Goal: Task Accomplishment & Management: Manage account settings

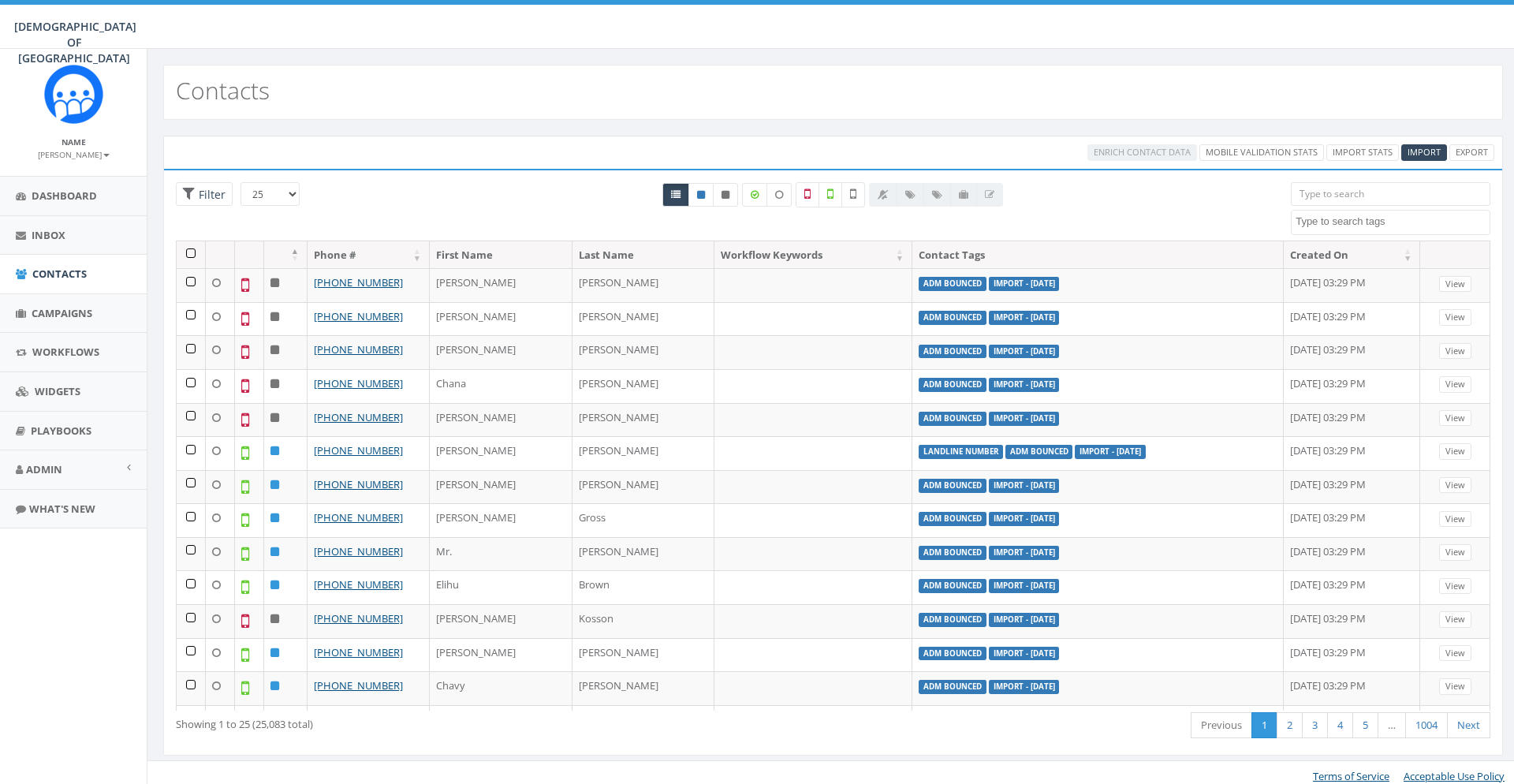
select select
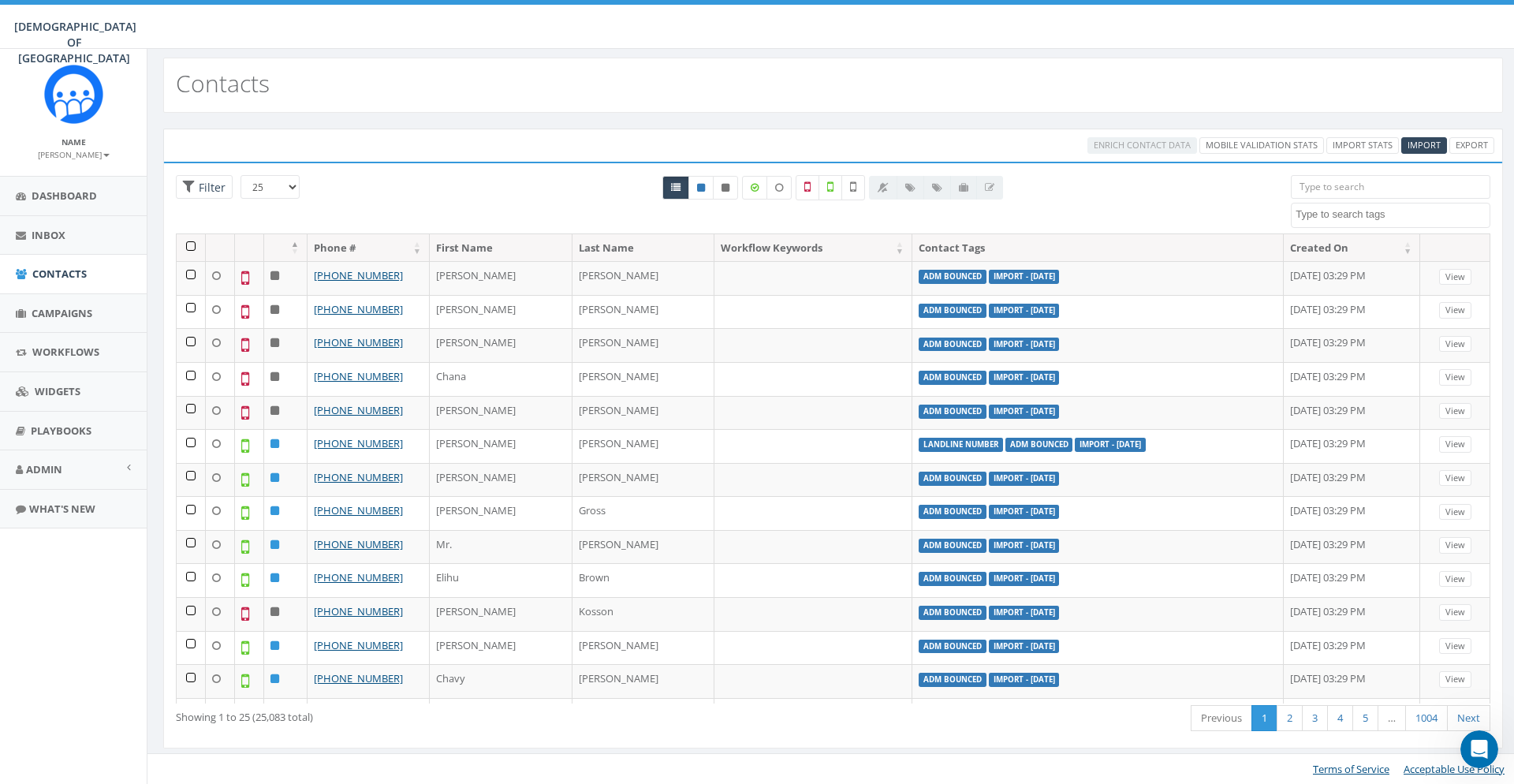
scroll to position [796, 0]
click at [404, 54] on div "Contacts" at bounding box center [833, 77] width 1371 height 71
click at [1359, 223] on span at bounding box center [1390, 215] width 200 height 26
type textarea "berdich"
select select "Berdichevksy"
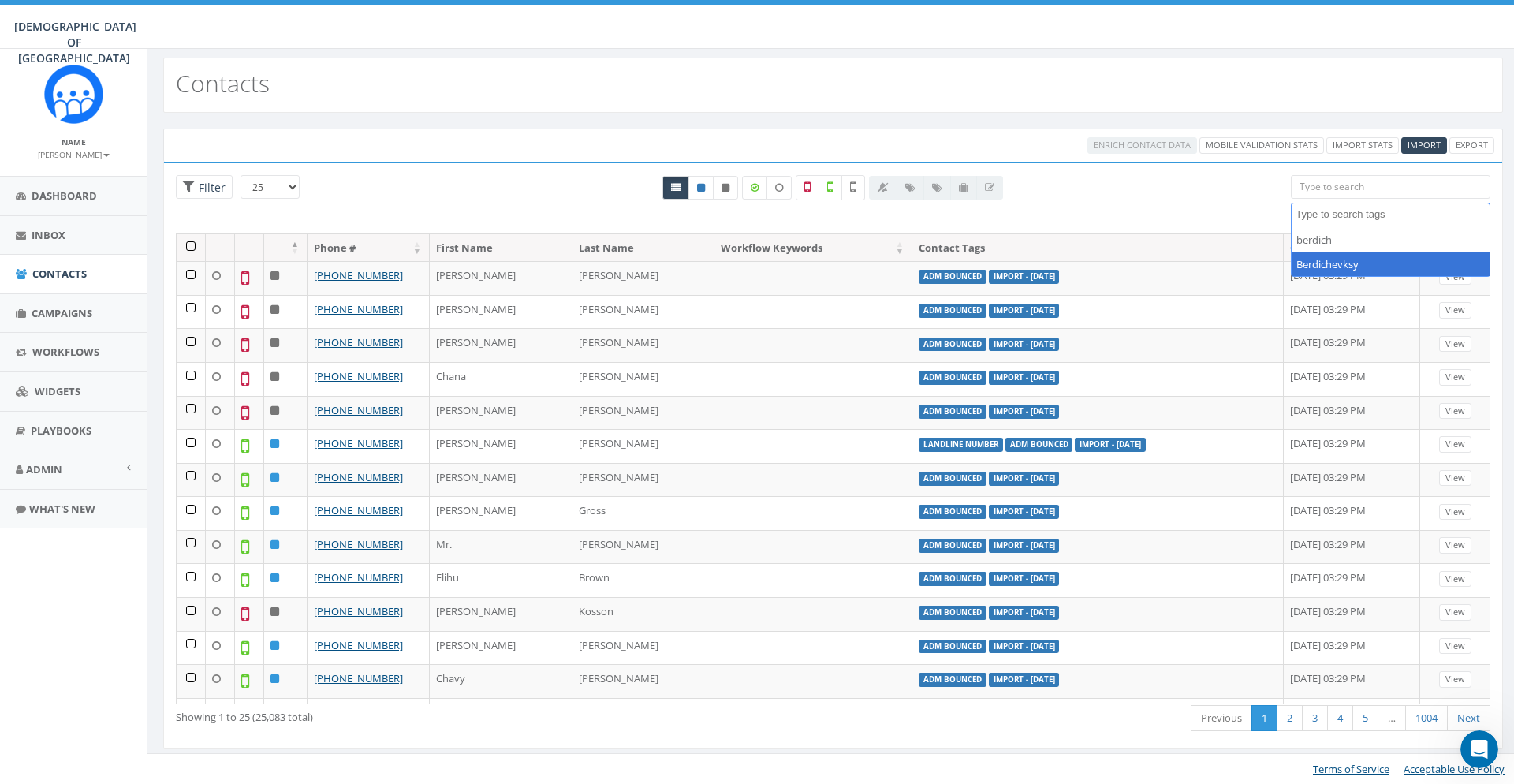
scroll to position [149, 0]
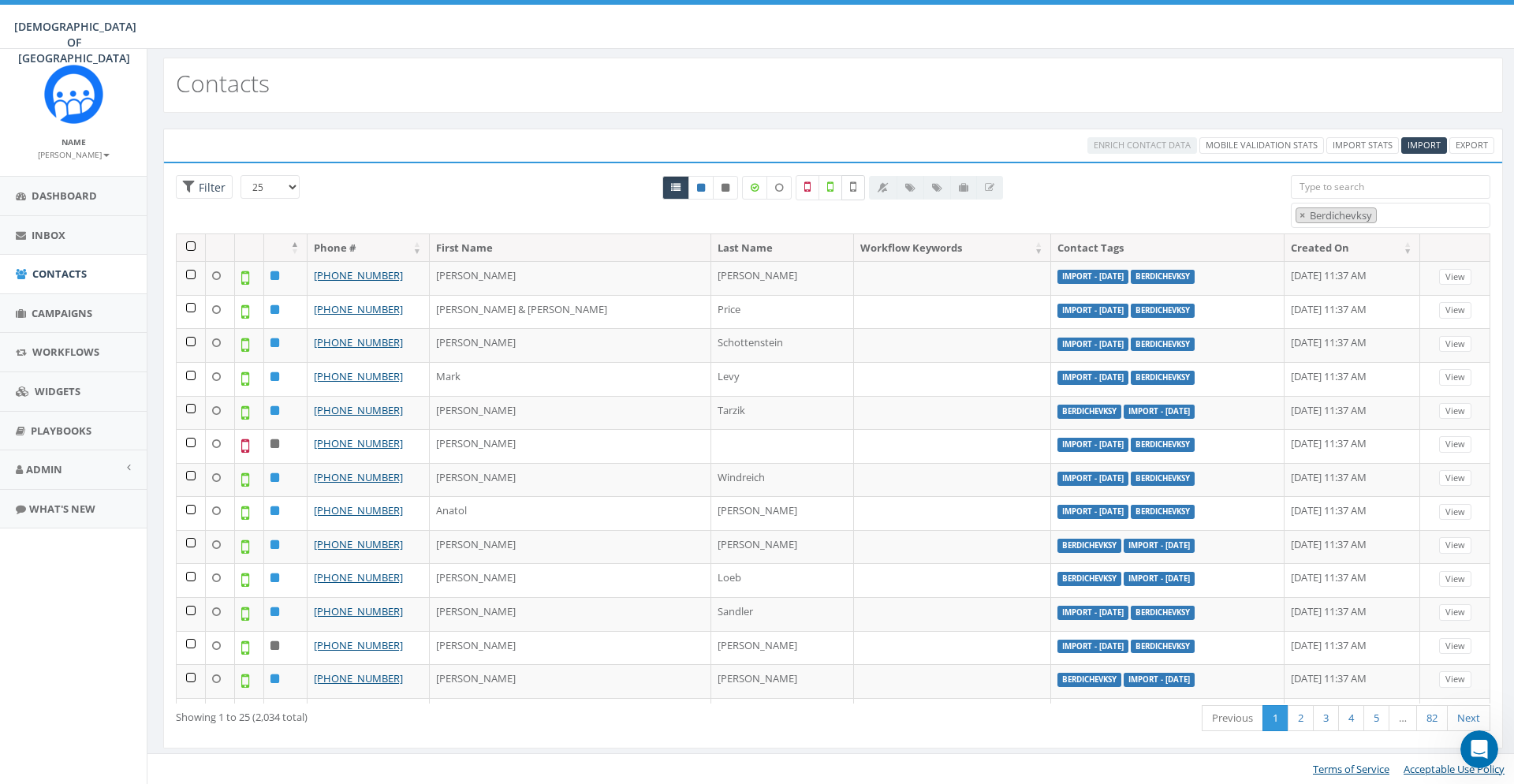
click at [847, 185] on label at bounding box center [854, 188] width 24 height 26
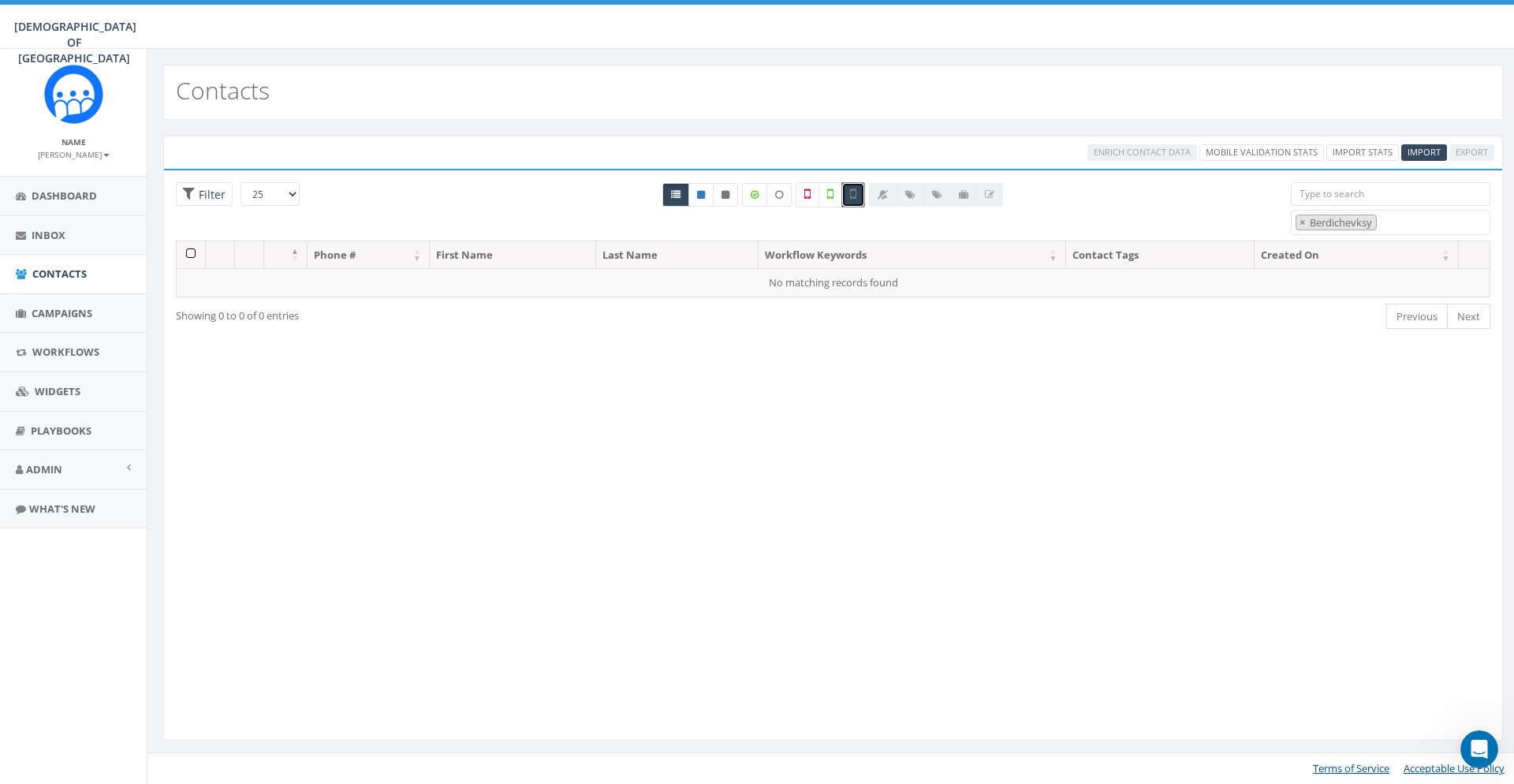
click at [847, 185] on label at bounding box center [854, 195] width 24 height 26
checkbox input "false"
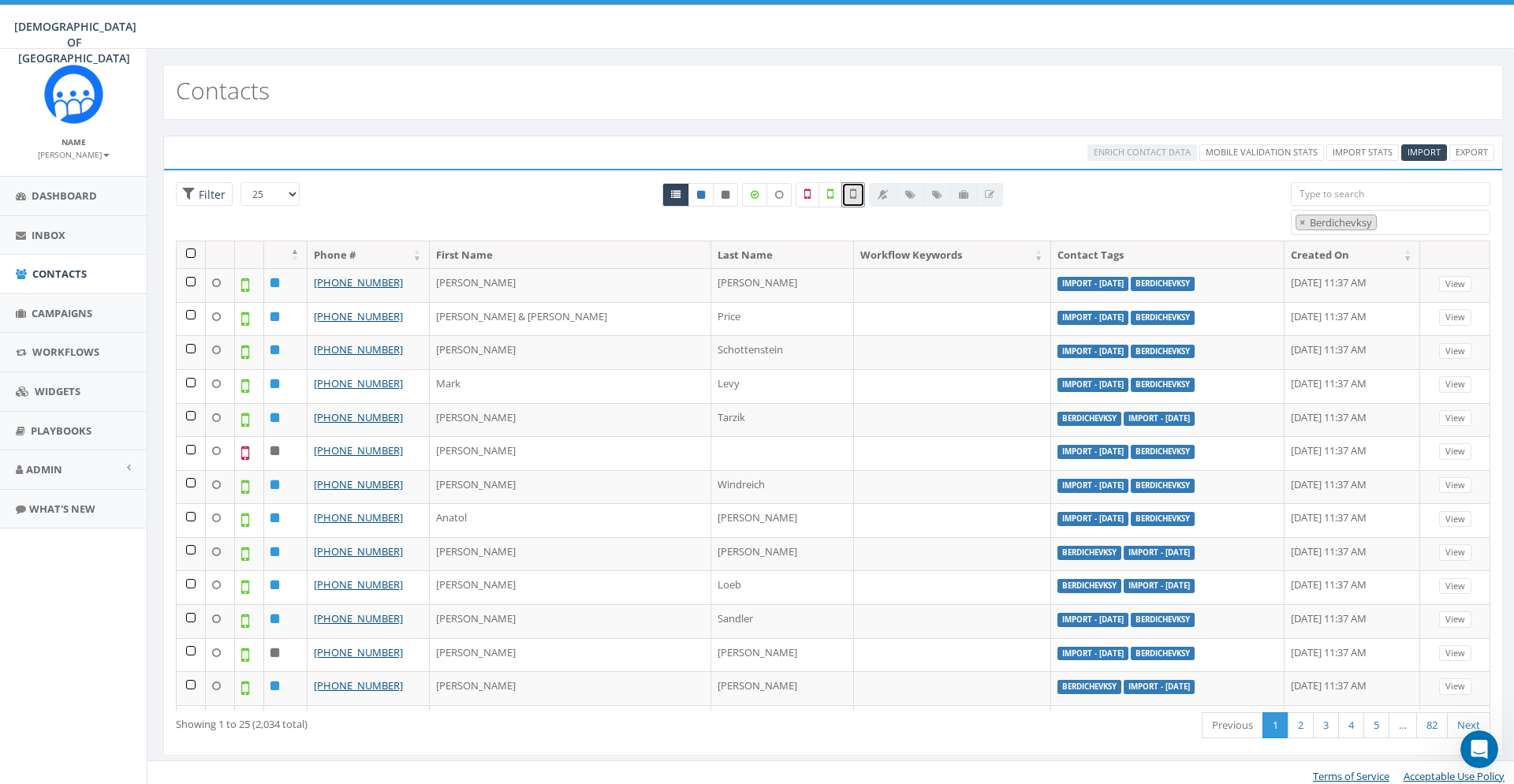
click at [824, 162] on div "Enrich Contact Data Mobile Validation Stats Import Stats Import Export" at bounding box center [833, 152] width 1340 height 33
click at [1306, 729] on link "2" at bounding box center [1301, 724] width 26 height 26
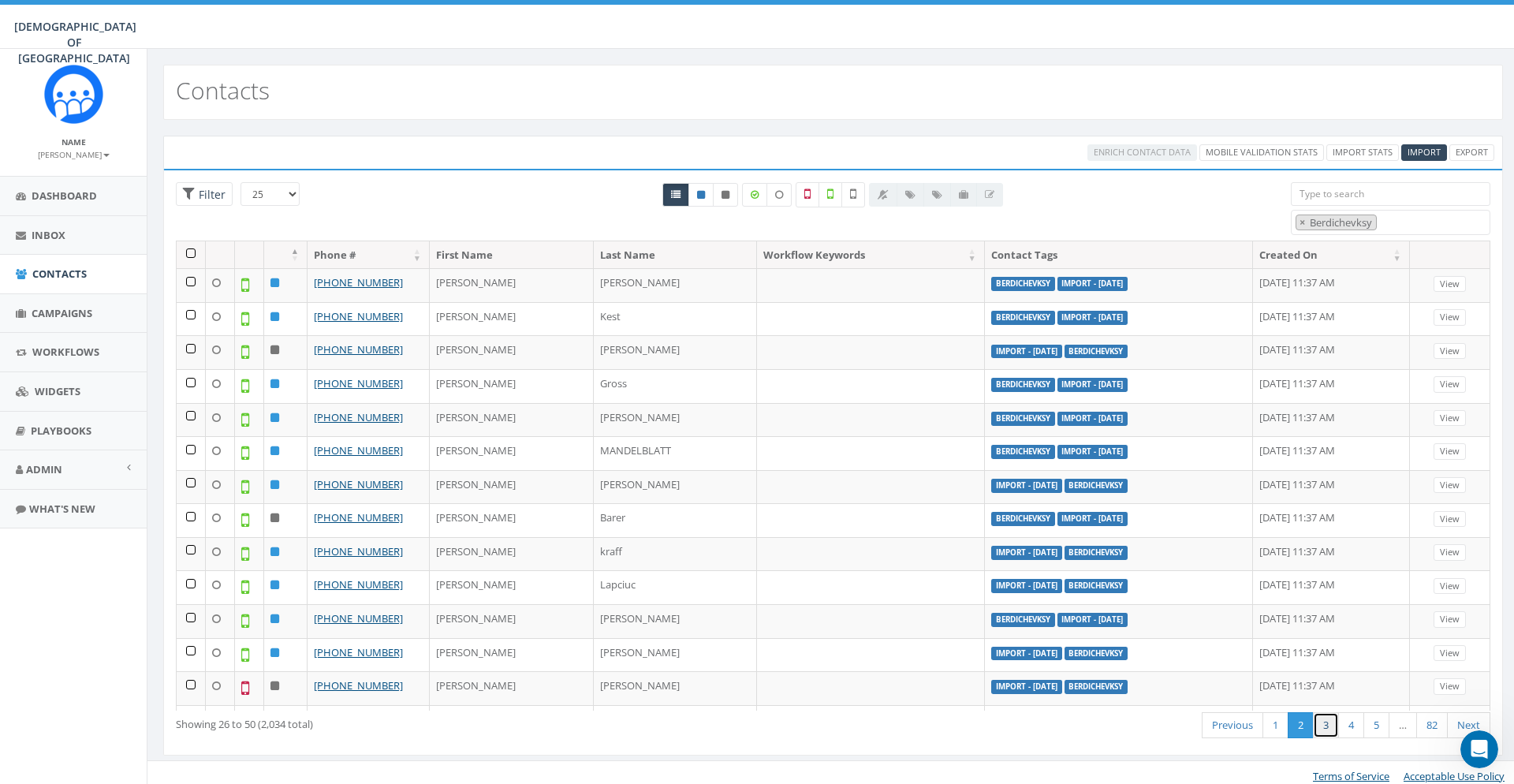
click at [1322, 724] on link "3" at bounding box center [1326, 724] width 26 height 26
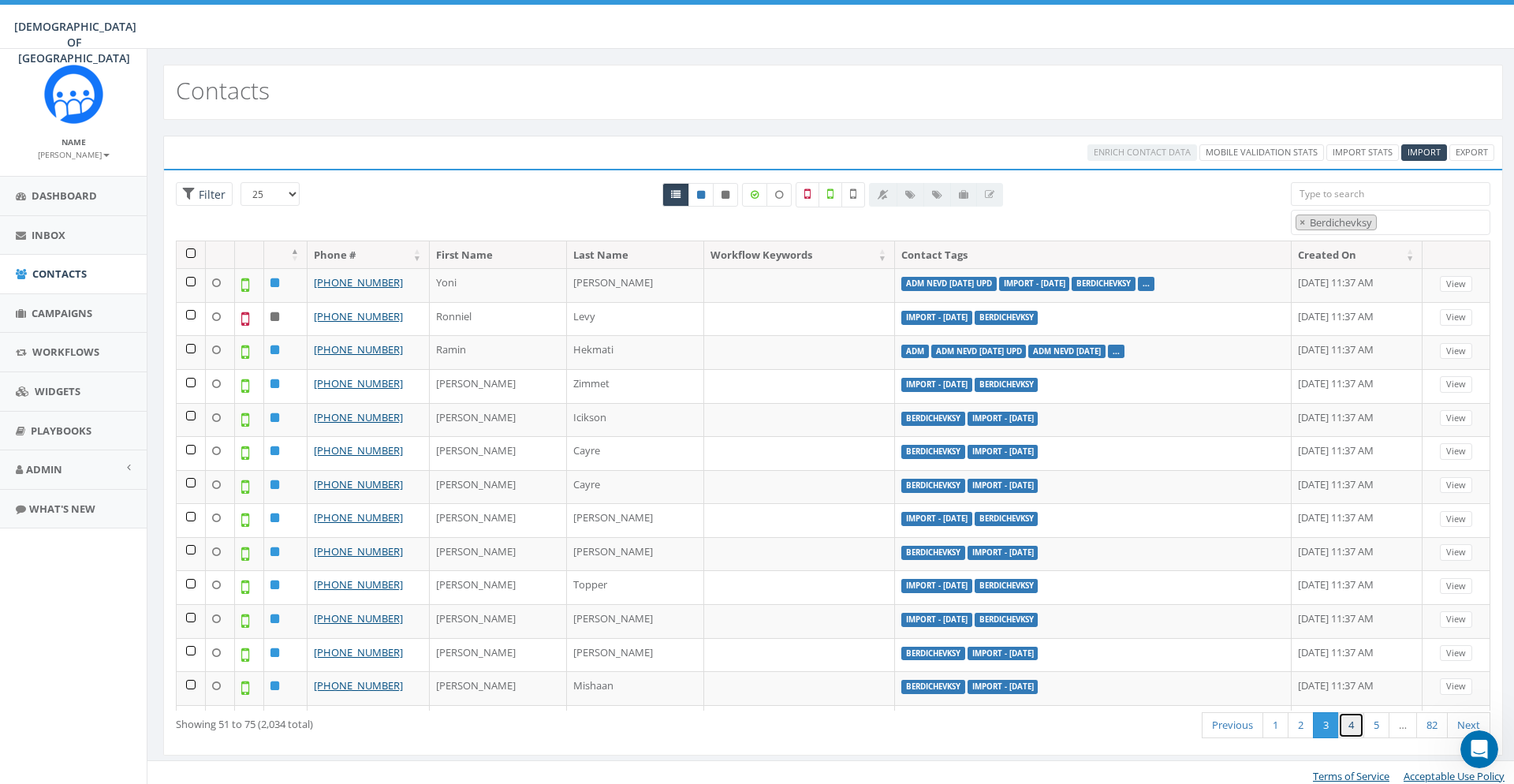
click at [1347, 718] on link "4" at bounding box center [1351, 724] width 26 height 26
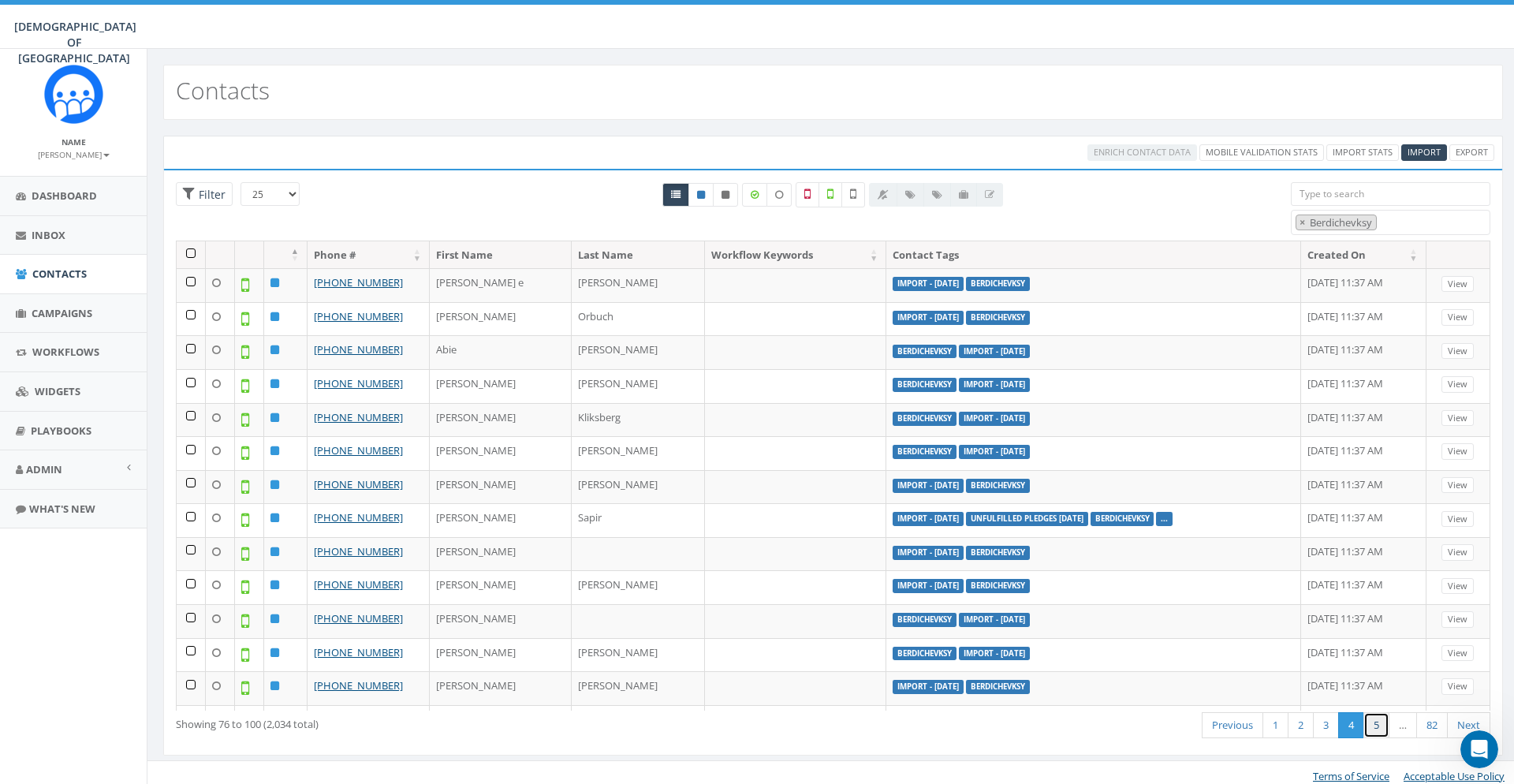
click at [1376, 723] on link "5" at bounding box center [1377, 724] width 26 height 26
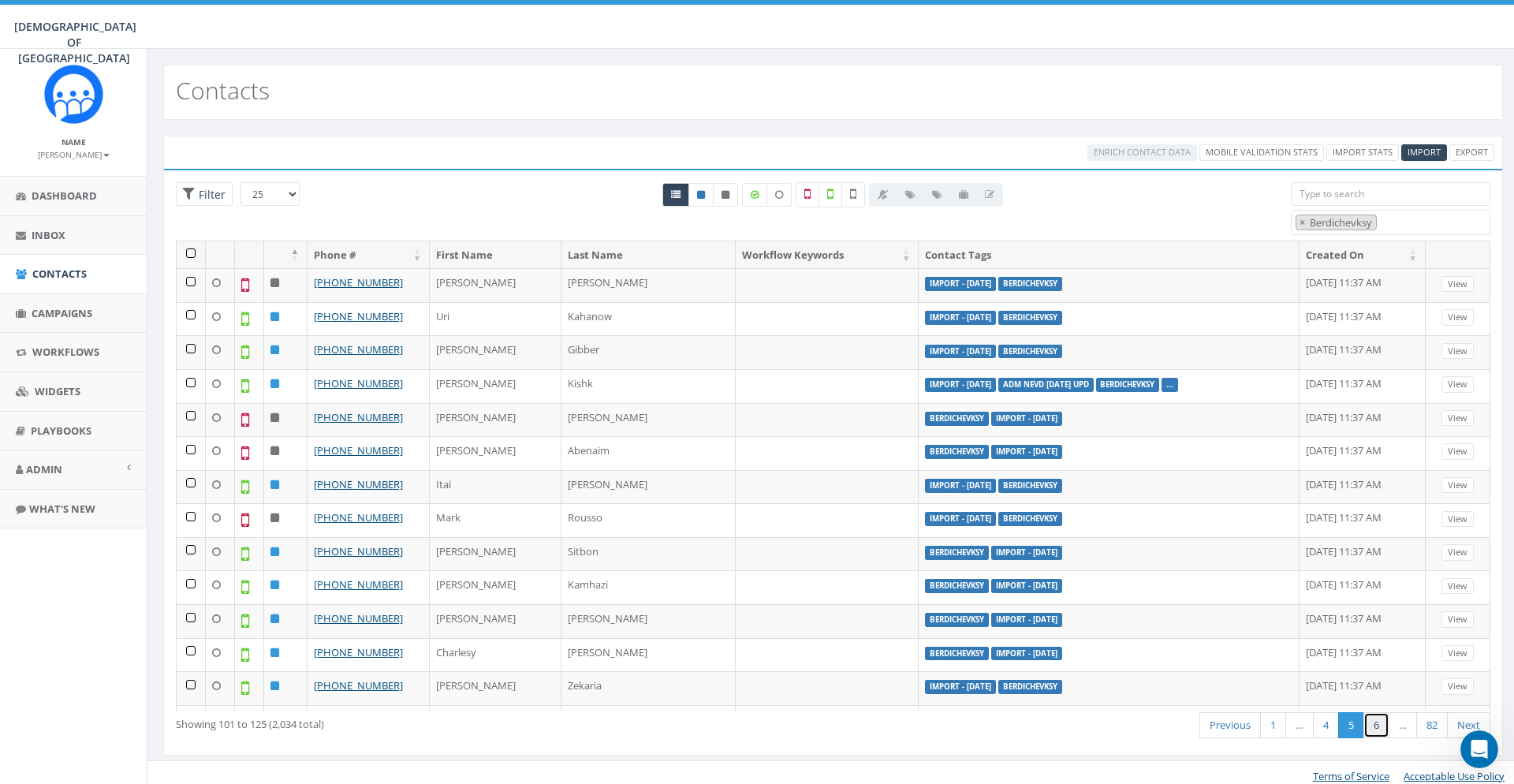
click at [1379, 728] on link "6" at bounding box center [1377, 724] width 26 height 26
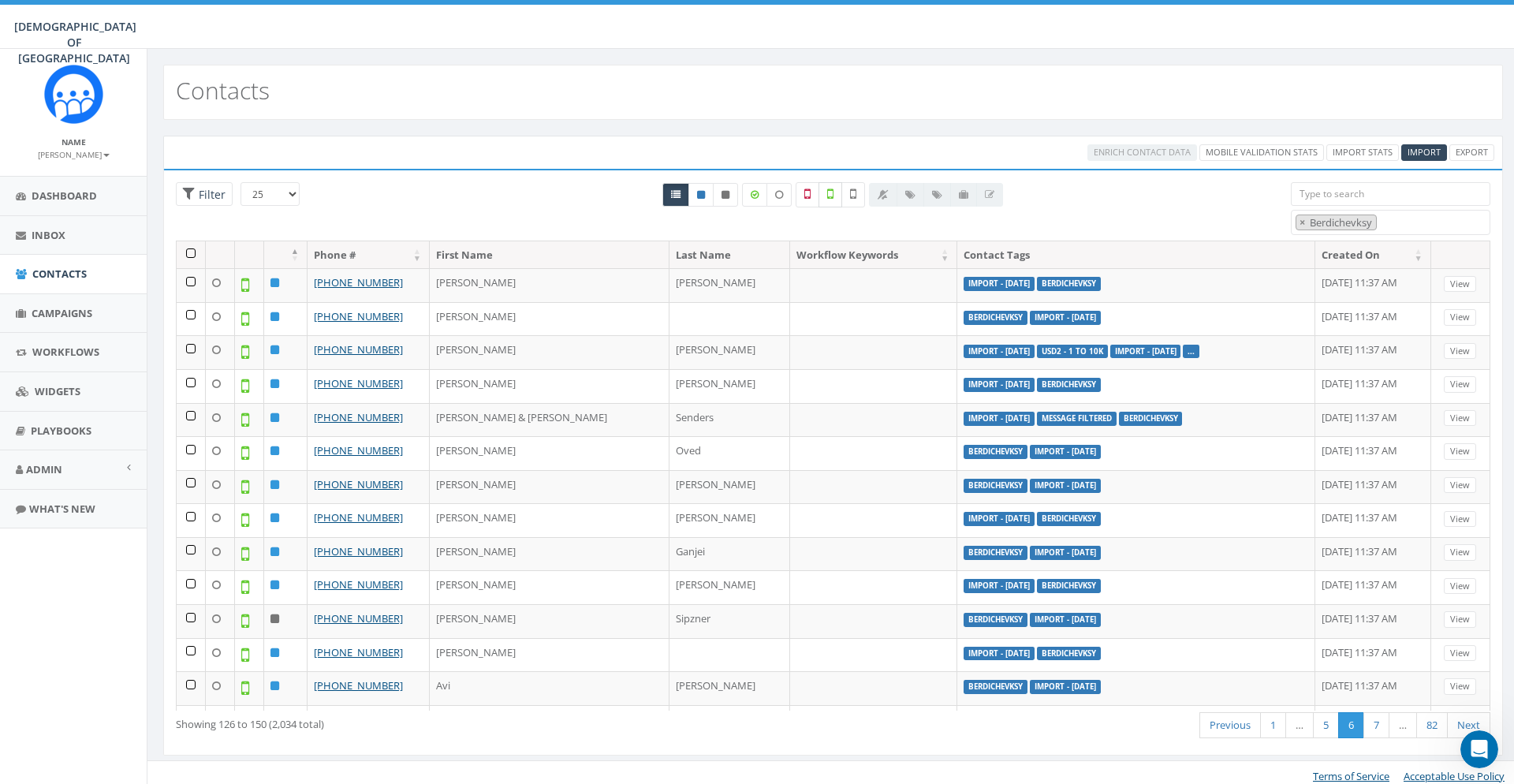
click at [836, 191] on label at bounding box center [831, 195] width 24 height 26
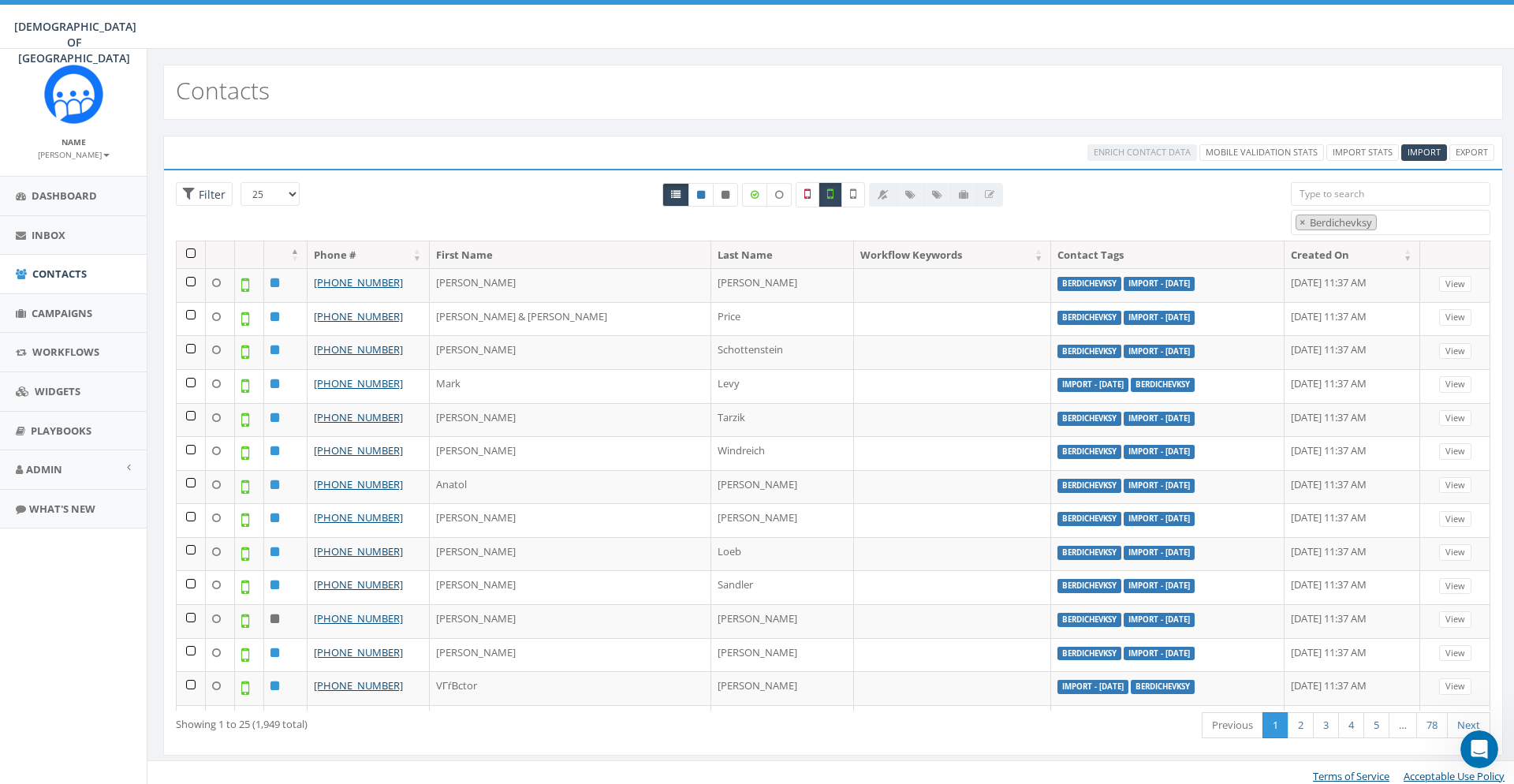
click at [182, 252] on th at bounding box center [191, 255] width 29 height 27
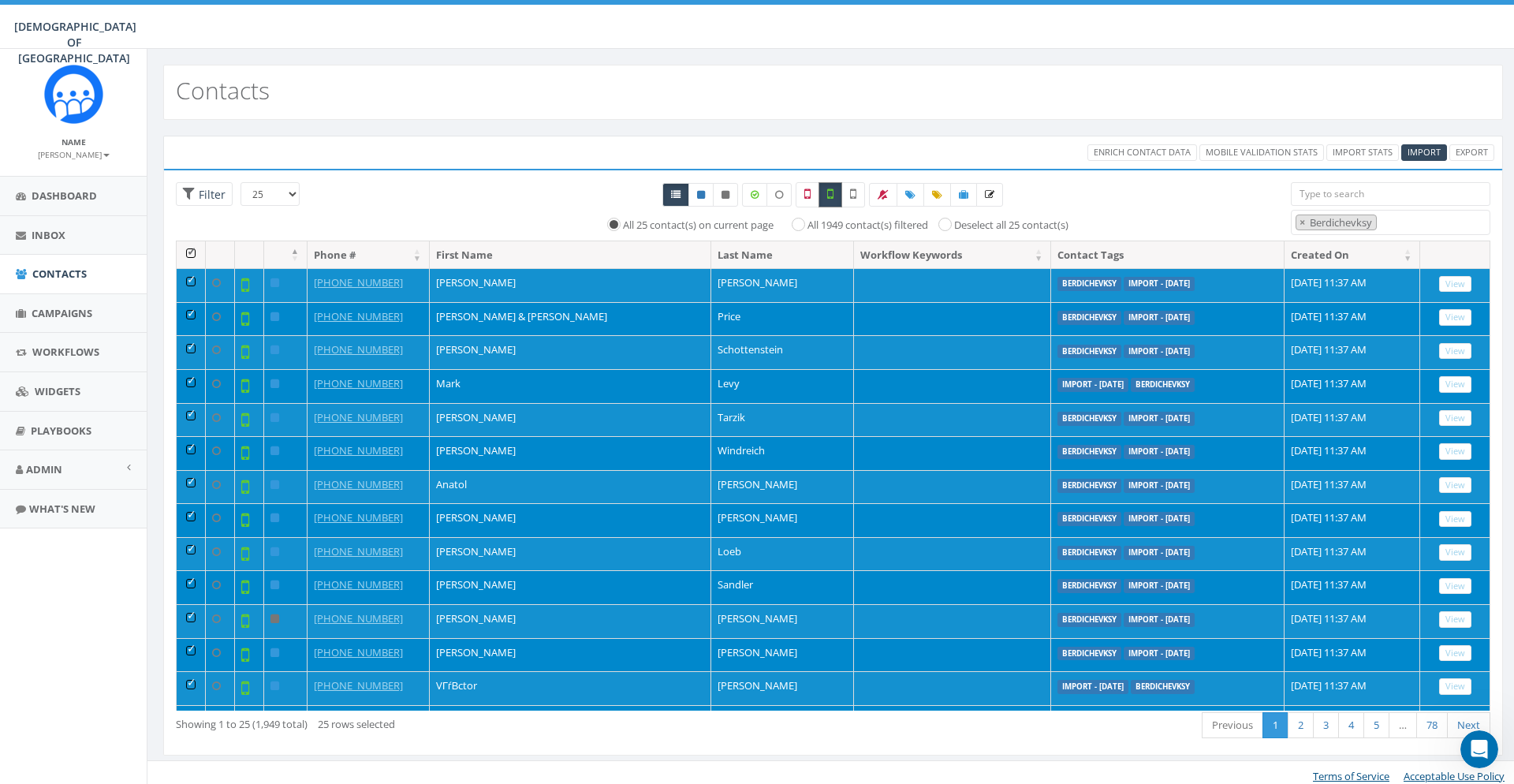
click at [837, 188] on label at bounding box center [831, 195] width 24 height 26
checkbox input "false"
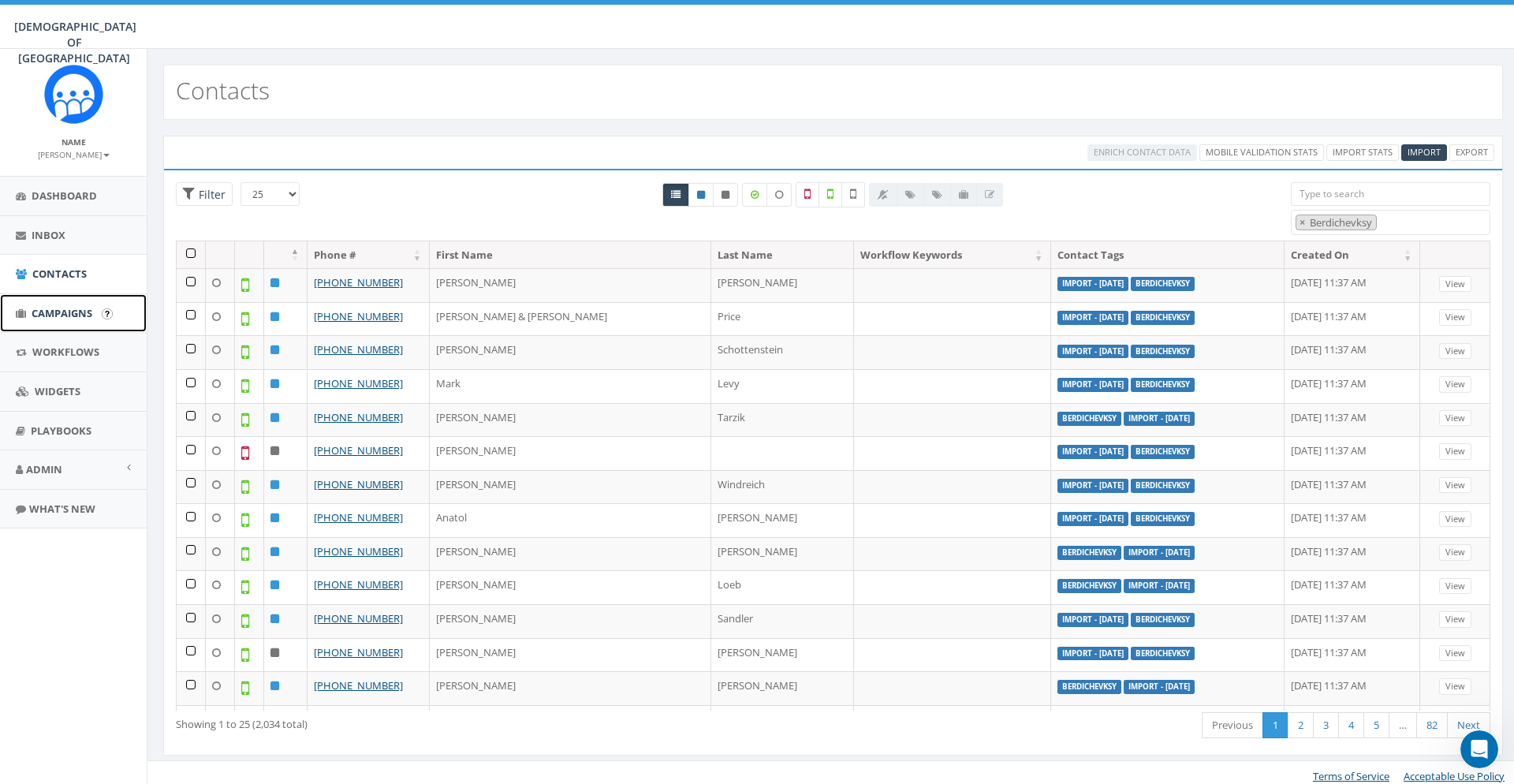
click at [71, 298] on link "Campaigns" at bounding box center [73, 313] width 147 height 38
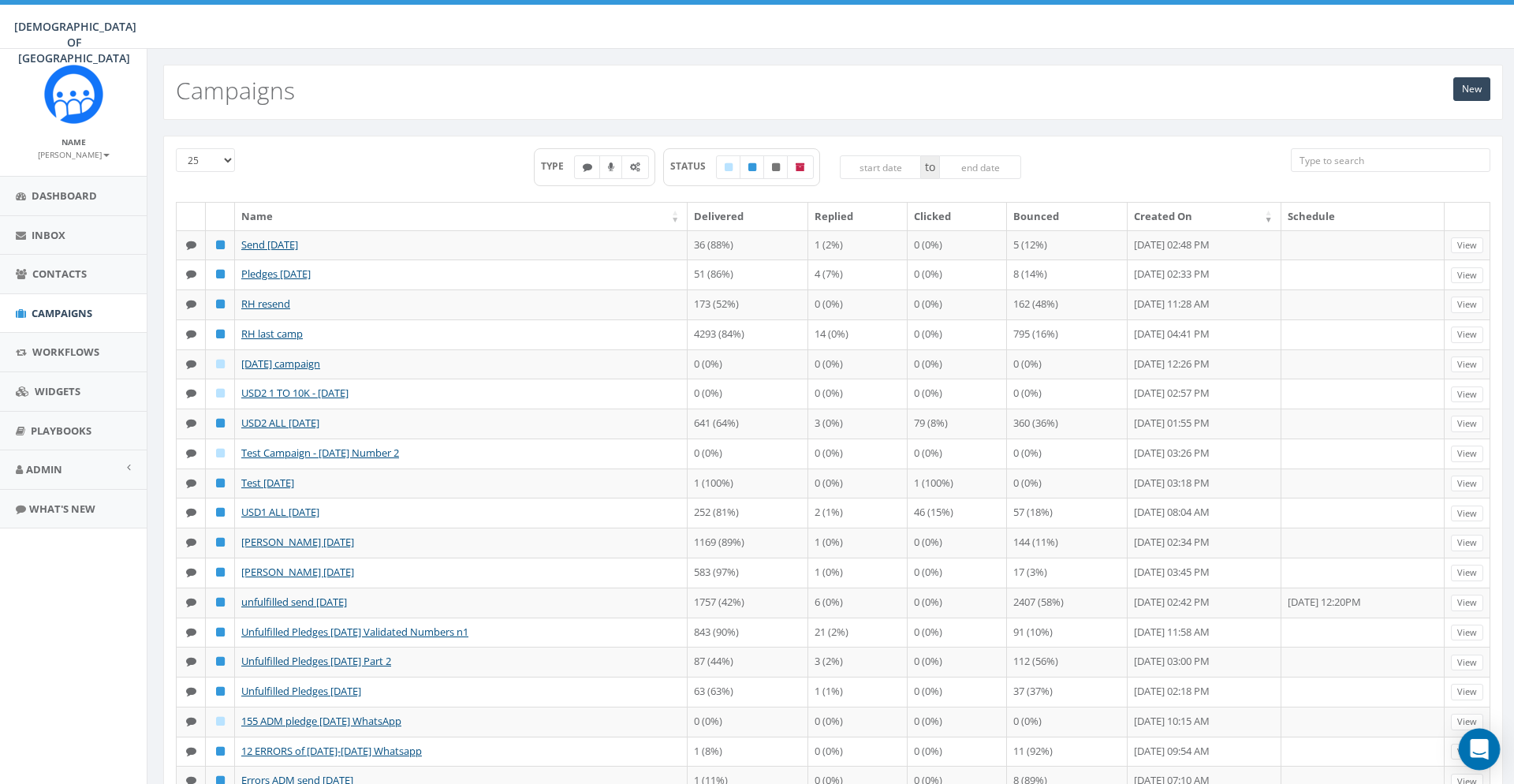
click at [1480, 733] on div "Open Intercom Messenger" at bounding box center [1480, 750] width 42 height 42
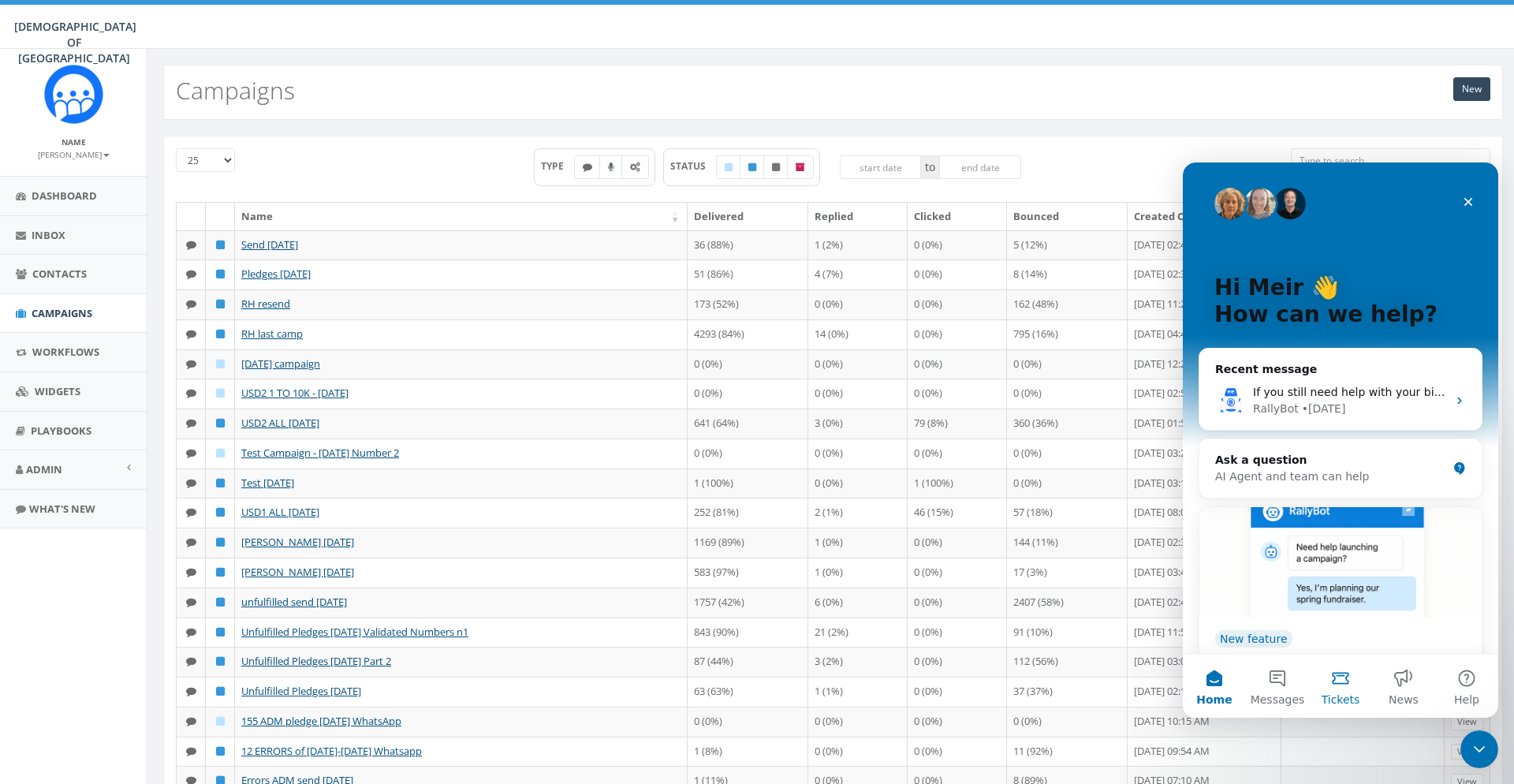
click at [1347, 670] on button "Tickets" at bounding box center [1340, 686] width 63 height 63
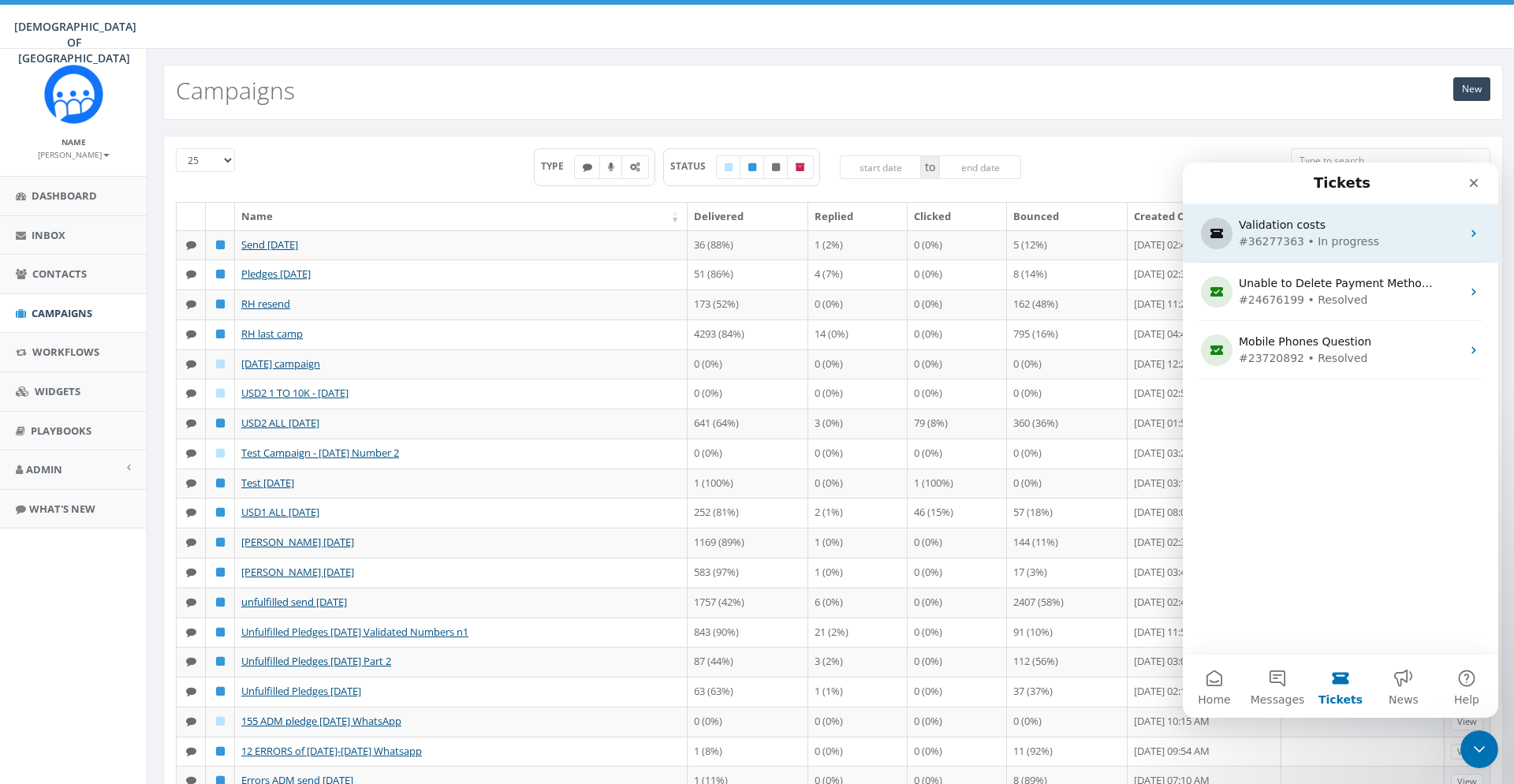
click at [1342, 224] on div "Validation costs" at bounding box center [1337, 225] width 197 height 16
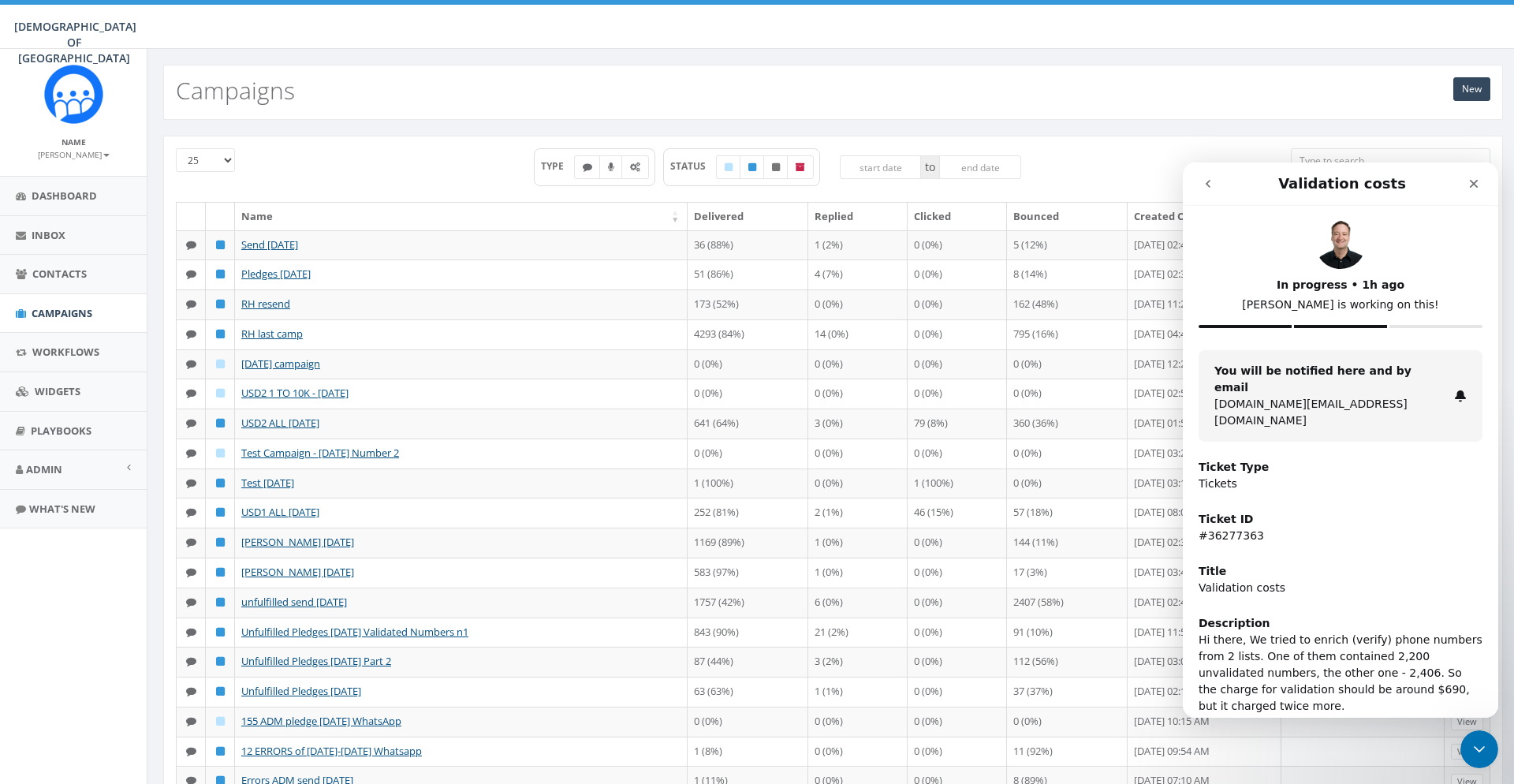
scroll to position [46, 0]
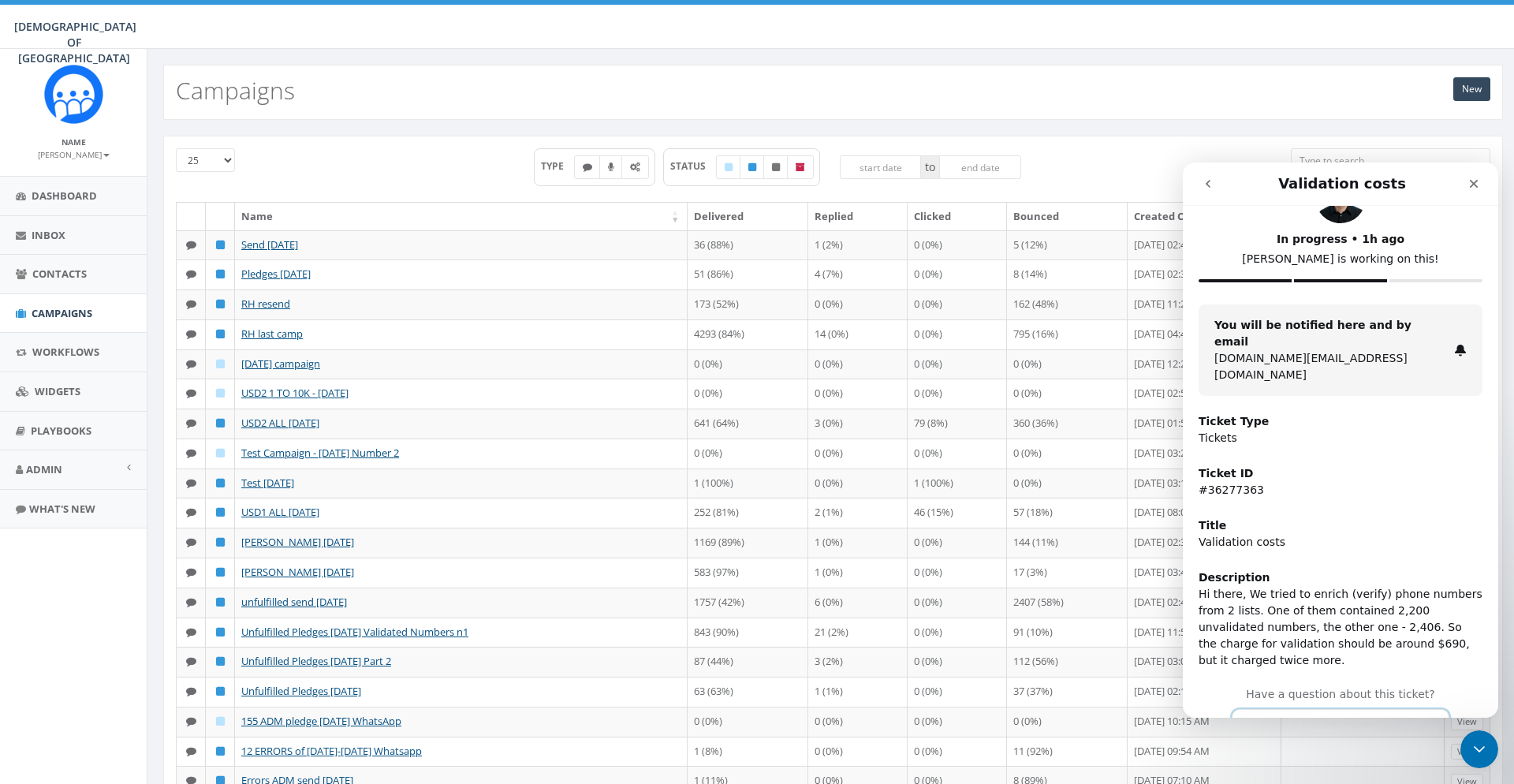
click at [1336, 709] on button "Continue the conversation" at bounding box center [1341, 725] width 218 height 33
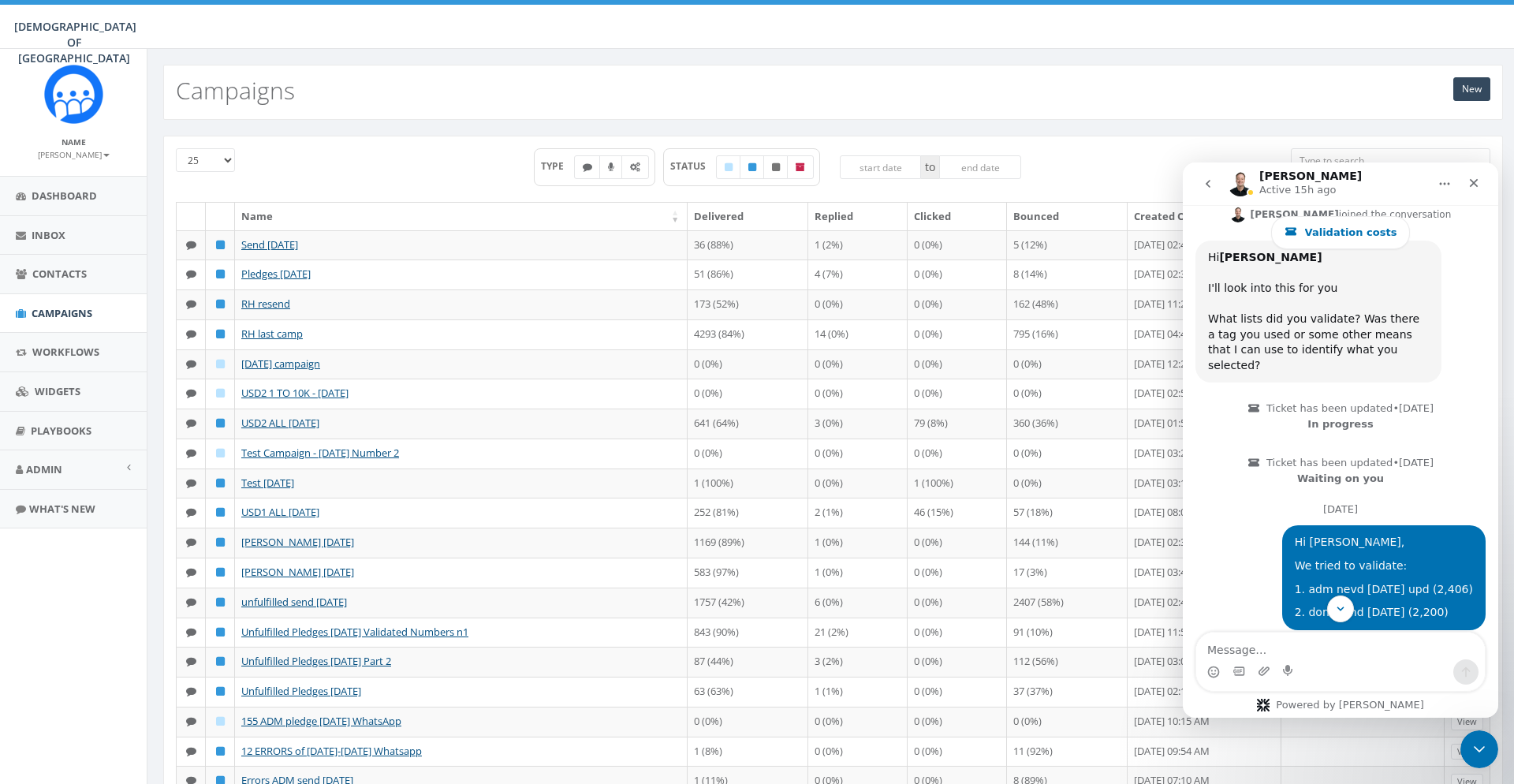
scroll to position [796, 0]
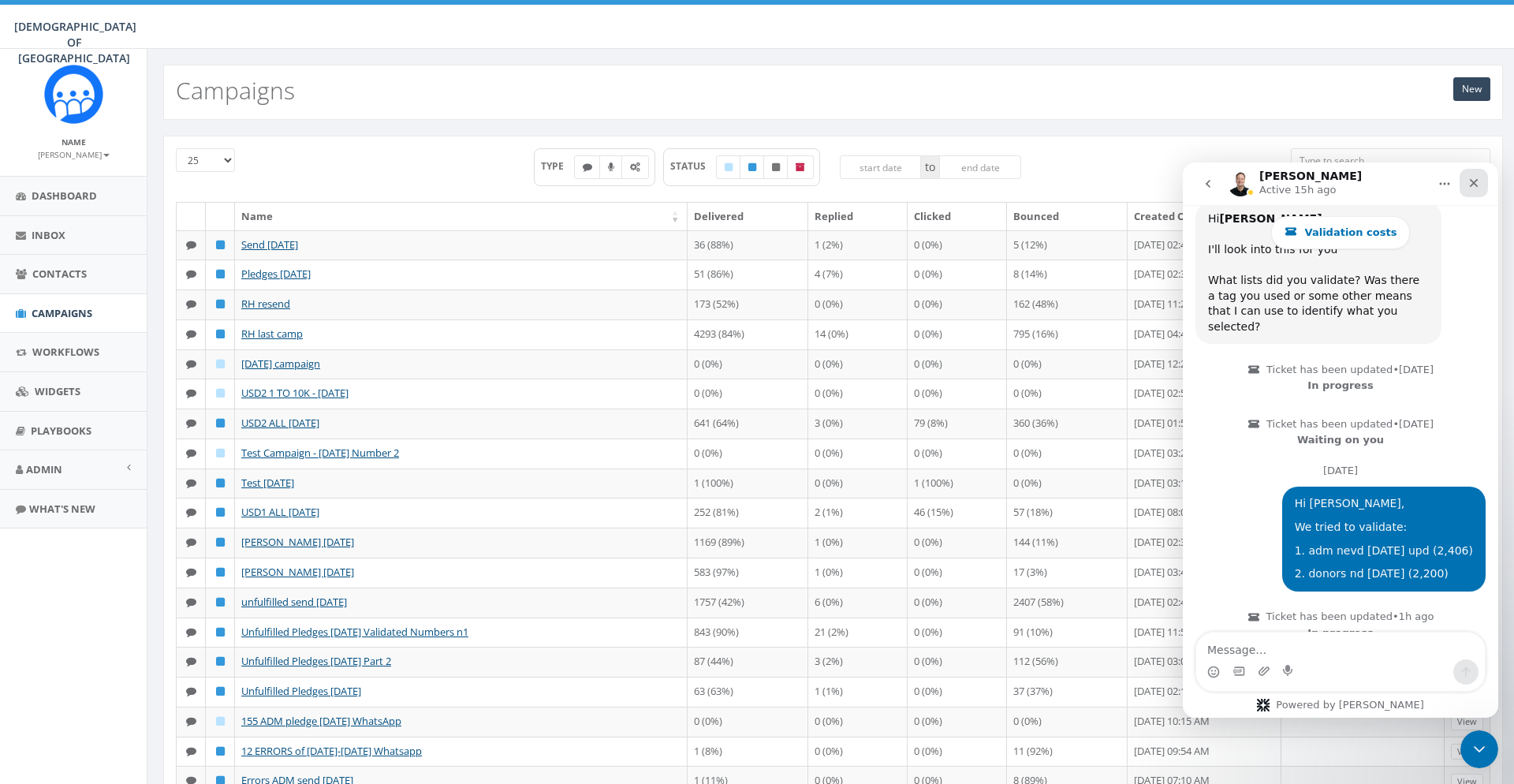
click at [1478, 177] on icon "Close" at bounding box center [1474, 183] width 13 height 13
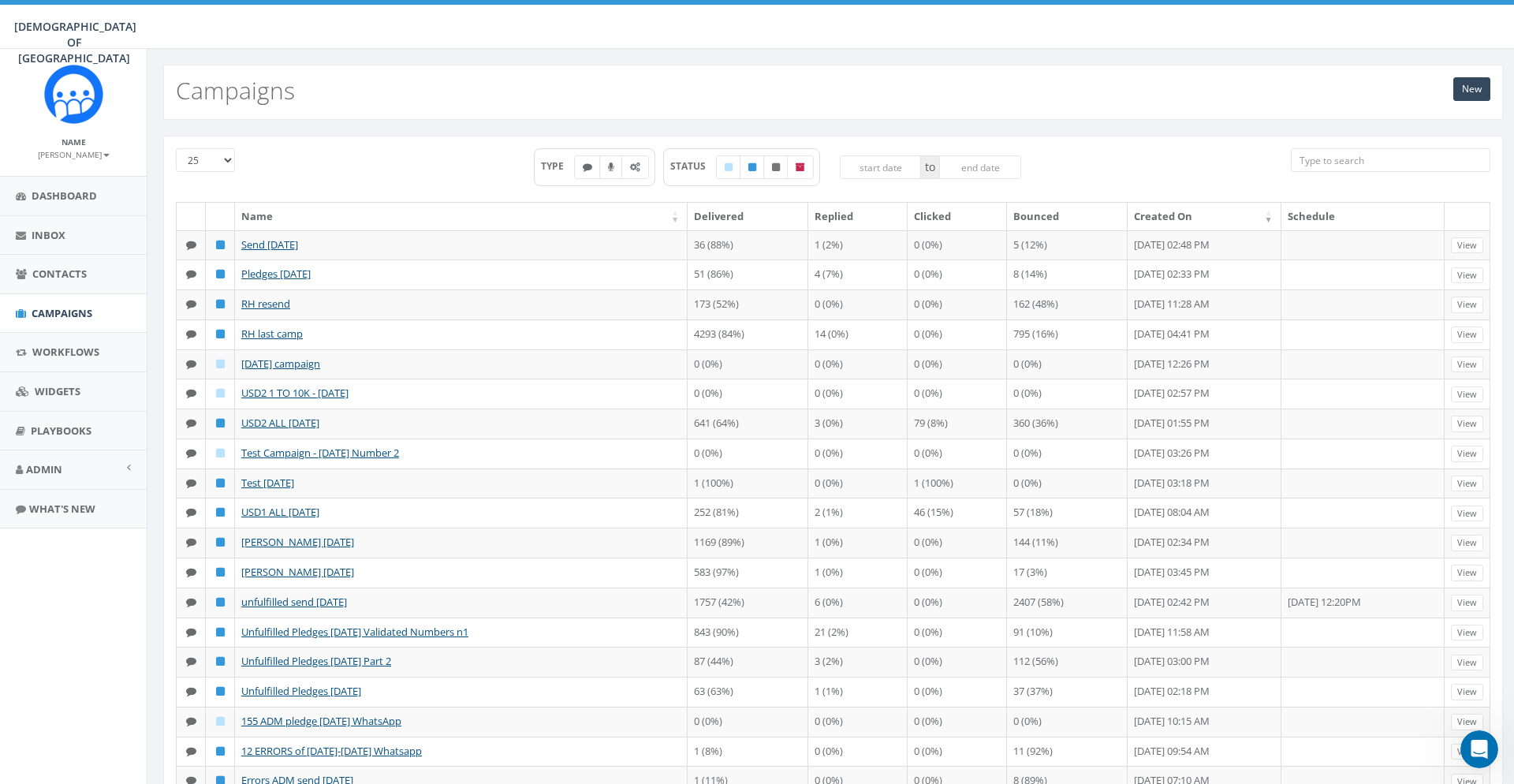
click at [1075, 136] on div "25 50 100 TYPE STATUS to Name Delivered Replied Clicked Bounced Created On Sche…" at bounding box center [833, 565] width 1340 height 859
click at [1354, 74] on div "New Campaigns" at bounding box center [833, 93] width 1340 height 55
drag, startPoint x: 1483, startPoint y: 741, endPoint x: 2919, endPoint y: 1461, distance: 1606.4
click at [1483, 741] on icon "Open Intercom Messenger" at bounding box center [1477, 747] width 26 height 26
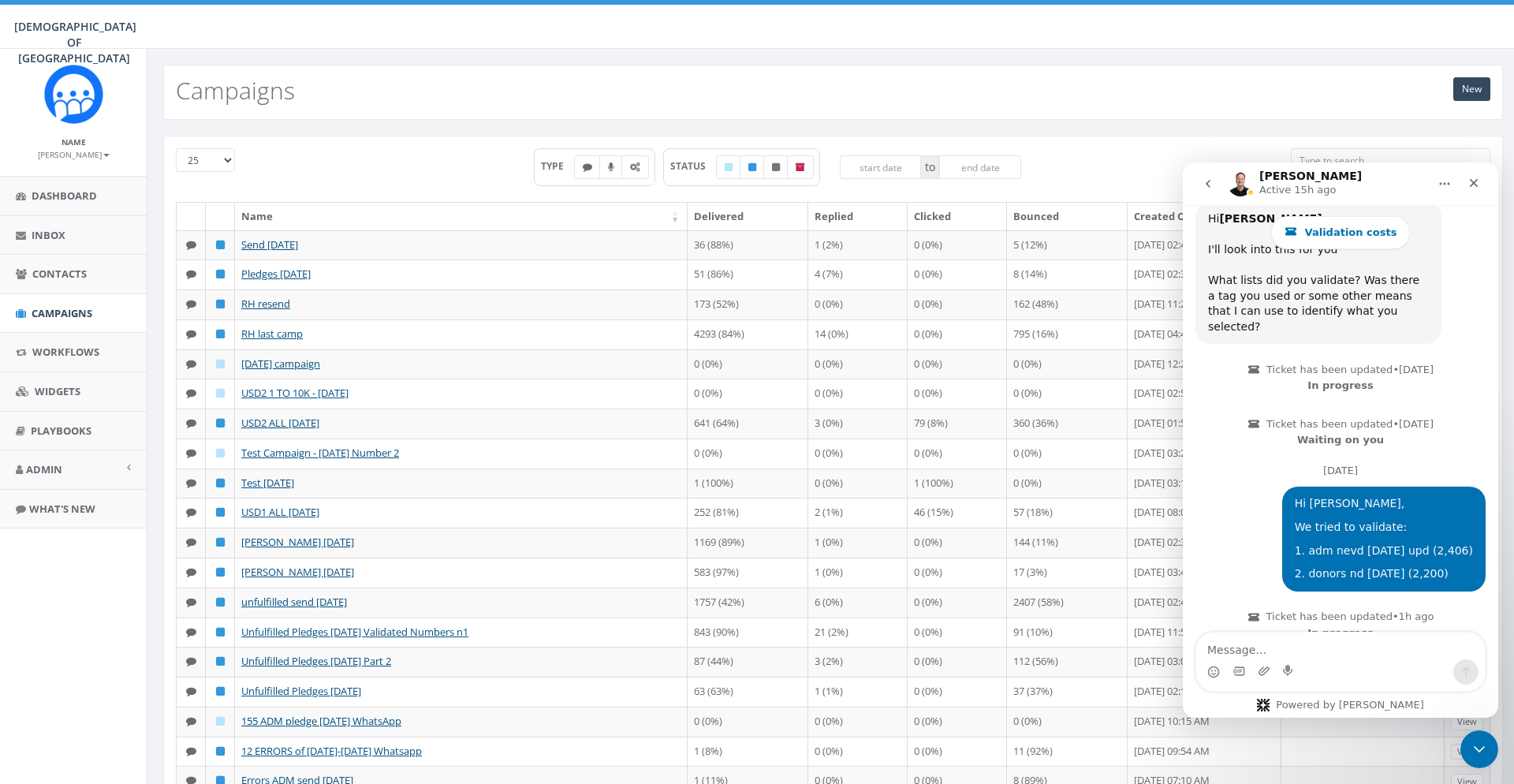
drag, startPoint x: 1432, startPoint y: 542, endPoint x: 1304, endPoint y: 502, distance: 134.1
click at [1304, 502] on div "Hi James, We tried to validate: 1. adm nevd sep 2025 upd (2,406) 2. donors nd j…" at bounding box center [1384, 539] width 203 height 104
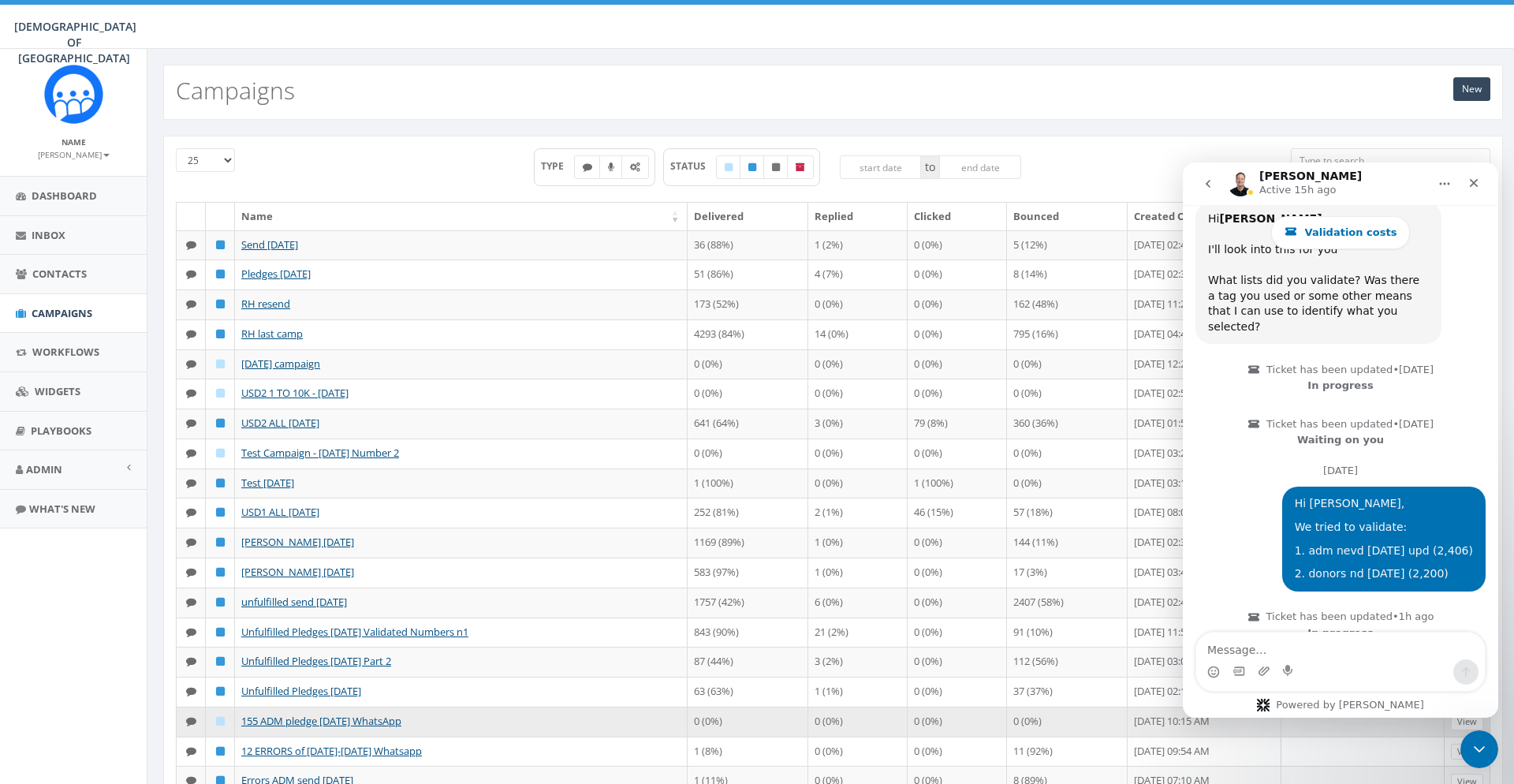
copy div "We tried to validate: 1. adm nevd sep 2025 upd (2,406) 2. donors nd june 2025 (…"
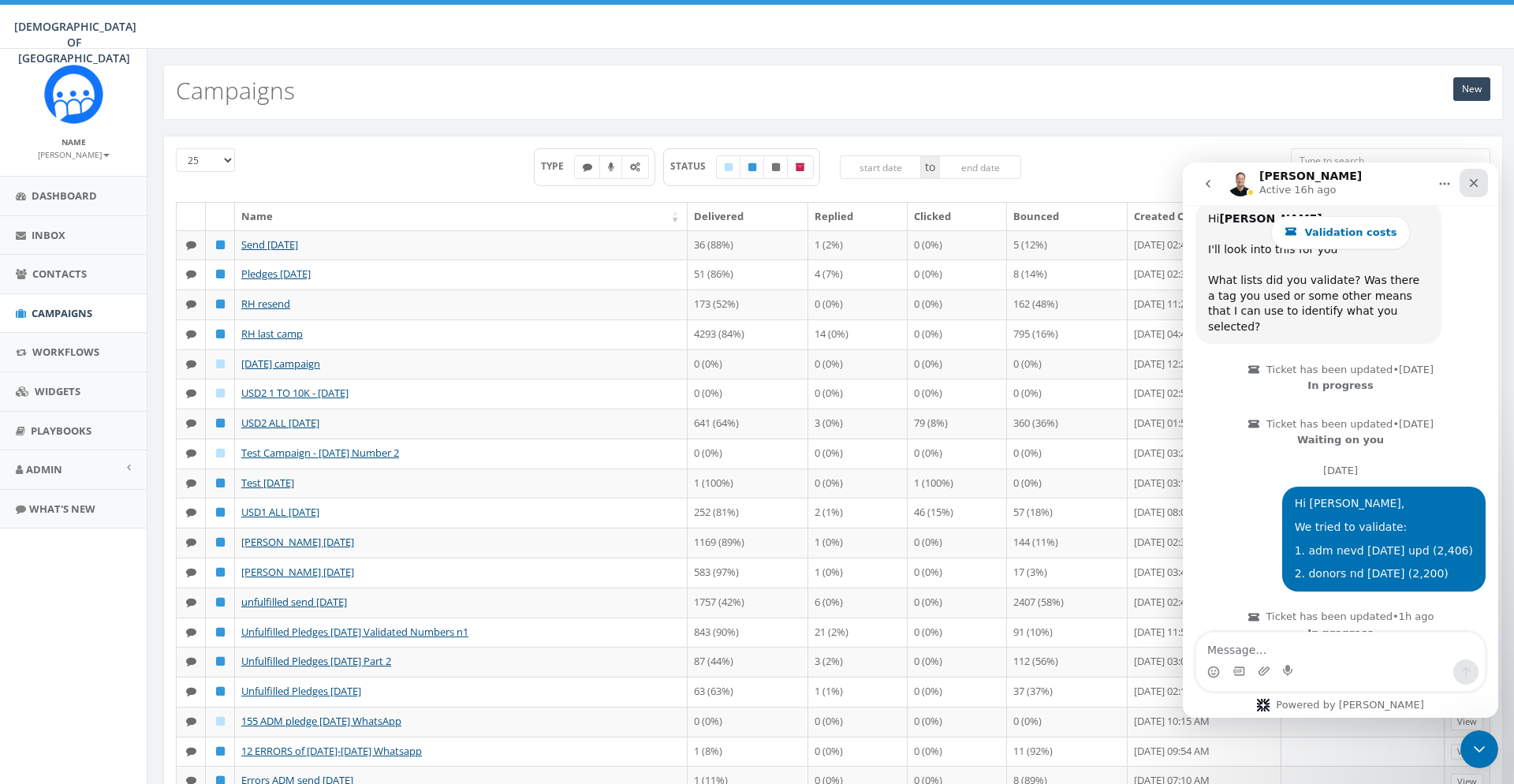
click at [1476, 185] on icon "Close" at bounding box center [1474, 182] width 8 height 8
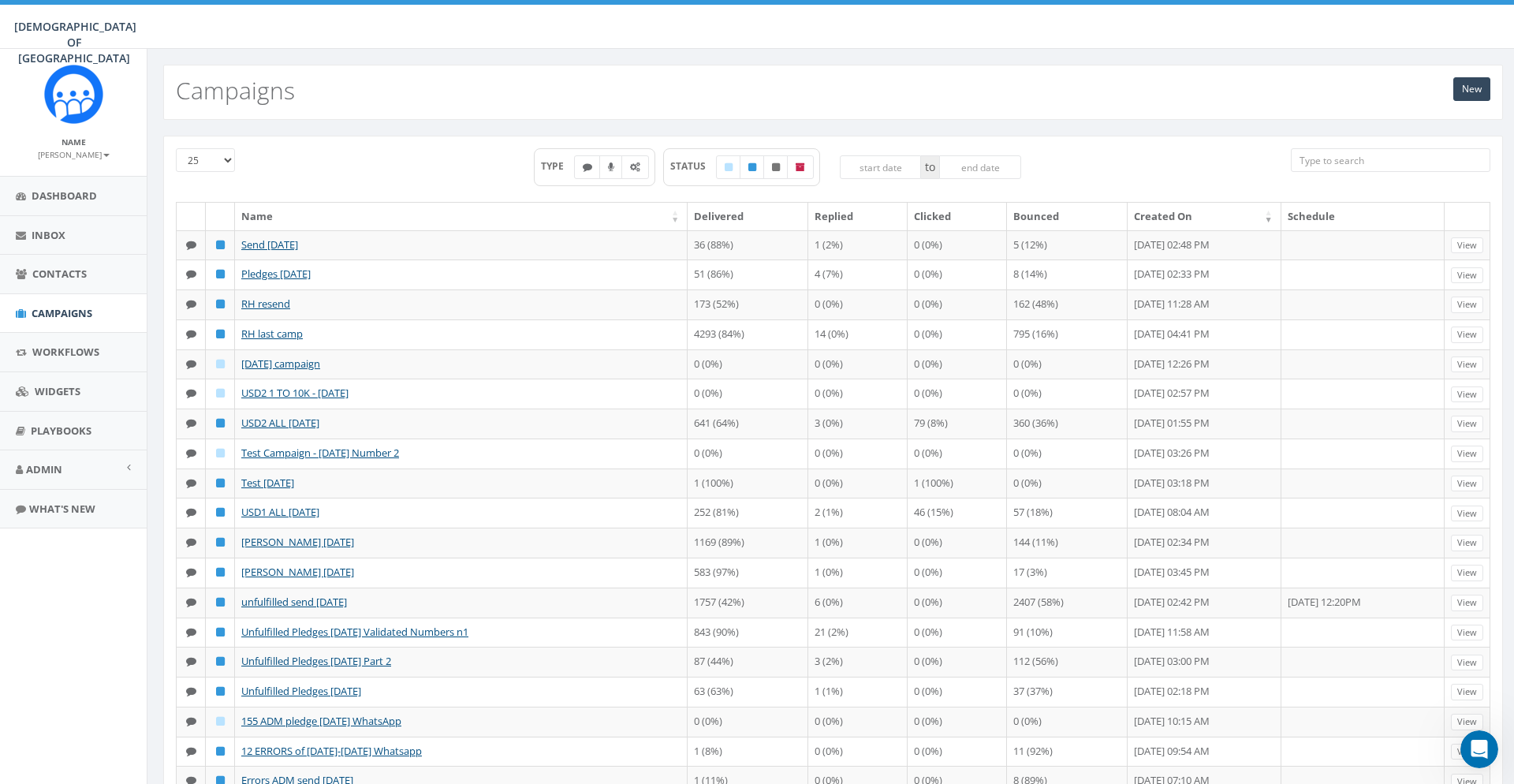
click at [1104, 88] on div "New Campaigns" at bounding box center [833, 93] width 1340 height 55
click at [67, 604] on aside "Name Meir Stambler Profile Sign Out Dashboard Inbox Contacts Campaigns Workflow…" at bounding box center [73, 416] width 147 height 735
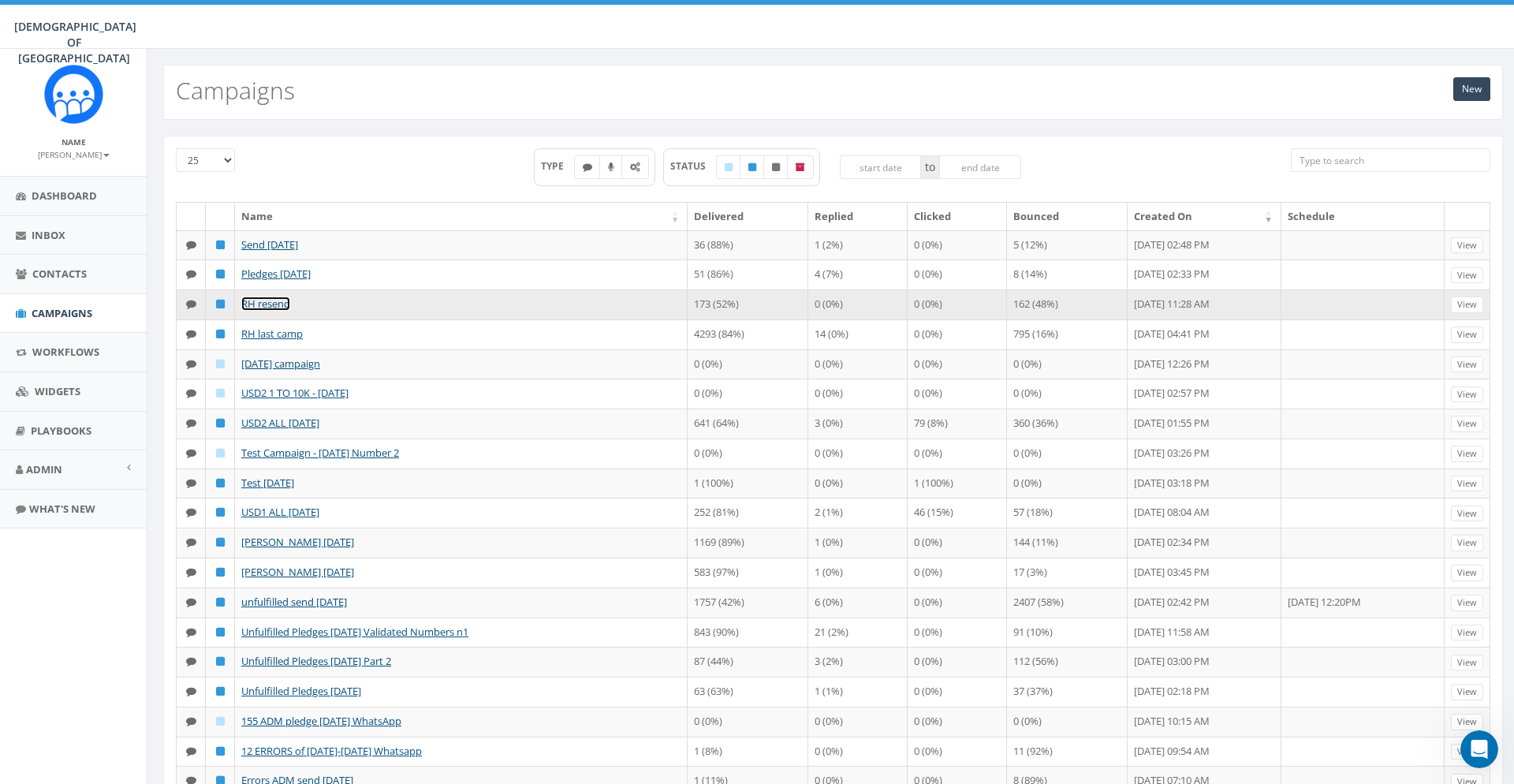
click at [271, 310] on link "RH resend" at bounding box center [265, 303] width 49 height 14
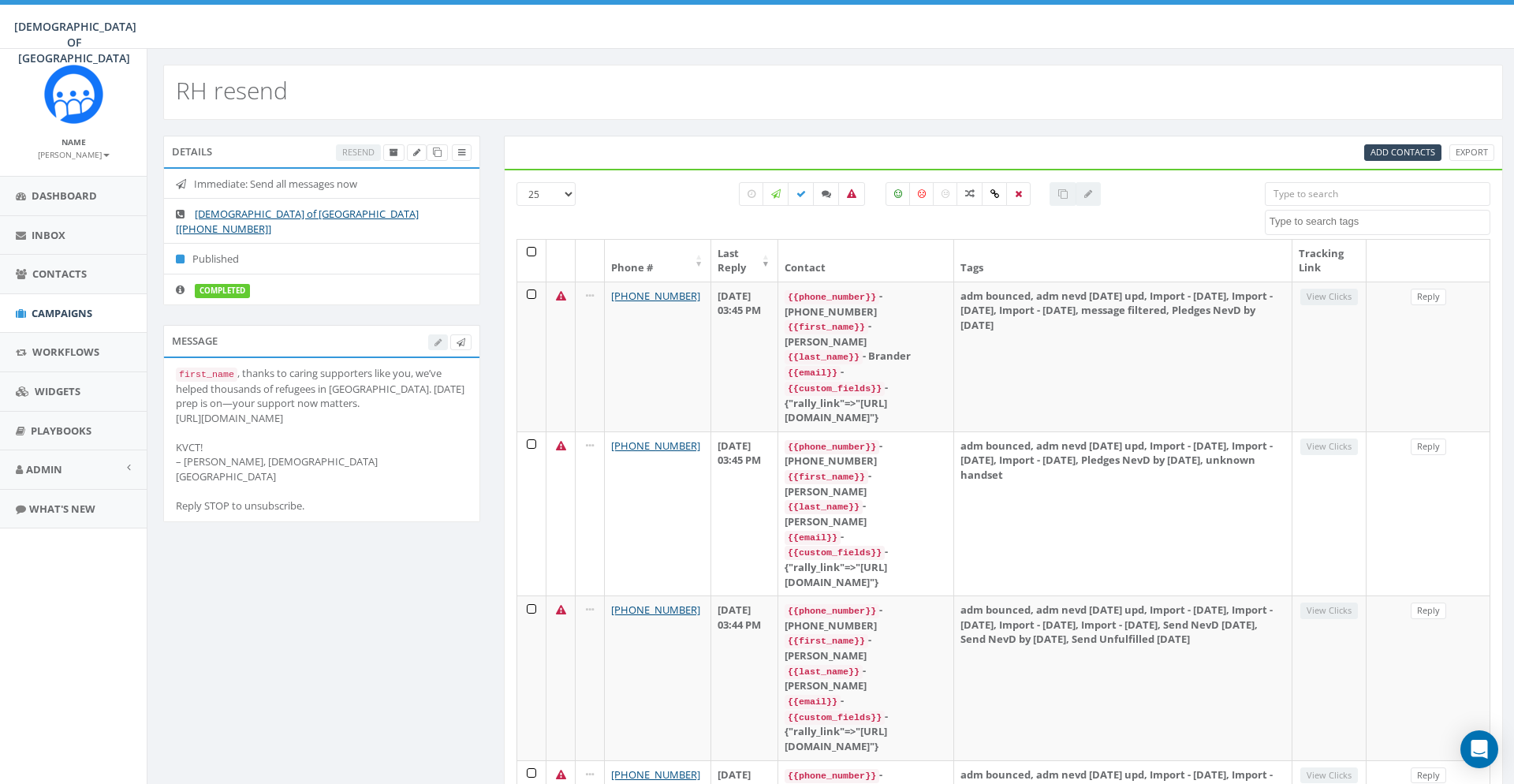
select select
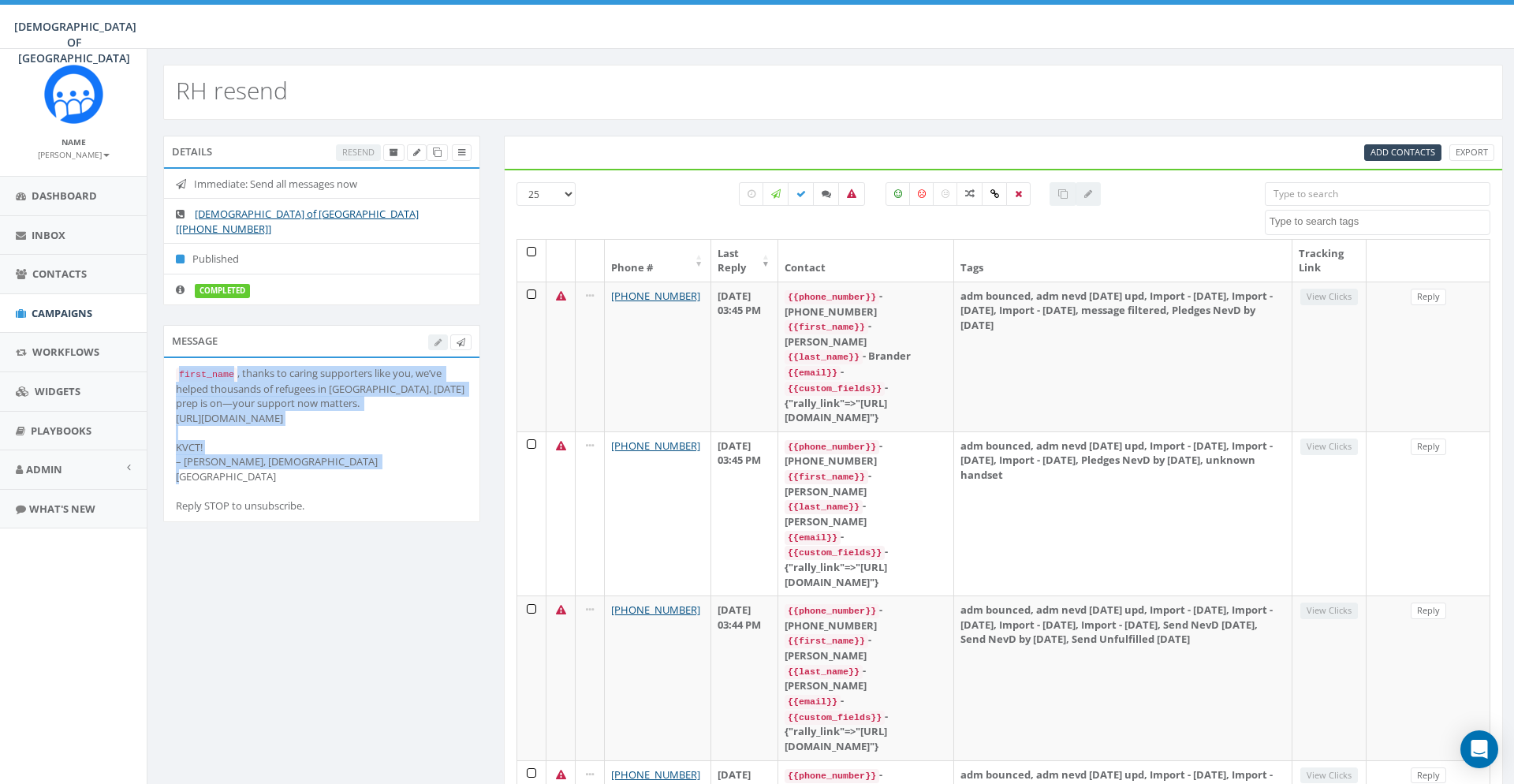
drag, startPoint x: 345, startPoint y: 448, endPoint x: 167, endPoint y: 355, distance: 200.8
click at [167, 358] on li "first_name , thanks to caring supporters like you, we’ve helped thousands of re…" at bounding box center [321, 440] width 315 height 163
copy div "first_name , thanks to caring supporters like you, we’ve helped thousands of re…"
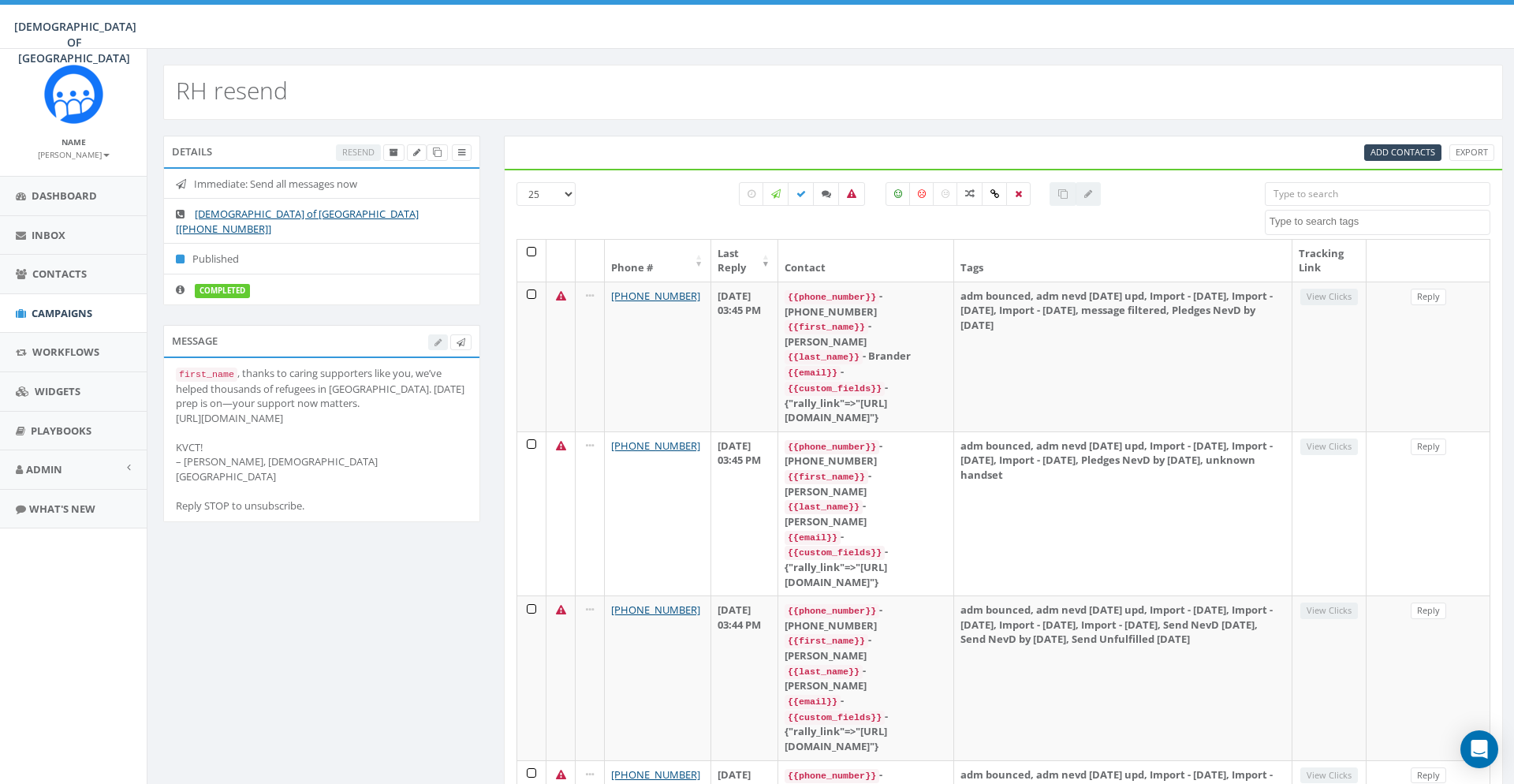
click at [82, 305] on link "Campaigns" at bounding box center [73, 313] width 147 height 38
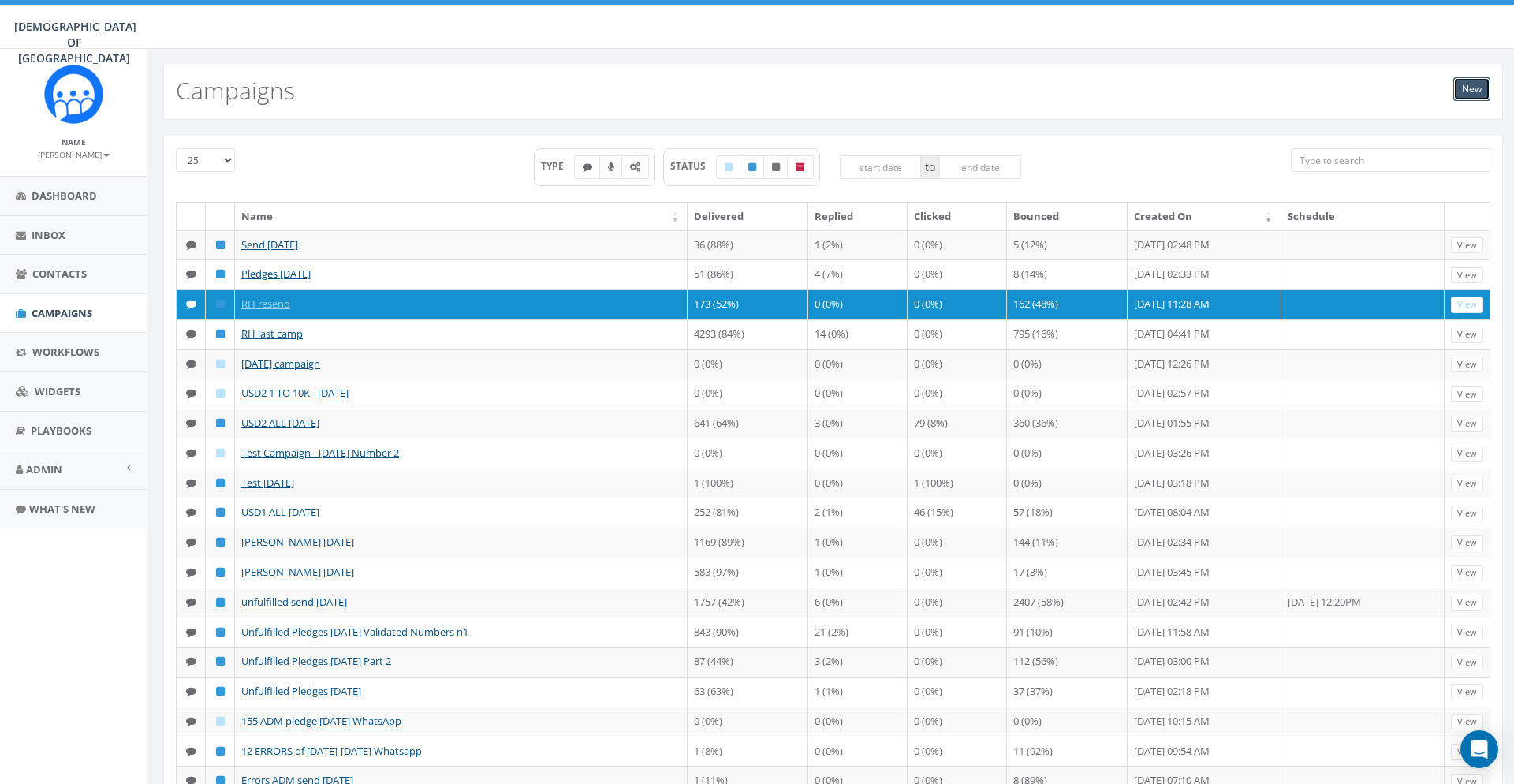
click at [1462, 88] on link "New" at bounding box center [1472, 89] width 37 height 24
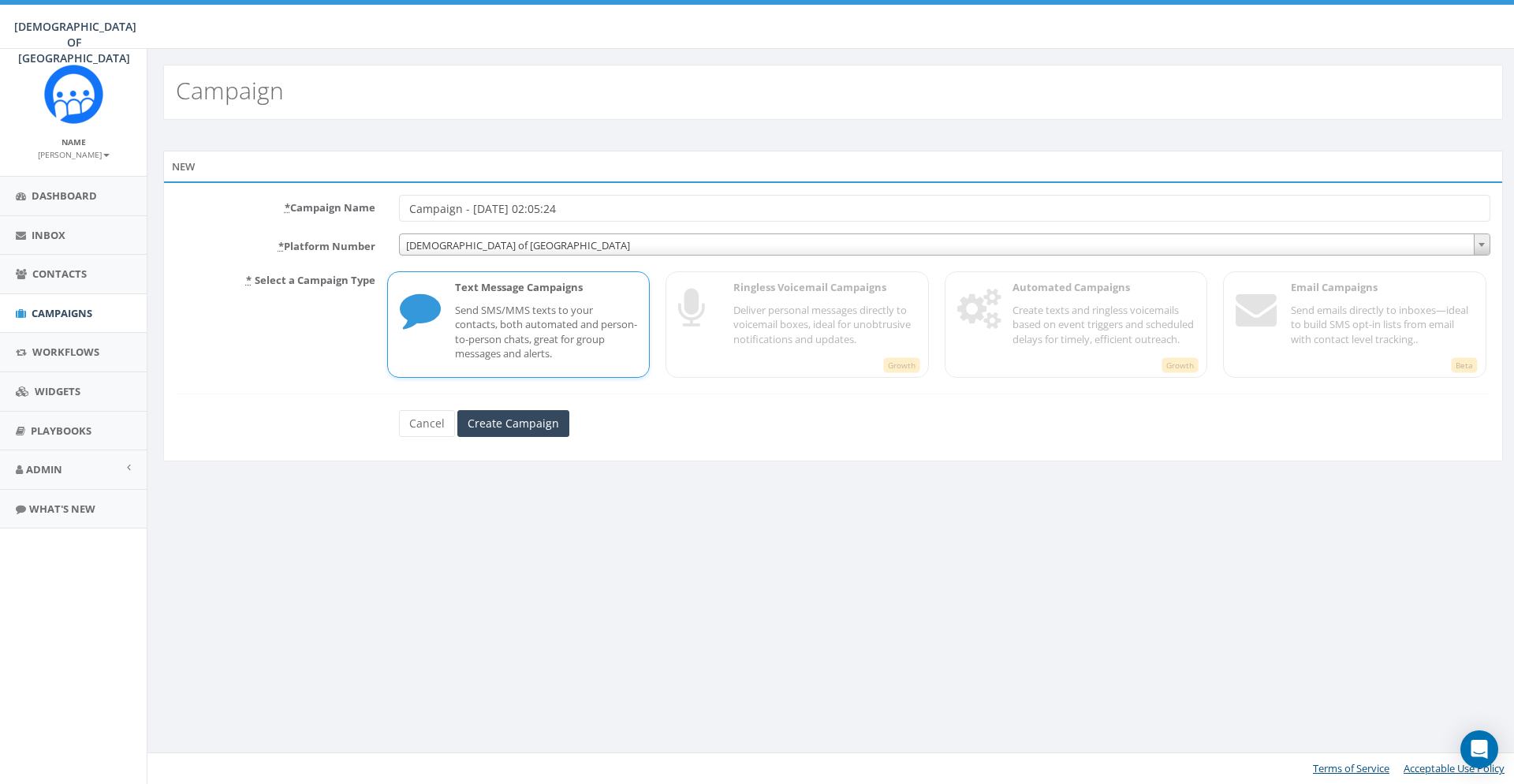
drag, startPoint x: 605, startPoint y: 210, endPoint x: 355, endPoint y: 208, distance: 250.0
click at [399, 208] on input "Campaign - 09/21/2025, 02:05:24" at bounding box center [945, 208] width 1092 height 27
type input "RH berdich and niagara"
click at [510, 422] on input "Create Campaign" at bounding box center [513, 423] width 112 height 27
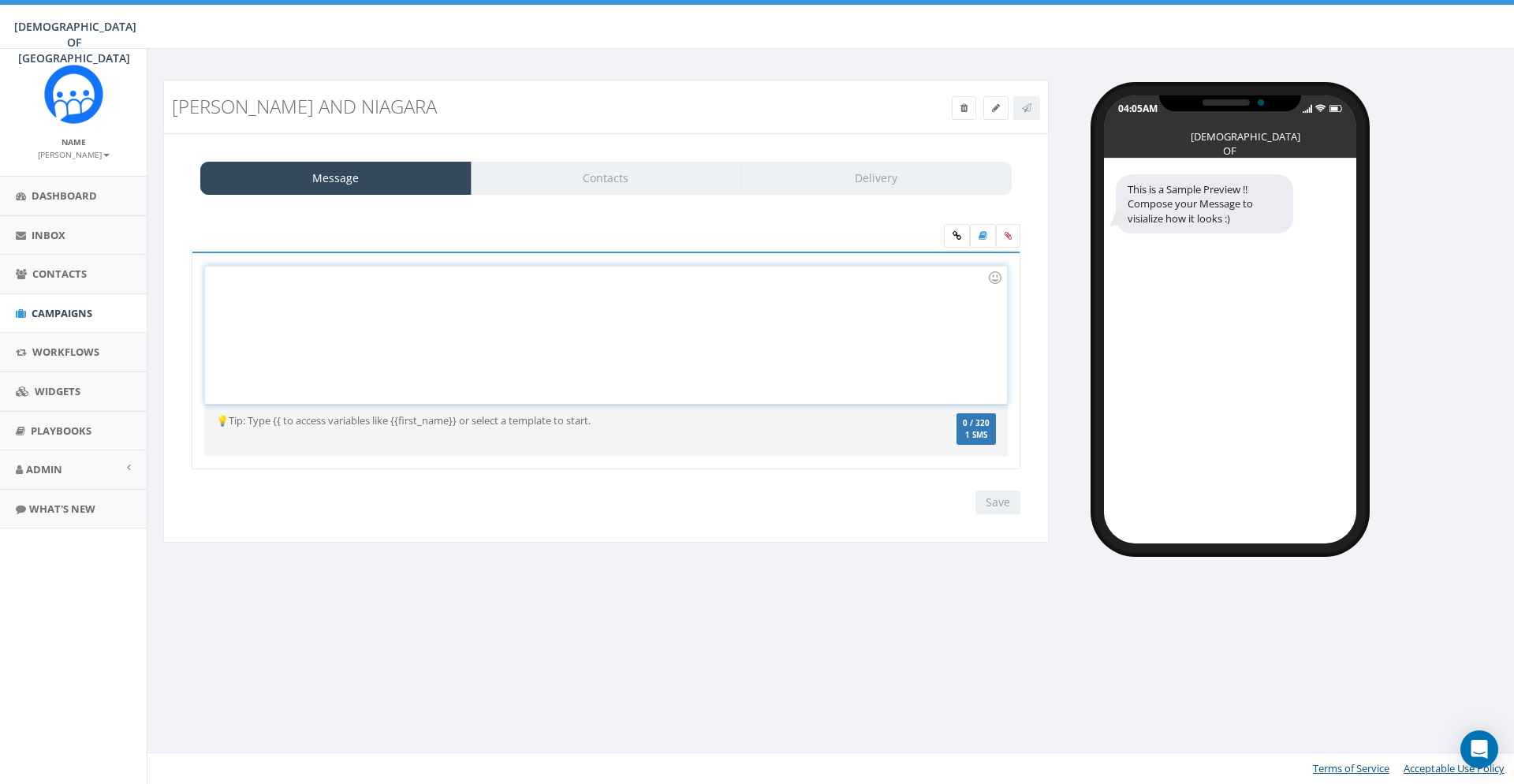
click at [513, 355] on div at bounding box center [605, 334] width 801 height 138
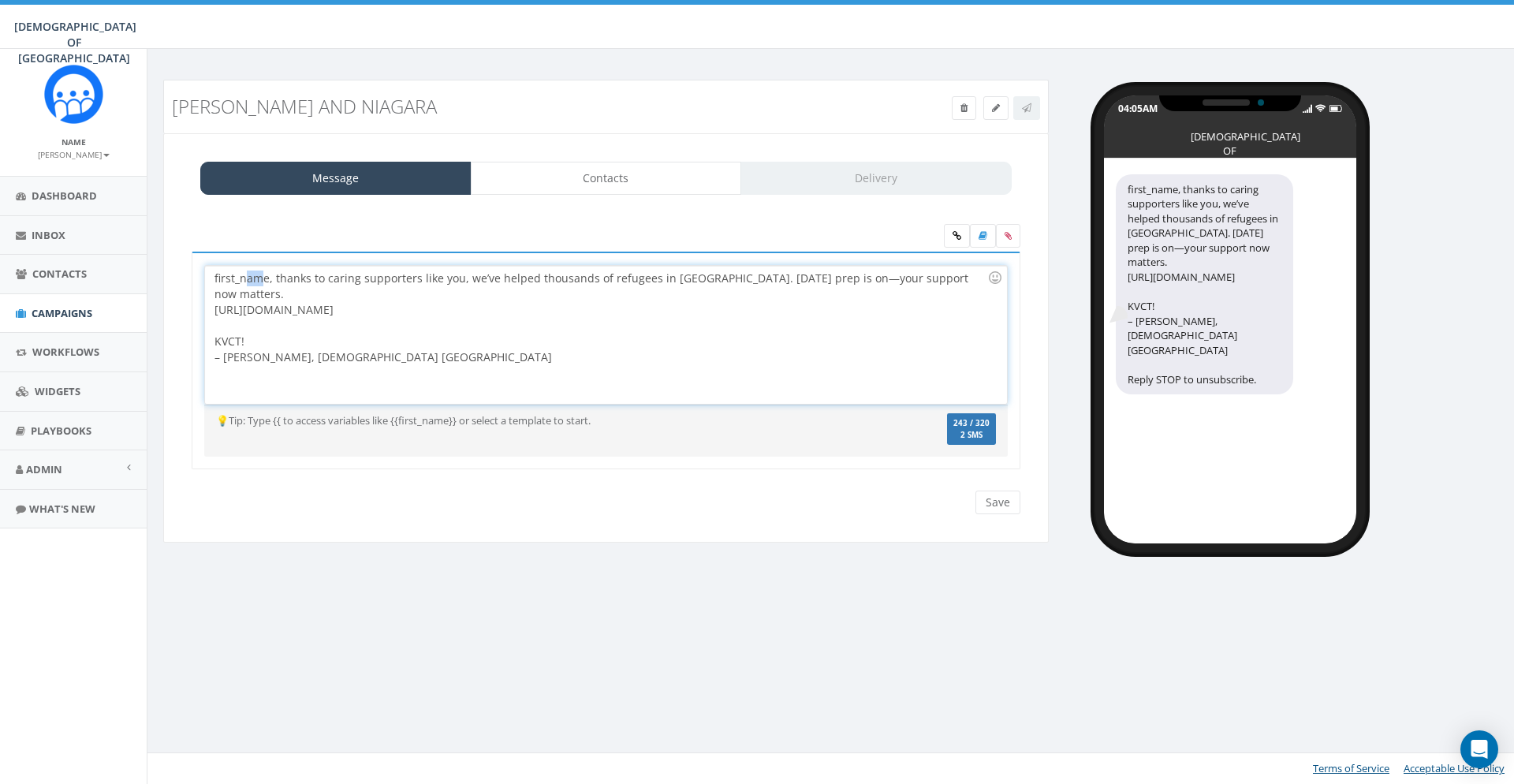
drag, startPoint x: 264, startPoint y: 278, endPoint x: 246, endPoint y: 278, distance: 18.0
click at [246, 278] on div "first_name, thanks to caring supporters like you, we’ve helped thousands of ref…" at bounding box center [605, 334] width 801 height 138
drag, startPoint x: 267, startPoint y: 277, endPoint x: 170, endPoint y: 275, distance: 97.0
click at [205, 275] on div "first_name, thanks to caring supporters like you, we’ve helped thousands of ref…" at bounding box center [605, 334] width 801 height 138
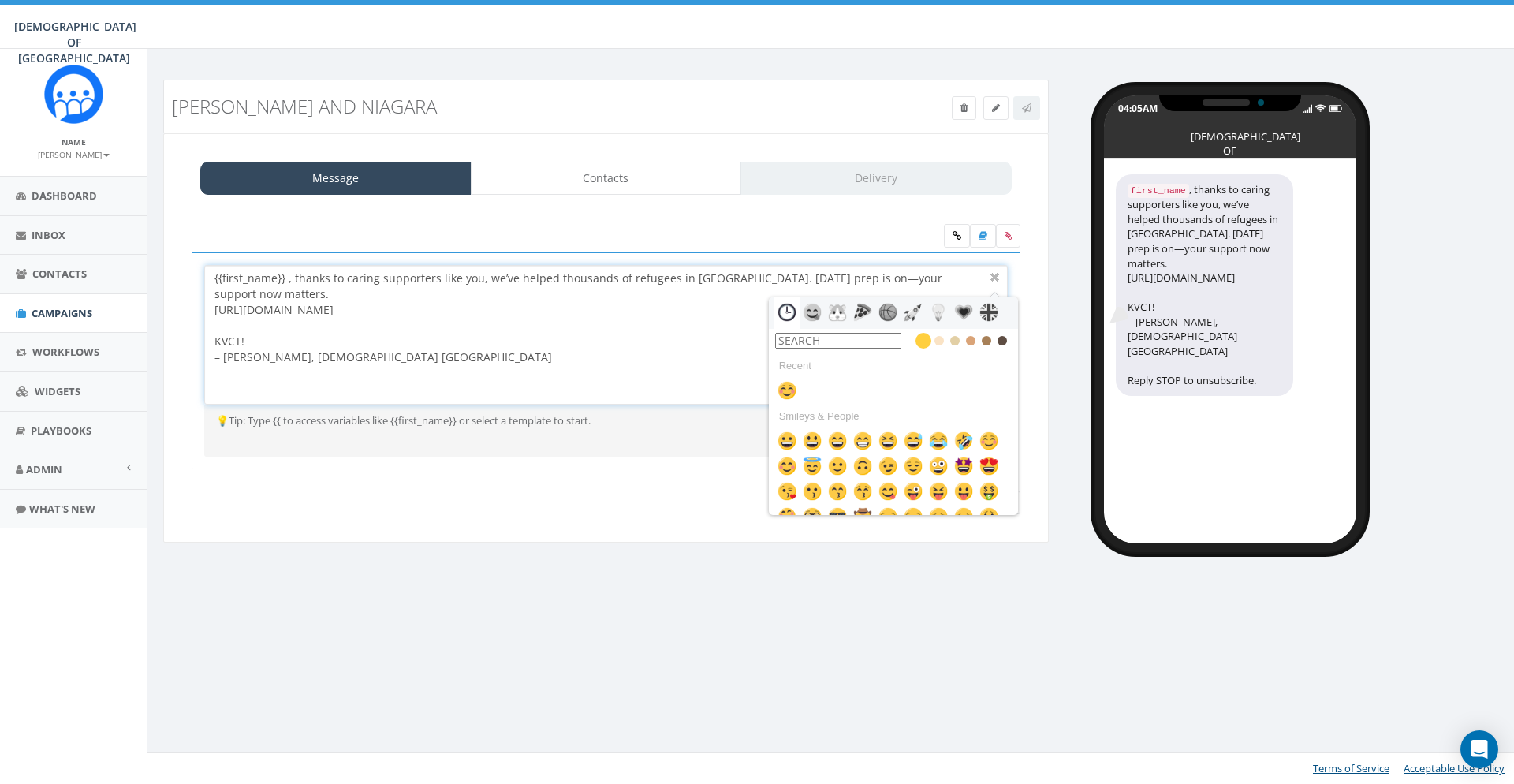
click at [463, 331] on div at bounding box center [601, 325] width 773 height 16
click at [994, 281] on div at bounding box center [995, 278] width 19 height 19
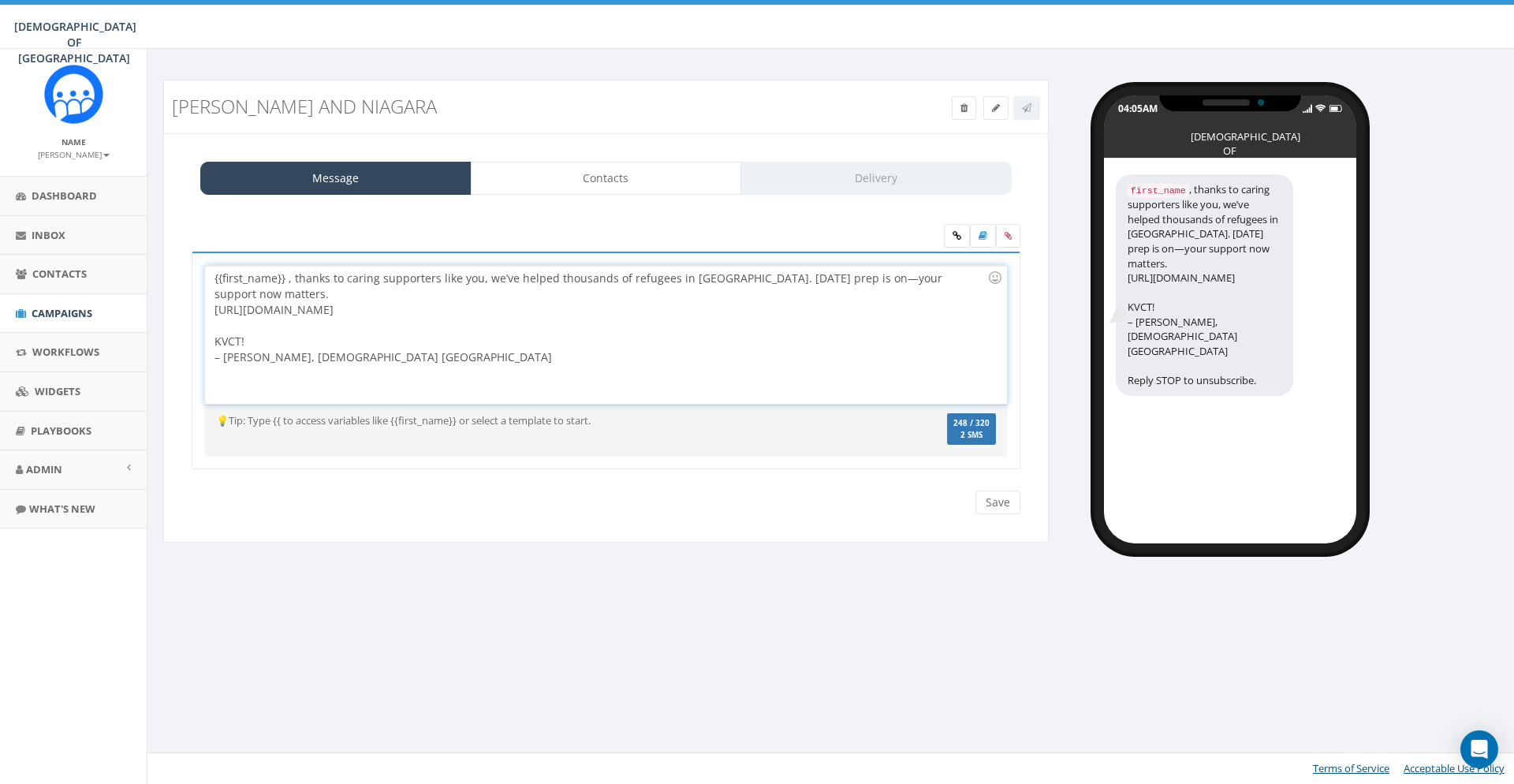
click at [641, 318] on div at bounding box center [601, 325] width 773 height 16
click at [286, 278] on div "{{first_name}} , thanks to caring supporters like you, we’ve helped thousands o…" at bounding box center [605, 334] width 801 height 138
click at [496, 340] on div "{{first_name}}, thanks to caring supporters like you, we’ve helped thousands of…" at bounding box center [605, 334] width 801 height 138
click at [996, 503] on input "Save" at bounding box center [997, 503] width 45 height 24
click at [615, 191] on link "Contacts" at bounding box center [606, 179] width 271 height 33
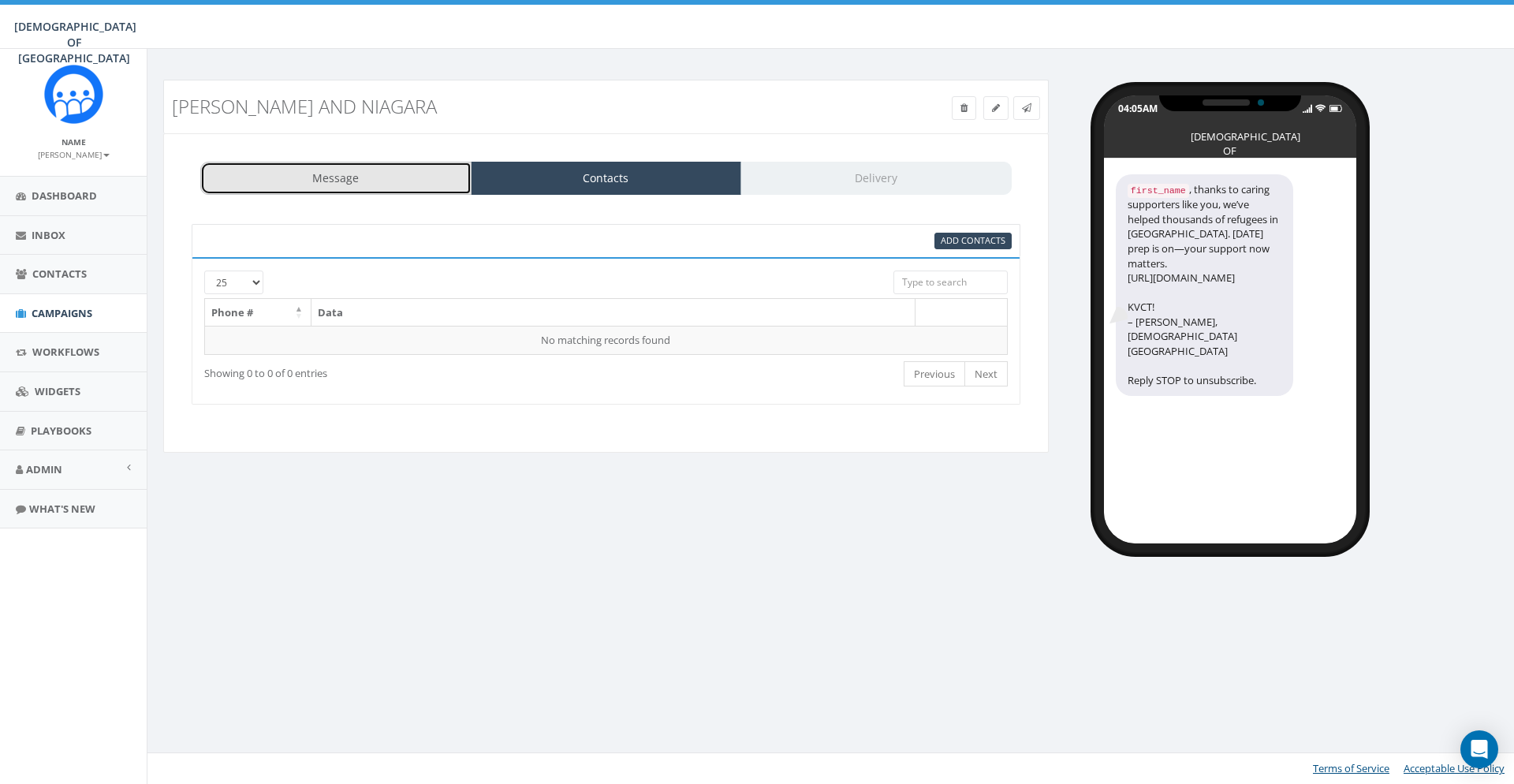
click at [382, 186] on link "Message" at bounding box center [336, 179] width 271 height 33
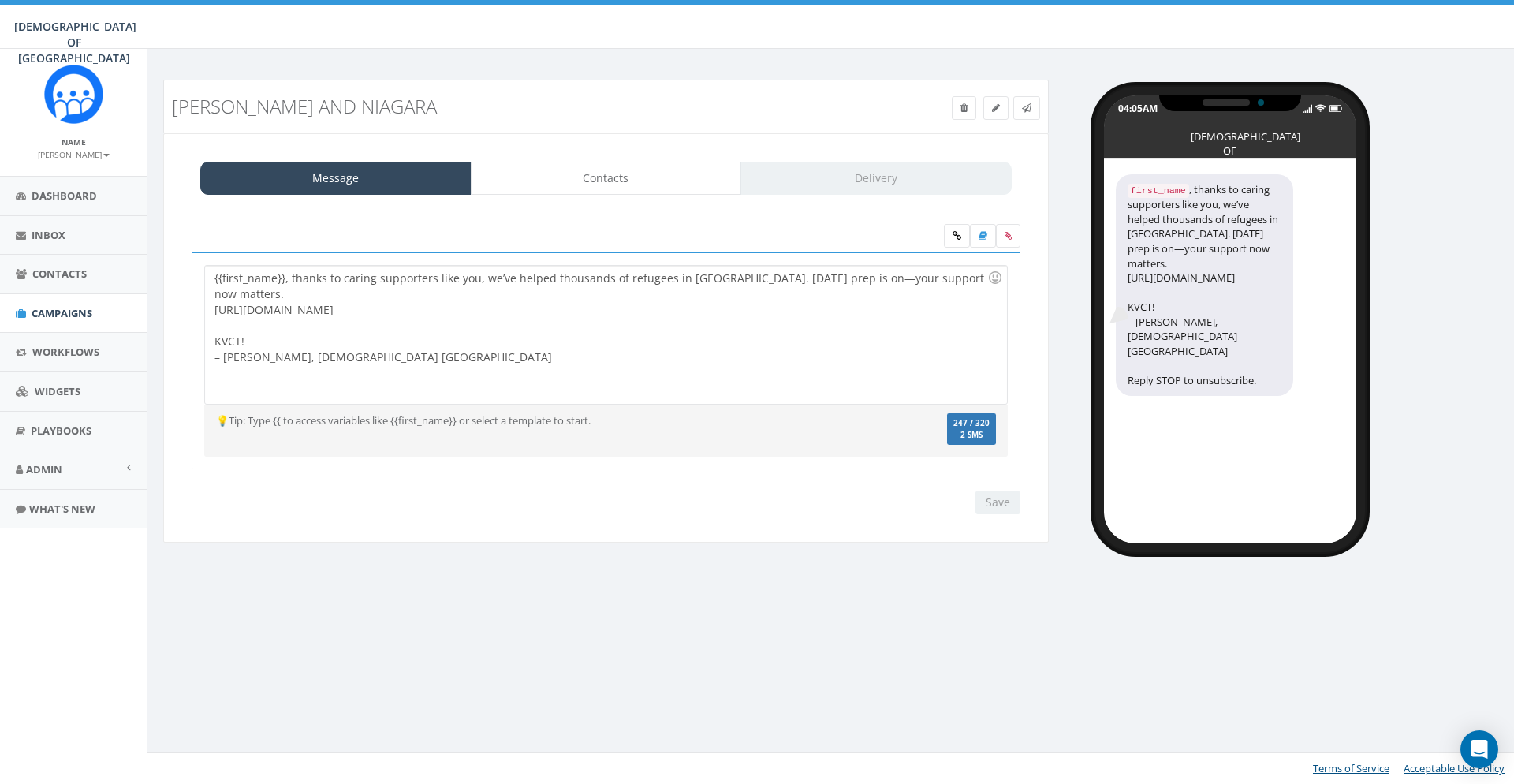
click at [204, 380] on div "{{first_name}}, thanks to caring supporters like you, we’ve helped thousands of…" at bounding box center [605, 334] width 803 height 139
click at [452, 315] on div "{{first_name}}, thanks to caring supporters like you, we’ve helped thousands of…" at bounding box center [605, 334] width 801 height 138
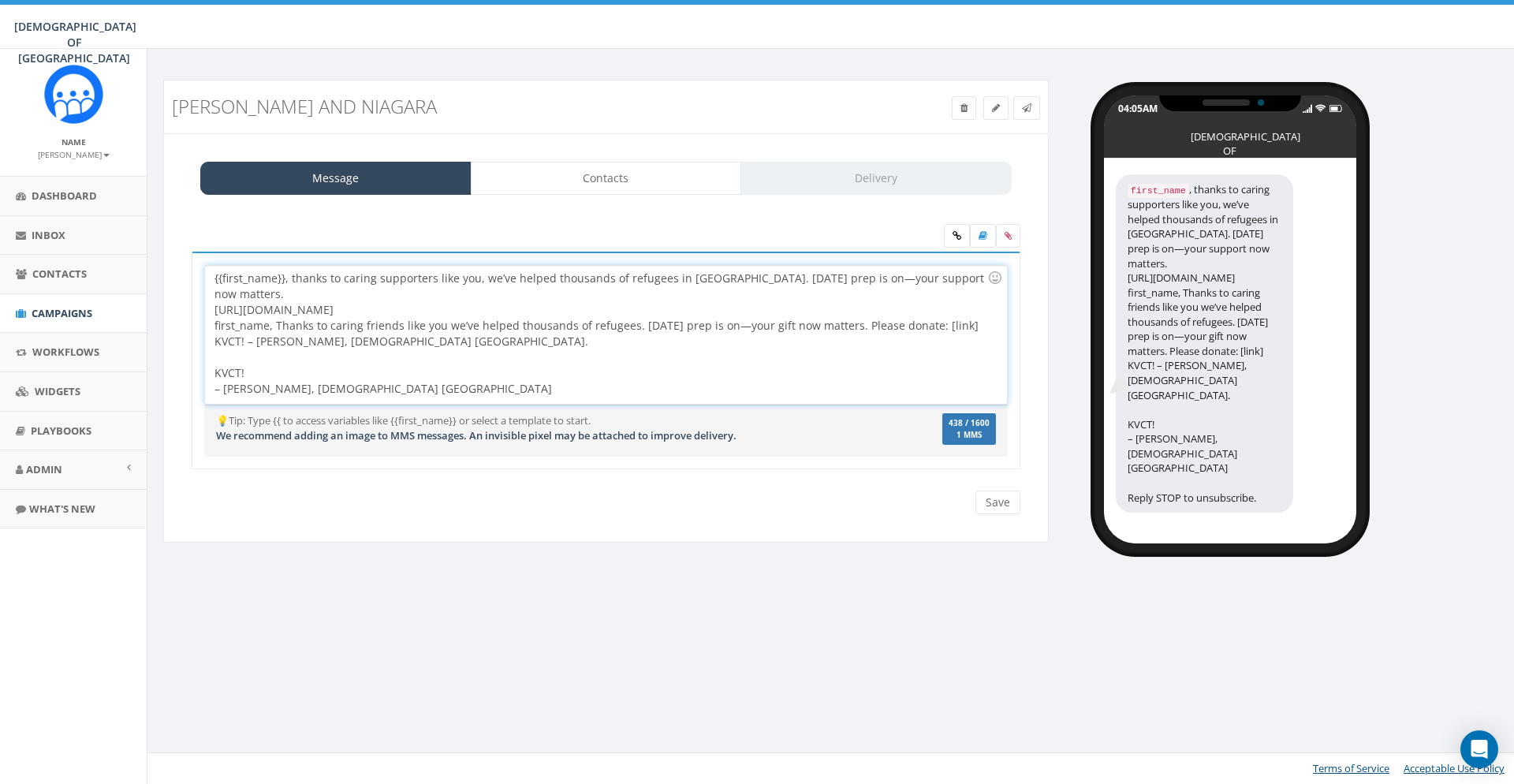
drag, startPoint x: 381, startPoint y: 309, endPoint x: 204, endPoint y: 310, distance: 177.0
click at [205, 310] on div "{{first_name}}, thanks to caring supporters like you, we’ve helped thousands of…" at bounding box center [605, 334] width 801 height 138
click at [237, 340] on div "{{first_name}}, thanks to caring supporters like you, we’ve helped thousands of…" at bounding box center [605, 334] width 801 height 138
click at [241, 339] on div "{{first_name}}, thanks to caring supporters like you, we’ve helped thousands of…" at bounding box center [605, 334] width 801 height 138
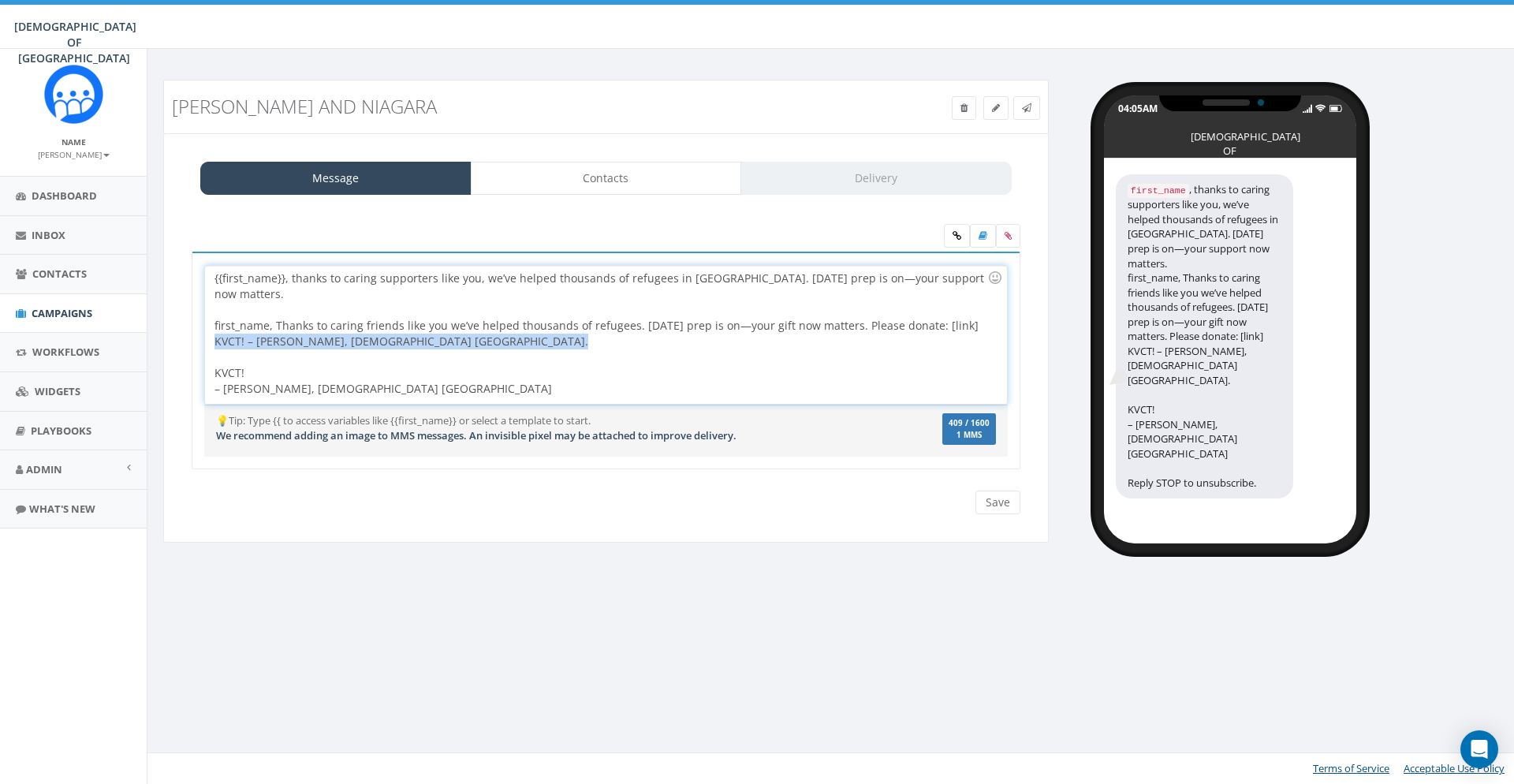
drag, startPoint x: 457, startPoint y: 339, endPoint x: 215, endPoint y: 343, distance: 242.0
click at [213, 343] on div "{{first_name}}, thanks to caring supporters like you, we’ve helped thousands of…" at bounding box center [605, 334] width 801 height 138
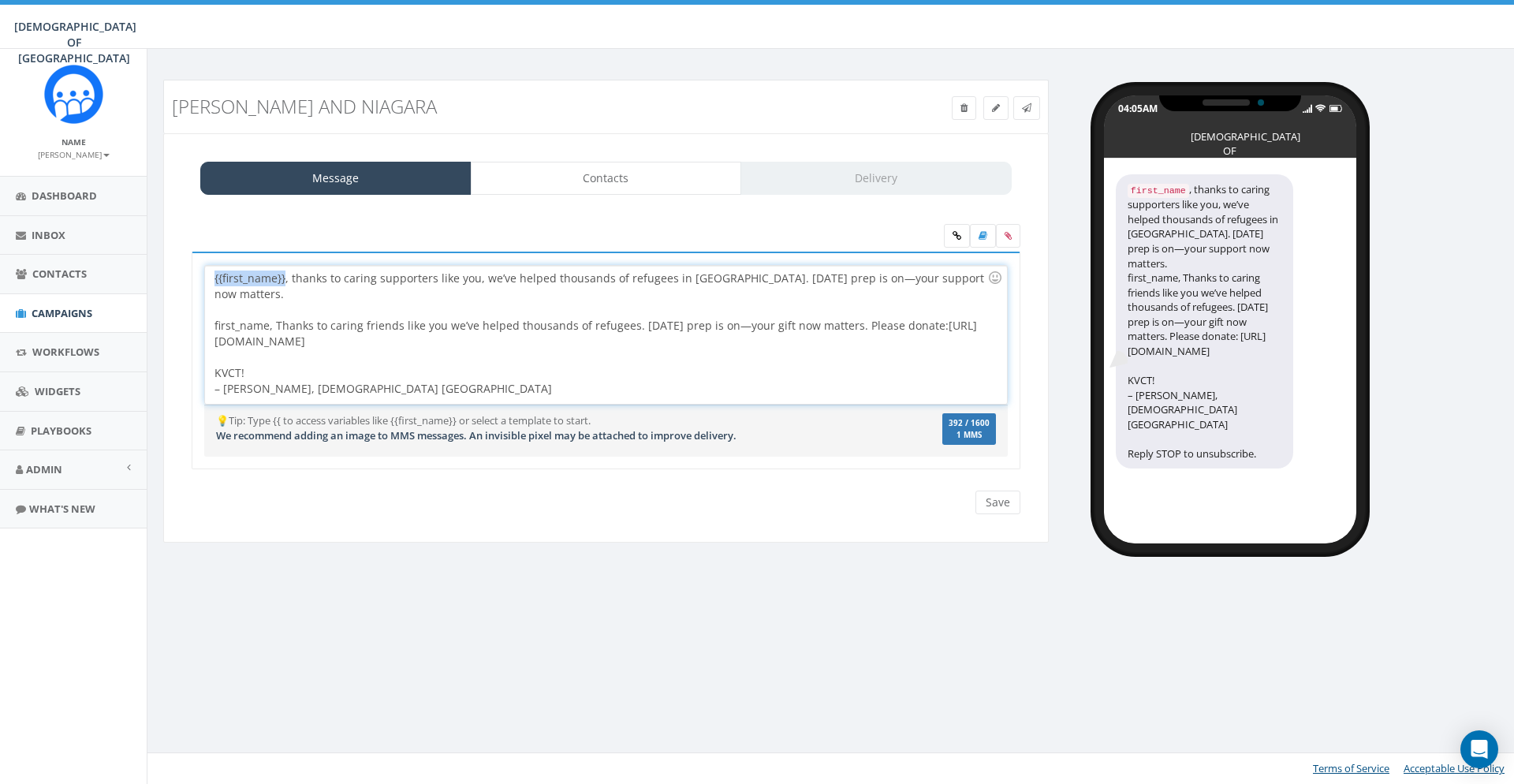
drag, startPoint x: 285, startPoint y: 277, endPoint x: 212, endPoint y: 281, distance: 73.1
click at [212, 281] on div "{{first_name}}, thanks to caring supporters like you, we’ve helped thousands of…" at bounding box center [605, 334] width 801 height 138
click at [268, 327] on div "{{first_name}}, thanks to caring supporters like you, we’ve helped thousands of…" at bounding box center [605, 334] width 801 height 138
drag, startPoint x: 285, startPoint y: 280, endPoint x: 206, endPoint y: 283, distance: 79.1
click at [206, 283] on div "{{first_name}}, thanks to caring supporters like you, we’ve helped thousands of…" at bounding box center [605, 334] width 801 height 138
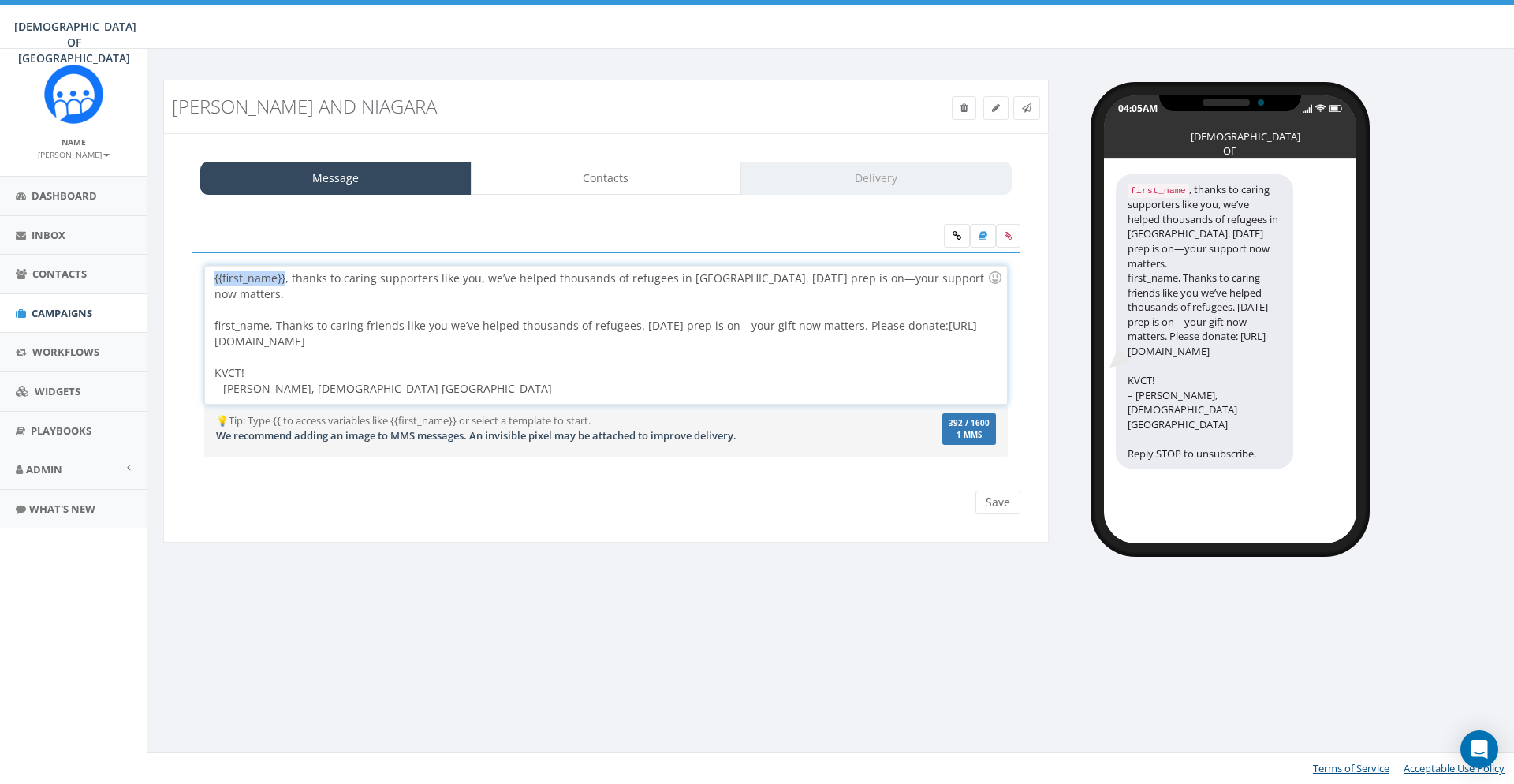
copy div "{{first_name}}"
drag, startPoint x: 228, startPoint y: 324, endPoint x: 207, endPoint y: 321, distance: 21.2
click at [207, 321] on div "{{first_name}}, thanks to caring supporters like you, we’ve helped thousands of…" at bounding box center [605, 334] width 801 height 138
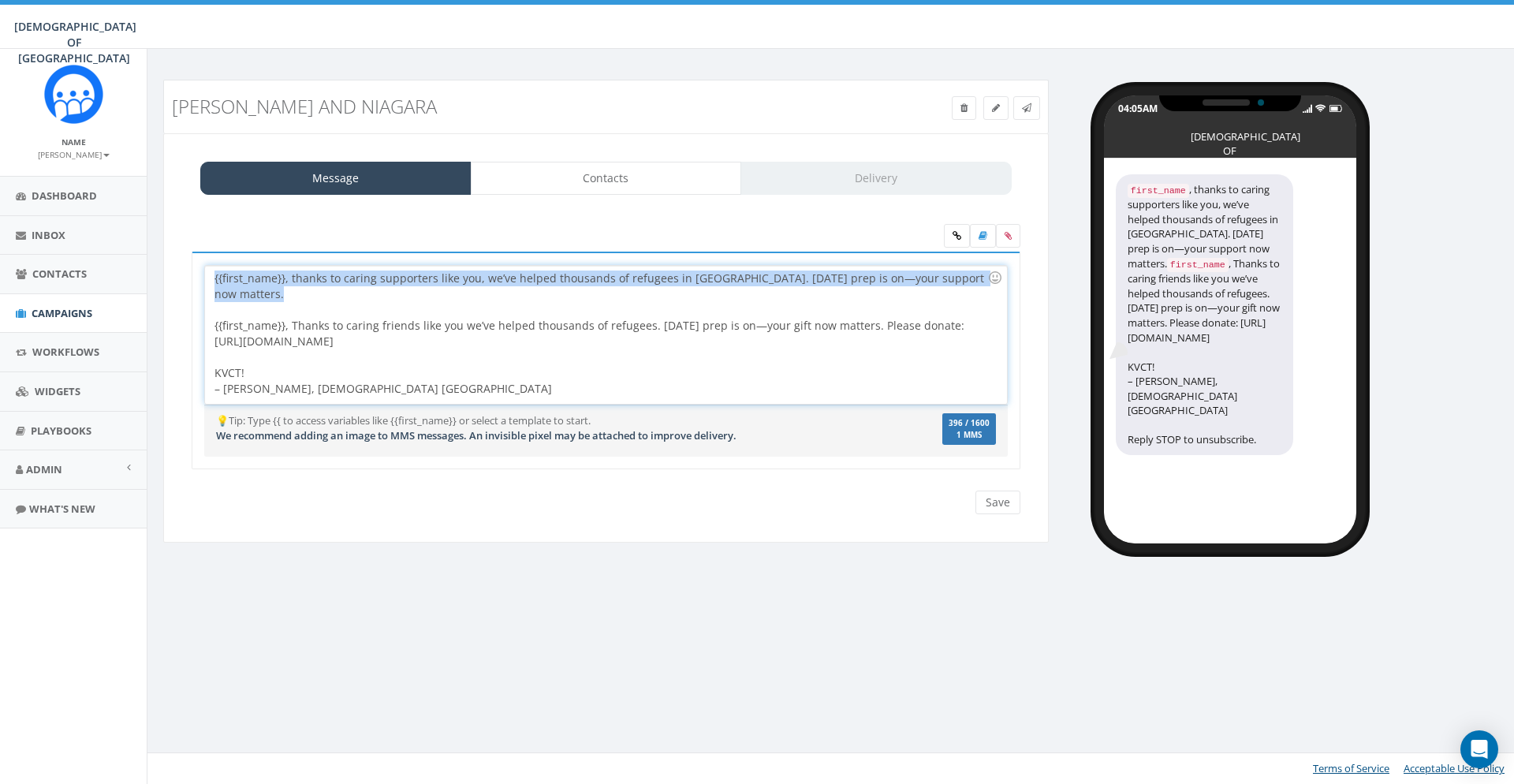
drag, startPoint x: 249, startPoint y: 311, endPoint x: 159, endPoint y: 272, distance: 98.1
click at [205, 272] on div "{{first_name}}, thanks to caring supporters like you, we’ve helped thousands of…" at bounding box center [605, 334] width 801 height 138
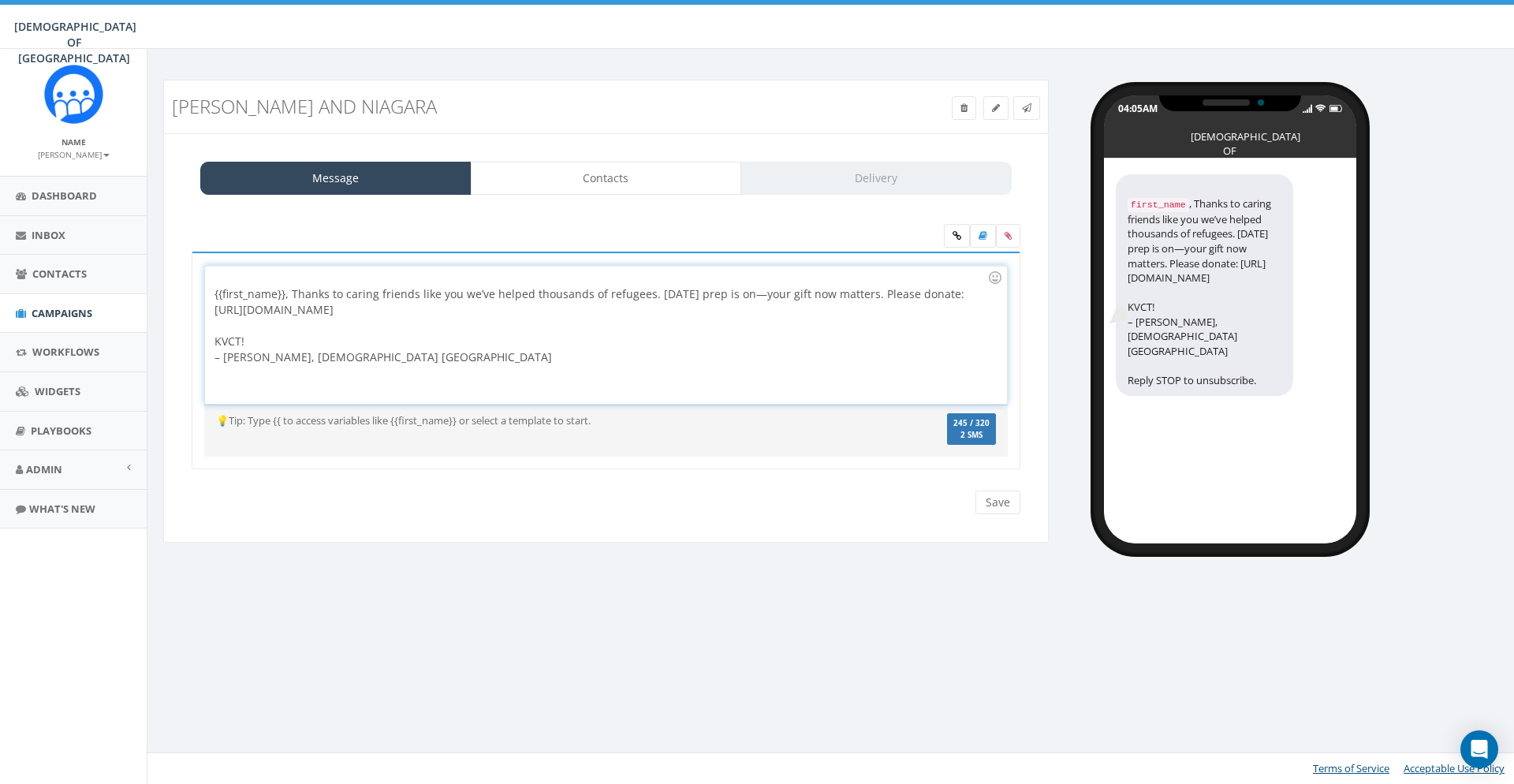
click at [214, 292] on div "{{first_name}} , Thanks to caring friends like you we’ve helped thousands of re…" at bounding box center [605, 334] width 801 height 138
click at [231, 284] on div "{{first_name}} , Thanks to caring friends like you we’ve helped thousands of re…" at bounding box center [605, 334] width 801 height 138
click at [239, 280] on div "{{first_name}} , Thanks to caring friends like you we’ve helped thousands of re…" at bounding box center [605, 334] width 801 height 138
click at [218, 296] on div "{{first_name}} , Thanks to caring friends like you we’ve helped thousands of re…" at bounding box center [605, 334] width 801 height 138
click at [460, 319] on div at bounding box center [601, 325] width 773 height 16
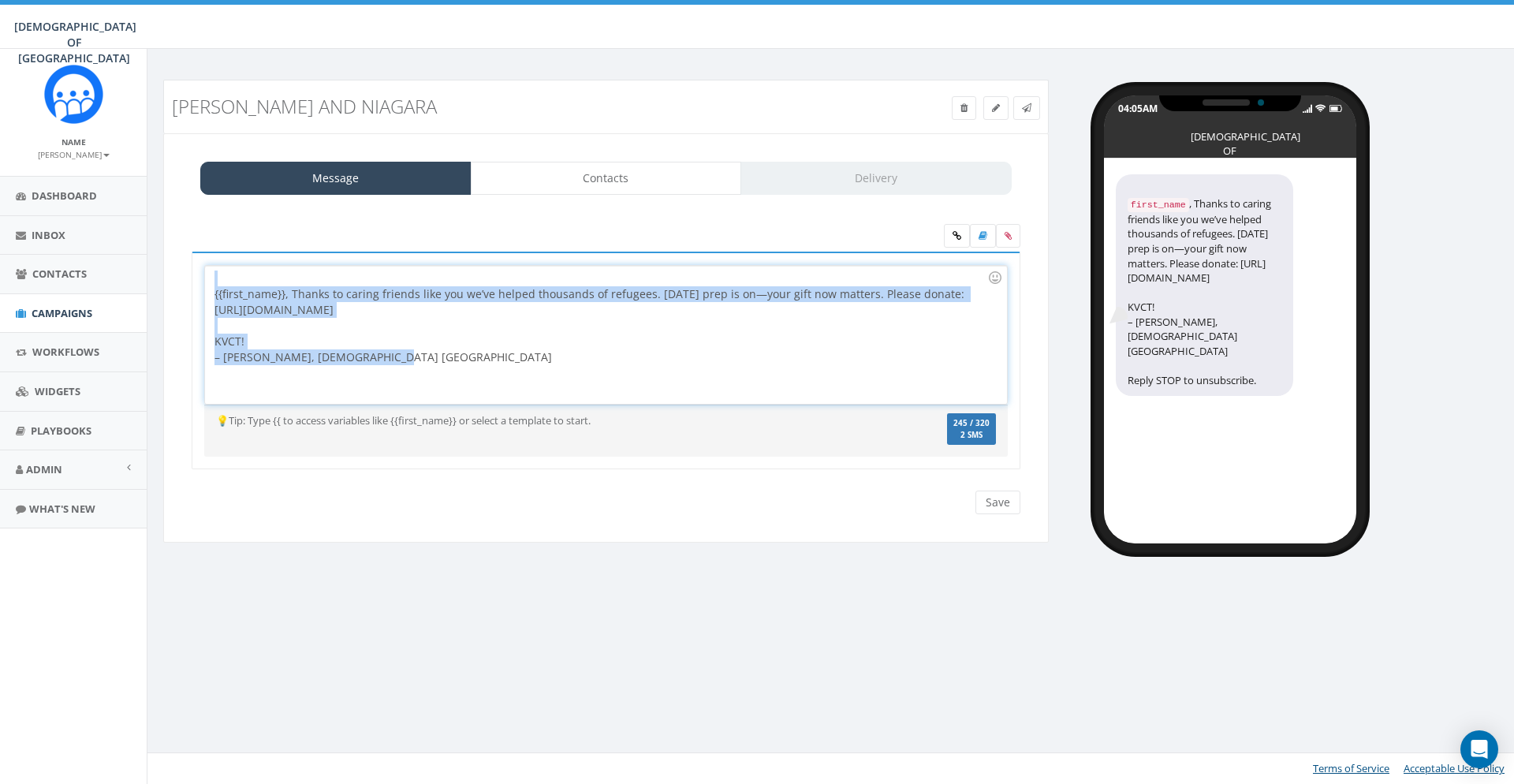
drag, startPoint x: 364, startPoint y: 347, endPoint x: 175, endPoint y: 279, distance: 200.9
click at [205, 279] on div "{{first_name}}, Thanks to caring friends like you we’ve helped thousands of ref…" at bounding box center [605, 334] width 801 height 138
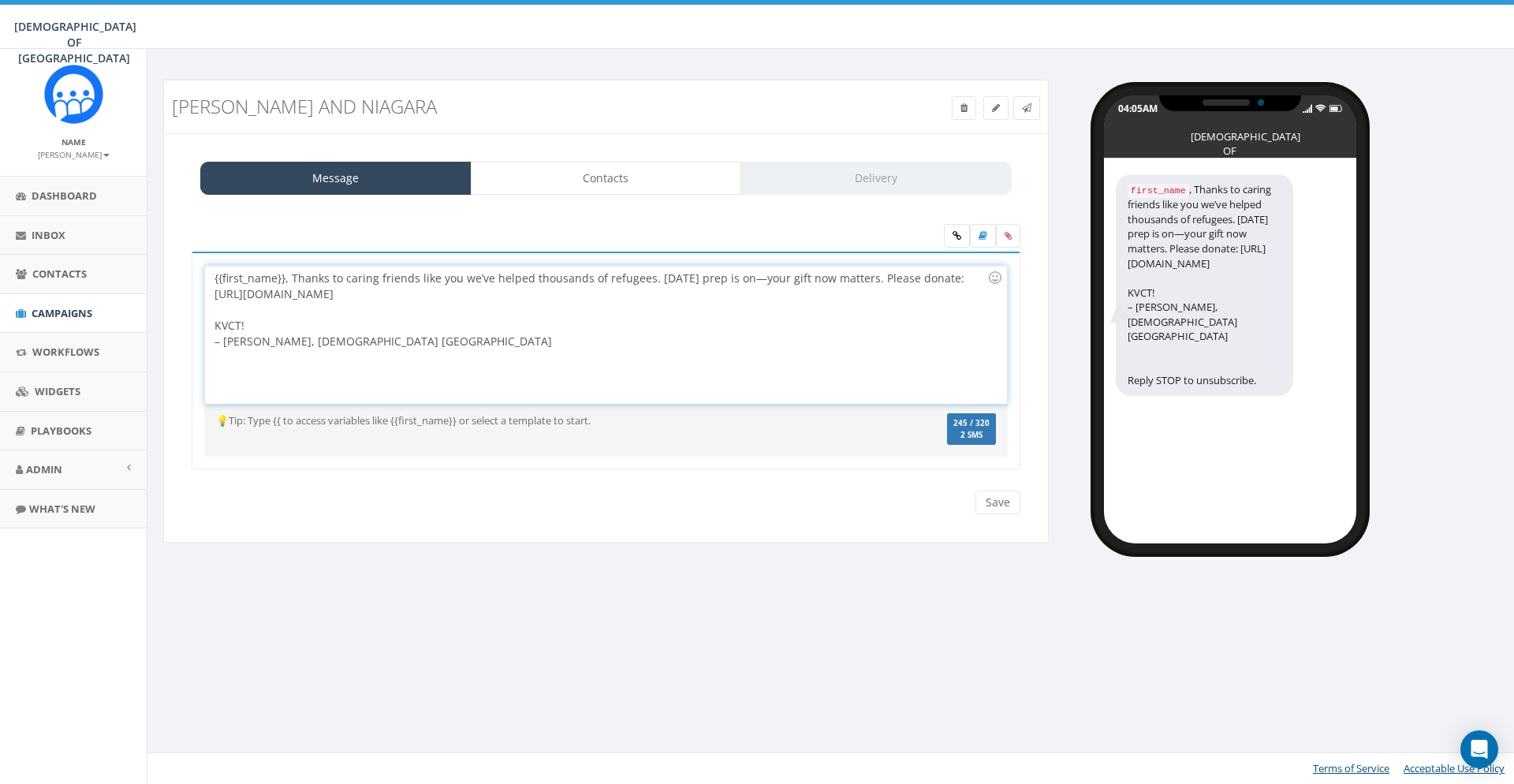
click at [482, 315] on div at bounding box center [601, 310] width 773 height 16
click at [292, 279] on div "{{first_name}}, Thanks to caring friends like you we’ve helped thousands of ref…" at bounding box center [605, 334] width 801 height 138
click at [996, 503] on input "Save" at bounding box center [997, 503] width 45 height 24
click at [627, 185] on link "Contacts" at bounding box center [606, 179] width 271 height 33
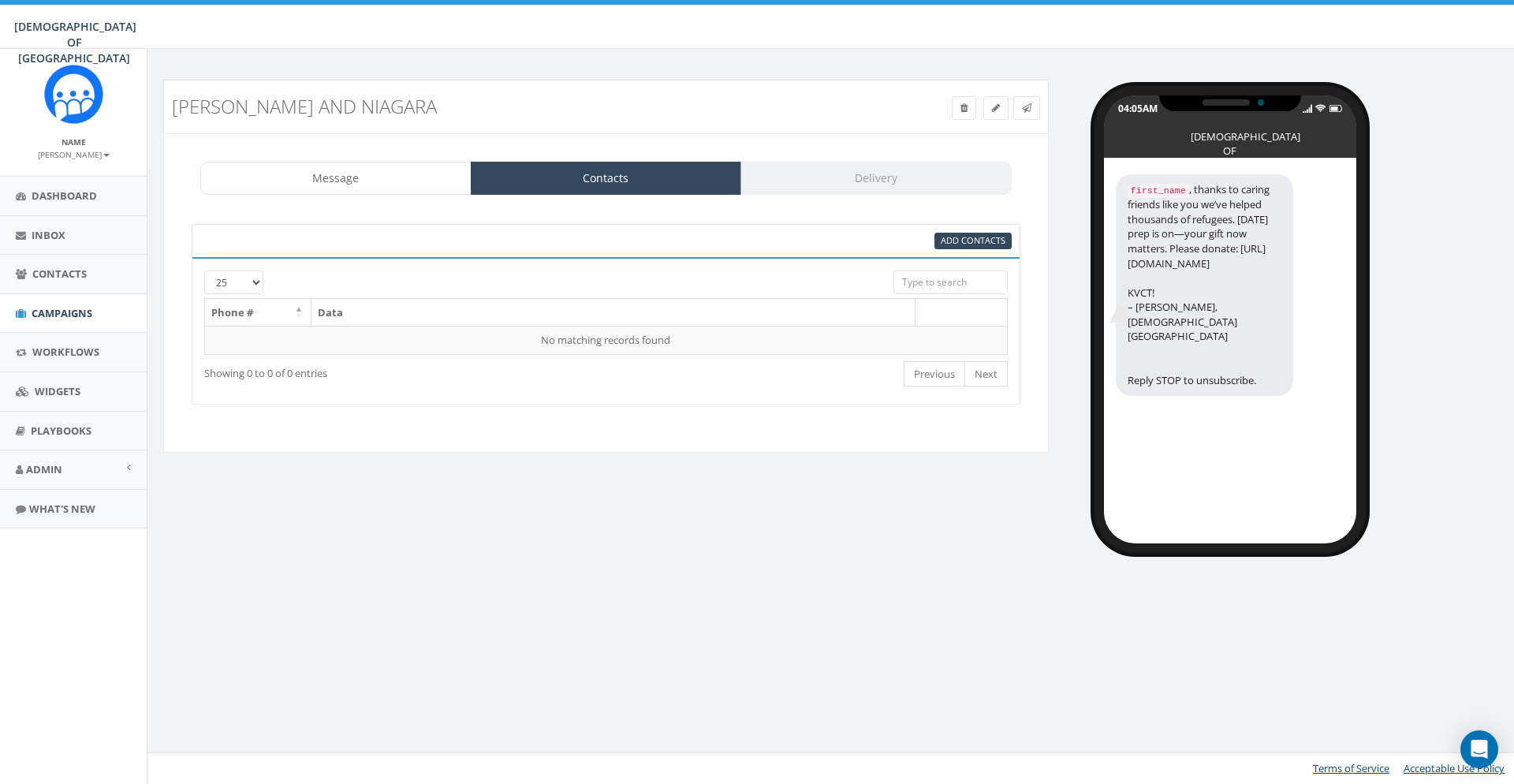
click at [1190, 654] on div "RH berdich and niagara Test Message Status: Message Contacts Delivery {{first_n…" at bounding box center [833, 416] width 1372 height 735
click at [681, 532] on div "RH berdich and niagara Test Message Status: Message Contacts Delivery {{first_n…" at bounding box center [833, 311] width 1364 height 463
click at [410, 170] on link "Message" at bounding box center [336, 179] width 271 height 33
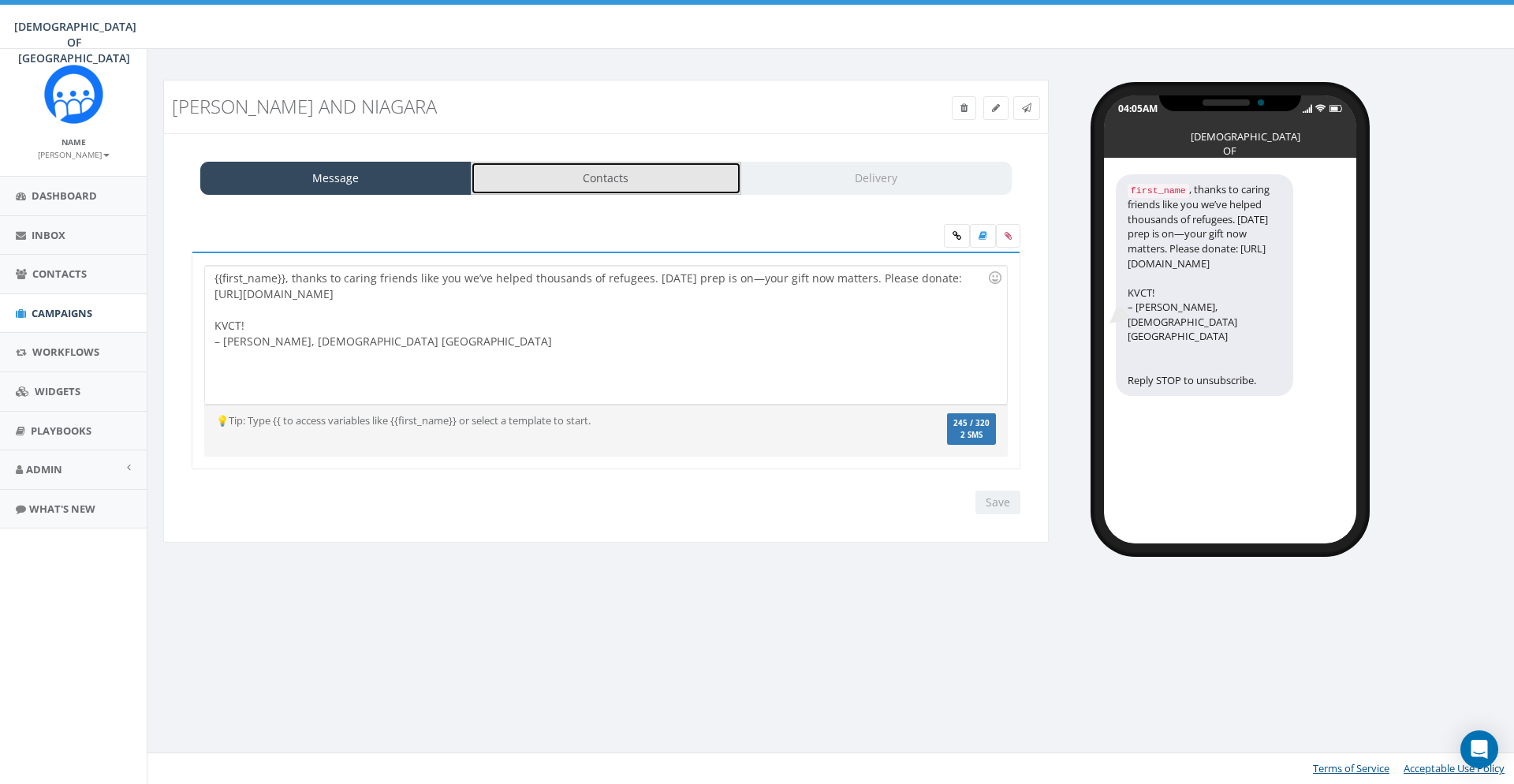
click at [564, 177] on link "Contacts" at bounding box center [606, 179] width 271 height 33
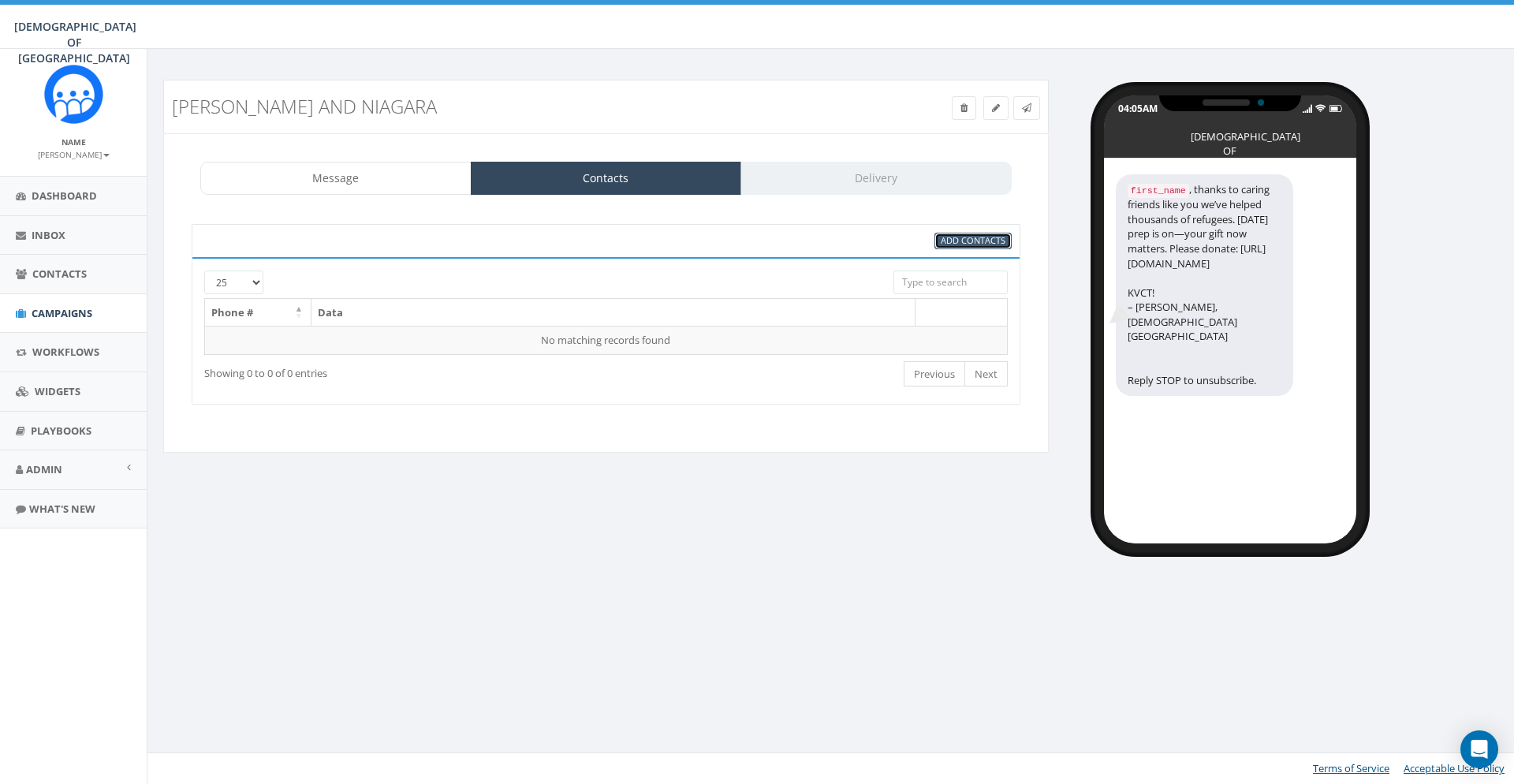
click at [964, 241] on span "Add Contacts" at bounding box center [973, 240] width 65 height 12
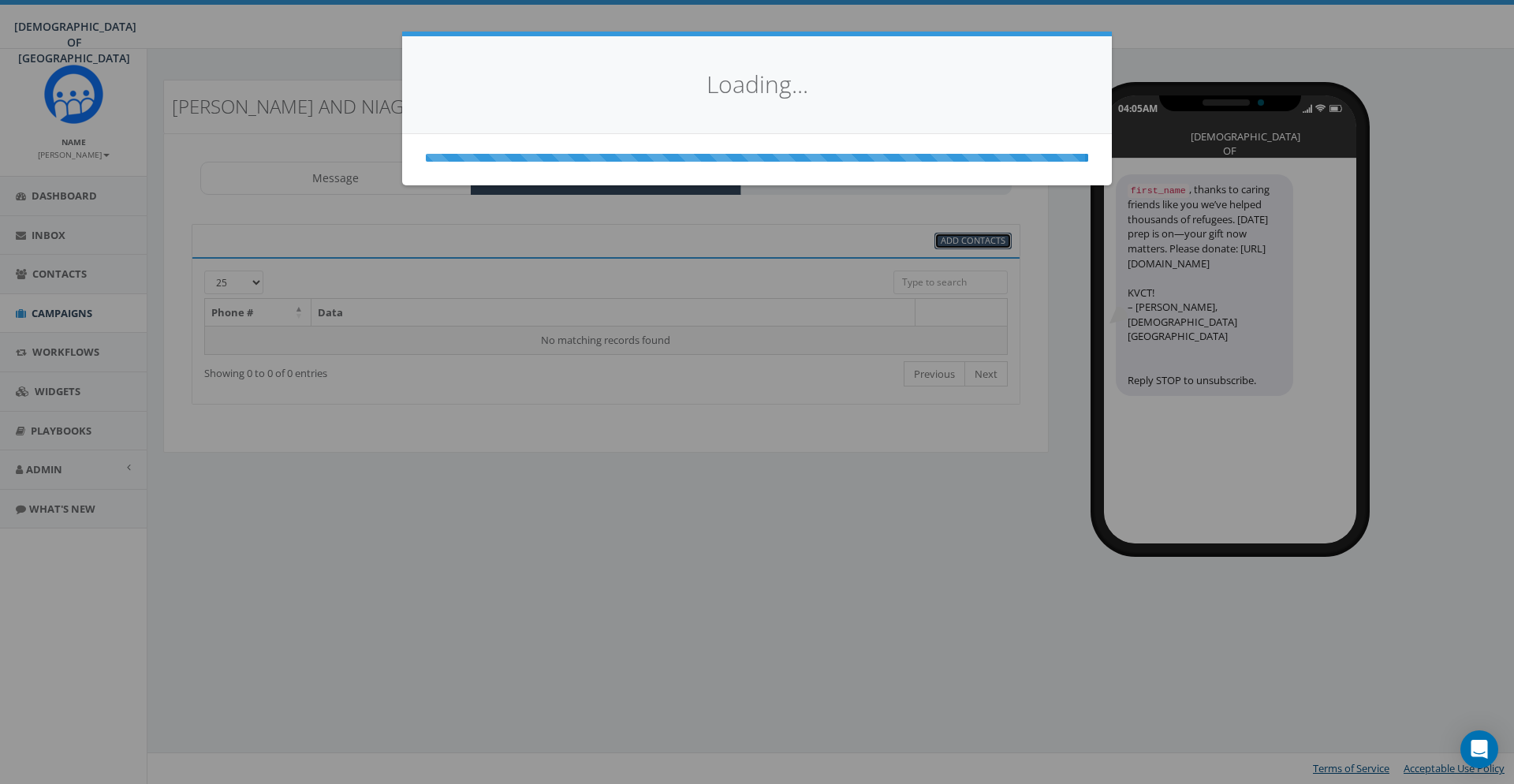
select select
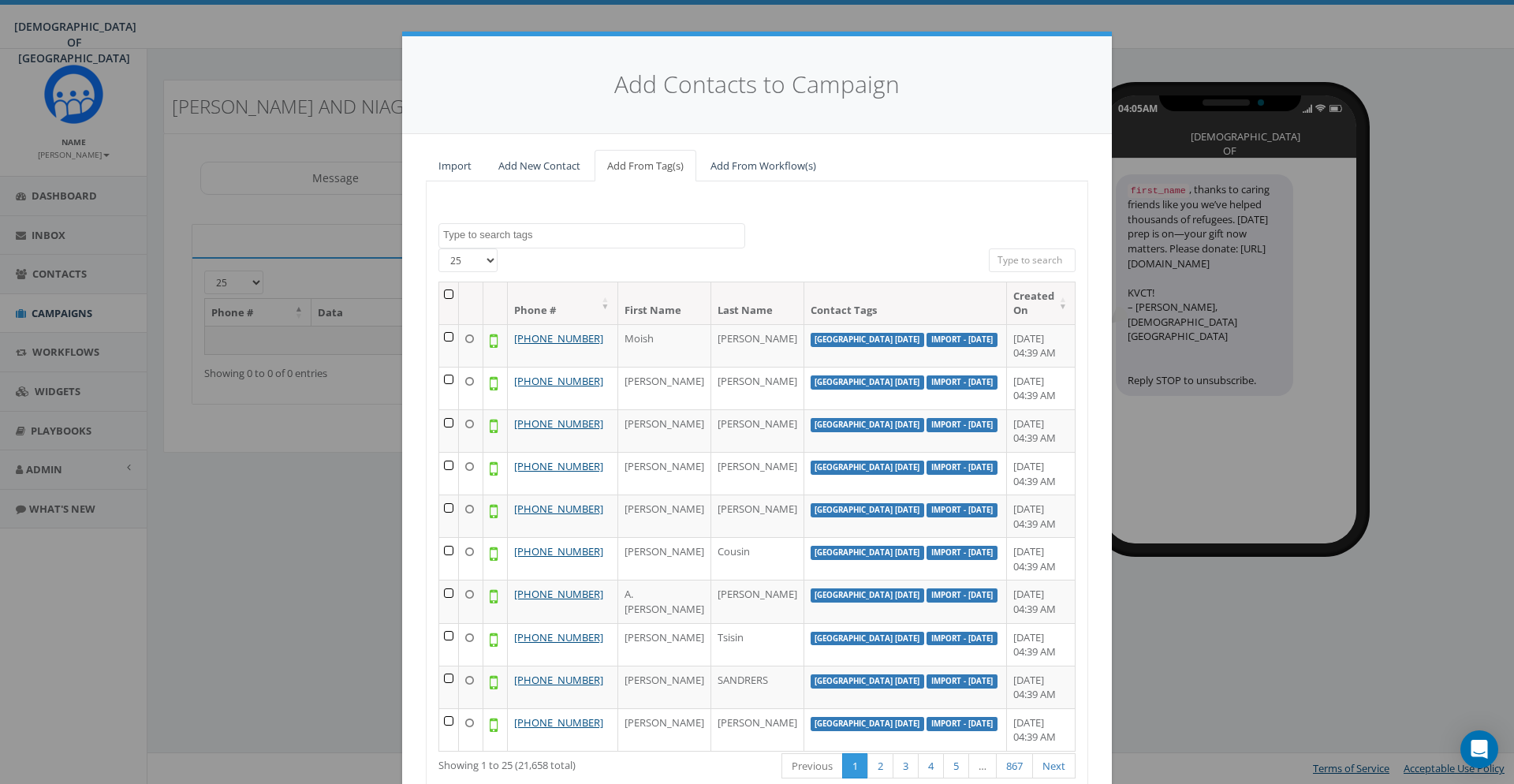
click at [585, 232] on textarea "Search" at bounding box center [594, 234] width 301 height 14
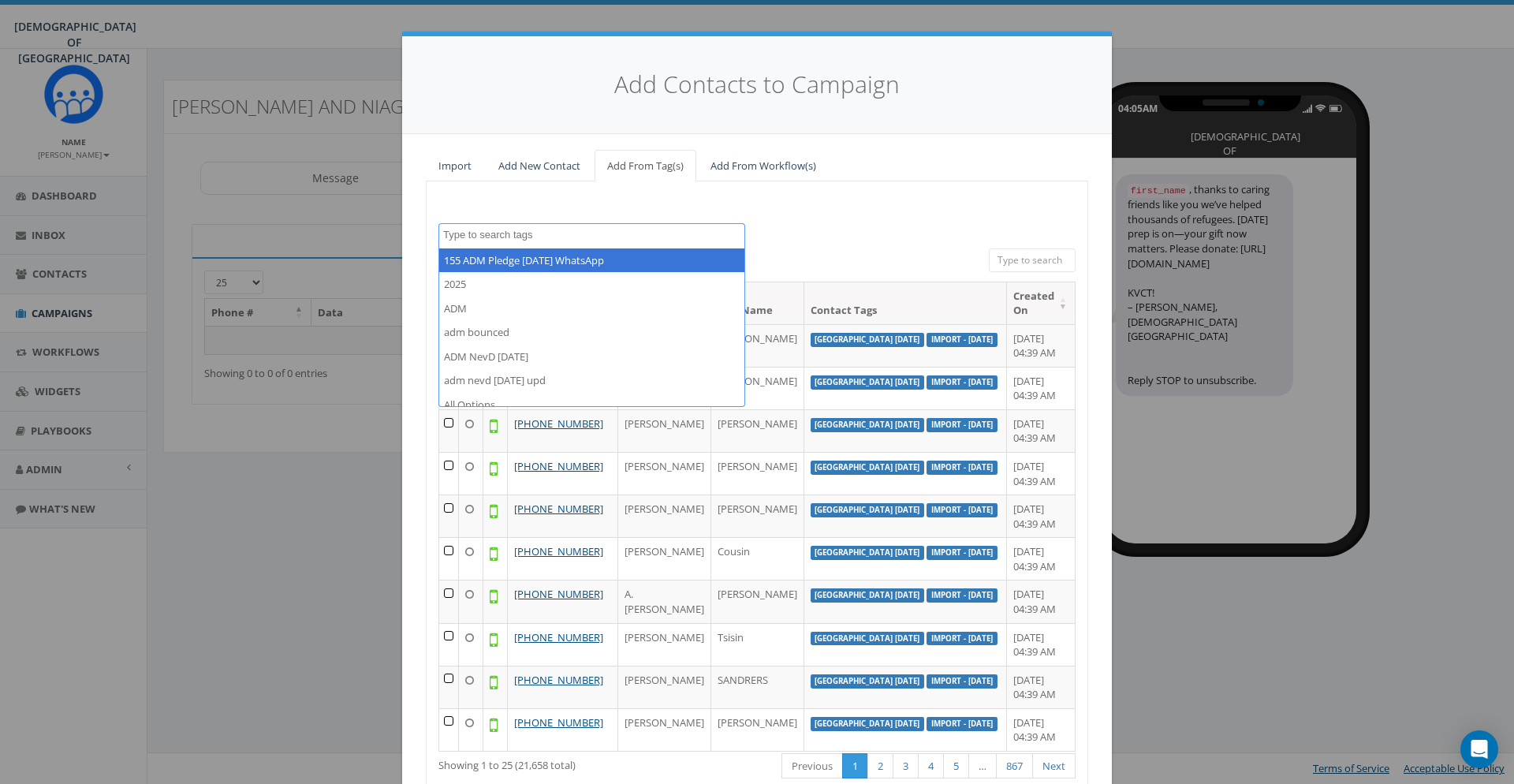
click at [585, 232] on textarea "Search" at bounding box center [594, 234] width 301 height 14
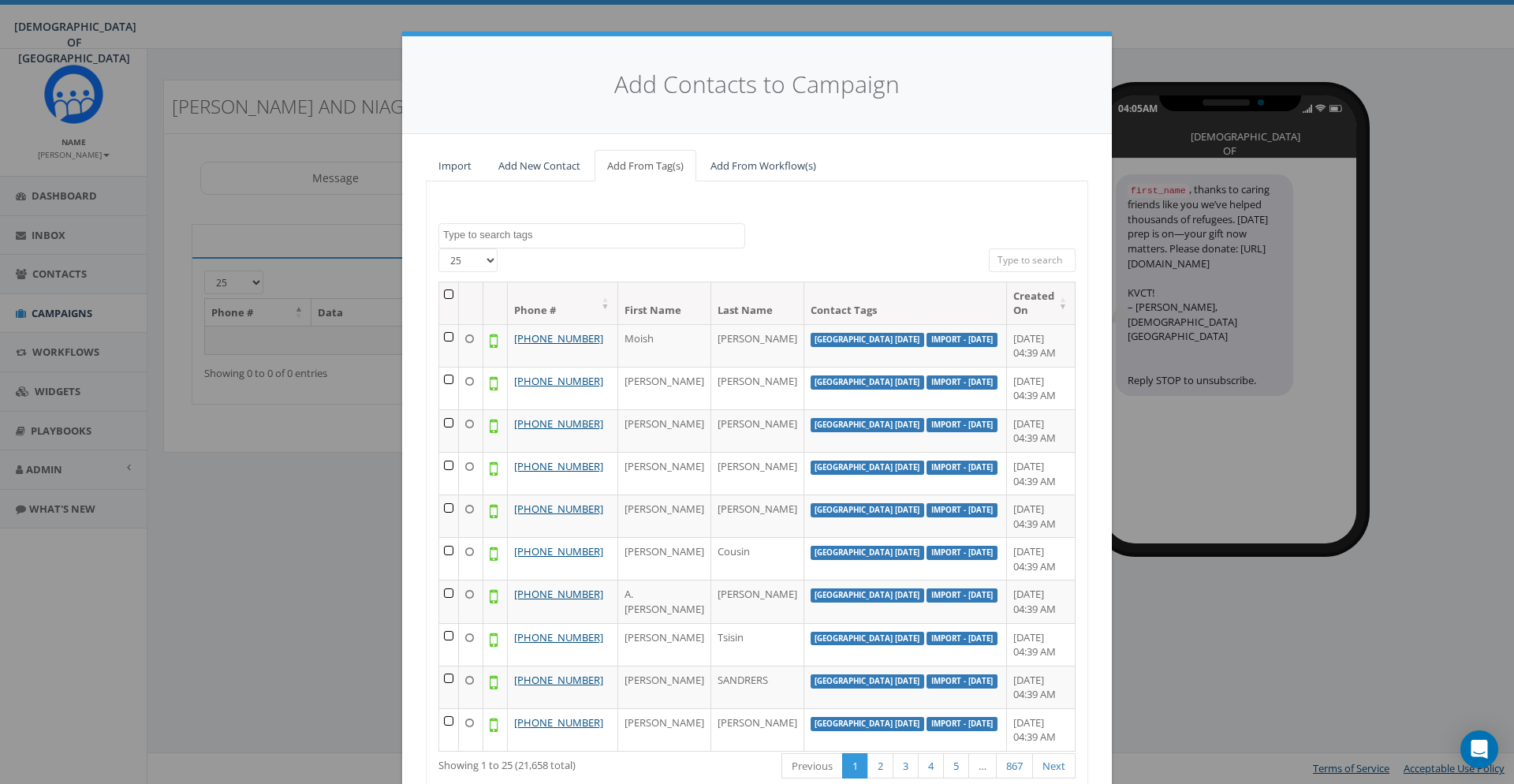
click at [585, 232] on textarea "Search" at bounding box center [594, 234] width 301 height 14
click at [772, 212] on div "155 ADM Pledge July 23 WhatsApp 2025 ADM adm bounced ADM NevD Sep 2025 adm nevd…" at bounding box center [757, 502] width 662 height 642
click at [1228, 37] on div "Add Contacts to Campaign Import Add New Contact Add From Tag(s) Add From Workfl…" at bounding box center [757, 392] width 1514 height 784
click at [517, 157] on link "Add New Contact" at bounding box center [539, 166] width 107 height 32
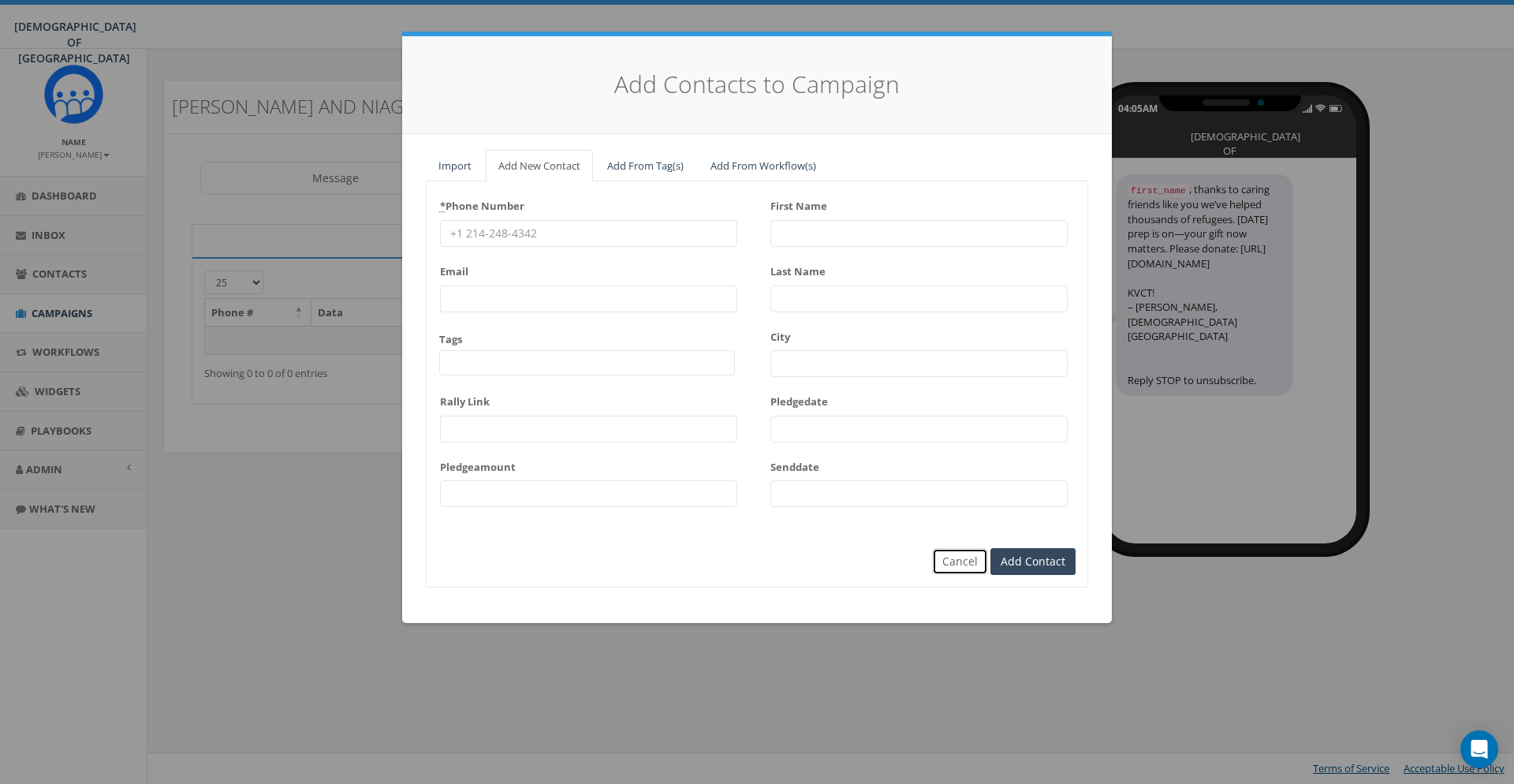
click at [956, 550] on button "Cancel" at bounding box center [960, 561] width 56 height 27
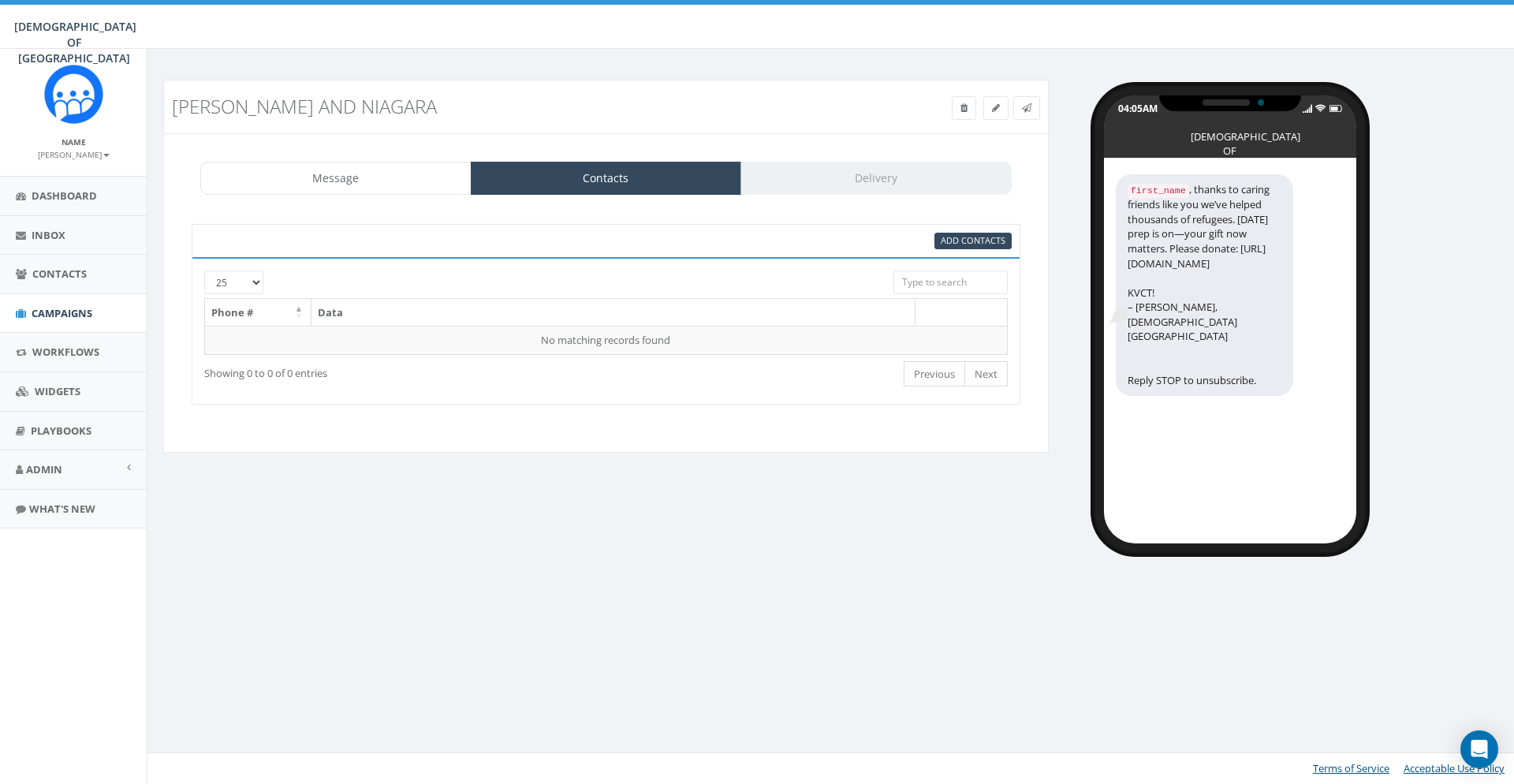
click at [604, 502] on div "RH berdich and niagara Test Message Status: Message Contacts Delivery {{first_n…" at bounding box center [833, 311] width 1364 height 463
click at [948, 458] on div "RH berdich and niagara Test Message Status: Message Contacts Delivery {{first_n…" at bounding box center [605, 276] width 909 height 393
click at [396, 181] on link "Message" at bounding box center [336, 179] width 271 height 33
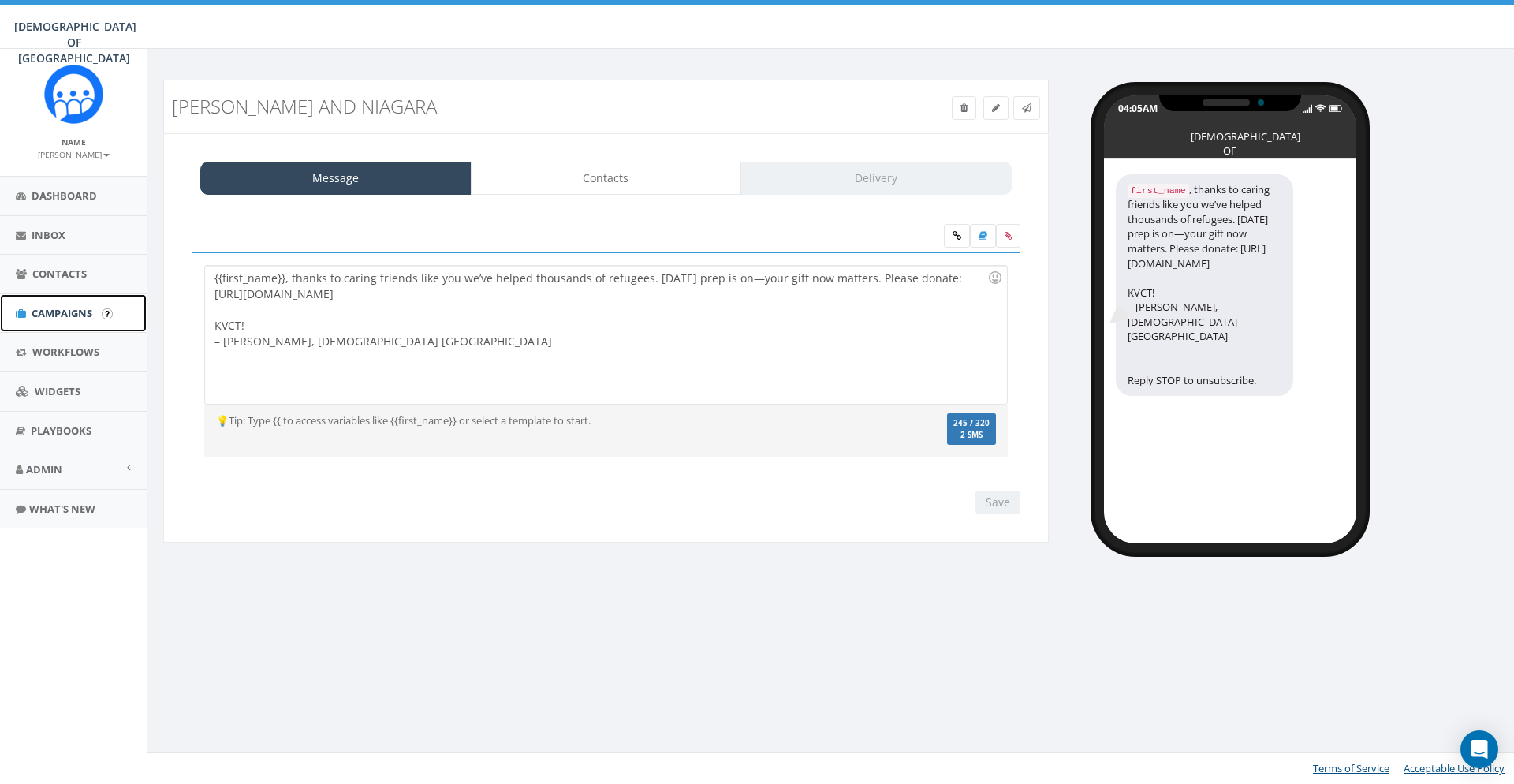
click at [102, 305] on link "Campaigns" at bounding box center [73, 313] width 147 height 38
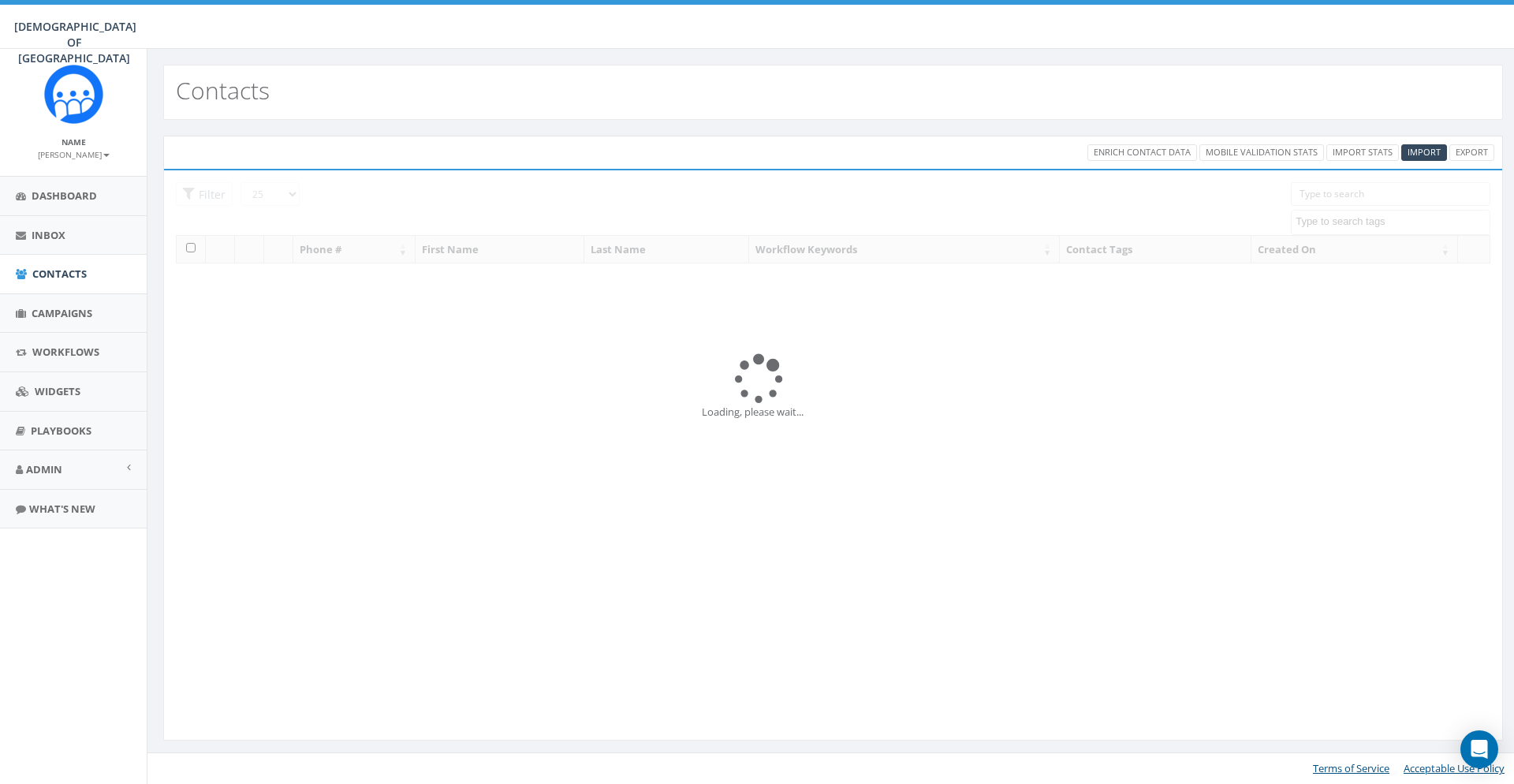
select select
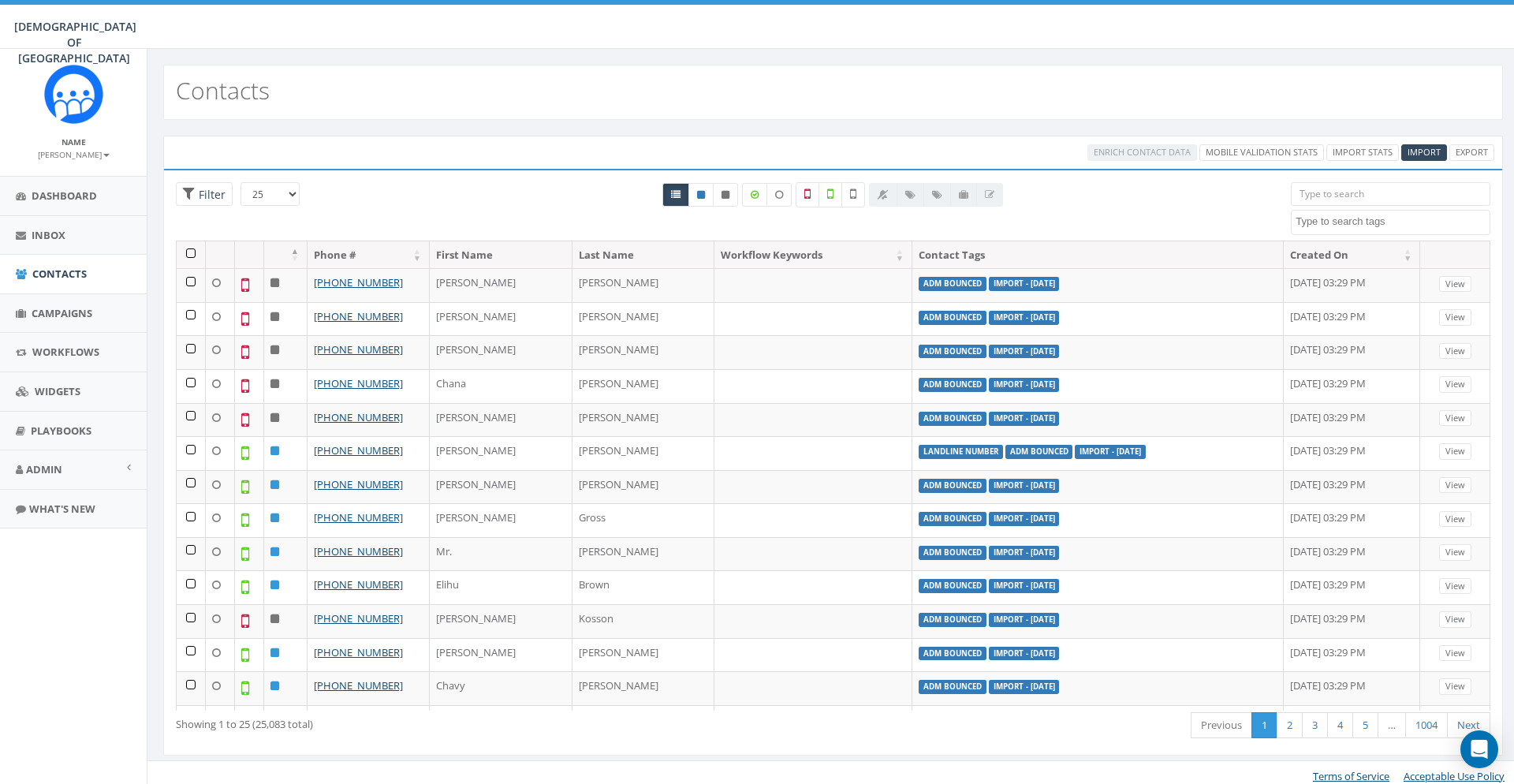
click at [1207, 30] on div "79.49 % of Available Amount Used You have used 79.49 % of your available amount." at bounding box center [1334, 27] width 382 height 44
click at [1422, 151] on span "Import" at bounding box center [1424, 151] width 33 height 12
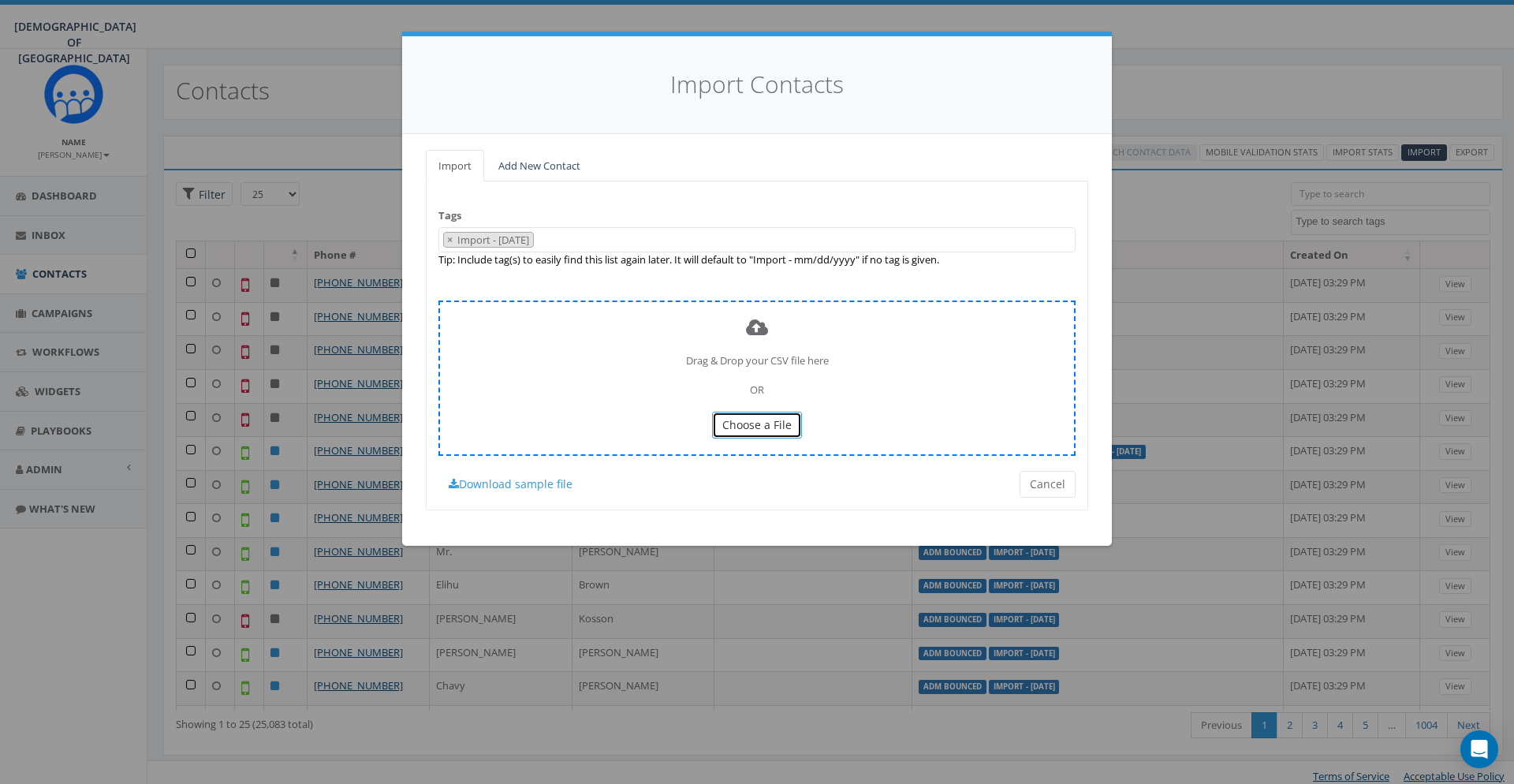
click at [790, 430] on span "Choose a File" at bounding box center [757, 424] width 70 height 15
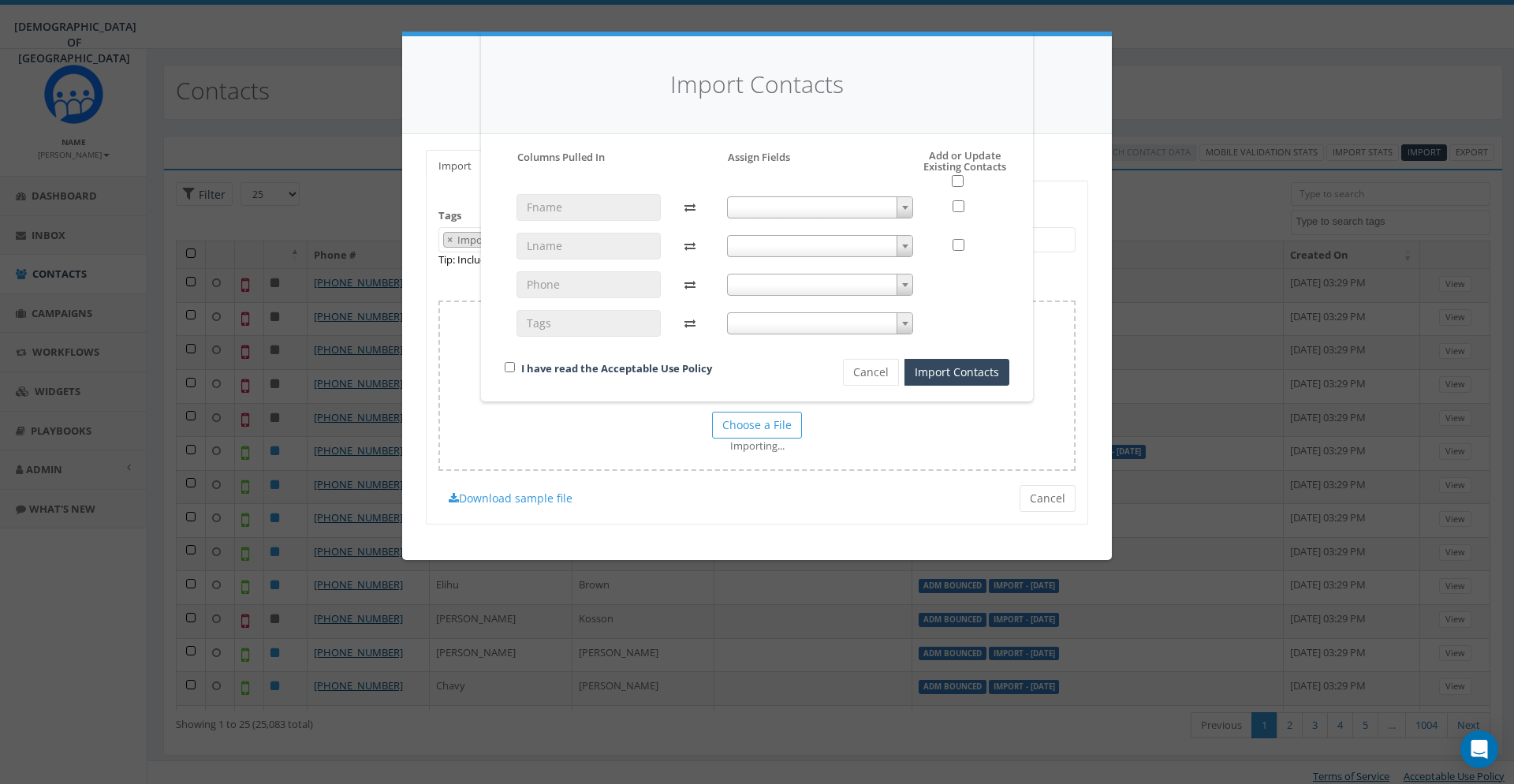
click at [757, 218] on div at bounding box center [821, 272] width 211 height 157
click at [768, 211] on span at bounding box center [821, 207] width 187 height 22
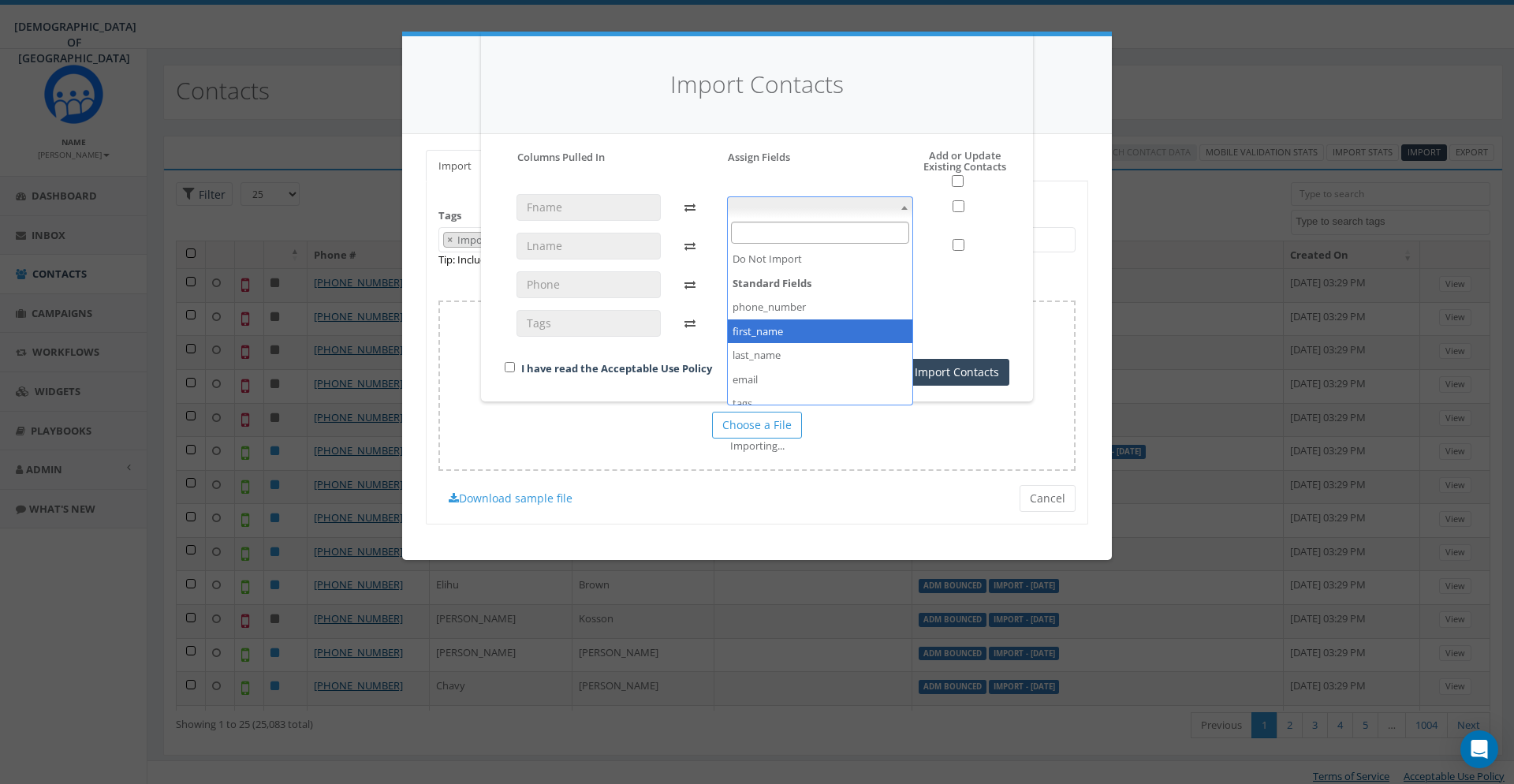
select select "first_name"
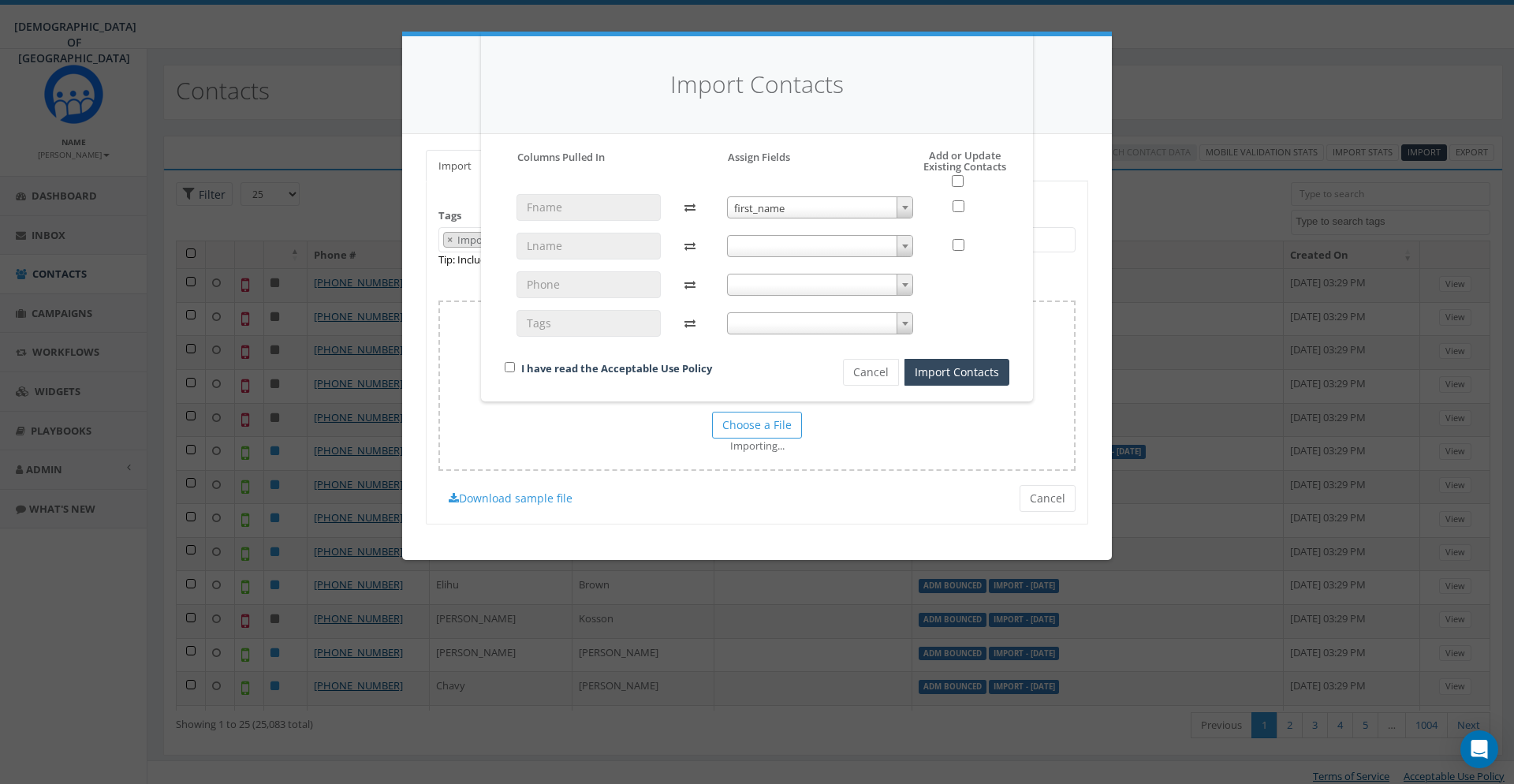
click at [793, 250] on span at bounding box center [821, 246] width 187 height 22
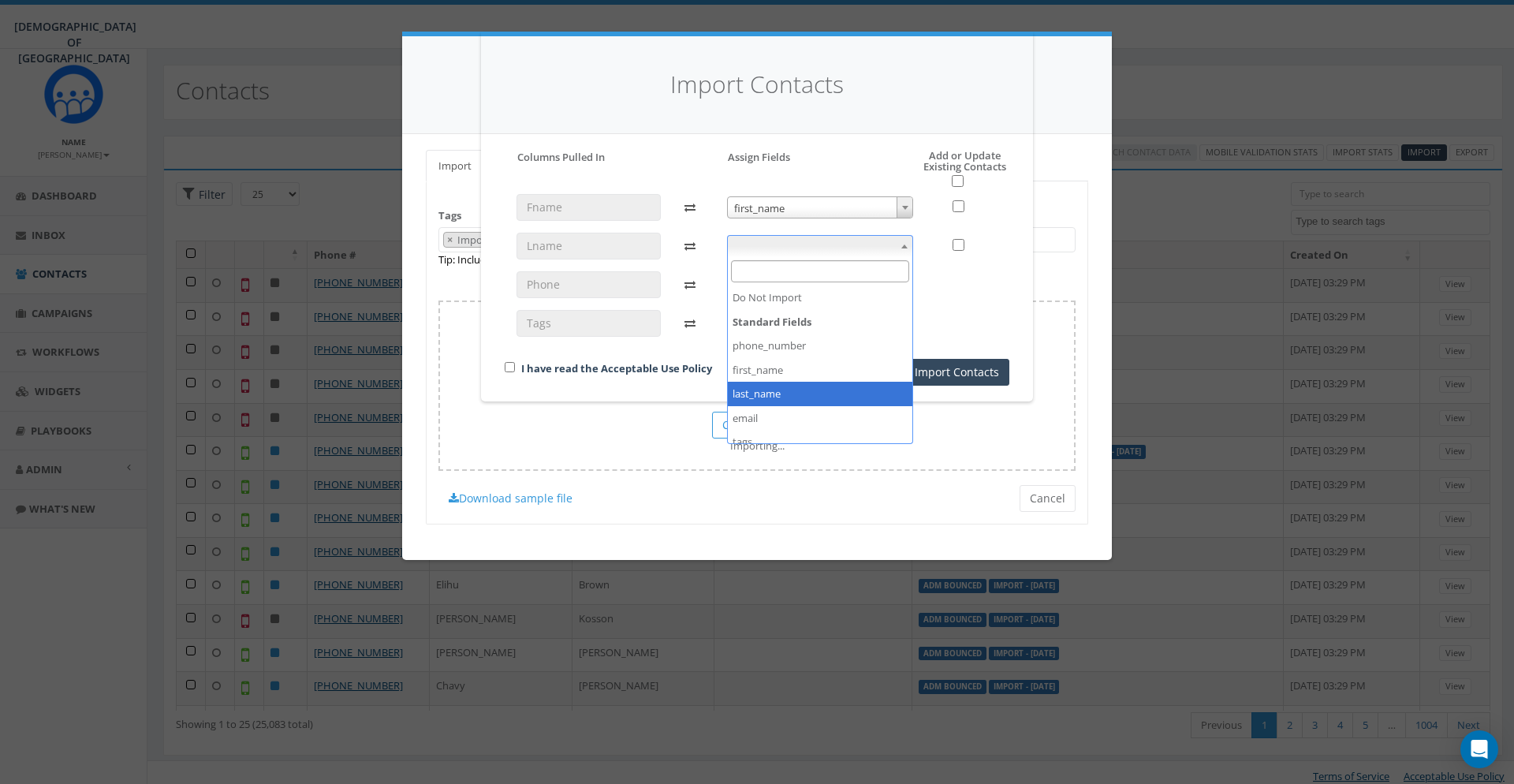
select select "last_name"
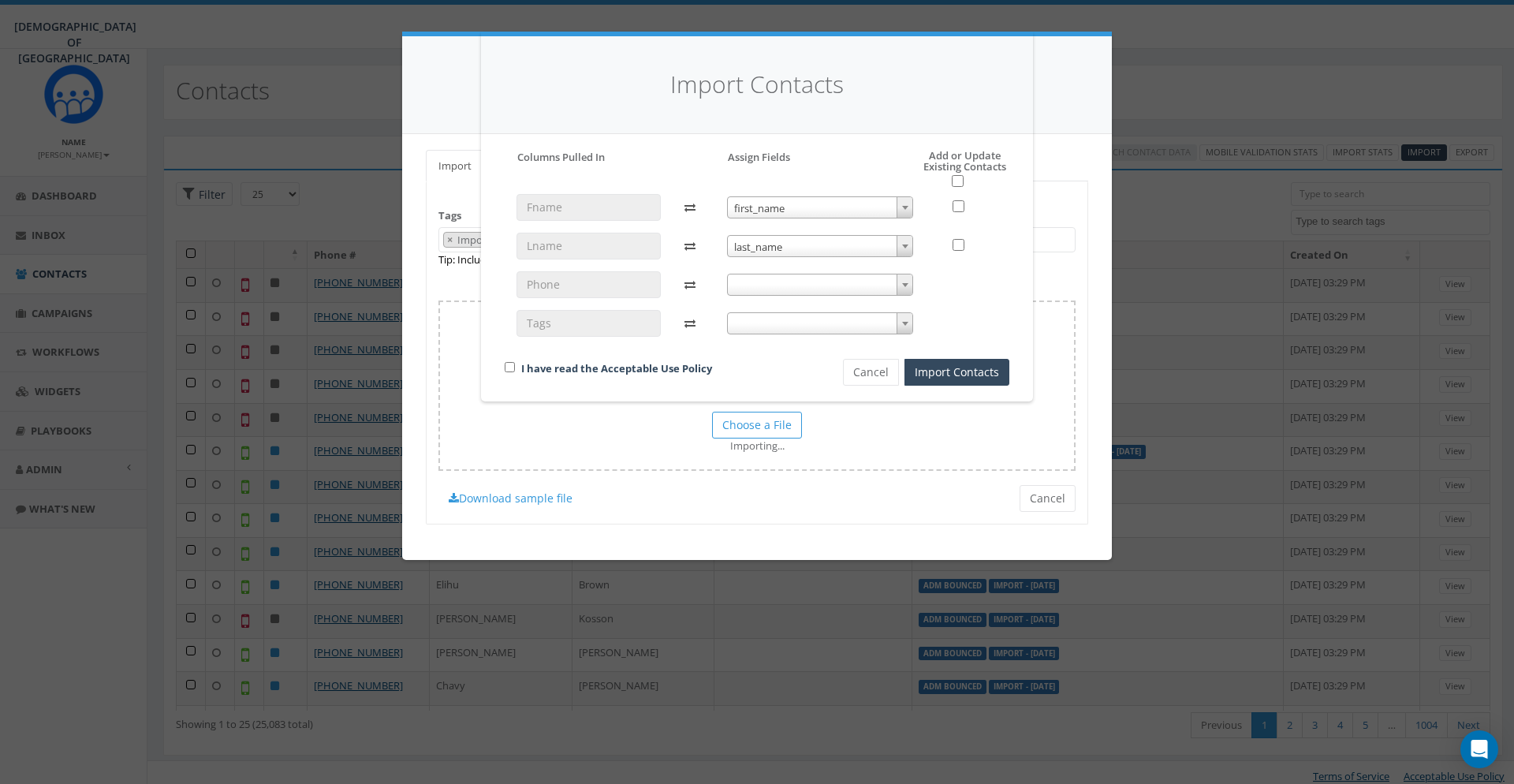
click at [785, 279] on span at bounding box center [821, 285] width 187 height 22
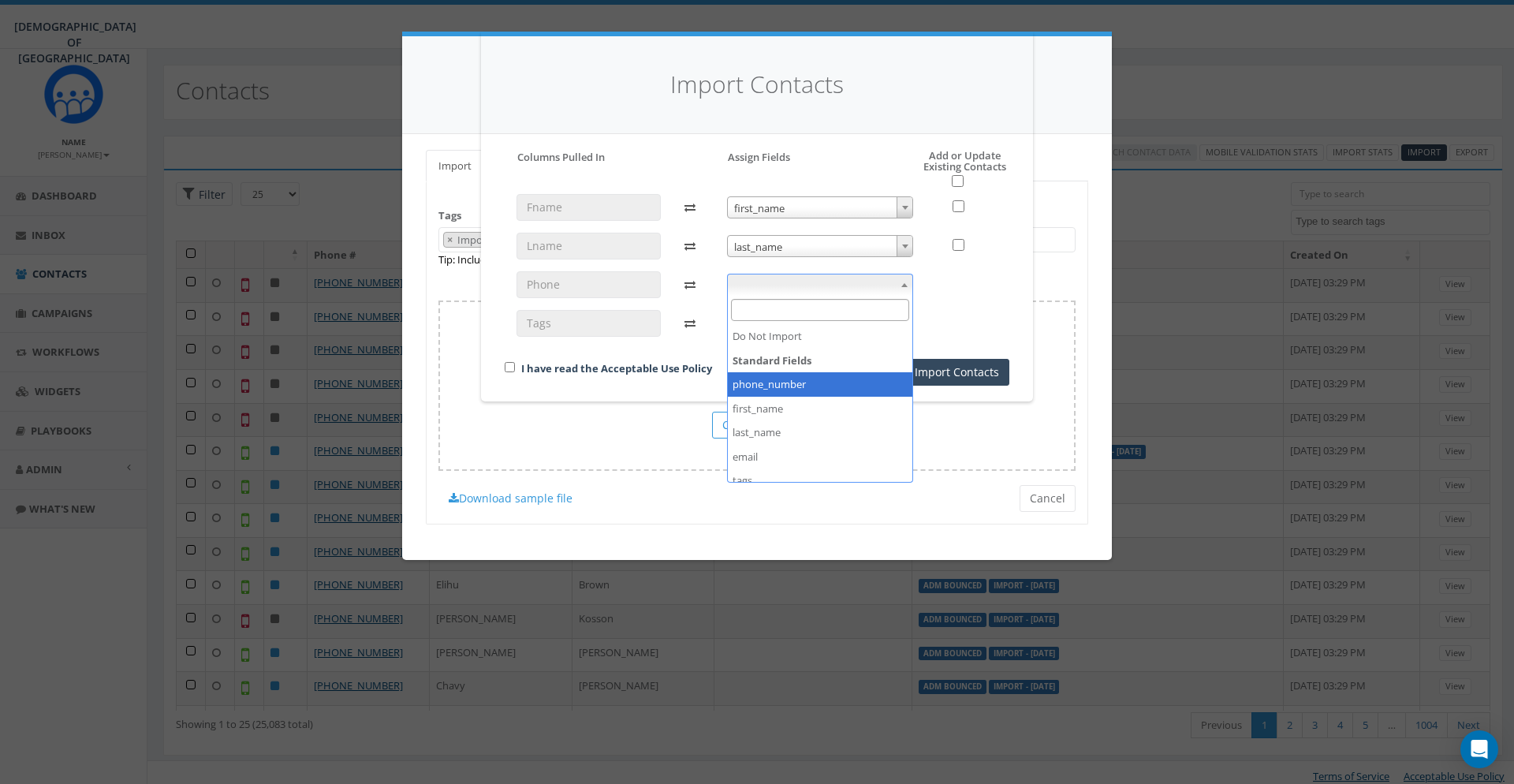
select select "phone_number"
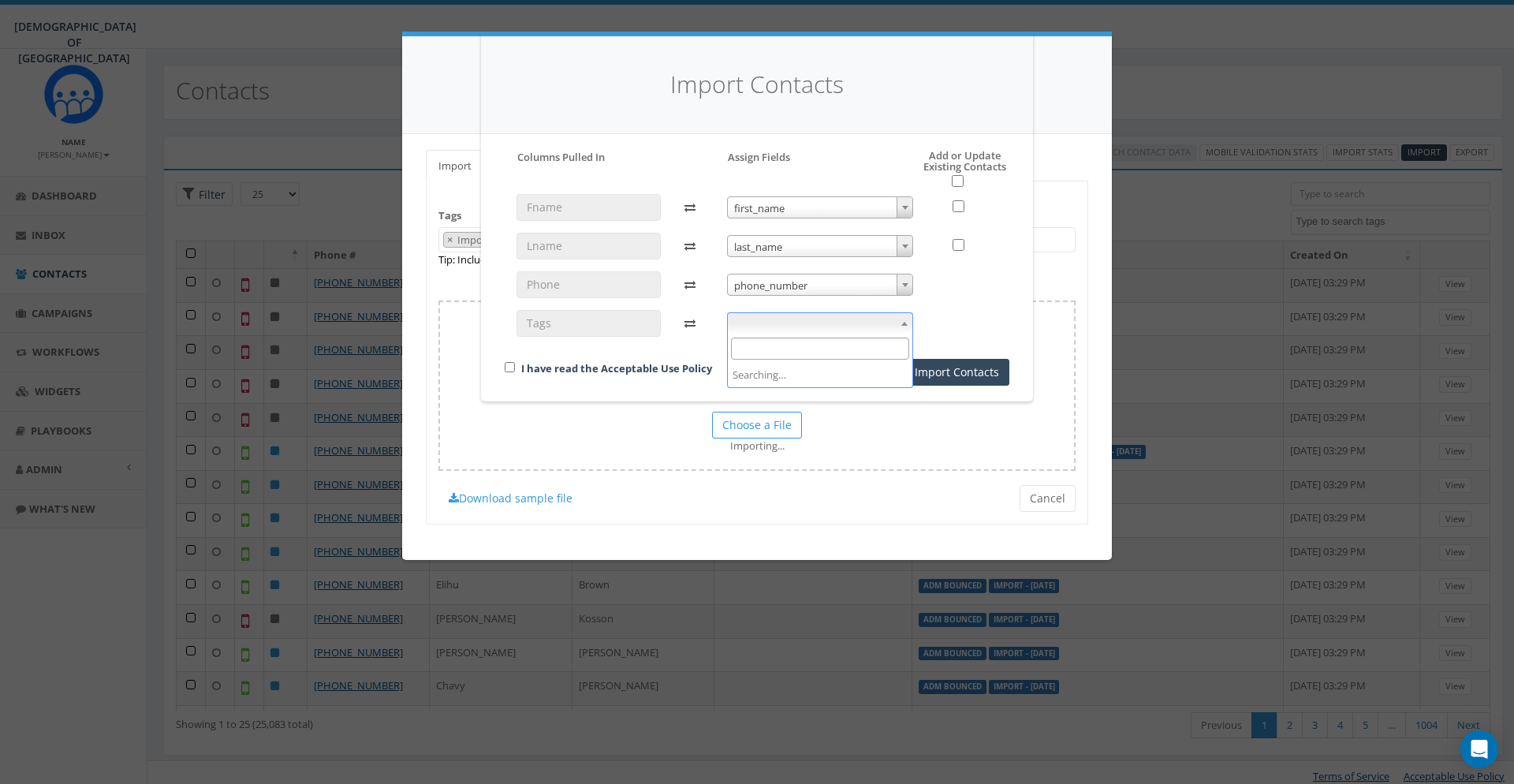
click at [782, 324] on span at bounding box center [821, 323] width 187 height 22
select select "tags"
click at [506, 364] on input "checkbox" at bounding box center [509, 366] width 10 height 10
checkbox input "true"
click at [956, 180] on input "checkbox" at bounding box center [957, 180] width 12 height 12
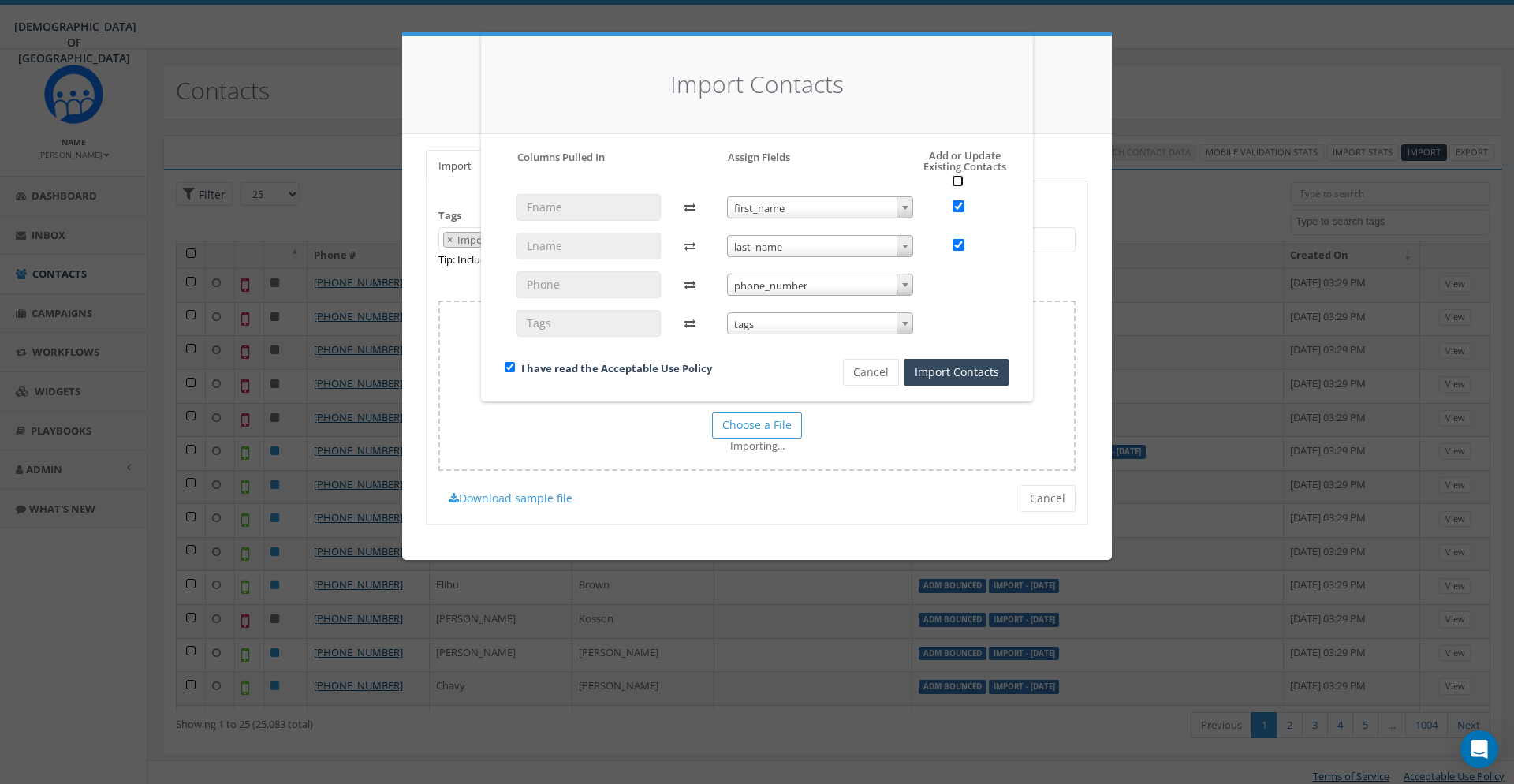
checkbox input "true"
click at [956, 367] on button "Import Contacts" at bounding box center [957, 372] width 105 height 27
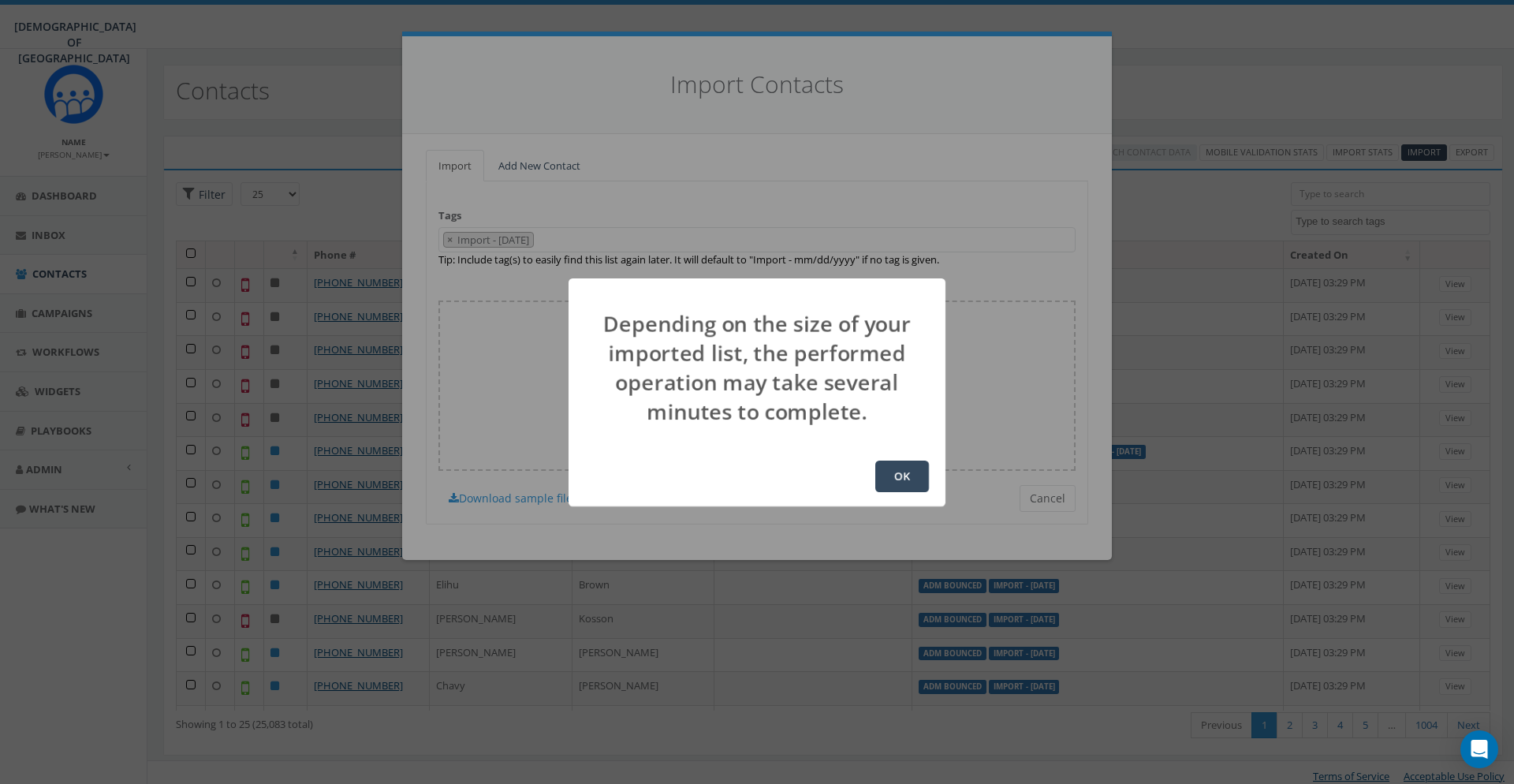
click at [878, 472] on button "OK" at bounding box center [902, 476] width 54 height 31
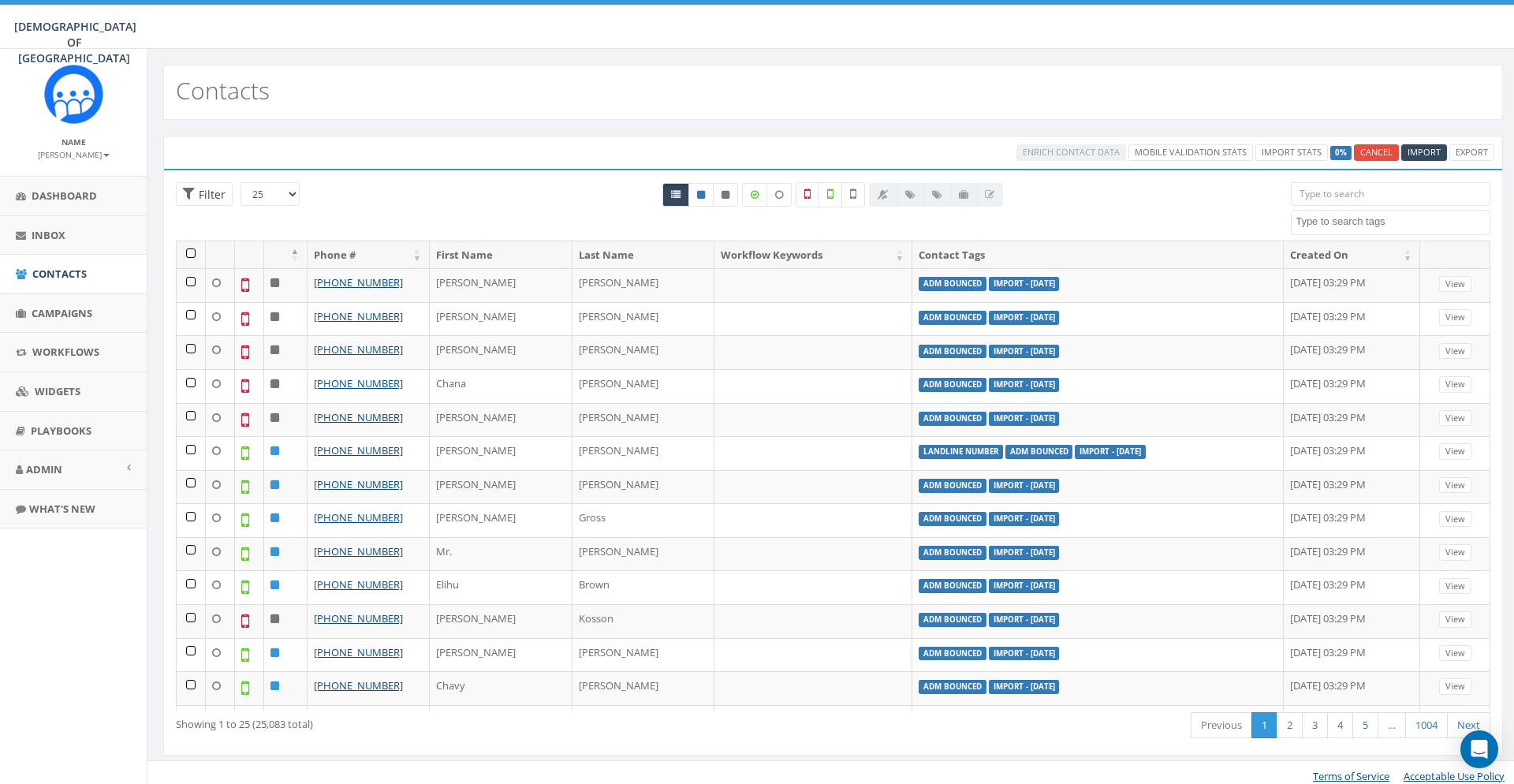
select select
click at [1329, 225] on textarea "Search" at bounding box center [1393, 221] width 194 height 14
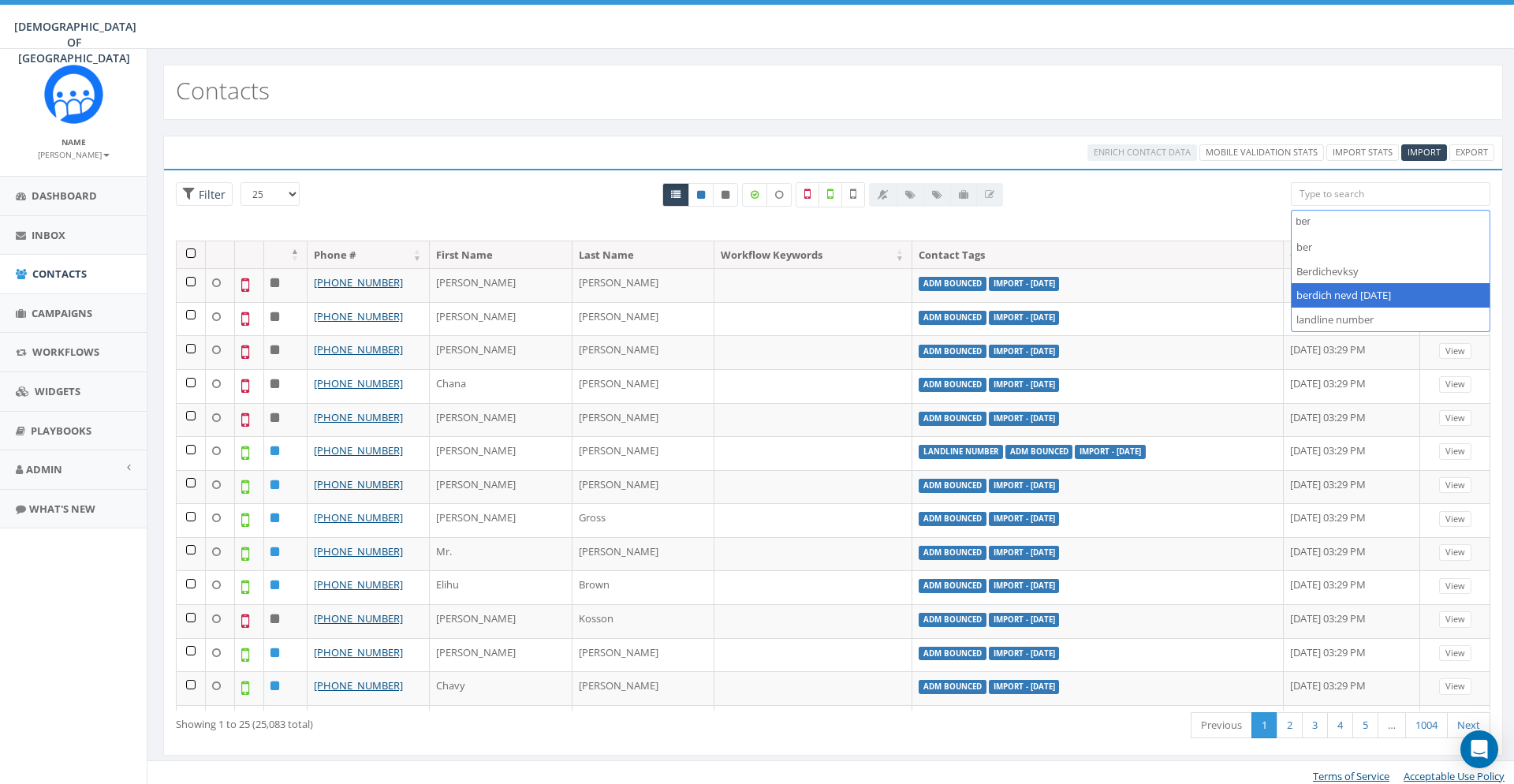
type textarea "ber"
select select "berdich nevd [DATE]"
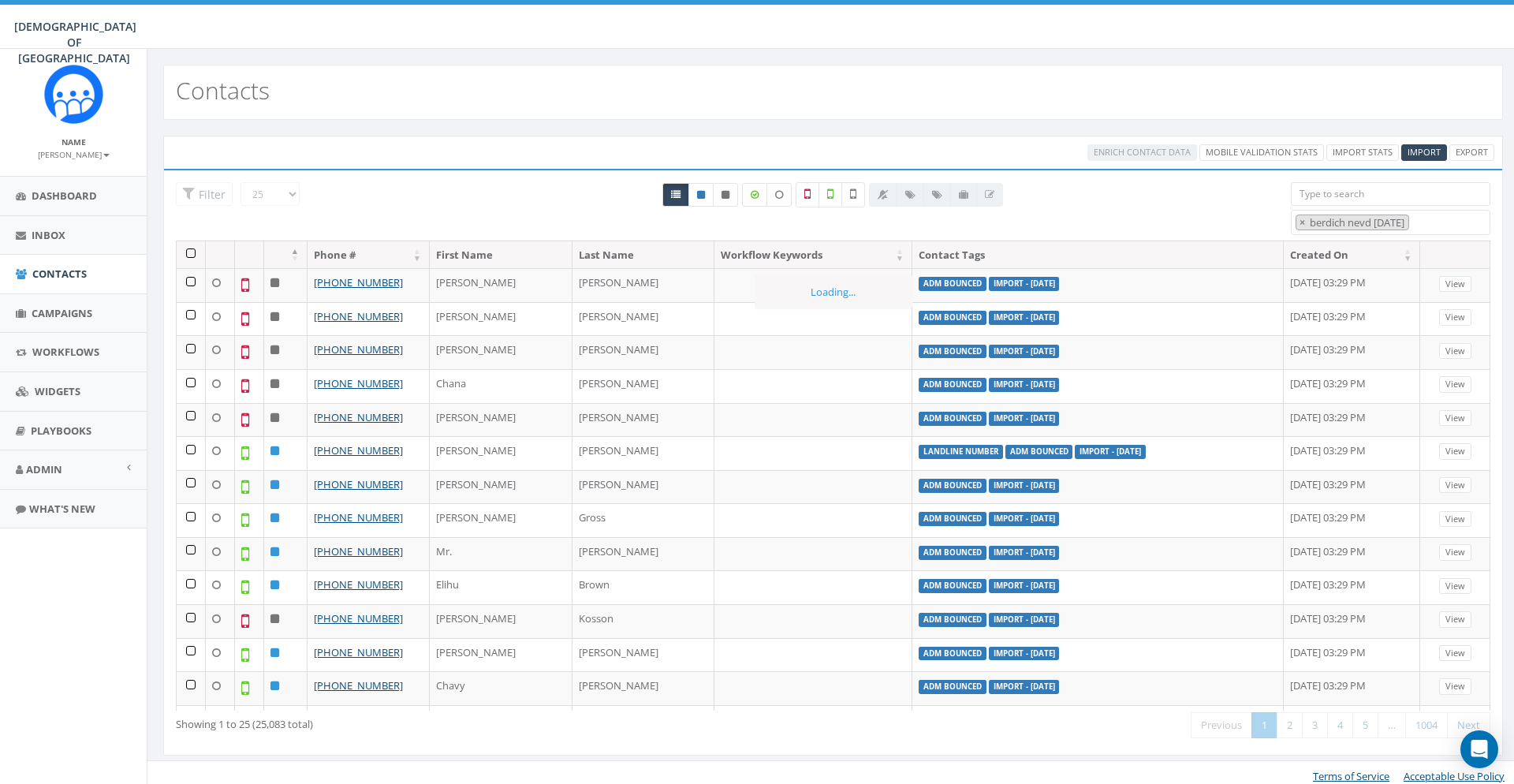
scroll to position [166, 0]
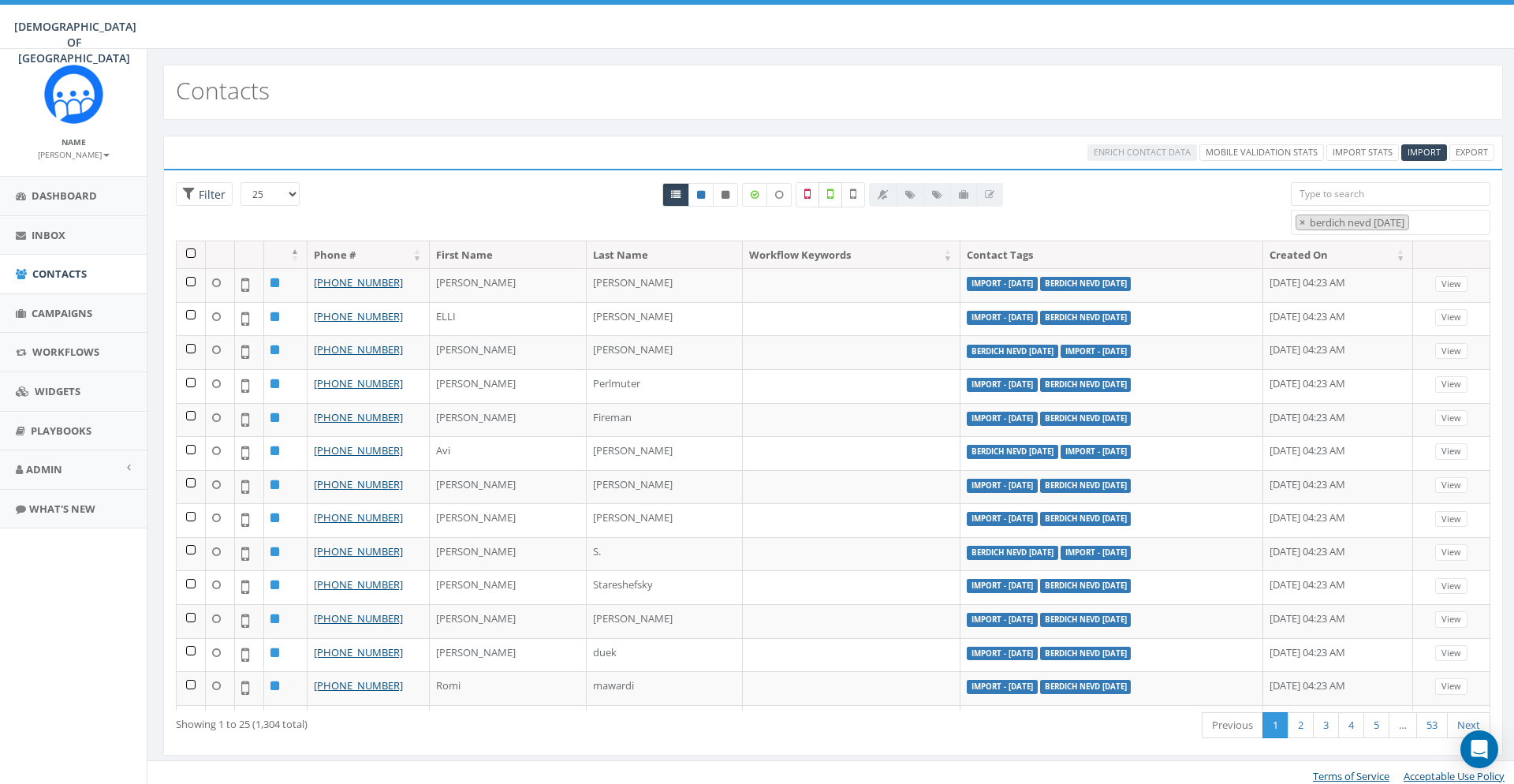
click at [835, 187] on label at bounding box center [831, 195] width 24 height 26
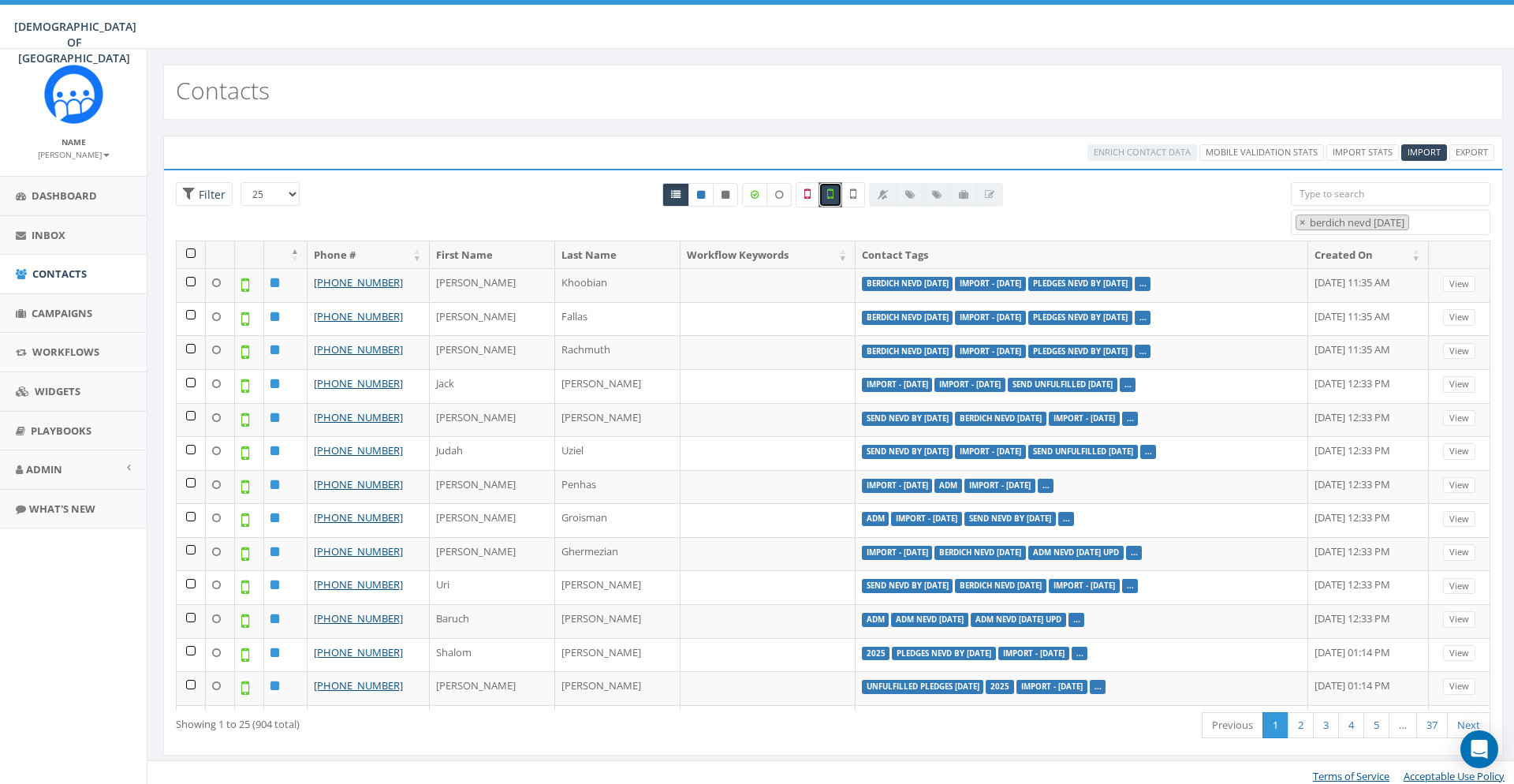
click at [836, 192] on label at bounding box center [831, 195] width 24 height 26
checkbox input "false"
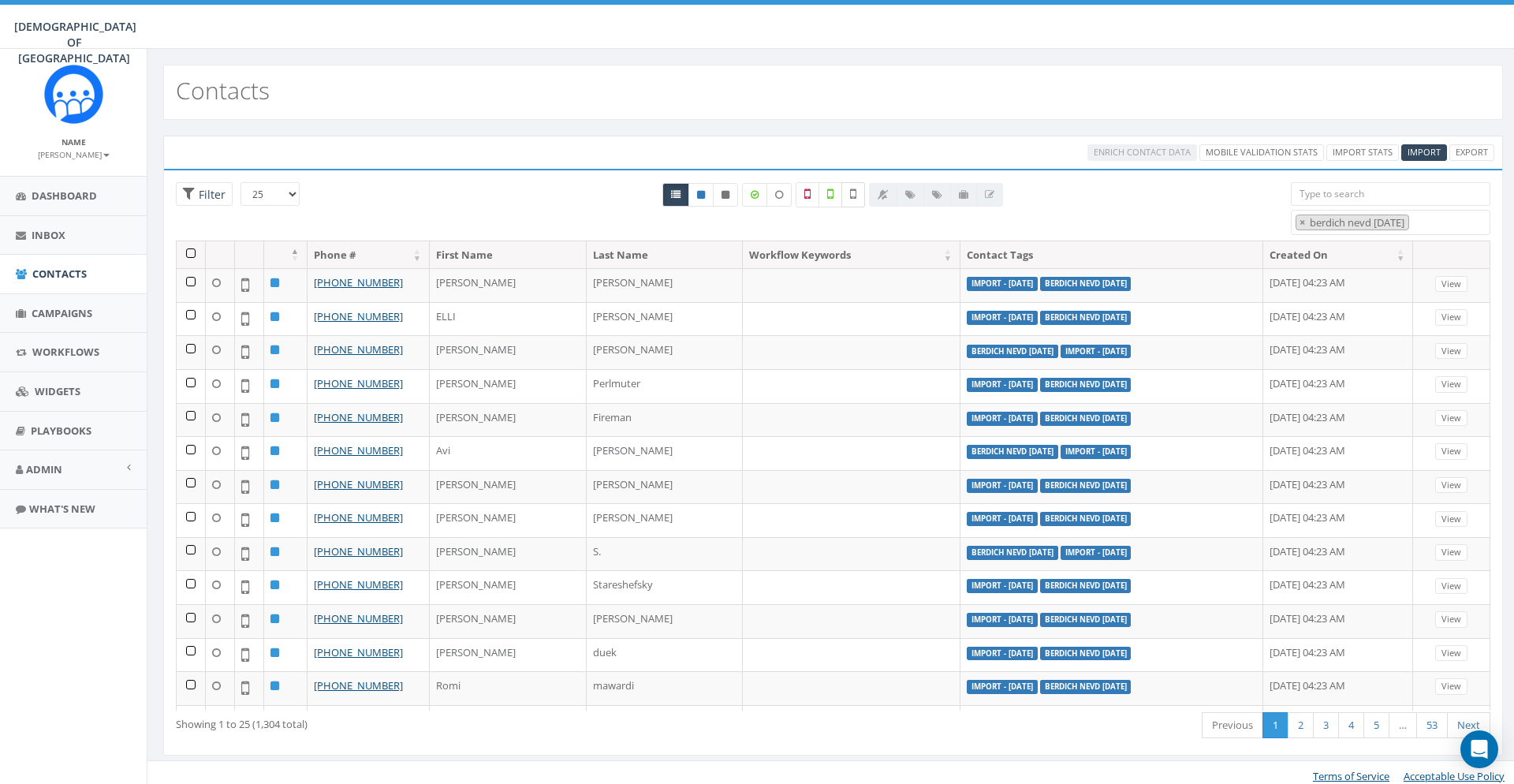
click at [850, 192] on label at bounding box center [854, 195] width 24 height 26
click at [854, 191] on icon at bounding box center [853, 193] width 6 height 14
click at [855, 184] on label at bounding box center [854, 195] width 24 height 26
checkbox input "true"
click at [196, 251] on th at bounding box center [191, 255] width 29 height 27
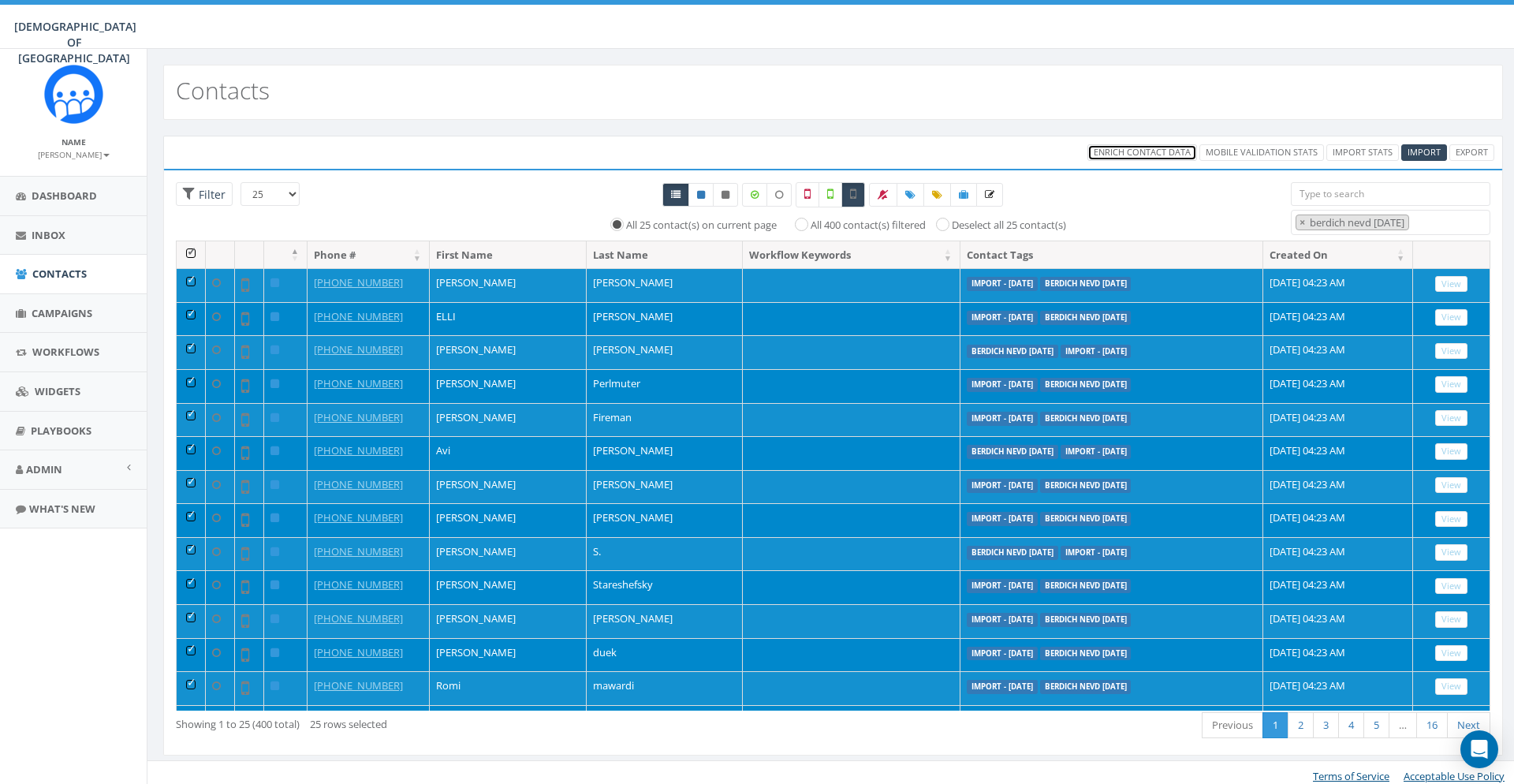
click at [1139, 151] on span "Enrich Contact Data" at bounding box center [1142, 151] width 97 height 12
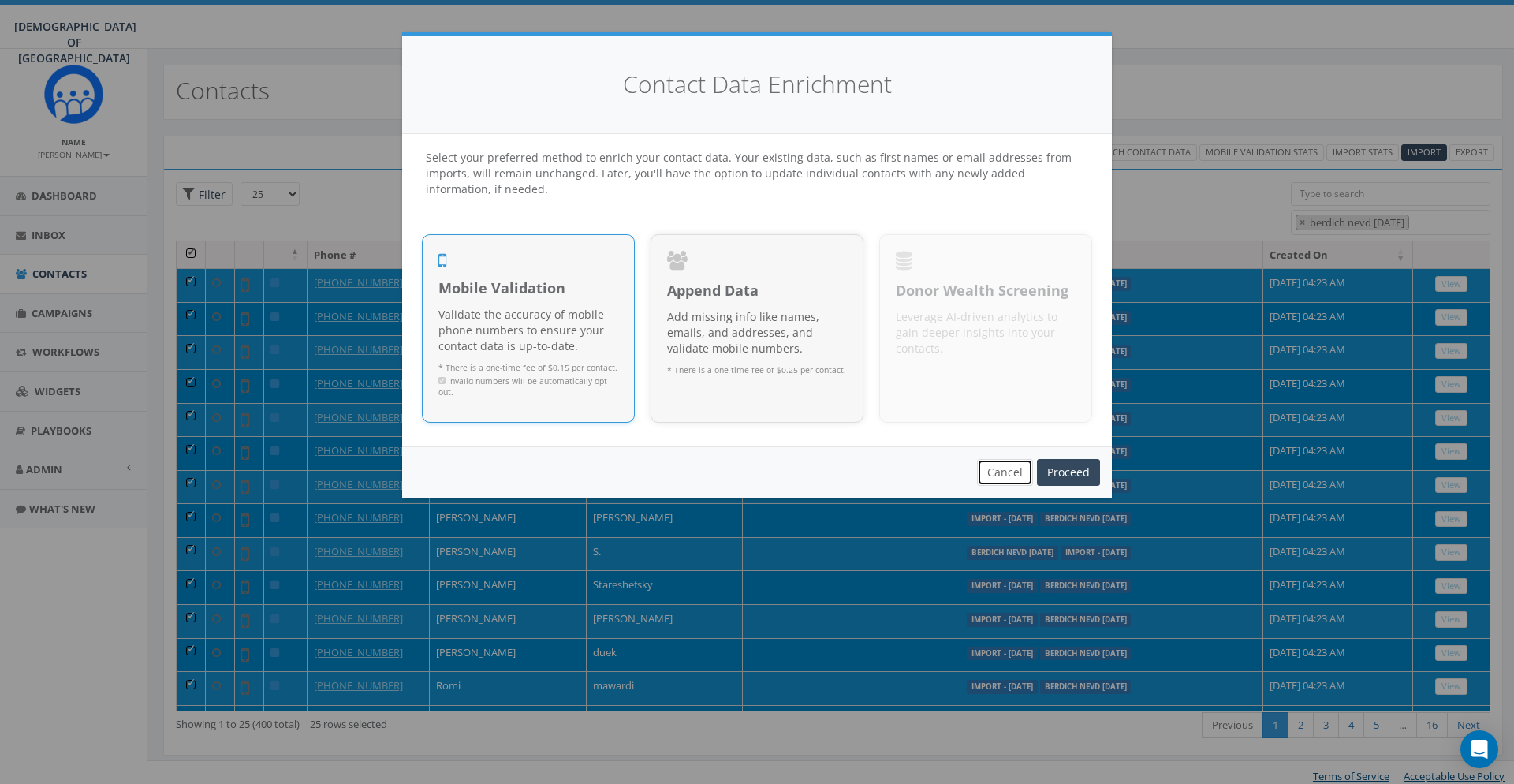
click at [1003, 470] on button "Cancel" at bounding box center [1005, 472] width 56 height 27
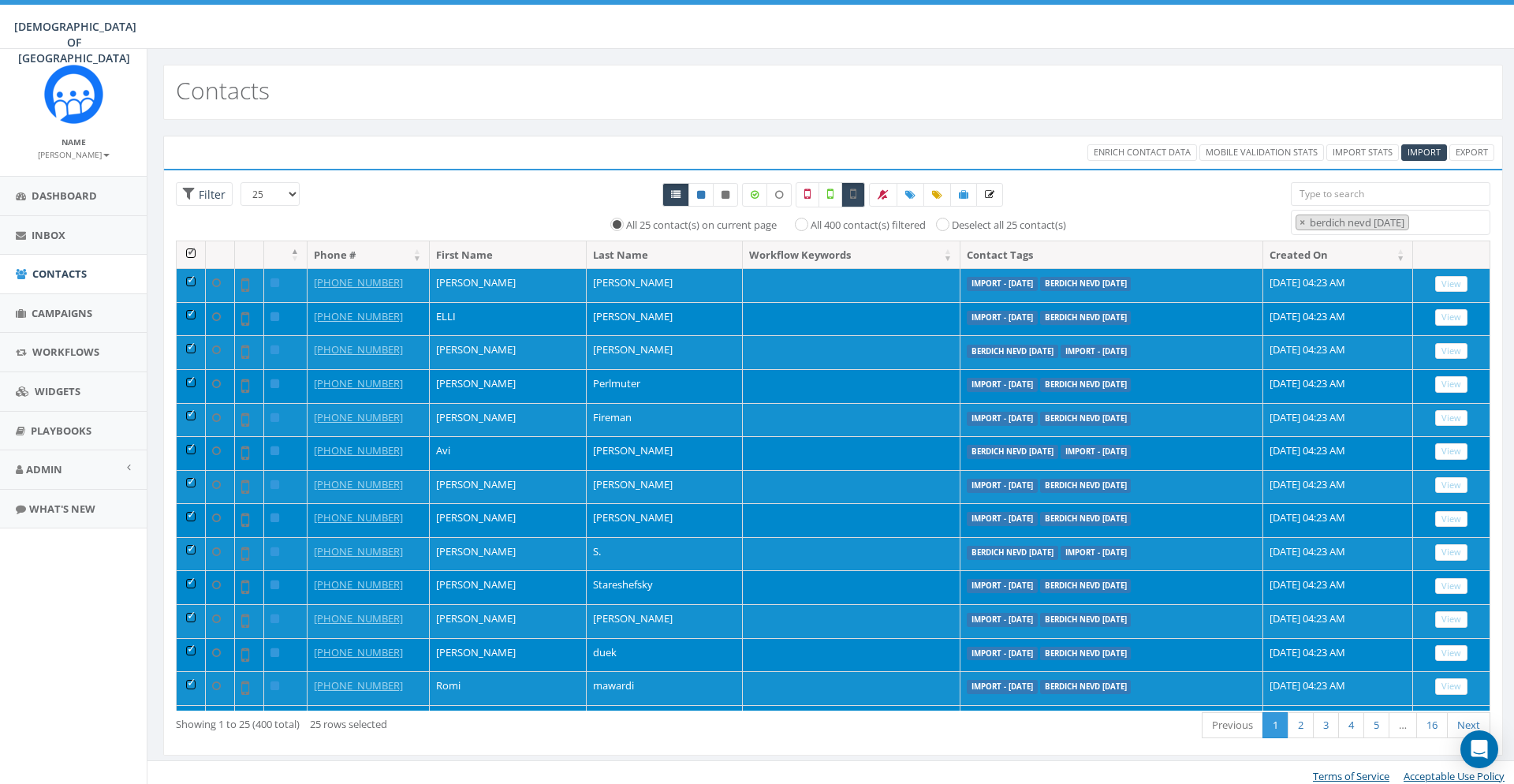
click at [867, 229] on label "All 400 contact(s) filtered" at bounding box center [868, 225] width 115 height 16
click at [811, 229] on input "All 400 contact(s) filtered" at bounding box center [805, 223] width 10 height 10
radio input "true"
click at [1160, 191] on div at bounding box center [833, 195] width 859 height 26
click at [1139, 156] on span "Enrich Contact Data" at bounding box center [1142, 151] width 97 height 12
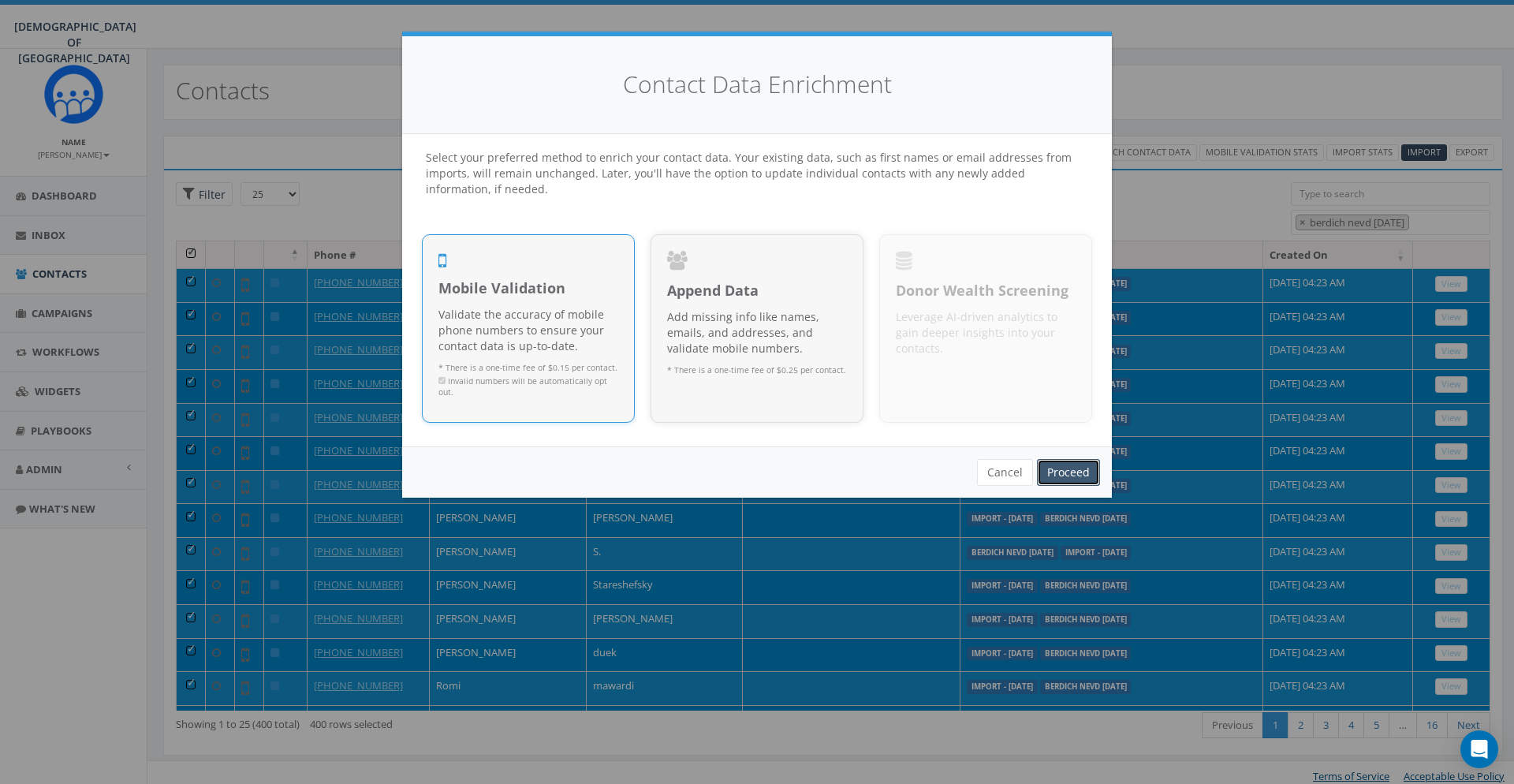
click at [1073, 471] on link "Proceed" at bounding box center [1068, 472] width 63 height 27
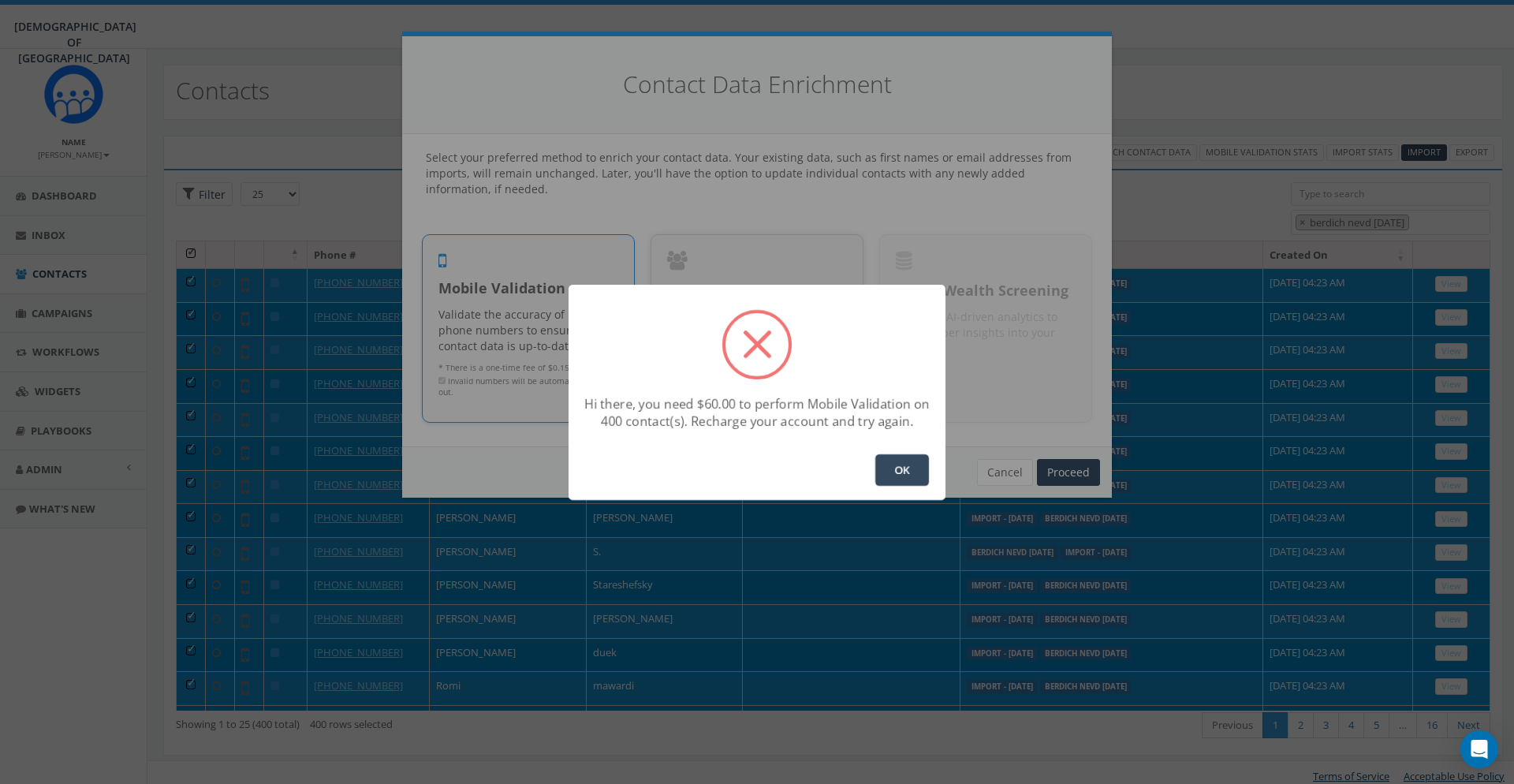
click at [892, 470] on button "OK" at bounding box center [902, 470] width 54 height 31
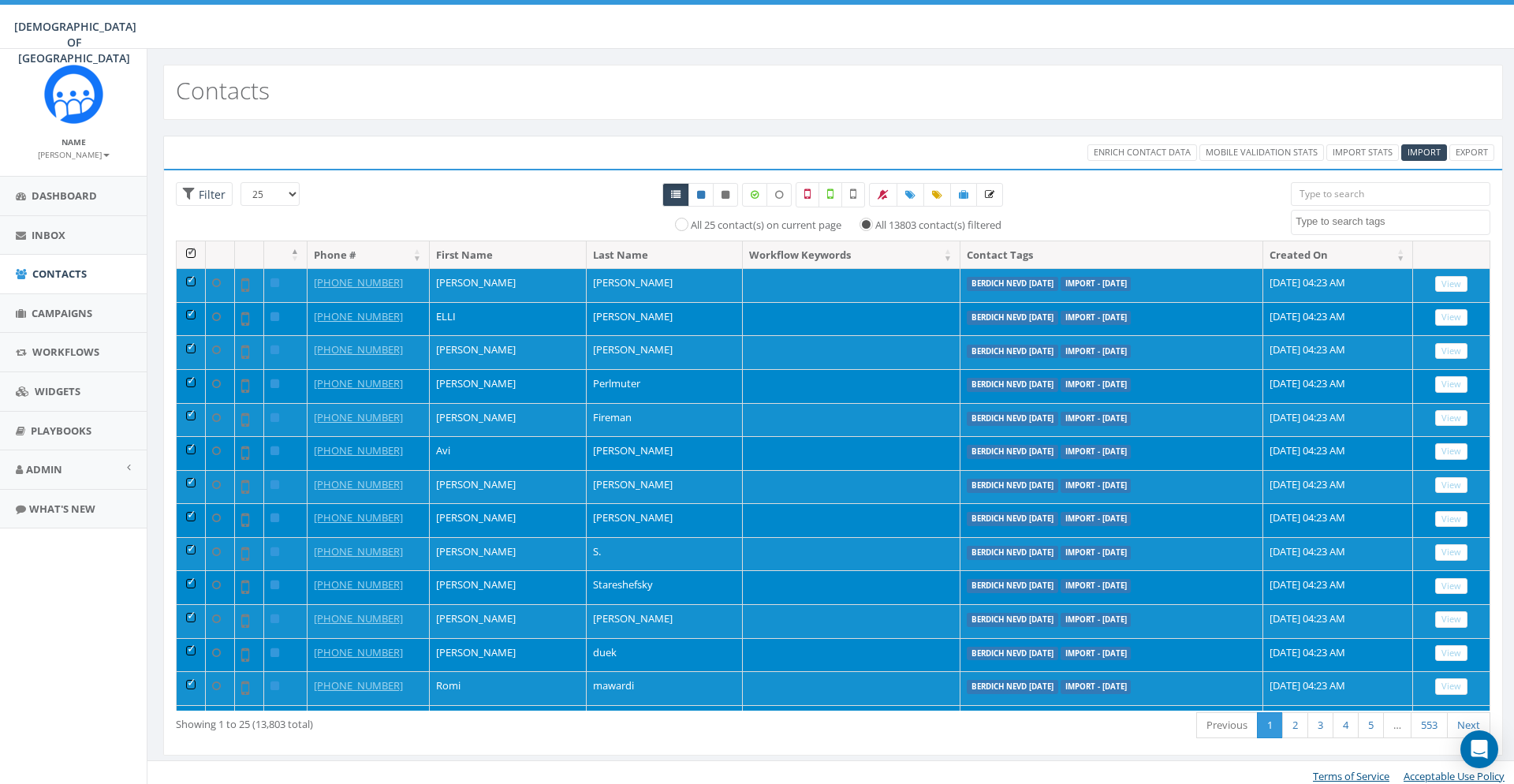
select select
click at [49, 463] on span "Admin" at bounding box center [44, 469] width 37 height 14
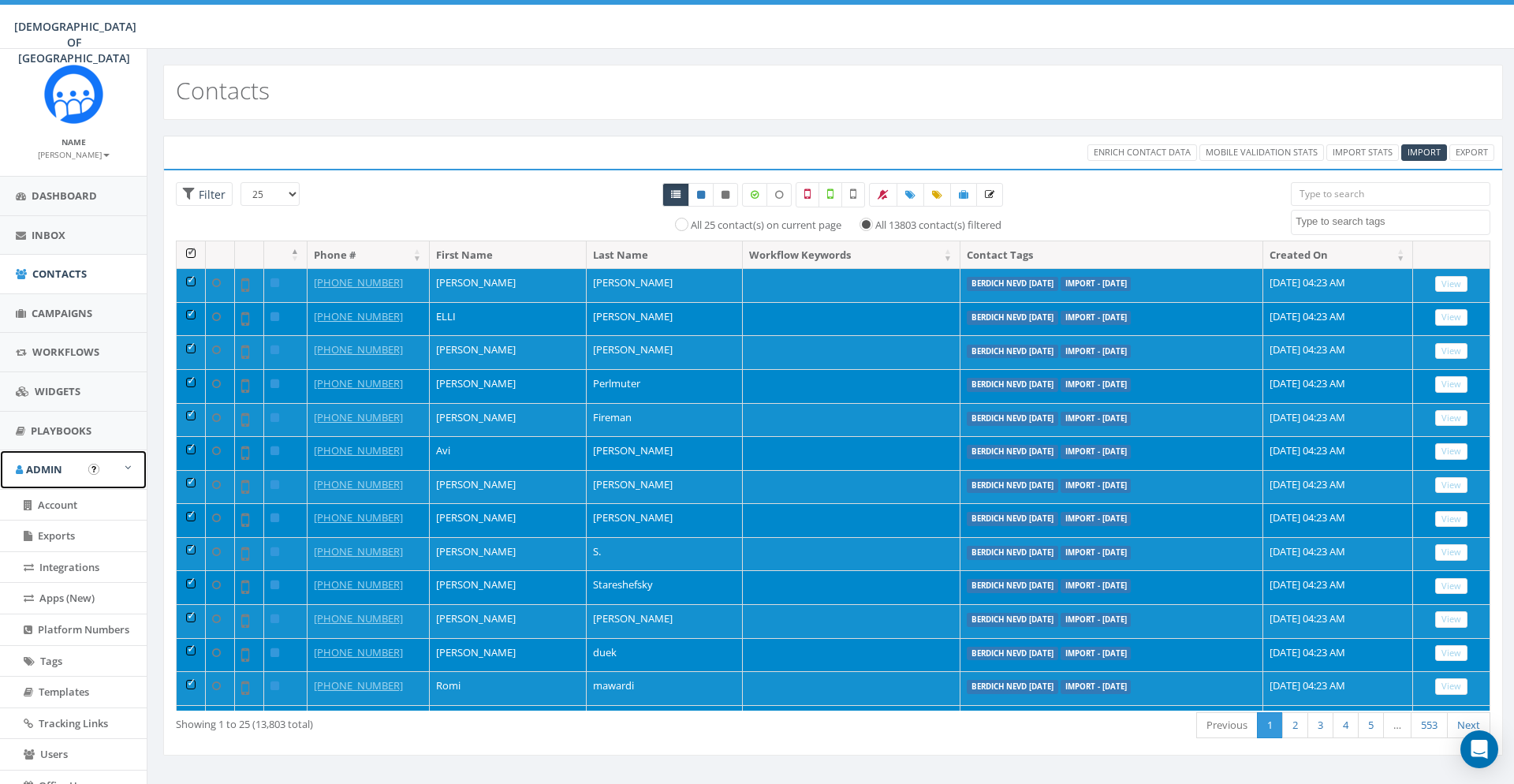
click at [50, 467] on span "Admin" at bounding box center [44, 469] width 37 height 14
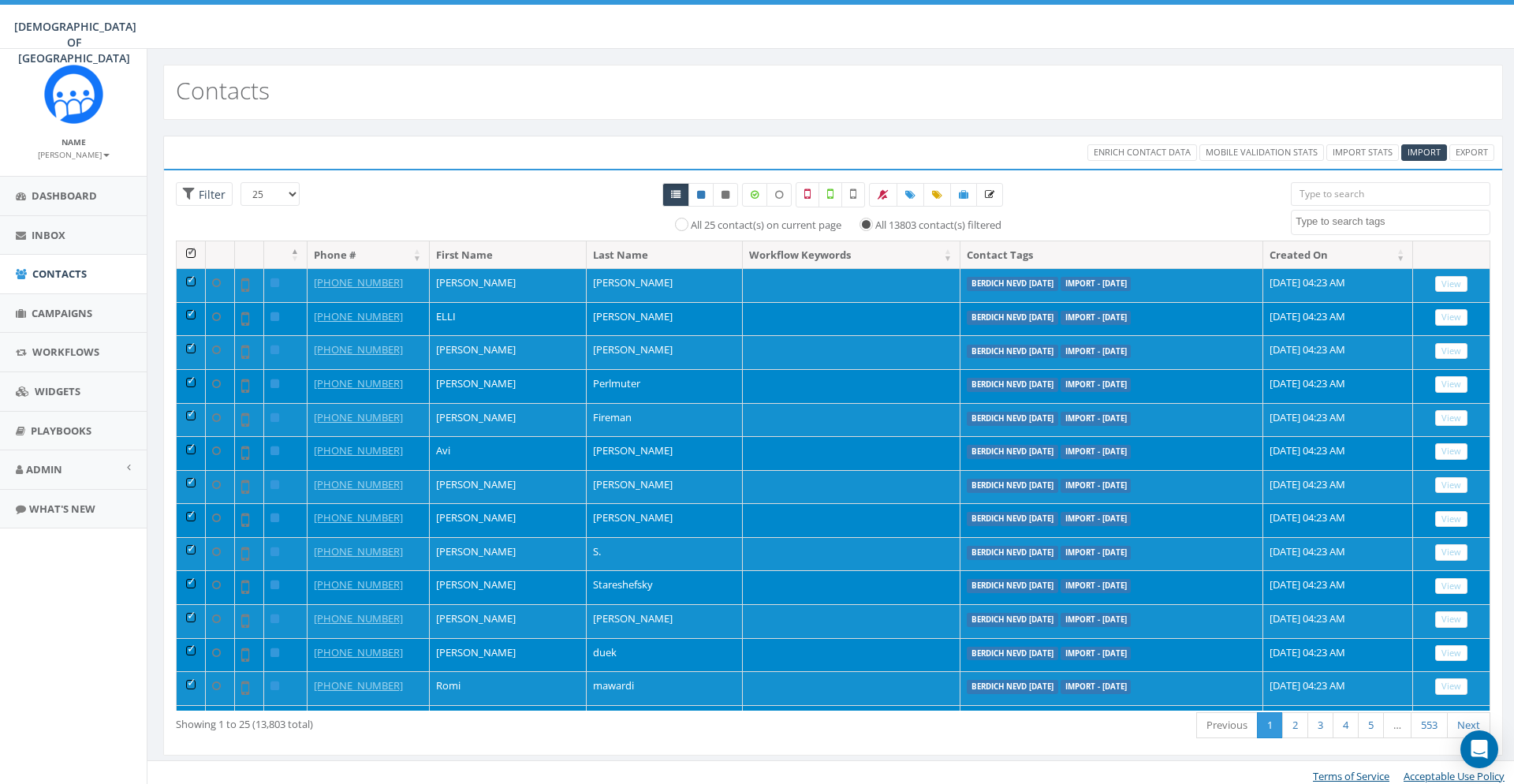
click at [440, 187] on div "All 25 contact(s) on current page All 13803 contact(s) filtered" at bounding box center [833, 212] width 892 height 59
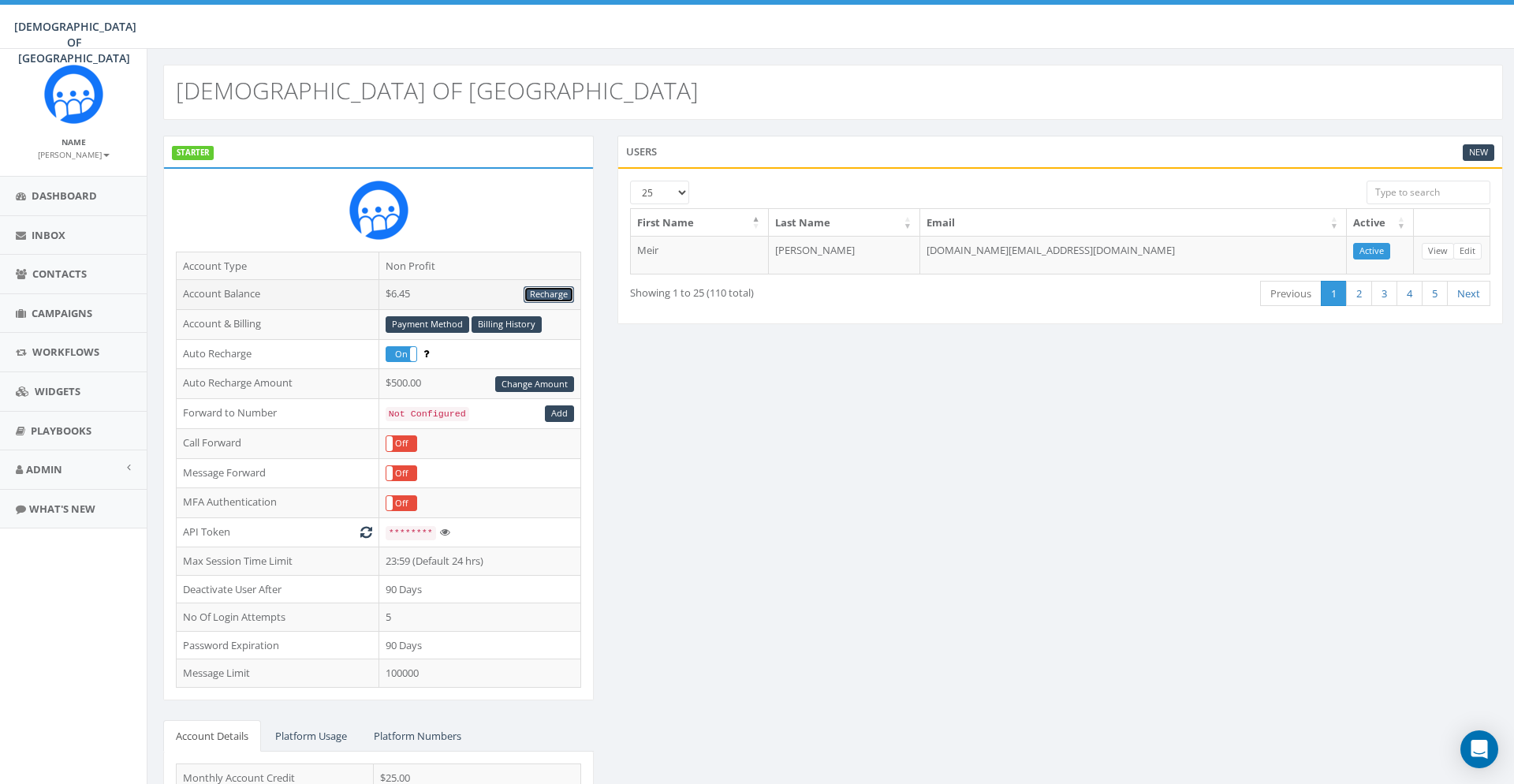
click at [561, 291] on link "Recharge" at bounding box center [549, 295] width 50 height 16
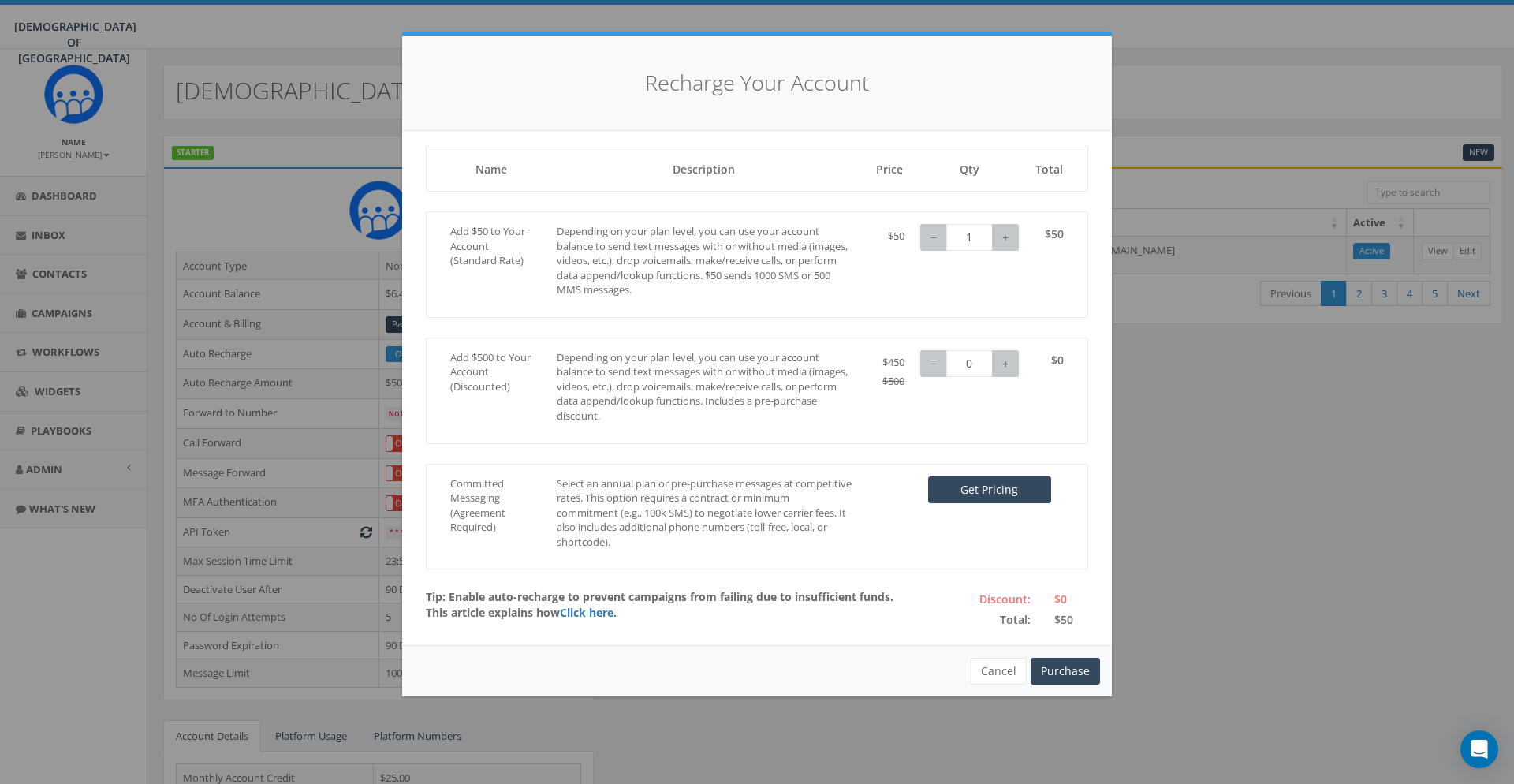
type input "1"
click at [1011, 368] on button "+" at bounding box center [1005, 363] width 27 height 27
type input "0"
click at [939, 239] on button "−" at bounding box center [933, 237] width 27 height 27
click at [1066, 678] on button "Purchase" at bounding box center [1065, 670] width 70 height 27
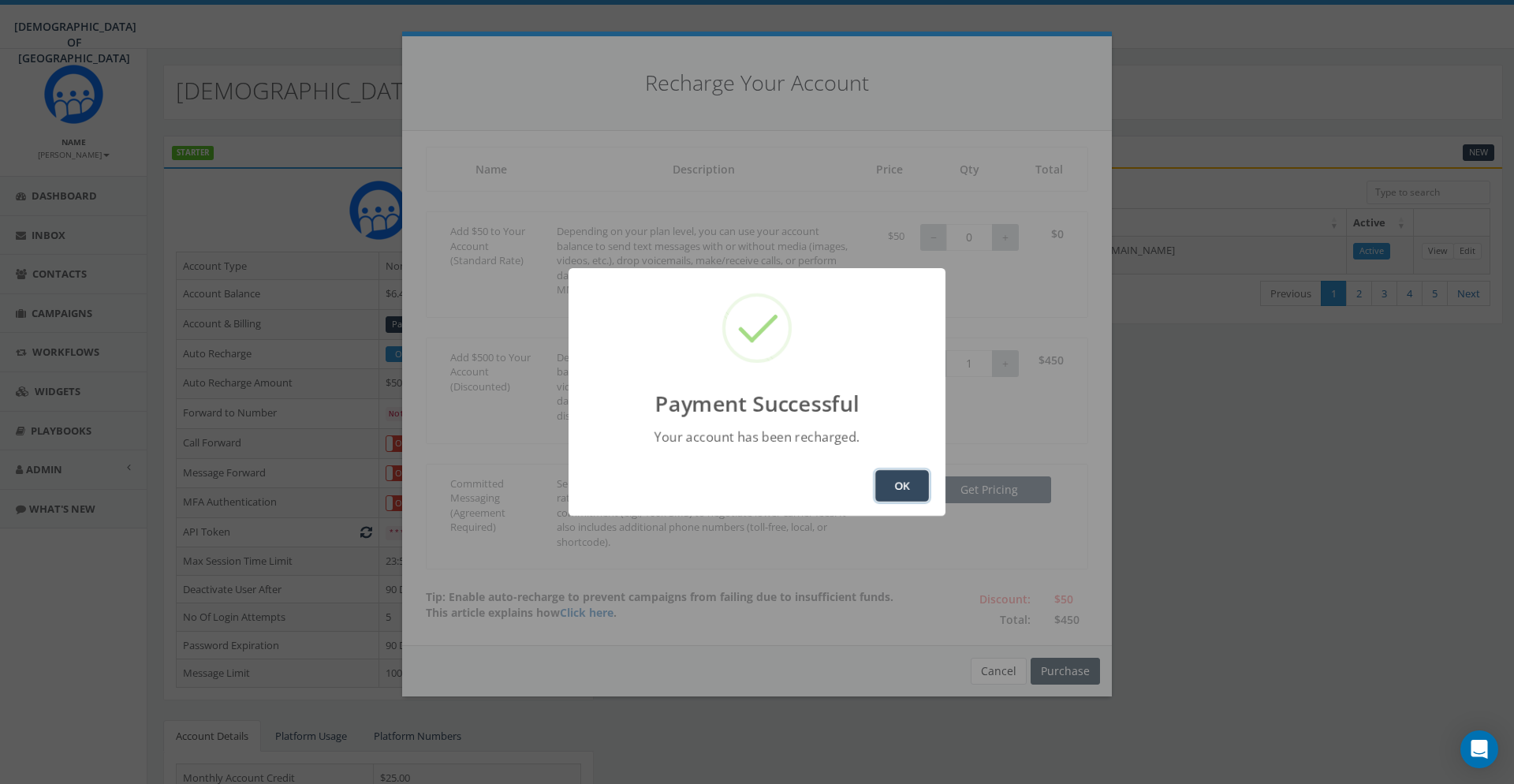
click at [899, 484] on button "OK" at bounding box center [902, 485] width 54 height 31
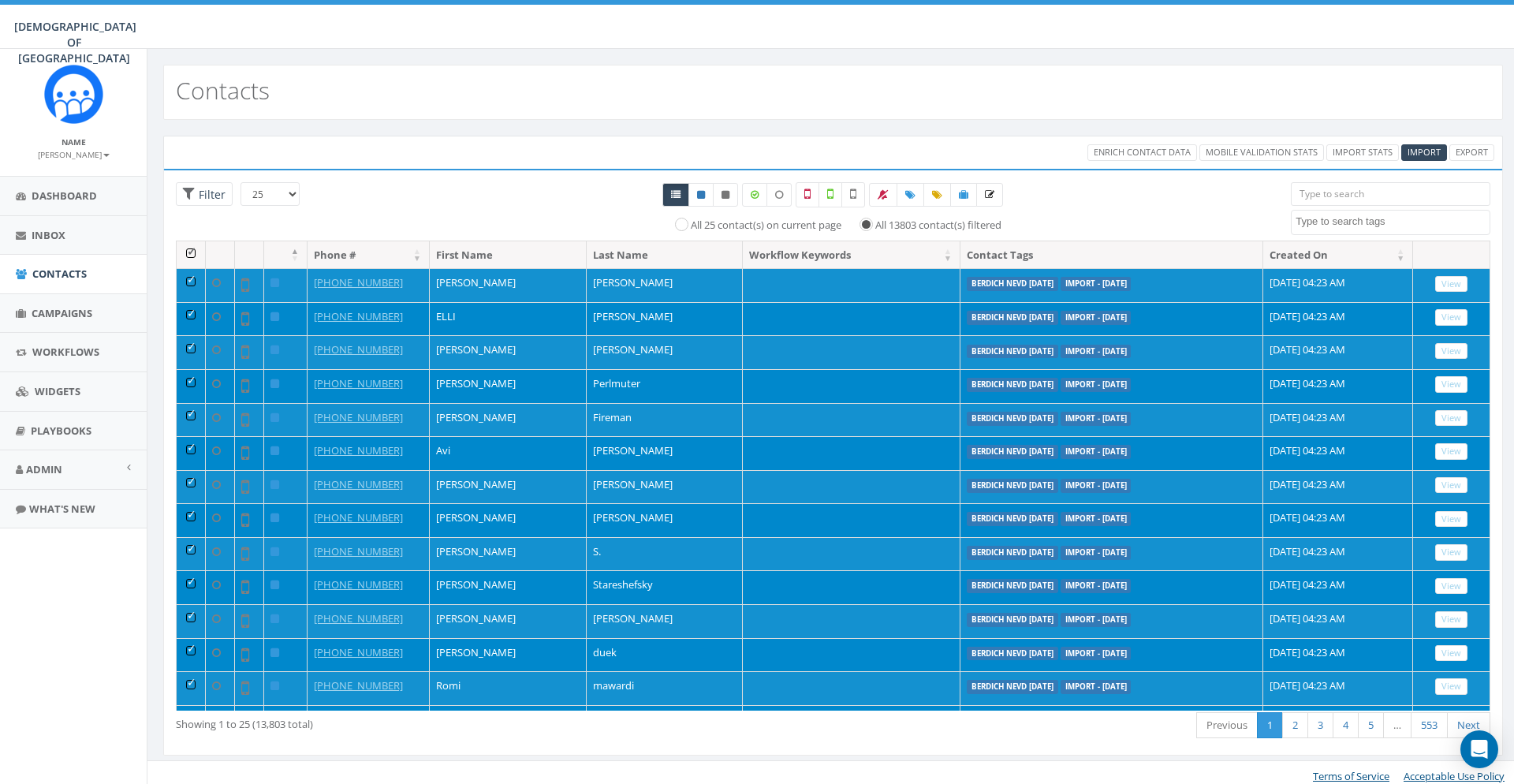
select select
click at [190, 248] on th at bounding box center [191, 255] width 29 height 27
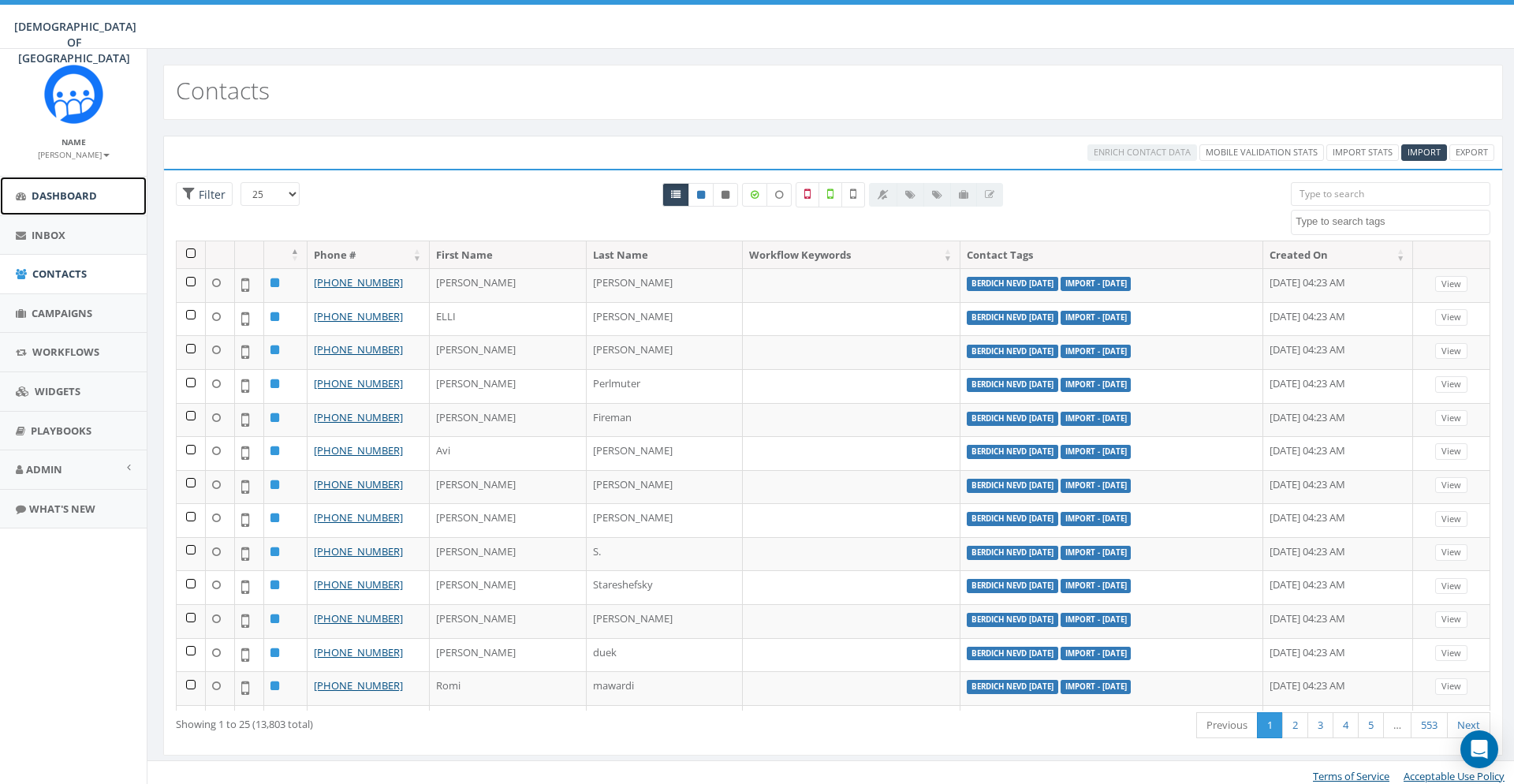
click at [60, 204] on link "Dashboard" at bounding box center [73, 196] width 147 height 38
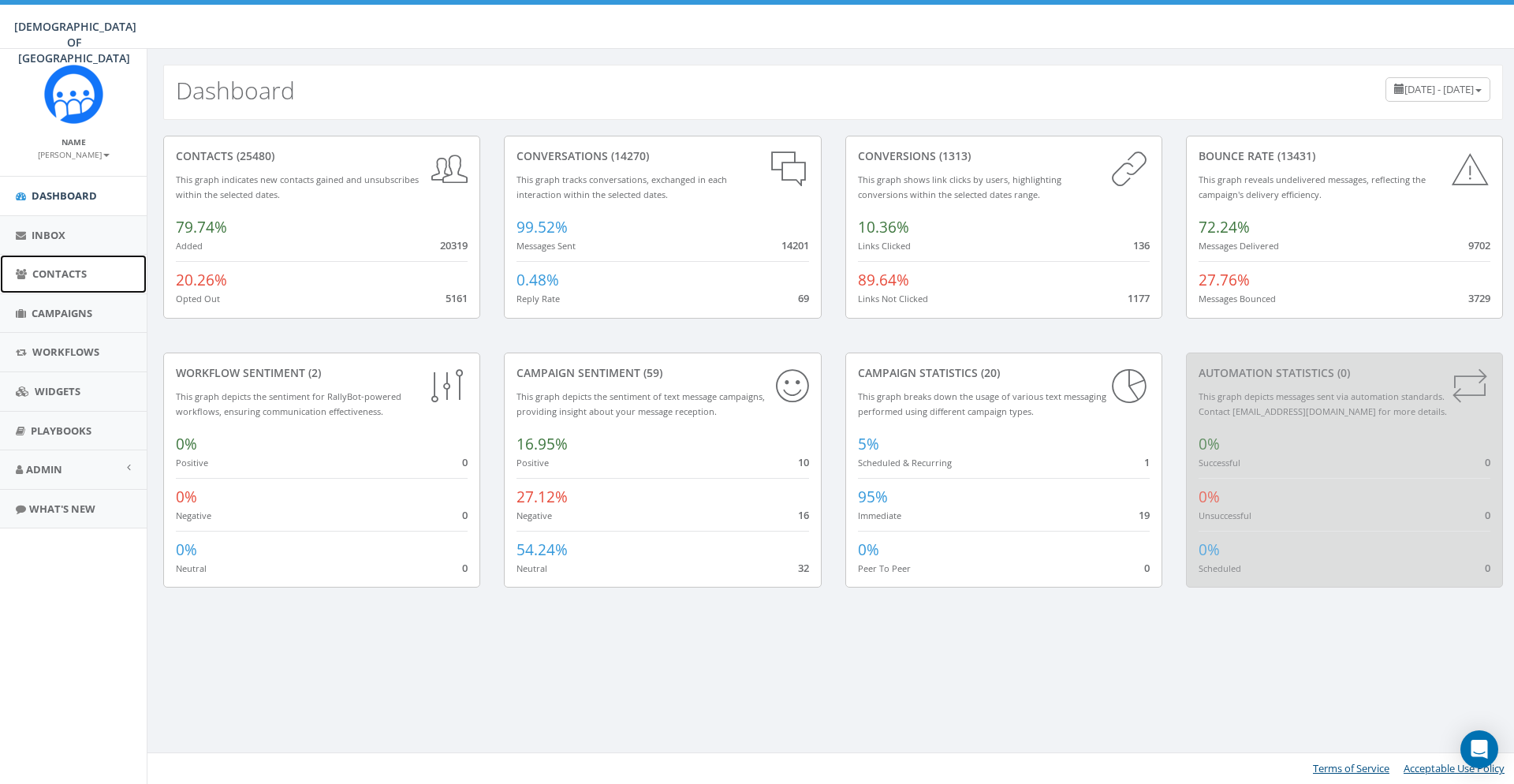
click at [67, 273] on span "Contacts" at bounding box center [59, 273] width 54 height 14
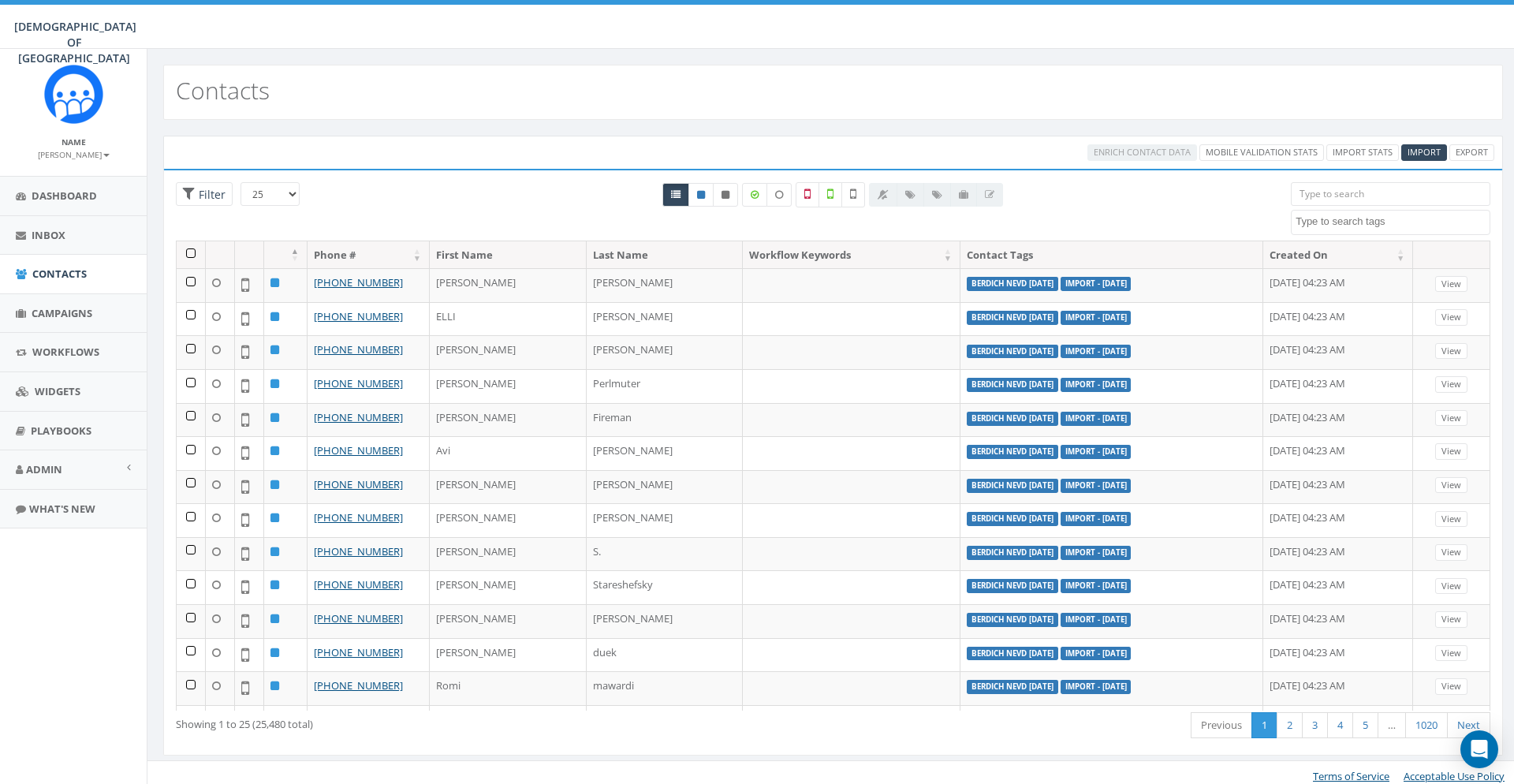
select select
click at [1317, 228] on textarea "Search" at bounding box center [1393, 221] width 194 height 14
type textarea "berd"
select select "berdich nevd [DATE]"
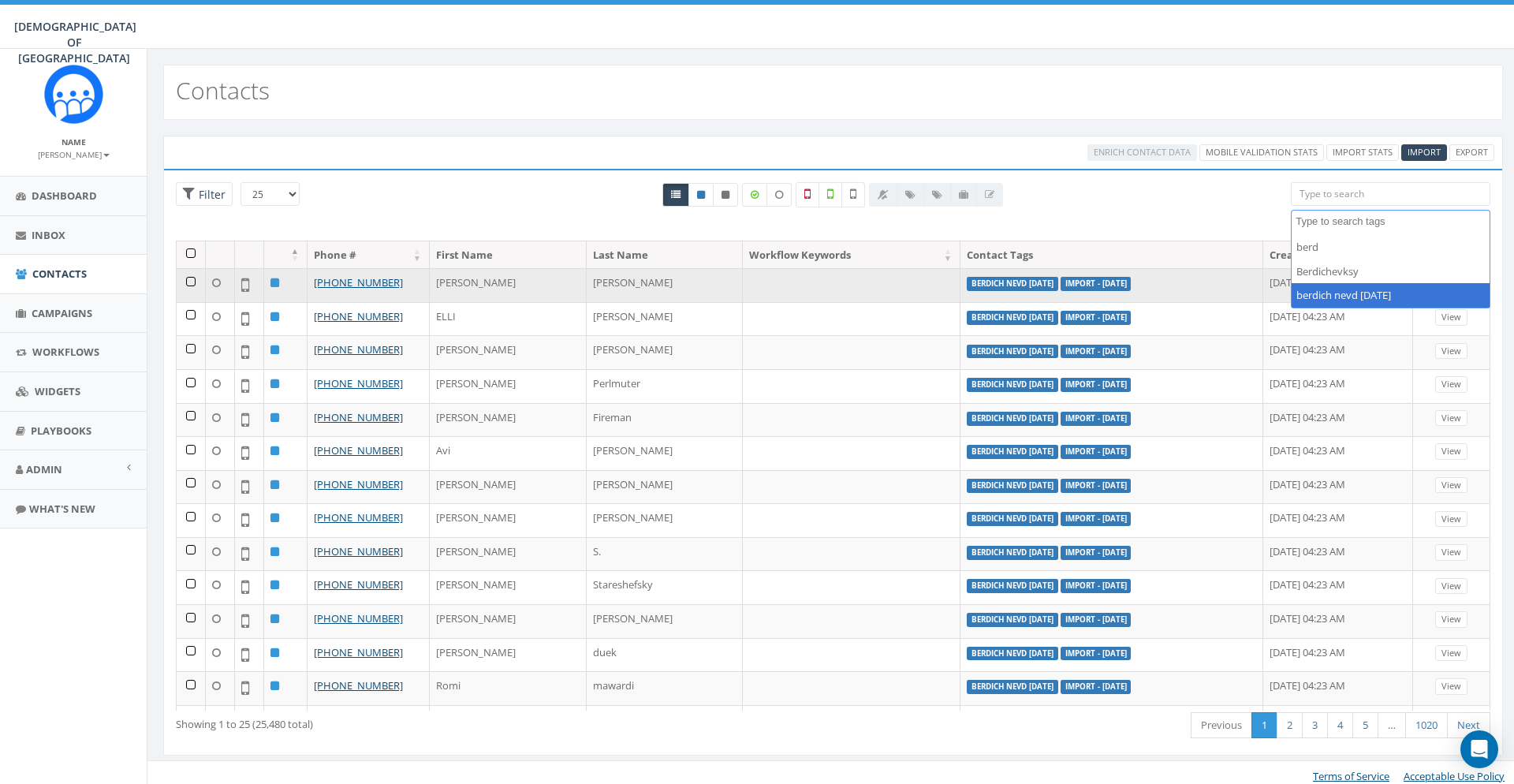
scroll to position [166, 0]
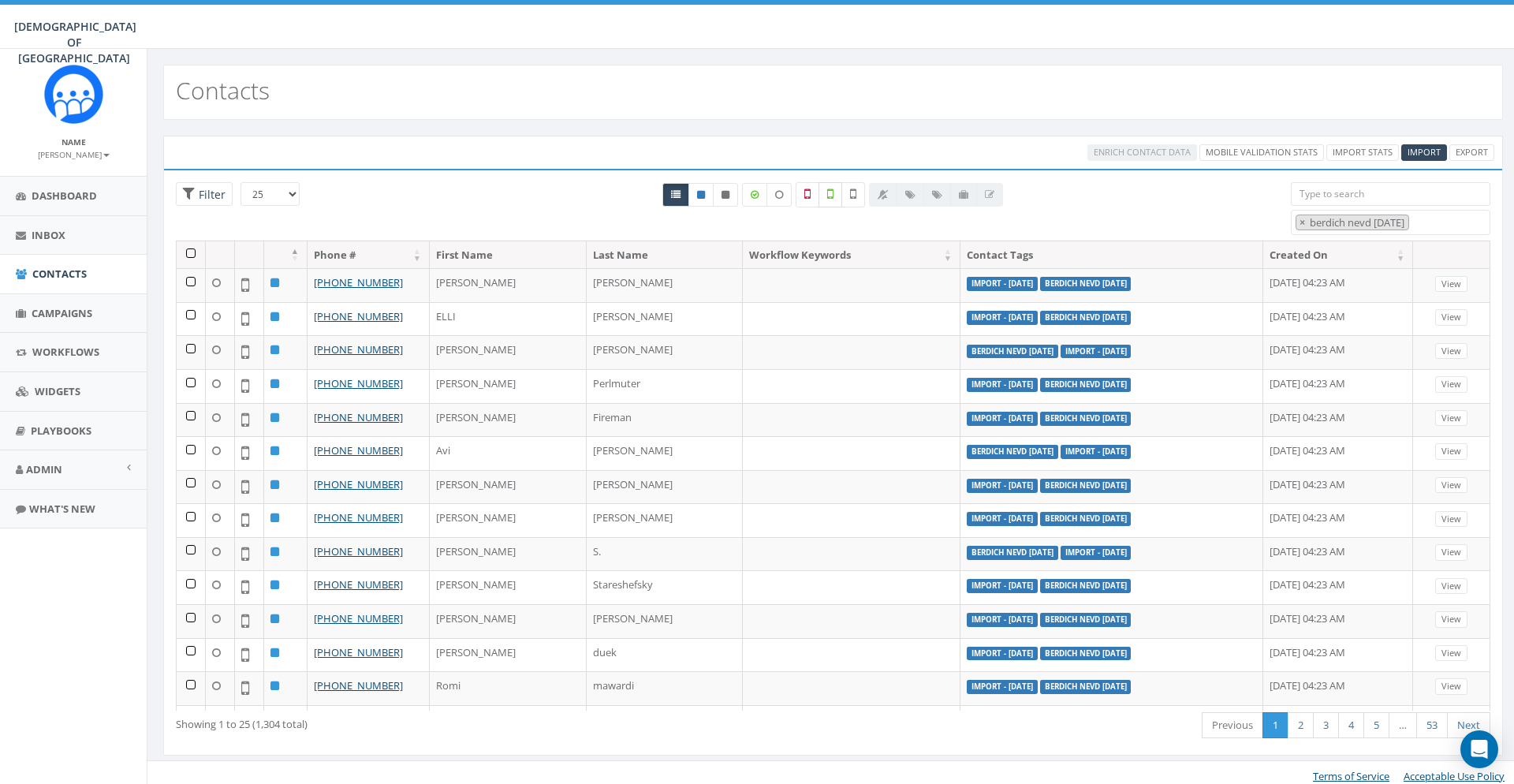
click at [832, 196] on icon at bounding box center [830, 193] width 6 height 14
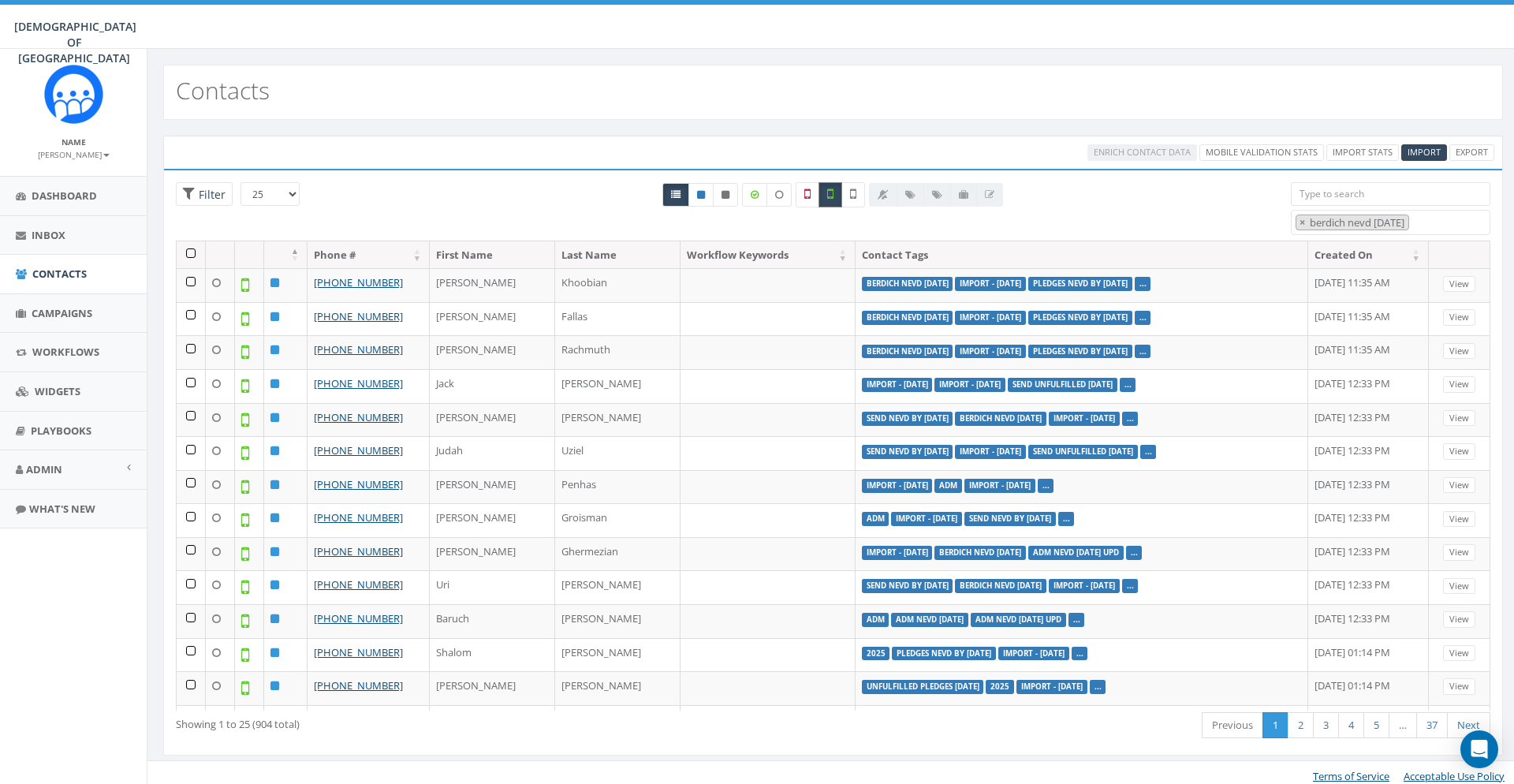
click at [832, 196] on icon at bounding box center [830, 193] width 6 height 14
checkbox input "false"
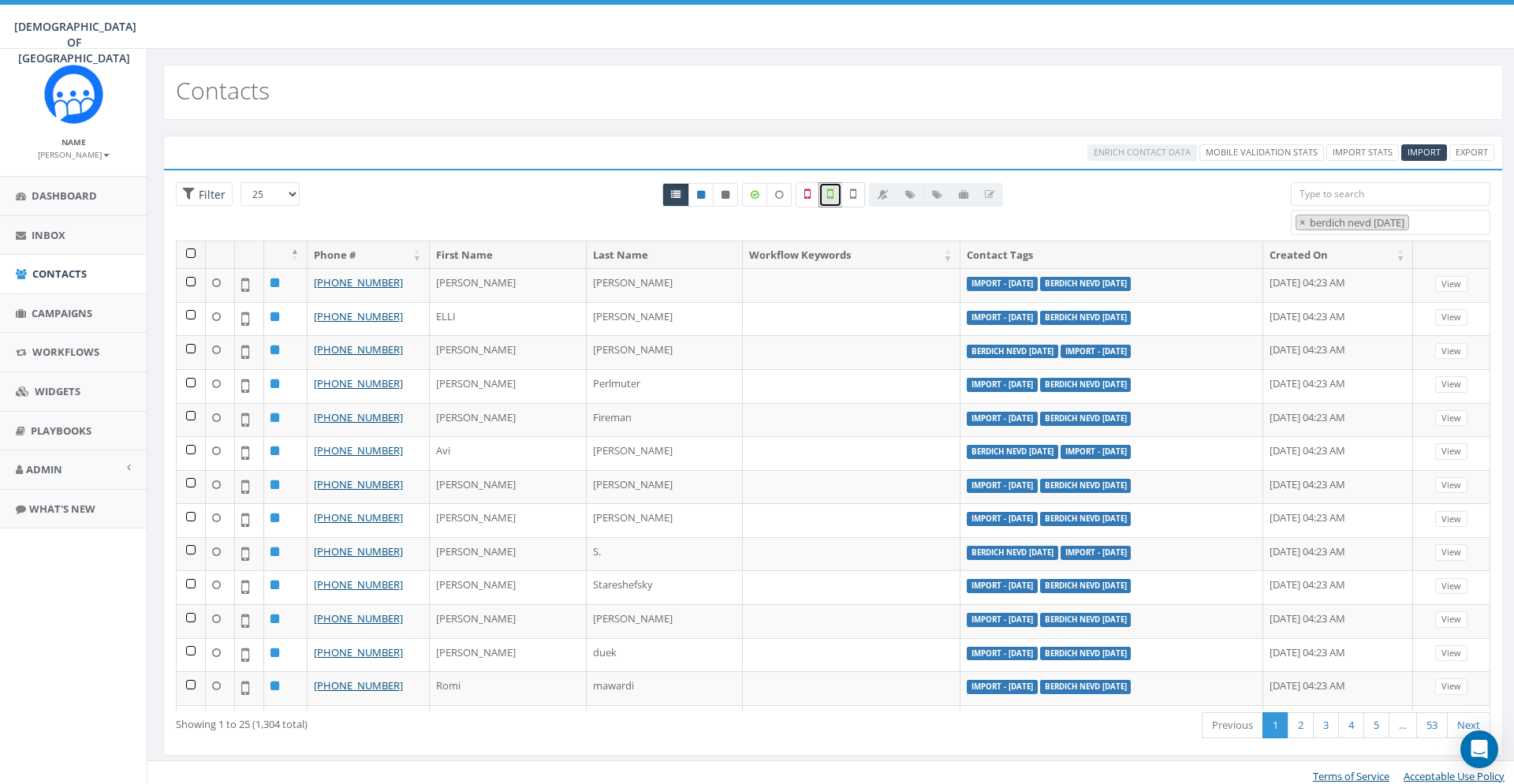
click at [860, 193] on label at bounding box center [854, 195] width 24 height 26
checkbox input "true"
click at [191, 255] on th at bounding box center [191, 255] width 29 height 27
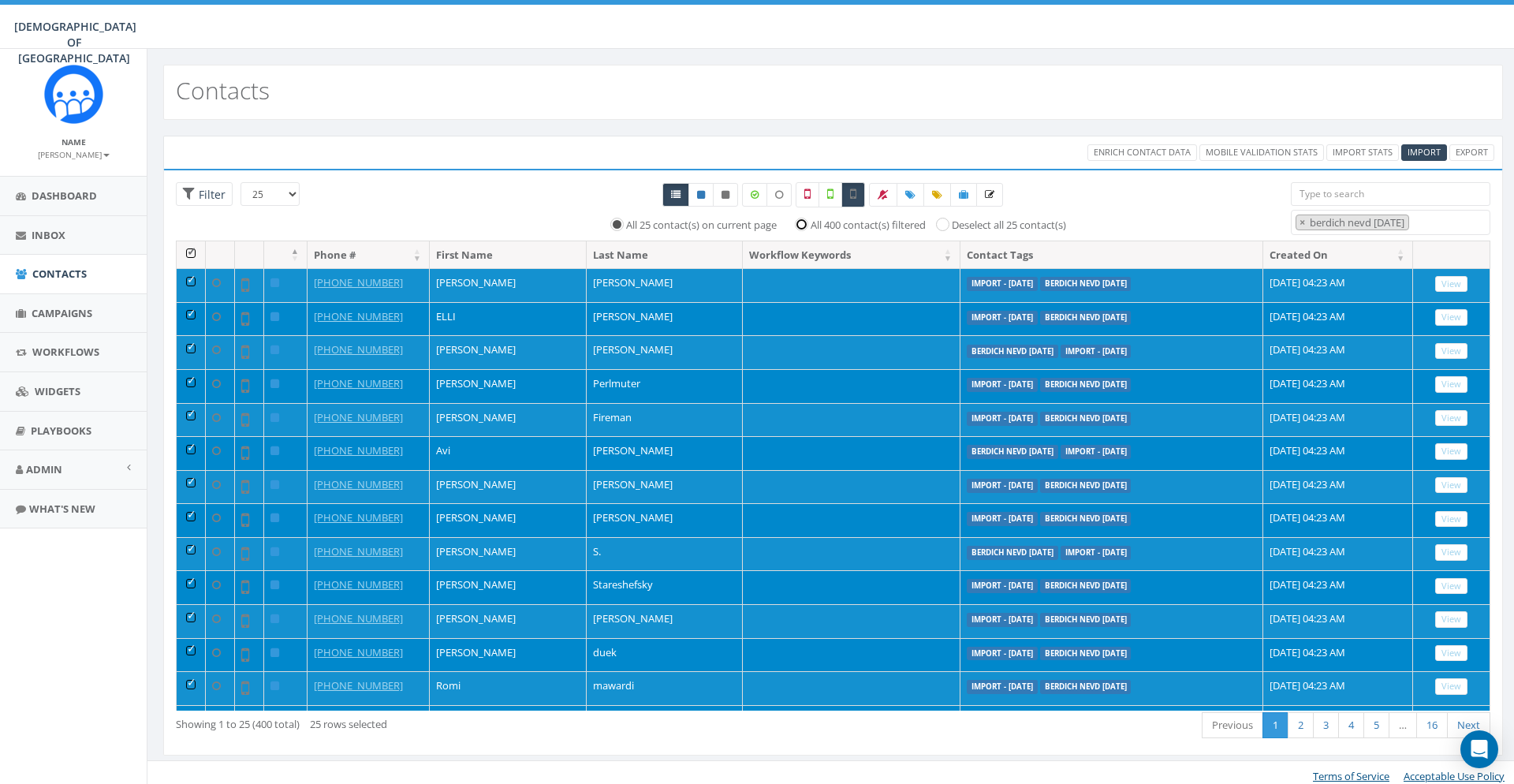
click at [809, 226] on input "All 400 contact(s) filtered" at bounding box center [805, 223] width 10 height 10
radio input "true"
click at [1120, 151] on span "Enrich Contact Data" at bounding box center [1142, 151] width 97 height 12
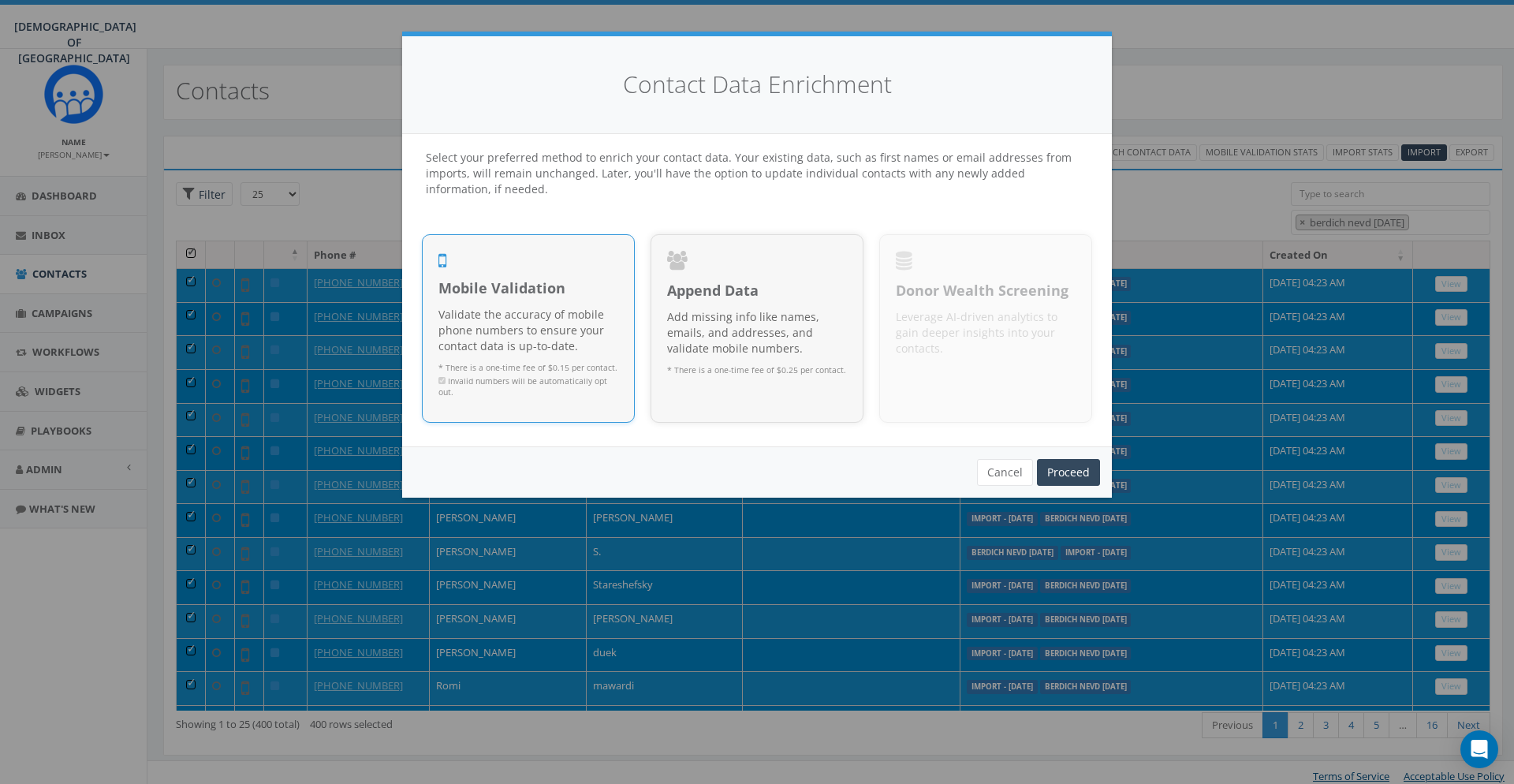
click at [531, 309] on p "Validate the accuracy of mobile phone numbers to ensure your contact data is up…" at bounding box center [528, 331] width 180 height 48
click at [1074, 465] on link "Proceed" at bounding box center [1068, 472] width 63 height 27
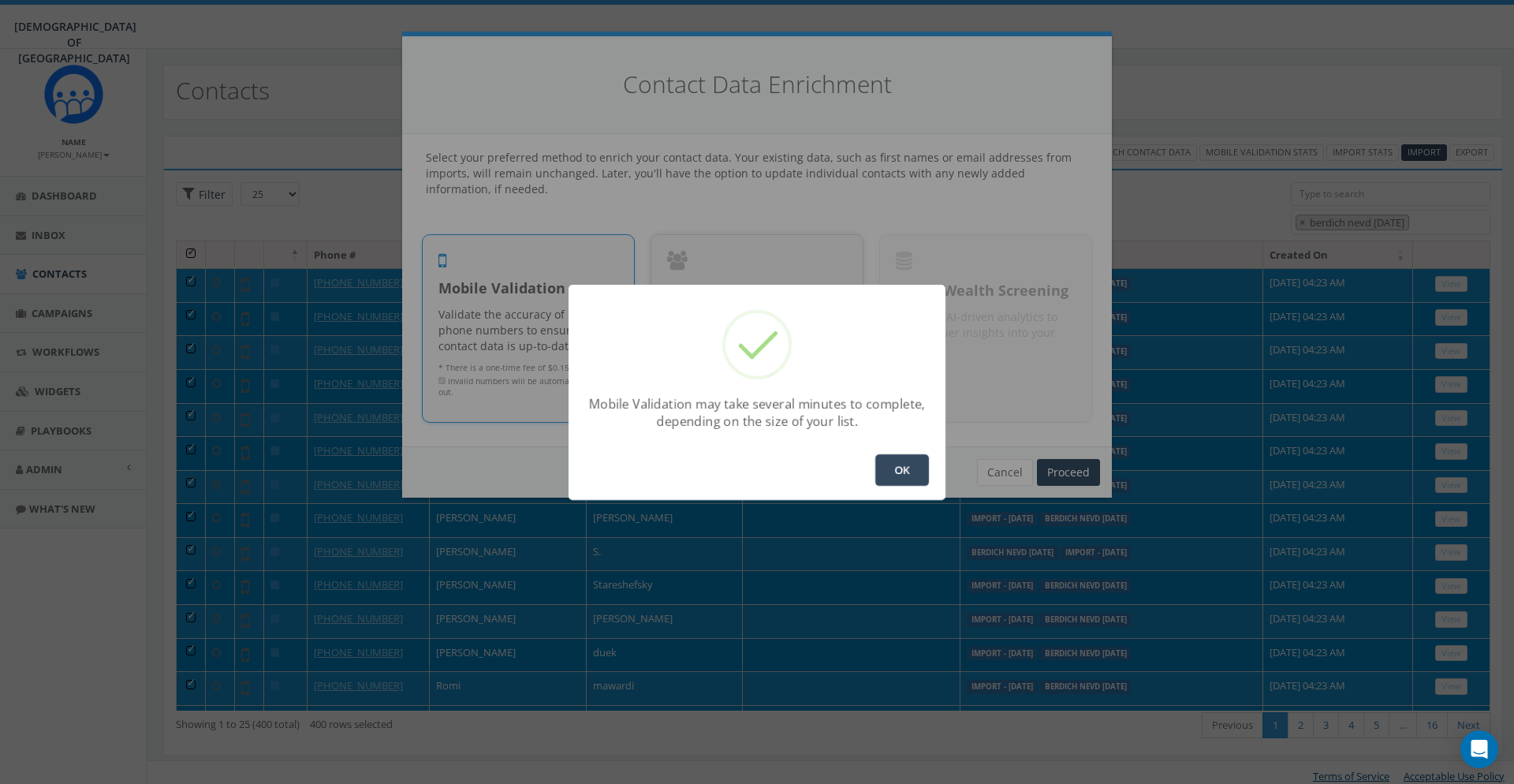
click at [895, 474] on button "OK" at bounding box center [902, 470] width 54 height 31
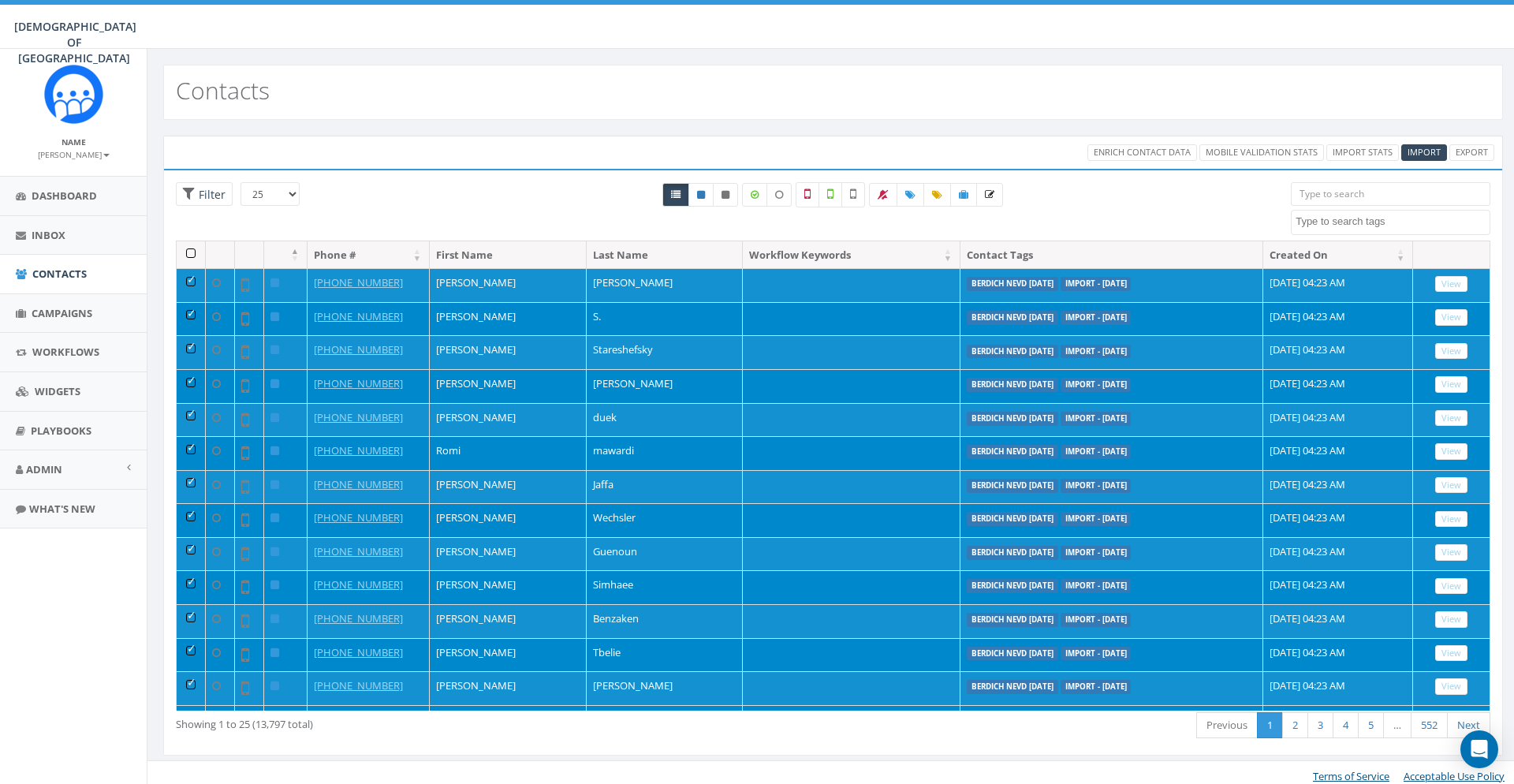
select select
click at [1195, 209] on div "All 18 contact(s) on current page All 13797 contact(s) filtered" at bounding box center [833, 212] width 892 height 59
click at [1430, 156] on span "Import" at bounding box center [1424, 151] width 33 height 12
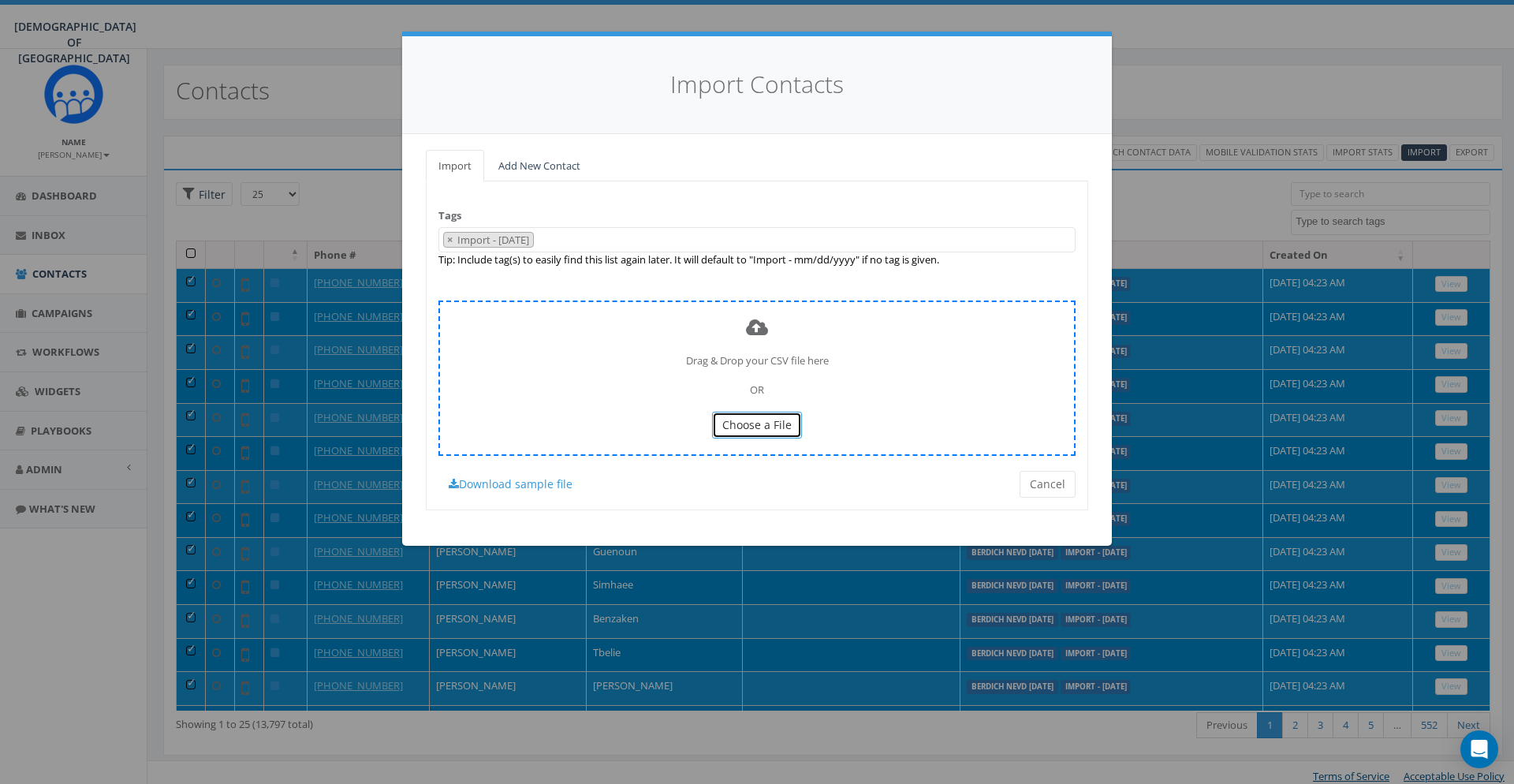
click at [791, 432] on button "Choose a File" at bounding box center [757, 424] width 90 height 27
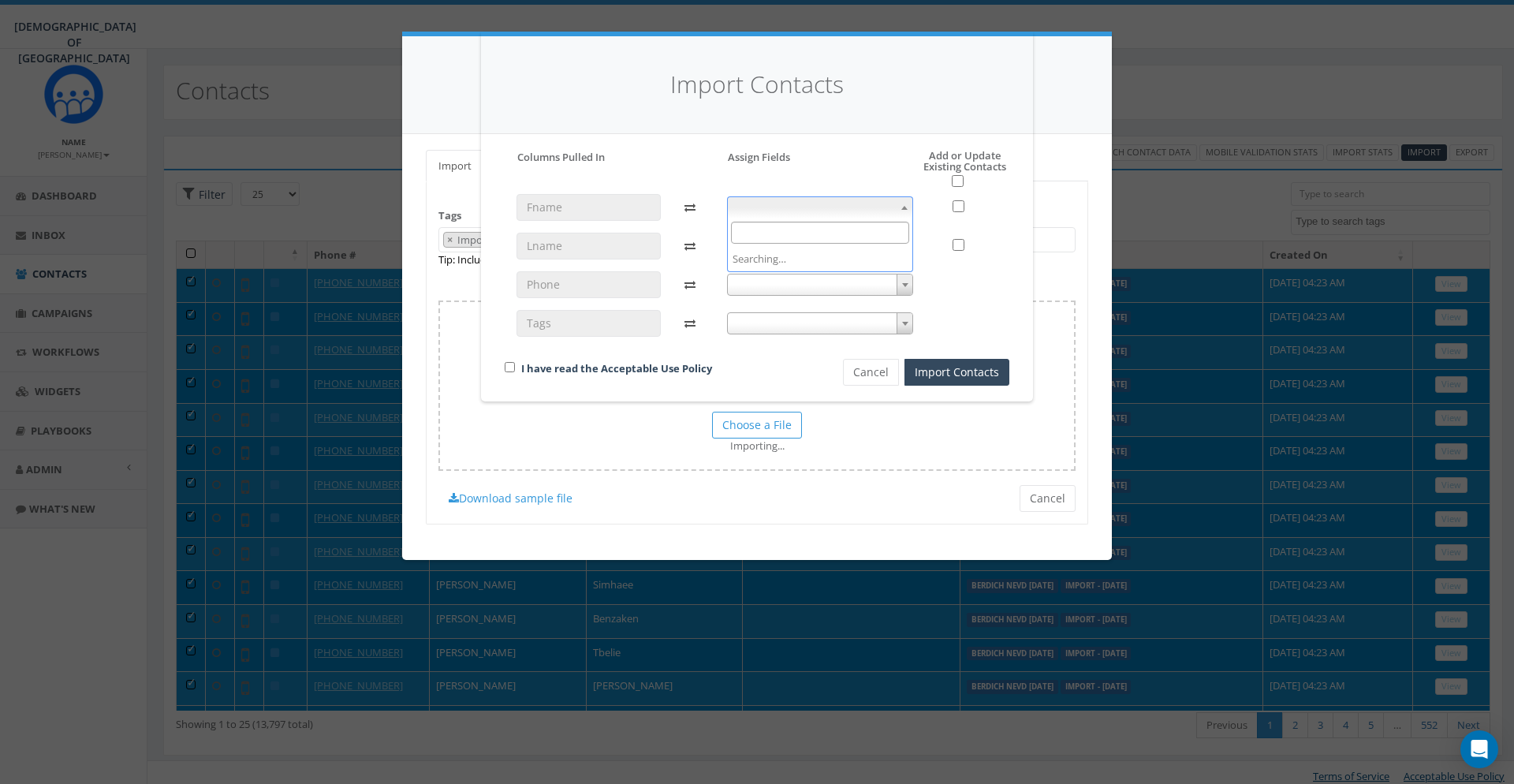
click at [791, 201] on span at bounding box center [821, 207] width 187 height 22
select select "first_name"
click at [794, 256] on div "first_name first_name" at bounding box center [821, 272] width 211 height 157
click at [785, 243] on span at bounding box center [821, 246] width 187 height 22
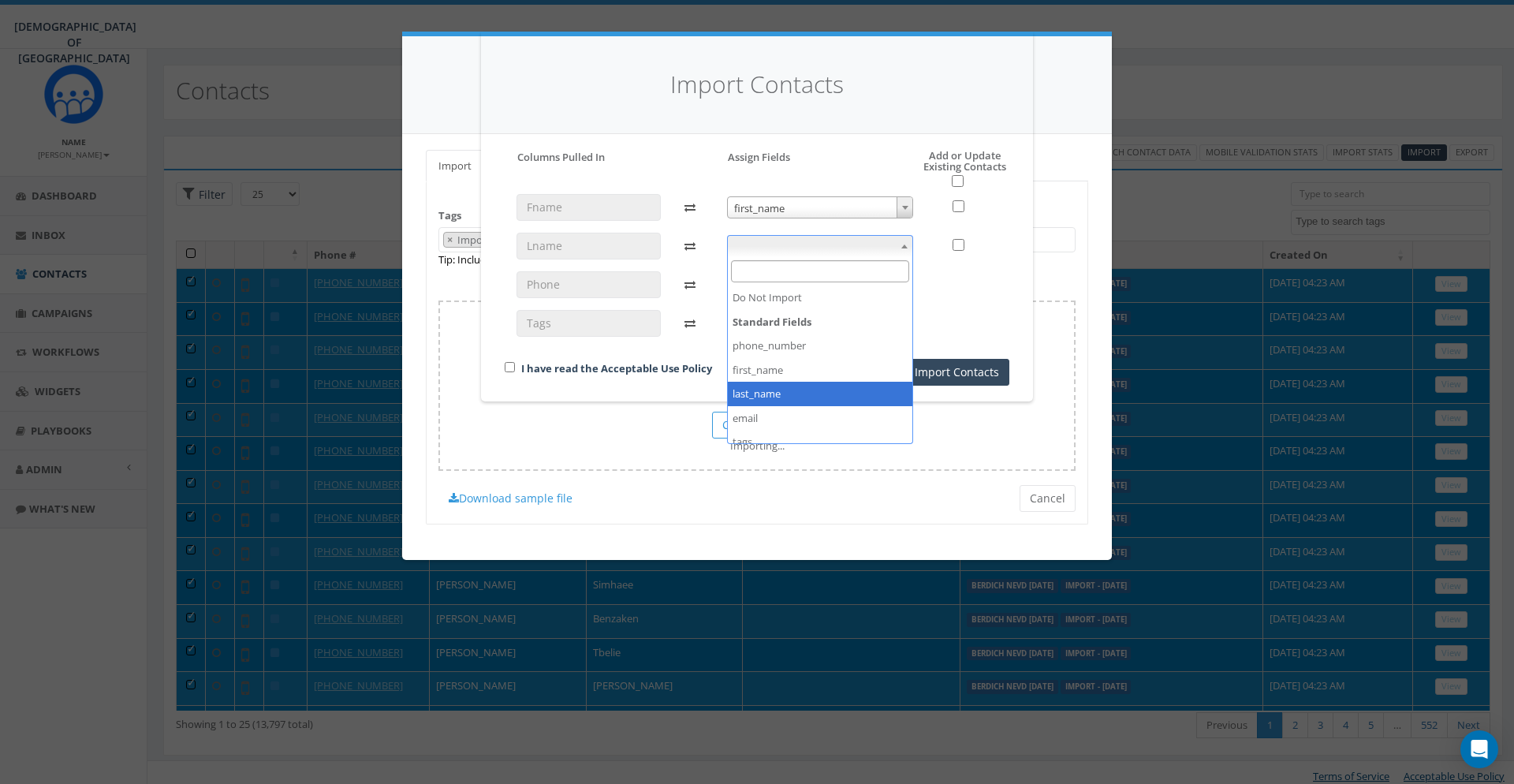
select select "last_name"
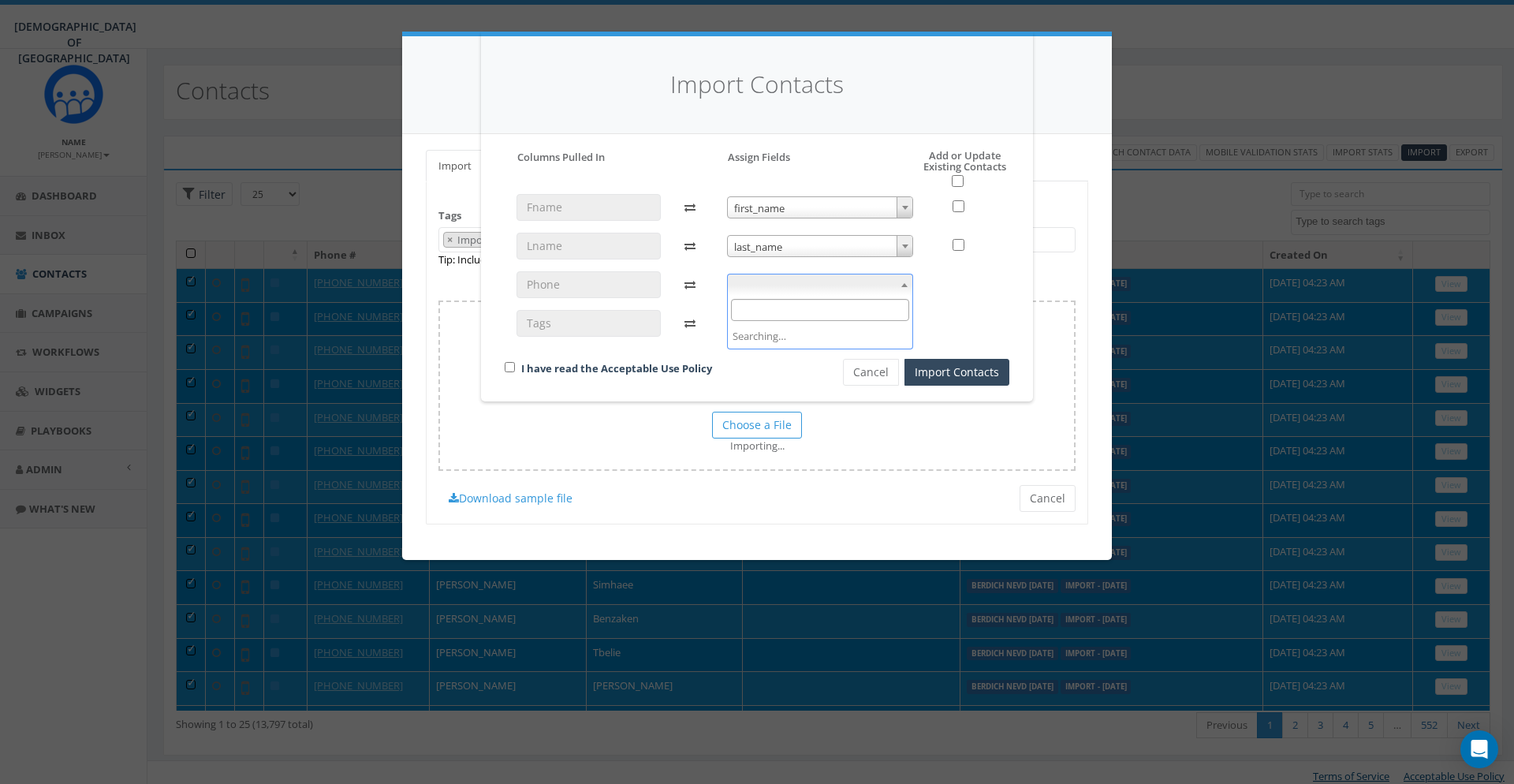
click at [775, 287] on span at bounding box center [821, 285] width 187 height 22
select select "phone_number"
click at [779, 321] on span at bounding box center [821, 323] width 187 height 22
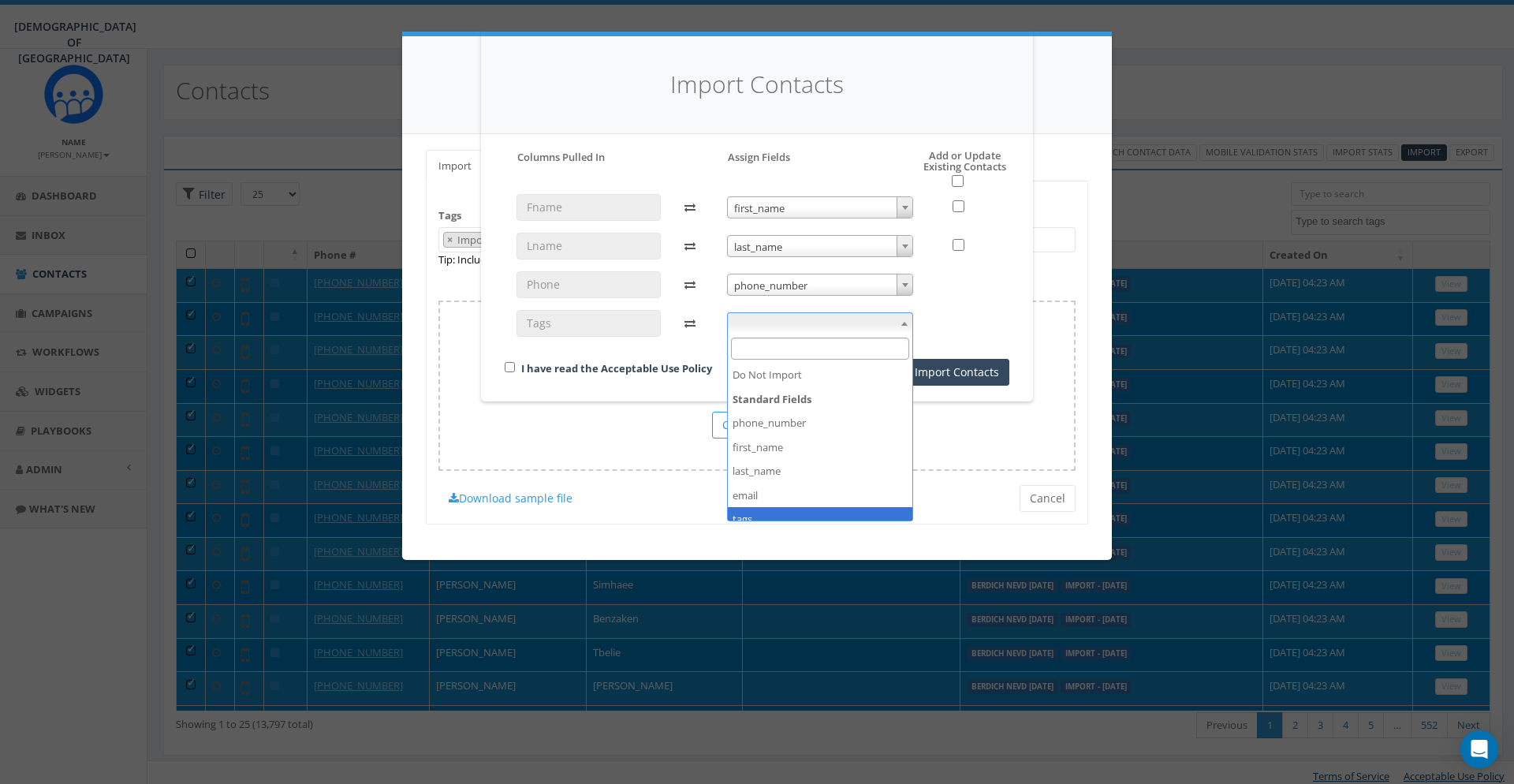
select select "tags"
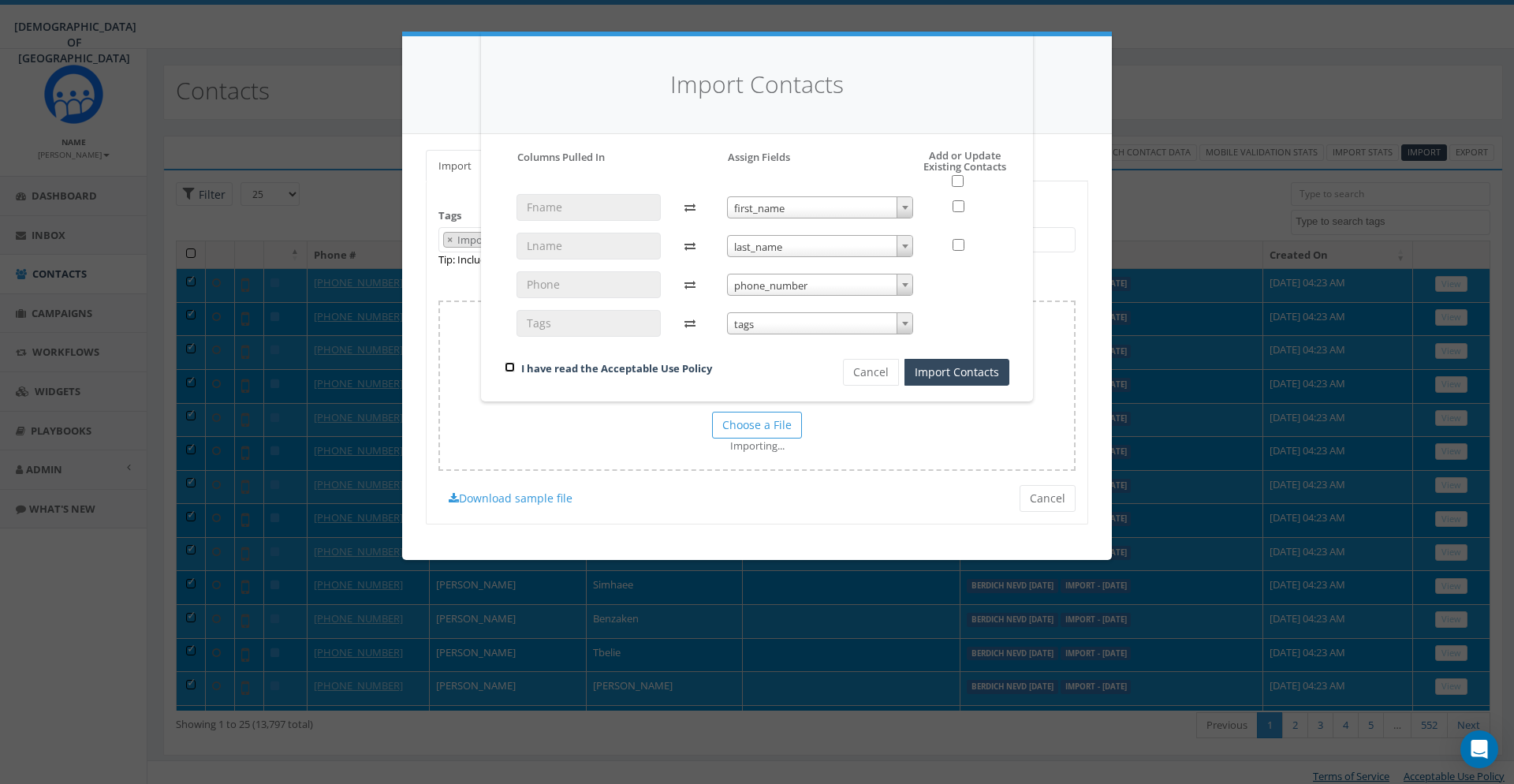
click at [513, 366] on input "checkbox" at bounding box center [509, 366] width 10 height 10
checkbox input "true"
click at [956, 178] on input "checkbox" at bounding box center [957, 180] width 12 height 12
checkbox input "true"
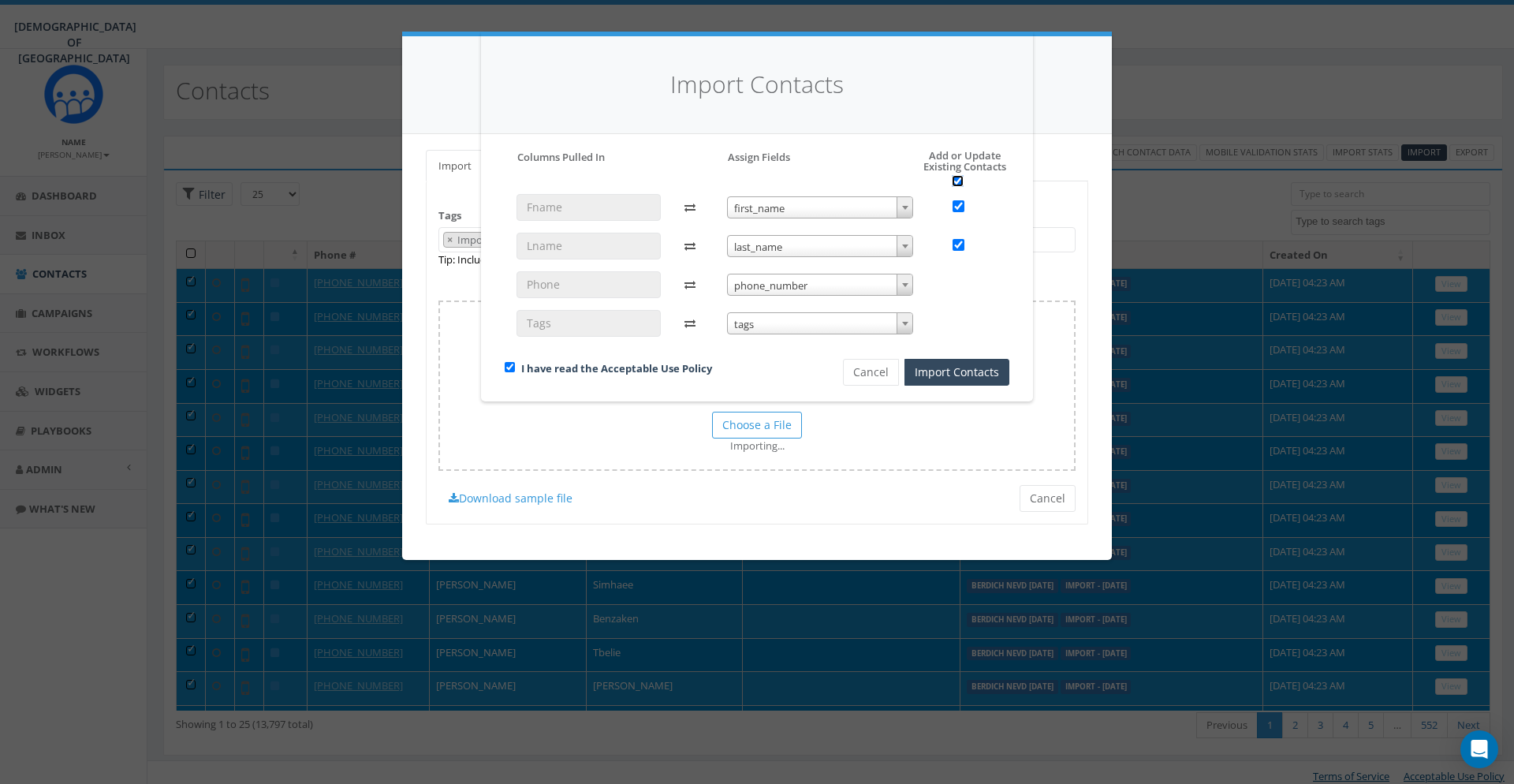
checkbox input "true"
click at [965, 373] on button "Import Contacts" at bounding box center [957, 372] width 105 height 27
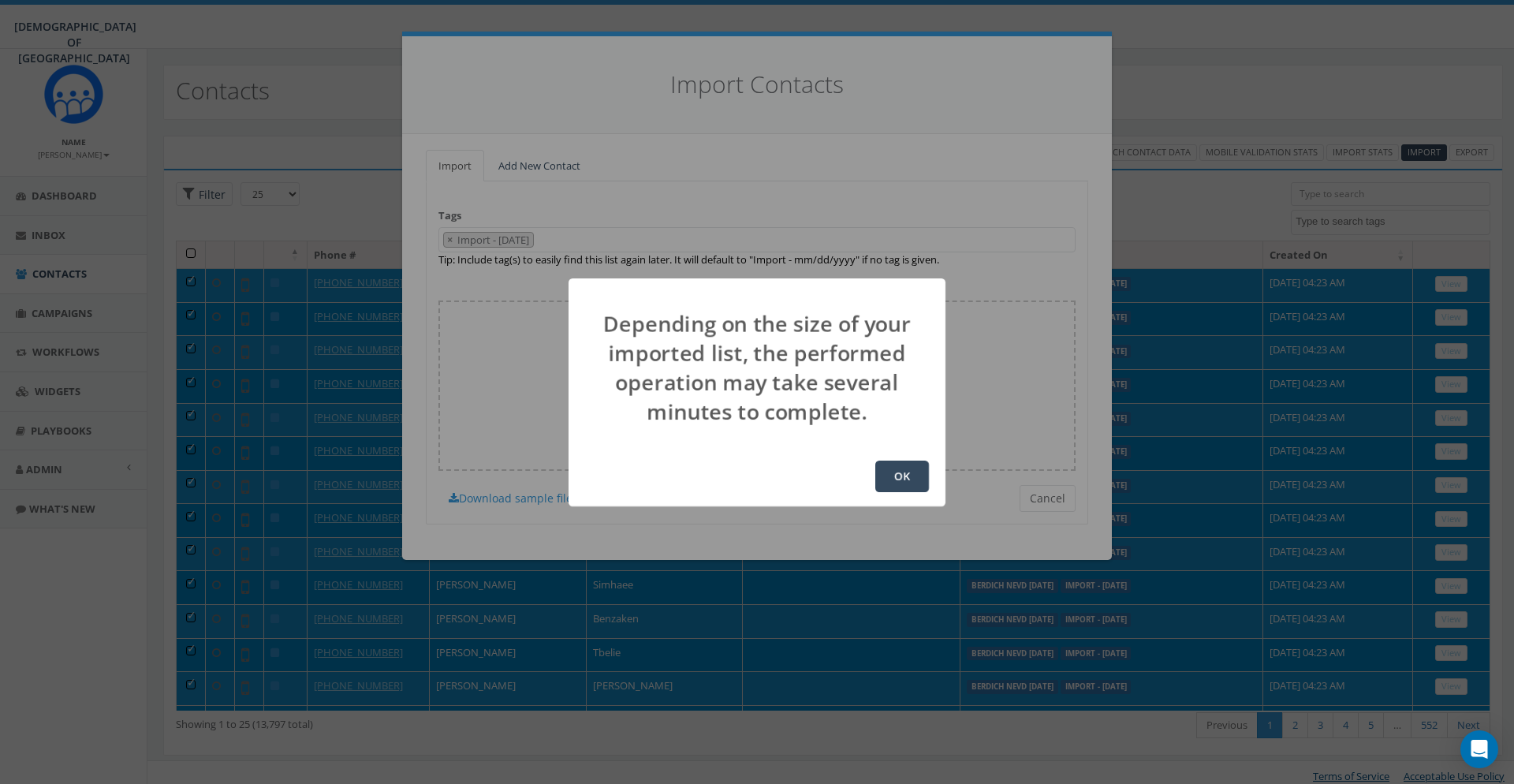
click at [895, 472] on button "OK" at bounding box center [902, 476] width 54 height 31
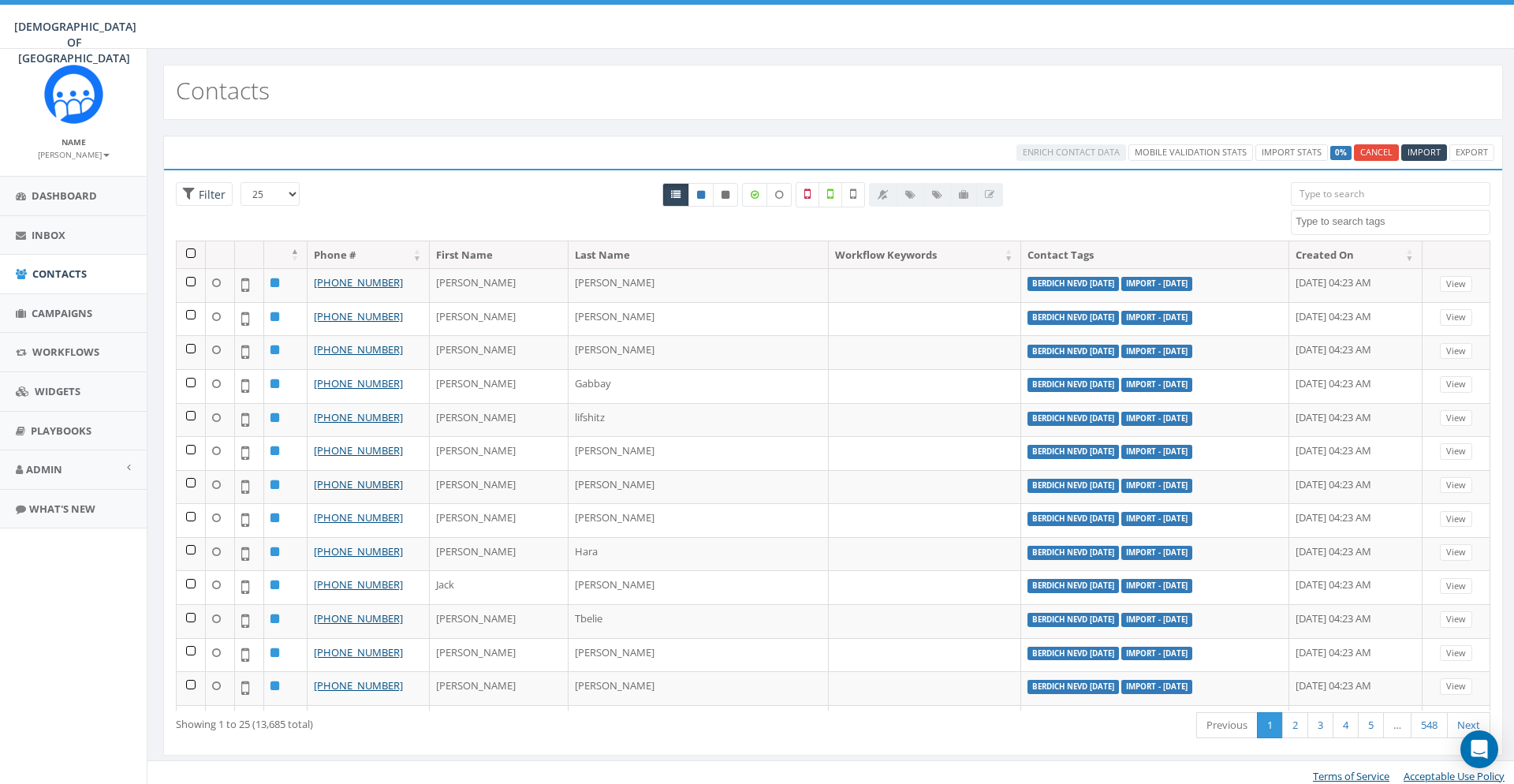
select select
click at [1363, 217] on textarea "Search" at bounding box center [1393, 221] width 194 height 14
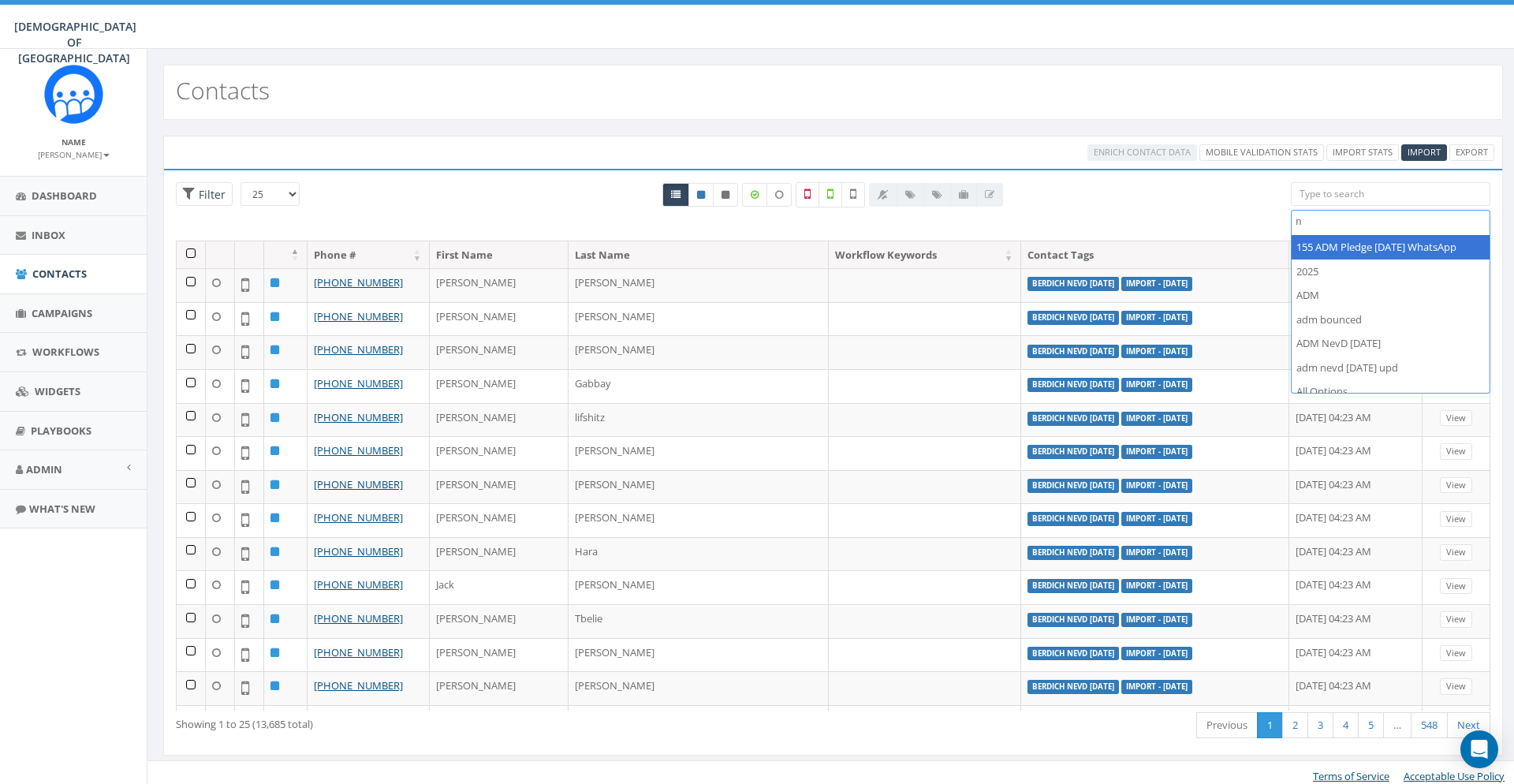
scroll to position [0, 0]
type textarea "niagar"
click at [1185, 201] on div at bounding box center [833, 212] width 892 height 59
click at [1164, 204] on div at bounding box center [833, 212] width 892 height 59
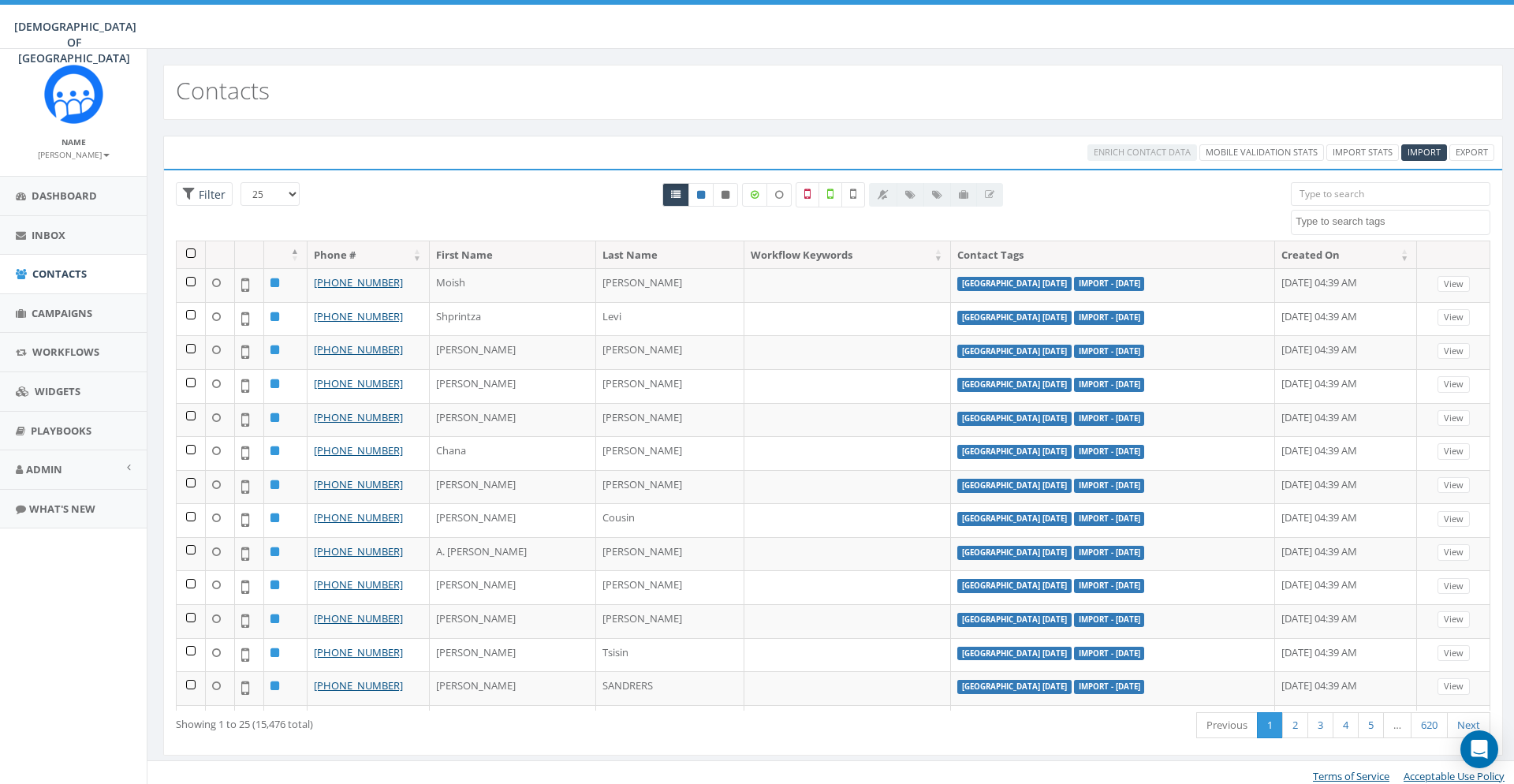
select select
click at [1310, 217] on textarea "Search" at bounding box center [1393, 221] width 194 height 14
type textarea "ni"
select select "[GEOGRAPHIC_DATA] [DATE]"
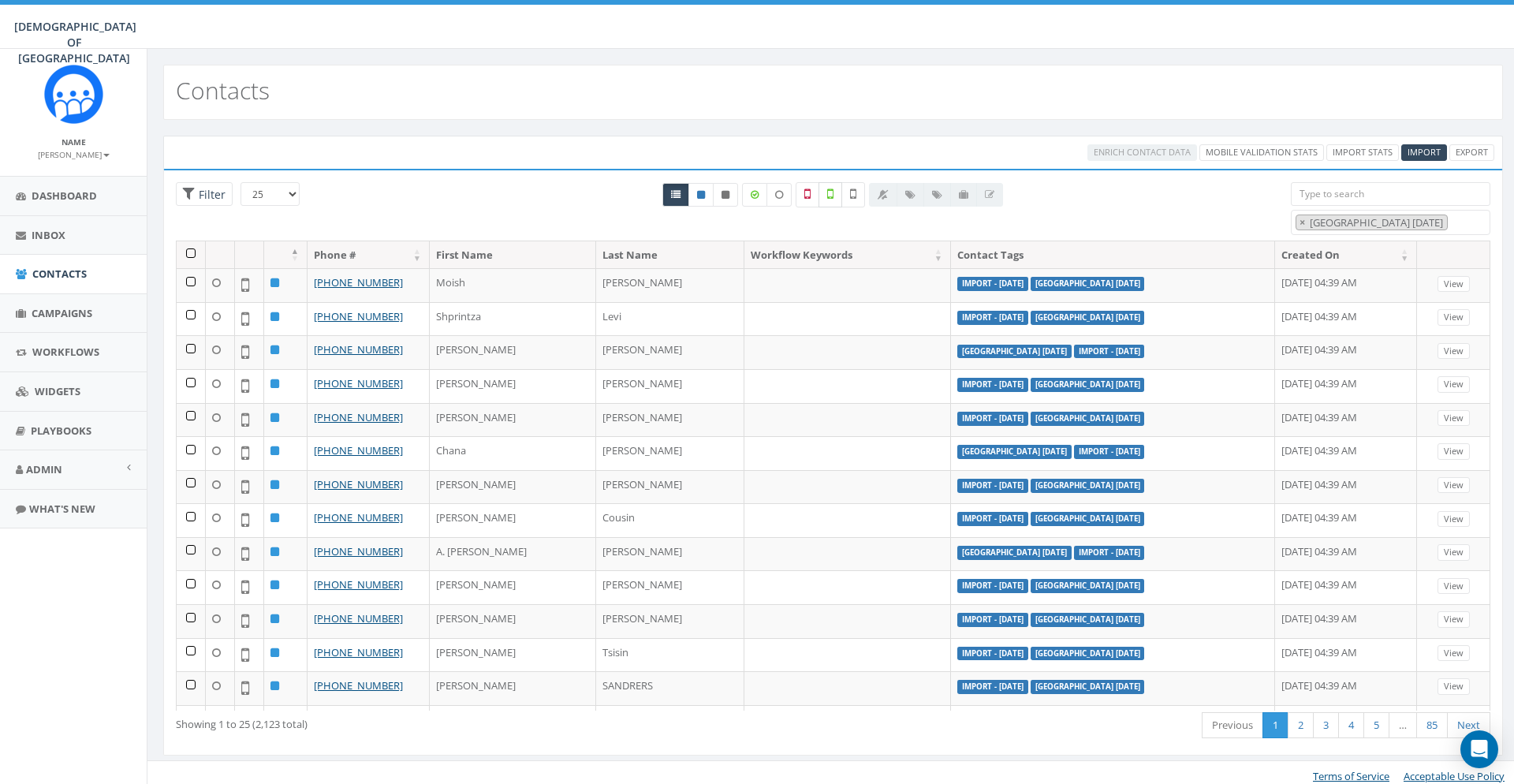
click at [827, 196] on label at bounding box center [831, 195] width 24 height 26
click at [836, 196] on label at bounding box center [831, 195] width 24 height 26
checkbox input "false"
click at [855, 194] on icon at bounding box center [853, 193] width 6 height 14
click at [851, 196] on label at bounding box center [854, 195] width 24 height 26
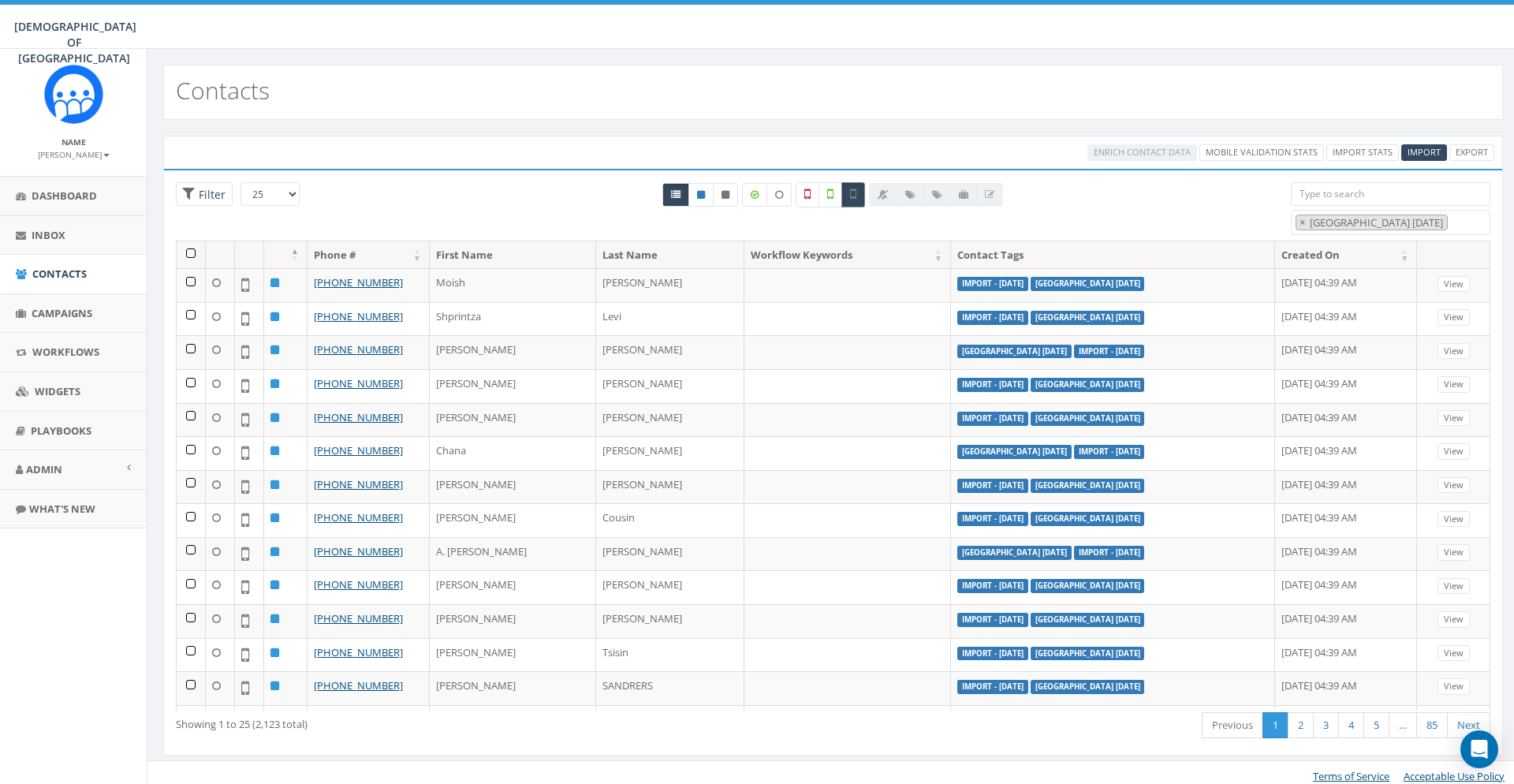
checkbox input "false"
click at [837, 195] on label at bounding box center [831, 195] width 24 height 26
checkbox input "true"
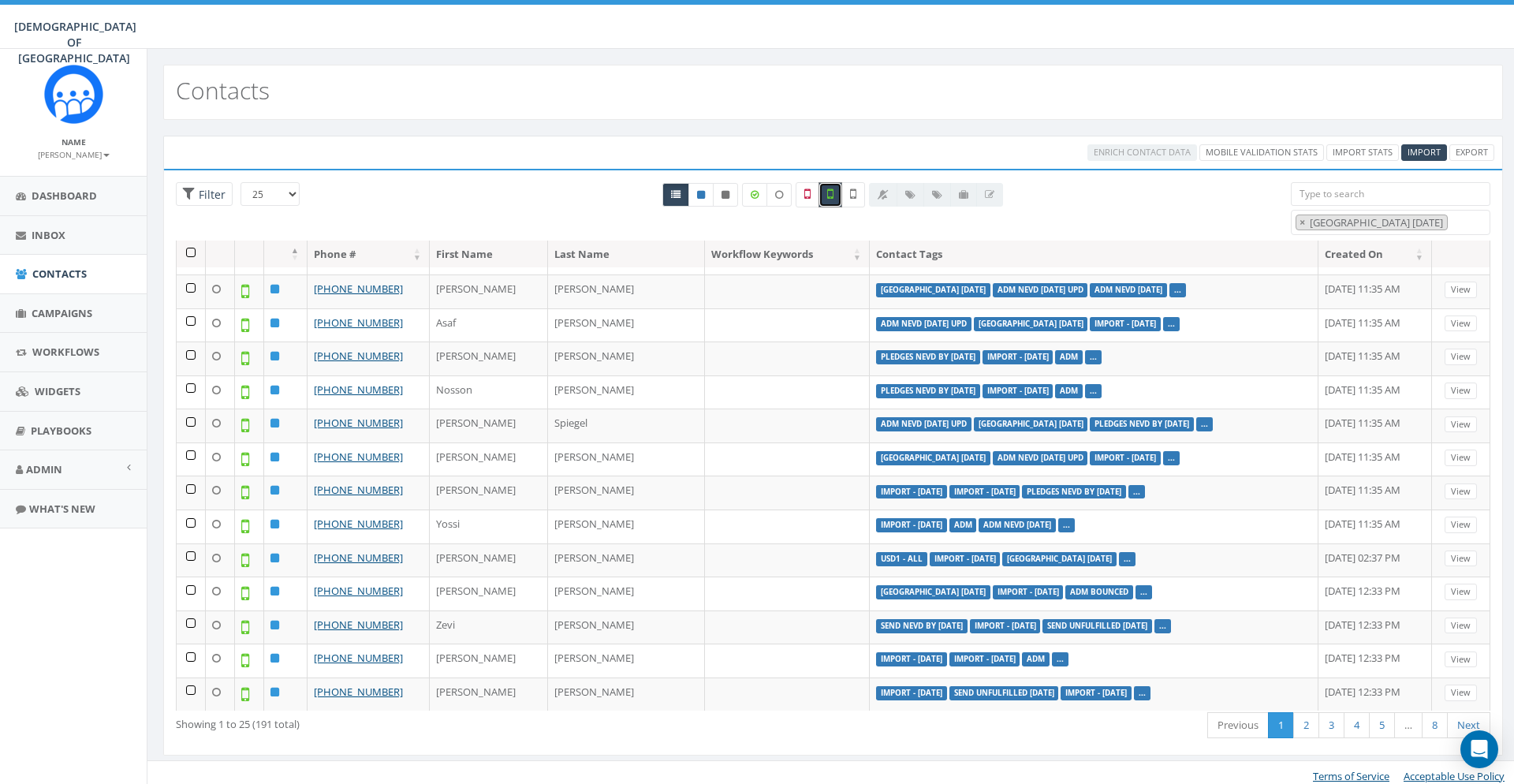
scroll to position [0, 0]
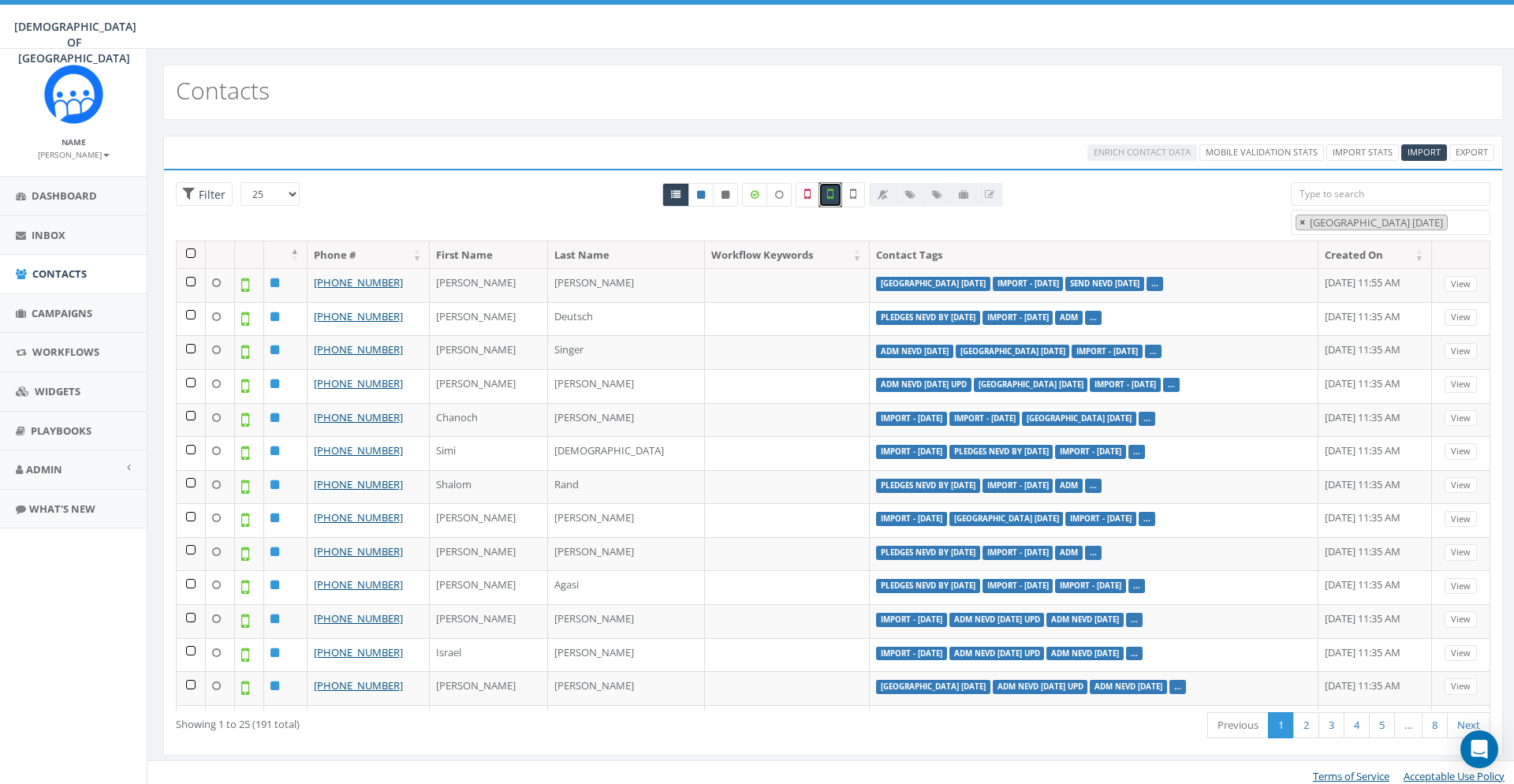
click at [1301, 224] on span "×" at bounding box center [1302, 222] width 5 height 14
select select
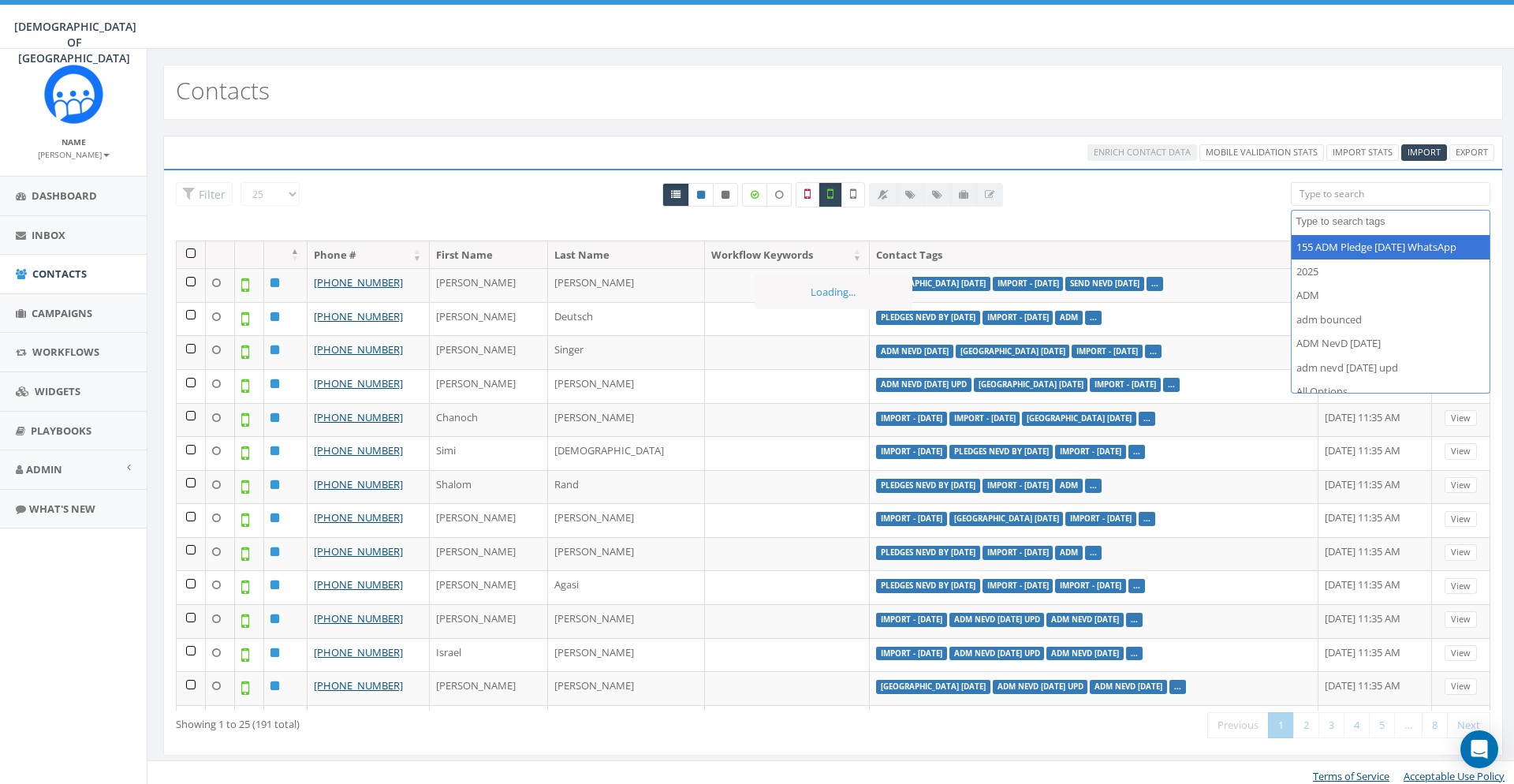
click at [1315, 223] on textarea "Search" at bounding box center [1393, 221] width 194 height 14
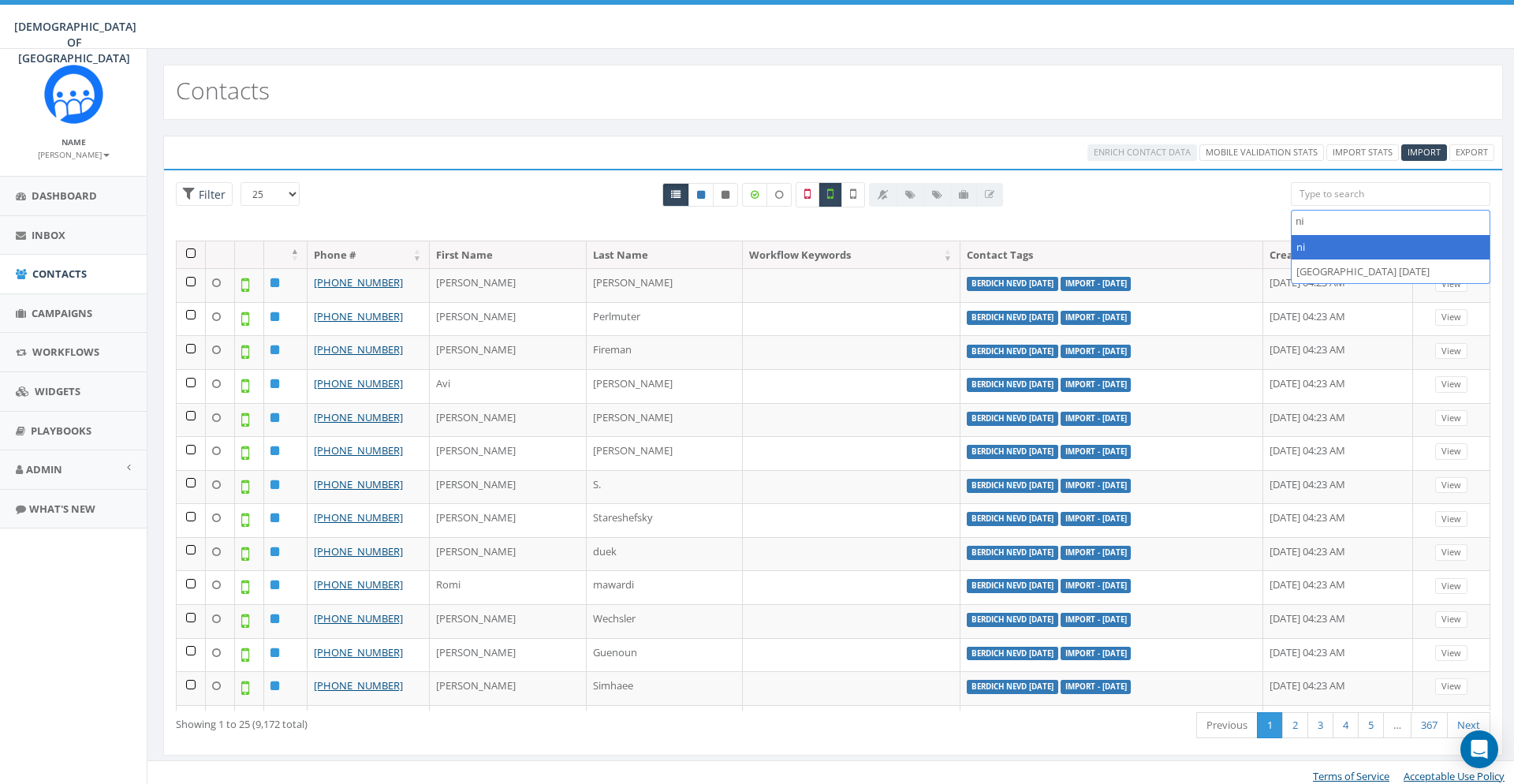
type textarea "n"
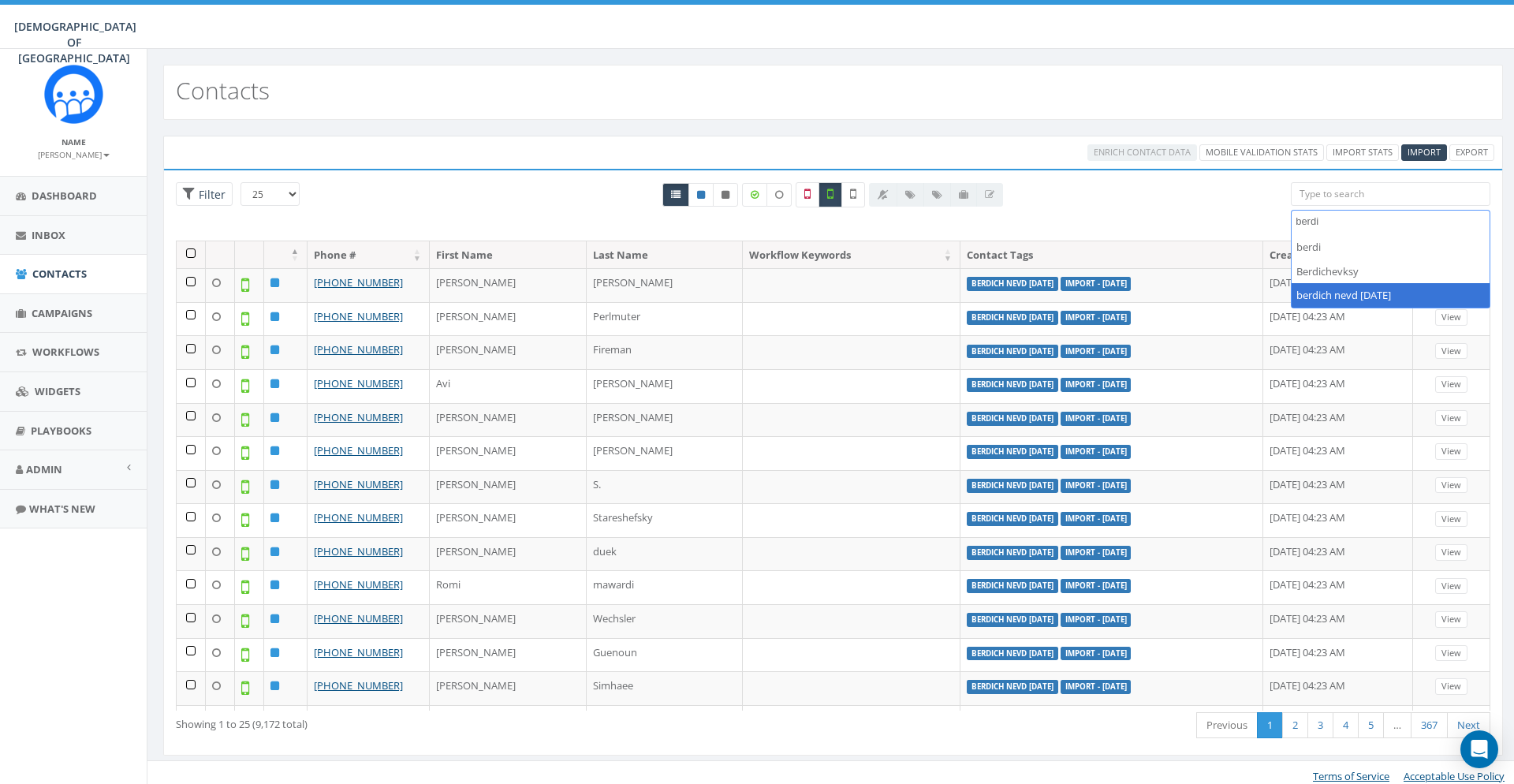
type textarea "berdi"
select select "berdich nevd [DATE]"
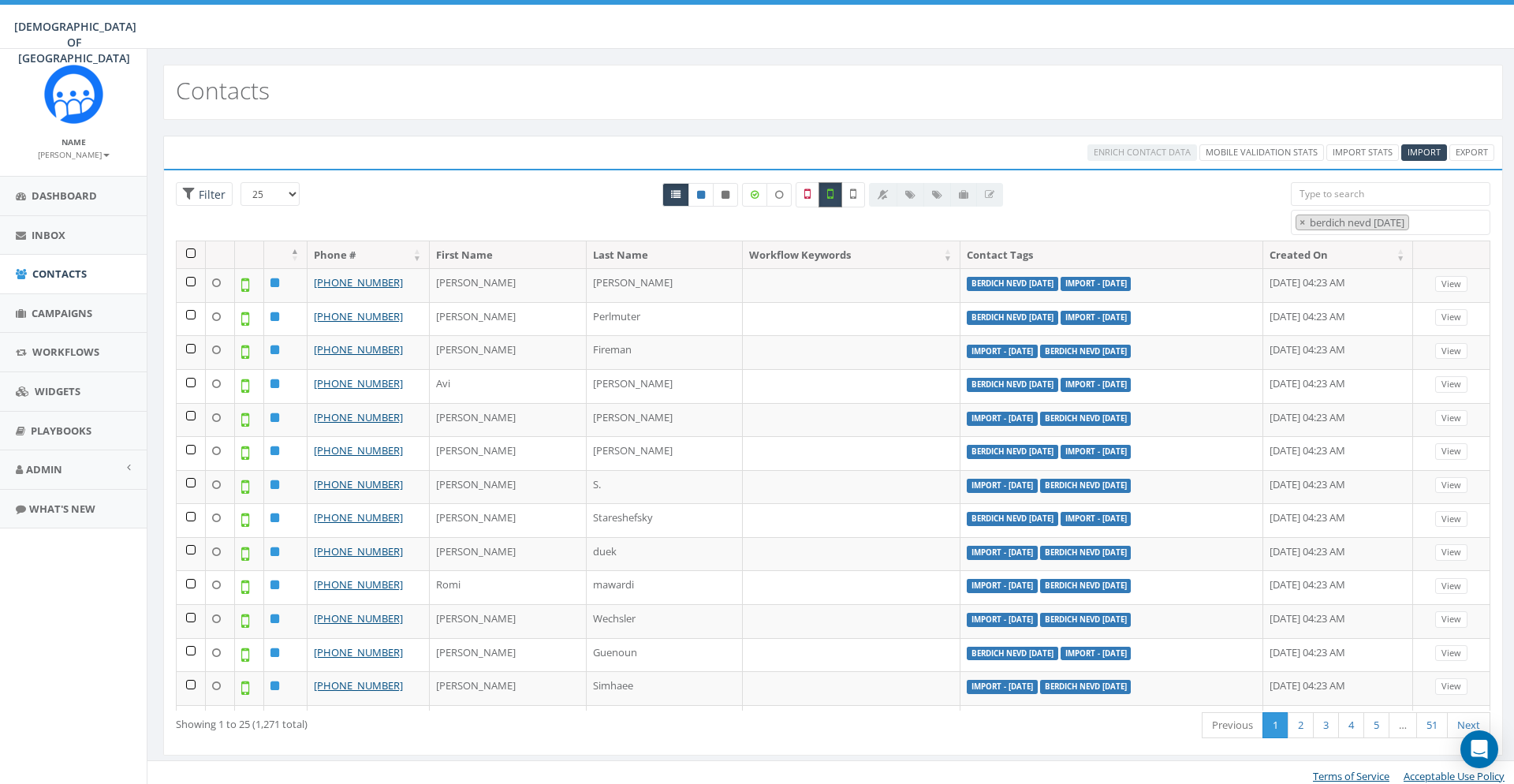
click at [831, 193] on icon at bounding box center [830, 193] width 6 height 14
checkbox input "false"
click at [860, 196] on label at bounding box center [854, 195] width 24 height 26
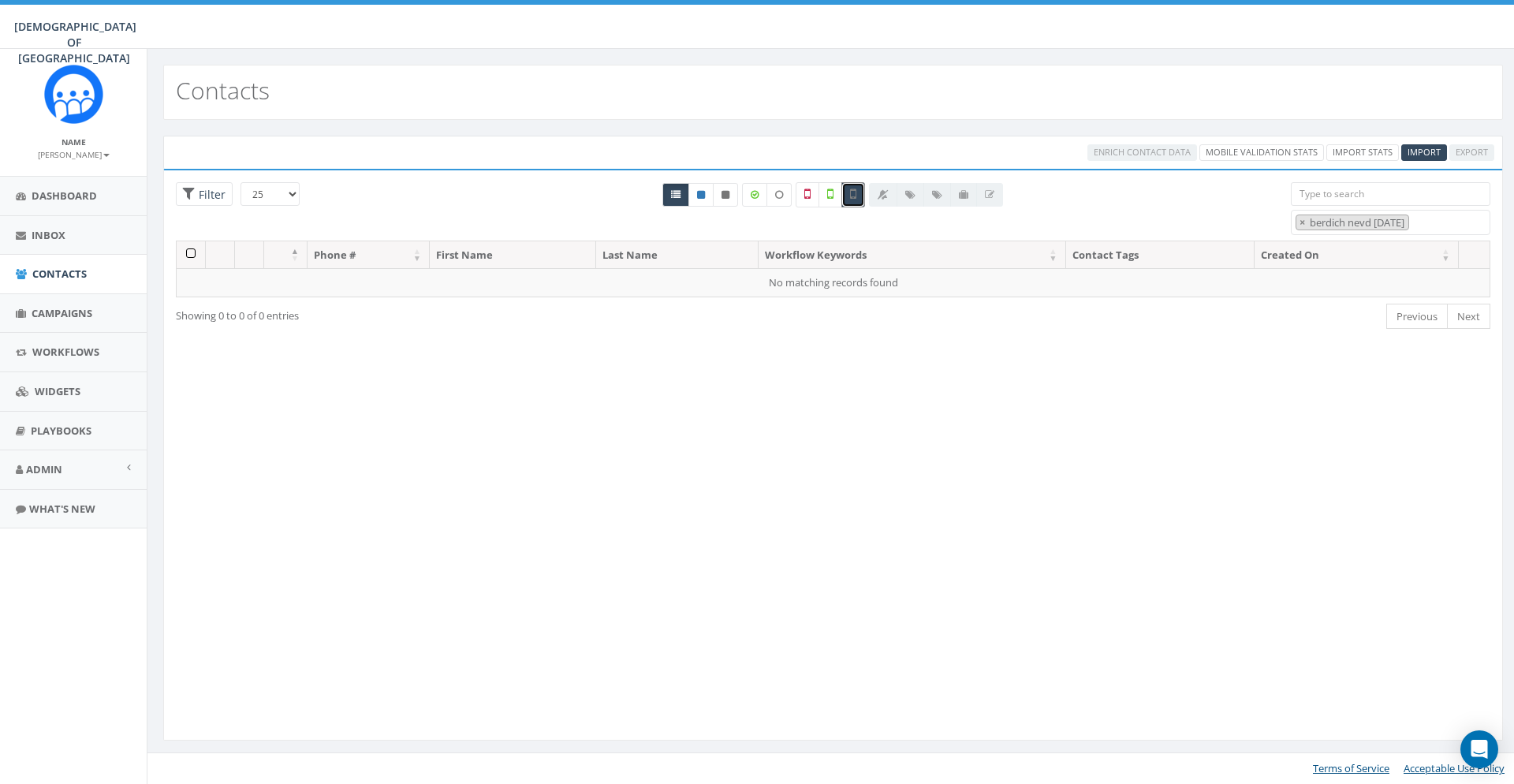
click at [848, 192] on label at bounding box center [854, 195] width 24 height 26
checkbox input "false"
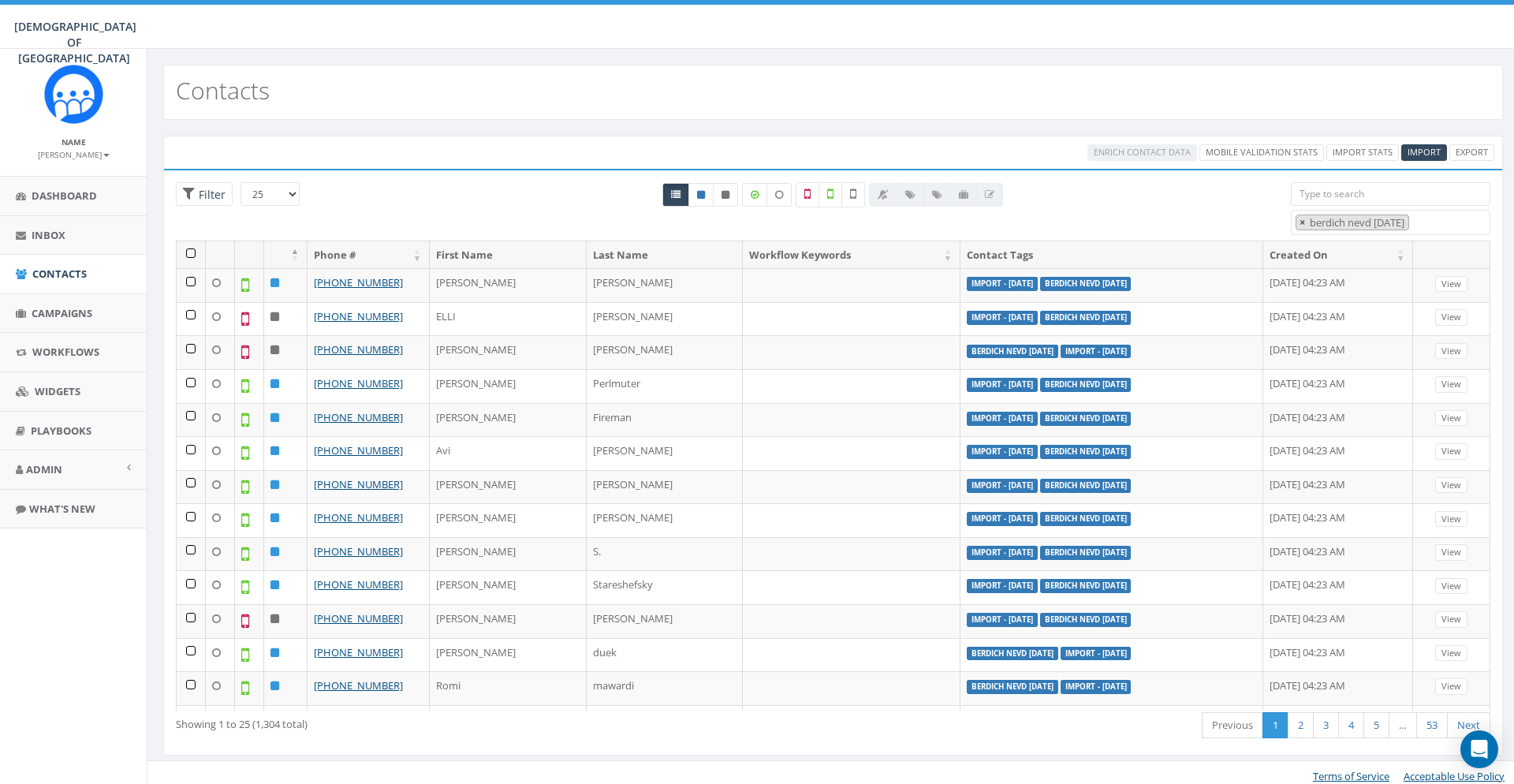
click at [1302, 223] on span "×" at bounding box center [1302, 222] width 5 height 14
select select
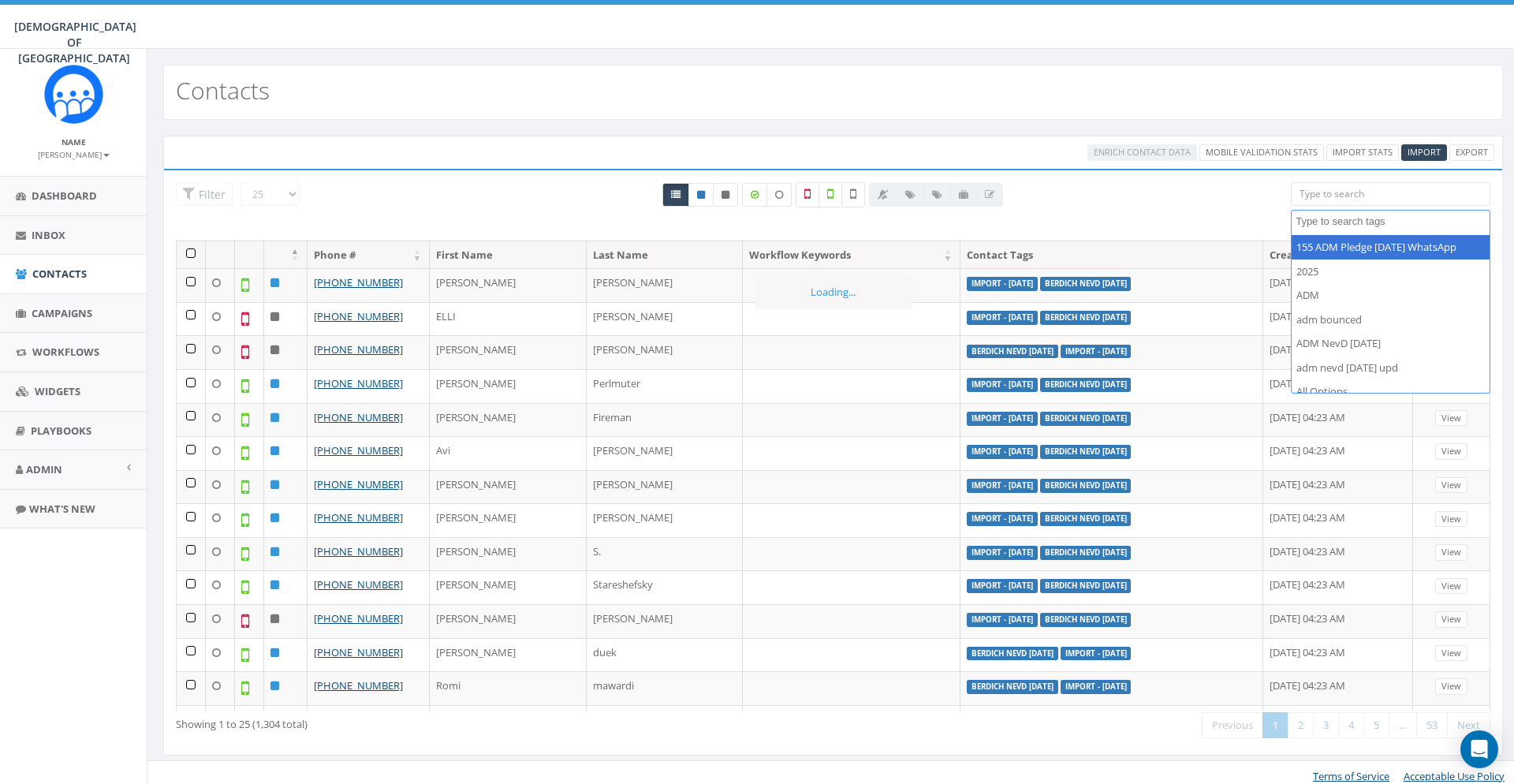
click at [1174, 207] on div "All 0 contact(s) on current page All 1304 contact(s) filtered" at bounding box center [833, 212] width 892 height 59
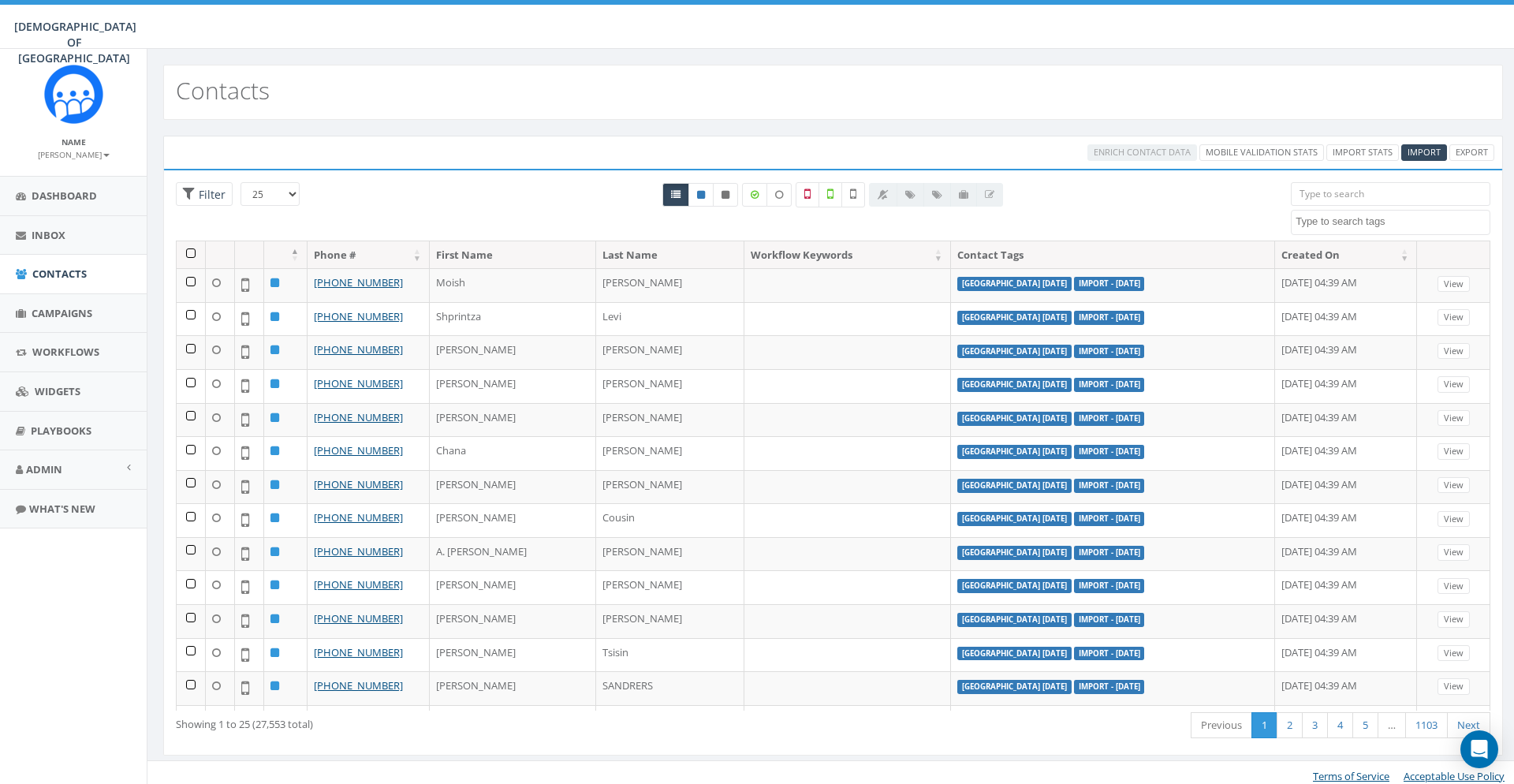
click at [1312, 220] on textarea "Search" at bounding box center [1393, 221] width 194 height 14
type textarea "niagara"
select select "[GEOGRAPHIC_DATA] [DATE]"
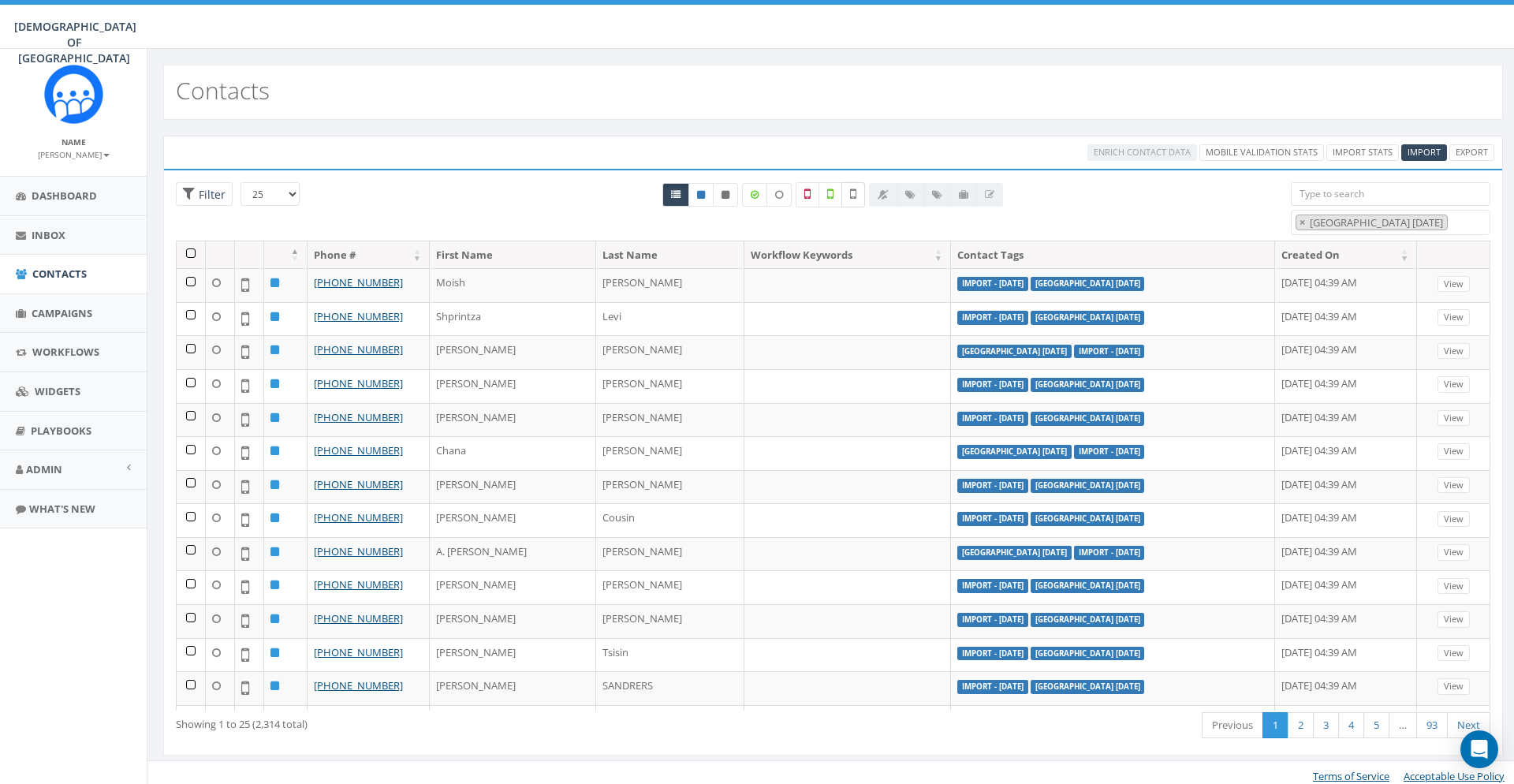
click at [858, 191] on label at bounding box center [854, 195] width 24 height 26
checkbox input "true"
click at [1156, 181] on div "Loading the filters, please wait!! Phone Number is is not First Name is is not …" at bounding box center [833, 462] width 1340 height 587
click at [202, 241] on table "Phone # First Name Last Name Workflow Keywords Contact Tags Created On [PHONE_N…" at bounding box center [833, 675] width 1314 height 868
click at [196, 247] on th at bounding box center [191, 255] width 29 height 27
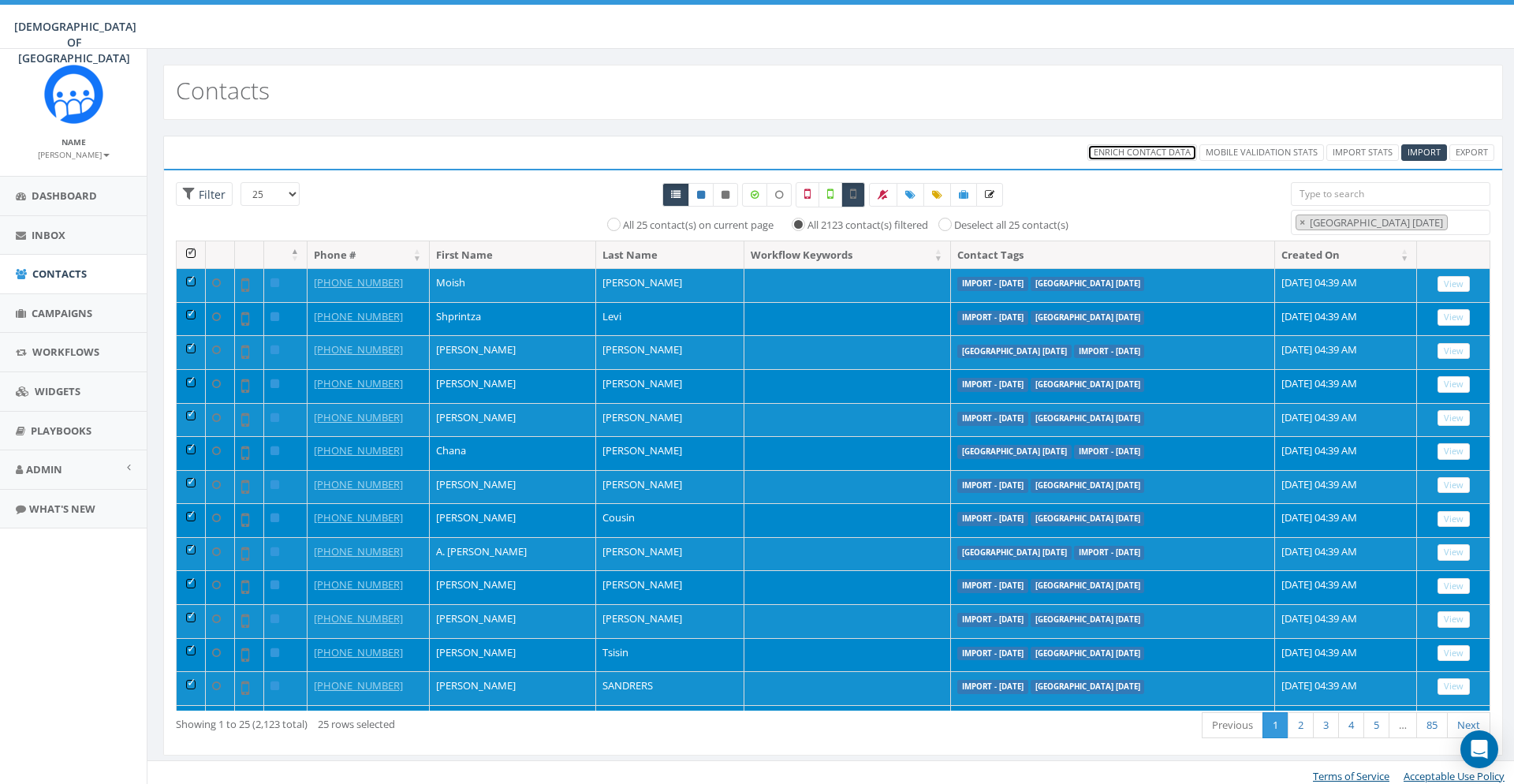
click at [1141, 155] on span "Enrich Contact Data" at bounding box center [1142, 151] width 97 height 12
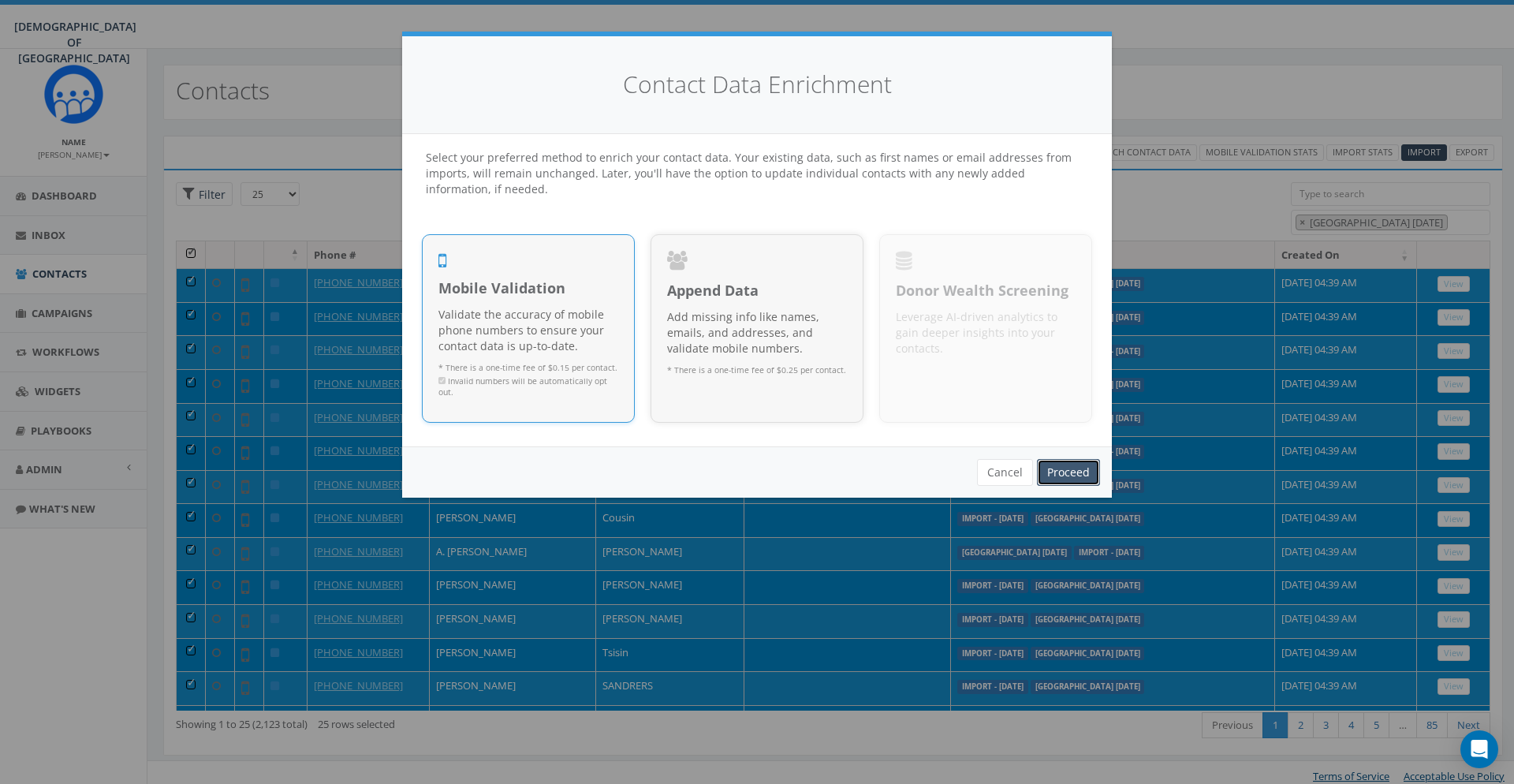
click at [1080, 471] on link "Proceed" at bounding box center [1068, 472] width 63 height 27
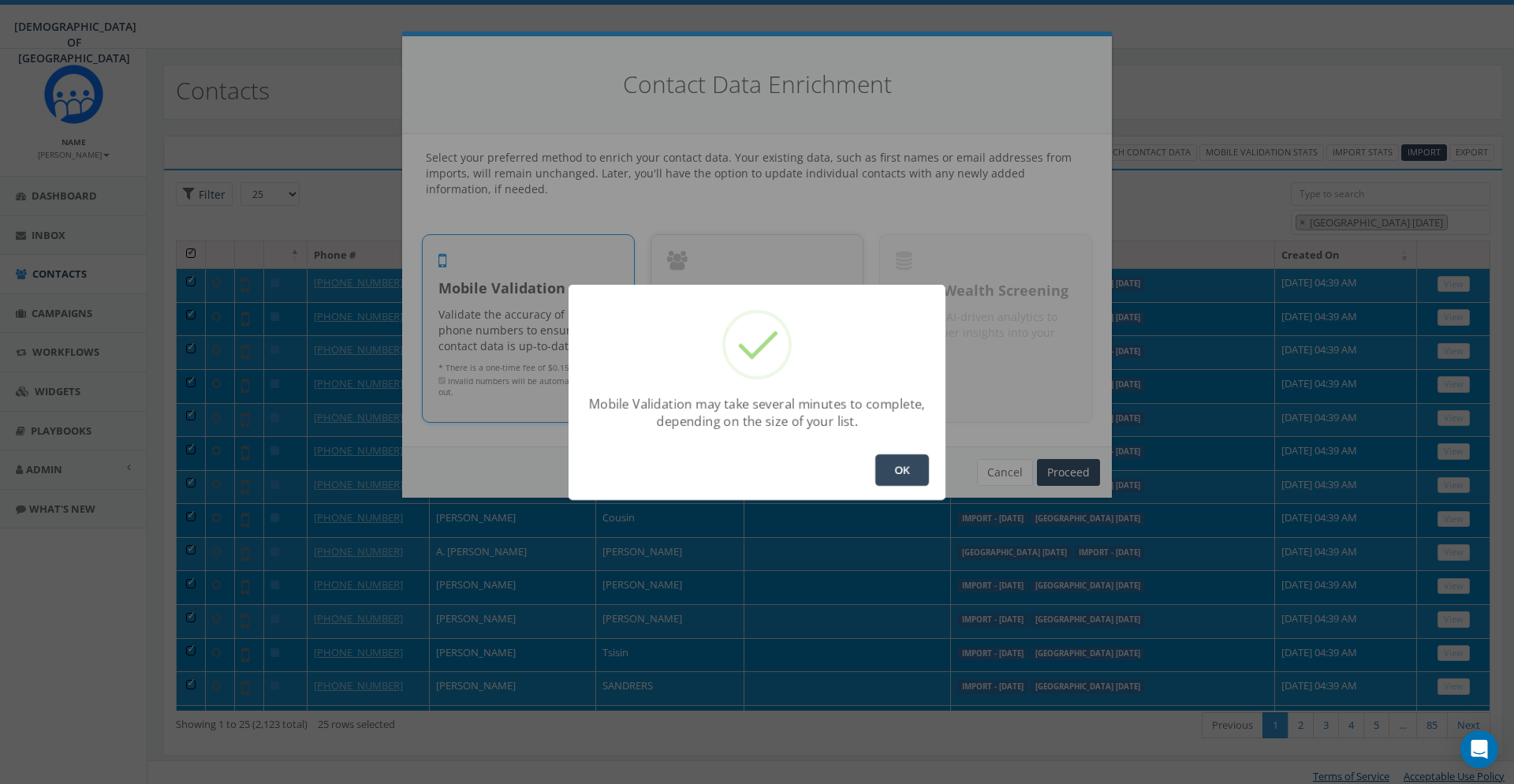
click at [899, 465] on button "OK" at bounding box center [902, 470] width 54 height 31
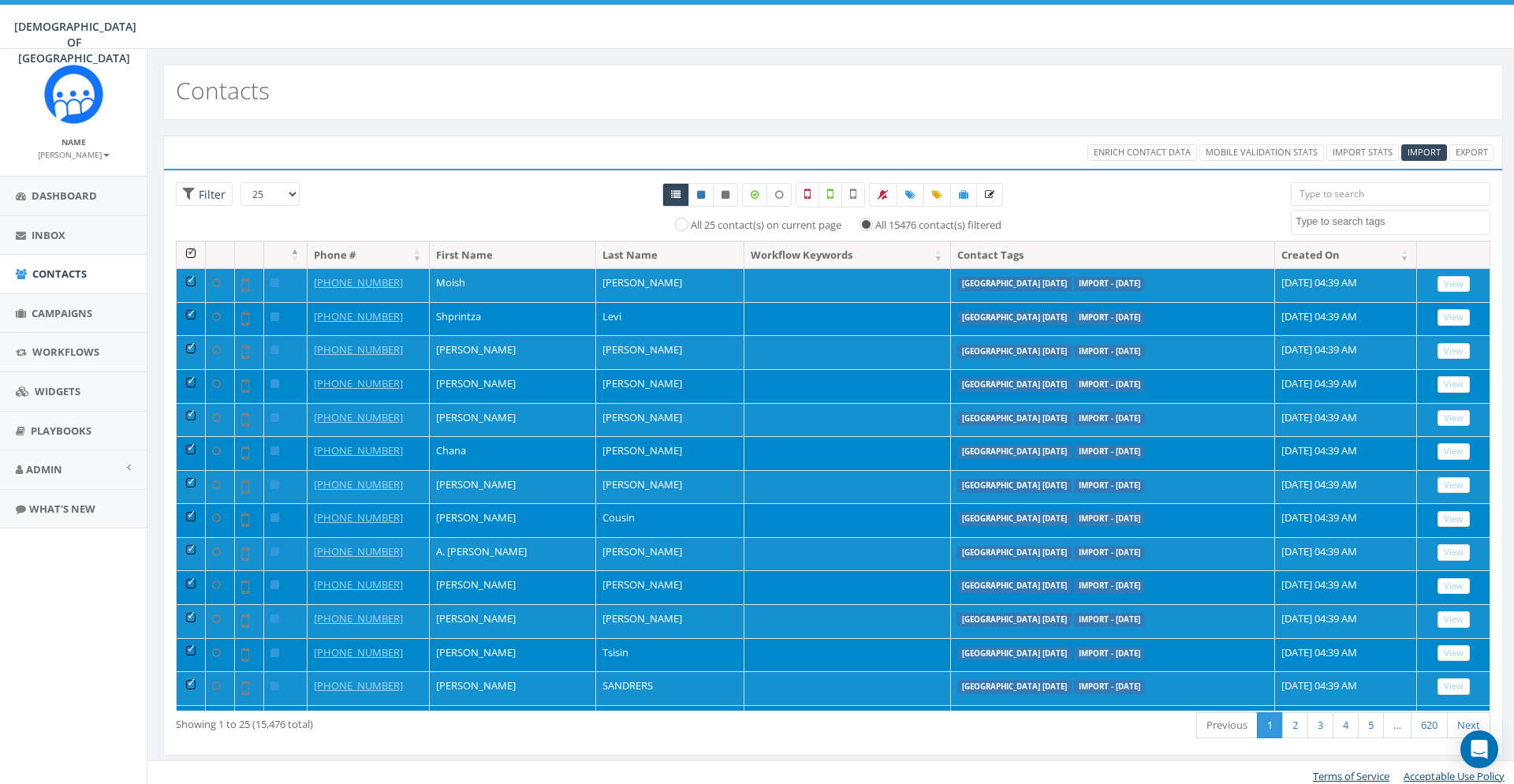
select select
click at [472, 156] on div "Enrich Contact Data Mobile Validation Stats Import Stats Import Export" at bounding box center [833, 153] width 1346 height 16
click at [1121, 208] on div "All 25 contact(s) on current page All 15476 contact(s) filtered" at bounding box center [833, 207] width 724 height 50
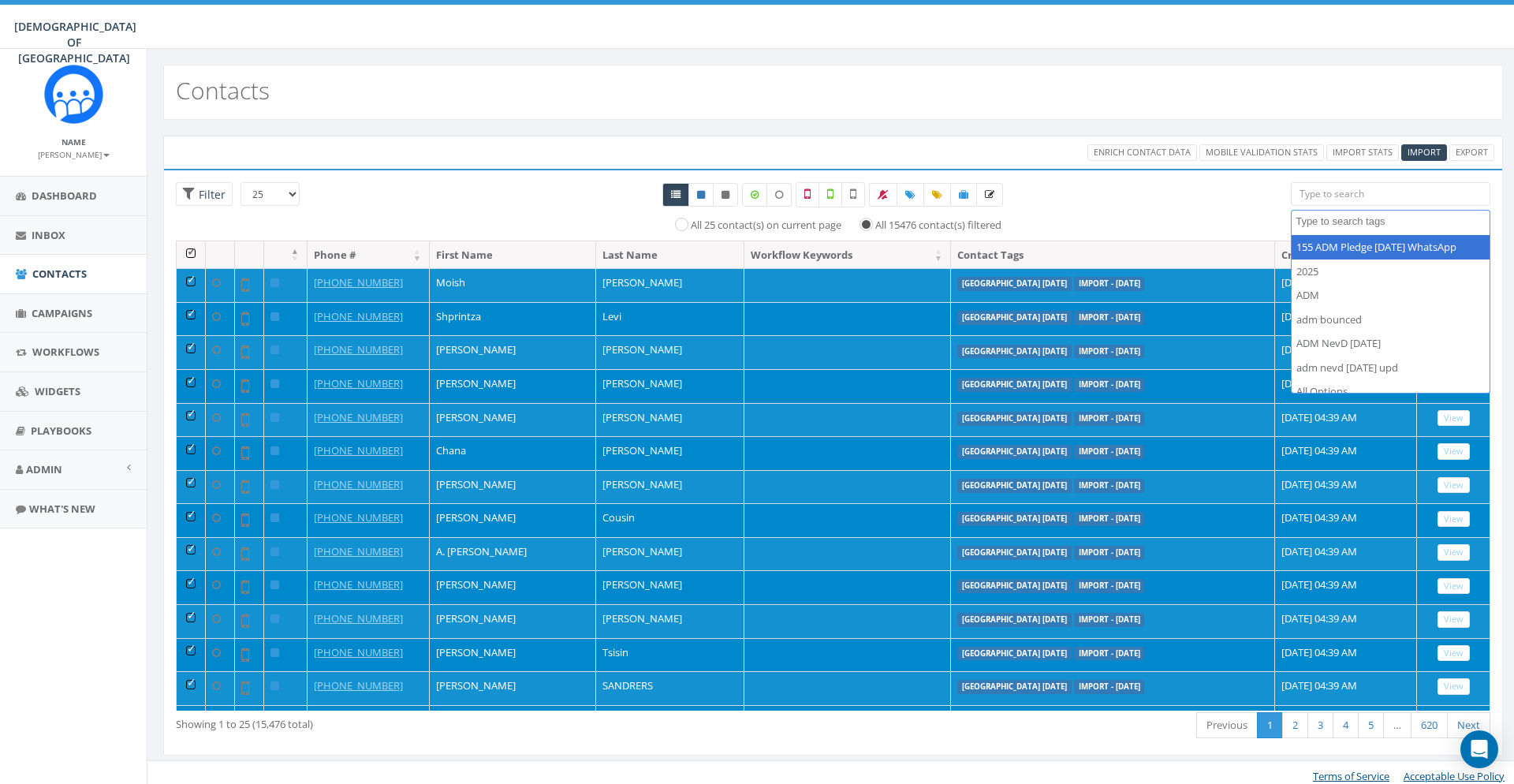
select select
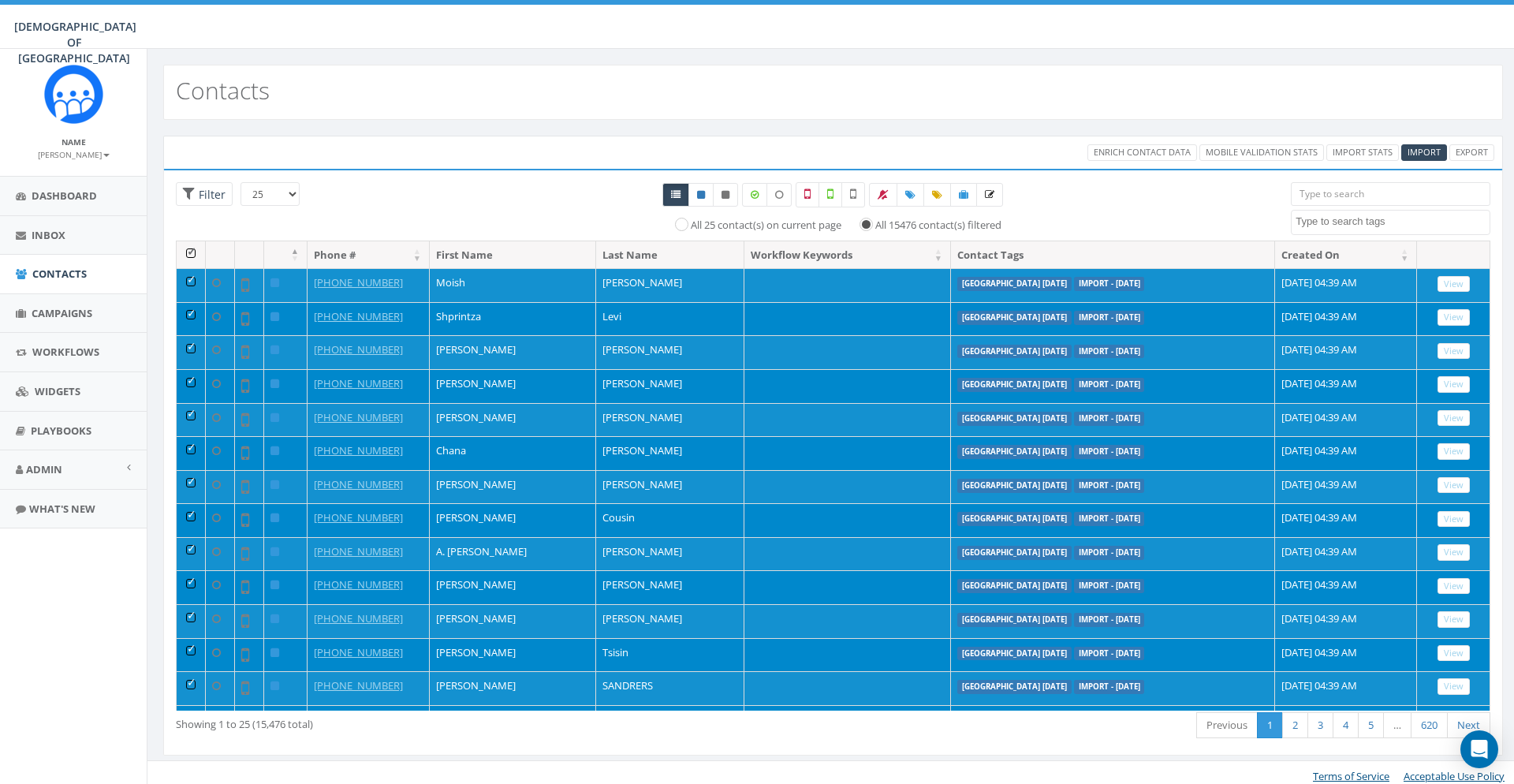
click at [191, 252] on th at bounding box center [191, 255] width 29 height 27
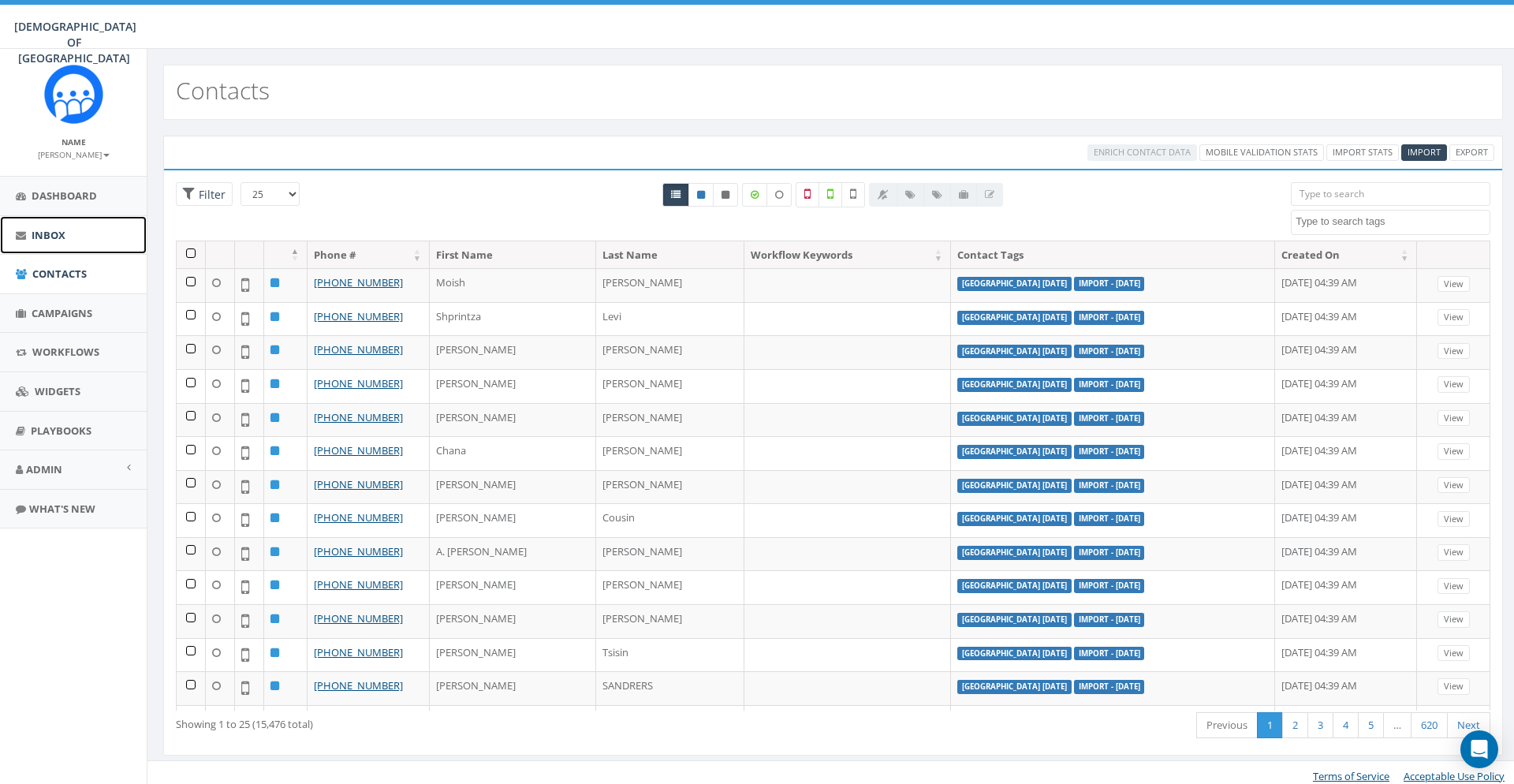
click at [105, 226] on link "Inbox" at bounding box center [73, 235] width 147 height 38
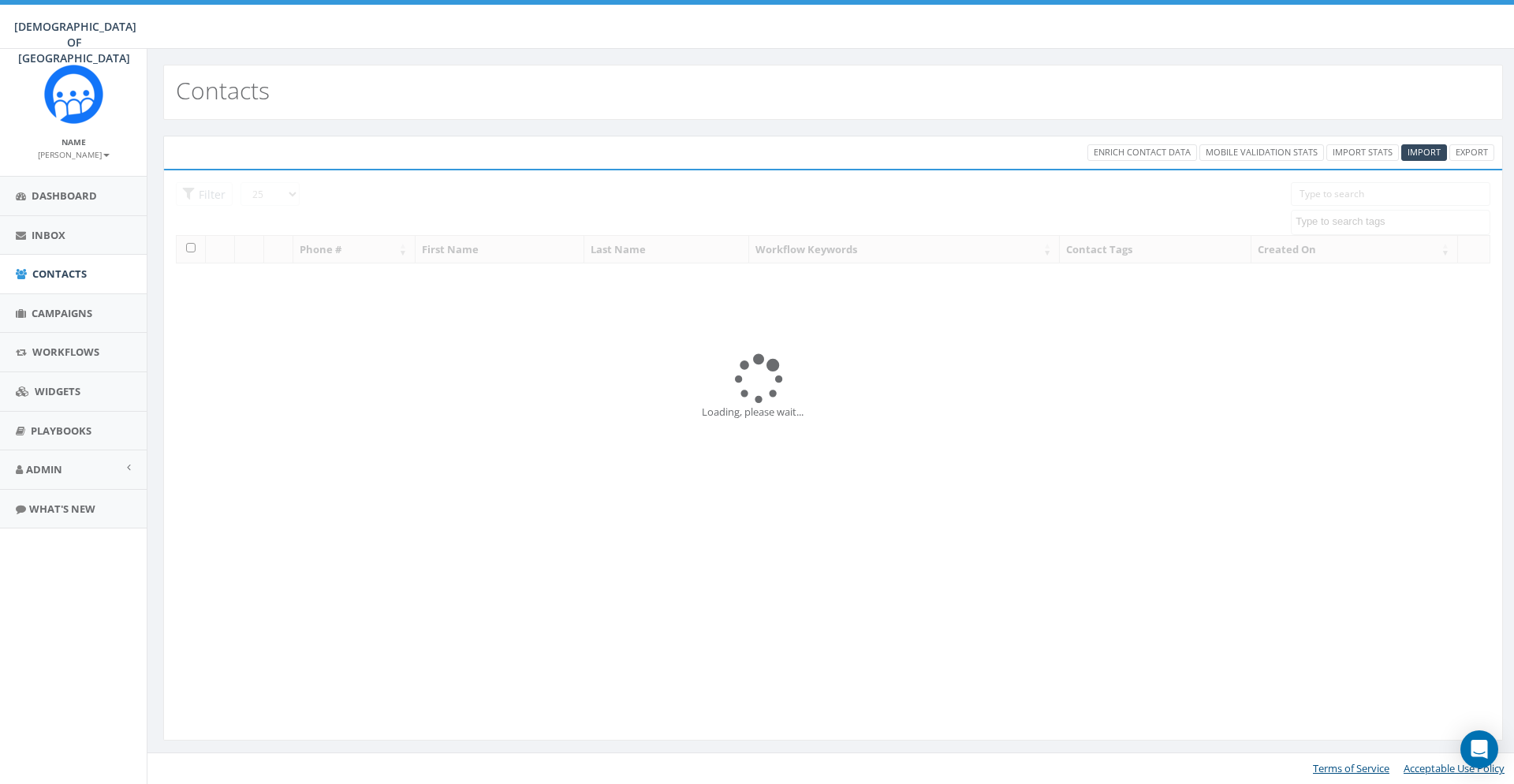
select select
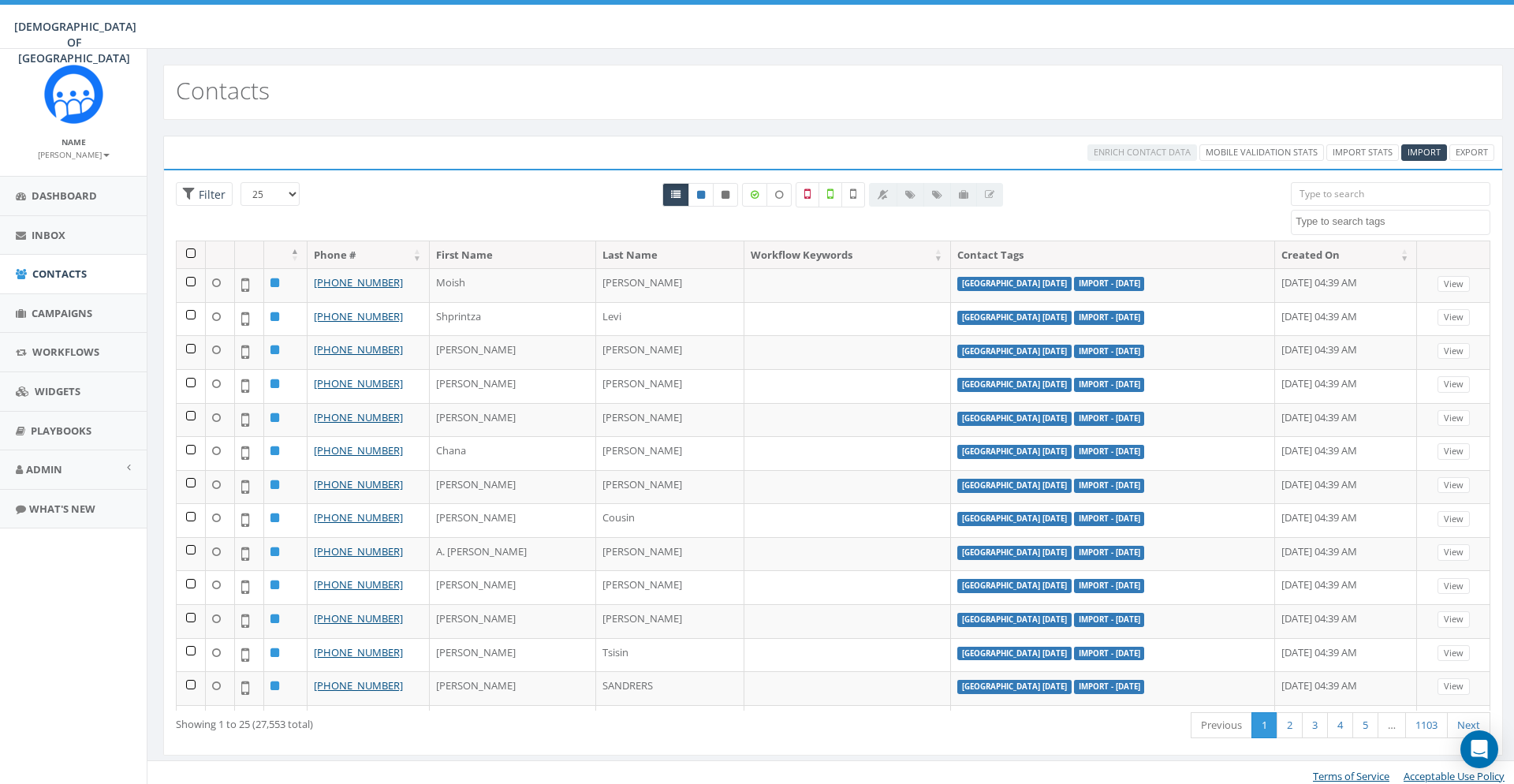
click at [1314, 224] on textarea "Search" at bounding box center [1393, 221] width 194 height 14
type textarea "nia"
select select "[GEOGRAPHIC_DATA] [DATE]"
click at [848, 189] on label at bounding box center [854, 195] width 24 height 26
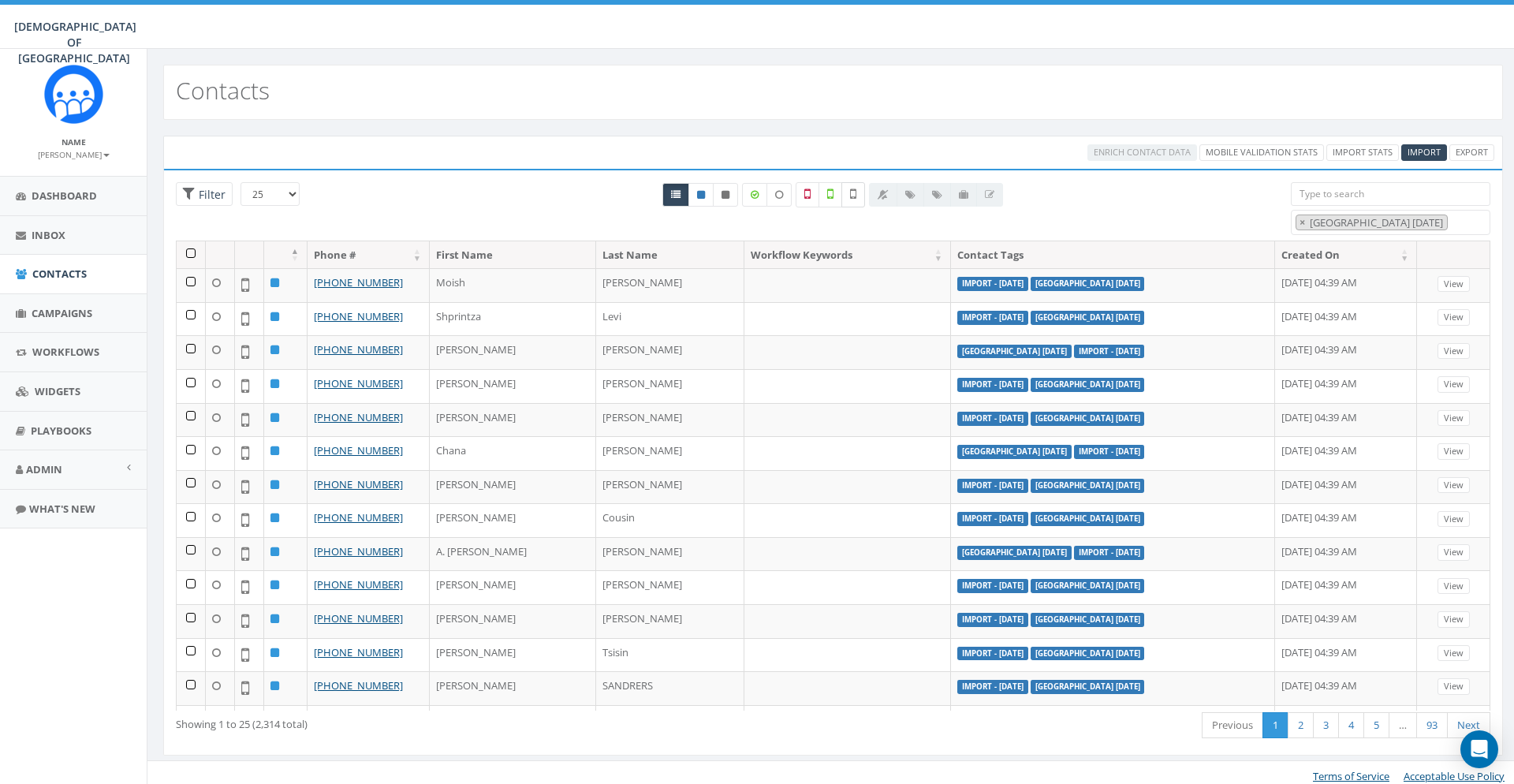
checkbox input "true"
click at [48, 465] on span "Admin" at bounding box center [44, 469] width 37 height 14
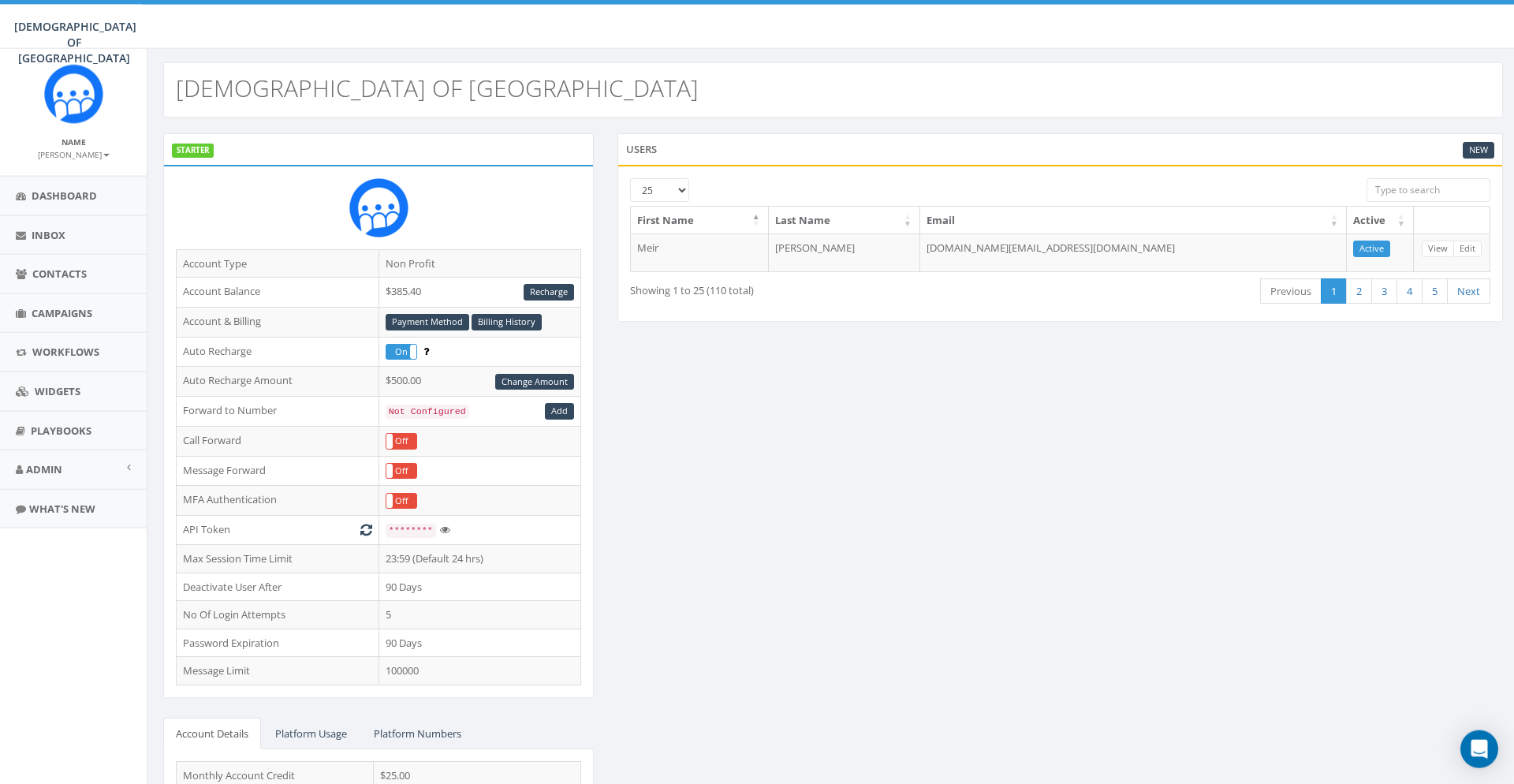
scroll to position [81, 0]
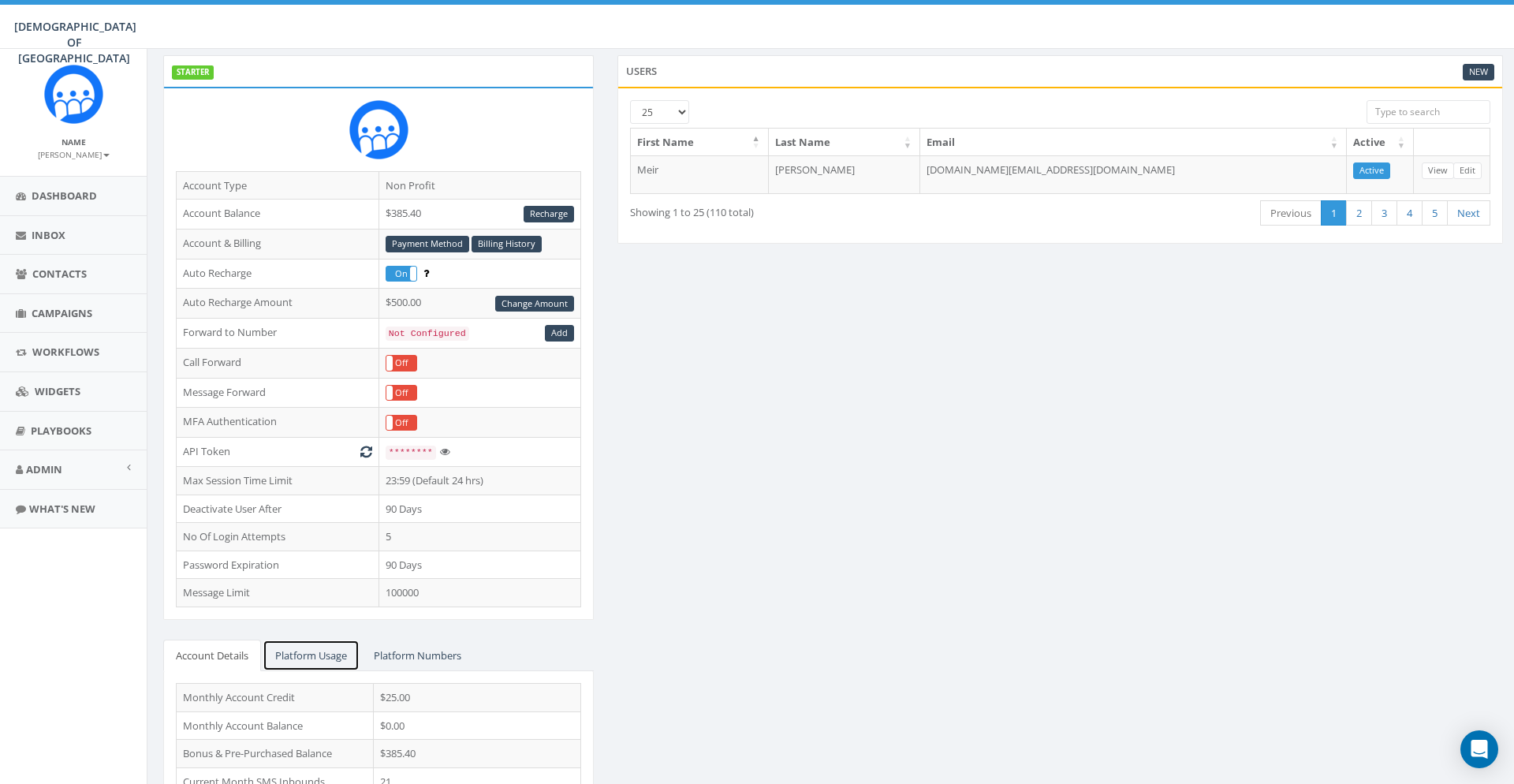
click at [353, 642] on link "Platform Usage" at bounding box center [311, 655] width 97 height 32
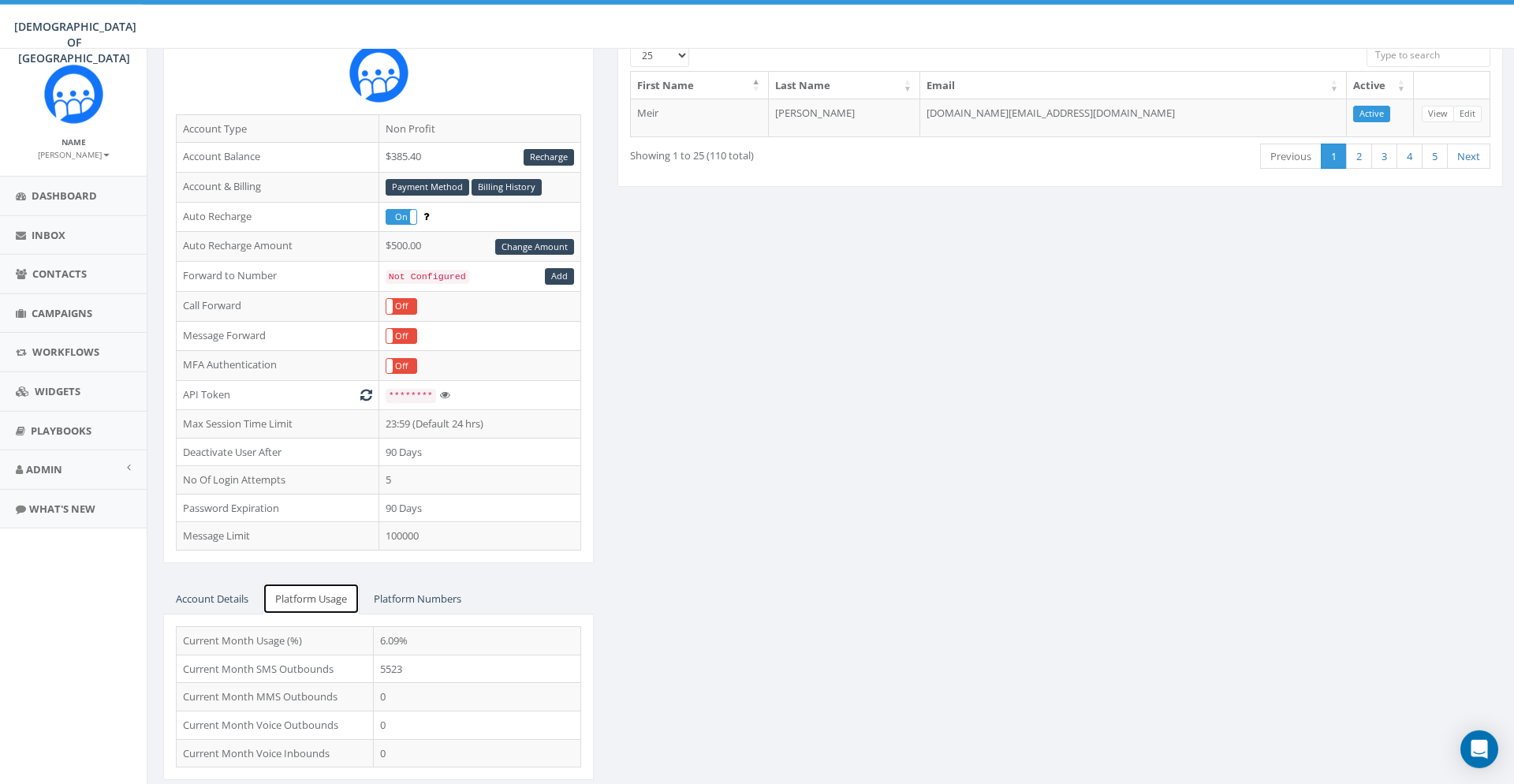
scroll to position [170, 0]
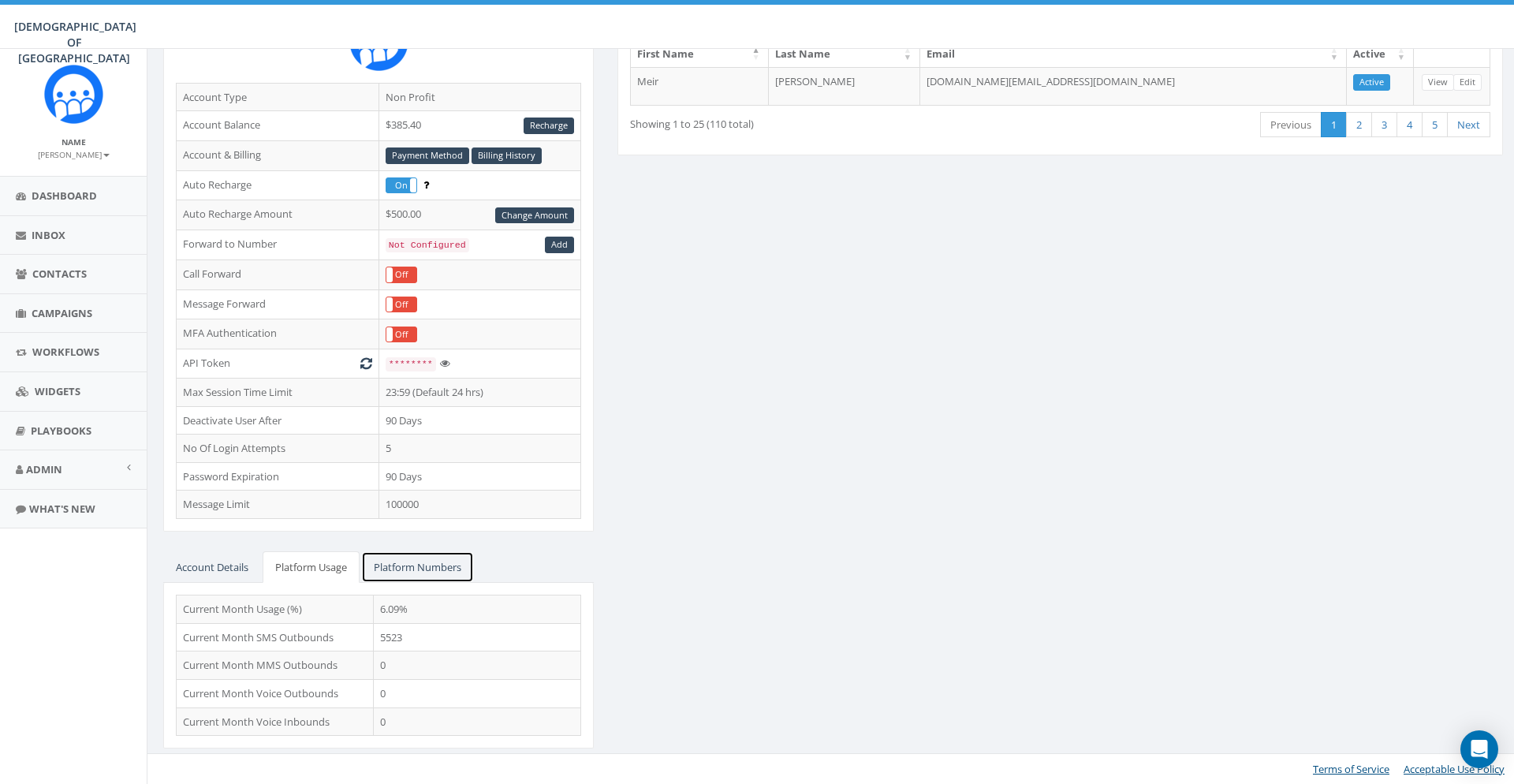
click at [429, 571] on link "Platform Numbers" at bounding box center [417, 567] width 113 height 32
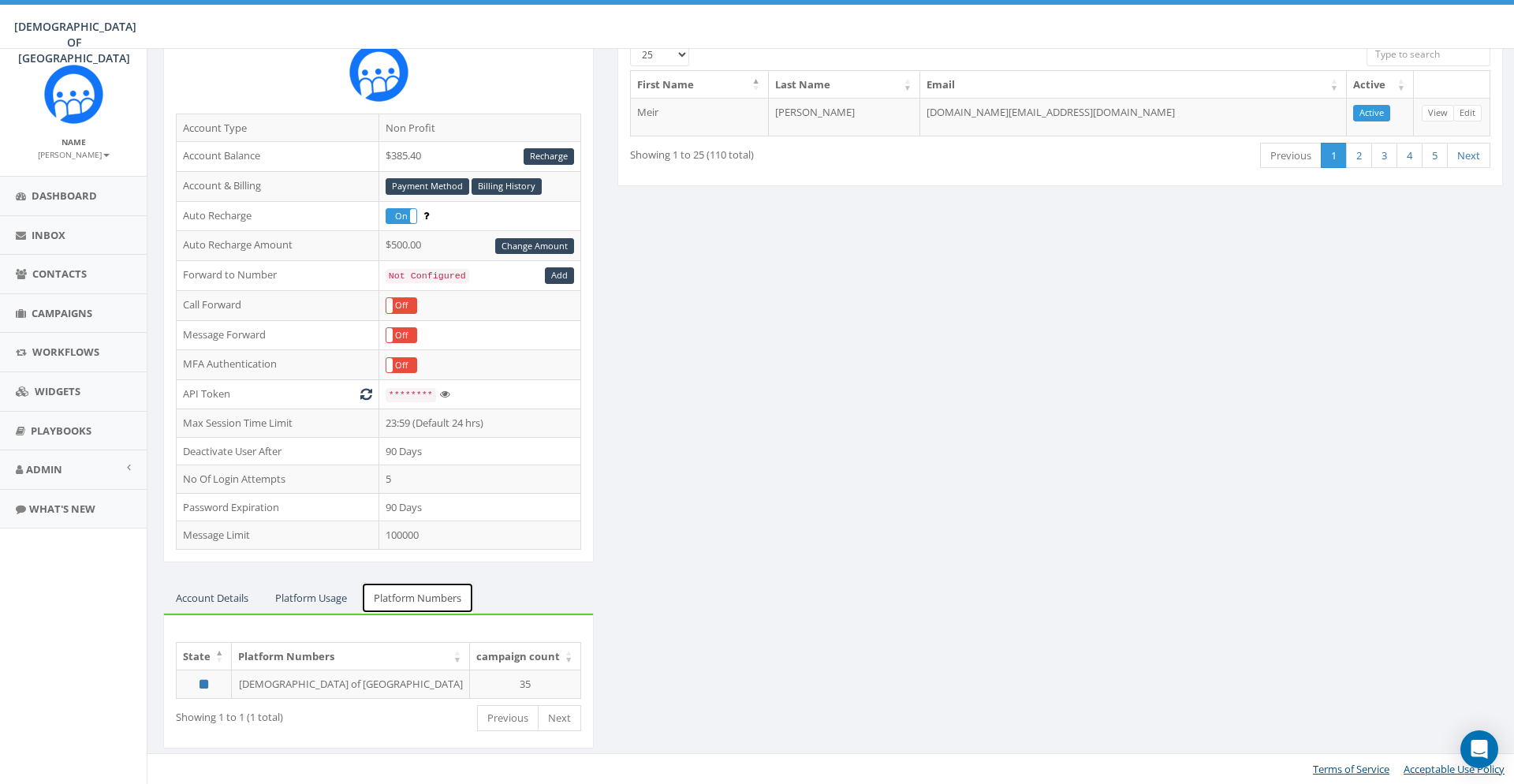
scroll to position [139, 0]
click at [218, 604] on link "Account Details" at bounding box center [212, 597] width 98 height 32
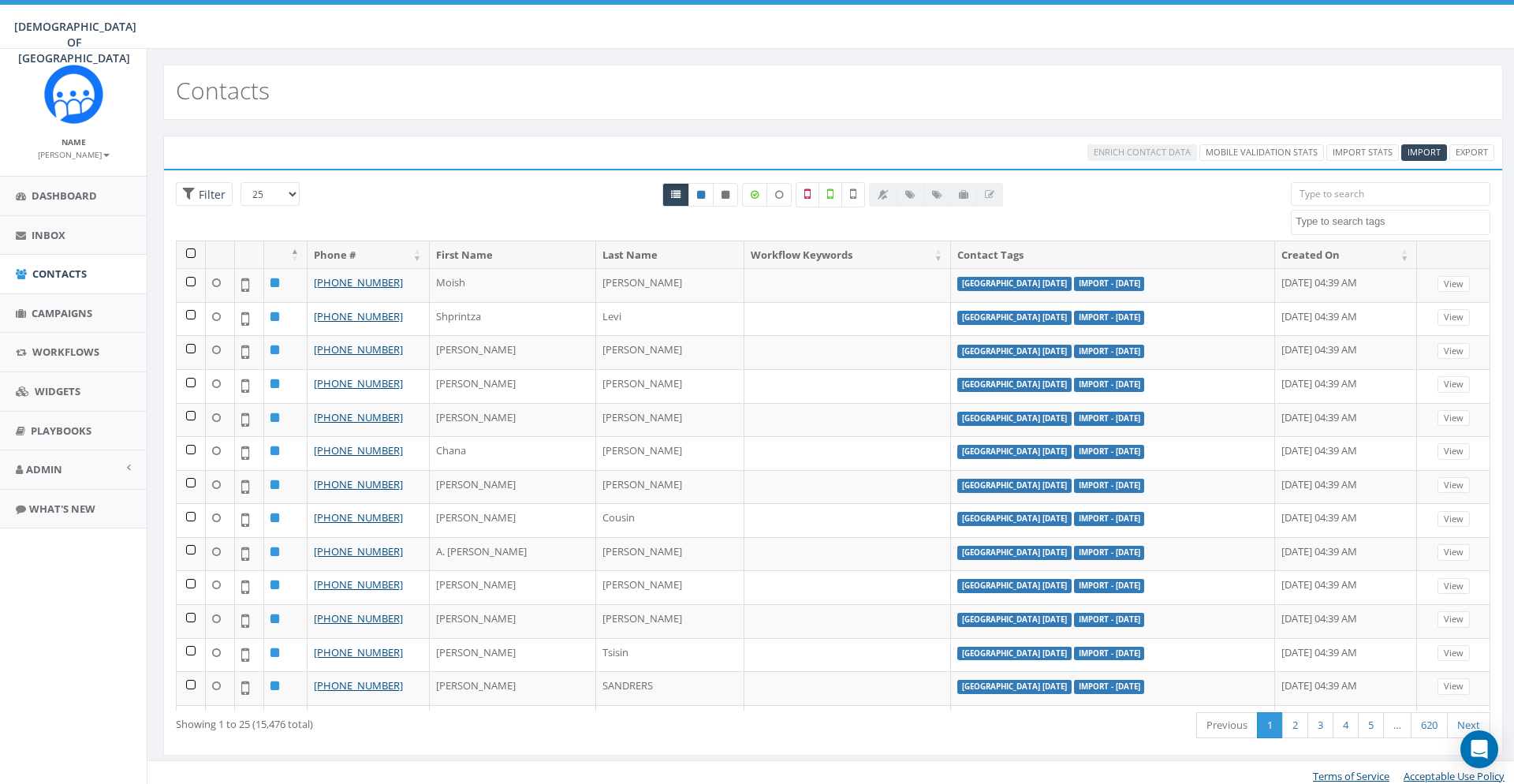
select select
click at [1333, 225] on textarea "Search" at bounding box center [1393, 221] width 194 height 14
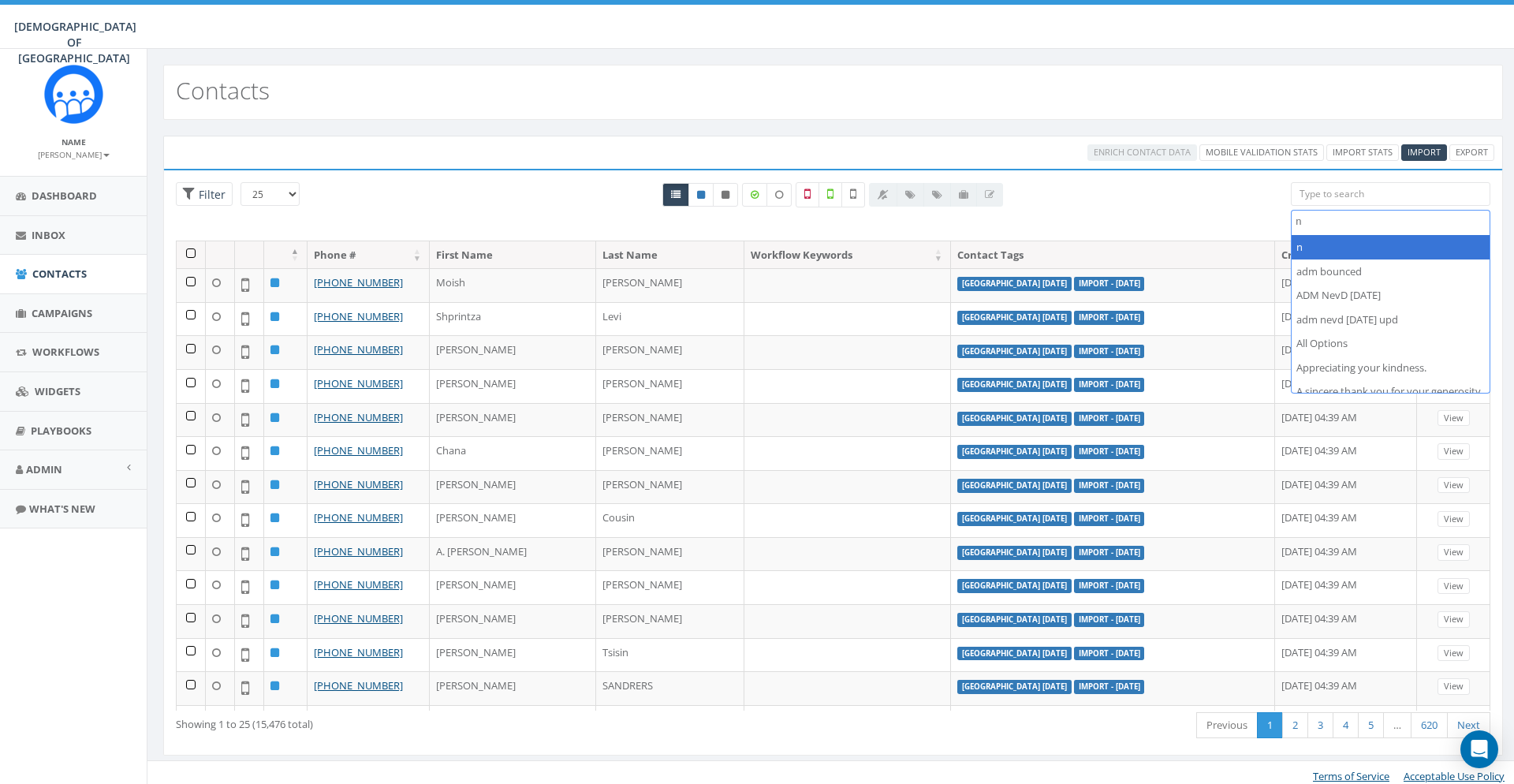
scroll to position [0, 0]
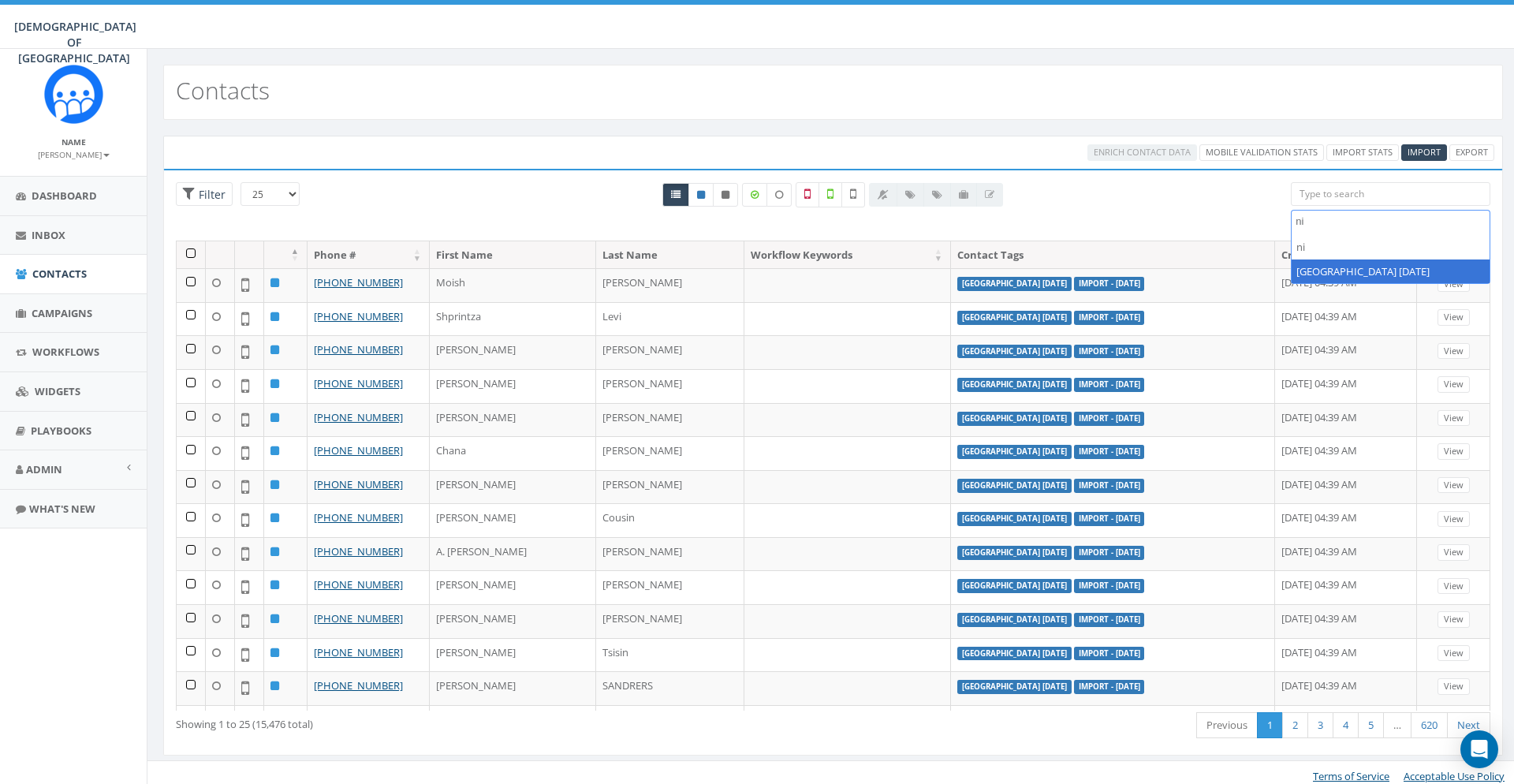
type textarea "ni"
select select "[GEOGRAPHIC_DATA] [DATE]"
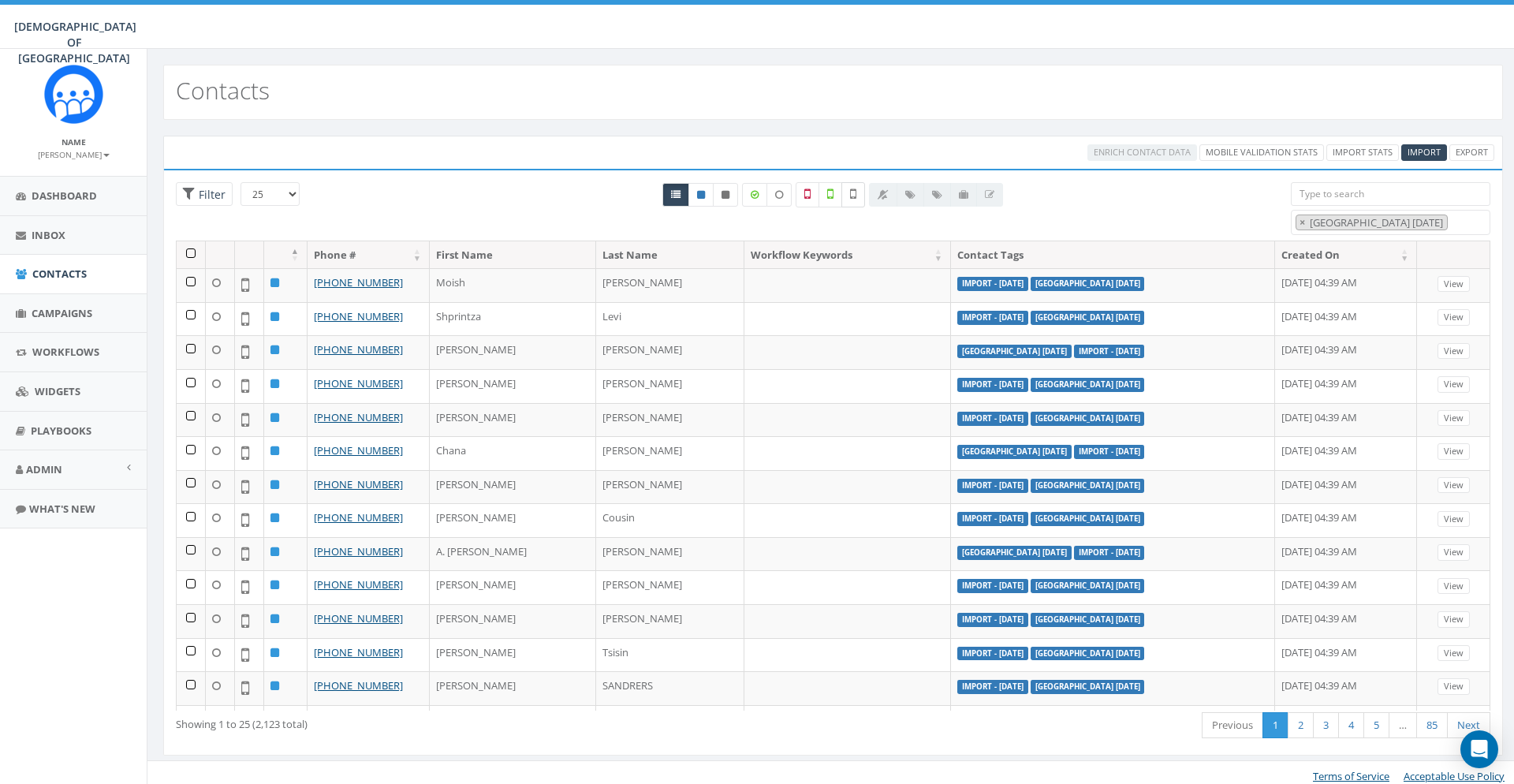
click at [855, 192] on icon at bounding box center [853, 193] width 6 height 14
click at [849, 189] on label at bounding box center [854, 195] width 24 height 26
checkbox input "false"
click at [831, 191] on icon at bounding box center [830, 193] width 6 height 14
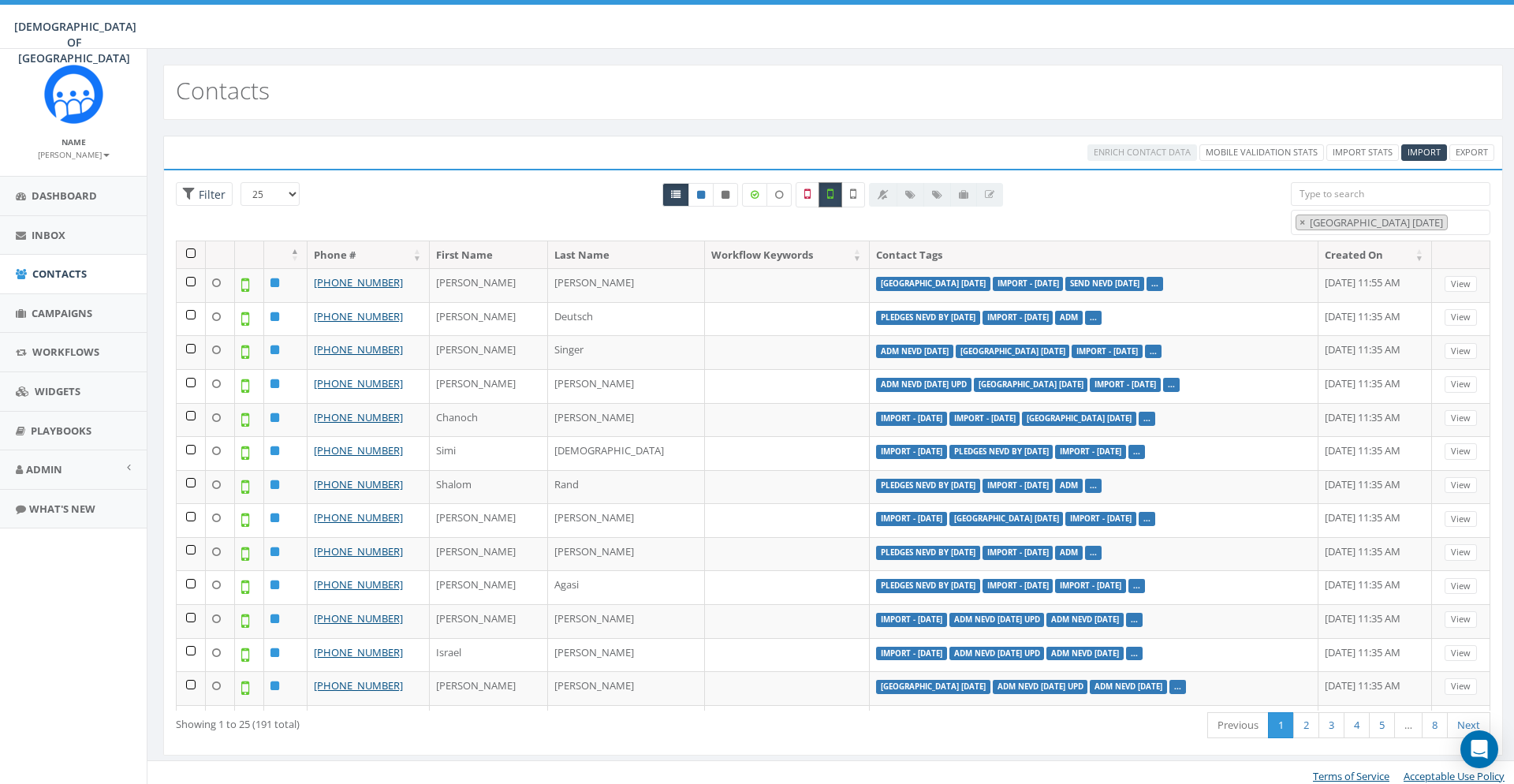
click at [831, 191] on icon at bounding box center [830, 193] width 6 height 14
checkbox input "false"
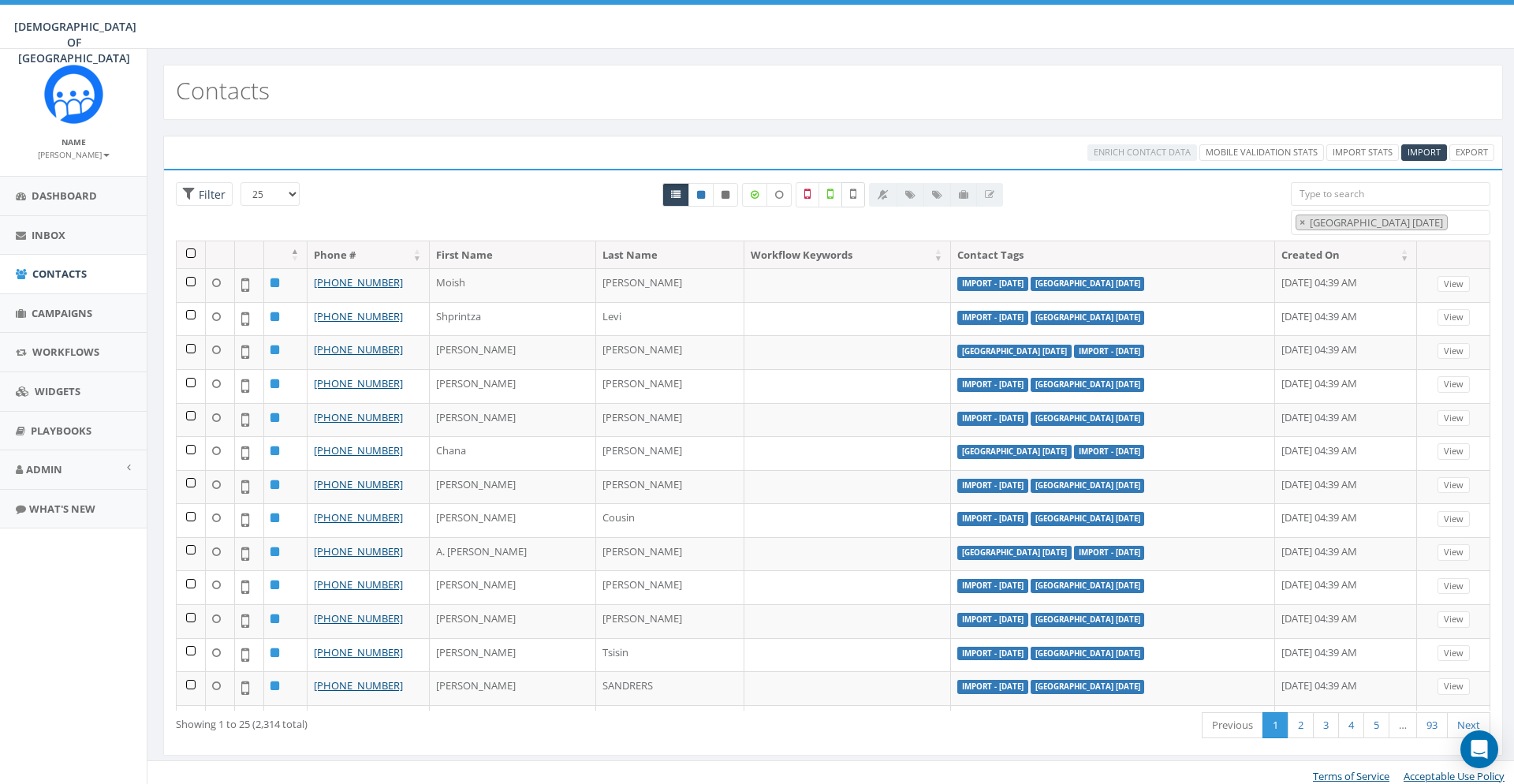
click at [855, 192] on icon at bounding box center [853, 193] width 6 height 14
checkbox input "true"
click at [1256, 158] on link "Mobile Validation Stats" at bounding box center [1262, 153] width 125 height 16
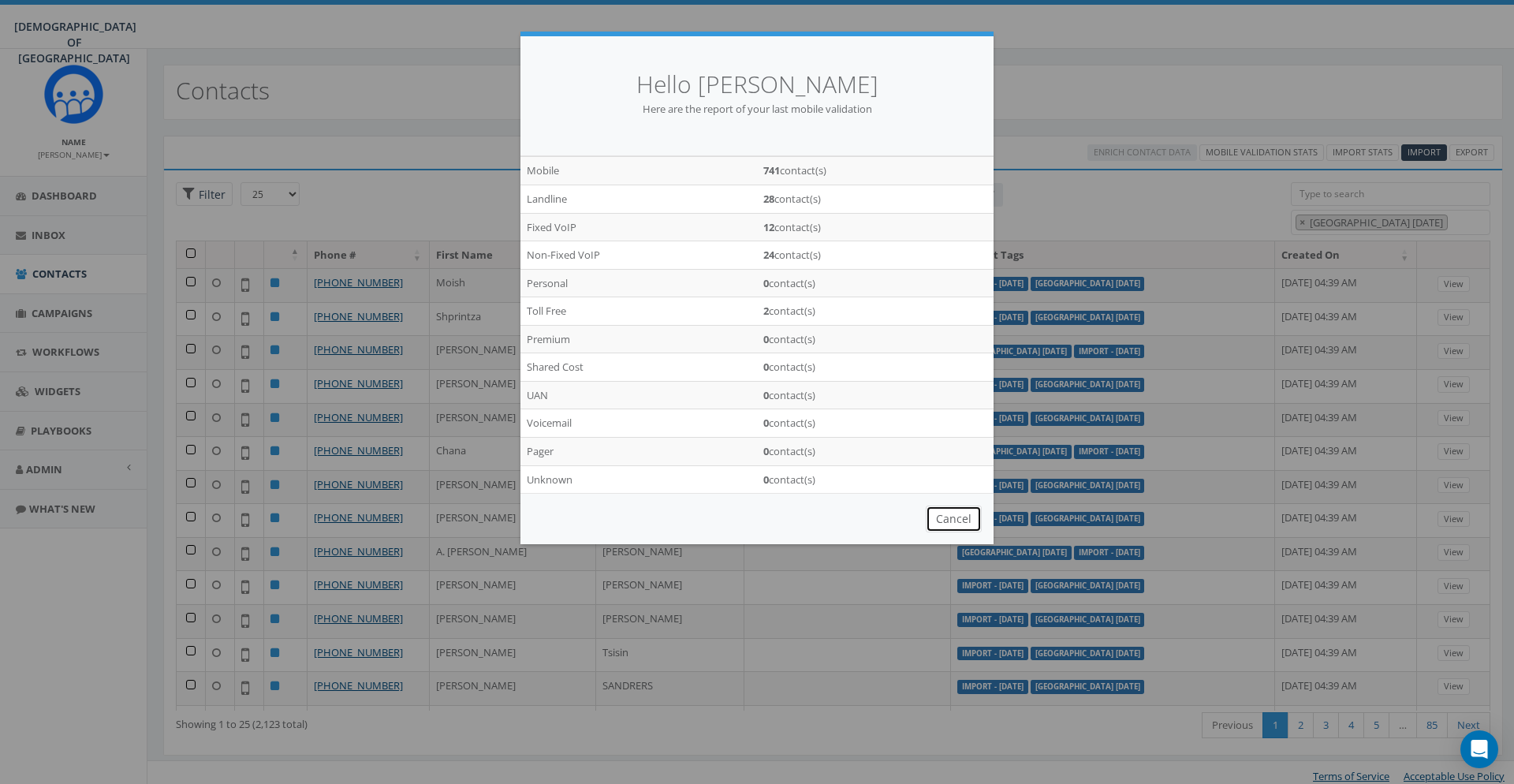
click at [964, 517] on button "Cancel" at bounding box center [953, 518] width 56 height 27
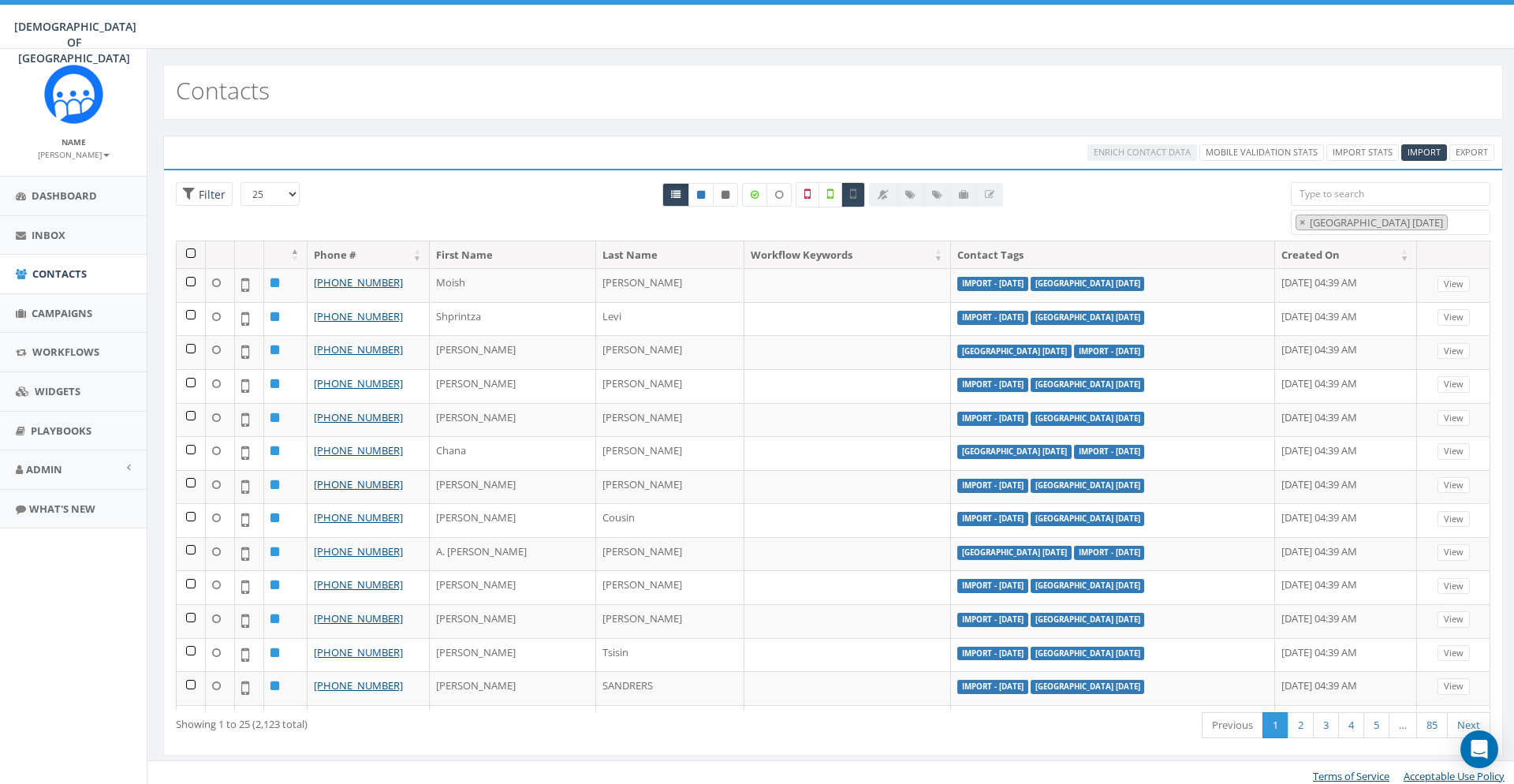
click at [188, 246] on th at bounding box center [191, 255] width 29 height 27
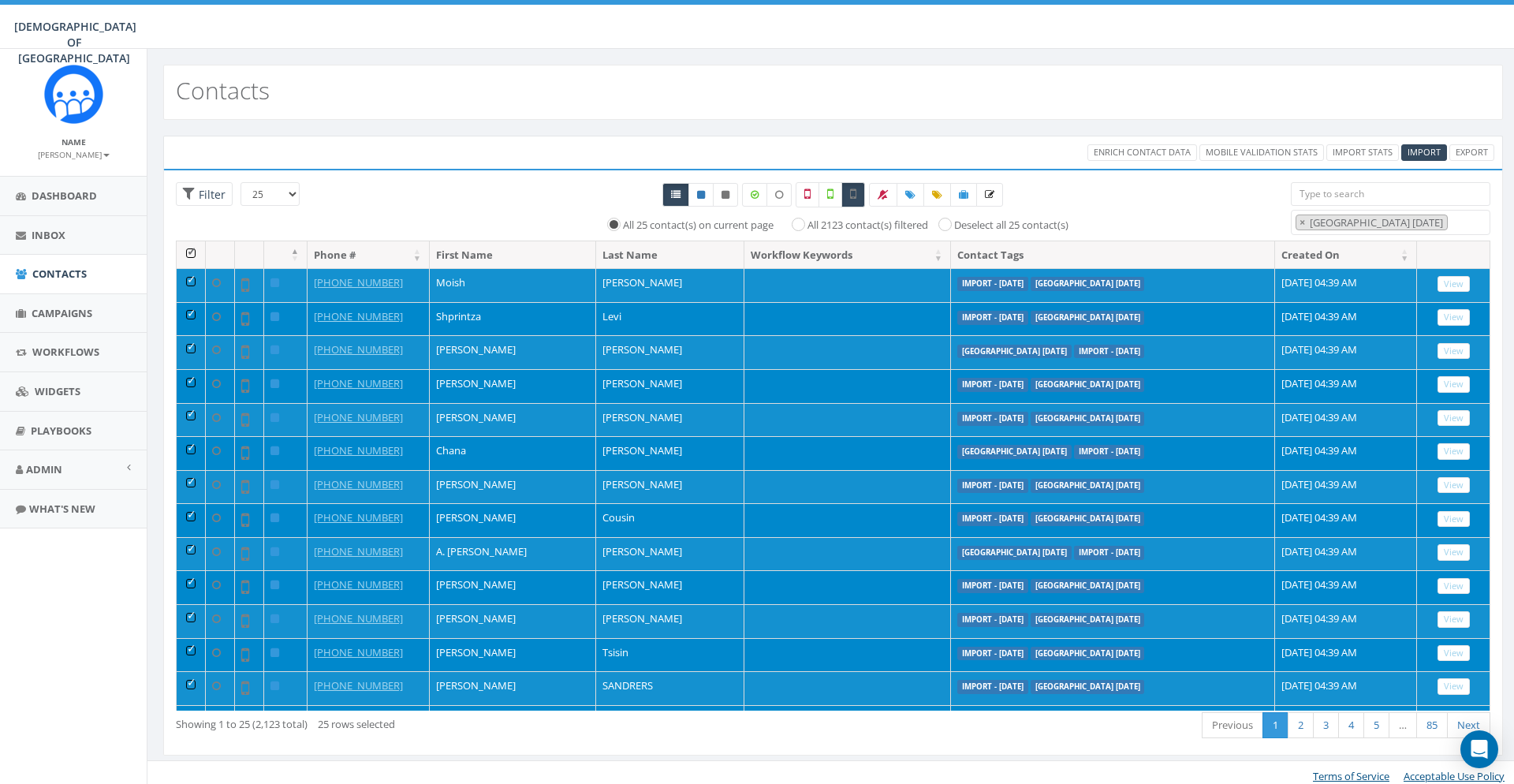
click at [241, 182] on select "25 50 100" at bounding box center [270, 194] width 60 height 24
select select "100"
click option "100" at bounding box center [0, 0] width 0 height 0
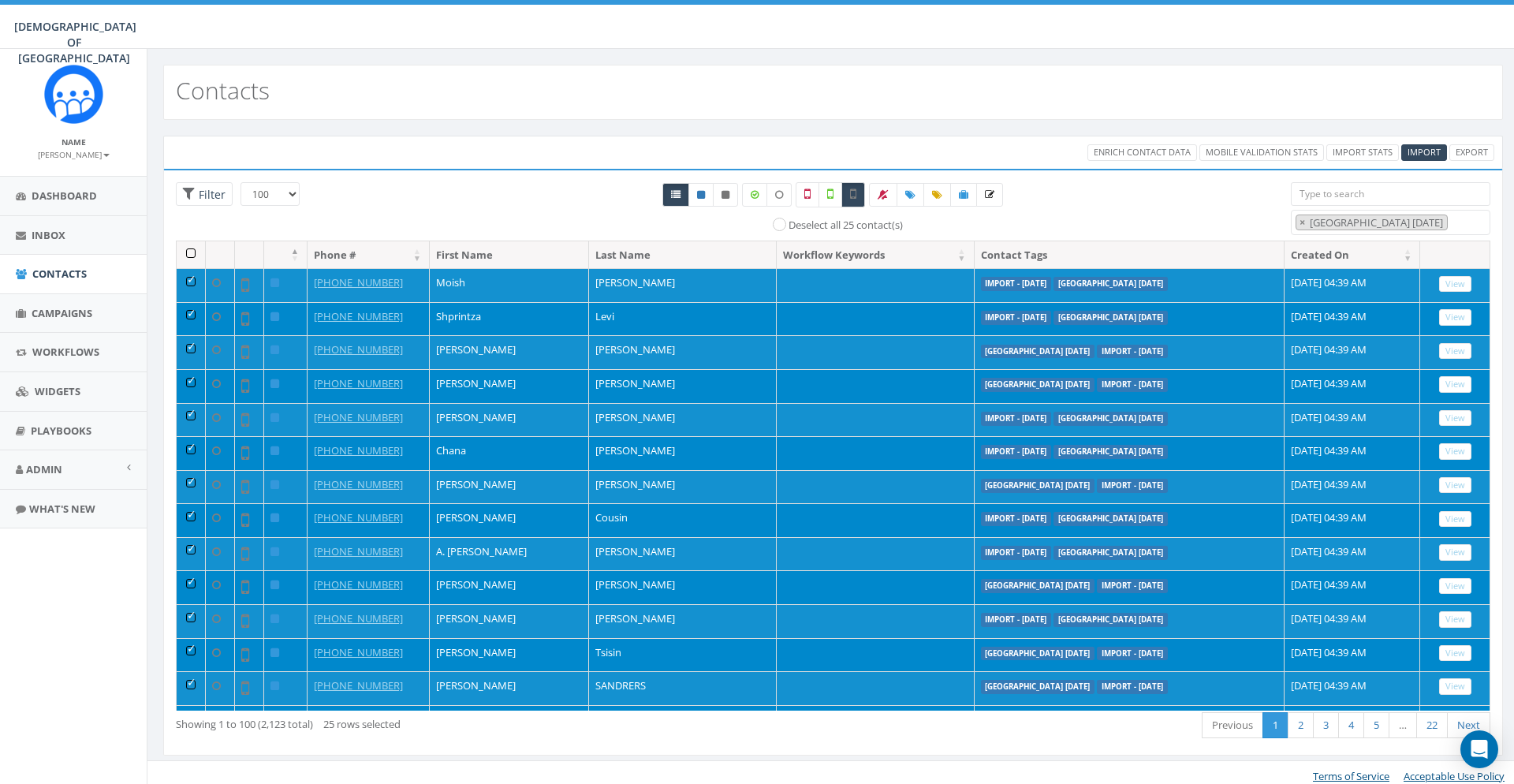
click at [191, 253] on th at bounding box center [191, 255] width 29 height 27
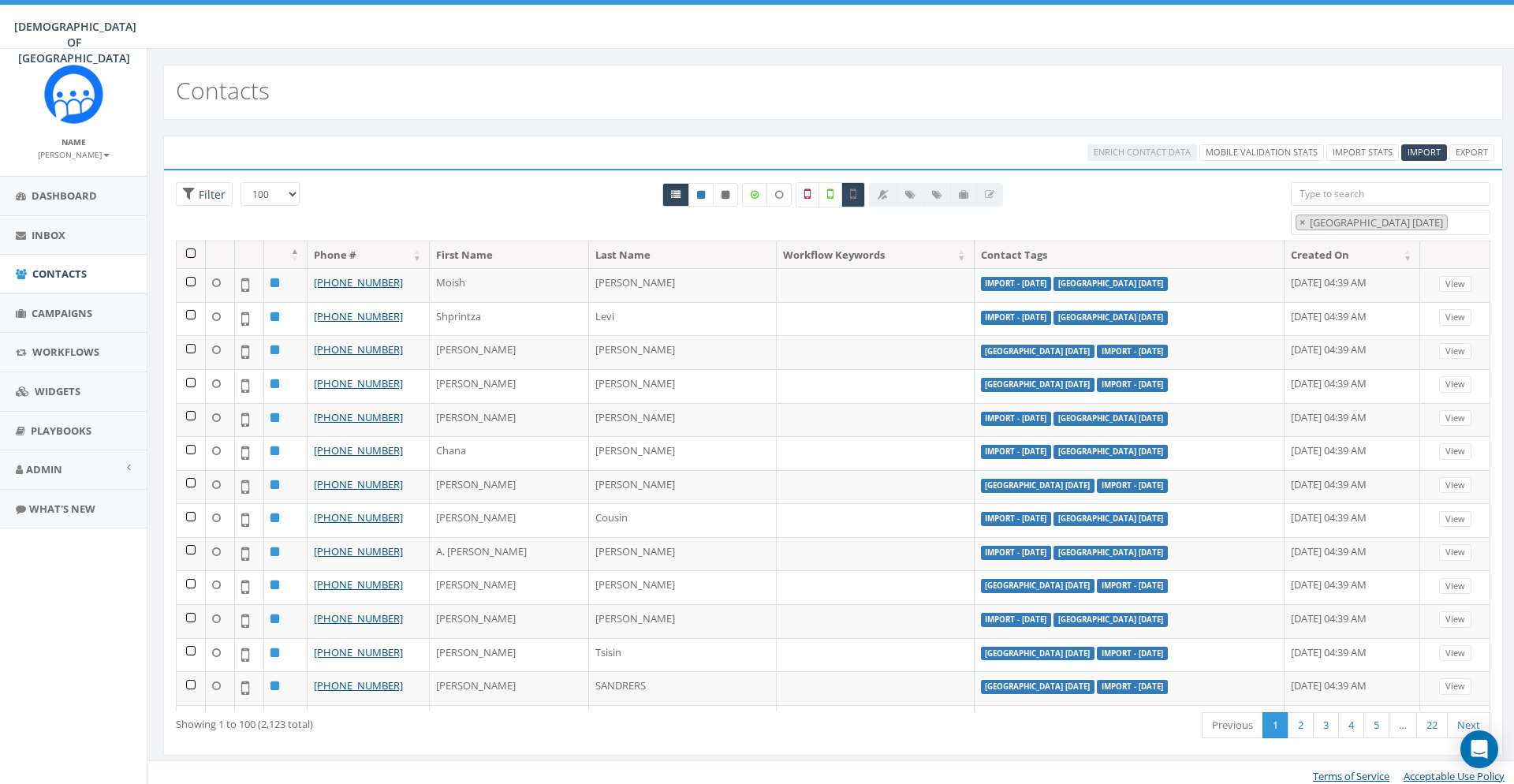
click at [478, 189] on div "All 0 contact(s) on current page All 2123 contact(s) filtered Deselect all 100 …" at bounding box center [833, 212] width 892 height 59
click at [195, 244] on th at bounding box center [191, 255] width 29 height 27
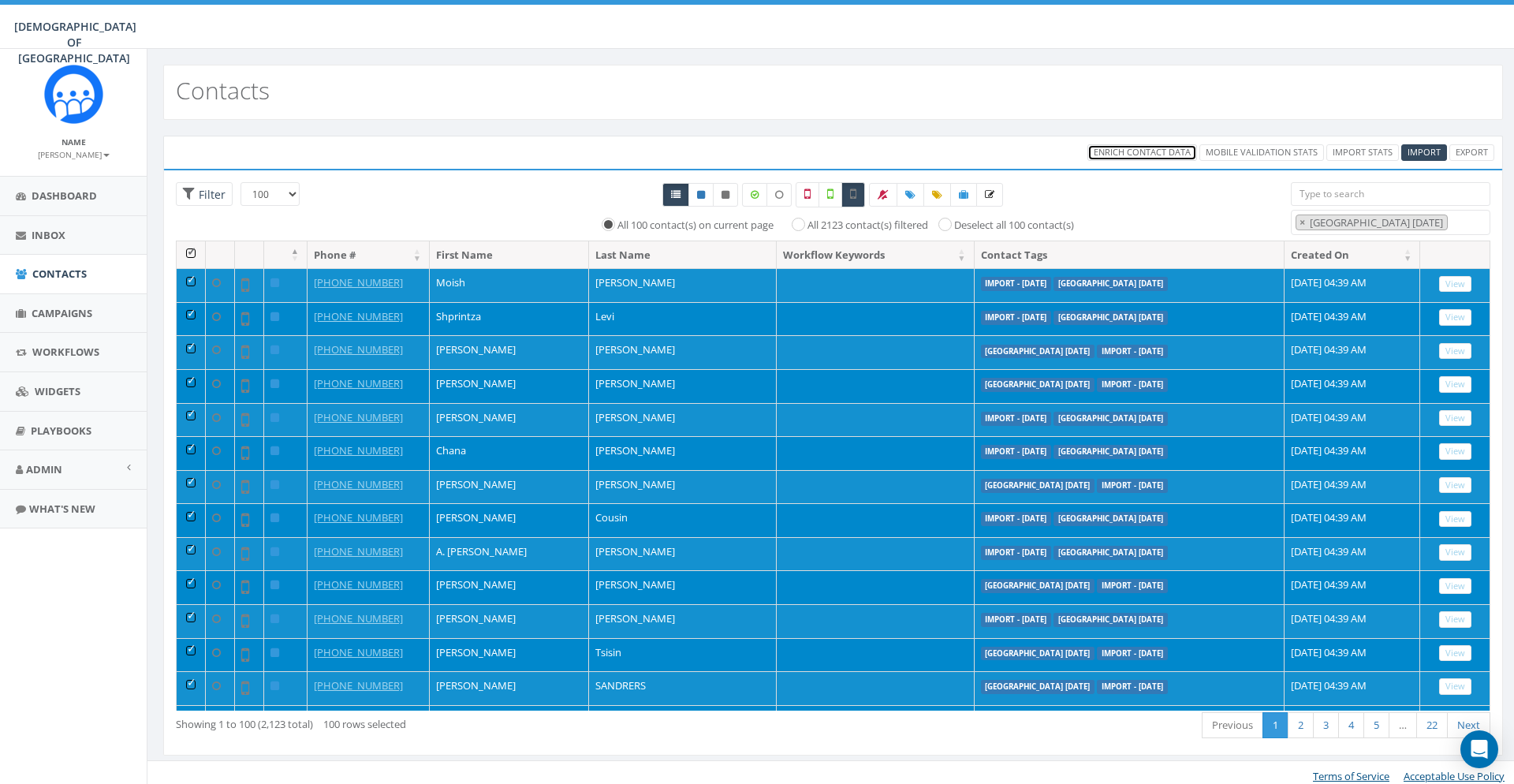
click at [1138, 148] on span "Enrich Contact Data" at bounding box center [1142, 151] width 97 height 12
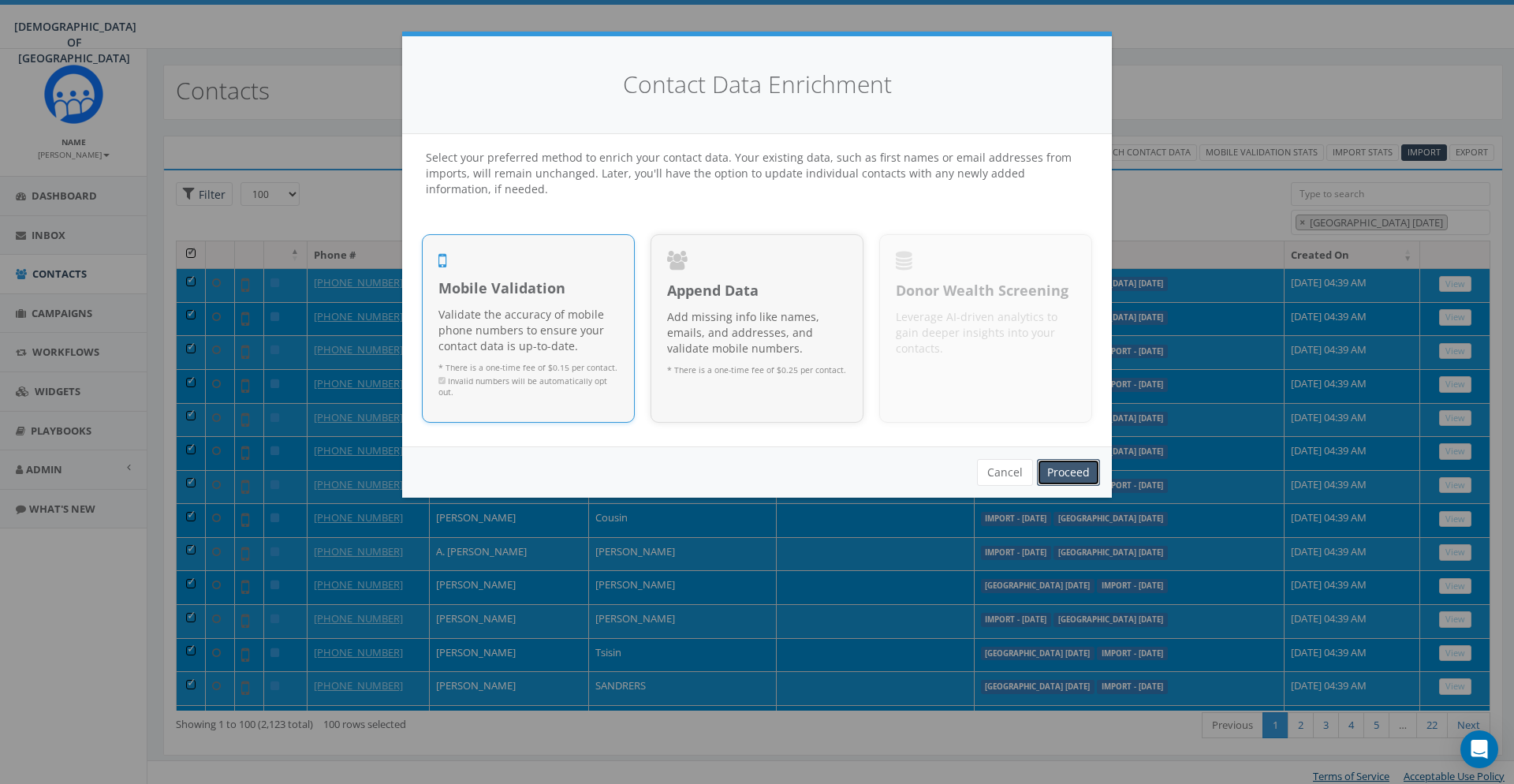
click at [1072, 461] on link "Proceed" at bounding box center [1068, 472] width 63 height 27
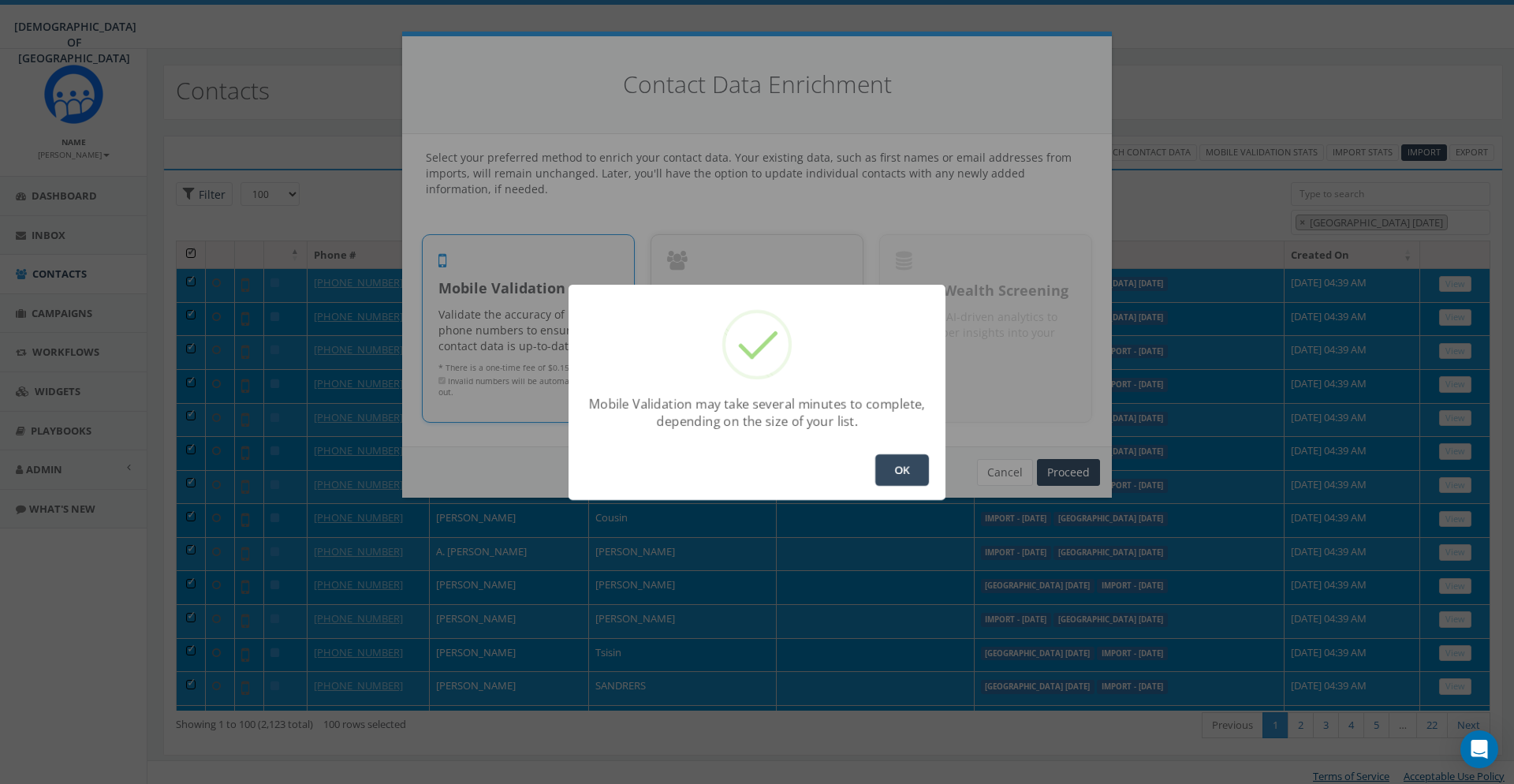
click at [899, 468] on button "OK" at bounding box center [902, 470] width 54 height 31
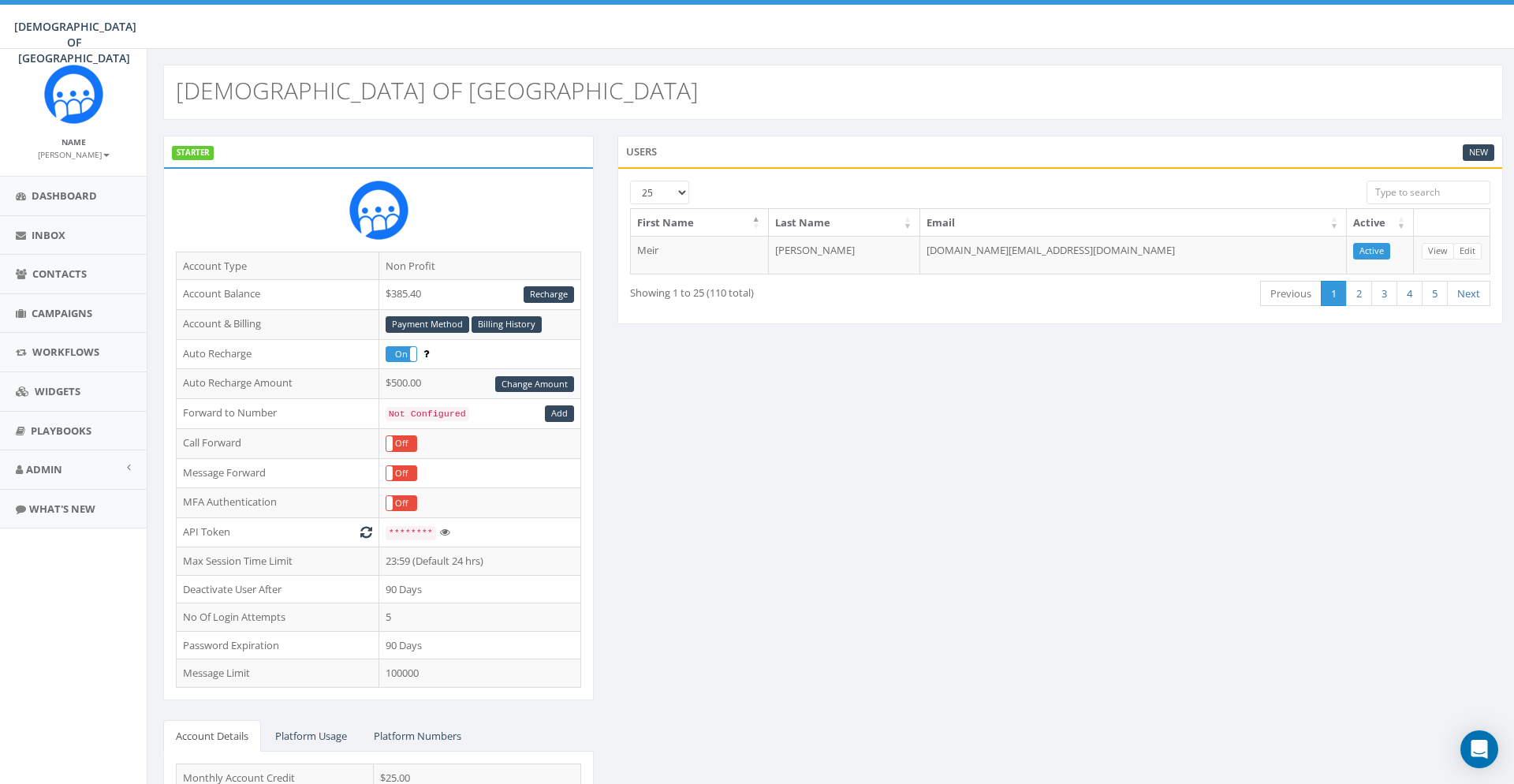
scroll to position [139, 0]
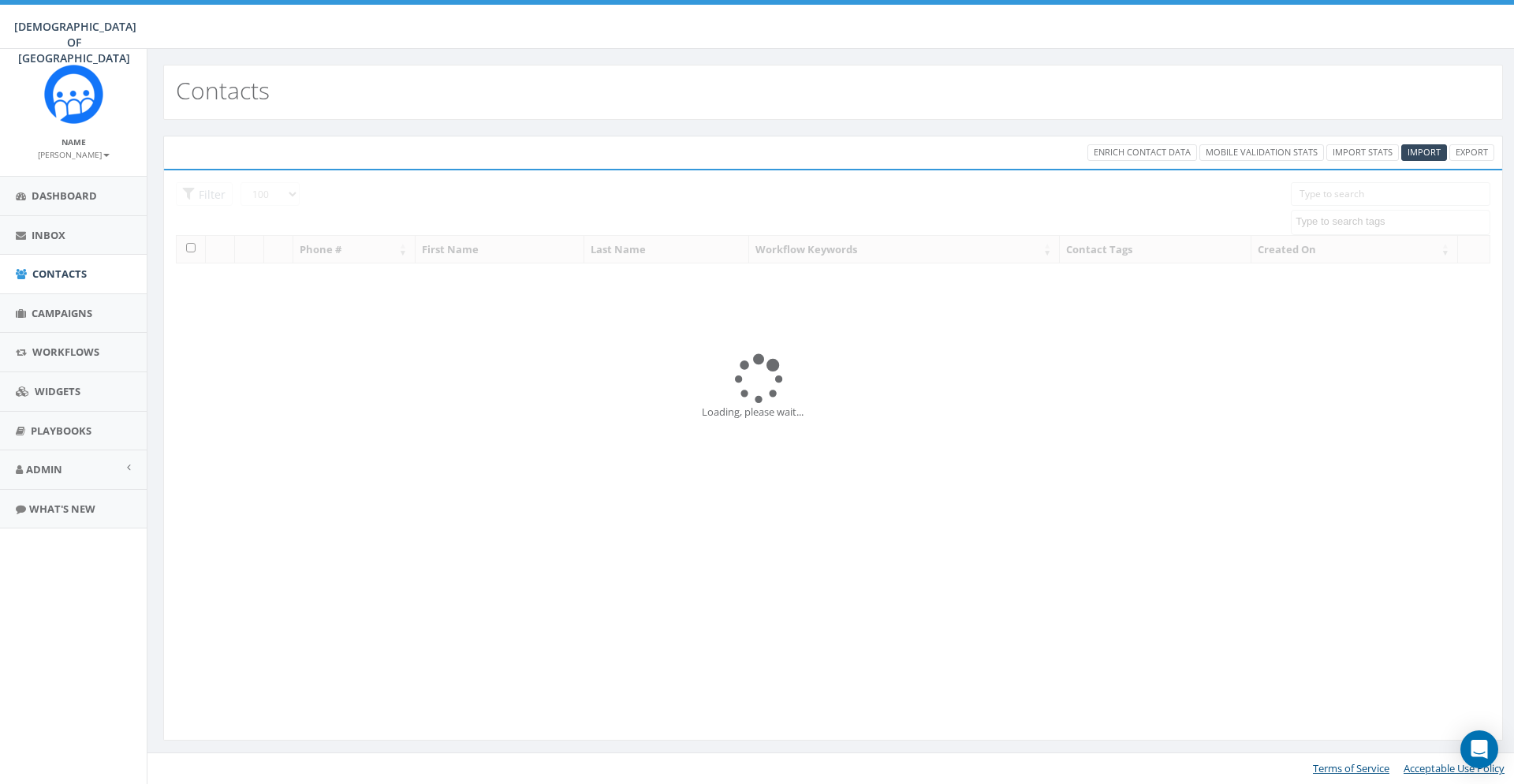
select select "100"
select select
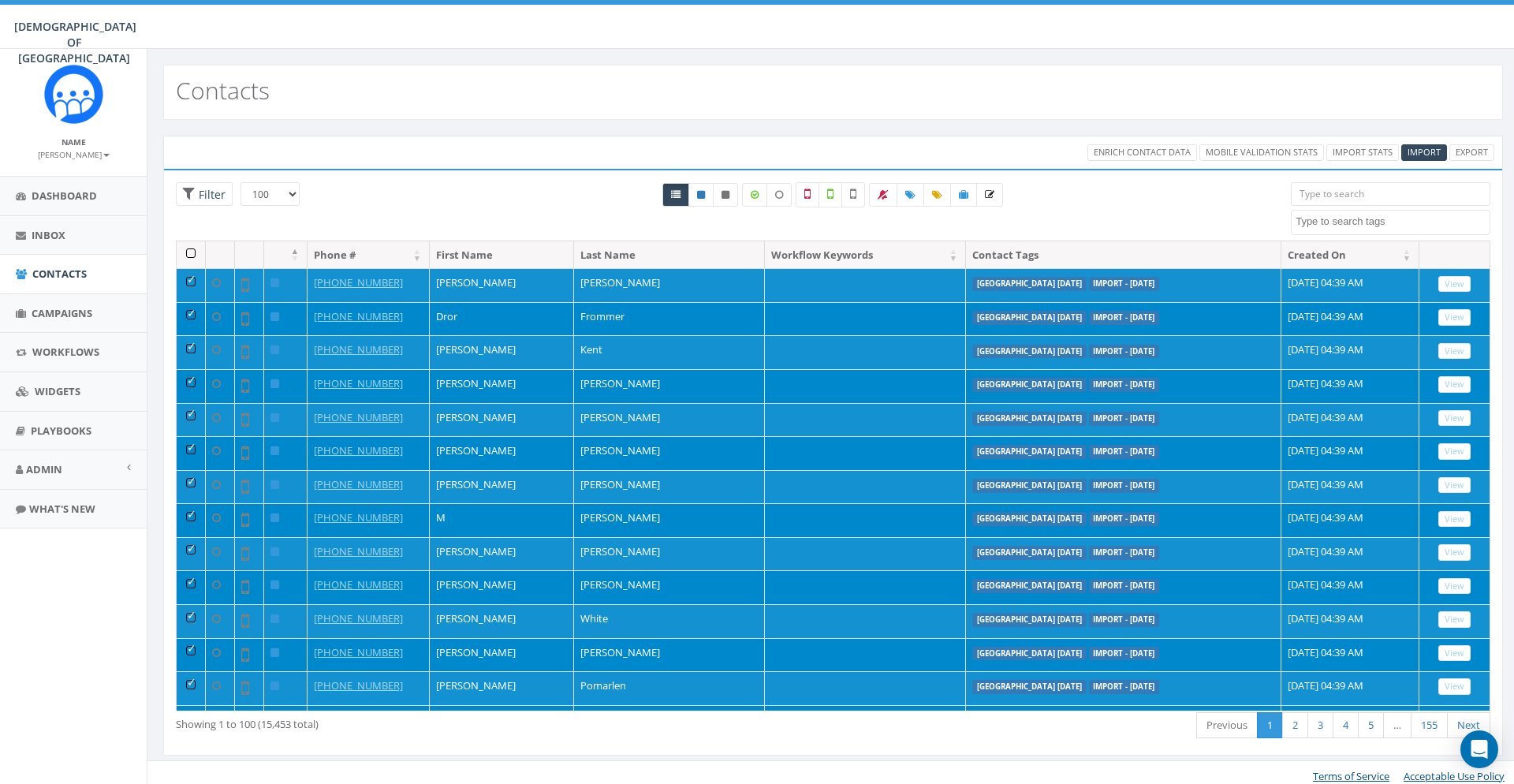
click at [1367, 226] on textarea "Search" at bounding box center [1393, 221] width 194 height 14
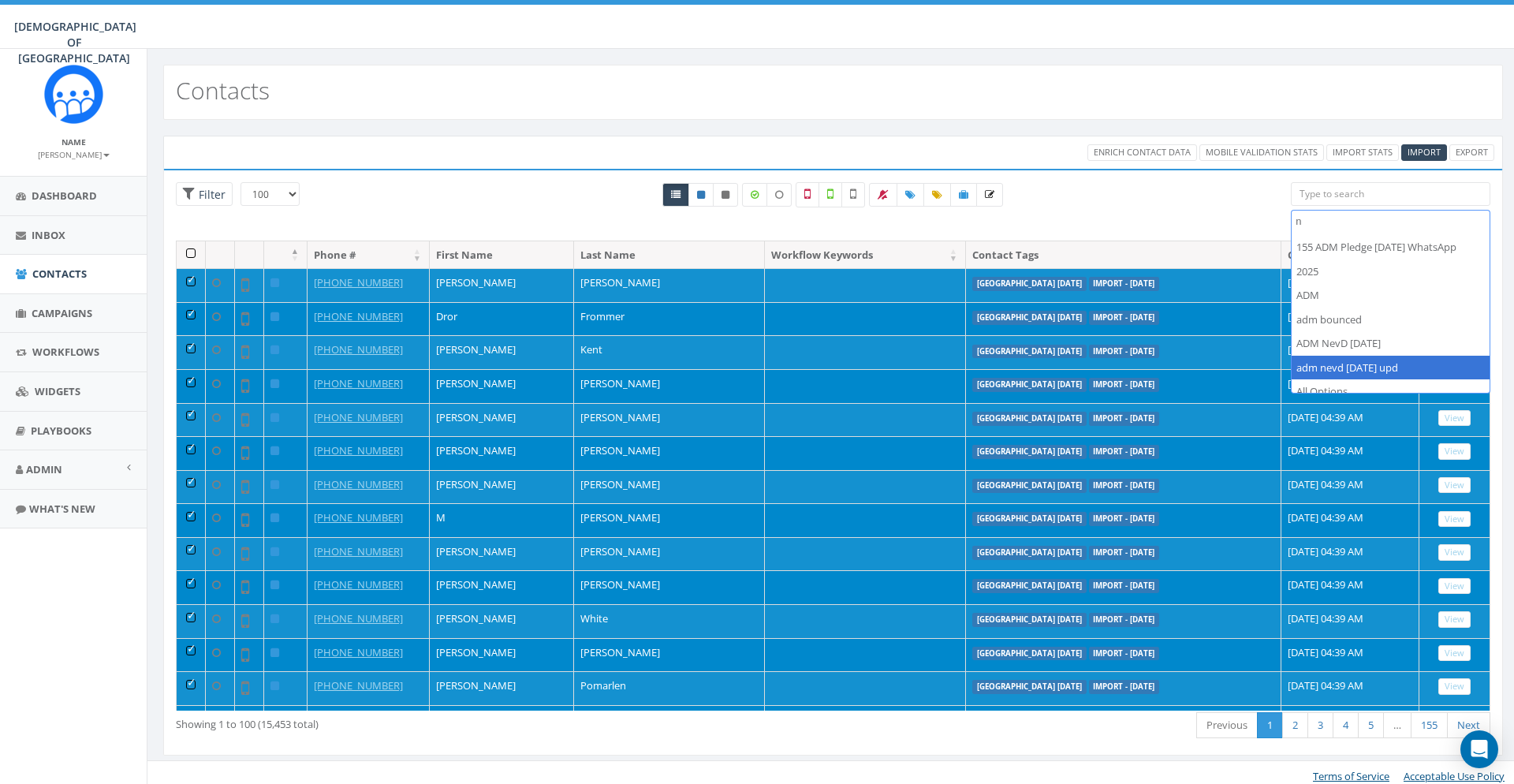
scroll to position [0, 0]
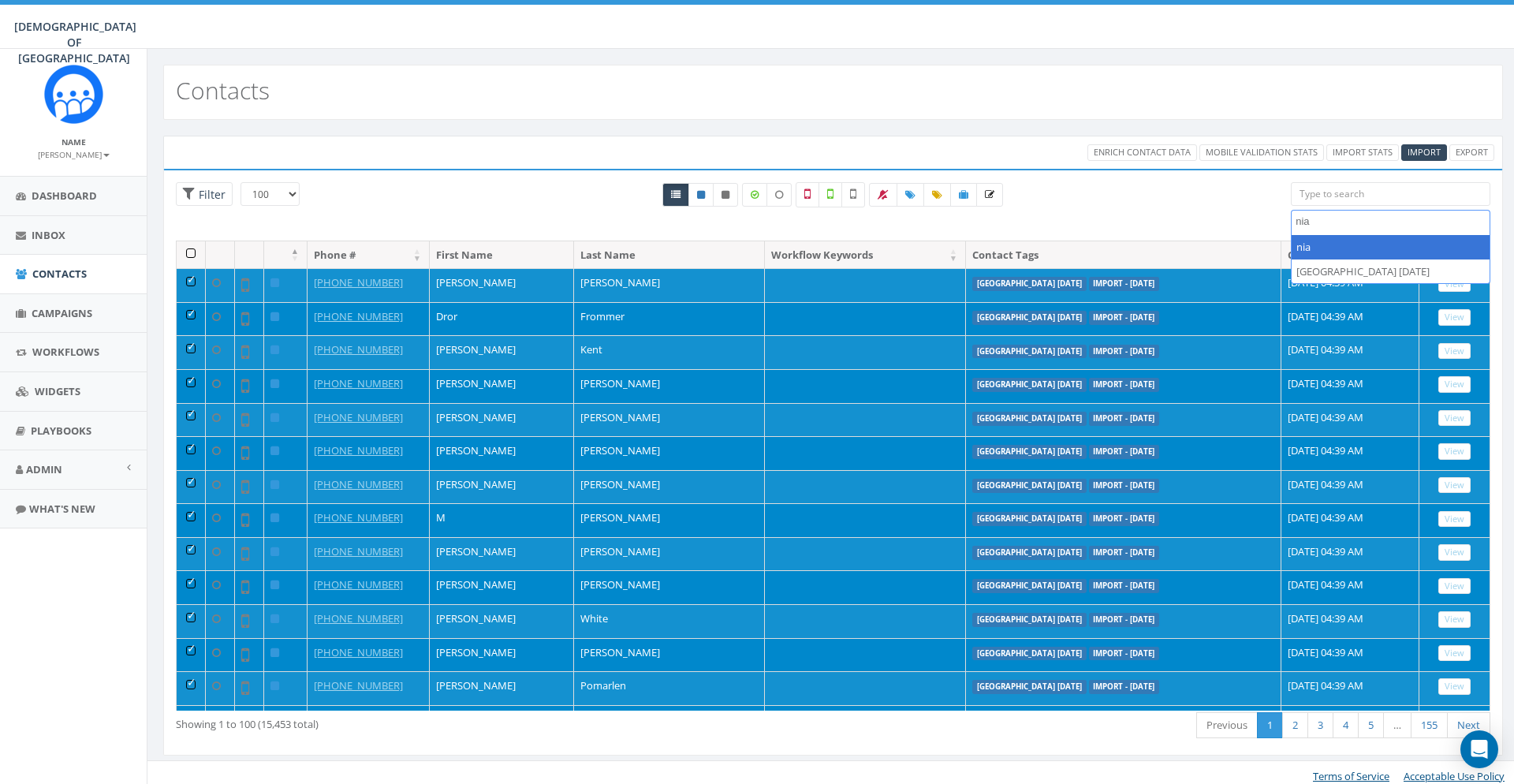
type textarea "nia"
select select "[GEOGRAPHIC_DATA] [DATE]"
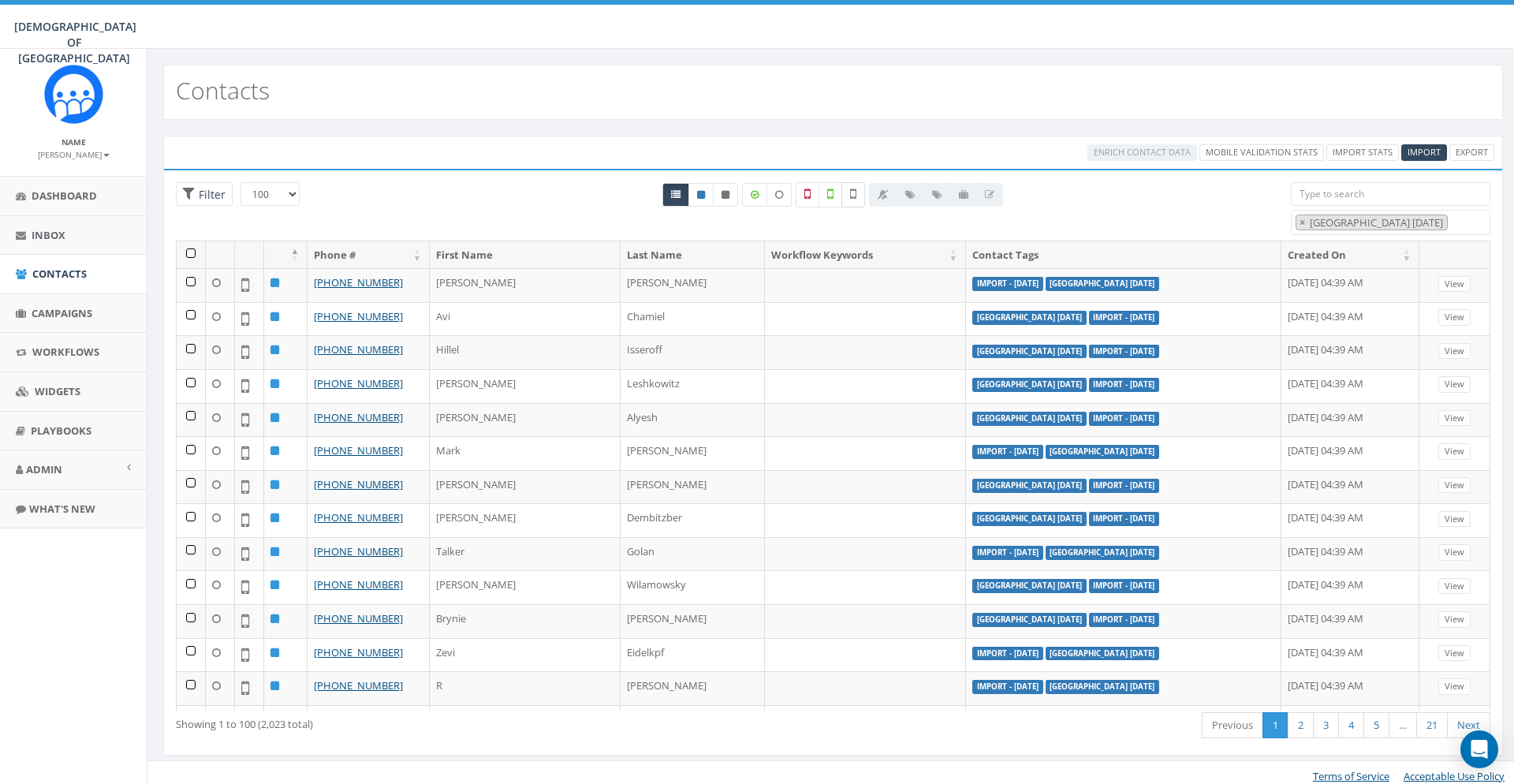
click at [860, 197] on label at bounding box center [854, 195] width 24 height 26
click at [191, 255] on th at bounding box center [191, 255] width 29 height 27
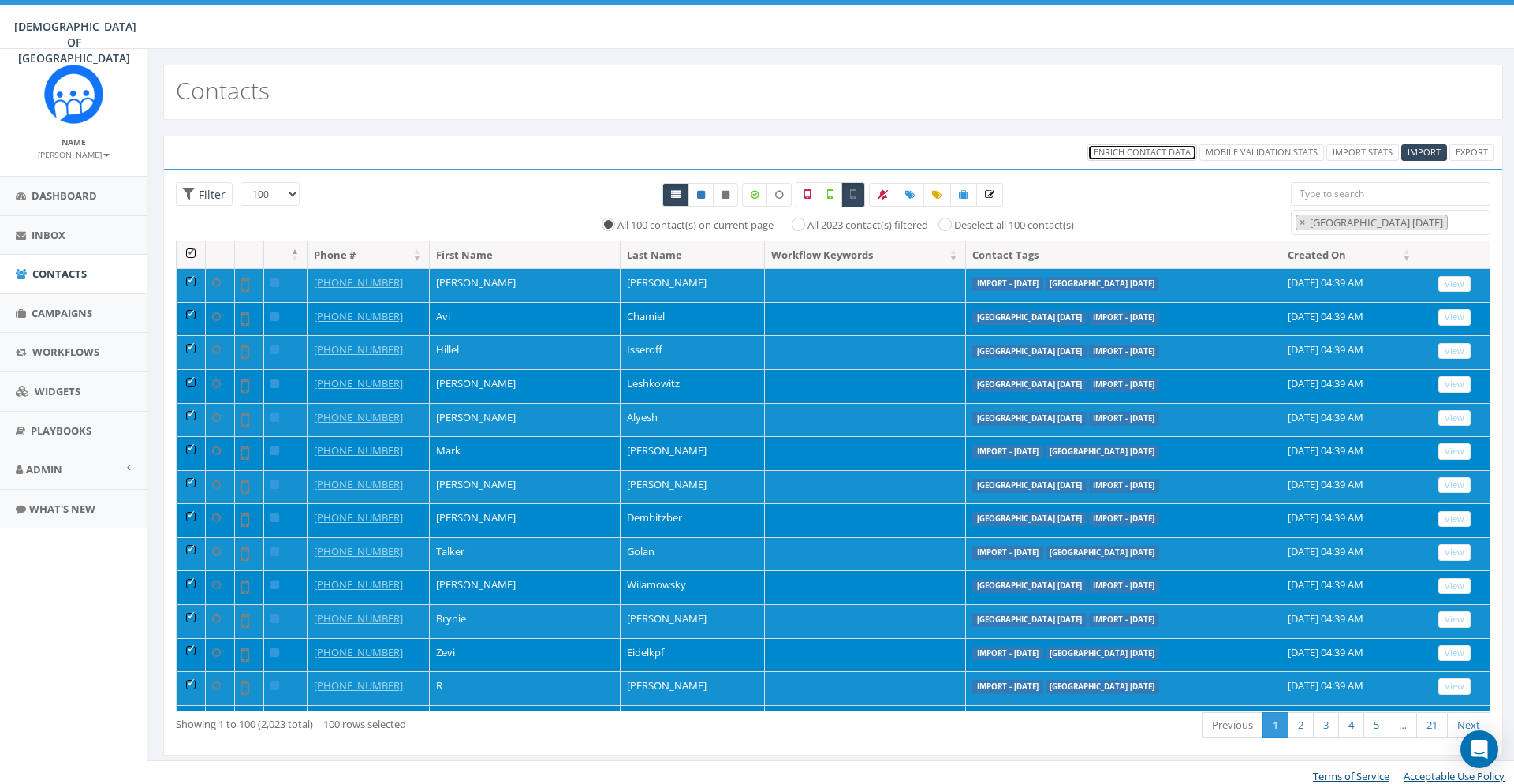
click at [1130, 149] on span "Enrich Contact Data" at bounding box center [1142, 151] width 97 height 12
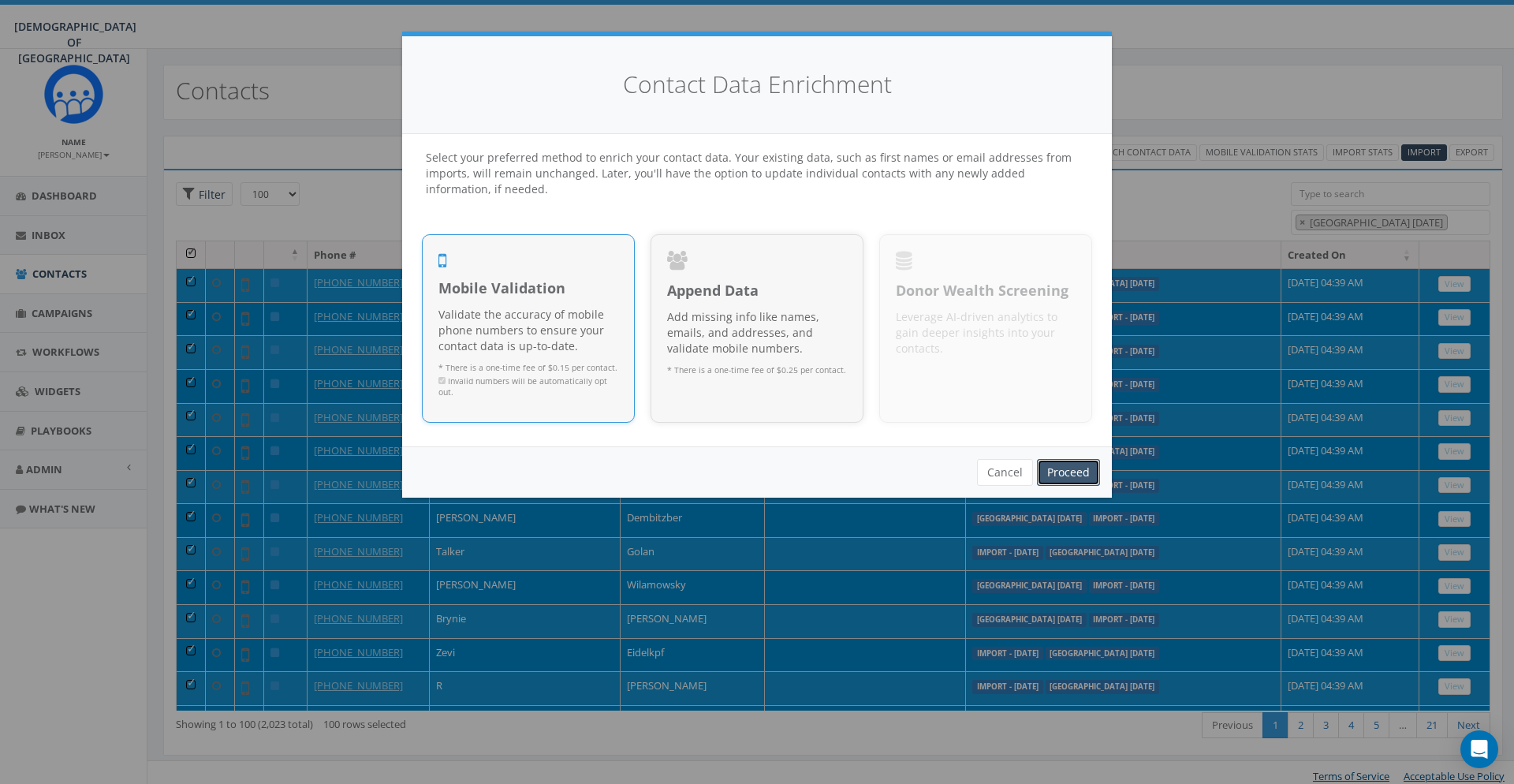
click at [1061, 469] on link "Proceed" at bounding box center [1068, 472] width 63 height 27
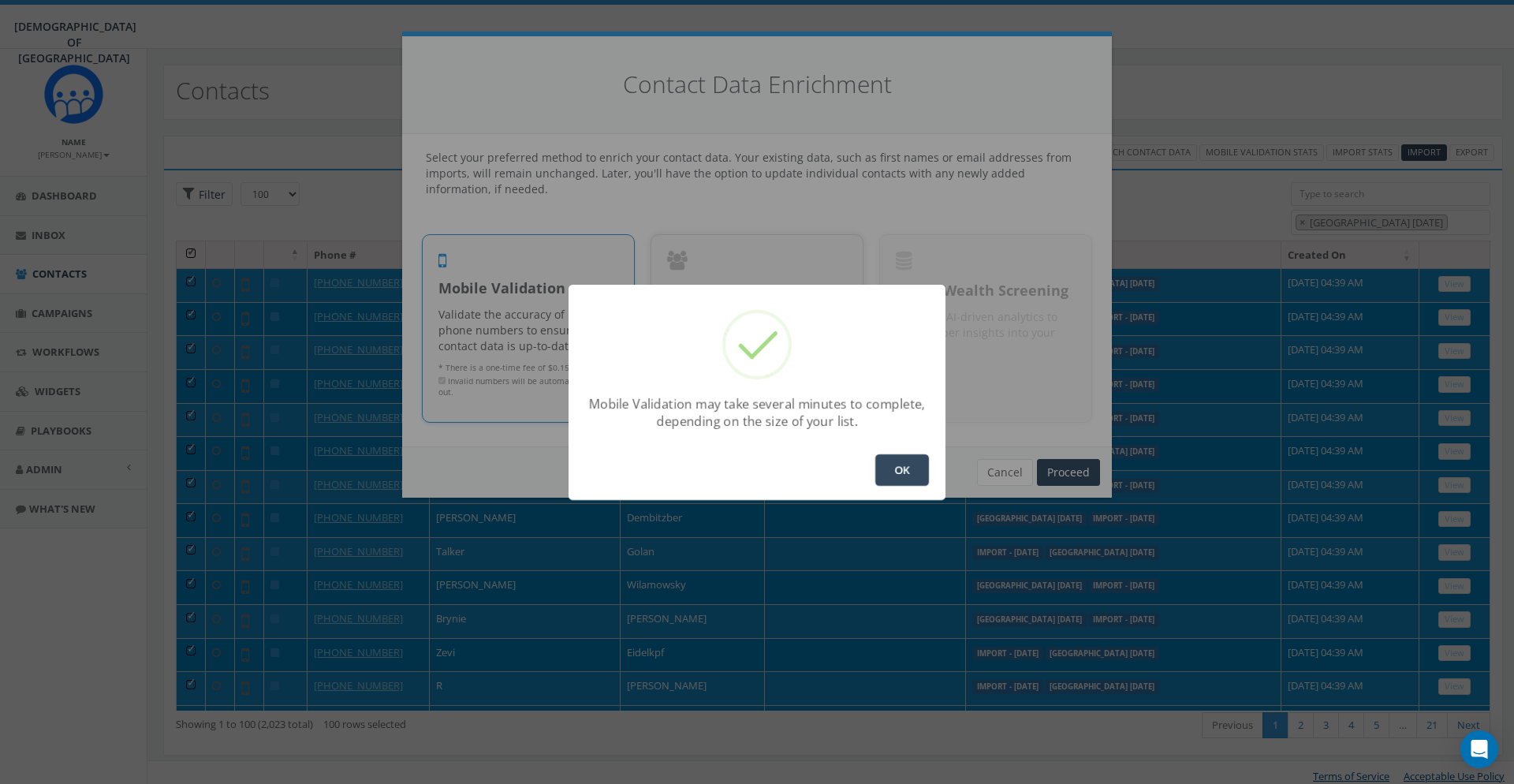
click at [888, 463] on button "OK" at bounding box center [902, 470] width 54 height 31
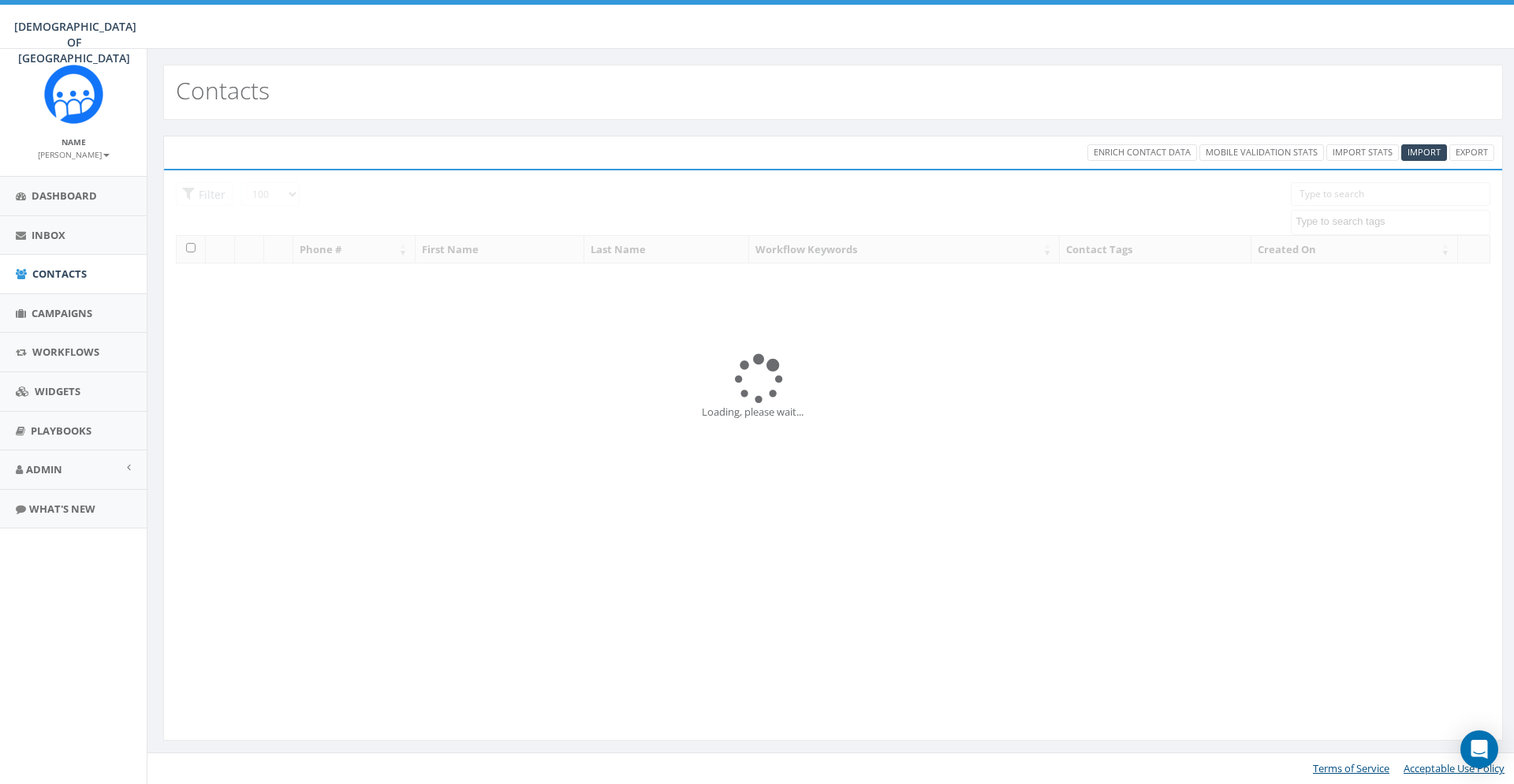
select select "100"
select select
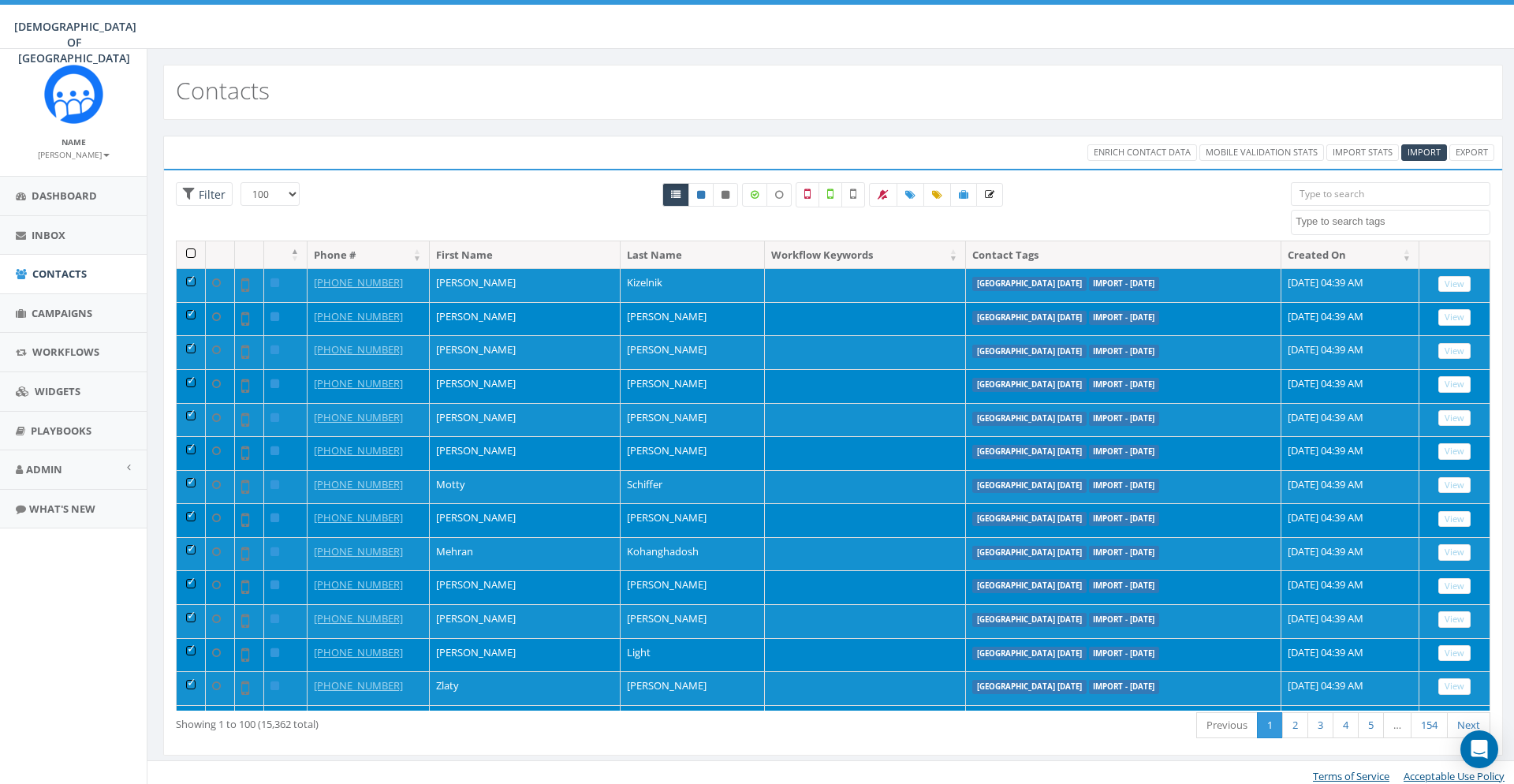
click at [187, 255] on th at bounding box center [191, 255] width 29 height 27
click at [187, 254] on th at bounding box center [191, 255] width 29 height 27
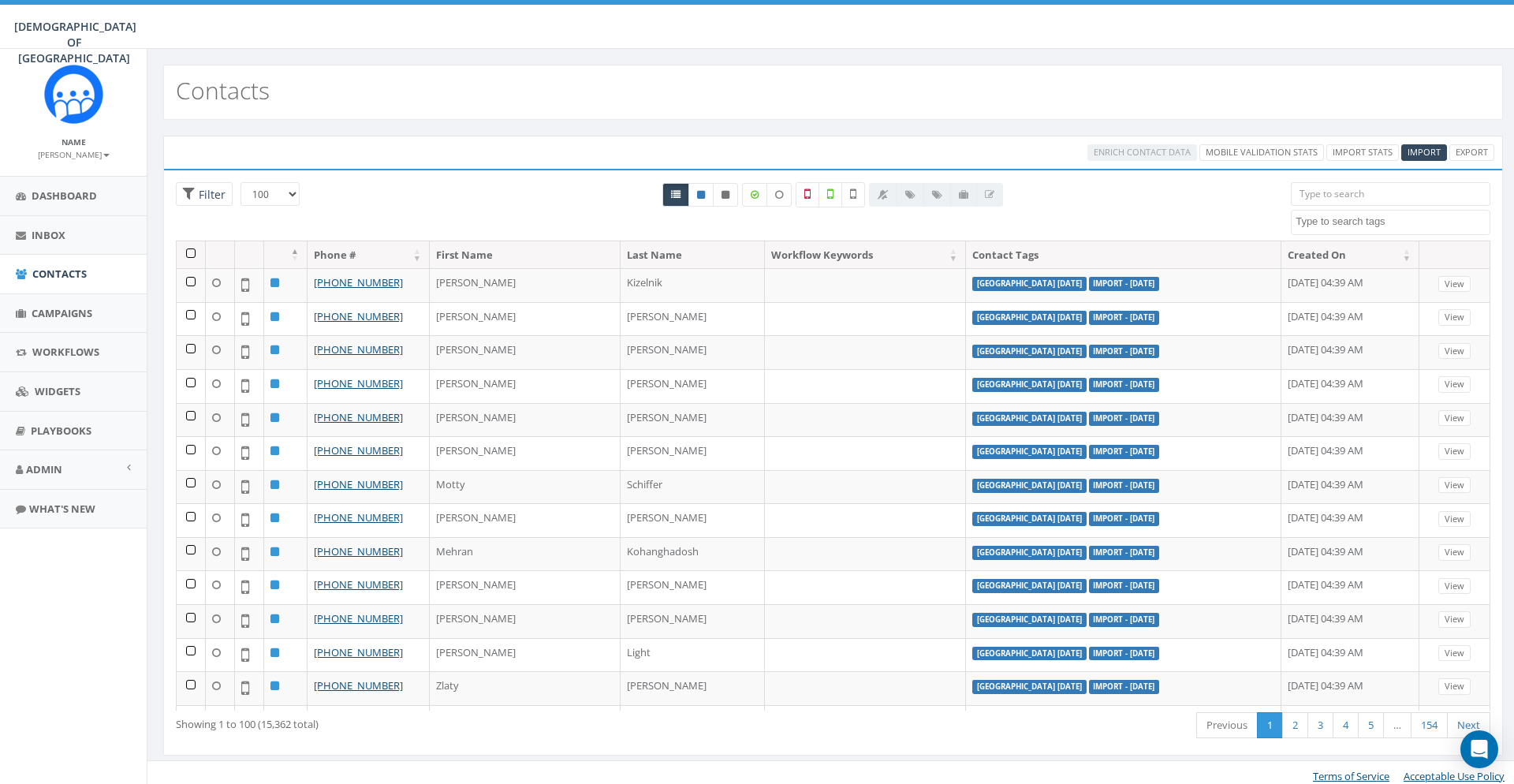
click at [1331, 225] on textarea "Search" at bounding box center [1393, 221] width 194 height 14
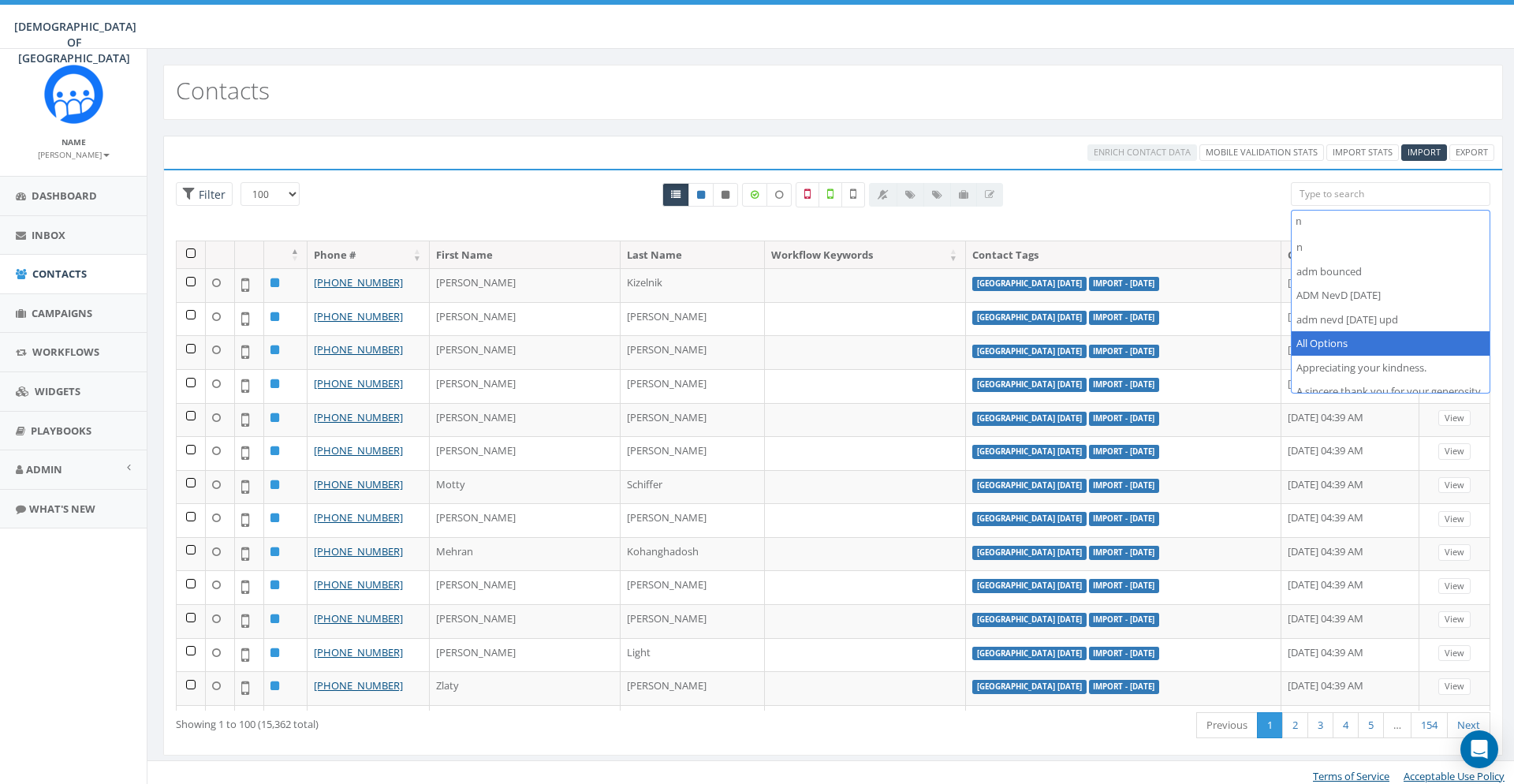
scroll to position [0, 0]
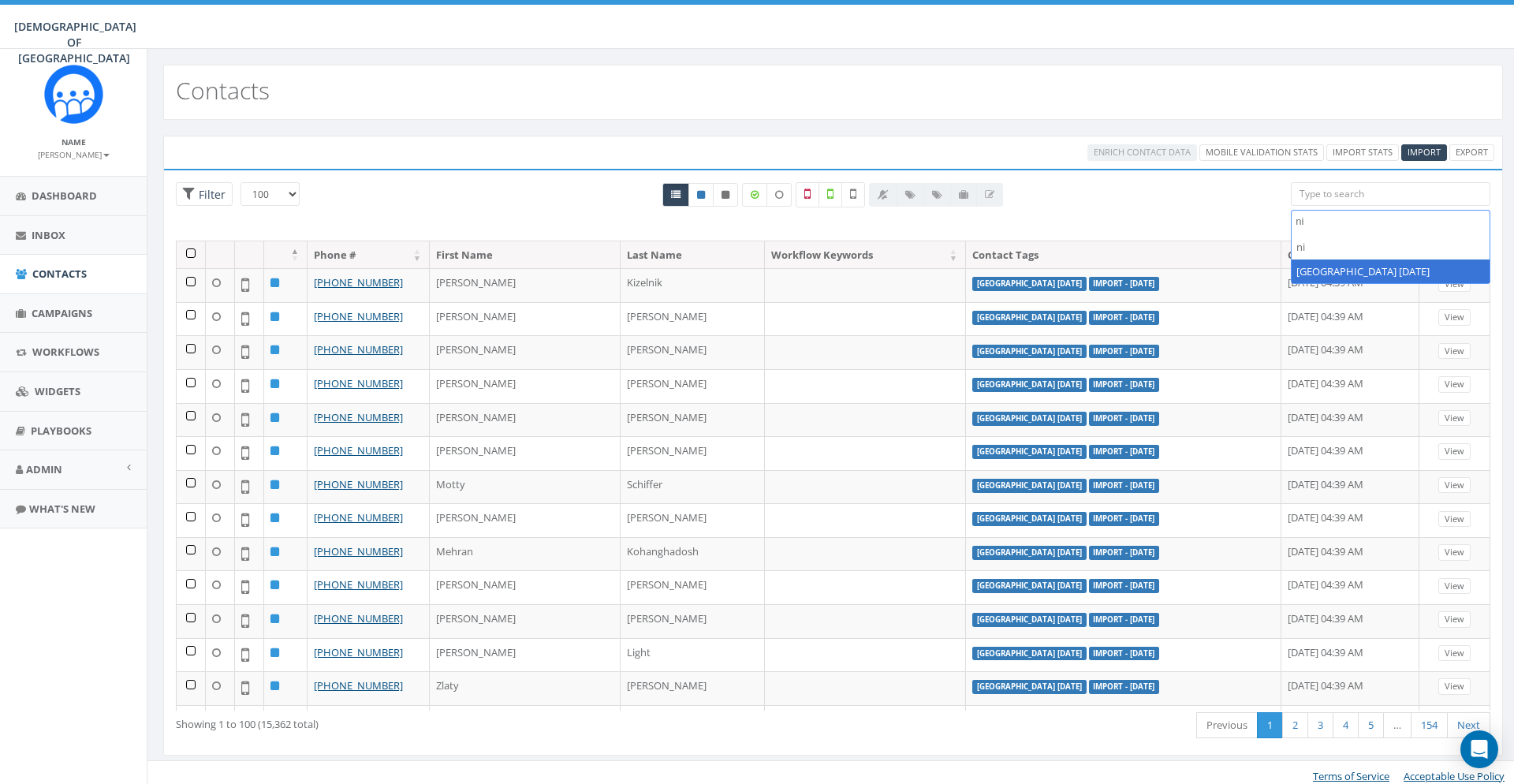
type textarea "ni"
select select "[GEOGRAPHIC_DATA] [DATE]"
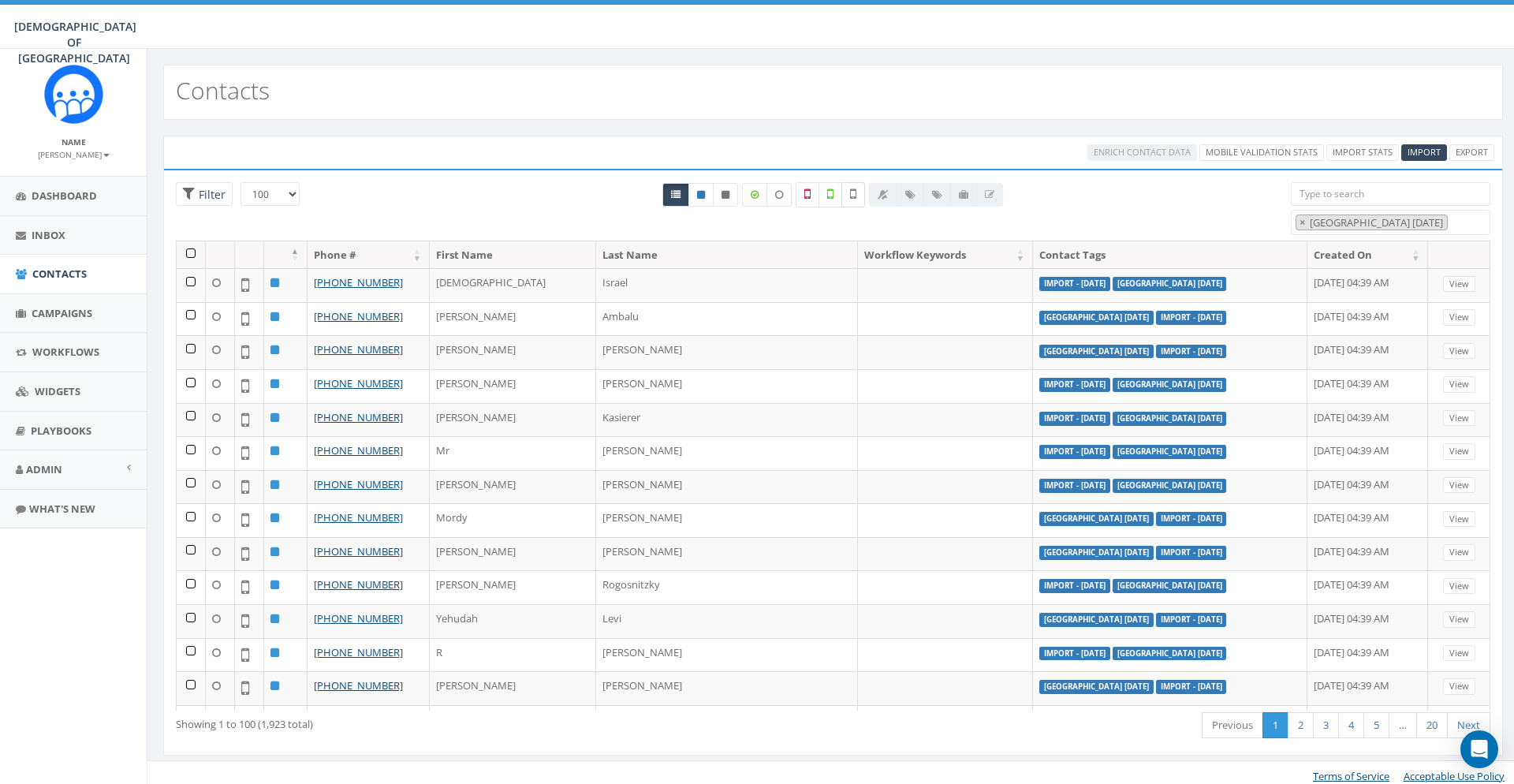
click at [855, 187] on label at bounding box center [854, 195] width 24 height 26
click at [191, 235] on div "25 50 100 Filter All 0 contact(s) on current page All 15362 contact(s) filtered…" at bounding box center [833, 212] width 1338 height 59
click at [191, 250] on th at bounding box center [191, 255] width 29 height 27
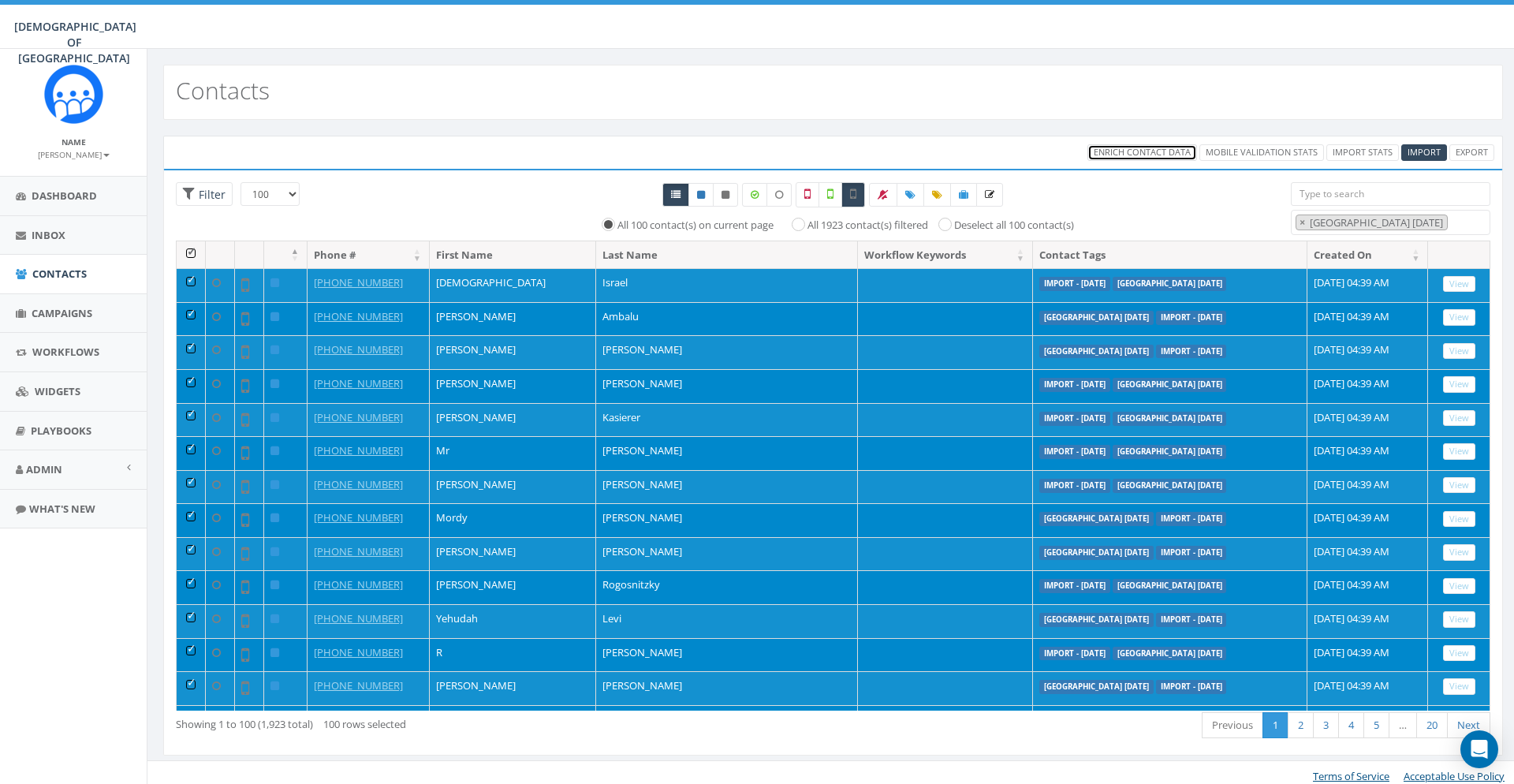
click at [1173, 149] on span "Enrich Contact Data" at bounding box center [1142, 151] width 97 height 12
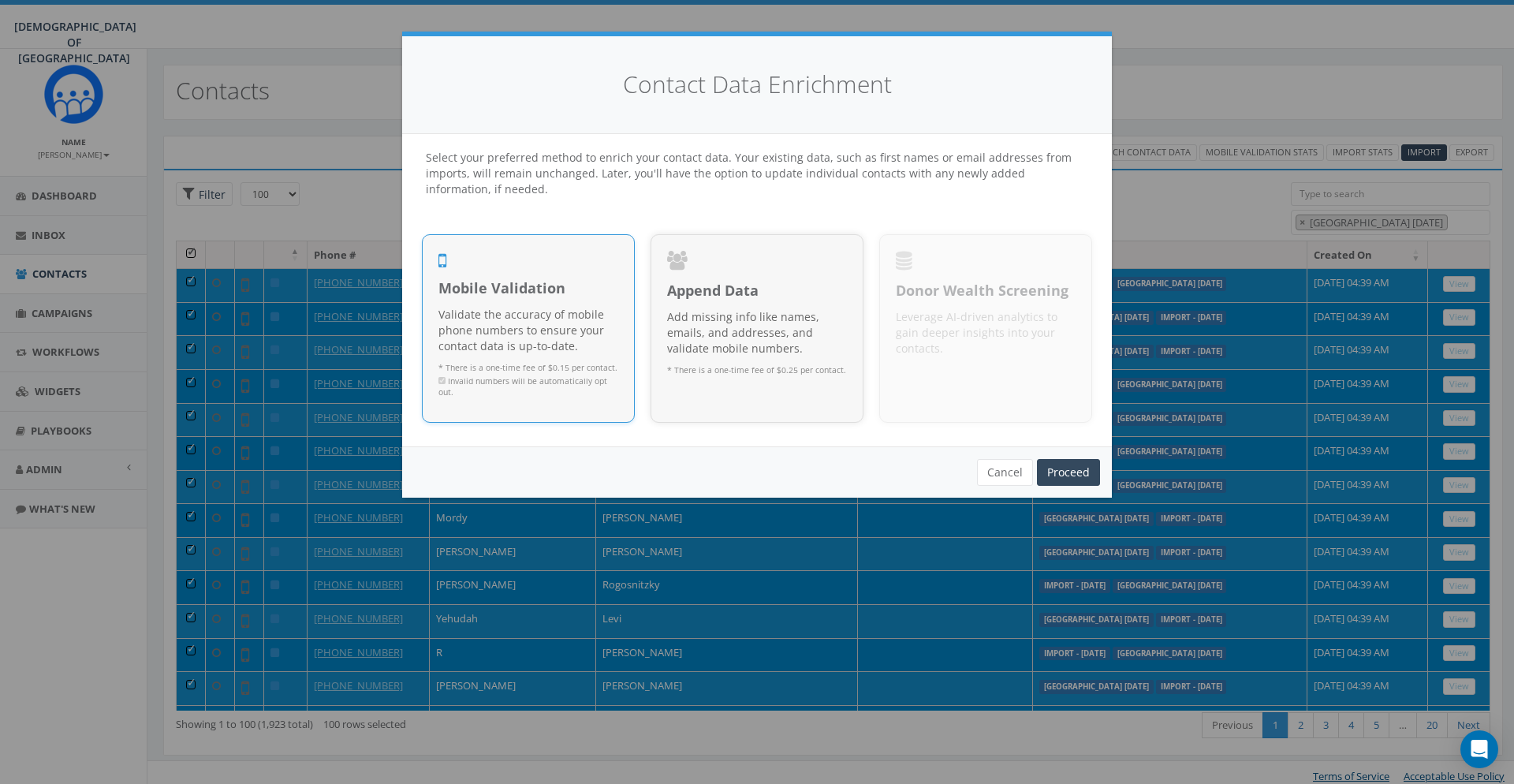
click at [1068, 456] on div "Cancel Proceed Proceed Proceed" at bounding box center [757, 472] width 710 height 51
click at [1072, 468] on link "Proceed" at bounding box center [1068, 472] width 63 height 27
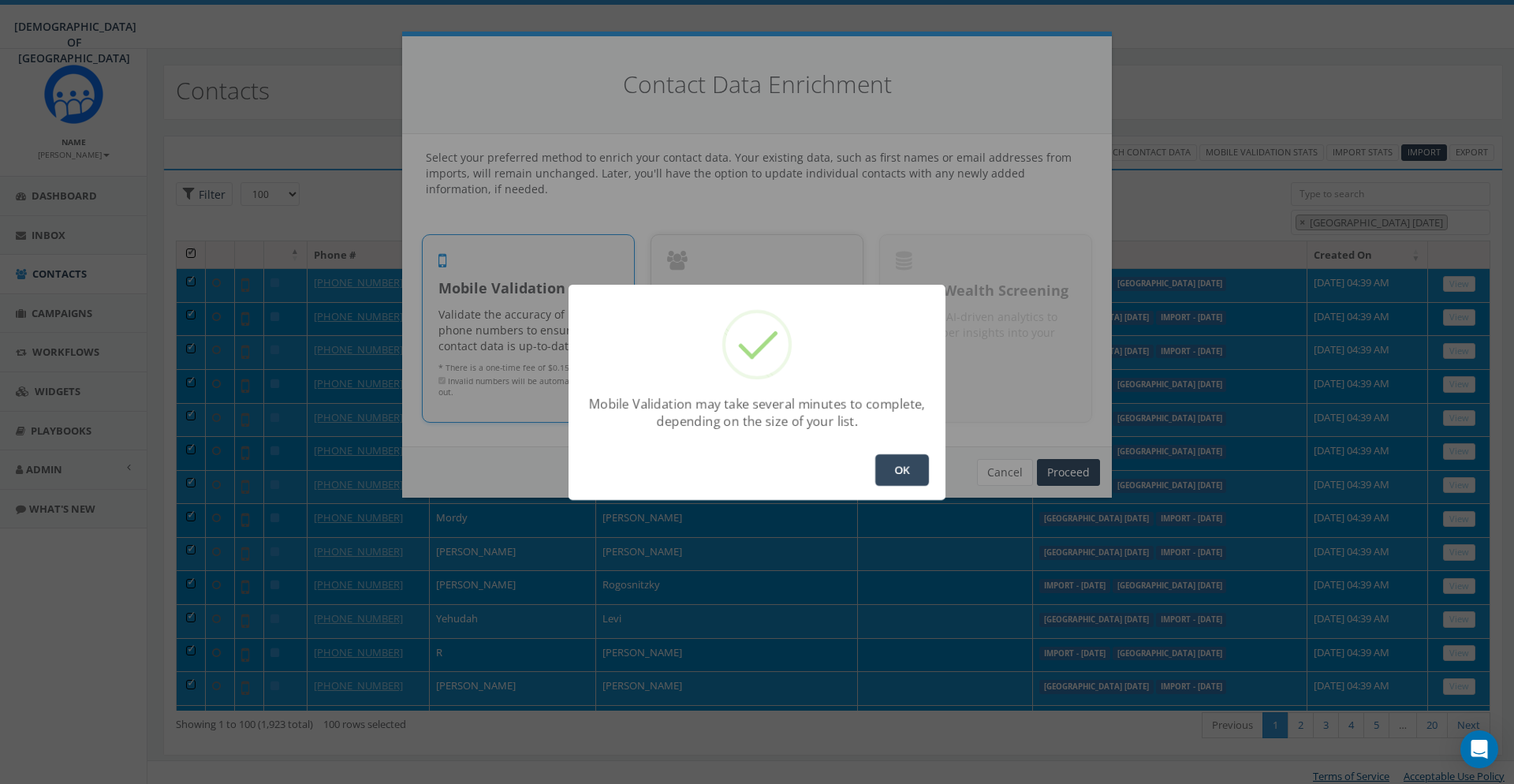
click at [902, 474] on button "OK" at bounding box center [902, 470] width 54 height 31
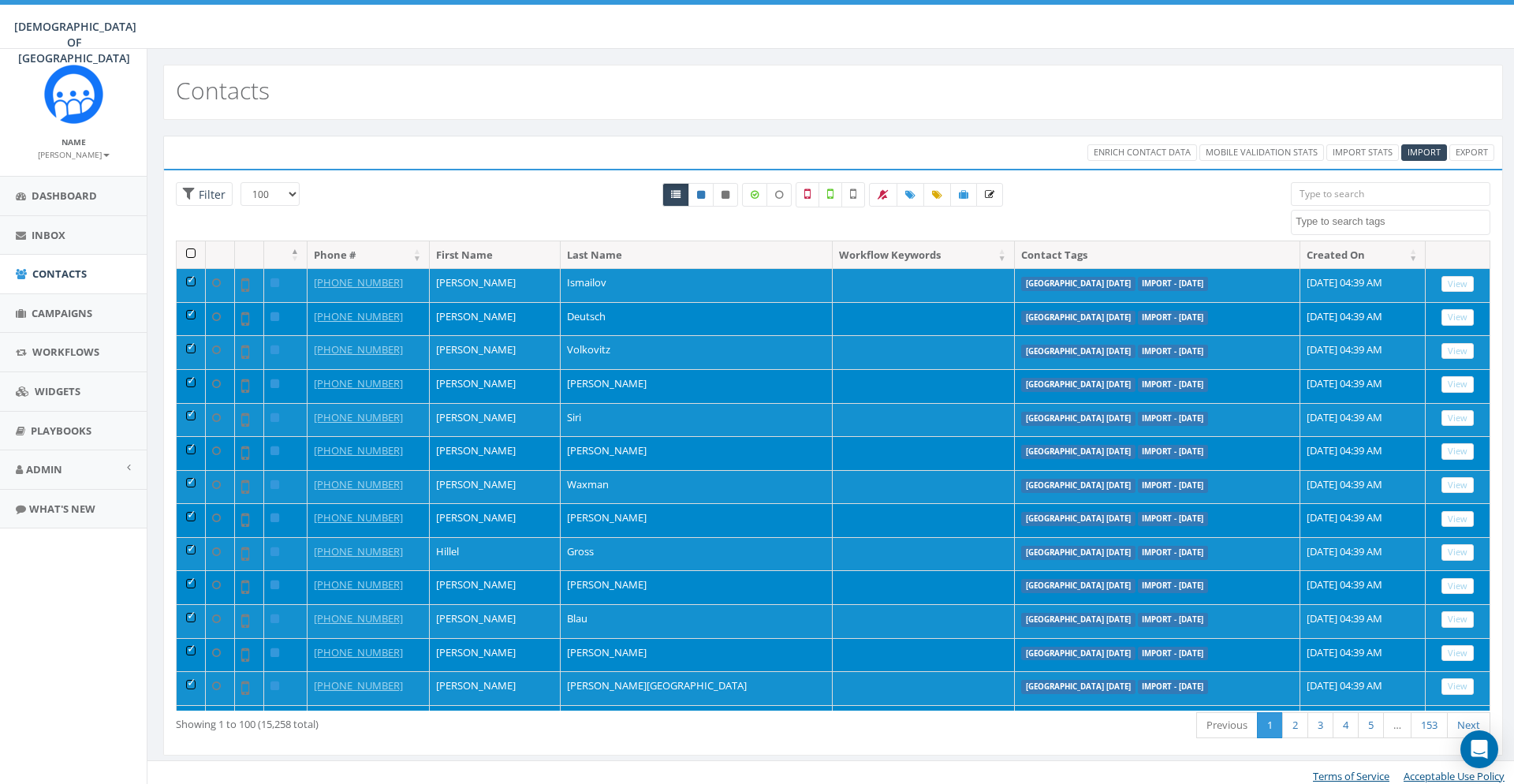
select select "100"
select select
click at [191, 254] on th at bounding box center [191, 255] width 29 height 27
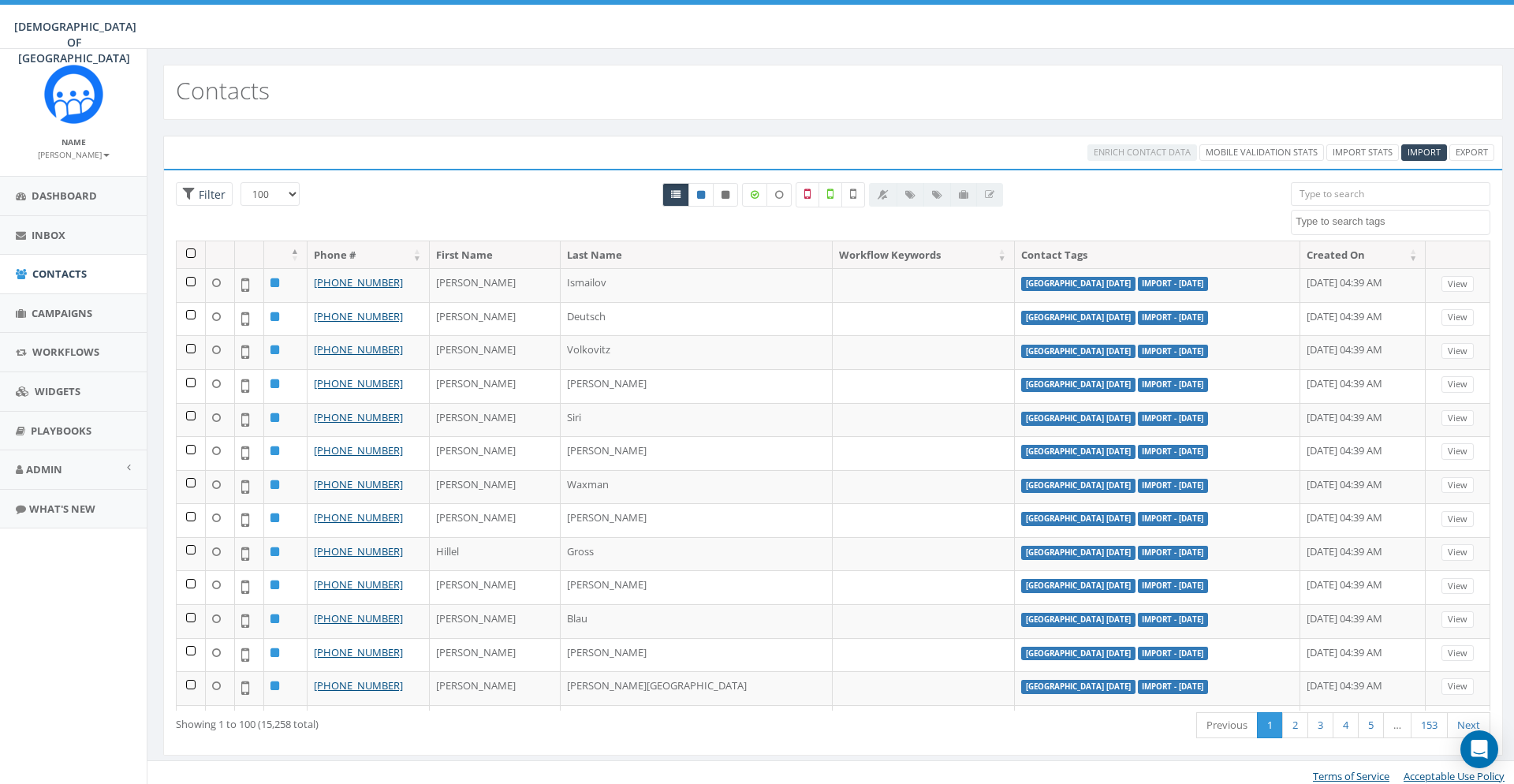
click at [1319, 224] on textarea "Search" at bounding box center [1393, 221] width 194 height 14
type textarea "ni"
select select "[GEOGRAPHIC_DATA] [DATE]"
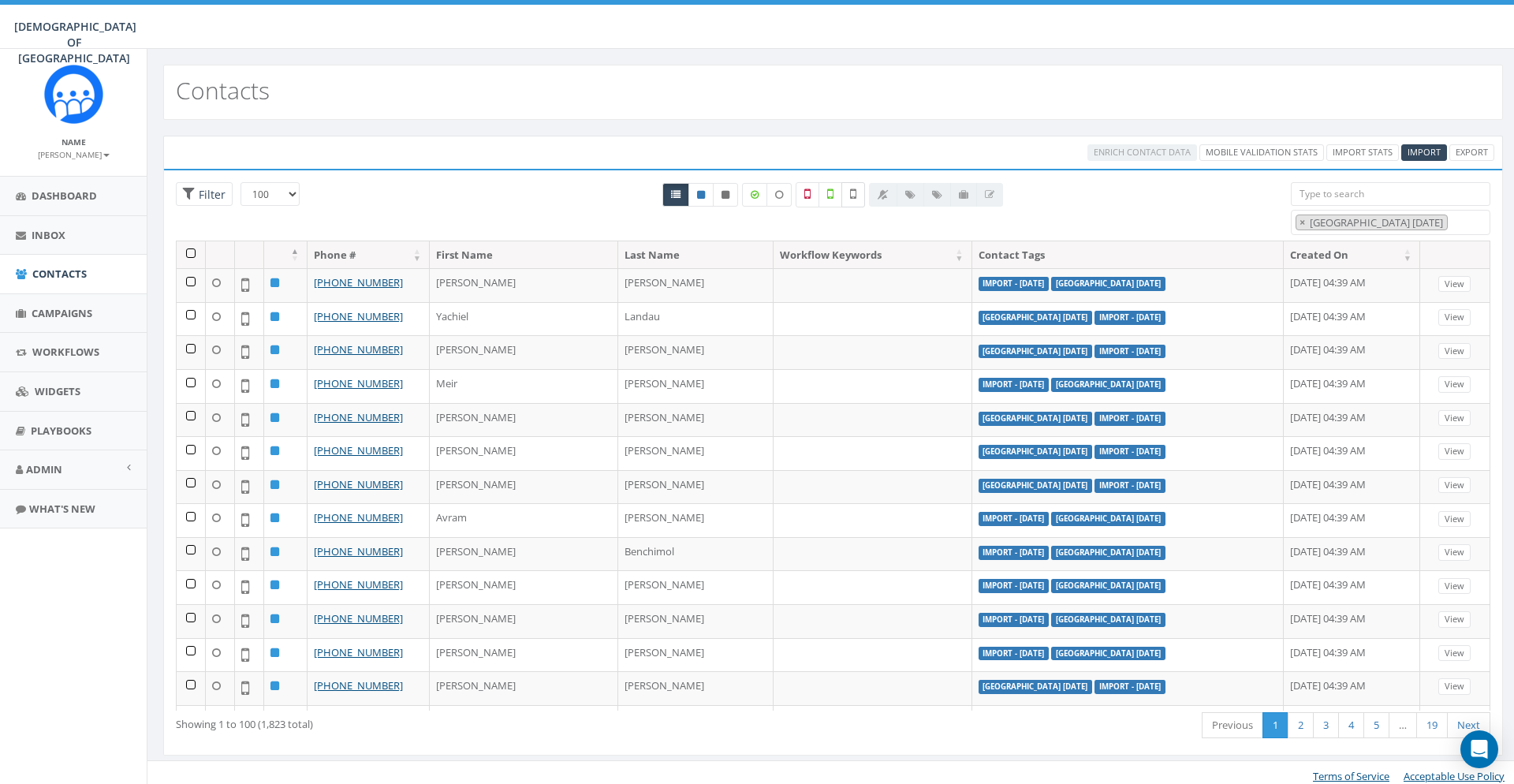
click at [860, 191] on label at bounding box center [854, 195] width 24 height 26
click at [189, 253] on th at bounding box center [191, 255] width 29 height 27
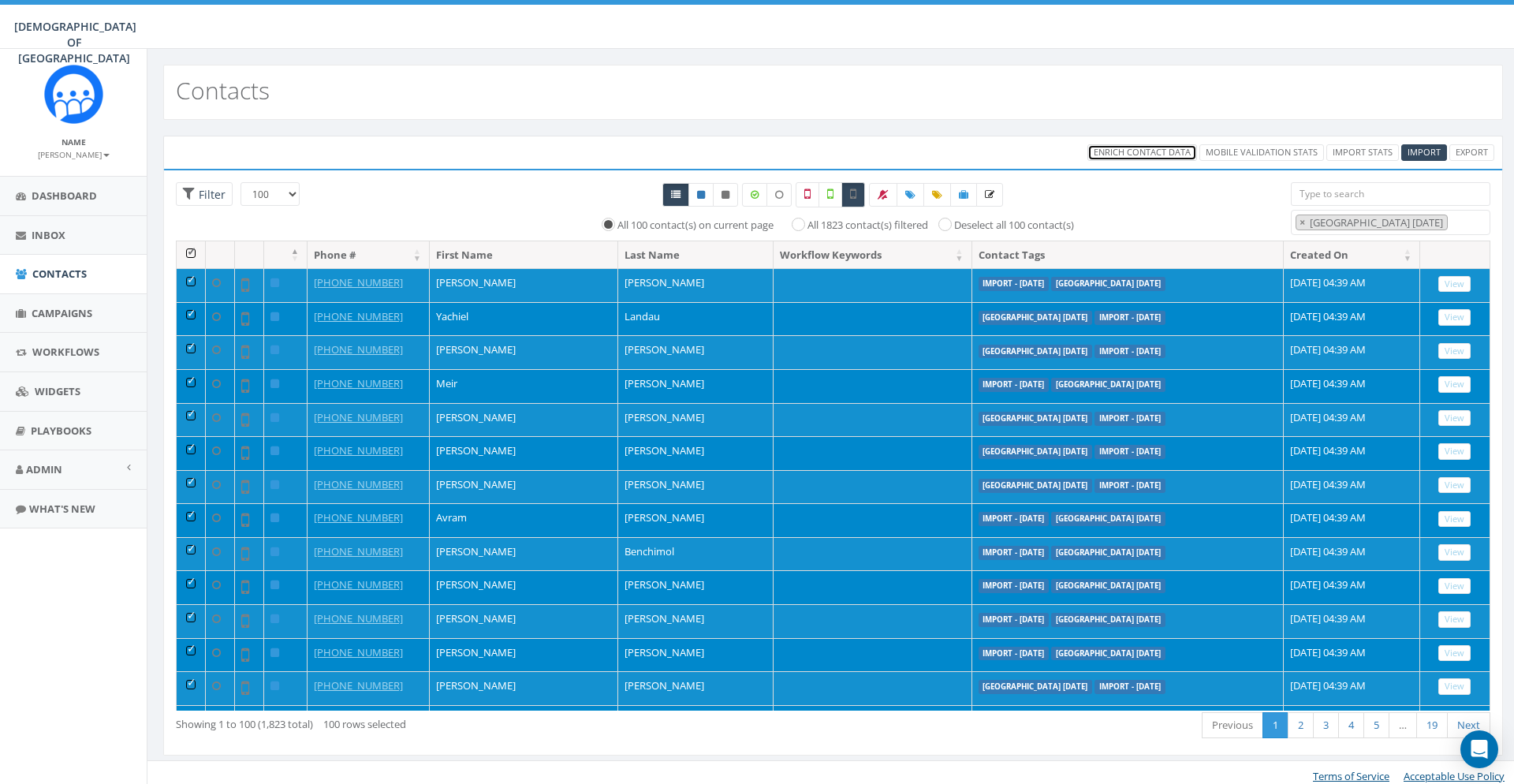
click at [1103, 156] on span "Enrich Contact Data" at bounding box center [1142, 151] width 97 height 12
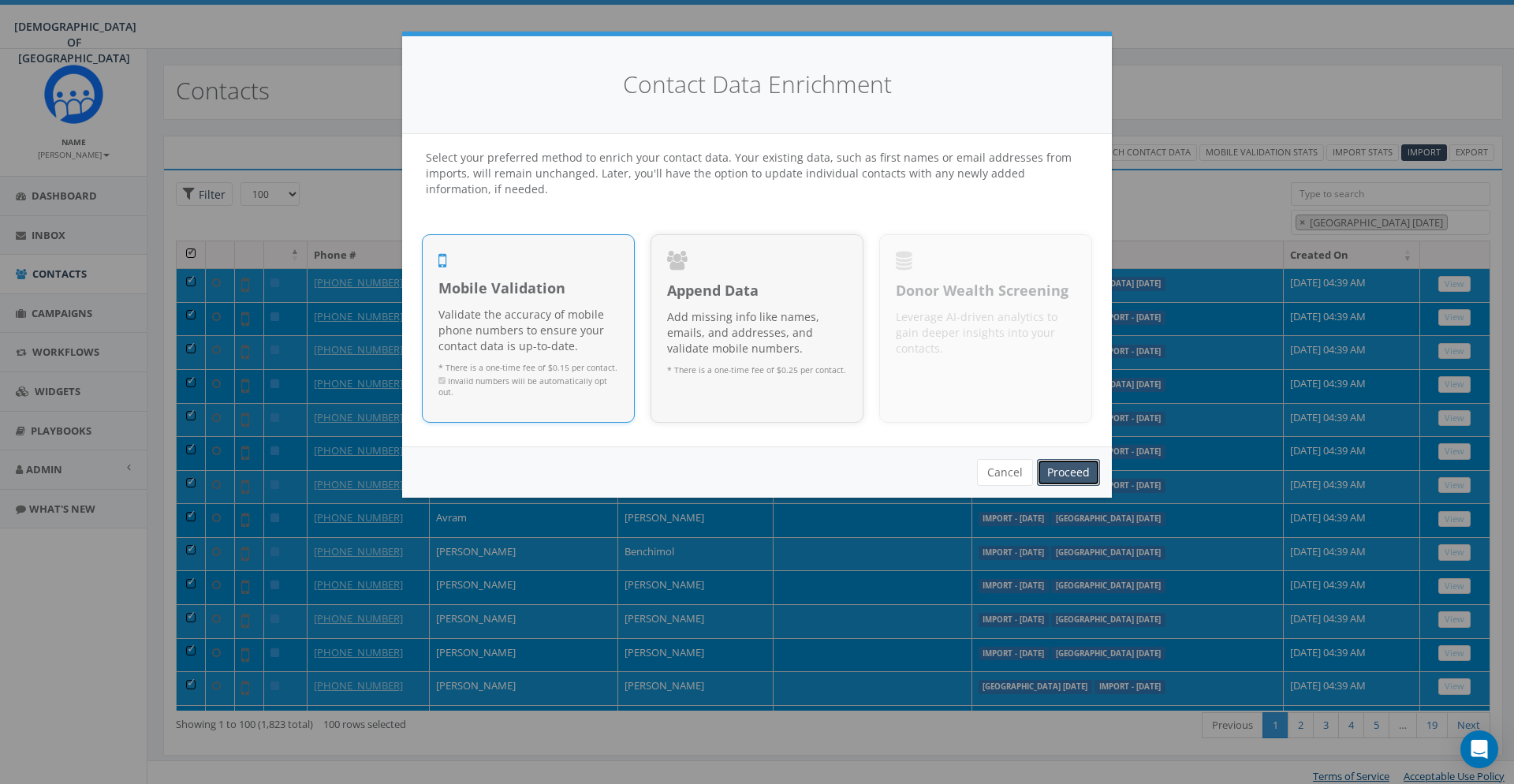
click at [1054, 462] on link "Proceed" at bounding box center [1068, 472] width 63 height 27
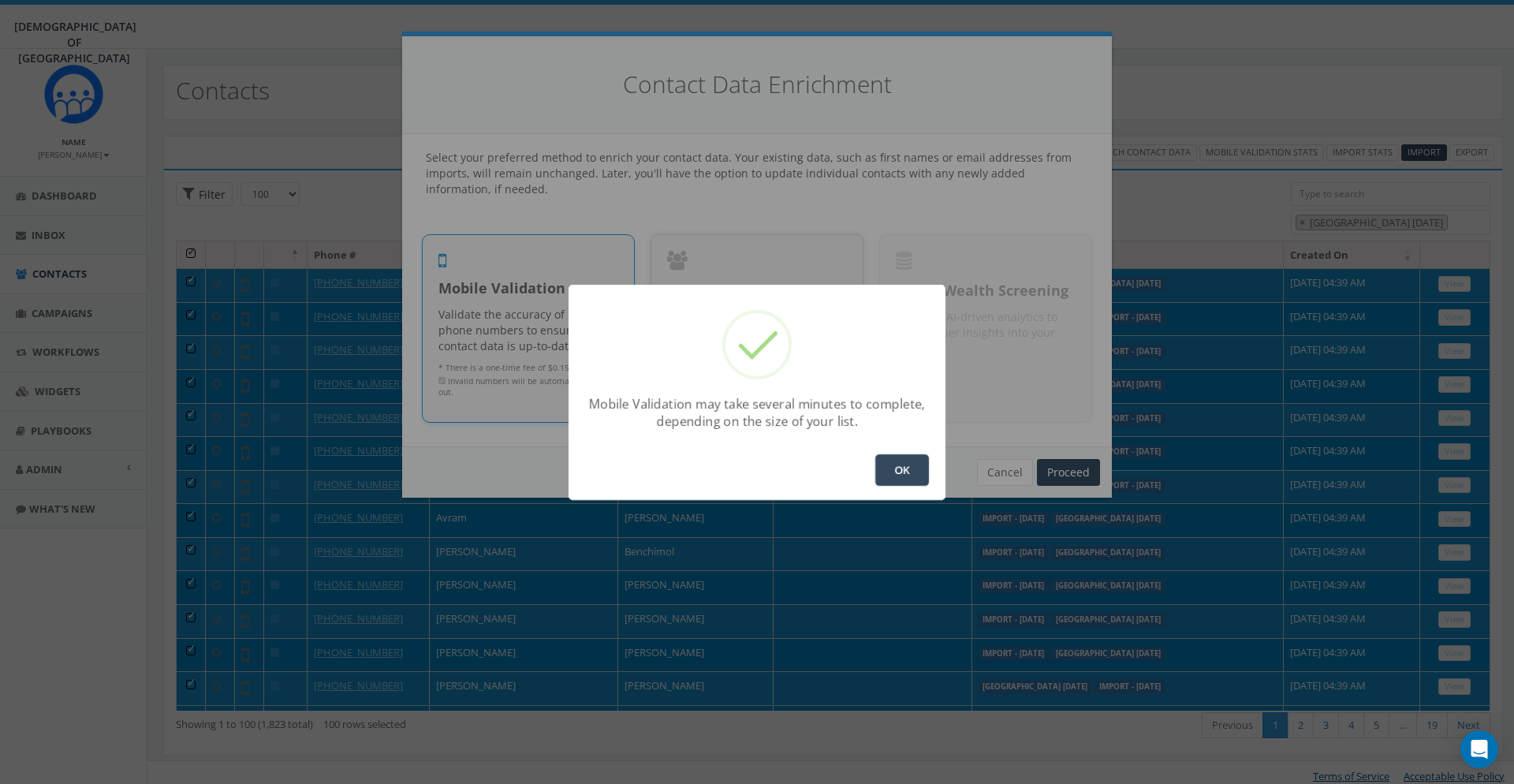
click at [910, 468] on button "OK" at bounding box center [902, 470] width 54 height 31
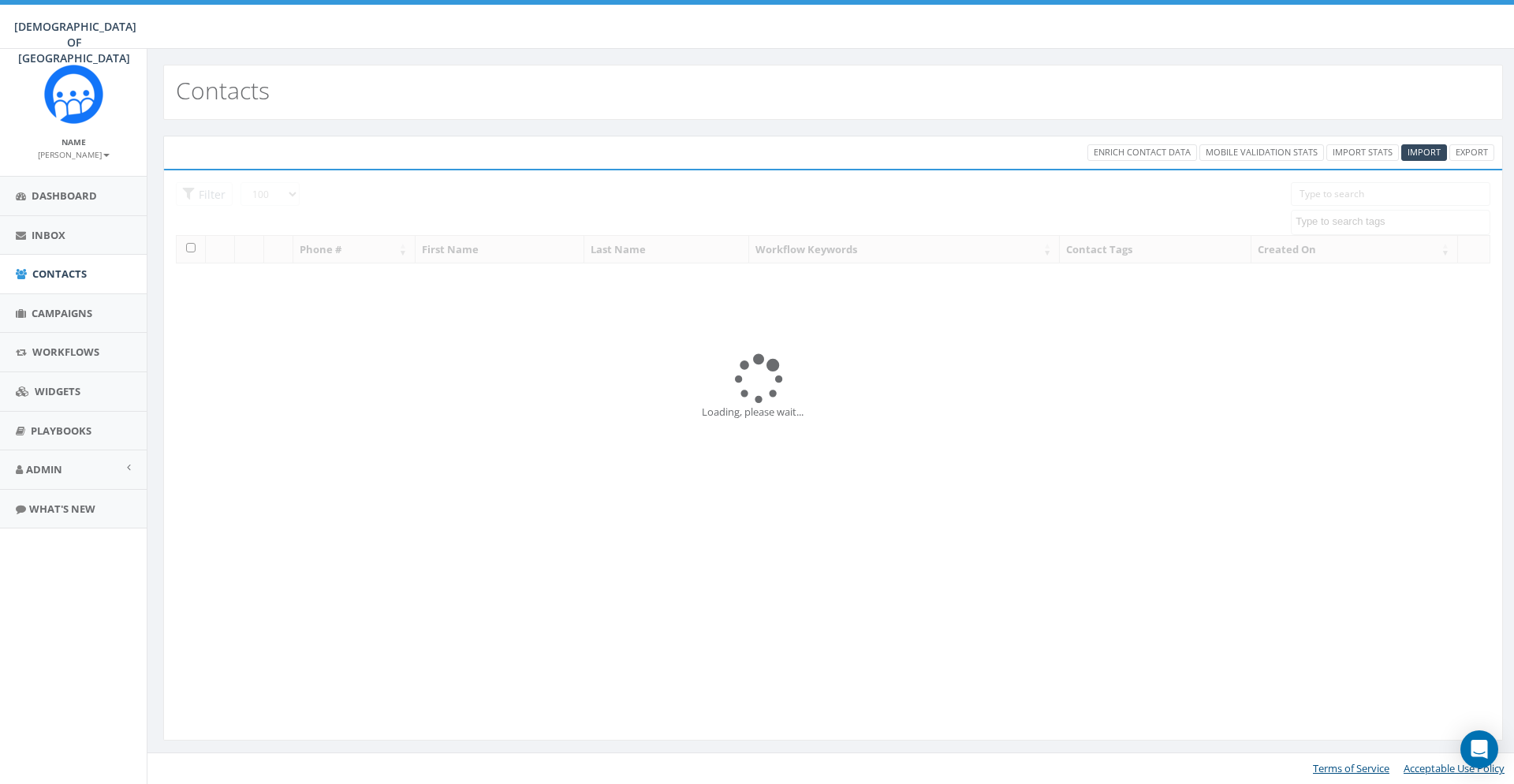
select select "100"
select select
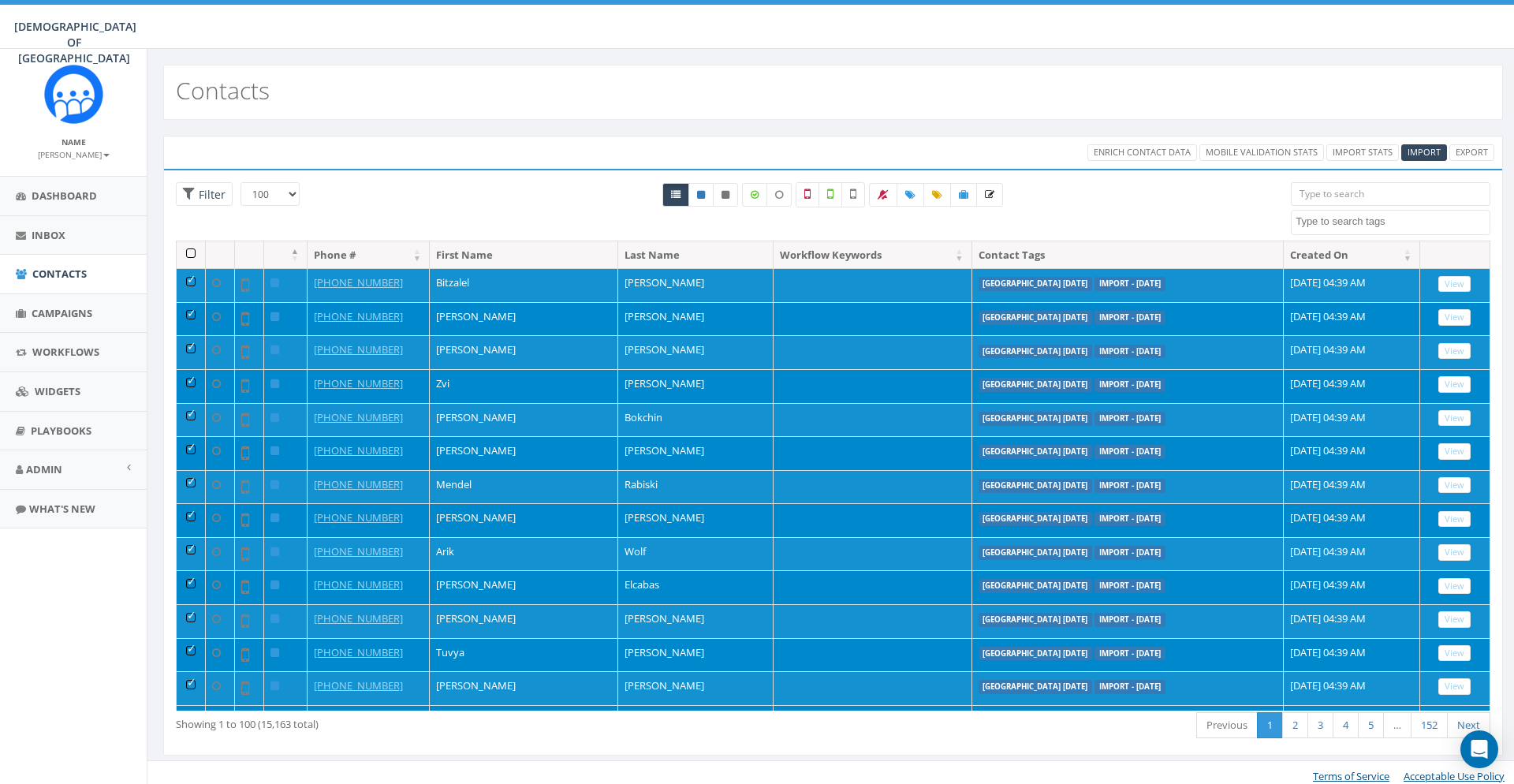
click at [195, 249] on th at bounding box center [191, 255] width 29 height 27
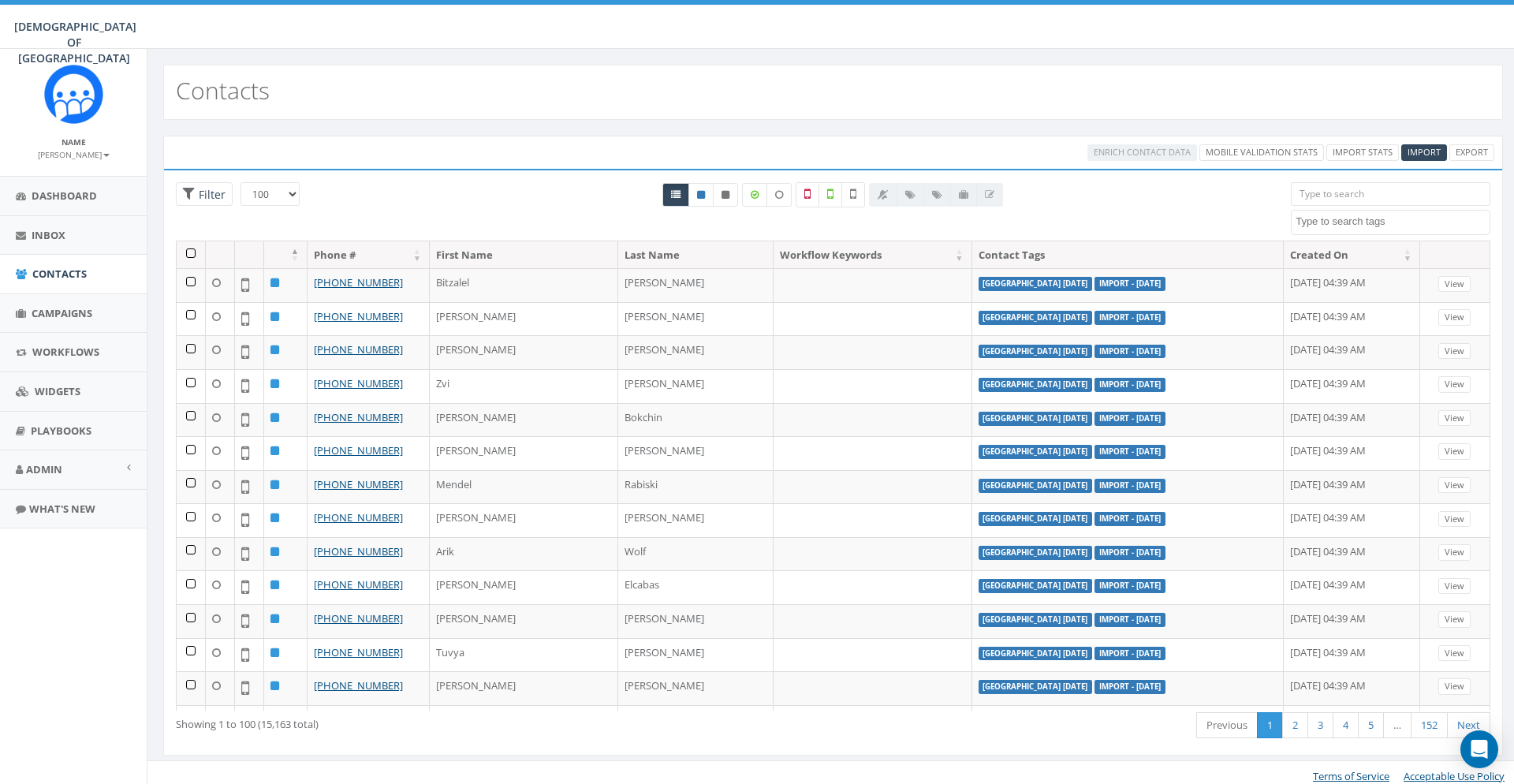
click at [1388, 233] on span at bounding box center [1390, 223] width 200 height 26
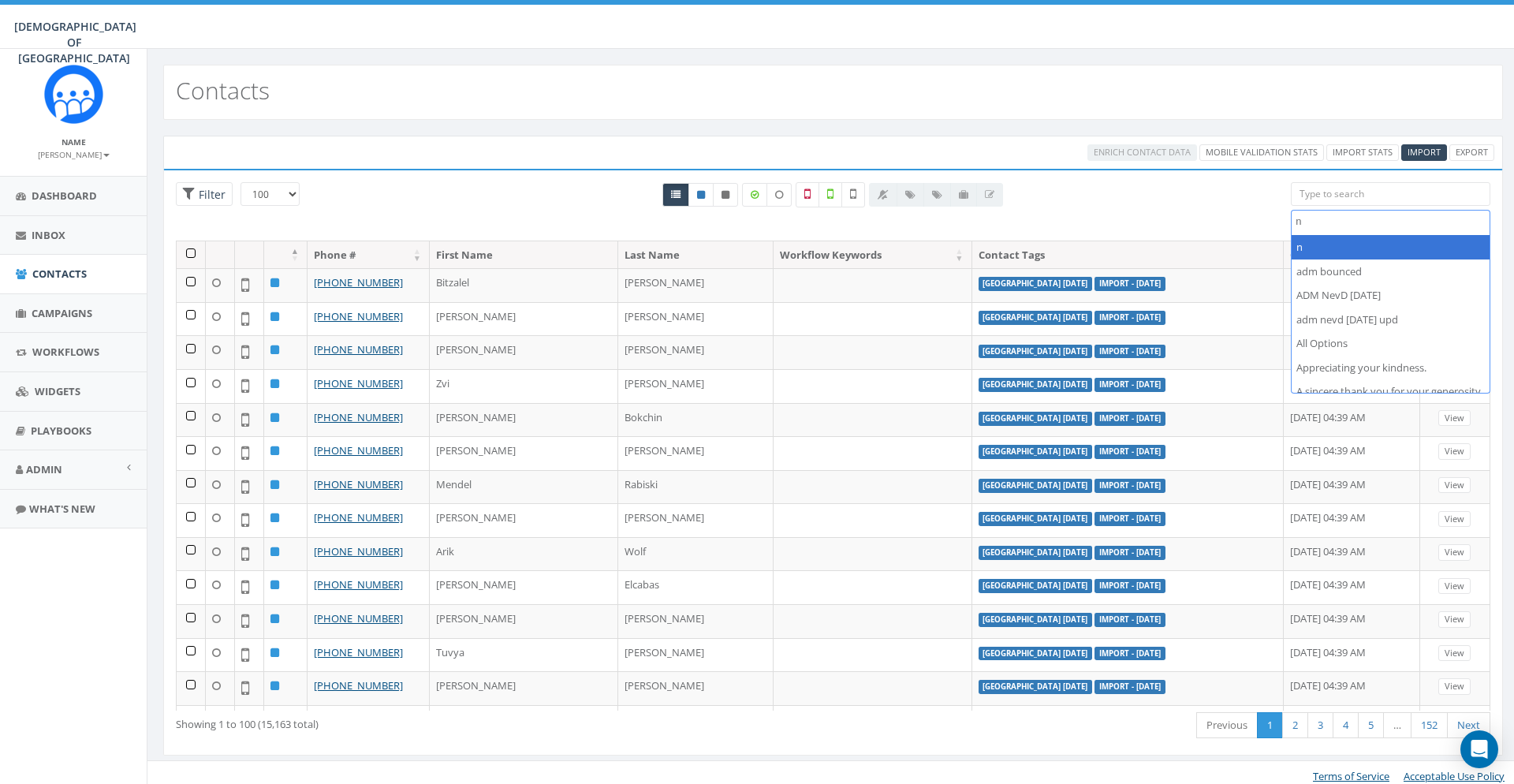
scroll to position [0, 0]
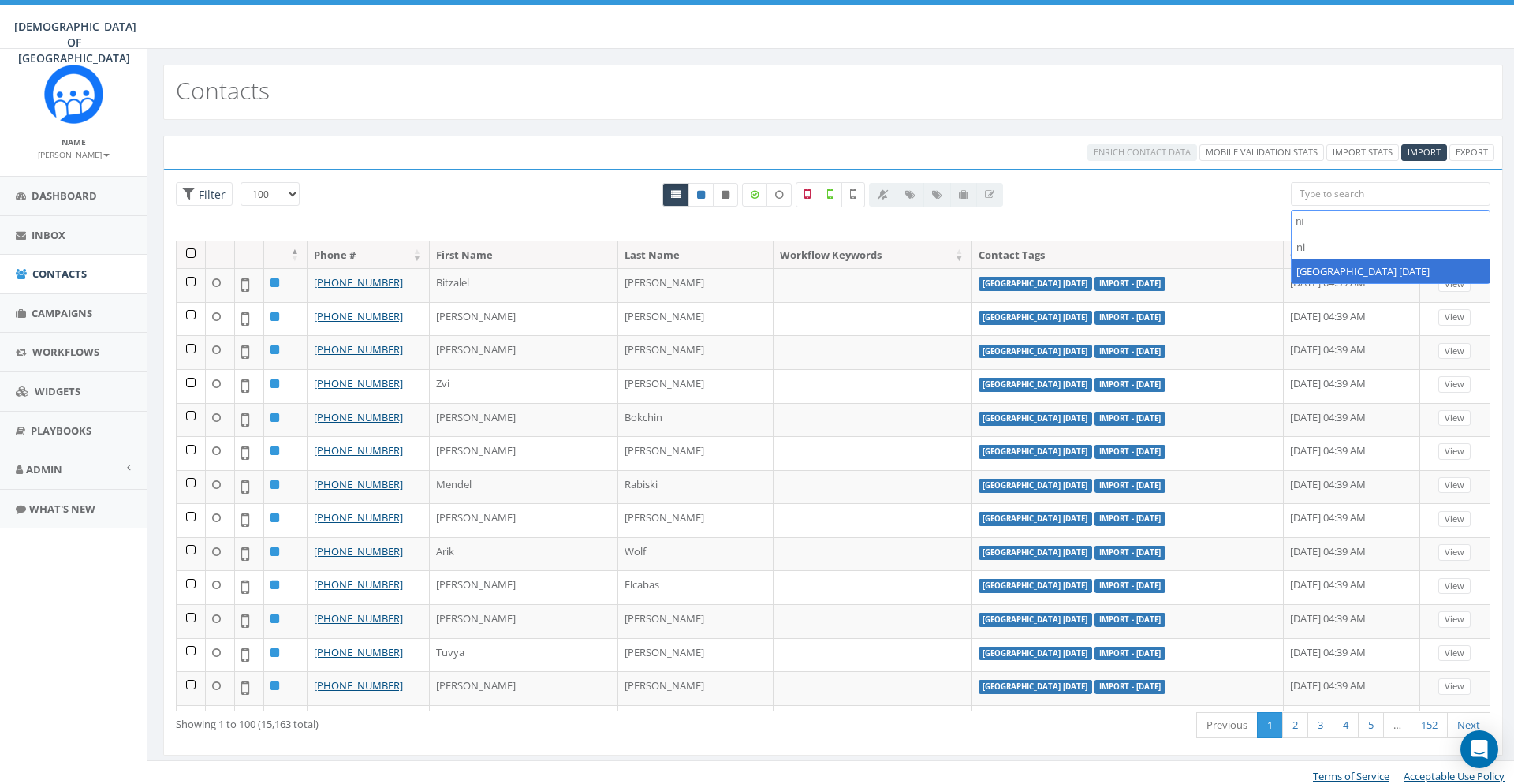
type textarea "ni"
select select "[GEOGRAPHIC_DATA] [DATE]"
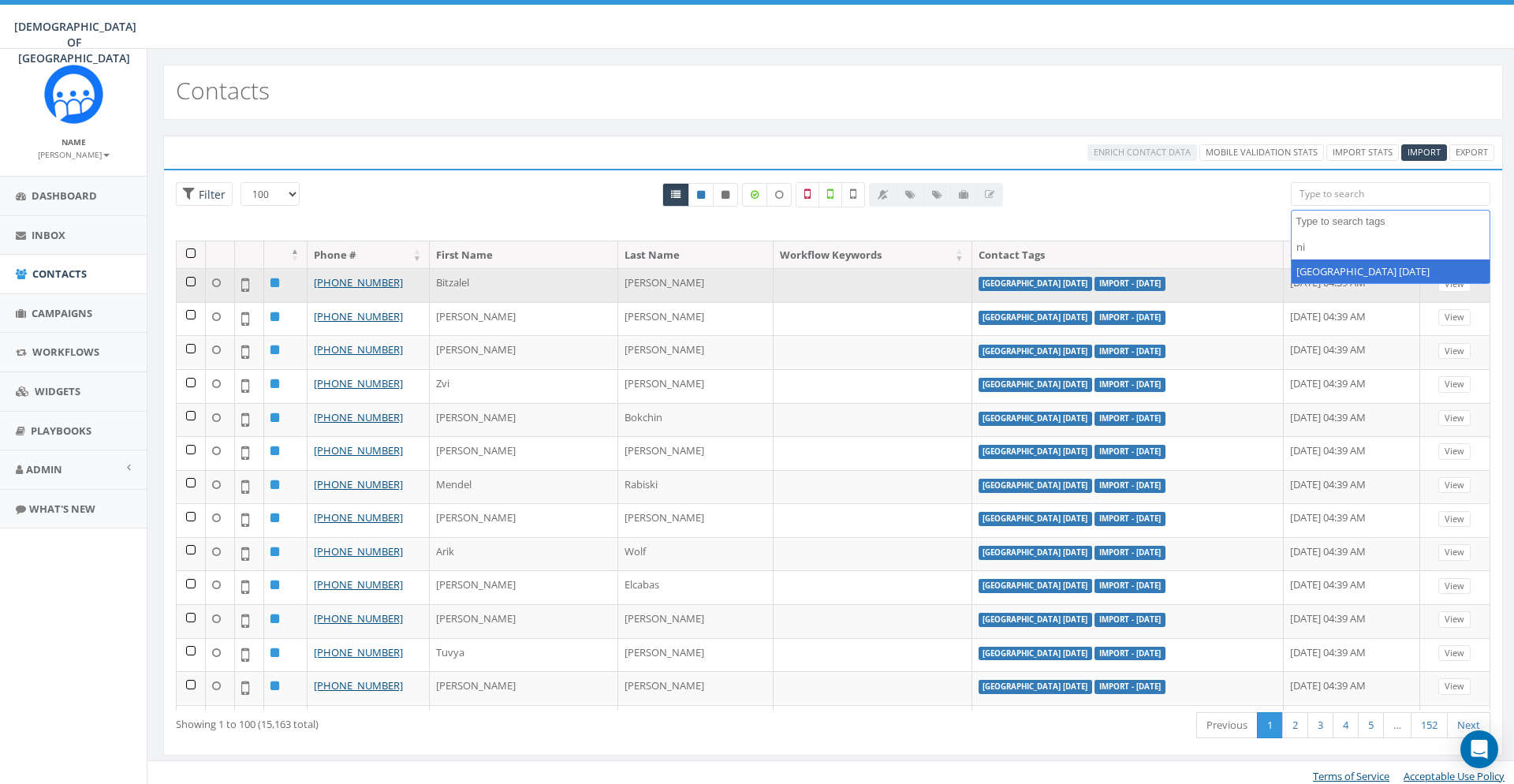
scroll to position [514, 0]
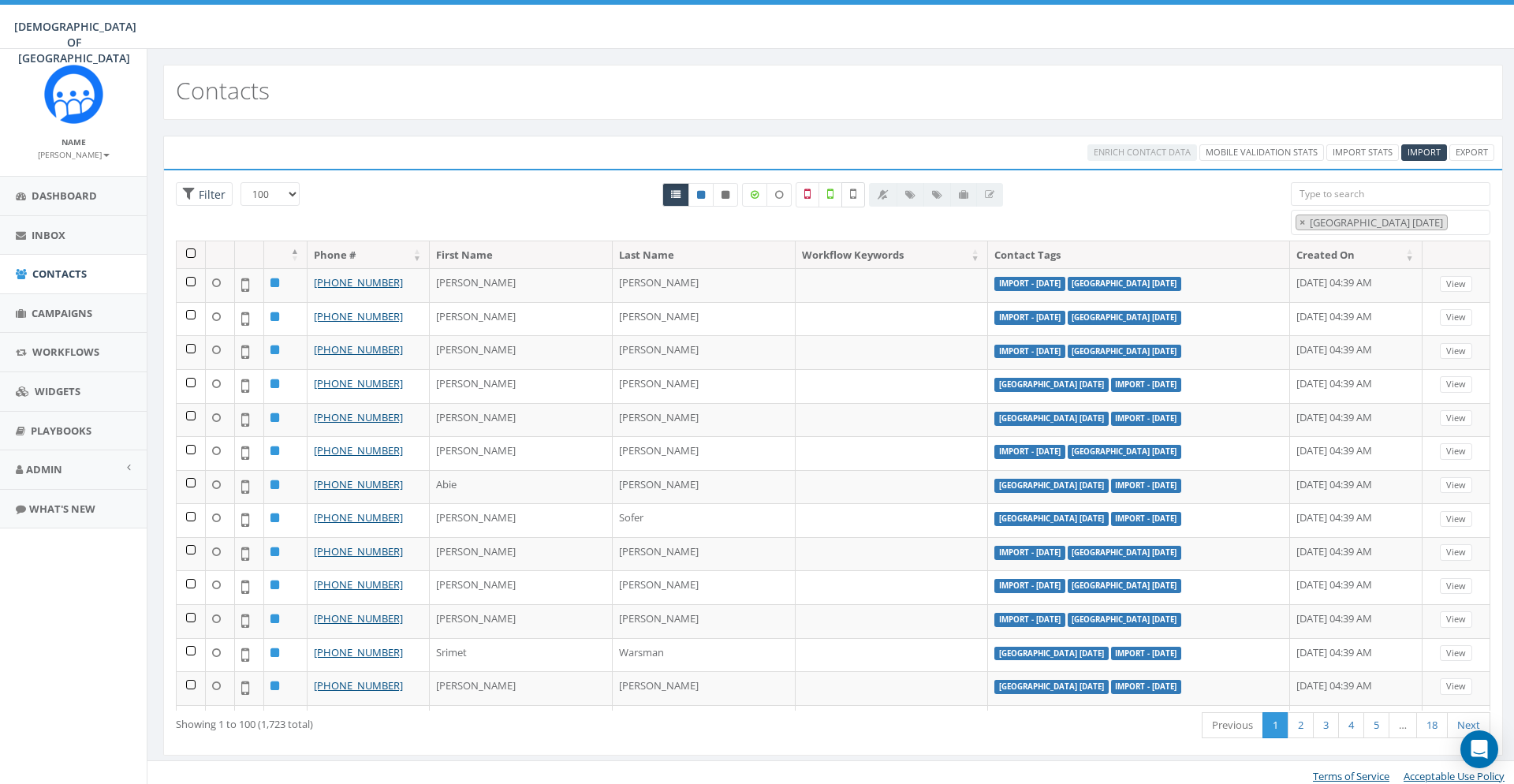
click at [858, 196] on label at bounding box center [854, 195] width 24 height 26
click at [191, 254] on th at bounding box center [191, 255] width 29 height 27
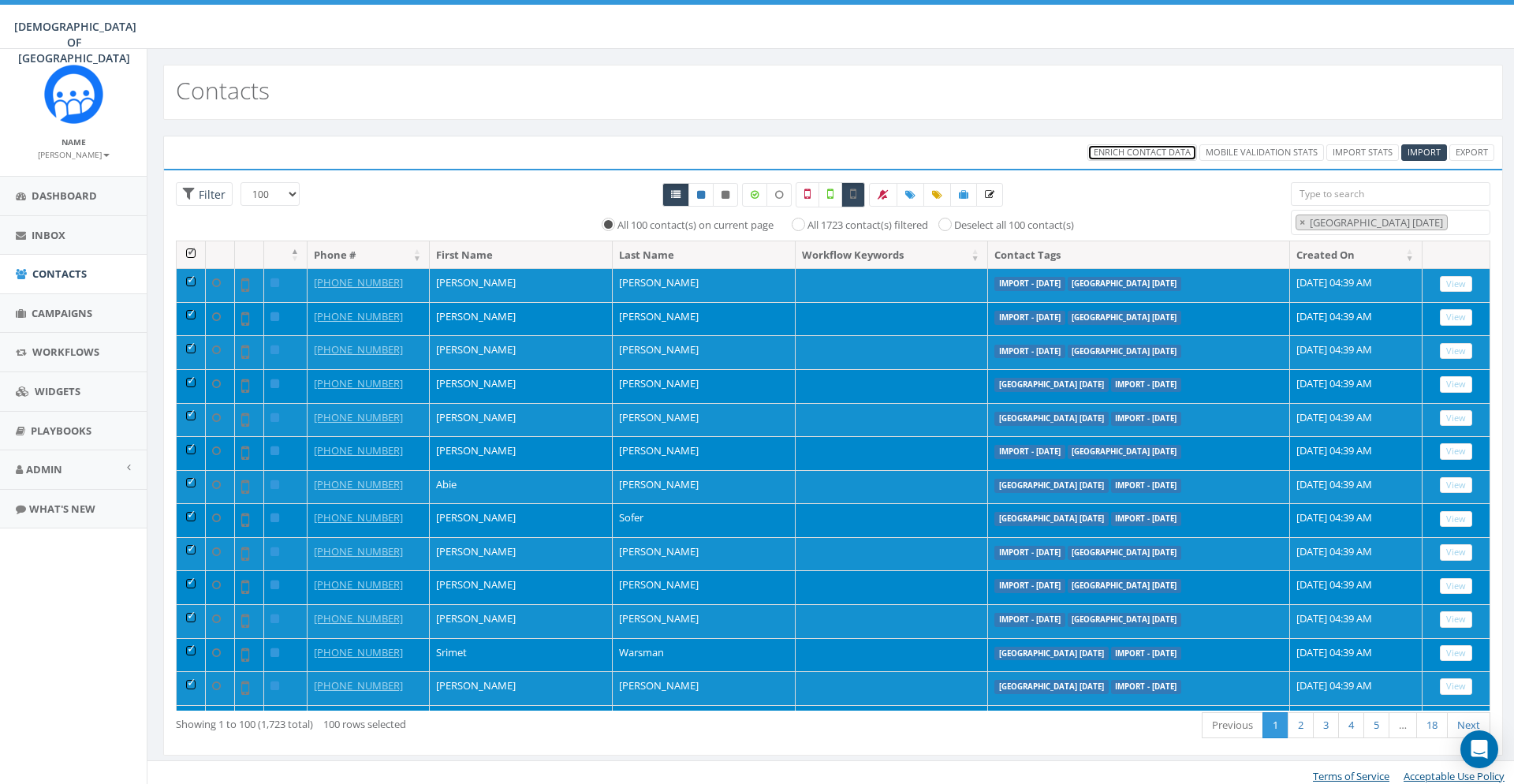
click at [1139, 150] on span "Enrich Contact Data" at bounding box center [1142, 151] width 97 height 12
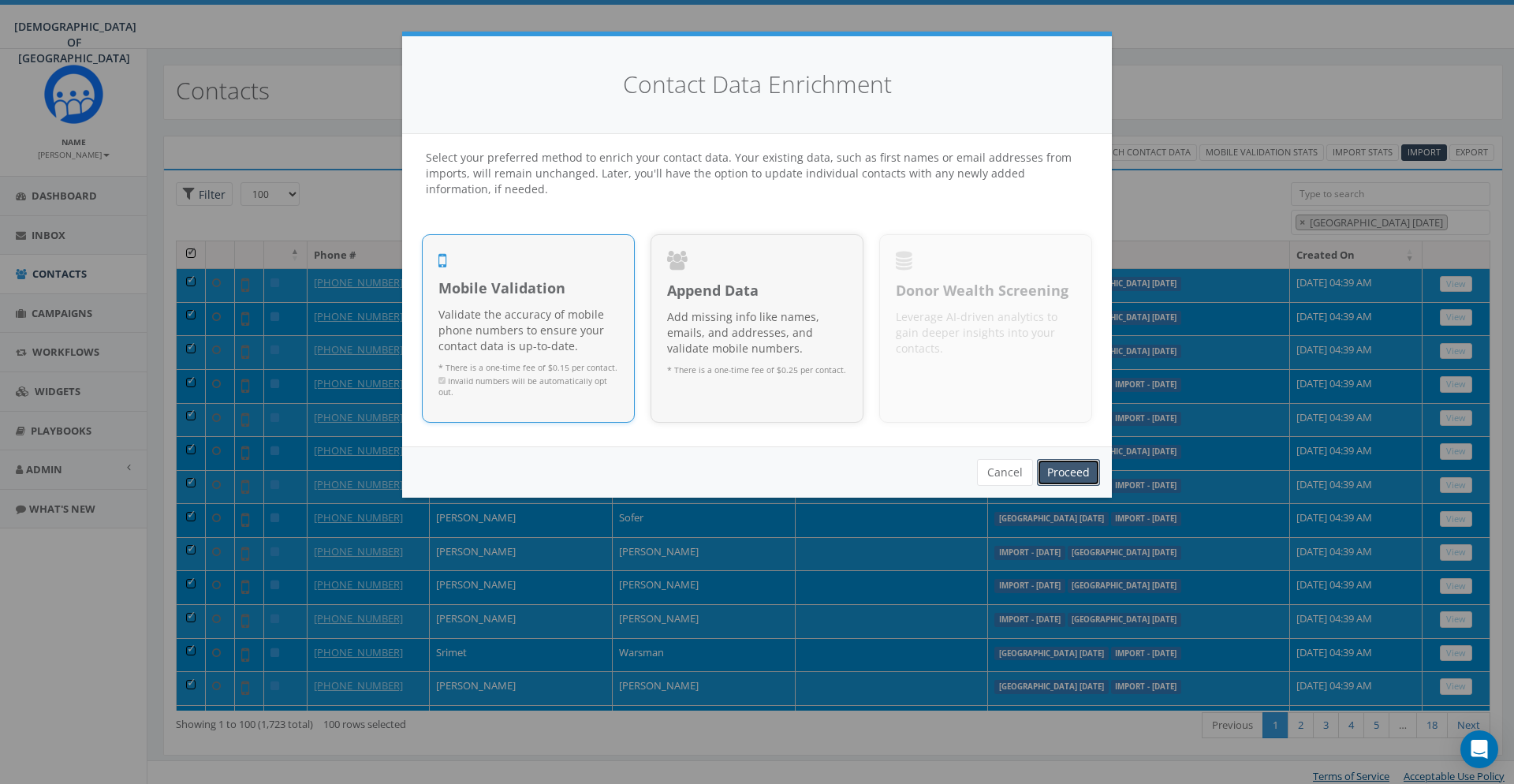
click at [1092, 467] on link "Proceed" at bounding box center [1068, 472] width 63 height 27
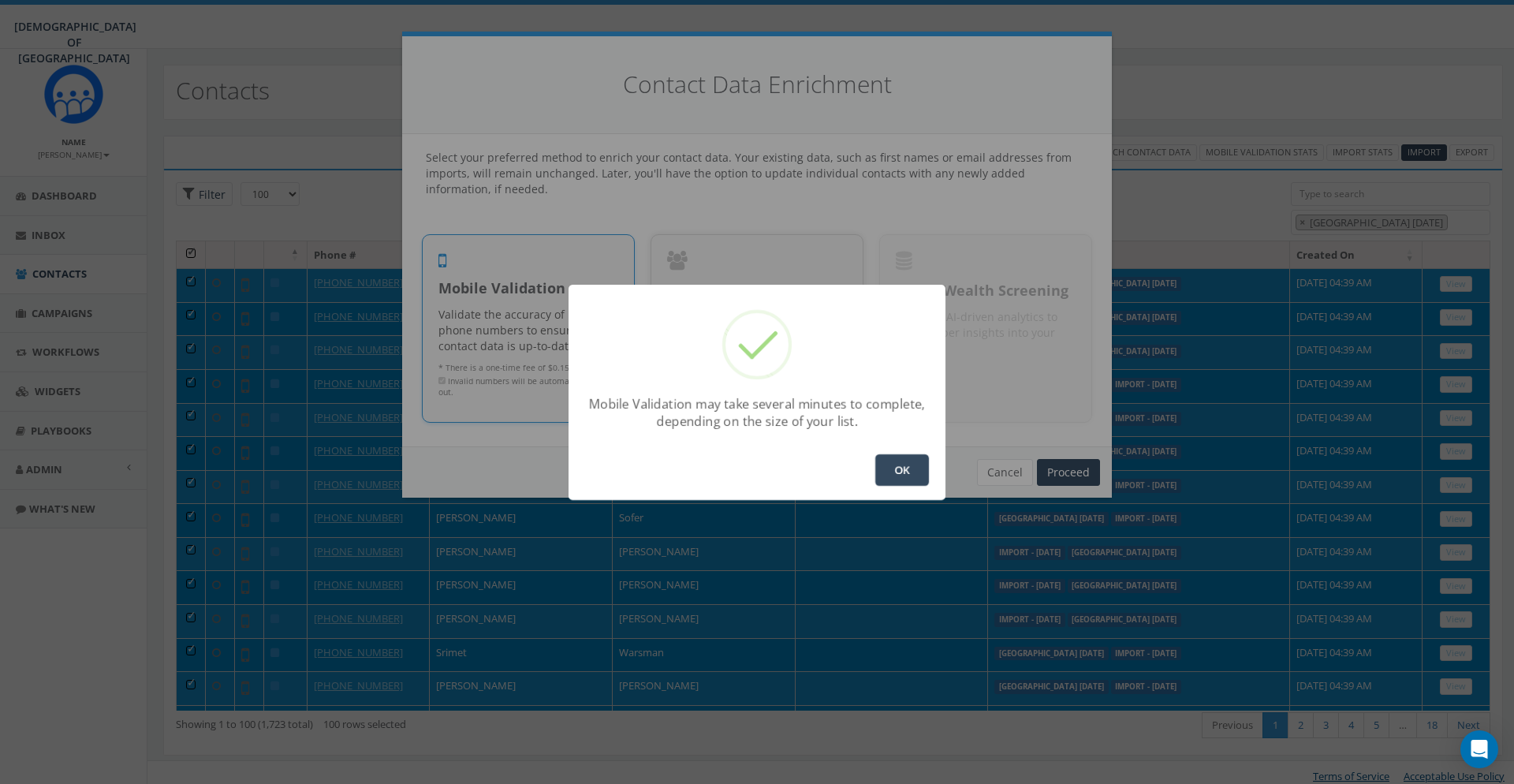
click at [928, 469] on button "OK" at bounding box center [902, 470] width 54 height 31
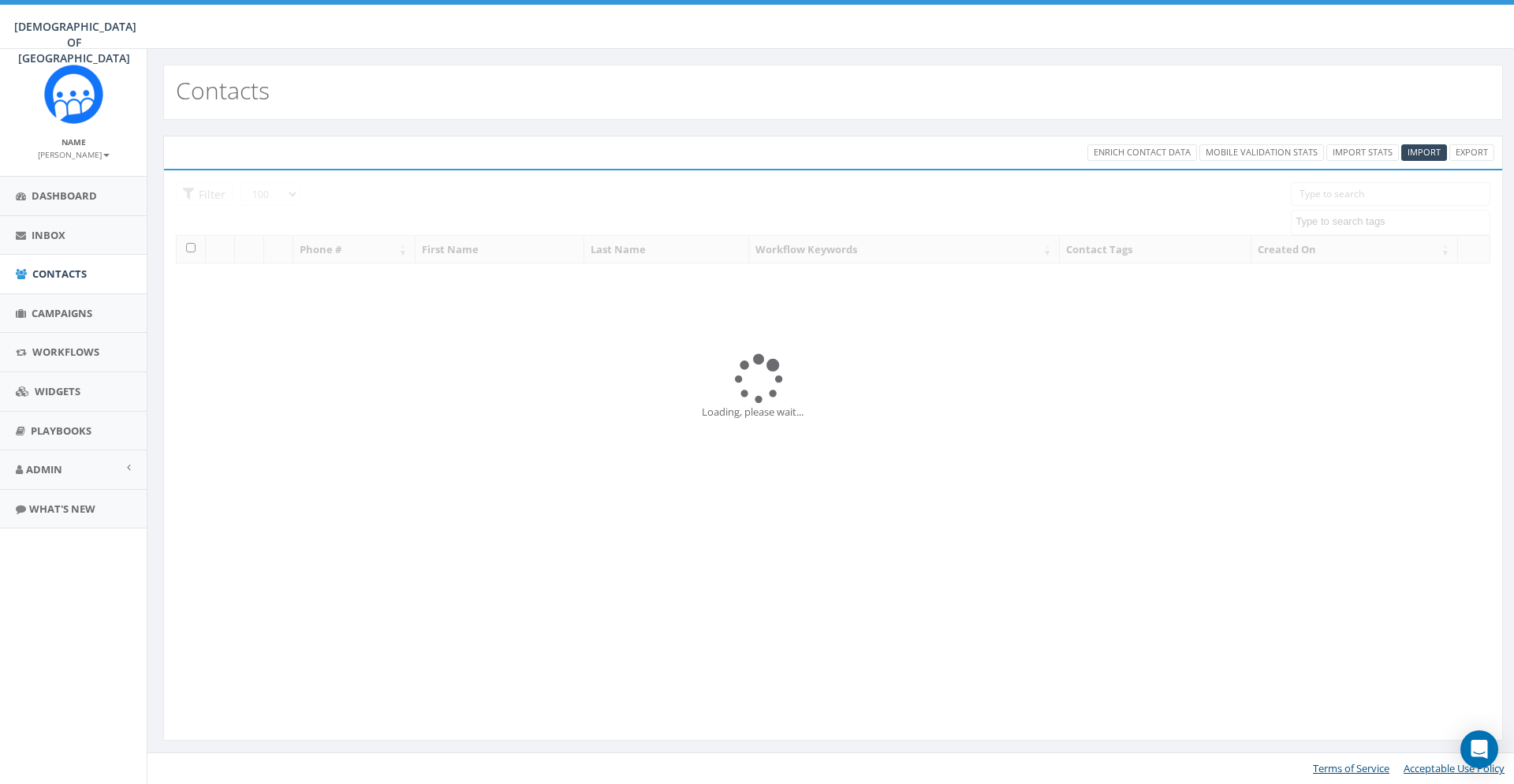
select select "100"
select select
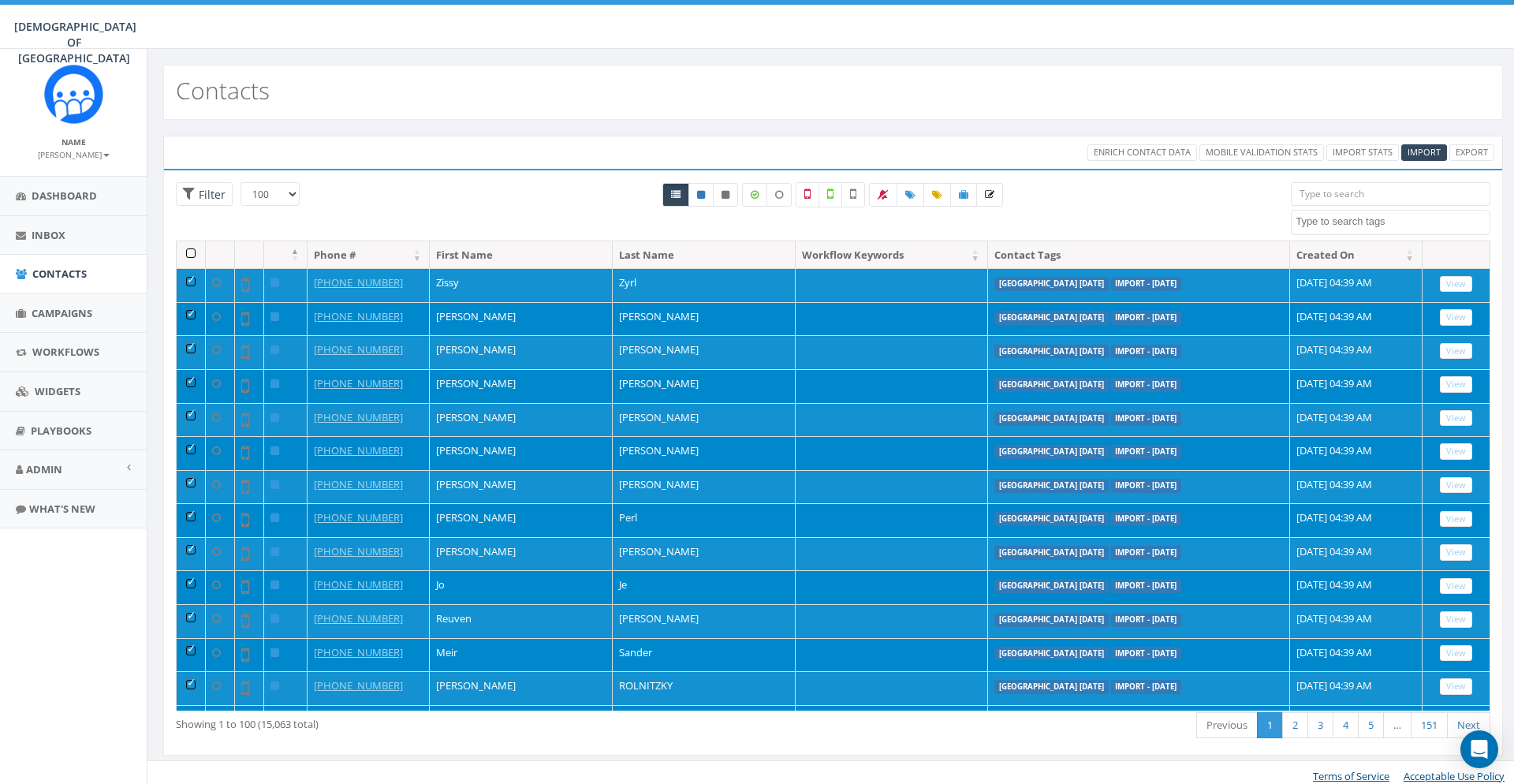
click at [192, 254] on th at bounding box center [191, 255] width 29 height 27
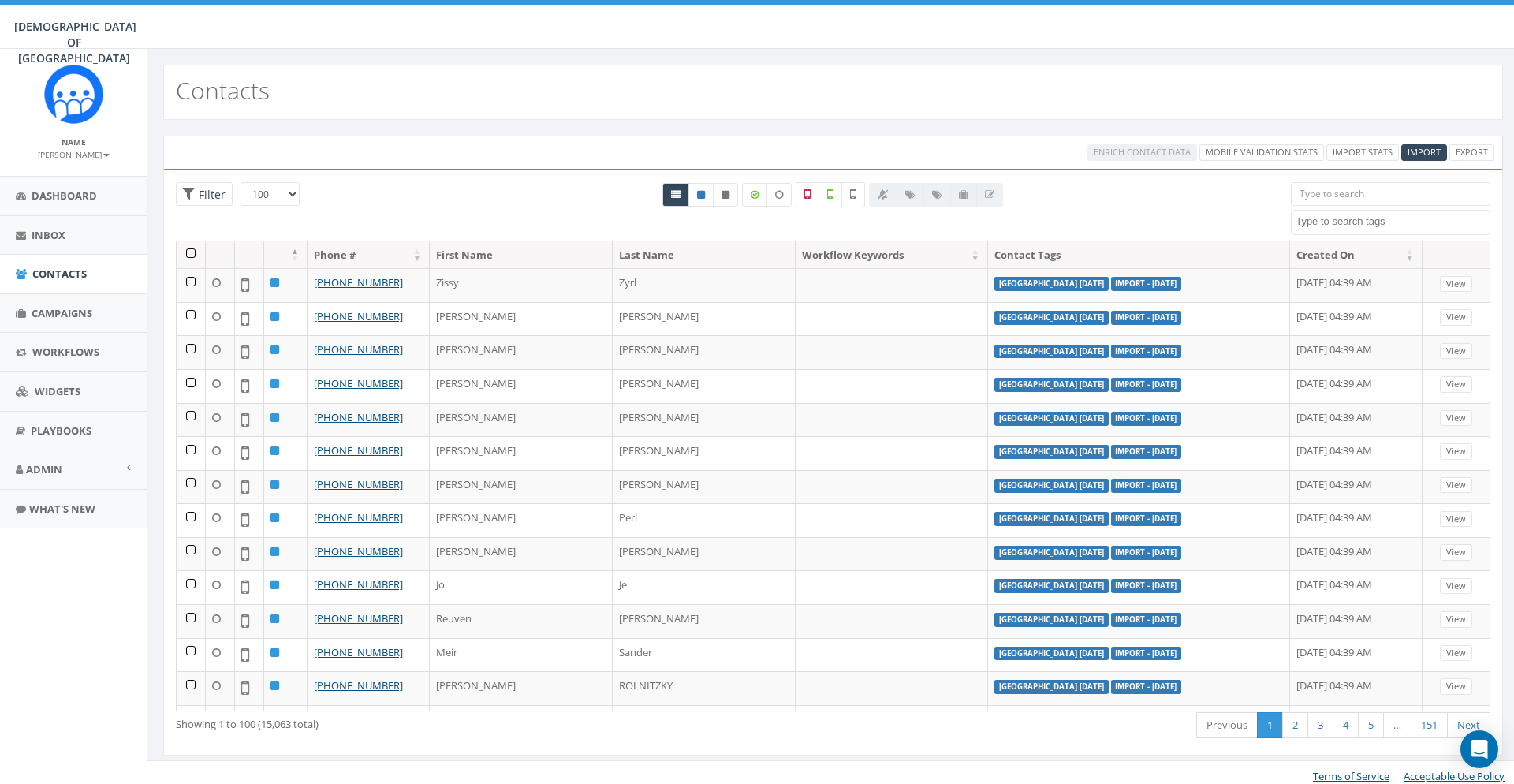
click at [1367, 219] on textarea "Search" at bounding box center [1393, 221] width 194 height 14
type textarea "ni"
select select "[GEOGRAPHIC_DATA] [DATE]"
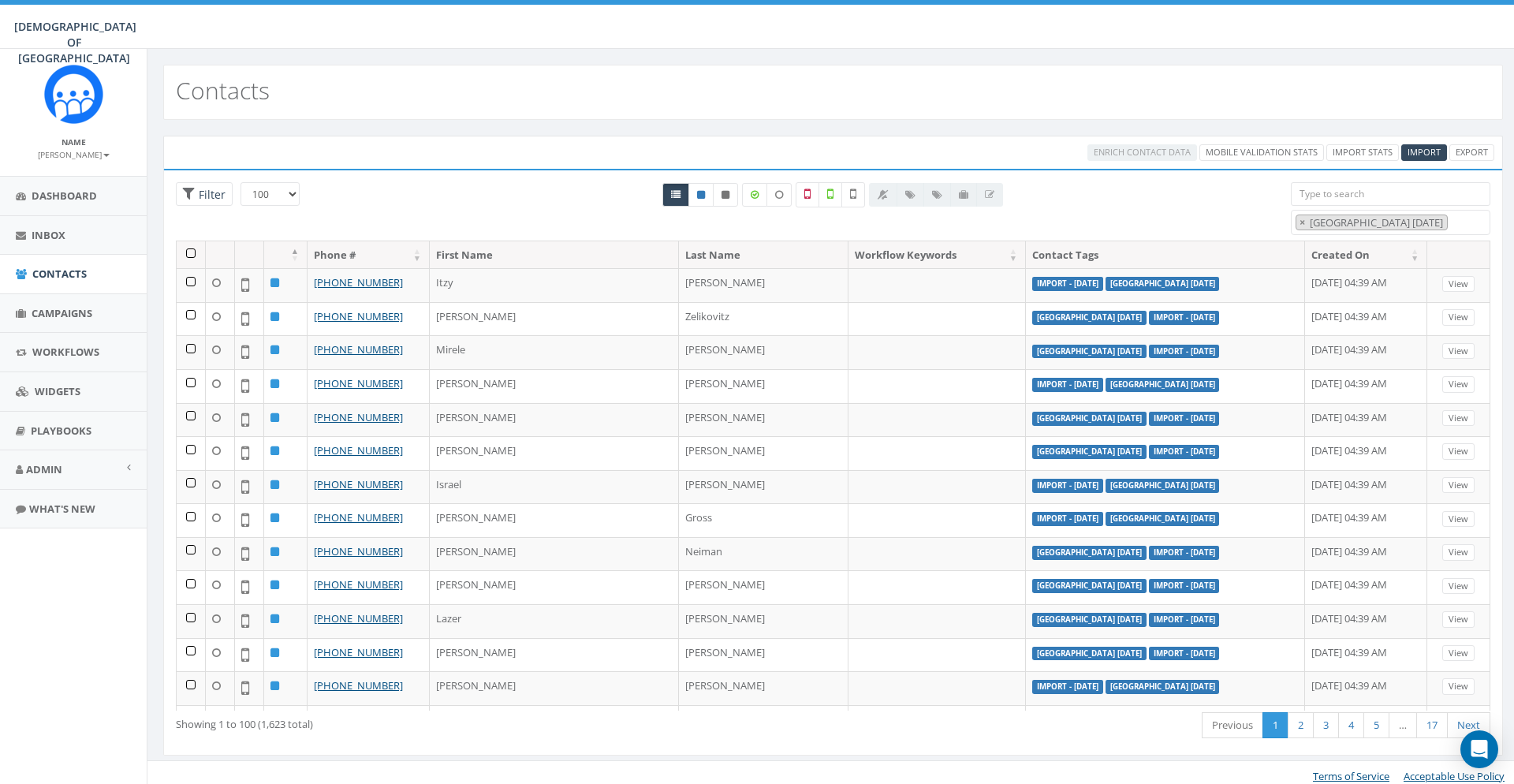
click at [194, 256] on th at bounding box center [191, 255] width 29 height 27
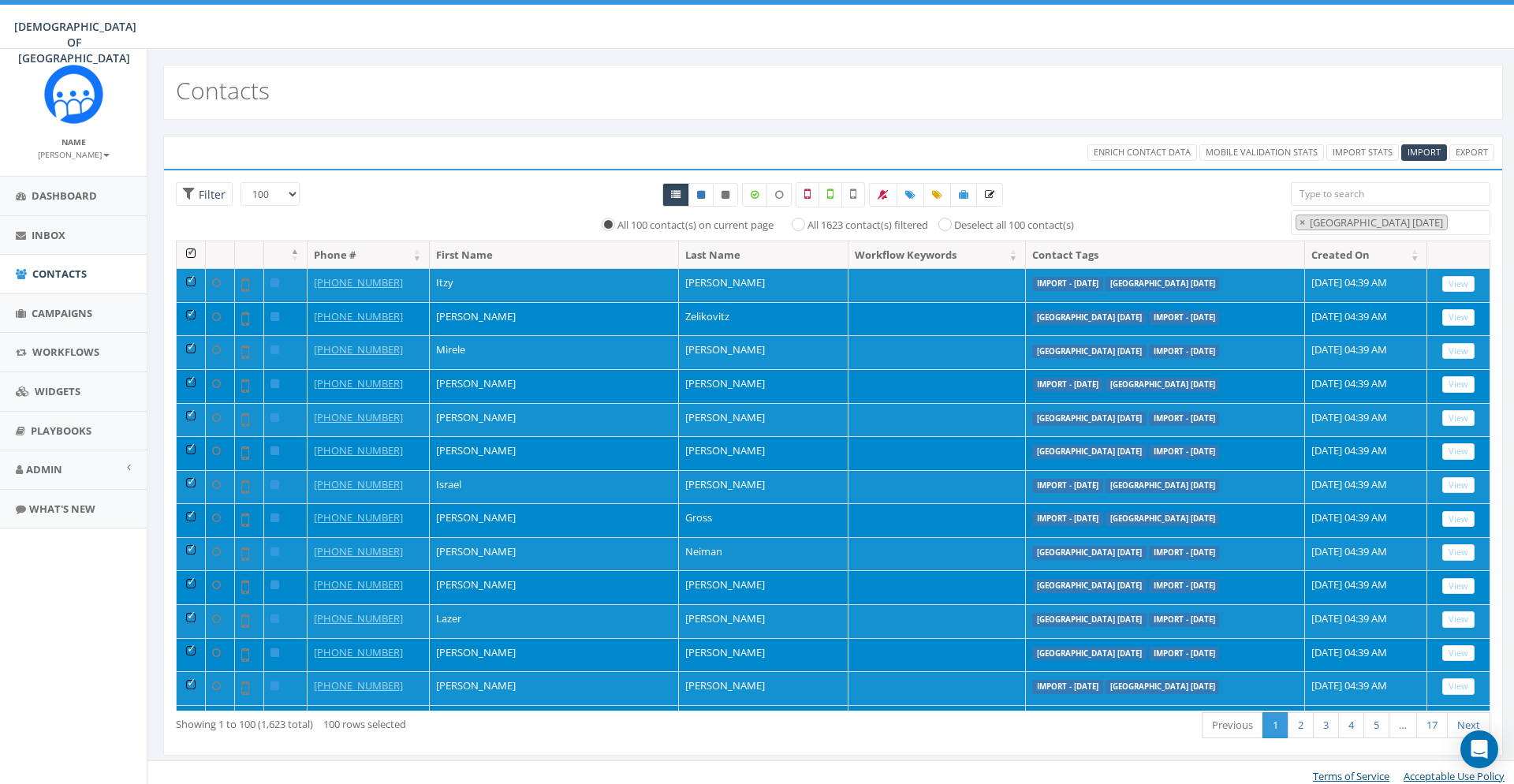
click at [196, 246] on th at bounding box center [191, 255] width 29 height 27
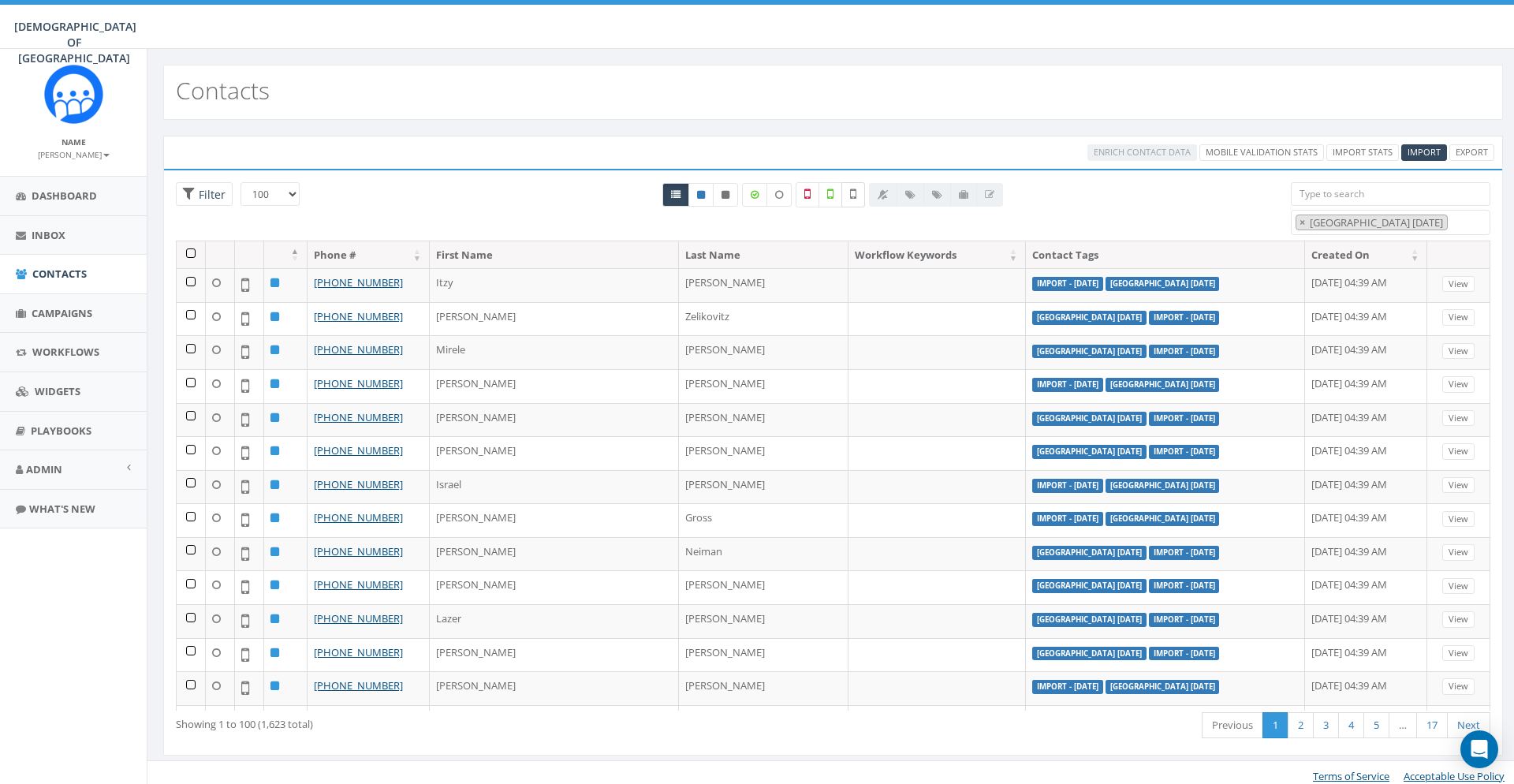
click at [859, 187] on label at bounding box center [854, 195] width 24 height 26
click at [191, 252] on th at bounding box center [191, 255] width 29 height 27
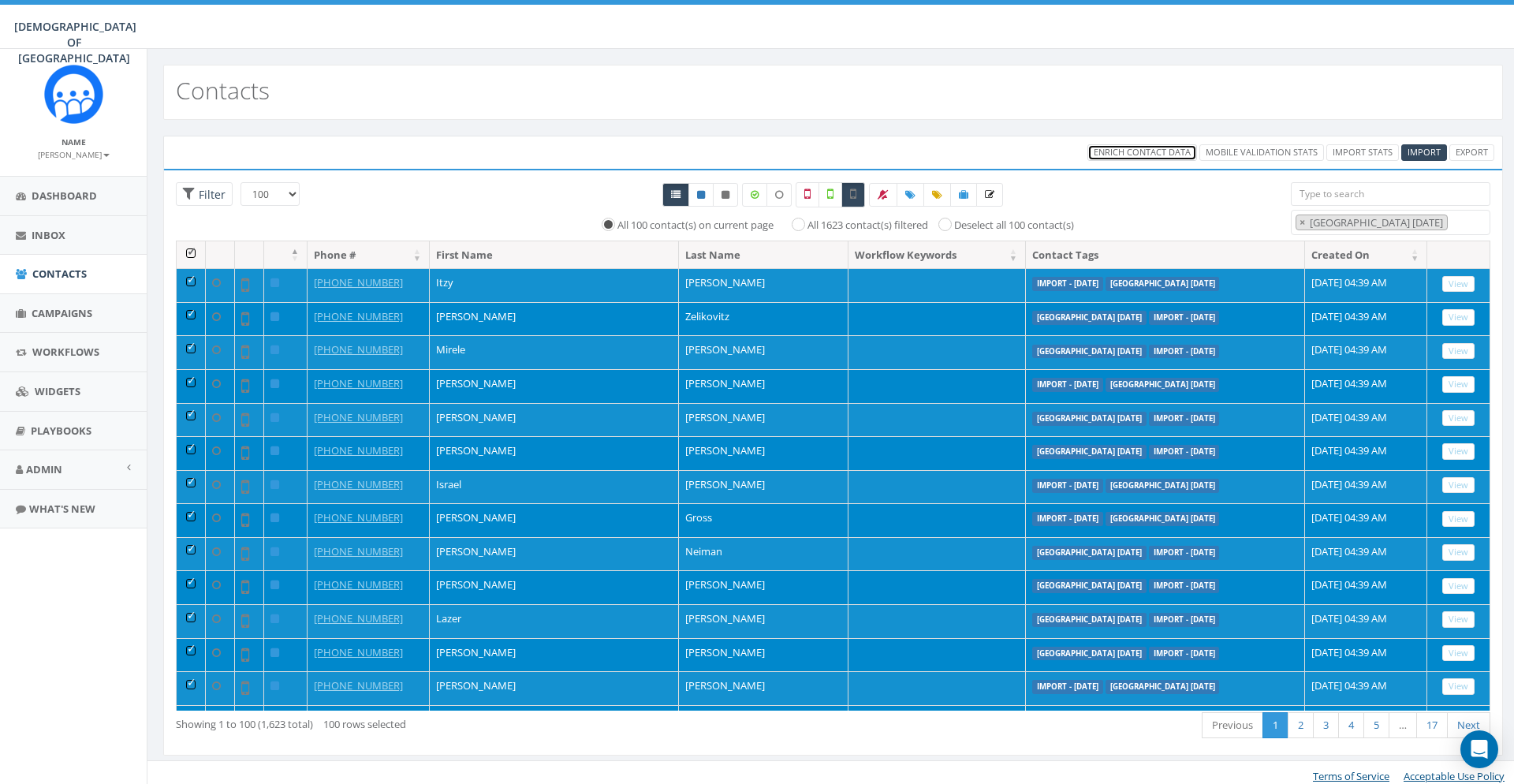
click at [1138, 156] on span "Enrich Contact Data" at bounding box center [1142, 151] width 97 height 12
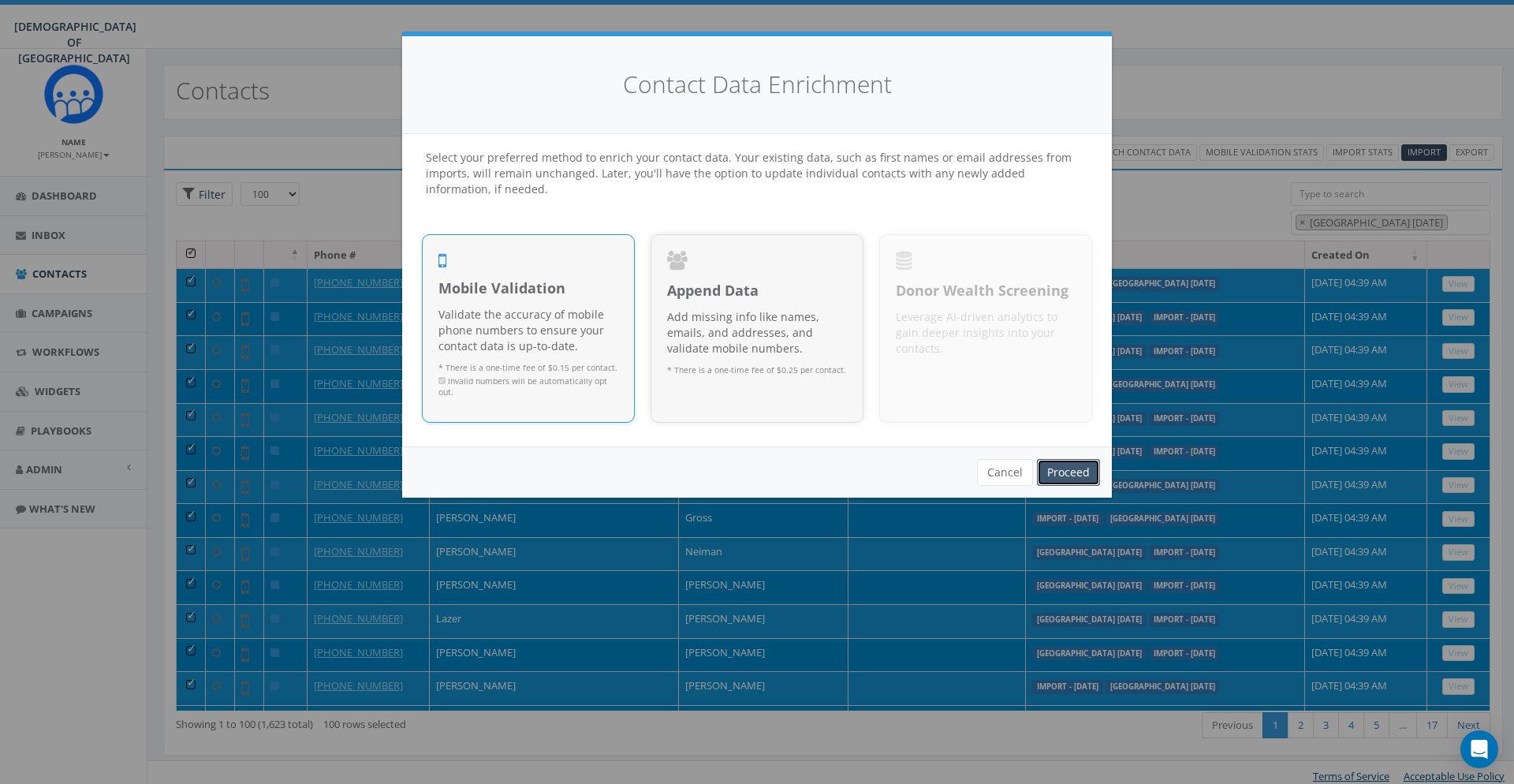
click at [1084, 467] on link "Proceed" at bounding box center [1068, 472] width 63 height 27
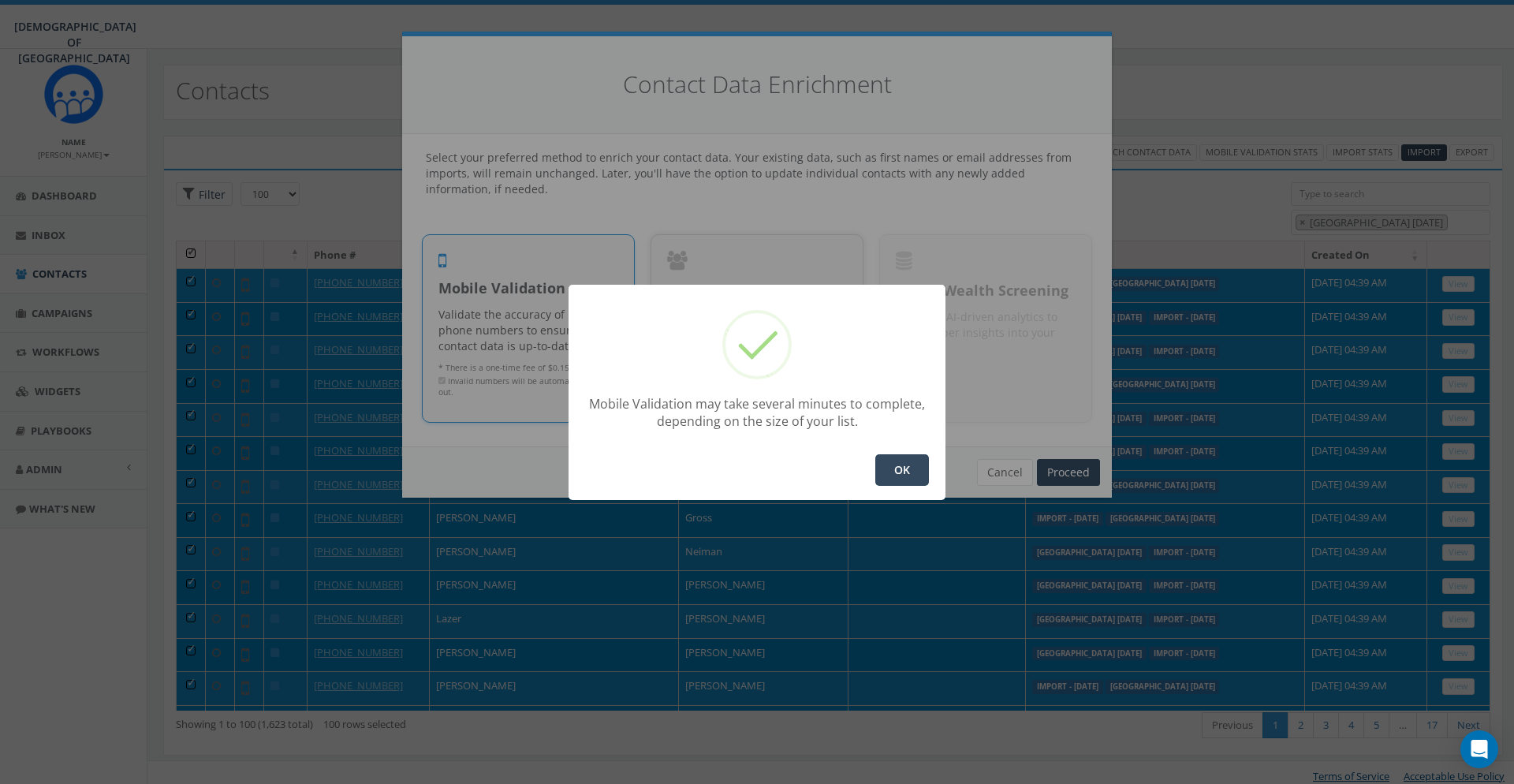
click at [884, 467] on button "OK" at bounding box center [902, 470] width 54 height 31
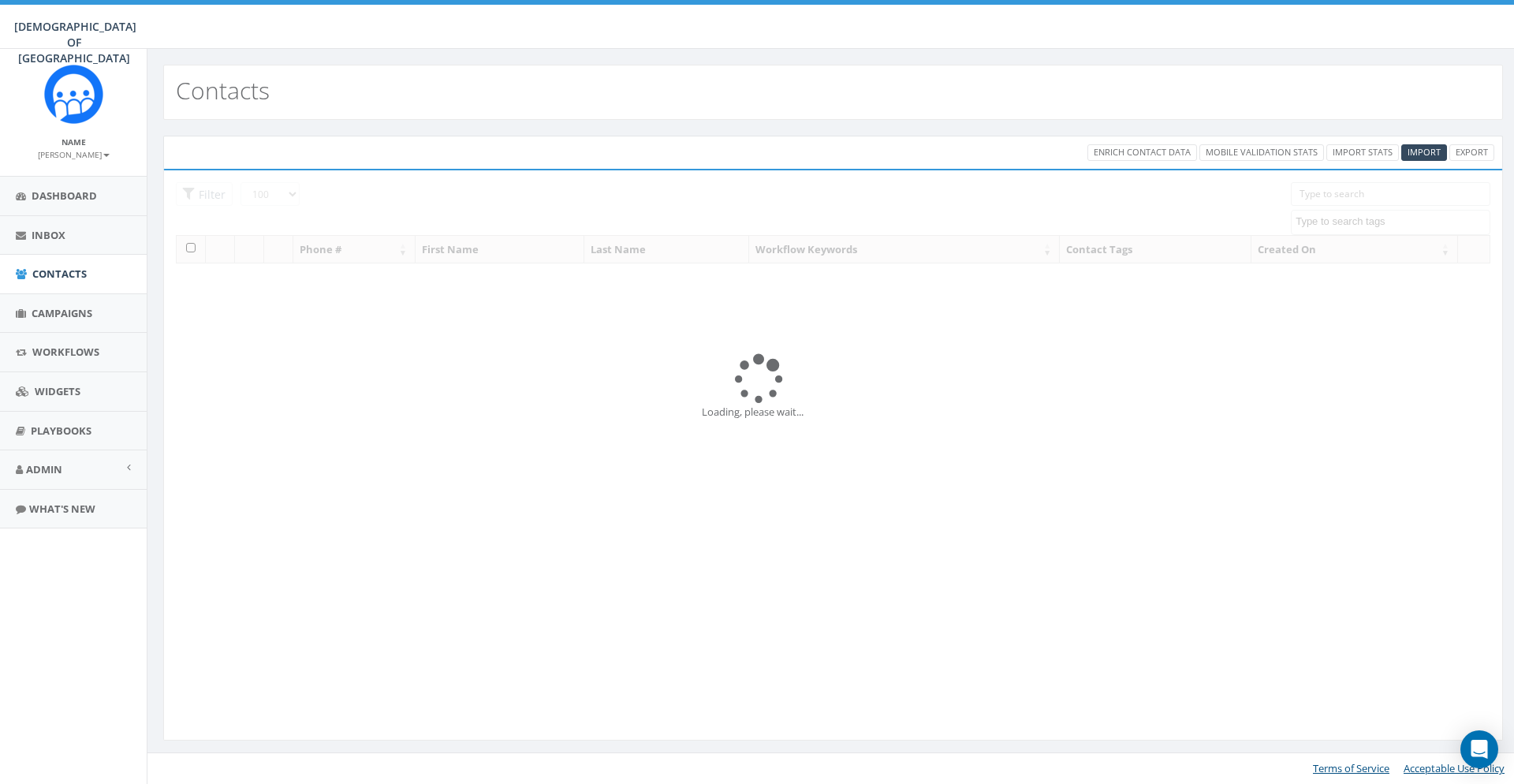
select select "100"
select select
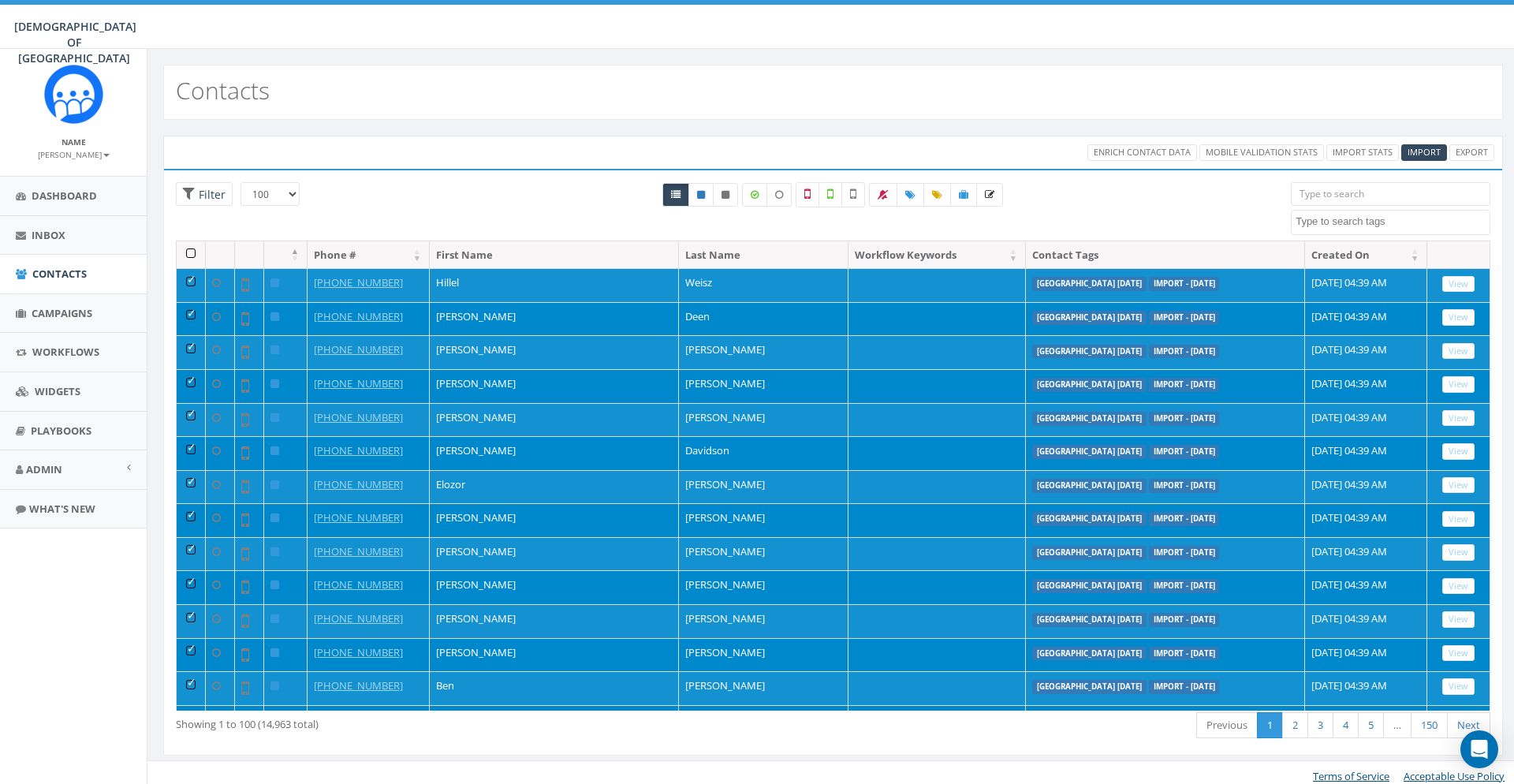
click at [191, 251] on th at bounding box center [191, 255] width 29 height 27
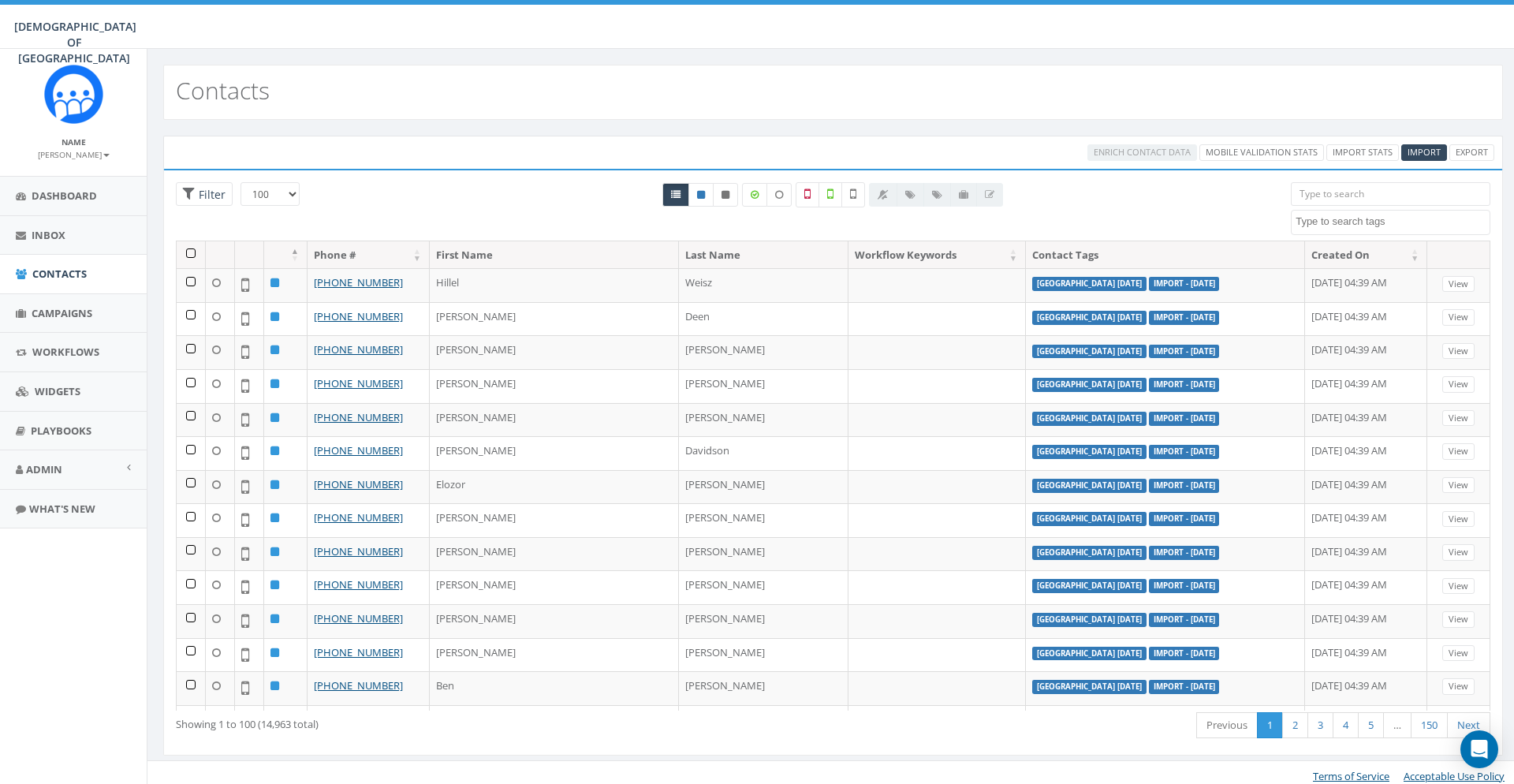
click at [1375, 227] on textarea "Search" at bounding box center [1393, 221] width 194 height 14
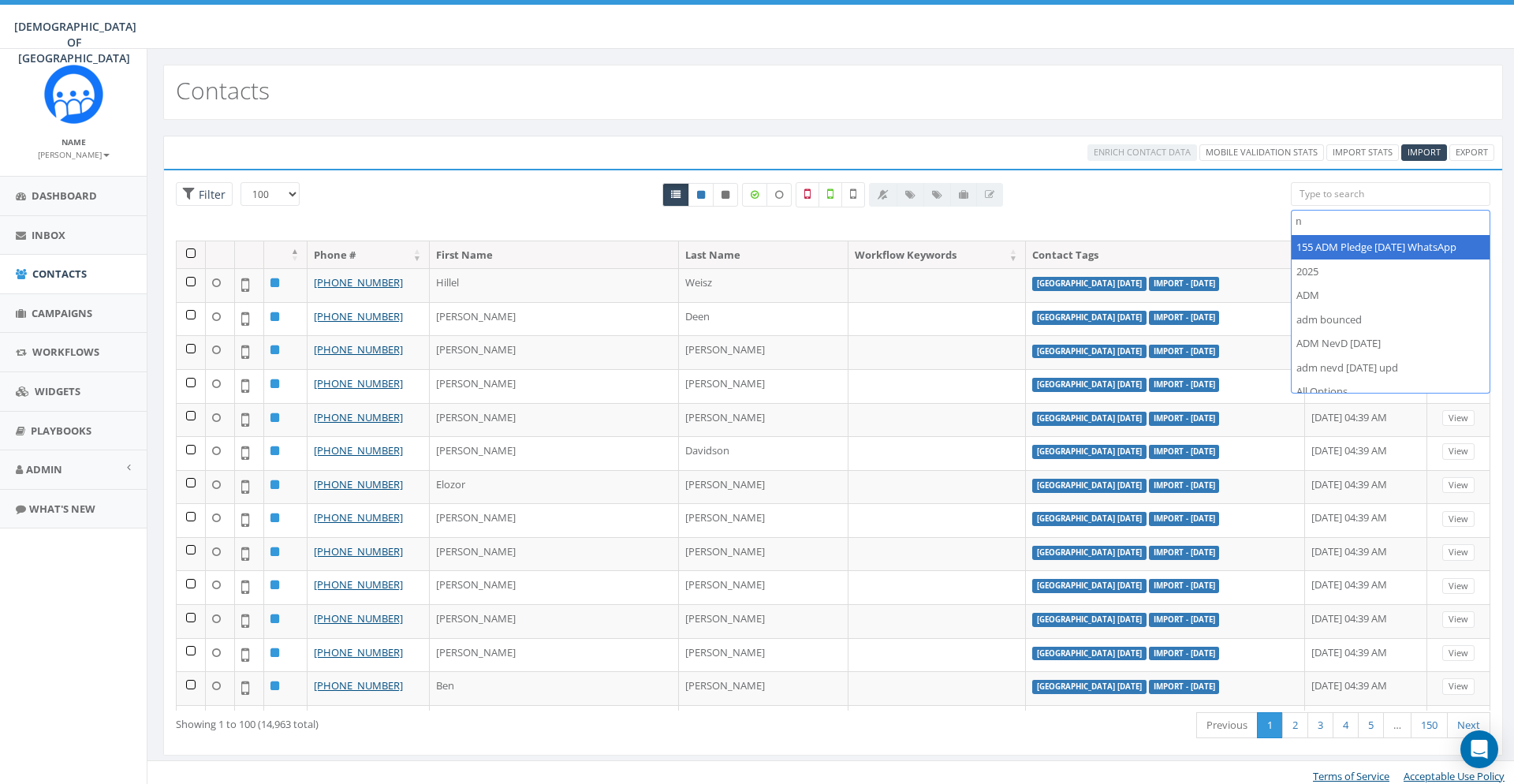
scroll to position [0, 0]
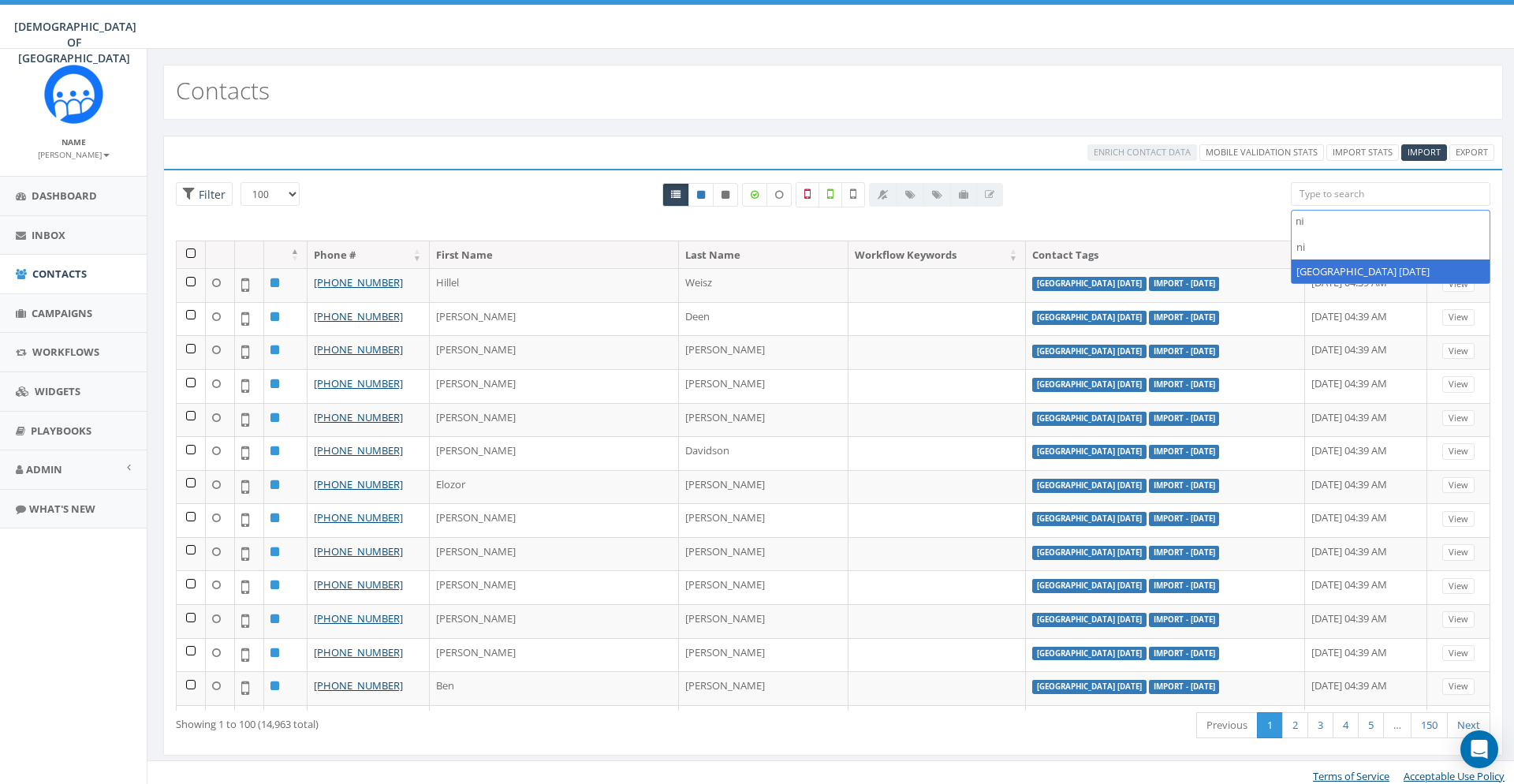
type textarea "ni"
select select "[GEOGRAPHIC_DATA] [DATE]"
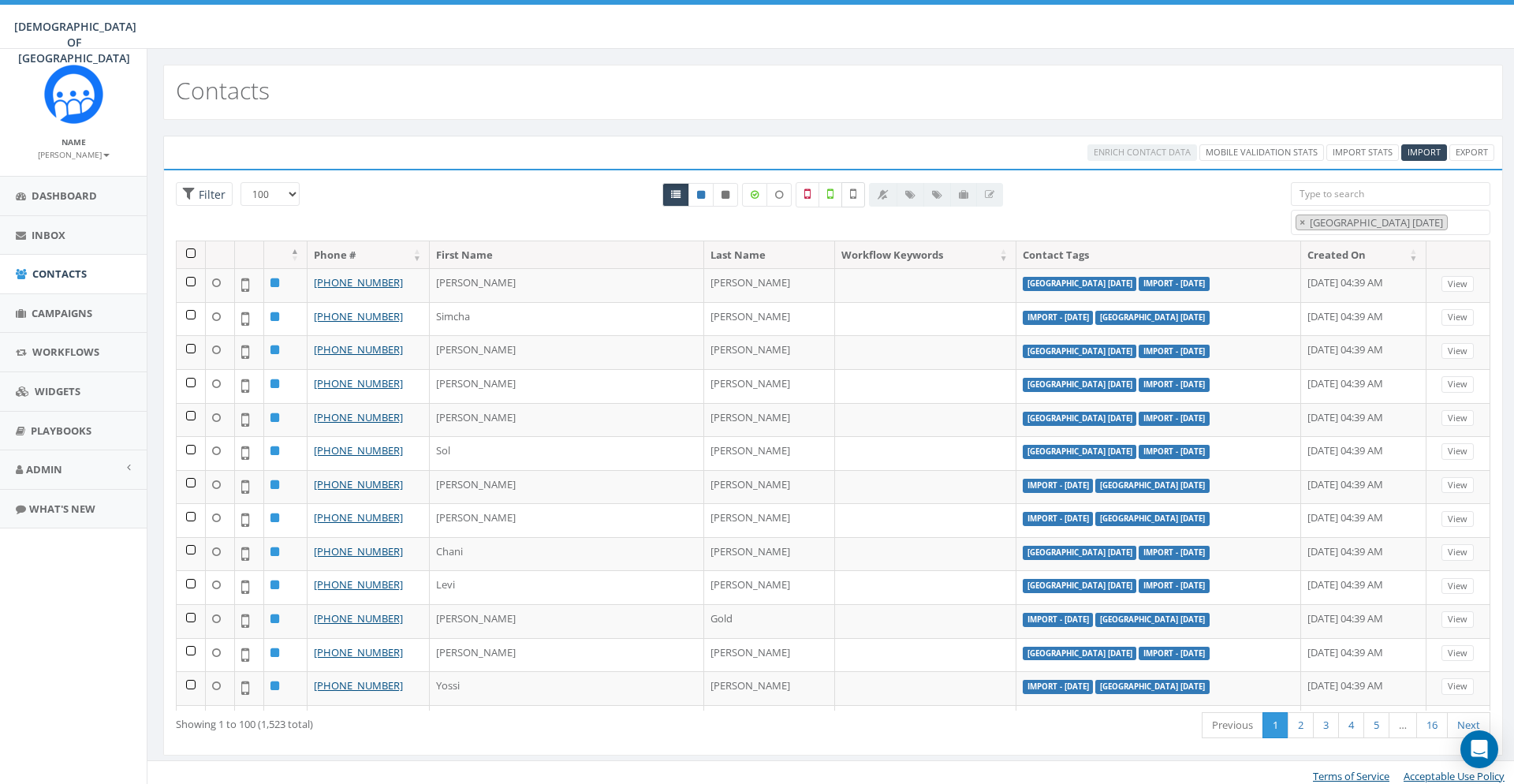
click at [858, 192] on label at bounding box center [854, 195] width 24 height 26
click at [191, 255] on th at bounding box center [191, 255] width 29 height 27
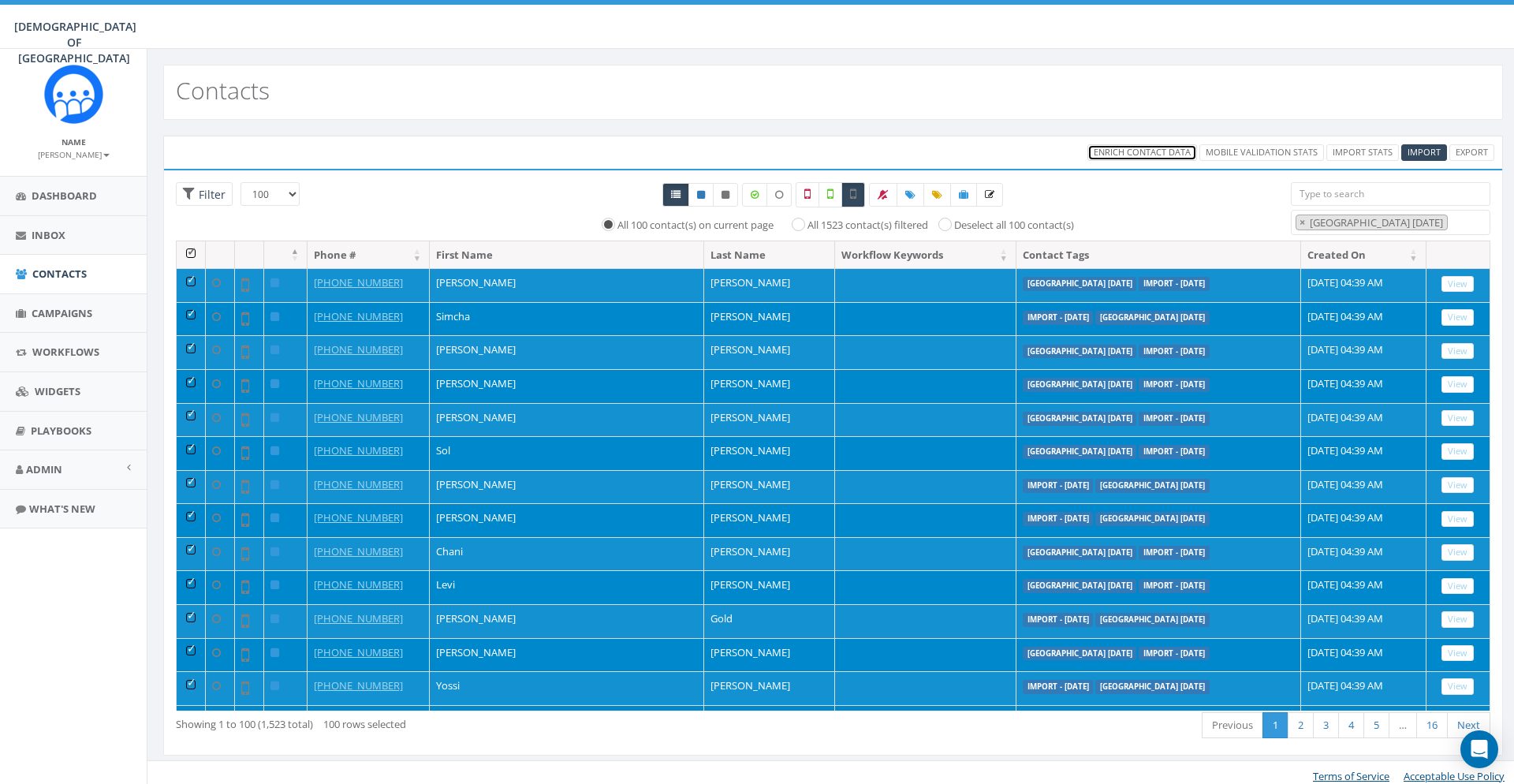
click at [1125, 151] on span "Enrich Contact Data" at bounding box center [1142, 151] width 97 height 12
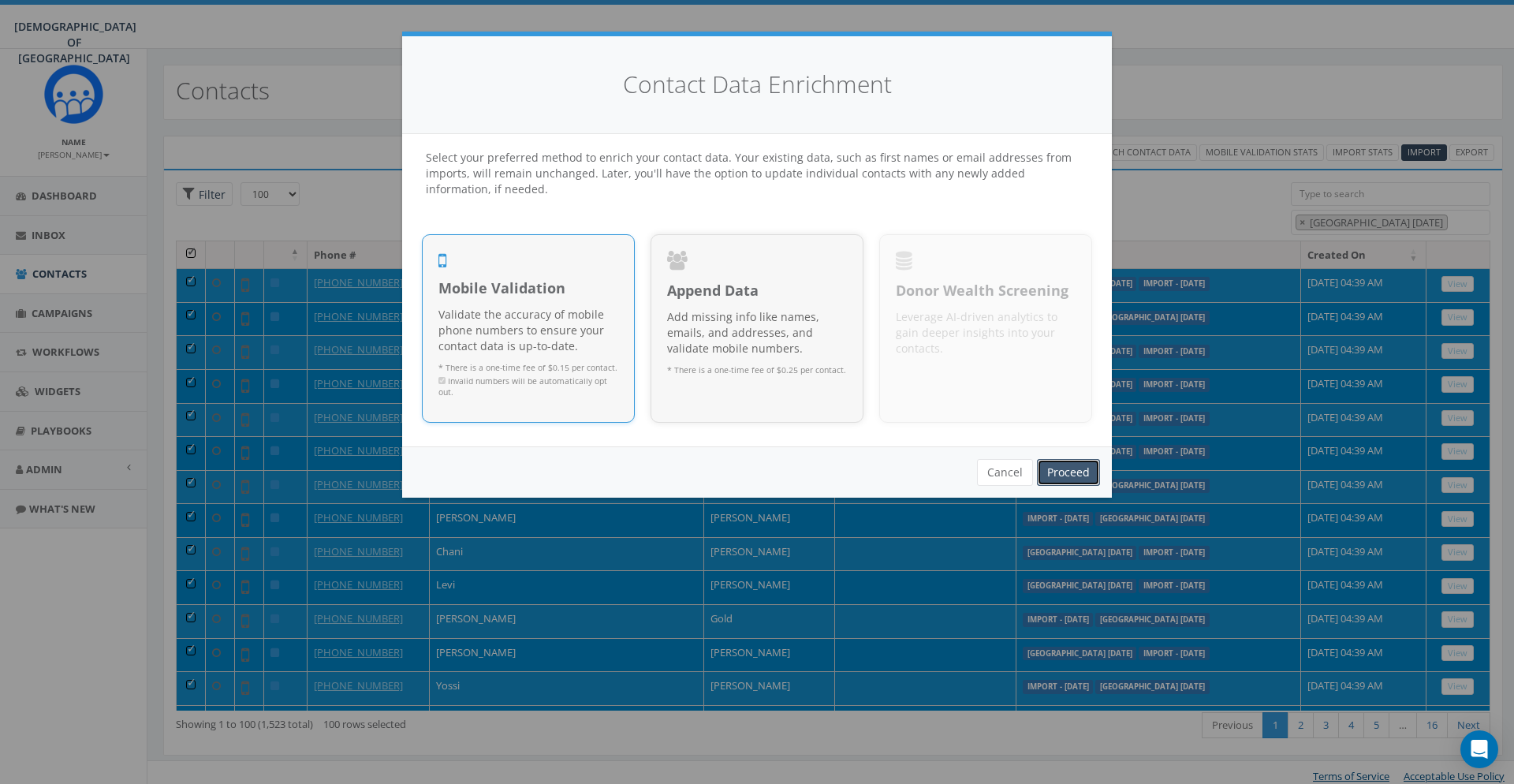
click at [1071, 477] on link "Proceed" at bounding box center [1068, 472] width 63 height 27
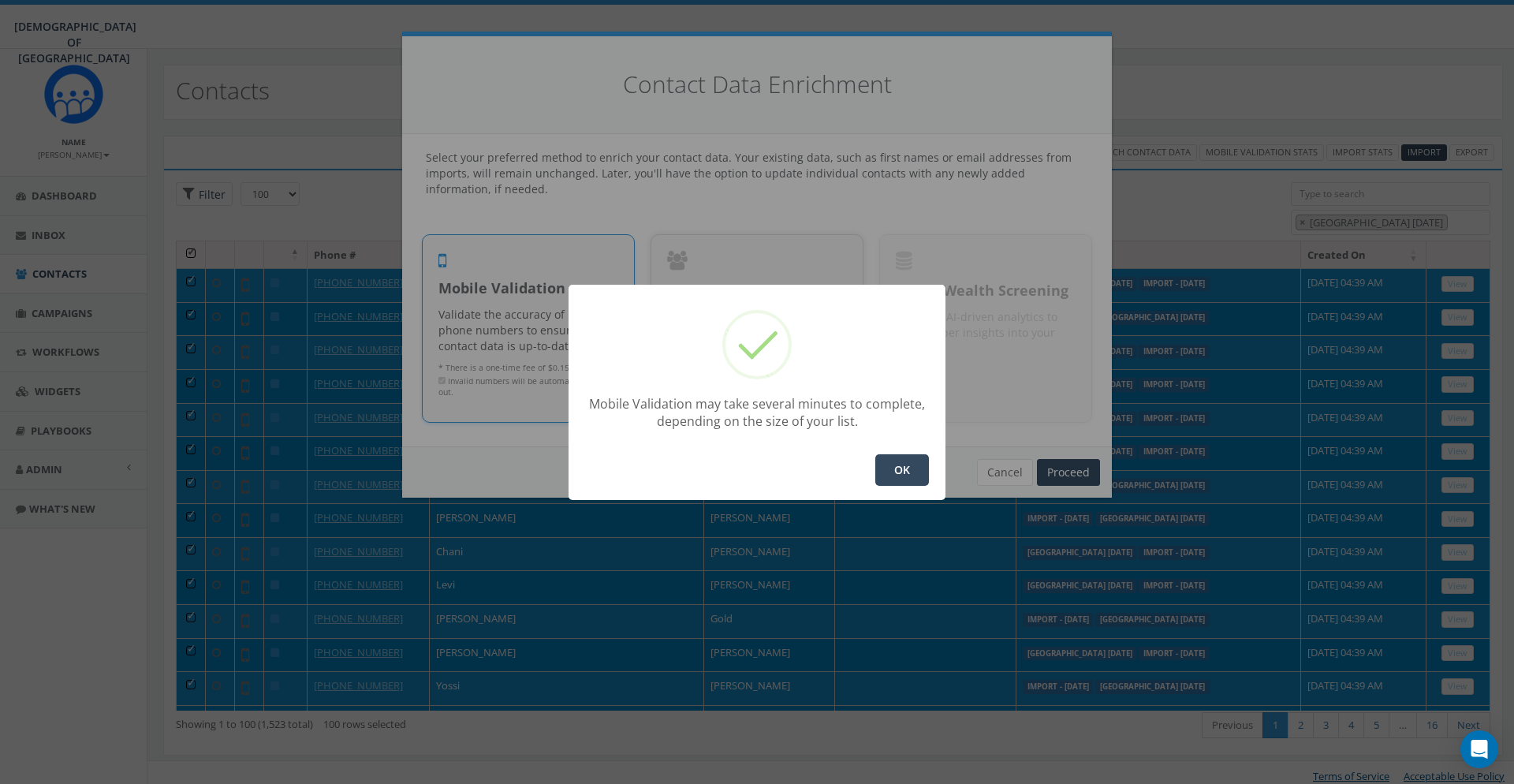
click at [888, 463] on button "OK" at bounding box center [902, 470] width 54 height 31
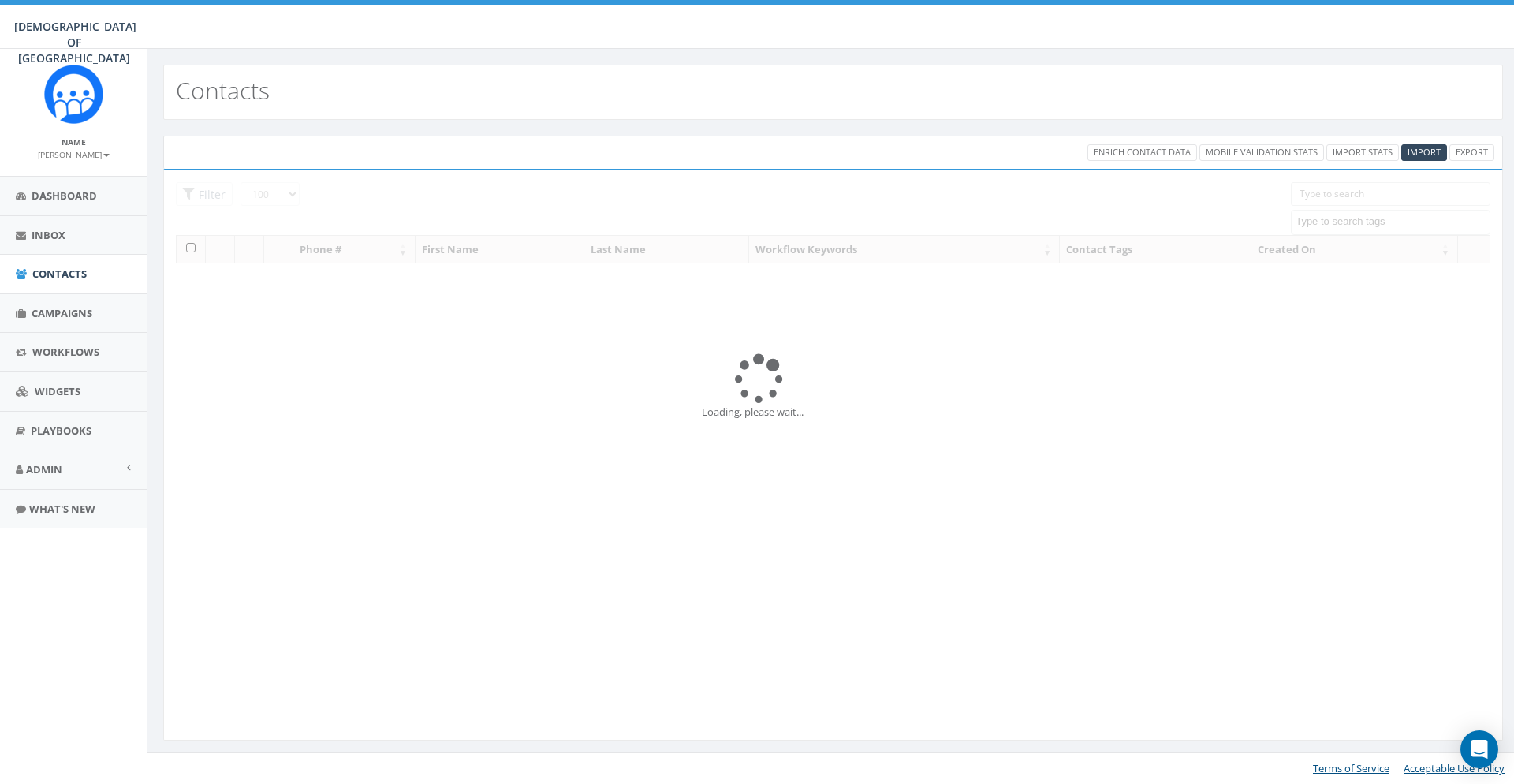
select select "100"
select select
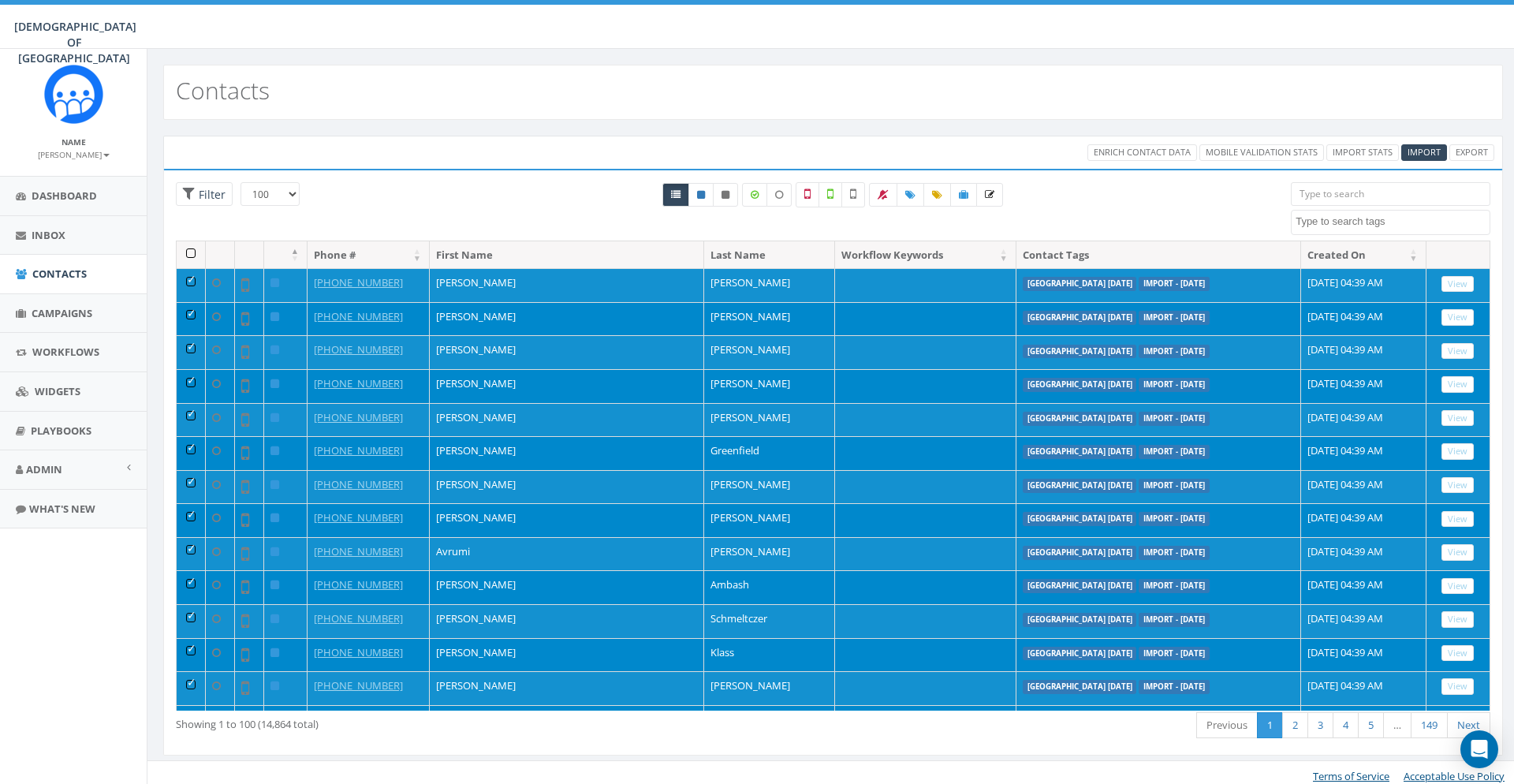
click at [187, 257] on th at bounding box center [191, 255] width 29 height 27
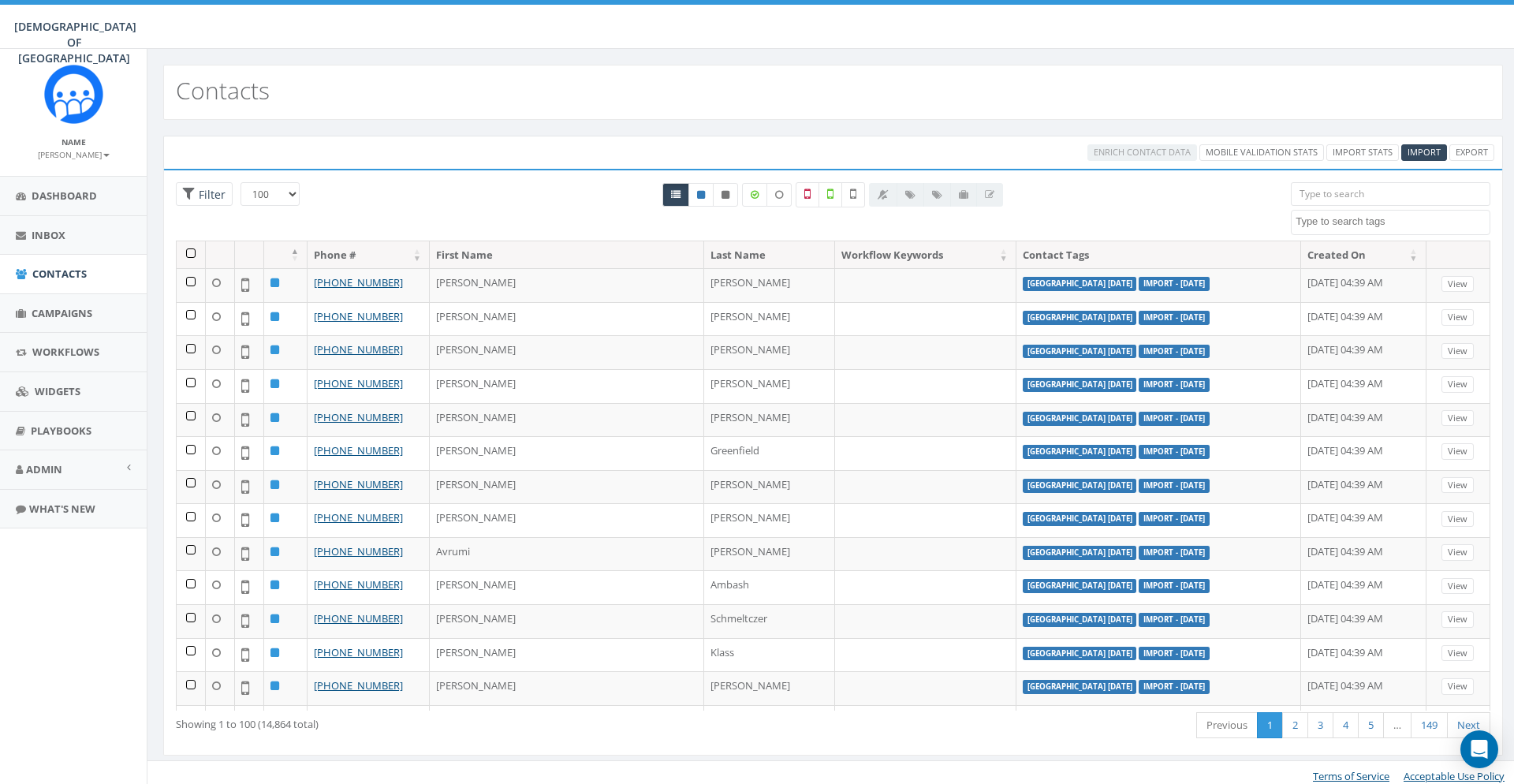
click at [1330, 215] on textarea "Search" at bounding box center [1393, 221] width 194 height 14
type textarea "e"
type textarea "ni"
select select "[GEOGRAPHIC_DATA] [DATE]"
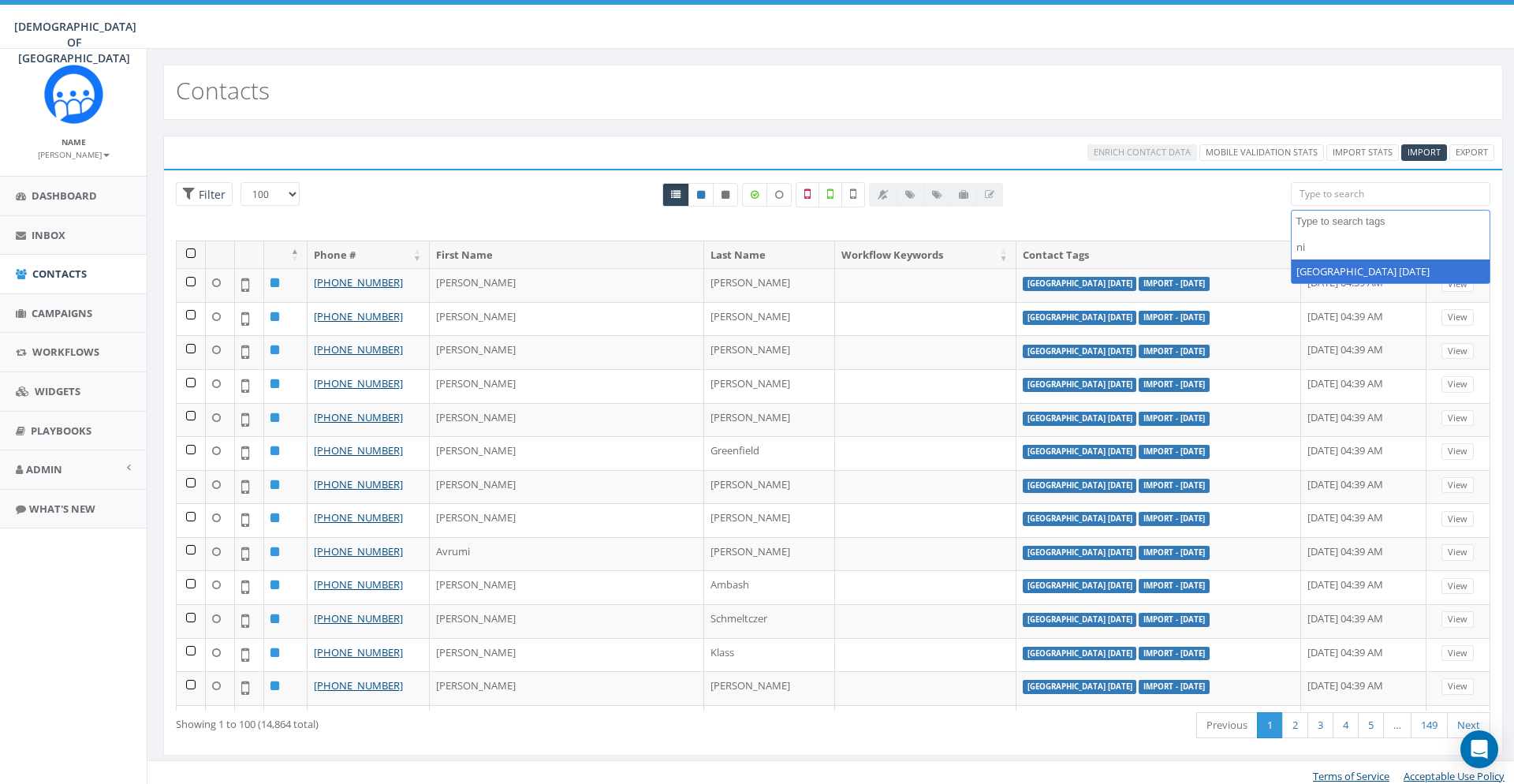
scroll to position [514, 0]
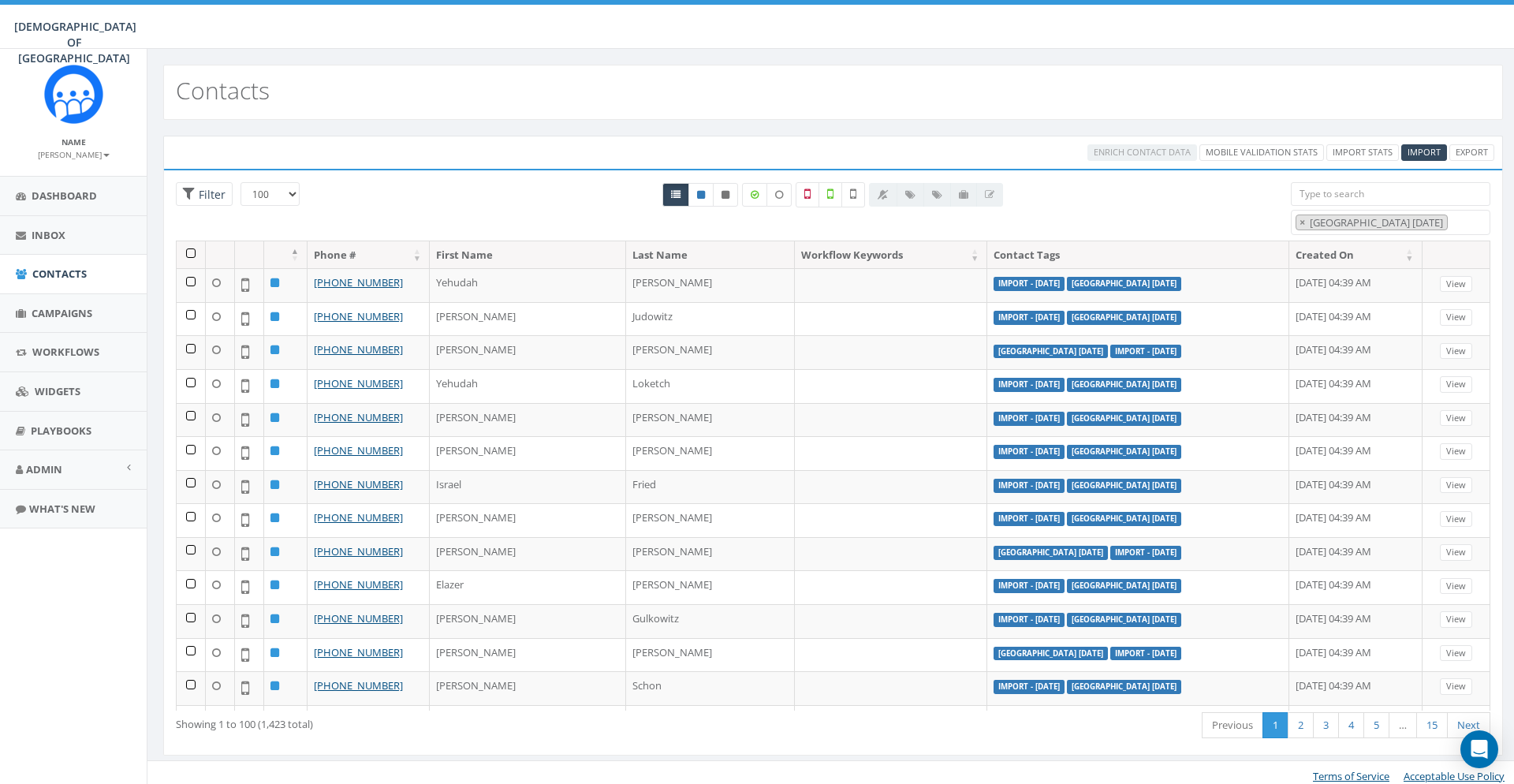
click at [191, 247] on th at bounding box center [191, 255] width 29 height 27
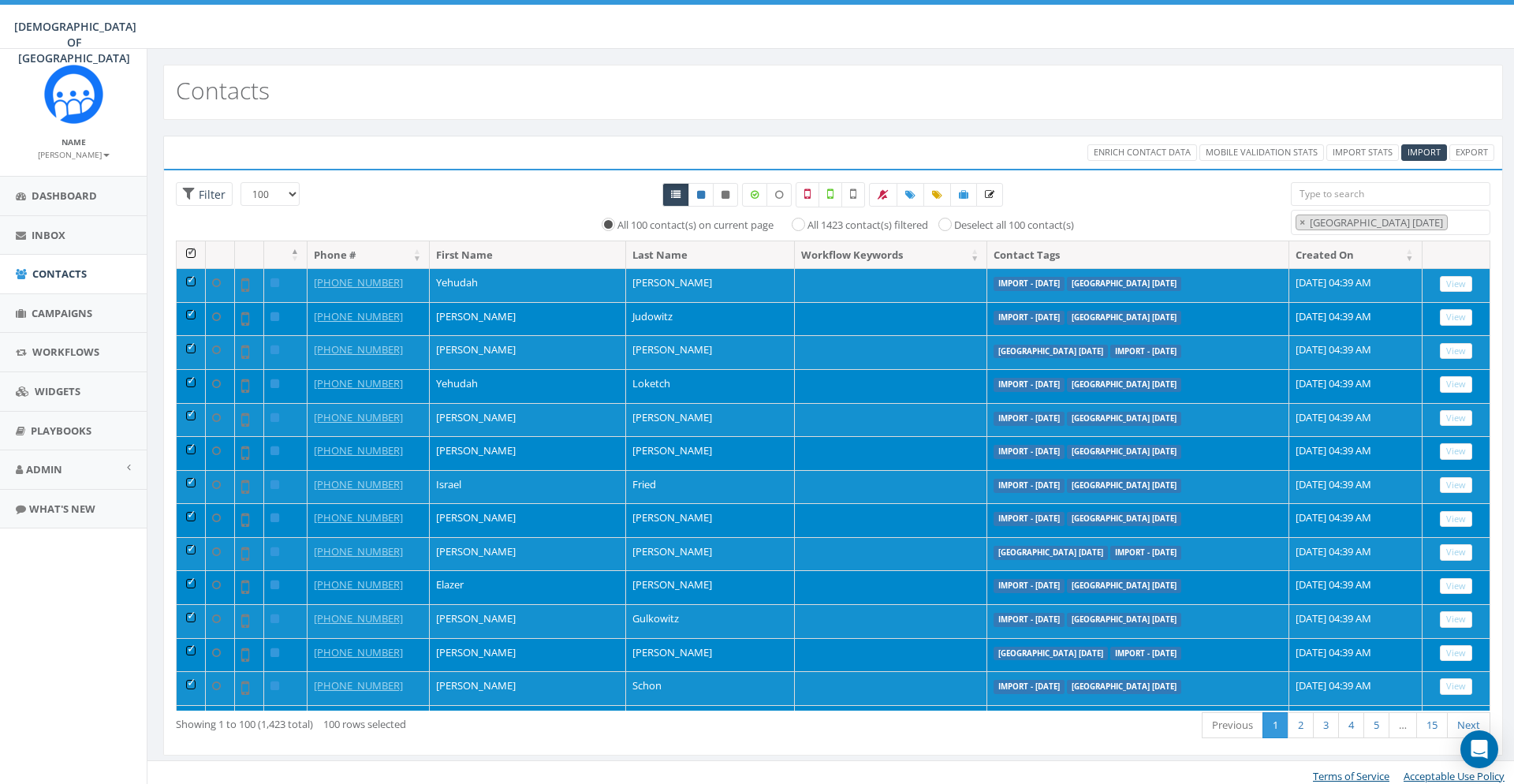
click at [188, 253] on th at bounding box center [191, 255] width 29 height 27
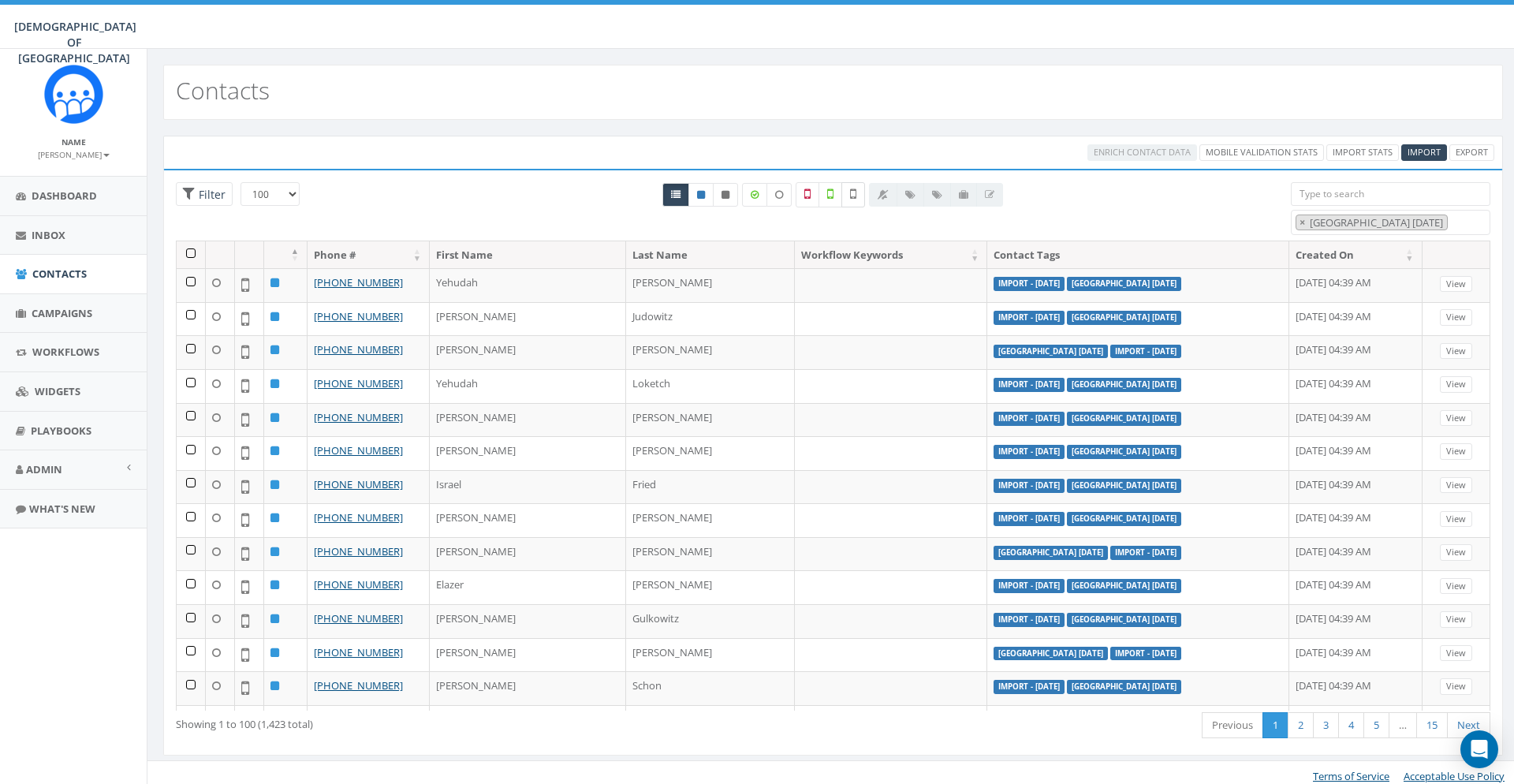
click at [849, 190] on label at bounding box center [854, 195] width 24 height 26
click at [191, 245] on th at bounding box center [191, 255] width 29 height 27
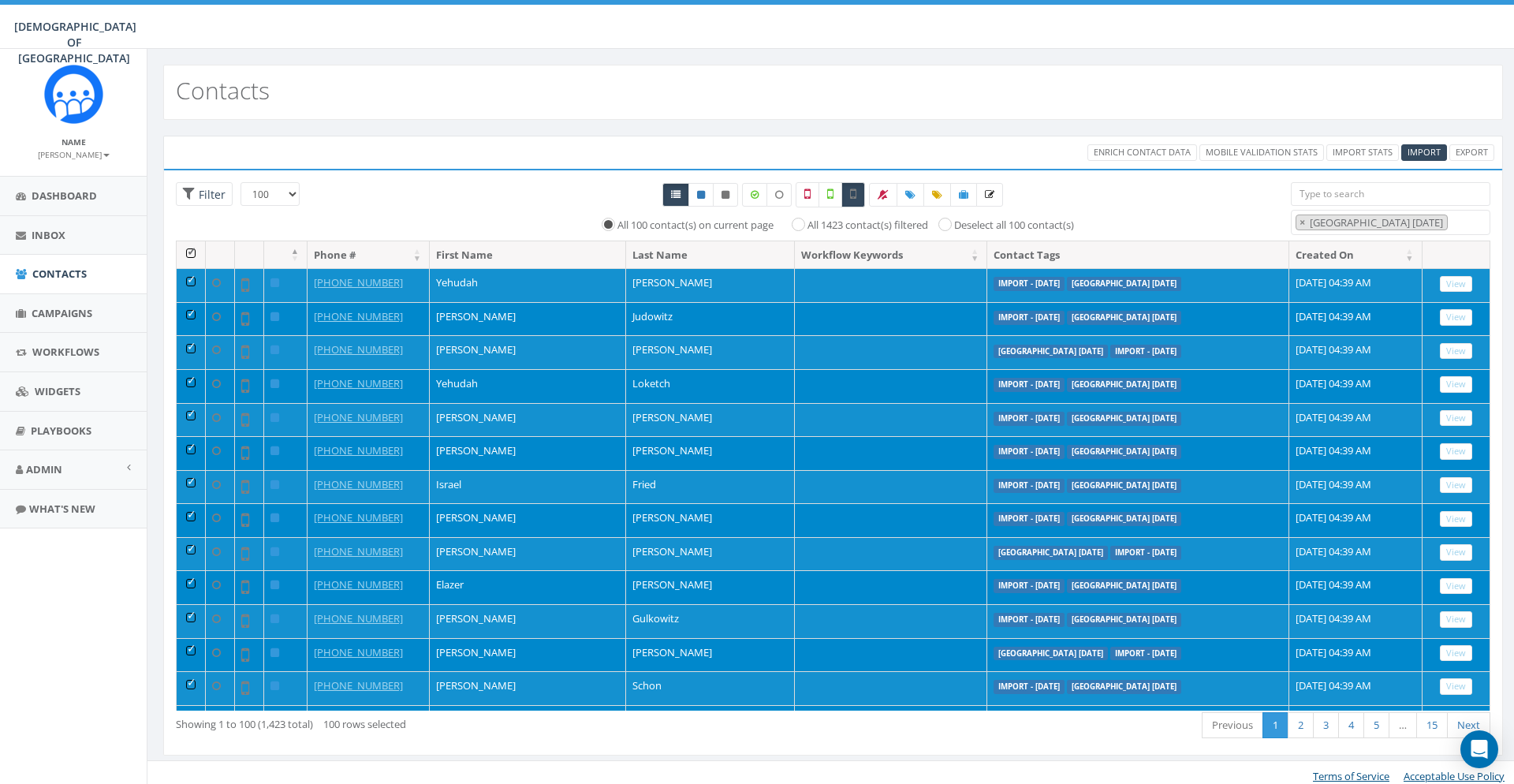
click at [1179, 162] on div "Enrich Contact Data Mobile Validation Stats Import Stats Import Export" at bounding box center [833, 152] width 1340 height 33
click at [1163, 152] on span "Enrich Contact Data" at bounding box center [1142, 151] width 97 height 12
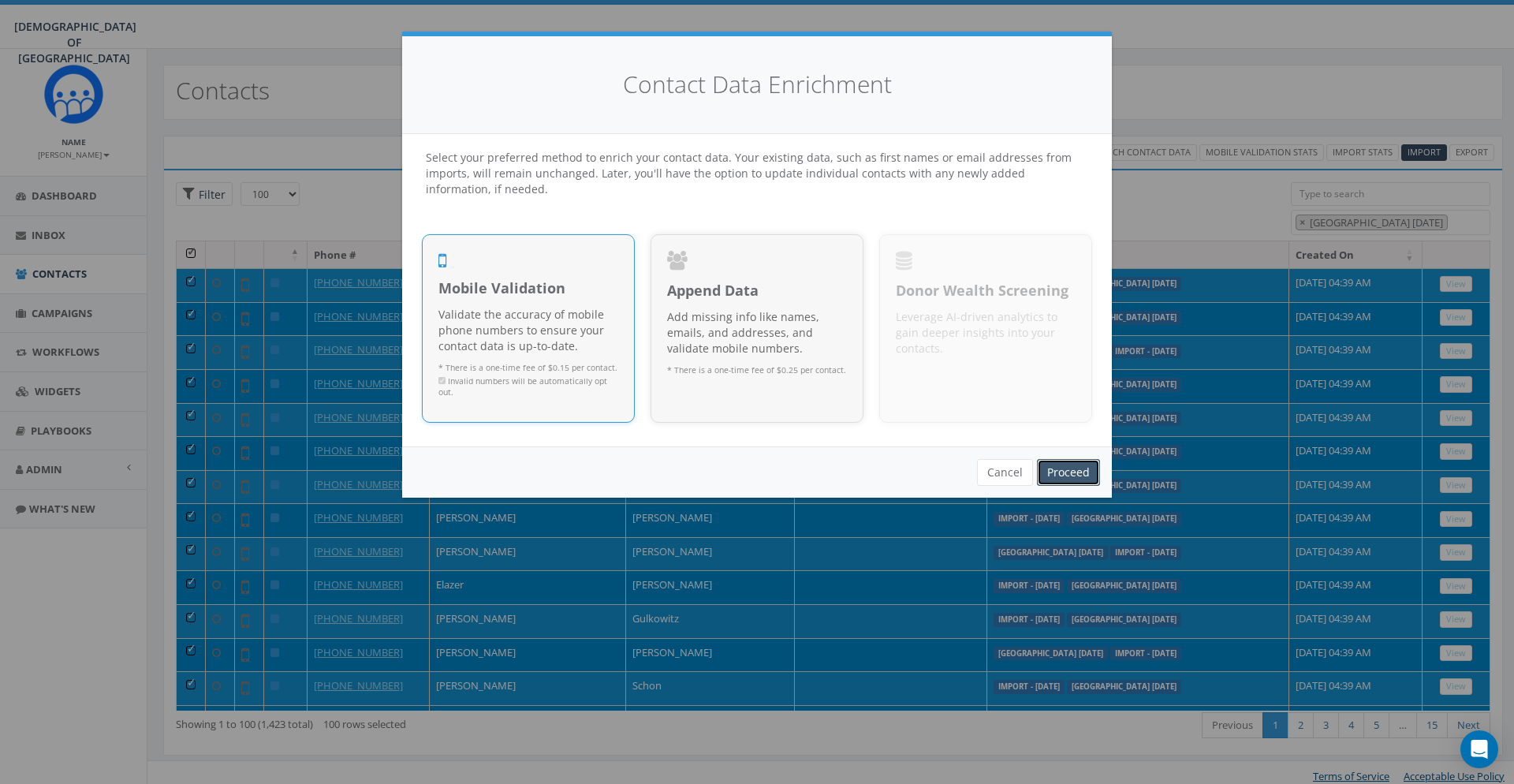
click at [1090, 461] on link "Proceed" at bounding box center [1068, 472] width 63 height 27
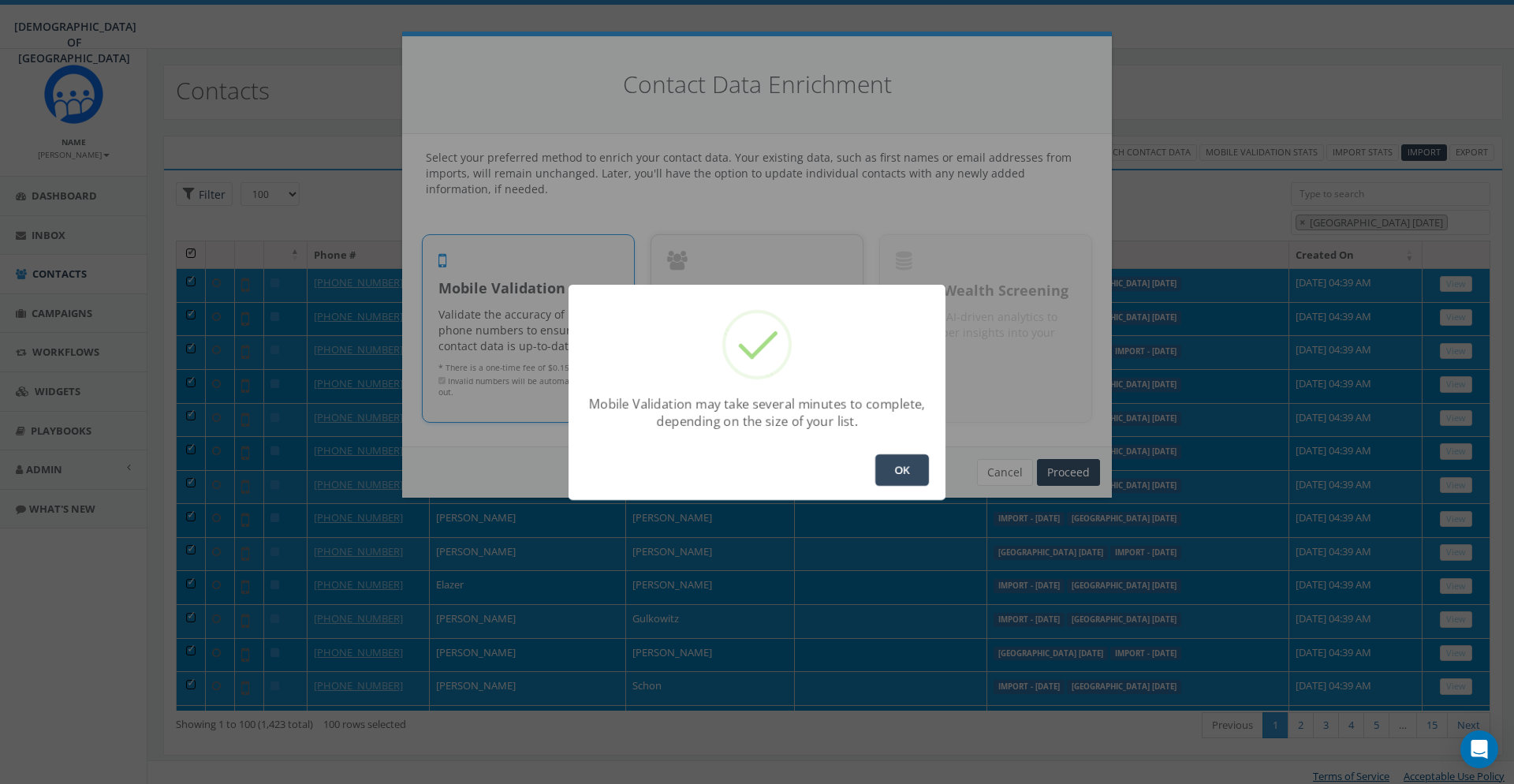
click at [895, 458] on button "OK" at bounding box center [902, 470] width 54 height 31
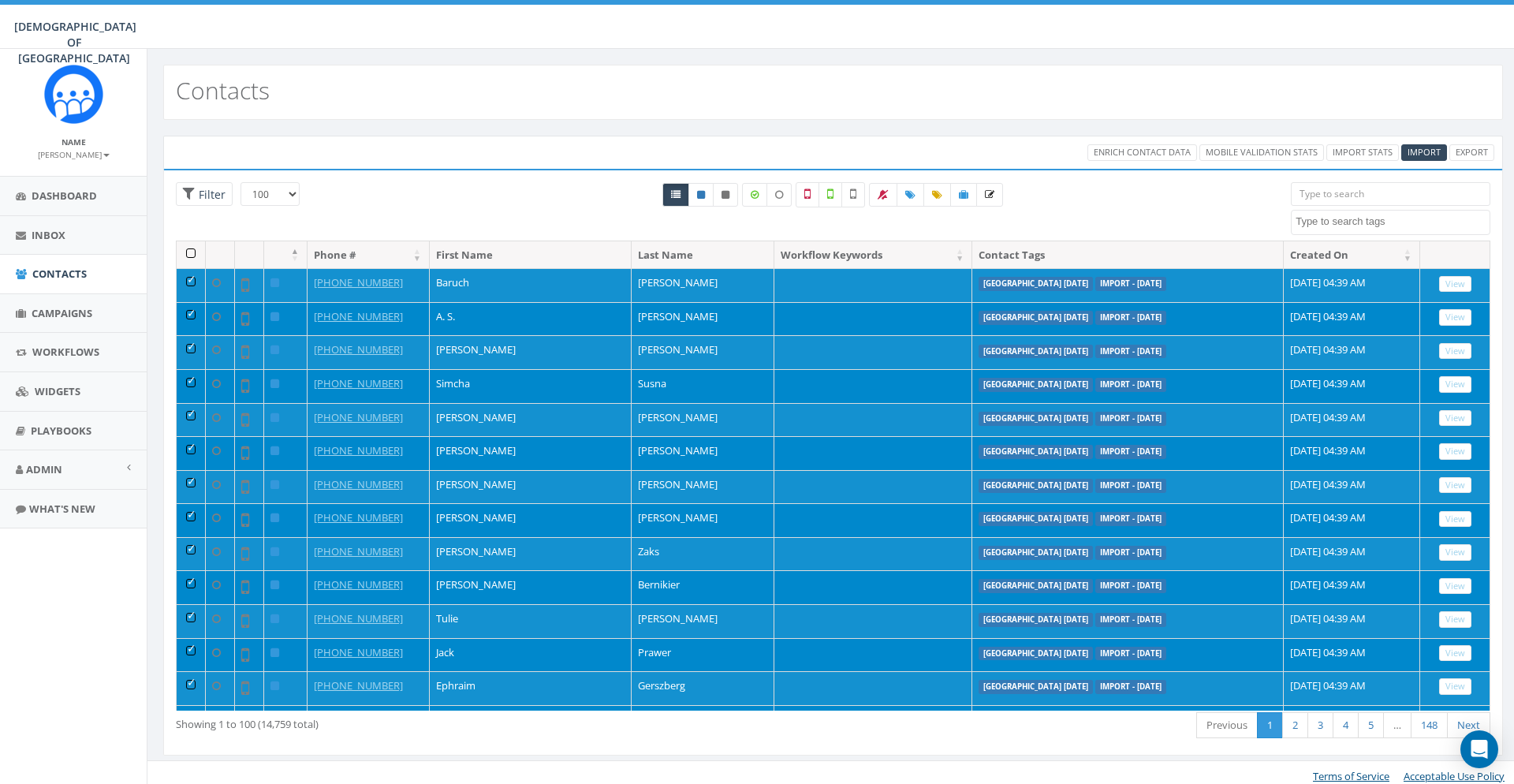
select select "100"
select select
click at [191, 258] on th at bounding box center [191, 255] width 29 height 27
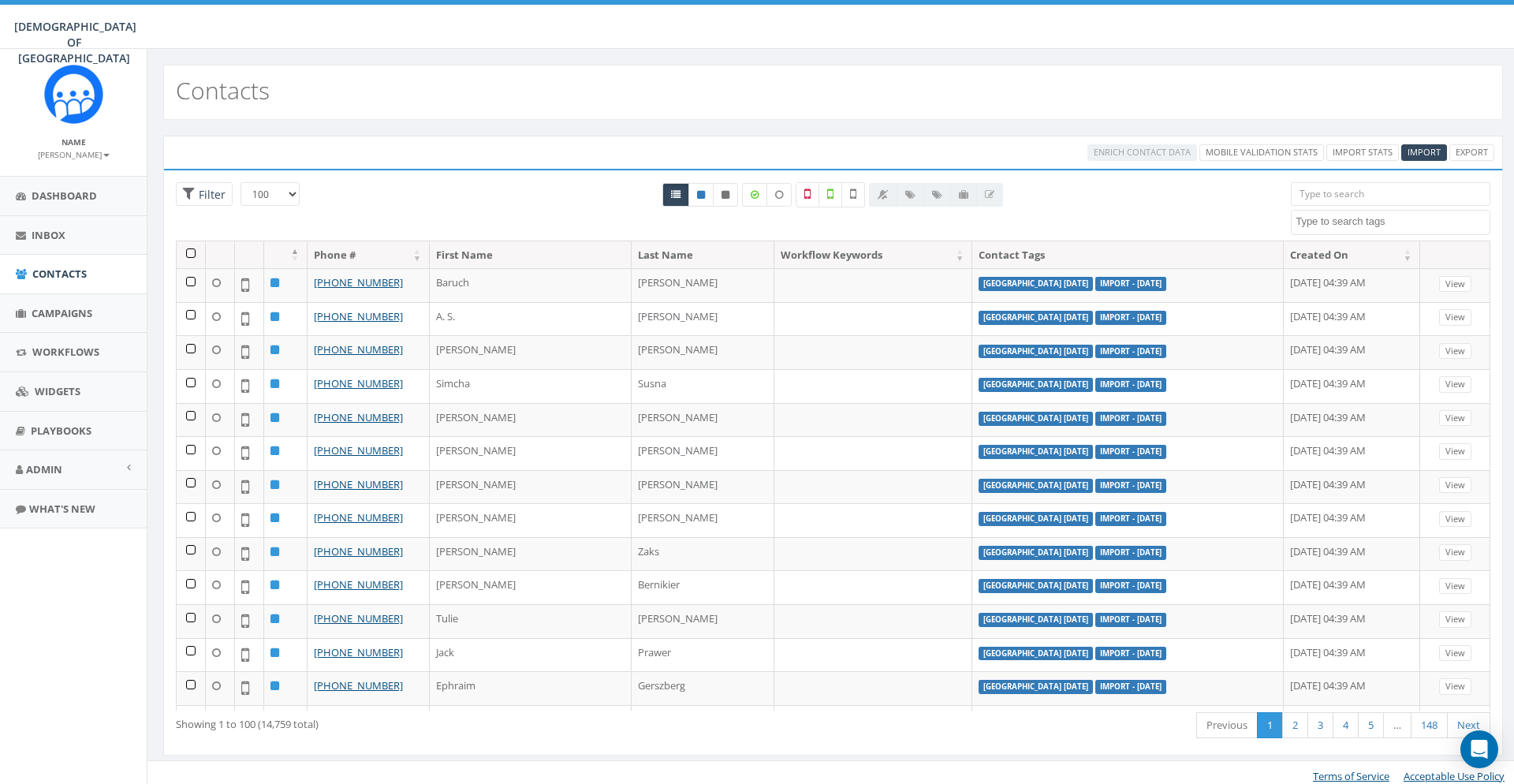
click at [1342, 227] on textarea "Search" at bounding box center [1393, 221] width 194 height 14
type textarea "ni"
select select "[GEOGRAPHIC_DATA] [DATE]"
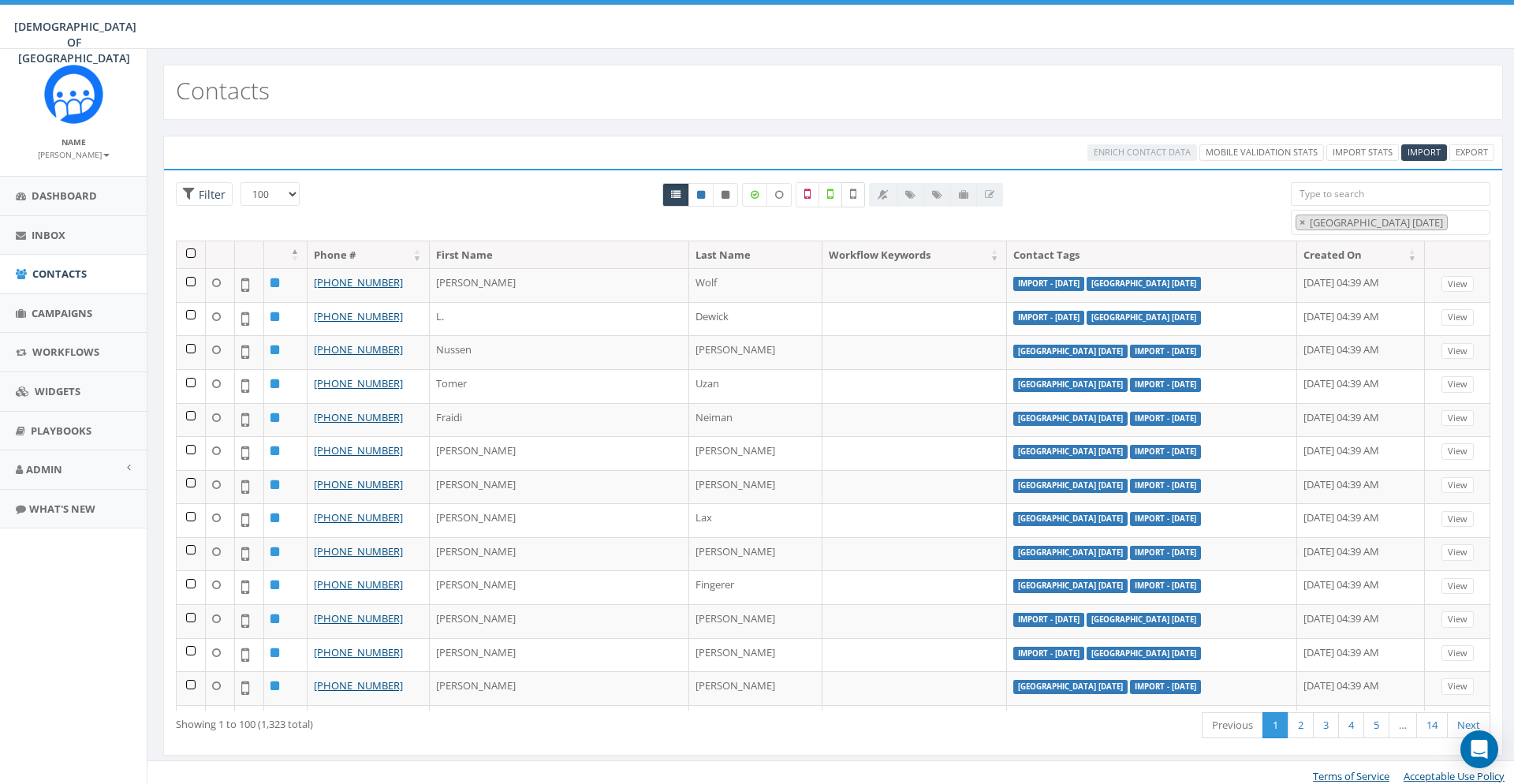
click at [853, 191] on icon at bounding box center [853, 193] width 6 height 14
click at [197, 254] on th at bounding box center [191, 255] width 29 height 27
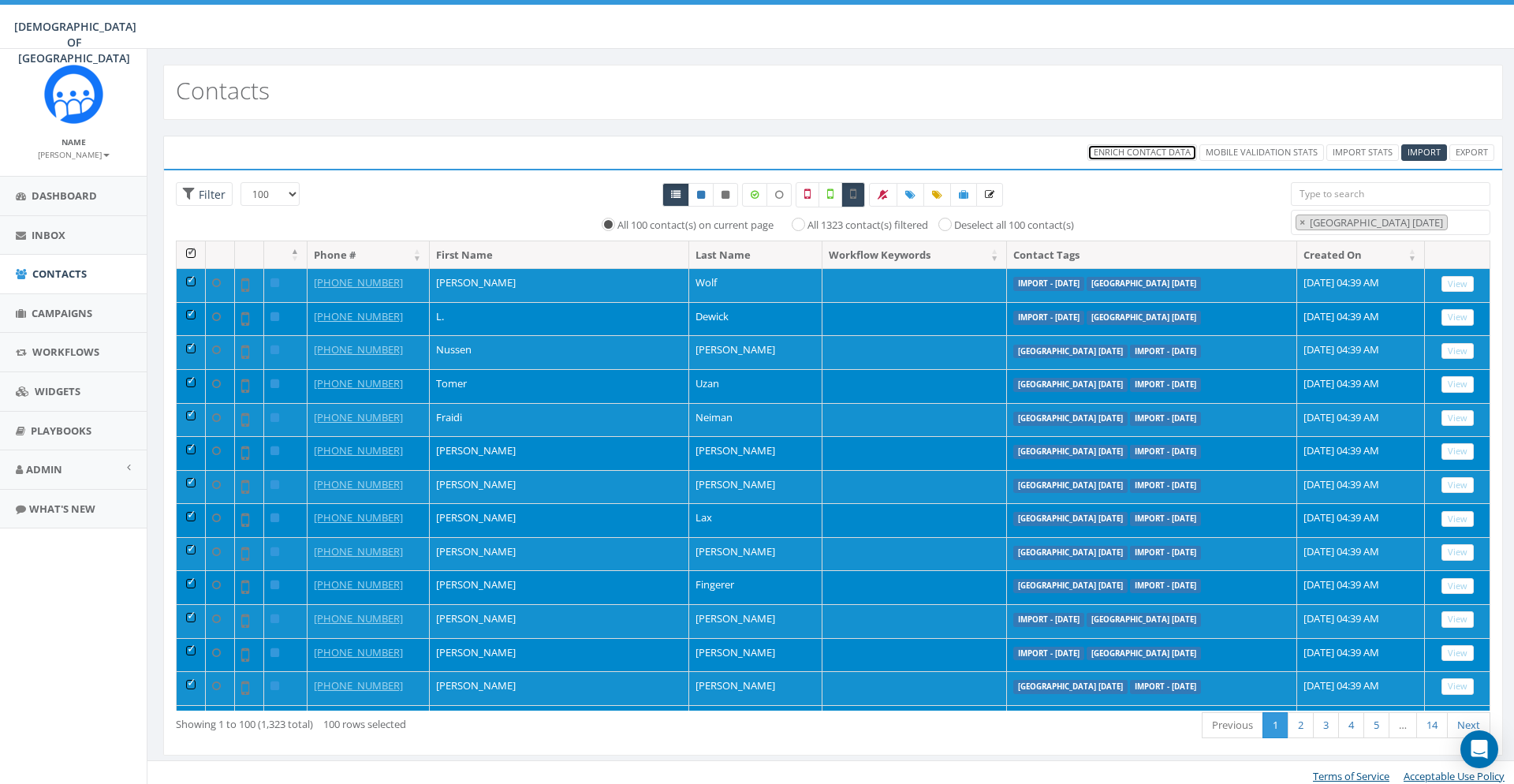
click at [1125, 148] on span "Enrich Contact Data" at bounding box center [1142, 151] width 97 height 12
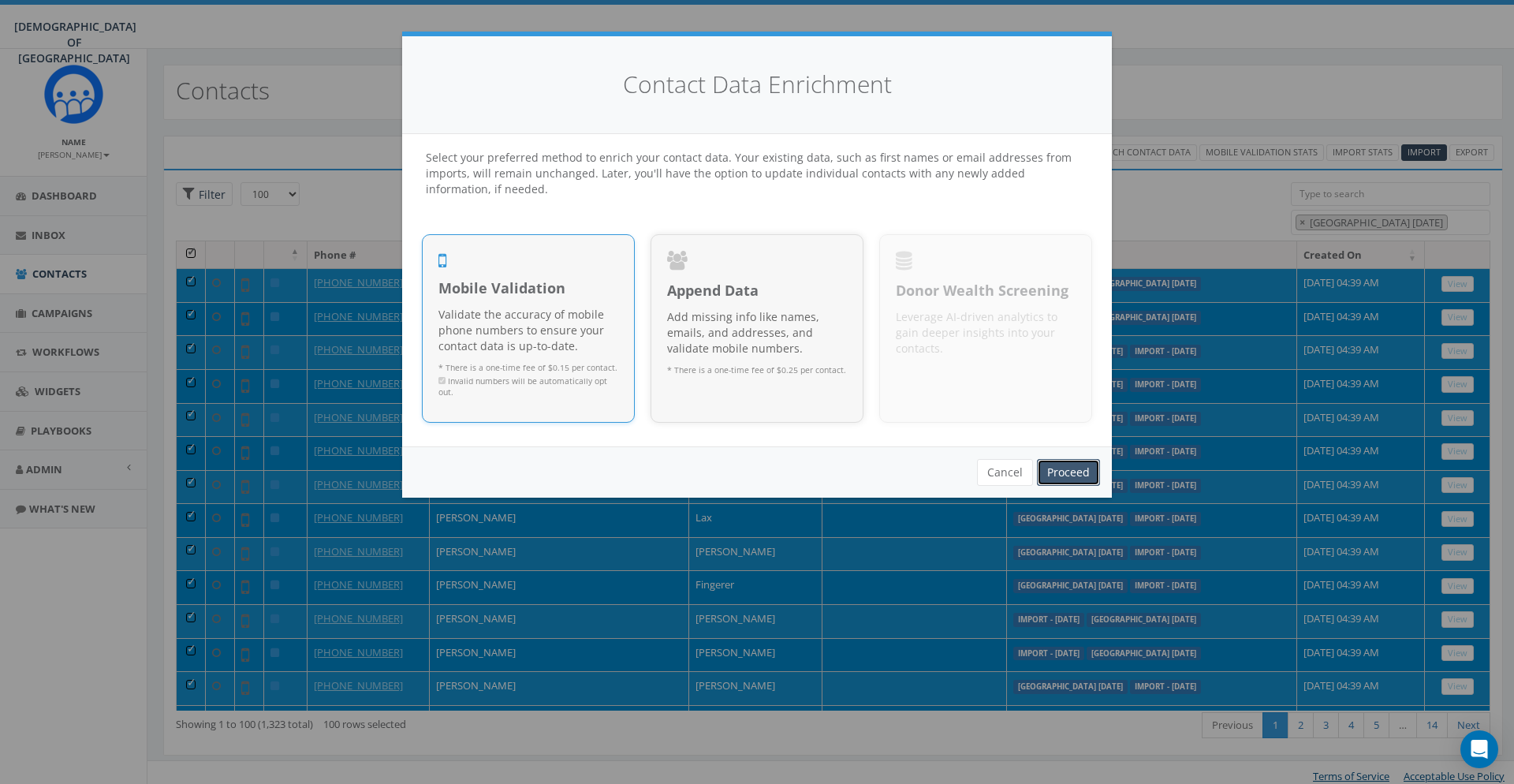
click at [1086, 473] on link "Proceed" at bounding box center [1068, 472] width 63 height 27
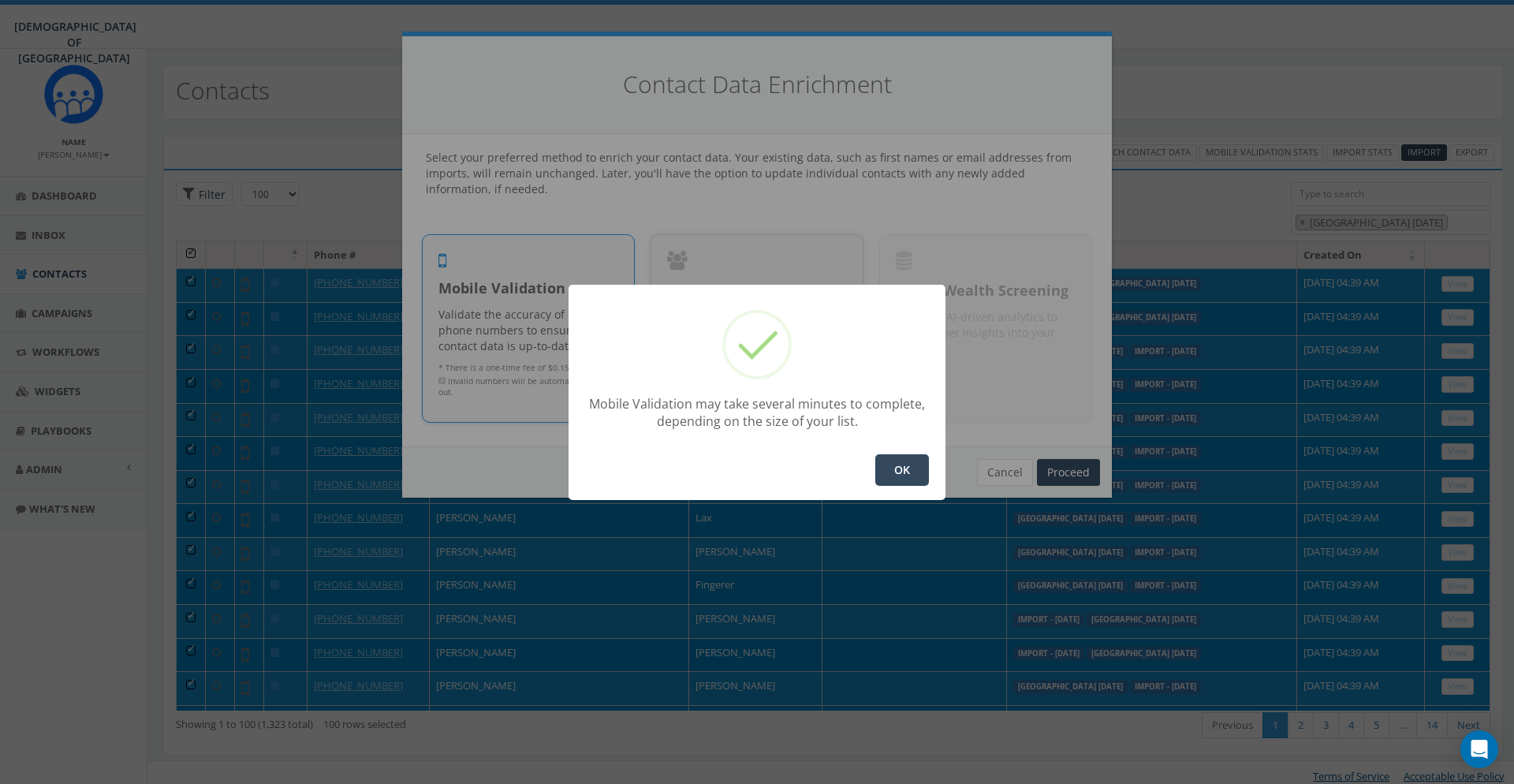
click at [905, 463] on button "OK" at bounding box center [902, 470] width 54 height 31
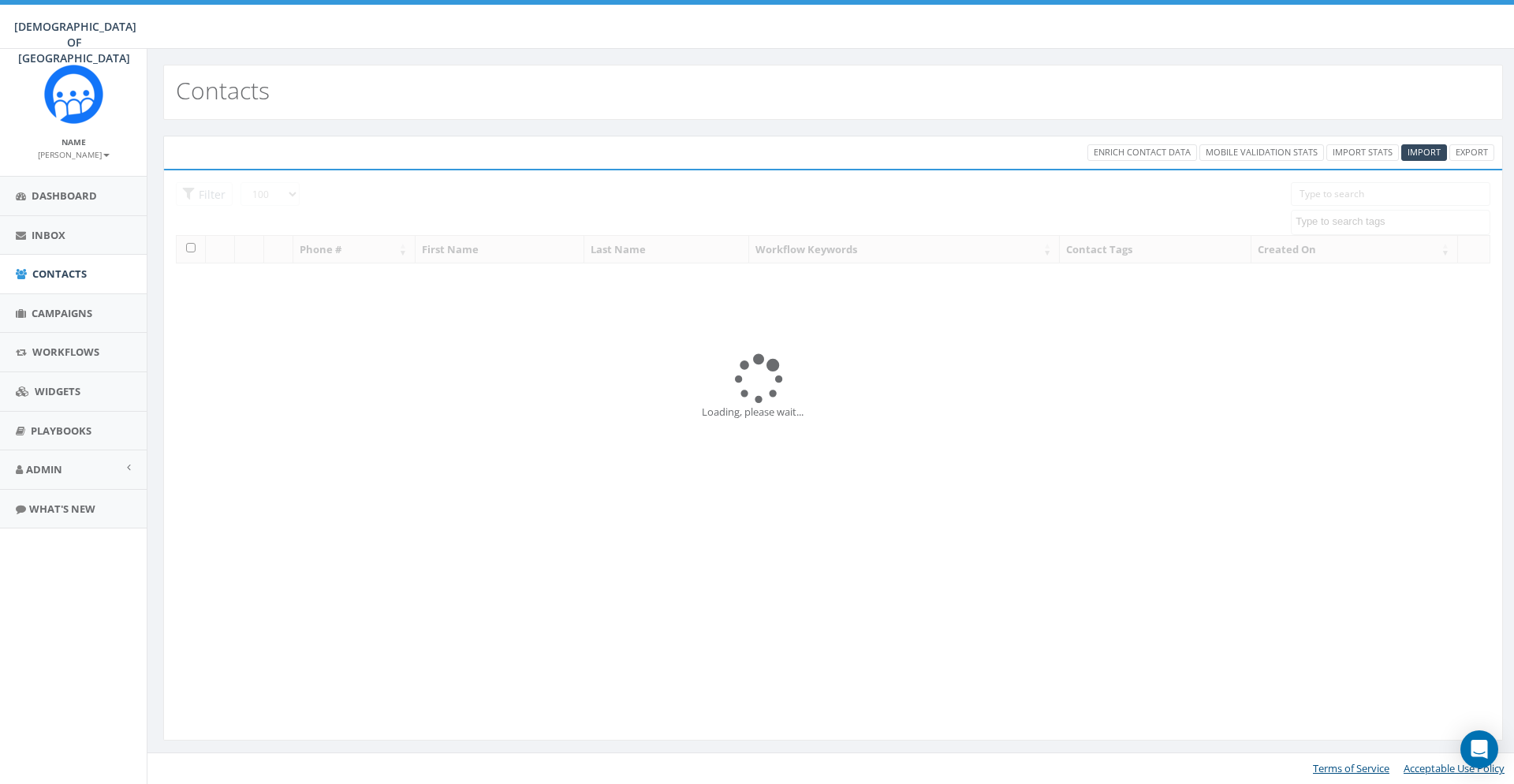
select select "100"
select select
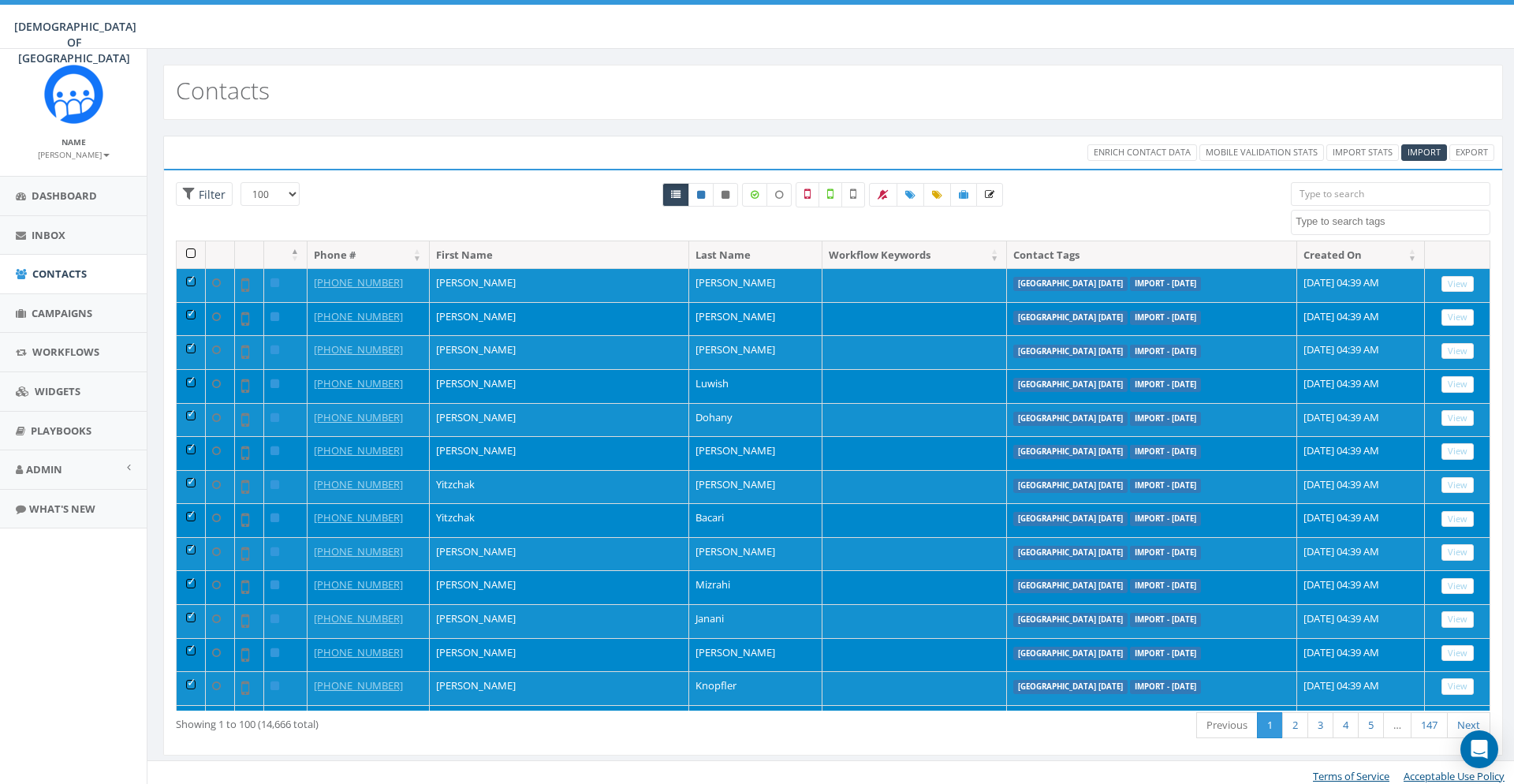
click at [191, 261] on th at bounding box center [191, 255] width 29 height 27
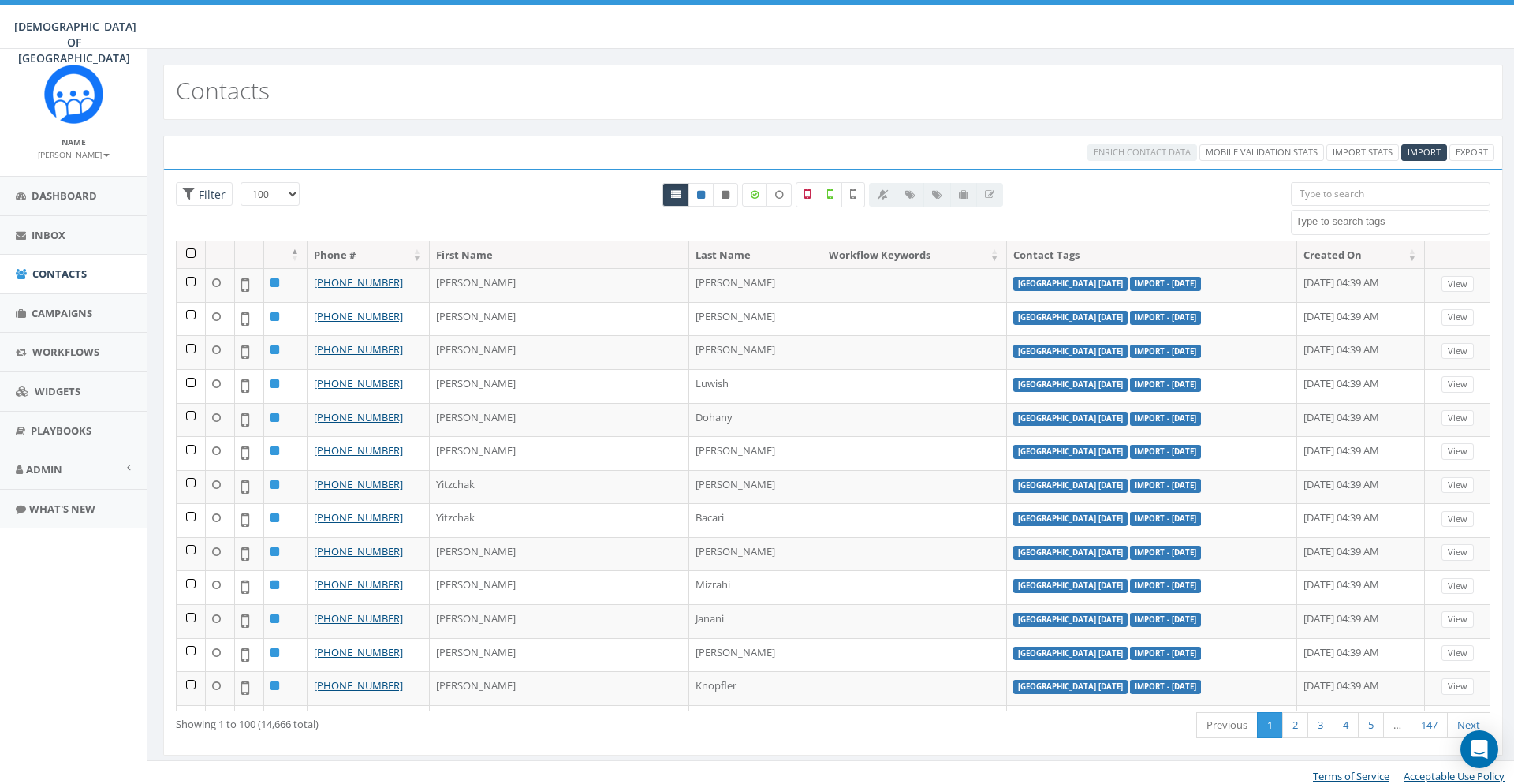
click at [1368, 220] on textarea "Search" at bounding box center [1393, 221] width 194 height 14
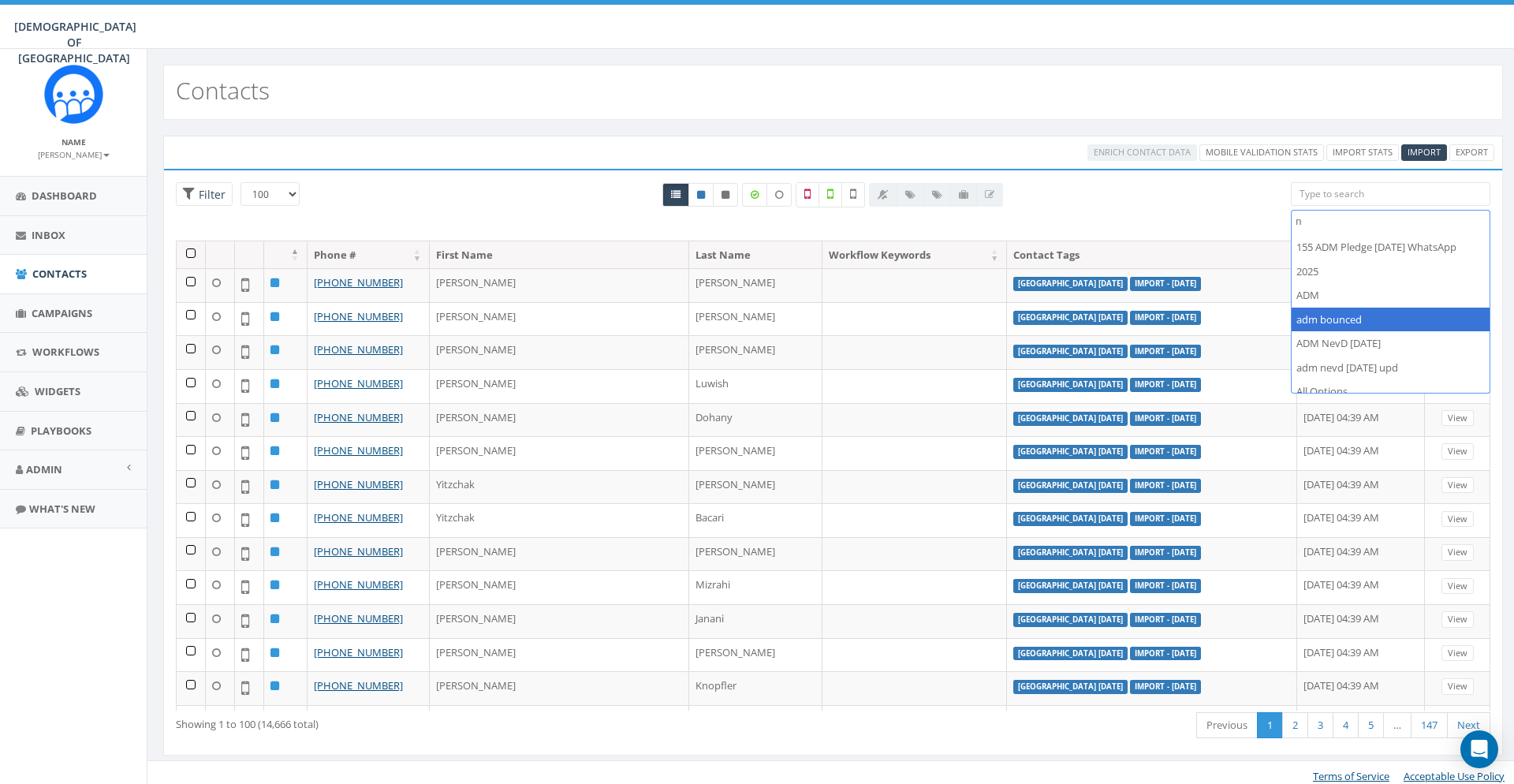
scroll to position [0, 0]
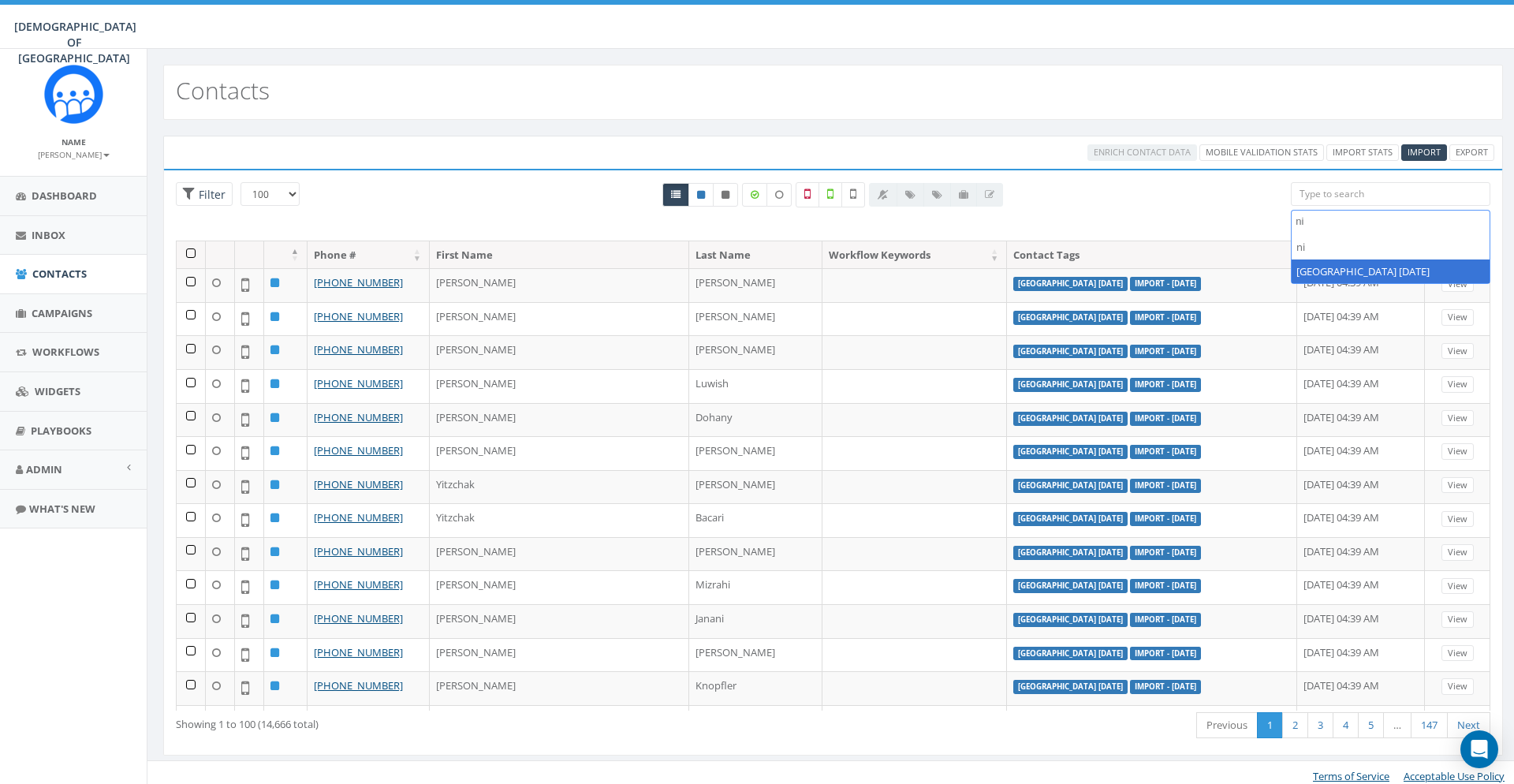
type textarea "ni"
select select "[GEOGRAPHIC_DATA] [DATE]"
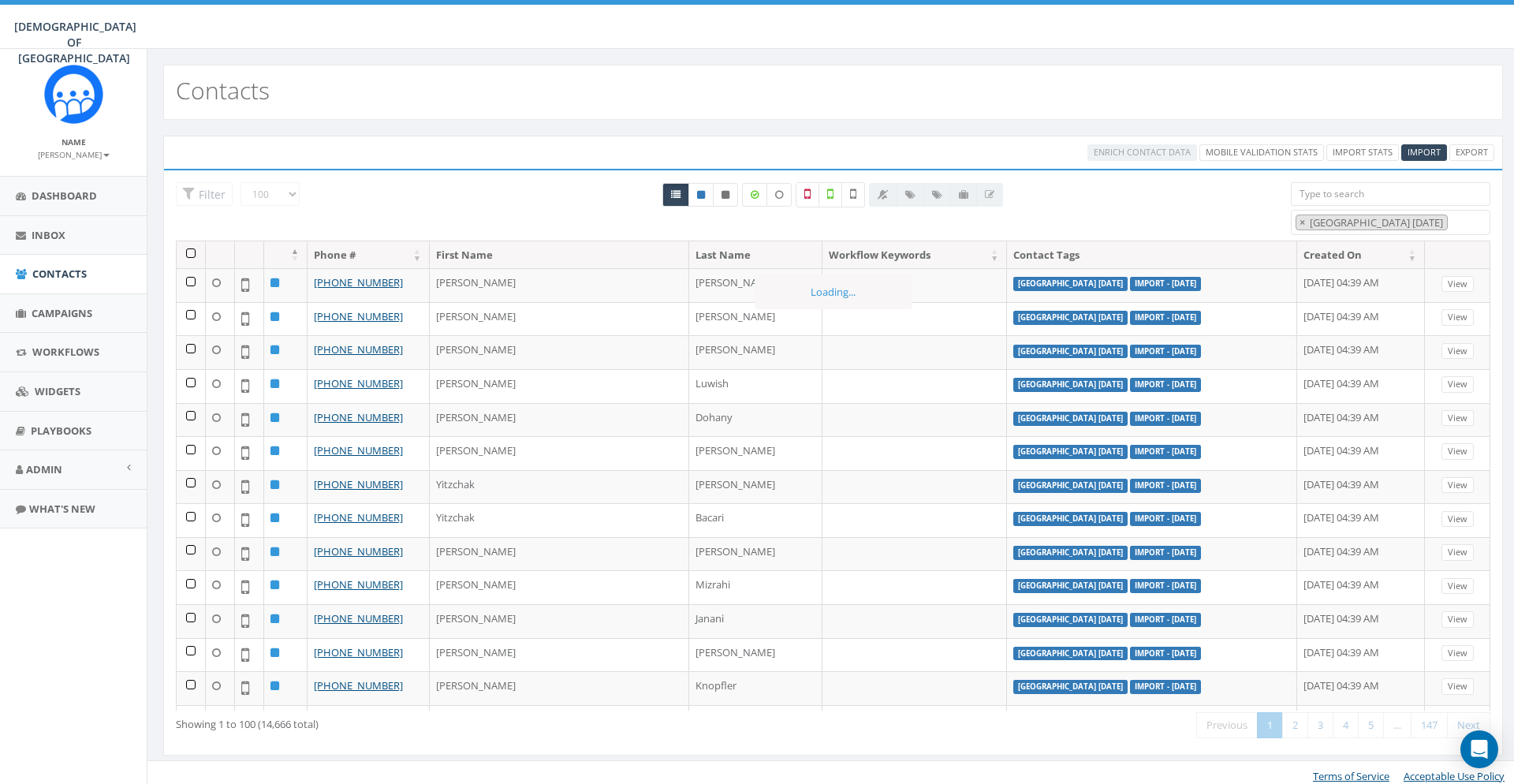
scroll to position [514, 0]
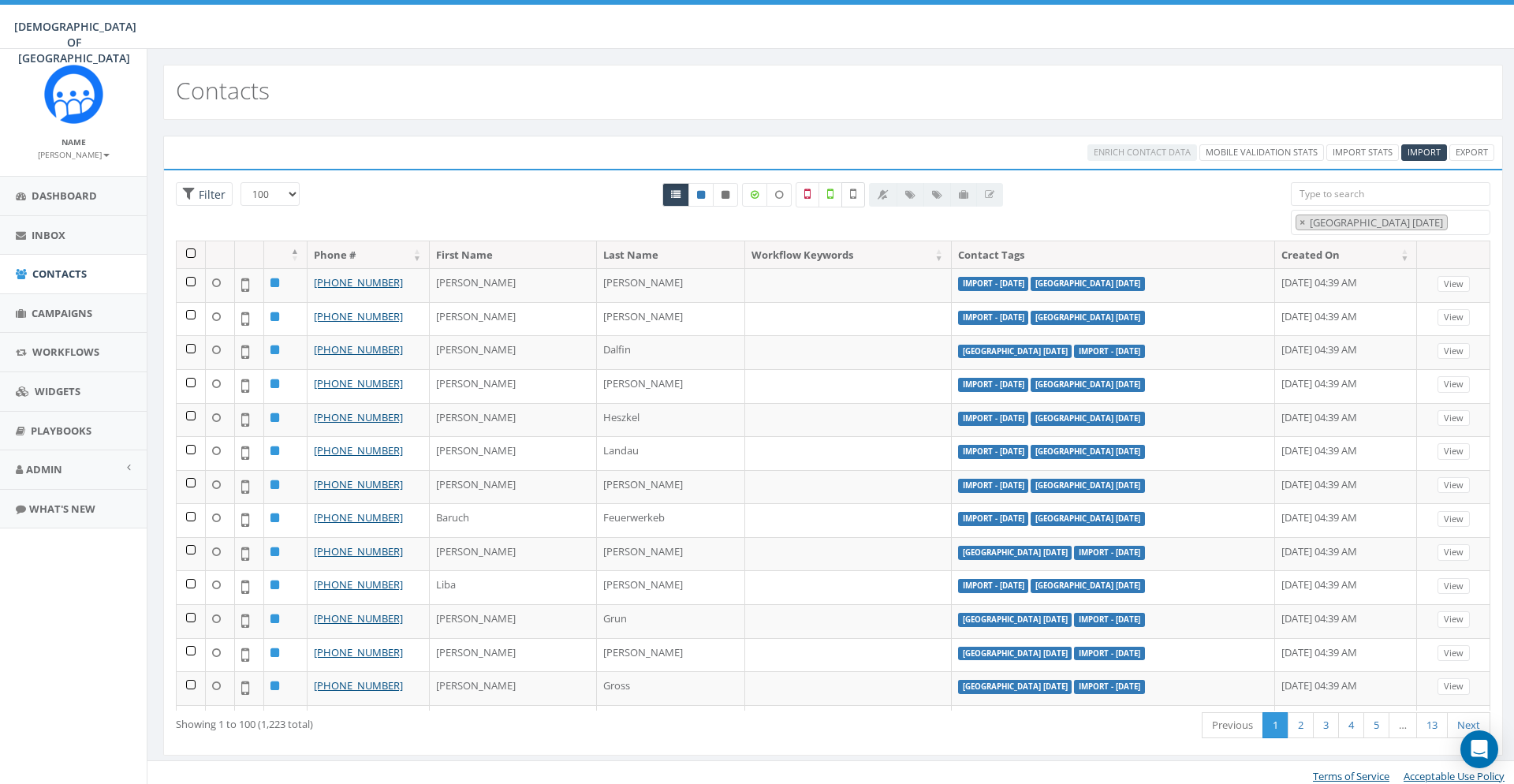
click at [854, 184] on label at bounding box center [854, 195] width 24 height 26
click at [192, 249] on th at bounding box center [191, 255] width 29 height 27
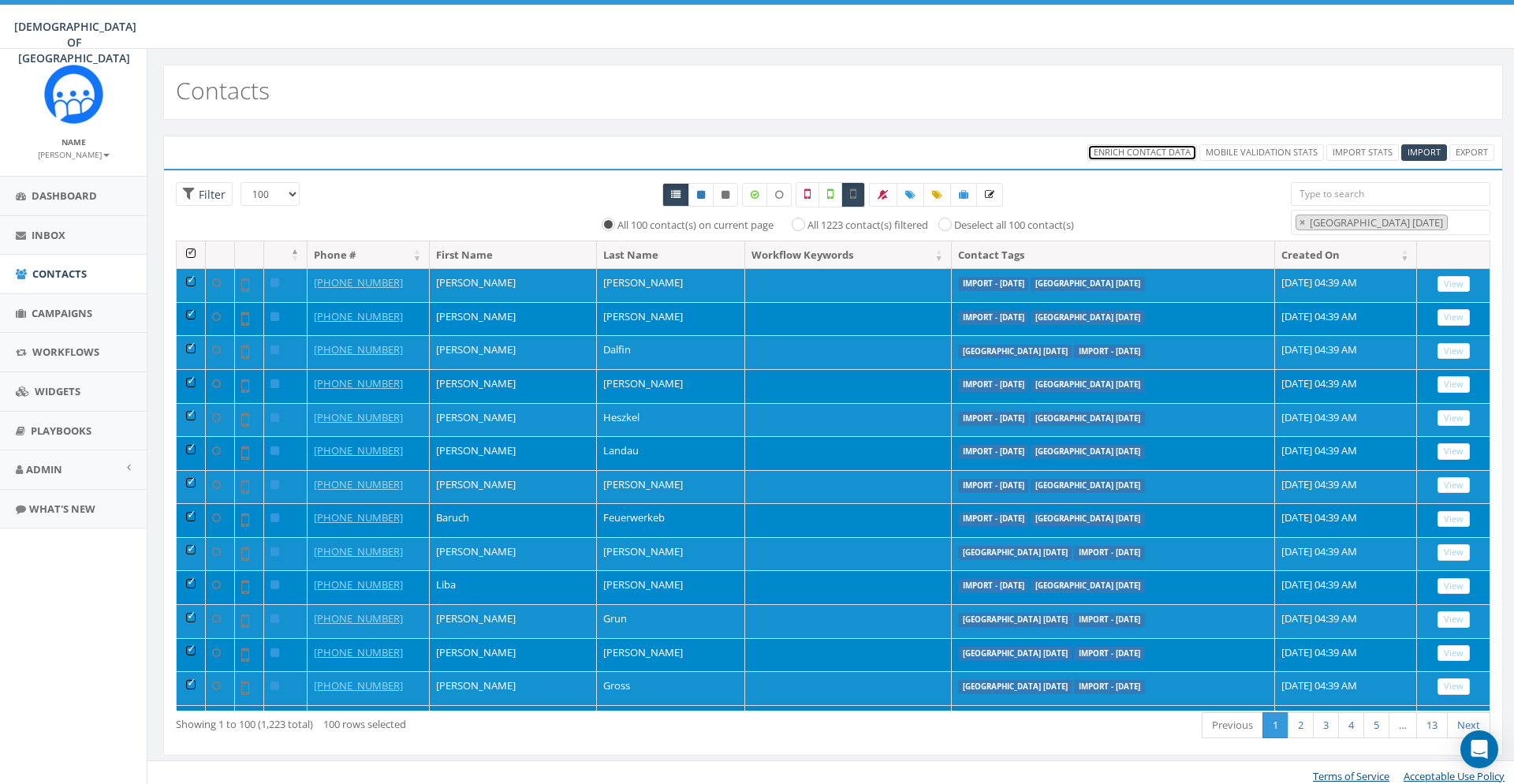
click at [1120, 159] on link "Enrich Contact Data" at bounding box center [1142, 153] width 110 height 16
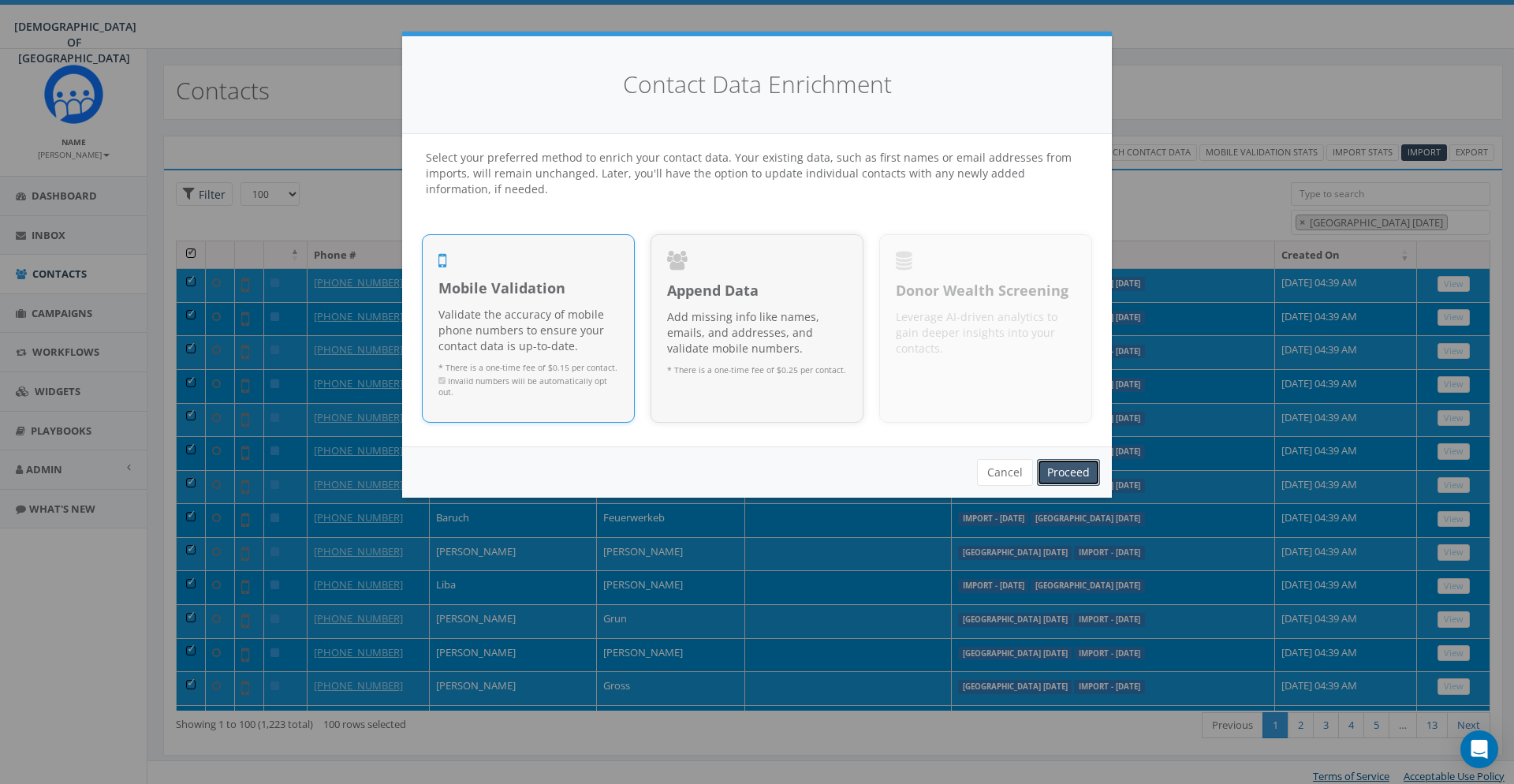
click at [1083, 474] on link "Proceed" at bounding box center [1068, 472] width 63 height 27
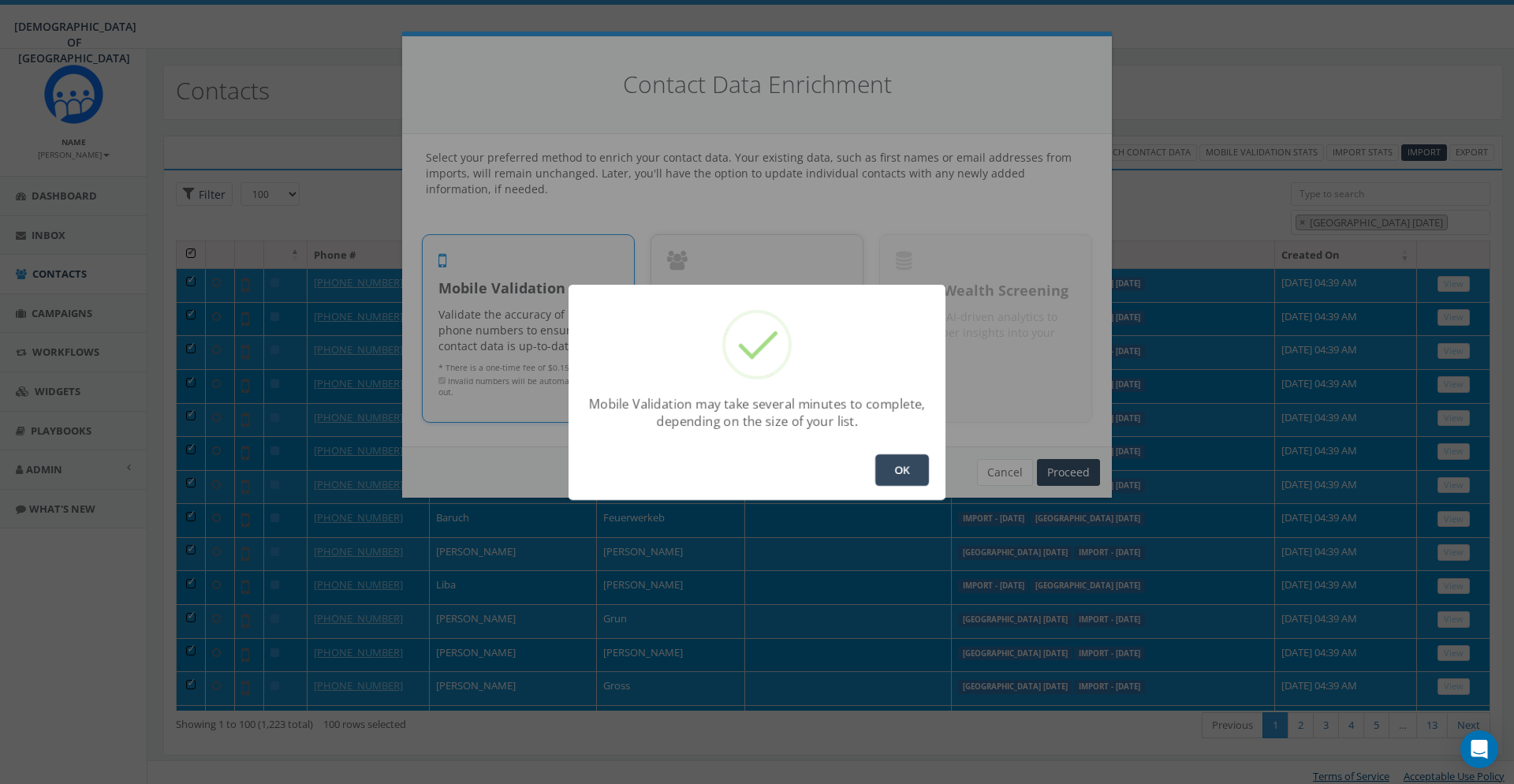
click at [917, 467] on button "OK" at bounding box center [902, 470] width 54 height 31
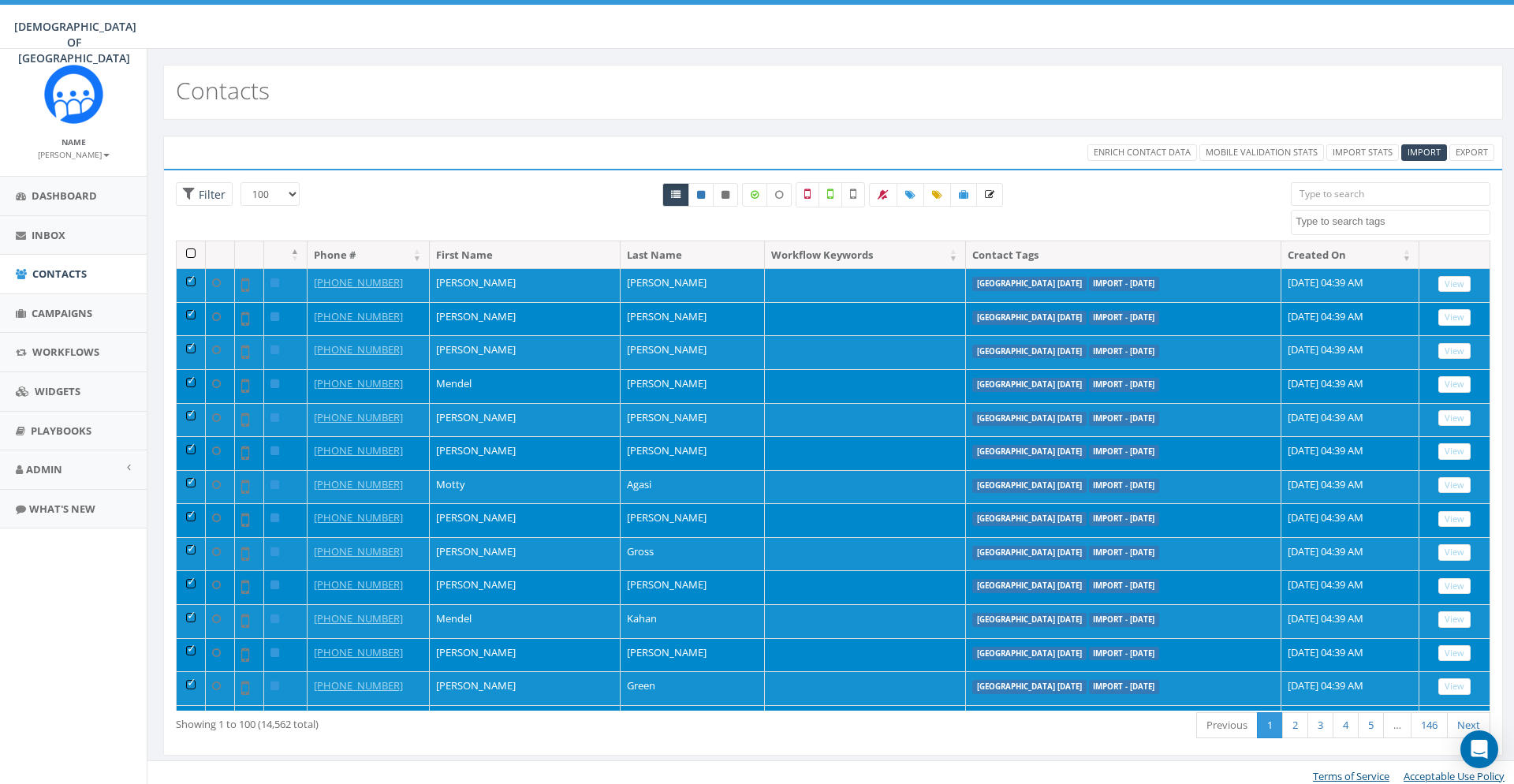
select select "100"
select select
click at [193, 253] on th at bounding box center [191, 255] width 29 height 27
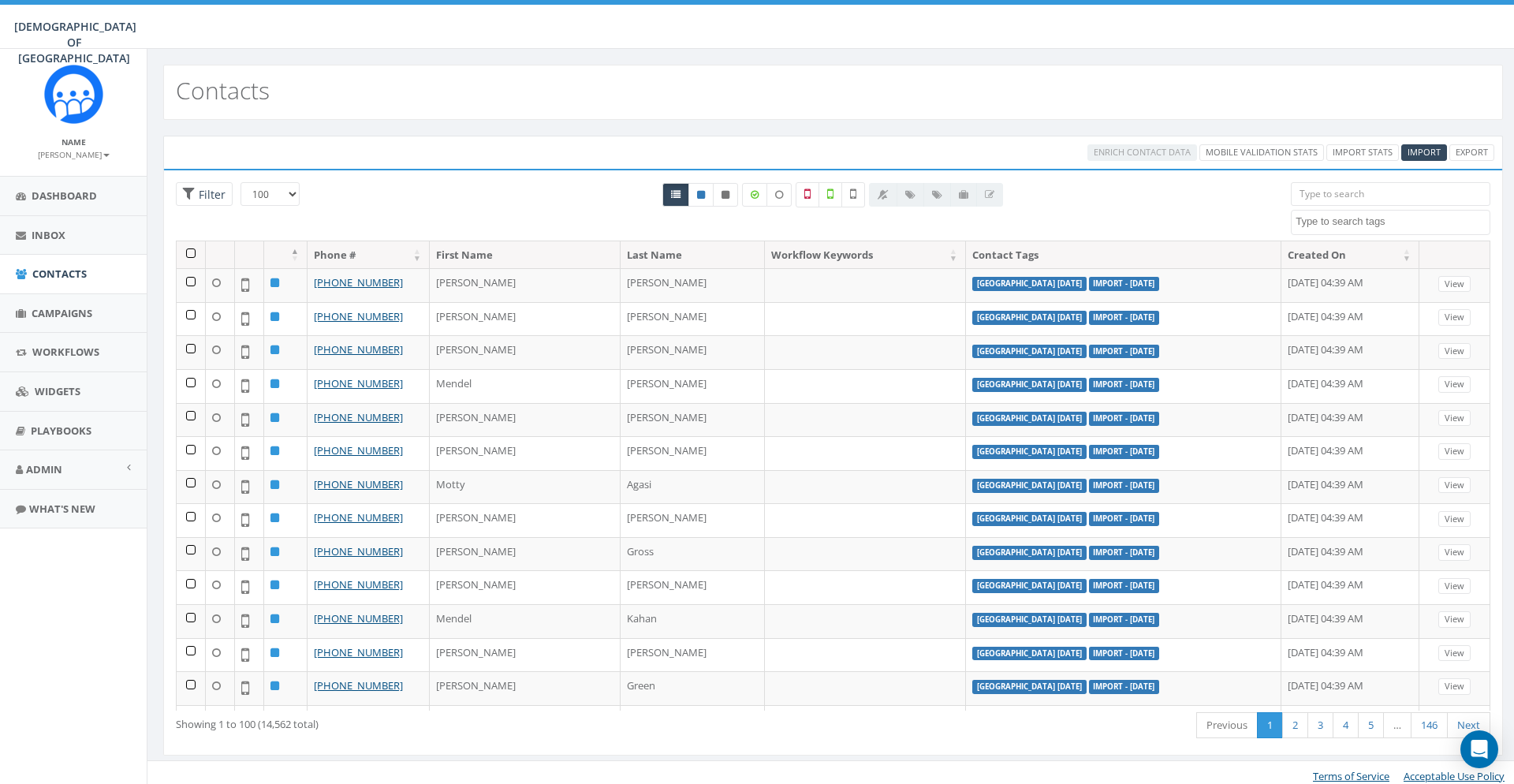
click at [1347, 222] on textarea "Search" at bounding box center [1393, 221] width 194 height 14
type textarea "ni"
select select "[GEOGRAPHIC_DATA] [DATE]"
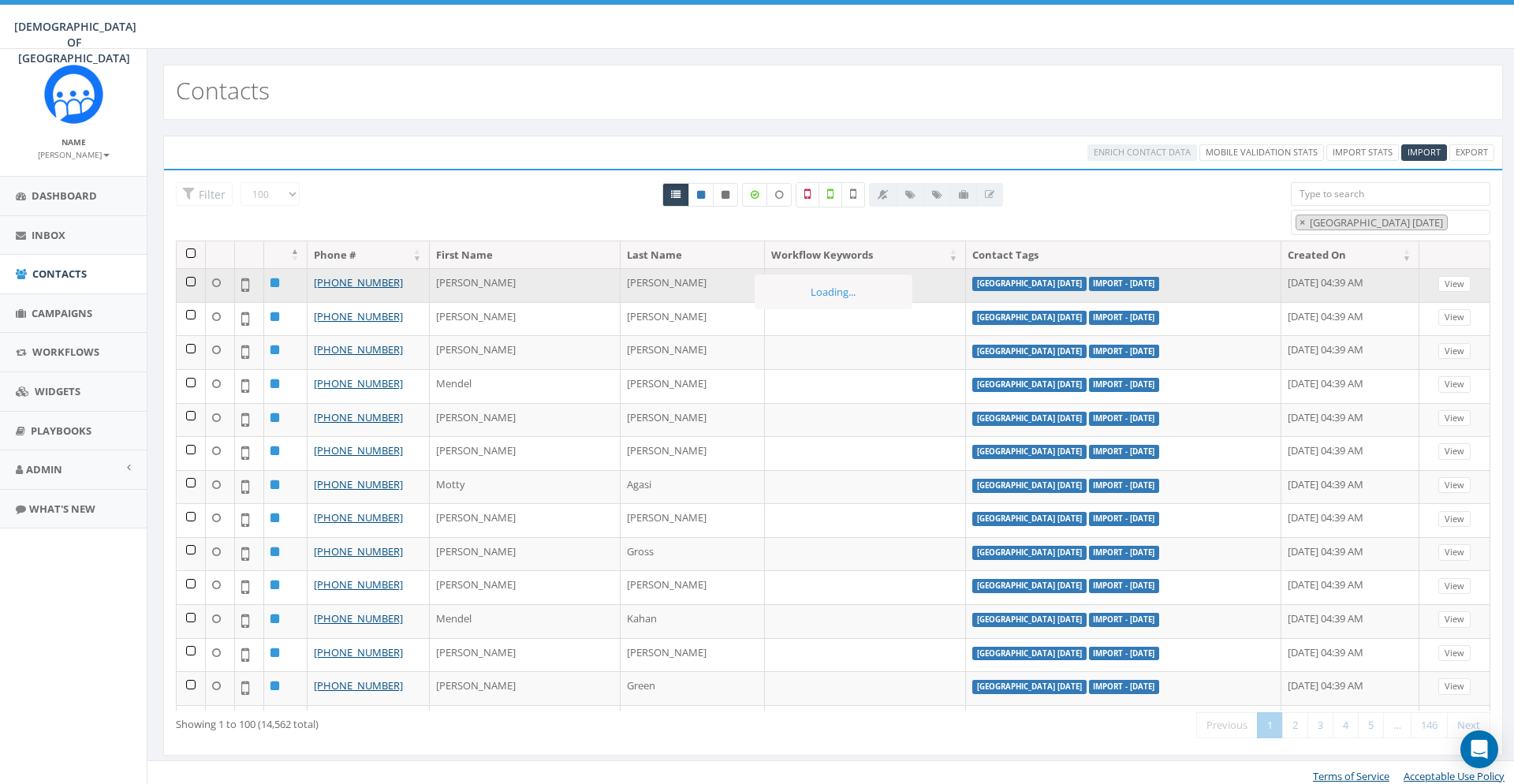
scroll to position [514, 0]
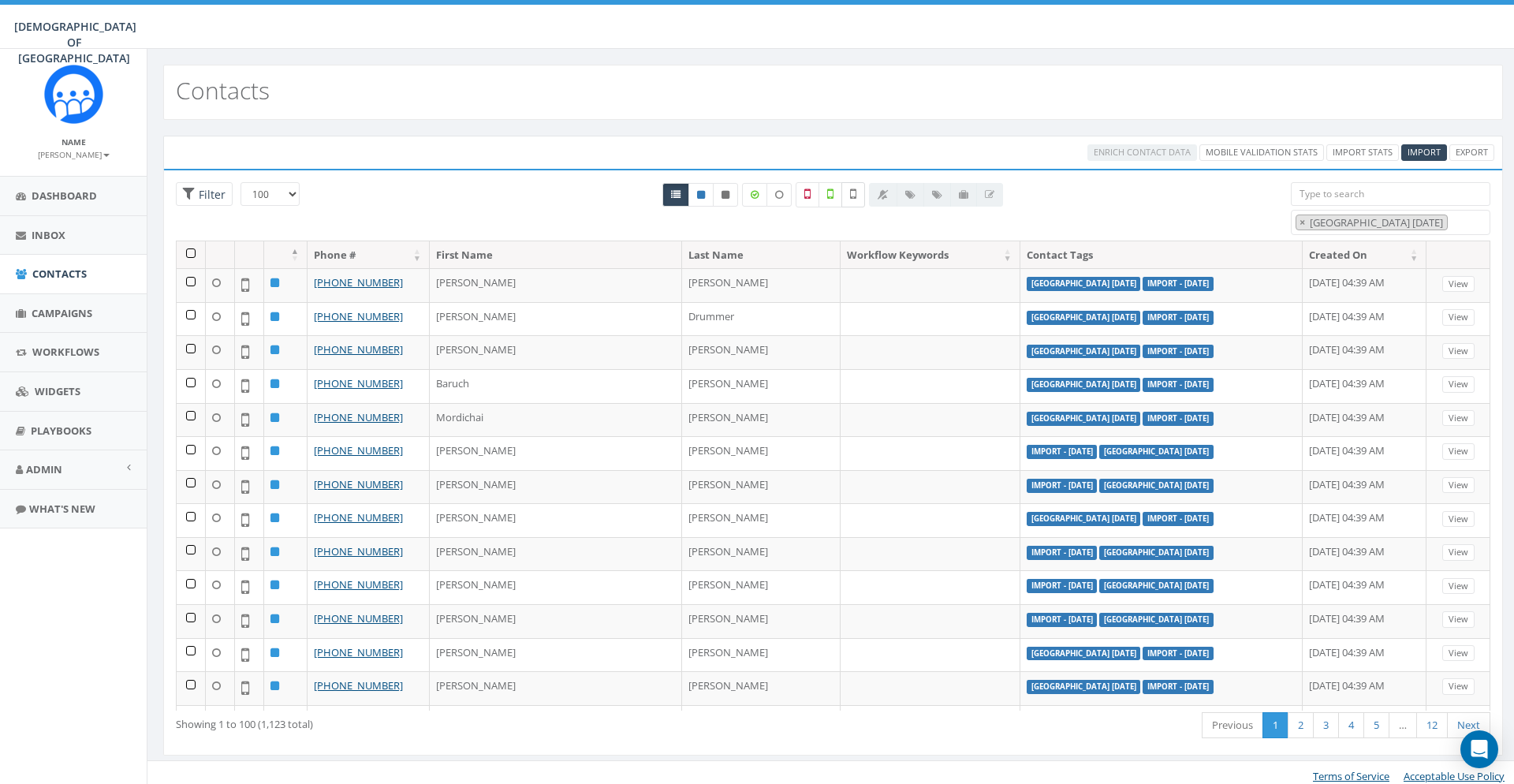
click at [855, 188] on icon at bounding box center [853, 193] width 6 height 14
click at [191, 255] on th at bounding box center [191, 255] width 29 height 27
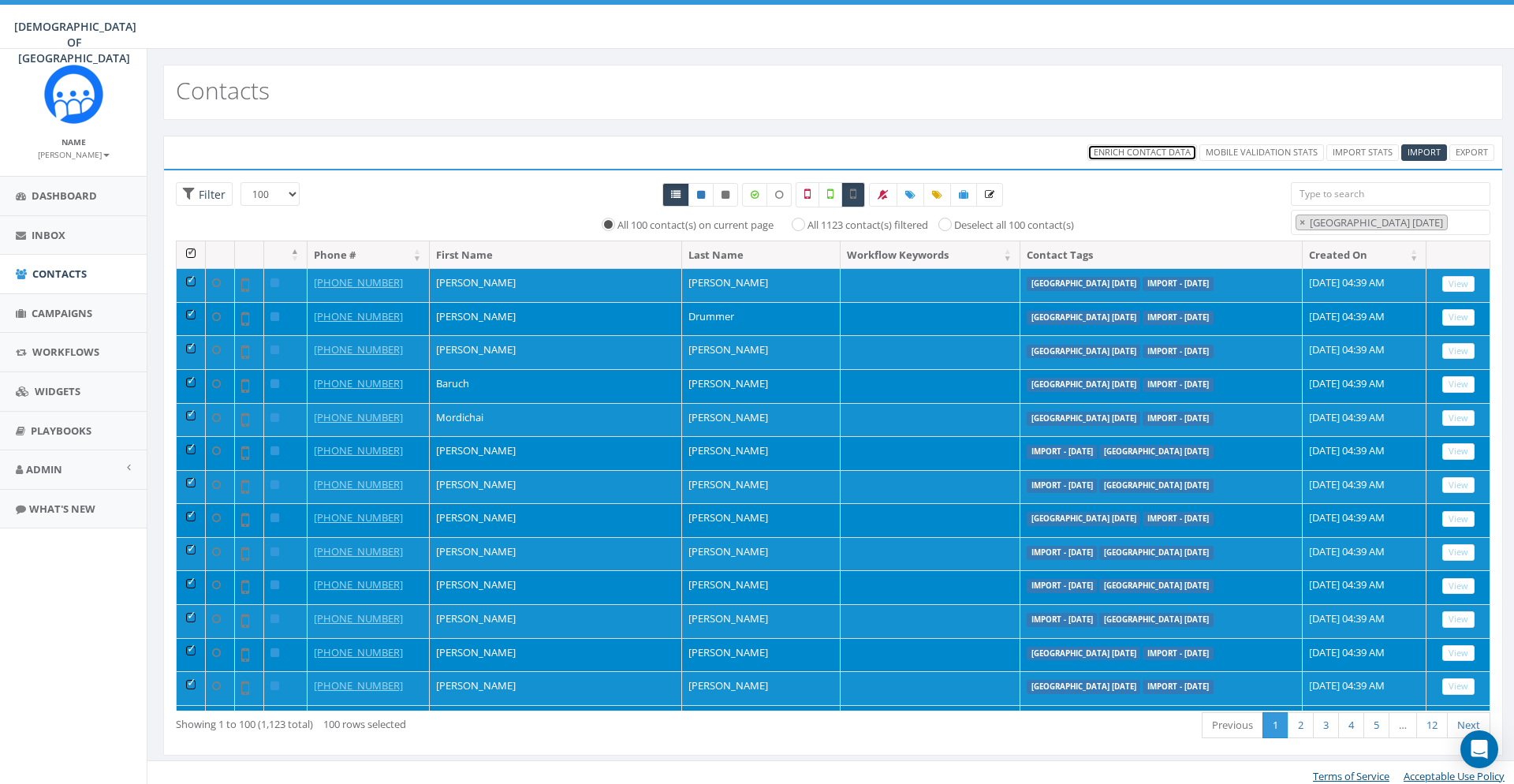
click at [1117, 156] on span "Enrich Contact Data" at bounding box center [1142, 151] width 97 height 12
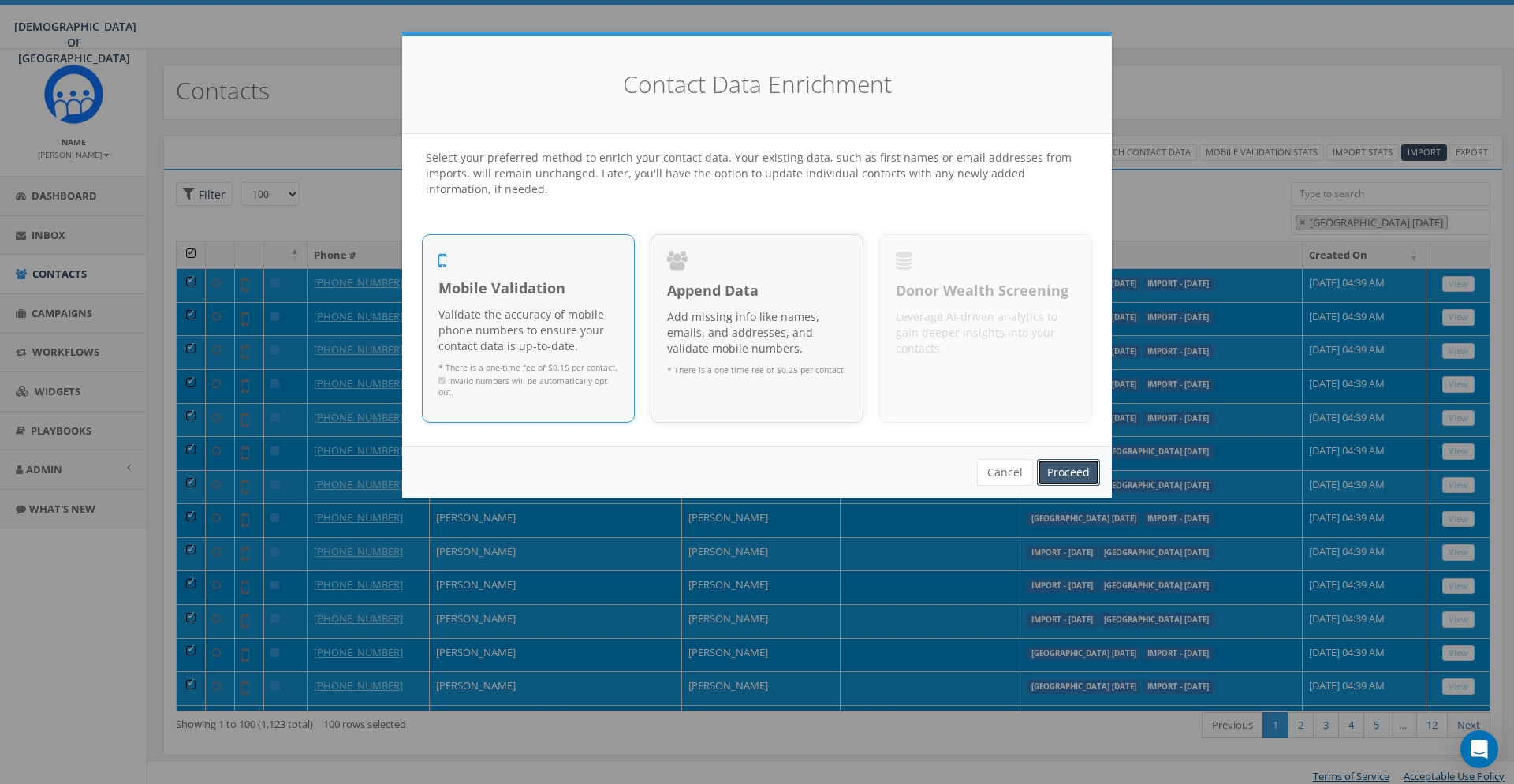
click at [1081, 467] on link "Proceed" at bounding box center [1068, 472] width 63 height 27
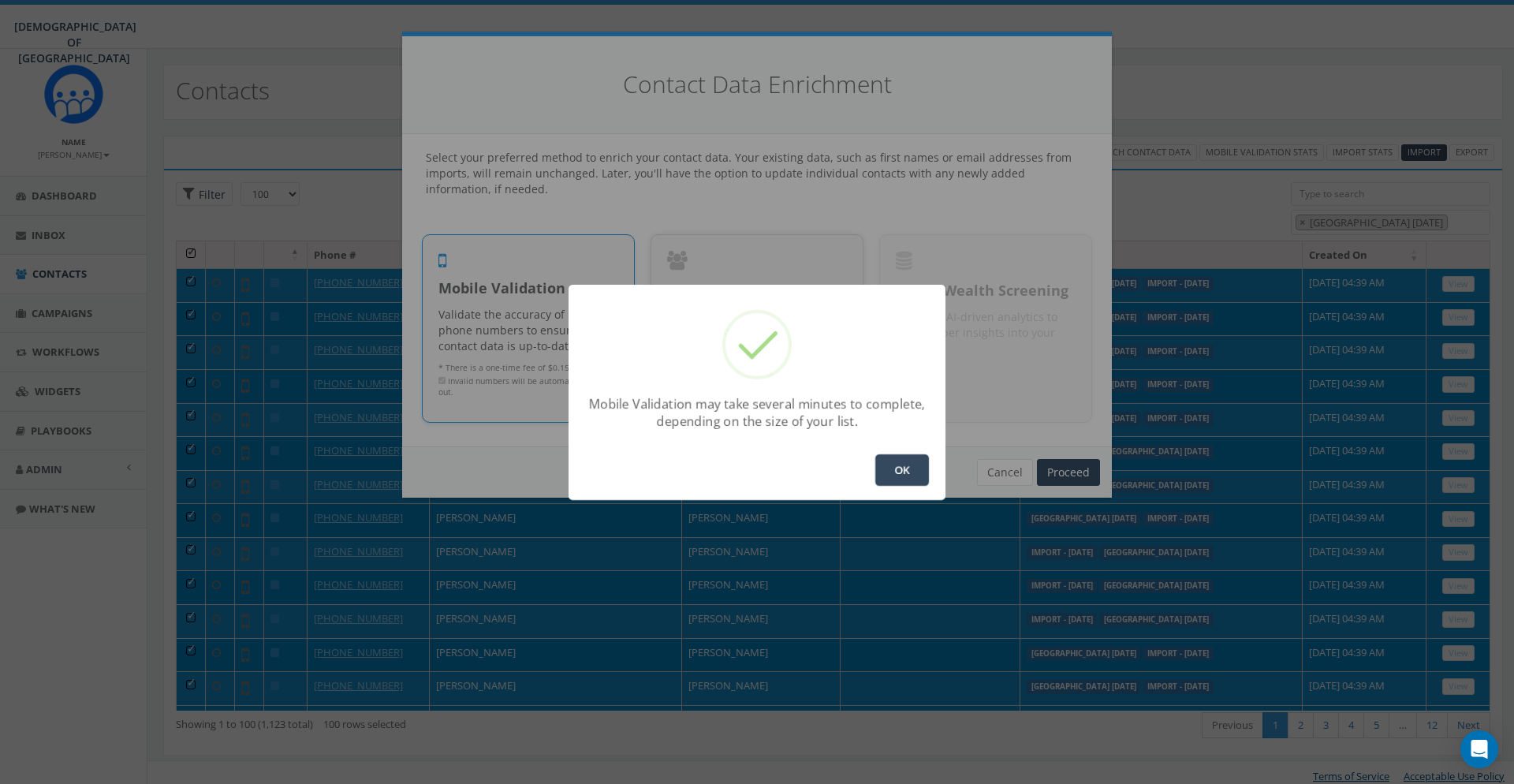
click at [905, 474] on button "OK" at bounding box center [902, 470] width 54 height 31
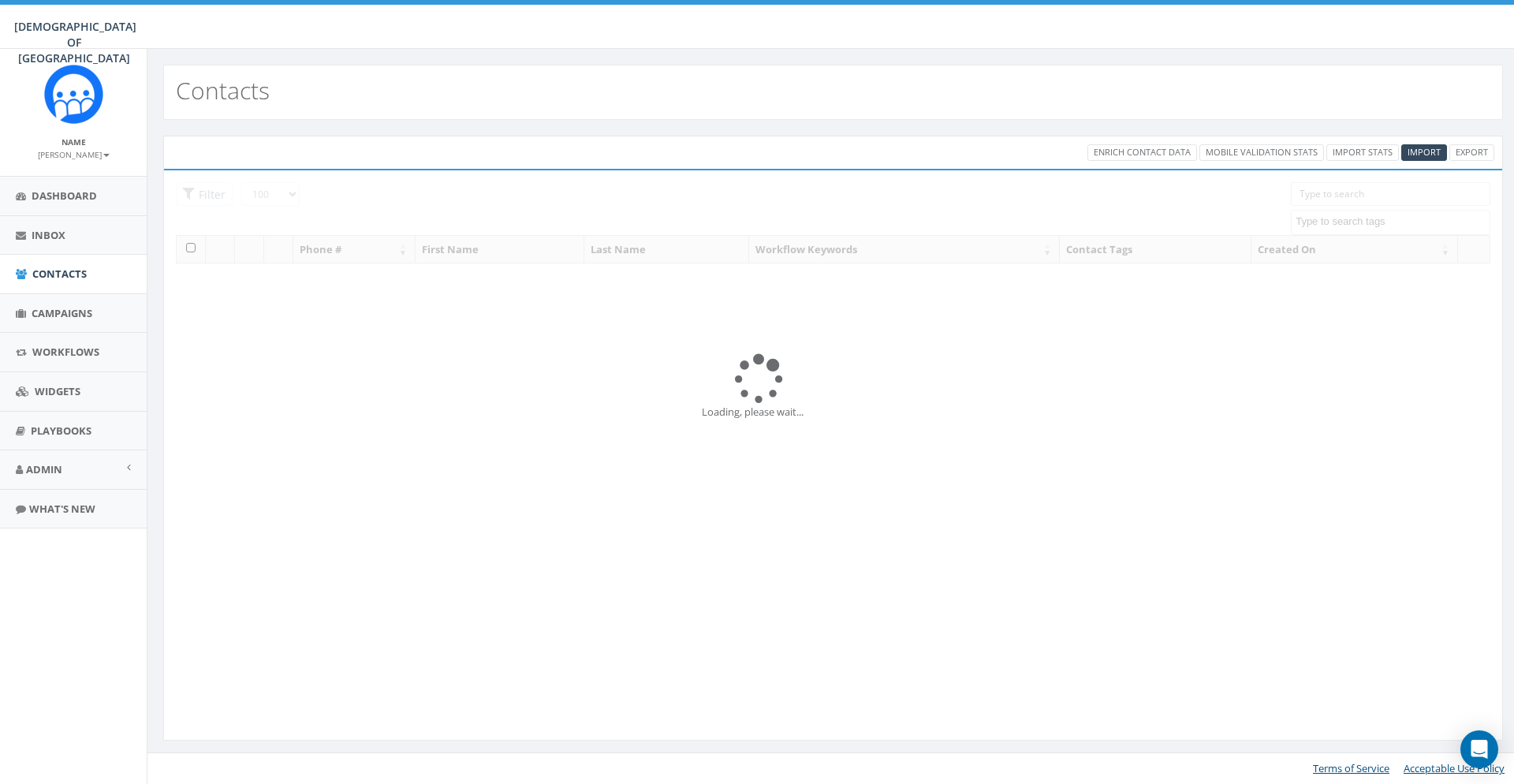
select select "100"
select select
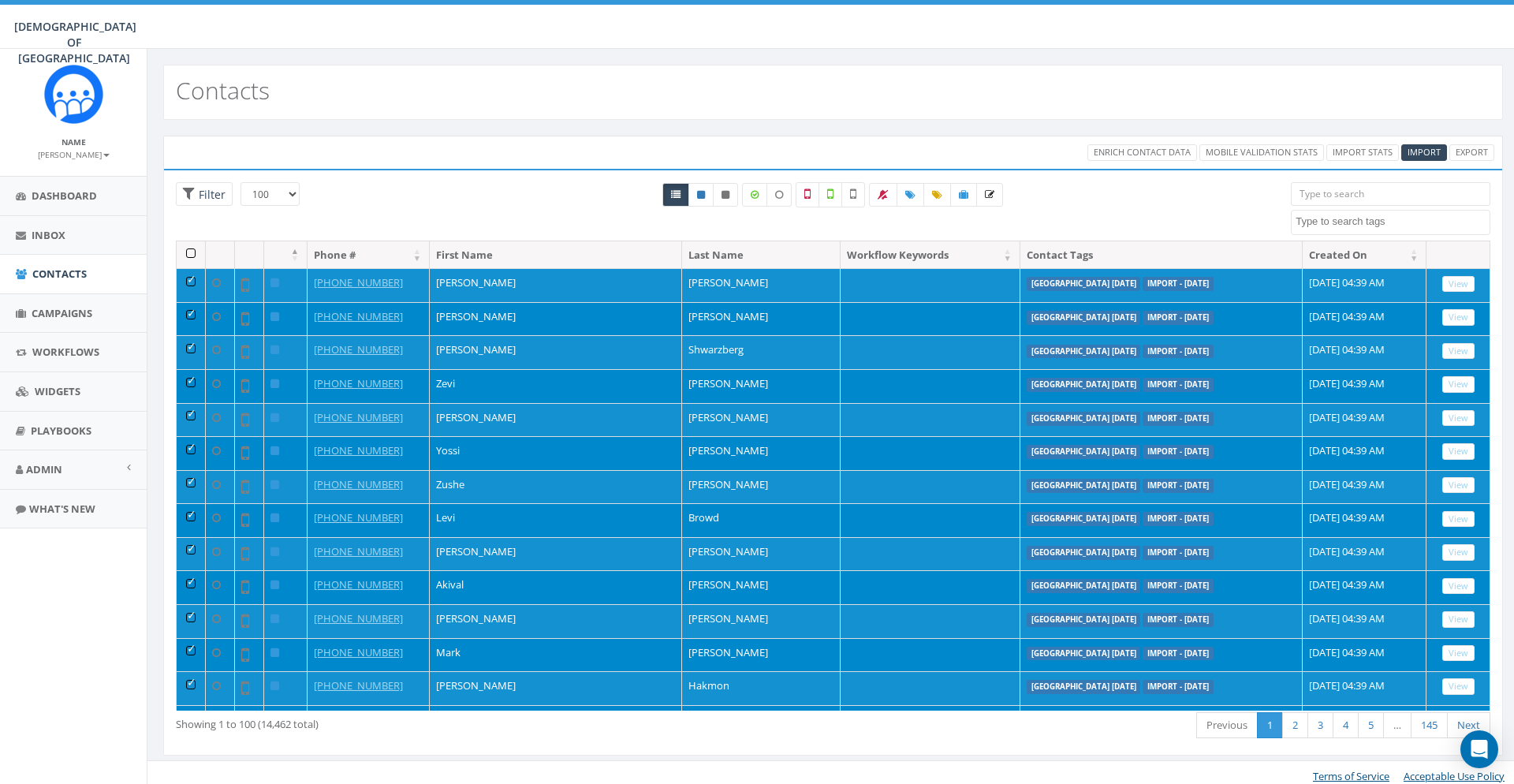
click at [1138, 212] on div "All 82 contact(s) on current page All 14462 contact(s) filtered" at bounding box center [833, 212] width 892 height 59
click at [191, 256] on th at bounding box center [191, 255] width 29 height 27
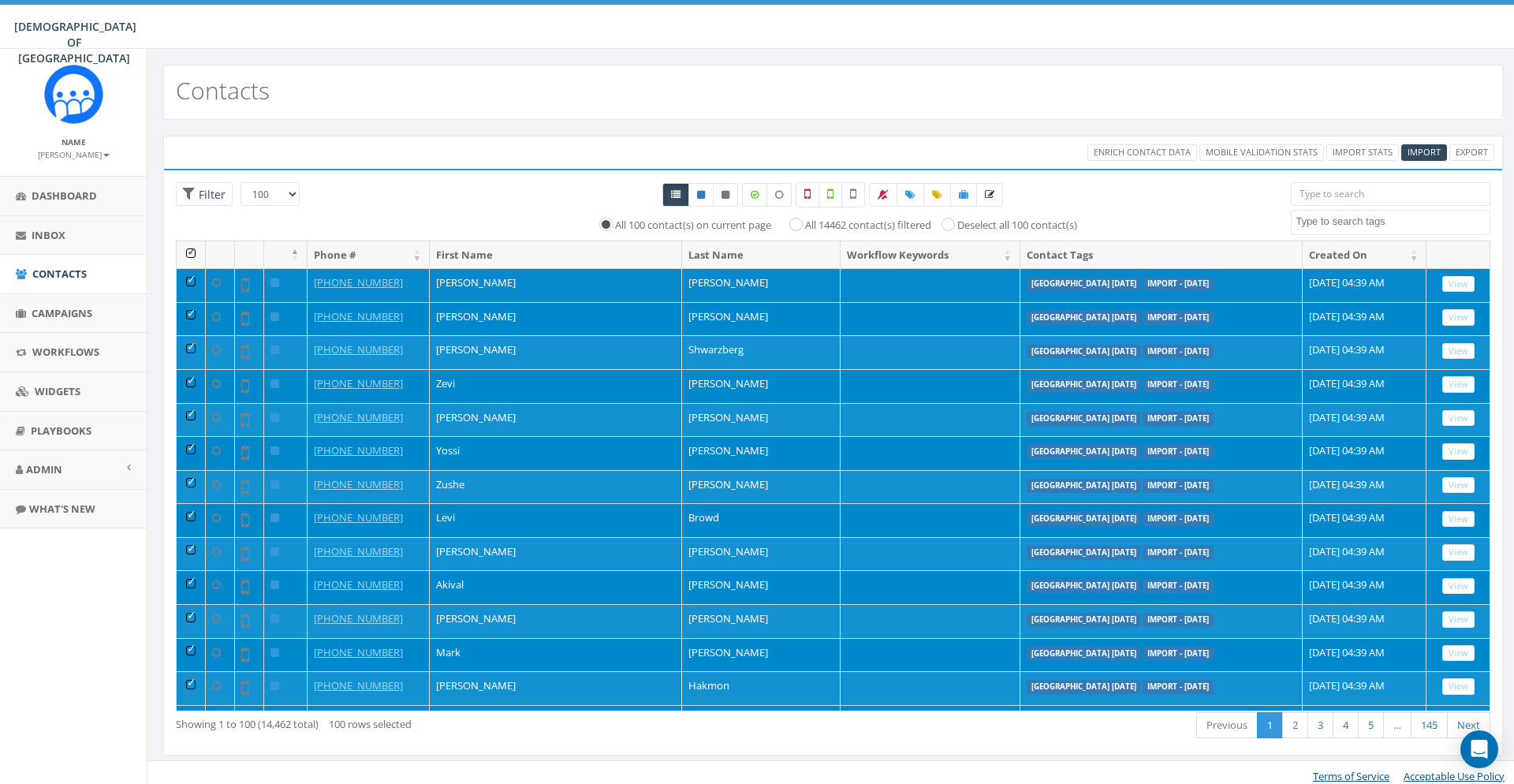
drag, startPoint x: 191, startPoint y: 256, endPoint x: 944, endPoint y: 289, distance: 753.7
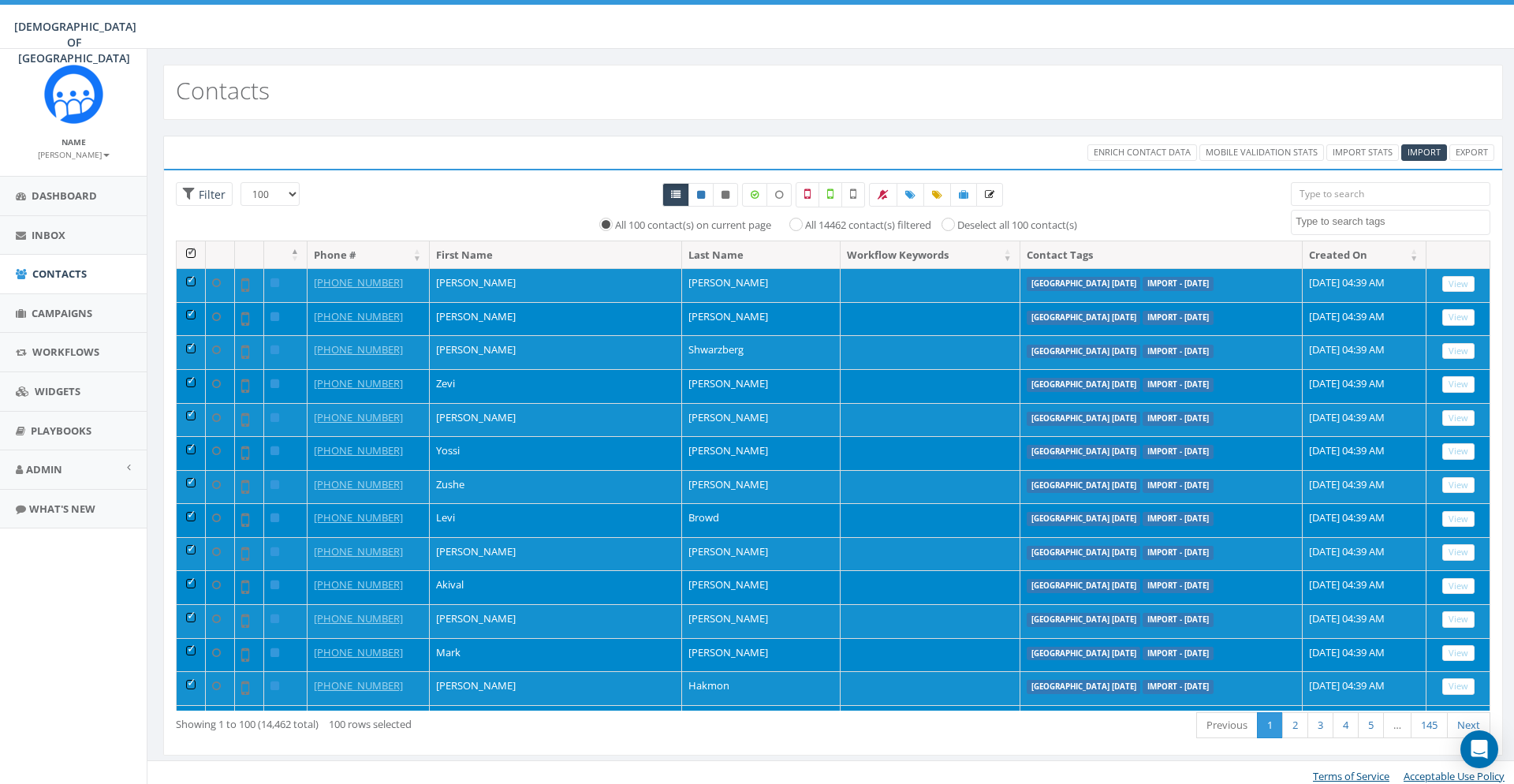
click at [194, 254] on th at bounding box center [191, 255] width 29 height 27
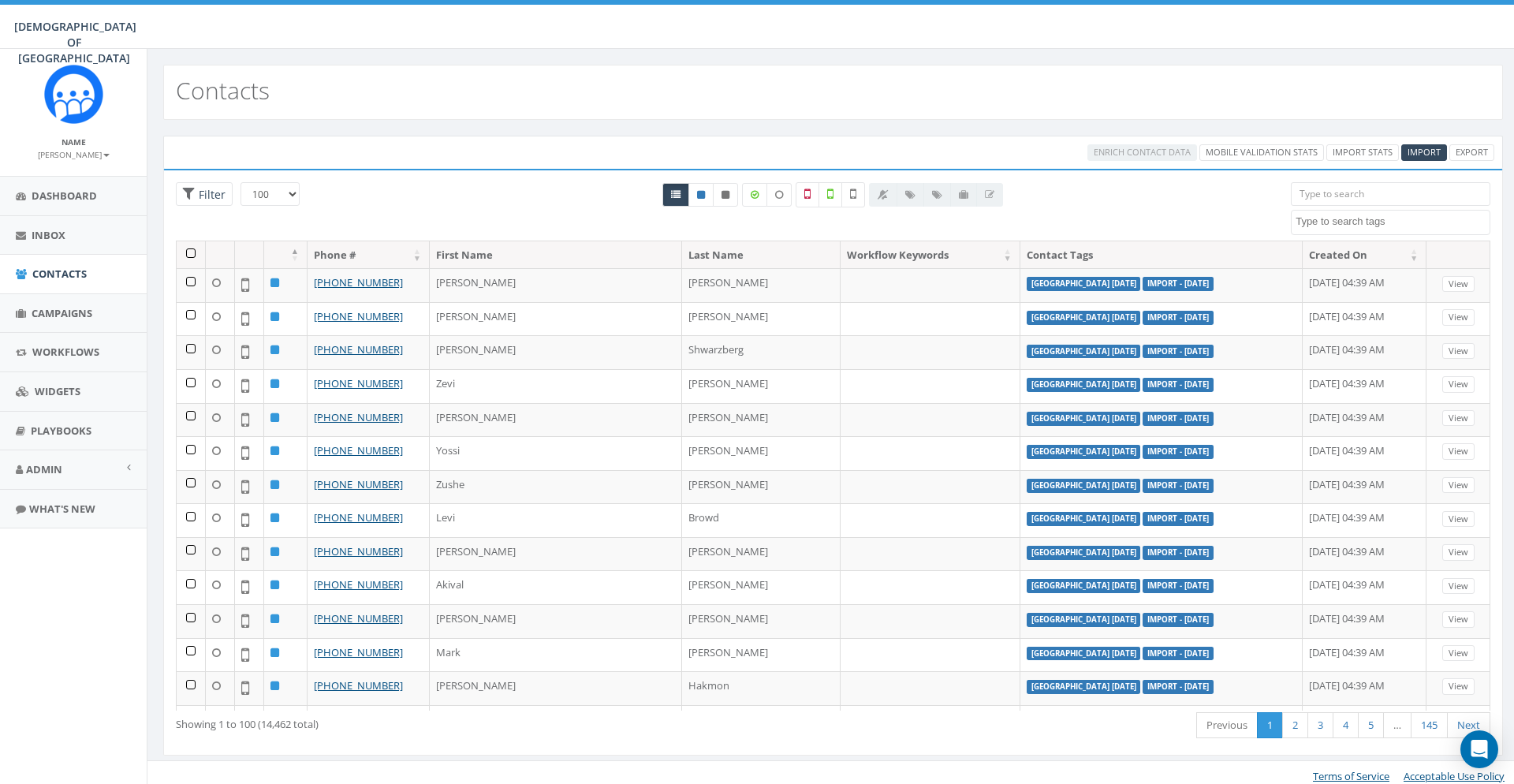
click at [1334, 230] on span at bounding box center [1390, 223] width 200 height 26
type textarea "ni"
select select "[GEOGRAPHIC_DATA] [DATE]"
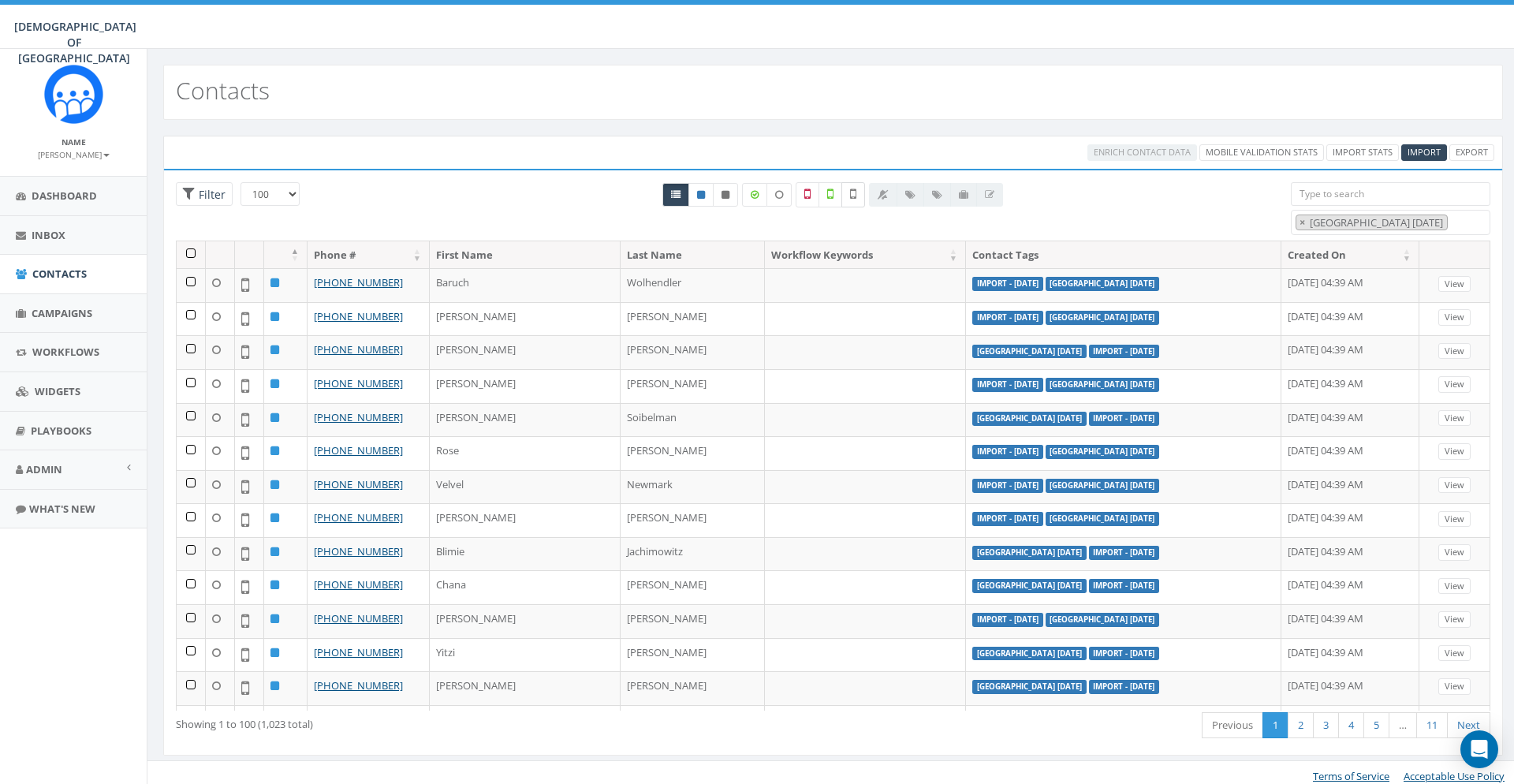
click at [848, 194] on label at bounding box center [854, 195] width 24 height 26
click at [196, 253] on th at bounding box center [191, 255] width 29 height 27
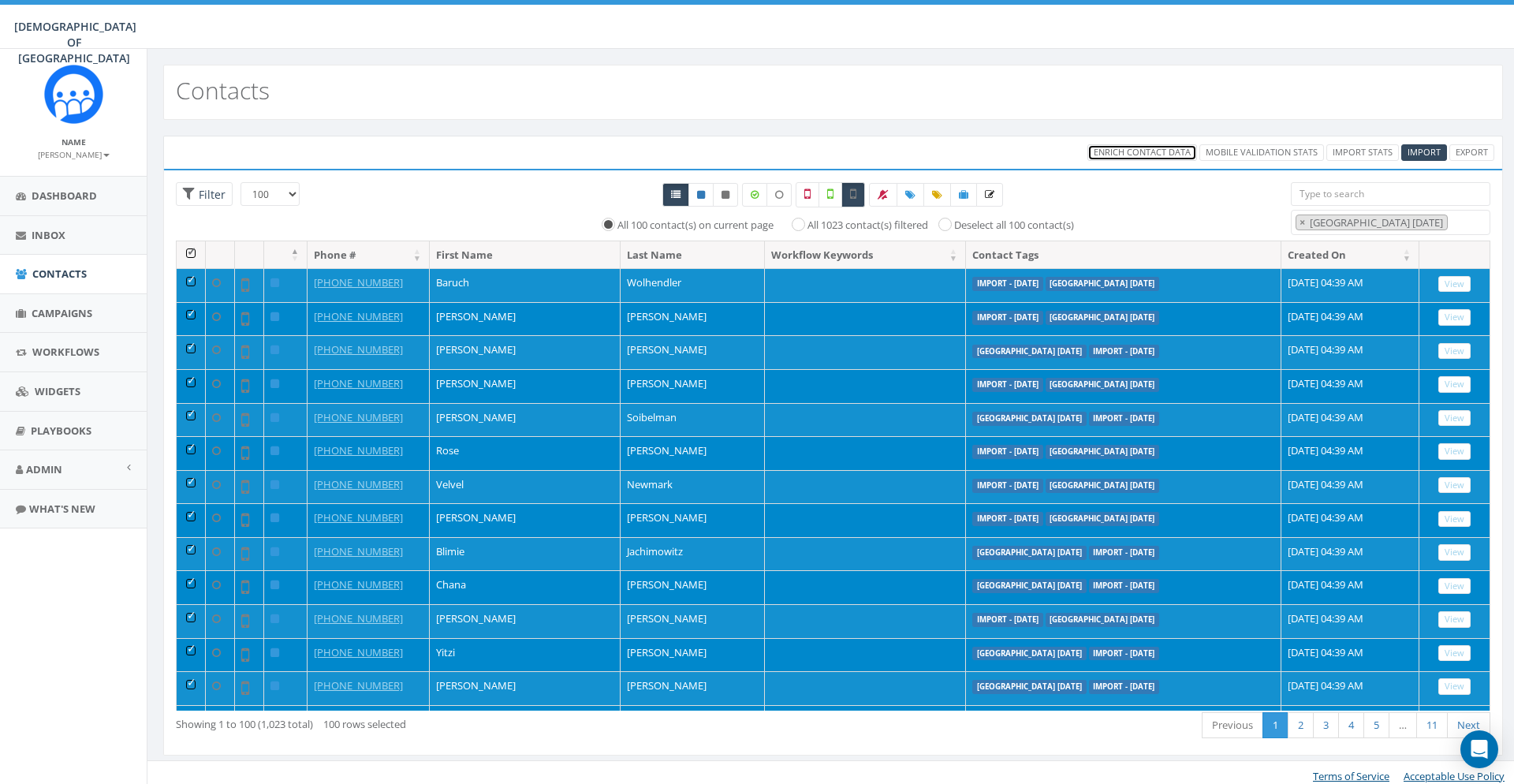
click at [1111, 150] on span "Enrich Contact Data" at bounding box center [1142, 151] width 97 height 12
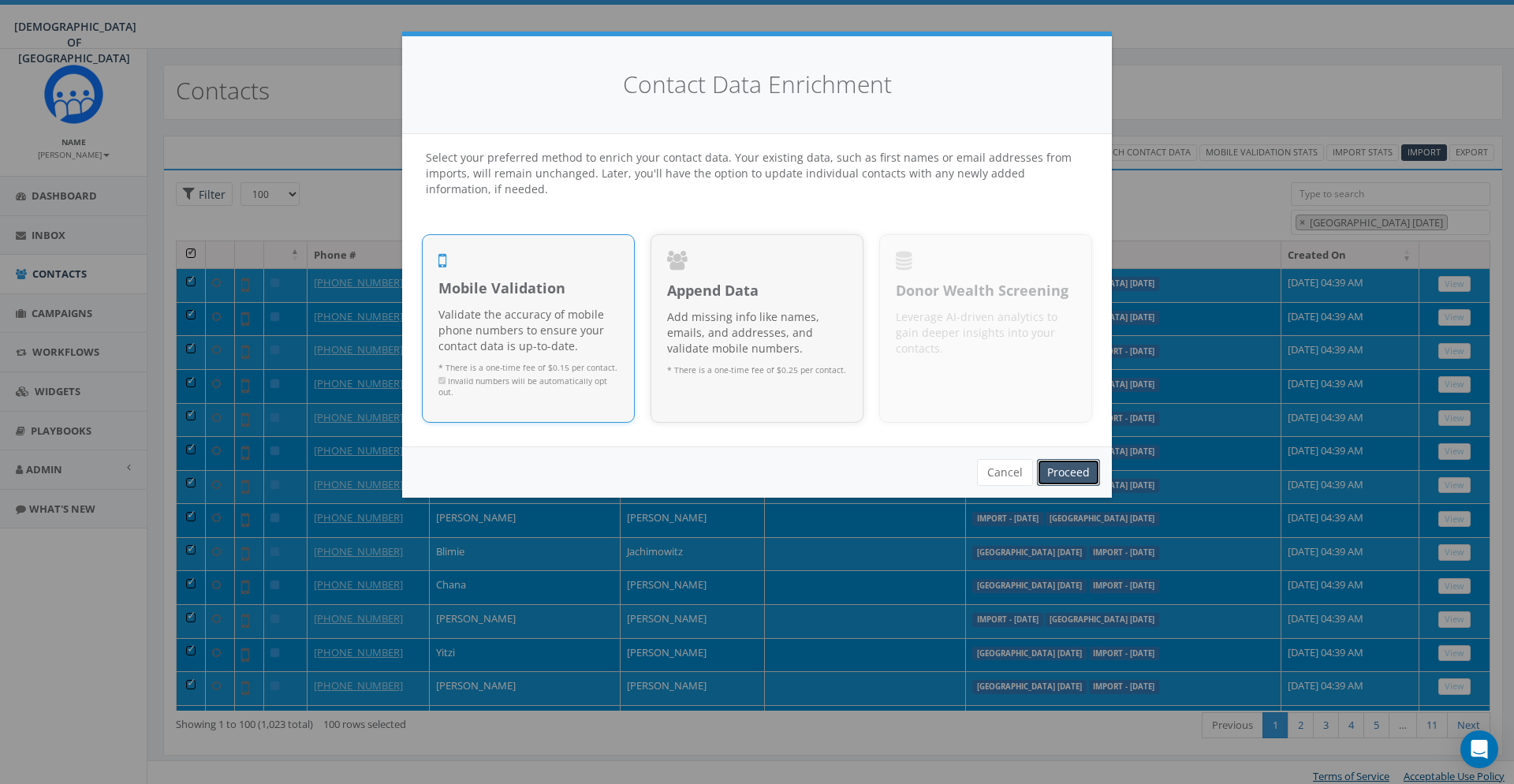
click at [1078, 466] on link "Proceed" at bounding box center [1068, 472] width 63 height 27
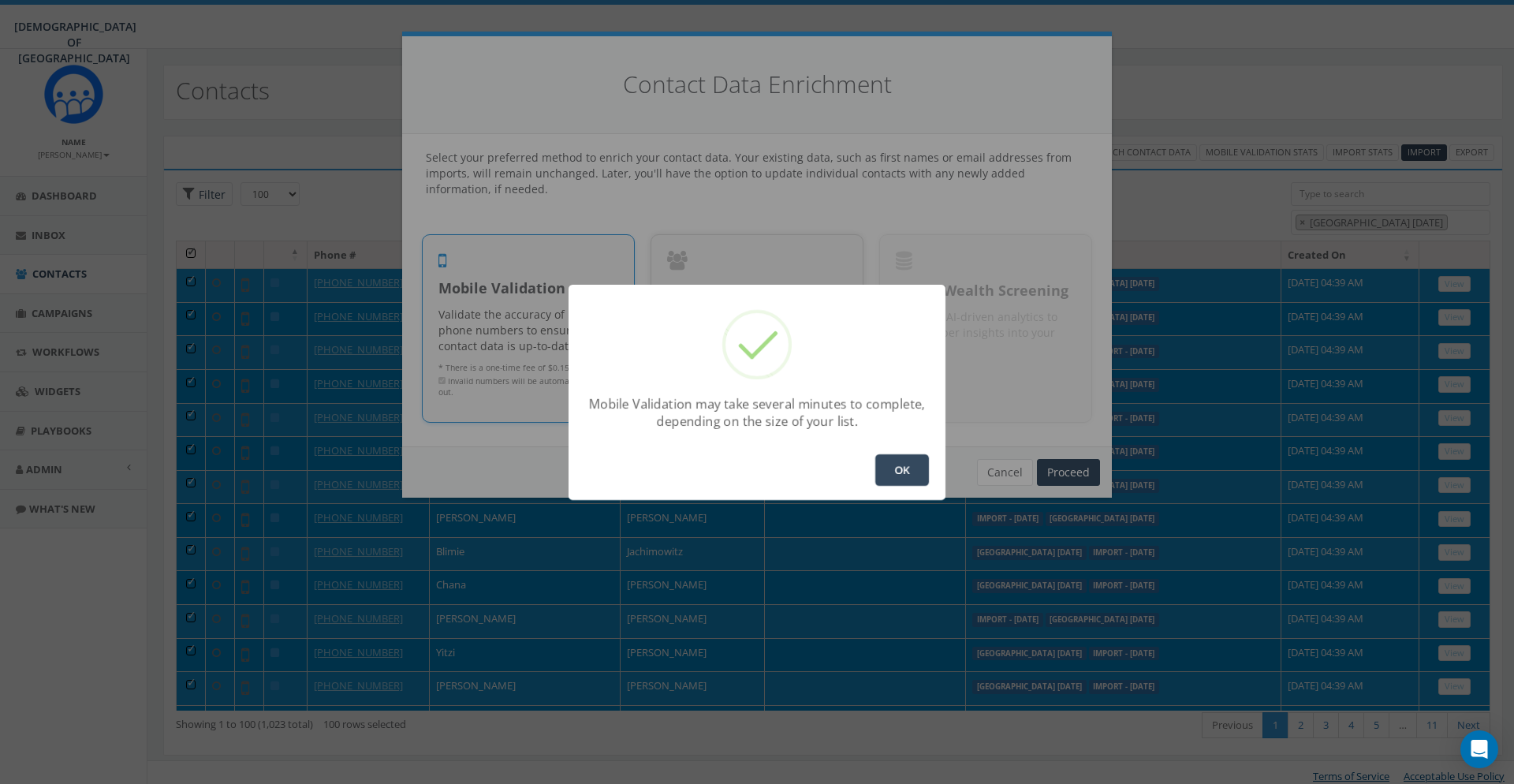
click at [907, 474] on button "OK" at bounding box center [902, 470] width 54 height 31
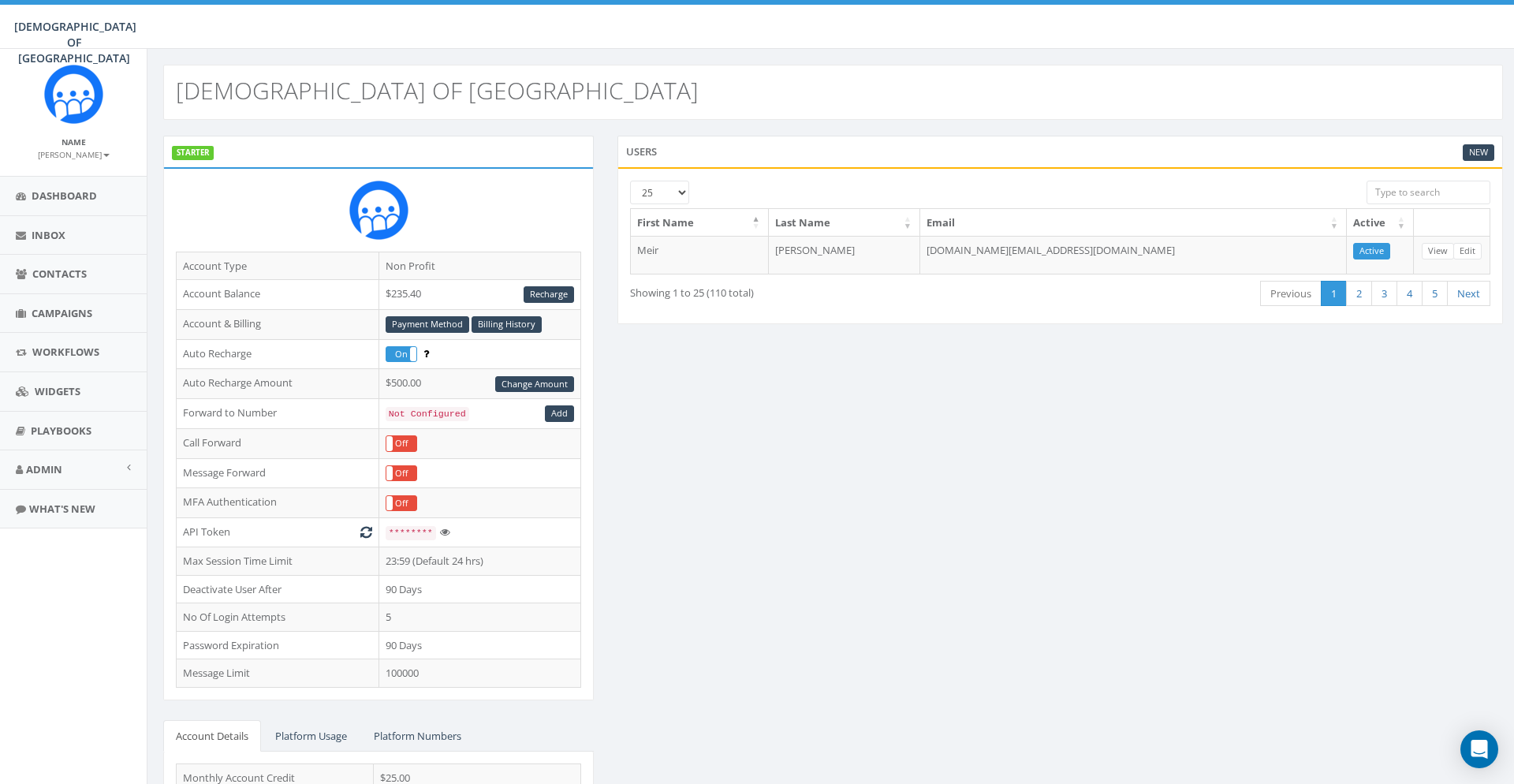
scroll to position [139, 0]
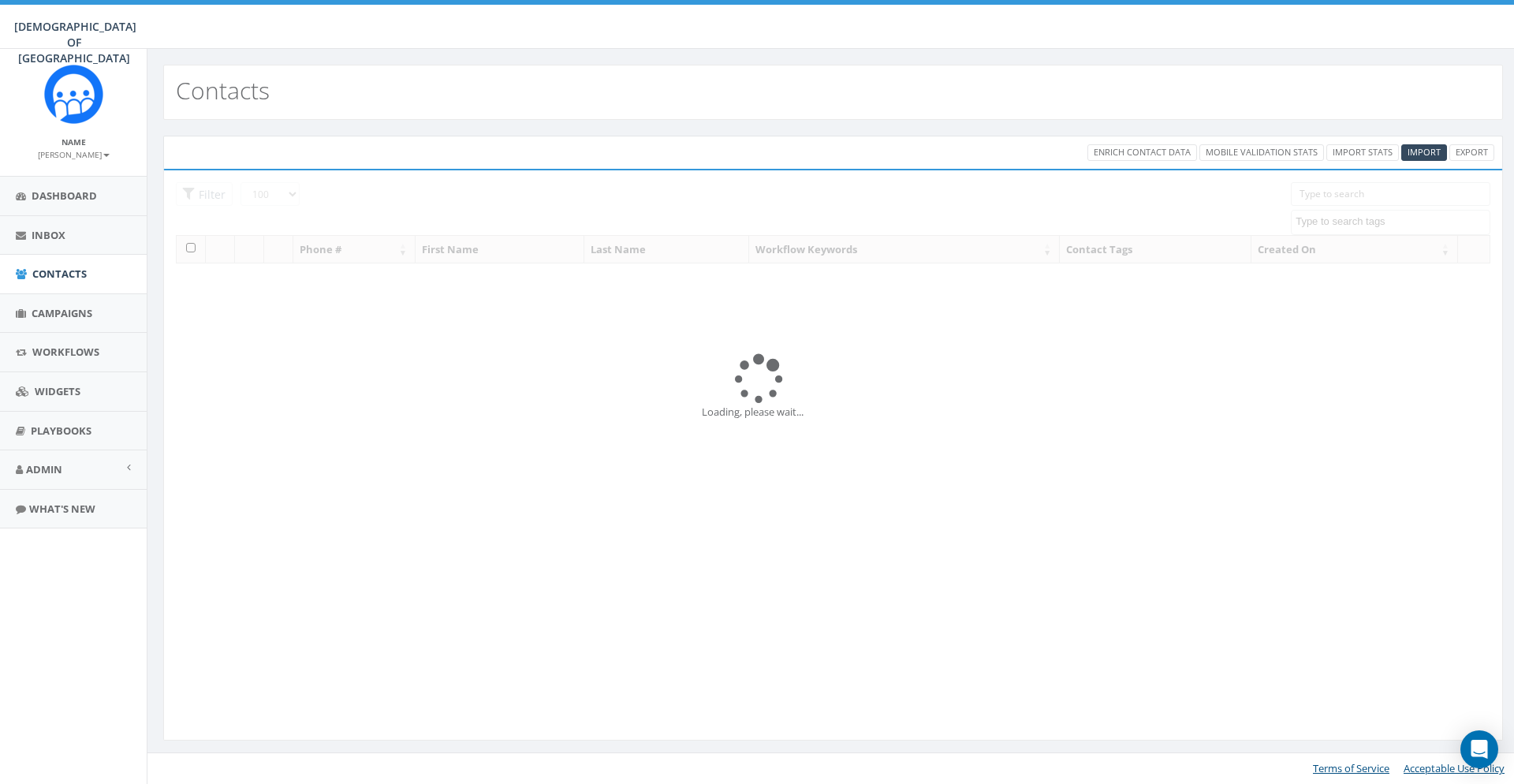
select select "100"
select select
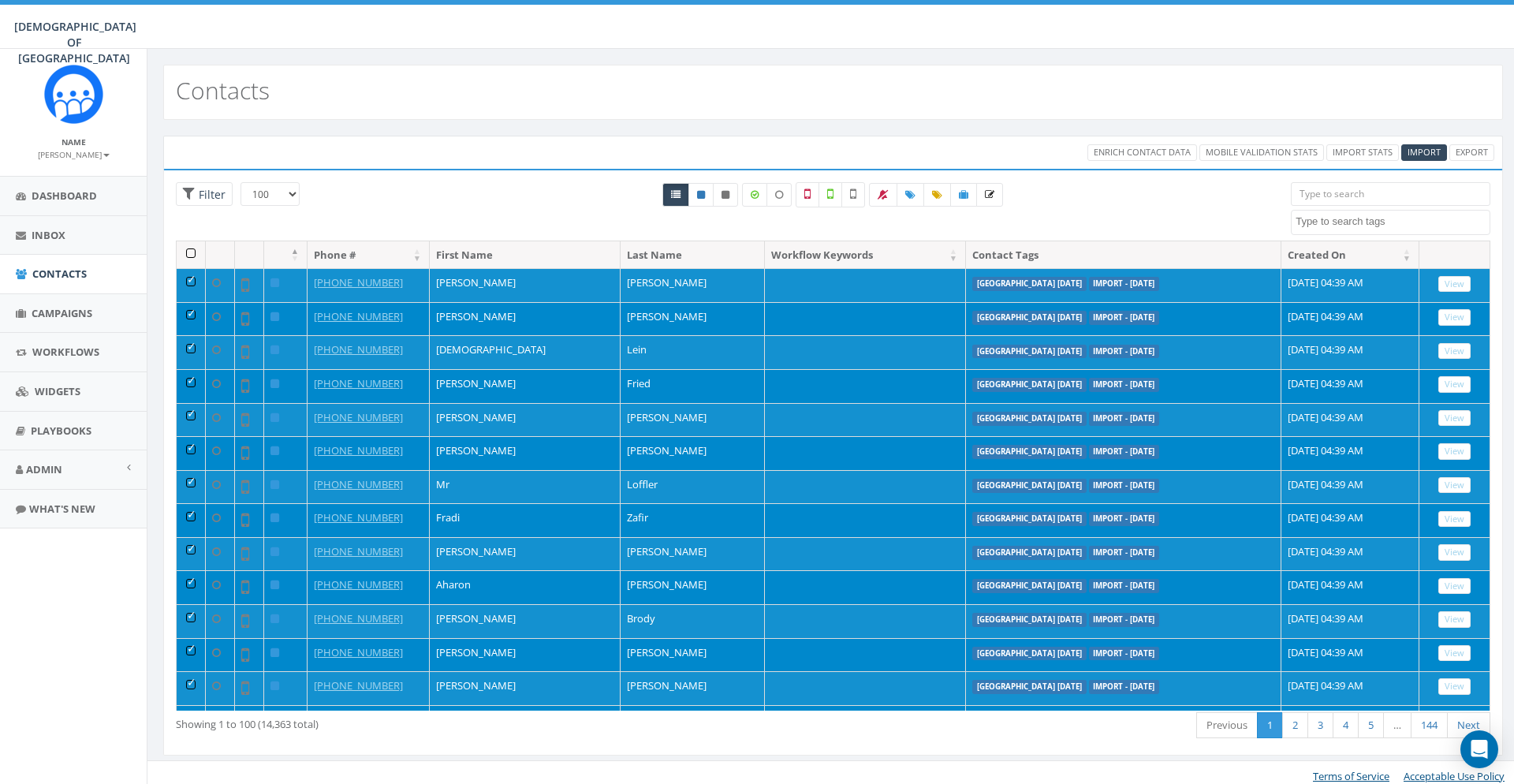
click at [188, 256] on th at bounding box center [191, 255] width 29 height 27
click at [191, 254] on th at bounding box center [191, 255] width 29 height 27
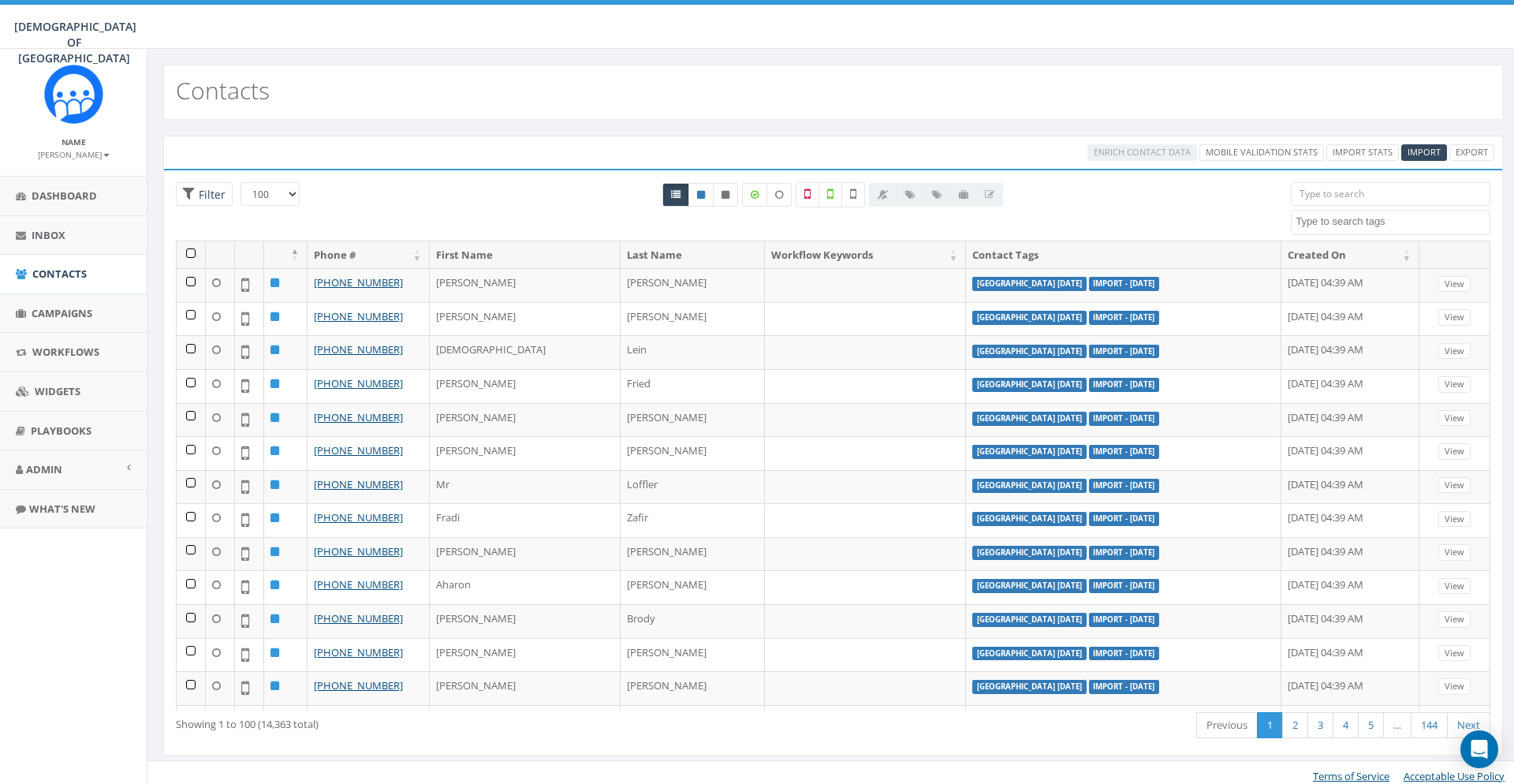
click at [1337, 223] on textarea "Search" at bounding box center [1393, 221] width 194 height 14
type textarea "ni"
select select "[GEOGRAPHIC_DATA] [DATE]"
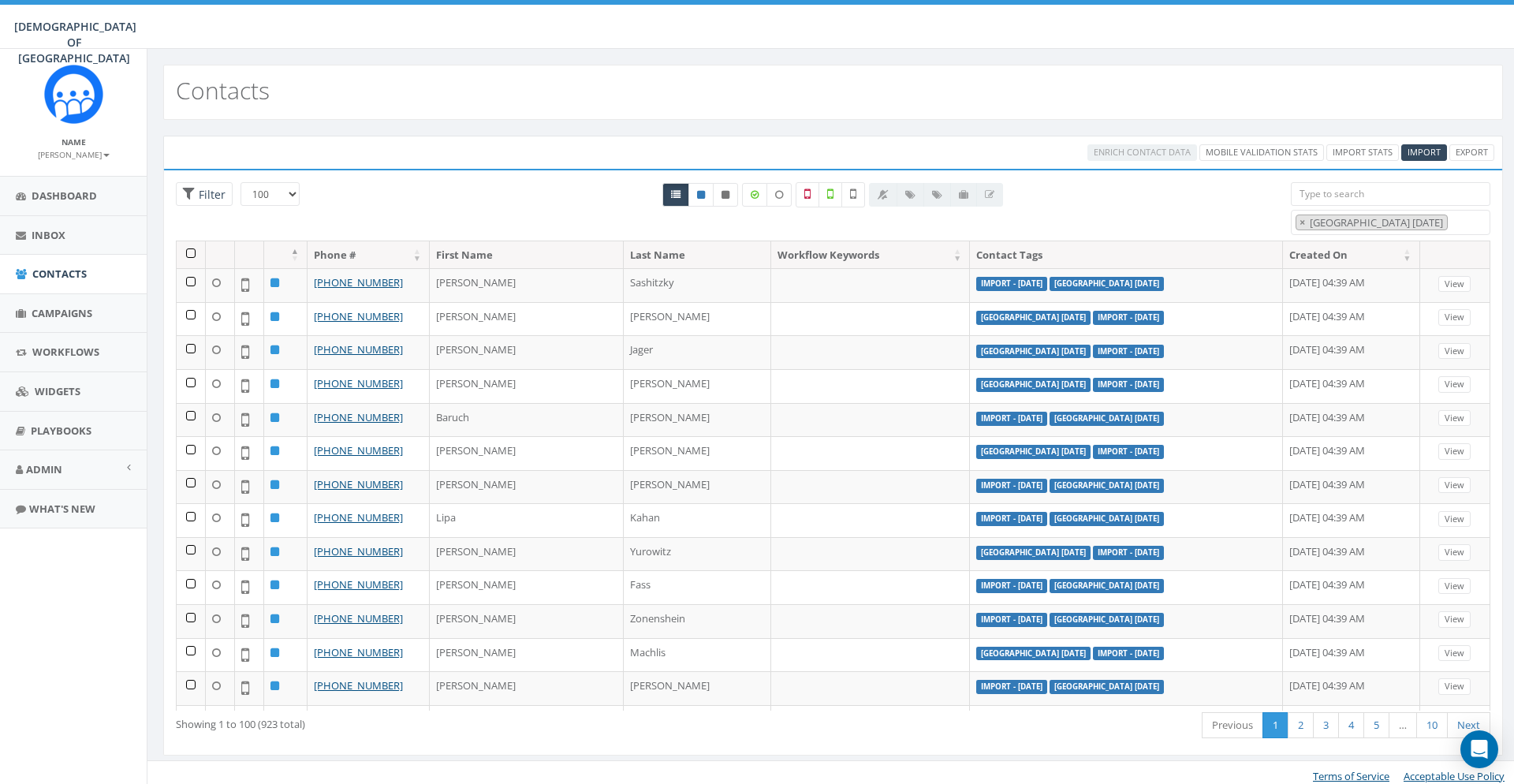
click at [192, 253] on th at bounding box center [191, 255] width 29 height 27
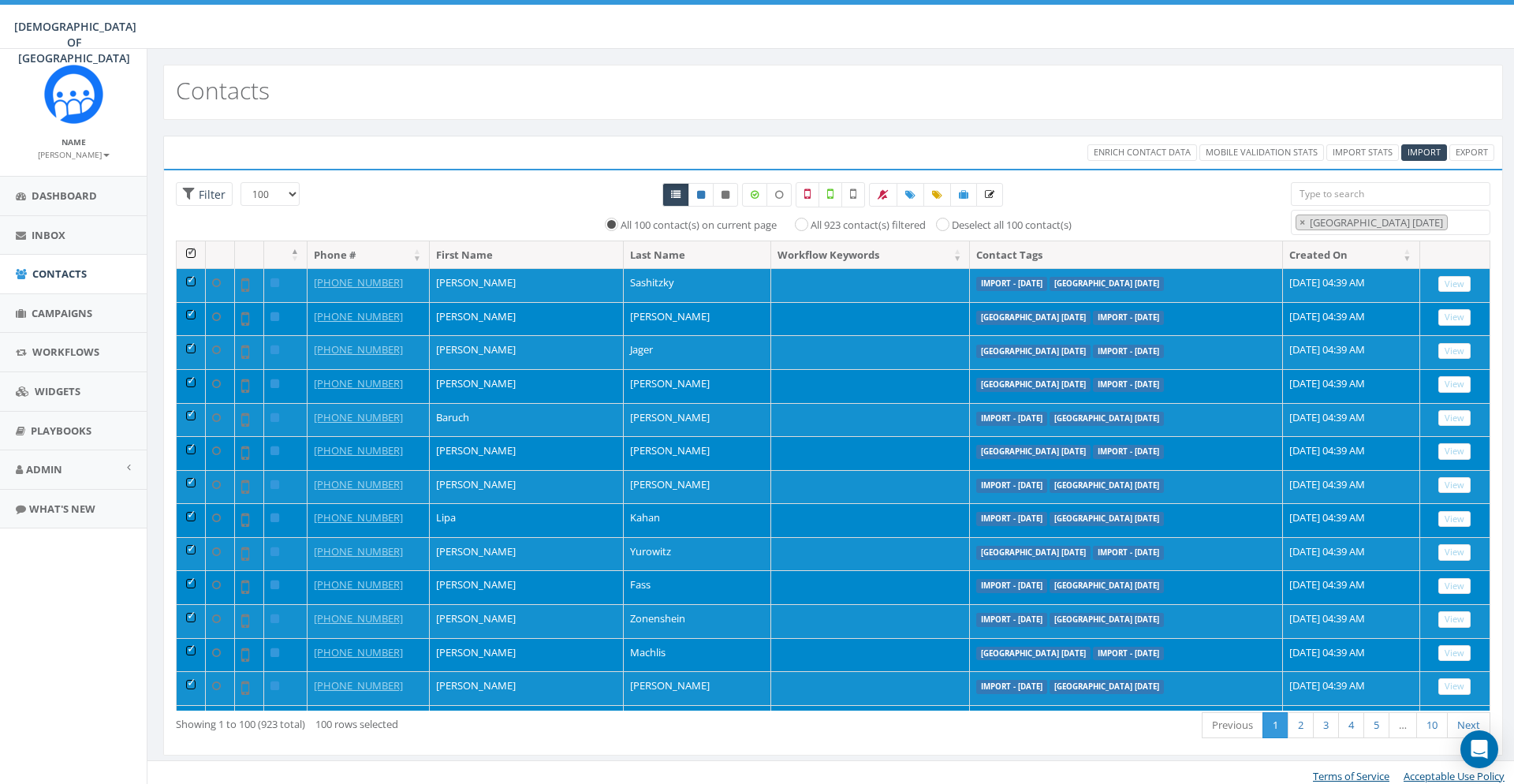
click at [202, 250] on th at bounding box center [191, 255] width 29 height 27
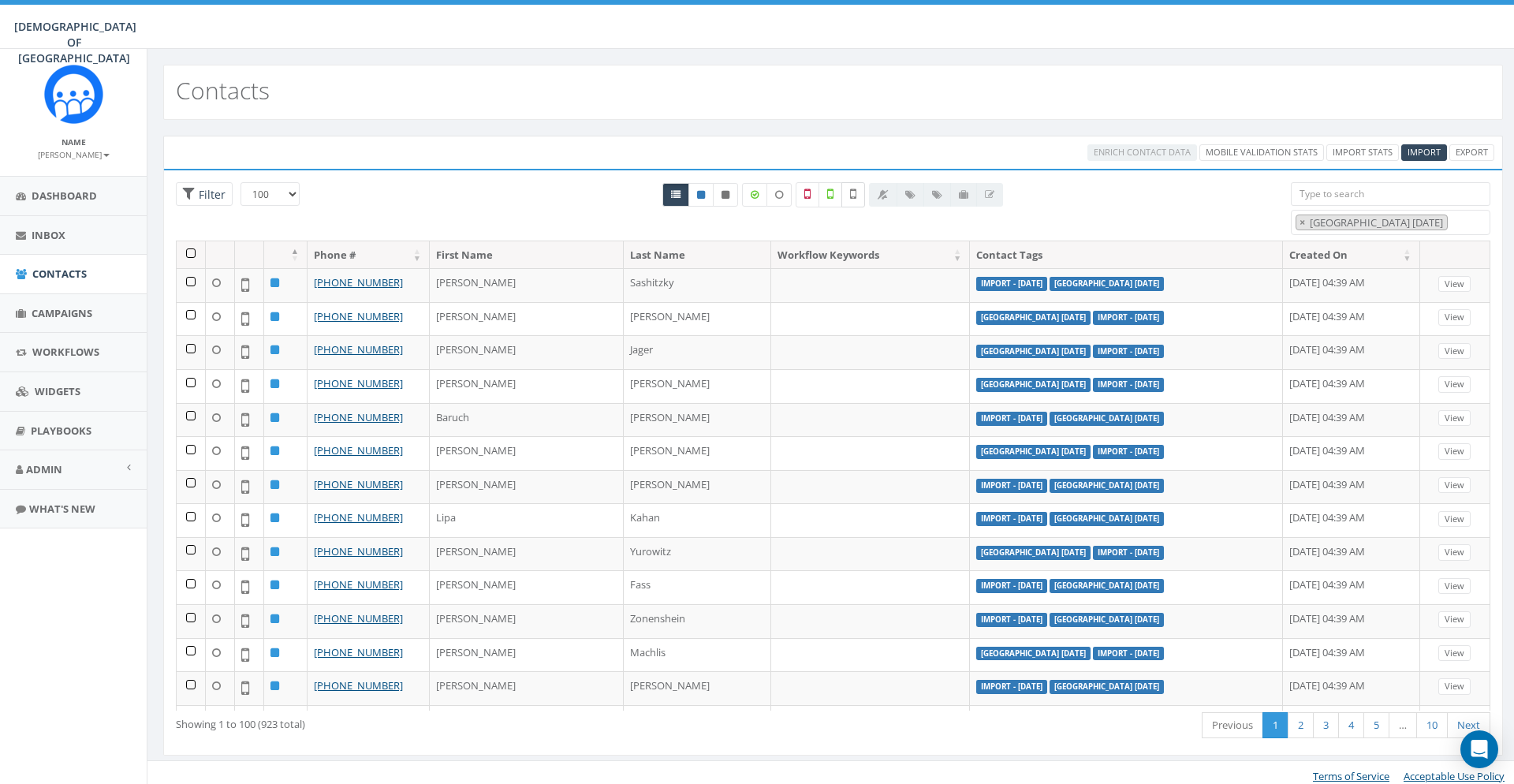
click at [854, 200] on icon at bounding box center [853, 193] width 6 height 14
click at [187, 246] on th at bounding box center [191, 255] width 29 height 27
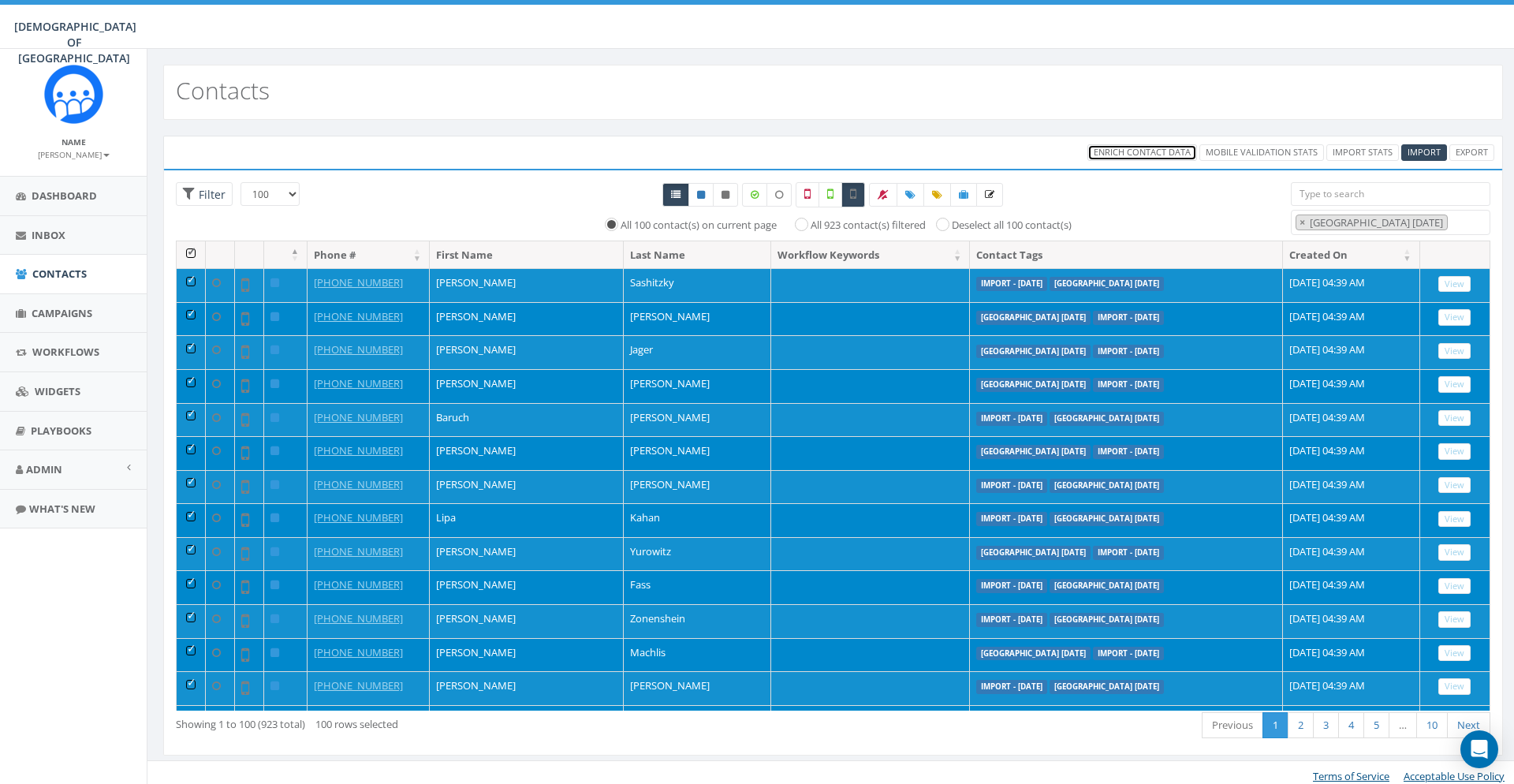
click at [1166, 156] on span "Enrich Contact Data" at bounding box center [1142, 151] width 97 height 12
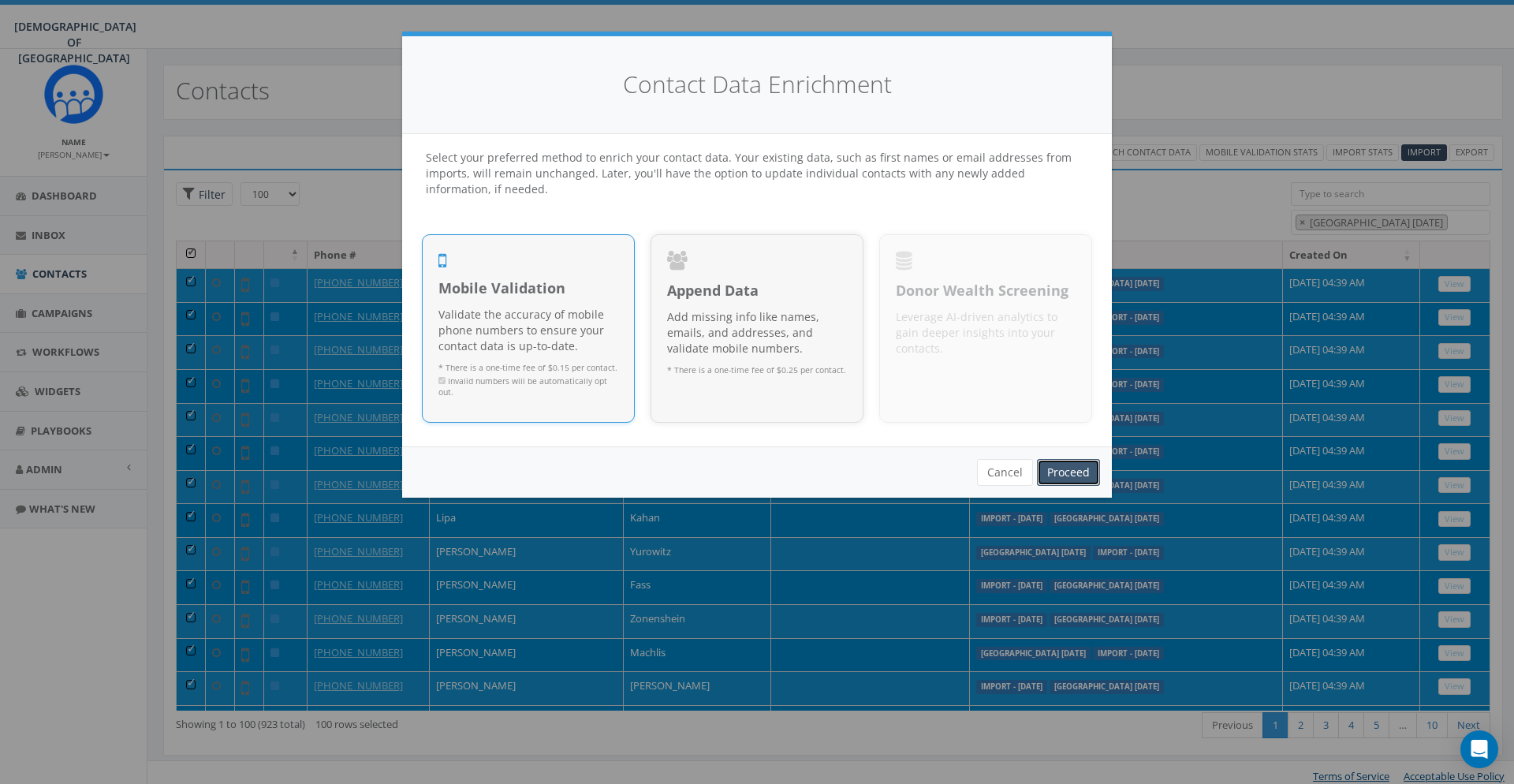
click at [1068, 461] on link "Proceed" at bounding box center [1068, 472] width 63 height 27
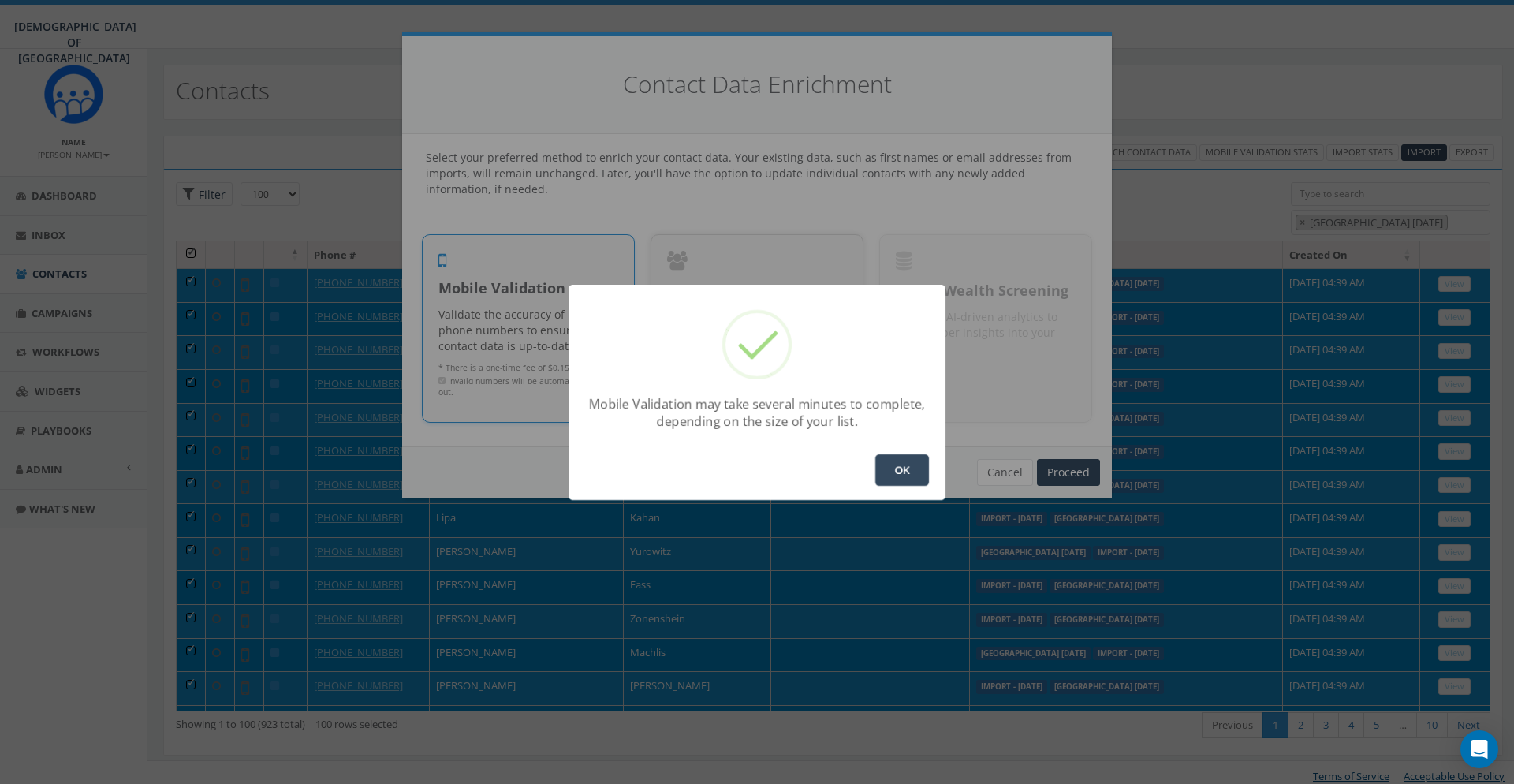
click at [912, 476] on button "OK" at bounding box center [902, 470] width 54 height 31
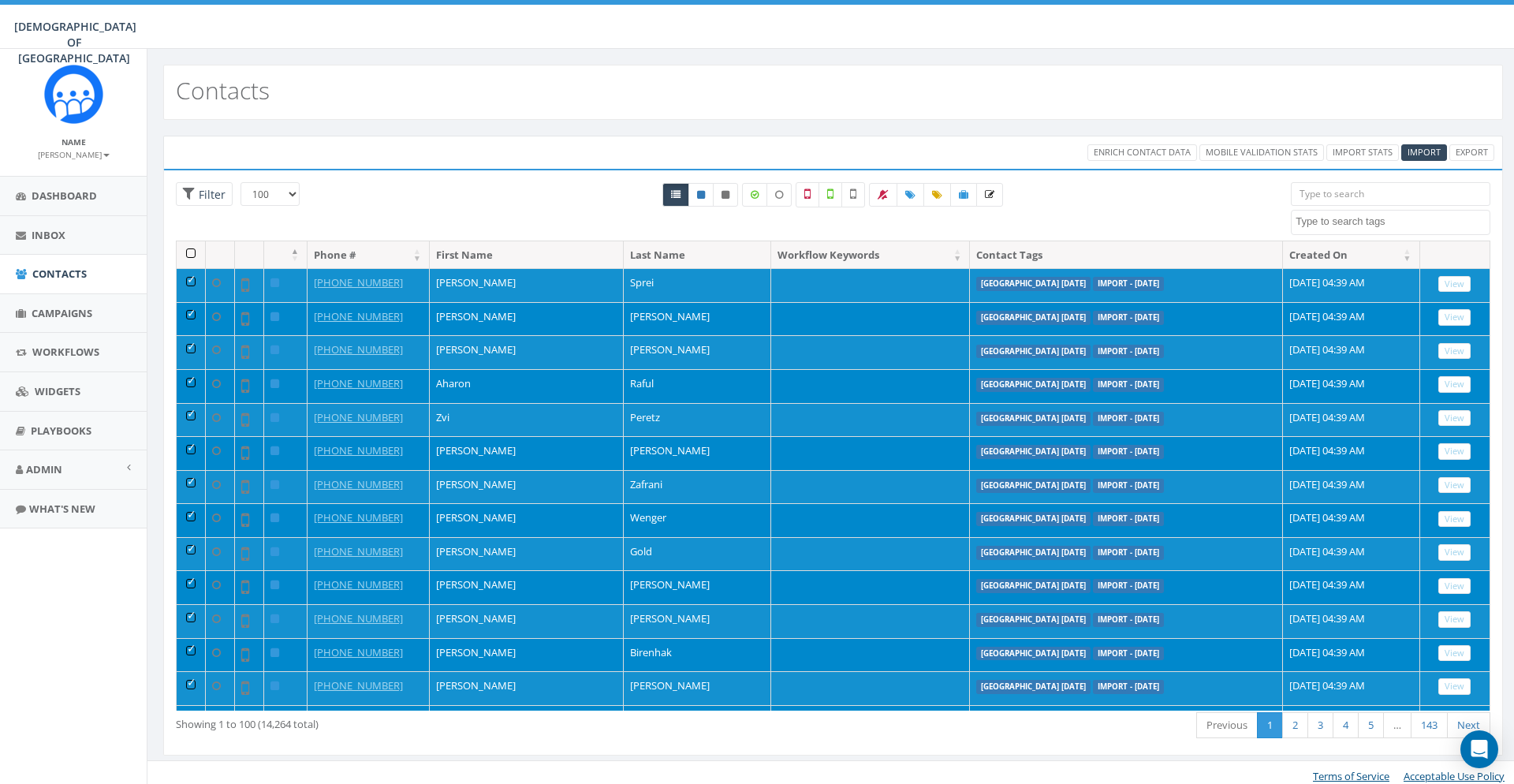
select select "100"
select select
click at [196, 255] on th at bounding box center [191, 255] width 29 height 27
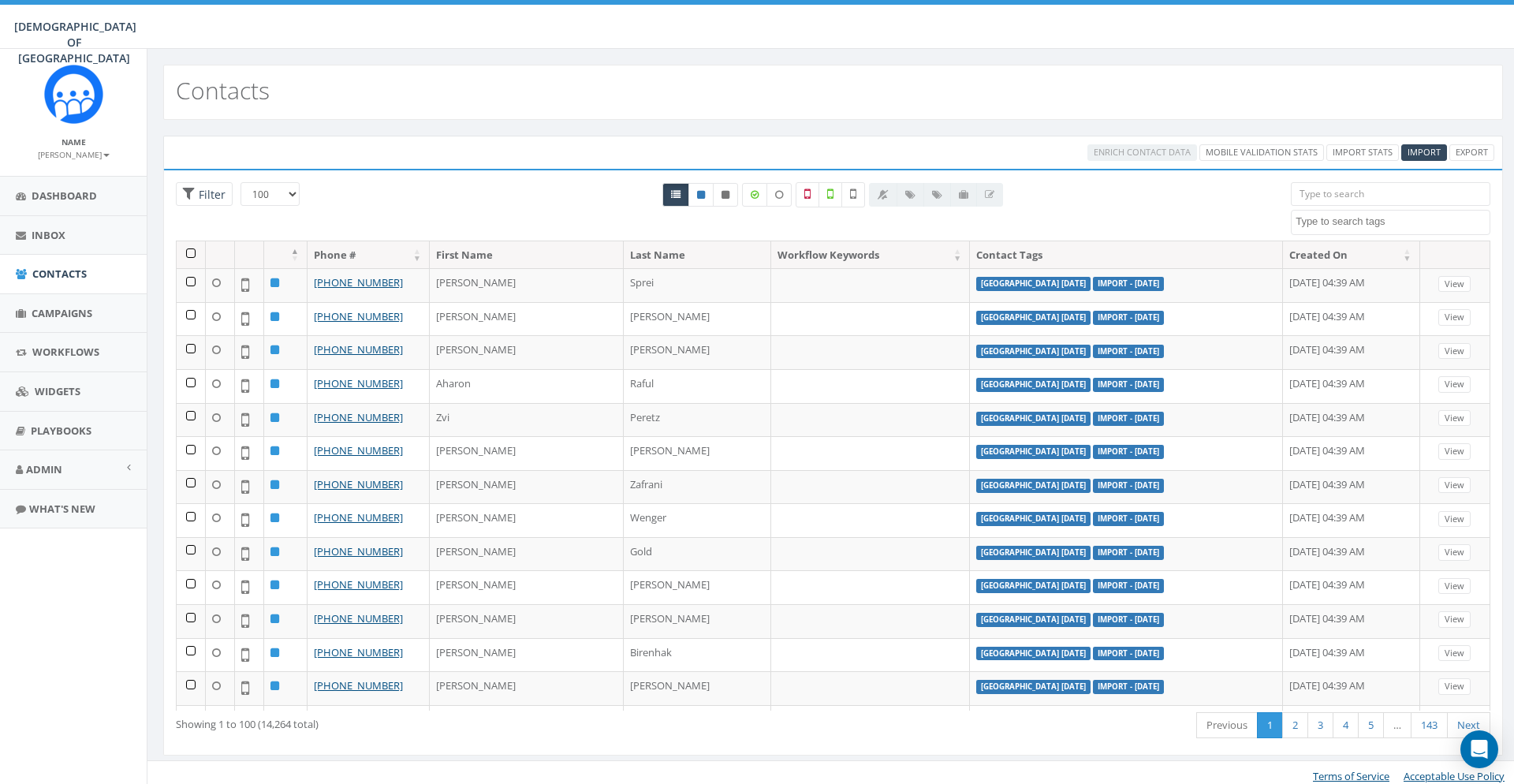
click at [1421, 223] on textarea "Search" at bounding box center [1393, 221] width 194 height 14
click at [1162, 226] on div "All 0 contact(s) on current page All 14264 contact(s) filtered Deselect all 100…" at bounding box center [833, 212] width 892 height 59
click at [1334, 212] on span at bounding box center [1390, 223] width 200 height 26
type textarea "ni"
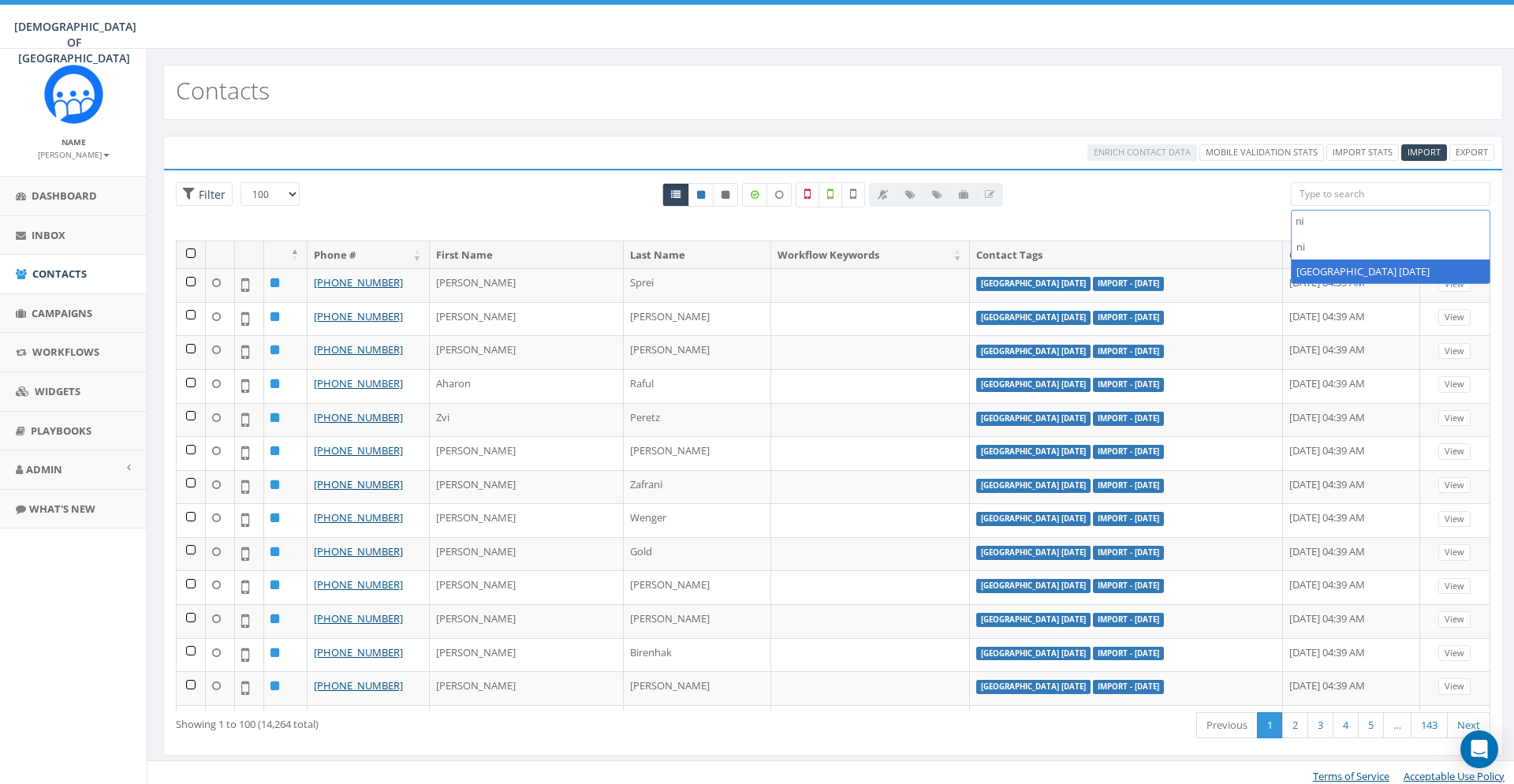
select select "[GEOGRAPHIC_DATA] [DATE]"
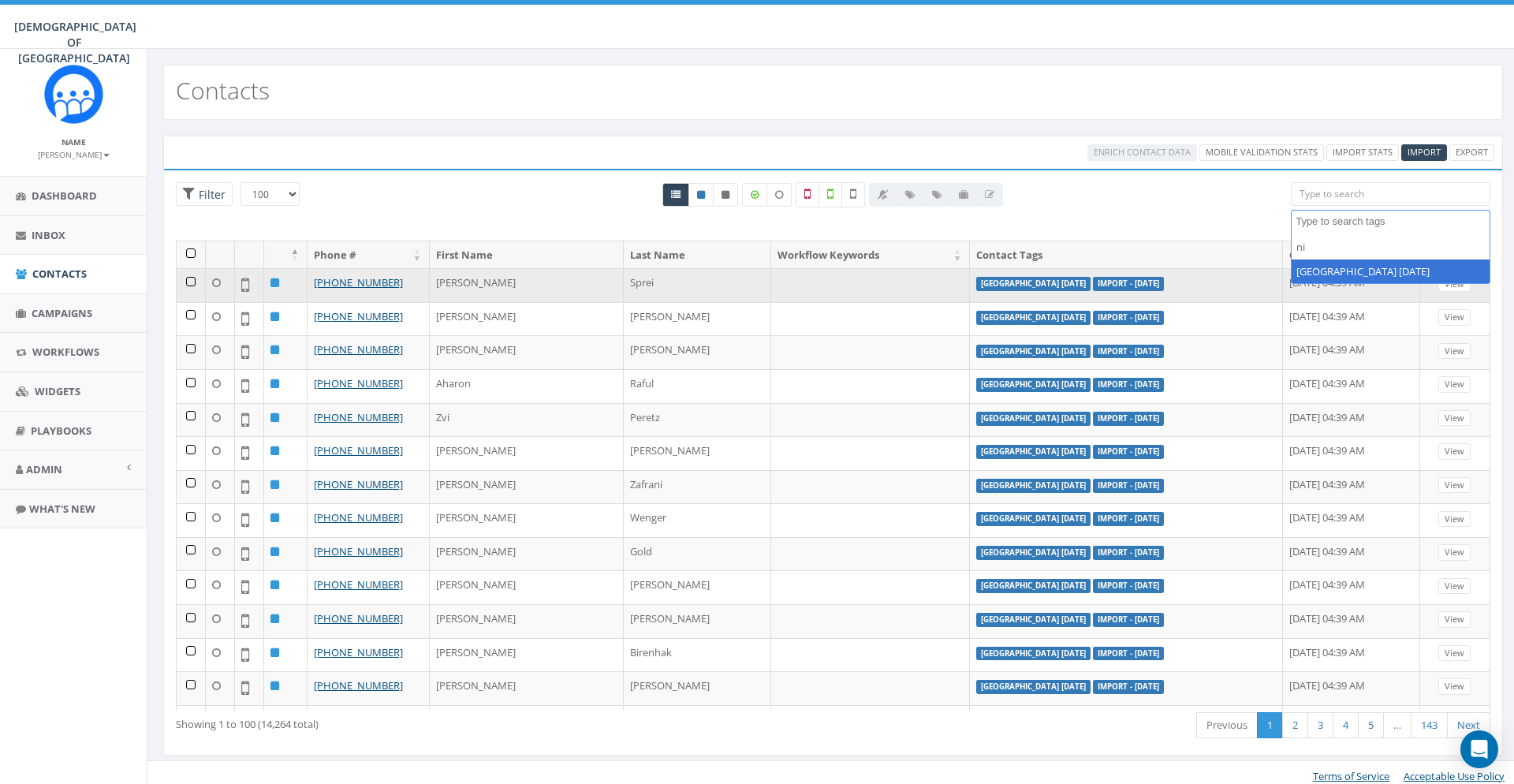
scroll to position [514, 0]
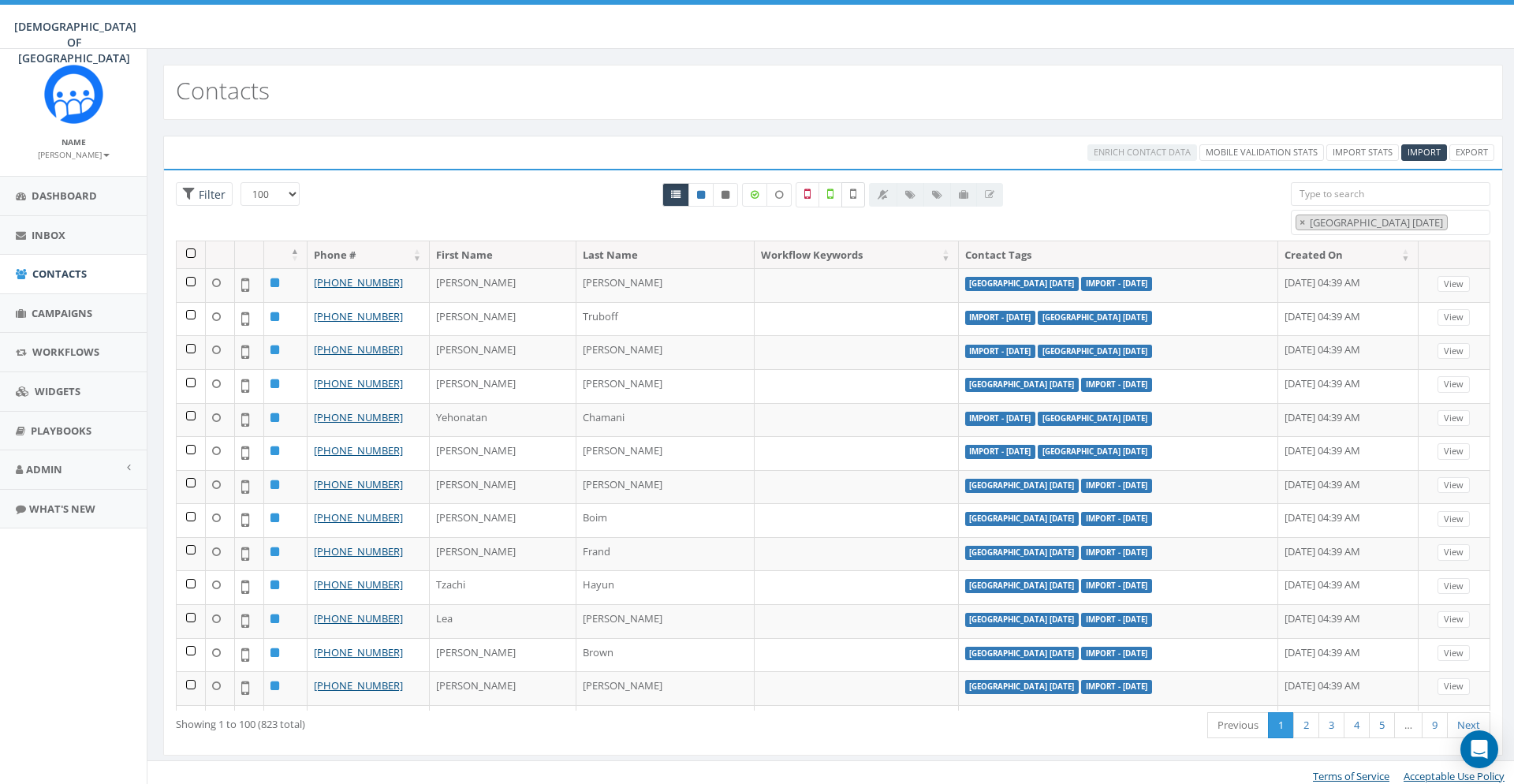
click at [855, 191] on icon at bounding box center [853, 193] width 6 height 14
click at [193, 253] on th at bounding box center [191, 255] width 29 height 27
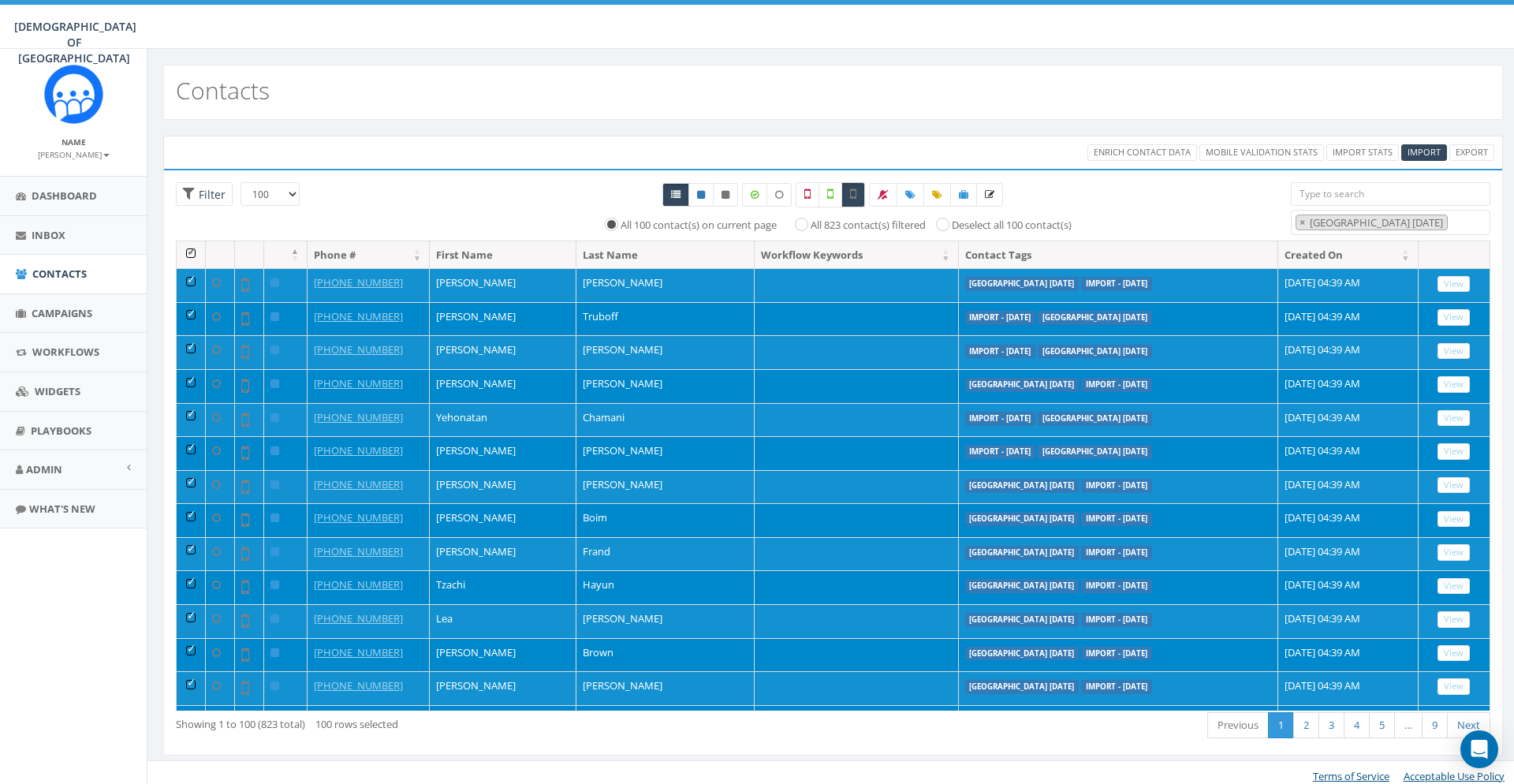
click at [834, 221] on label "All 823 contact(s) filtered" at bounding box center [868, 225] width 115 height 16
click at [811, 221] on input "All 823 contact(s) filtered" at bounding box center [805, 223] width 10 height 10
radio input "true"
click at [1145, 150] on span "Enrich Contact Data" at bounding box center [1142, 151] width 97 height 12
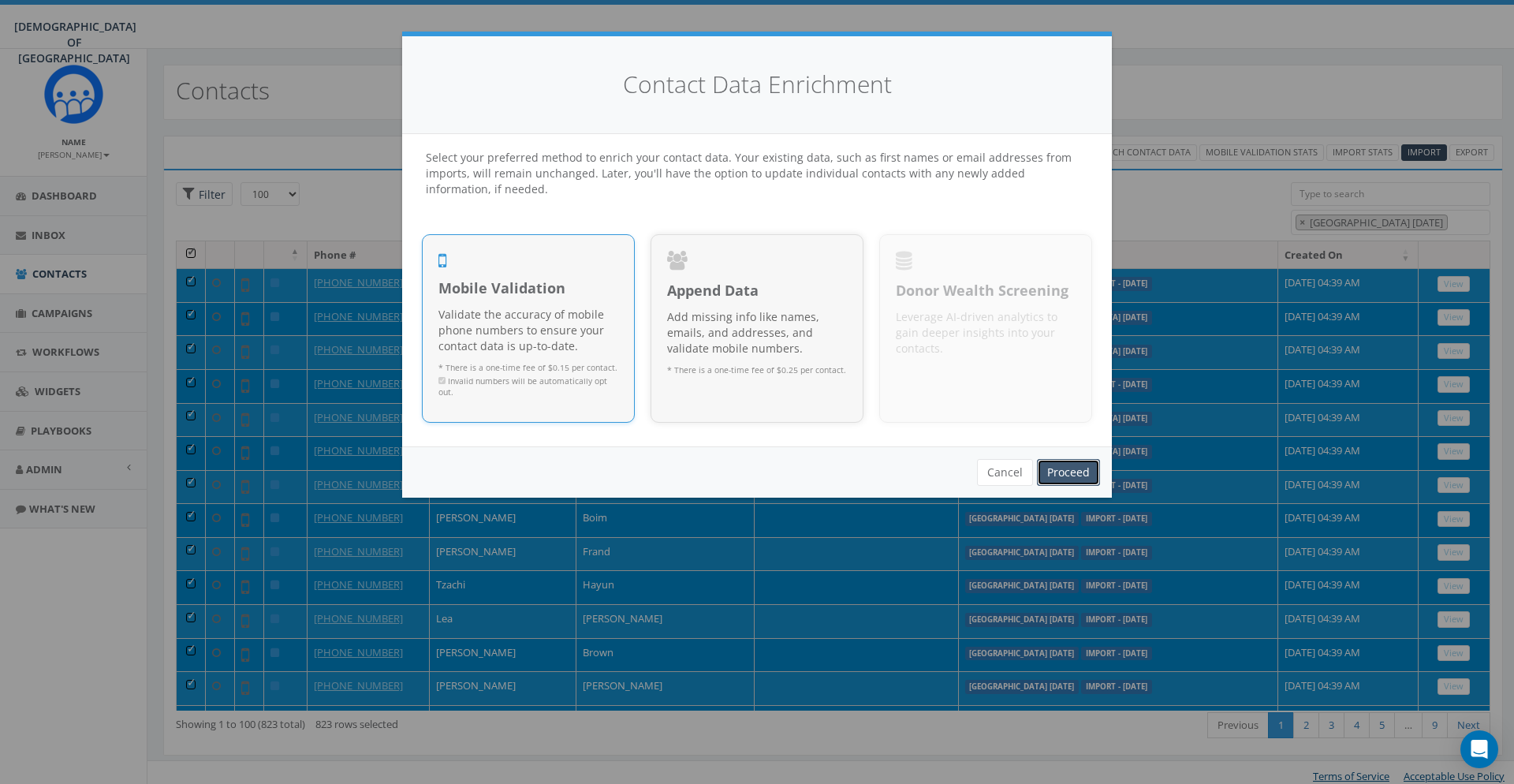
click at [1071, 474] on link "Proceed" at bounding box center [1068, 472] width 63 height 27
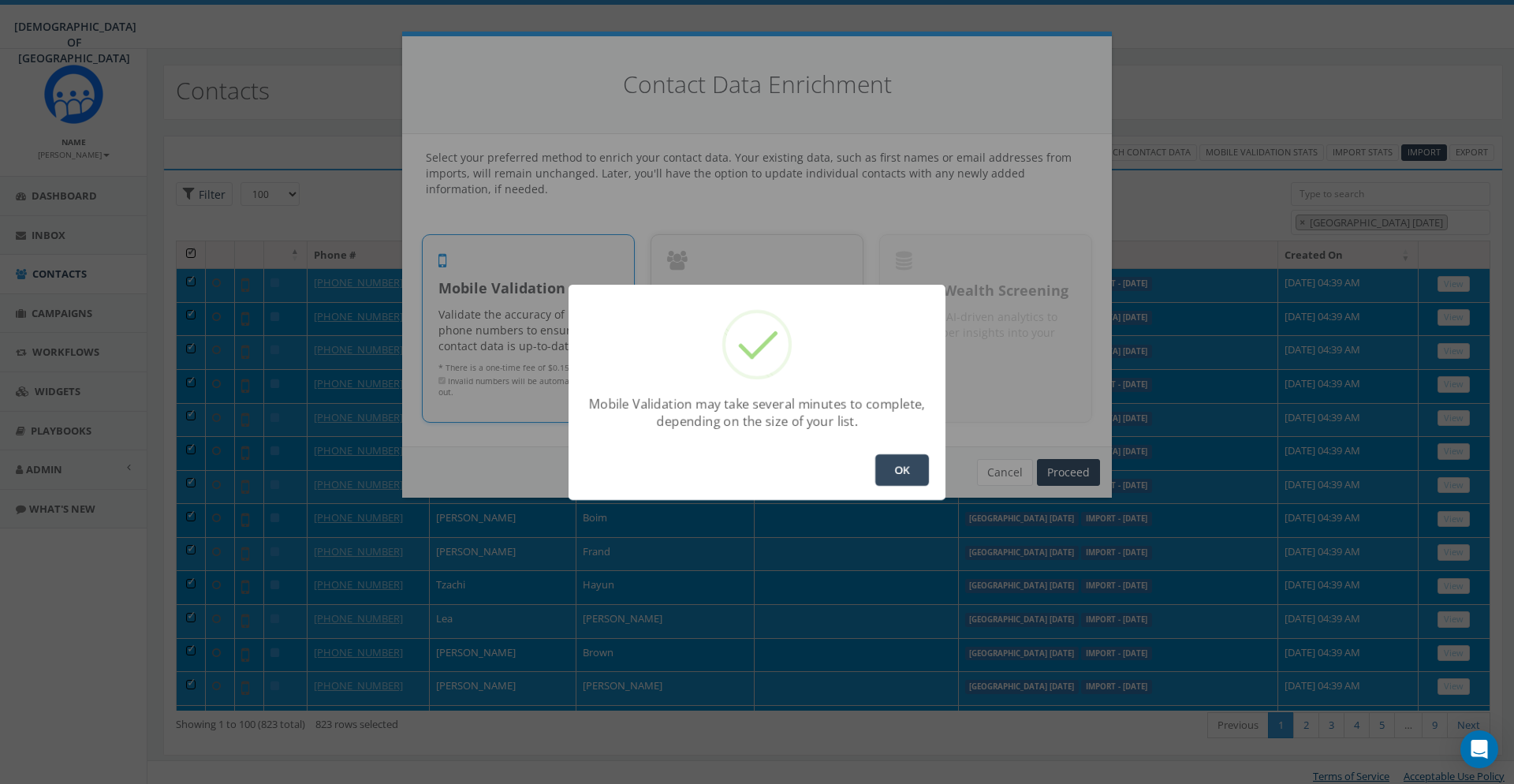
click at [898, 471] on button "OK" at bounding box center [902, 470] width 54 height 31
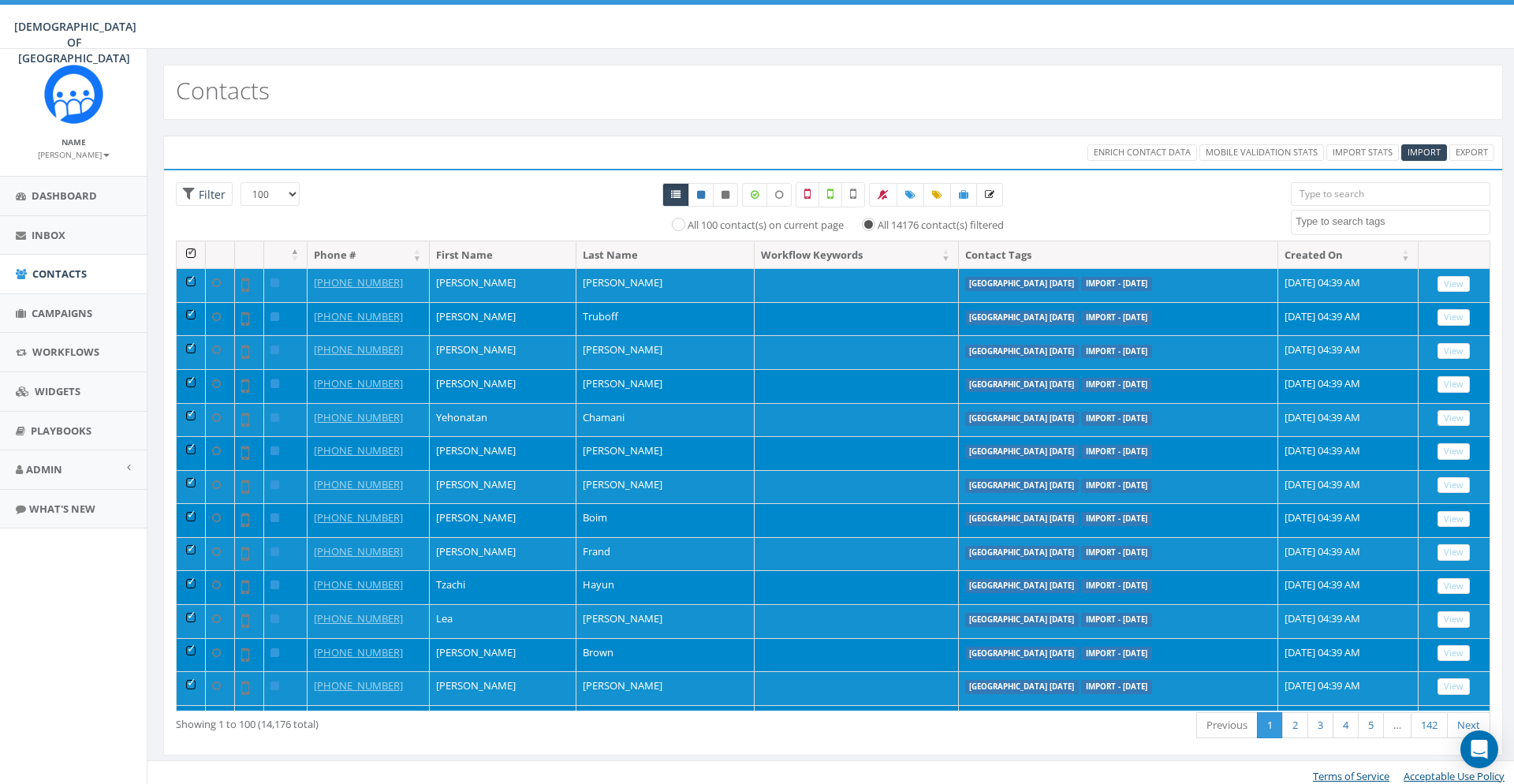
select select "100"
select select
click at [1353, 217] on textarea "Search" at bounding box center [1393, 221] width 194 height 14
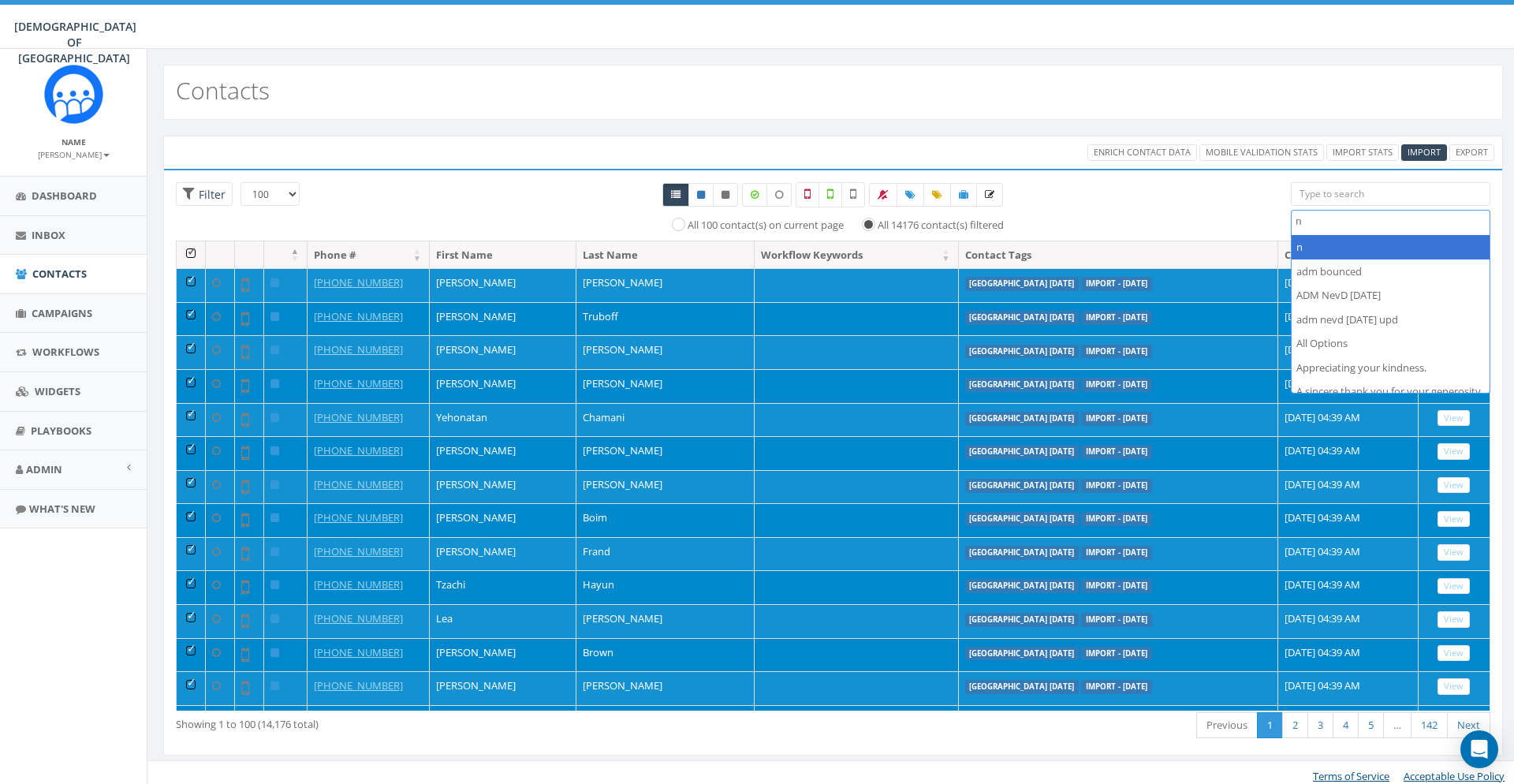
scroll to position [0, 0]
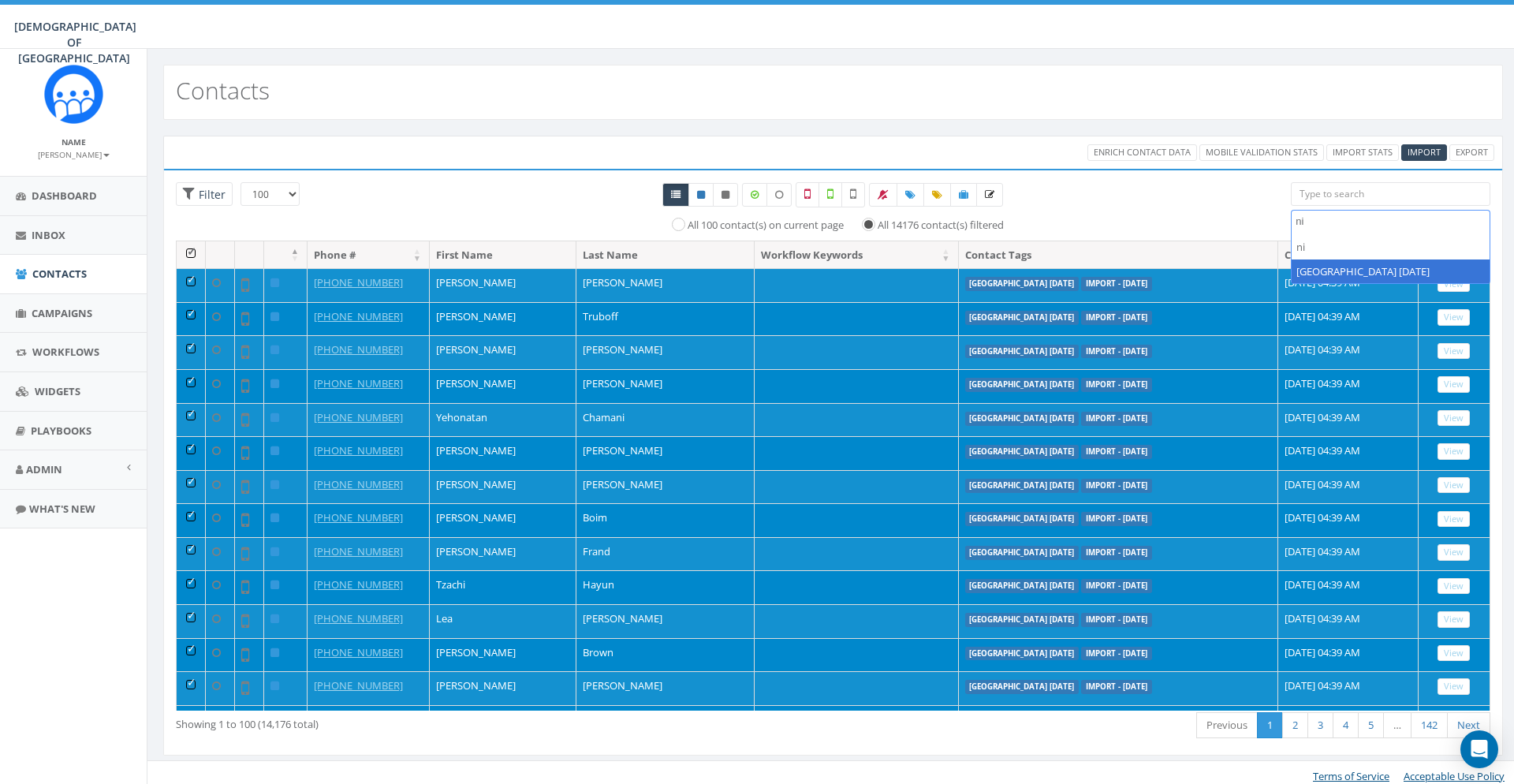
type textarea "ni"
select select "[GEOGRAPHIC_DATA] [DATE]"
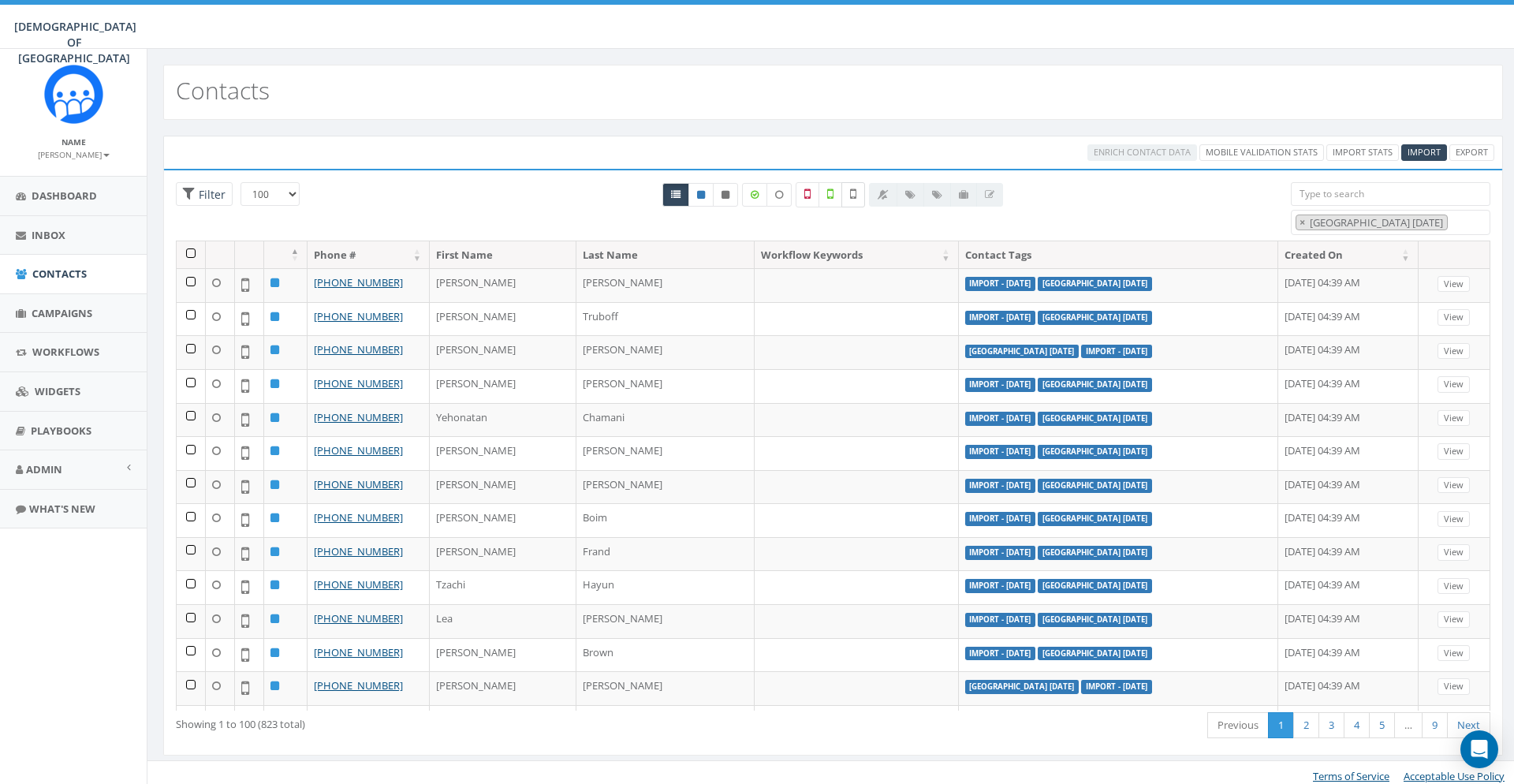
click at [848, 191] on label at bounding box center [854, 195] width 24 height 26
click at [189, 258] on th at bounding box center [191, 255] width 29 height 27
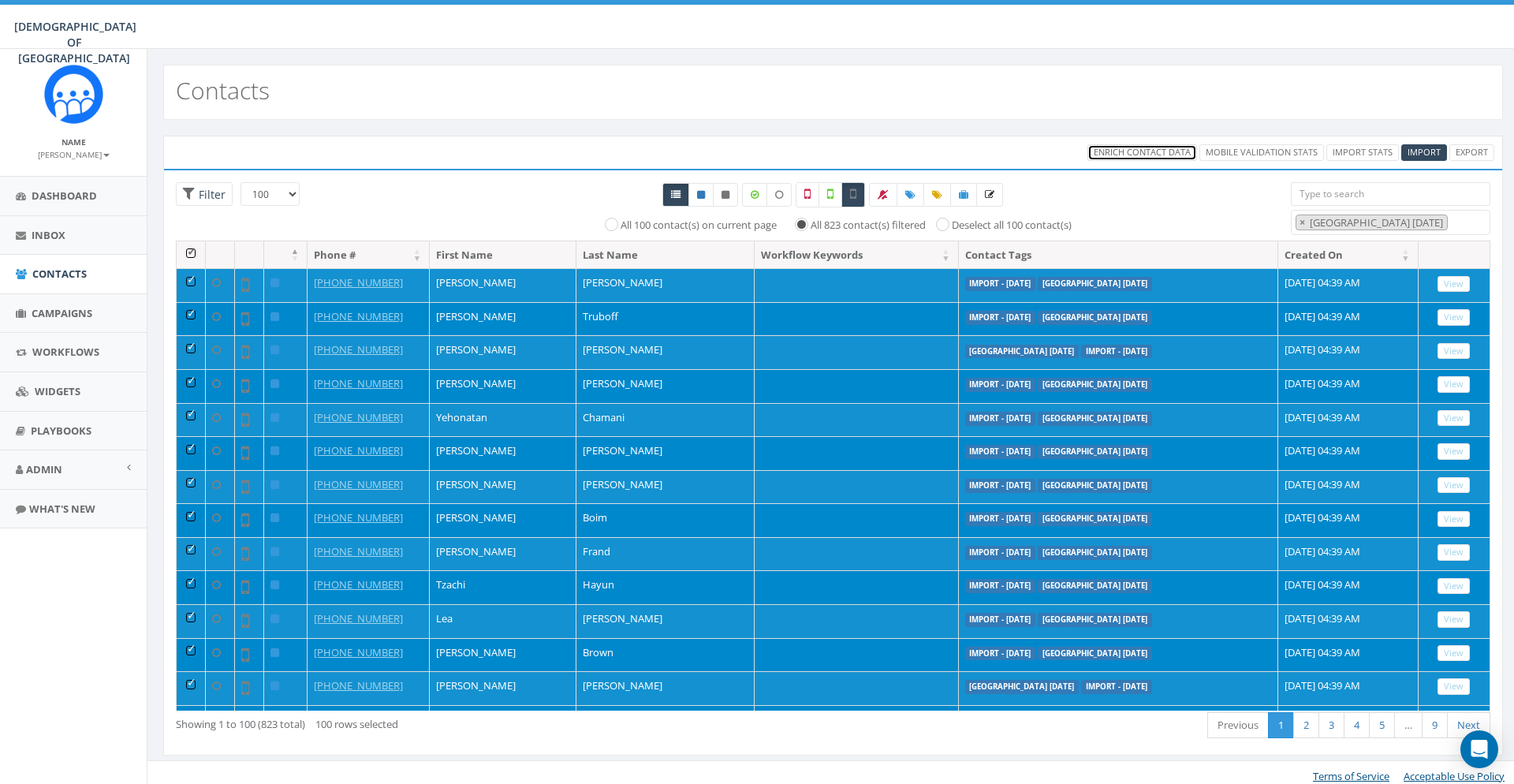
click at [1140, 158] on span "Enrich Contact Data" at bounding box center [1142, 151] width 97 height 12
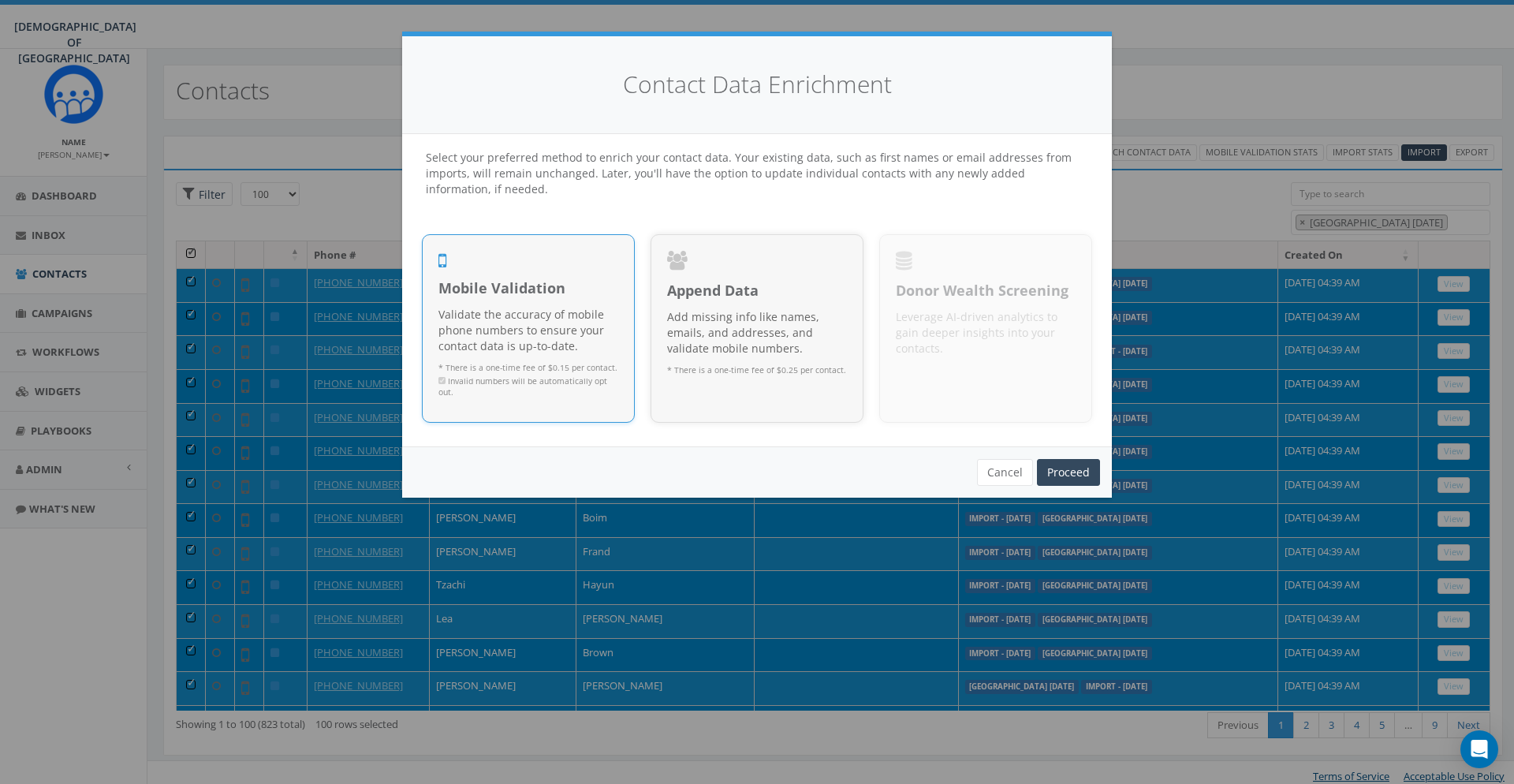
click at [1061, 457] on div "Cancel Proceed Proceed Proceed" at bounding box center [757, 472] width 710 height 51
click at [1056, 473] on link "Proceed" at bounding box center [1068, 472] width 63 height 27
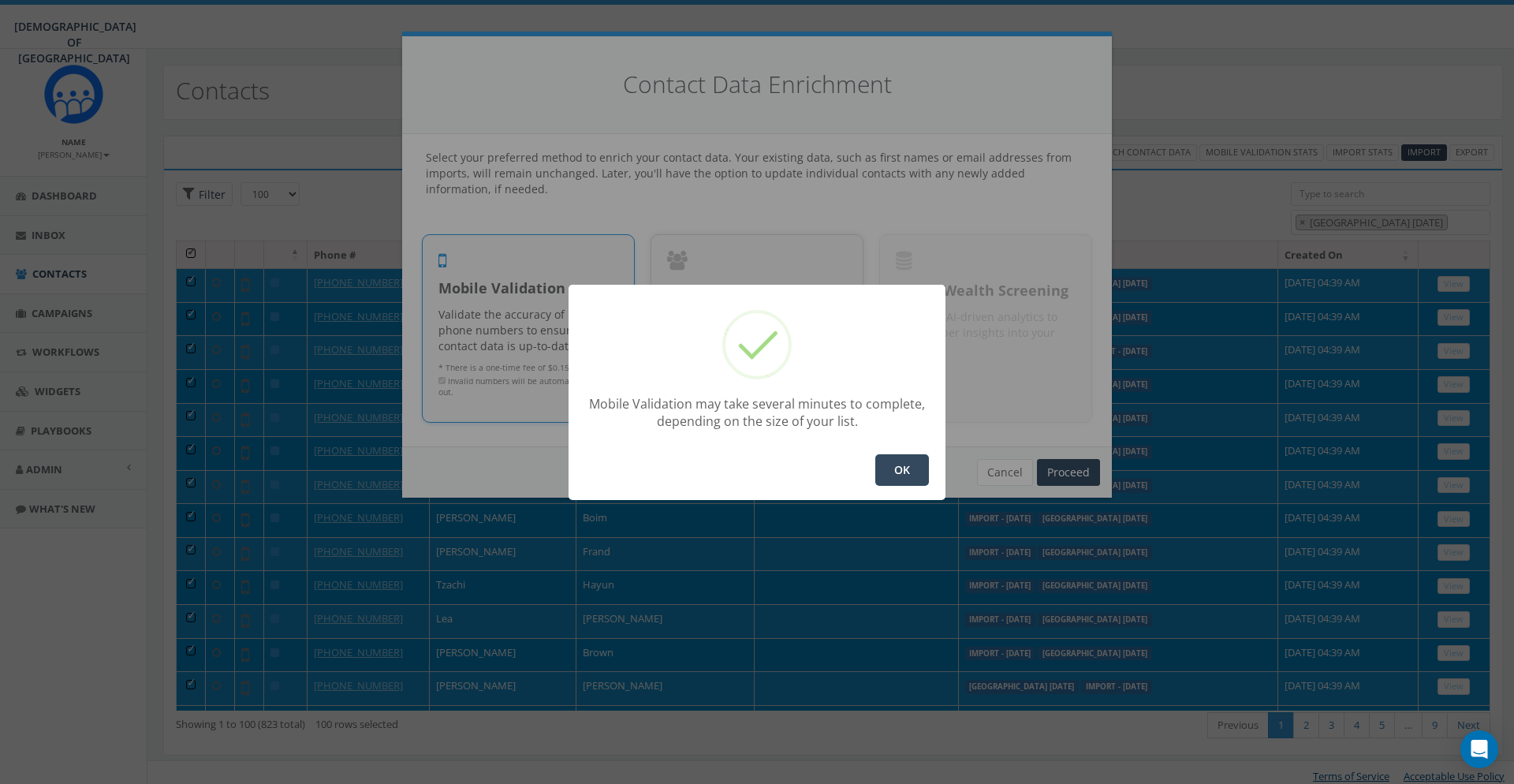
click at [898, 454] on button "OK" at bounding box center [902, 470] width 54 height 31
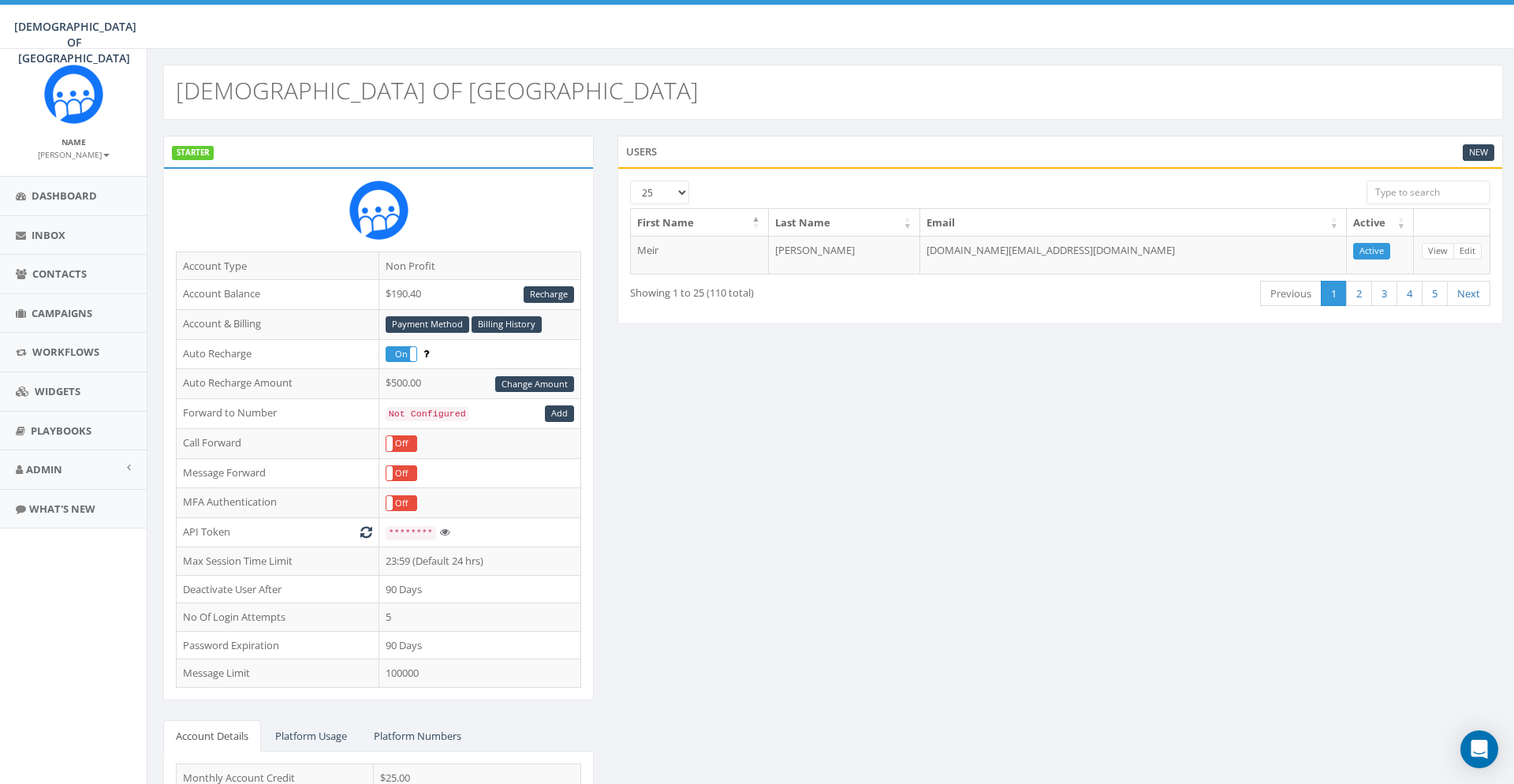
scroll to position [139, 0]
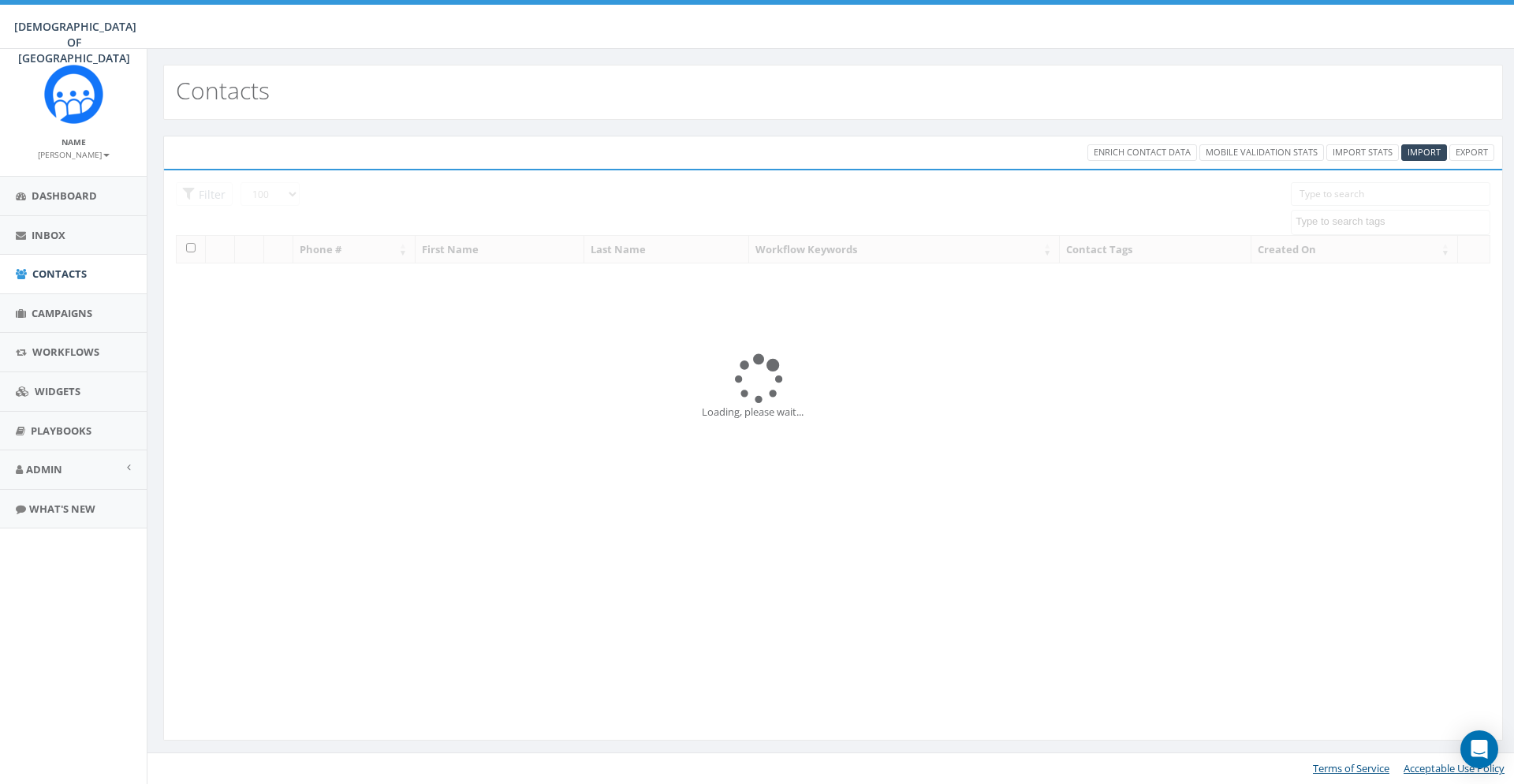
select select "100"
select select
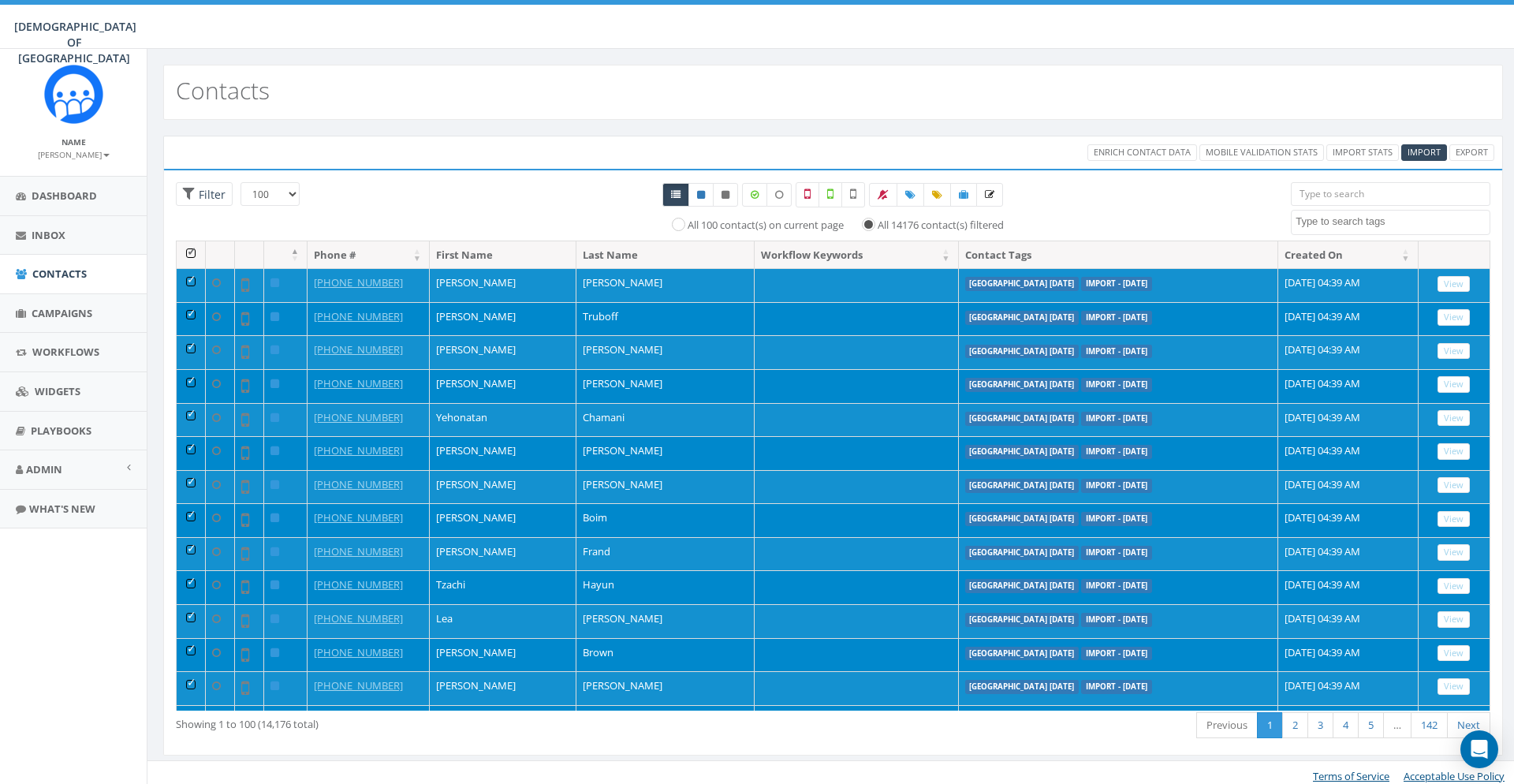
click at [193, 256] on th at bounding box center [191, 255] width 29 height 27
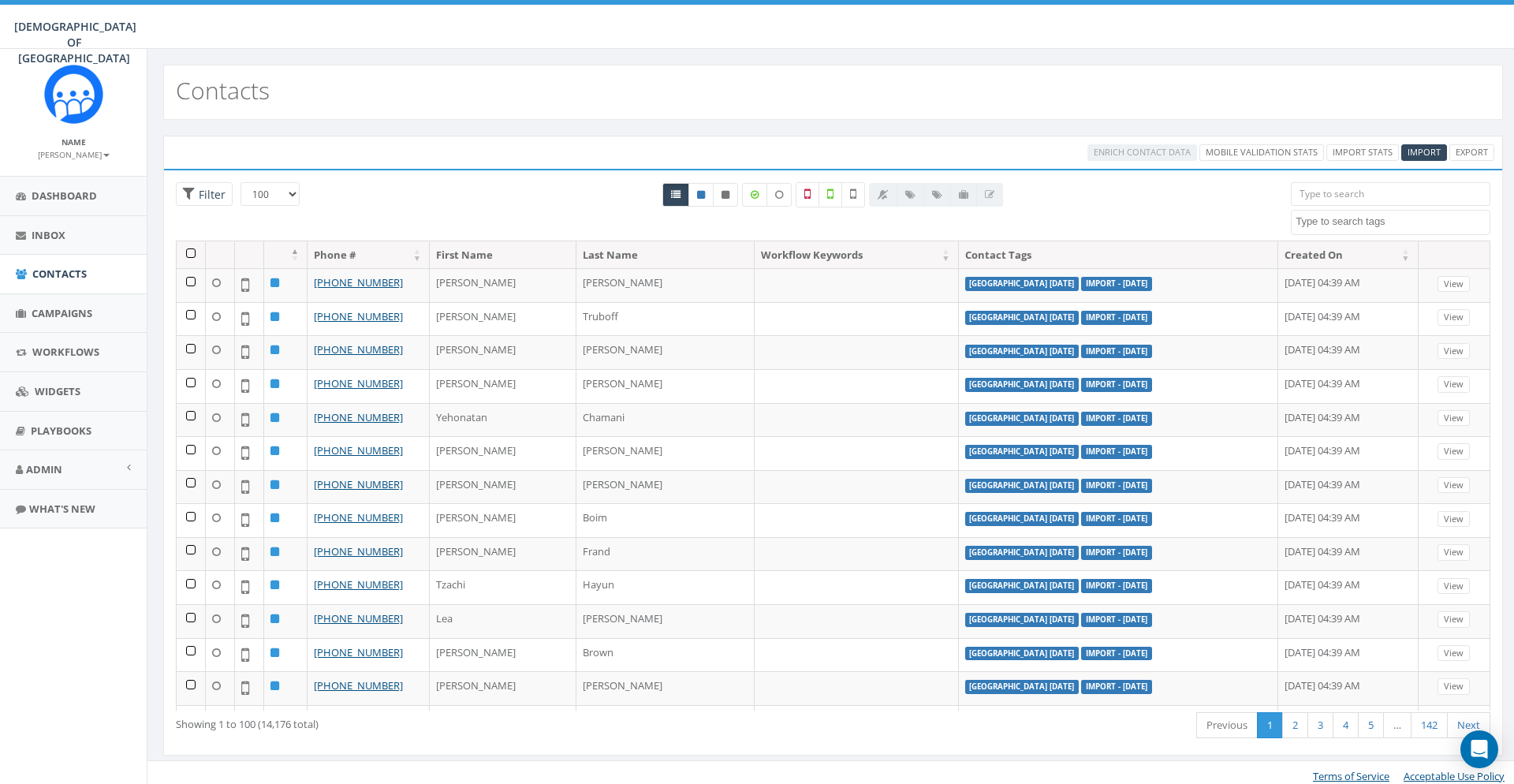
click at [1384, 223] on textarea "Search" at bounding box center [1393, 221] width 194 height 14
type textarea "ni"
select select "[GEOGRAPHIC_DATA] [DATE]"
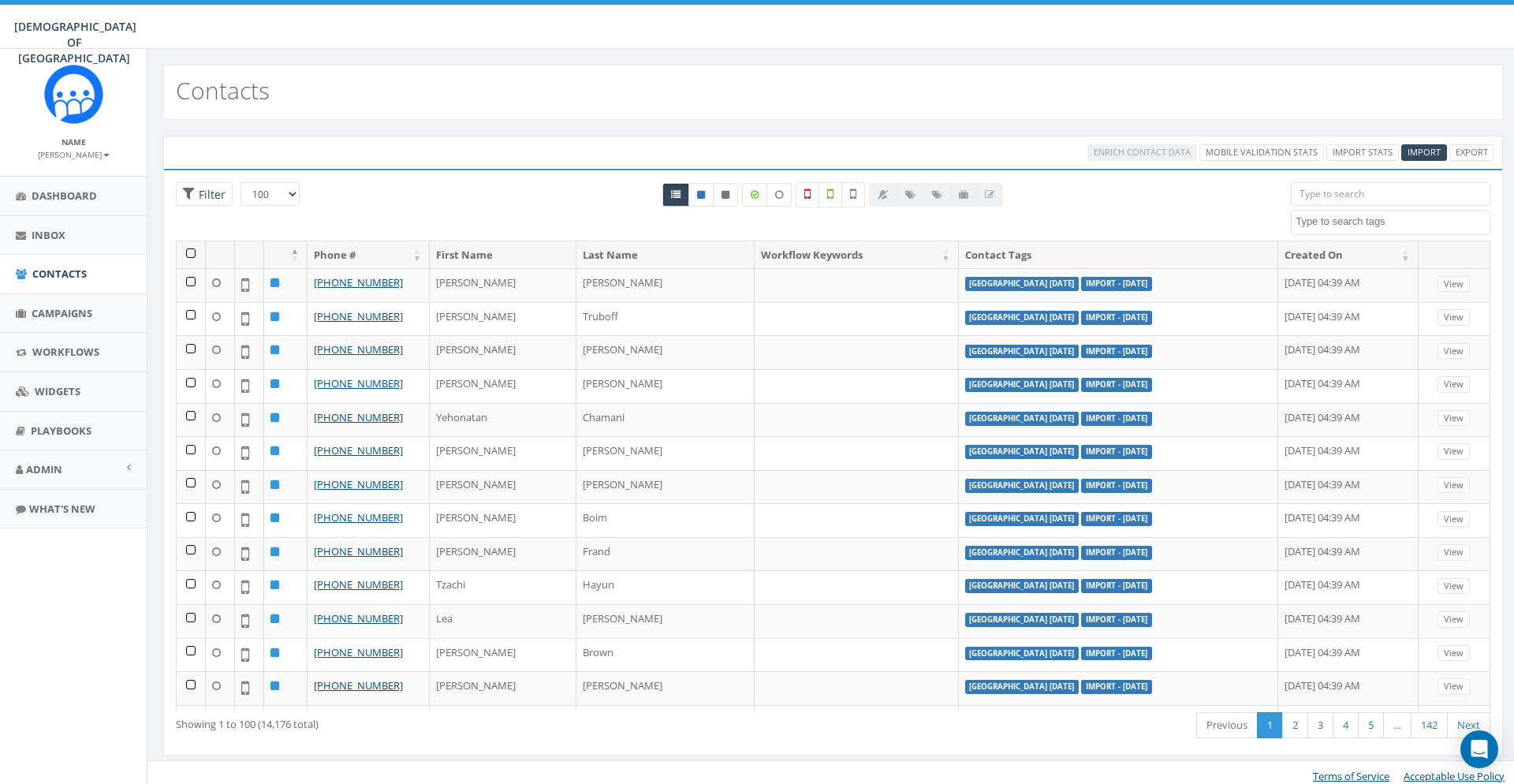
select select "100"
select select
click at [80, 191] on span "Dashboard" at bounding box center [63, 195] width 65 height 14
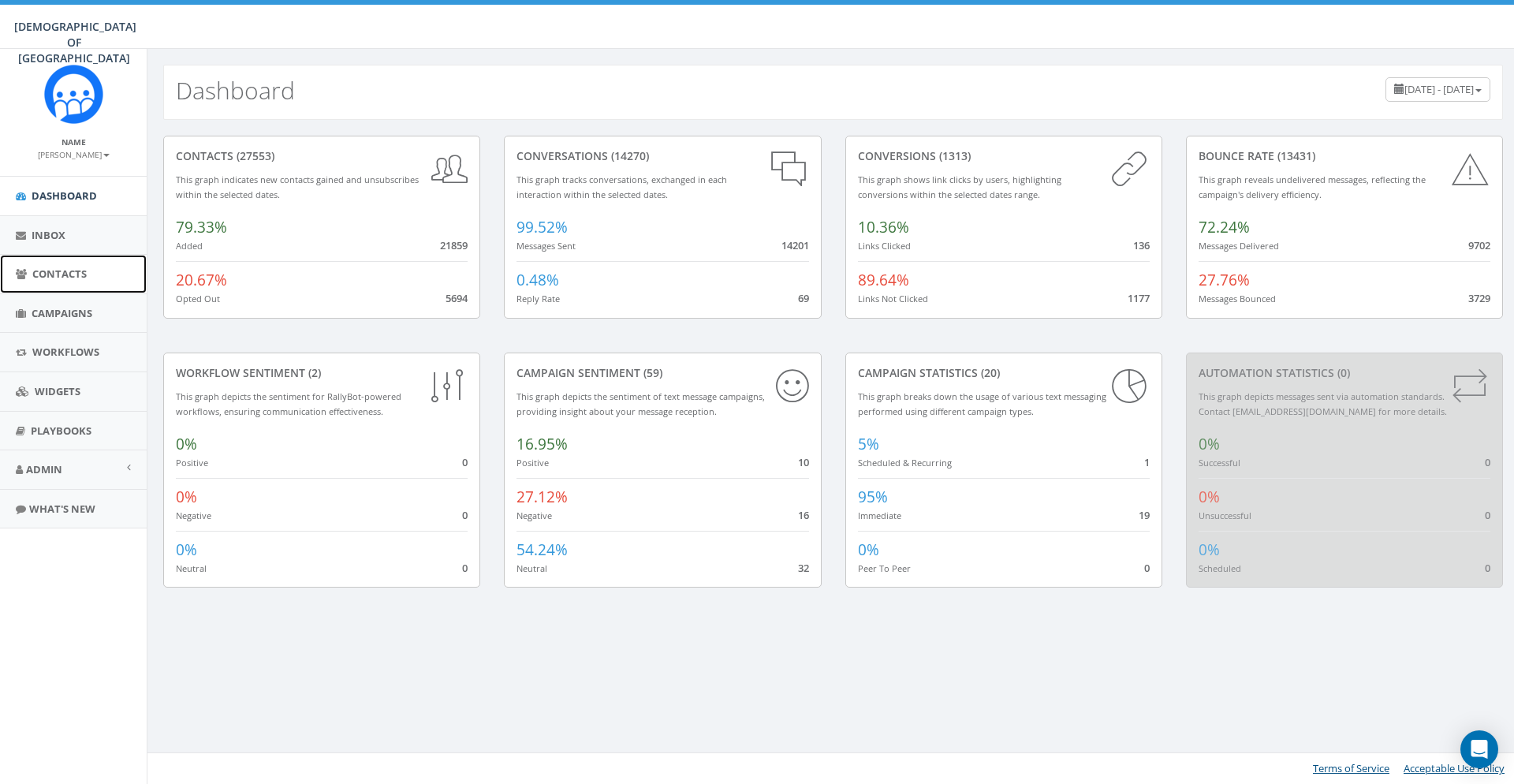
click at [69, 272] on span "Contacts" at bounding box center [59, 273] width 54 height 14
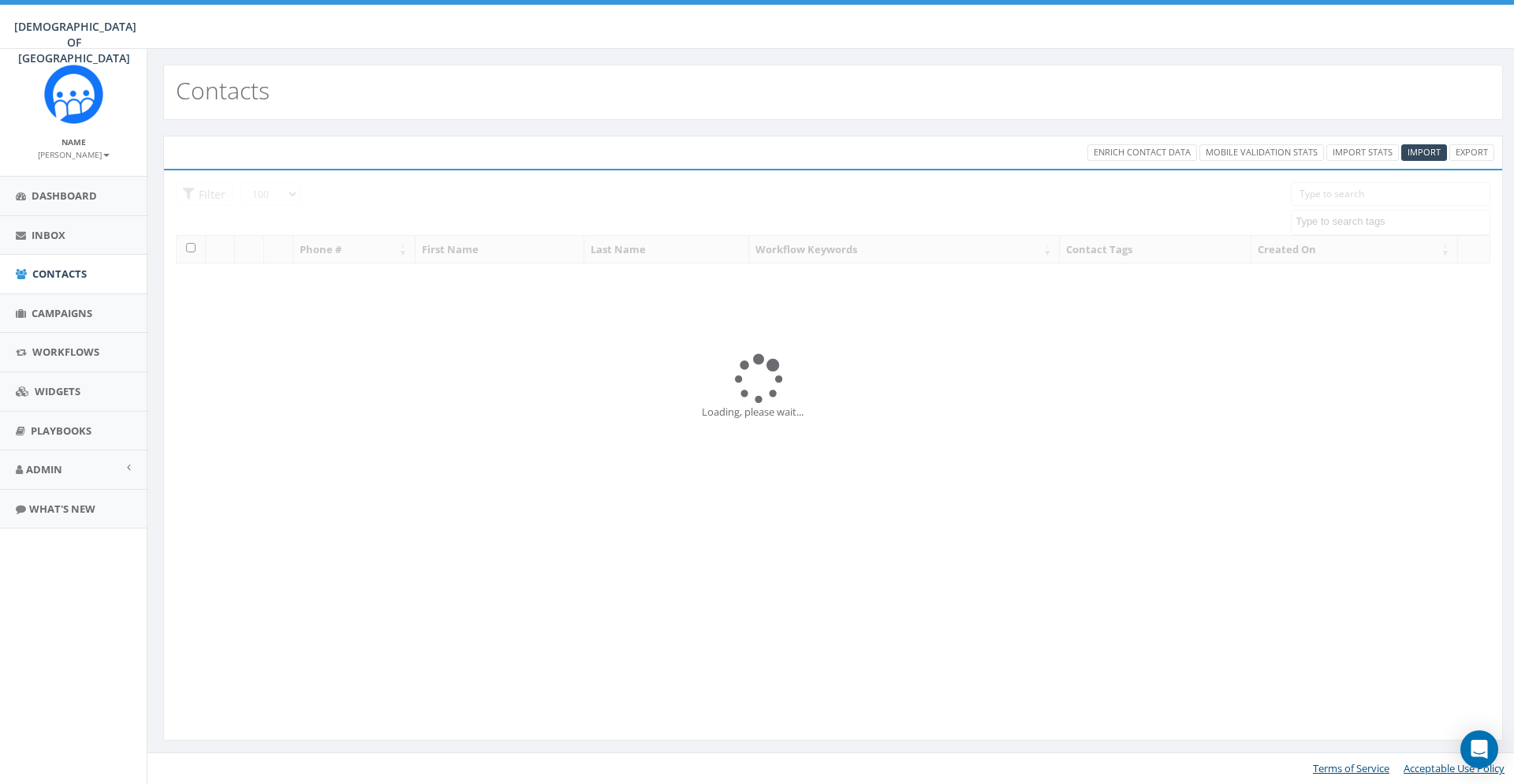
select select "100"
select select
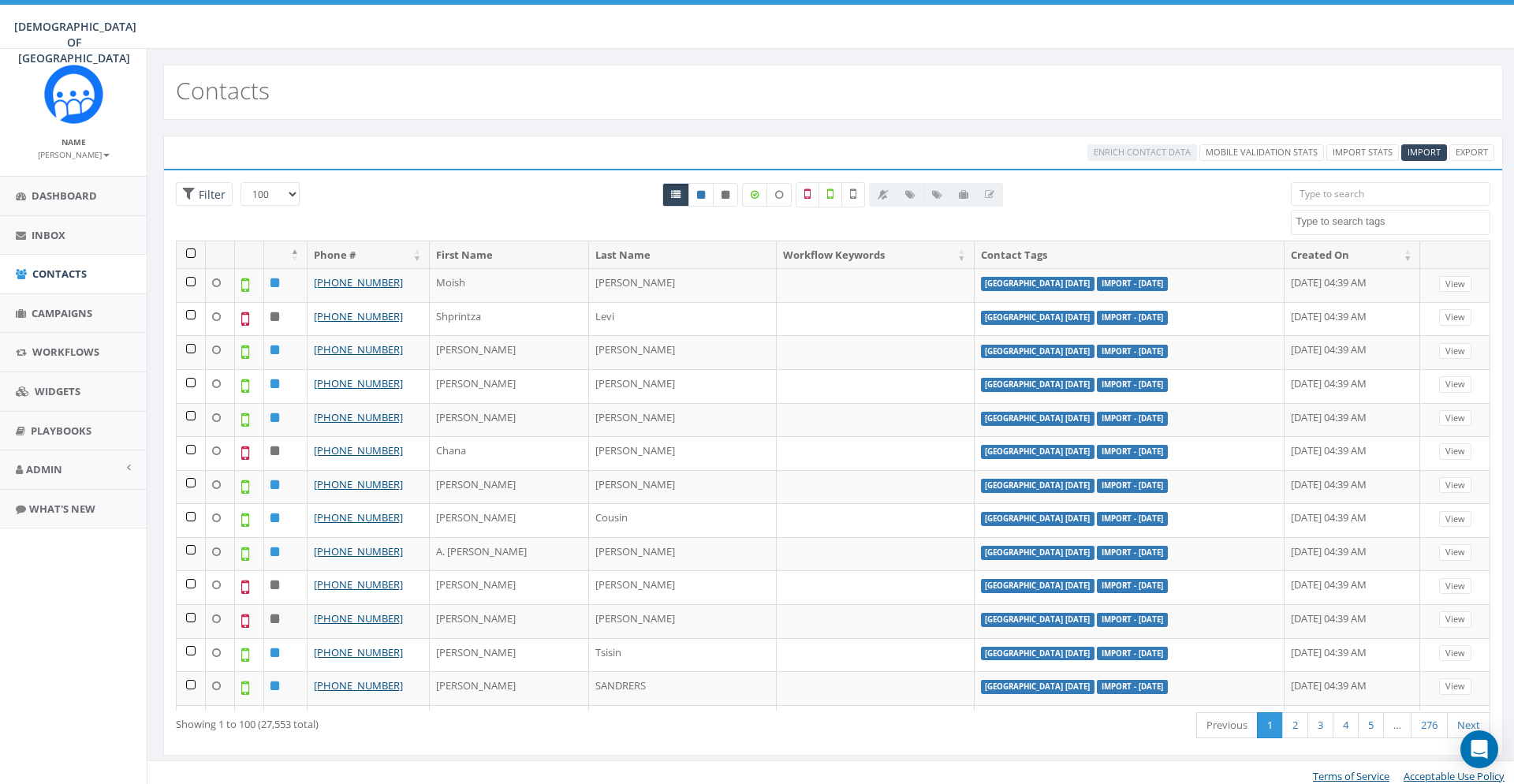
click at [1314, 219] on textarea "Search" at bounding box center [1393, 221] width 194 height 14
type textarea "ni"
select select "[GEOGRAPHIC_DATA] [DATE]"
click at [859, 190] on label at bounding box center [854, 195] width 24 height 26
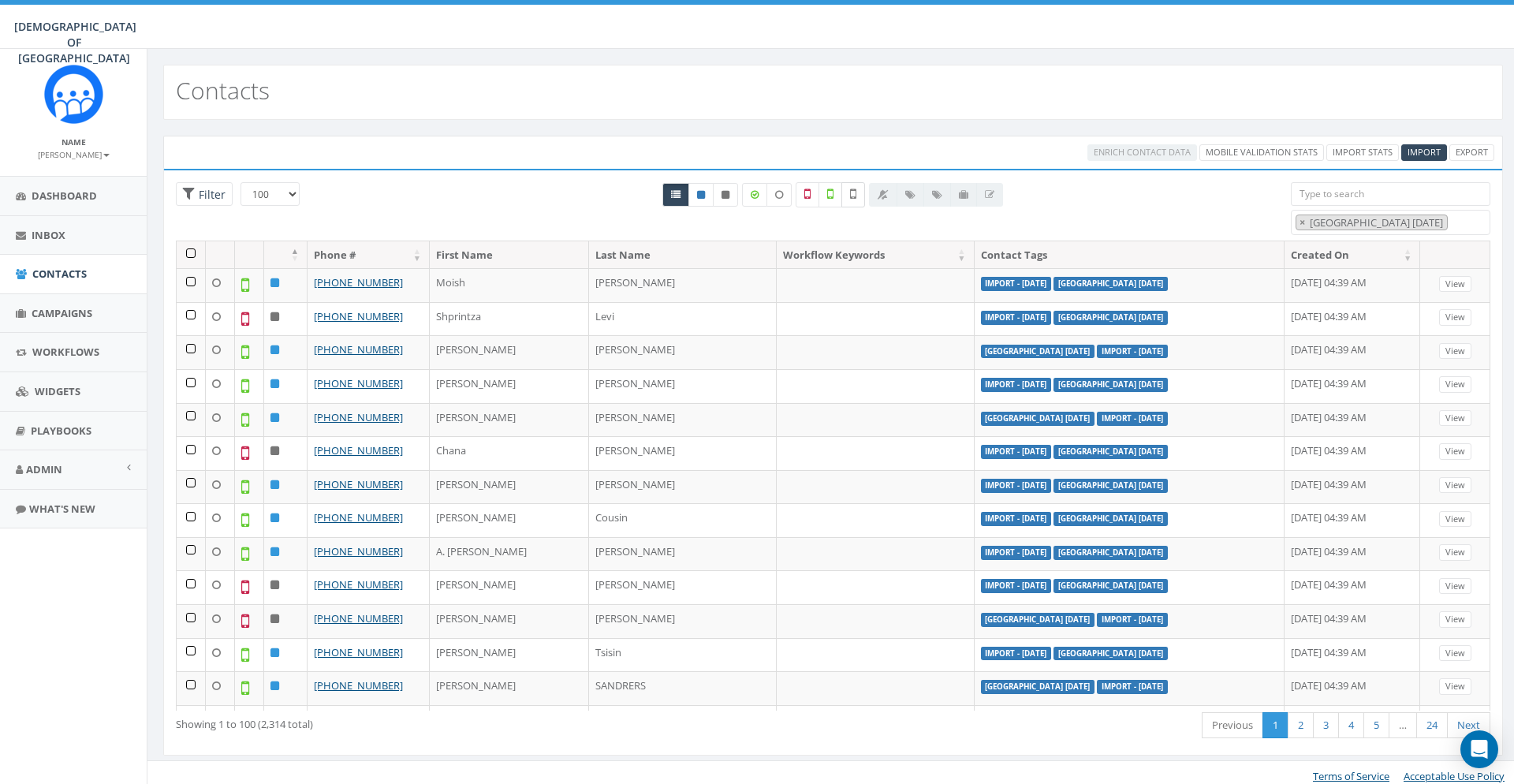
checkbox input "true"
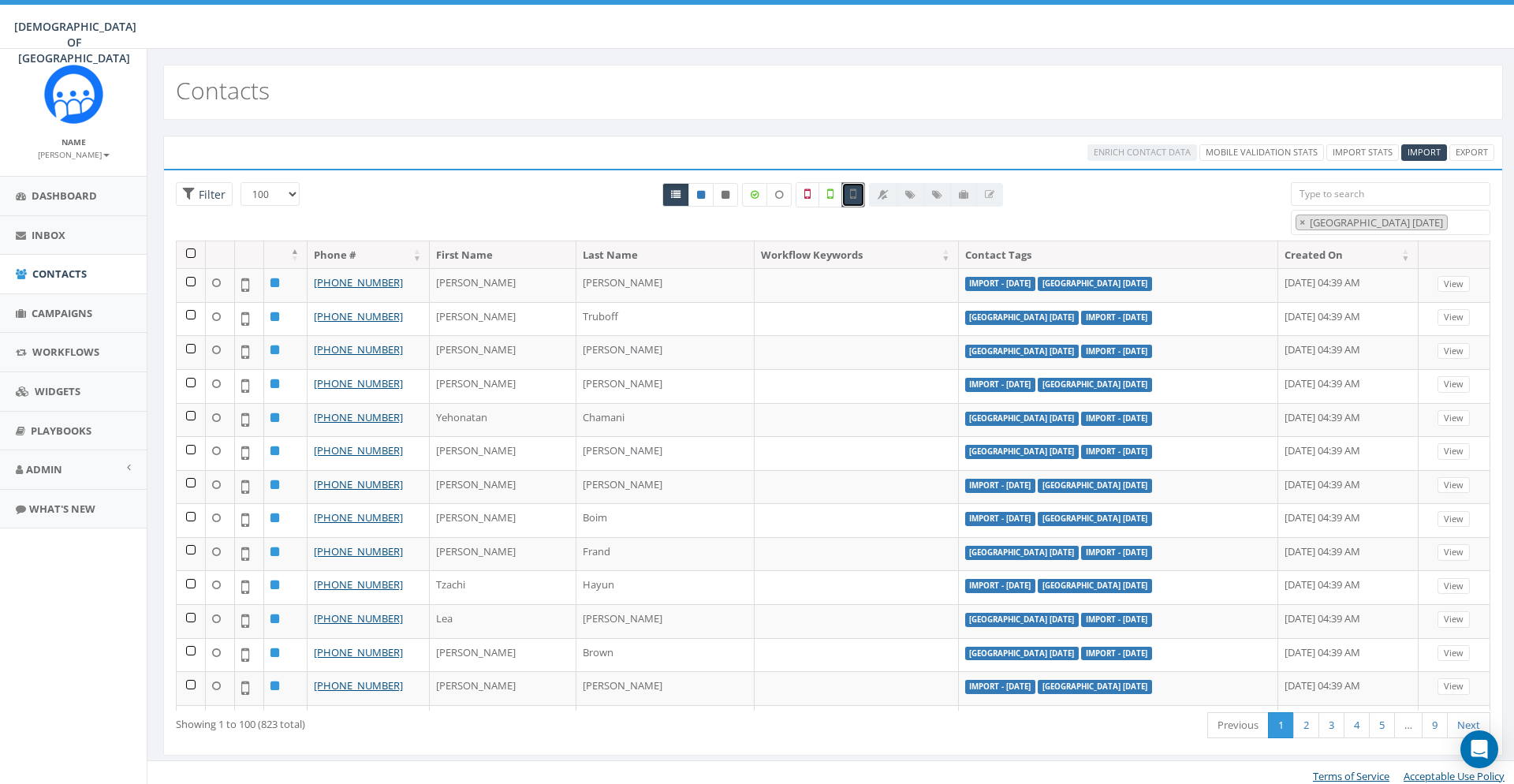
click at [191, 259] on th at bounding box center [191, 255] width 29 height 27
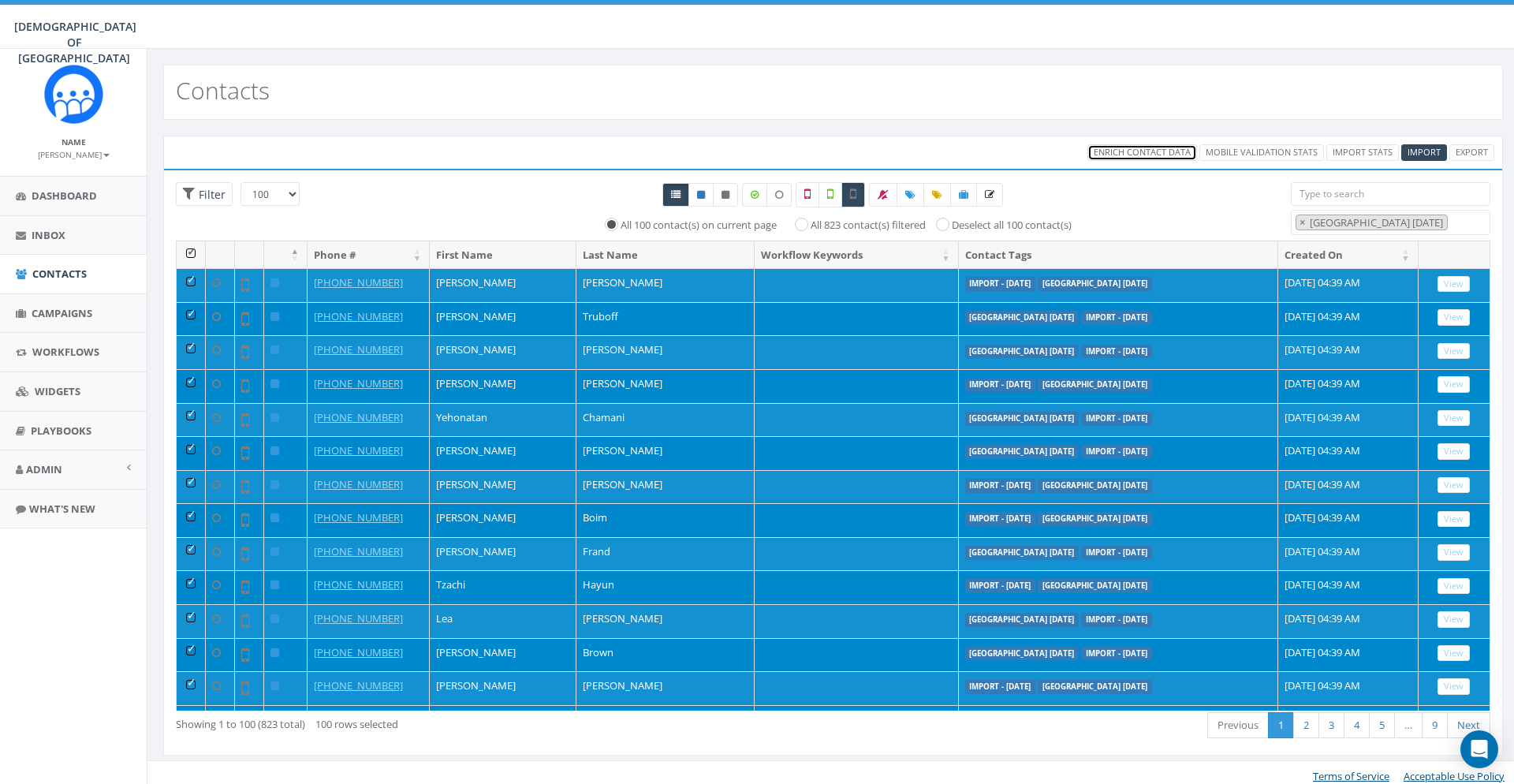
click at [1132, 156] on span "Enrich Contact Data" at bounding box center [1142, 151] width 97 height 12
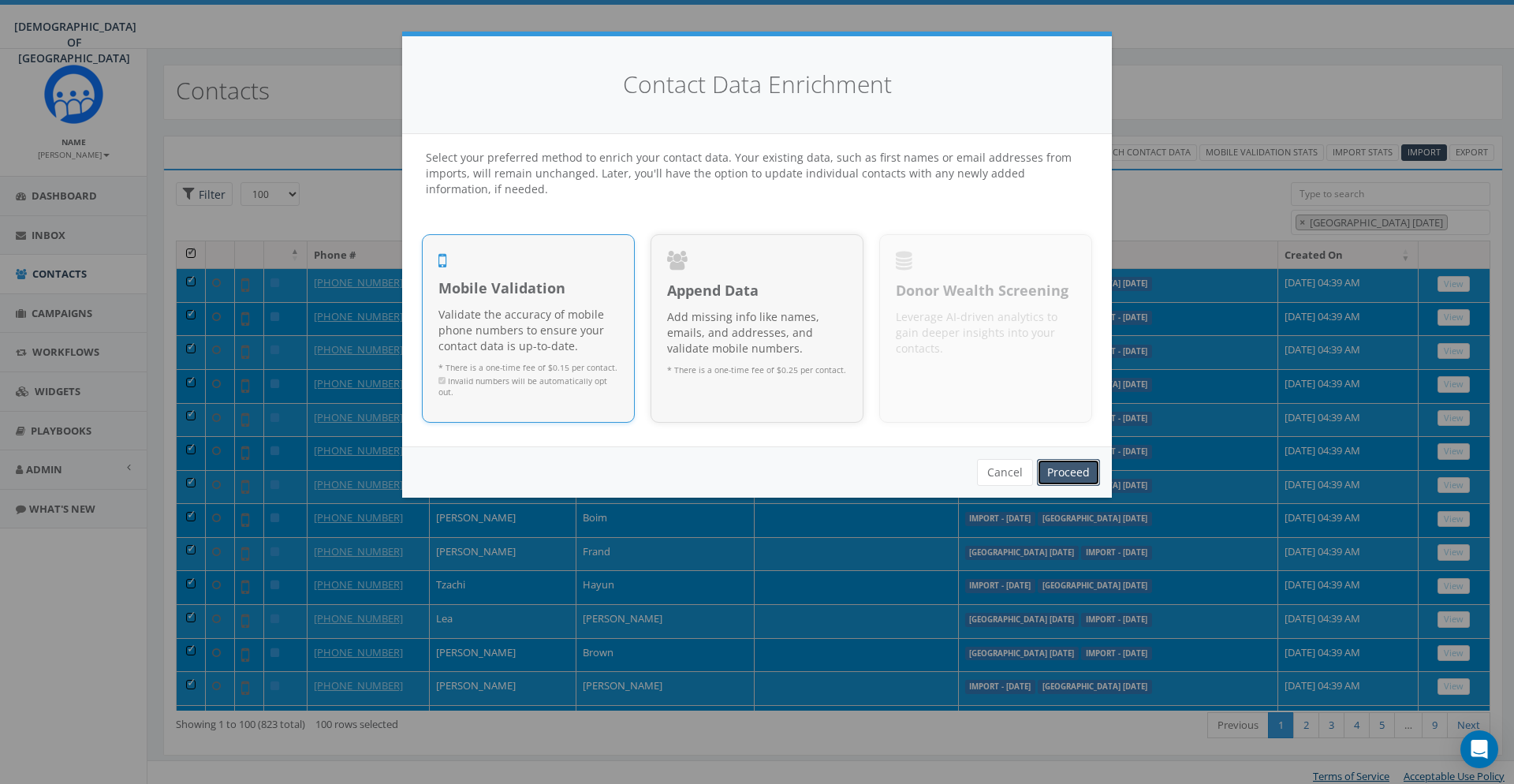
click at [1083, 469] on link "Proceed" at bounding box center [1068, 472] width 63 height 27
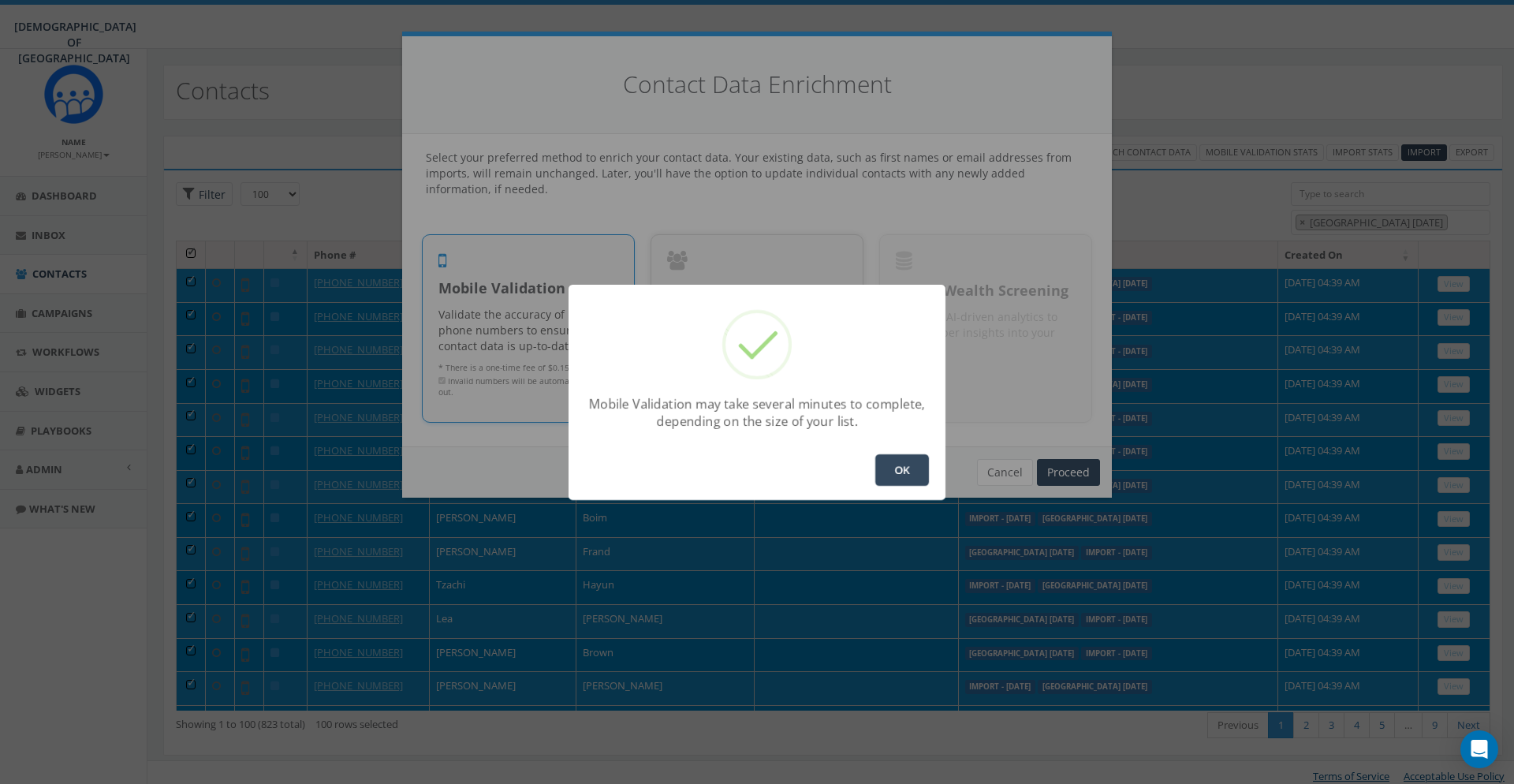
click at [899, 473] on button "OK" at bounding box center [902, 470] width 54 height 31
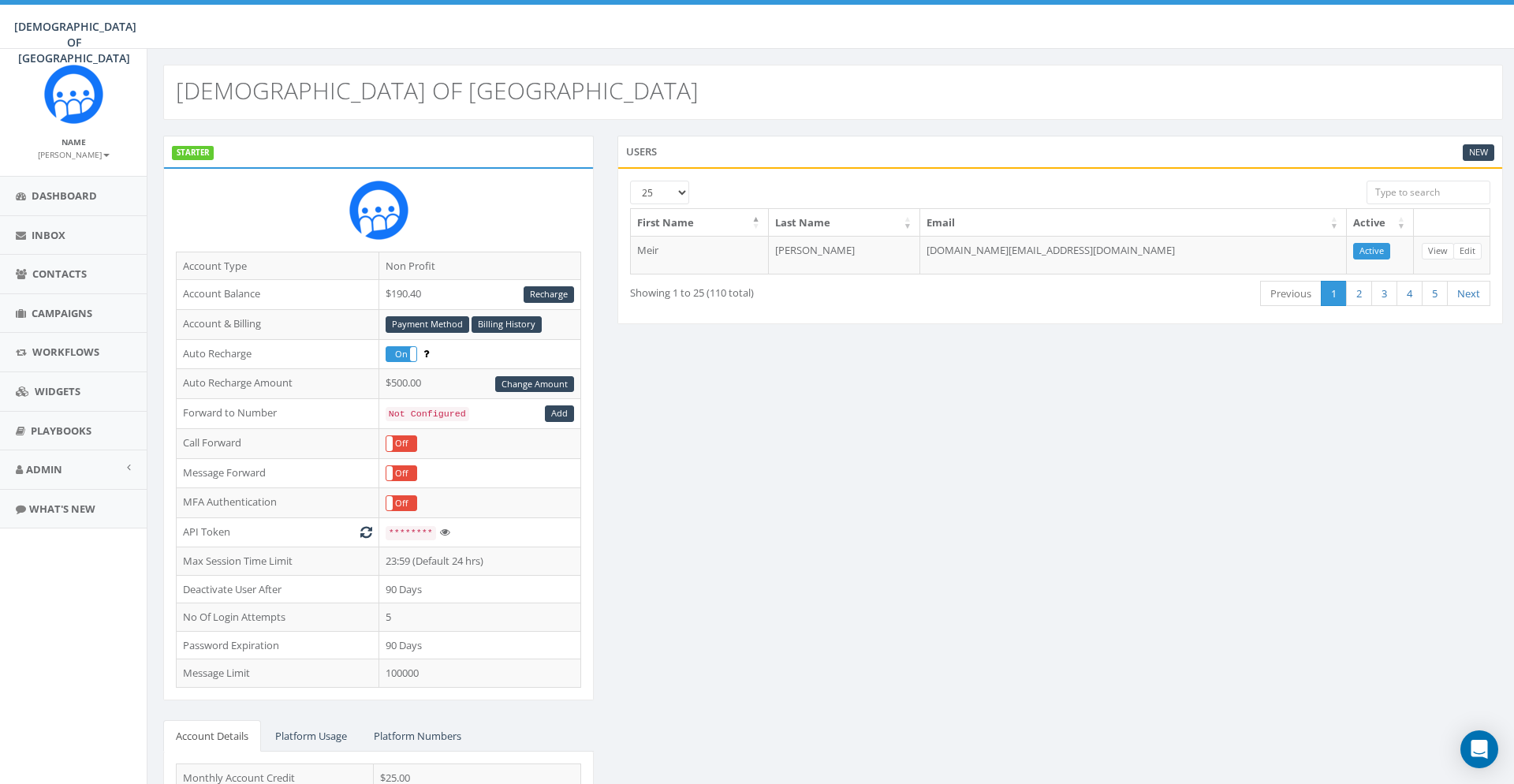
scroll to position [139, 0]
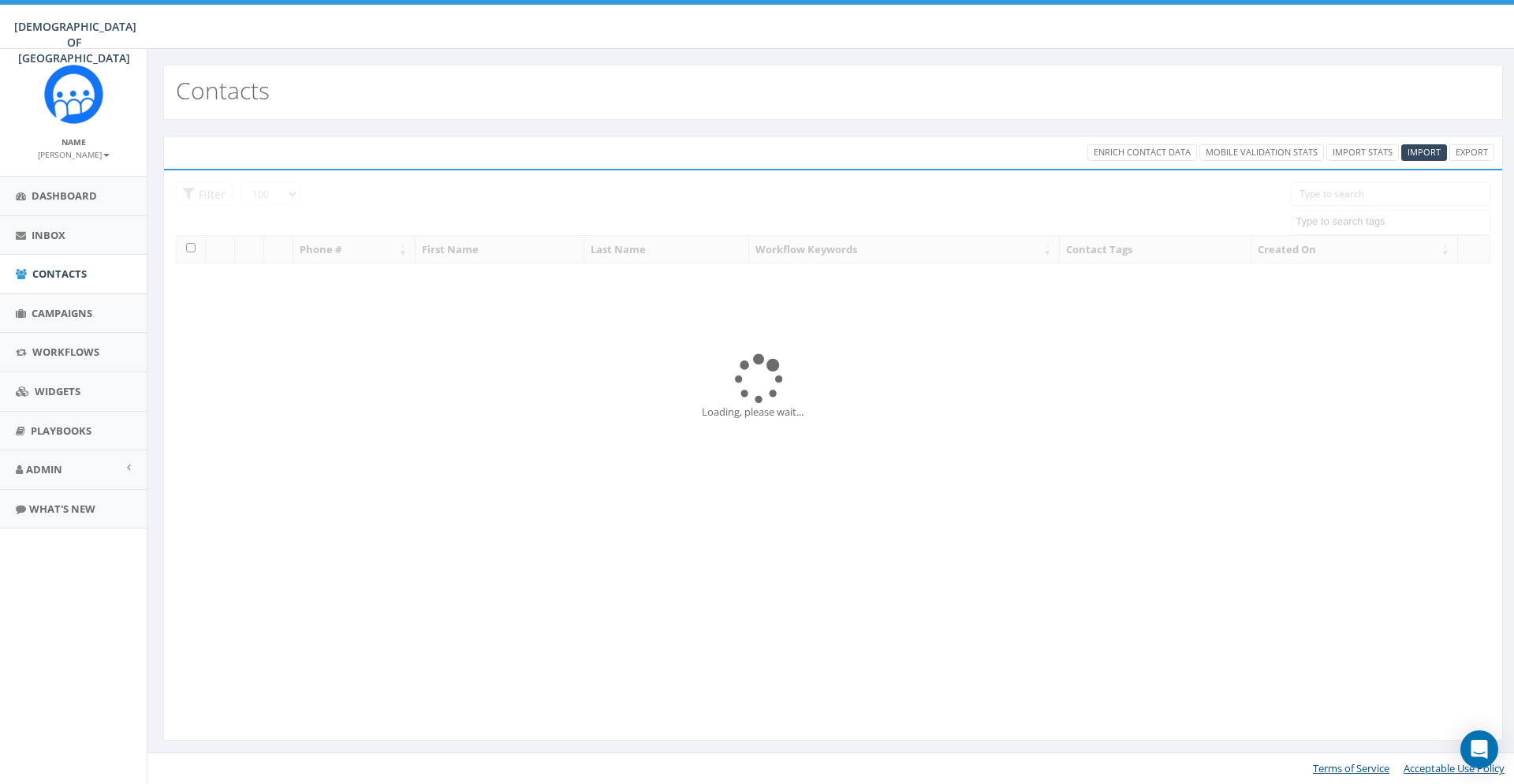
select select "100"
select select
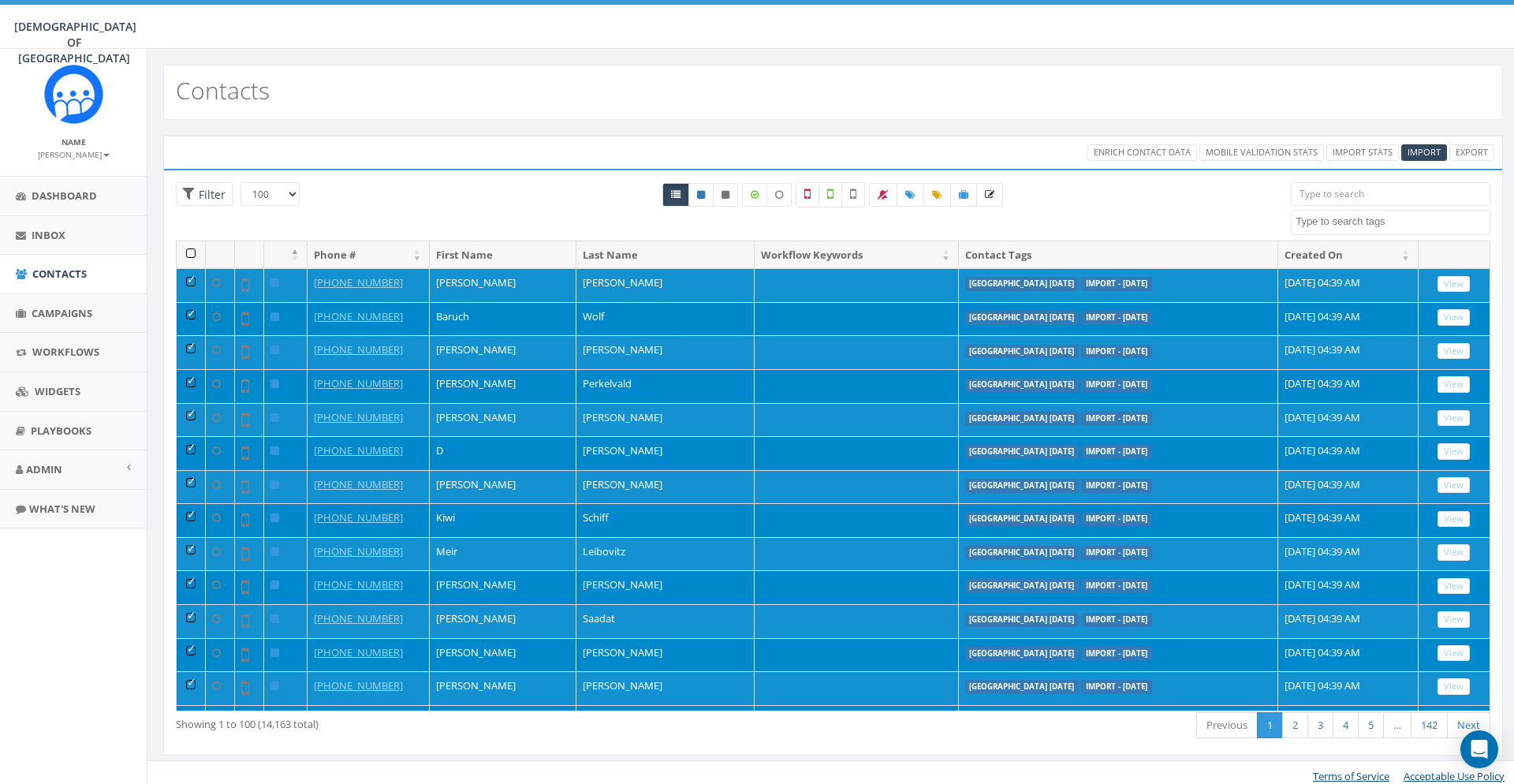
click at [384, 184] on div "25 50 100 Filter" at bounding box center [276, 196] width 223 height 27
click at [501, 222] on div "All 83 contact(s) on current page All 14163 contact(s) filtered" at bounding box center [833, 212] width 892 height 59
click at [195, 256] on th at bounding box center [191, 255] width 29 height 27
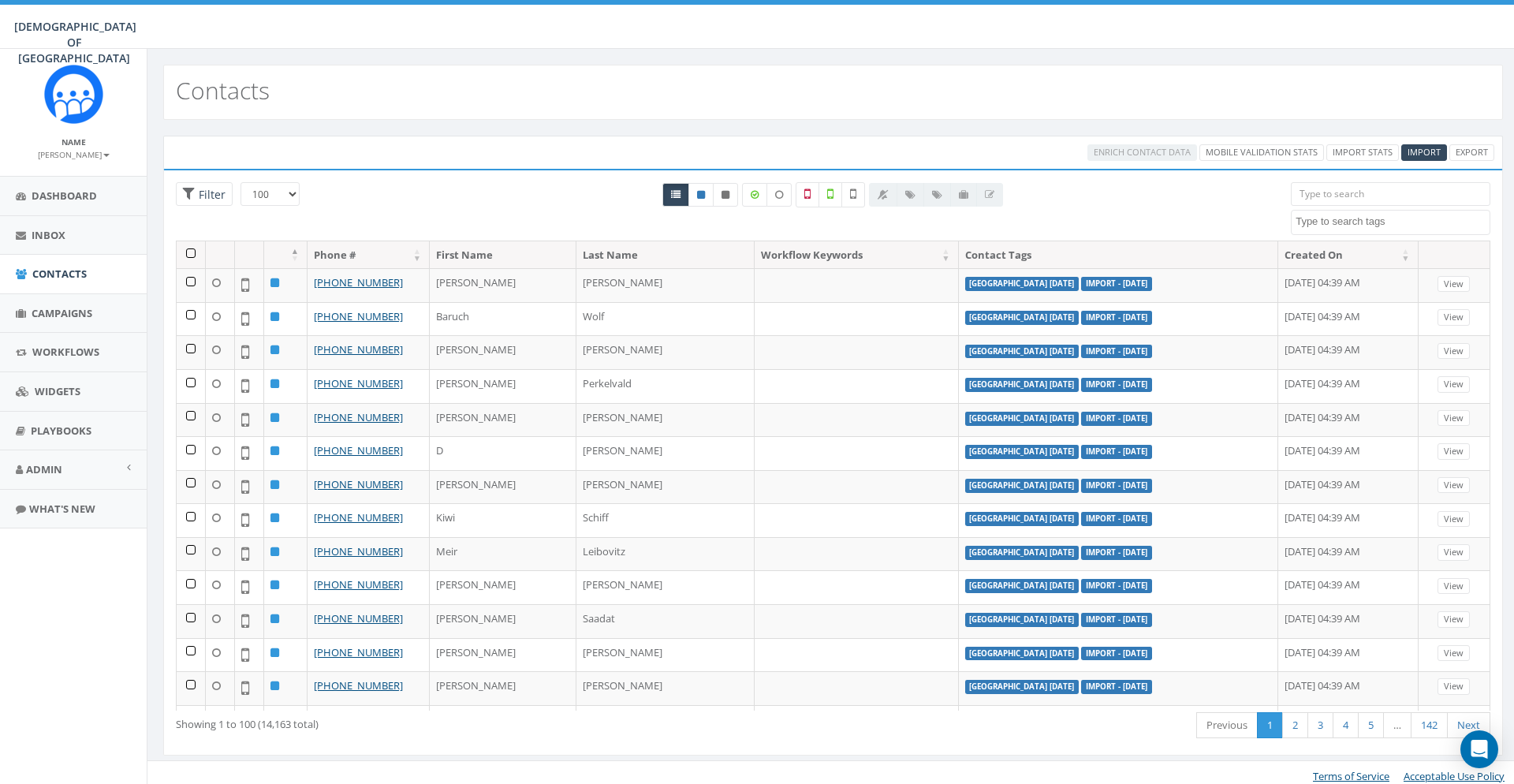
click at [1365, 233] on span at bounding box center [1390, 223] width 200 height 26
type textarea "ni"
select select "niagara nevd Sep 2025"
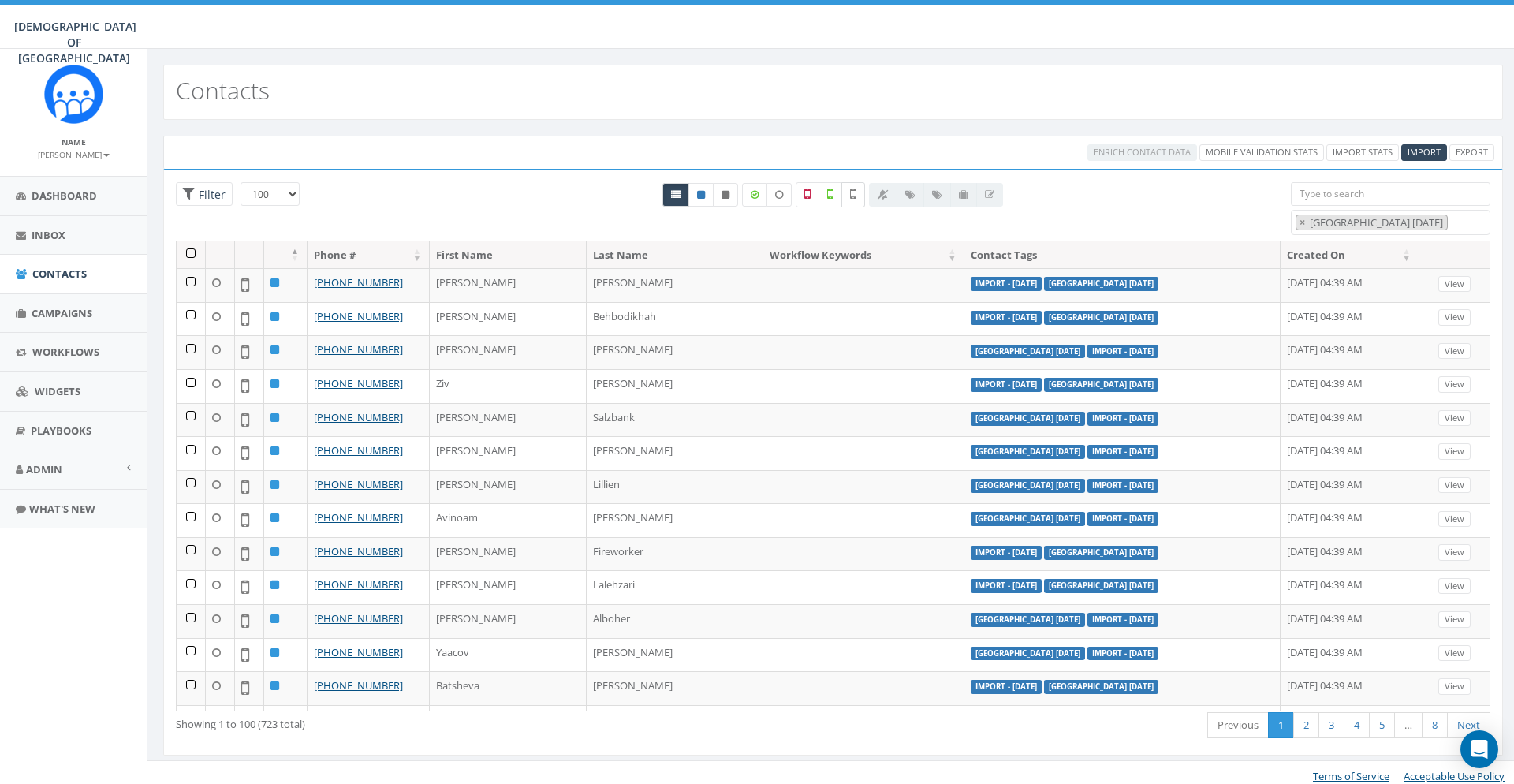
click at [853, 190] on icon at bounding box center [853, 193] width 6 height 14
click at [186, 250] on th at bounding box center [191, 255] width 29 height 27
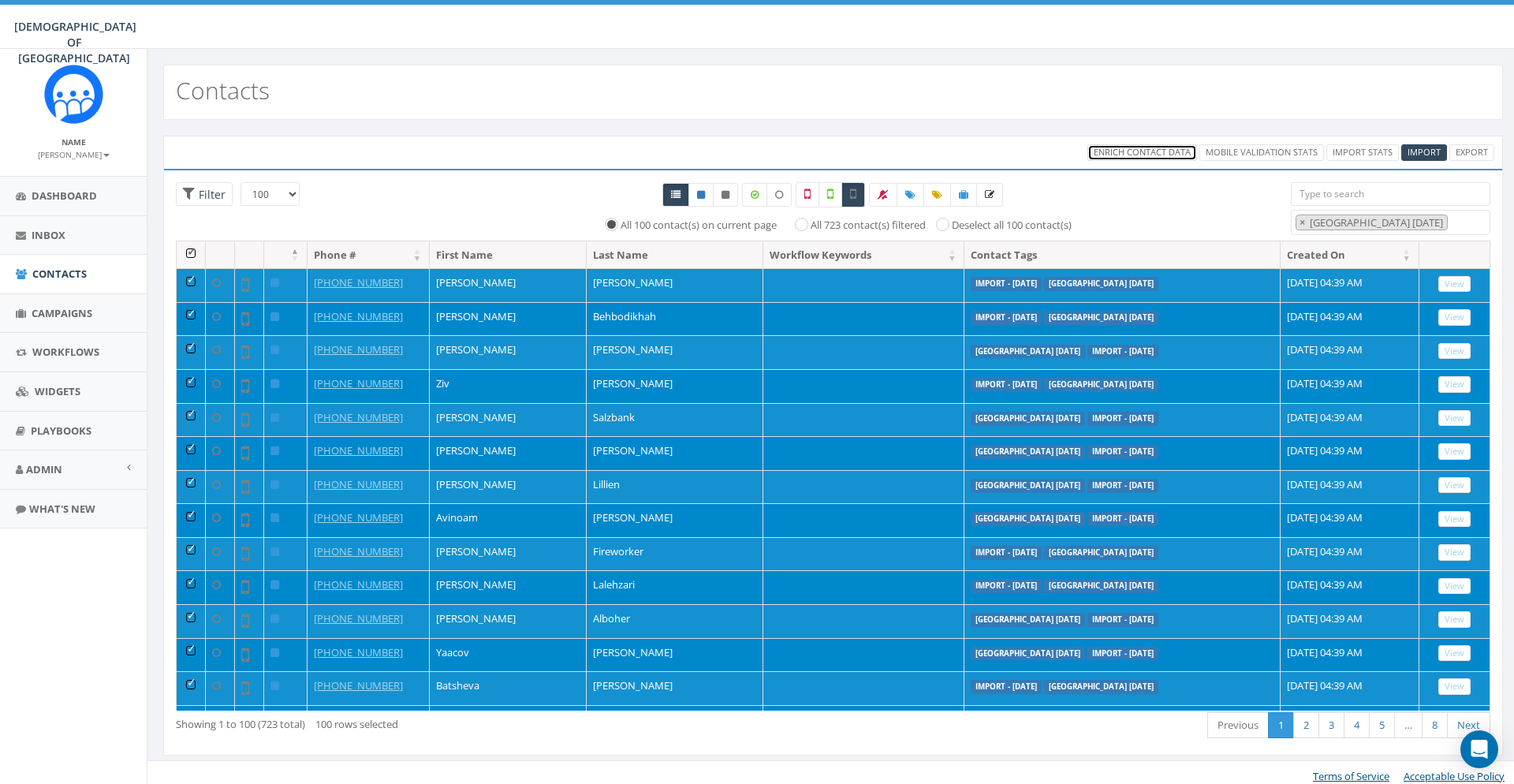
click at [1124, 154] on span "Enrich Contact Data" at bounding box center [1142, 151] width 97 height 12
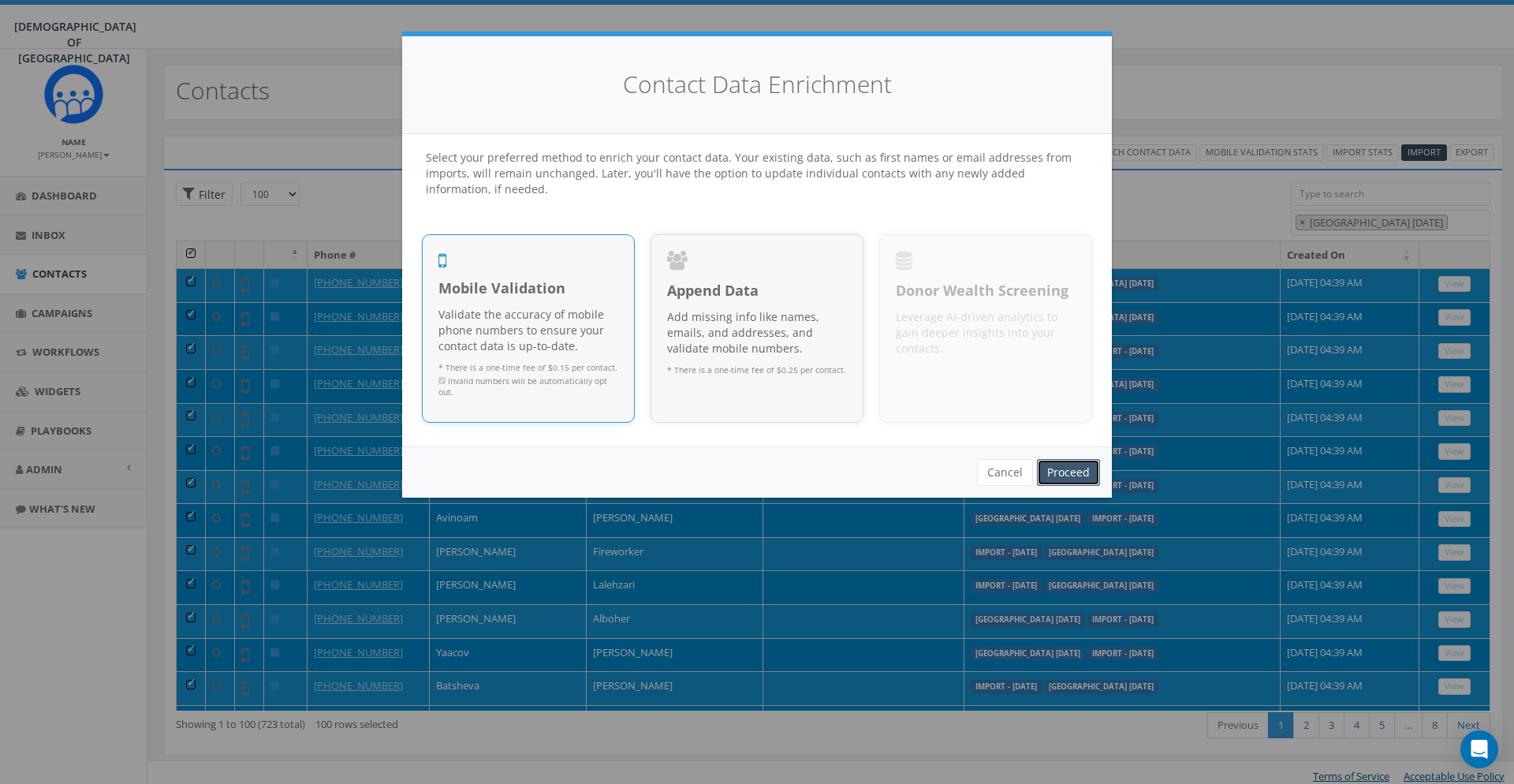
click at [1061, 466] on link "Proceed" at bounding box center [1068, 472] width 63 height 27
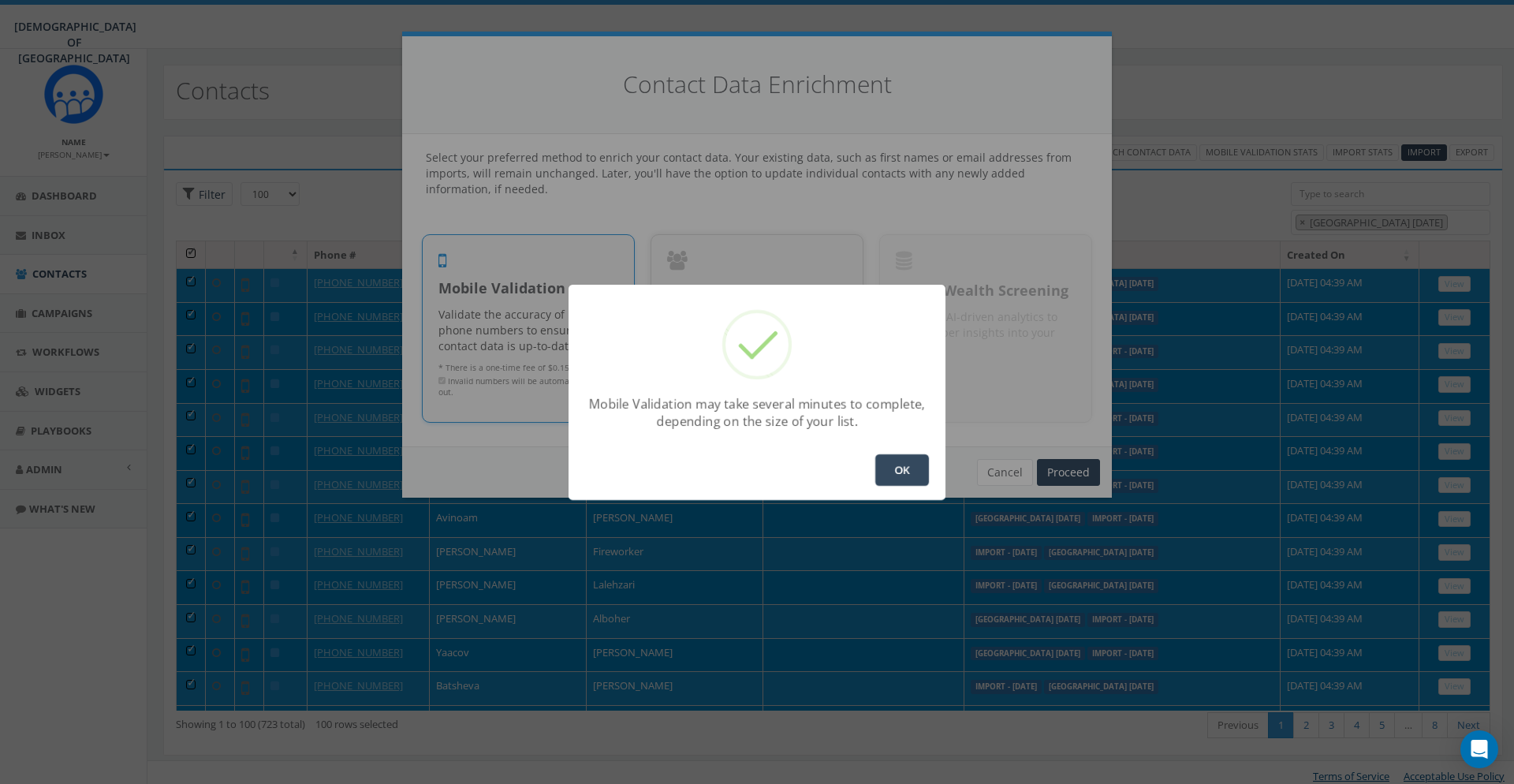
click at [909, 468] on button "OK" at bounding box center [902, 470] width 54 height 31
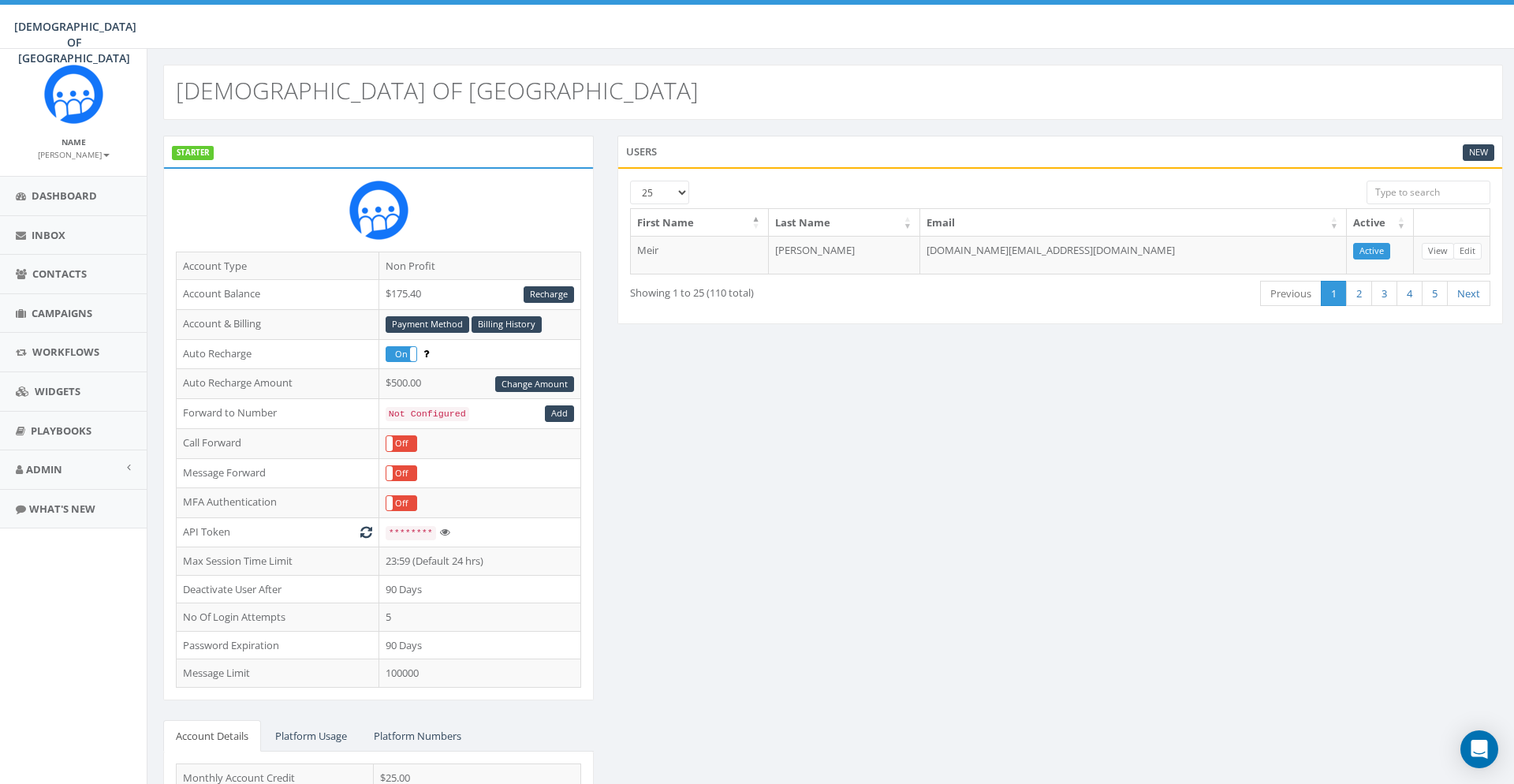
scroll to position [139, 0]
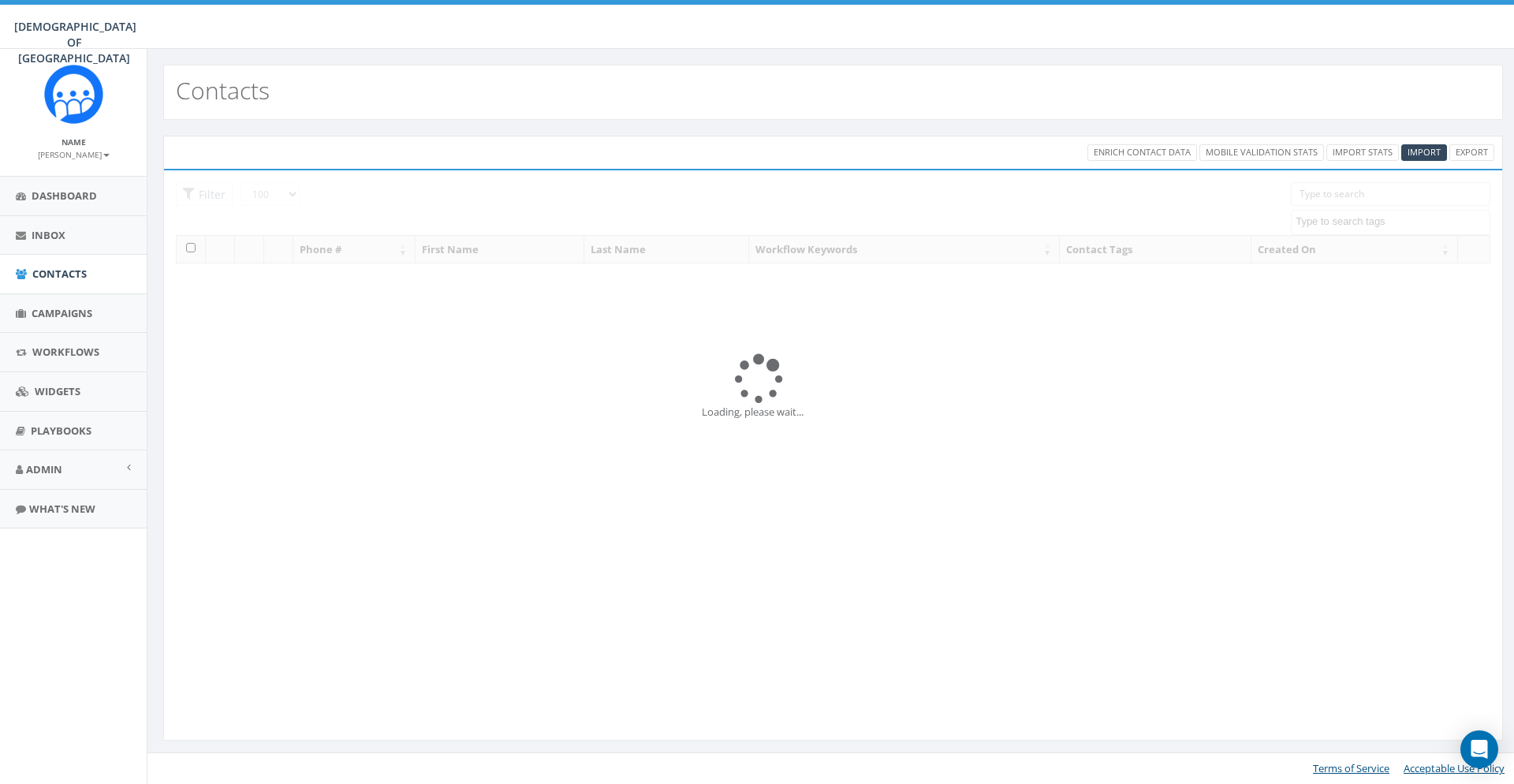
select select "100"
select select
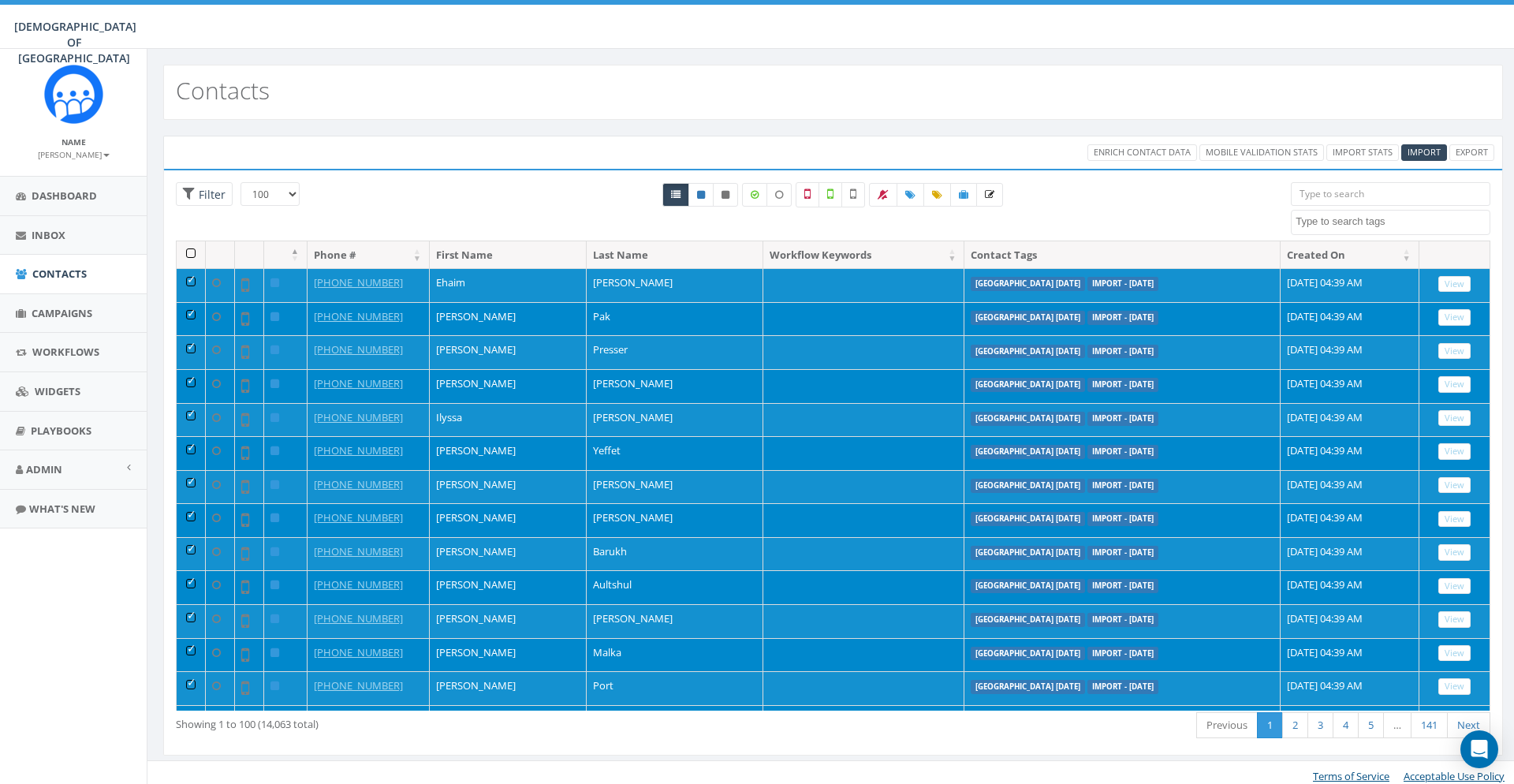
click at [194, 249] on th at bounding box center [191, 255] width 29 height 27
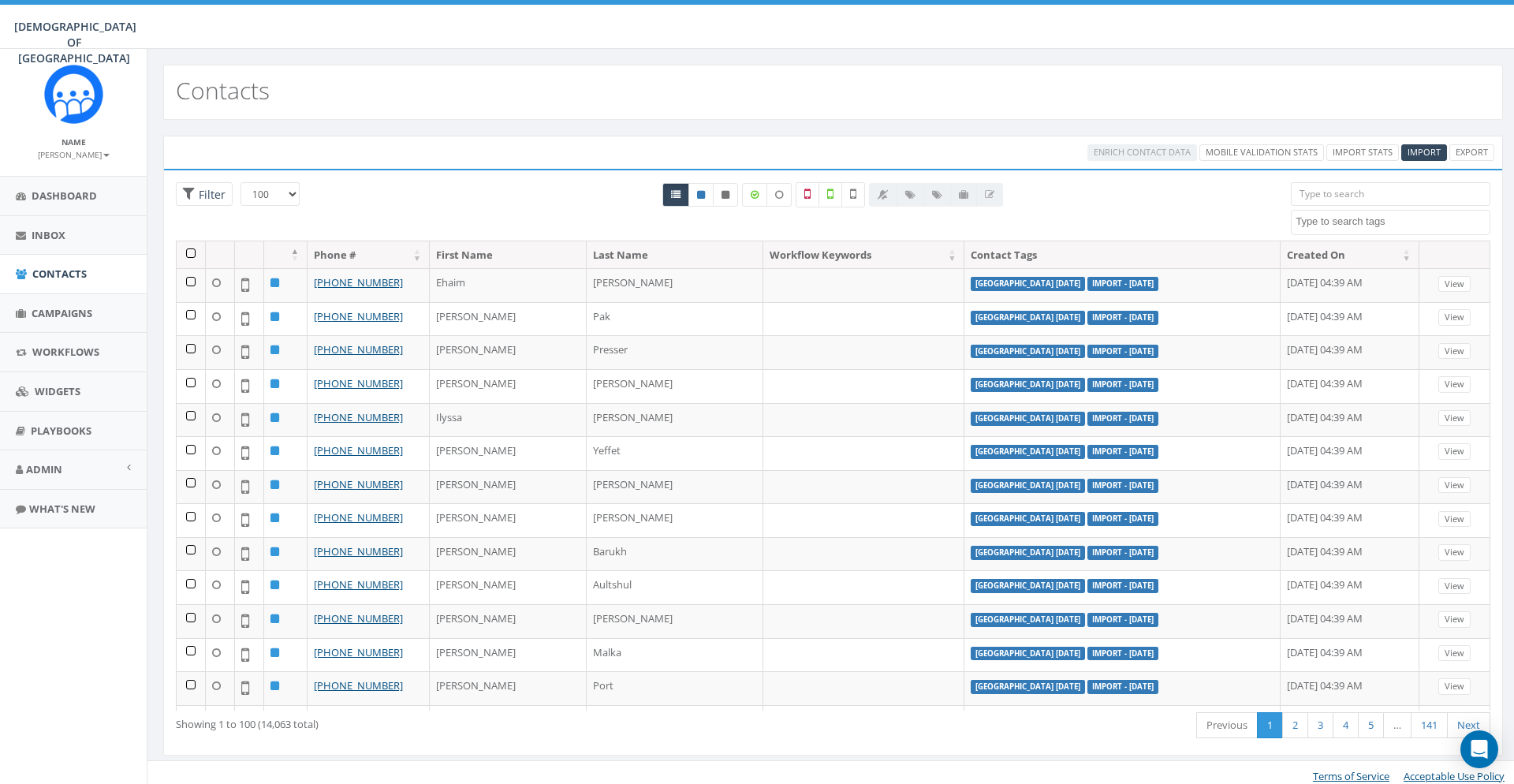
click at [1356, 227] on textarea "Search" at bounding box center [1393, 221] width 194 height 14
type textarea "ni"
select select "[GEOGRAPHIC_DATA] [DATE]"
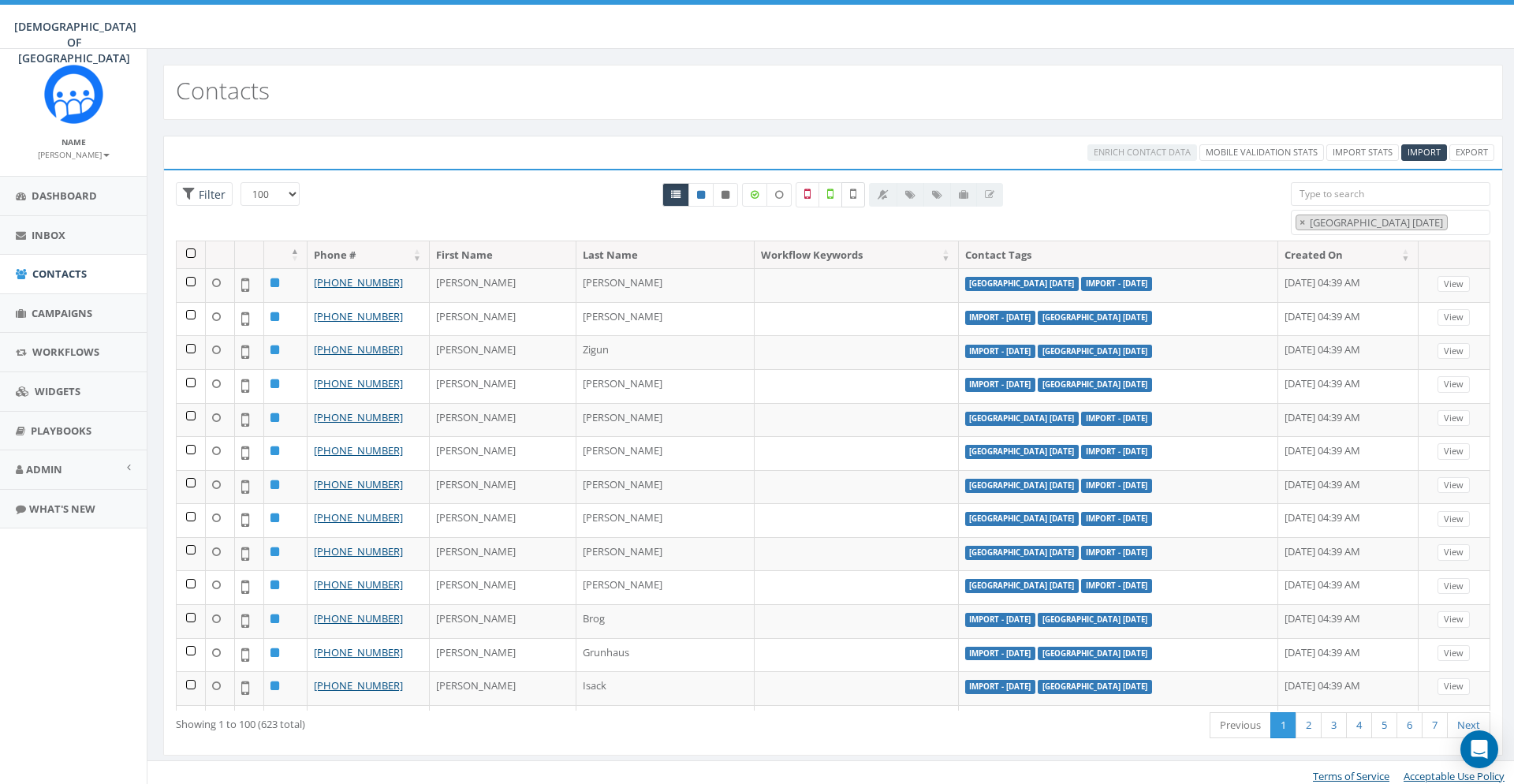
click at [856, 191] on icon at bounding box center [853, 193] width 6 height 14
click at [192, 248] on th at bounding box center [191, 255] width 29 height 27
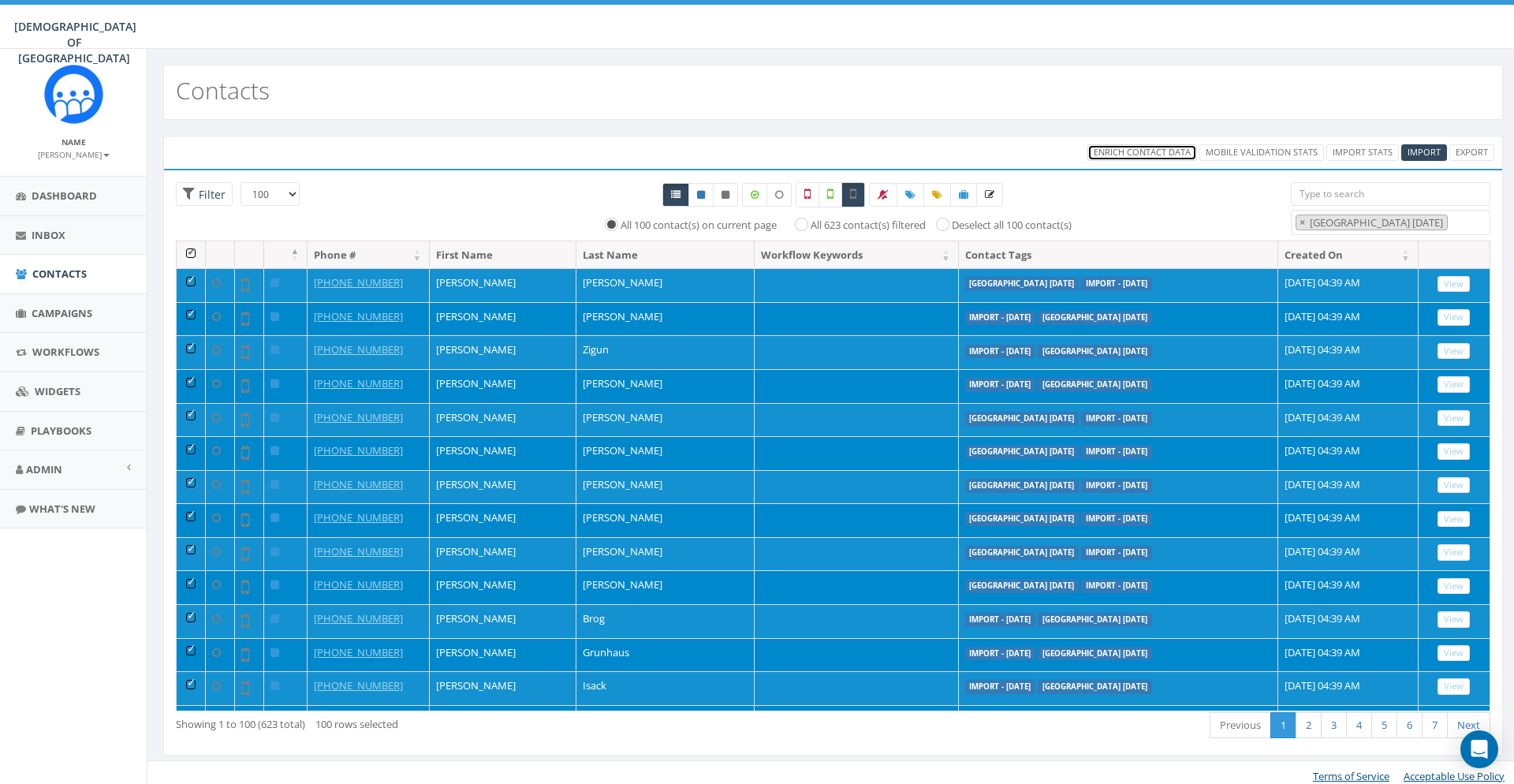
click at [1135, 152] on span "Enrich Contact Data" at bounding box center [1142, 151] width 97 height 12
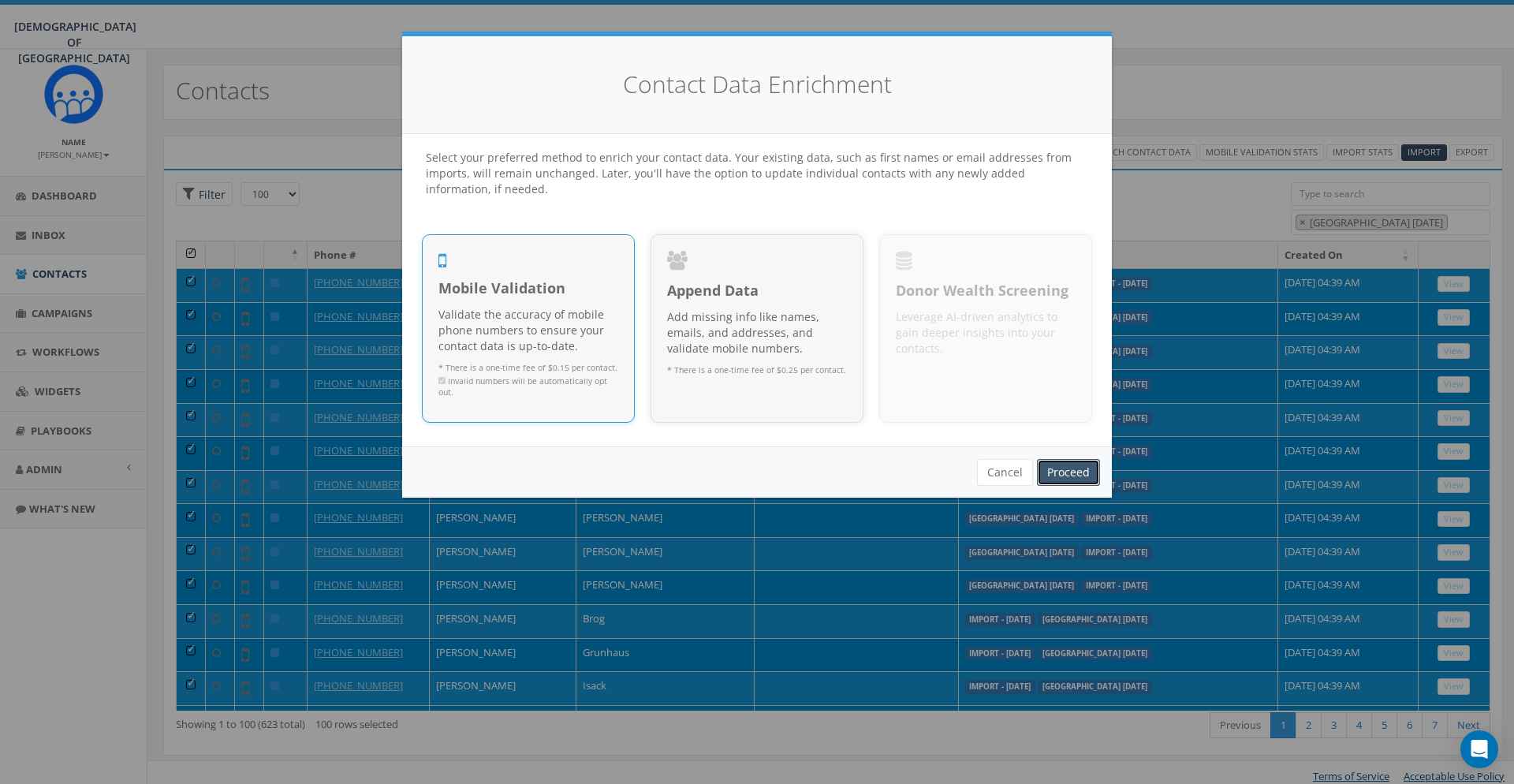
click at [1096, 472] on link "Proceed" at bounding box center [1068, 472] width 63 height 27
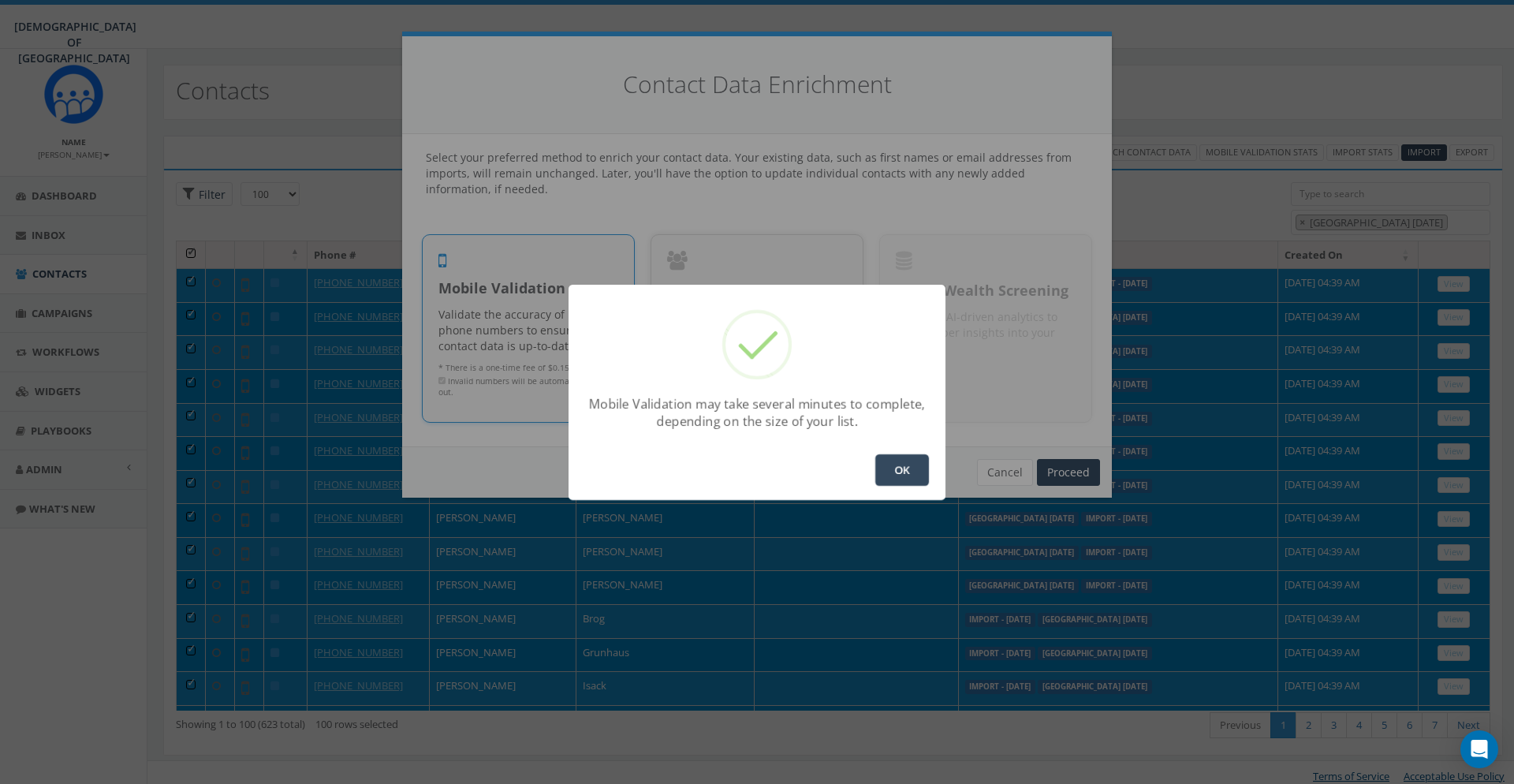
click at [899, 458] on button "OK" at bounding box center [902, 470] width 54 height 31
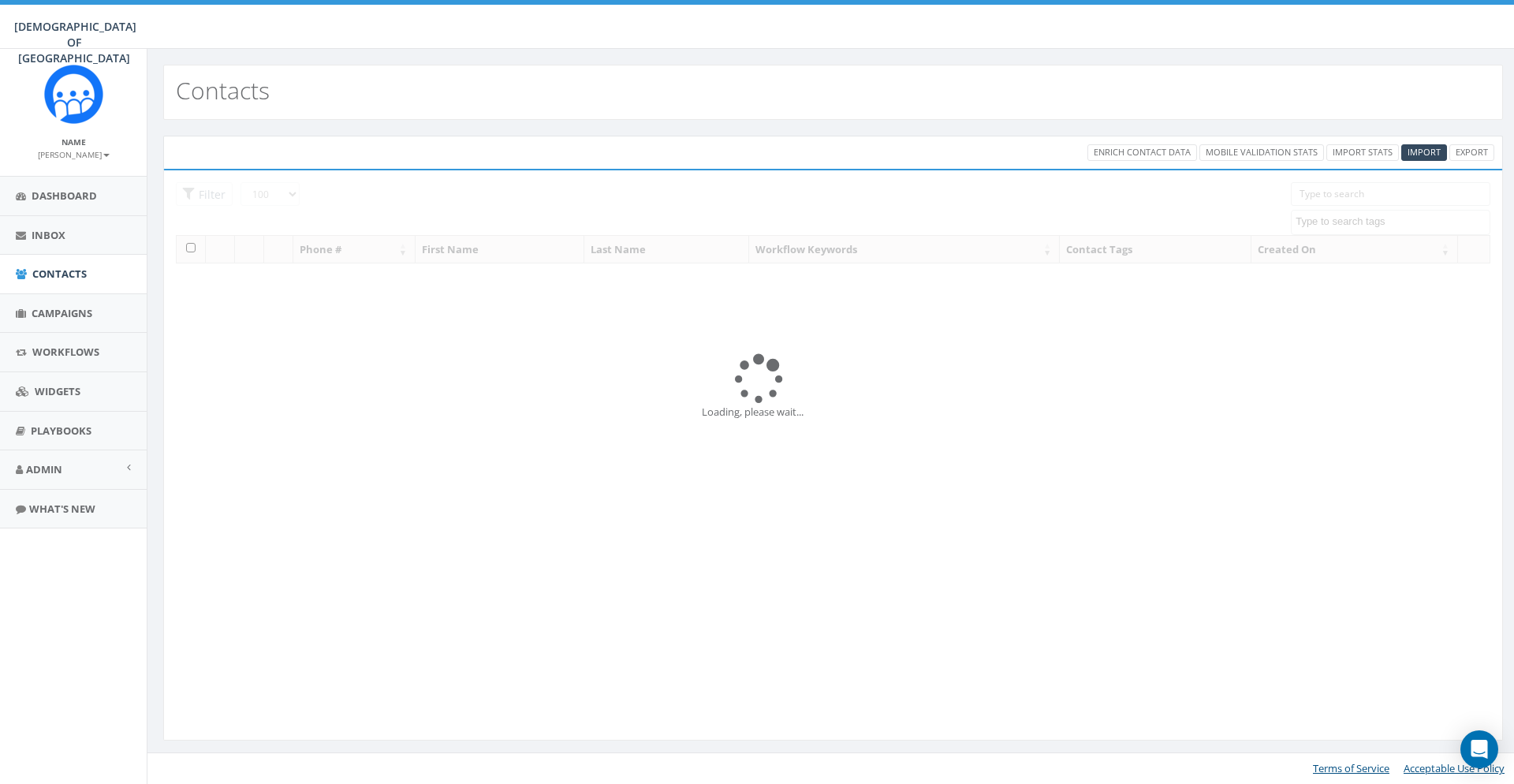
select select "100"
select select
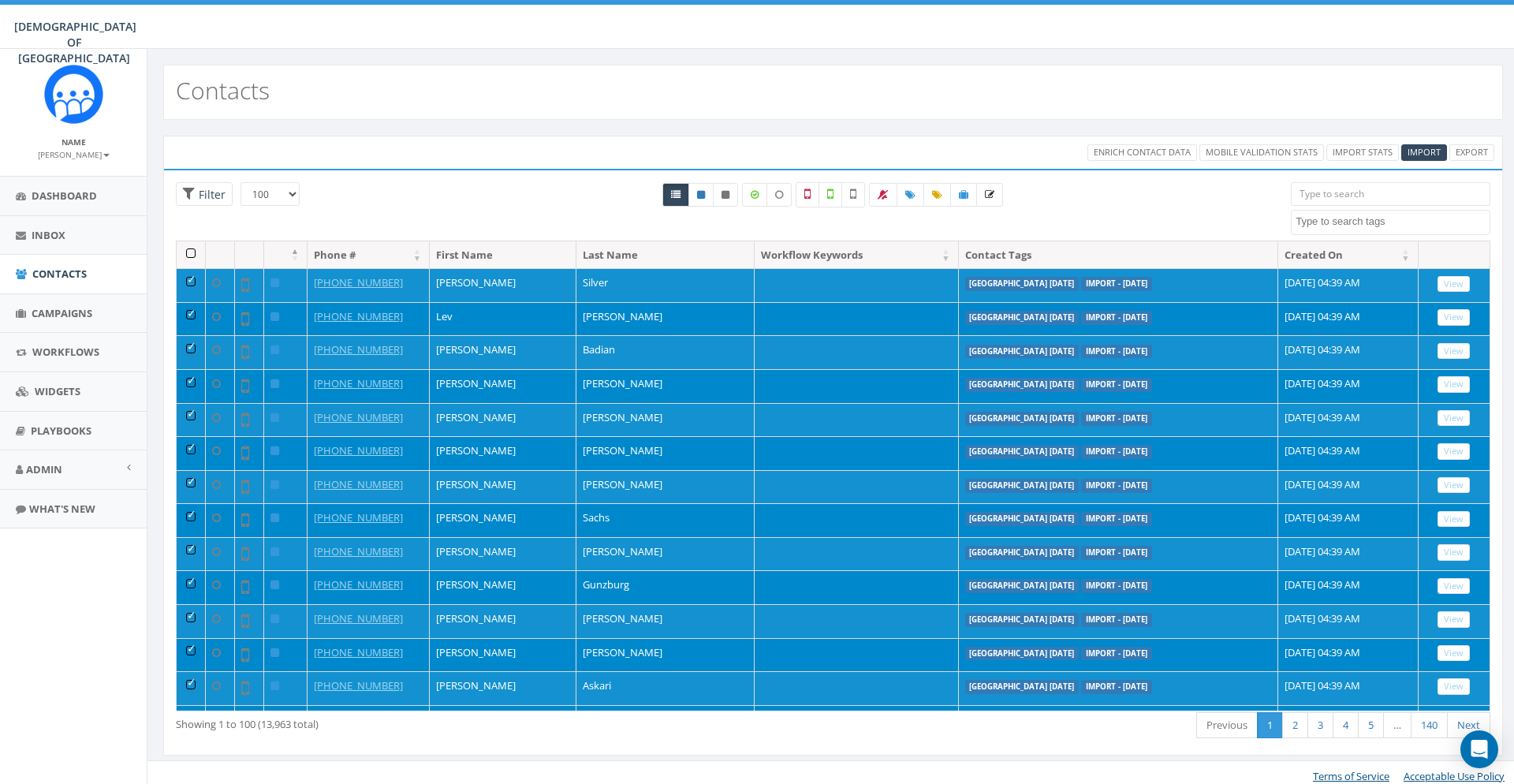
click at [193, 253] on th at bounding box center [191, 255] width 29 height 27
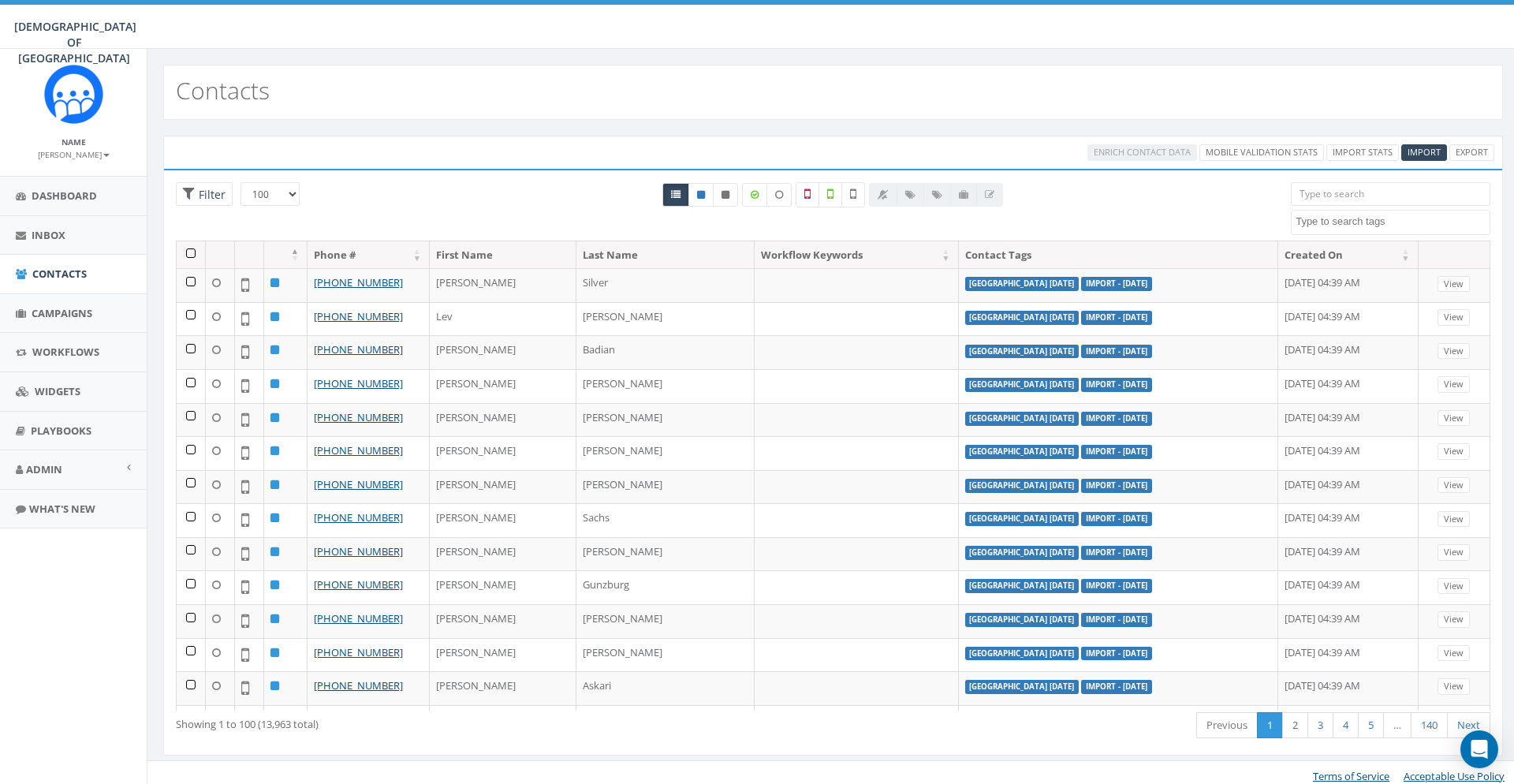
click at [1336, 224] on textarea "Search" at bounding box center [1393, 221] width 194 height 14
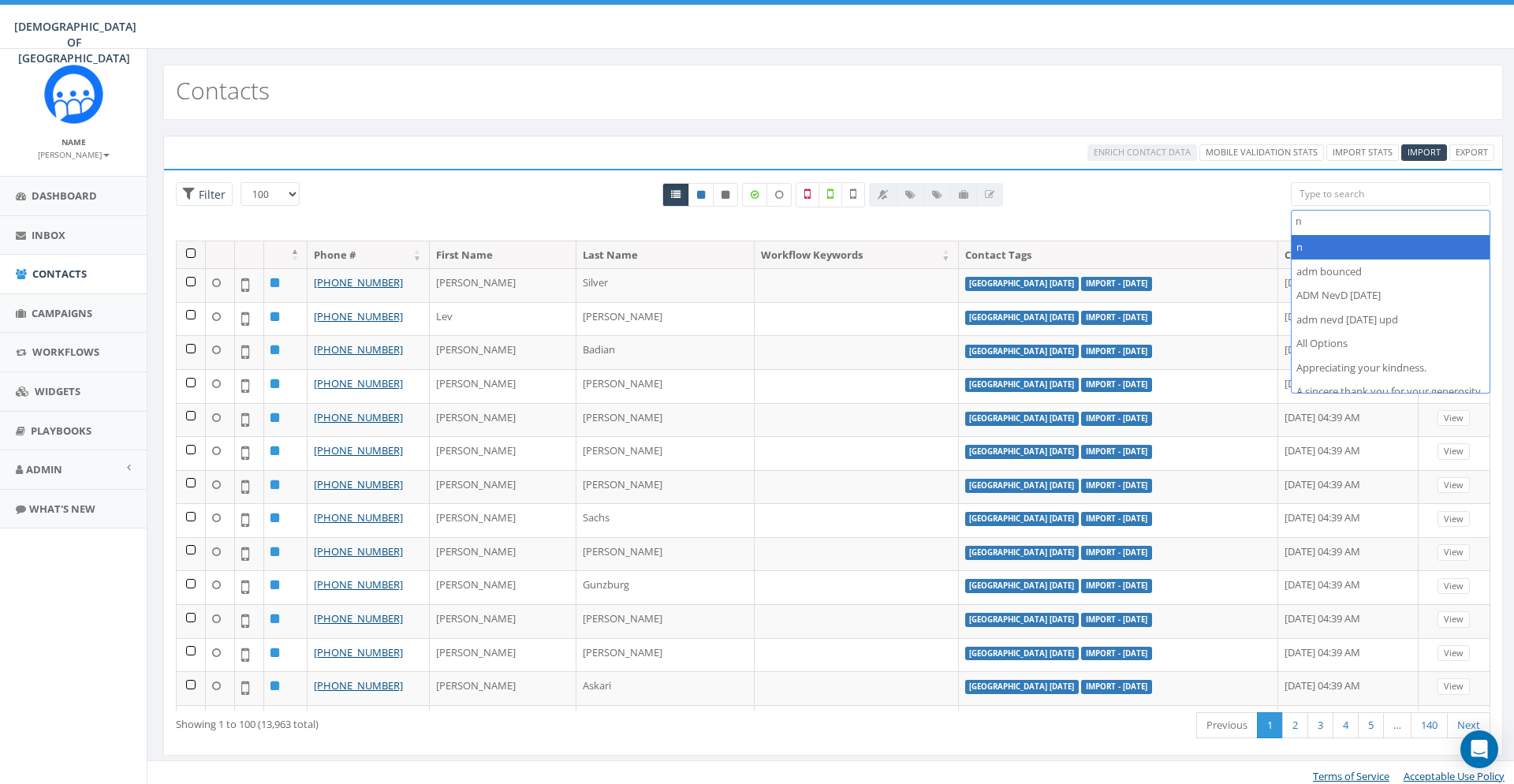
scroll to position [0, 0]
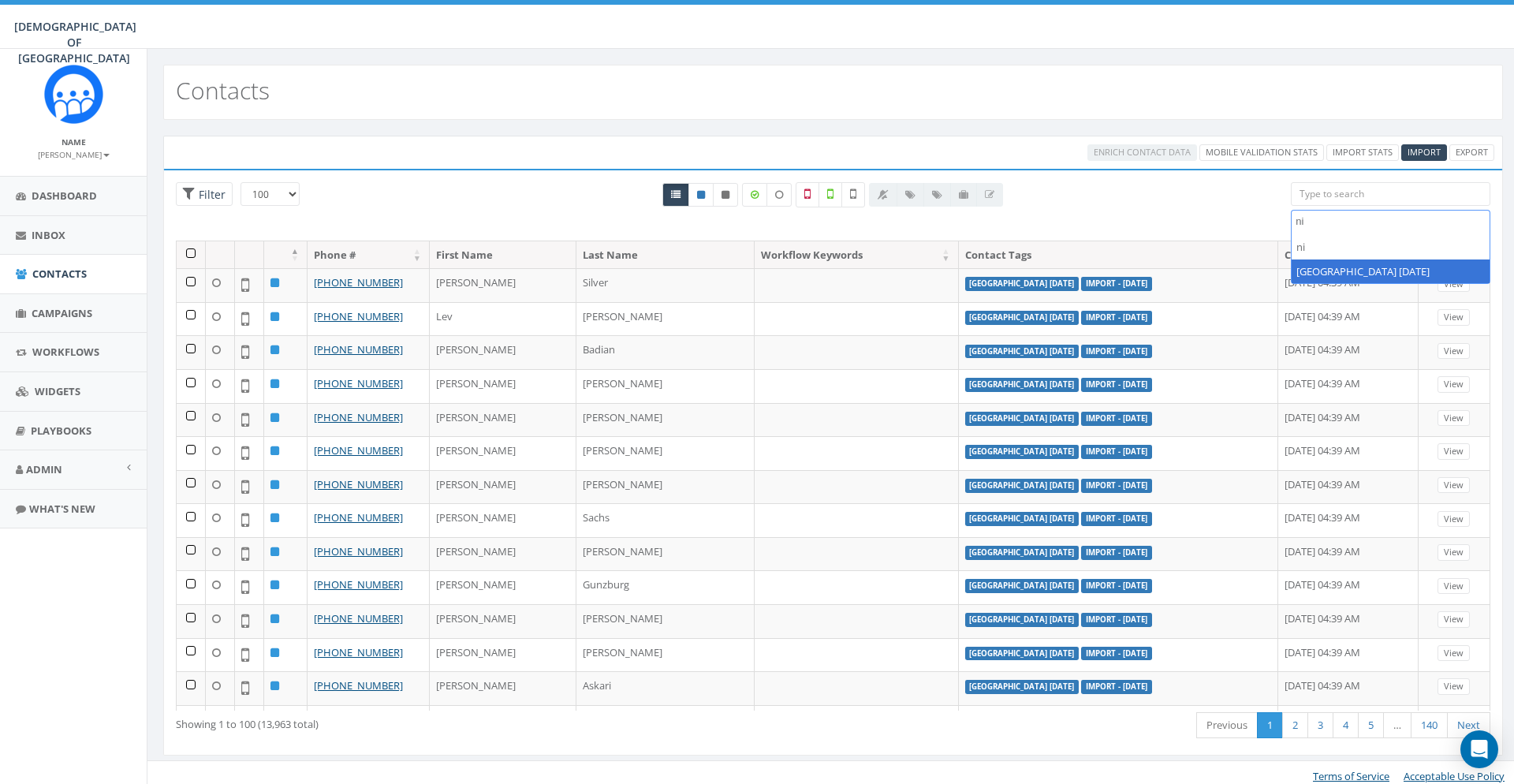
type textarea "ni"
select select "[GEOGRAPHIC_DATA] [DATE]"
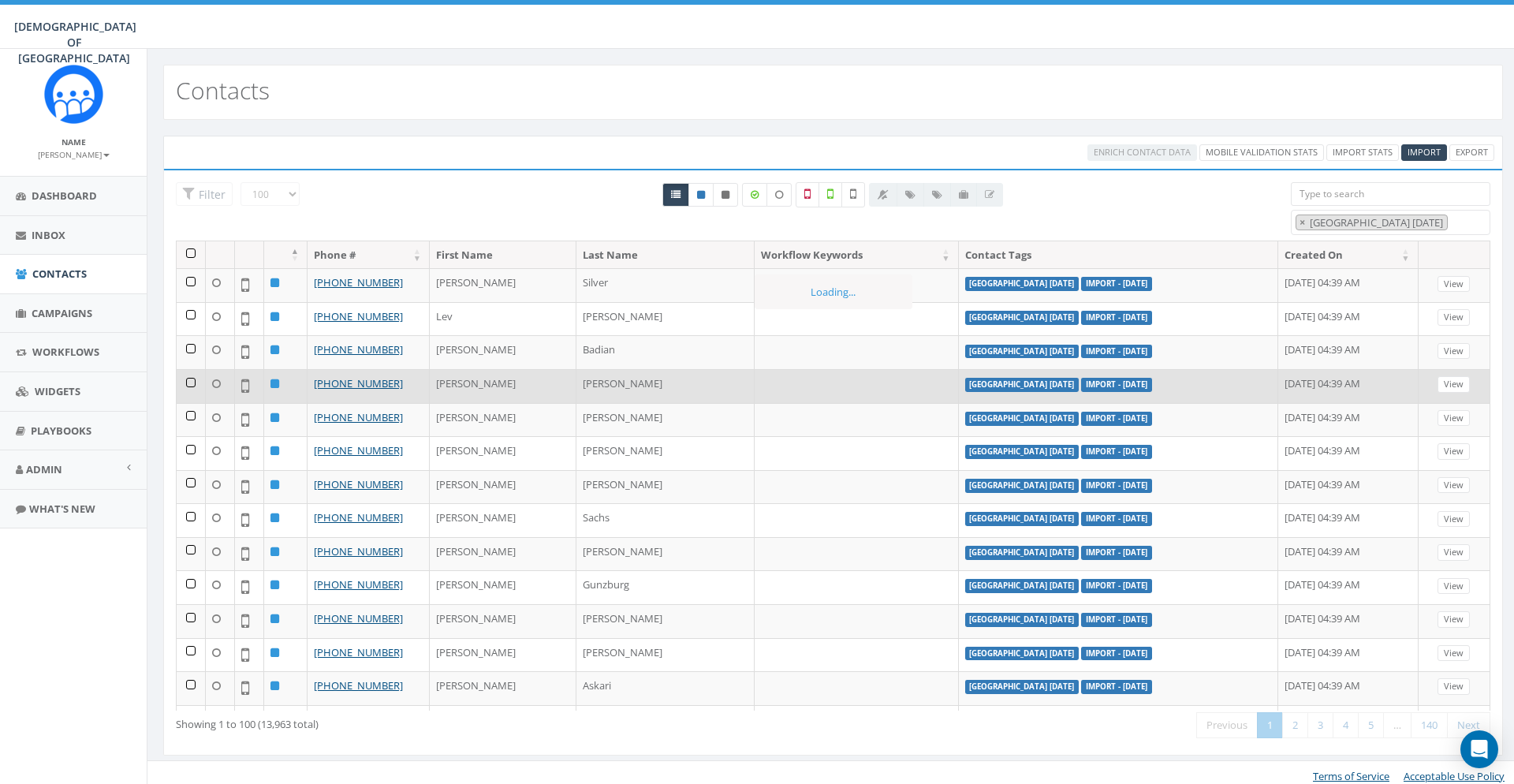
scroll to position [514, 0]
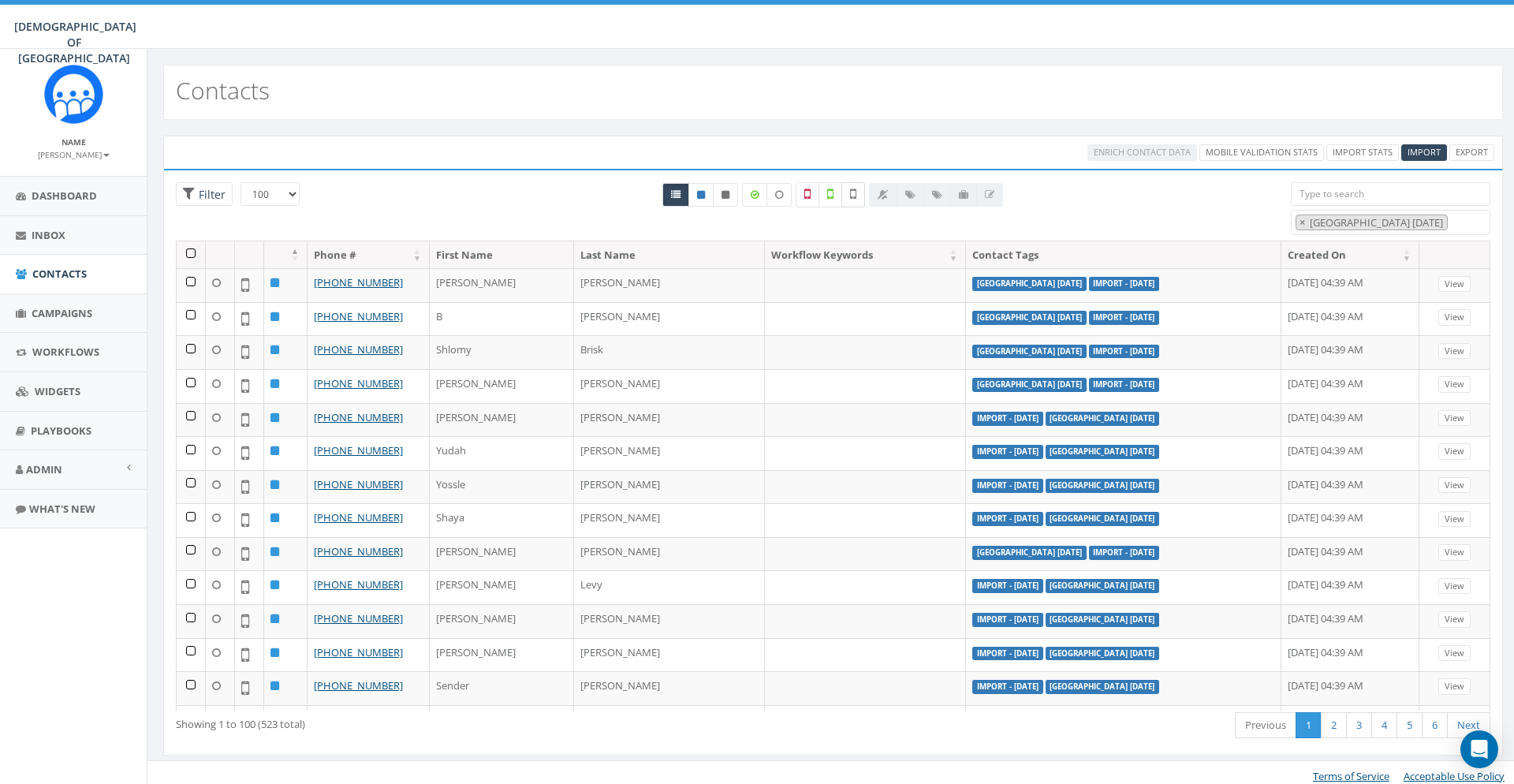
click at [853, 198] on icon at bounding box center [853, 193] width 6 height 14
click at [193, 256] on th at bounding box center [191, 255] width 29 height 27
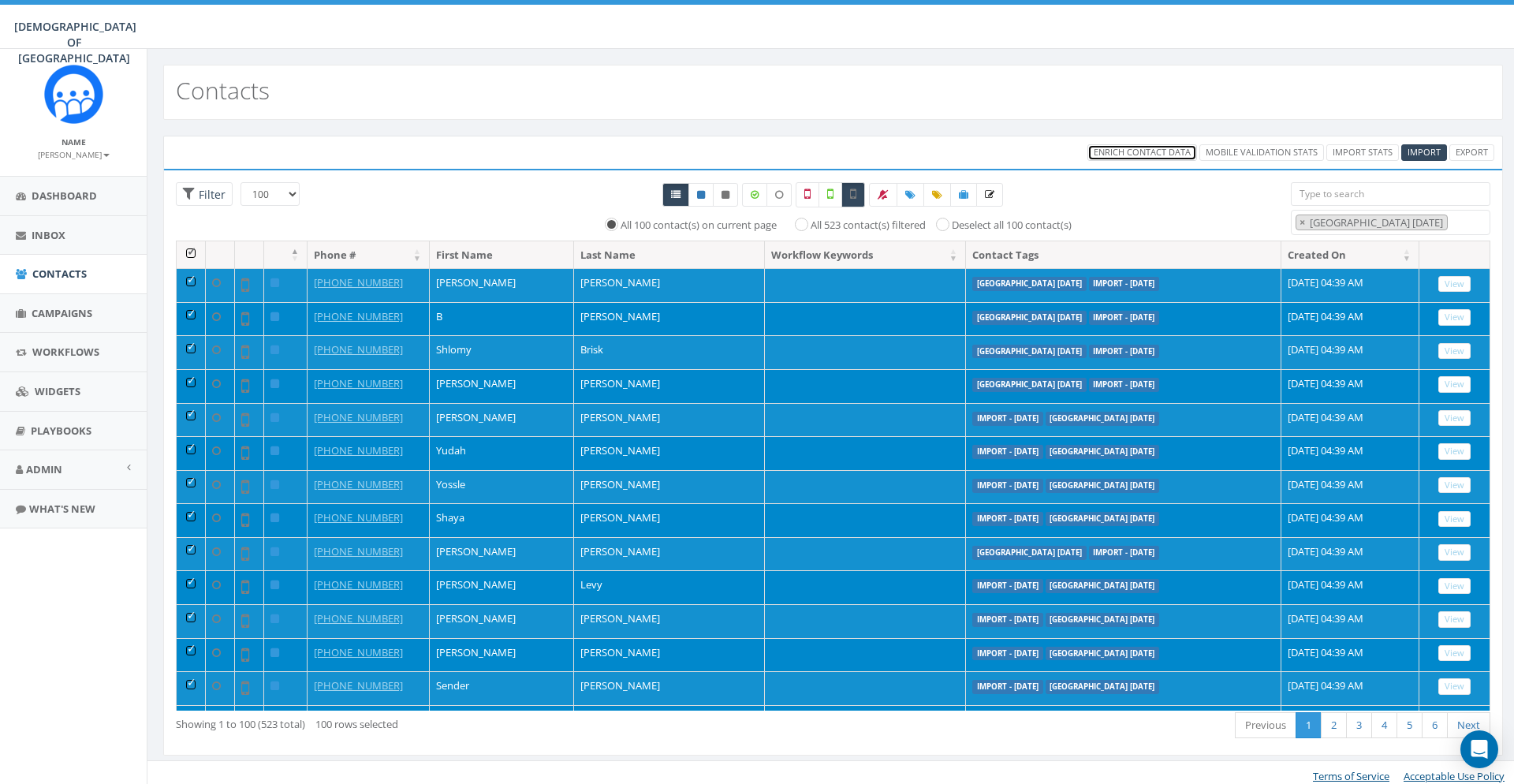
click at [1146, 158] on span "Enrich Contact Data" at bounding box center [1142, 151] width 97 height 12
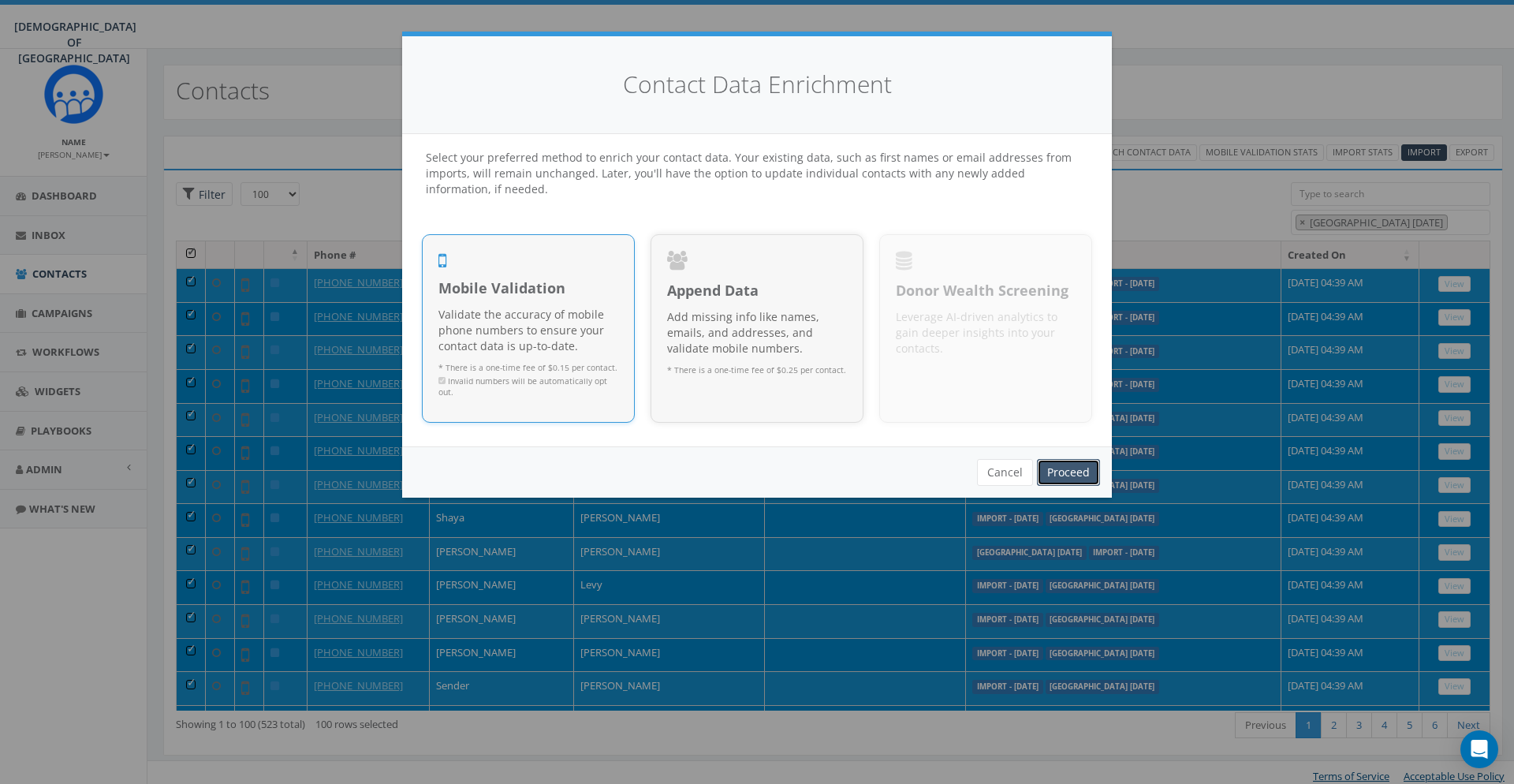
click at [1085, 474] on link "Proceed" at bounding box center [1068, 472] width 63 height 27
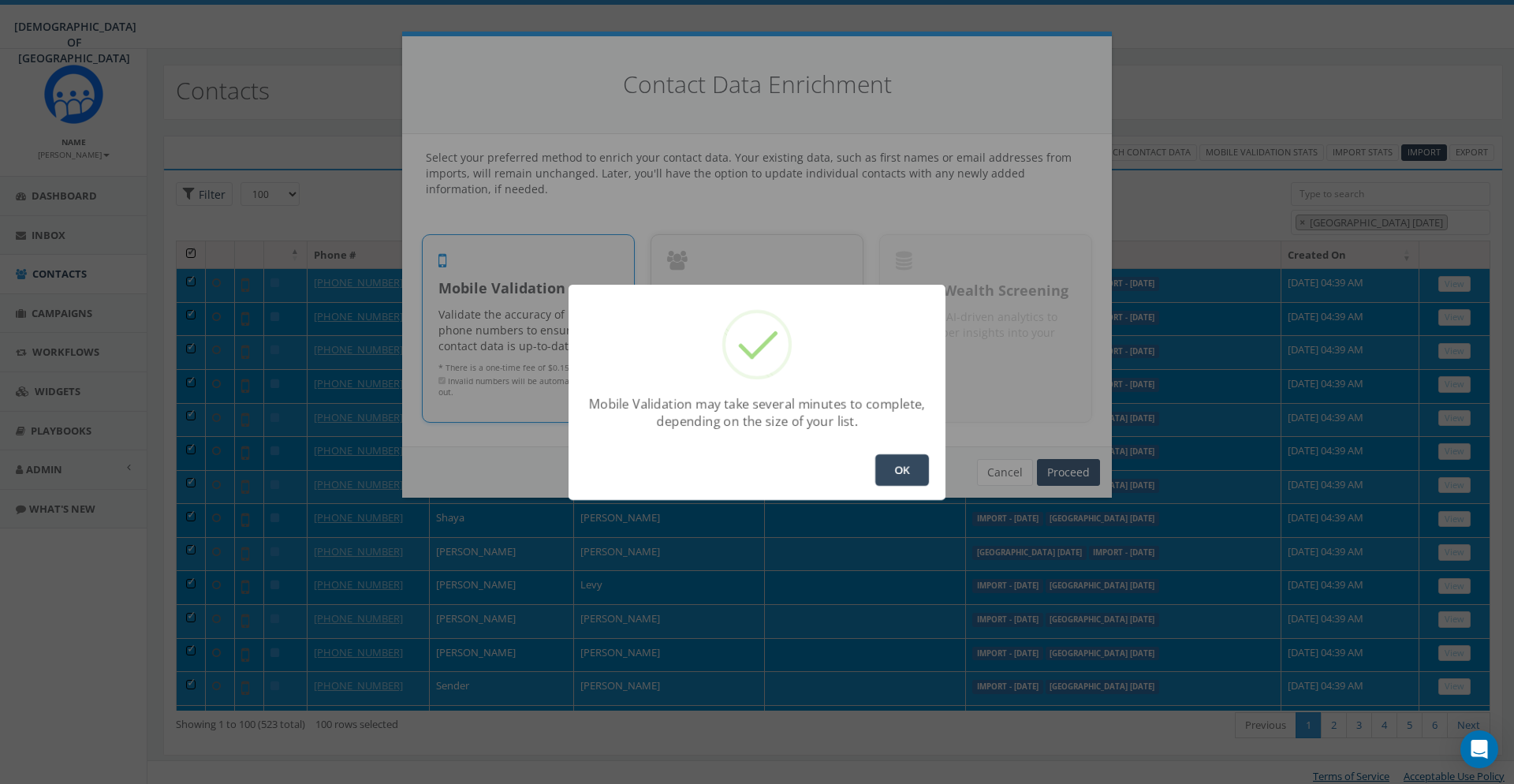
click at [876, 454] on button "OK" at bounding box center [902, 470] width 54 height 31
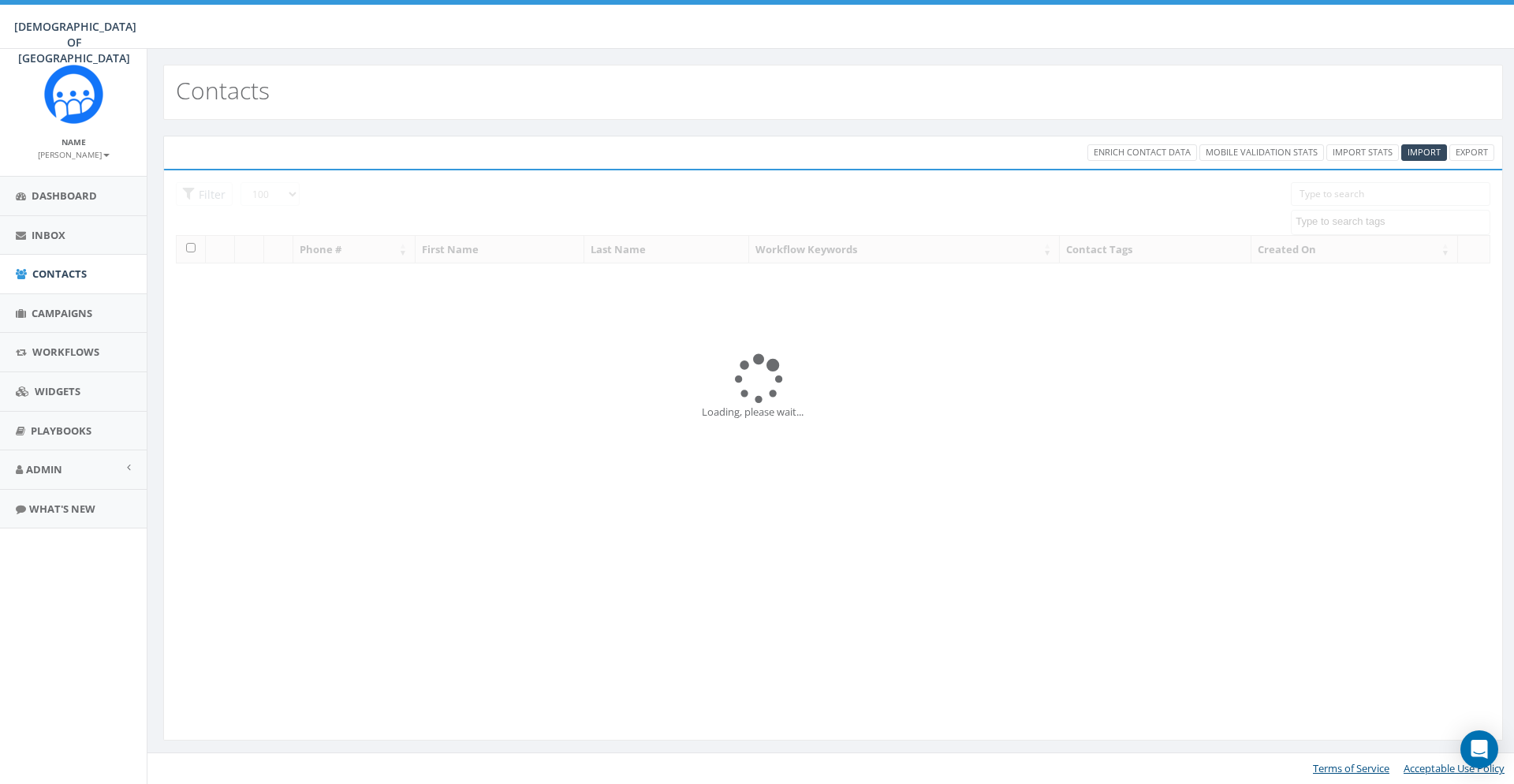
select select "100"
select select
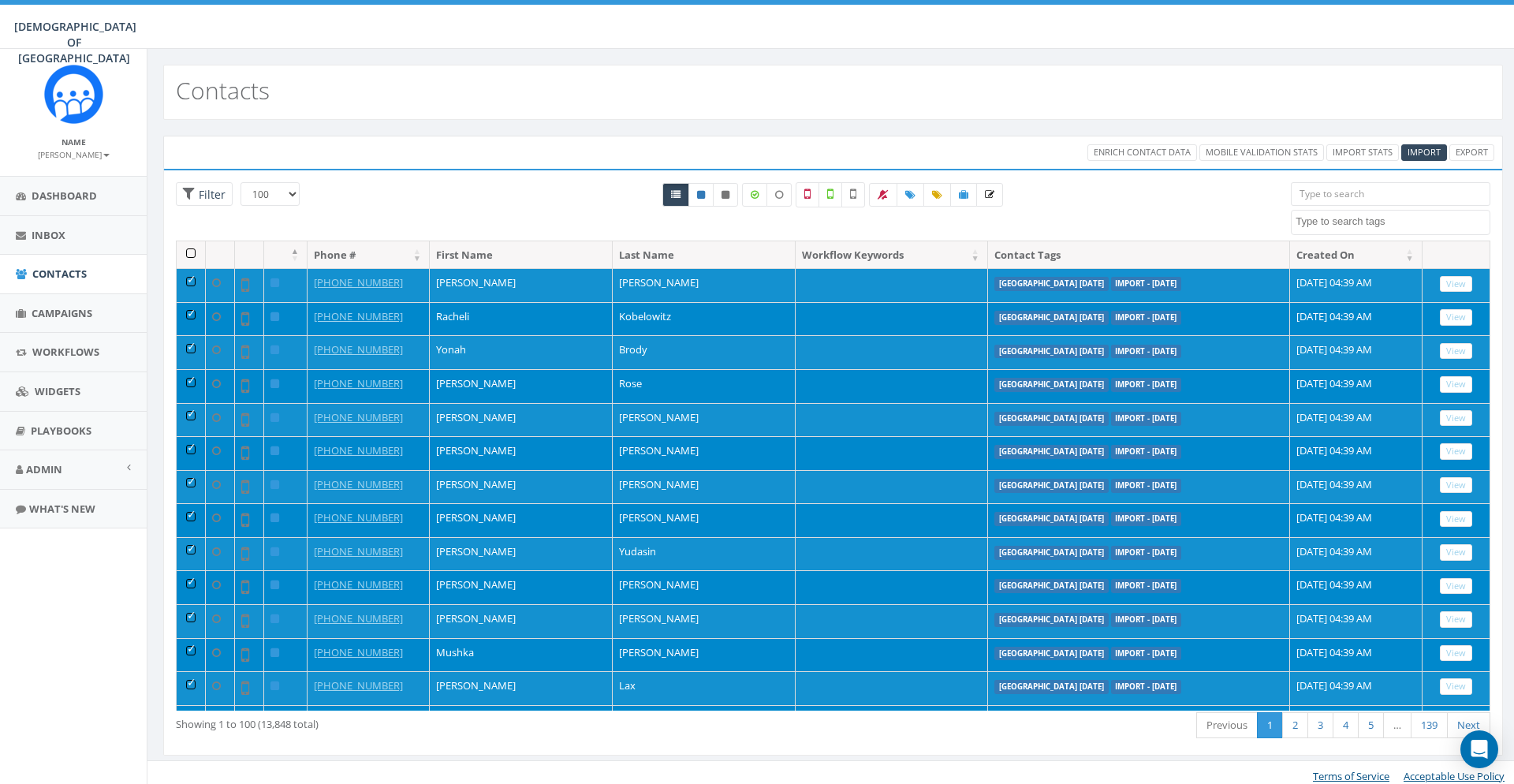
click at [192, 256] on th at bounding box center [191, 255] width 29 height 27
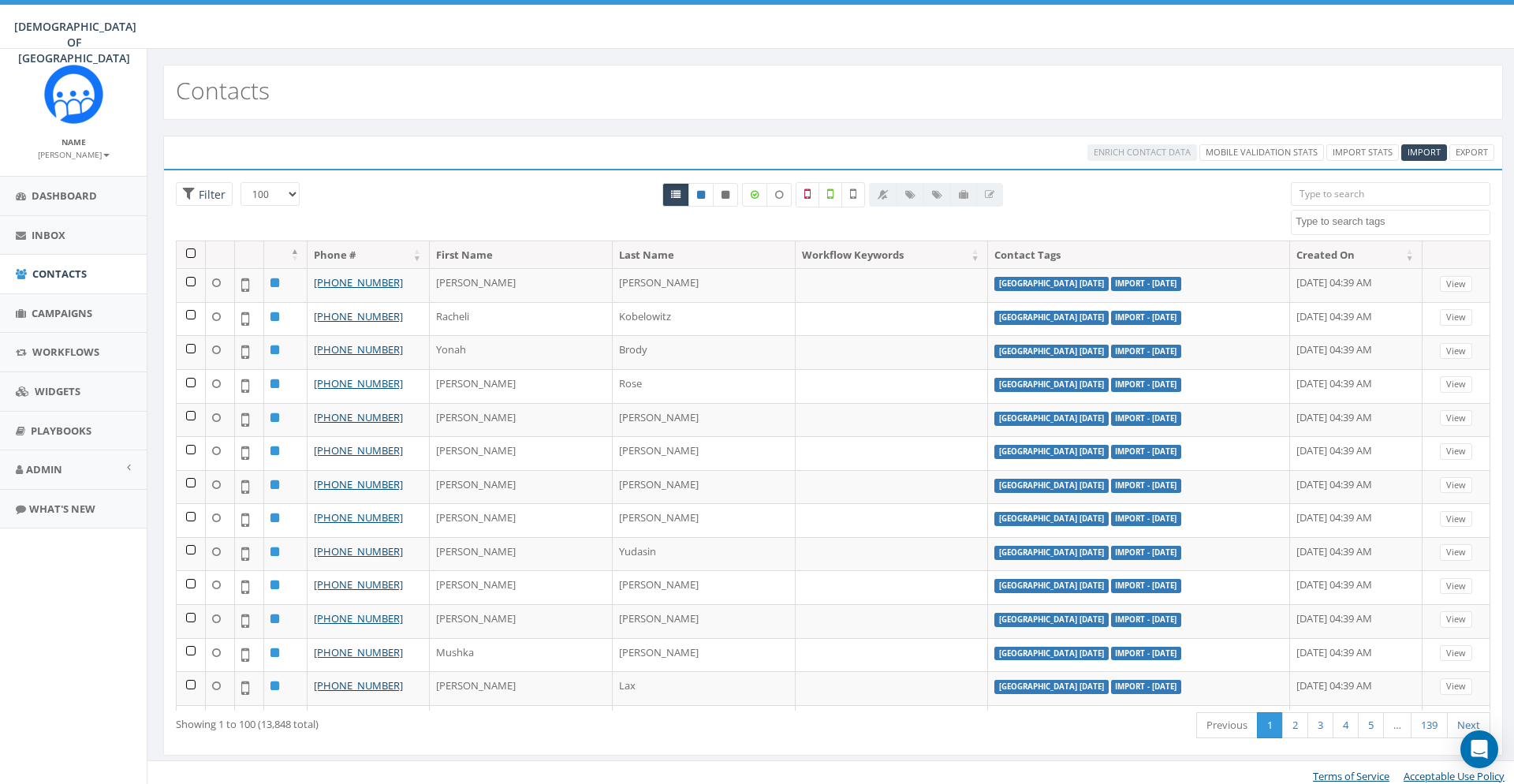
click at [1408, 234] on span at bounding box center [1390, 223] width 200 height 26
type textarea "ni"
select select "[GEOGRAPHIC_DATA] [DATE]"
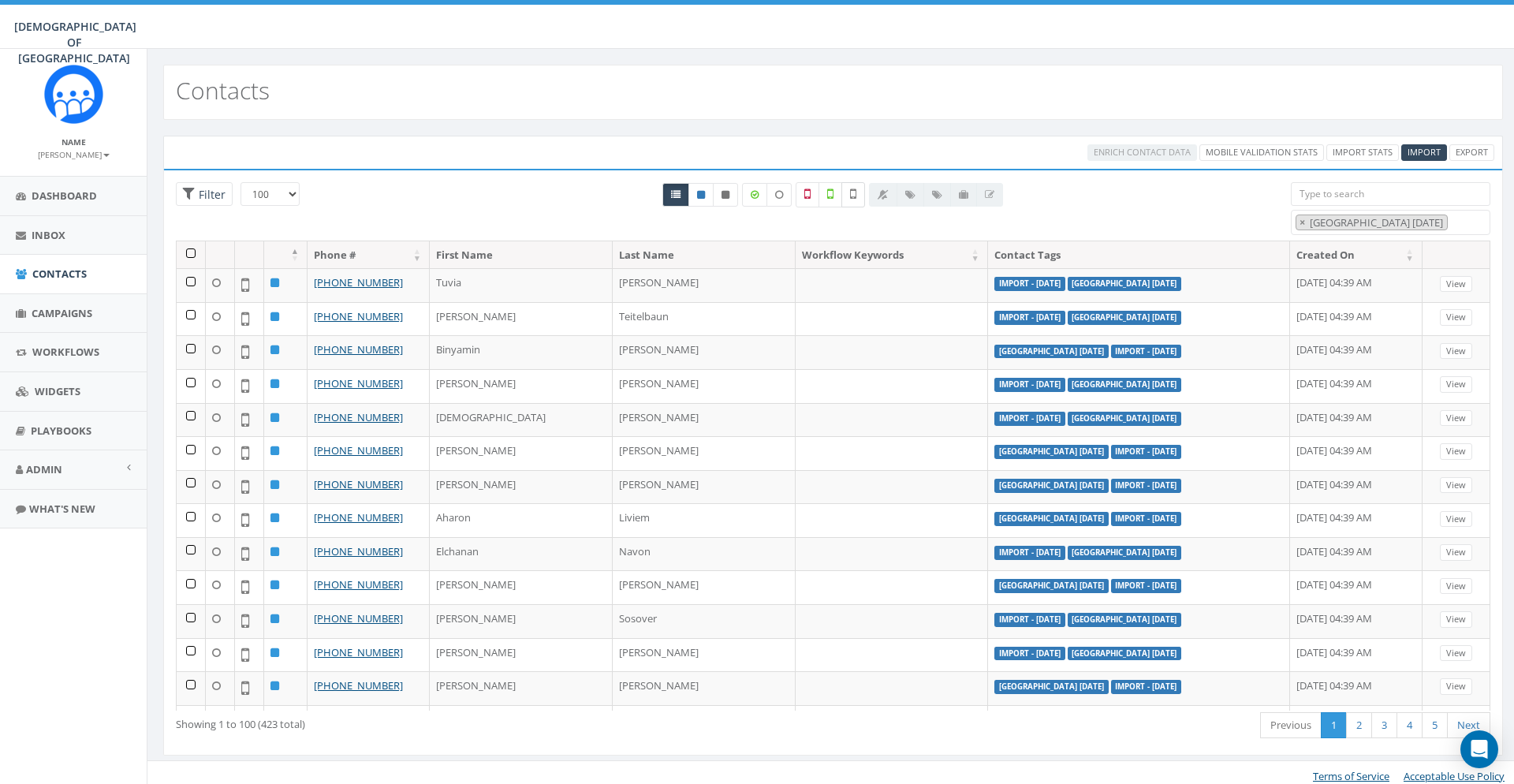
click at [858, 196] on label at bounding box center [854, 195] width 24 height 26
click at [189, 256] on th at bounding box center [191, 255] width 29 height 27
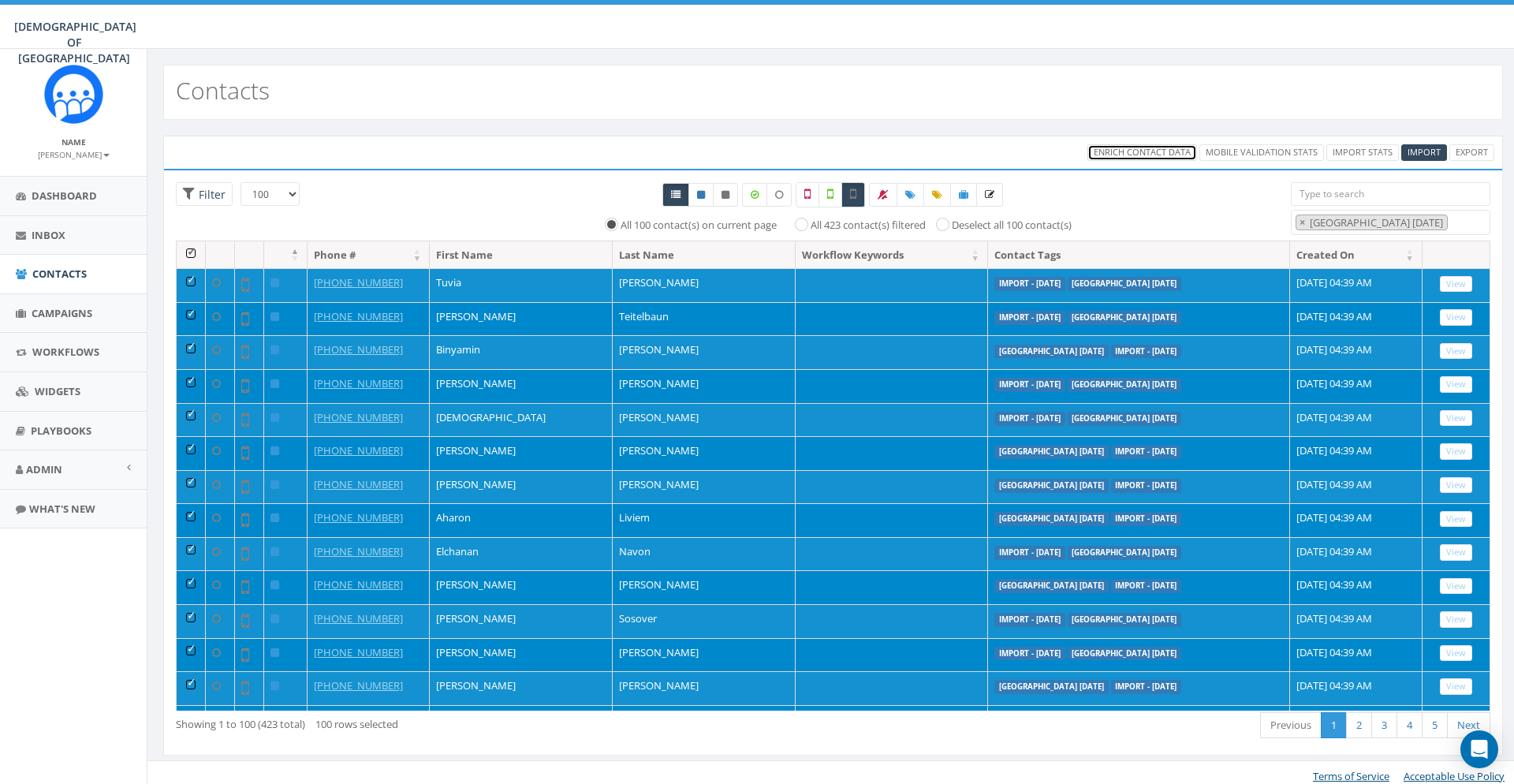
click at [1115, 148] on span "Enrich Contact Data" at bounding box center [1142, 151] width 97 height 12
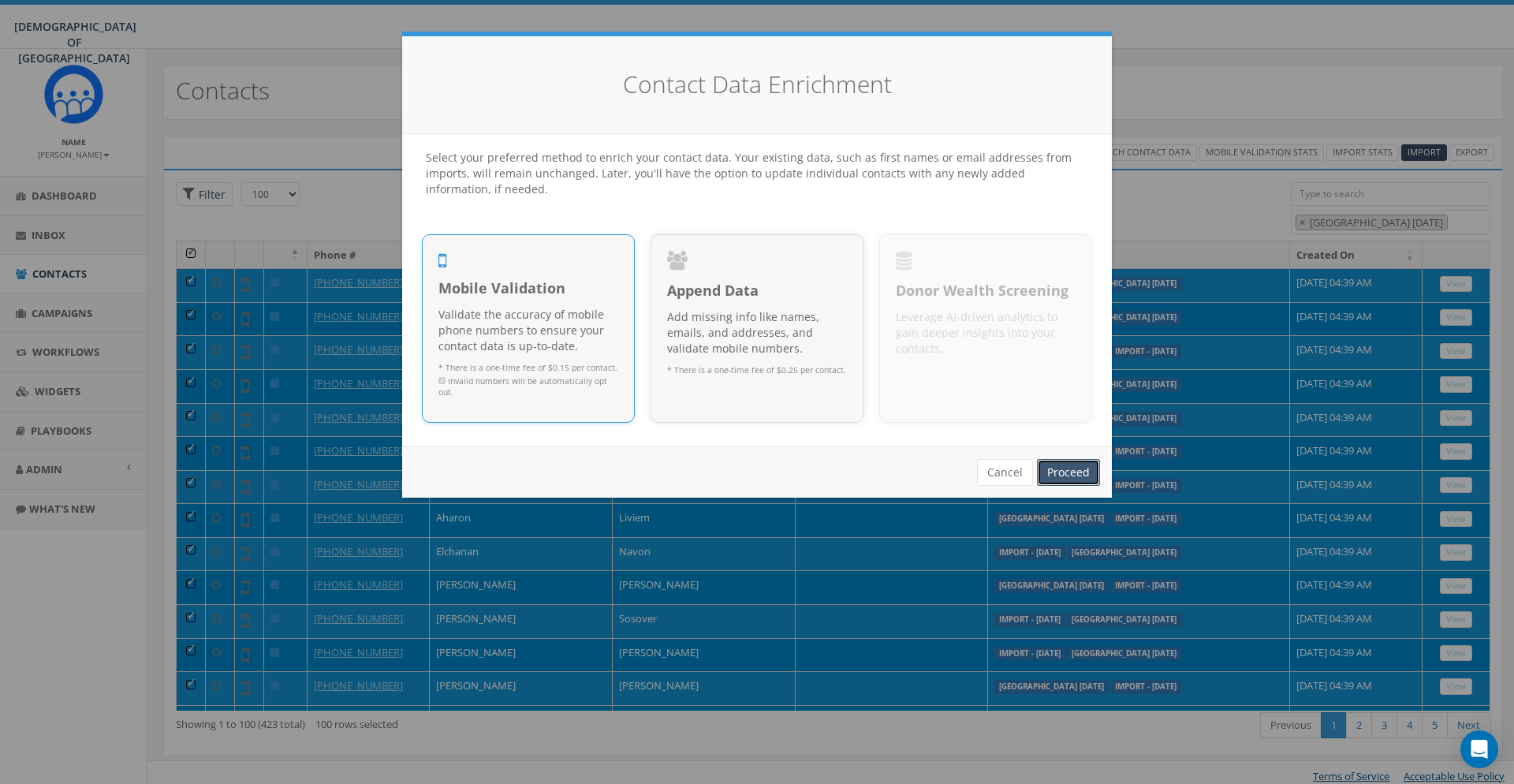
click at [1090, 480] on link "Proceed" at bounding box center [1068, 472] width 63 height 27
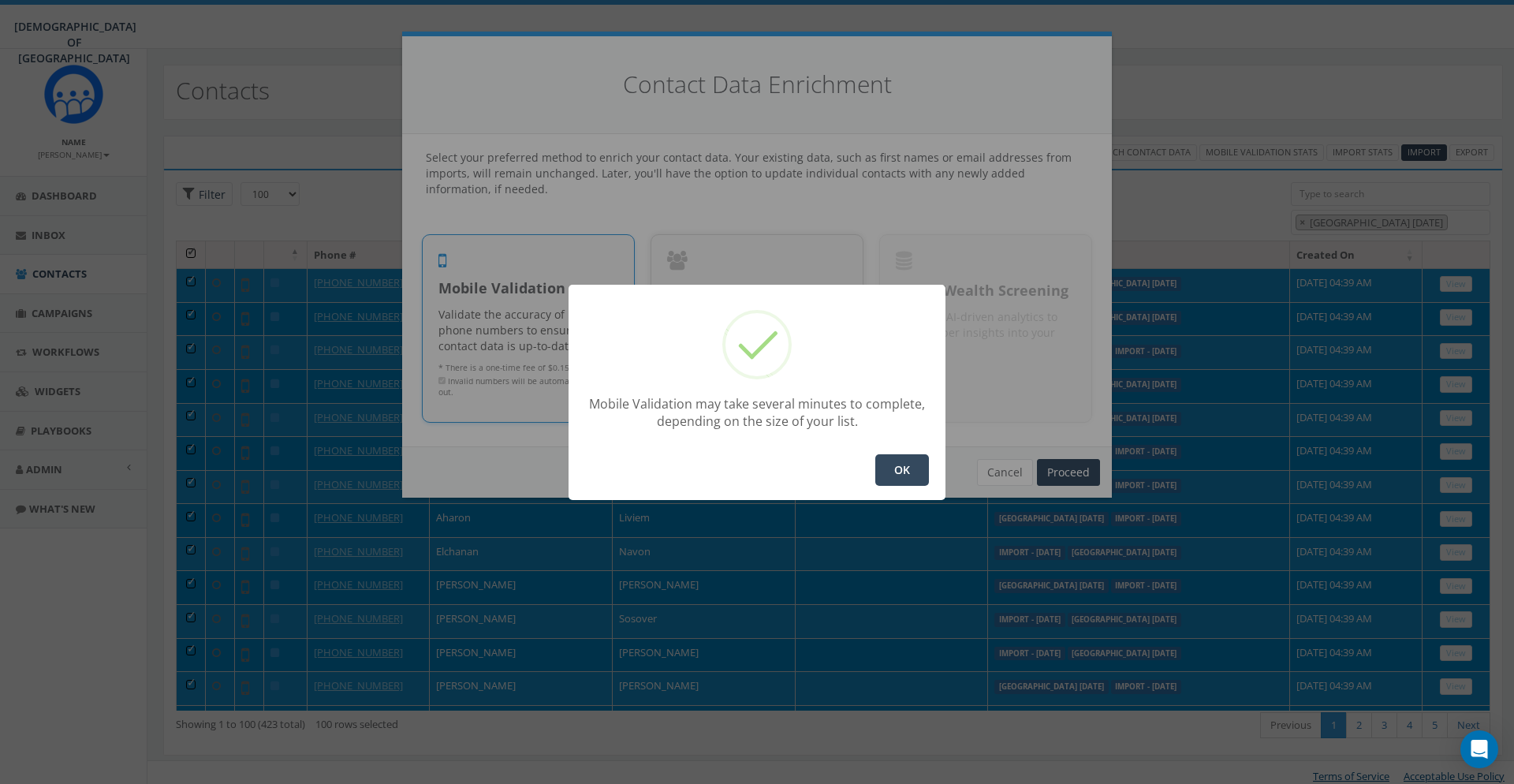
click at [909, 474] on button "OK" at bounding box center [902, 470] width 54 height 31
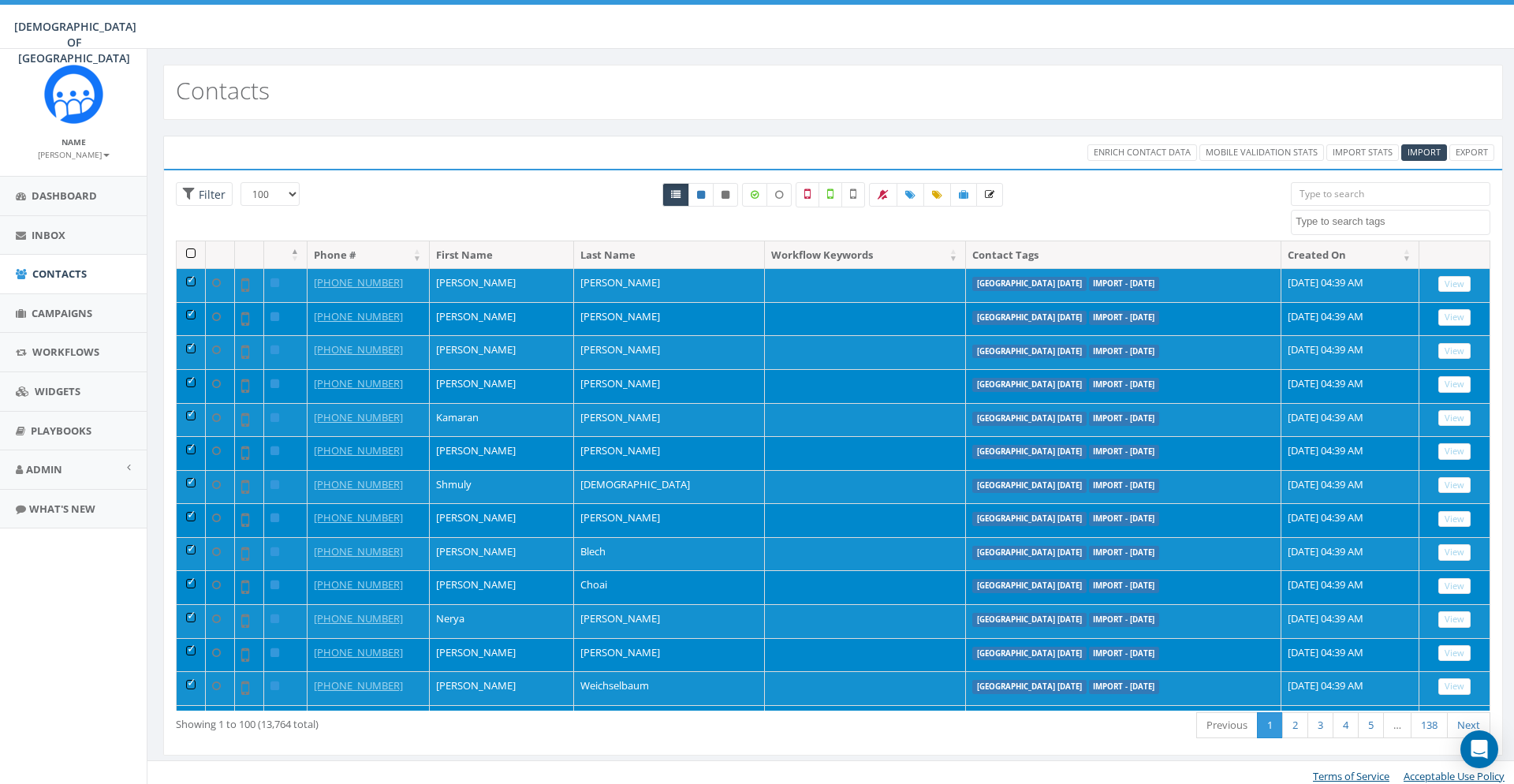
select select "100"
select select
click at [192, 252] on th at bounding box center [191, 255] width 29 height 27
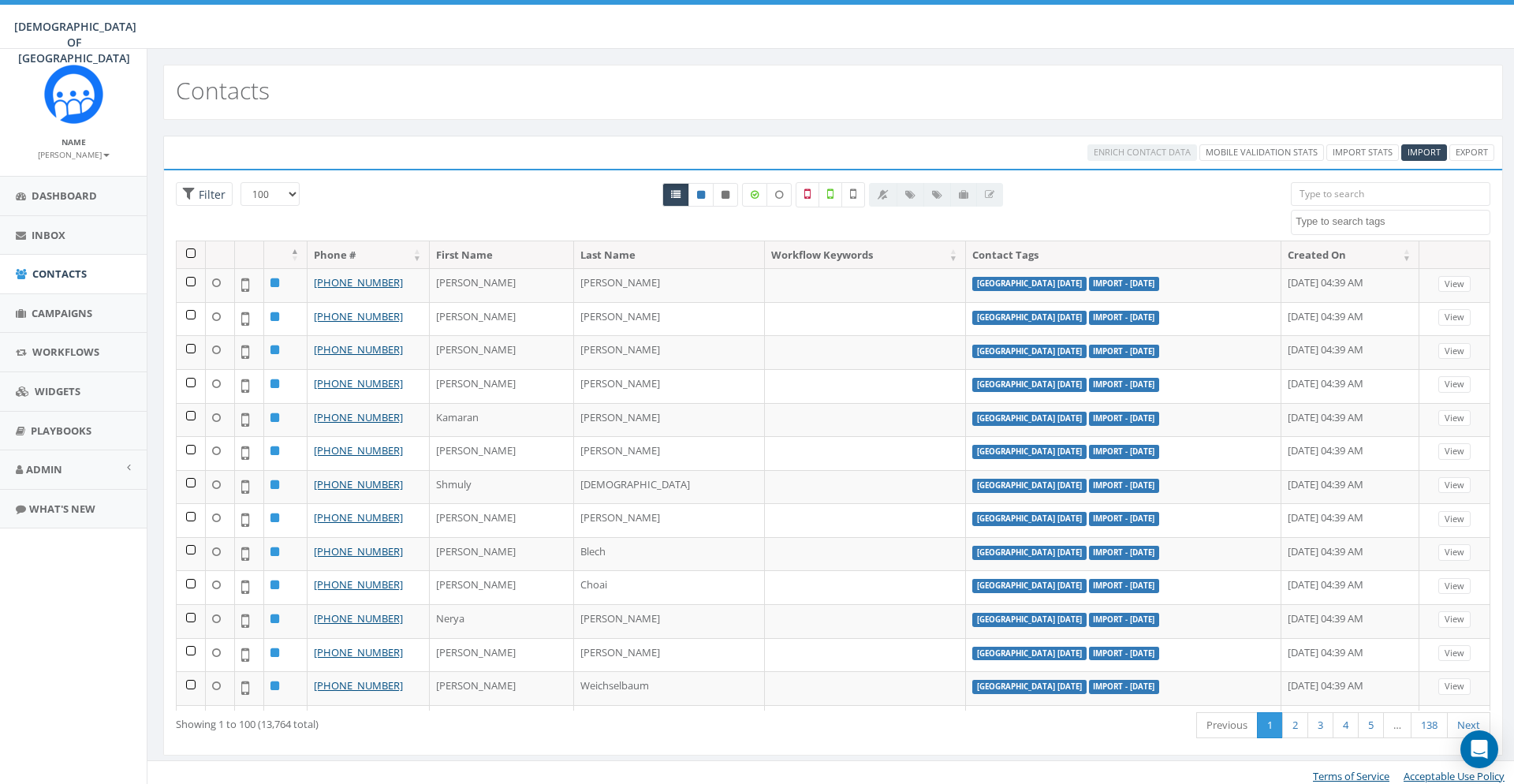
click at [1346, 225] on textarea "Search" at bounding box center [1393, 221] width 194 height 14
type textarea "ni"
select select "[GEOGRAPHIC_DATA] [DATE]"
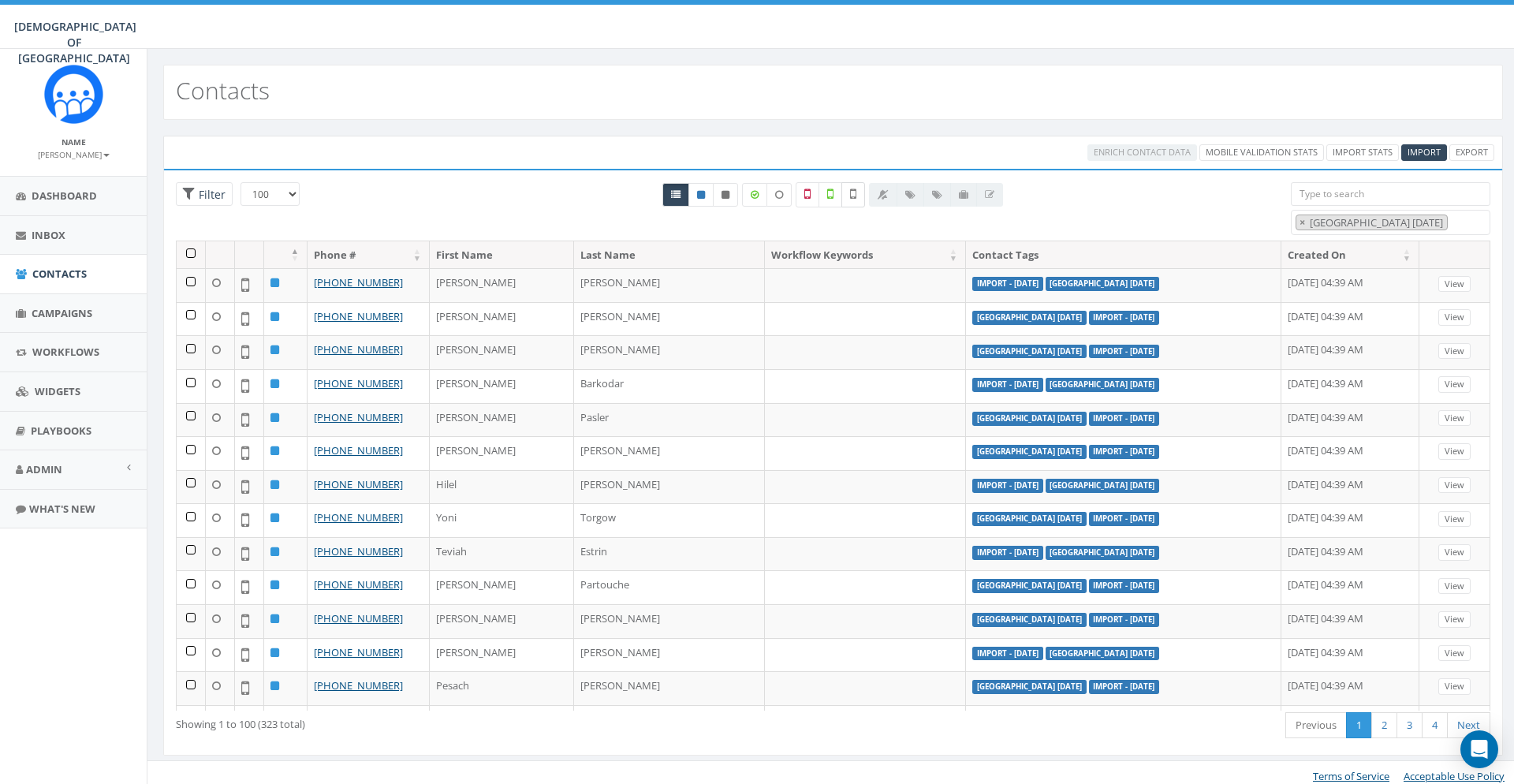
click at [852, 194] on icon at bounding box center [853, 193] width 6 height 14
click at [191, 251] on th at bounding box center [191, 255] width 29 height 27
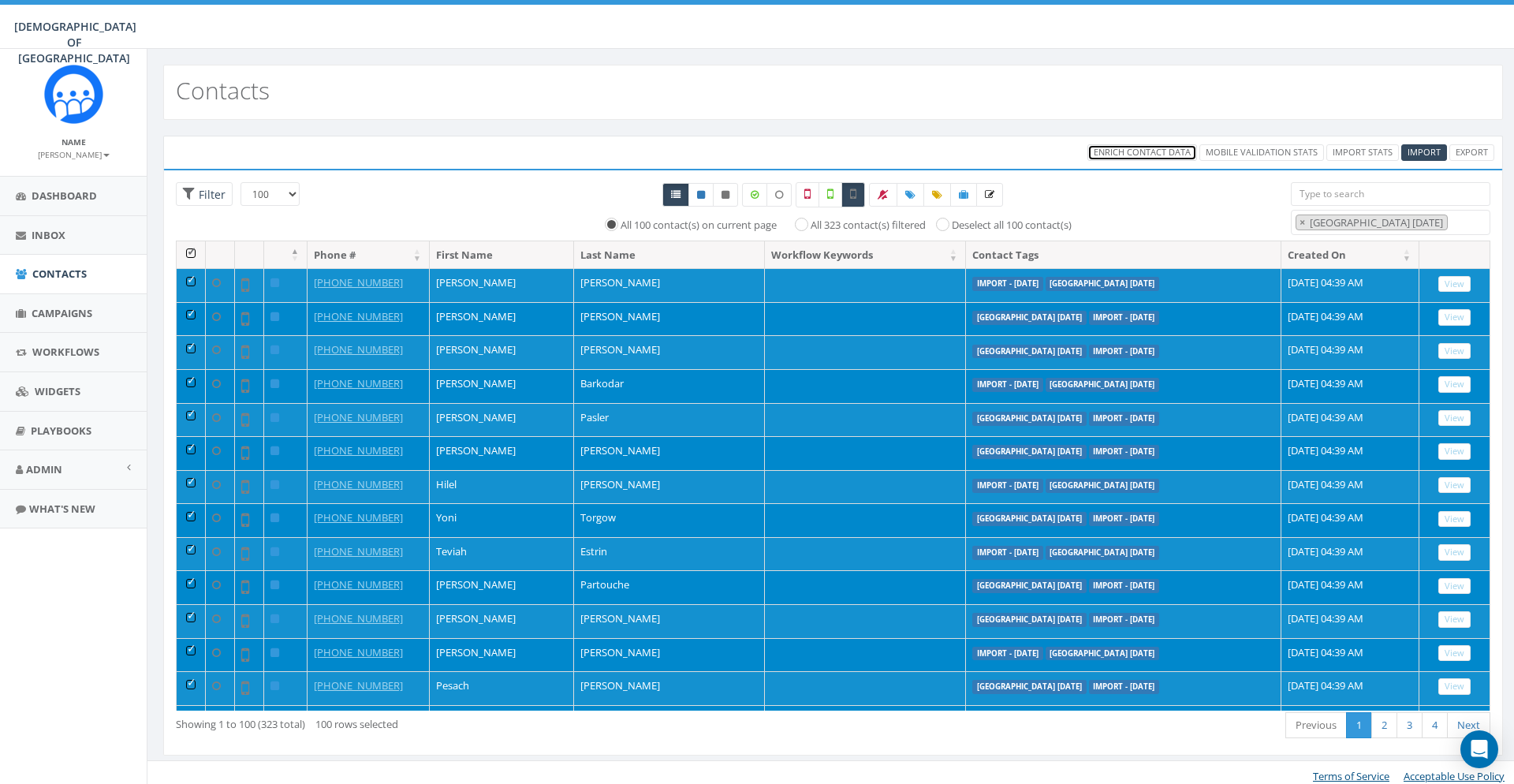
click at [1109, 147] on link "Enrich Contact Data" at bounding box center [1142, 153] width 110 height 16
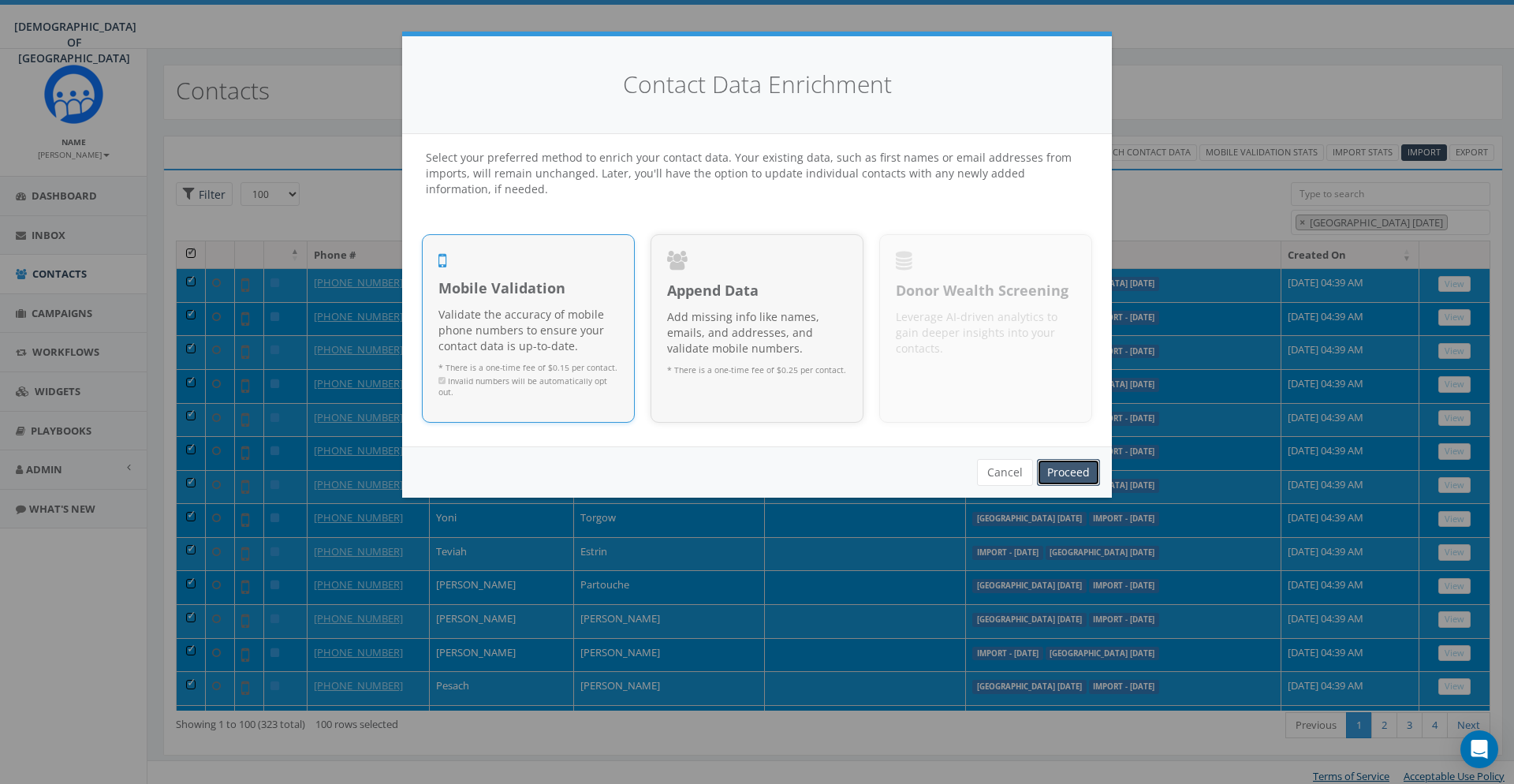
click at [1082, 467] on link "Proceed" at bounding box center [1068, 472] width 63 height 27
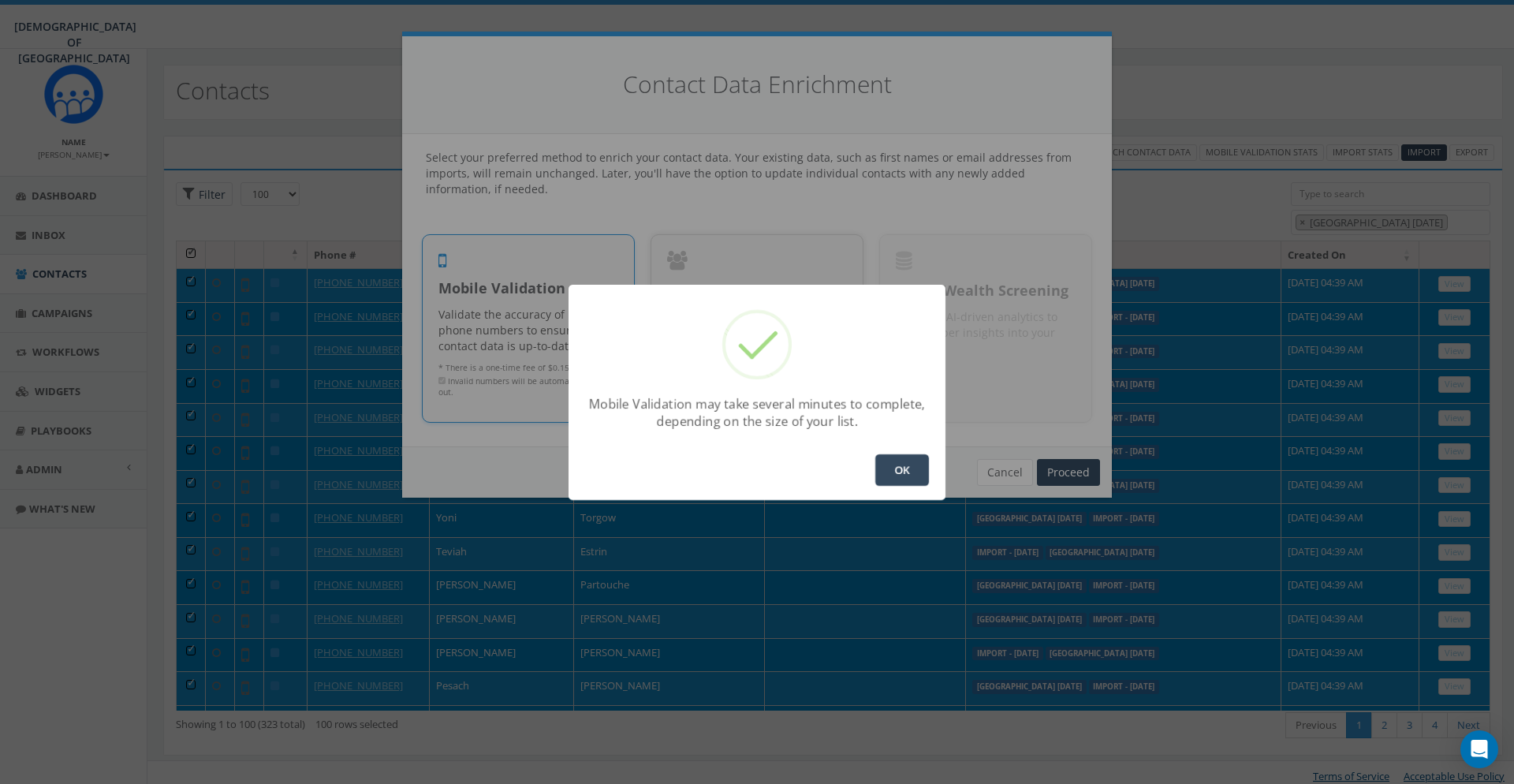
click at [917, 469] on button "OK" at bounding box center [902, 470] width 54 height 31
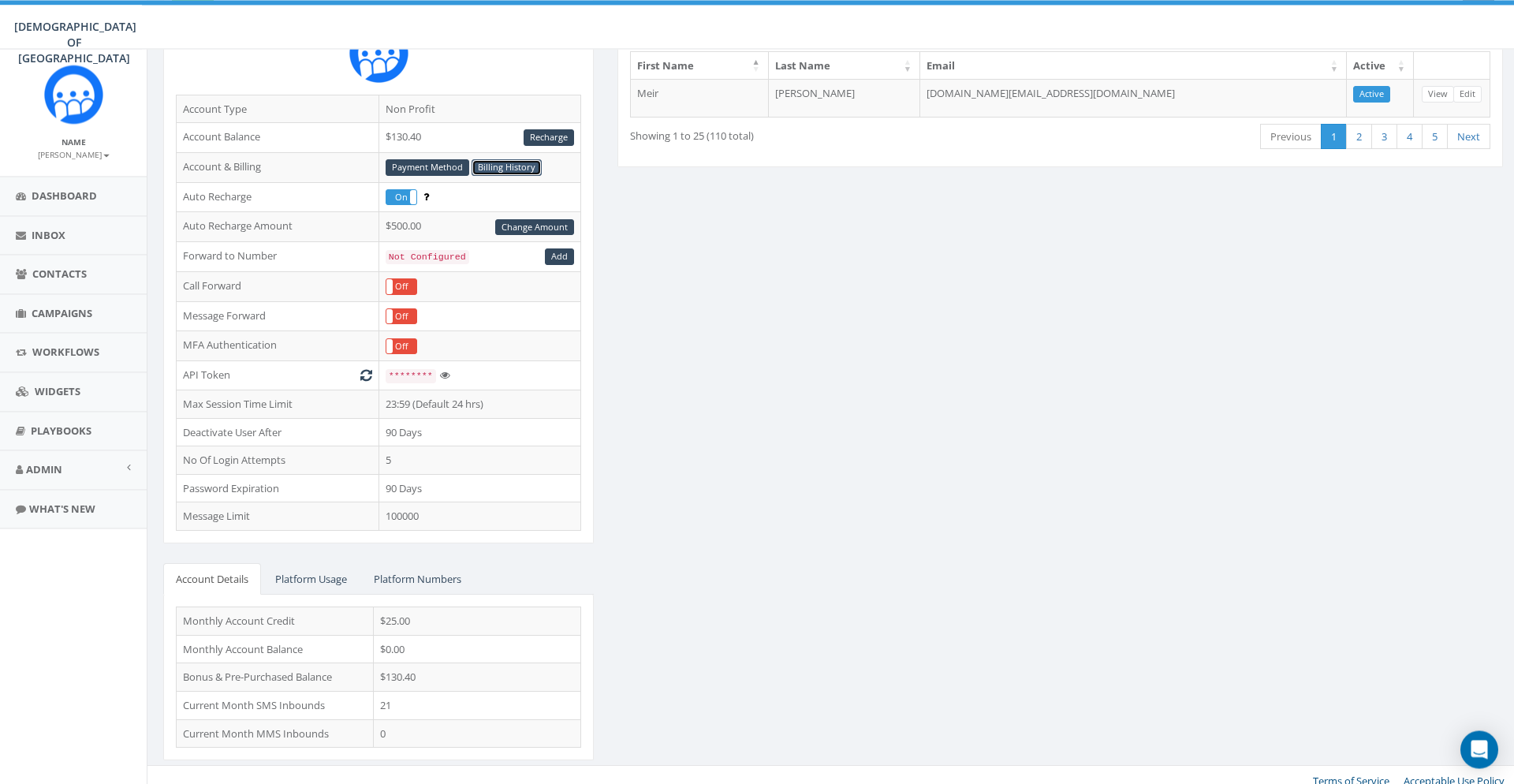
scroll to position [170, 0]
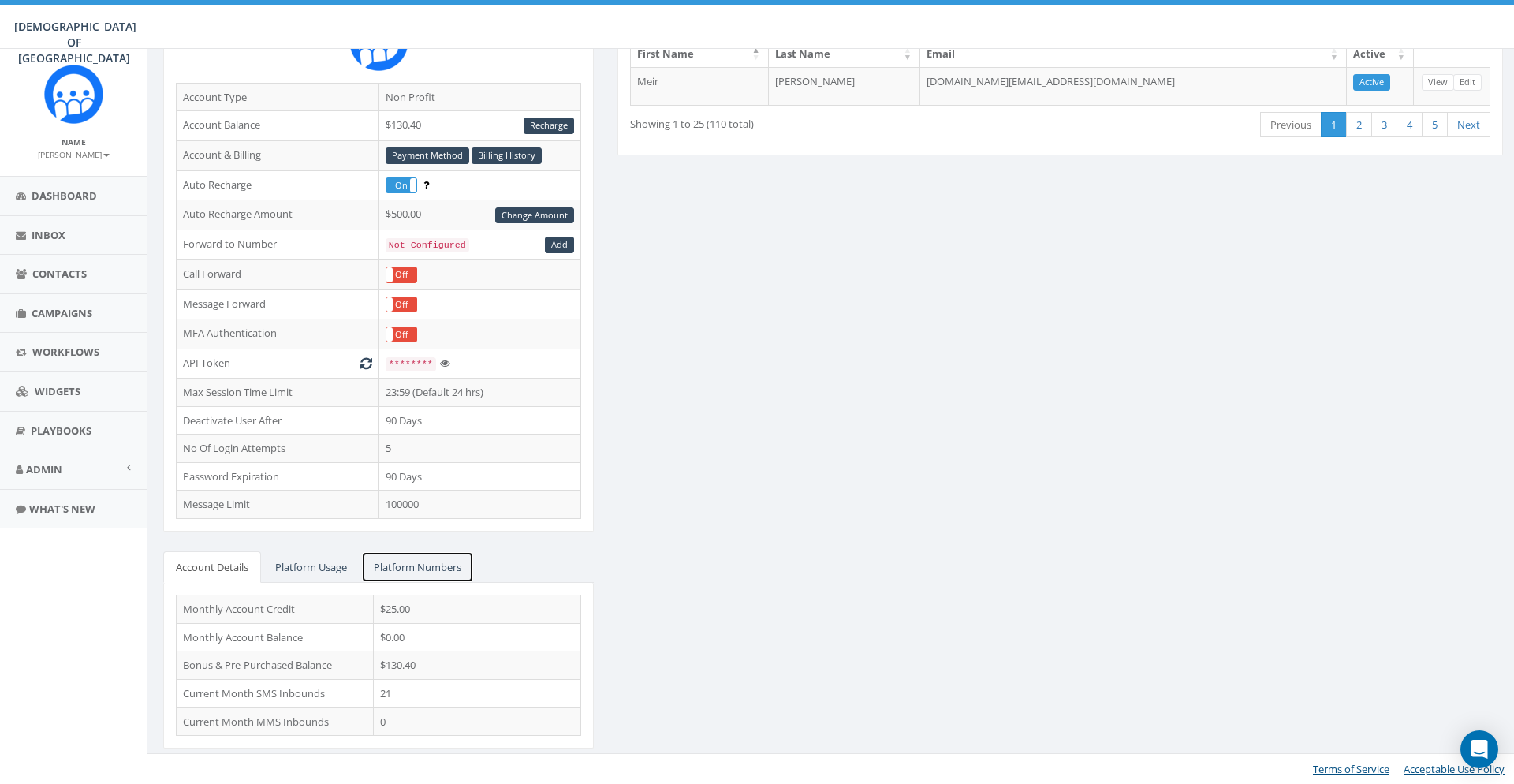
click at [457, 558] on link "Platform Numbers" at bounding box center [417, 567] width 113 height 32
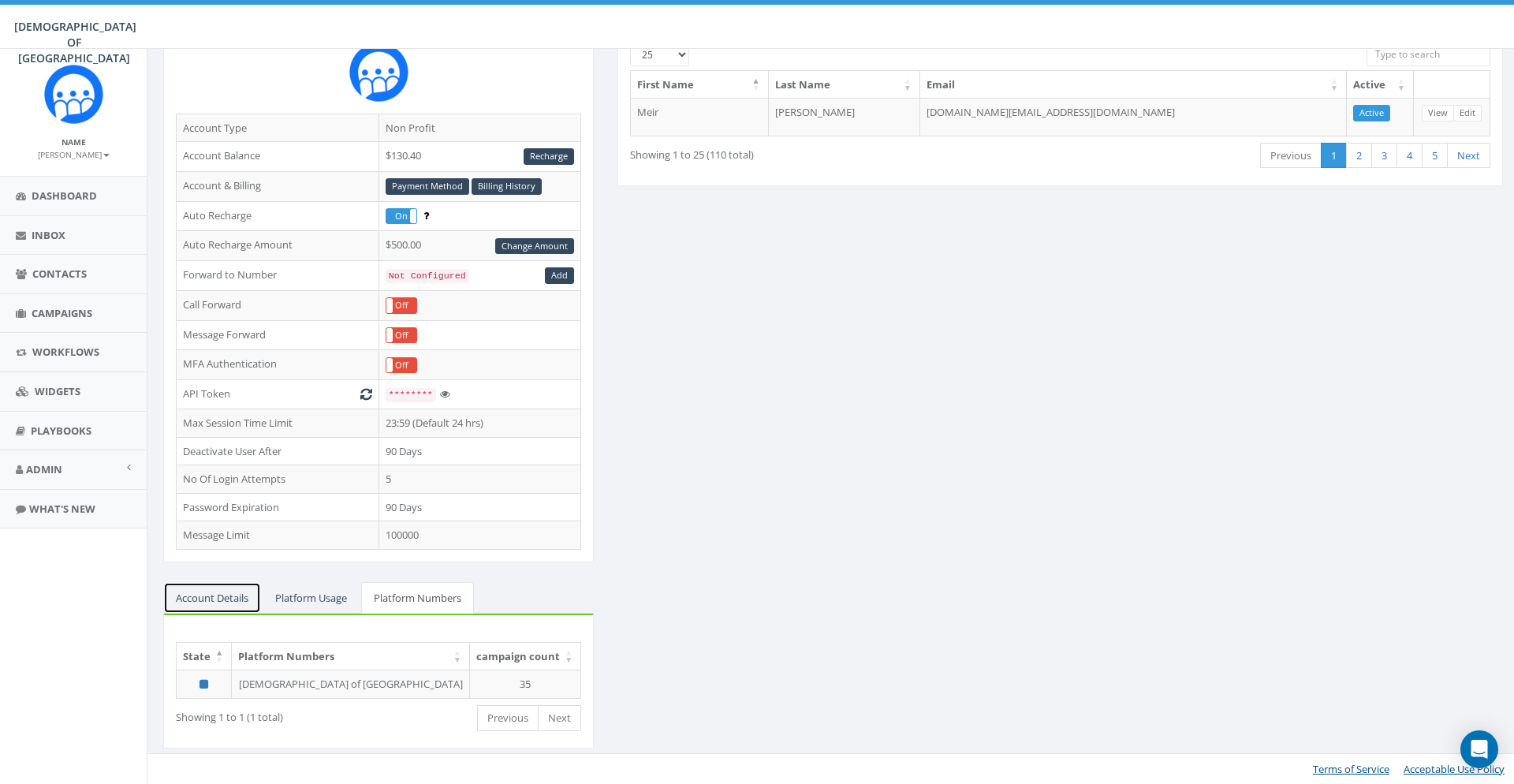
click at [204, 588] on link "Account Details" at bounding box center [212, 597] width 98 height 32
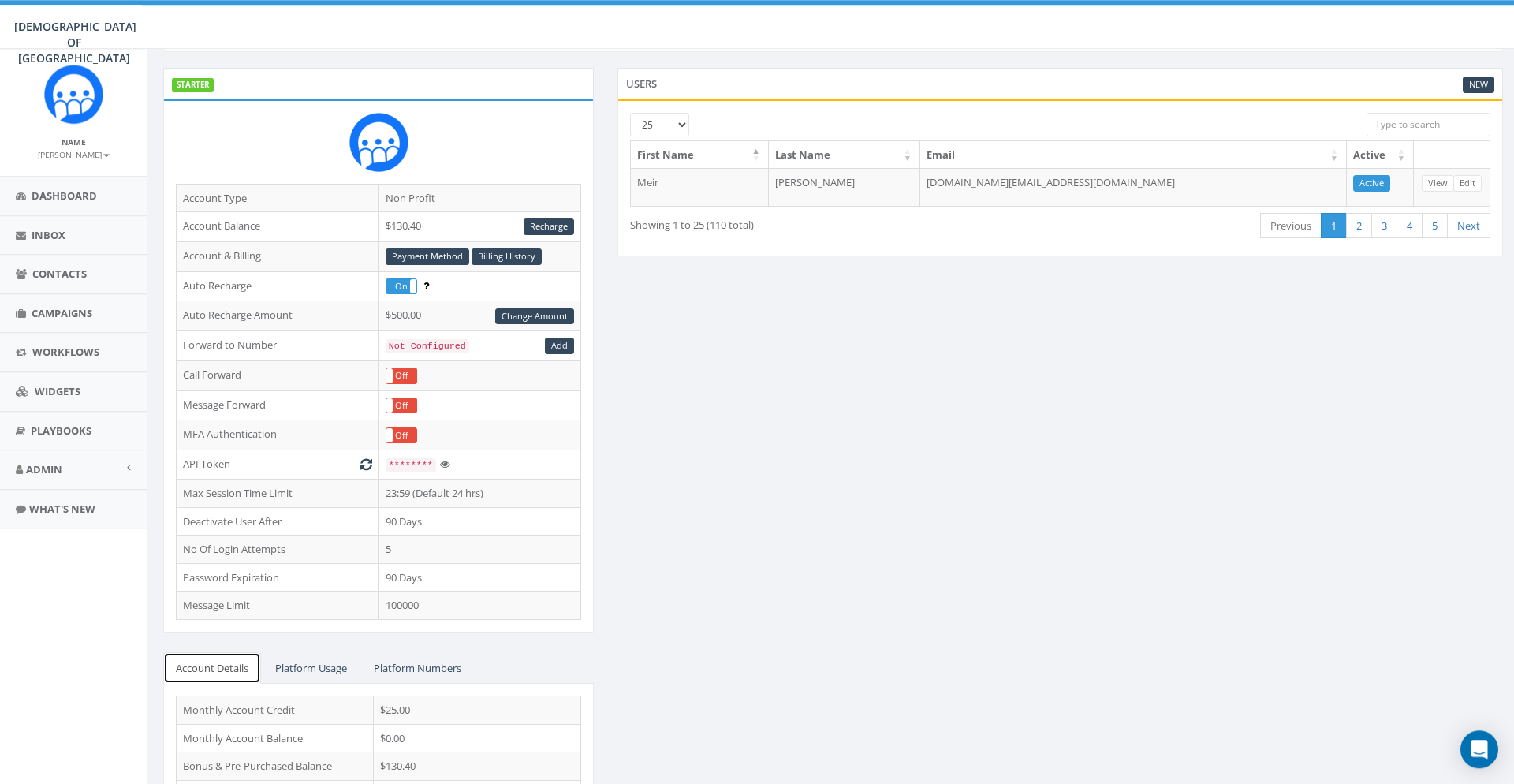
scroll to position [0, 0]
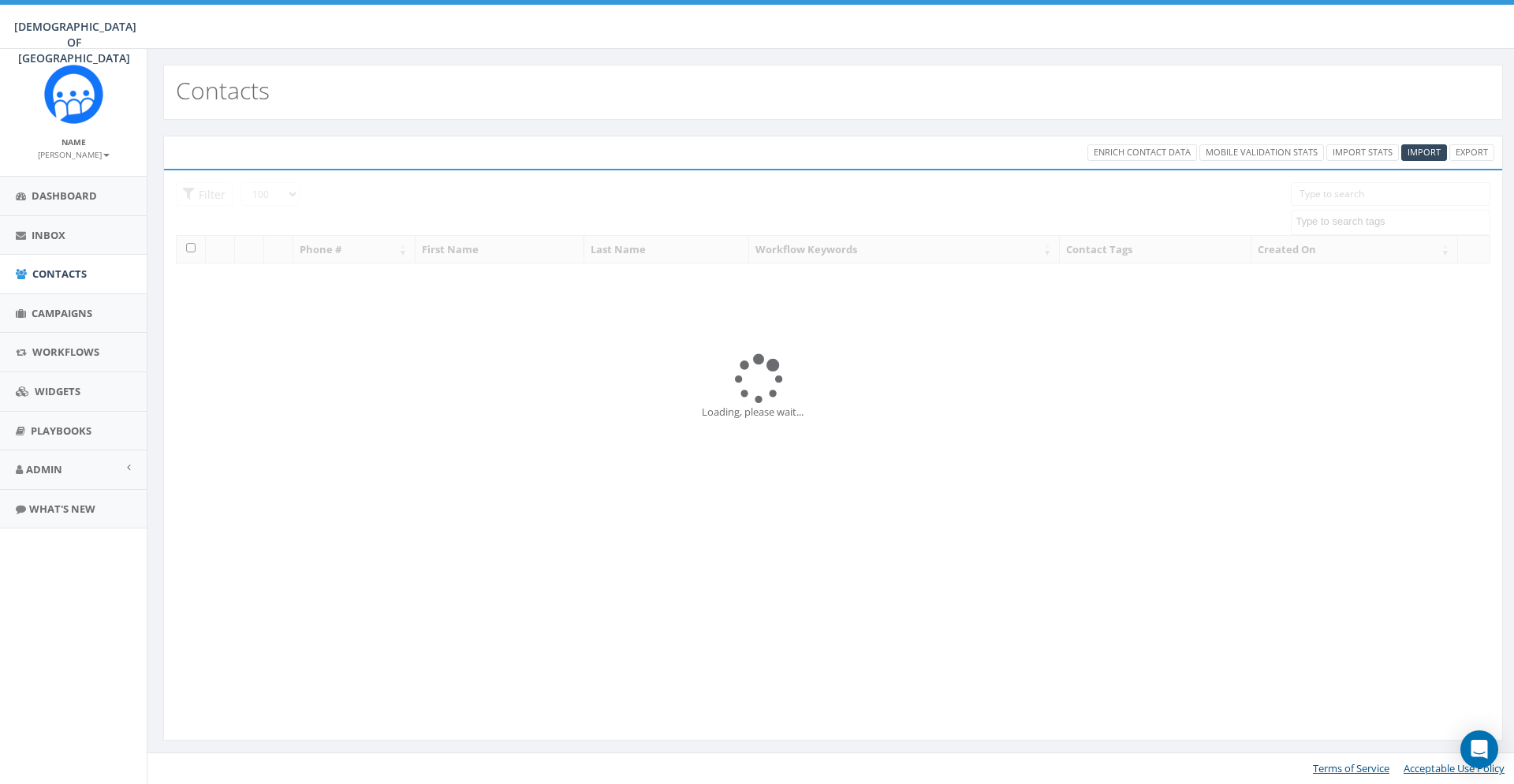
select select "100"
select select
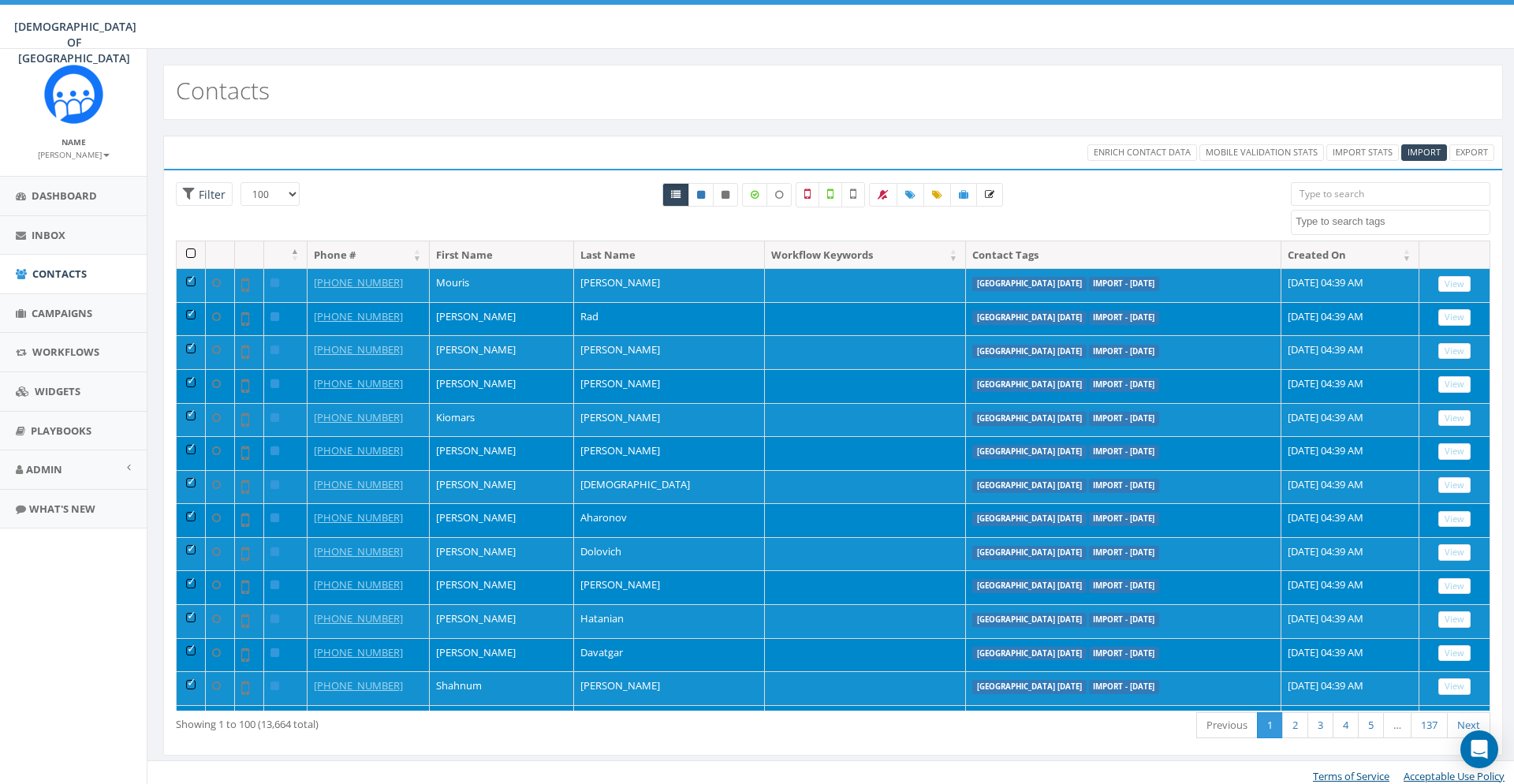
click at [187, 253] on th at bounding box center [191, 255] width 29 height 27
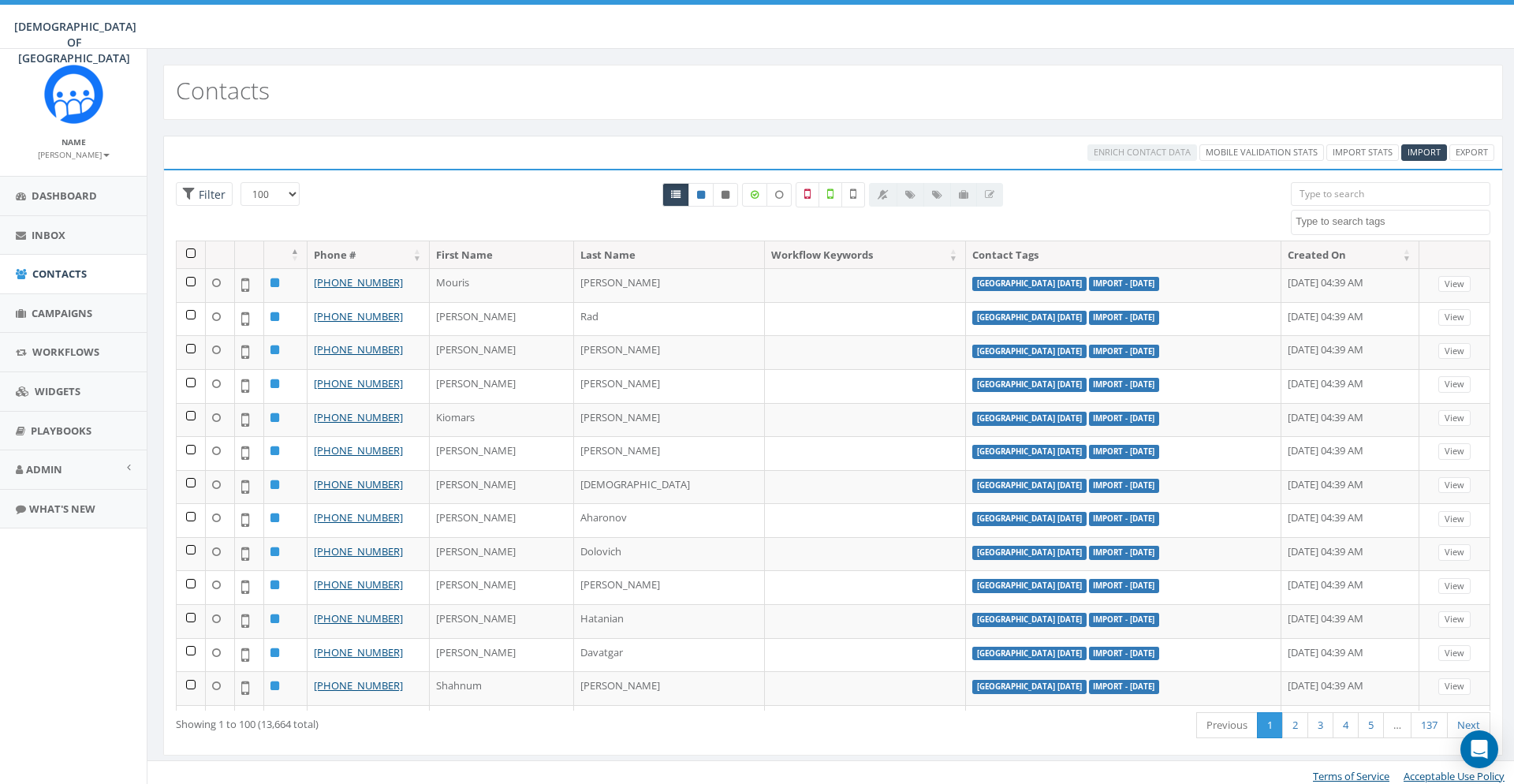
click at [1302, 219] on textarea "Search" at bounding box center [1393, 221] width 194 height 14
type textarea "ni"
select select "[GEOGRAPHIC_DATA] [DATE]"
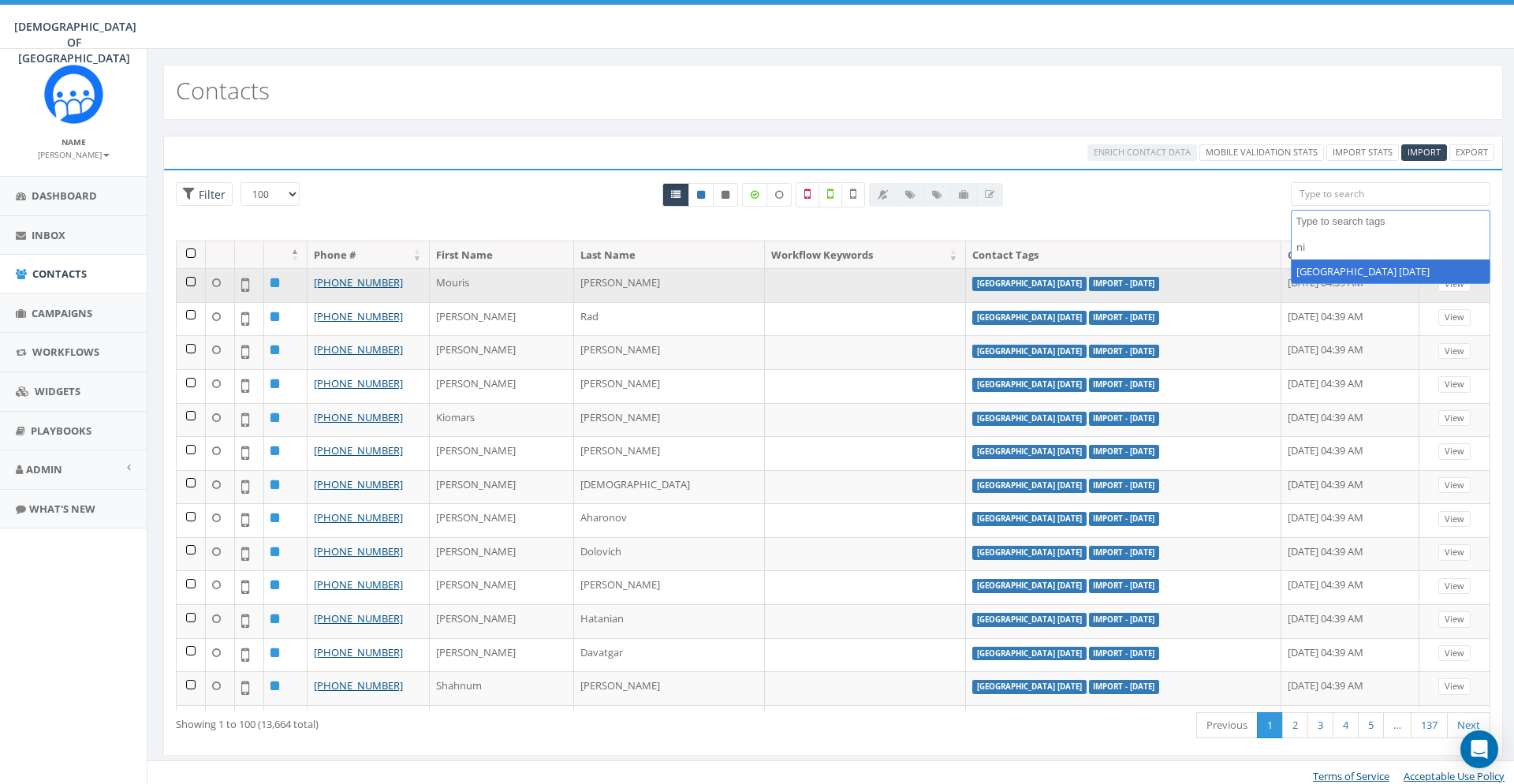
scroll to position [514, 0]
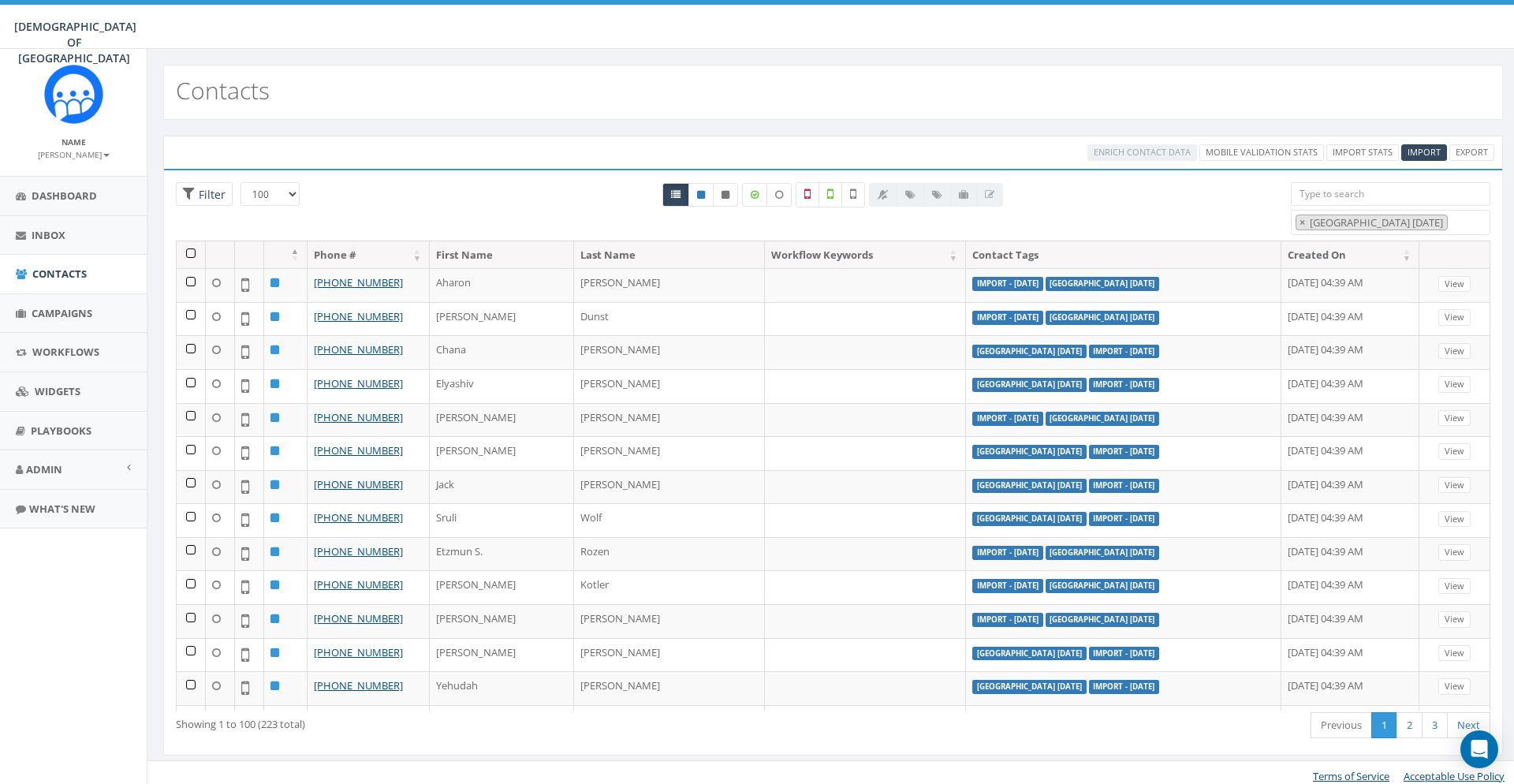
click at [189, 246] on th at bounding box center [191, 255] width 29 height 27
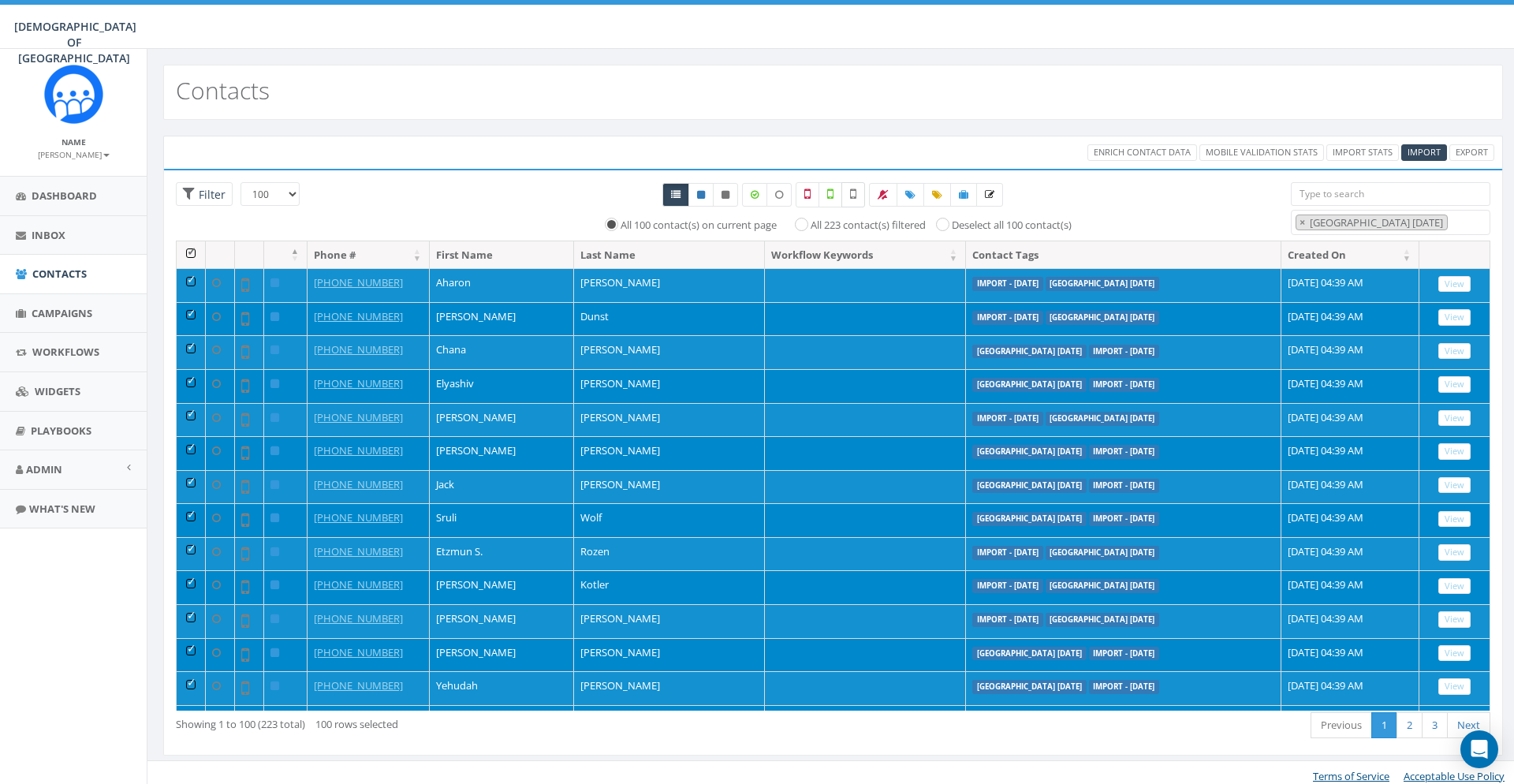
click at [853, 191] on icon at bounding box center [853, 193] width 6 height 14
click at [186, 248] on th at bounding box center [191, 255] width 29 height 27
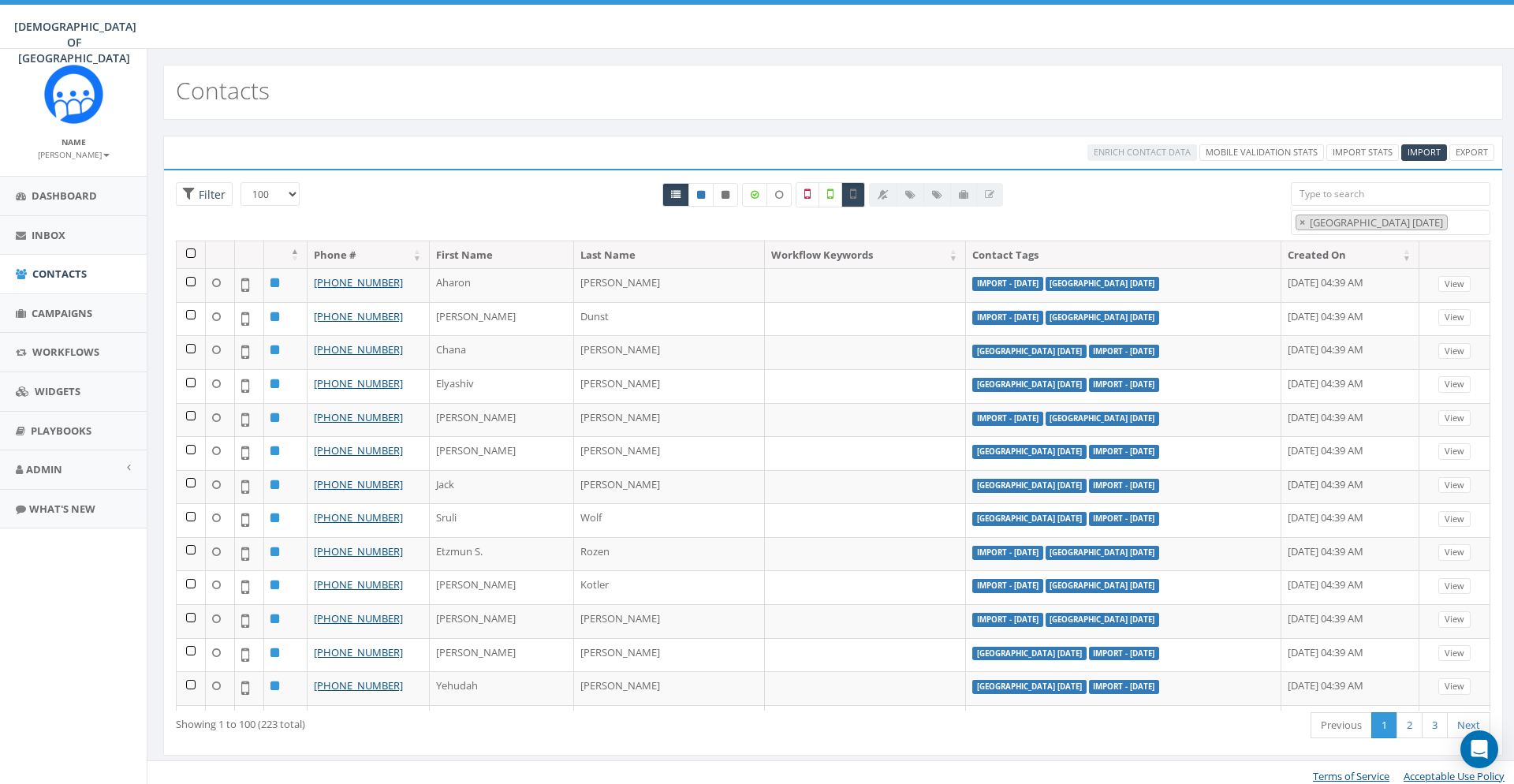
click at [191, 246] on th at bounding box center [191, 255] width 29 height 27
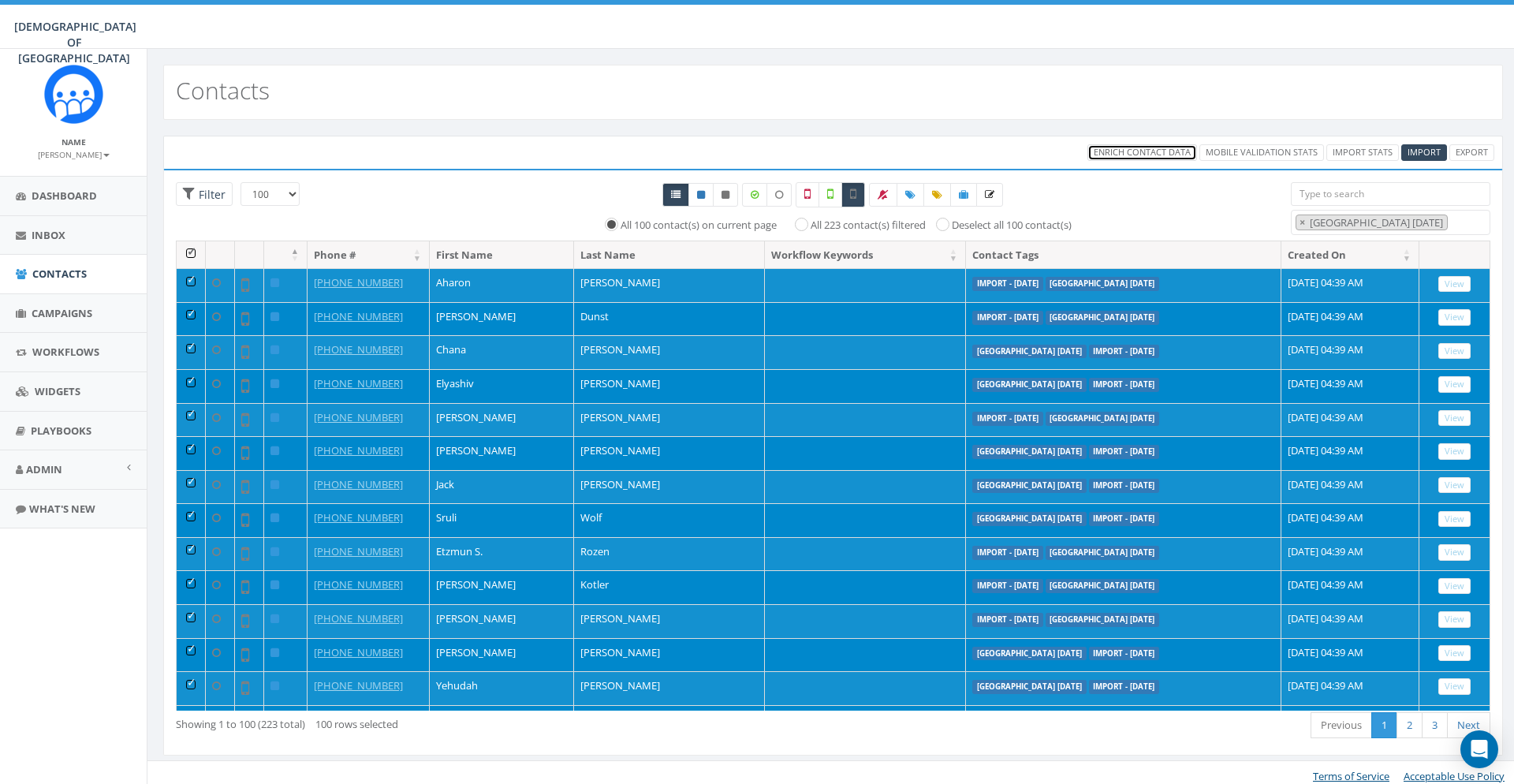
click at [1182, 146] on link "Enrich Contact Data" at bounding box center [1142, 153] width 110 height 16
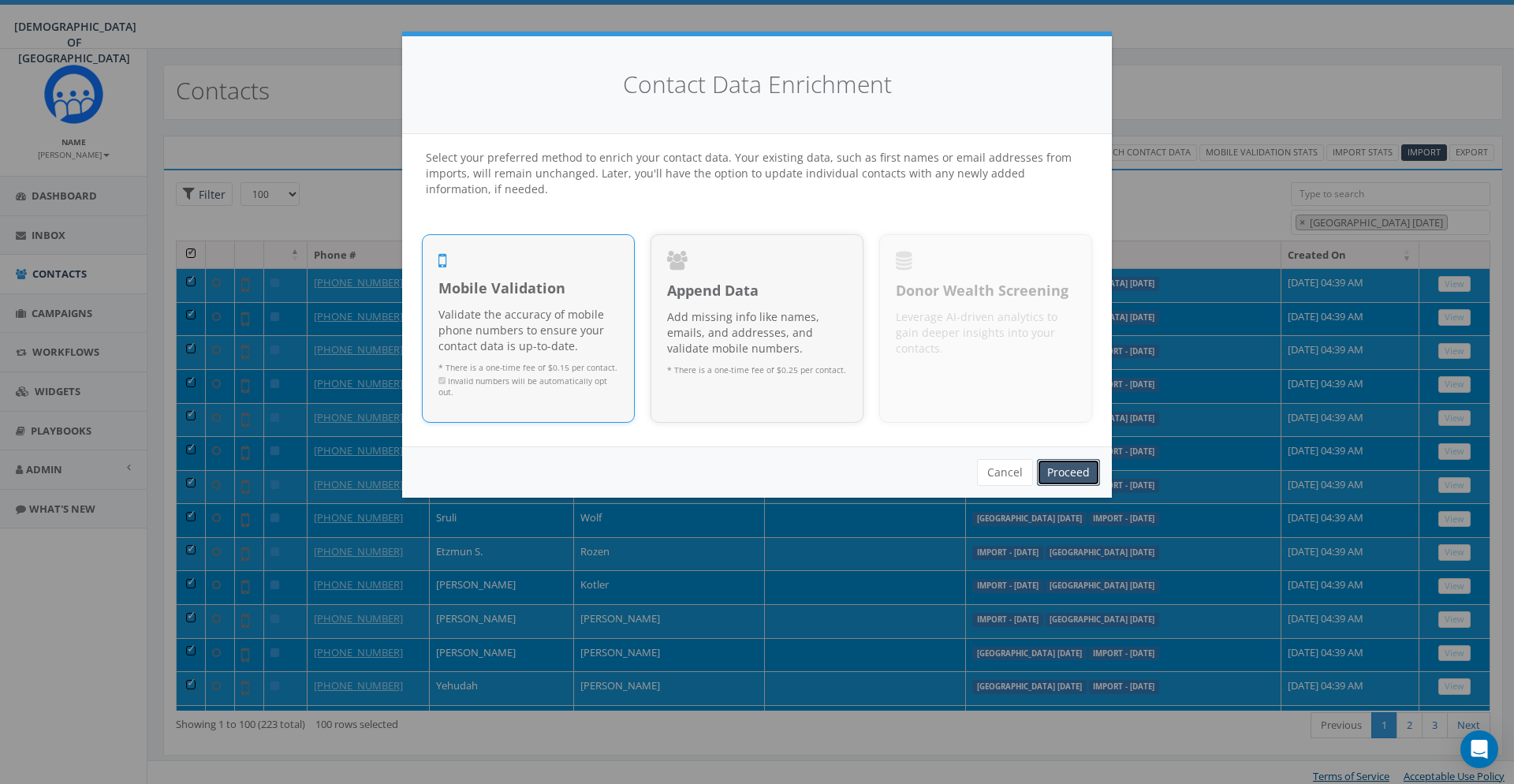
click at [1081, 468] on link "Proceed" at bounding box center [1068, 472] width 63 height 27
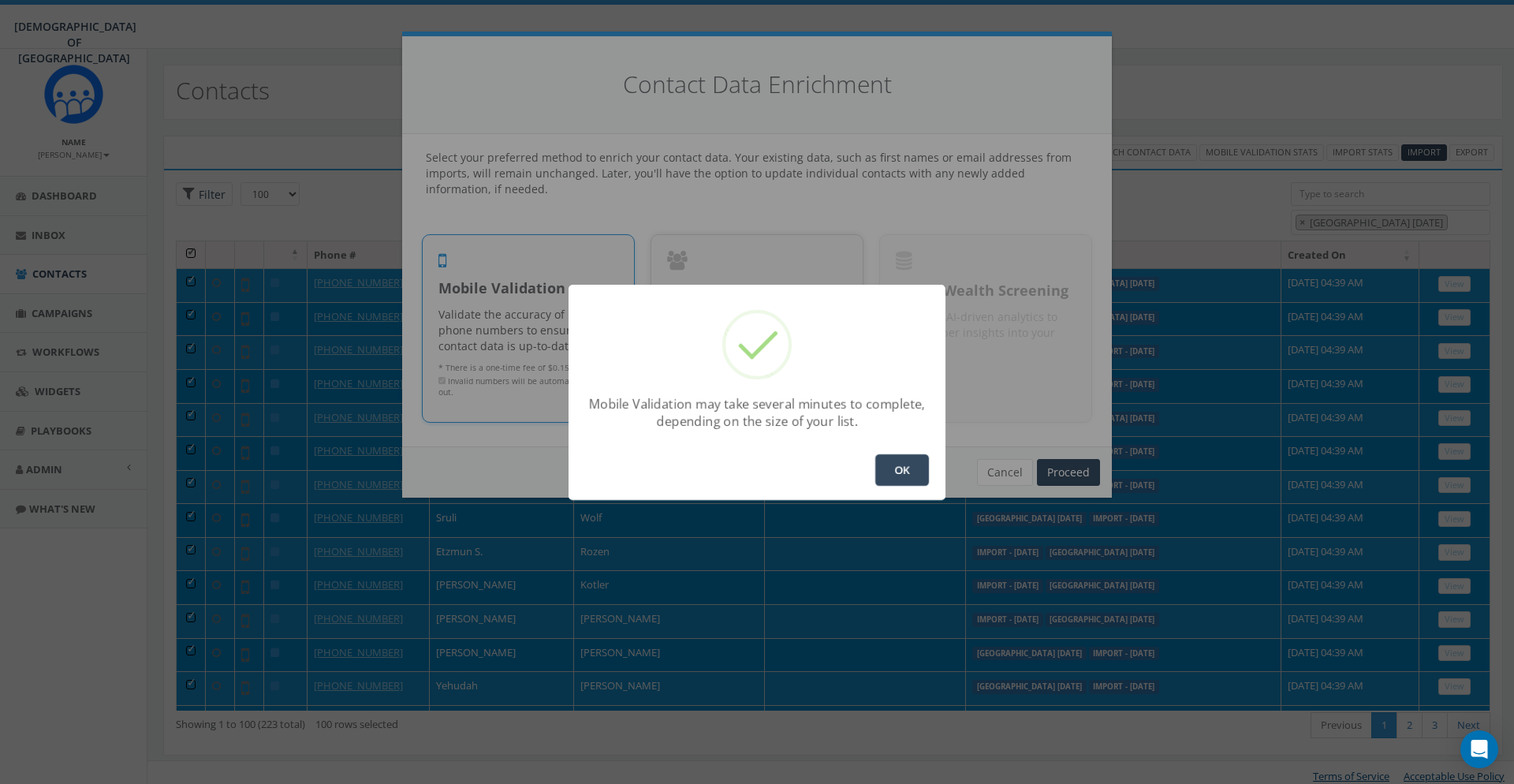
click at [889, 463] on button "OK" at bounding box center [902, 470] width 54 height 31
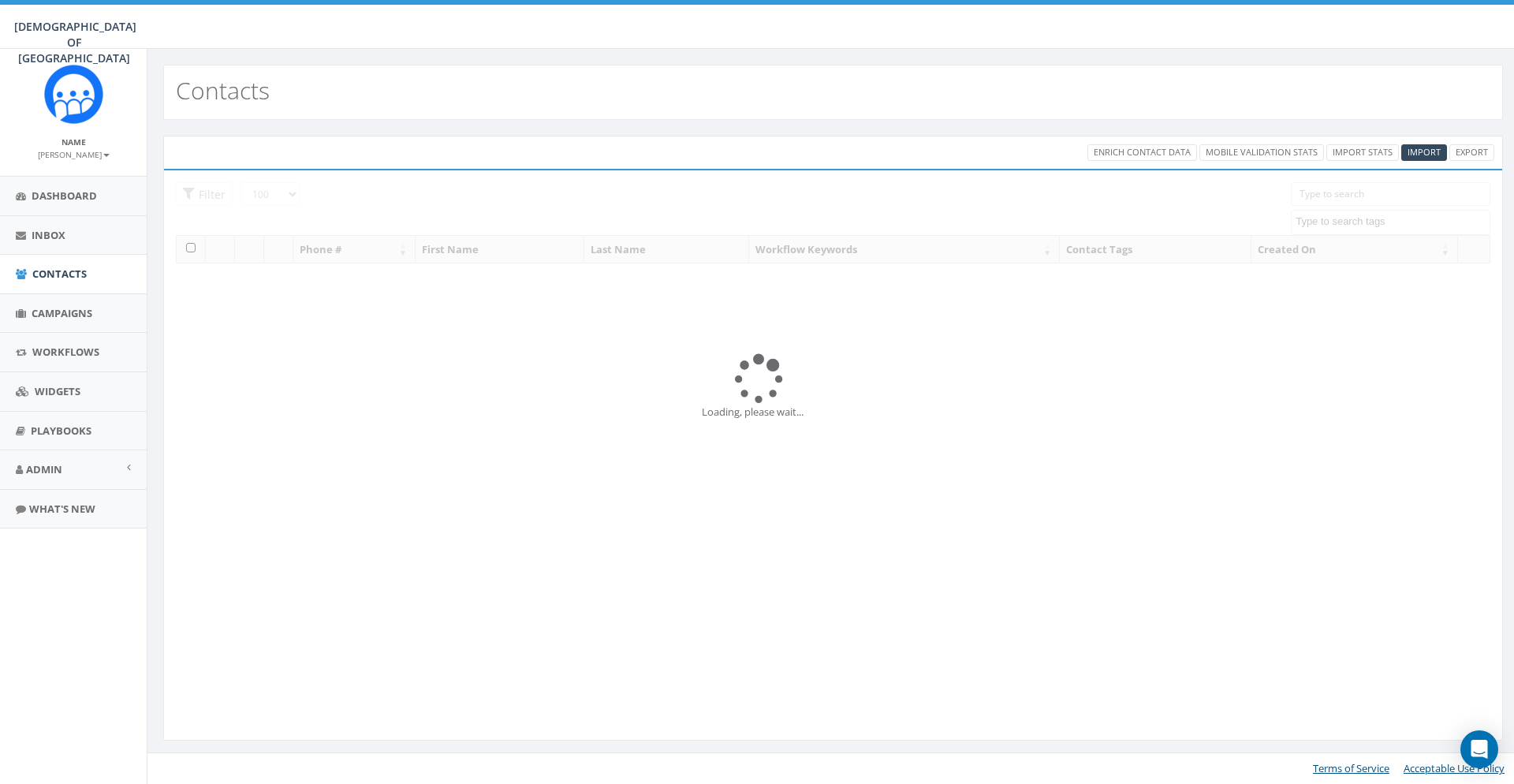
select select "100"
select select
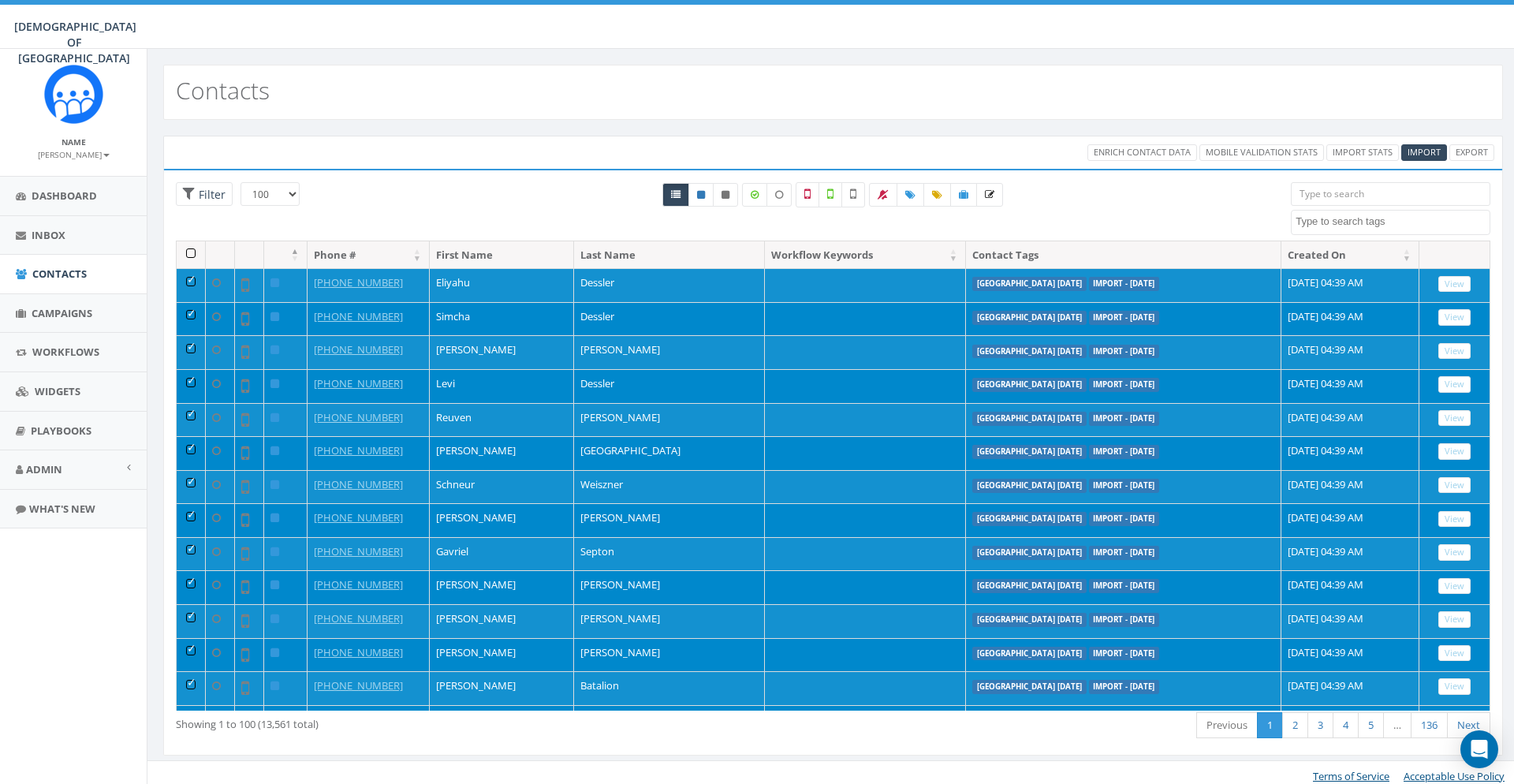
click at [196, 249] on th at bounding box center [191, 255] width 29 height 27
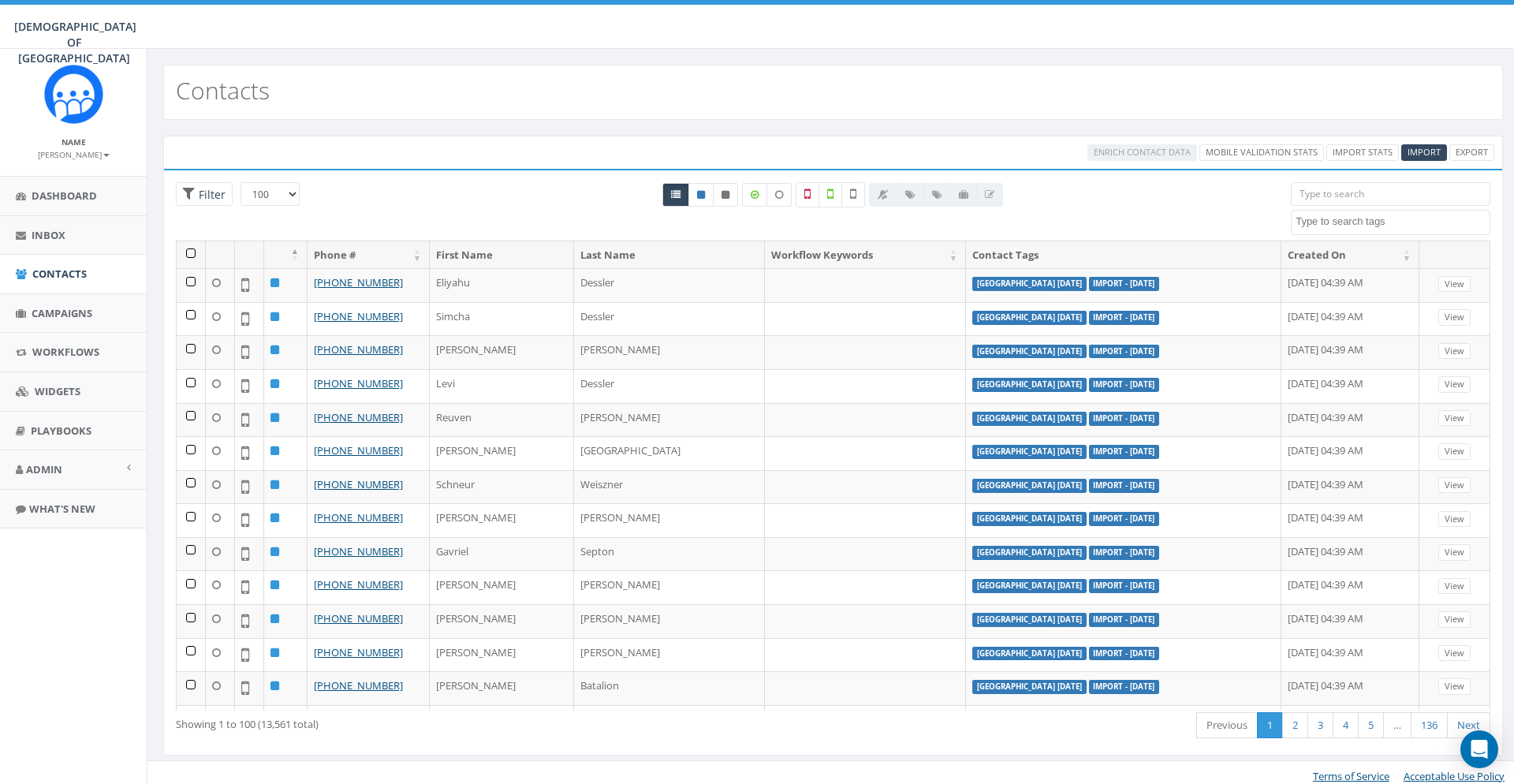
click at [1415, 219] on textarea "Search" at bounding box center [1393, 221] width 194 height 14
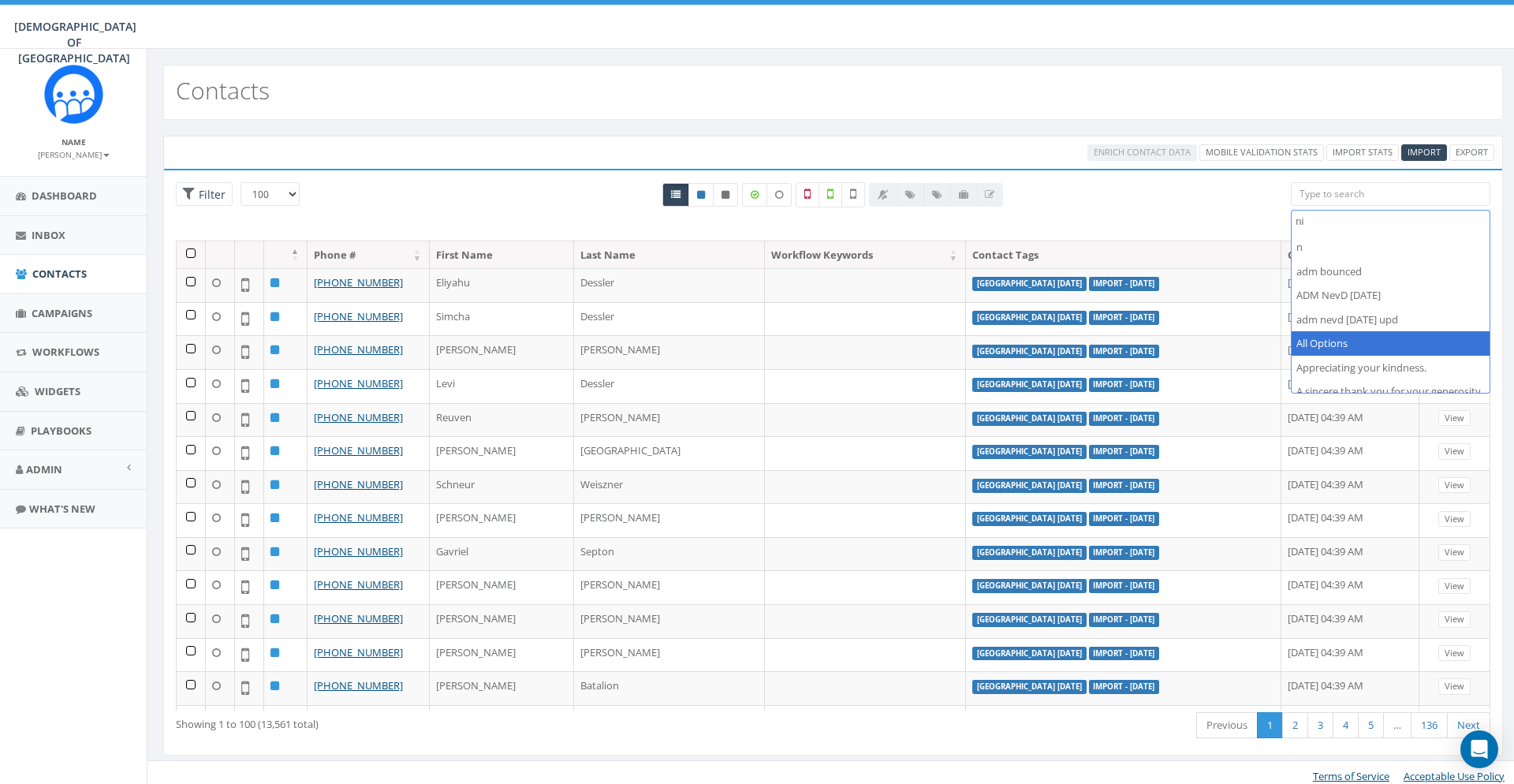
scroll to position [0, 0]
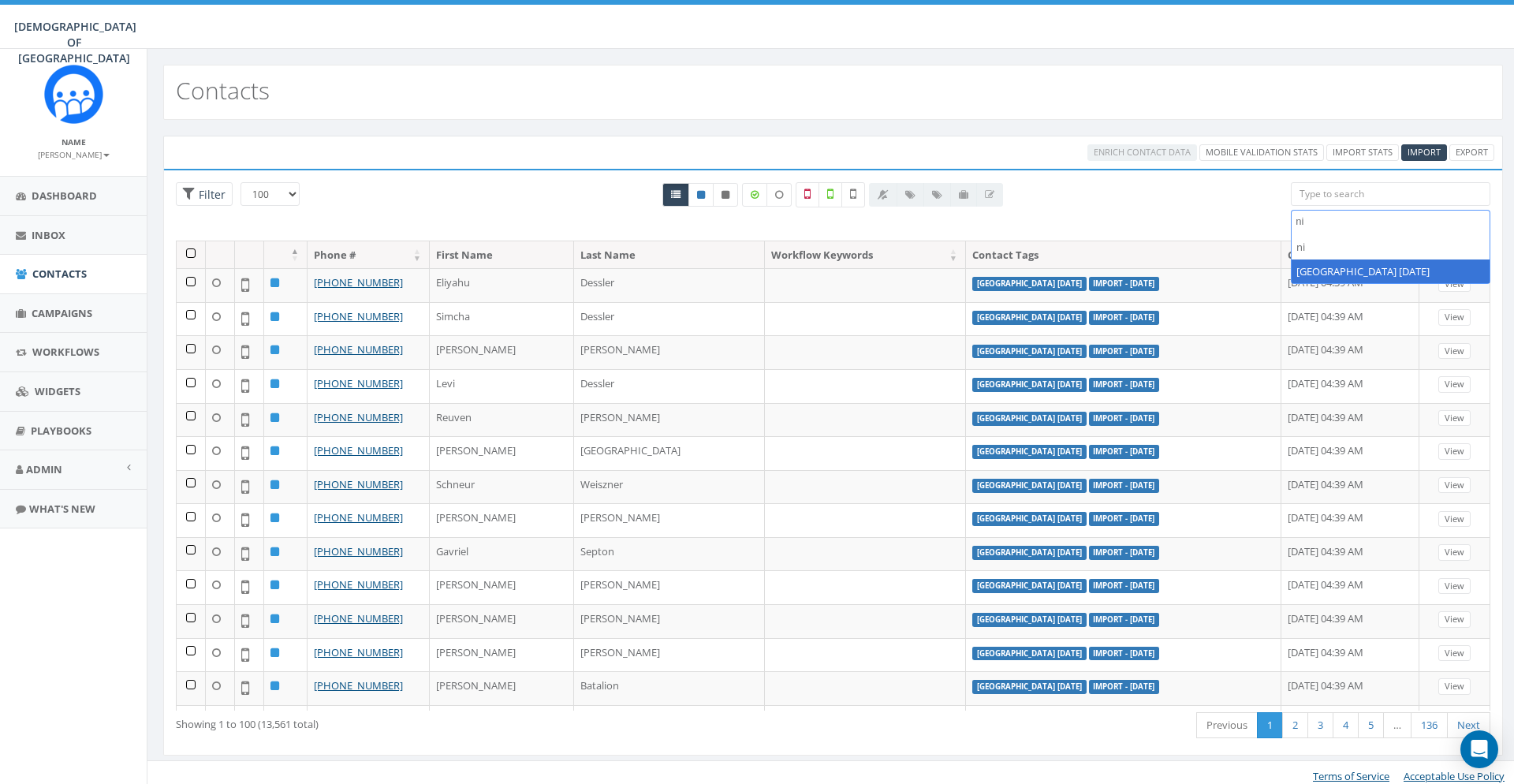
type textarea "ni"
select select "[GEOGRAPHIC_DATA] [DATE]"
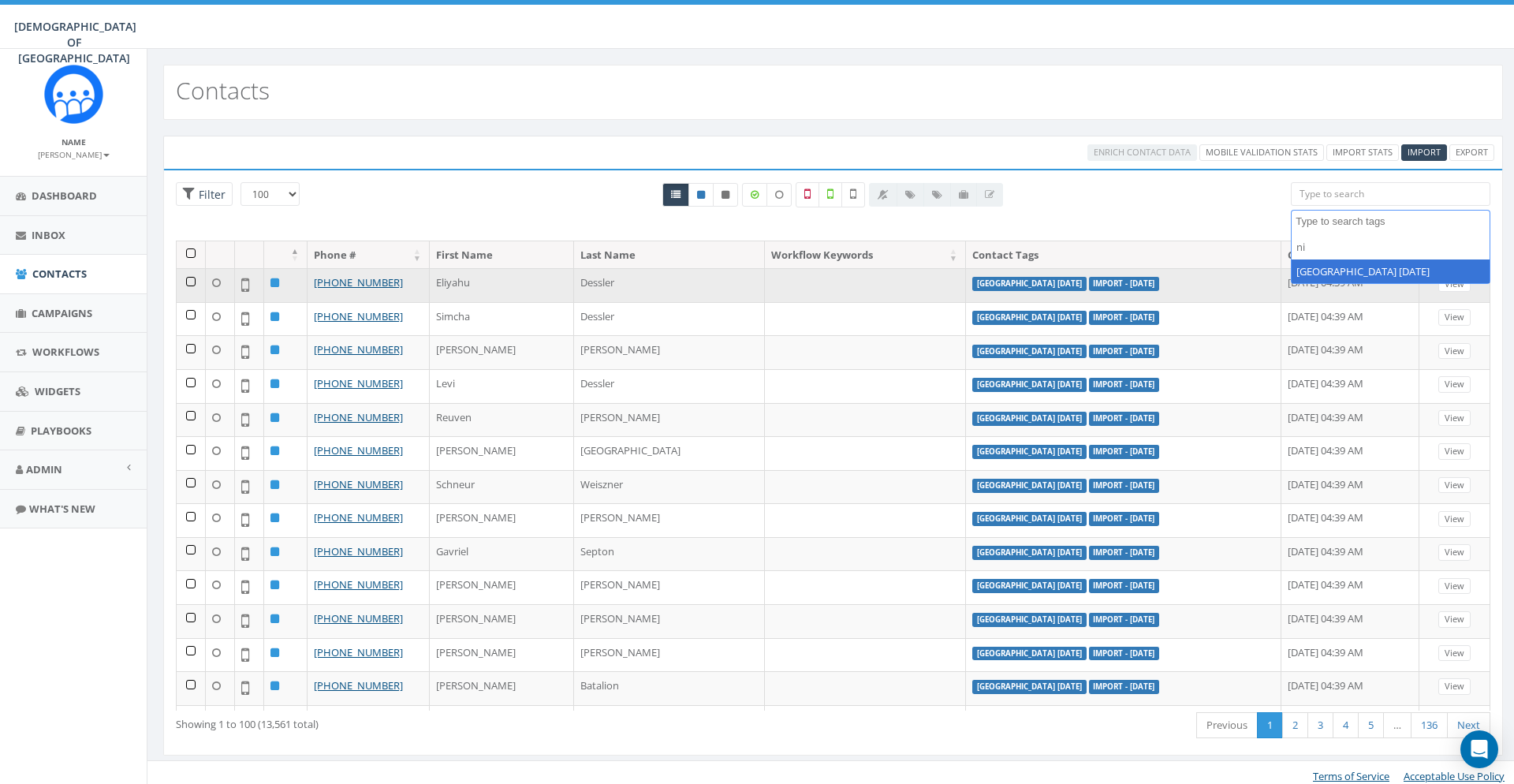
scroll to position [514, 0]
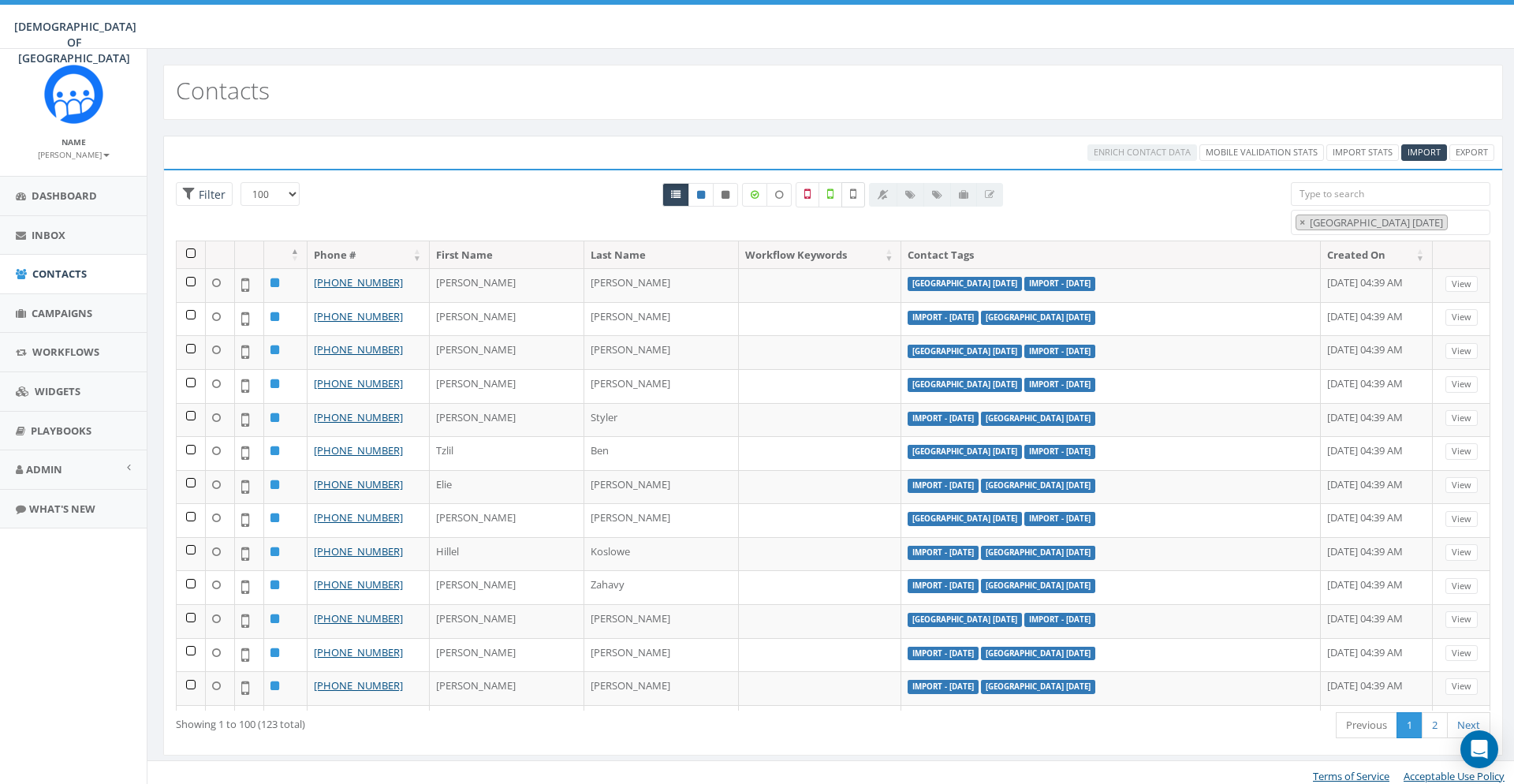
click at [864, 193] on label at bounding box center [854, 195] width 24 height 26
click at [191, 255] on th at bounding box center [191, 255] width 29 height 27
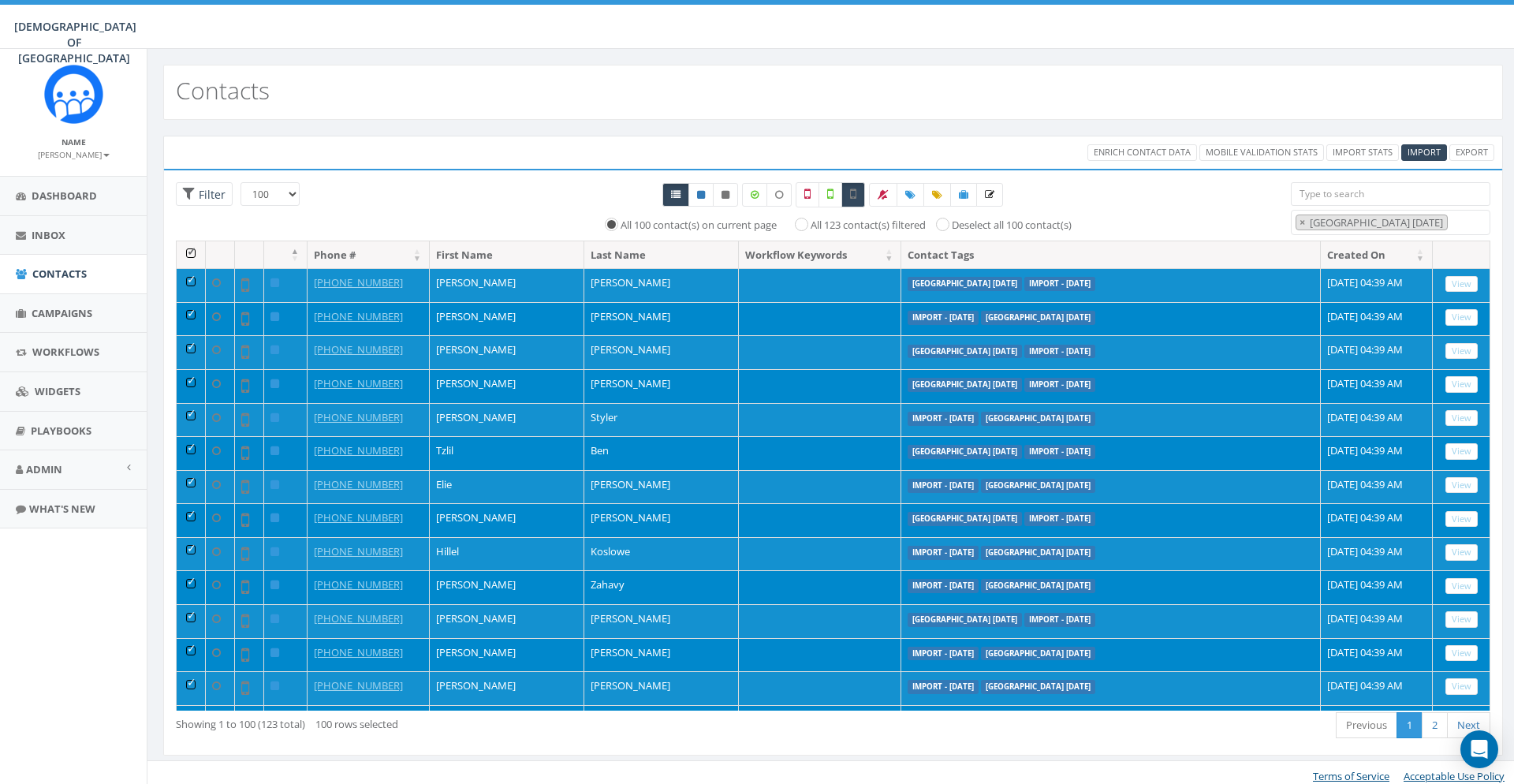
click at [1104, 167] on div "Enrich Contact Data Mobile Validation Stats Import Stats Import Export" at bounding box center [833, 152] width 1340 height 33
click at [1106, 154] on span "Enrich Contact Data" at bounding box center [1142, 151] width 97 height 12
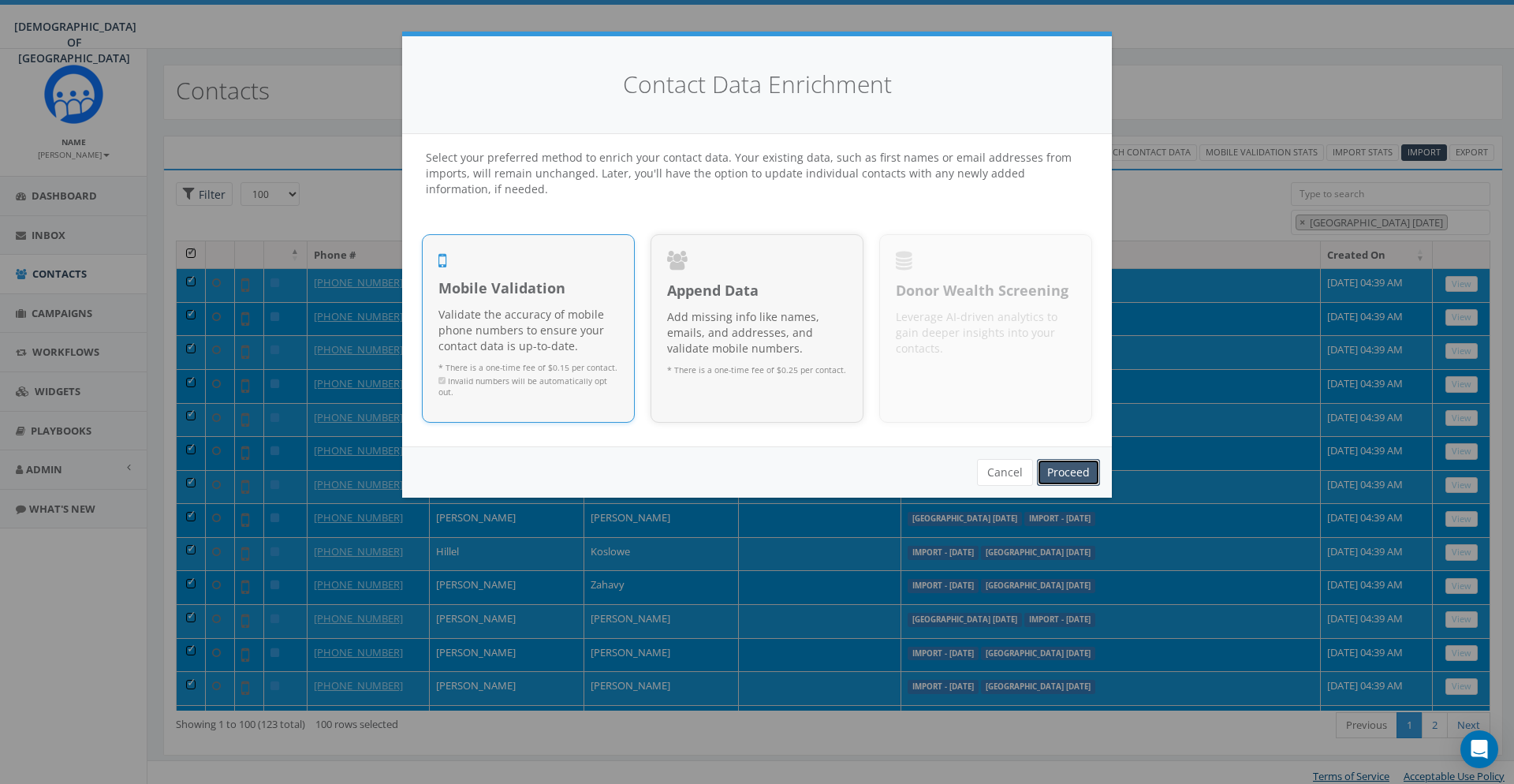
click at [1086, 470] on link "Proceed" at bounding box center [1068, 472] width 63 height 27
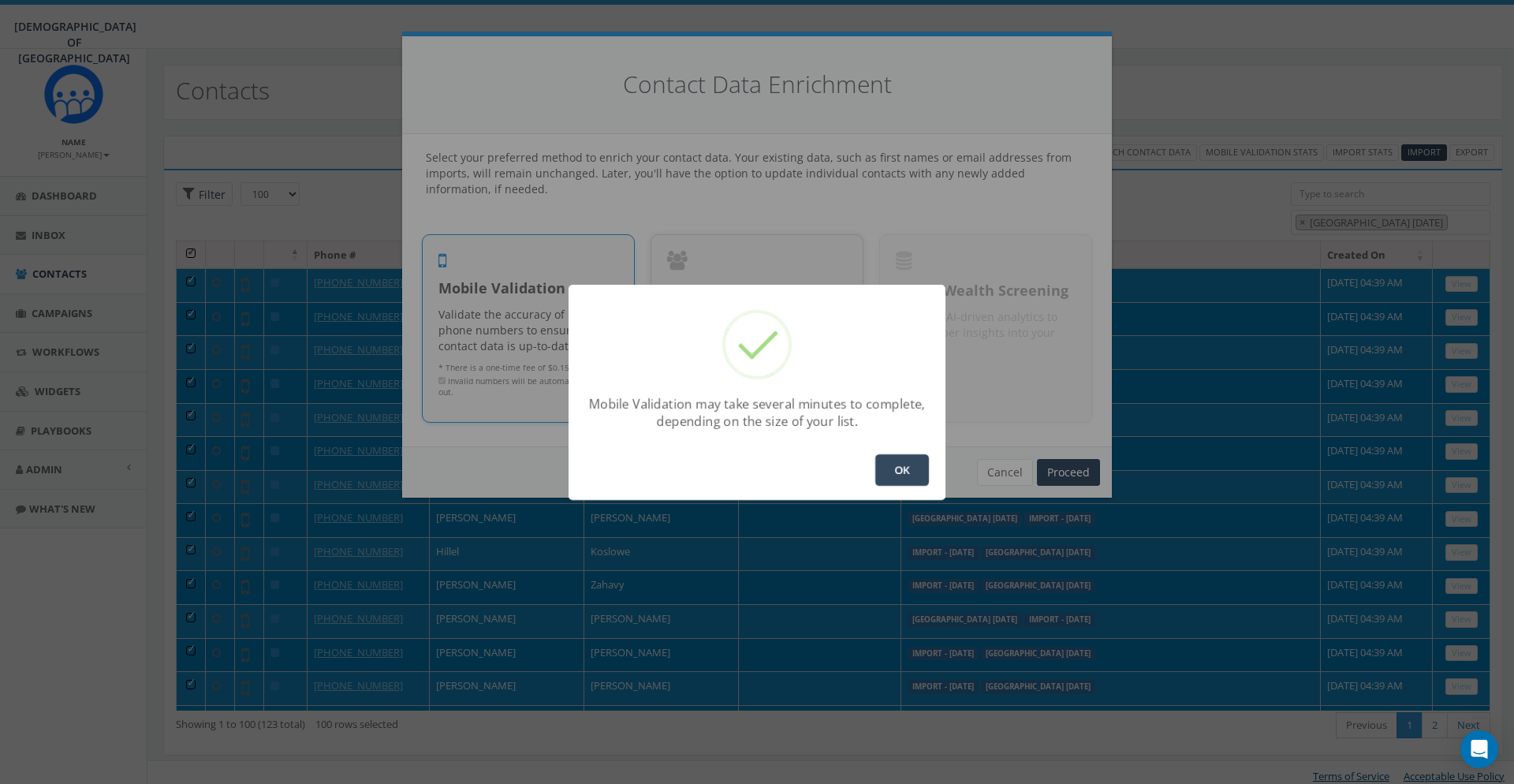
click at [893, 460] on button "OK" at bounding box center [902, 470] width 54 height 31
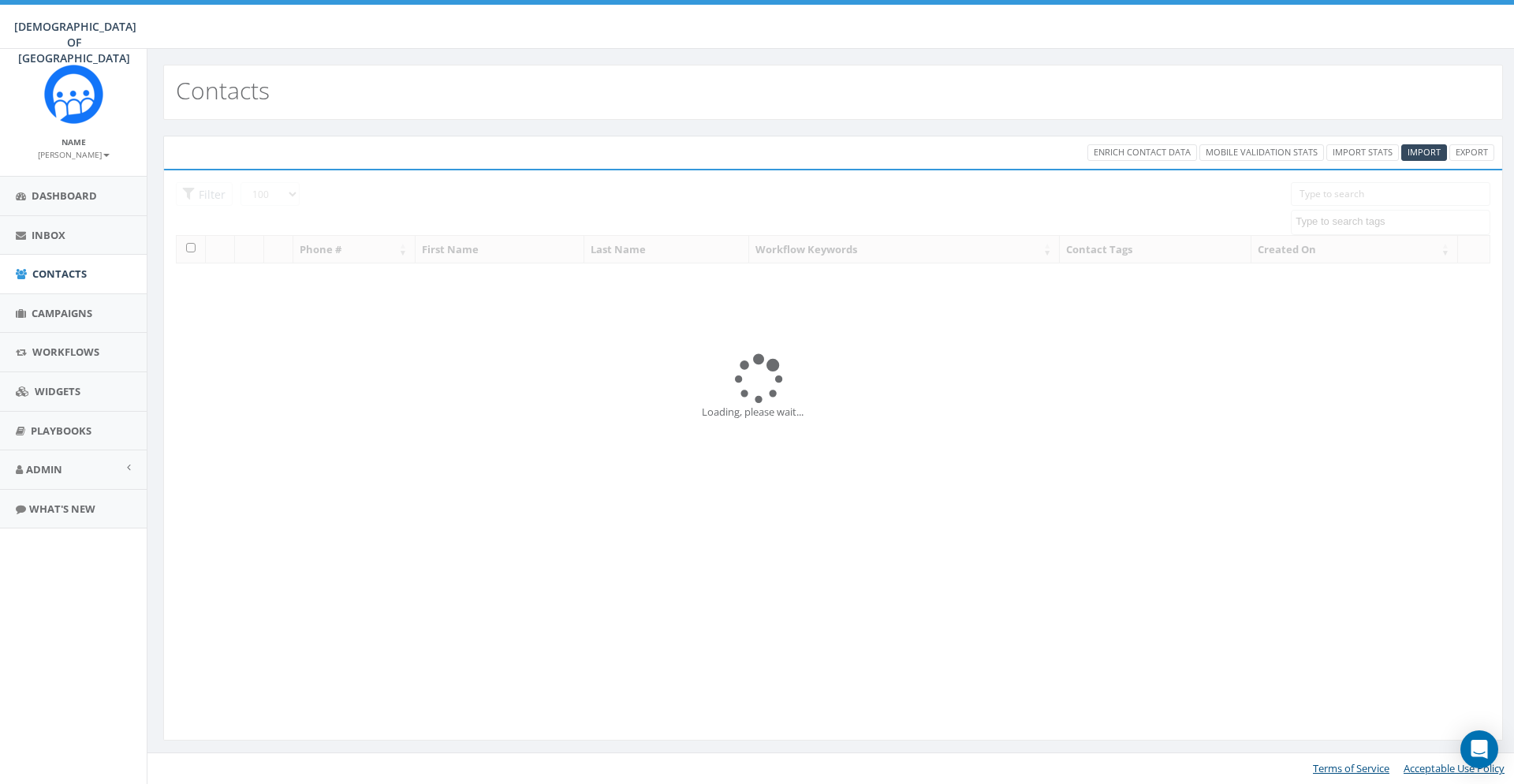
select select "100"
select select
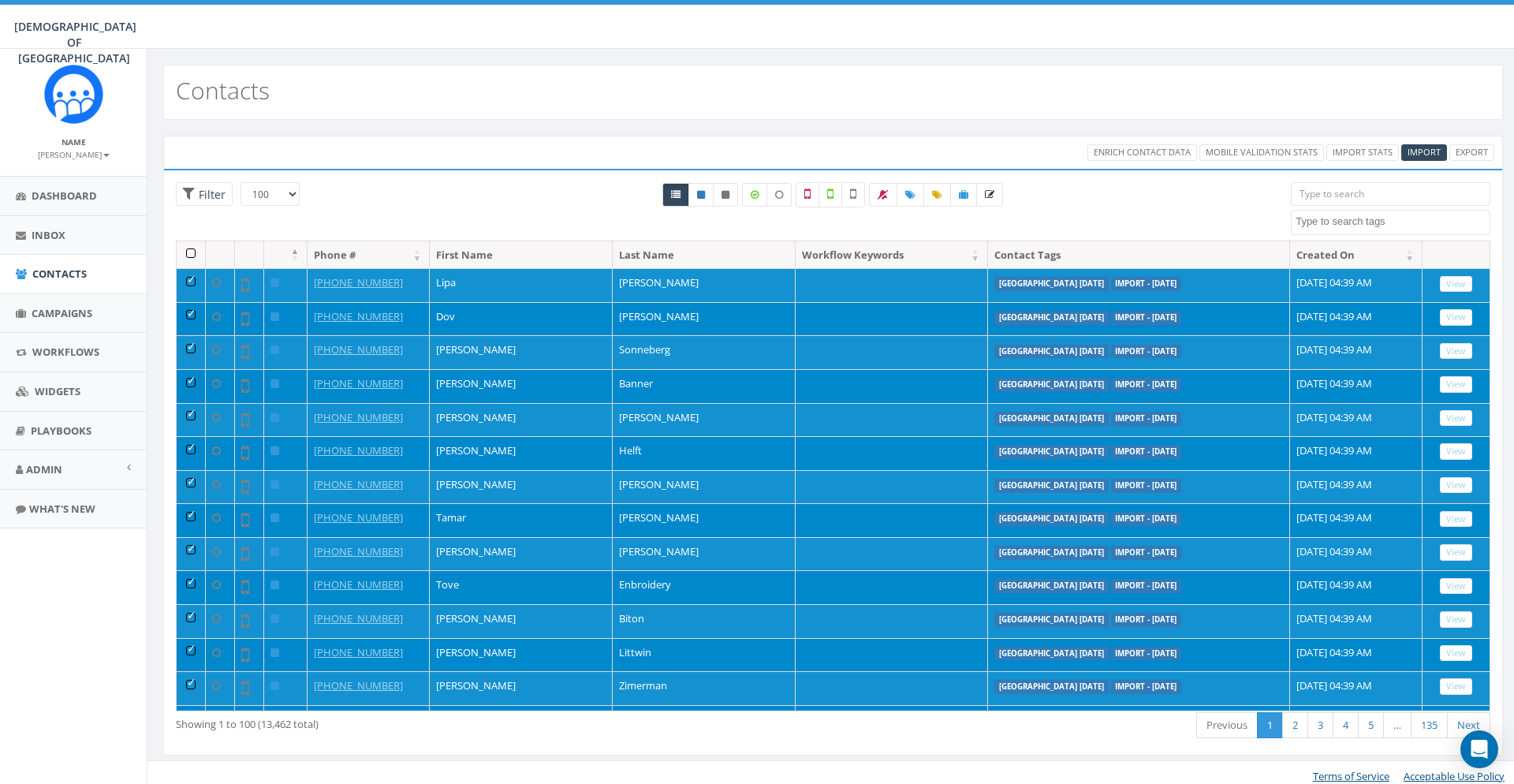
click at [193, 254] on th at bounding box center [191, 255] width 29 height 27
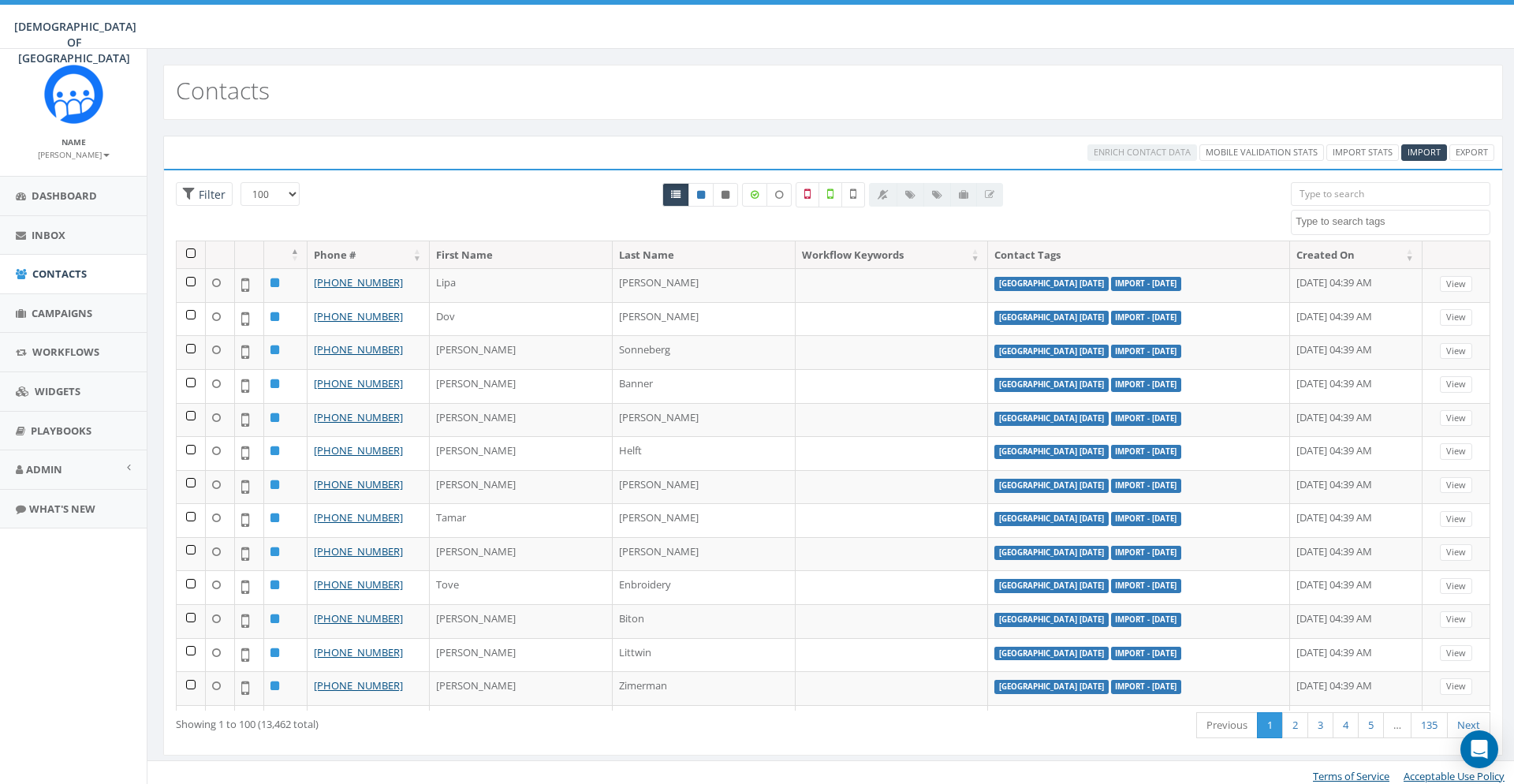
click at [1393, 227] on textarea "Search" at bounding box center [1393, 221] width 194 height 14
type textarea "ni"
select select "[GEOGRAPHIC_DATA] [DATE]"
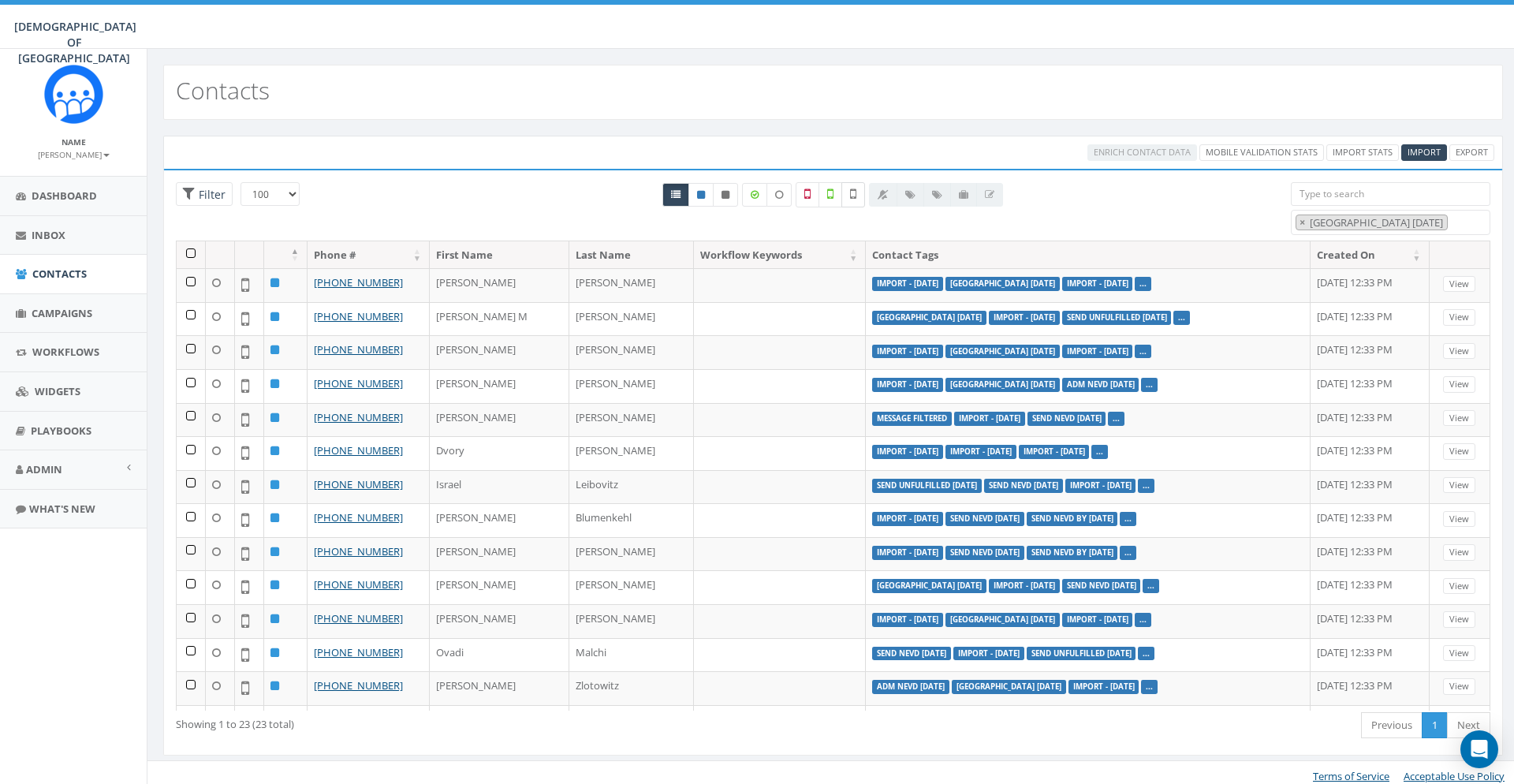
click at [854, 191] on icon at bounding box center [853, 193] width 6 height 14
click at [198, 251] on th at bounding box center [191, 255] width 29 height 27
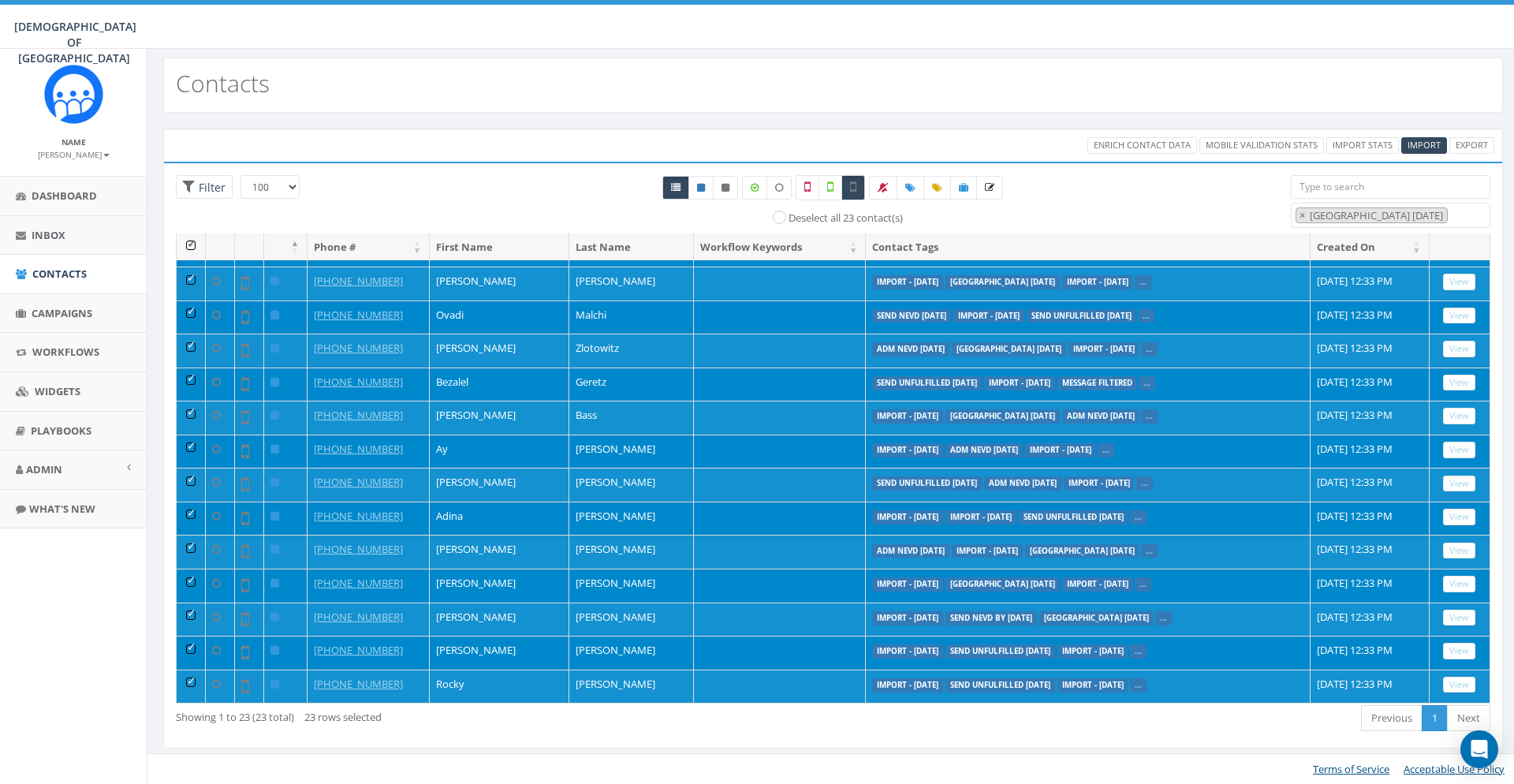
scroll to position [0, 0]
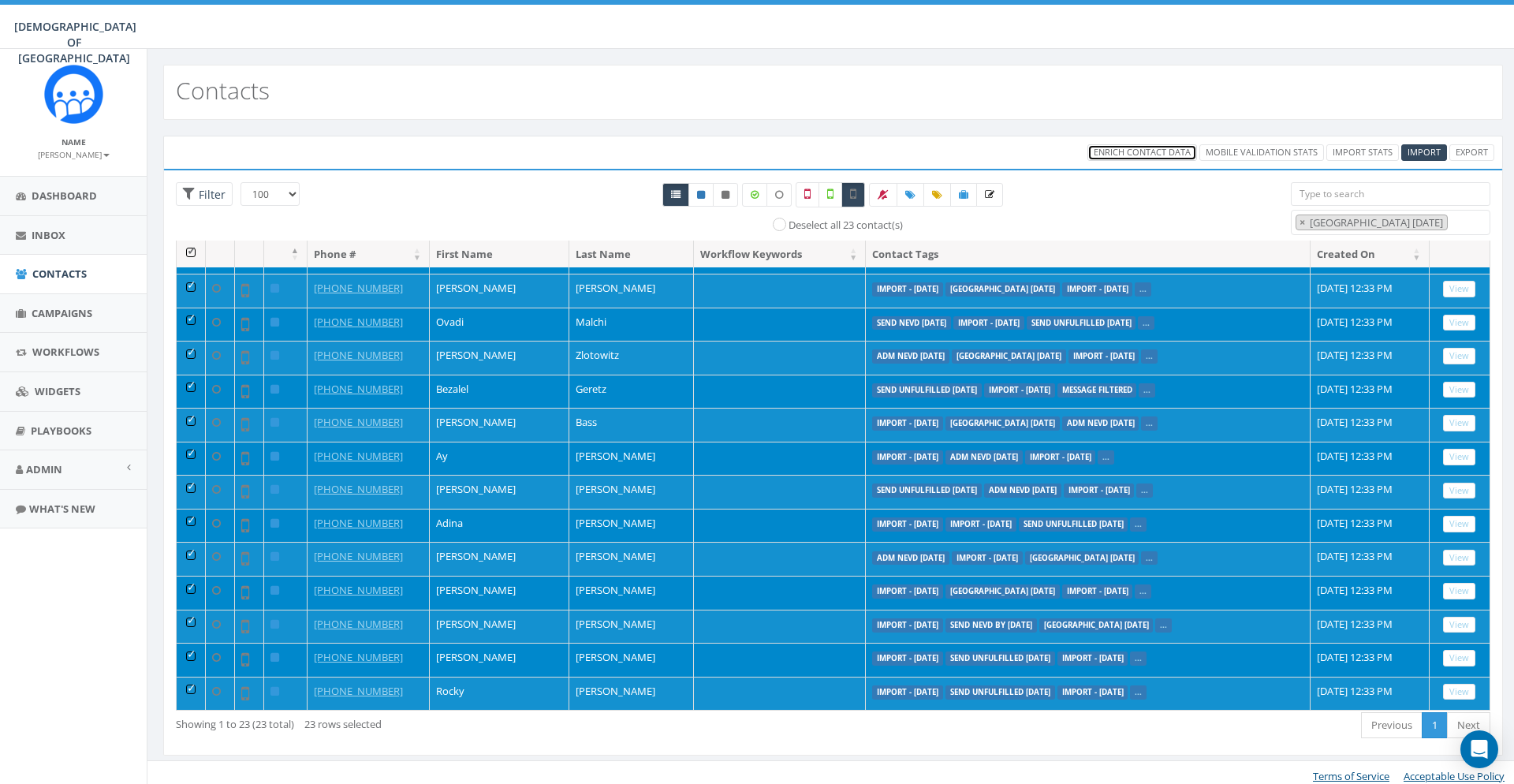
click at [1137, 149] on span "Enrich Contact Data" at bounding box center [1142, 151] width 97 height 12
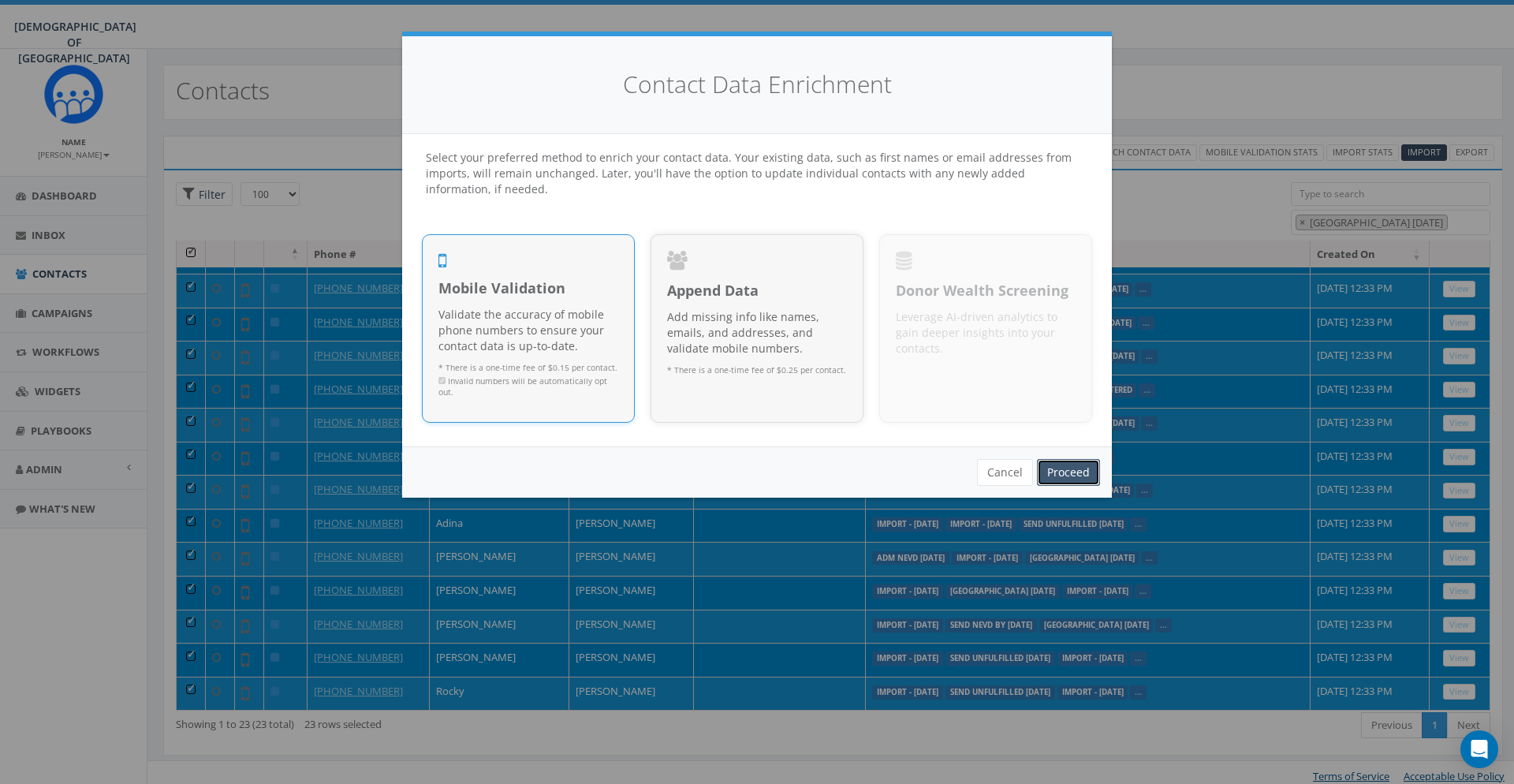
click at [1086, 474] on link "Proceed" at bounding box center [1068, 472] width 63 height 27
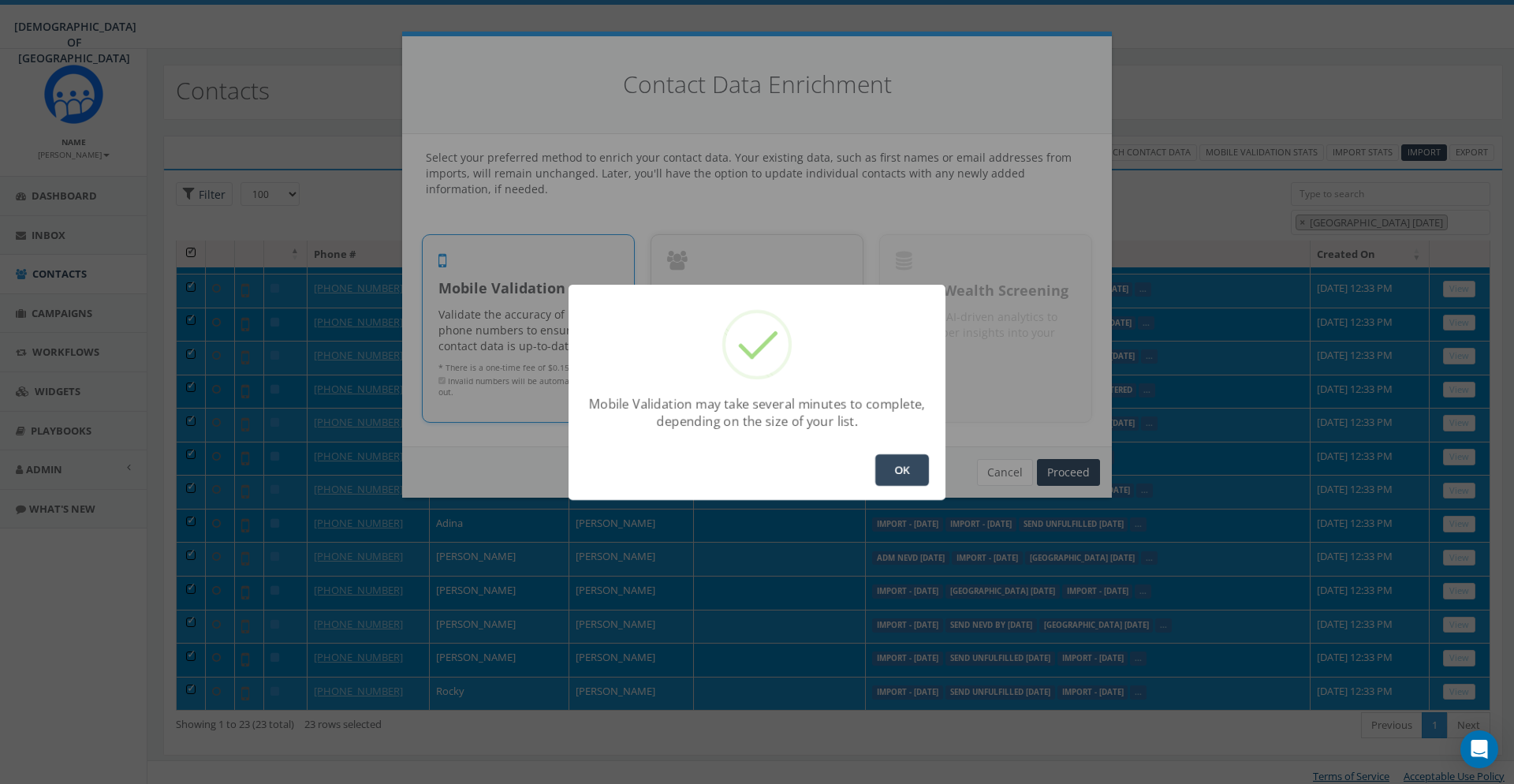
click at [921, 470] on button "OK" at bounding box center [902, 470] width 54 height 31
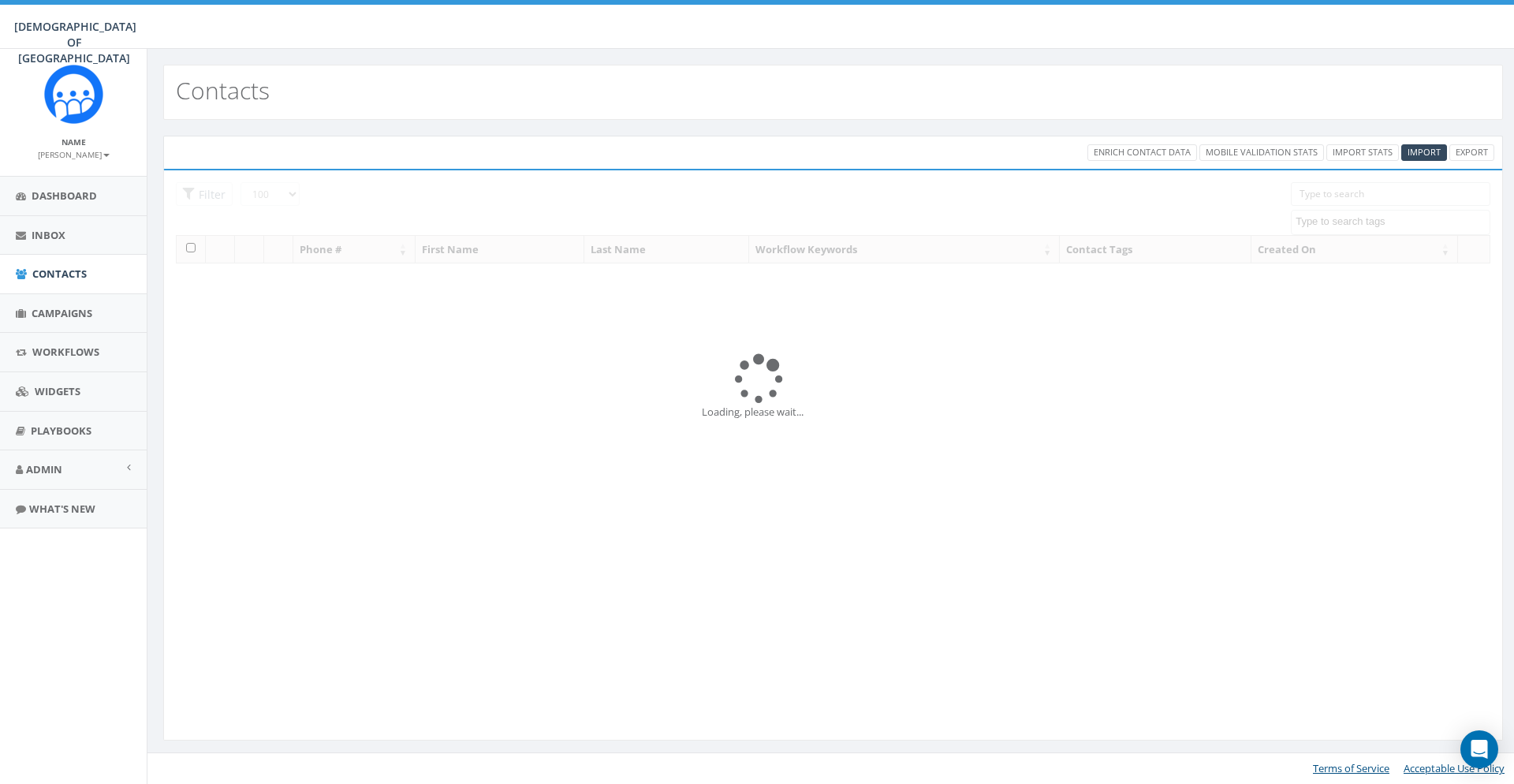
select select "100"
select select
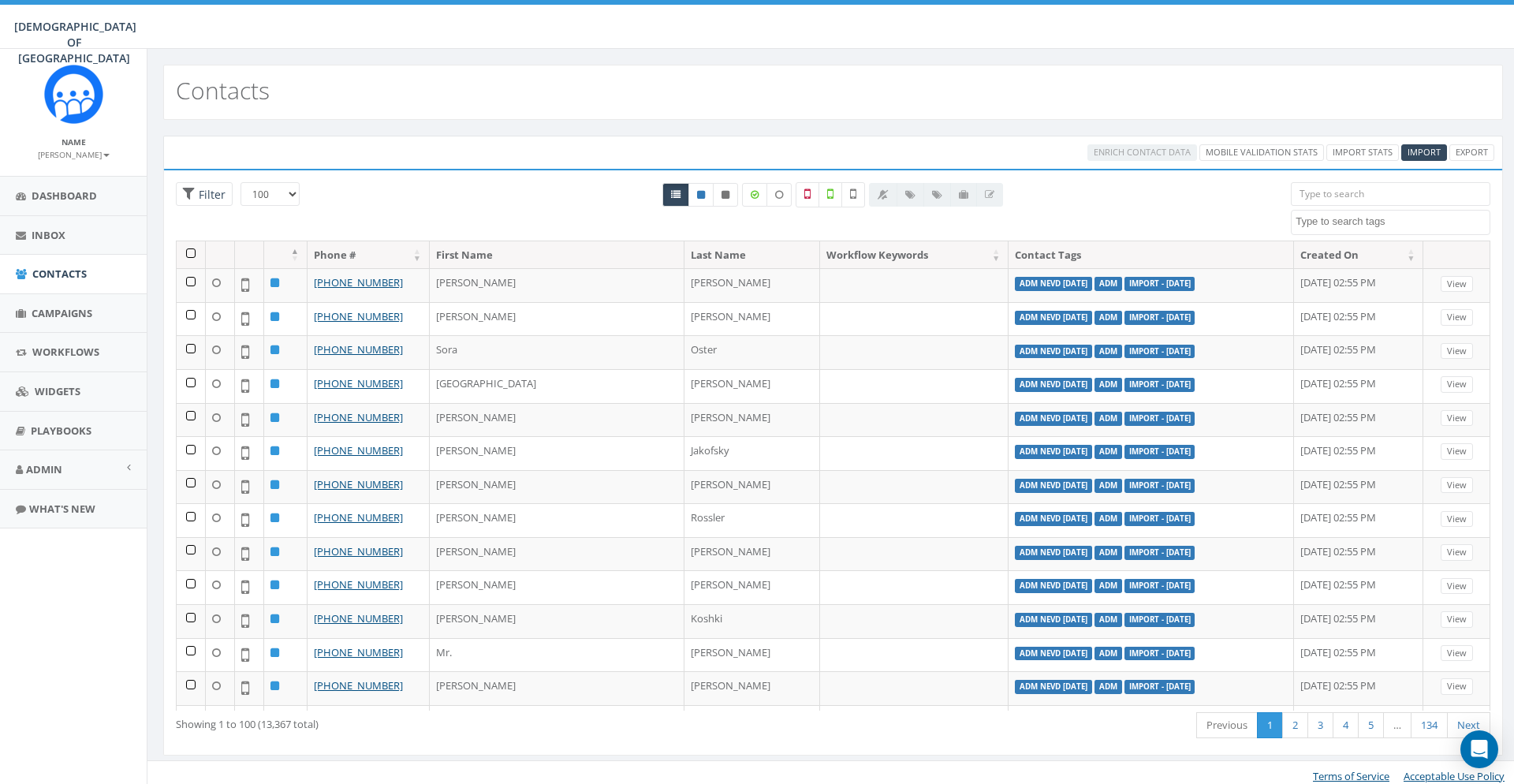
click at [1326, 227] on textarea "Search" at bounding box center [1393, 221] width 194 height 14
type textarea "ni"
select select "niagara nevd Sep 2025"
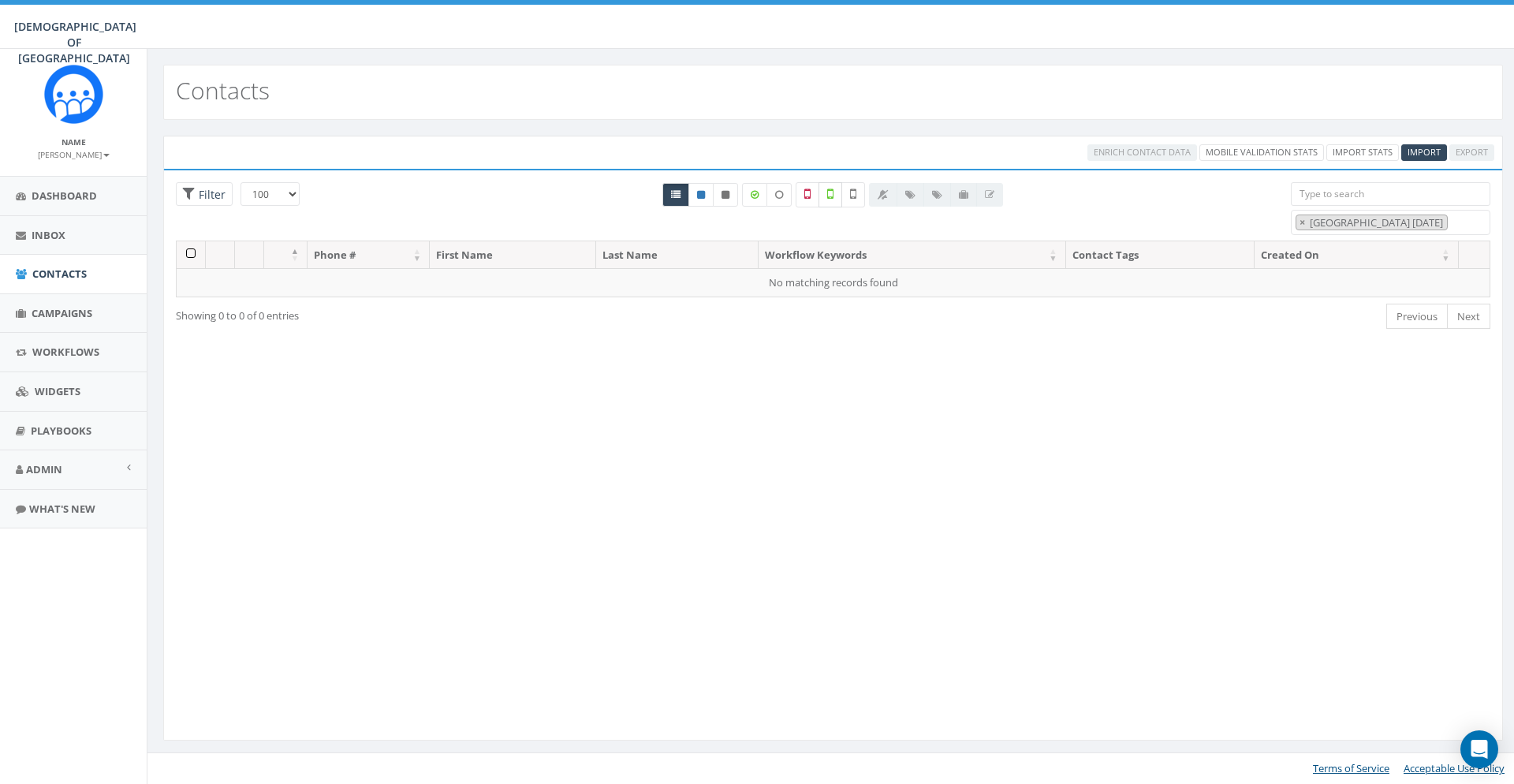
click at [829, 189] on icon at bounding box center [830, 193] width 6 height 14
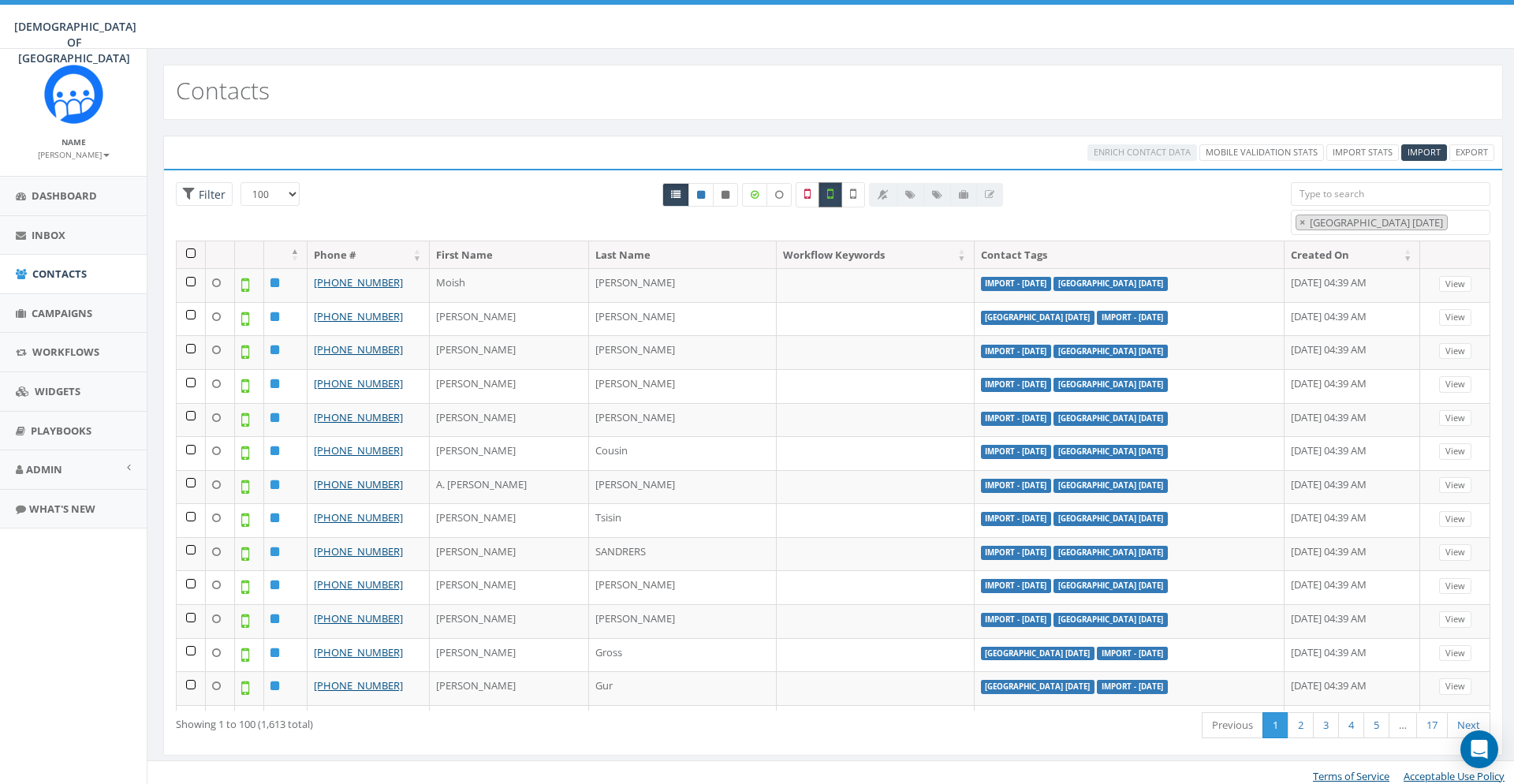
click at [837, 194] on label at bounding box center [831, 195] width 24 height 26
checkbox input "false"
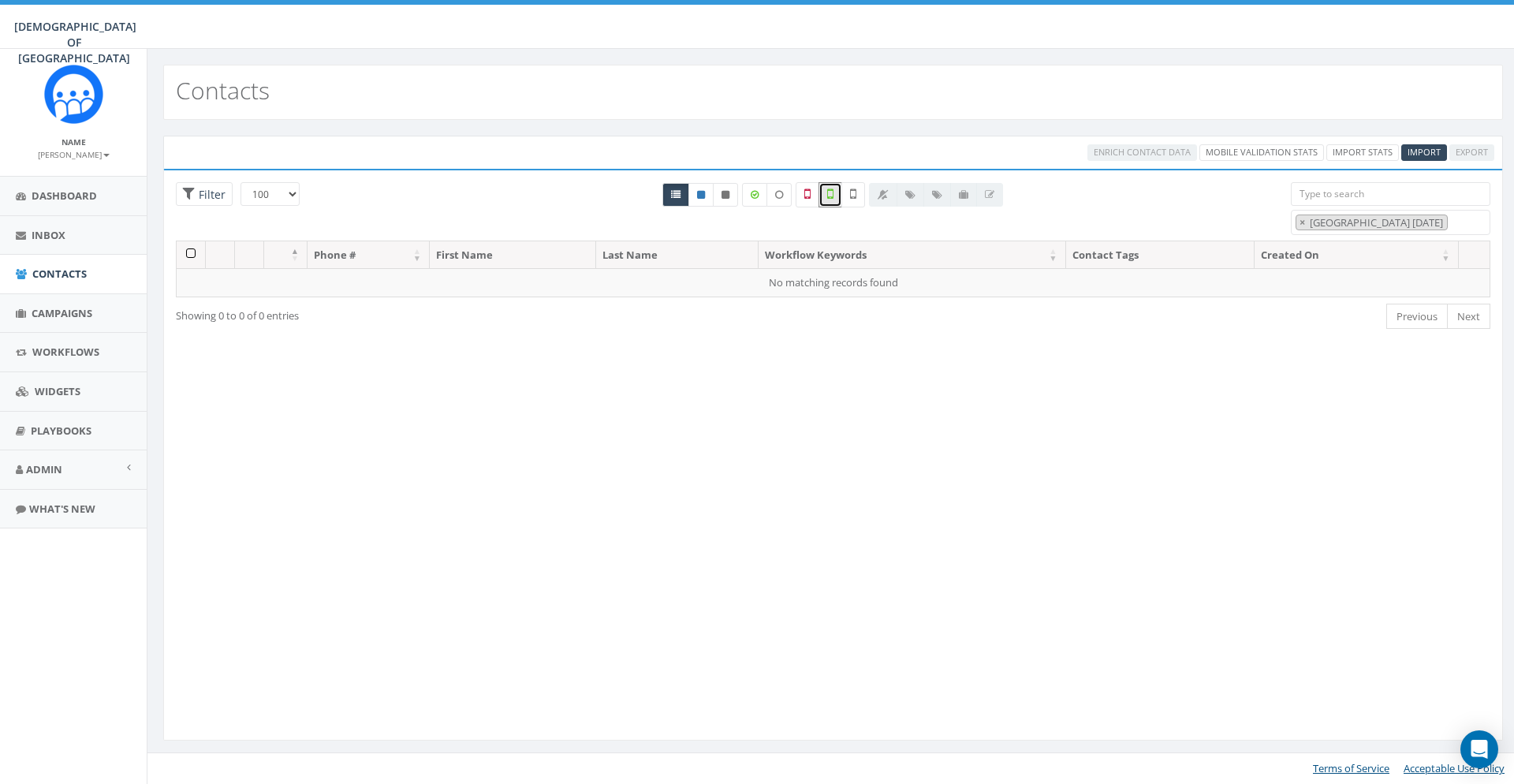
click at [1296, 222] on li "× niagara nevd Sep 2025" at bounding box center [1372, 223] width 152 height 16
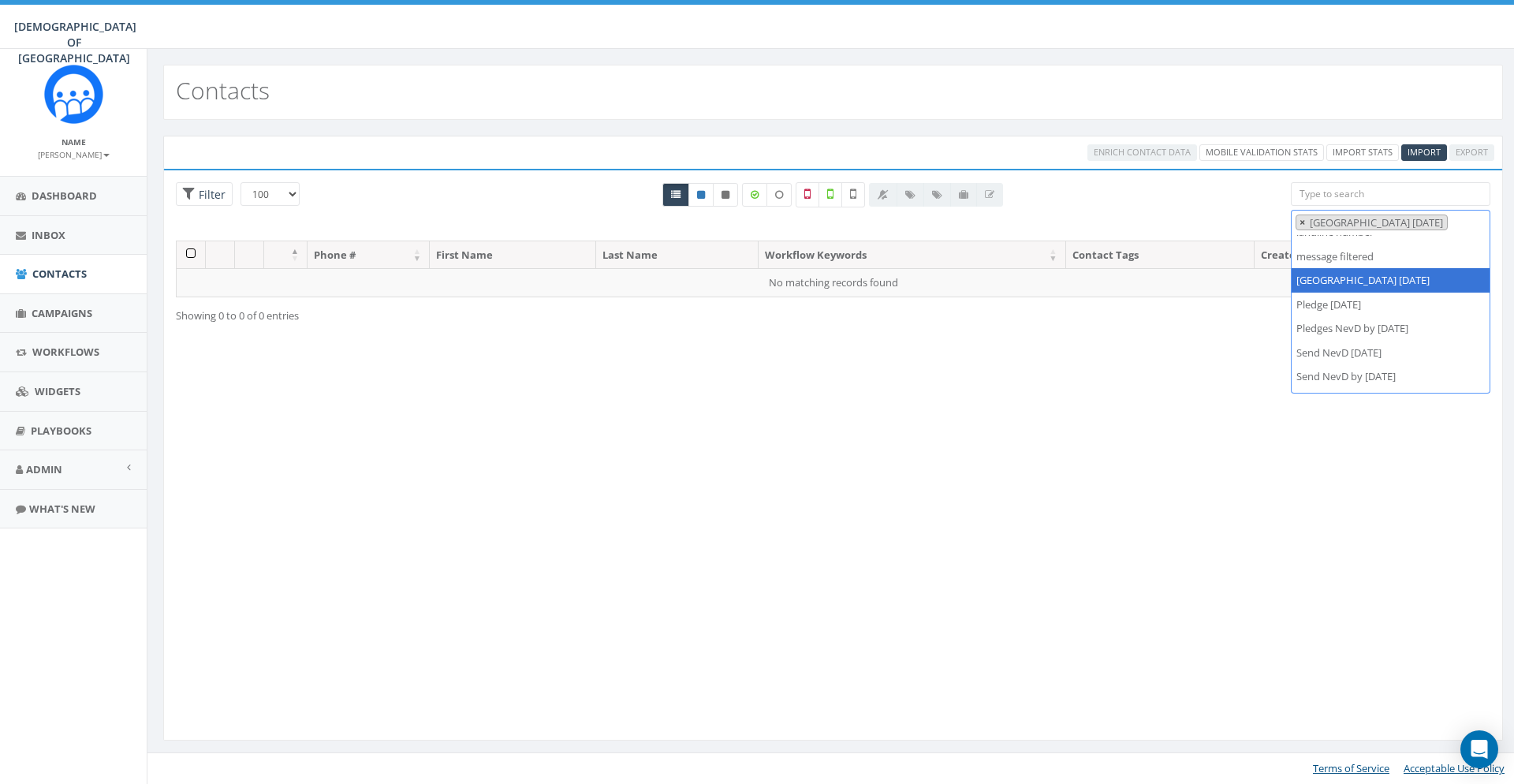
click at [1302, 223] on span "×" at bounding box center [1302, 222] width 5 height 14
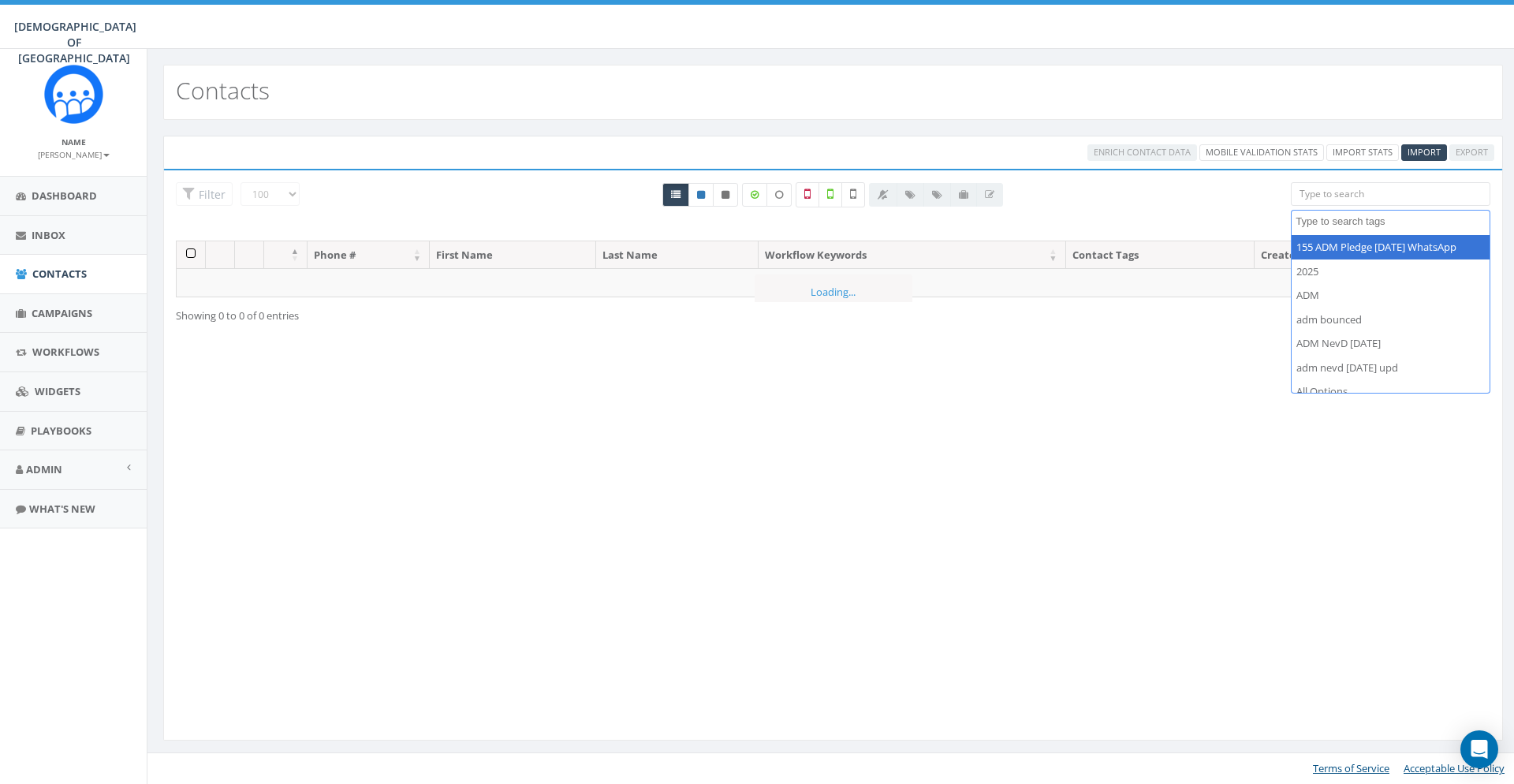
select select
click at [1143, 211] on div "All 0 contact(s) on current page All 1613 contact(s) filtered" at bounding box center [833, 212] width 892 height 59
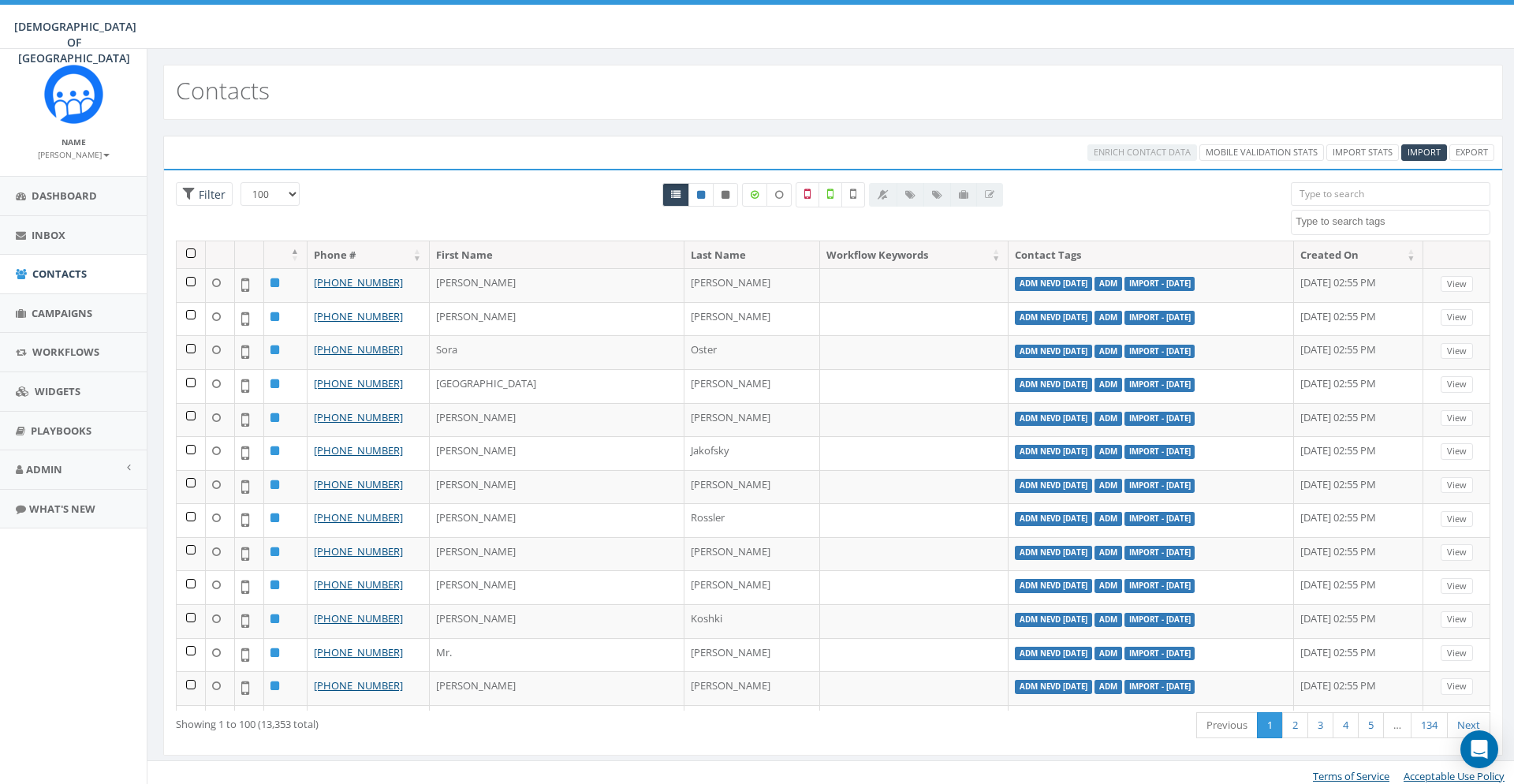
click at [1319, 224] on textarea "Search" at bounding box center [1393, 221] width 194 height 14
type textarea "berdic"
select select "berdich nevd [DATE]"
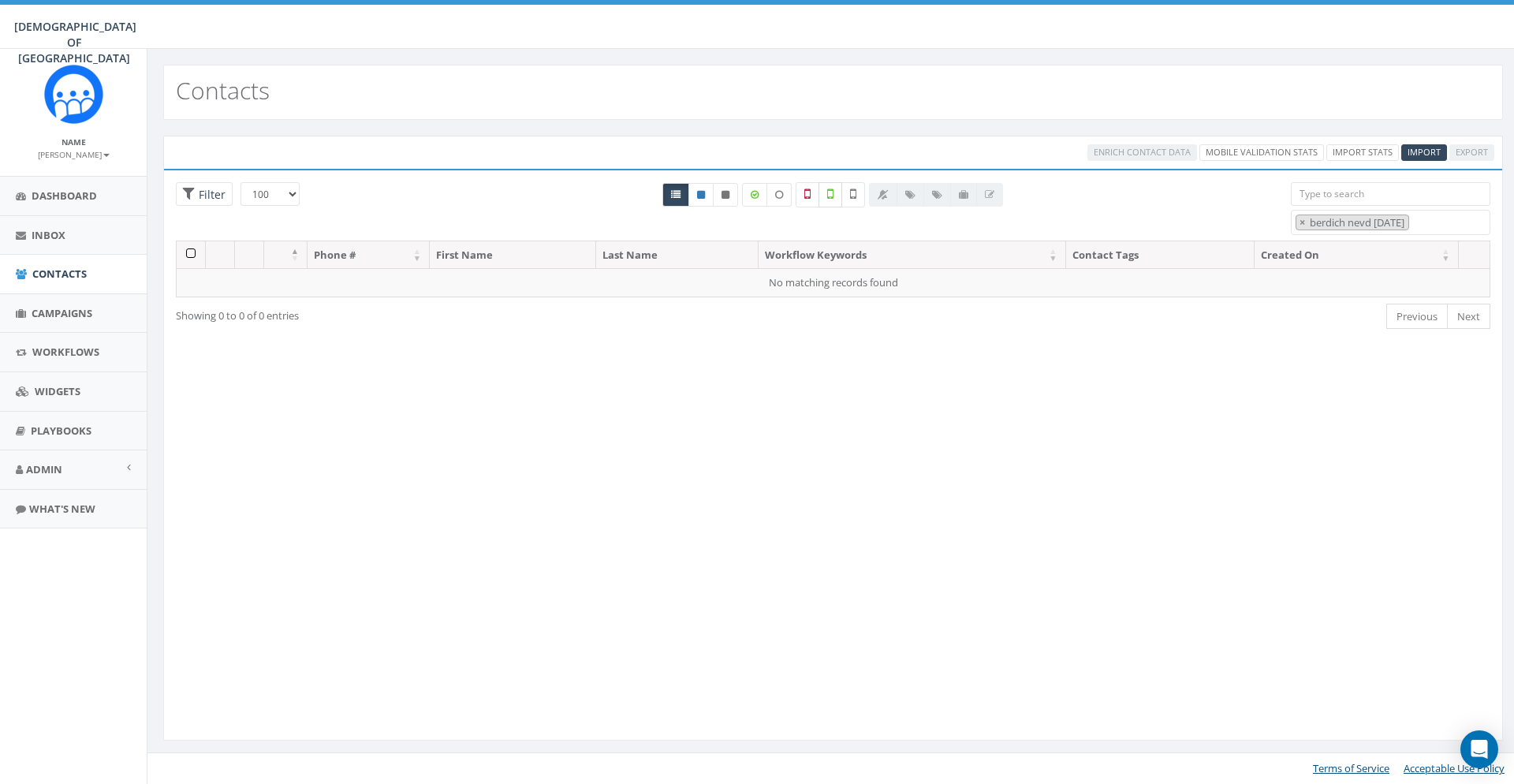
click at [837, 205] on label at bounding box center [831, 195] width 24 height 26
checkbox input "true"
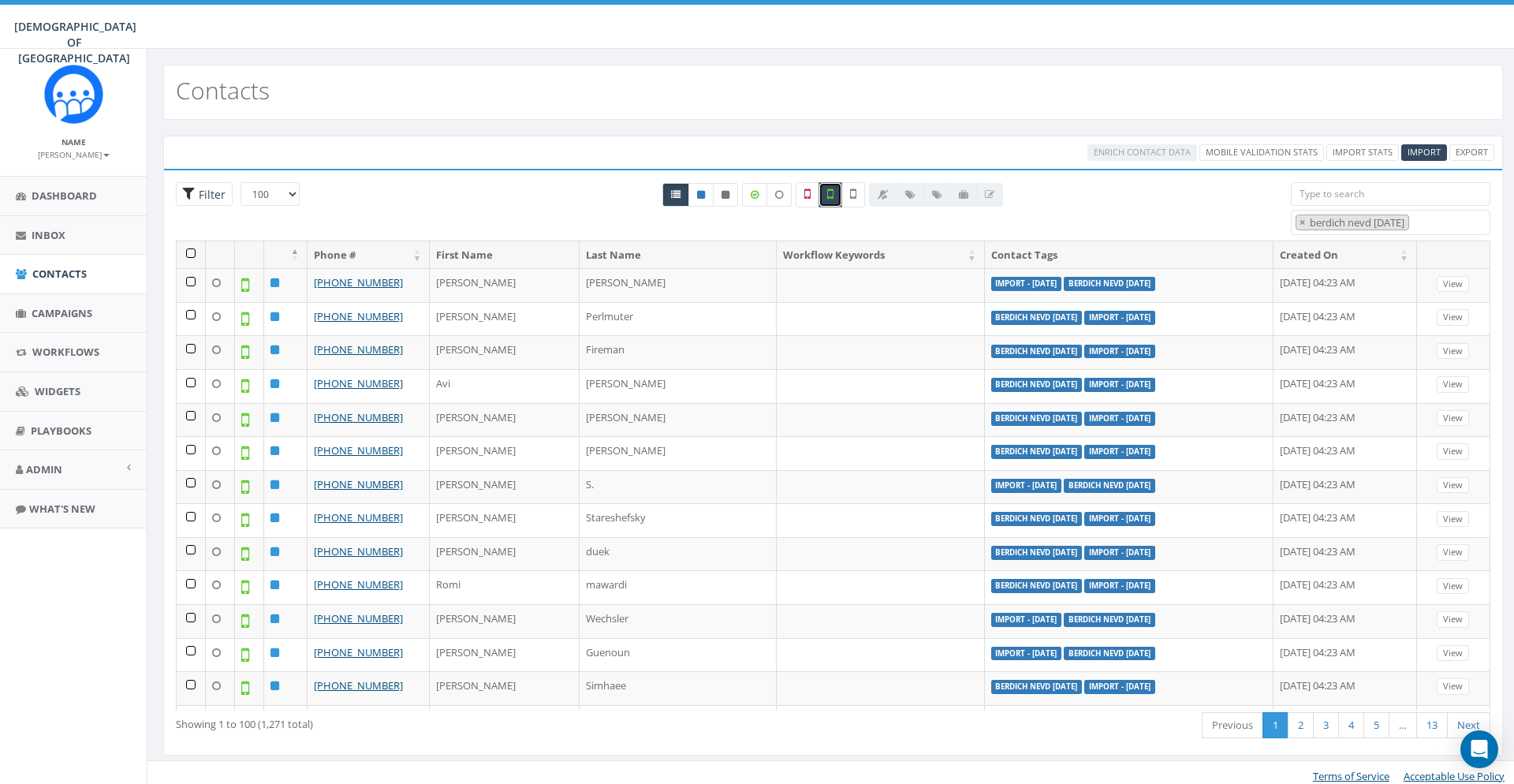
click at [207, 192] on span "Filter" at bounding box center [211, 194] width 31 height 15
radio input "true"
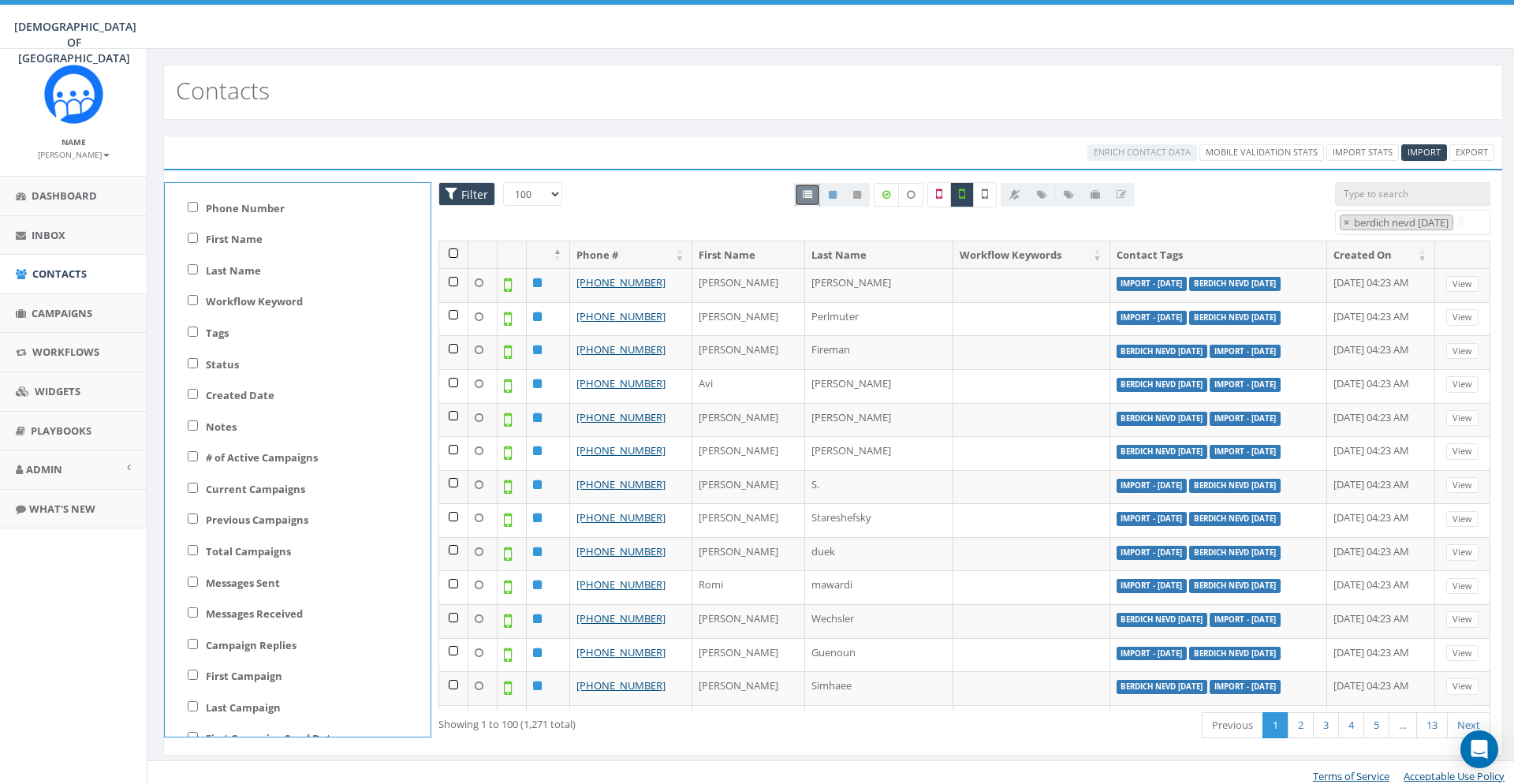
click at [212, 334] on label "Tags" at bounding box center [217, 333] width 23 height 15
click at [198, 334] on input "Tags" at bounding box center [192, 331] width 10 height 10
checkbox input "true"
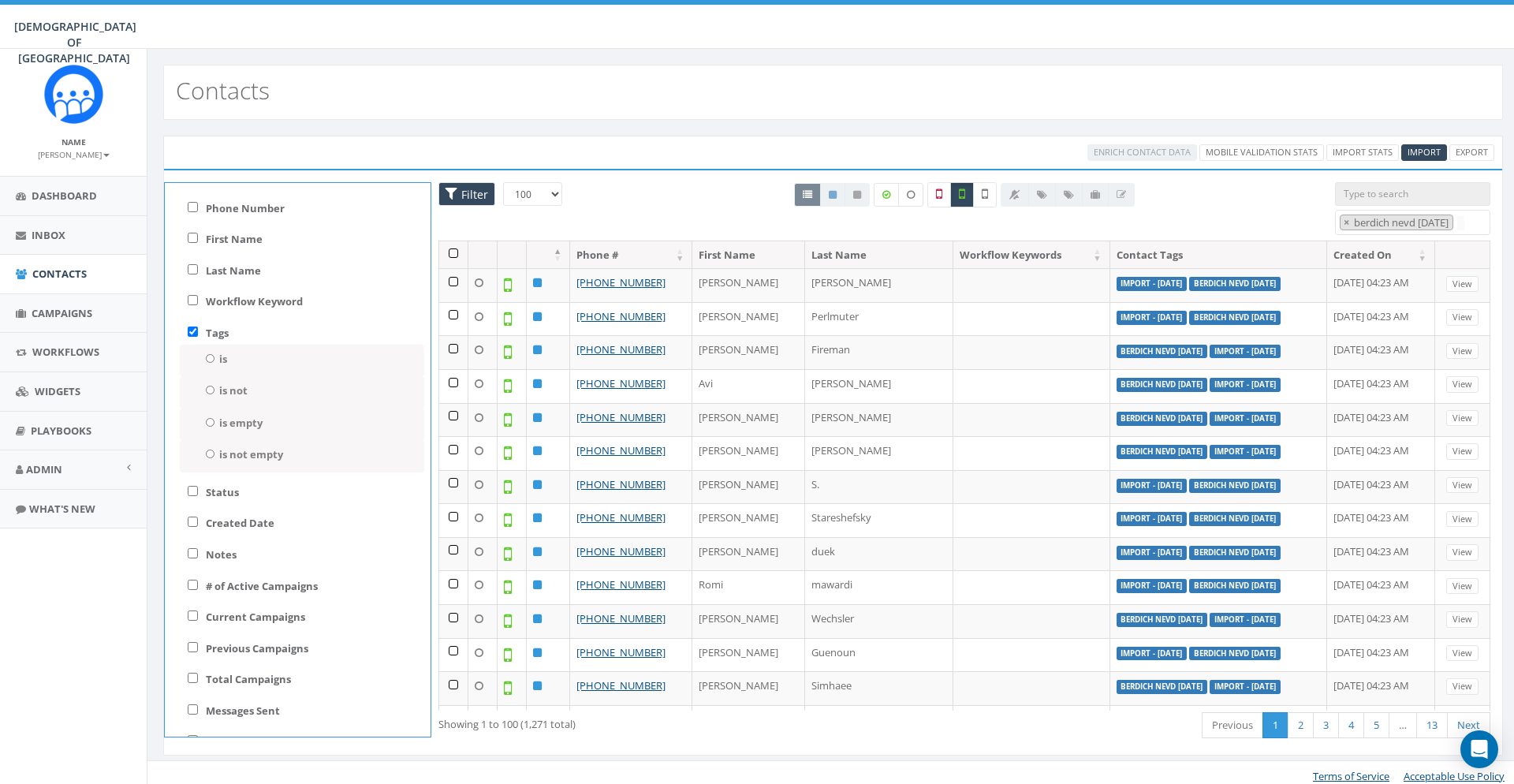
click at [228, 389] on label "is not" at bounding box center [233, 390] width 28 height 15
click at [215, 389] on input "is not" at bounding box center [210, 389] width 10 height 8
radio input "true"
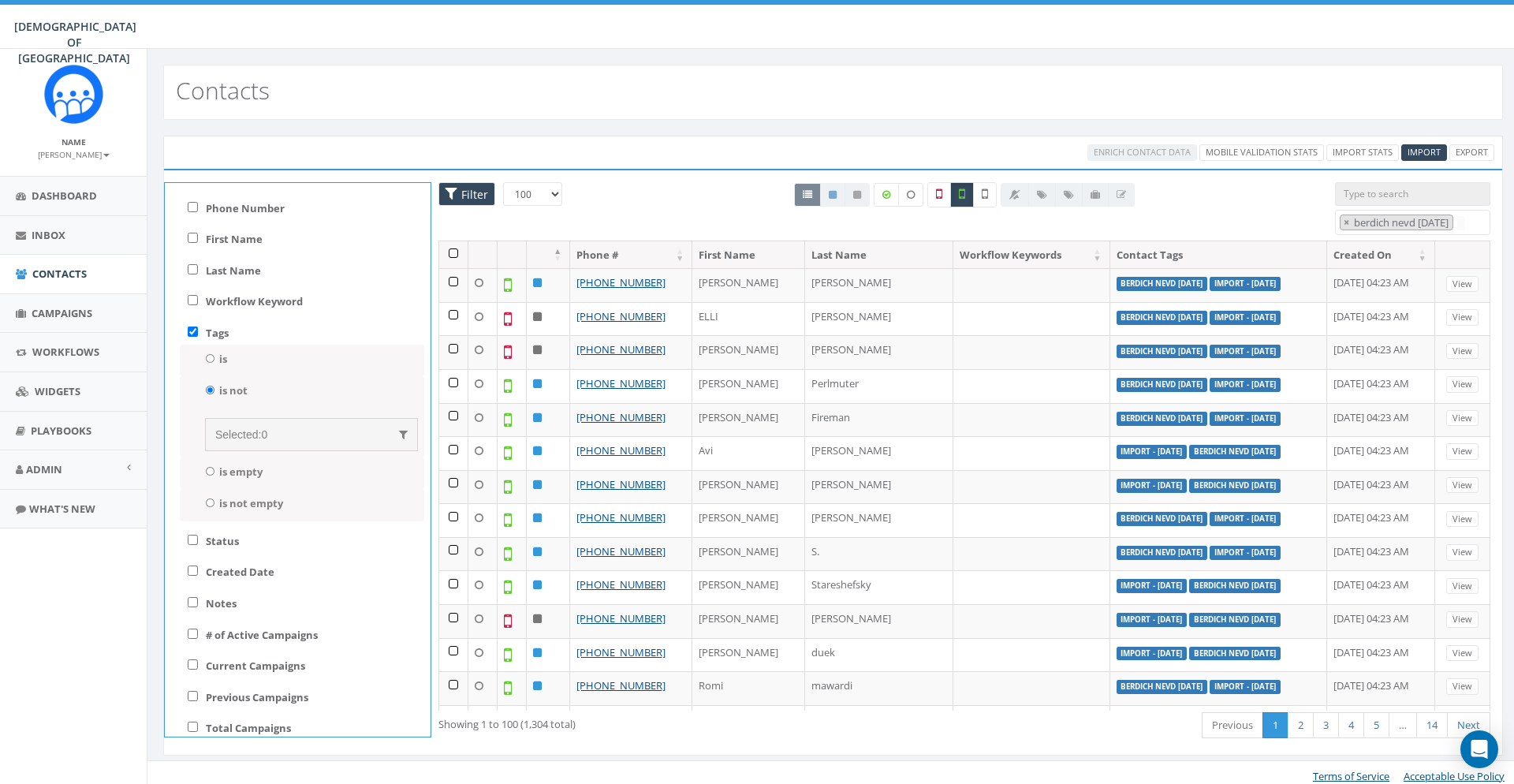
click at [354, 427] on div "Selected: 0" at bounding box center [311, 434] width 192 height 16
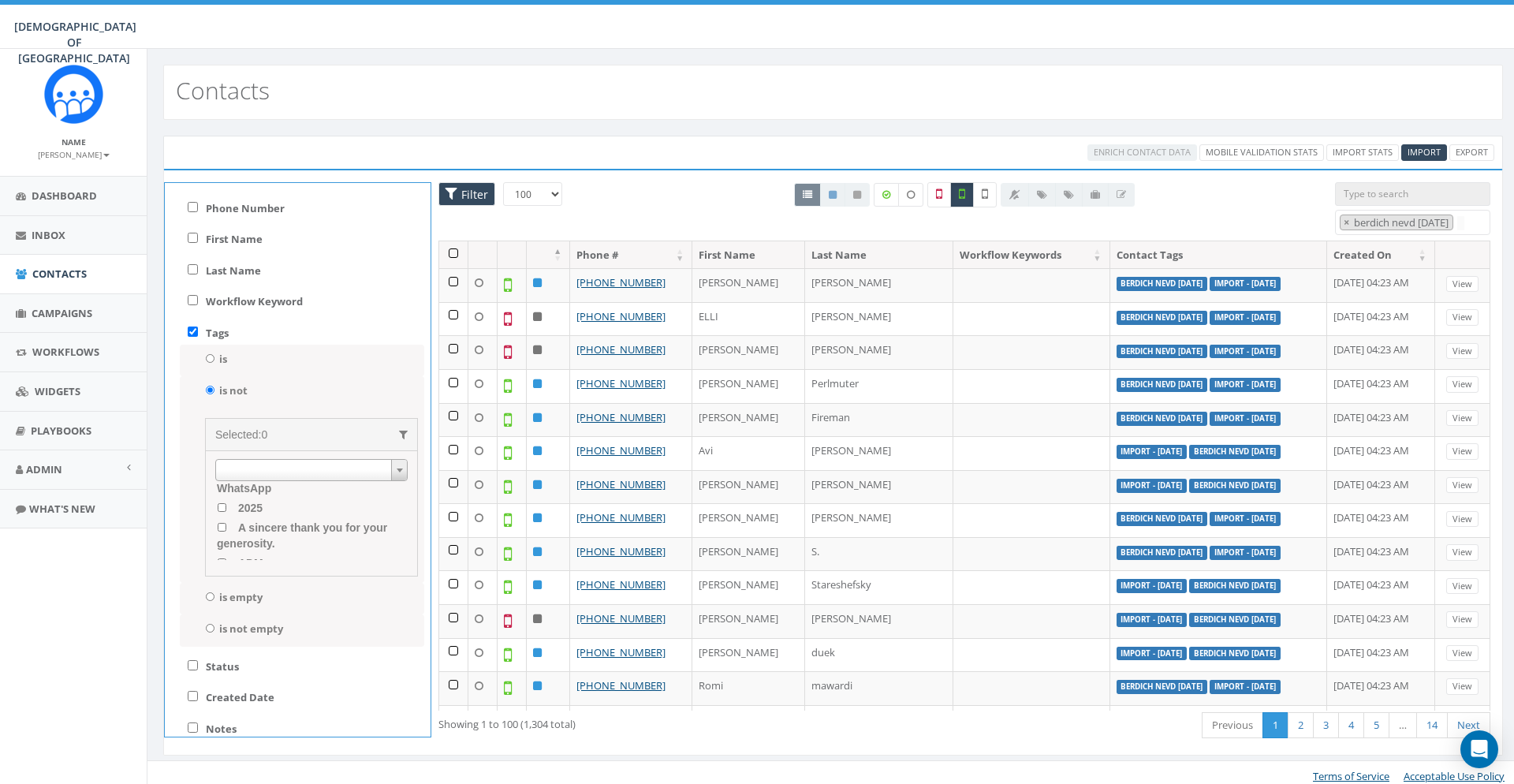
scroll to position [0, 0]
click at [303, 469] on span at bounding box center [311, 470] width 192 height 22
type input "adm nevd"
click at [222, 515] on upd "adm nevd [DATE] upd" at bounding box center [222, 516] width 10 height 8
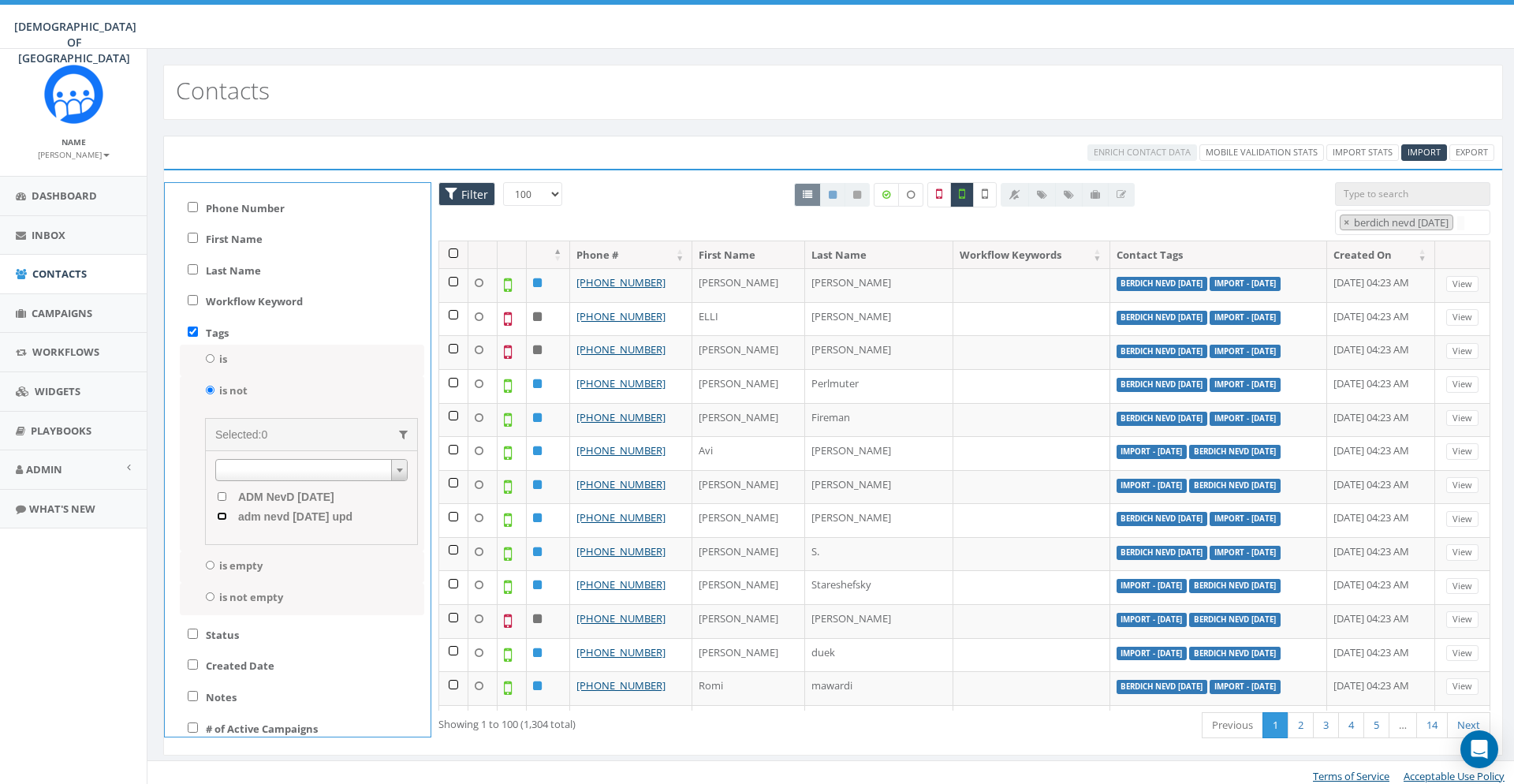
checkbox upd "true"
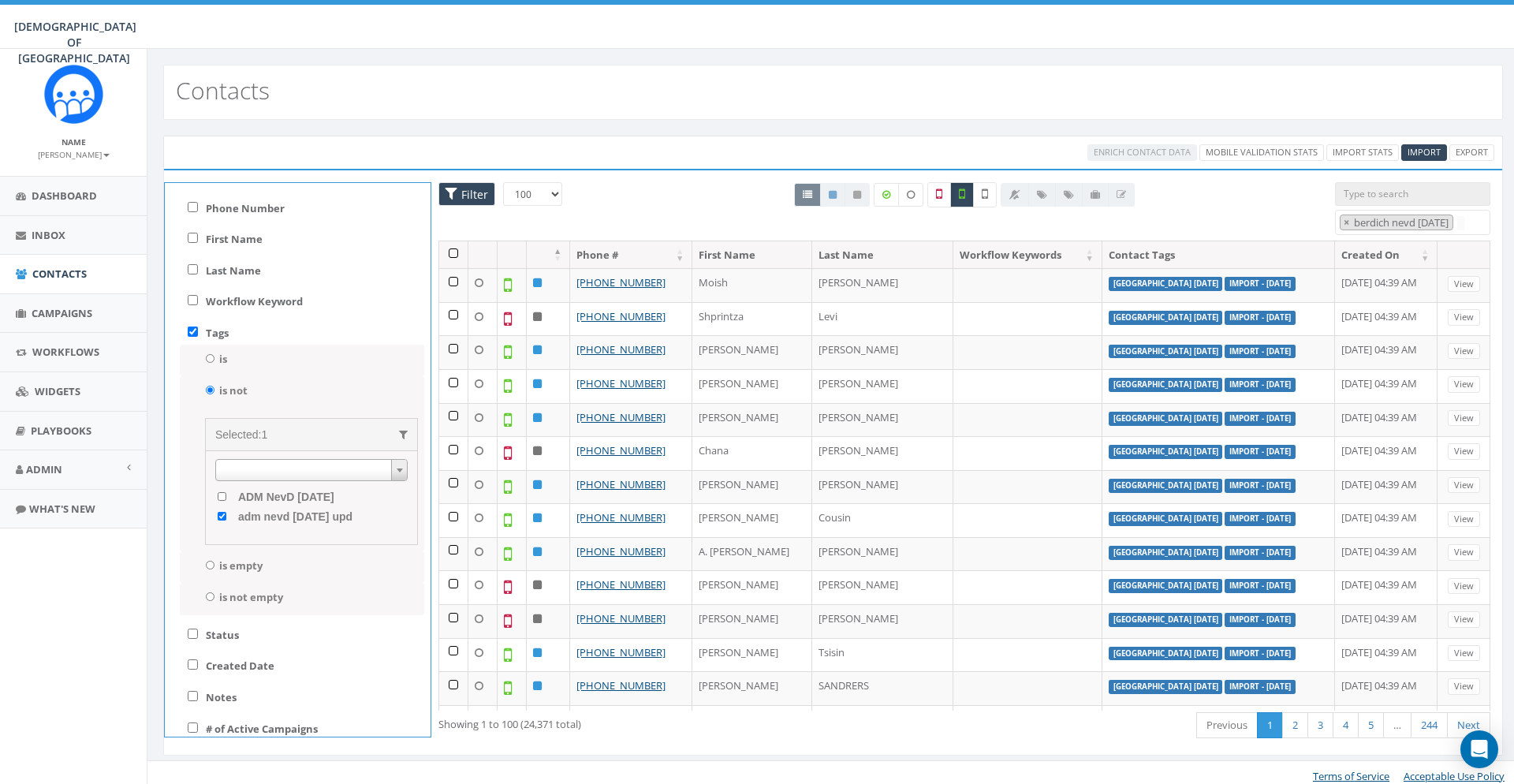
click at [388, 465] on span at bounding box center [311, 470] width 192 height 22
click at [398, 463] on span at bounding box center [398, 470] width 16 height 20
click at [188, 332] on input "Tags" at bounding box center [192, 331] width 10 height 10
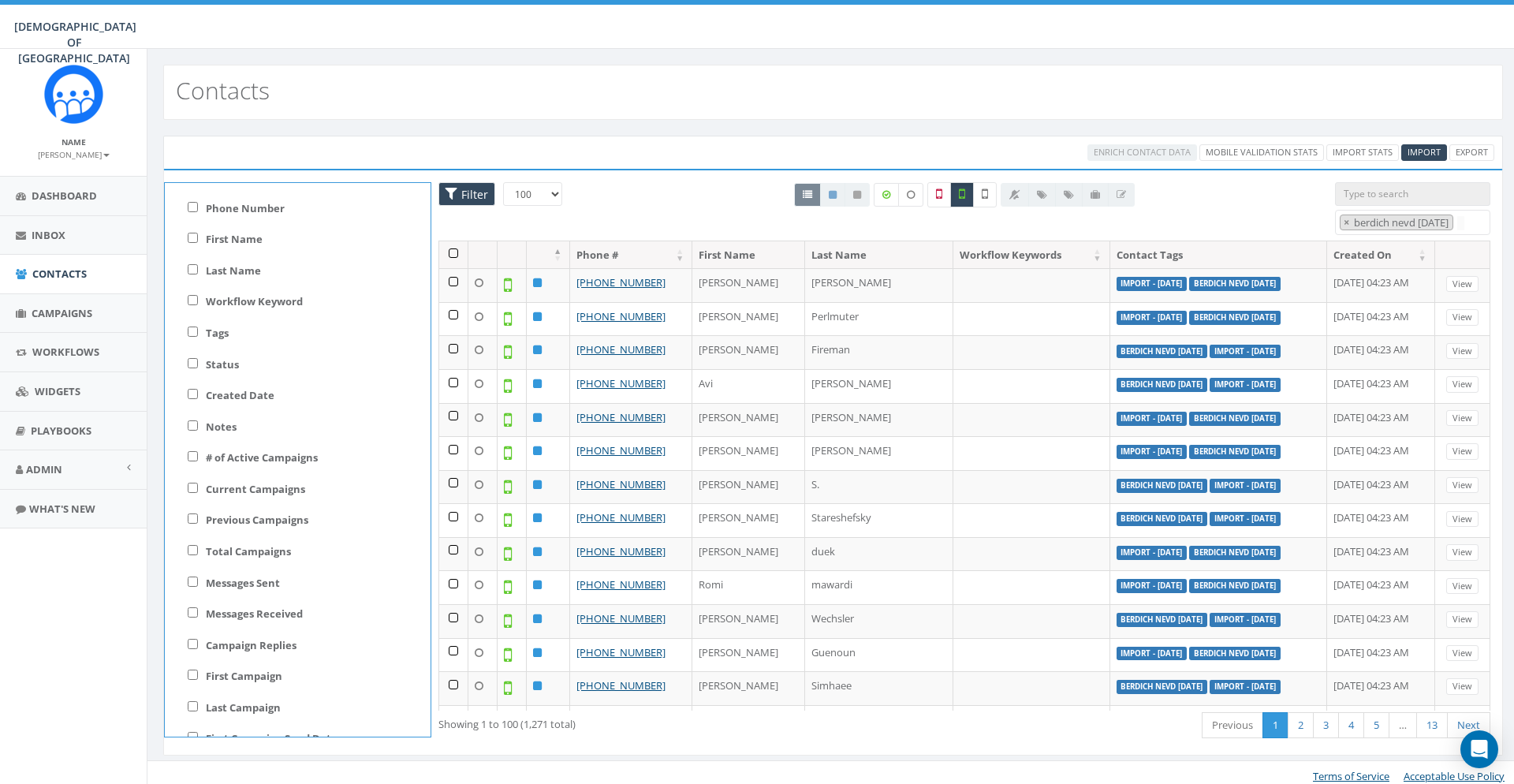
click at [217, 335] on label "Tags" at bounding box center [217, 333] width 23 height 15
click at [198, 335] on input "Tags" at bounding box center [192, 331] width 10 height 10
checkbox input "true"
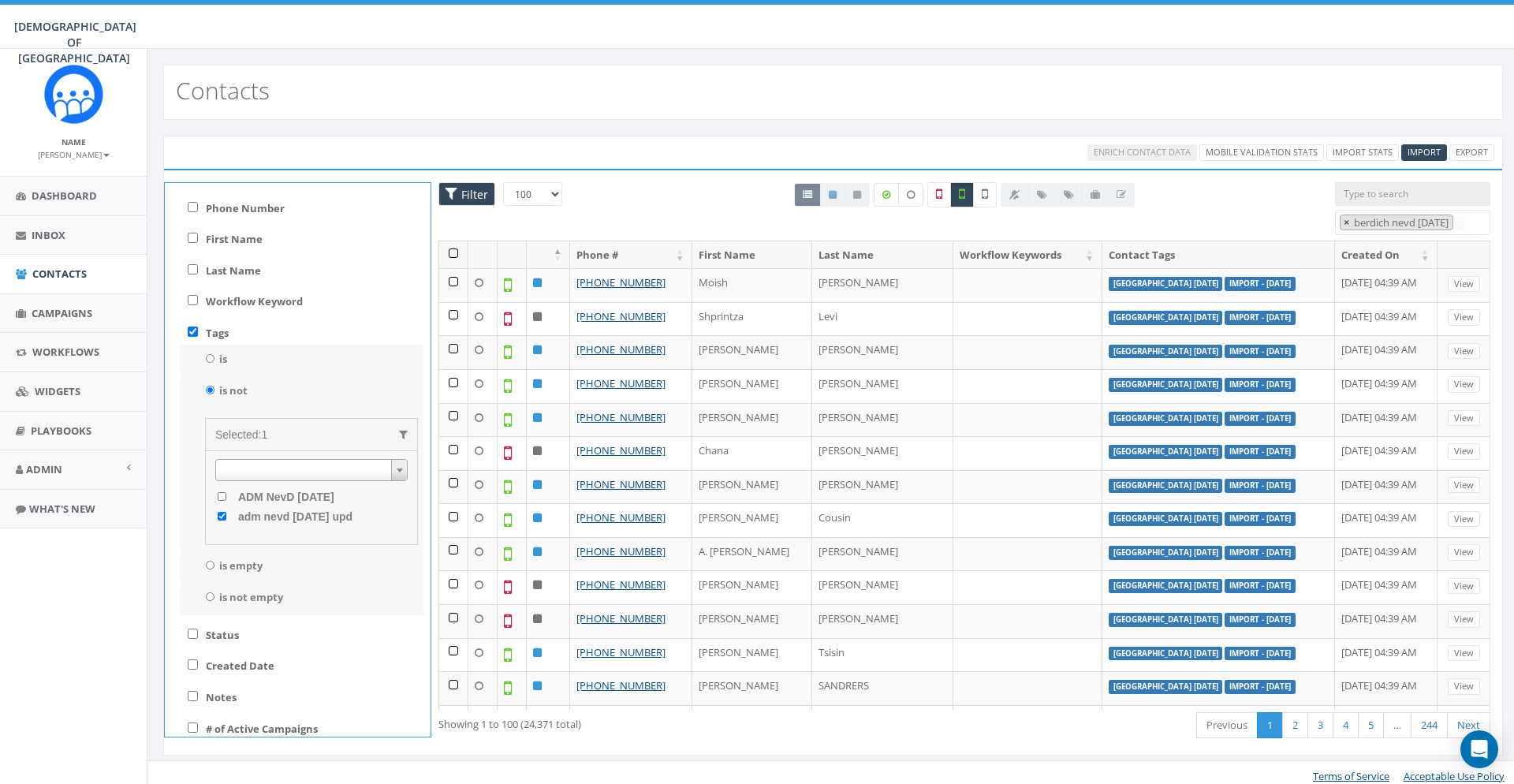
click at [1347, 221] on span "×" at bounding box center [1346, 222] width 5 height 14
click at [1345, 221] on span "×" at bounding box center [1346, 222] width 5 height 14
click at [224, 365] on label "is" at bounding box center [223, 359] width 8 height 15
click at [215, 363] on input "is" at bounding box center [210, 358] width 10 height 8
radio input "true"
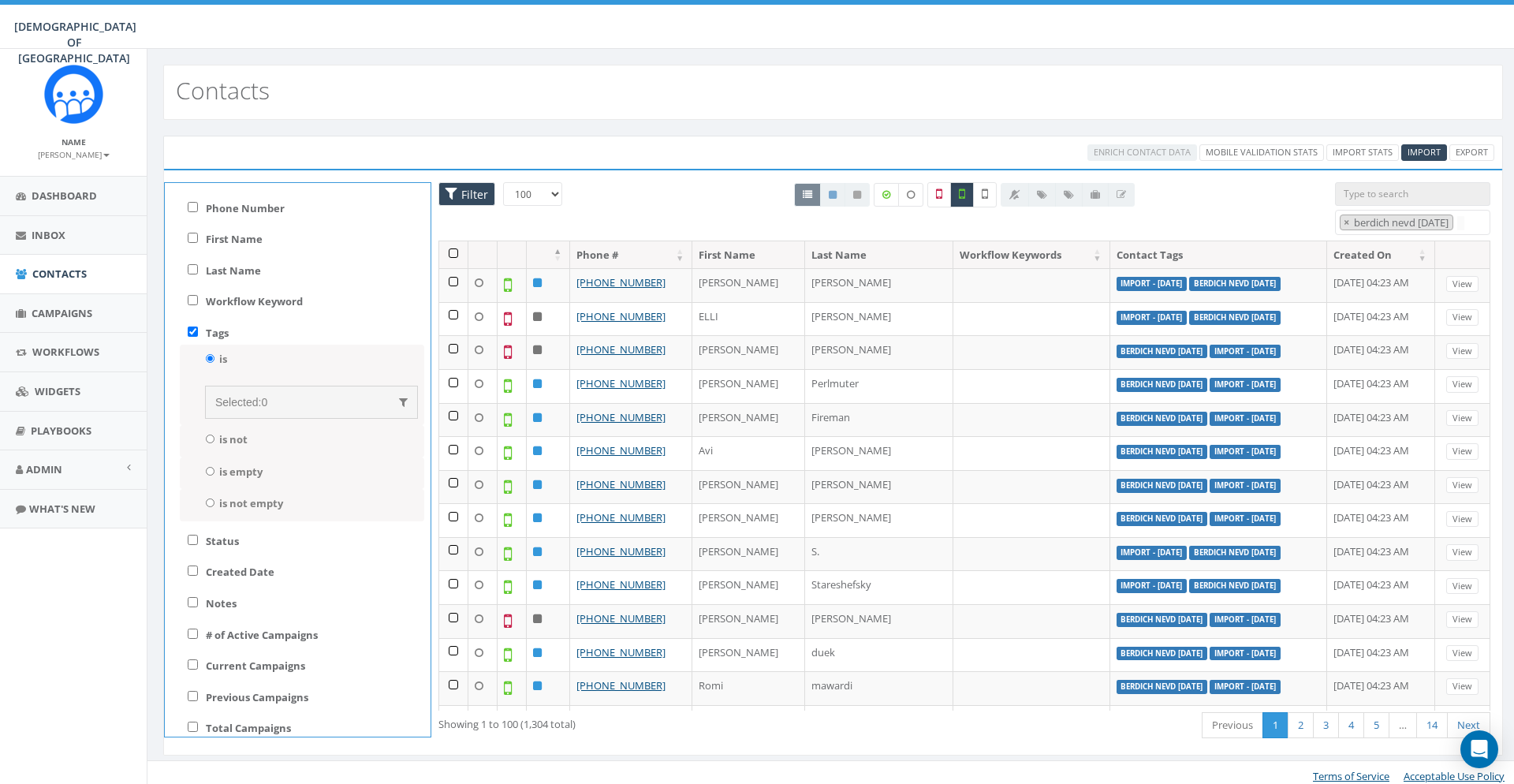
click at [321, 397] on div "Selected: 0" at bounding box center [311, 401] width 192 height 16
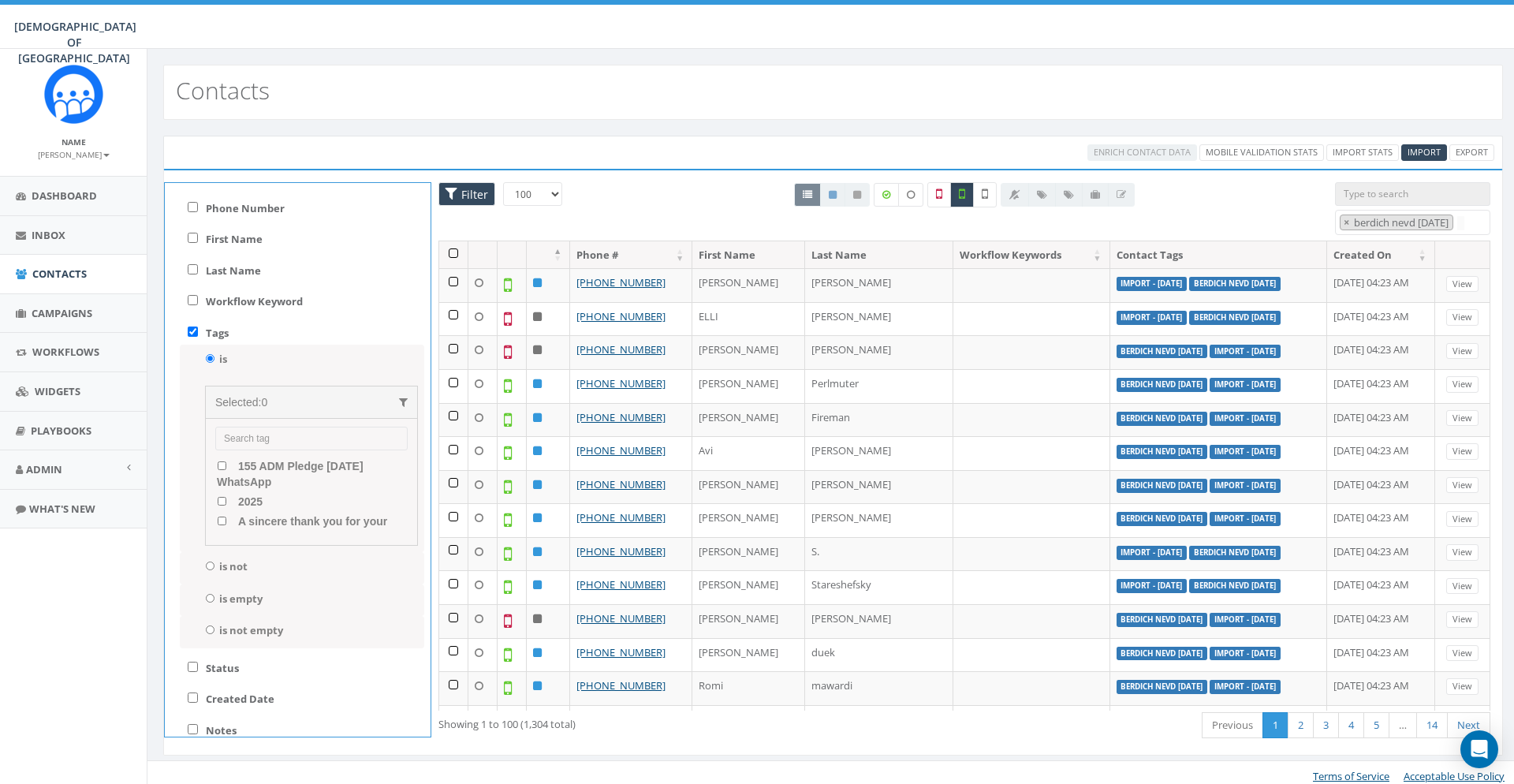
click at [315, 435] on input "search" at bounding box center [311, 439] width 192 height 24
type input "berdi"
click at [310, 464] on span "berdich nevd [DATE]" at bounding box center [290, 466] width 112 height 13
click at [227, 464] on 2025 "berdich nevd [DATE]" at bounding box center [222, 465] width 10 height 8
click at [244, 461] on span "berdich nevd [DATE]" at bounding box center [290, 466] width 112 height 13
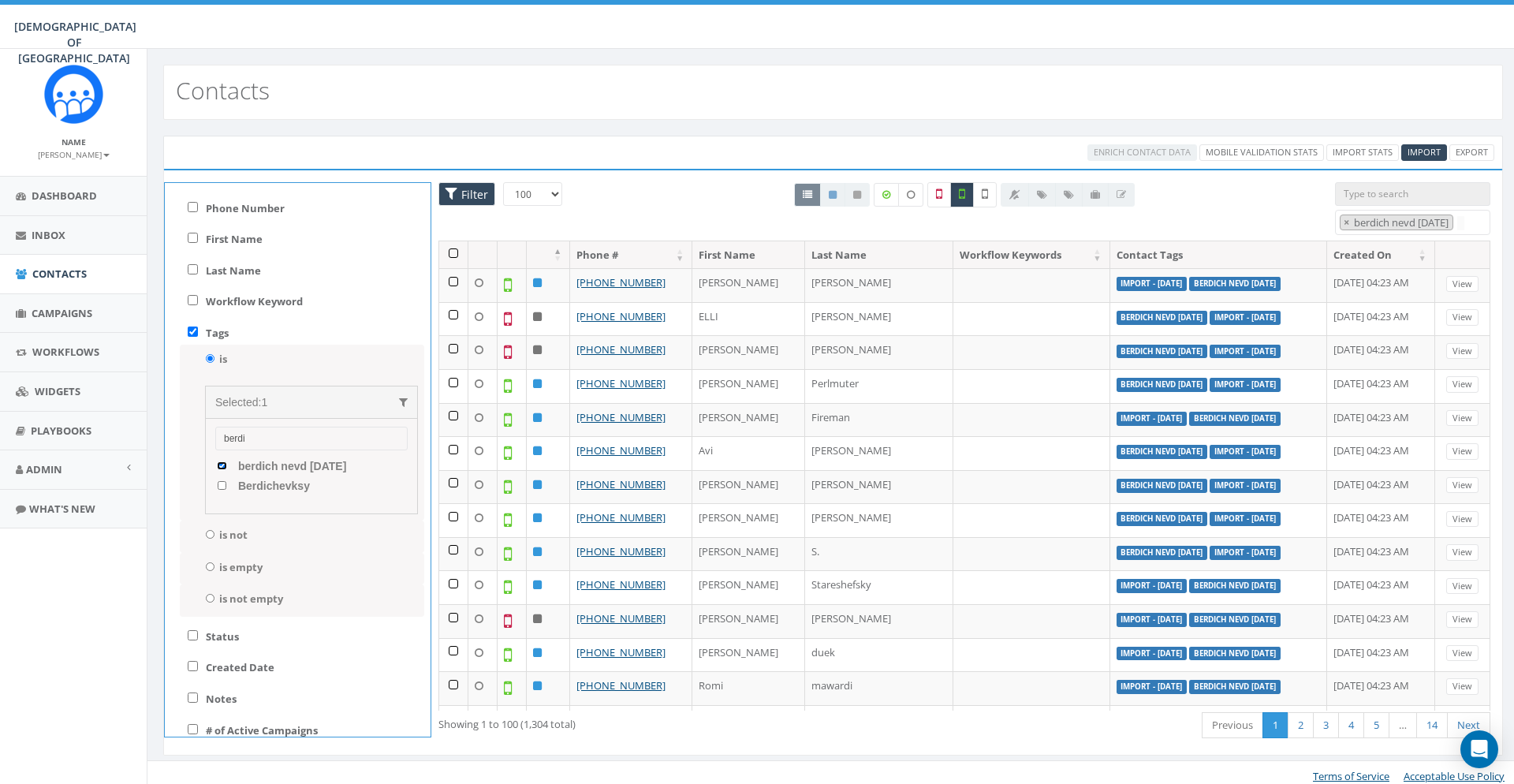
click at [227, 462] on 2025 "berdich nevd [DATE]" at bounding box center [222, 465] width 10 height 8
checkbox 2025 "false"
click at [231, 530] on label "is not" at bounding box center [233, 535] width 28 height 15
click at [215, 530] on input "is not" at bounding box center [210, 534] width 10 height 8
radio input "true"
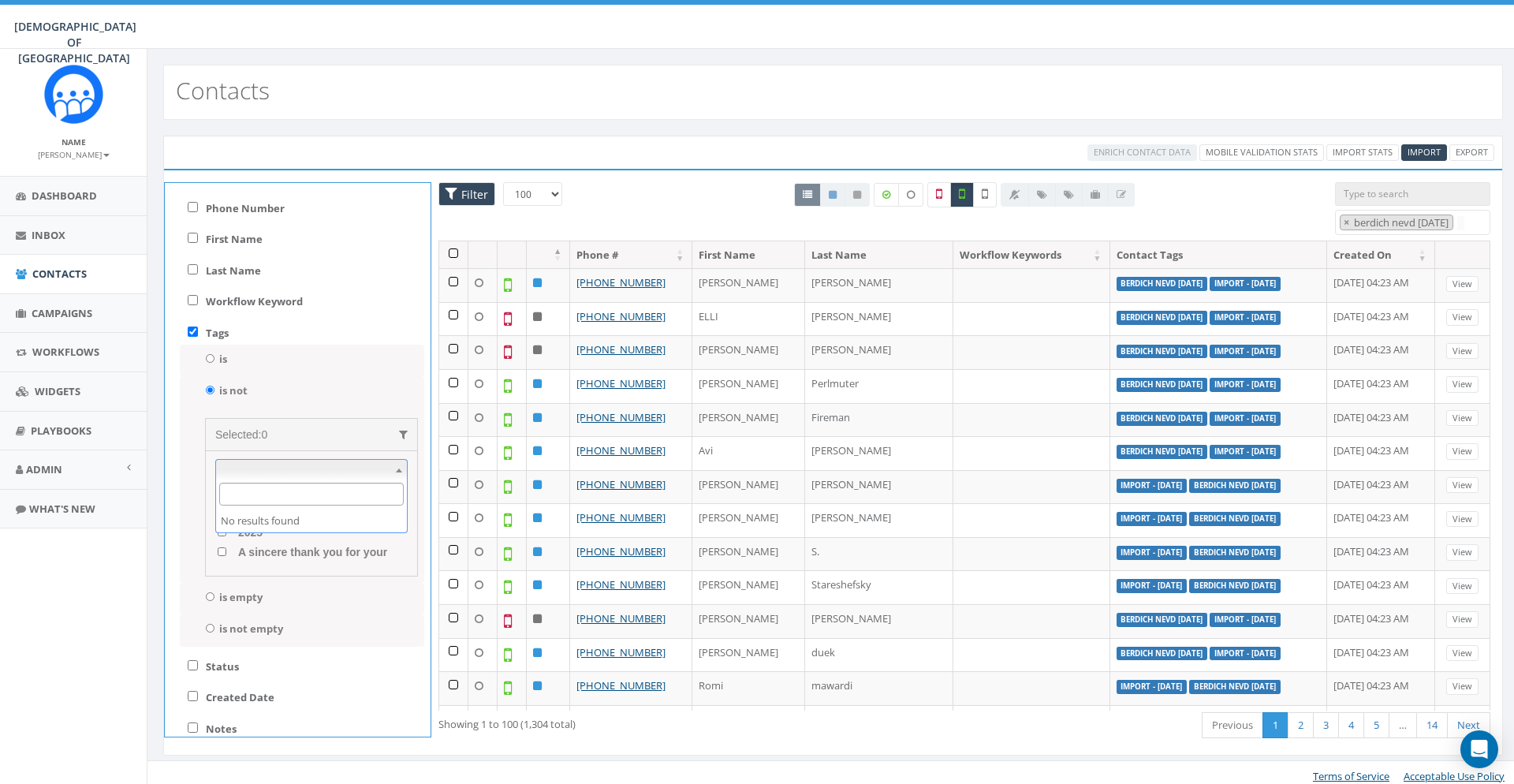
click at [301, 463] on span at bounding box center [311, 470] width 192 height 22
type input "nevd"
click at [316, 516] on span "adm nevd [DATE] upd" at bounding box center [293, 517] width 118 height 13
click at [227, 516] on upd "adm nevd [DATE] upd" at bounding box center [222, 516] width 10 height 8
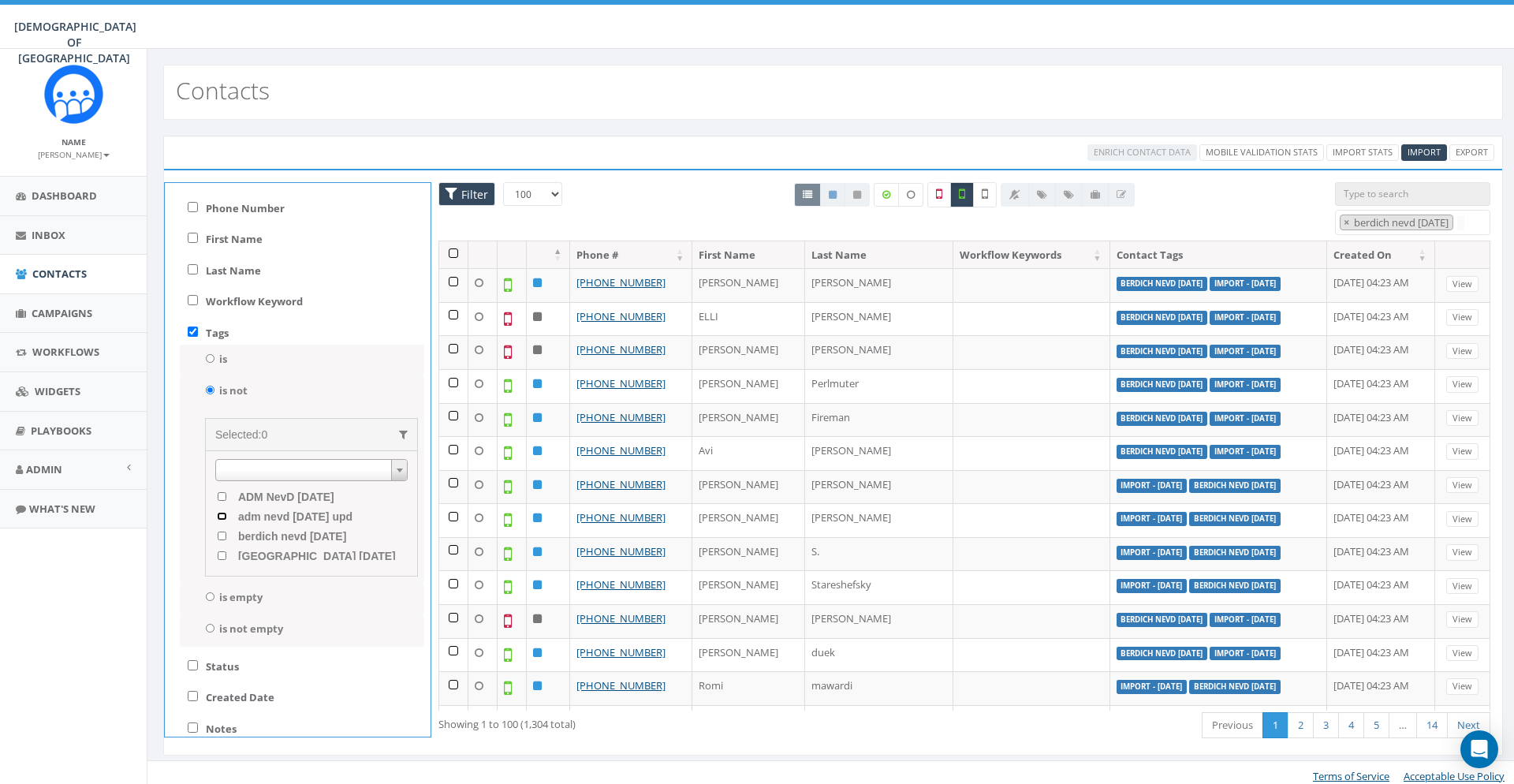
checkbox upd "true"
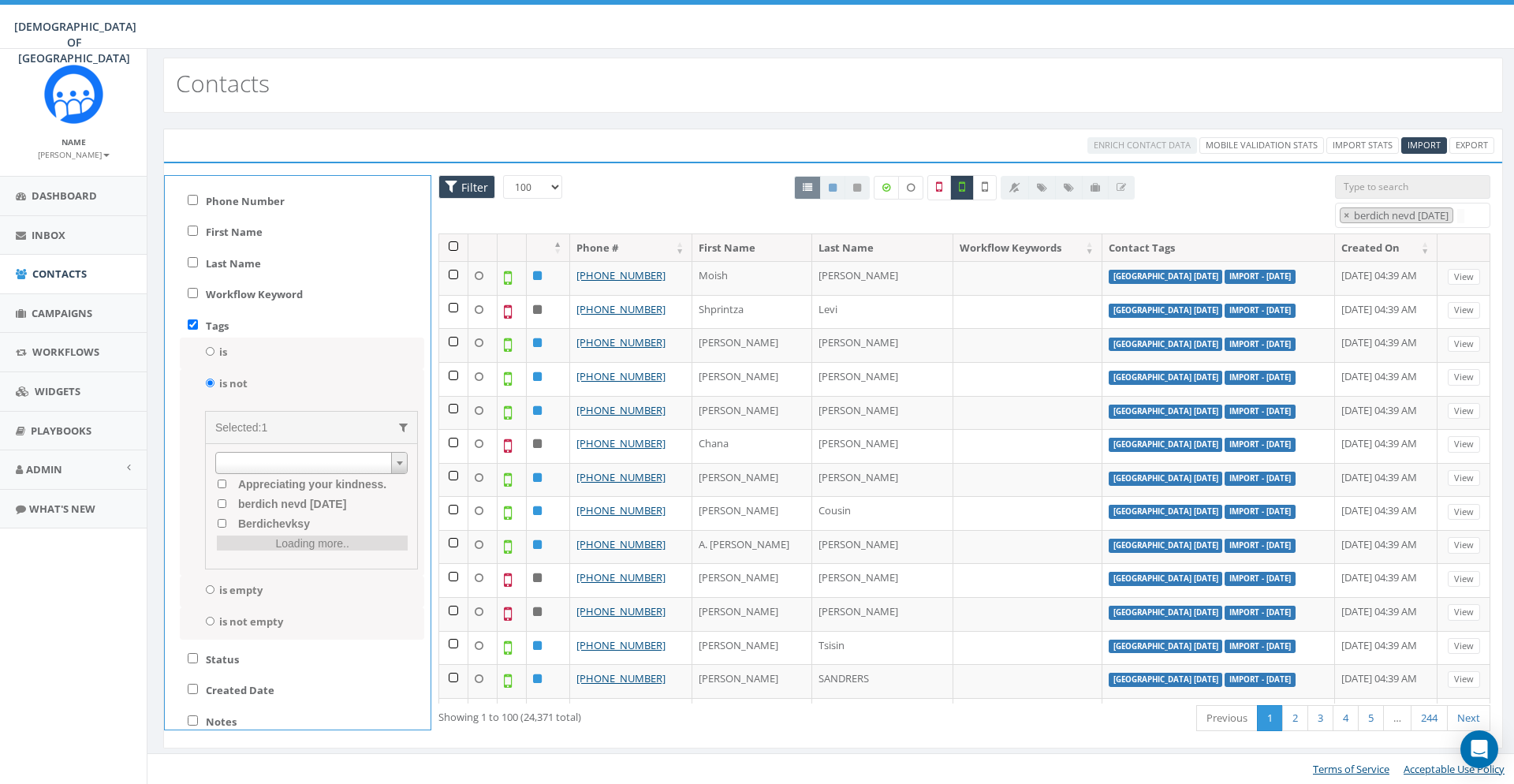
scroll to position [190, 0]
click at [293, 463] on span at bounding box center [311, 463] width 192 height 22
type input "donors nd"
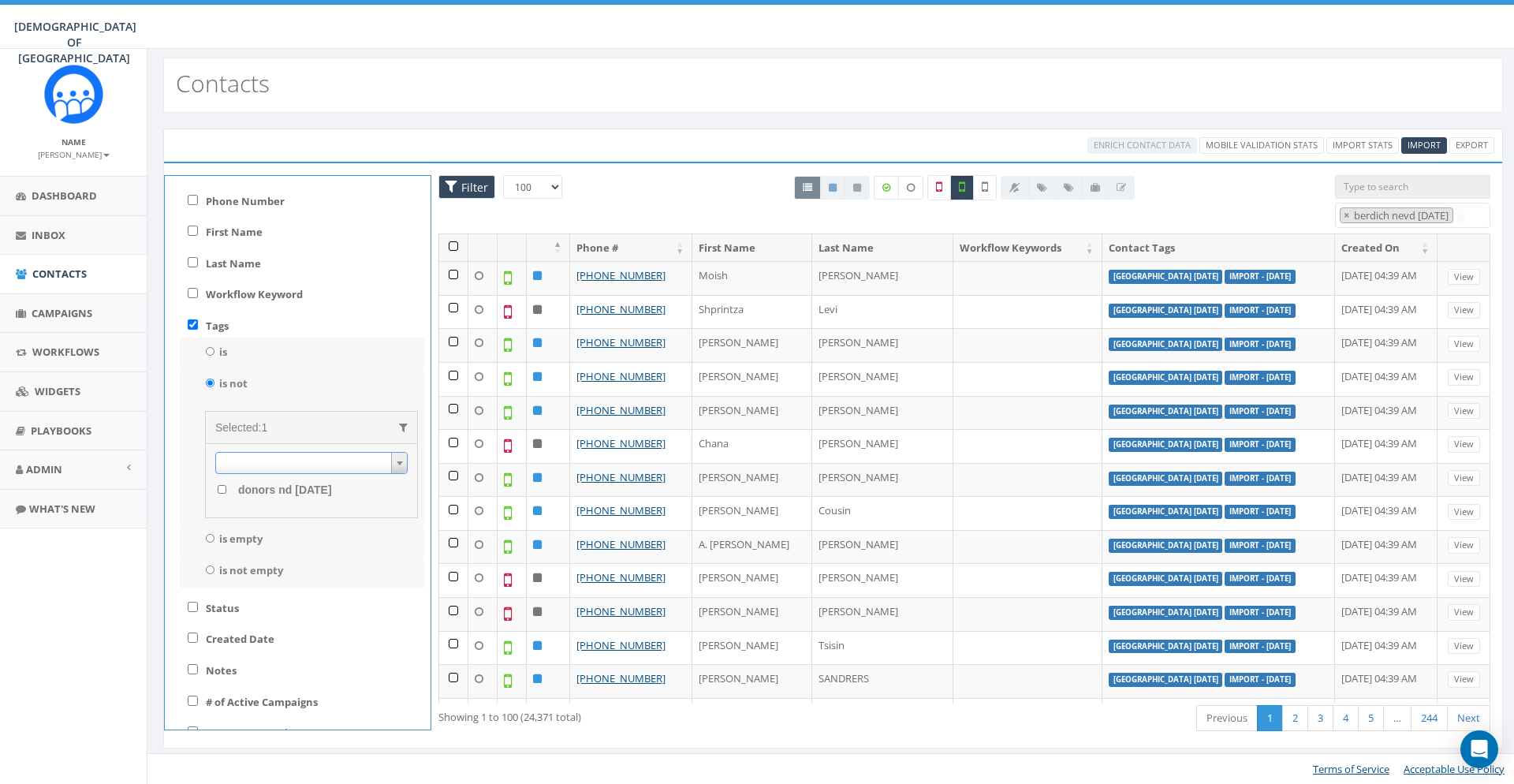
scroll to position [0, 0]
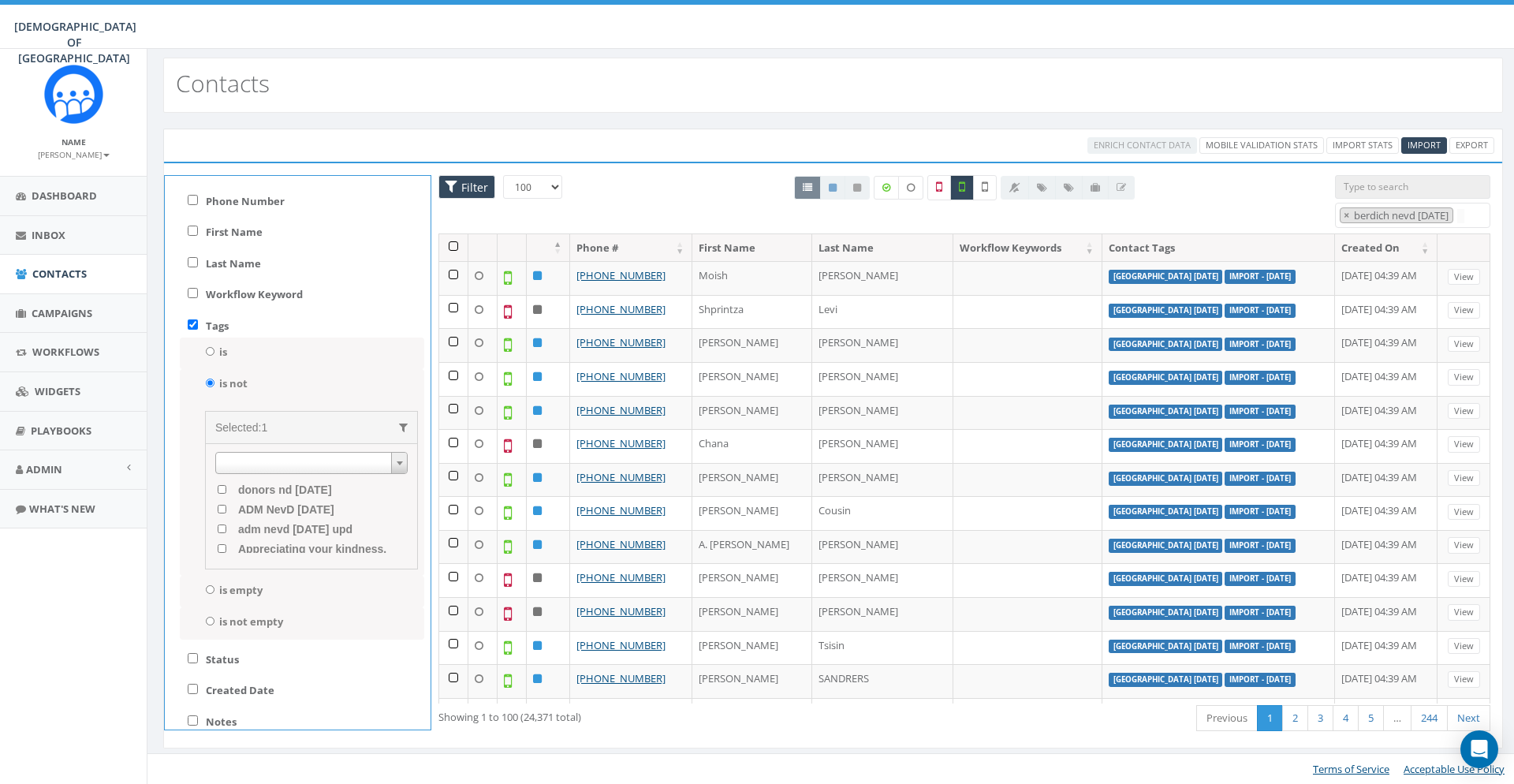
click at [238, 488] on span "donors nd [DATE]" at bounding box center [283, 490] width 98 height 13
click at [227, 488] on 2025 "donors nd [DATE]" at bounding box center [222, 489] width 10 height 8
checkbox 2025 "true"
click at [275, 461] on span at bounding box center [311, 463] width 192 height 22
type input "nevd"
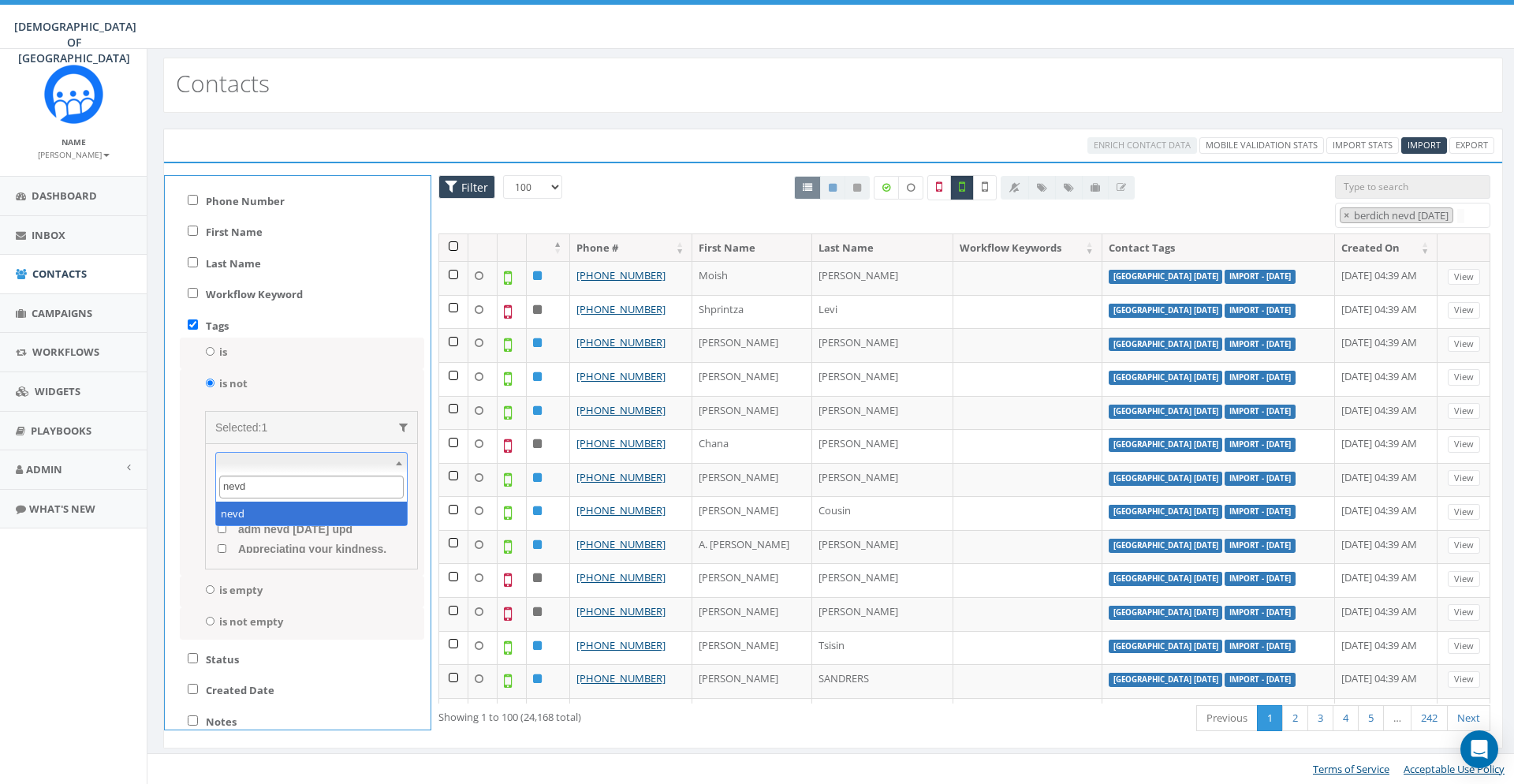
type input "nevd"
click at [222, 512] on upd "adm nevd [DATE] upd" at bounding box center [222, 508] width 10 height 8
checkbox upd "true"
click at [292, 518] on span "donors nd [DATE]" at bounding box center [283, 517] width 98 height 13
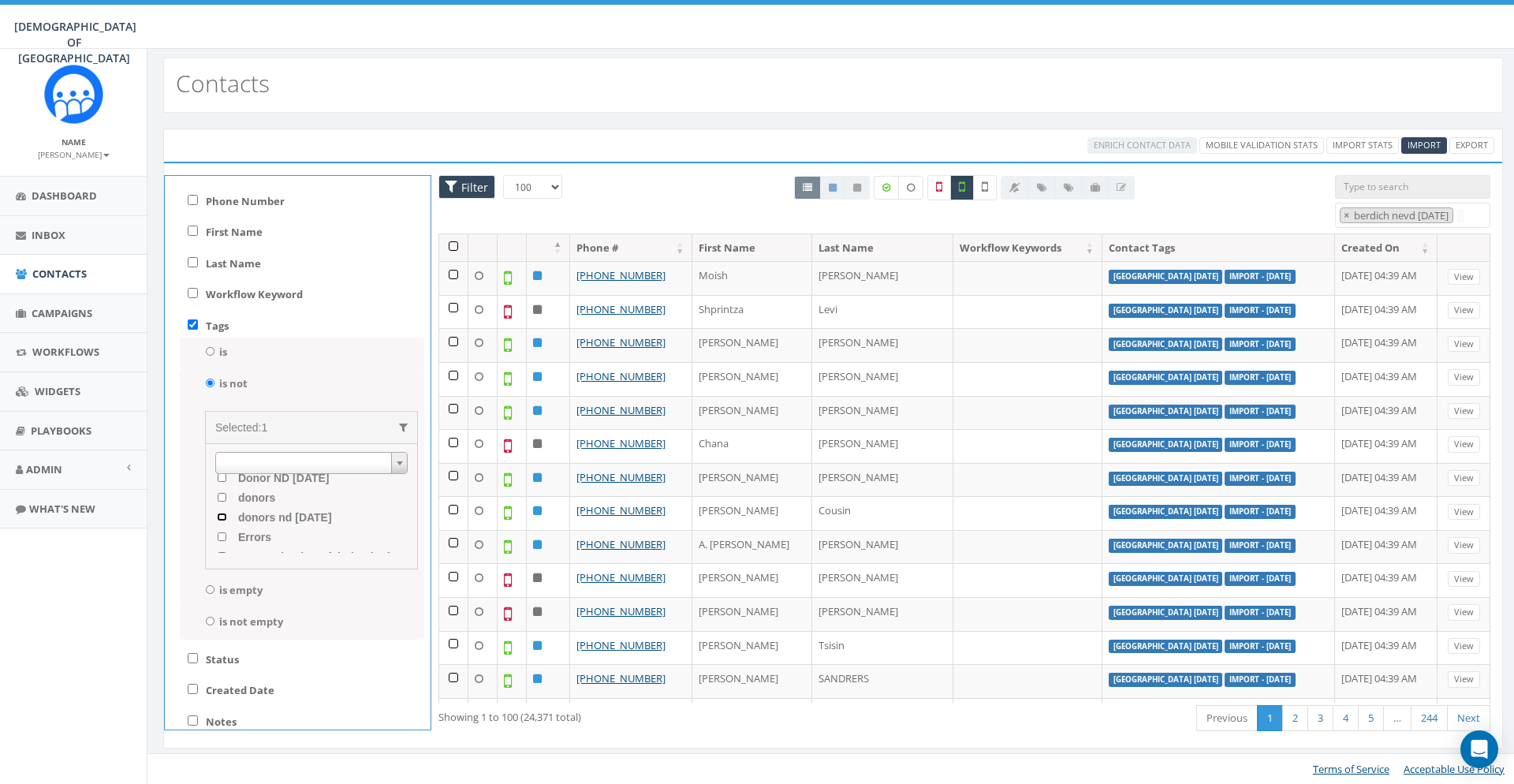
click at [227, 518] on 2025 "donors nd [DATE]" at bounding box center [222, 517] width 10 height 8
checkbox 2025 "true"
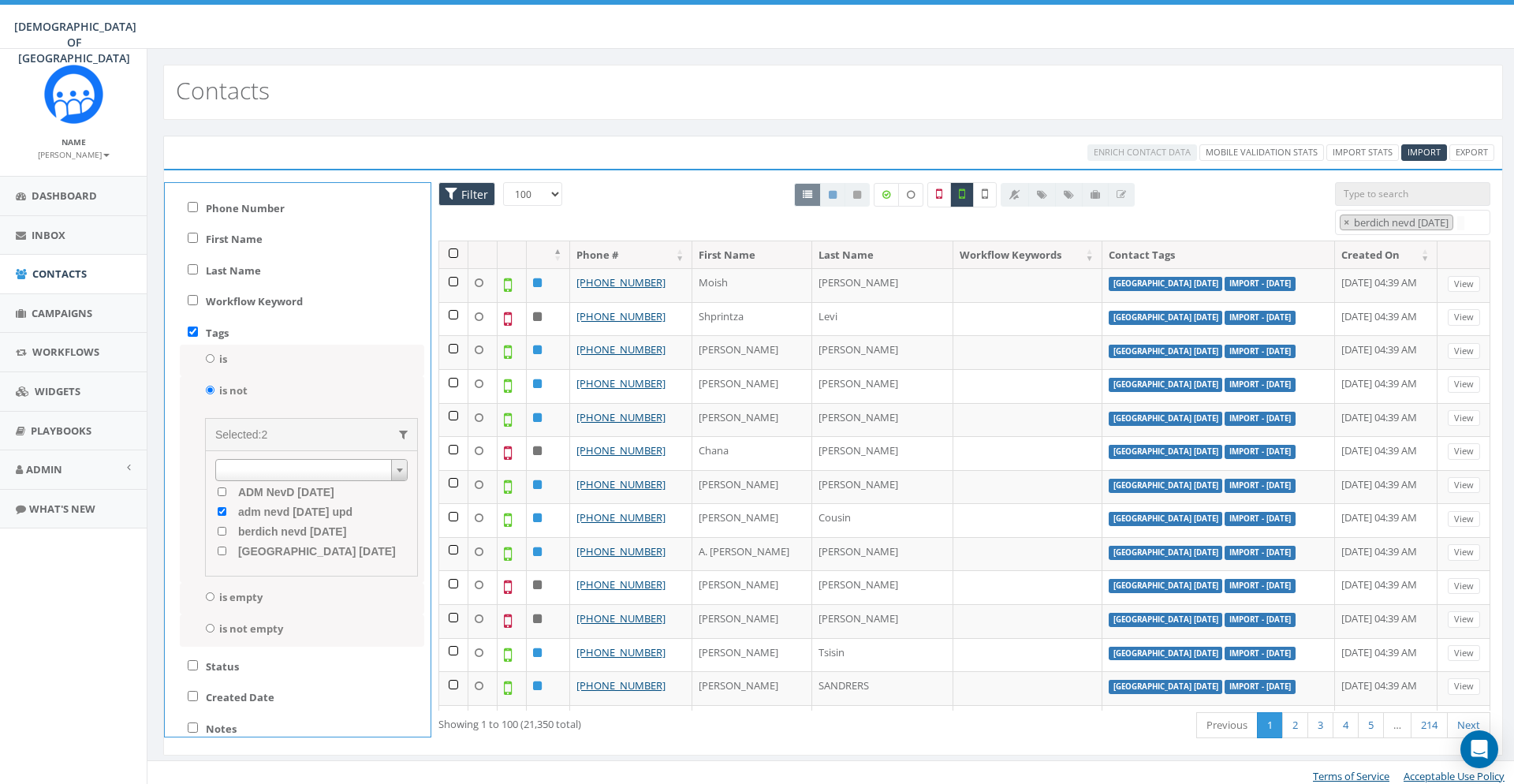
scroll to position [4, 0]
click at [481, 191] on span "Filter" at bounding box center [473, 194] width 31 height 15
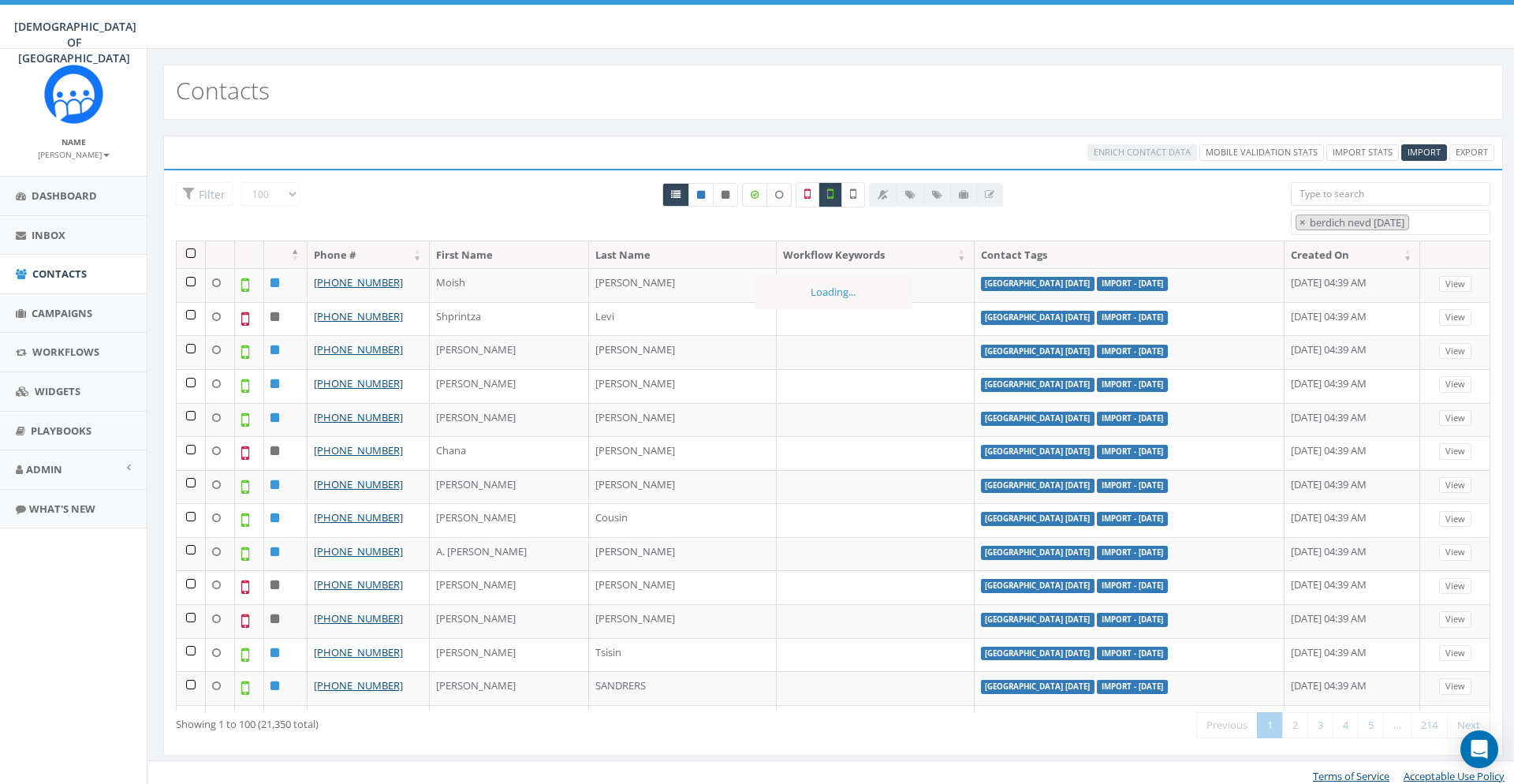
checkbox input "false"
radio input "false"
checkbox upd "false"
checkbox 2025 "false"
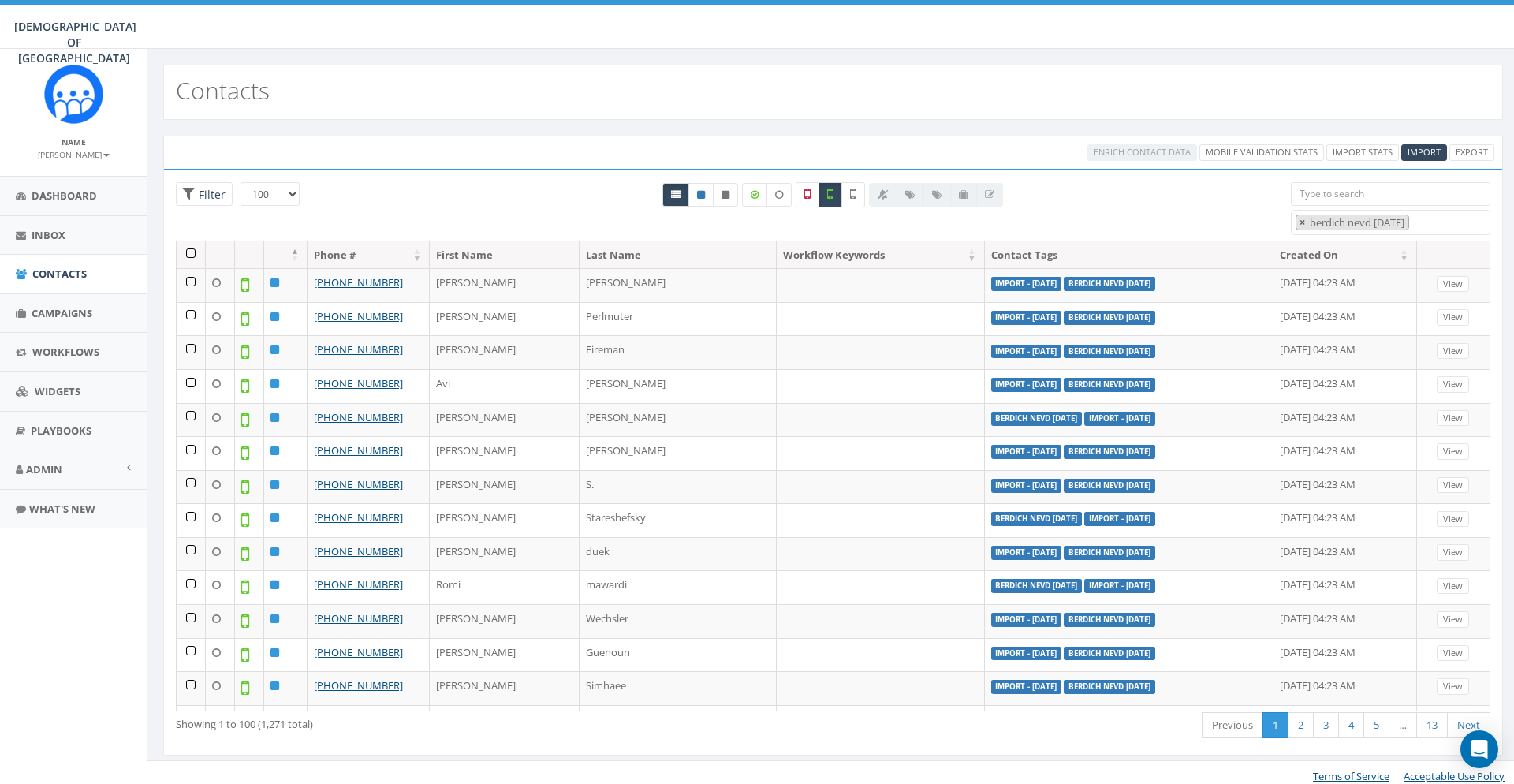
click at [1304, 223] on span "×" at bounding box center [1302, 222] width 5 height 14
select select
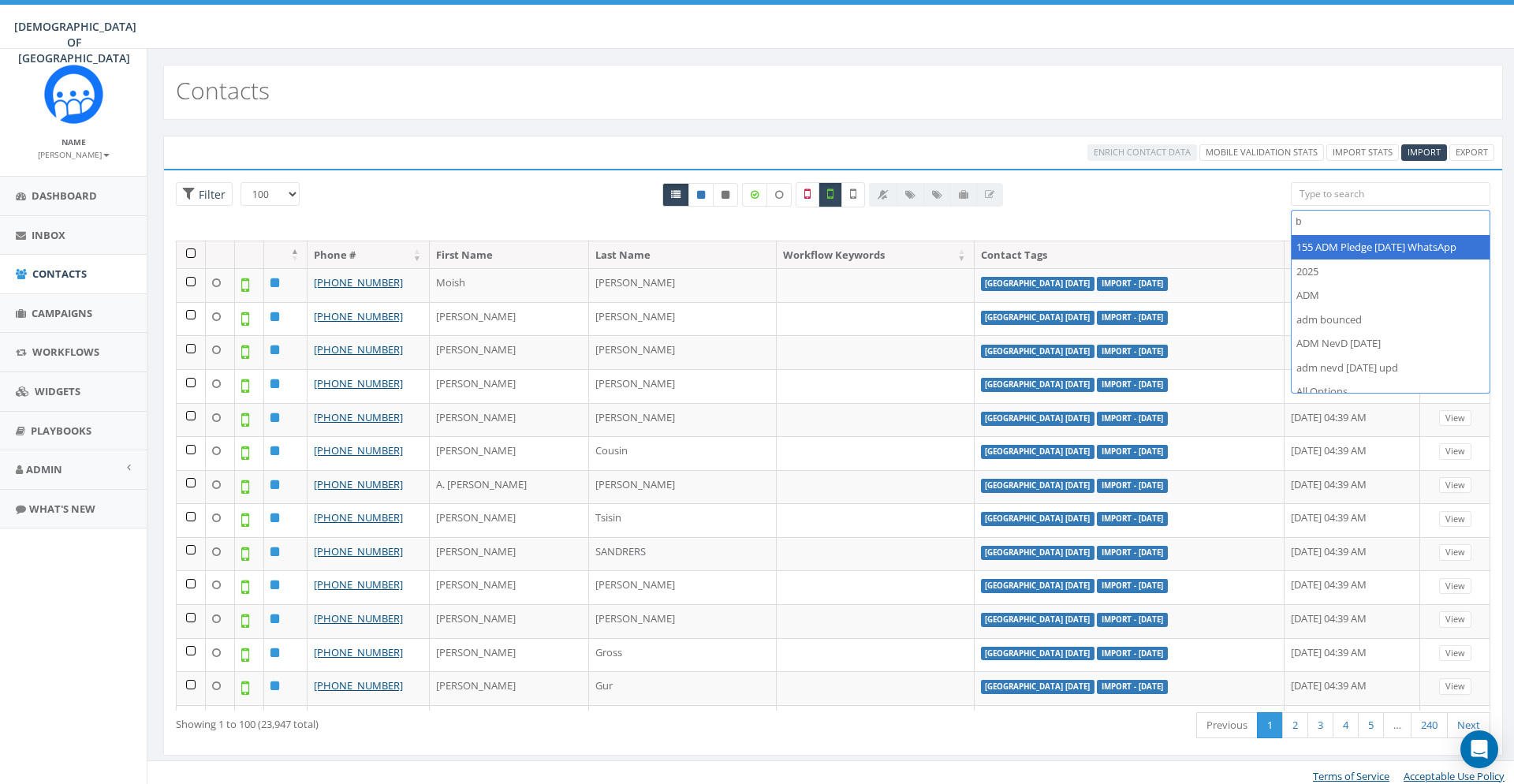
scroll to position [0, 0]
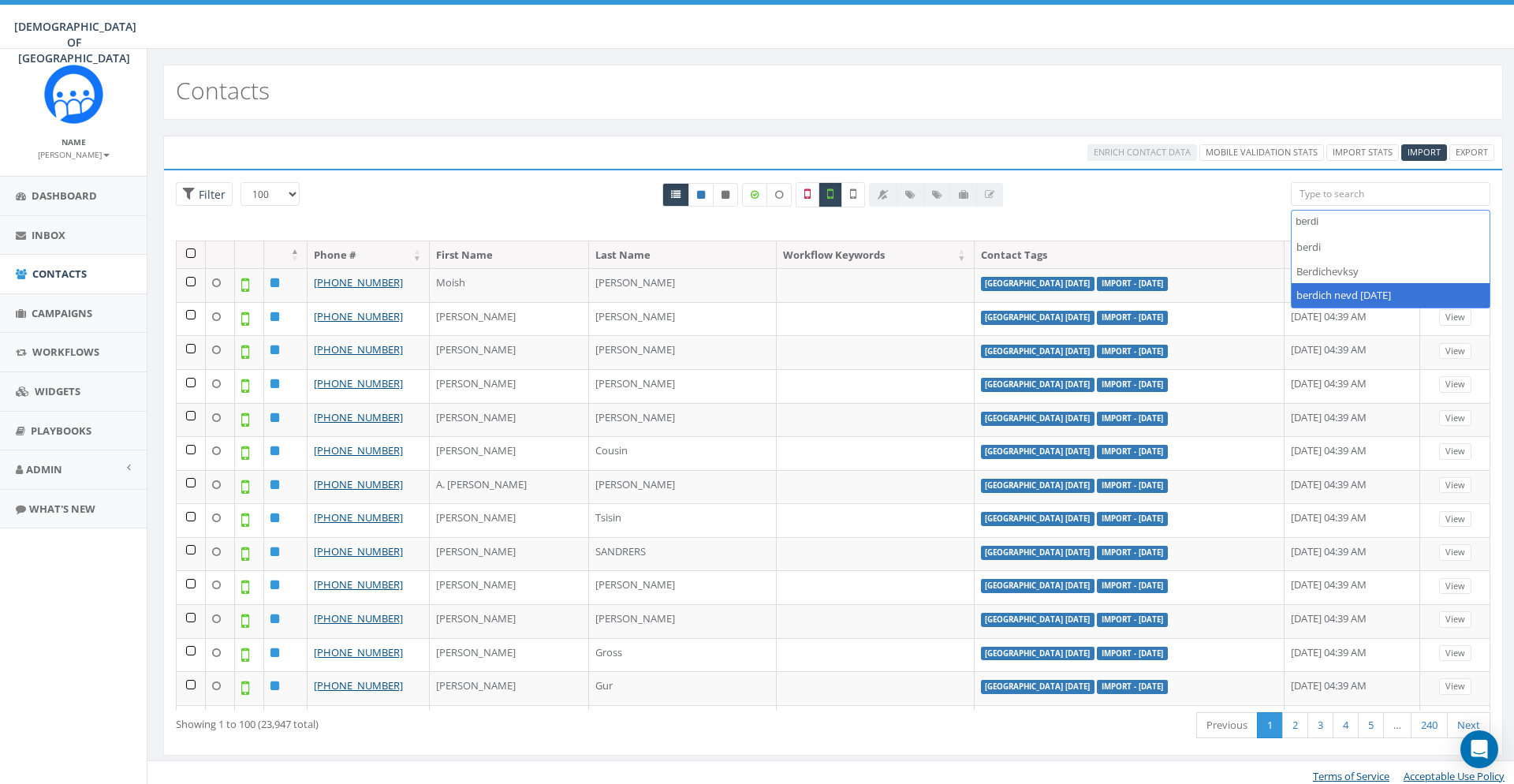
type textarea "berdi"
select select "berdich nevd [DATE]"
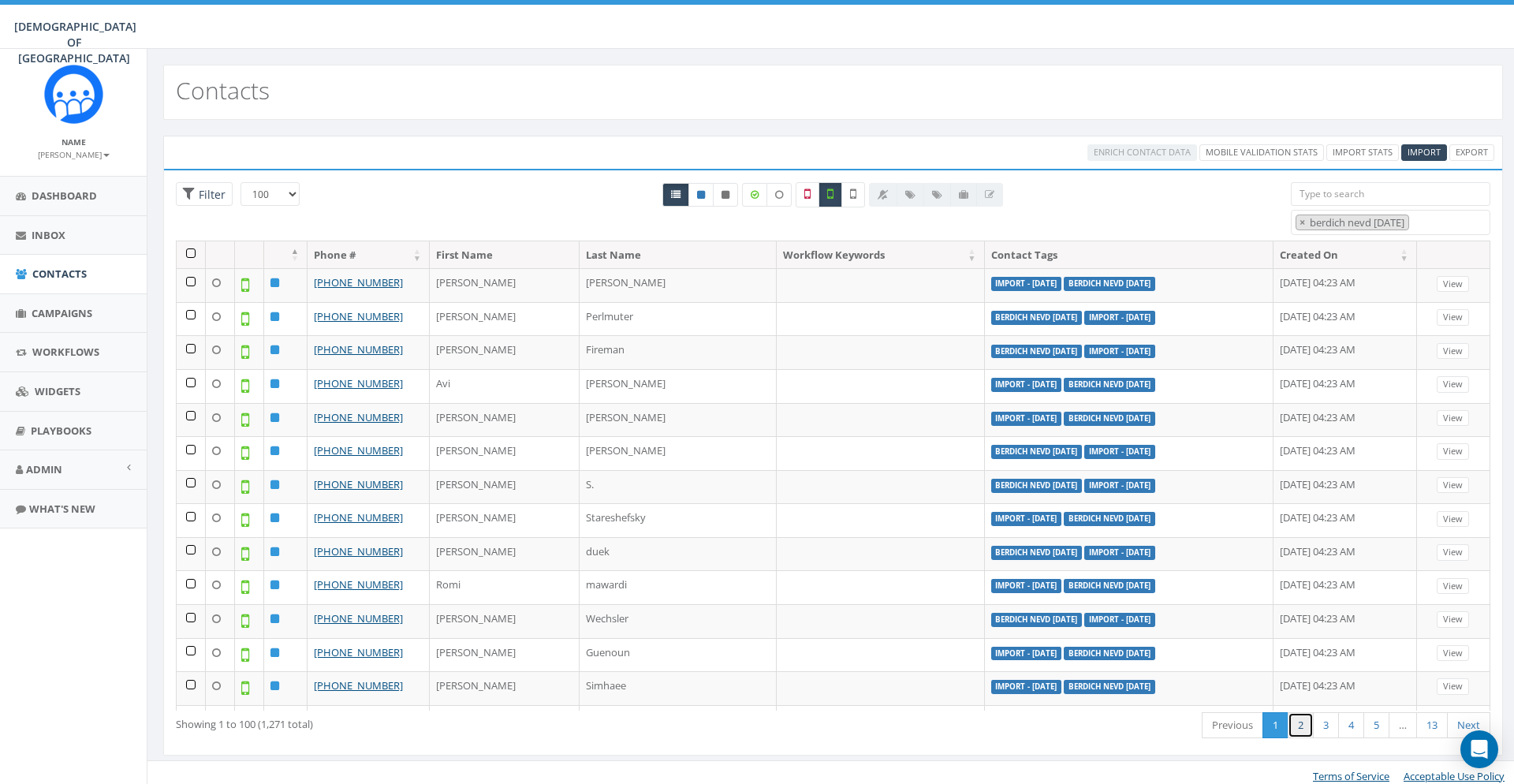
click at [1296, 718] on link "2" at bounding box center [1301, 724] width 26 height 26
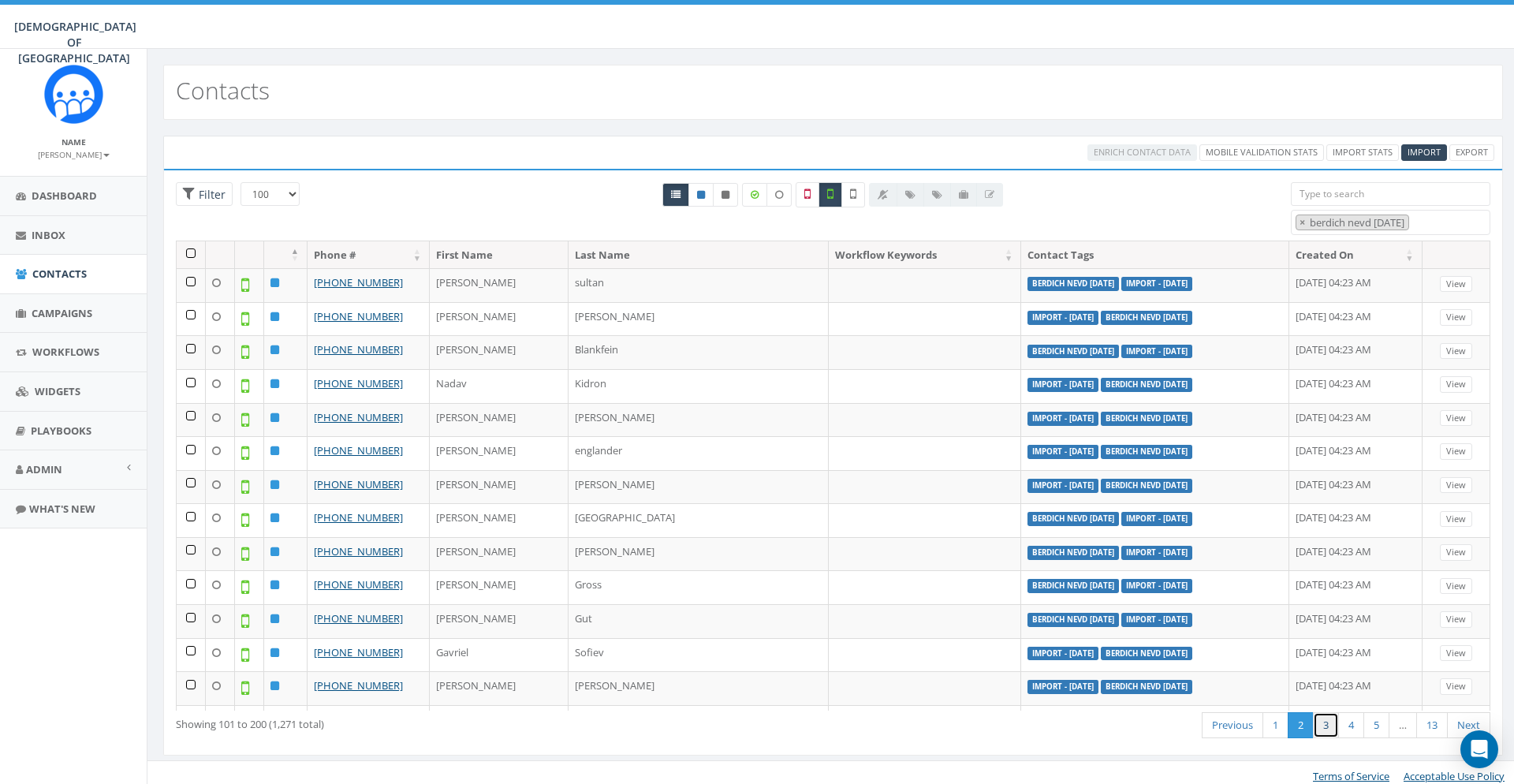
click at [1326, 724] on link "3" at bounding box center [1326, 724] width 26 height 26
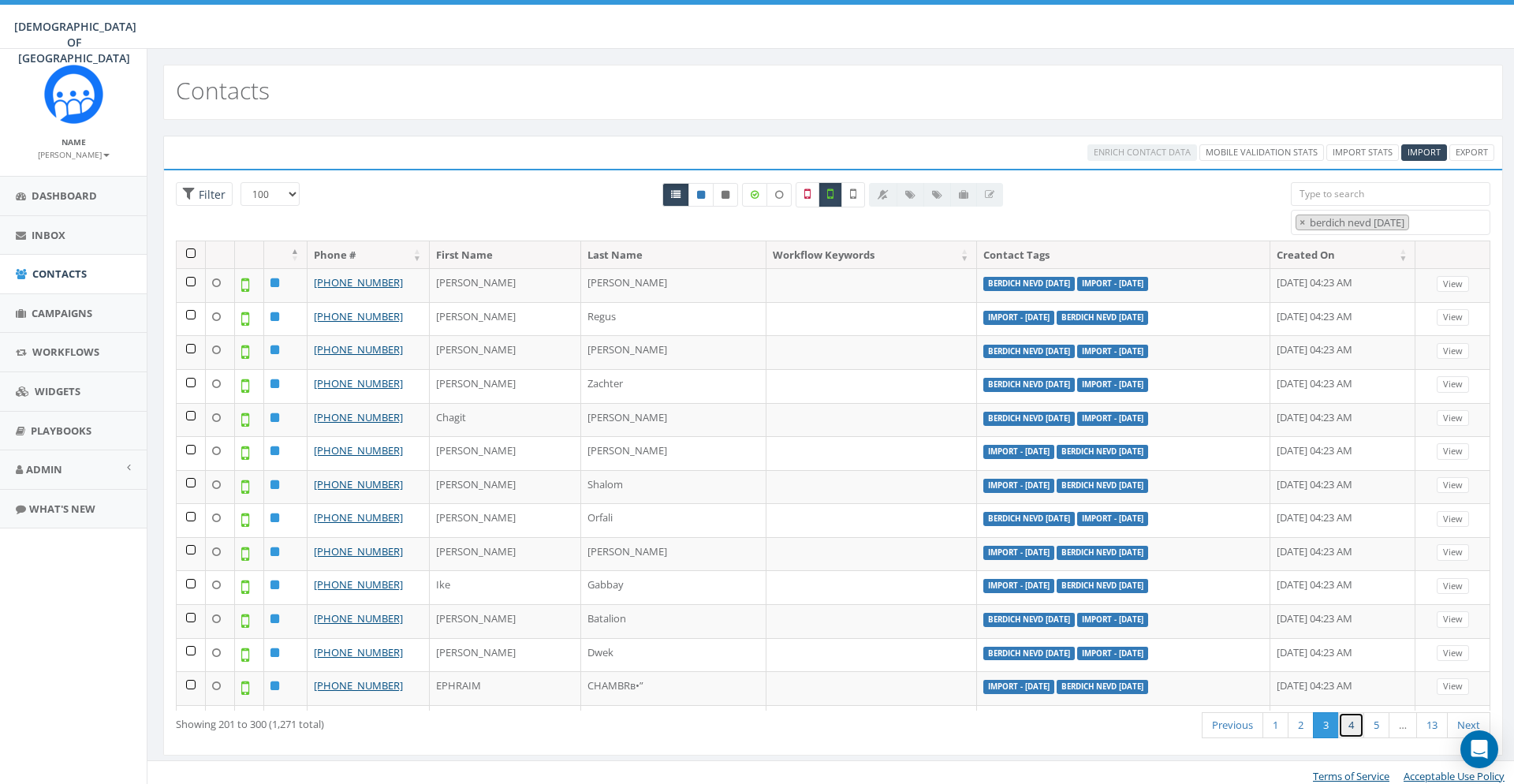
click at [1356, 724] on link "4" at bounding box center [1351, 724] width 26 height 26
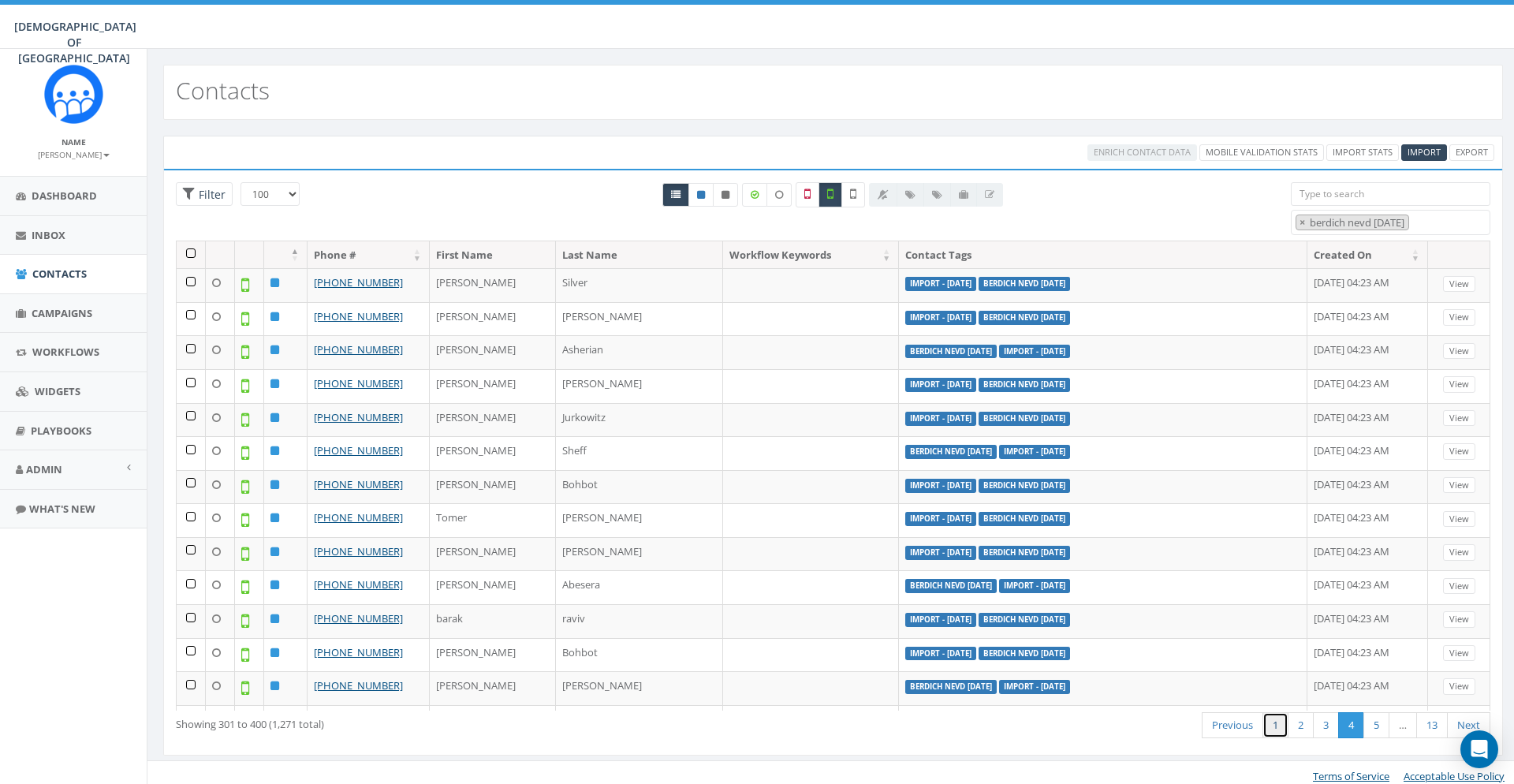
click at [1281, 727] on link "1" at bounding box center [1275, 724] width 26 height 26
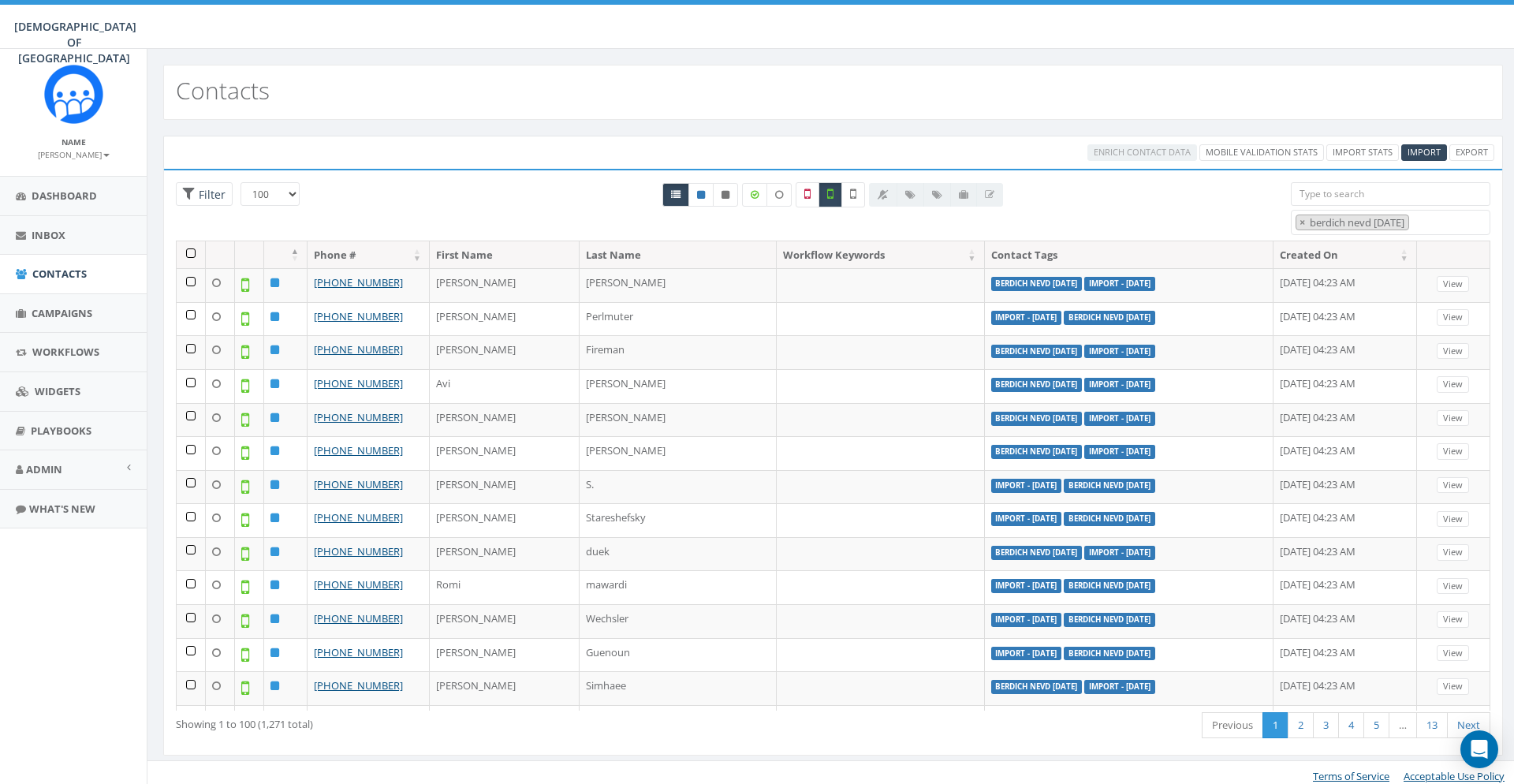
click at [191, 257] on th at bounding box center [191, 255] width 29 height 27
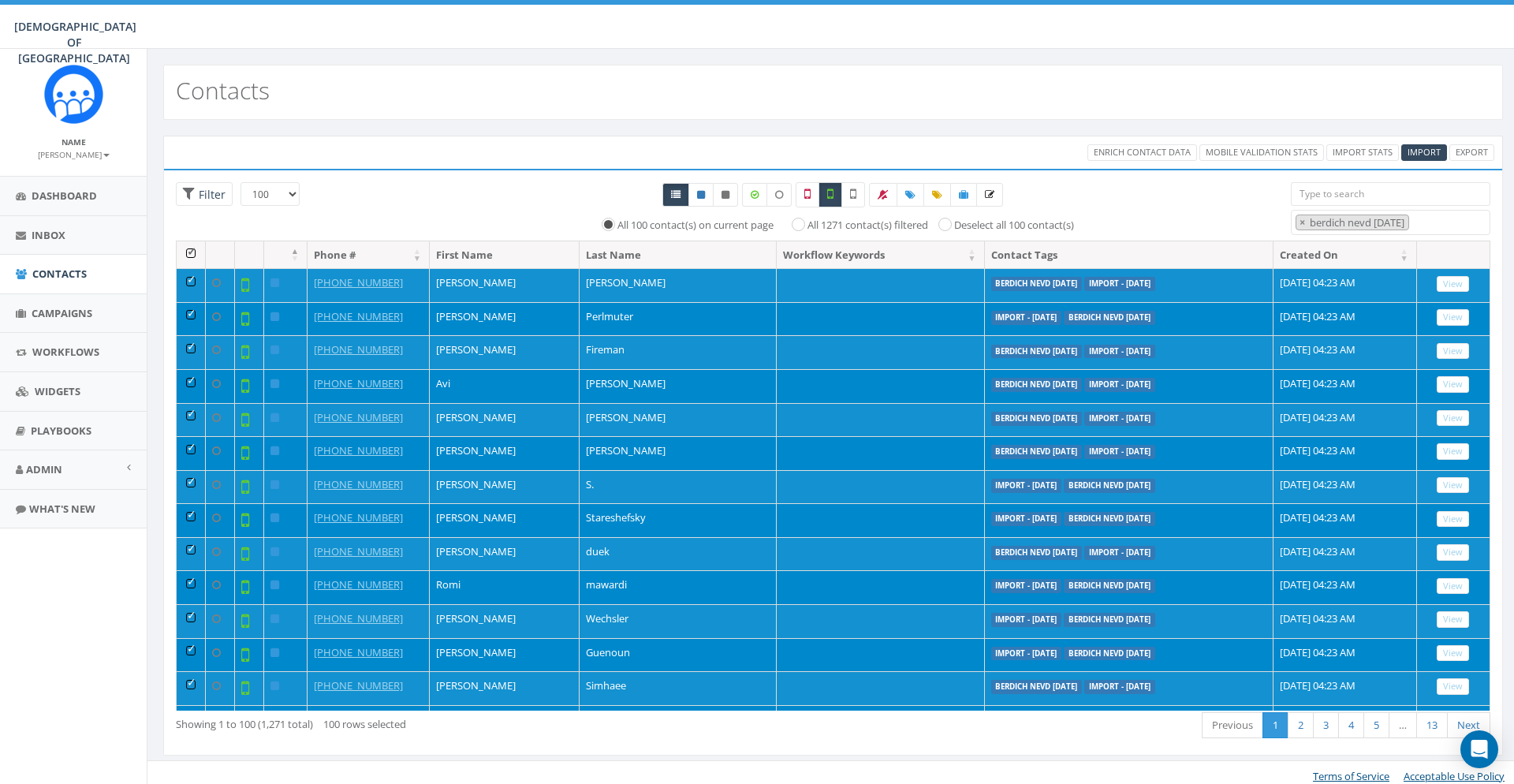
click at [858, 226] on label "All 1271 contact(s) filtered" at bounding box center [868, 225] width 121 height 16
click at [808, 226] on input "All 1271 contact(s) filtered" at bounding box center [801, 223] width 10 height 10
radio input "true"
click at [968, 195] on icon at bounding box center [964, 195] width 9 height 9
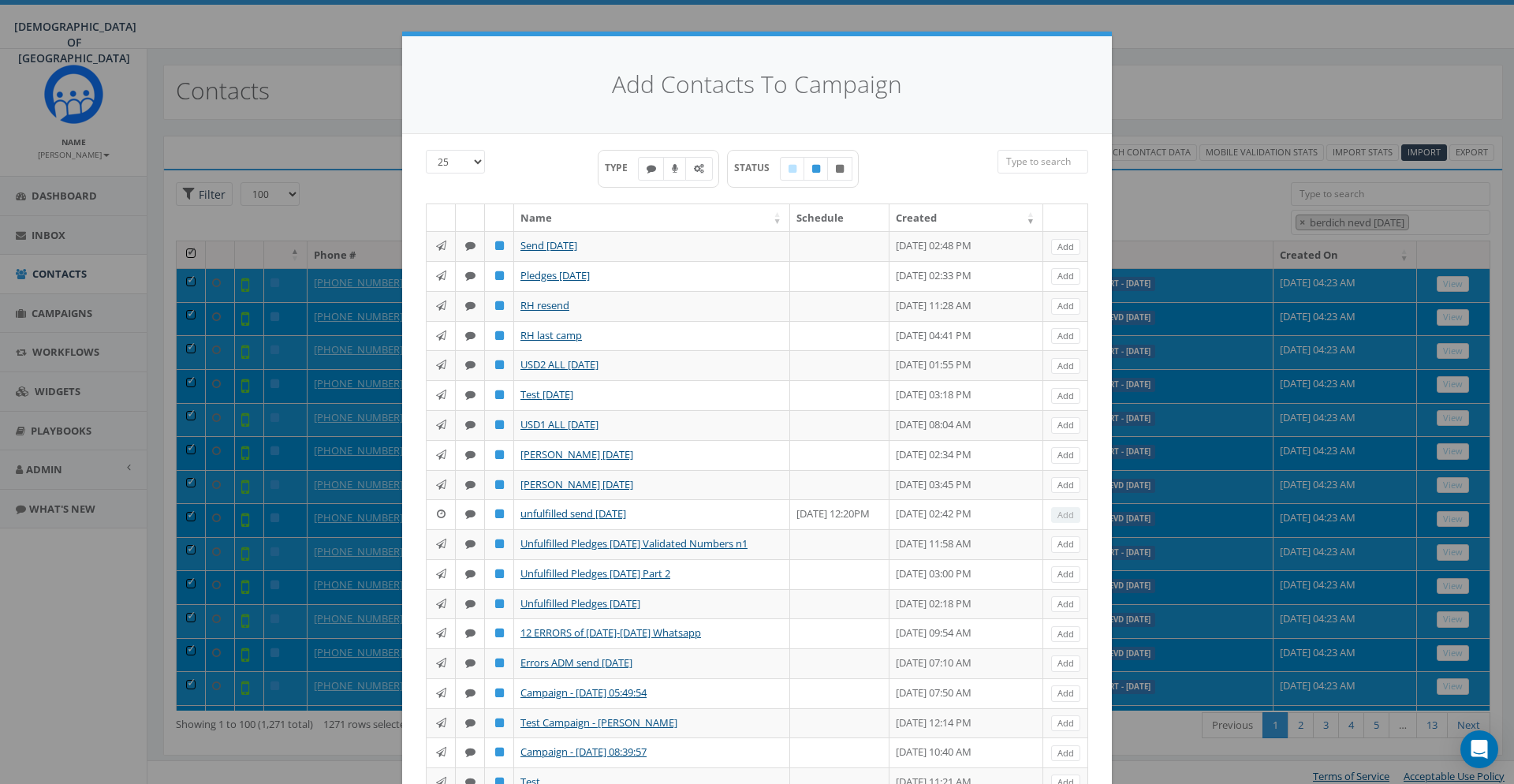
click at [1017, 152] on input "search" at bounding box center [1042, 162] width 91 height 24
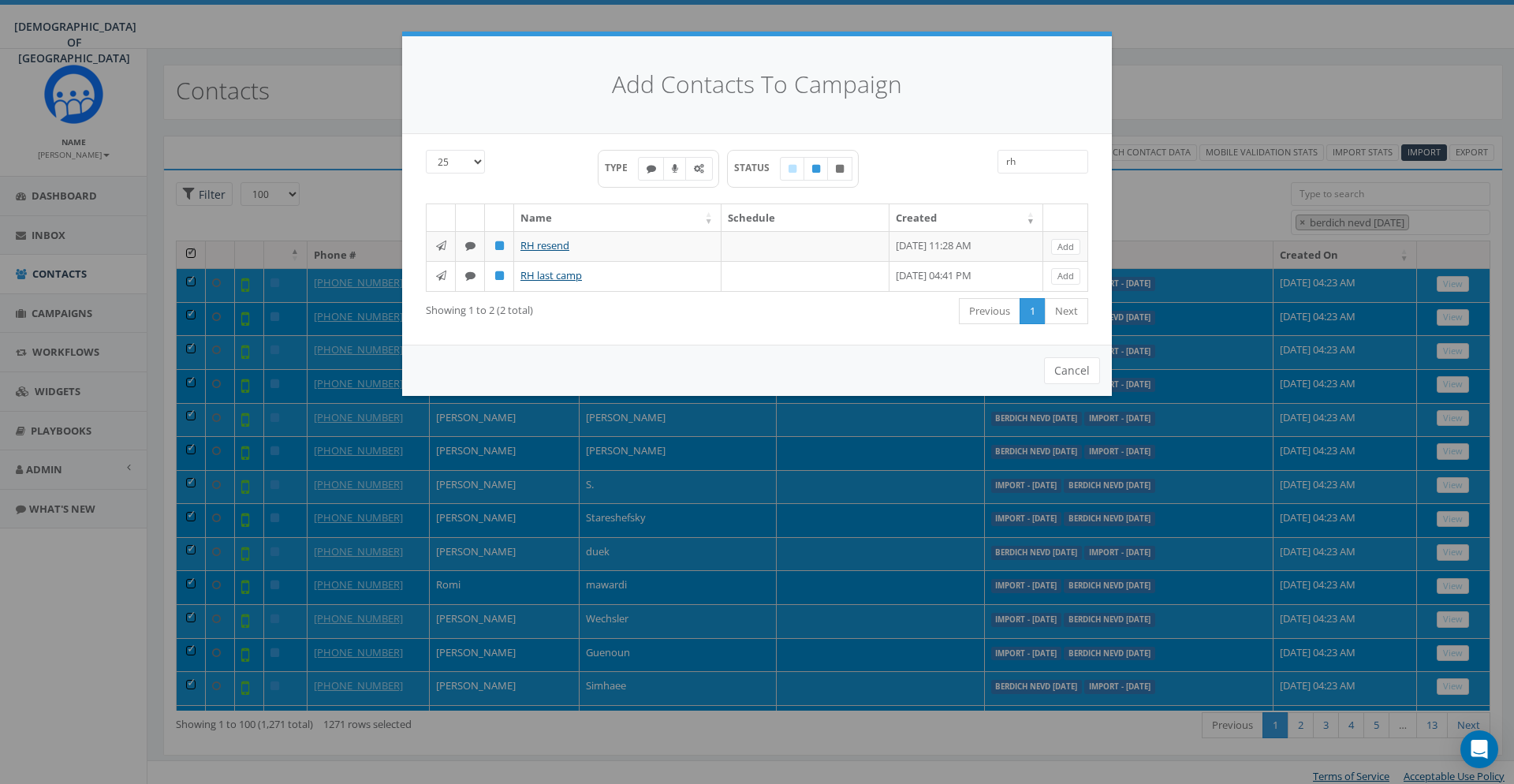
type input "r"
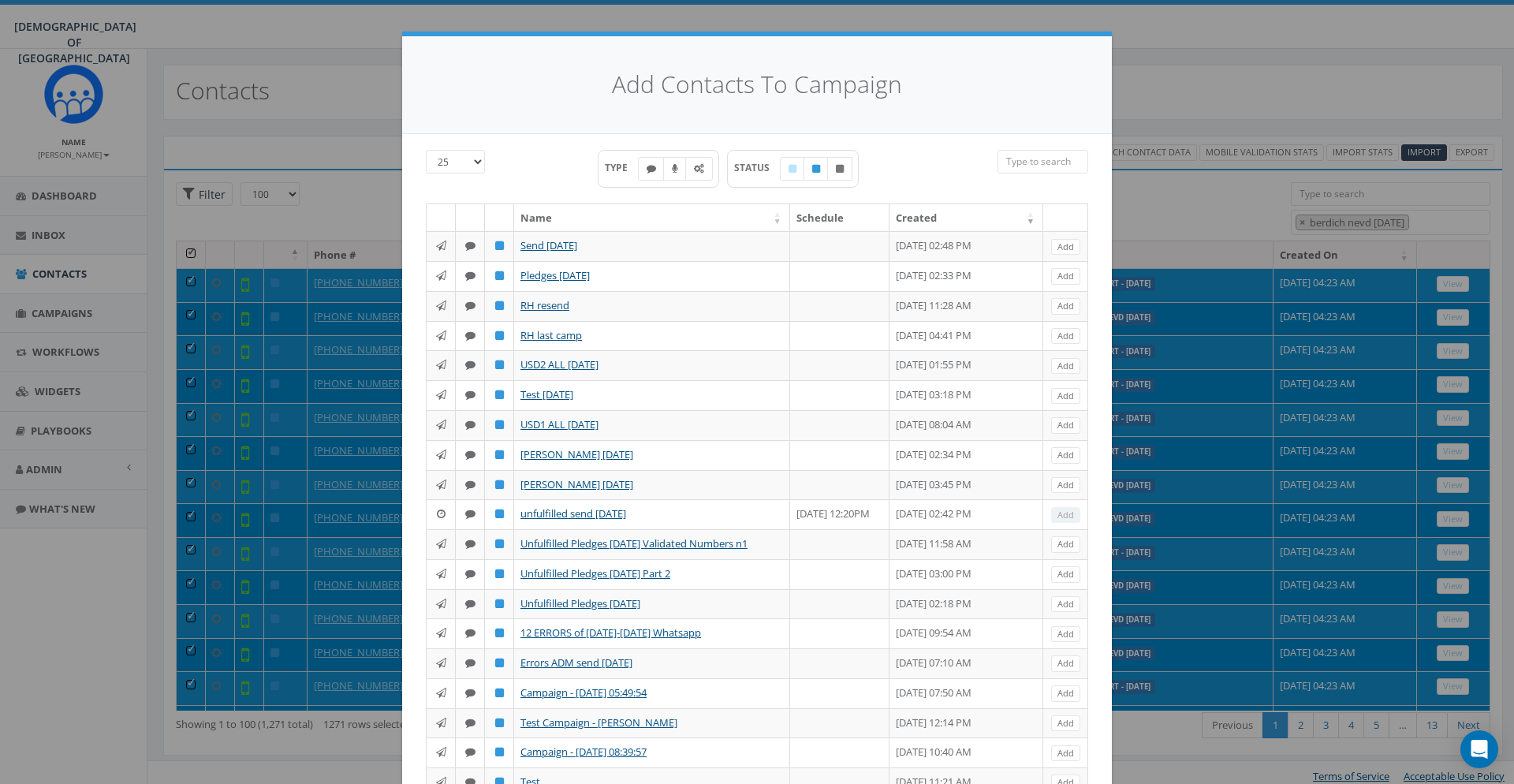
click at [1160, 222] on div "Add Contacts To Campaign 25 50 100 TYPE STATUS Name Schedule Created Send 17 Se…" at bounding box center [757, 392] width 1514 height 784
click at [1319, 119] on div "Add Contacts To Campaign 25 50 100 TYPE STATUS Name Schedule Created Send 17 Se…" at bounding box center [757, 392] width 1514 height 784
click at [1242, 95] on div "Add Contacts To Campaign 25 50 100 TYPE STATUS Name Schedule Created Send 17 Se…" at bounding box center [757, 392] width 1514 height 784
click at [391, 97] on div "Add Contacts To Campaign 25 50 100 TYPE STATUS Name Schedule Created Send 17 Se…" at bounding box center [757, 392] width 1514 height 784
click at [298, 108] on div "Add Contacts To Campaign 25 50 100 TYPE STATUS Name Schedule Created Send 17 Se…" at bounding box center [757, 392] width 1514 height 784
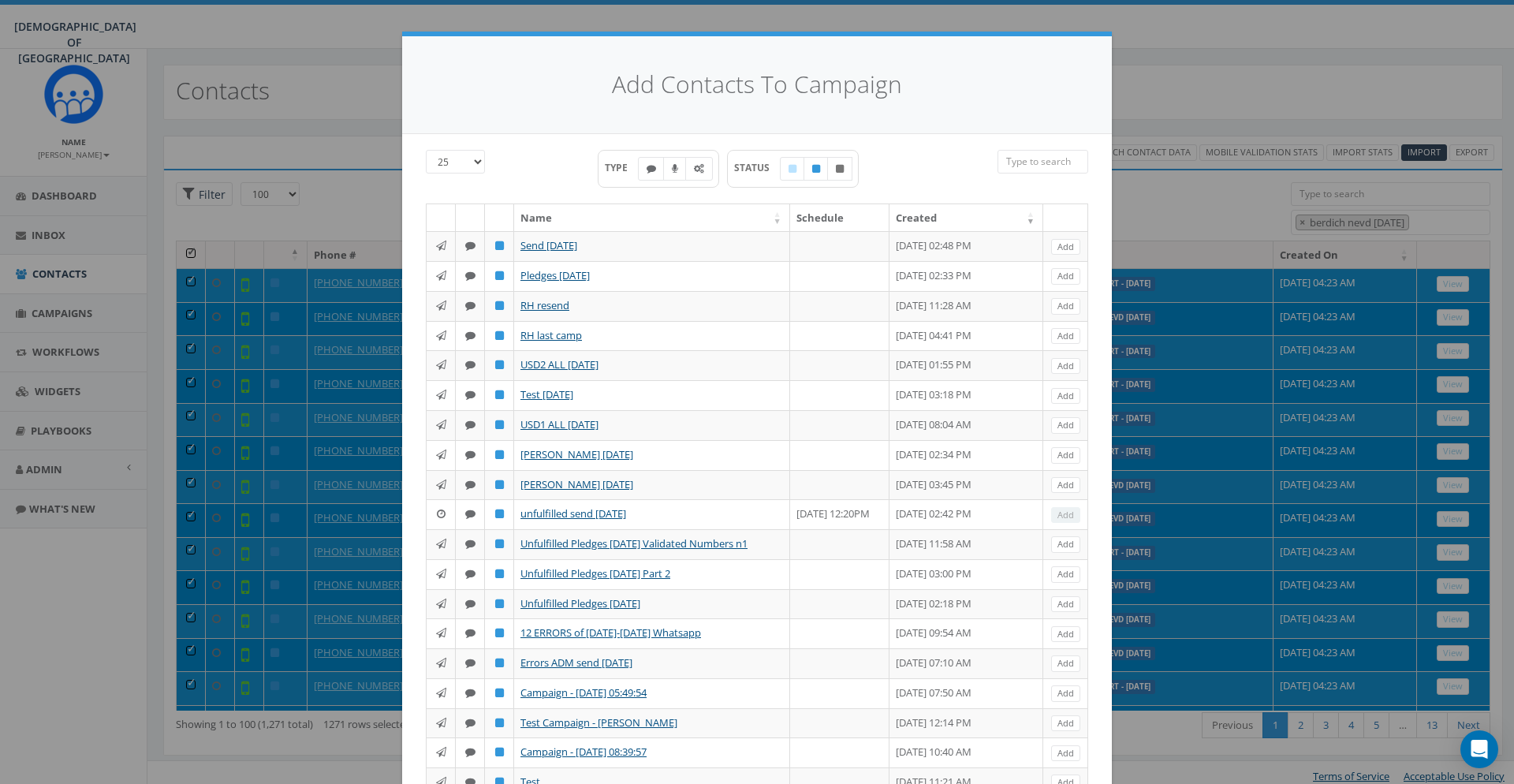
scroll to position [223, 0]
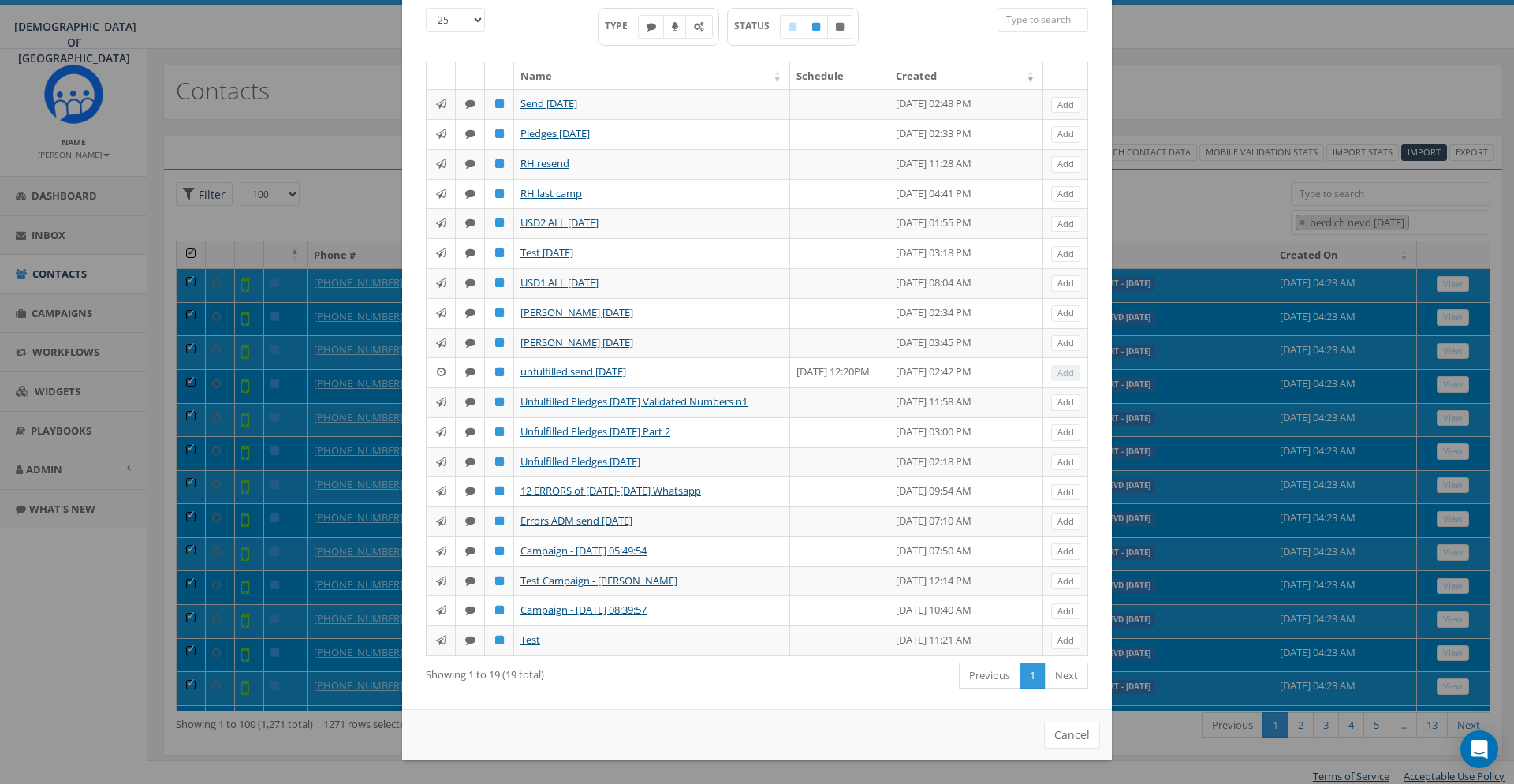
click at [359, 659] on div "Add Contacts To Campaign 25 50 100 TYPE STATUS Name Schedule Created Send 17 Se…" at bounding box center [757, 392] width 1514 height 784
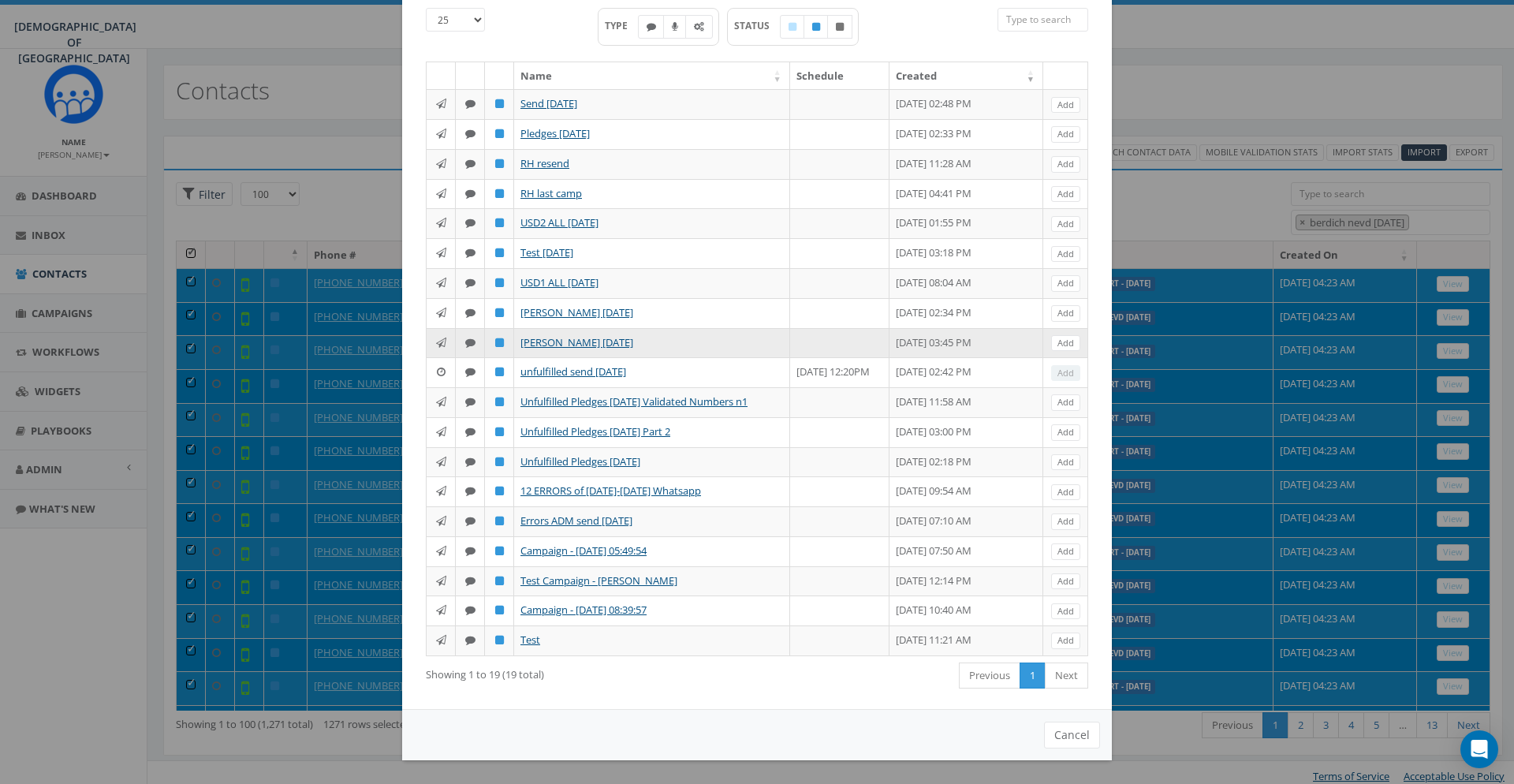
scroll to position [0, 0]
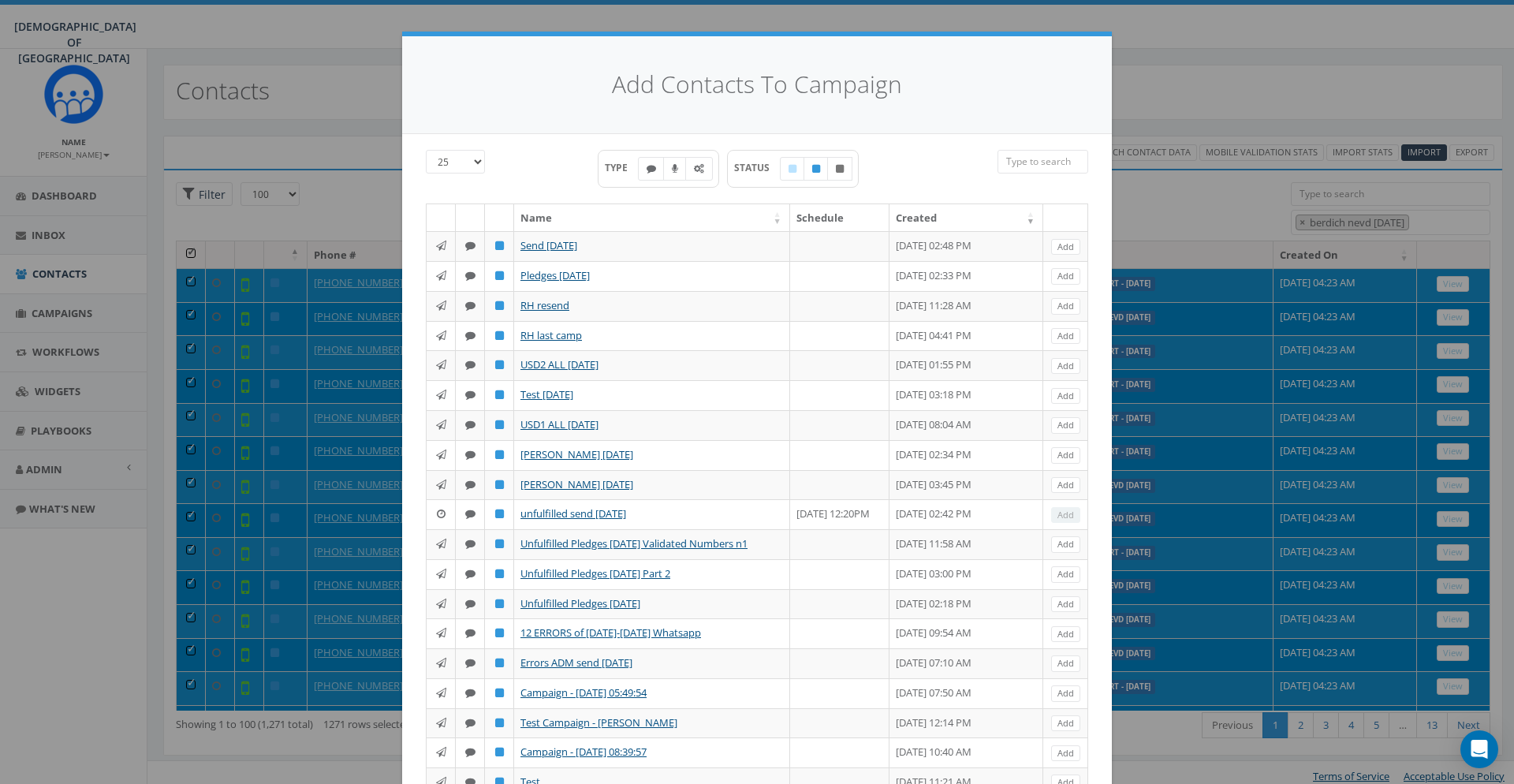
click at [1014, 164] on input "search" at bounding box center [1042, 162] width 91 height 24
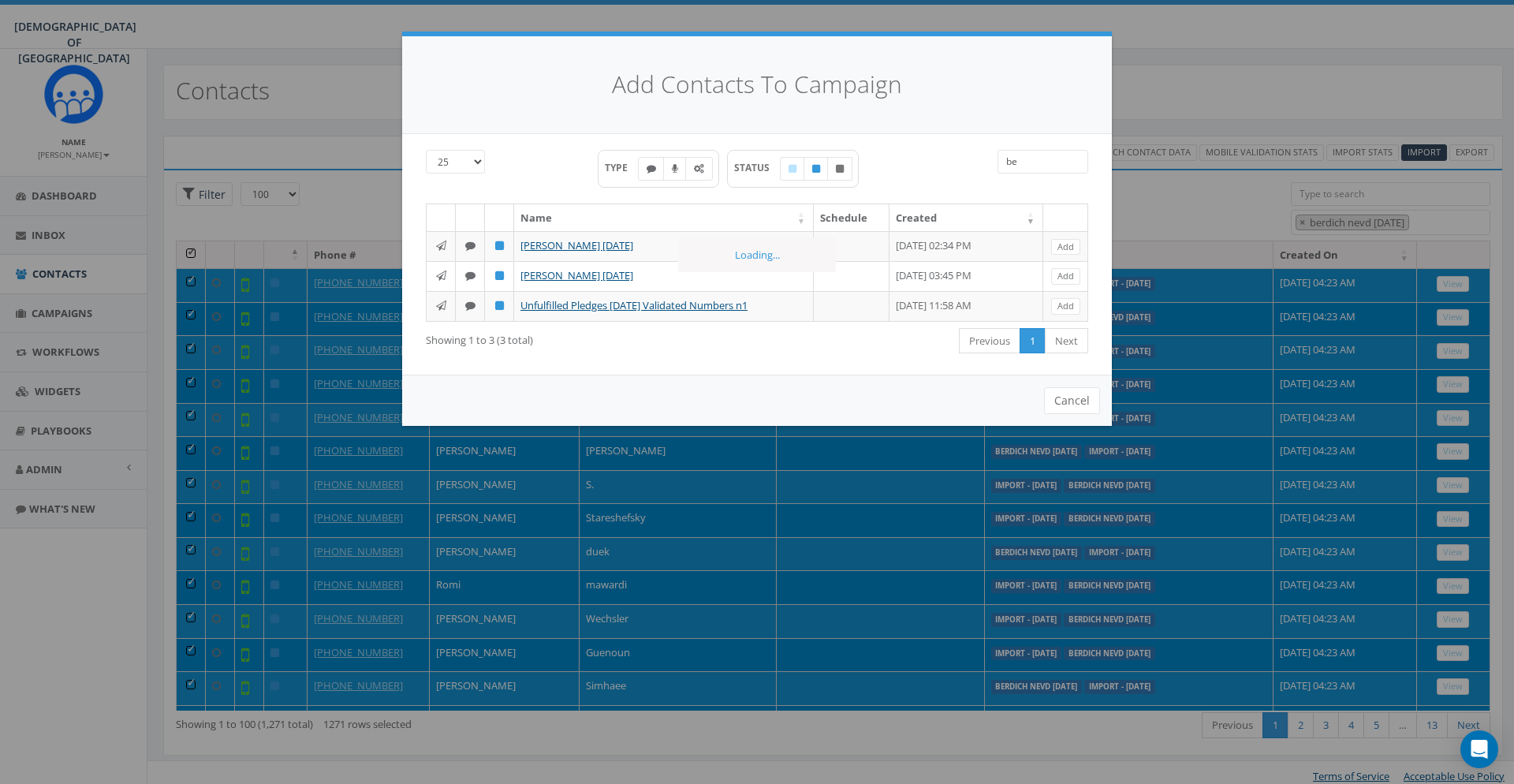
type input "b"
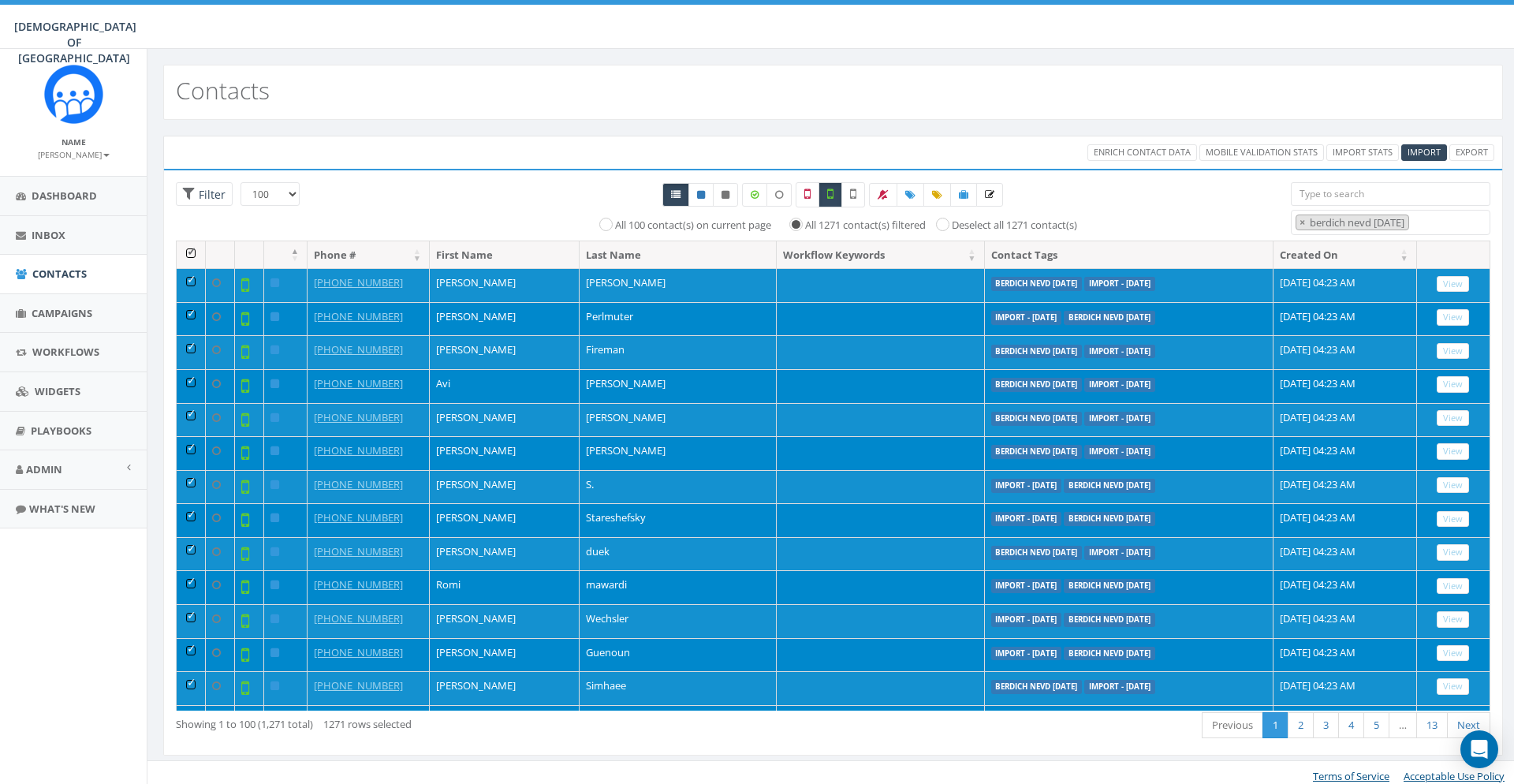
click at [451, 184] on div at bounding box center [833, 195] width 877 height 26
click at [197, 254] on th at bounding box center [191, 255] width 29 height 27
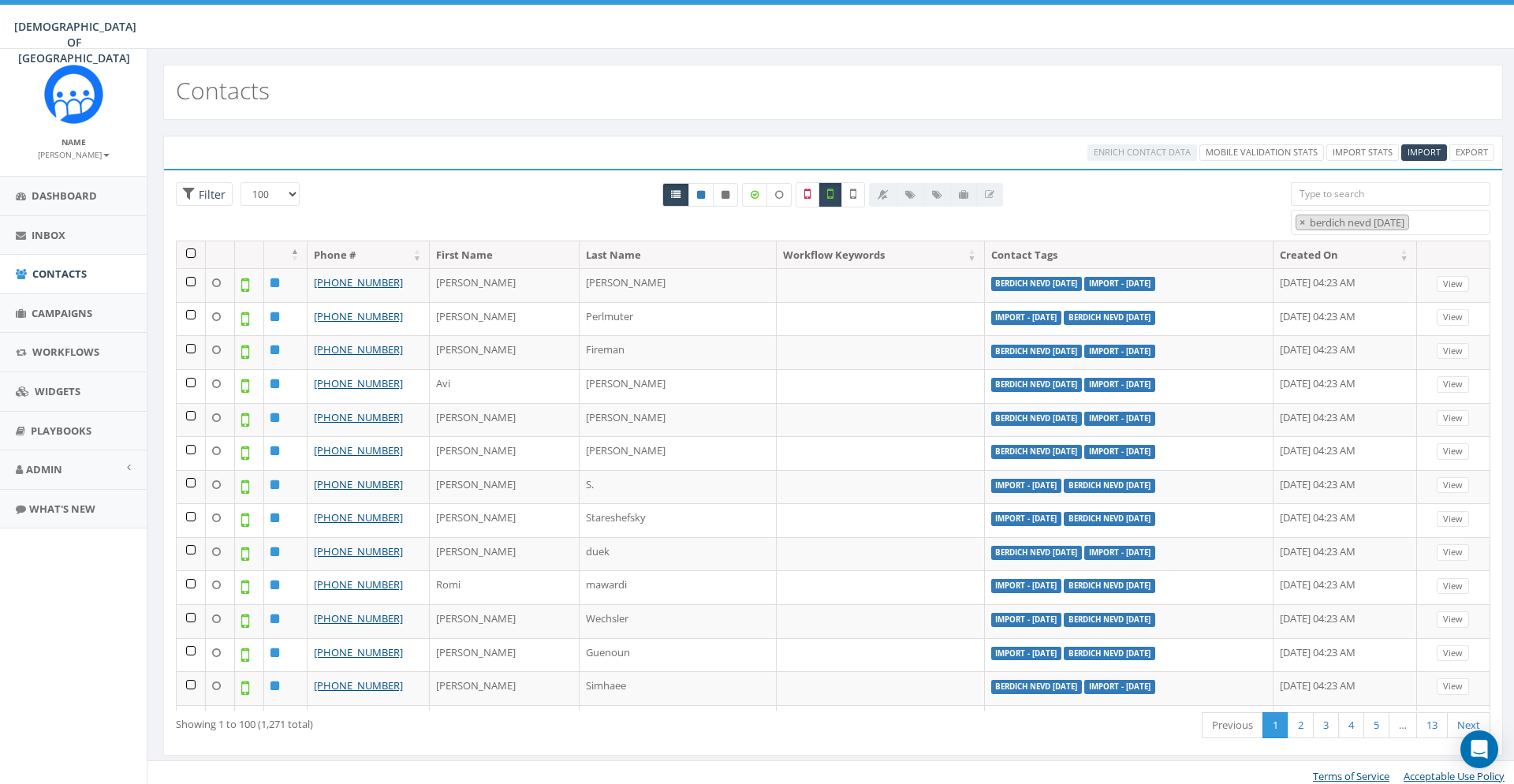
drag, startPoint x: 182, startPoint y: 246, endPoint x: 200, endPoint y: 251, distance: 18.7
click at [183, 246] on th at bounding box center [191, 255] width 29 height 27
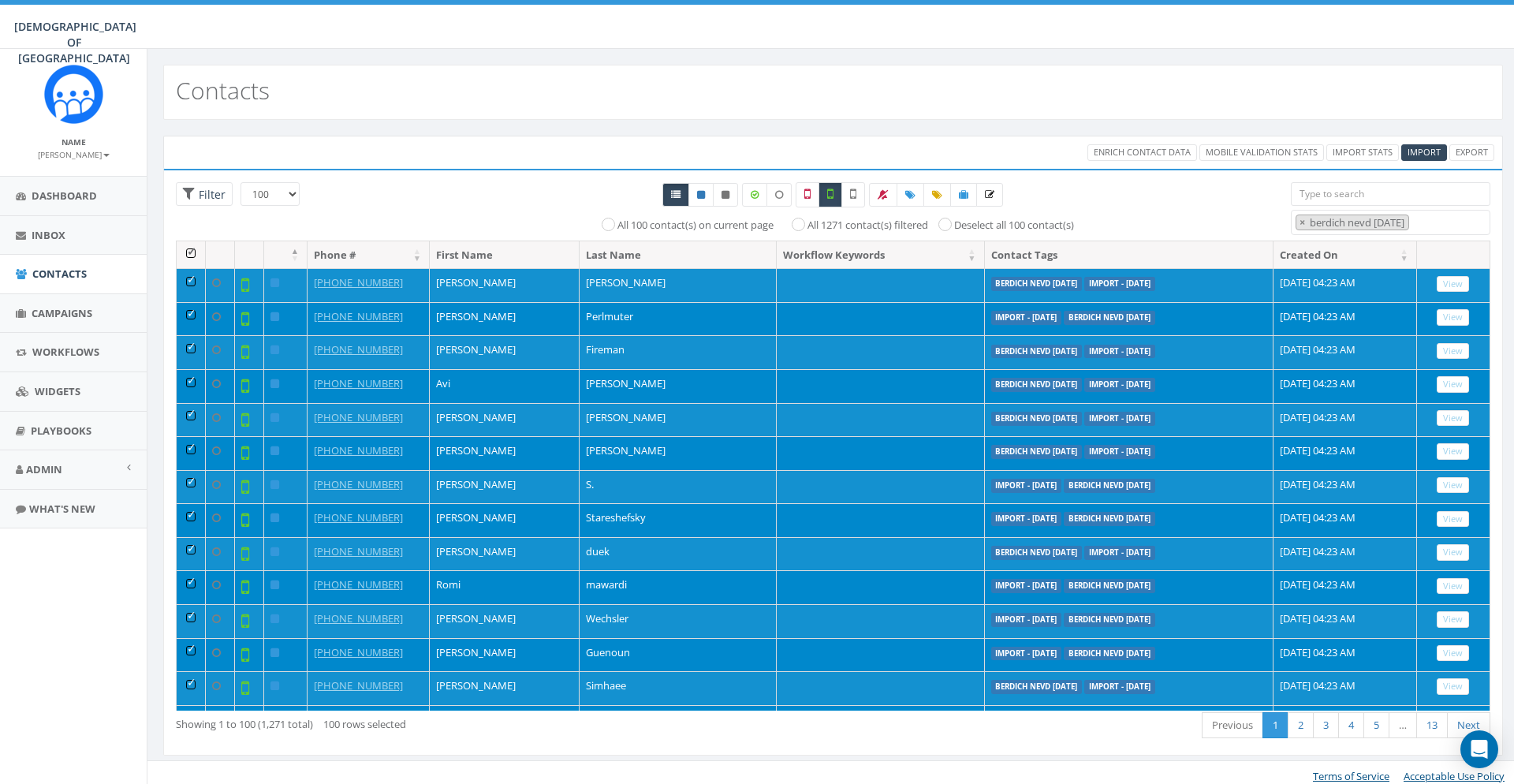
click at [823, 224] on label "All 1271 contact(s) filtered" at bounding box center [868, 225] width 121 height 16
click at [808, 224] on input "All 1271 contact(s) filtered" at bounding box center [801, 223] width 10 height 10
radio input "true"
click at [967, 195] on icon at bounding box center [964, 195] width 9 height 9
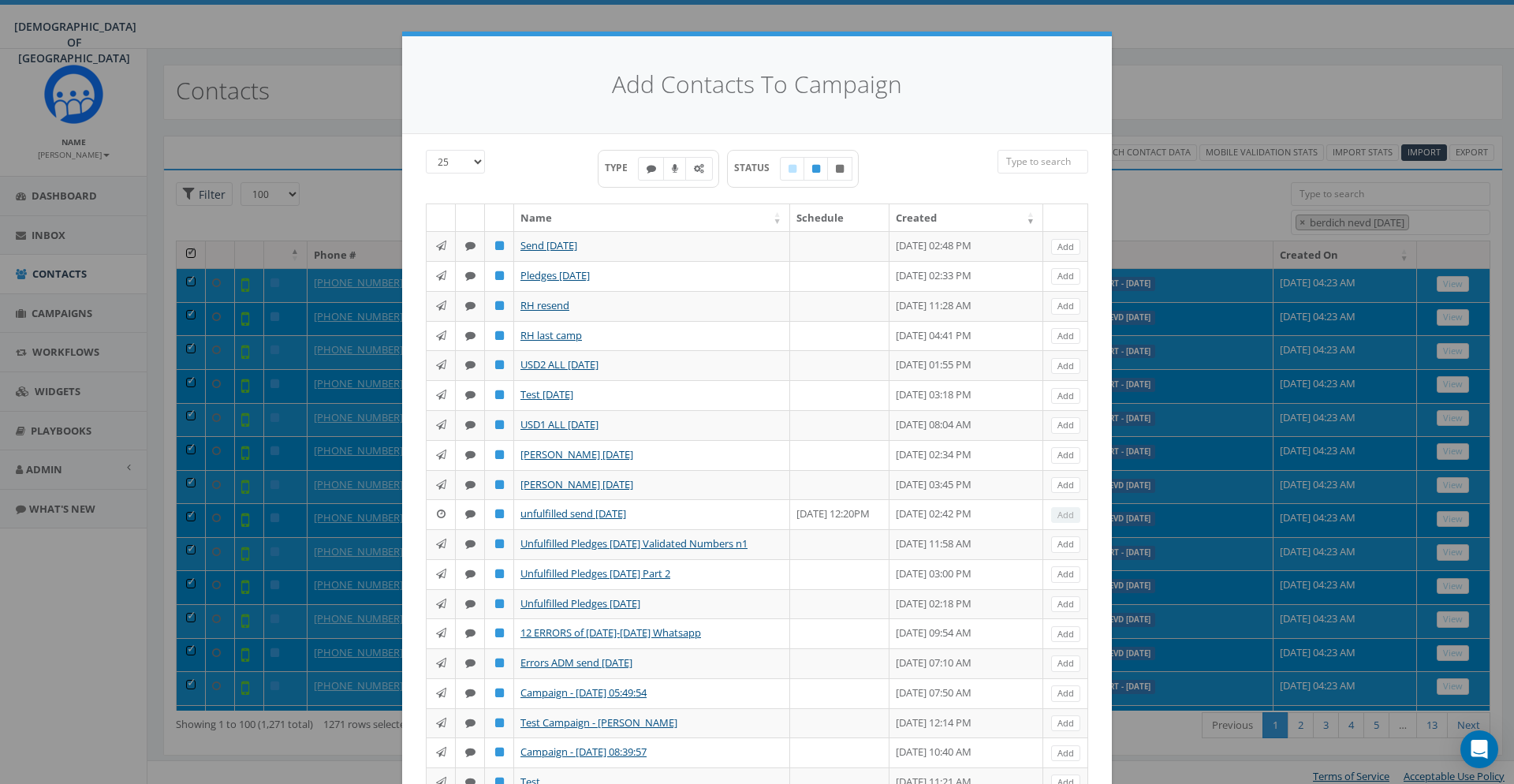
click at [1192, 187] on div "Add Contacts To Campaign 25 50 100 TYPE STATUS Name Schedule Created Send 17 Se…" at bounding box center [757, 392] width 1514 height 784
click at [1156, 189] on div "Add Contacts To Campaign 25 50 100 TYPE STATUS Name Schedule Created Send 17 Se…" at bounding box center [757, 392] width 1514 height 784
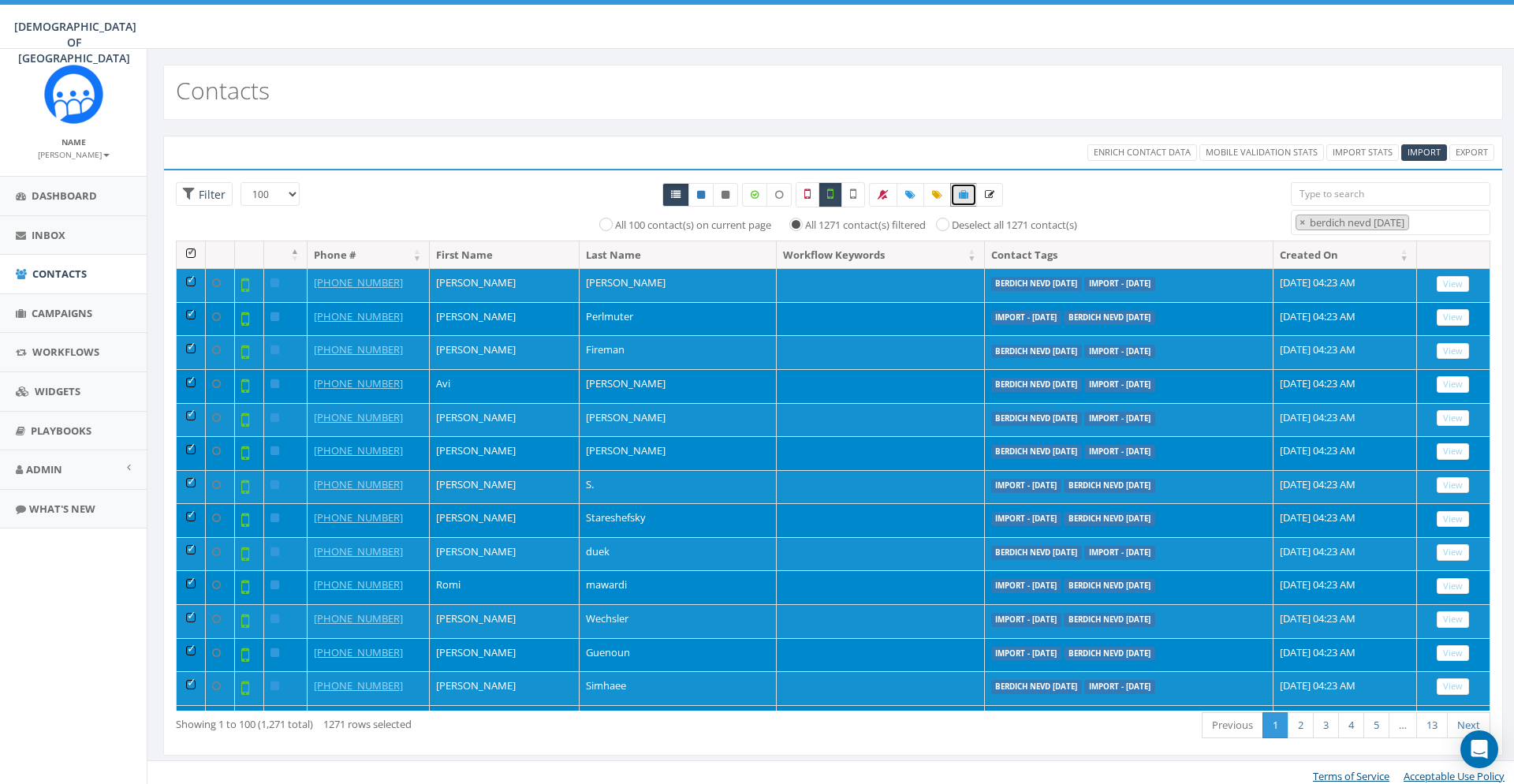
click at [459, 173] on div "Loading the filters, please wait!! Phone Number is is not First Name is is not …" at bounding box center [833, 462] width 1340 height 587
click at [71, 246] on link "Inbox" at bounding box center [73, 235] width 147 height 38
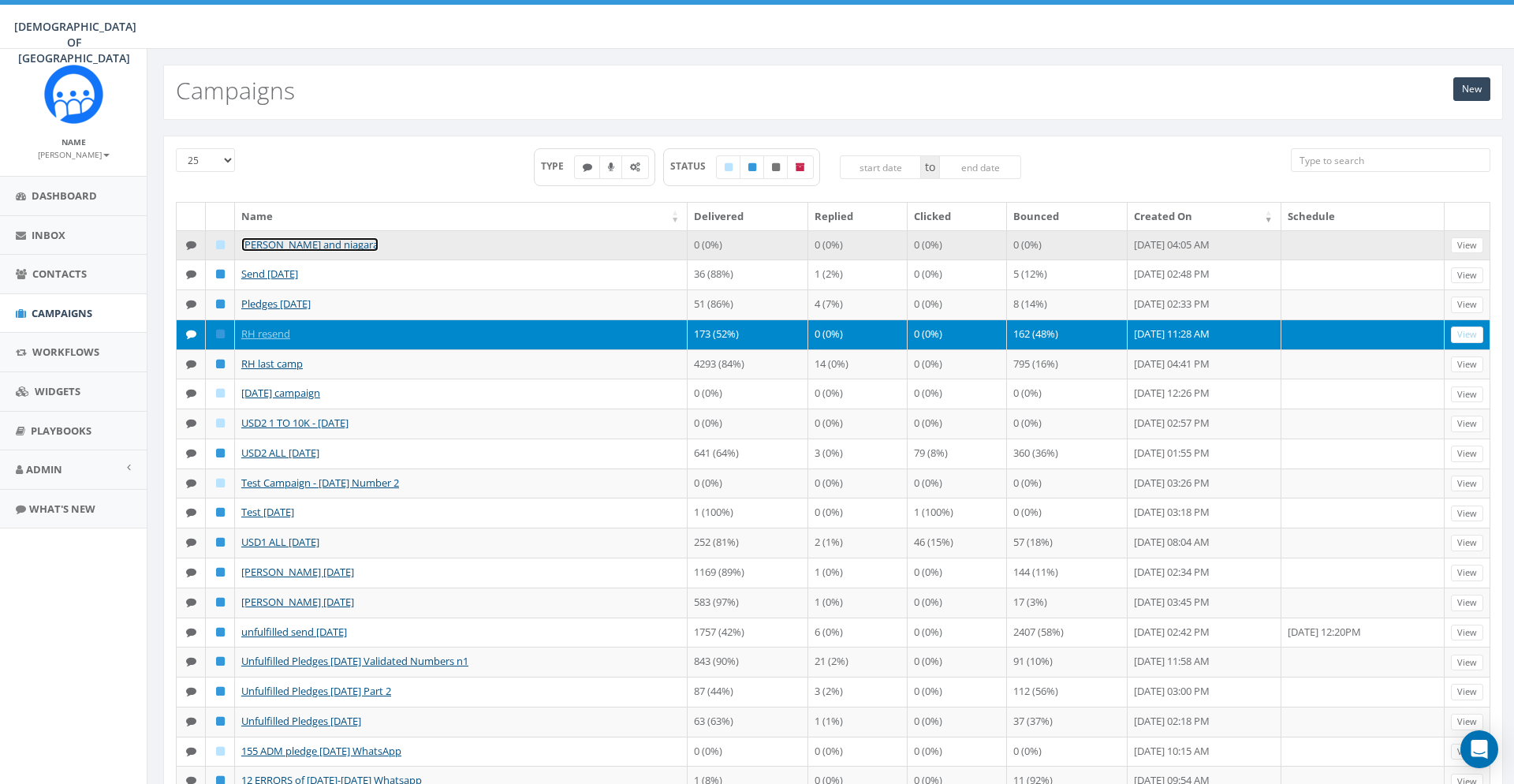
click at [325, 248] on link "[PERSON_NAME] and niagara" at bounding box center [310, 244] width 137 height 14
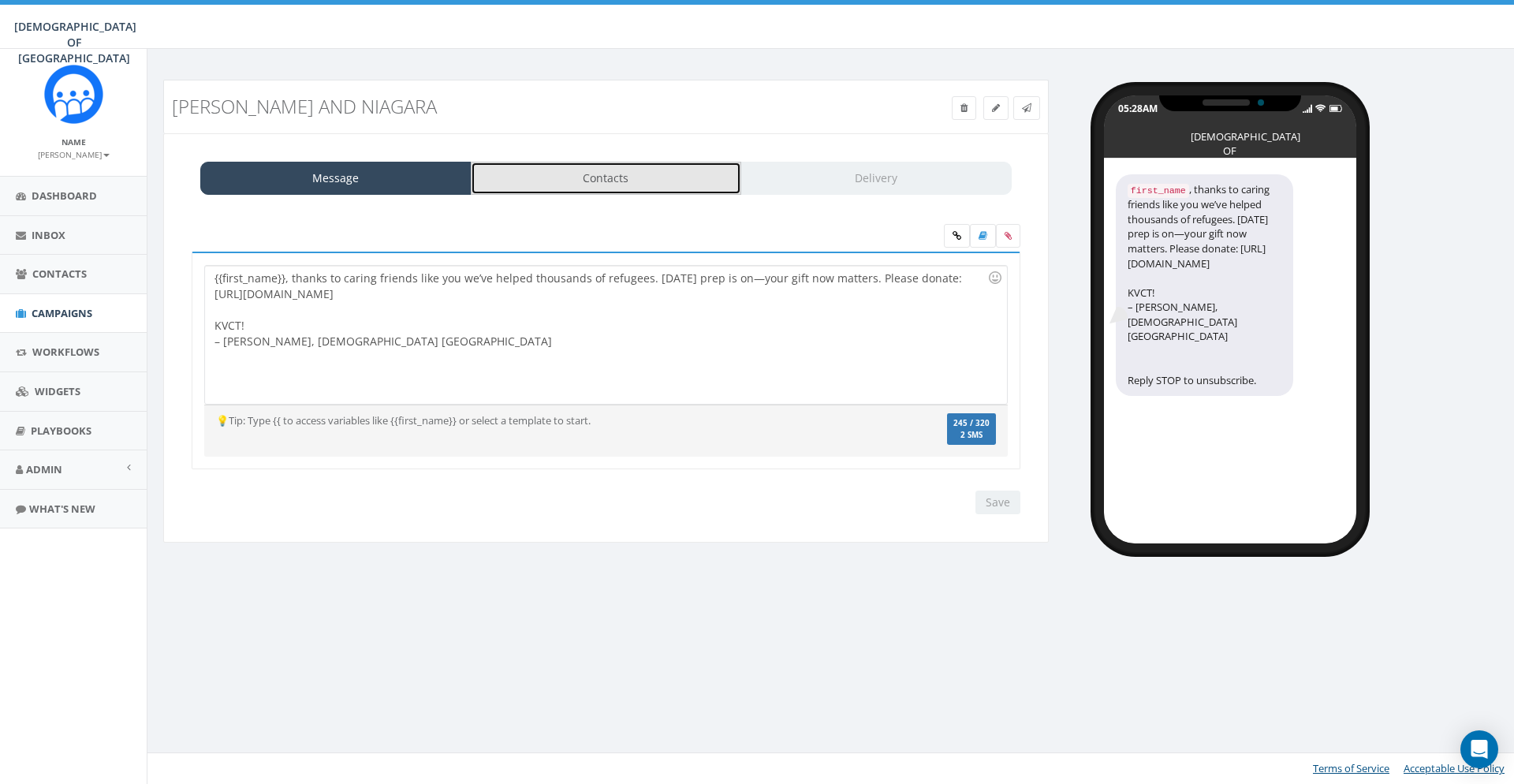
click at [667, 191] on link "Contacts" at bounding box center [606, 179] width 271 height 33
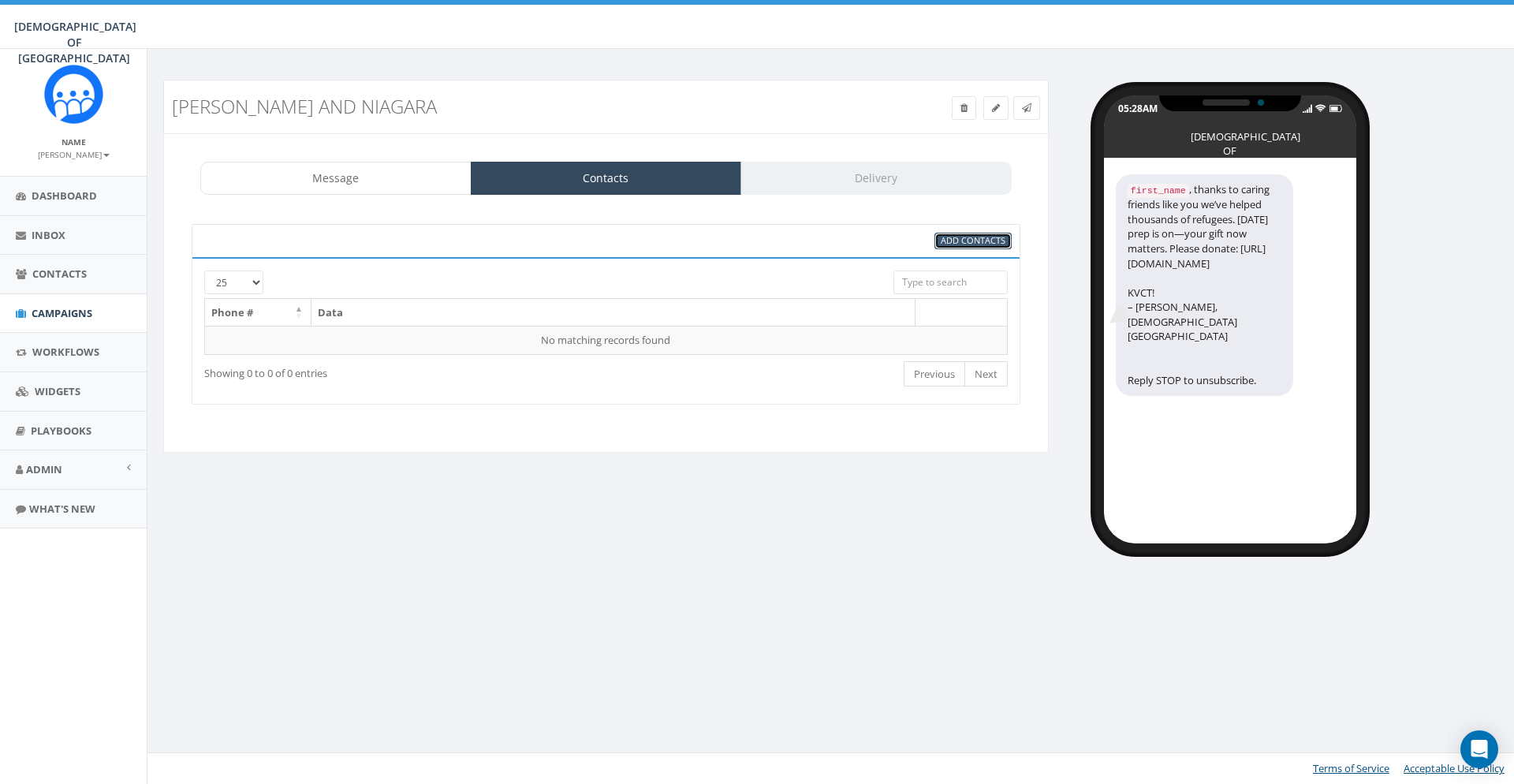
click at [978, 239] on span "Add Contacts" at bounding box center [973, 240] width 65 height 12
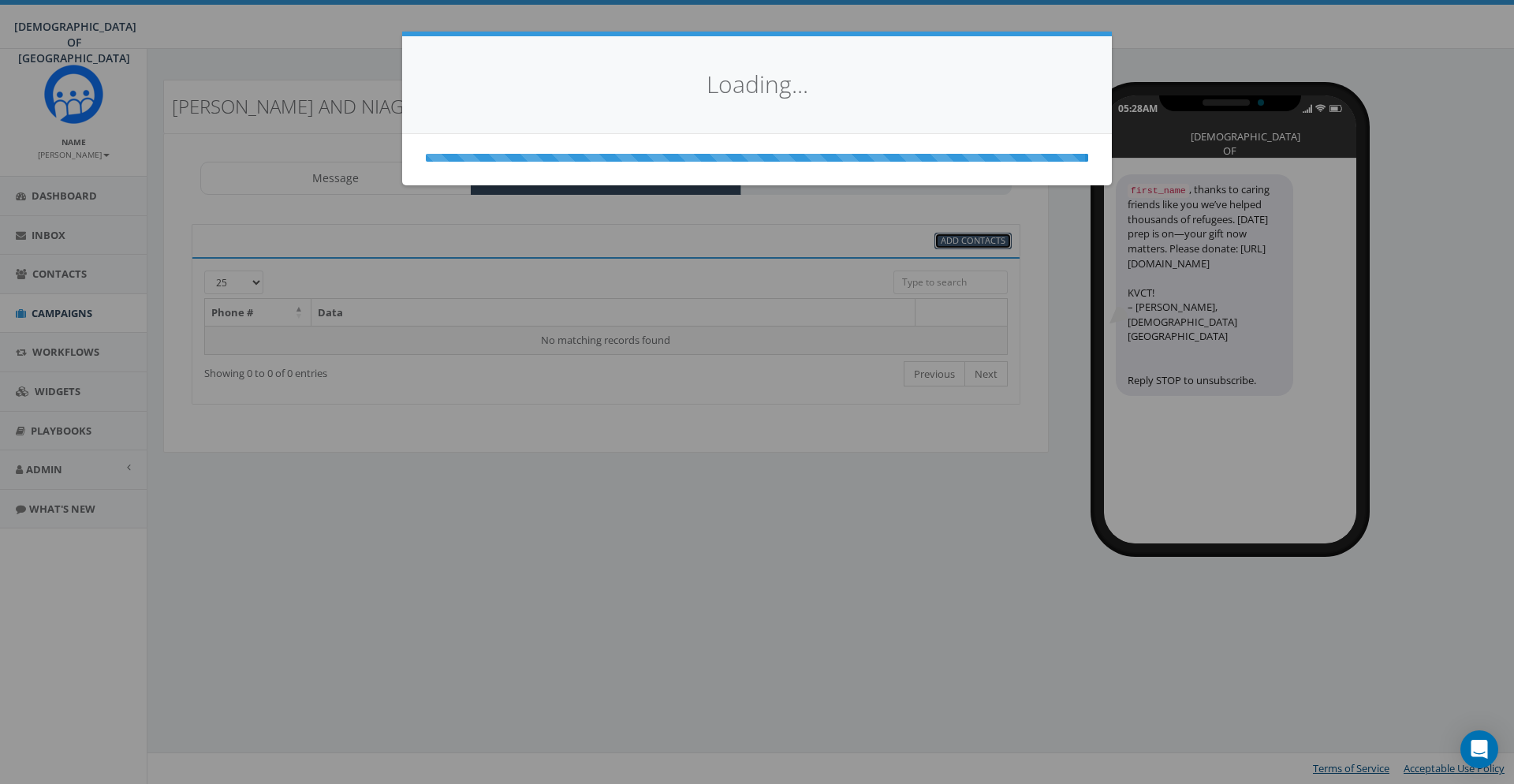
select select
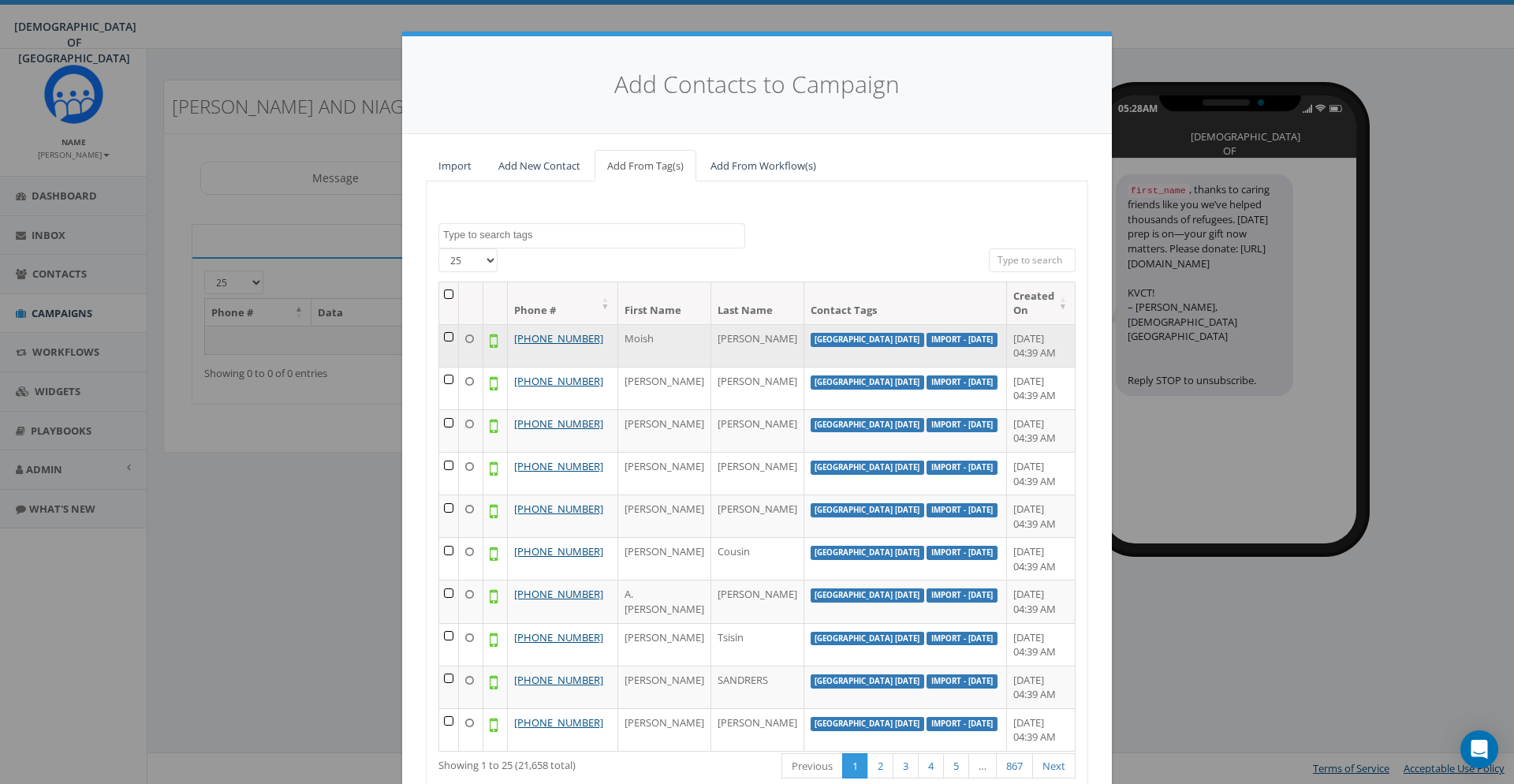
click at [458, 335] on td at bounding box center [450, 345] width 20 height 42
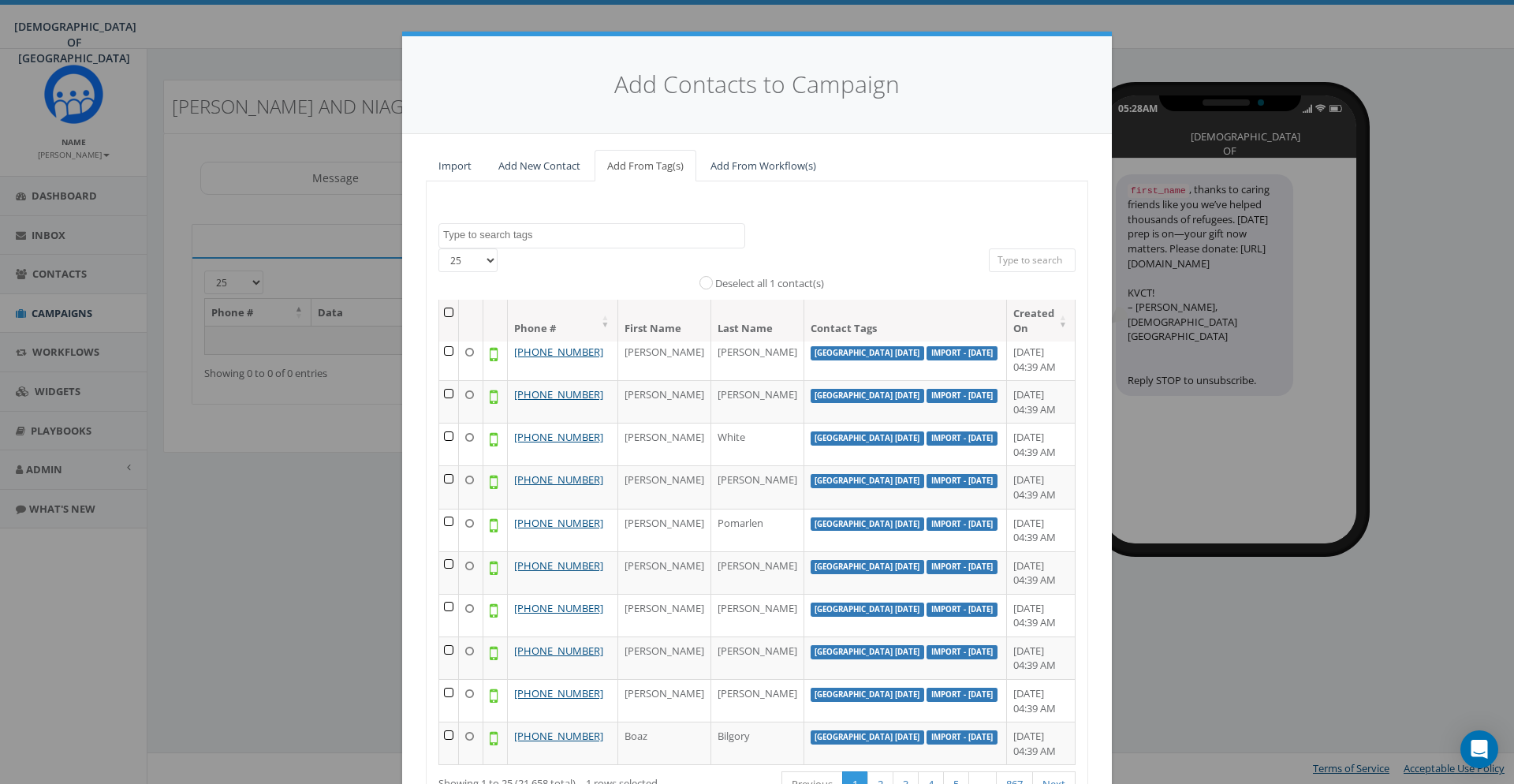
scroll to position [116, 0]
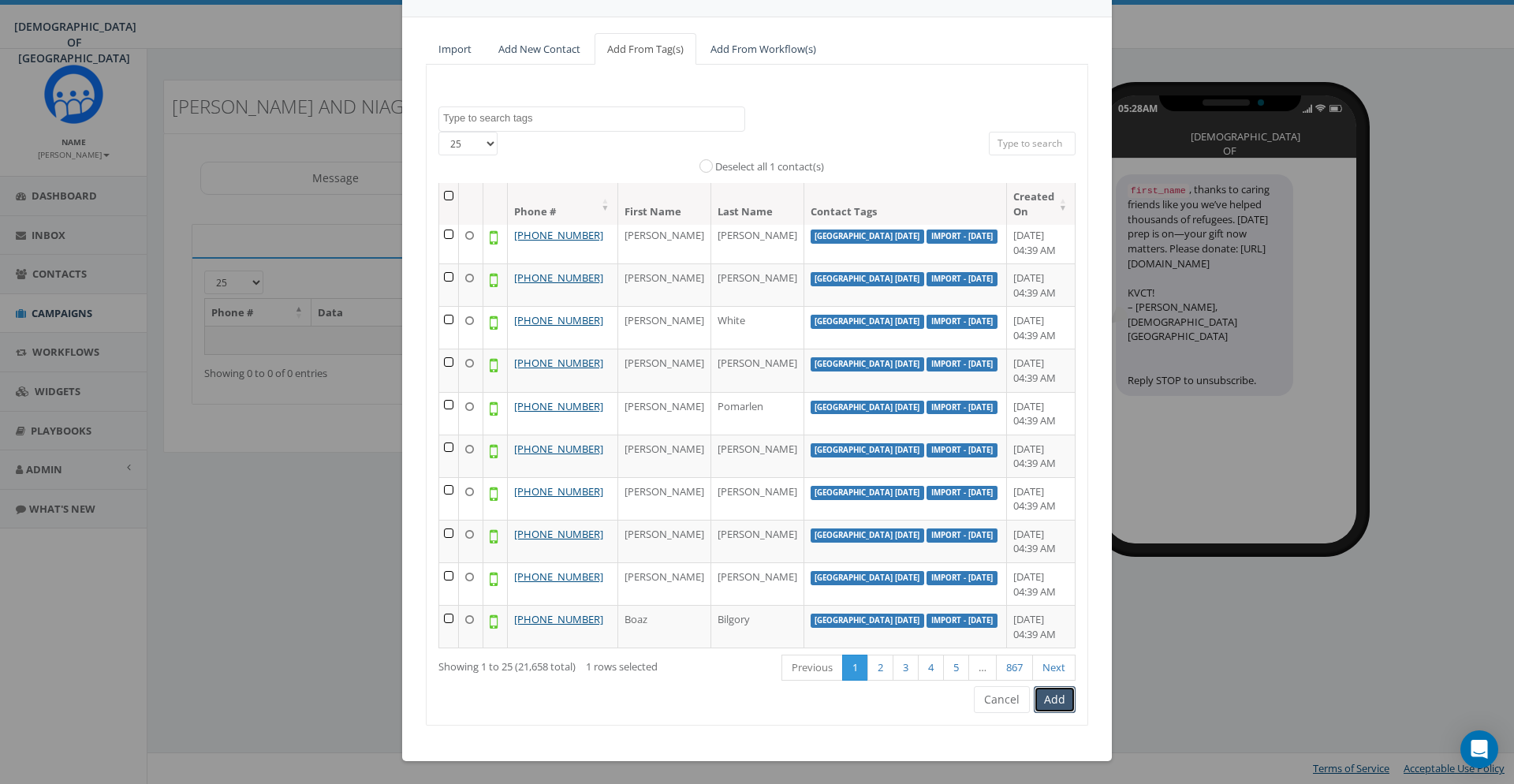
click at [1048, 695] on button "Add" at bounding box center [1055, 699] width 42 height 27
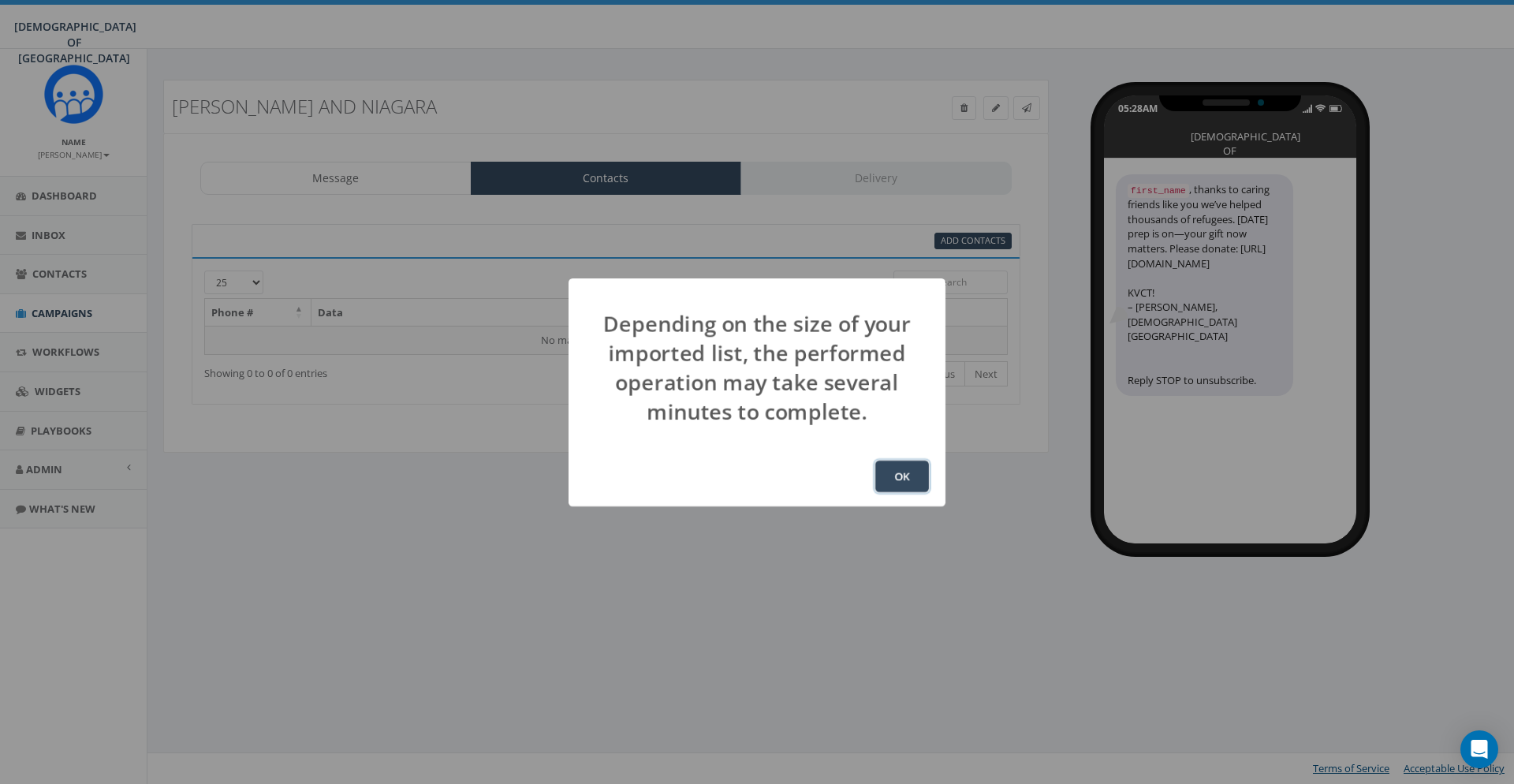
click at [894, 474] on button "OK" at bounding box center [902, 476] width 54 height 31
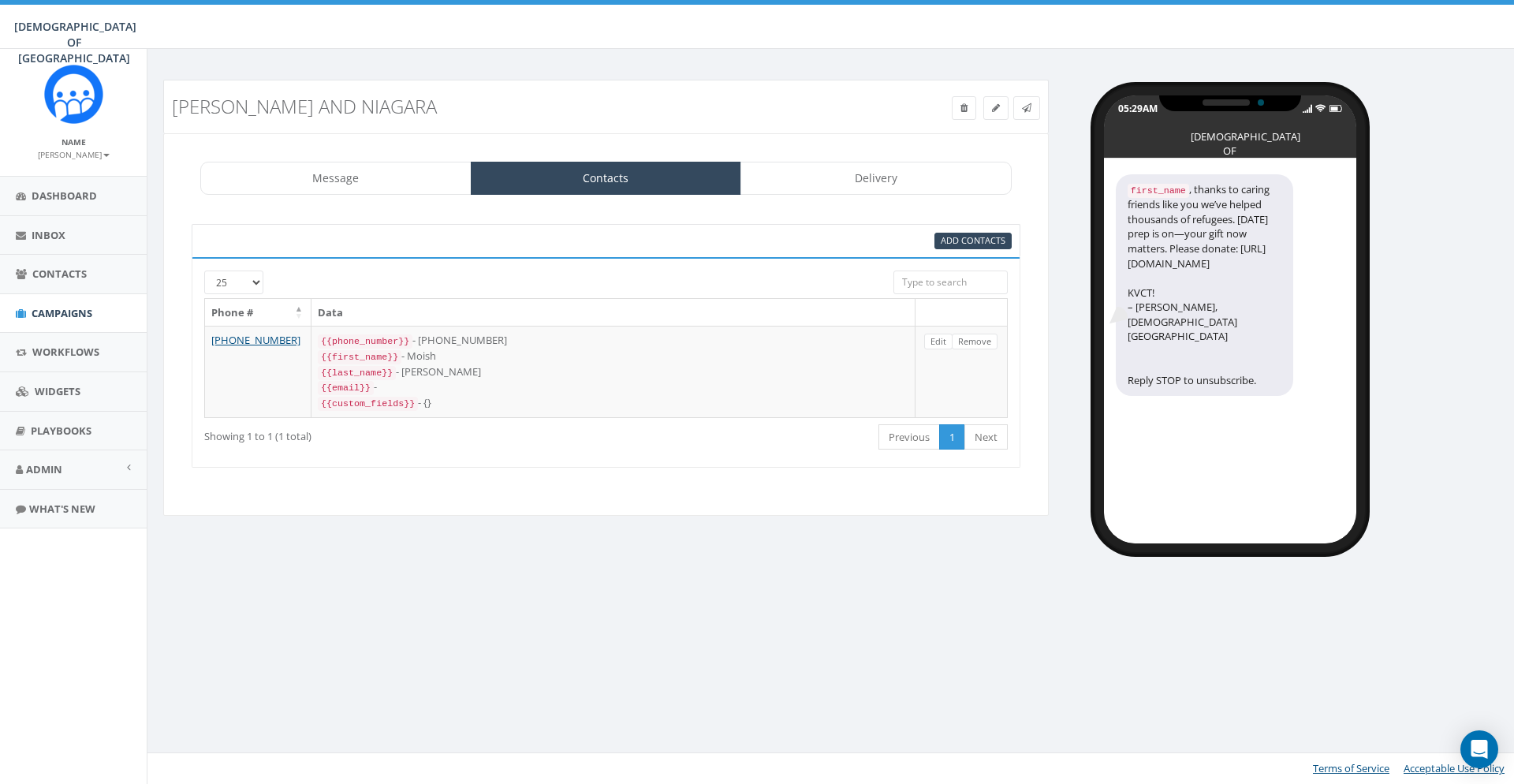
click at [519, 451] on div "Showing 1 to 1 (1 total) First Previous 1 Next Last" at bounding box center [605, 438] width 827 height 32
click at [366, 177] on link "Message" at bounding box center [336, 179] width 271 height 33
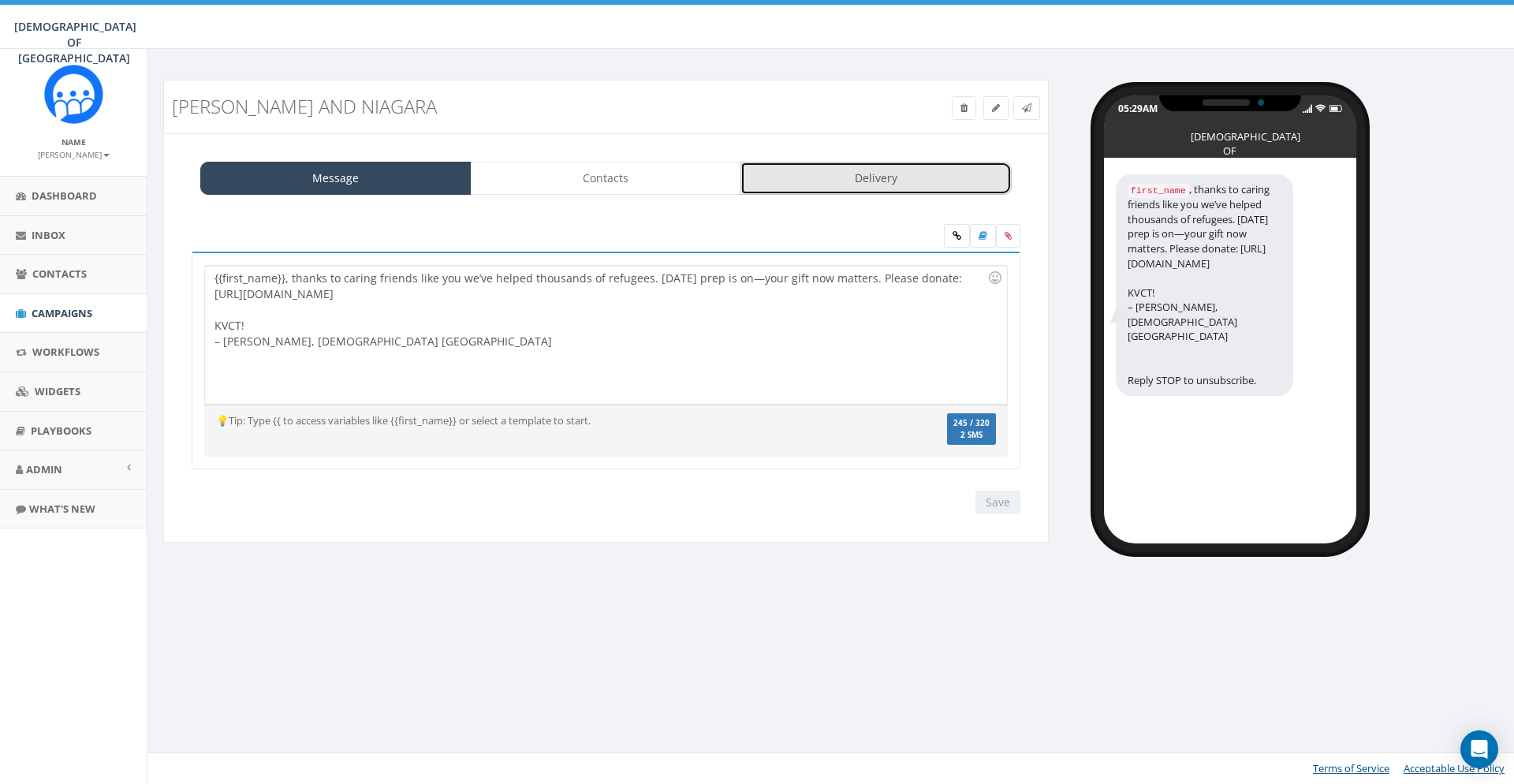
click at [789, 173] on link "Delivery" at bounding box center [876, 179] width 271 height 33
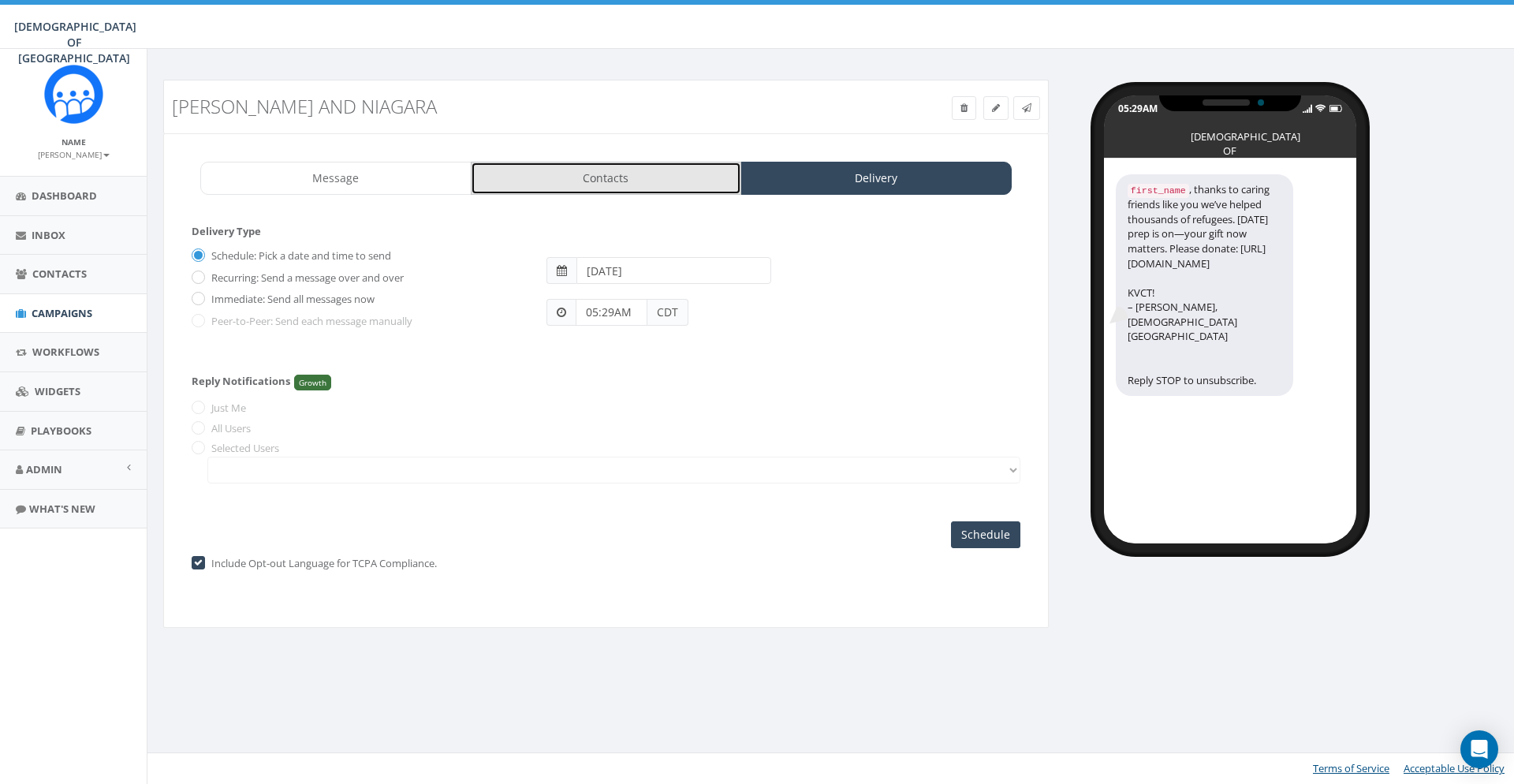
click at [608, 165] on link "Contacts" at bounding box center [606, 179] width 271 height 33
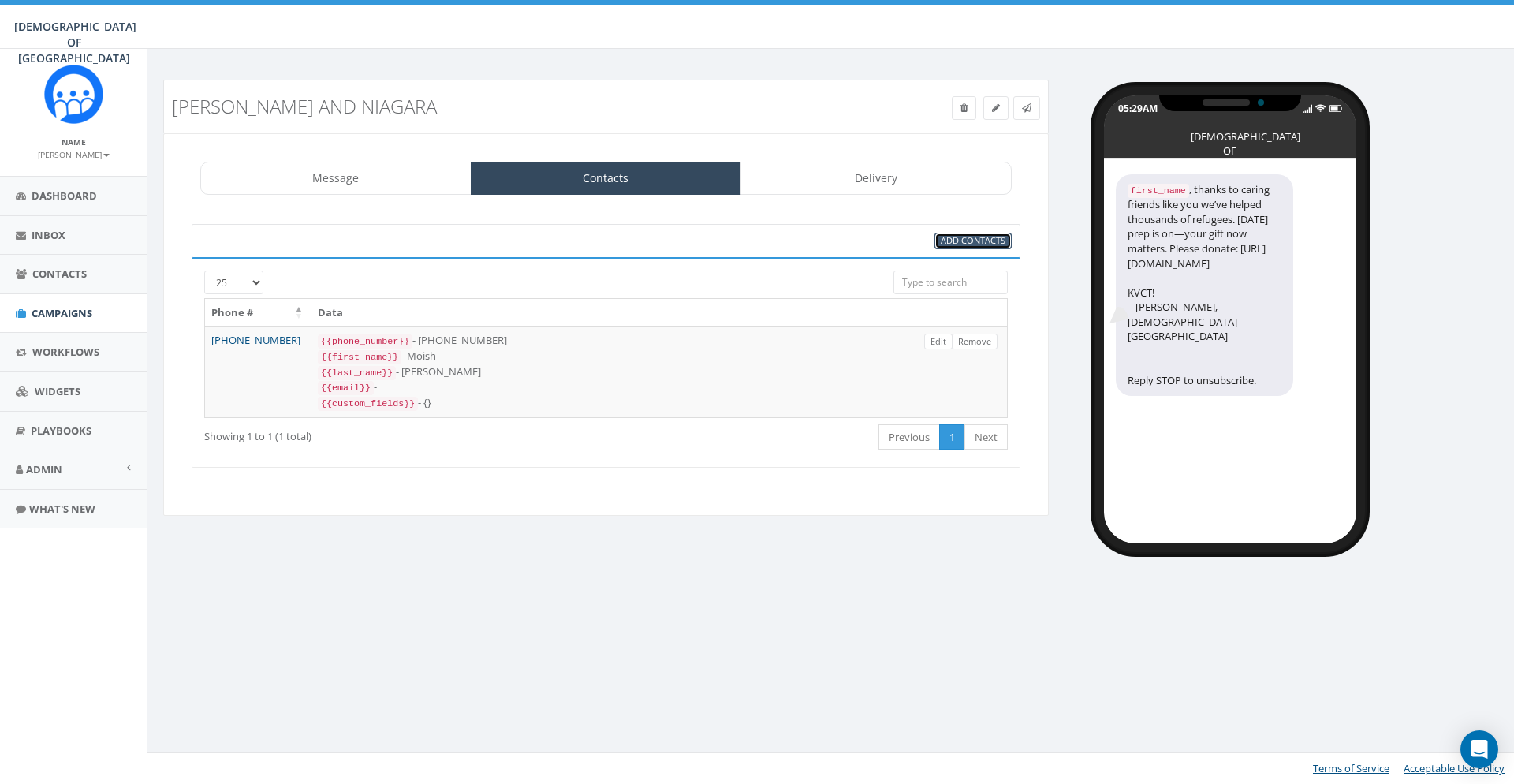
click at [960, 243] on span "Add Contacts" at bounding box center [973, 240] width 65 height 12
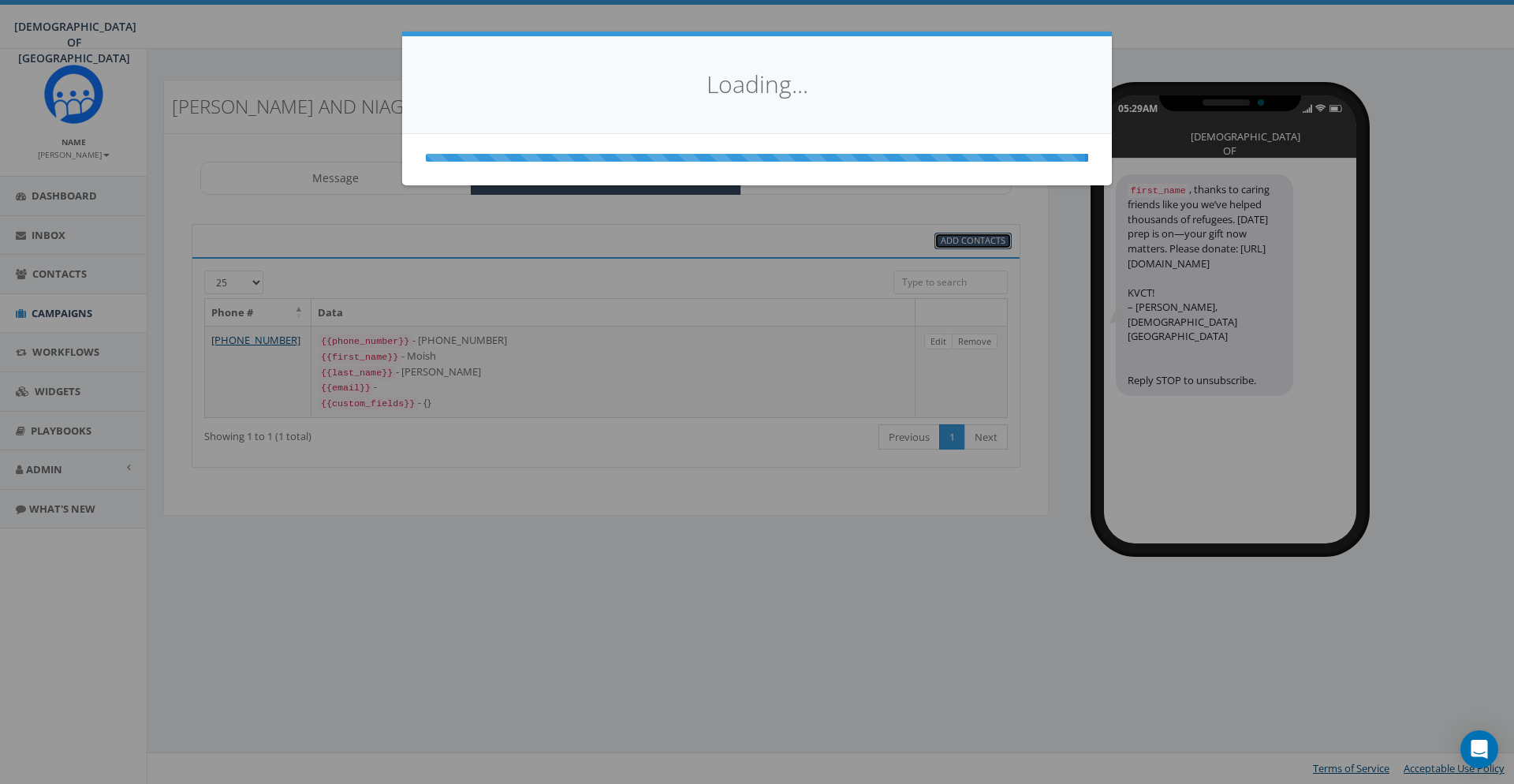
select select
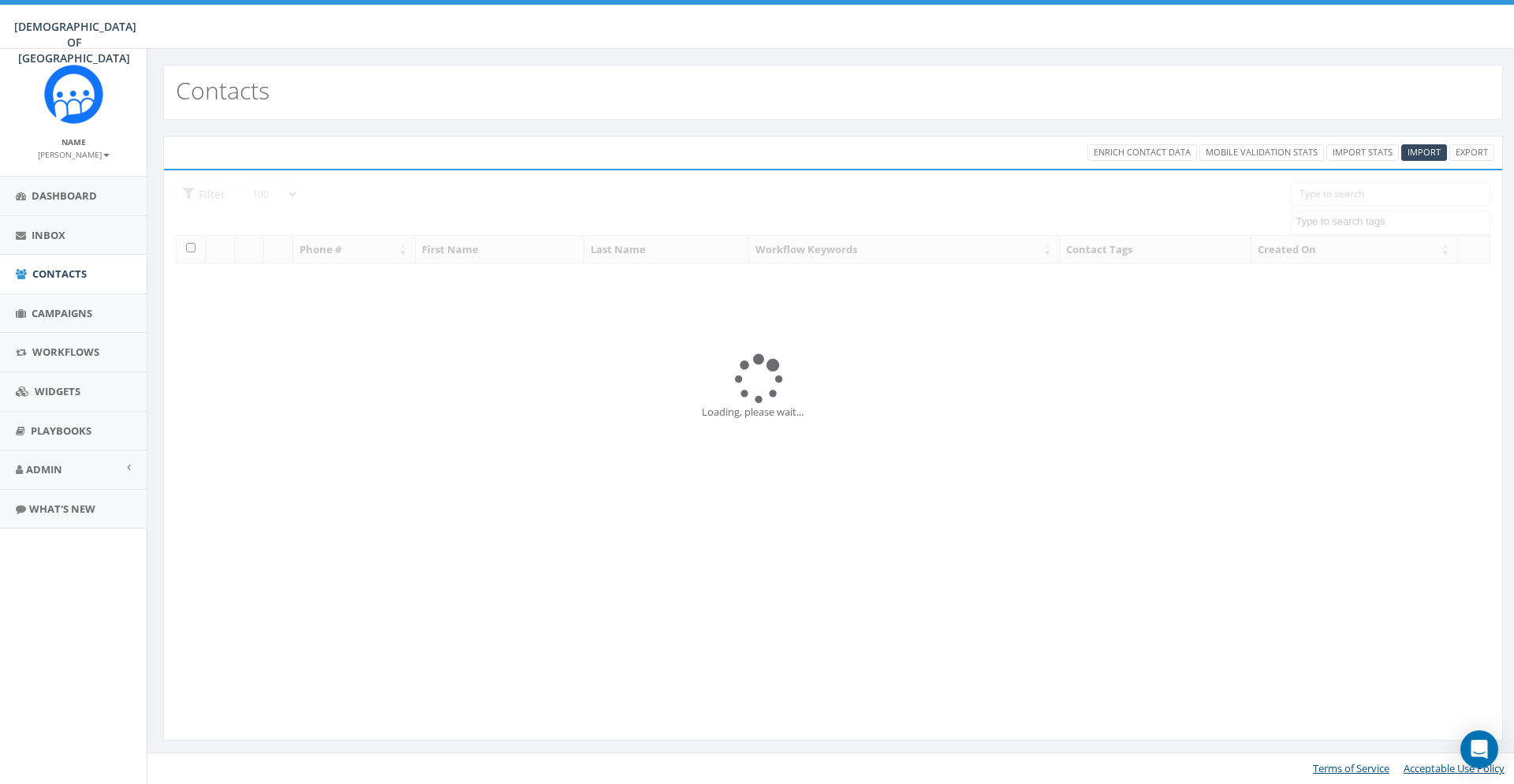
select select "100"
select select
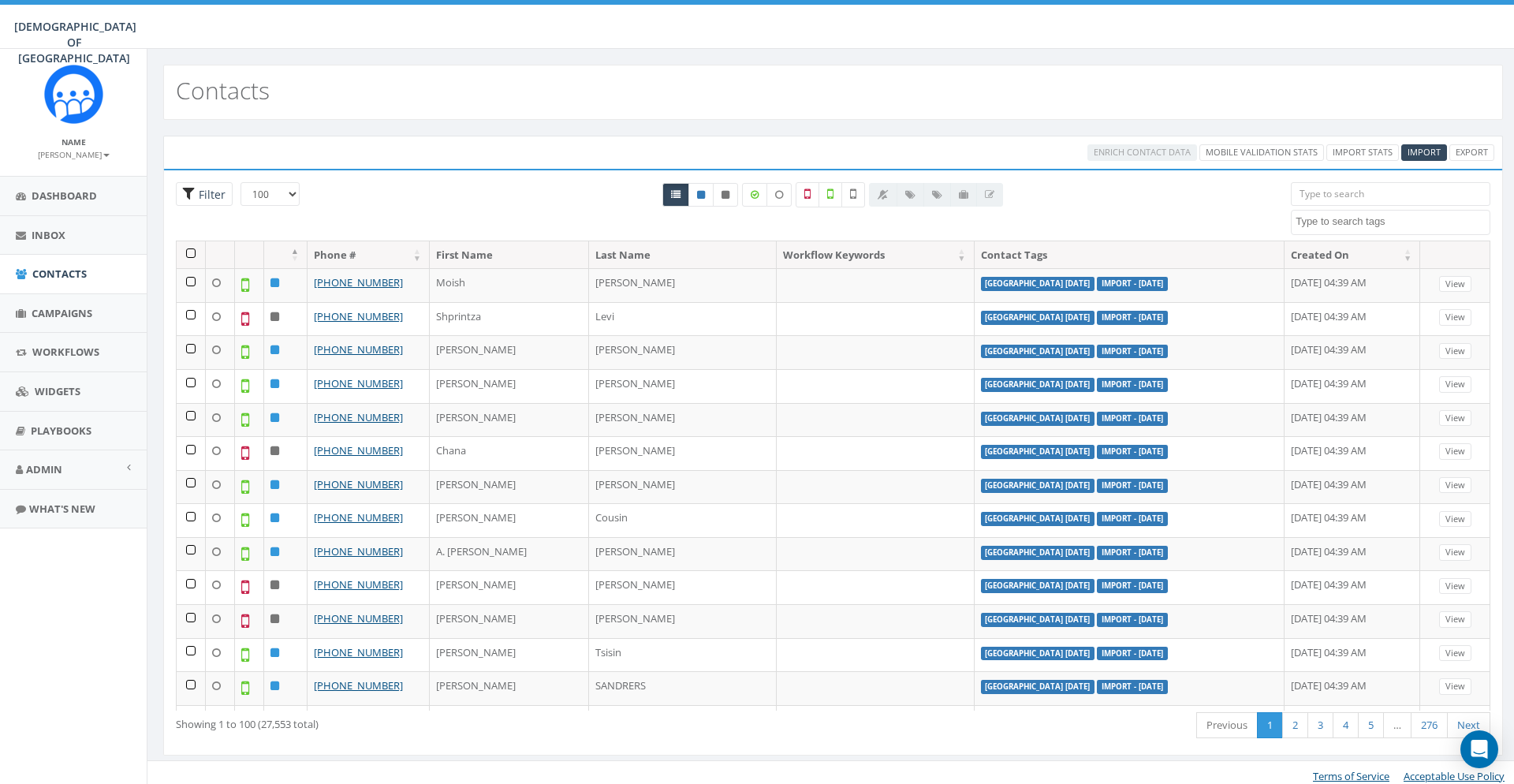
click at [195, 191] on span "Filter" at bounding box center [211, 194] width 31 height 15
radio input "true"
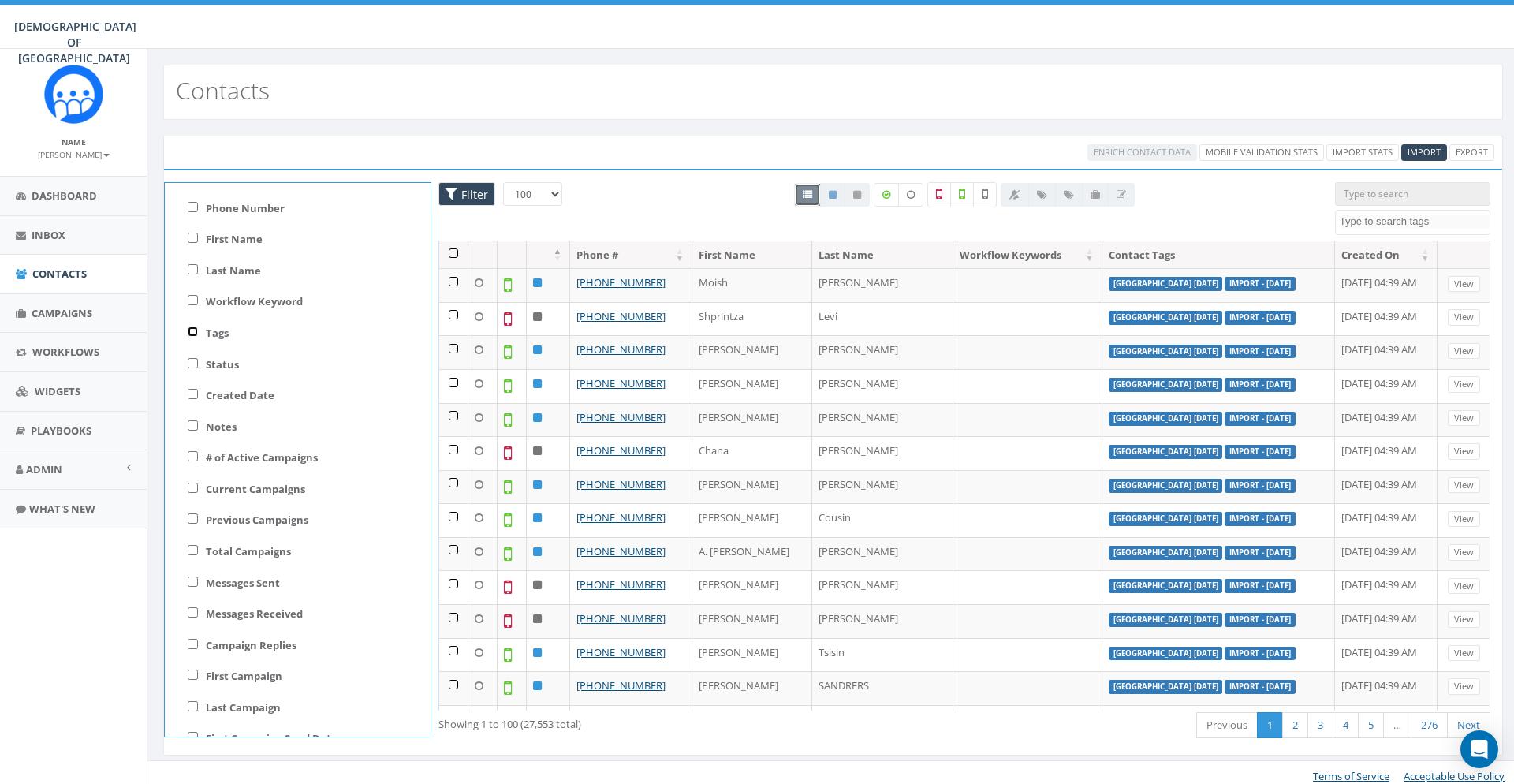
click at [192, 331] on input "Tags" at bounding box center [192, 331] width 10 height 10
checkbox input "true"
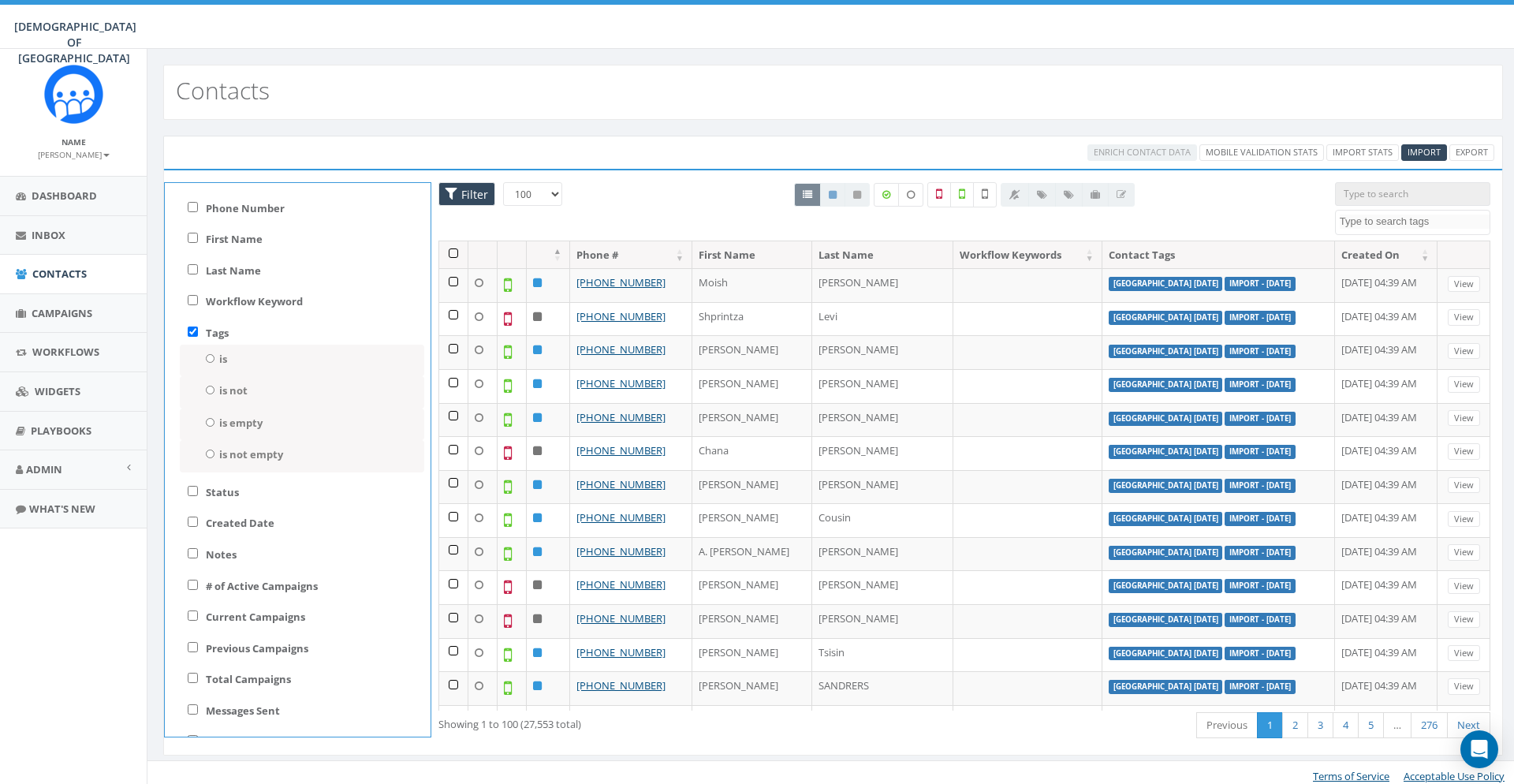
click at [235, 395] on label "is not" at bounding box center [233, 390] width 28 height 15
click at [215, 394] on input "is not" at bounding box center [210, 389] width 10 height 8
radio input "true"
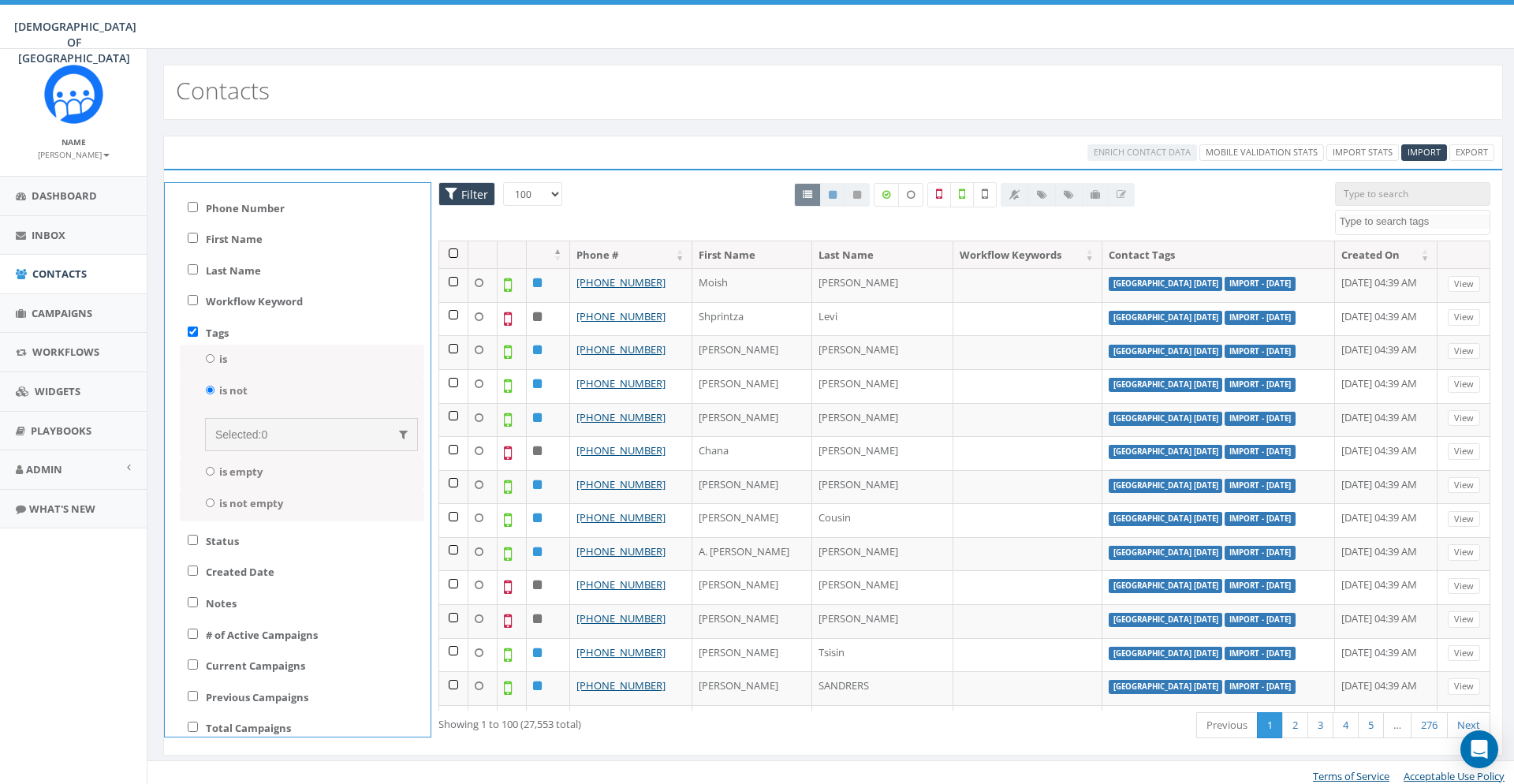
click at [292, 432] on div "Selected: 0" at bounding box center [311, 434] width 192 height 16
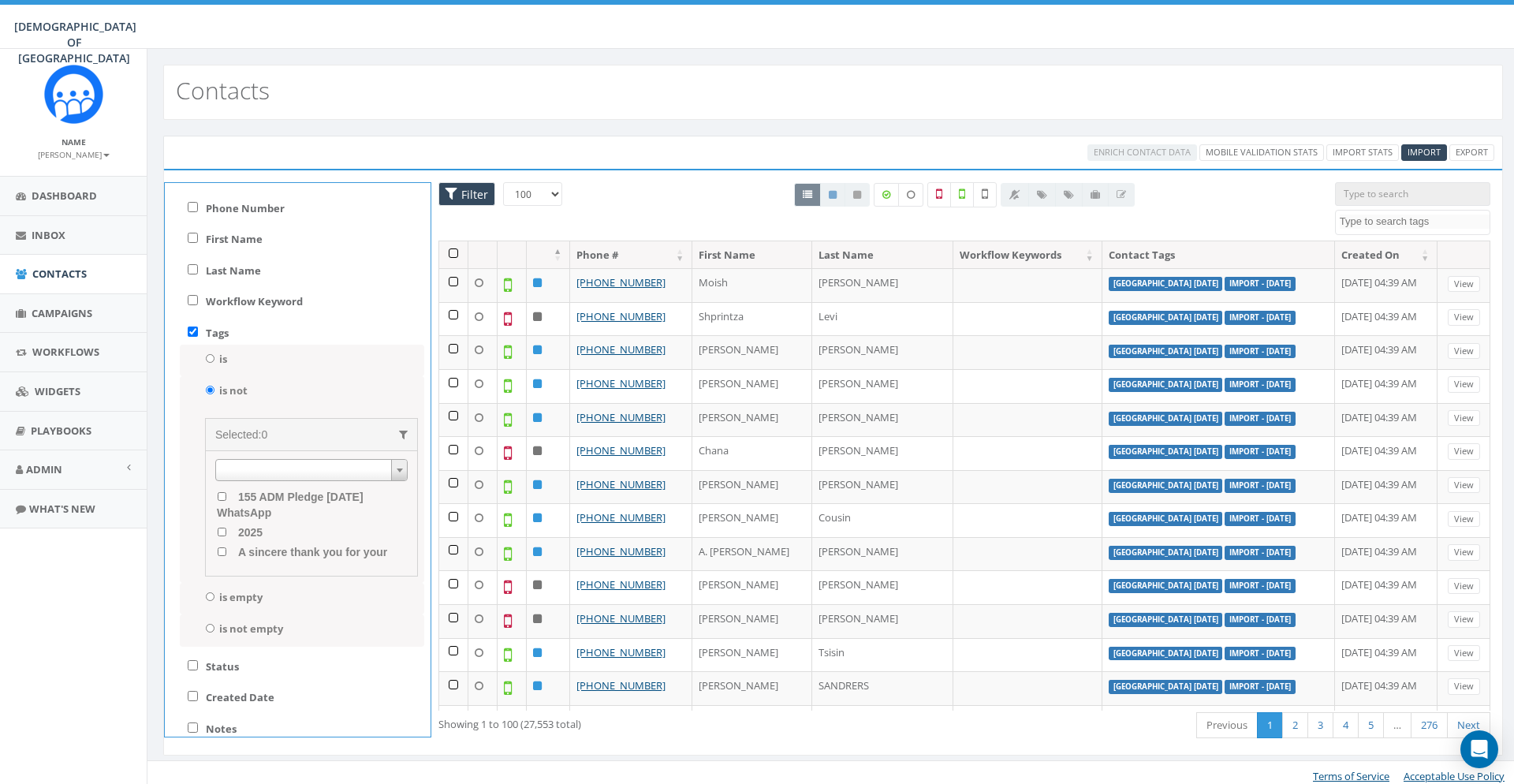
click at [288, 478] on span at bounding box center [311, 470] width 192 height 22
type input "nevd"
click at [313, 514] on span "adm nevd [DATE] upd" at bounding box center [293, 517] width 118 height 13
click at [227, 514] on upd "adm nevd [DATE] upd" at bounding box center [222, 516] width 10 height 8
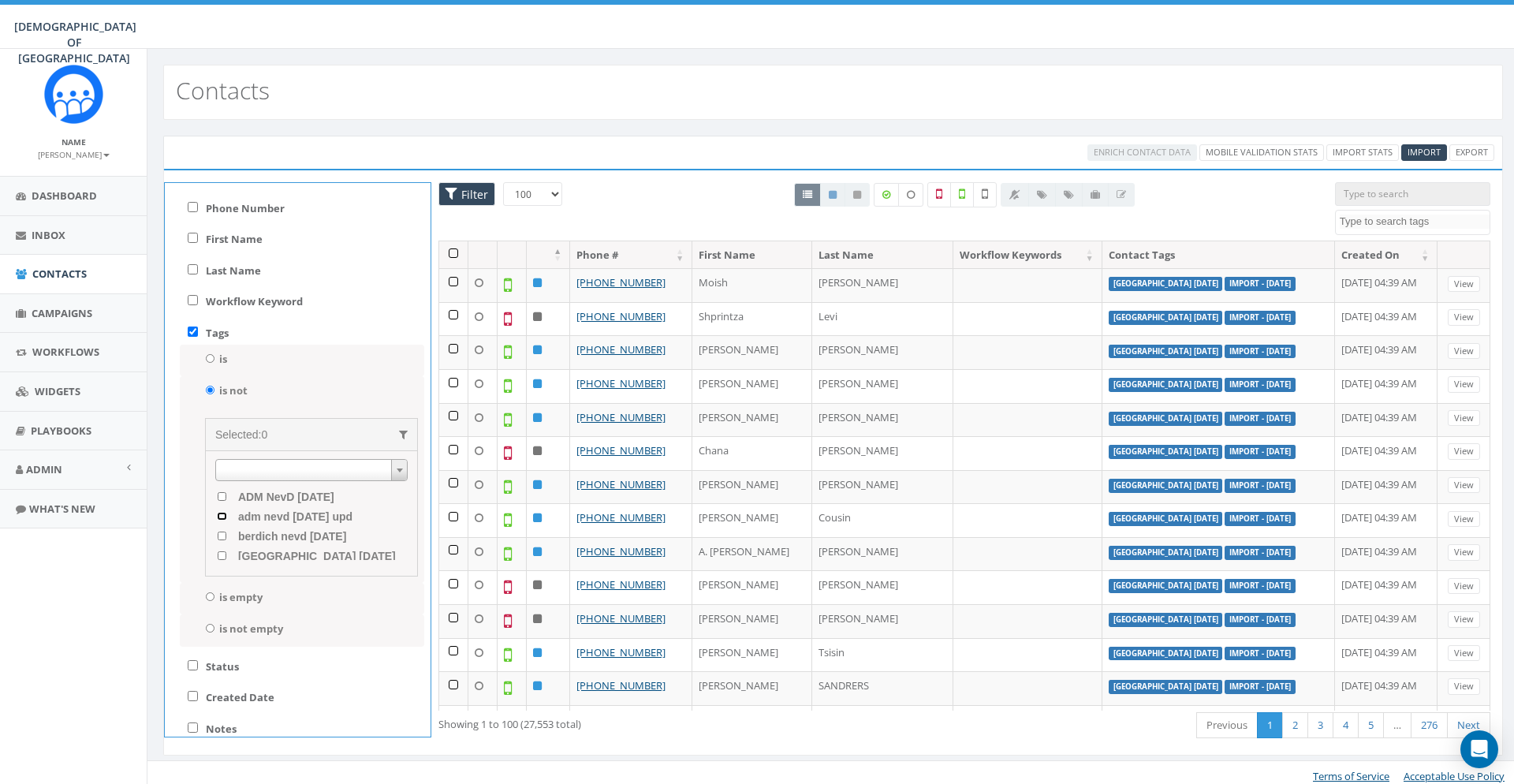
checkbox upd "true"
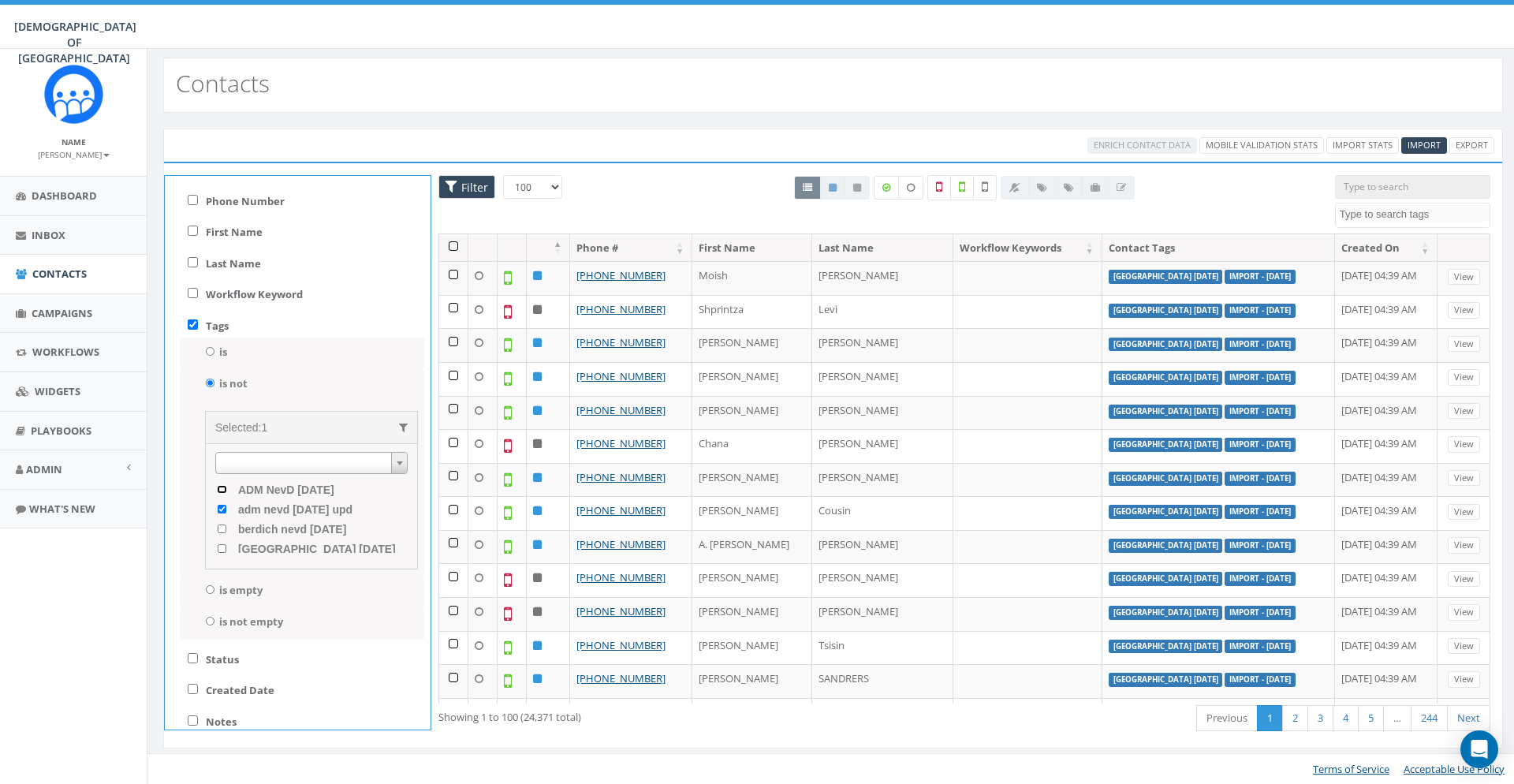
click at [223, 486] on 2025 "ADM NevD [DATE]" at bounding box center [222, 489] width 10 height 8
checkbox 2025 "true"
click at [303, 546] on span "donors nd [DATE]" at bounding box center [283, 545] width 98 height 13
click at [227, 546] on 2025 "donors nd [DATE]" at bounding box center [222, 544] width 10 height 8
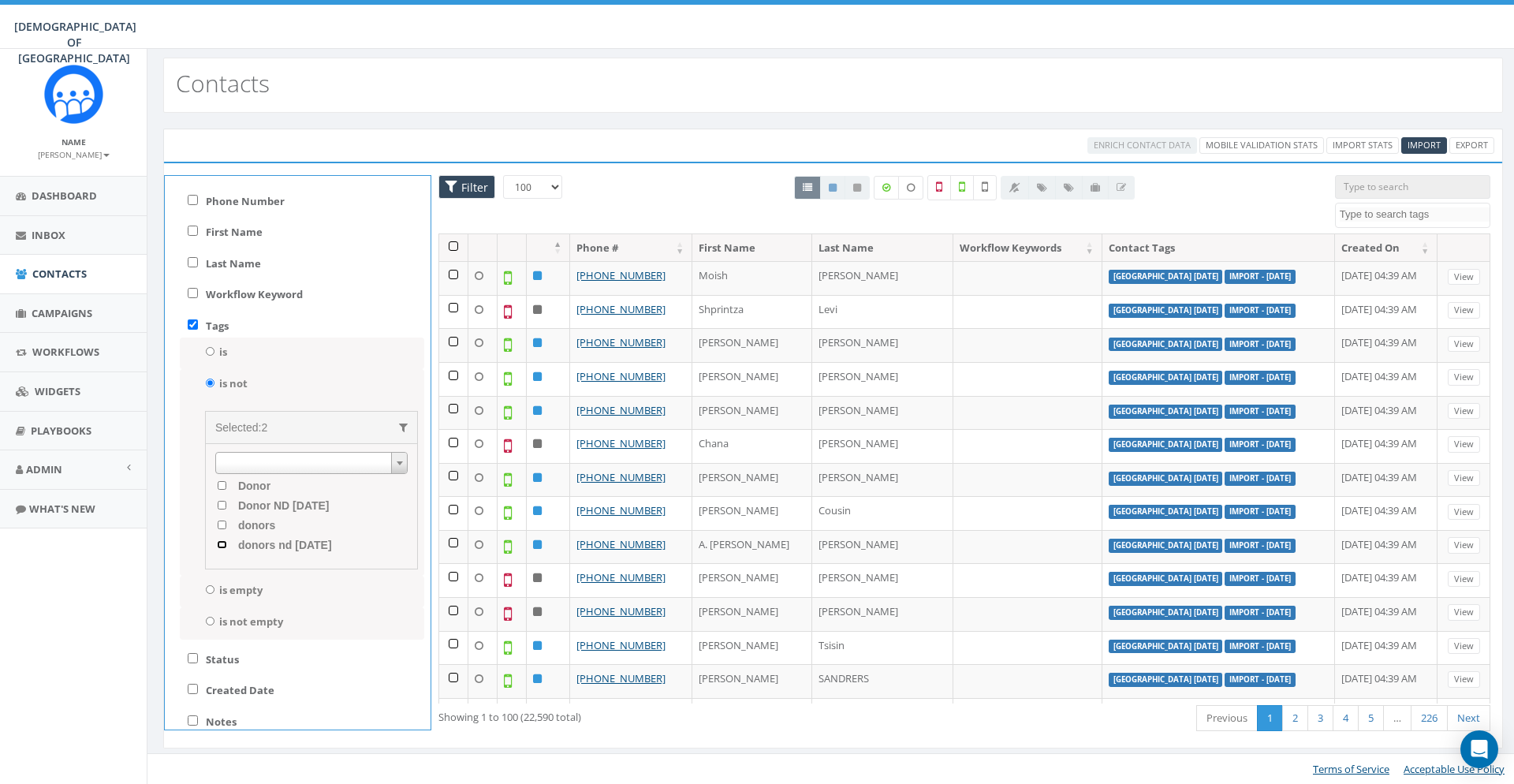
checkbox 2025 "true"
click at [665, 187] on div "All 0 contact(s) on current page All 22590 contact(s) filtered" at bounding box center [964, 204] width 717 height 59
click at [443, 187] on span "Filter" at bounding box center [467, 187] width 57 height 25
checkbox input "false"
radio input "false"
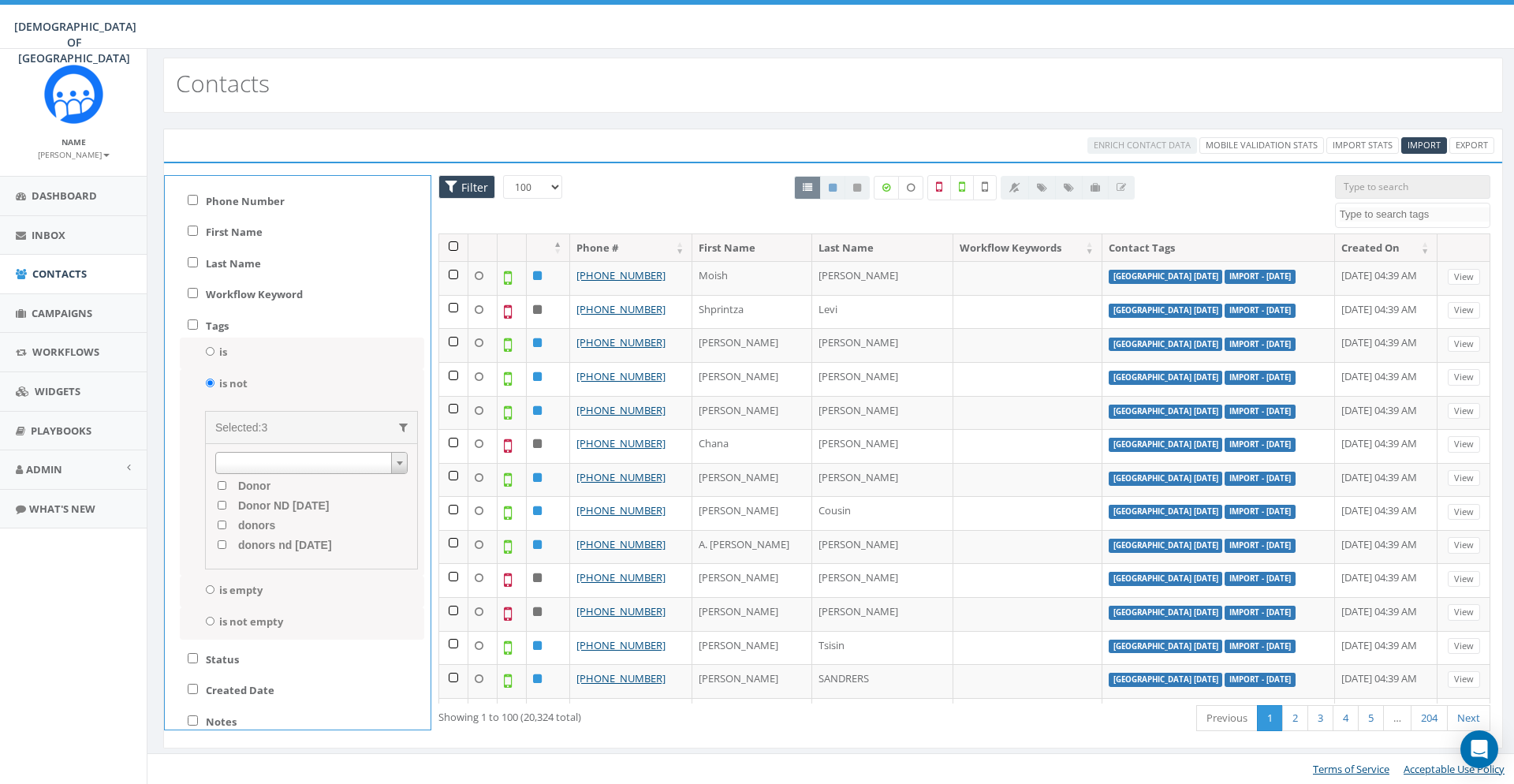
checkbox 2025 "false"
checkbox upd "false"
checkbox 2025 "false"
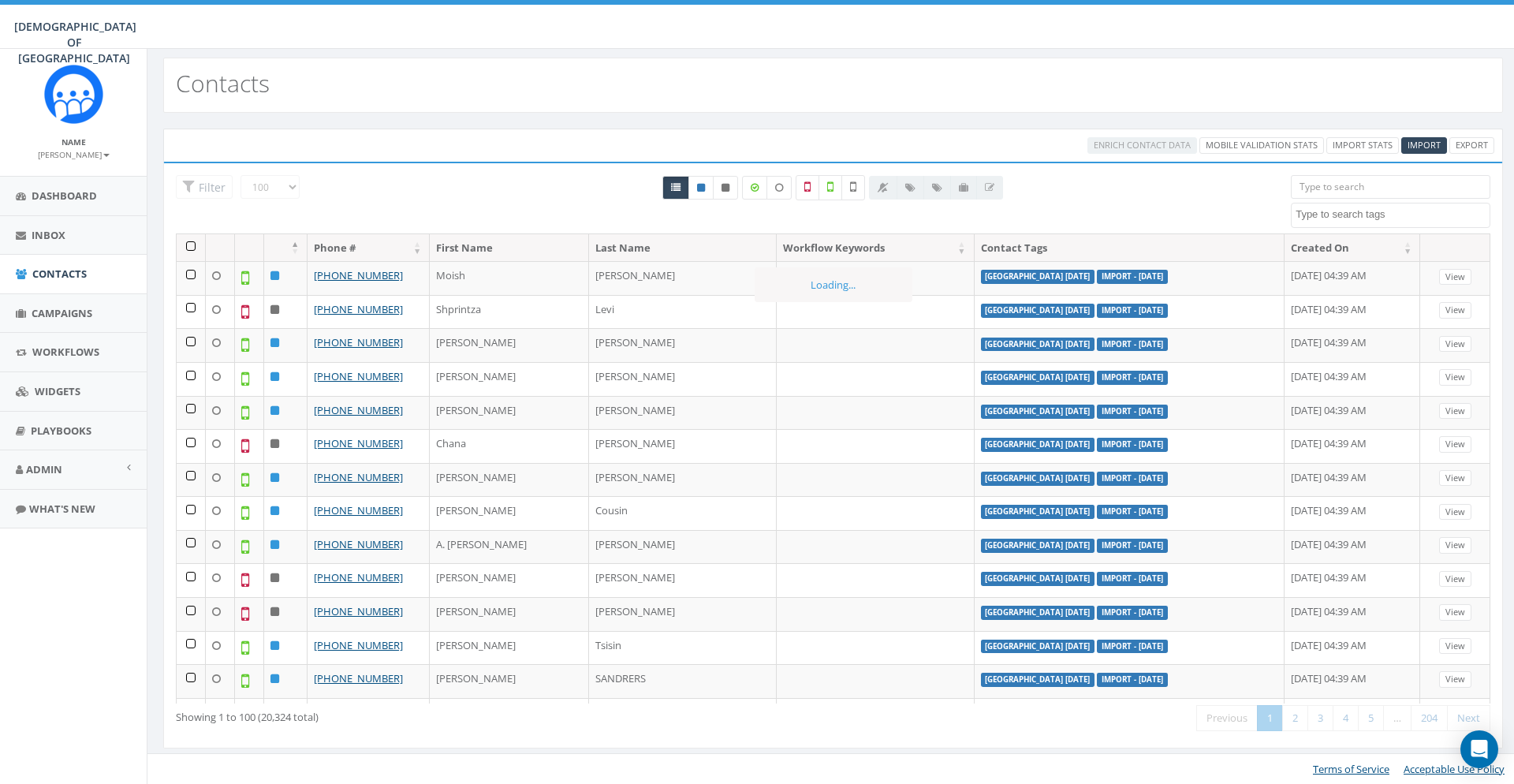
click at [1389, 210] on textarea "Search" at bounding box center [1393, 213] width 194 height 14
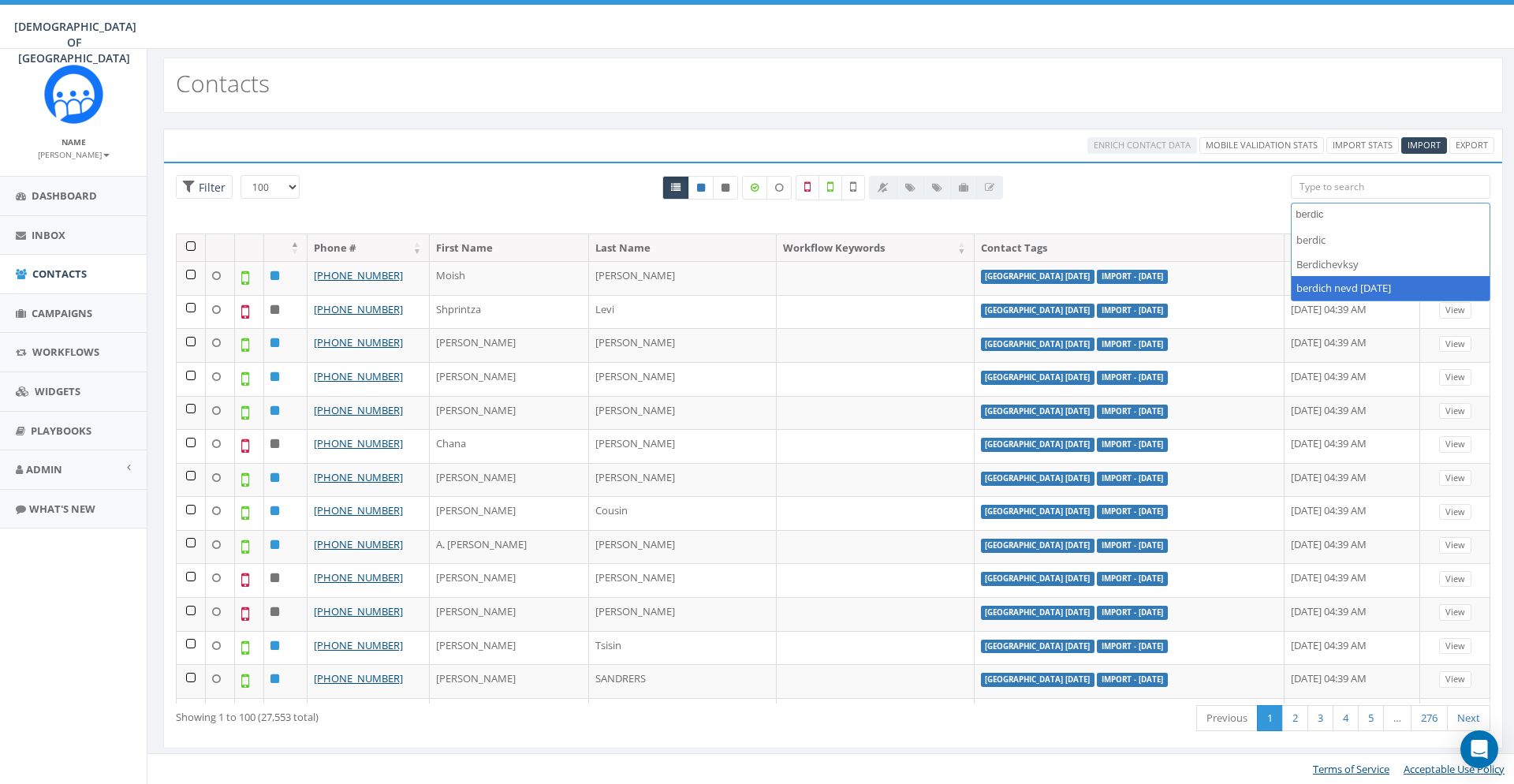
type textarea "berdic"
select select "berdich nevd [DATE]"
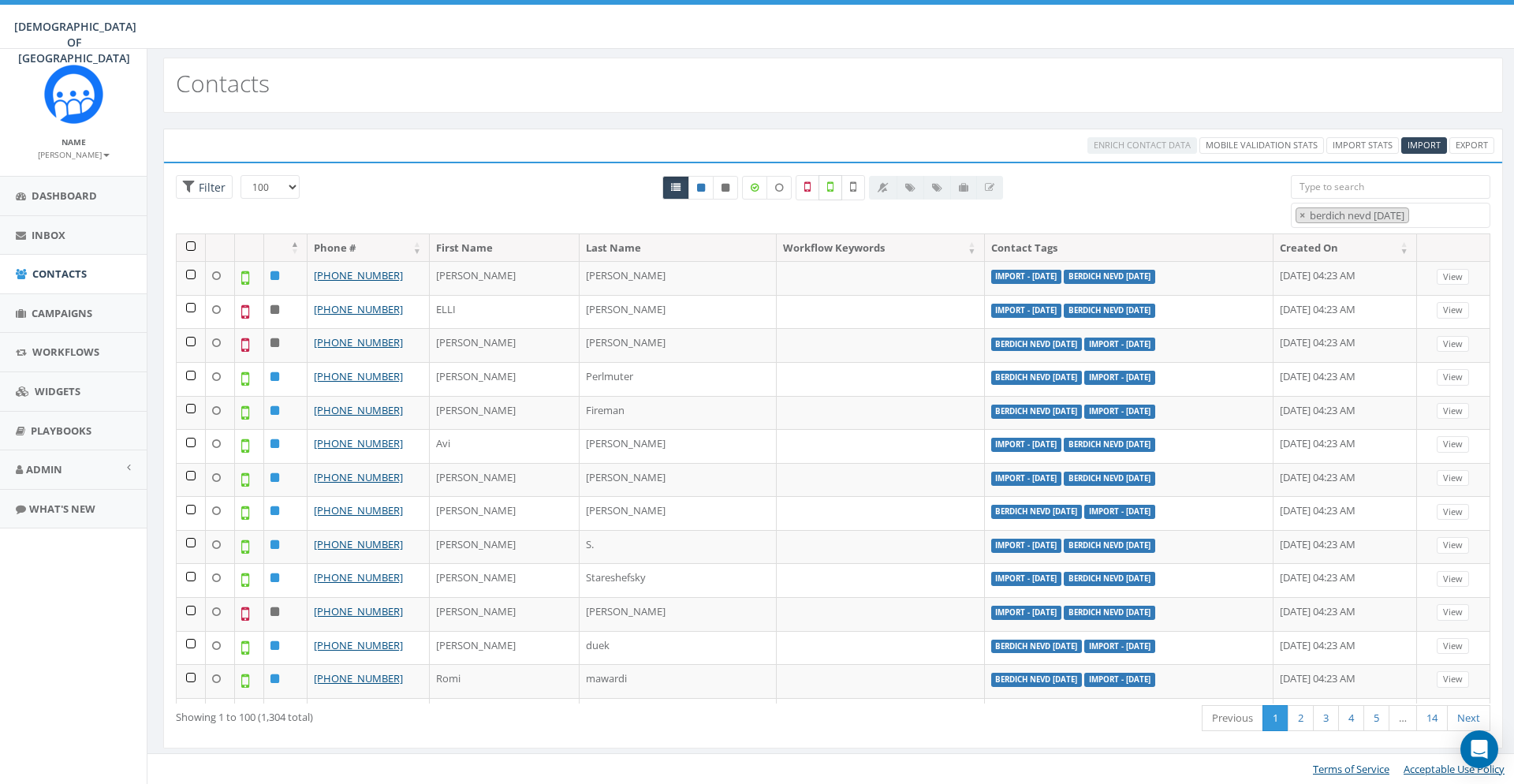
click at [832, 190] on icon at bounding box center [830, 186] width 6 height 14
checkbox input "true"
click at [191, 248] on th at bounding box center [191, 248] width 29 height 27
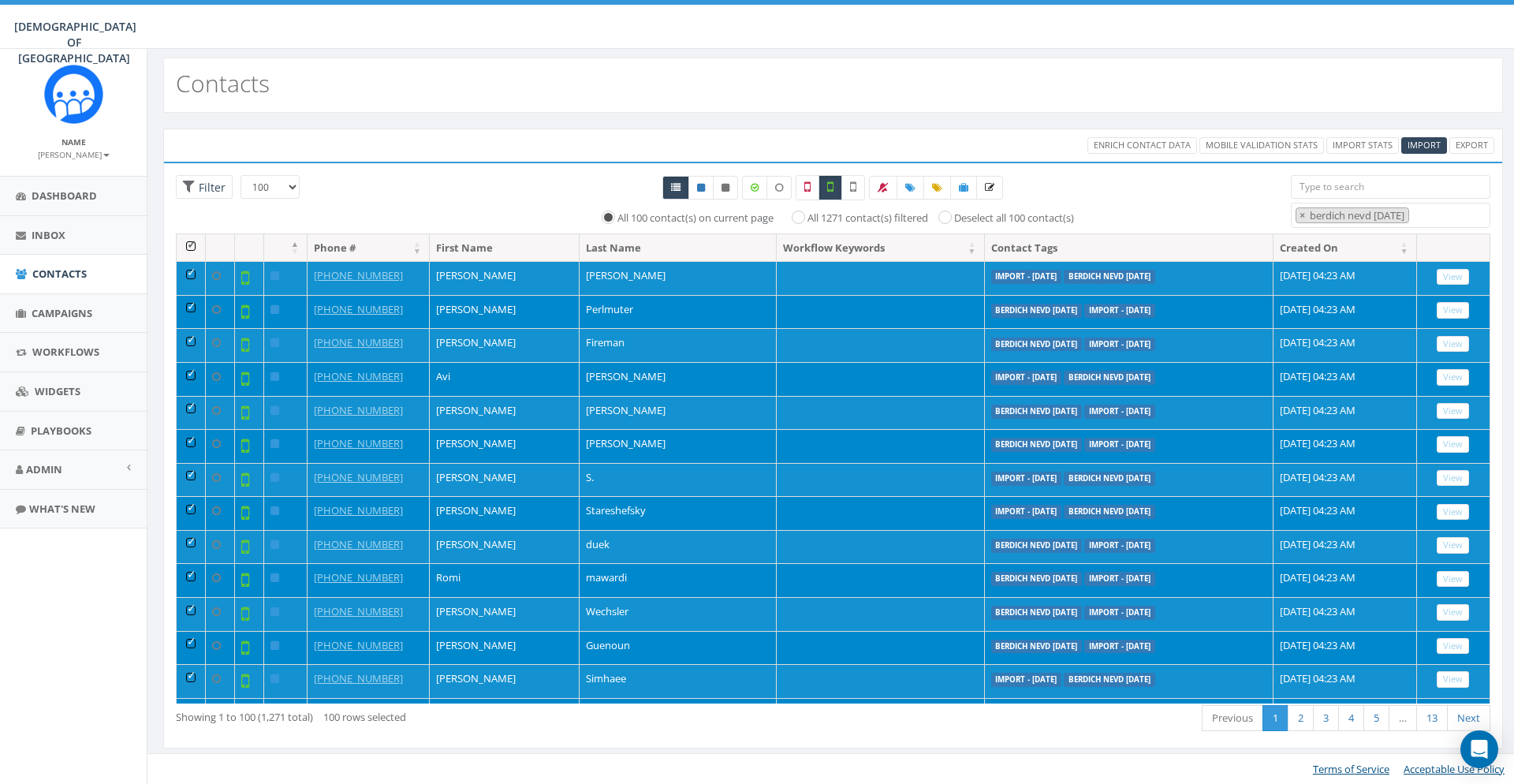
click at [825, 214] on label "All 1271 contact(s) filtered" at bounding box center [868, 218] width 121 height 16
click at [808, 214] on input "All 1271 contact(s) filtered" at bounding box center [801, 216] width 10 height 10
radio input "true"
click at [966, 190] on icon at bounding box center [964, 188] width 9 height 9
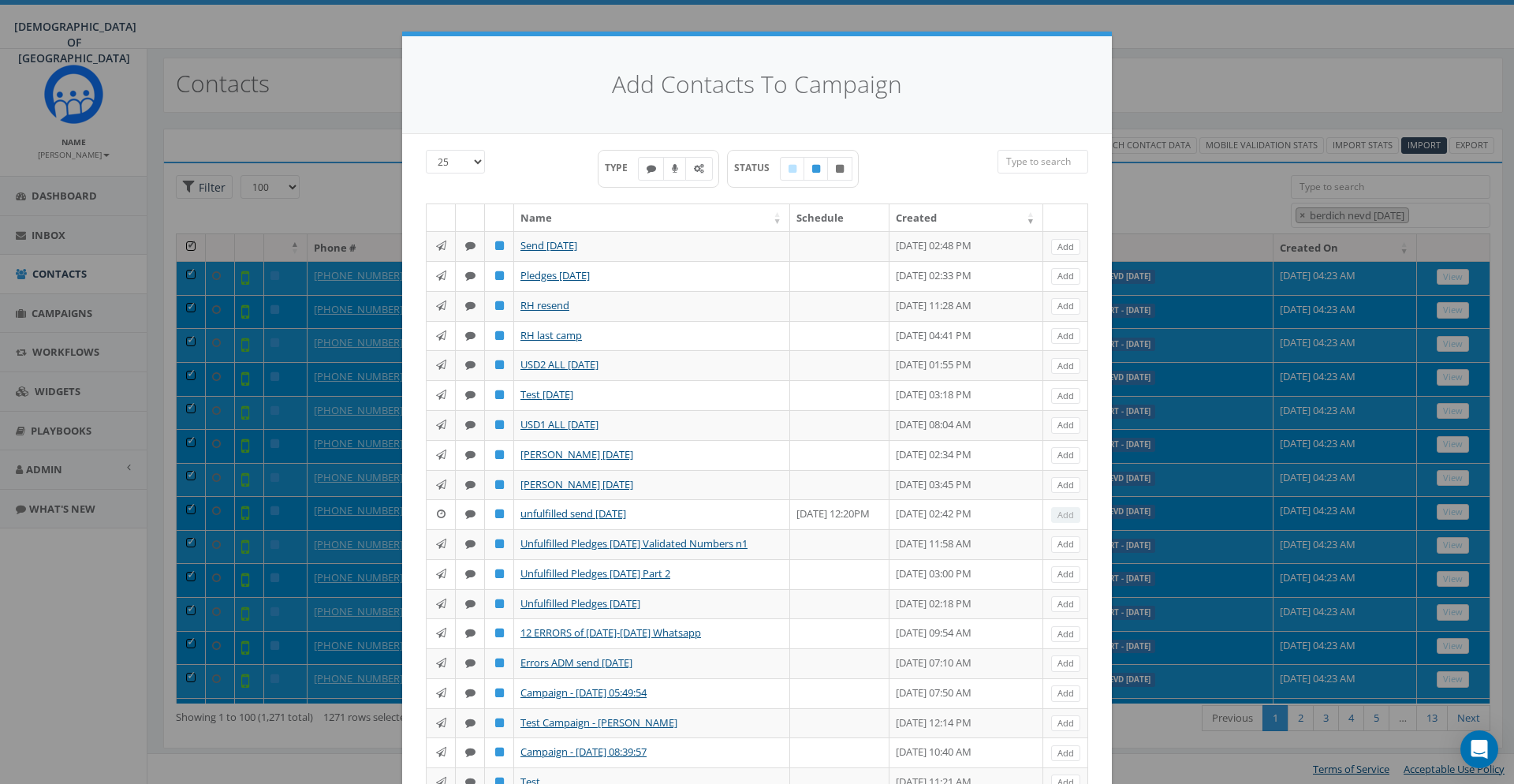
click at [1176, 78] on div "Add Contacts To Campaign 25 50 100 TYPE STATUS Name Schedule Created Send 17 Se…" at bounding box center [757, 392] width 1514 height 784
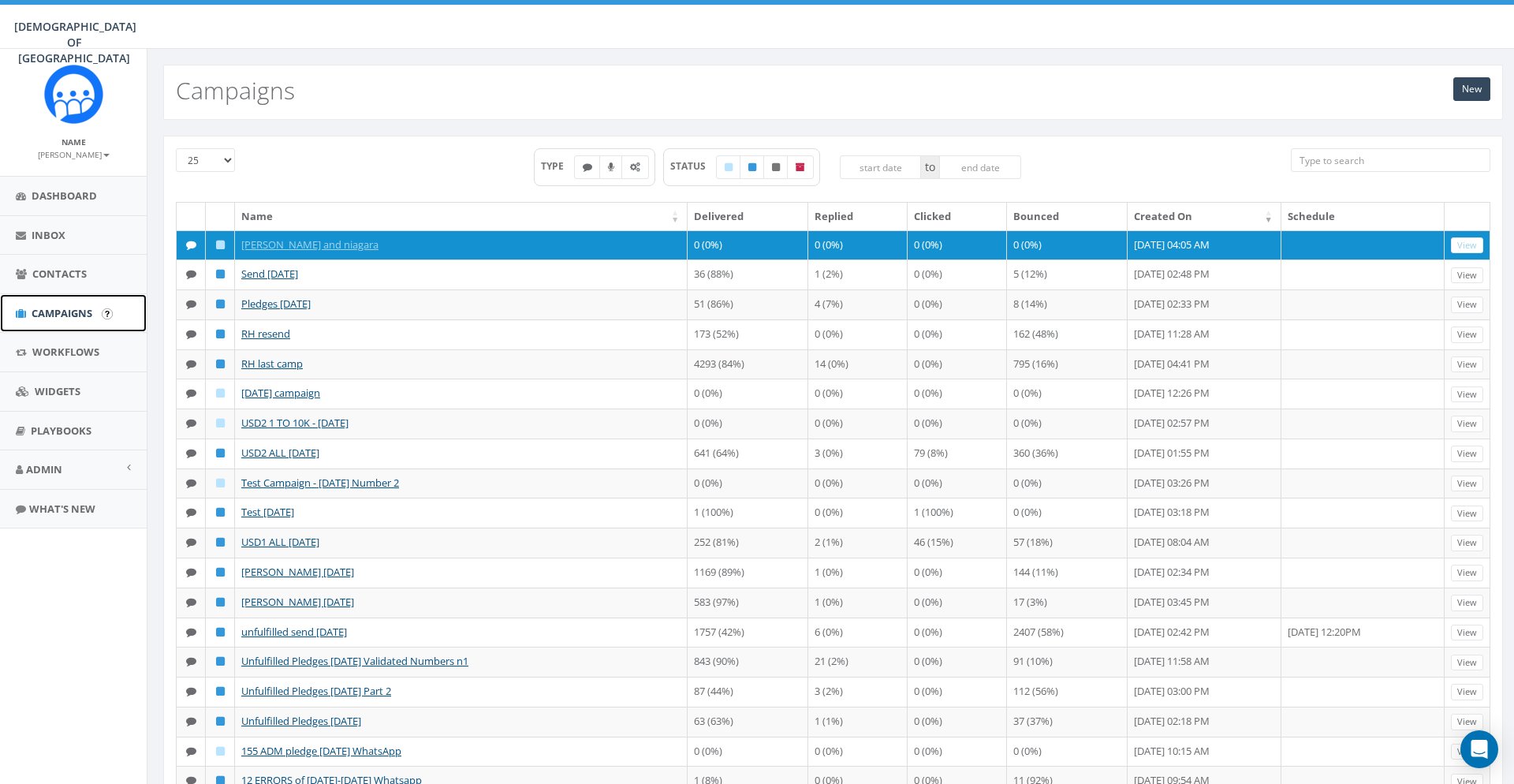
click at [90, 298] on link "Campaigns" at bounding box center [73, 313] width 147 height 38
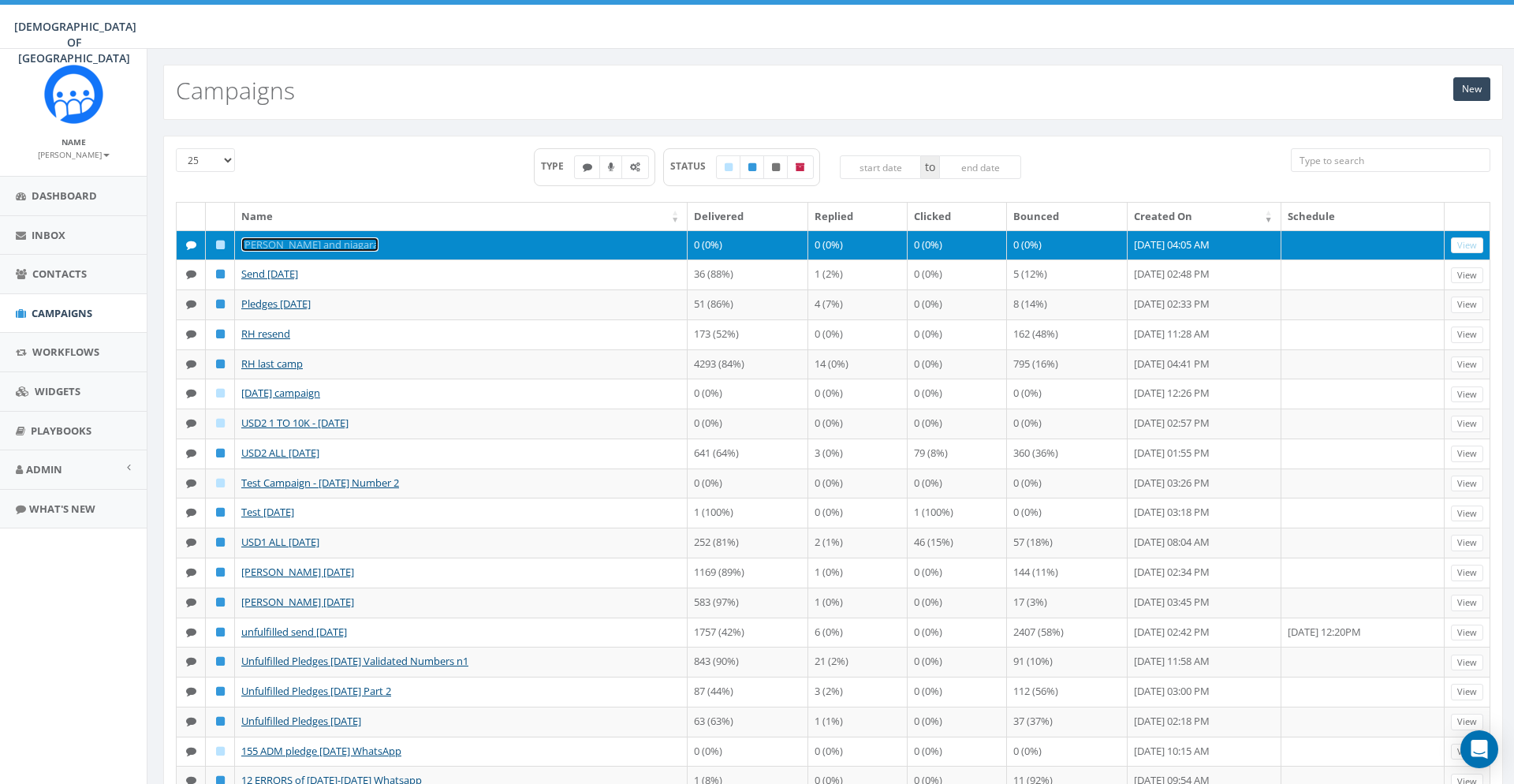
click at [270, 244] on link "[PERSON_NAME] and niagara" at bounding box center [310, 244] width 137 height 14
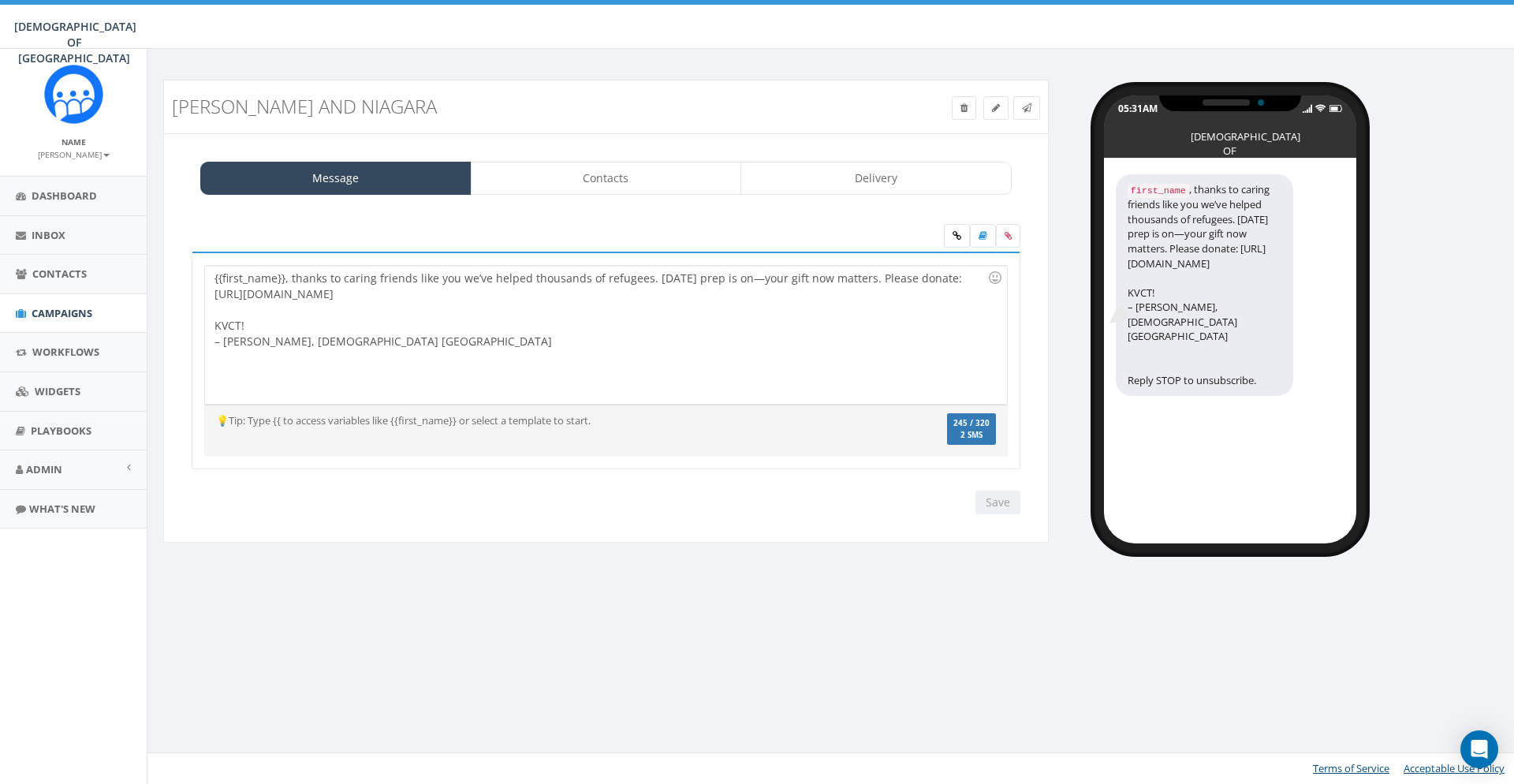
click at [587, 151] on div "Message Contacts Delivery {{first_name}}, thanks to caring friends like you we’…" at bounding box center [605, 339] width 886 height 410
click at [584, 160] on div "Message Contacts Delivery {{first_name}}, thanks to caring friends like you we’…" at bounding box center [605, 339] width 886 height 410
click at [583, 175] on link "Contacts" at bounding box center [606, 179] width 271 height 33
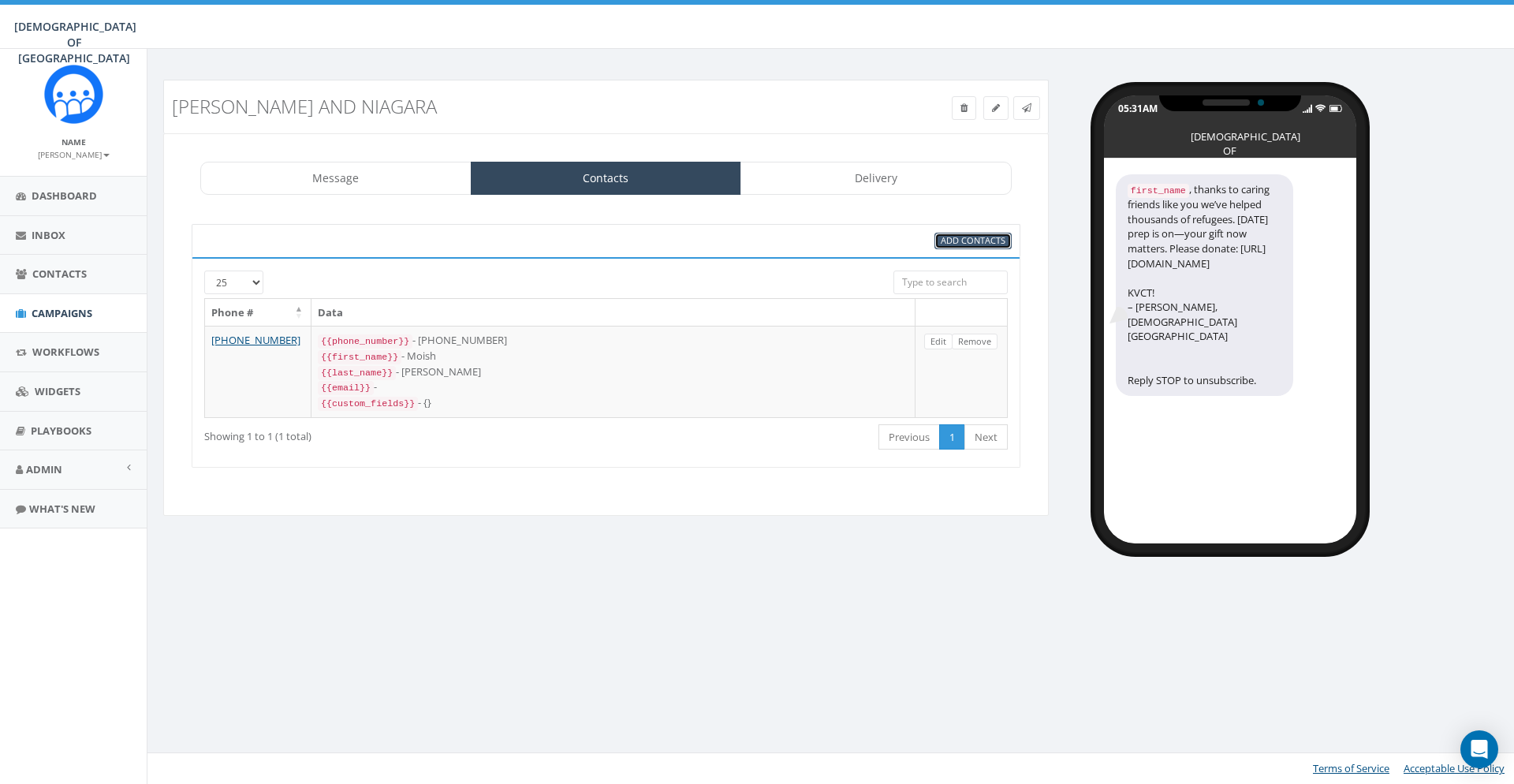
click at [950, 239] on span "Add Contacts" at bounding box center [973, 240] width 65 height 12
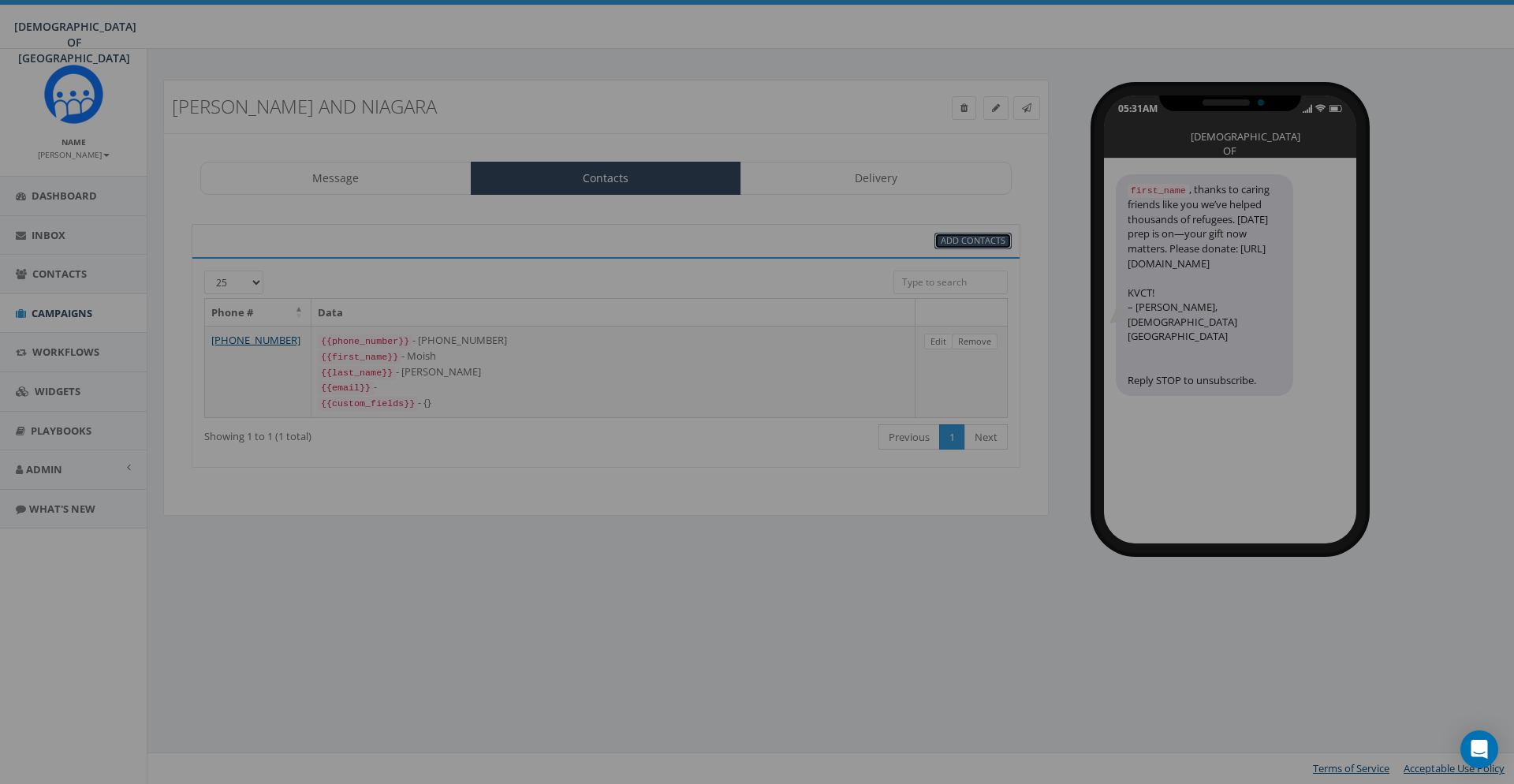
select select
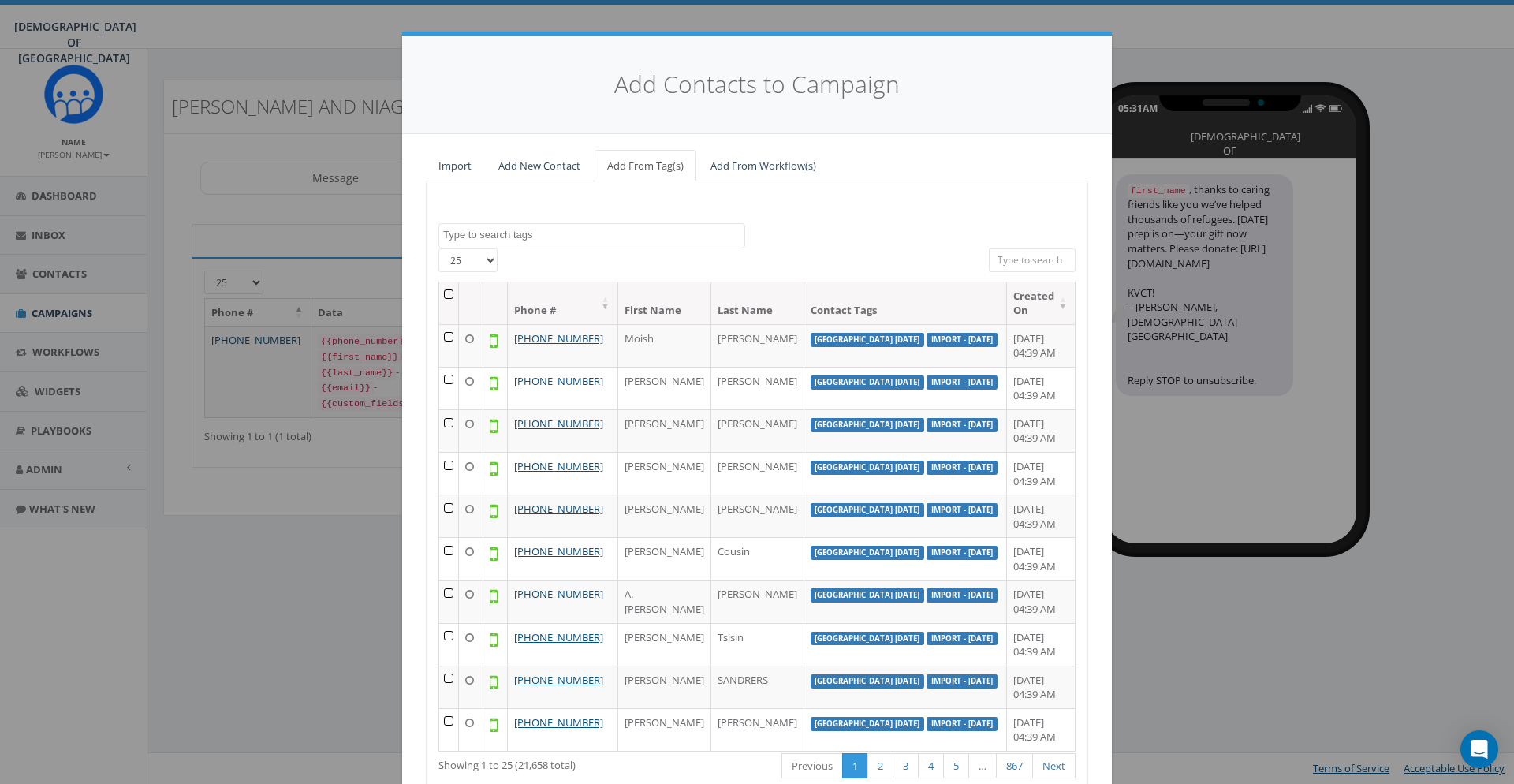
click at [518, 235] on textarea "Search" at bounding box center [594, 234] width 301 height 14
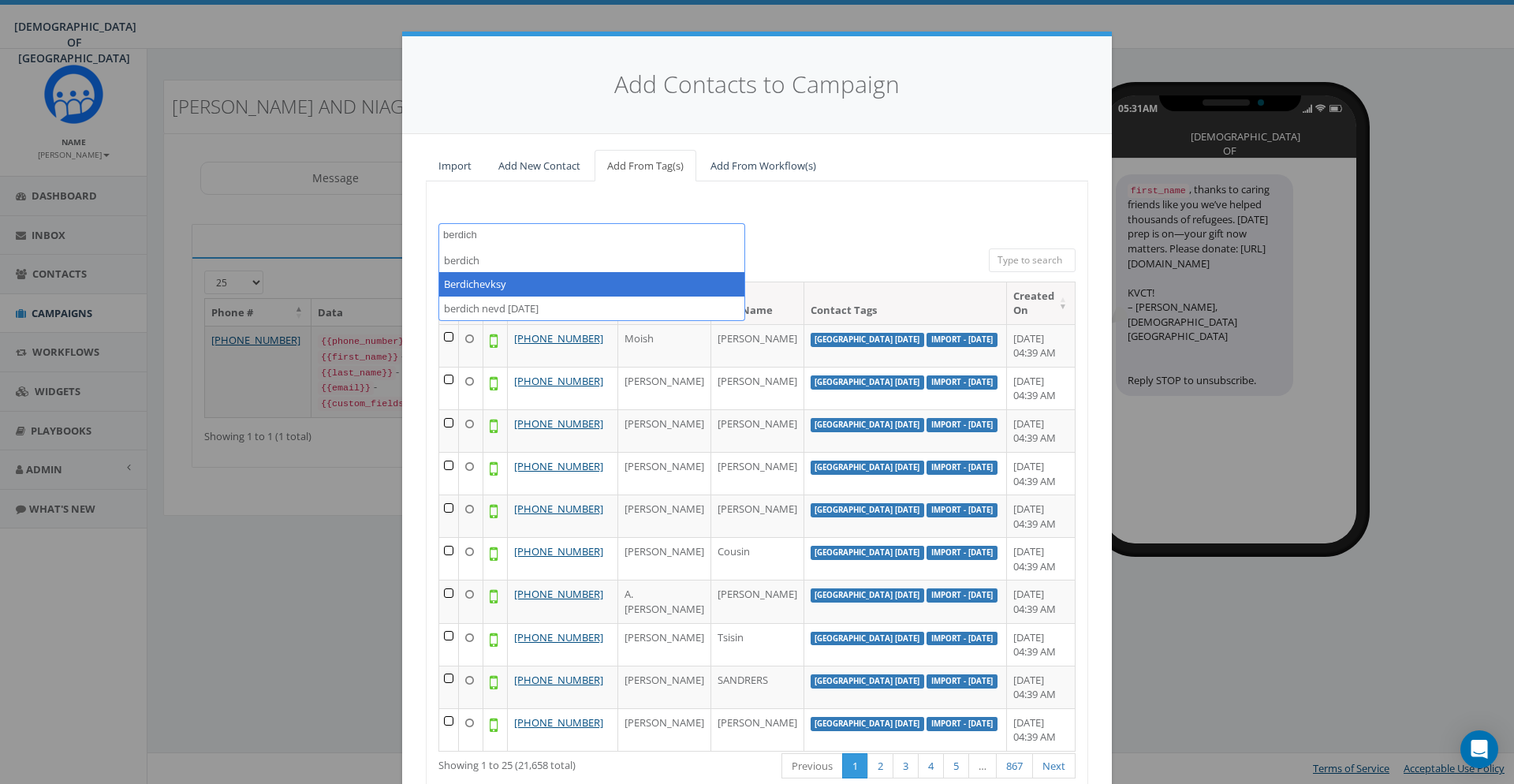
type textarea "berdich"
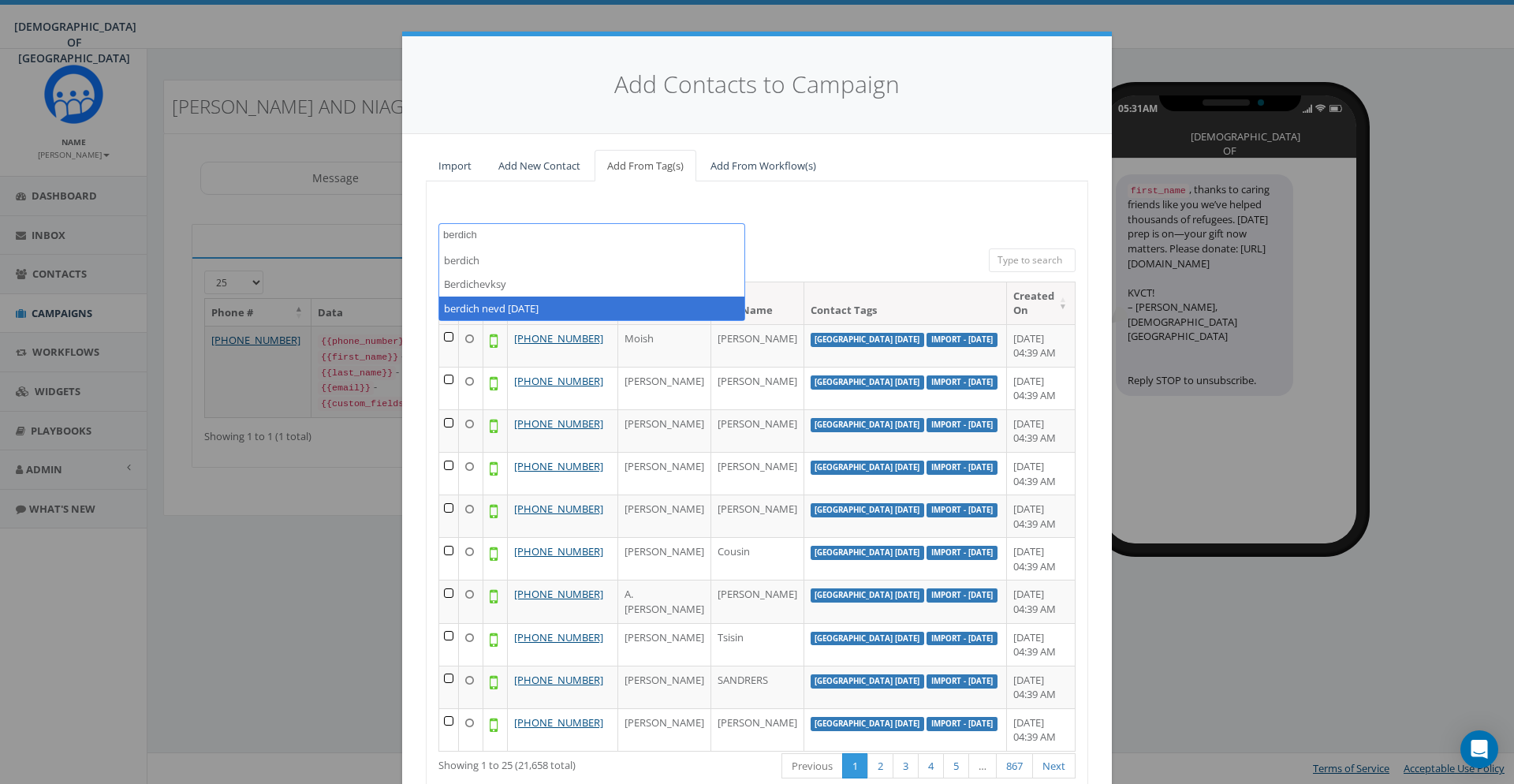
select select "berdich nevd [DATE]"
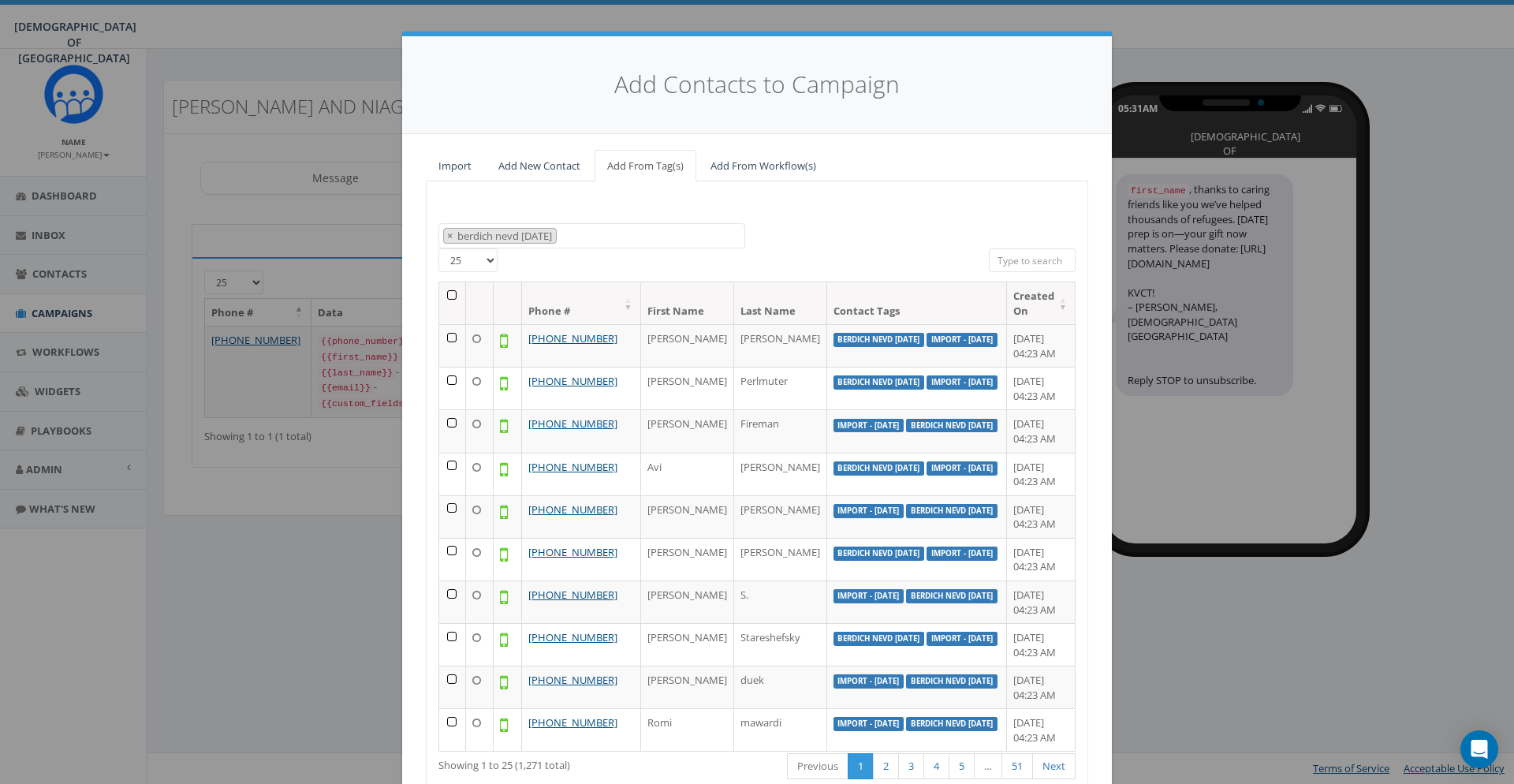
click at [454, 298] on th at bounding box center [452, 303] width 27 height 42
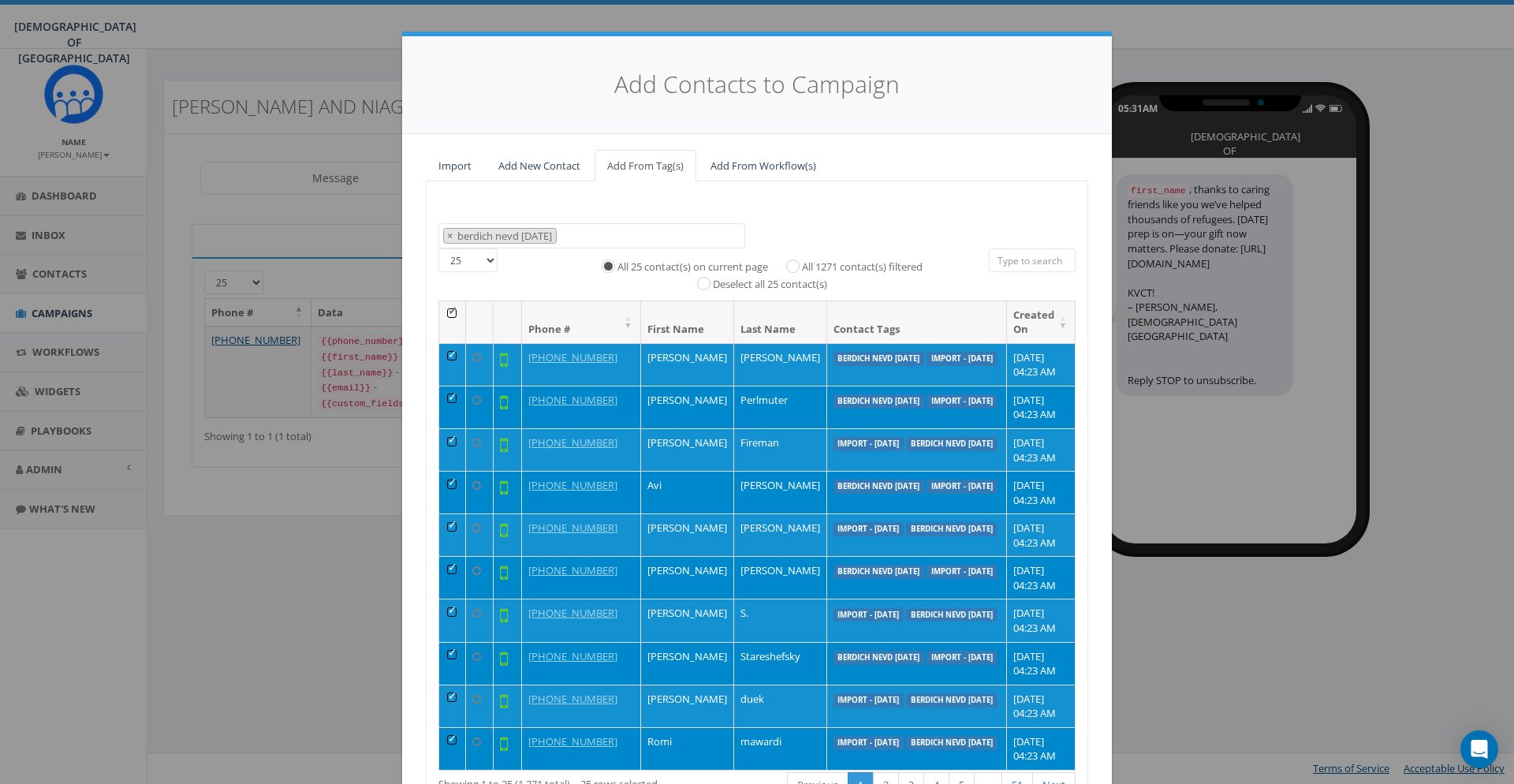
click at [315, 430] on div "Add Contacts to Campaign Import Add New Contact Add From Tag(s) Add From Workfl…" at bounding box center [757, 392] width 1514 height 784
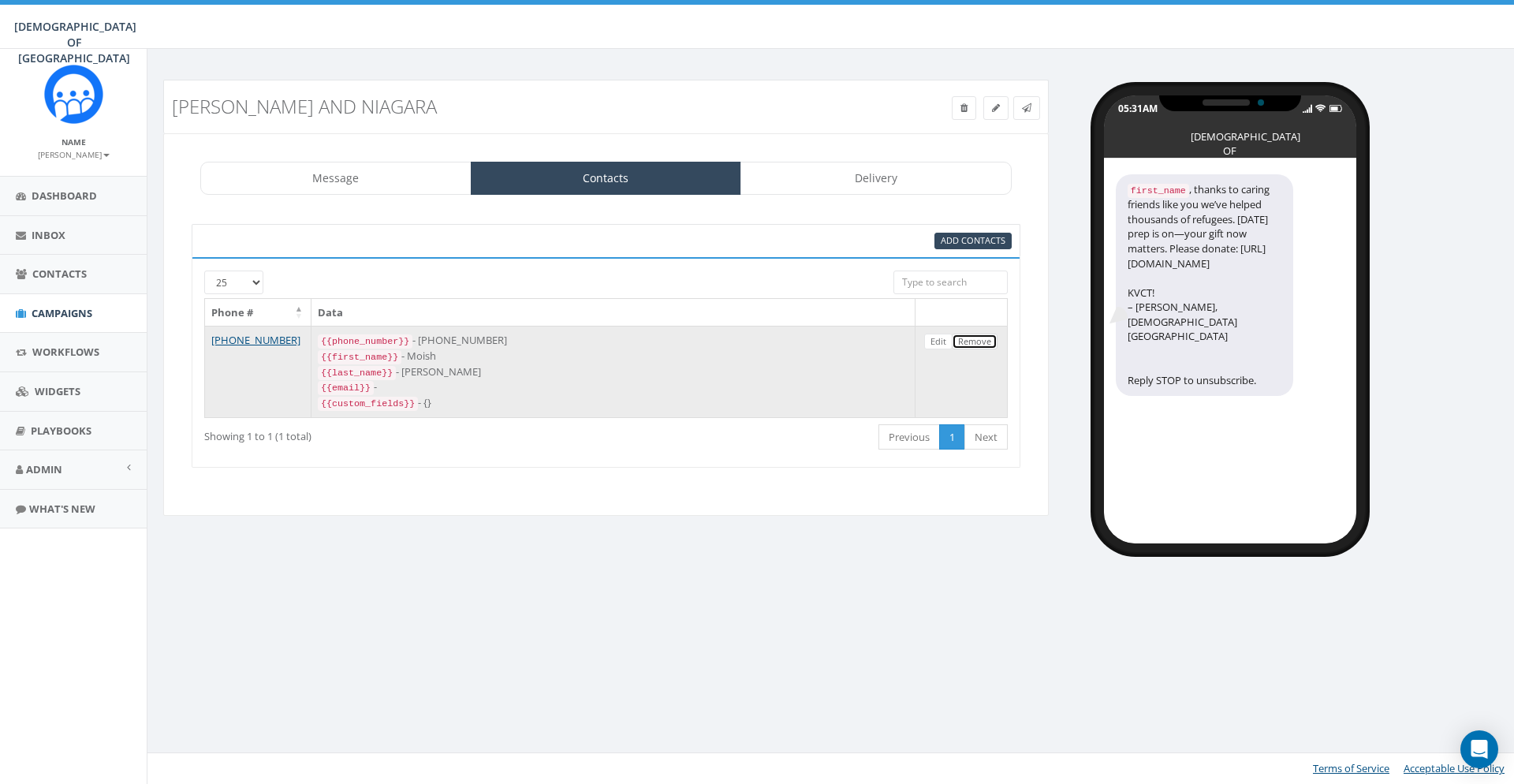
click at [985, 338] on link "Remove" at bounding box center [975, 342] width 46 height 16
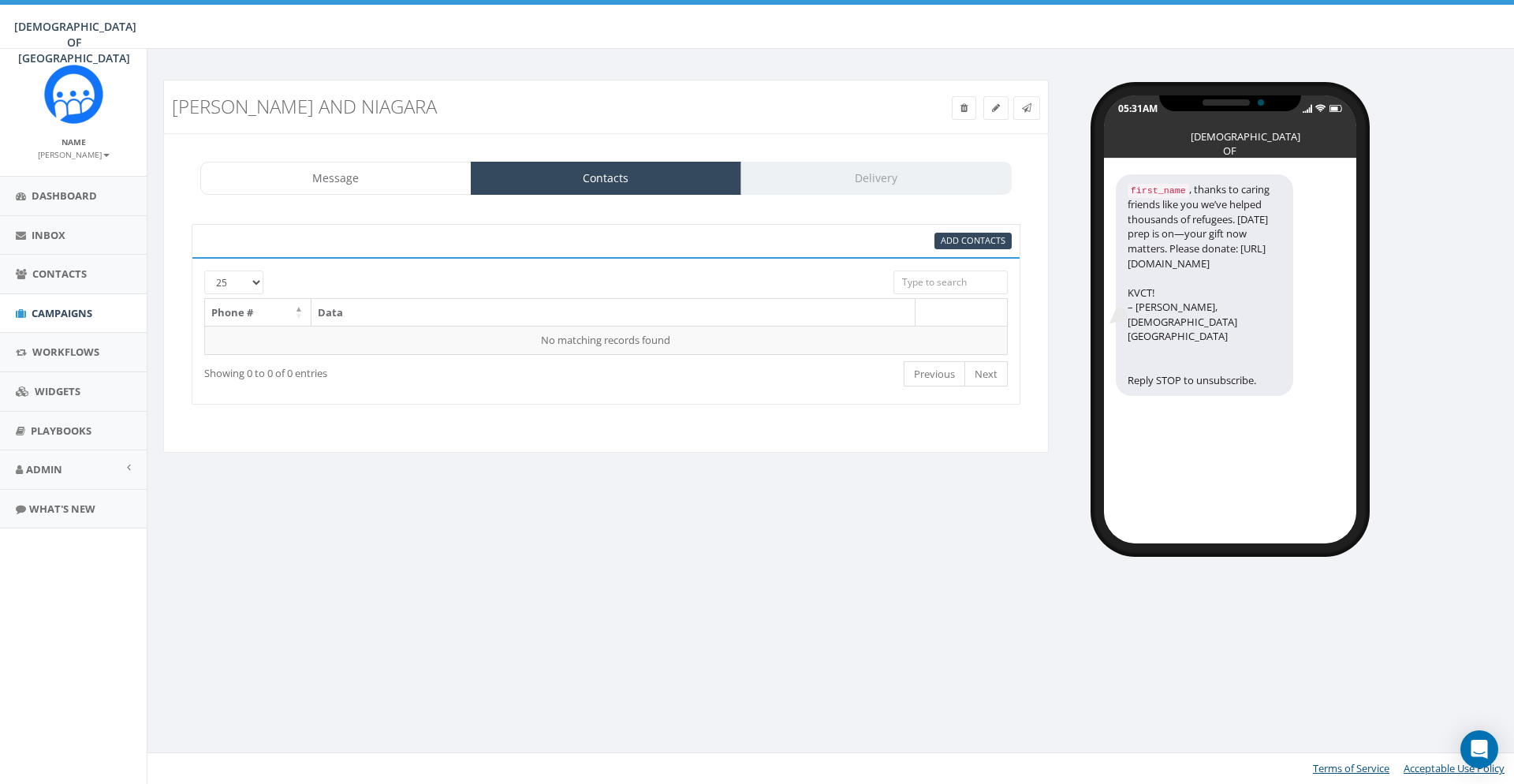
click at [384, 492] on div "[PERSON_NAME] and niagara Test Message Status: Message Contacts Delivery {{firs…" at bounding box center [833, 311] width 1364 height 463
click at [71, 343] on link "Workflows" at bounding box center [73, 352] width 147 height 38
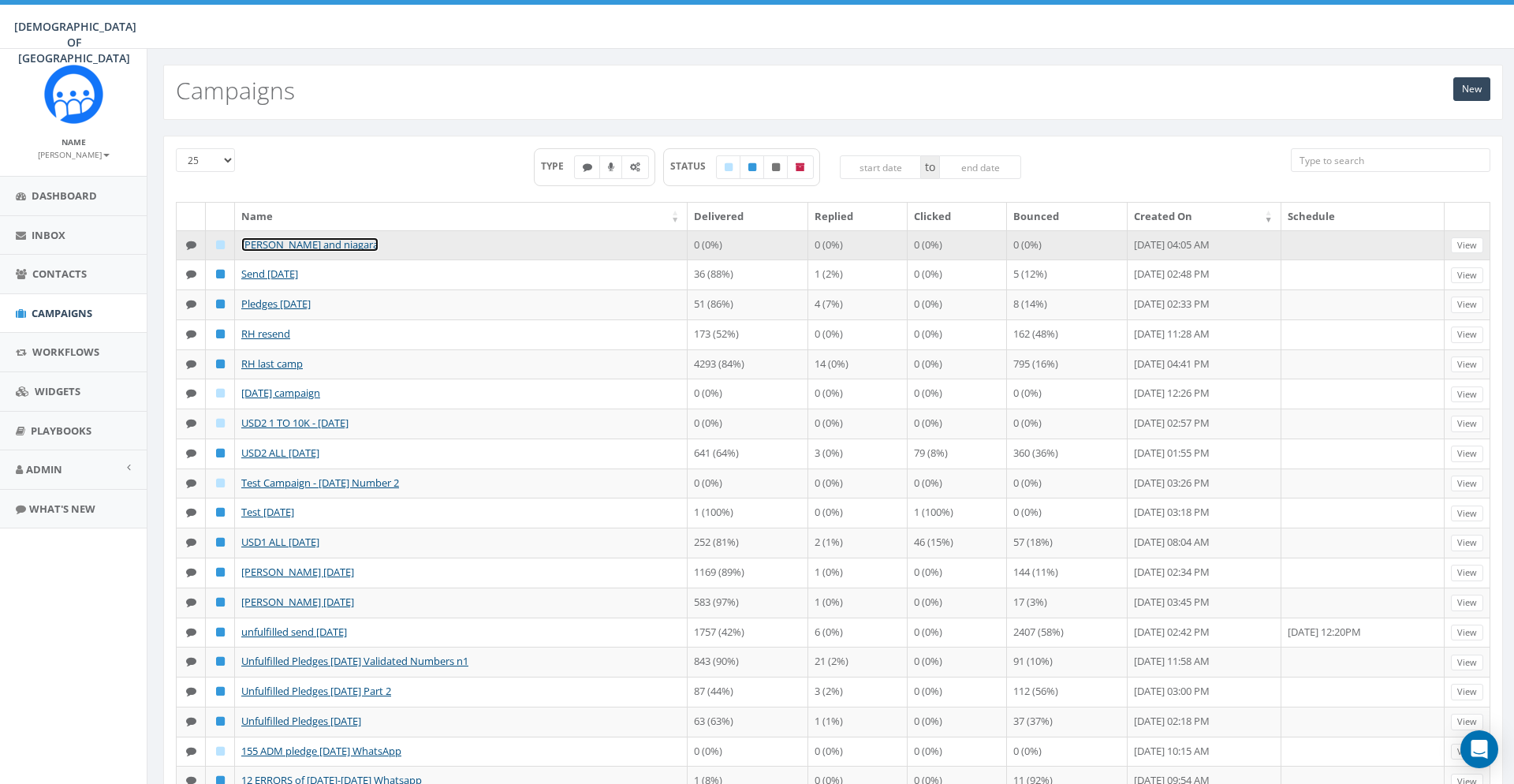
click at [298, 239] on link "[PERSON_NAME] and niagara" at bounding box center [310, 244] width 137 height 14
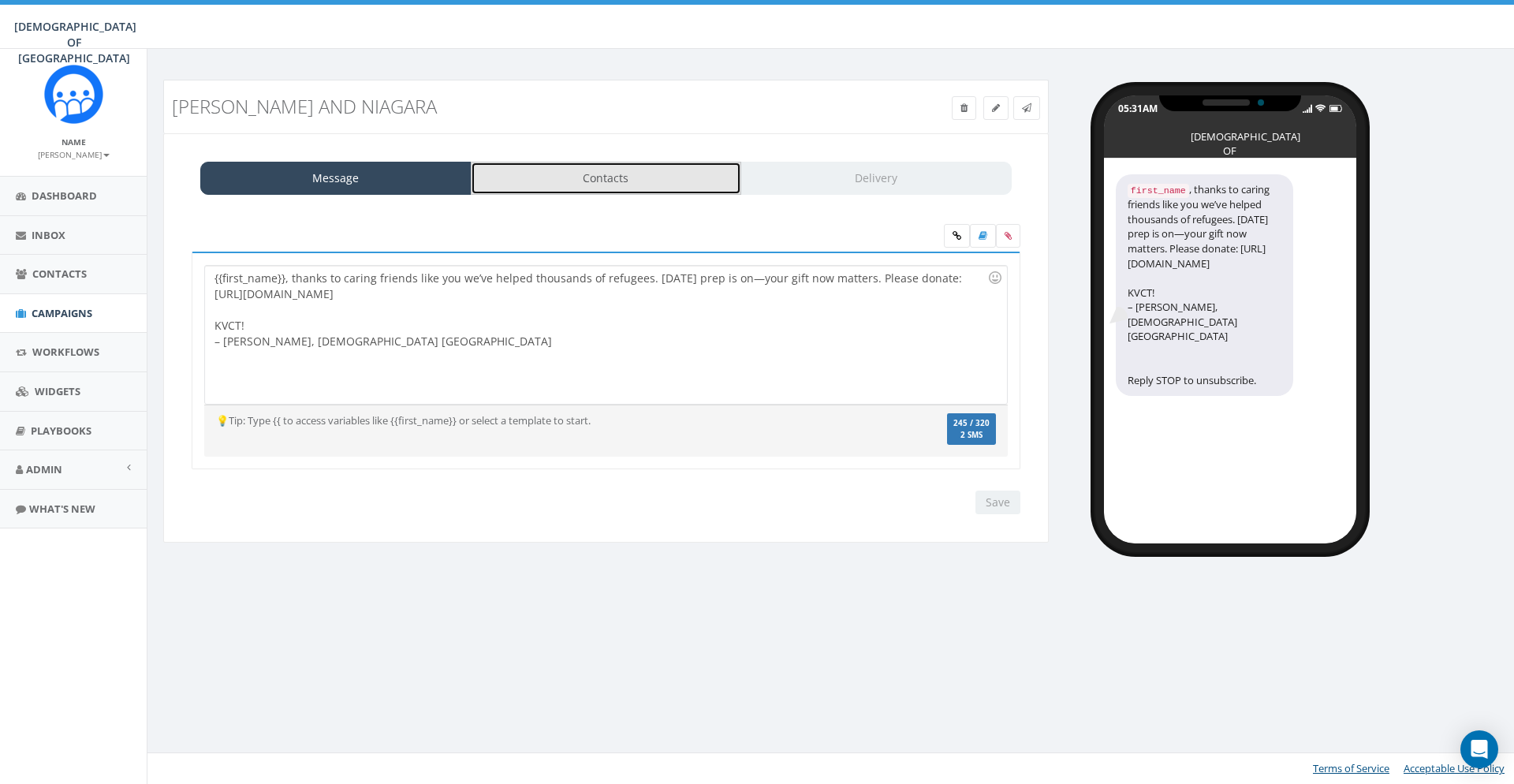
click at [587, 181] on link "Contacts" at bounding box center [606, 179] width 271 height 33
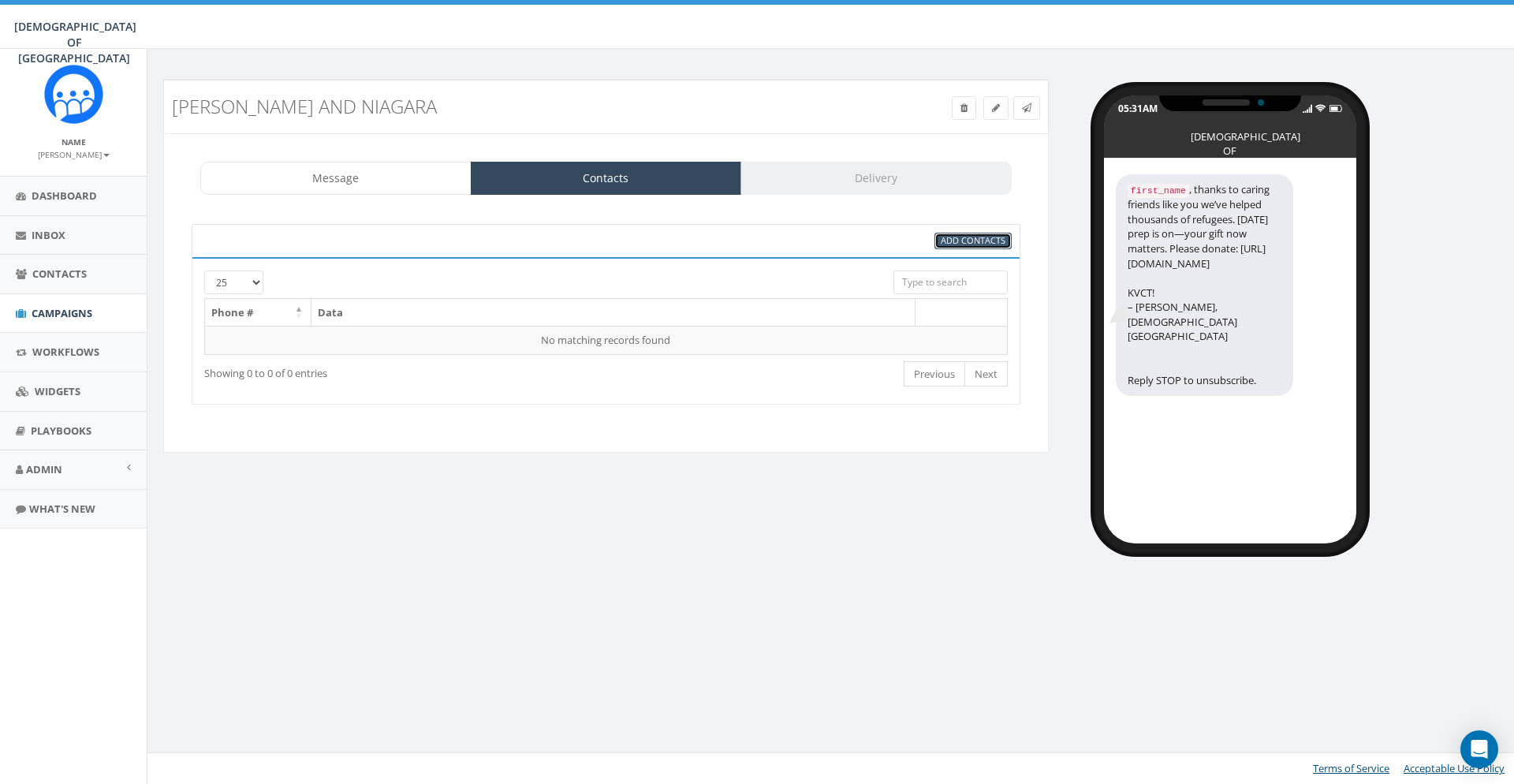
click at [975, 248] on link "Add Contacts" at bounding box center [973, 241] width 77 height 16
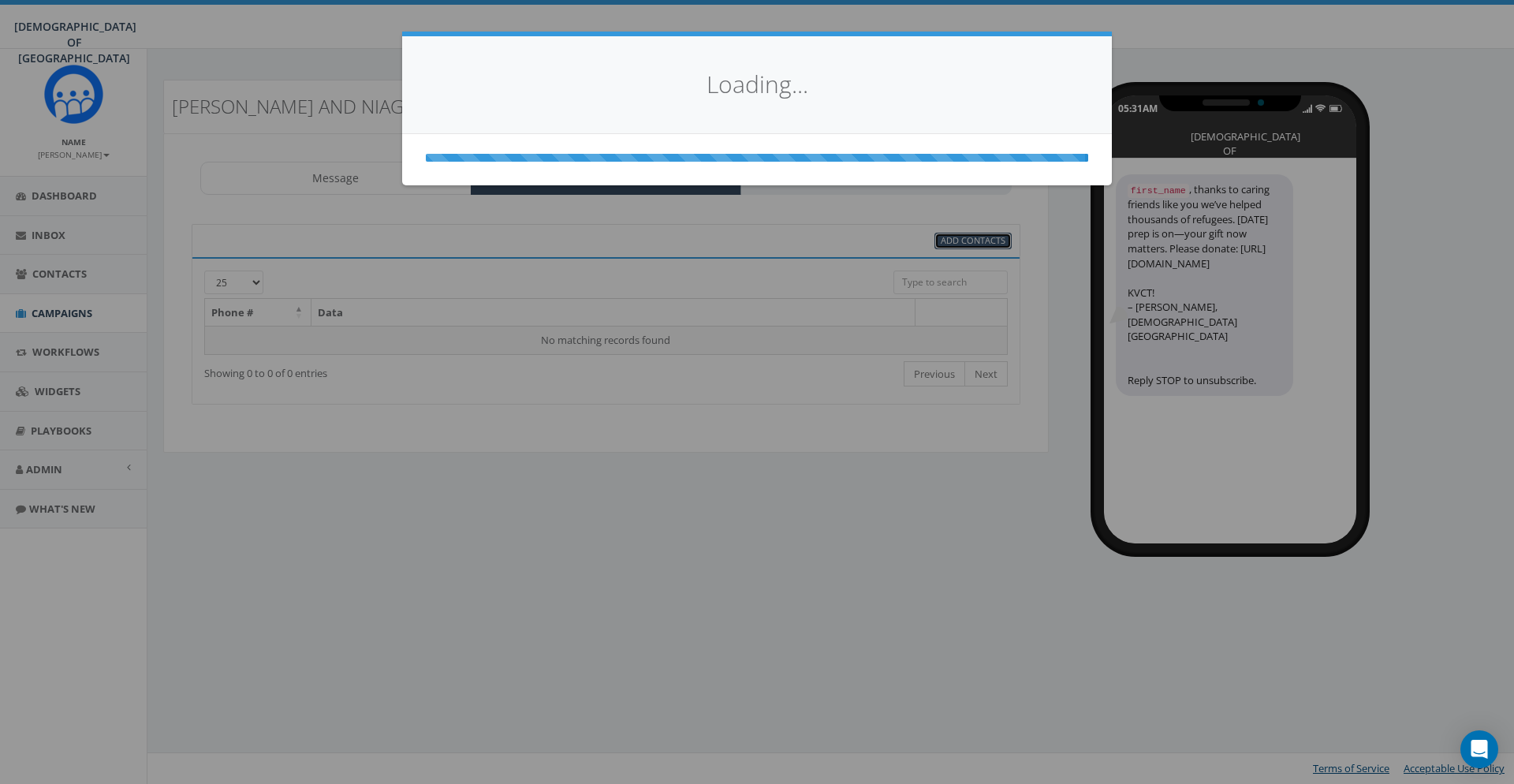
select select
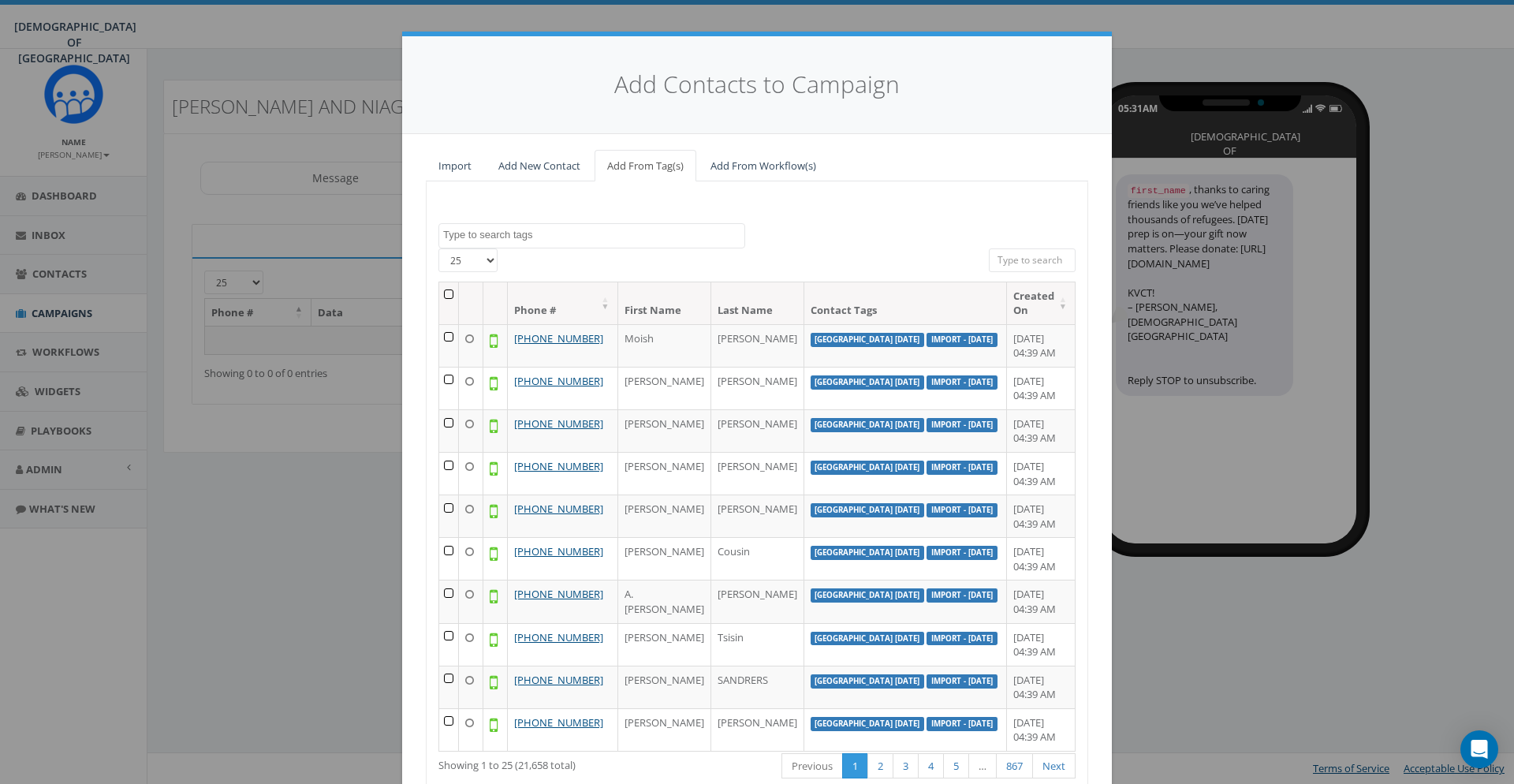
click at [559, 238] on textarea "Search" at bounding box center [594, 234] width 301 height 14
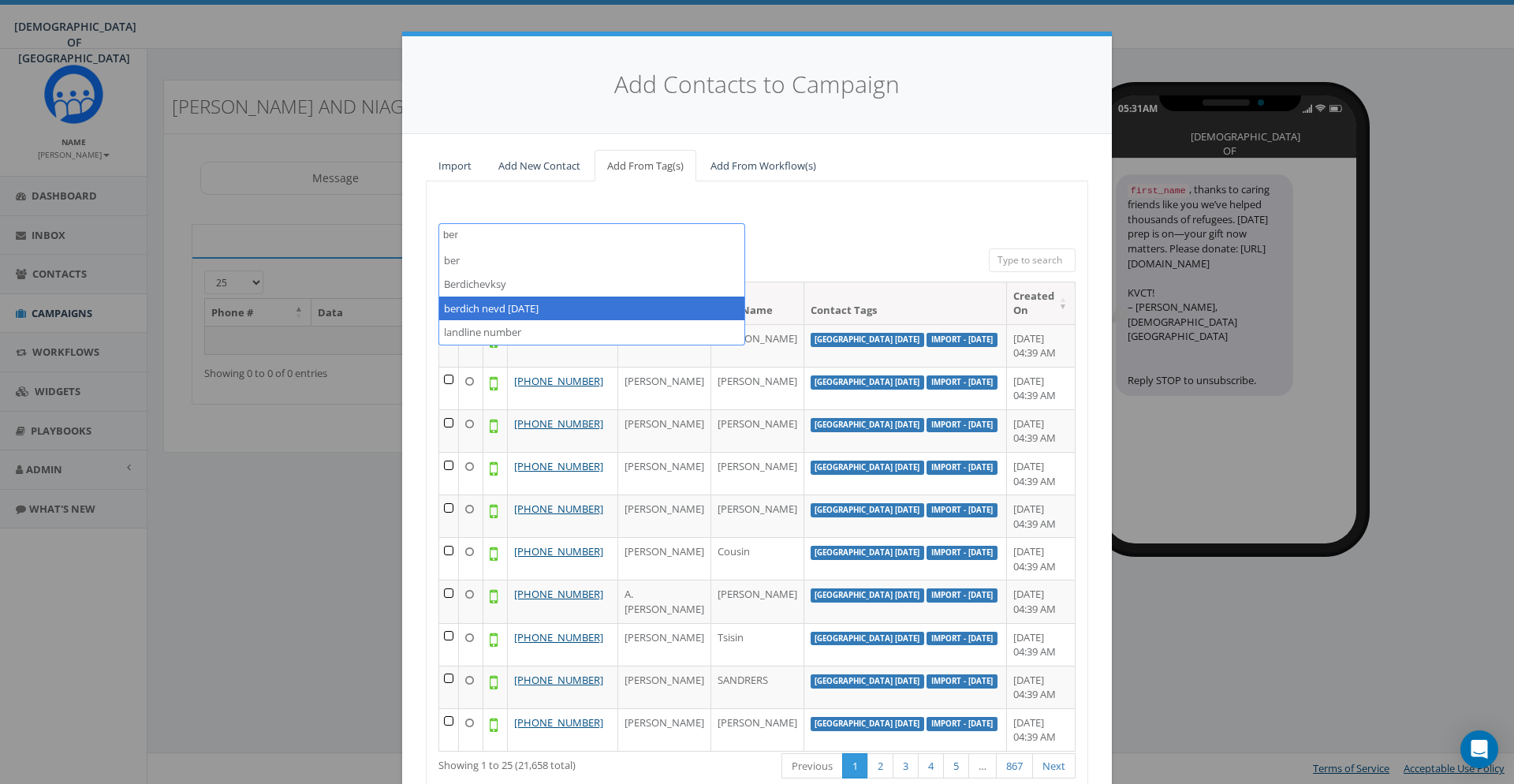
type textarea "ber"
select select "berdich nevd [DATE]"
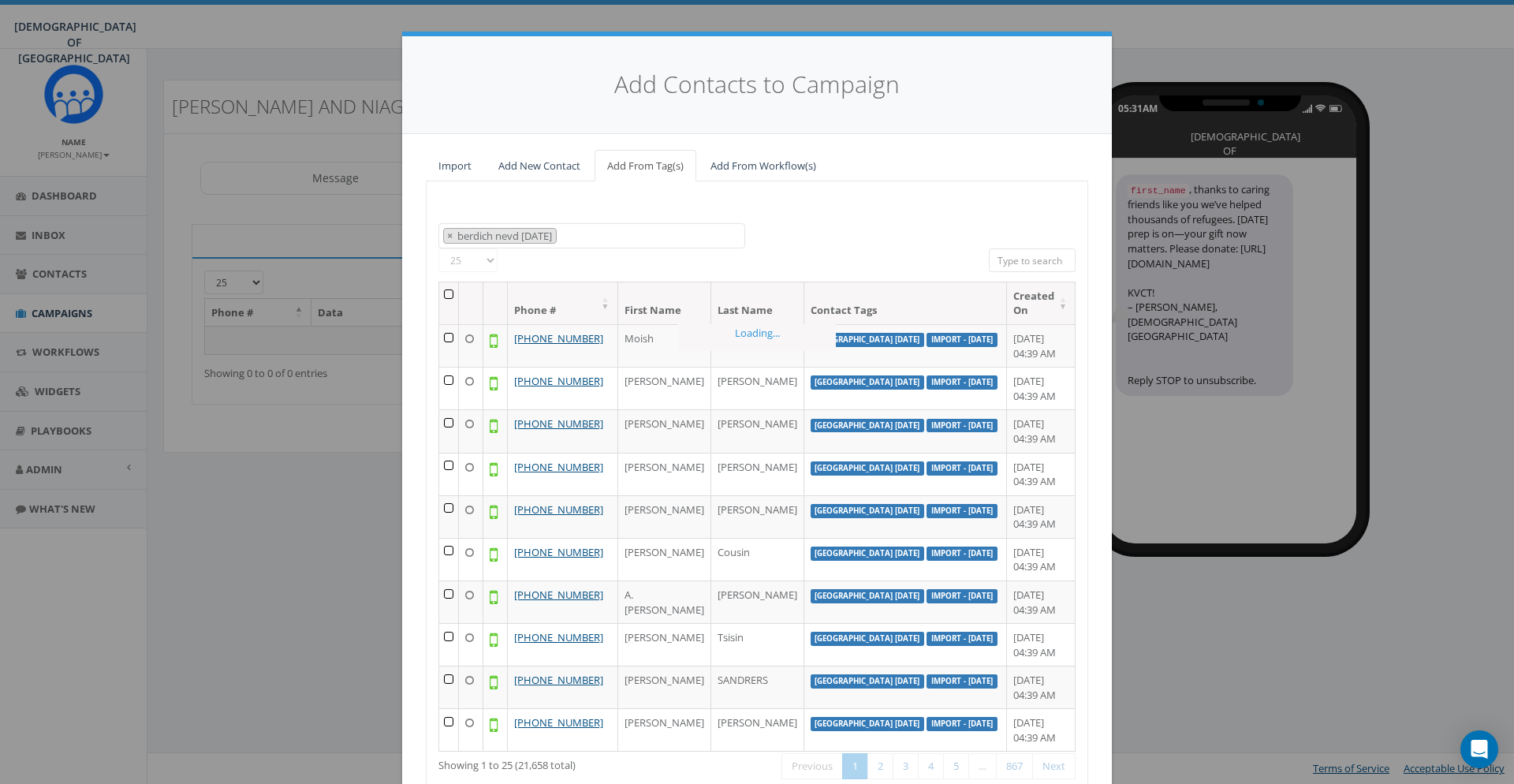
scroll to position [166, 0]
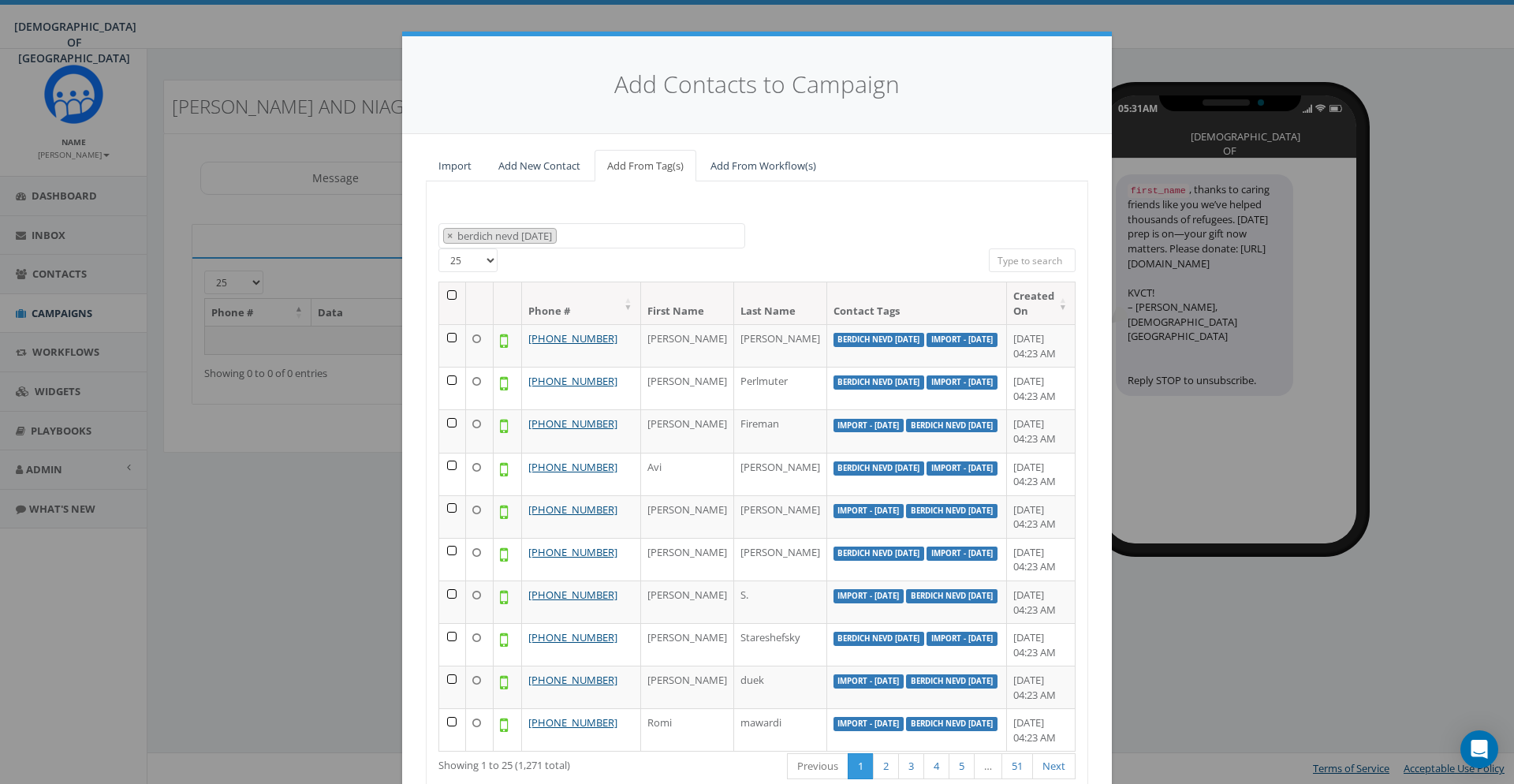
click at [455, 298] on th at bounding box center [452, 303] width 27 height 42
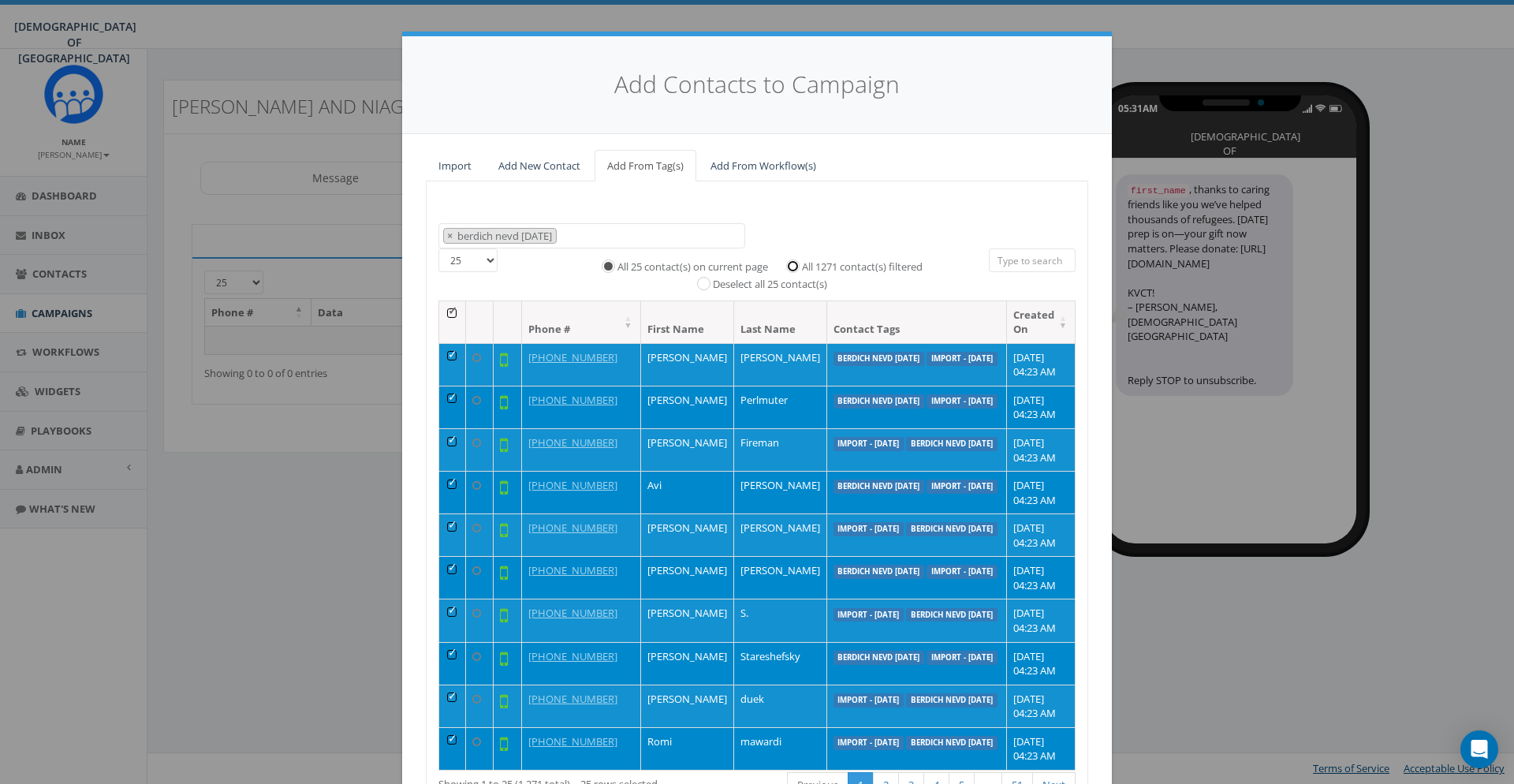
click at [800, 264] on input "All 1271 contact(s) filtered" at bounding box center [796, 264] width 10 height 10
radio input "true"
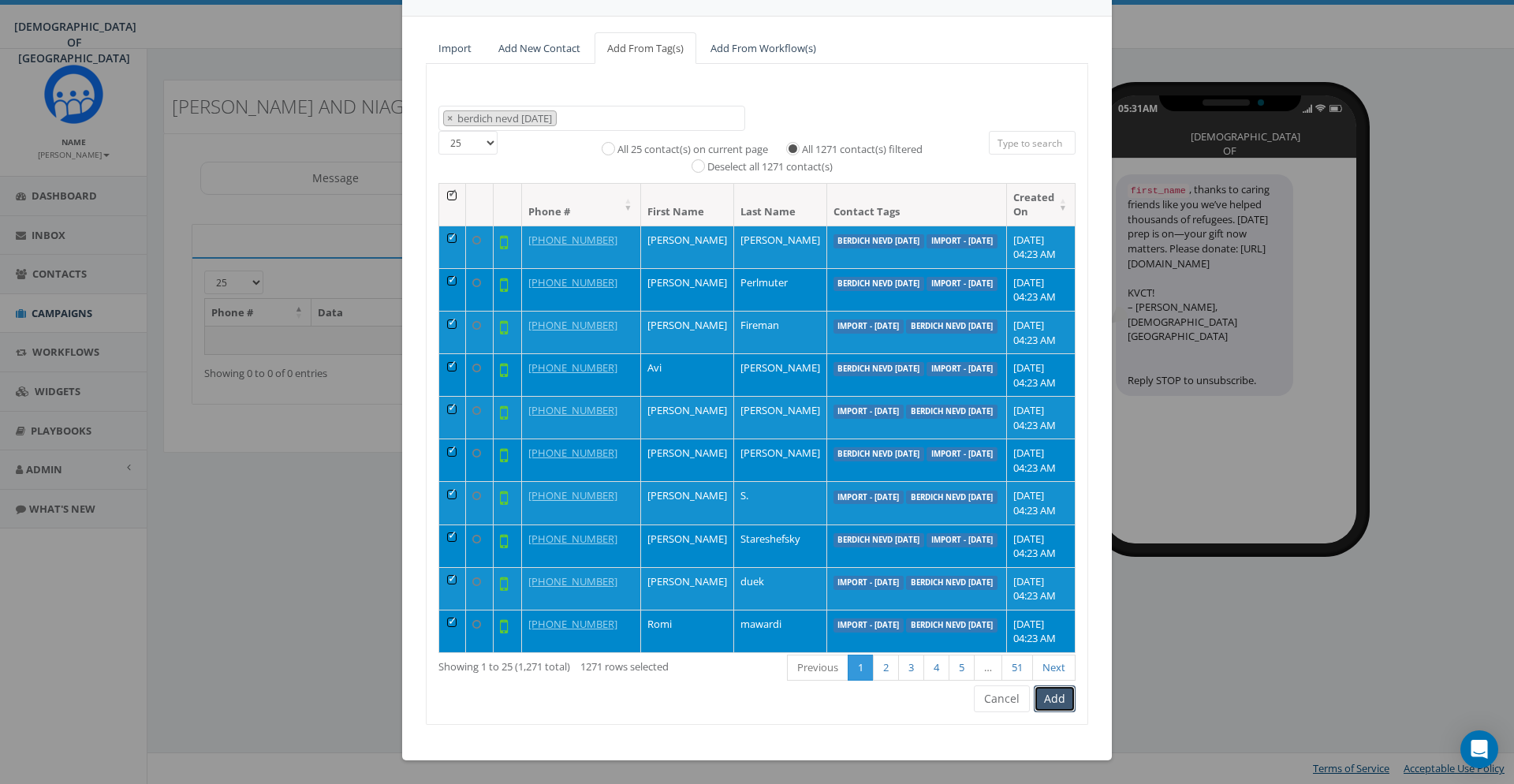
click at [1051, 696] on button "Add" at bounding box center [1055, 698] width 42 height 27
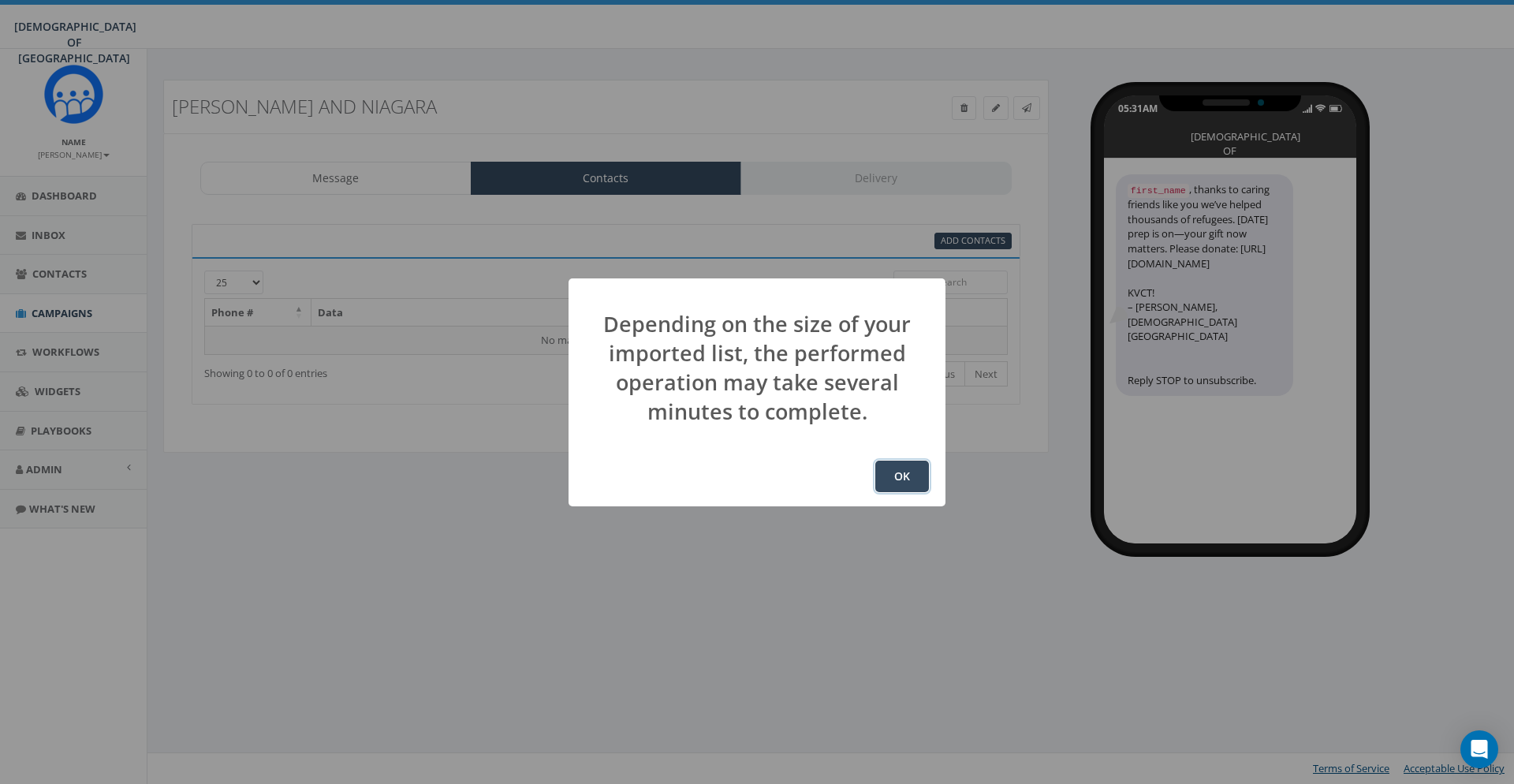
click at [906, 491] on button "OK" at bounding box center [902, 476] width 54 height 31
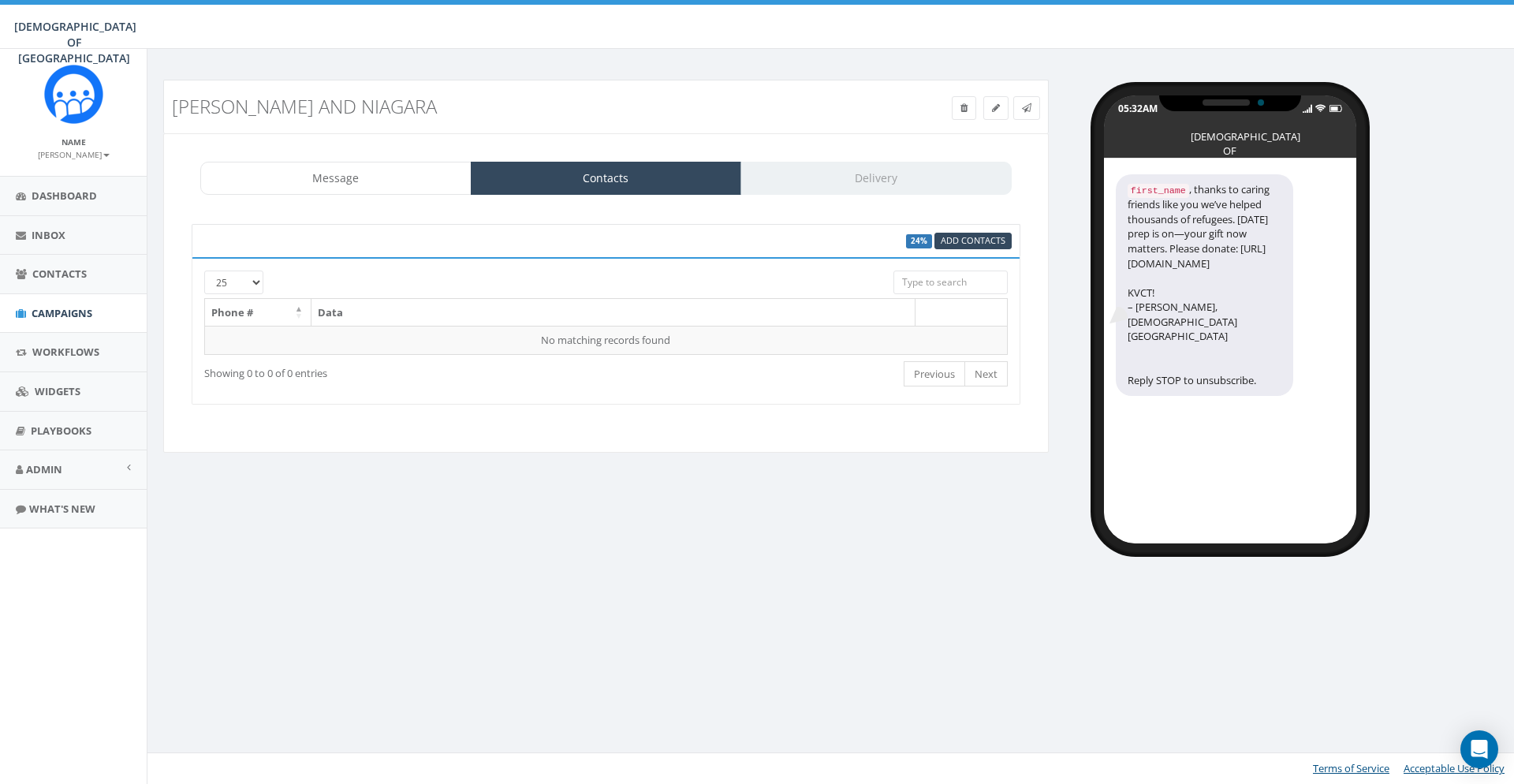
click at [824, 619] on div "[PERSON_NAME] and niagara Test Message Status: Message Contacts Delivery {{firs…" at bounding box center [833, 416] width 1372 height 735
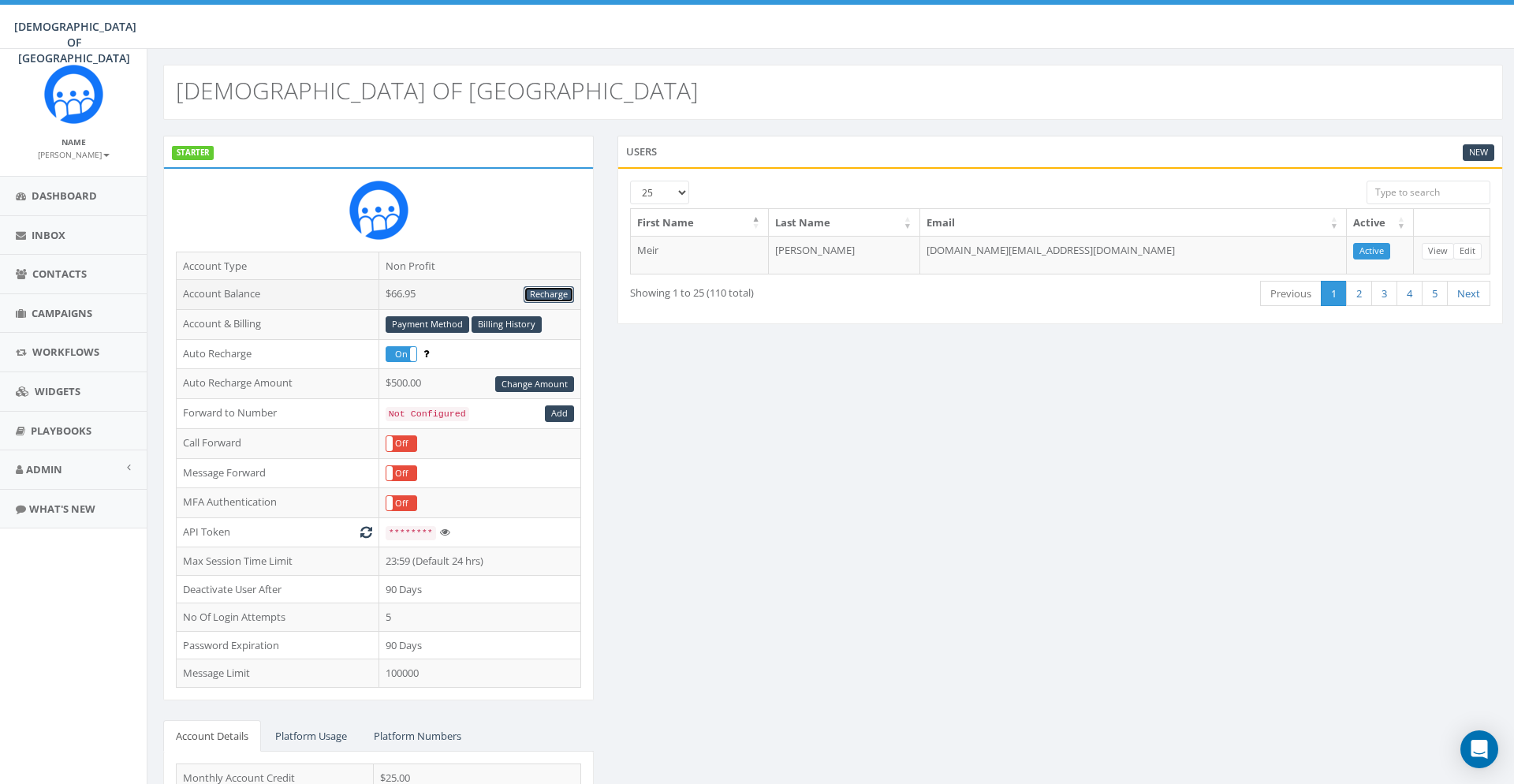
click at [564, 294] on link "Recharge" at bounding box center [549, 295] width 50 height 16
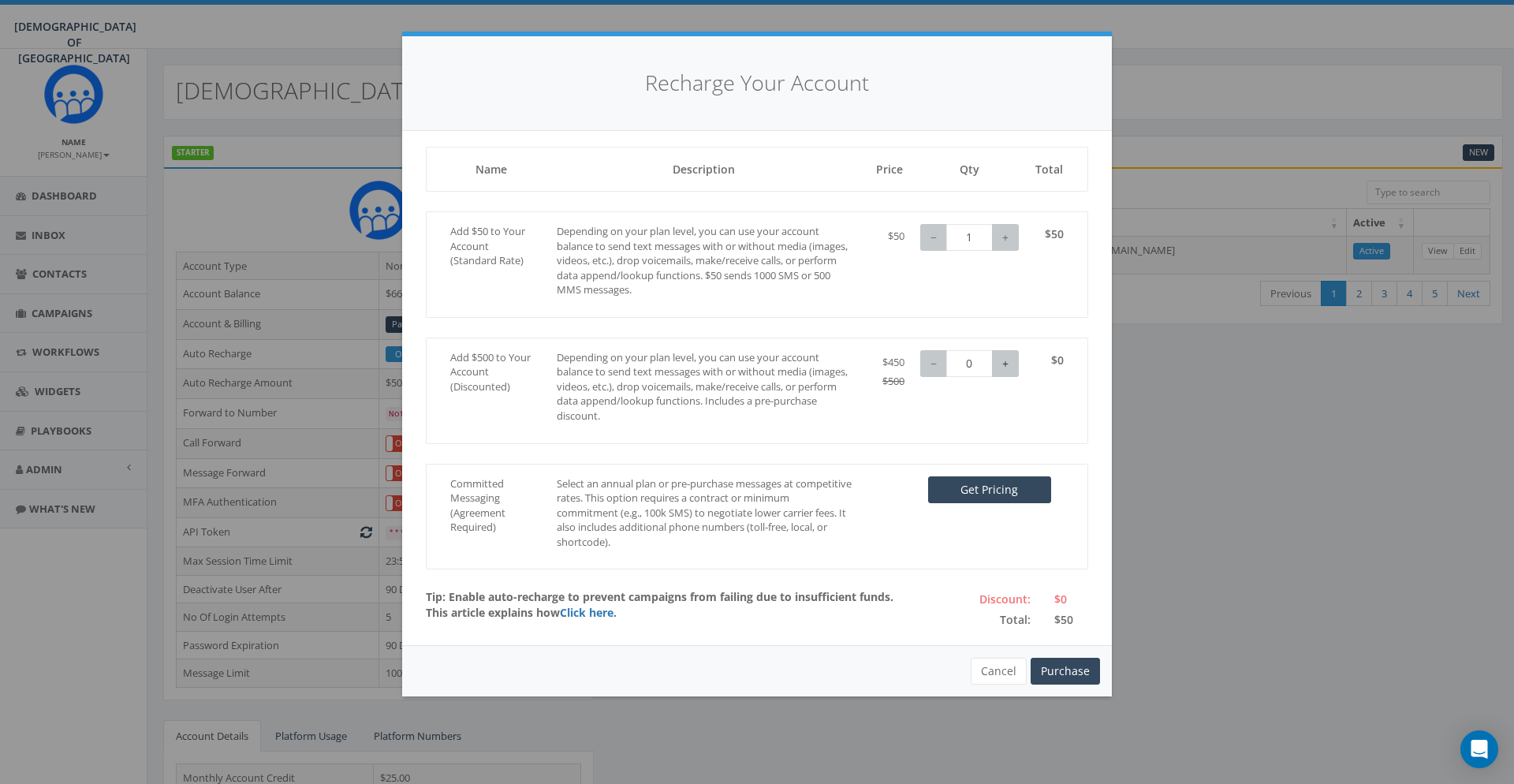
type input "1"
click at [1011, 357] on button "+" at bounding box center [1005, 363] width 27 height 27
click at [1079, 679] on button "Purchase" at bounding box center [1065, 670] width 70 height 27
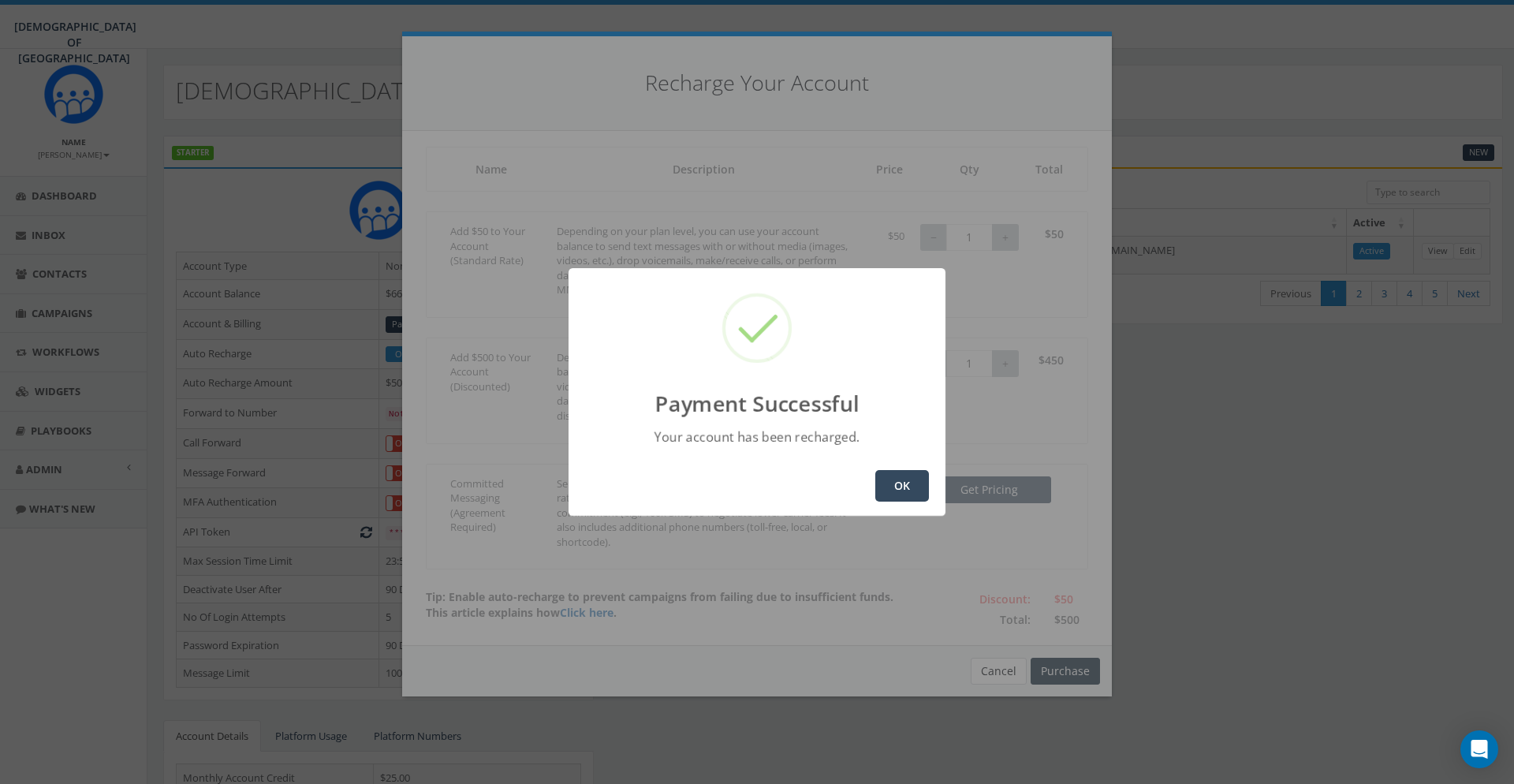
click at [901, 473] on button "OK" at bounding box center [902, 485] width 54 height 31
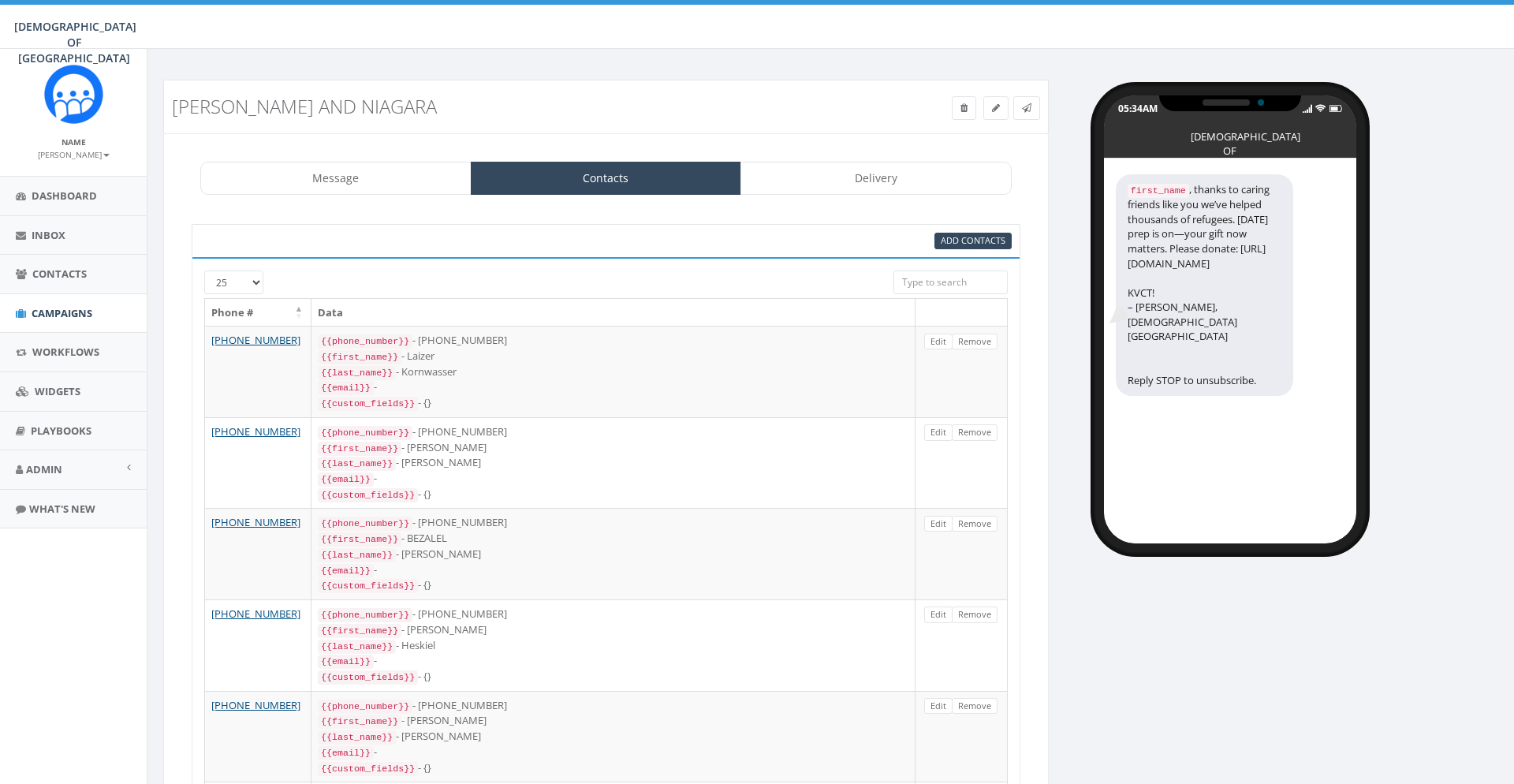
scroll to position [207, 0]
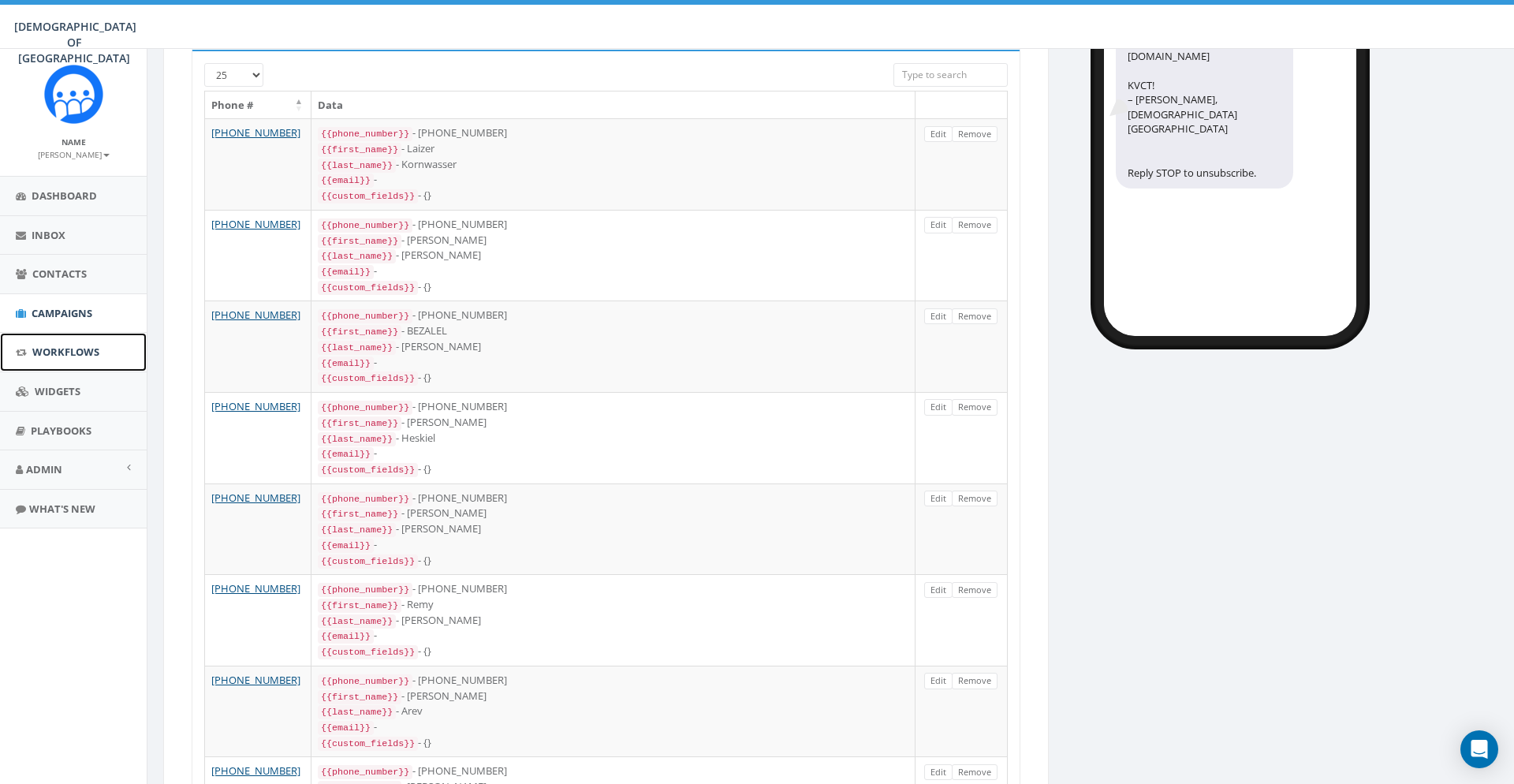
click at [85, 354] on span "Workflows" at bounding box center [65, 351] width 67 height 14
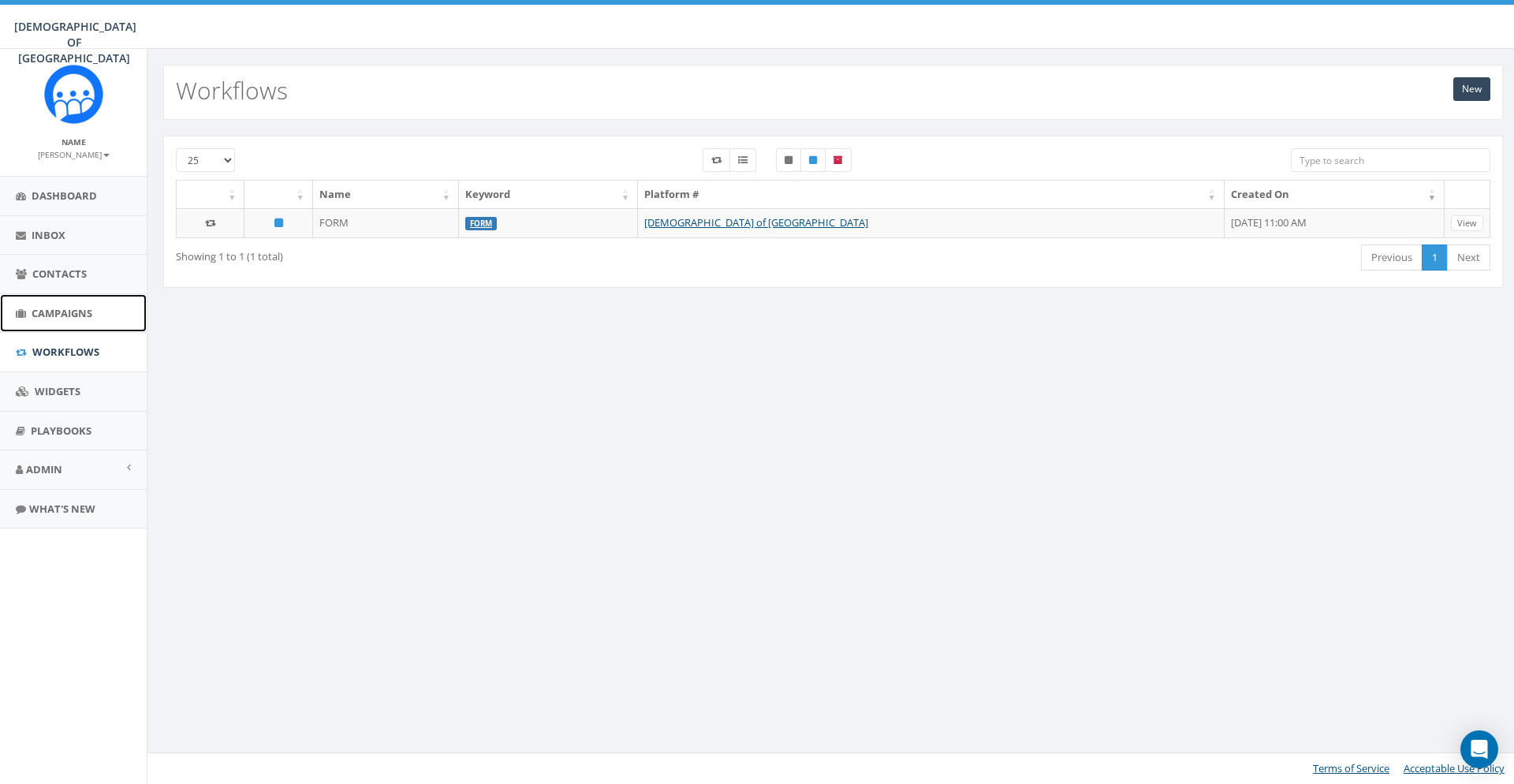
click at [66, 313] on span "Campaigns" at bounding box center [61, 312] width 60 height 14
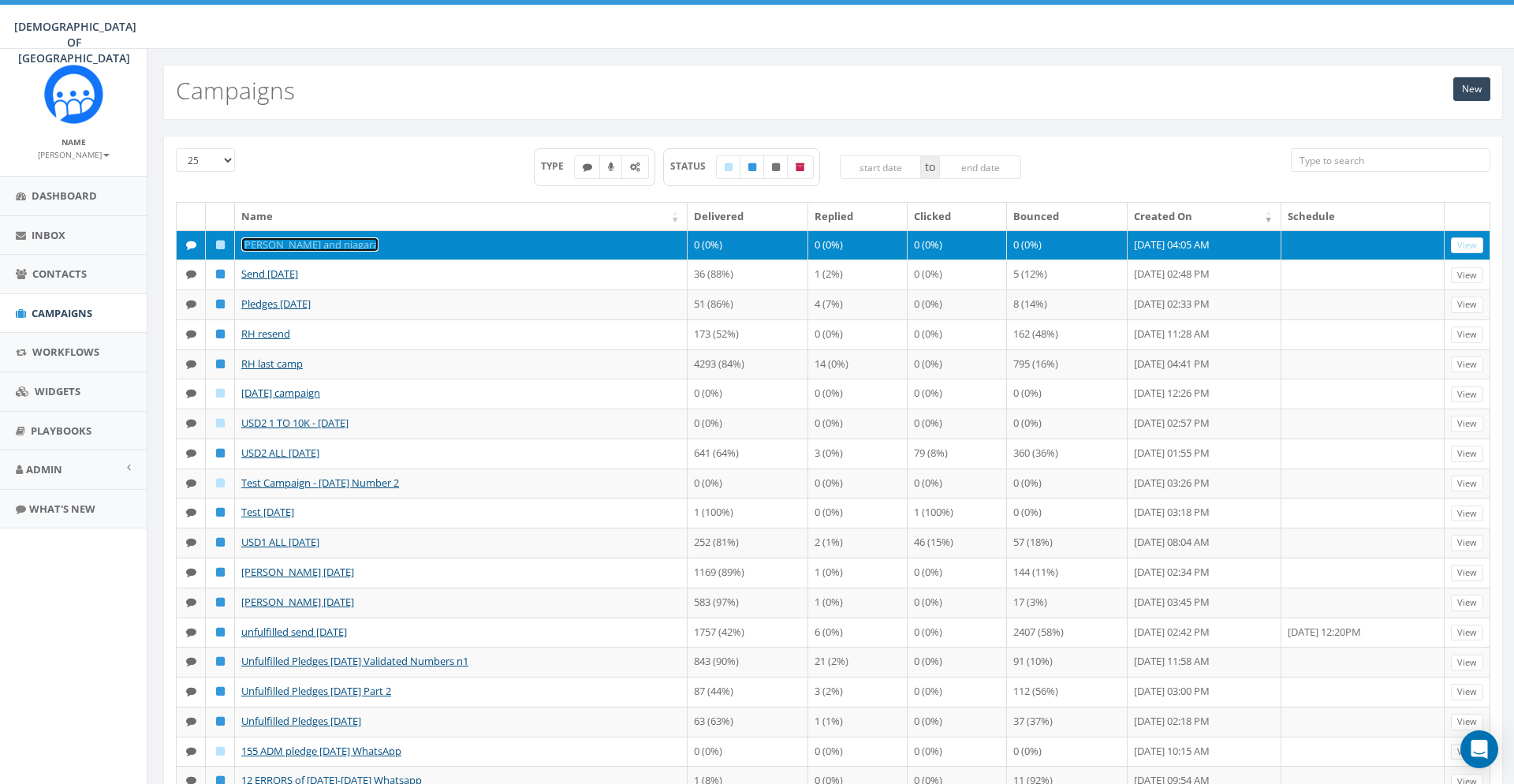
click at [335, 251] on link "[PERSON_NAME] and niagara" at bounding box center [310, 244] width 137 height 14
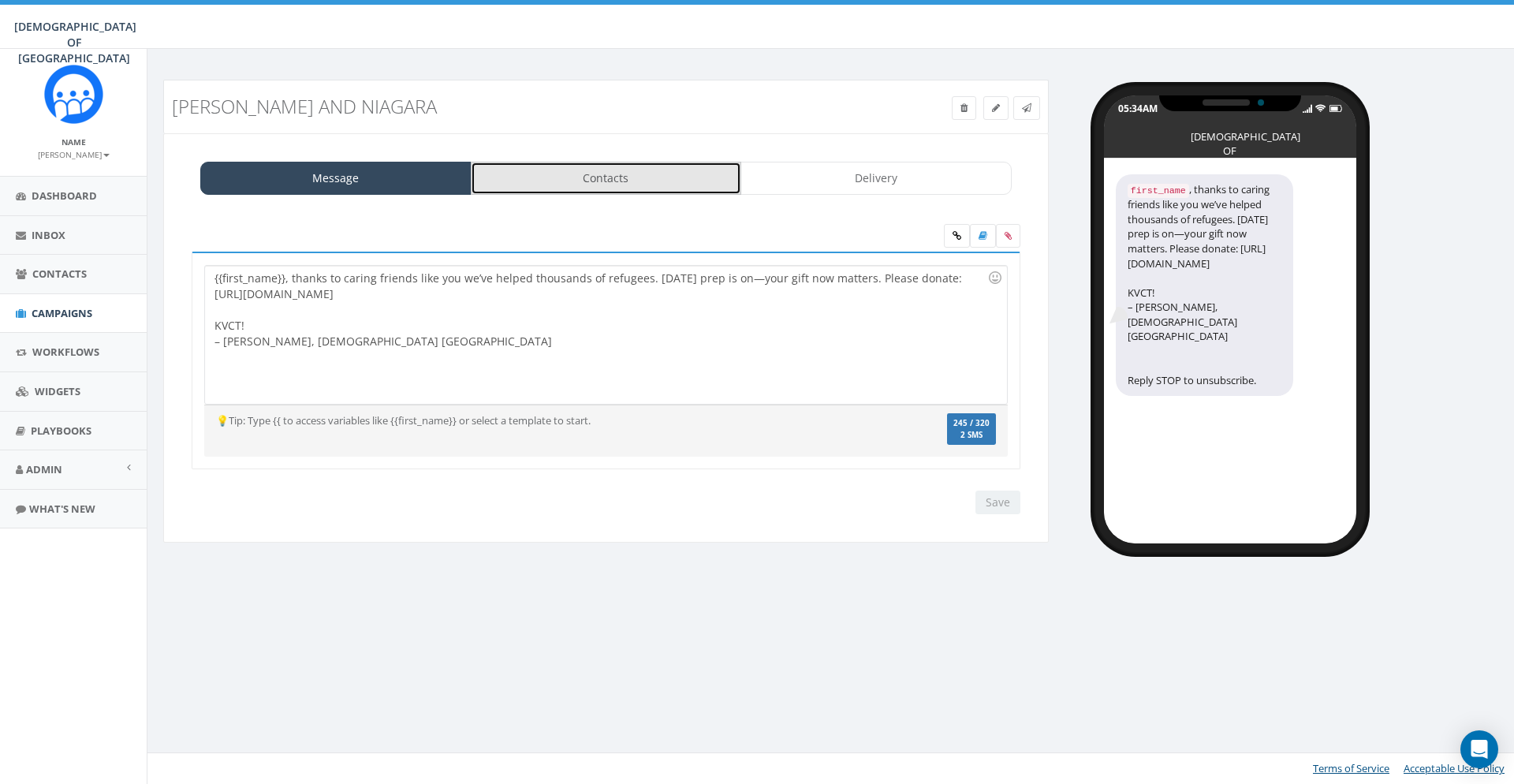
click at [573, 184] on link "Contacts" at bounding box center [606, 179] width 271 height 33
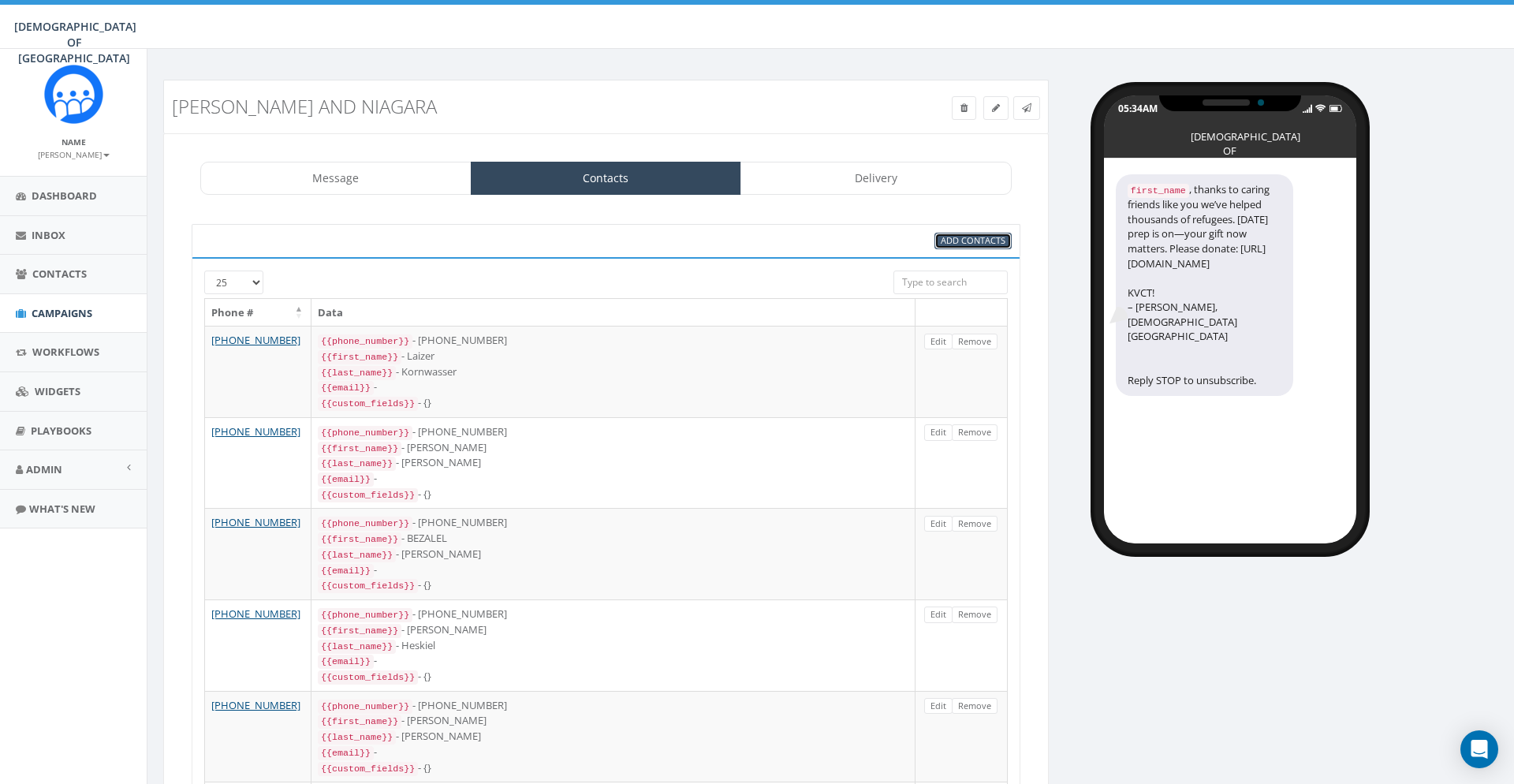
click at [975, 235] on span "Add Contacts" at bounding box center [973, 240] width 65 height 12
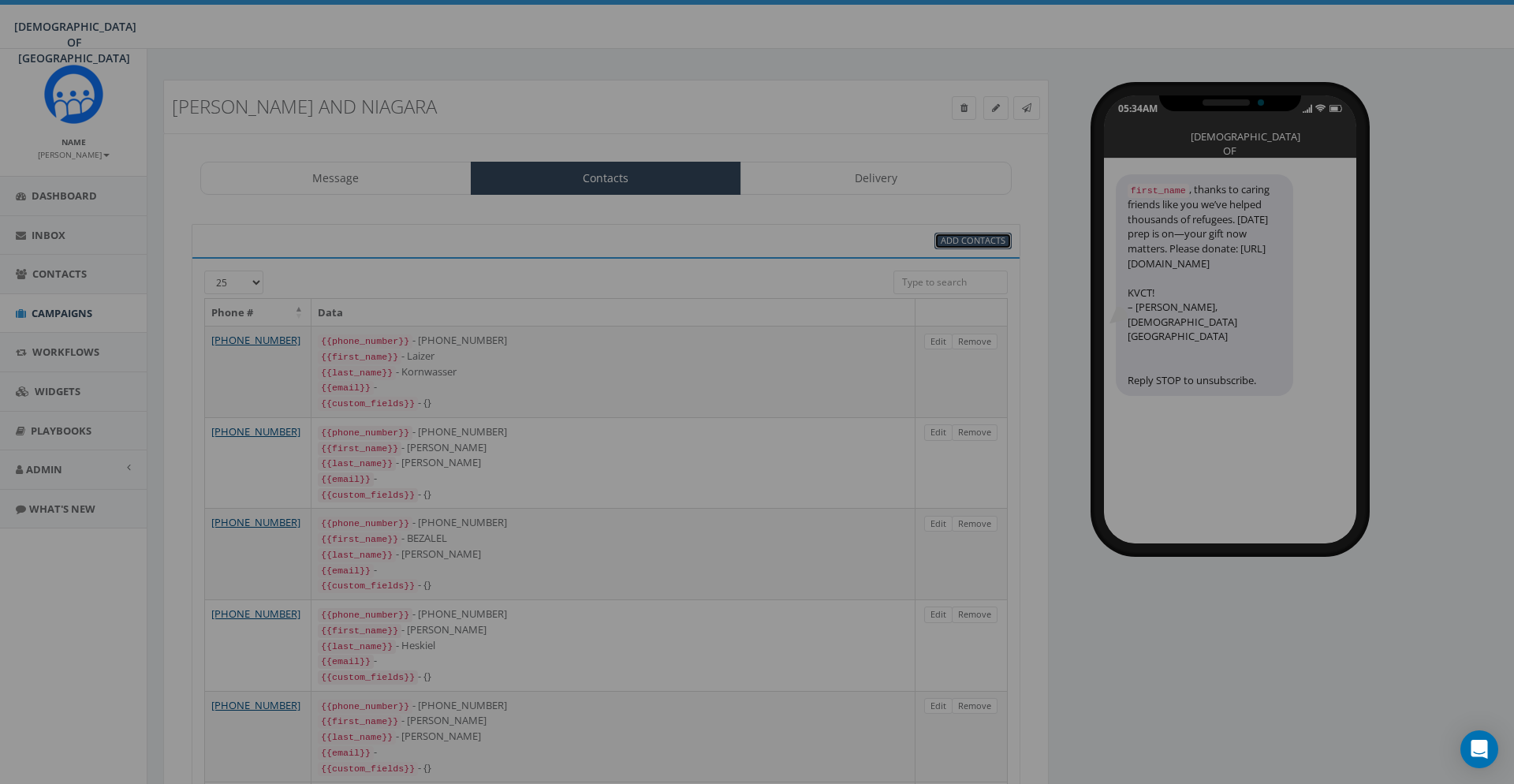
select select
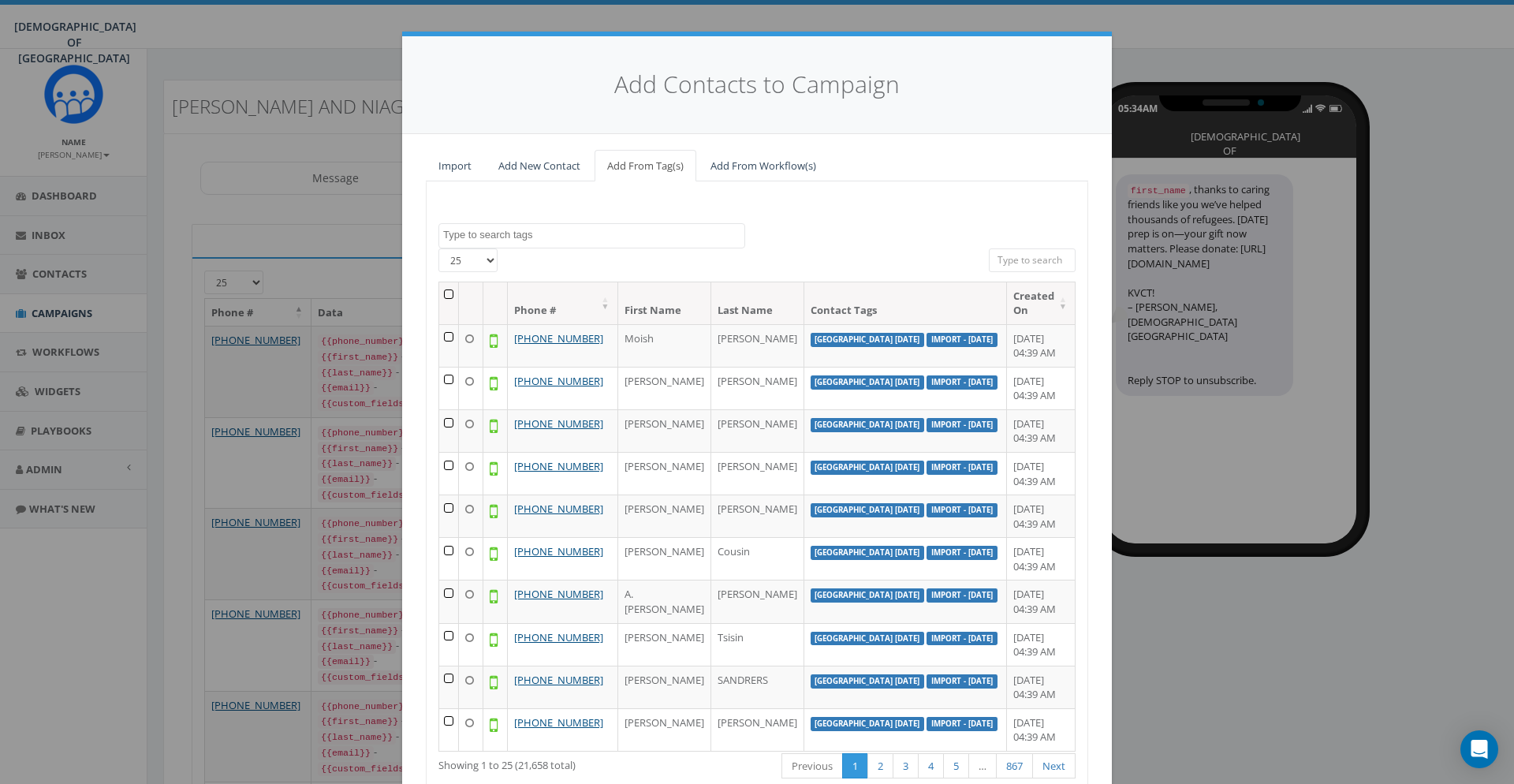
click at [557, 241] on textarea "Search" at bounding box center [594, 234] width 301 height 14
type textarea "nia"
select select "niagara nevd Sep 2025"
click at [454, 292] on th at bounding box center [450, 303] width 20 height 42
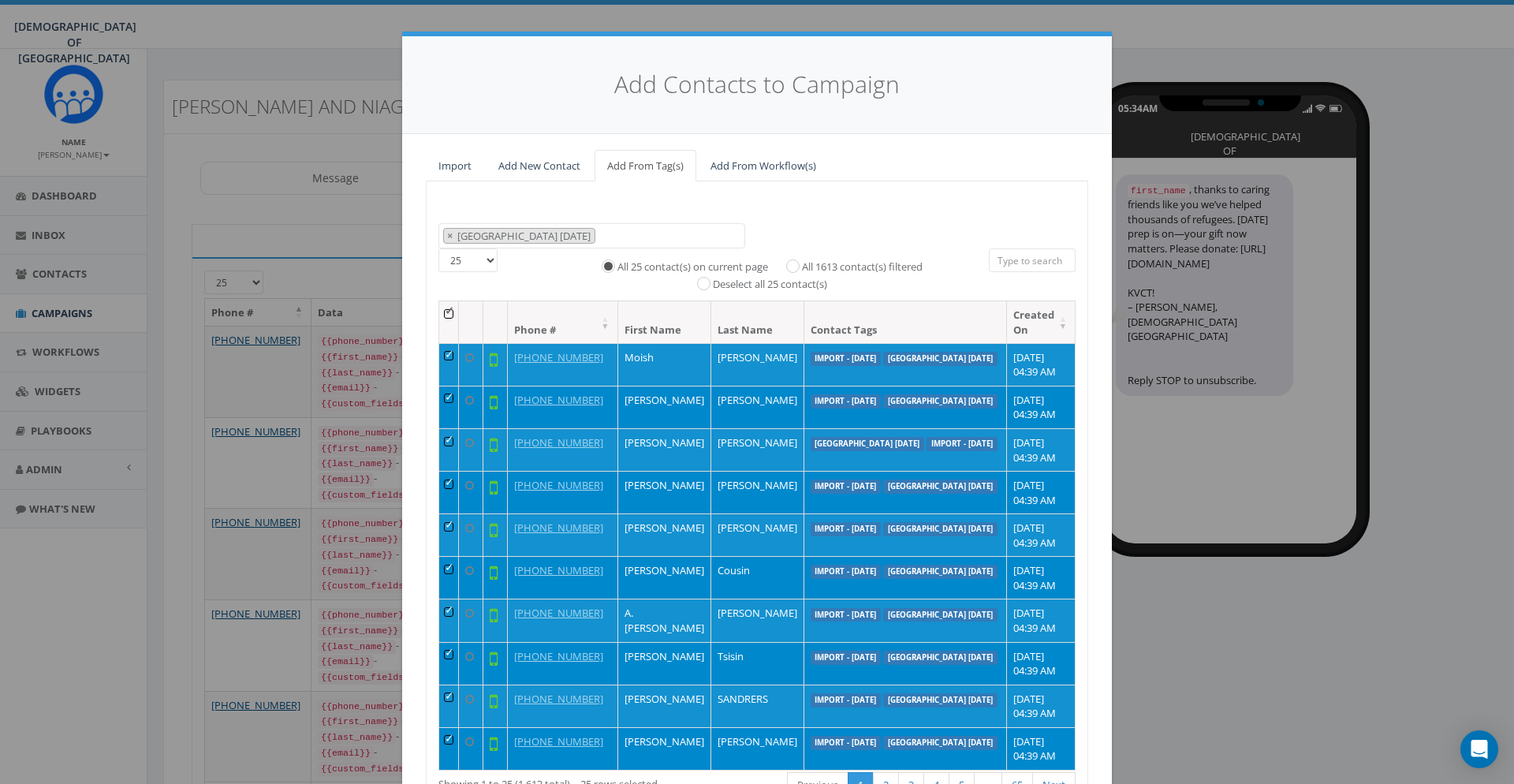
click at [857, 264] on label "All 1613 contact(s) filtered" at bounding box center [863, 267] width 121 height 16
click at [802, 264] on input "All 1613 contact(s) filtered" at bounding box center [796, 264] width 10 height 10
radio input "true"
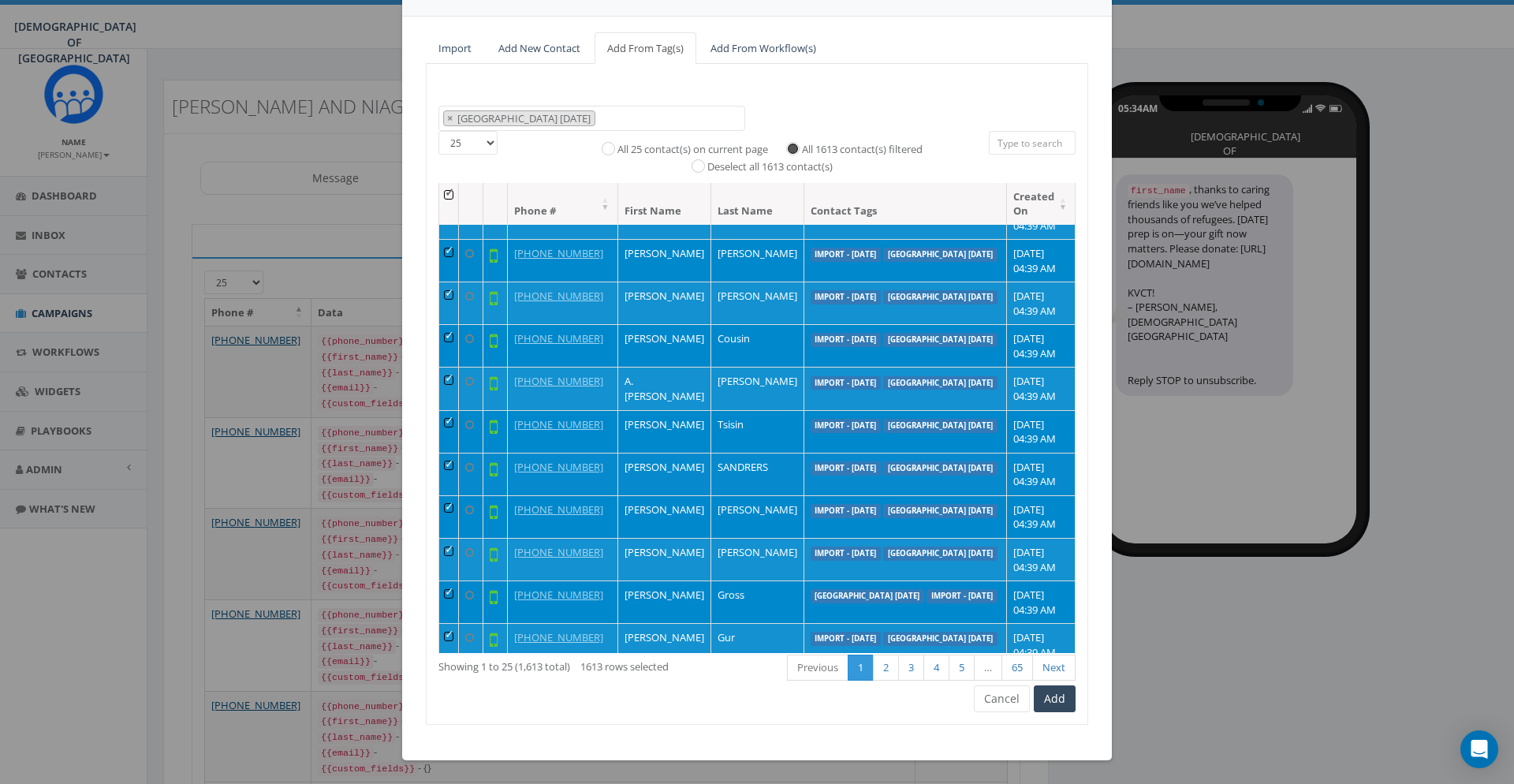
scroll to position [170, 0]
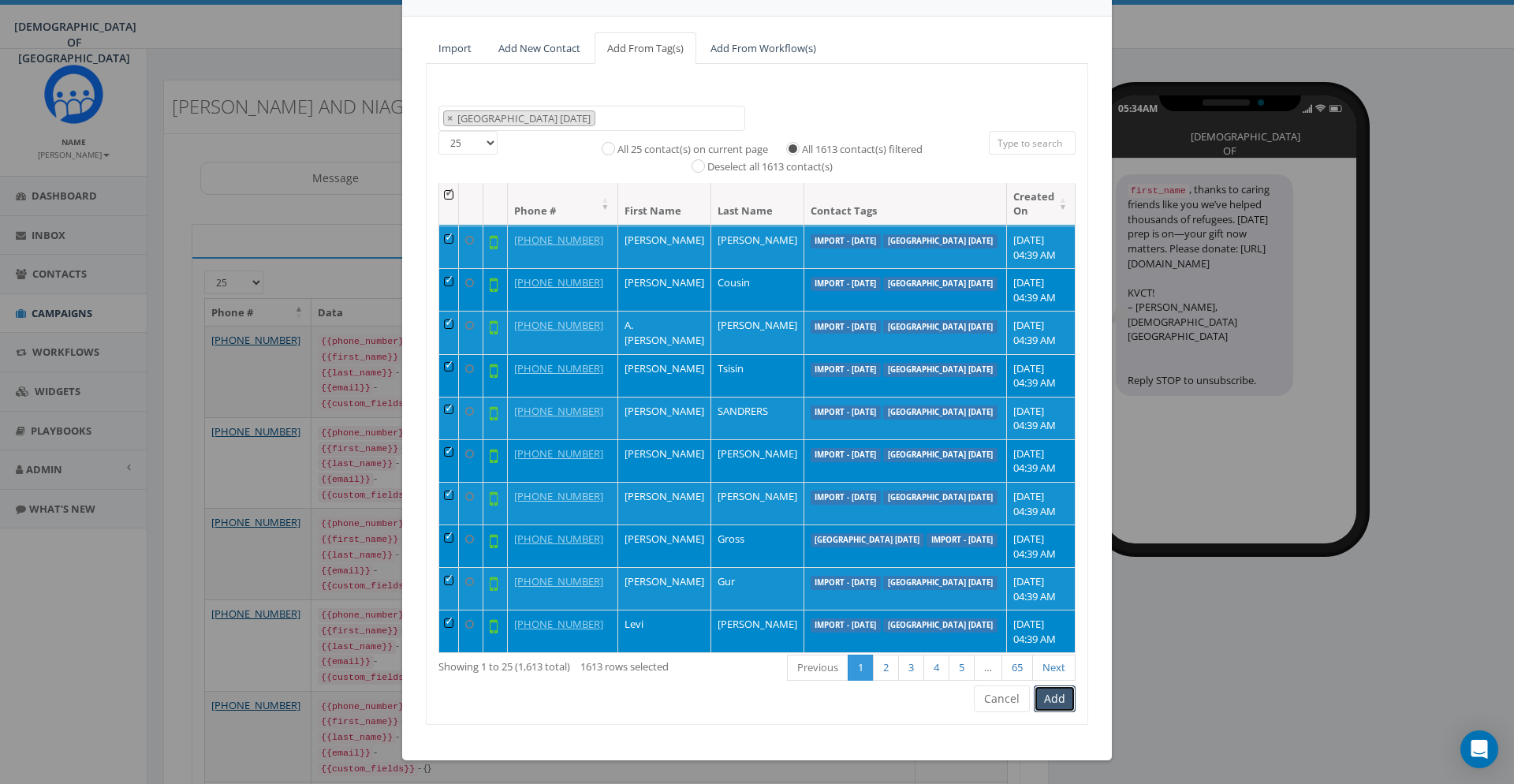
click at [1053, 706] on button "Add" at bounding box center [1055, 698] width 42 height 27
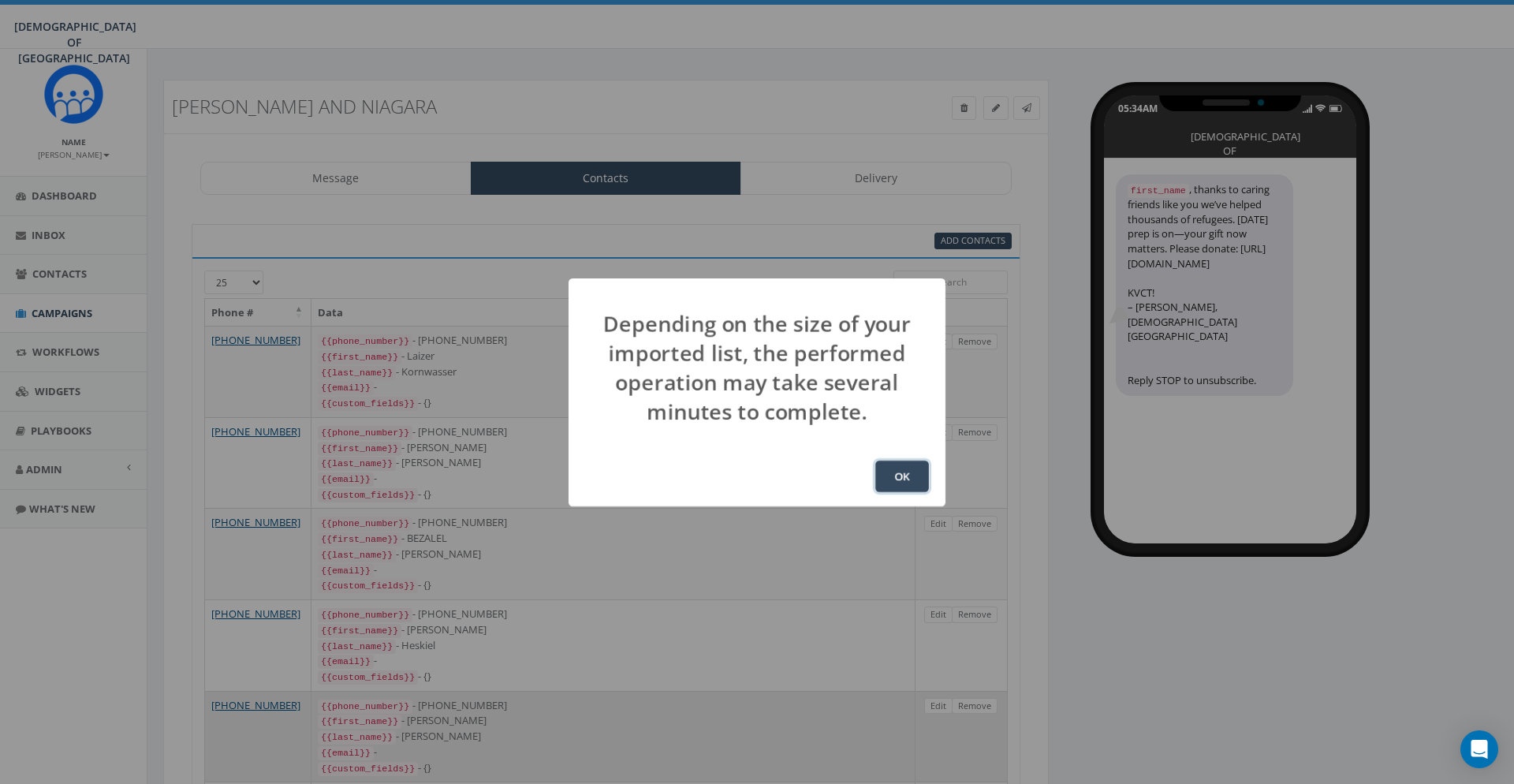
click at [904, 474] on button "OK" at bounding box center [902, 476] width 54 height 31
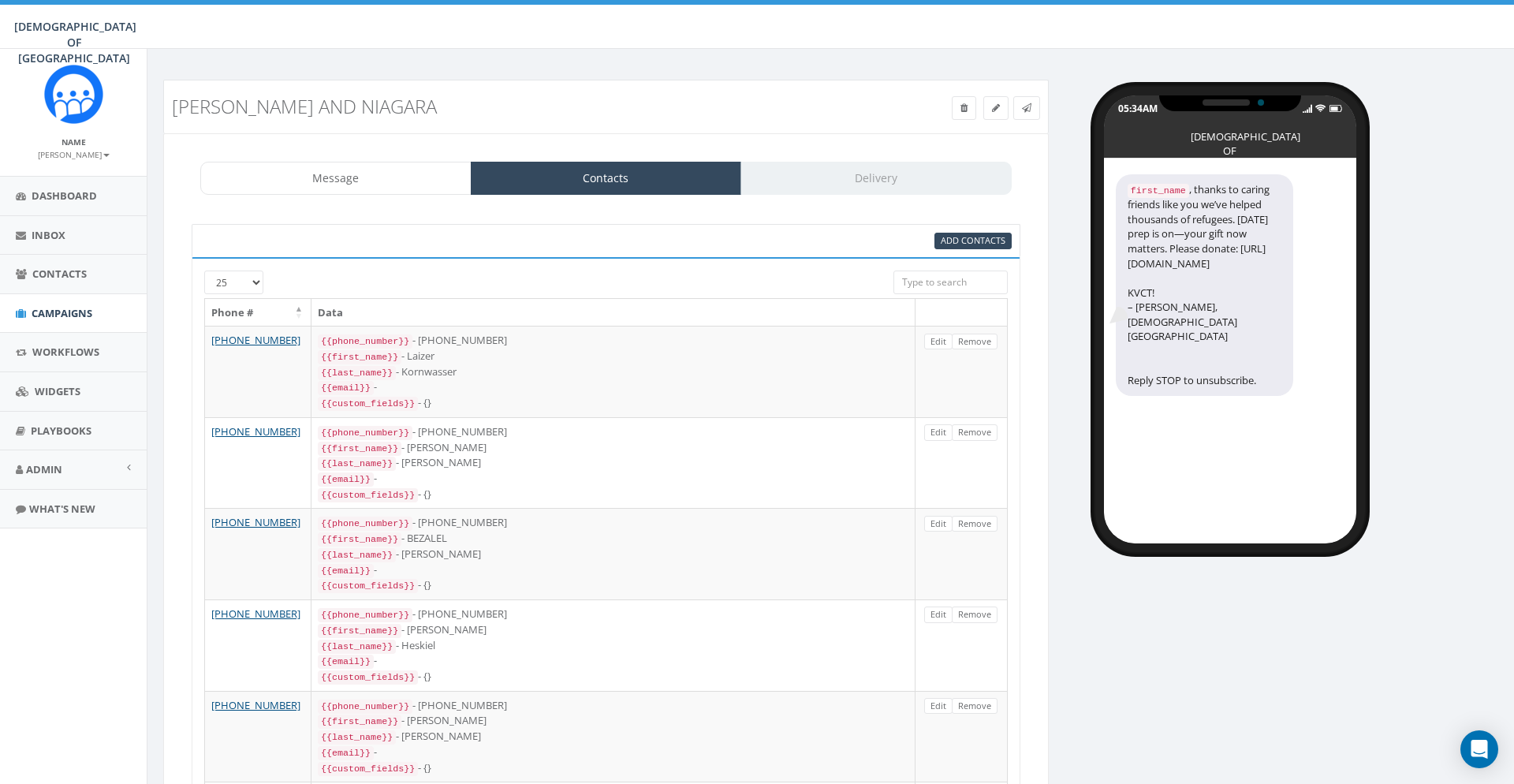
click at [836, 186] on div "Message Contacts Delivery" at bounding box center [606, 179] width 811 height 33
click at [402, 170] on link "Message" at bounding box center [336, 179] width 271 height 33
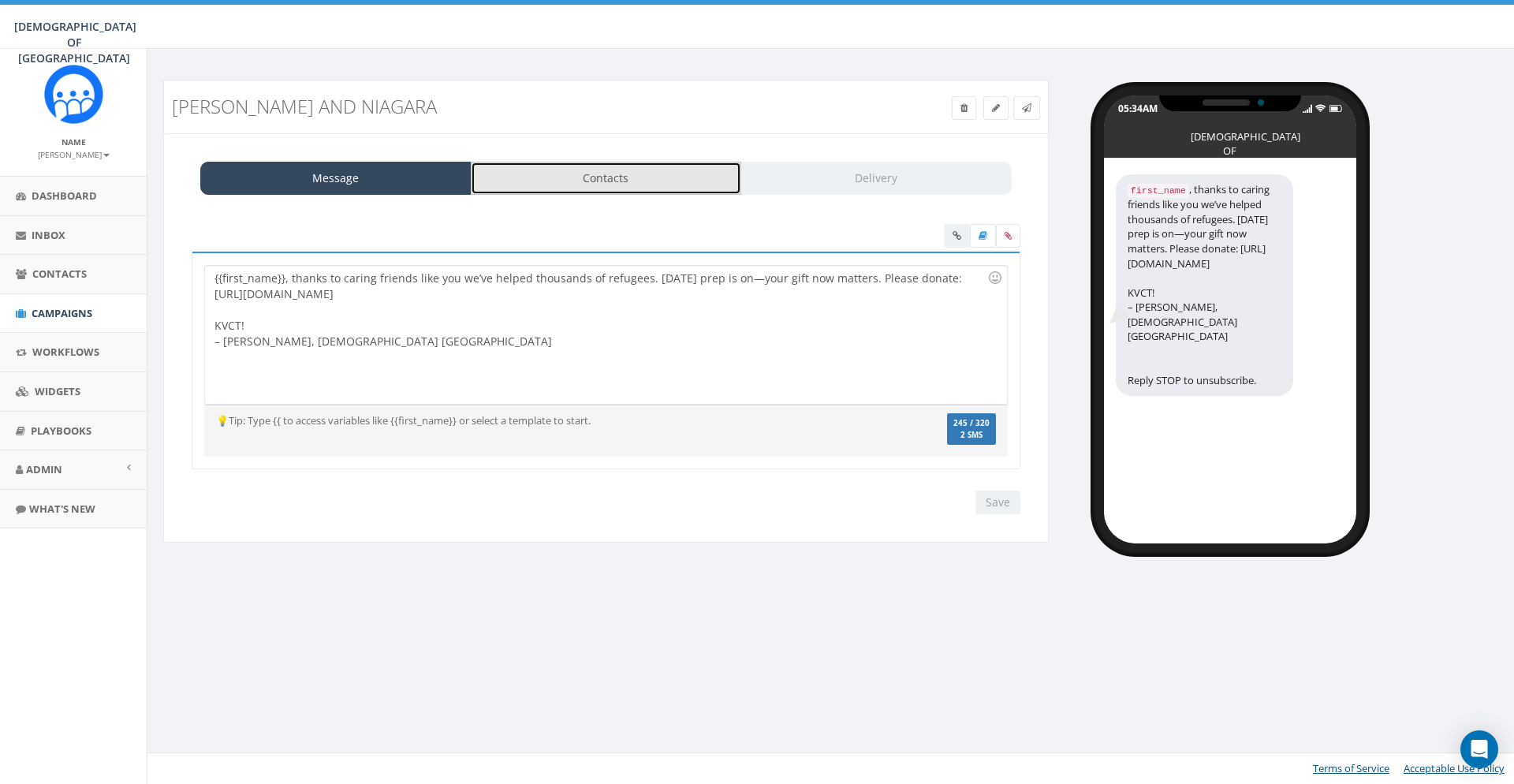
click at [674, 188] on link "Contacts" at bounding box center [606, 179] width 271 height 33
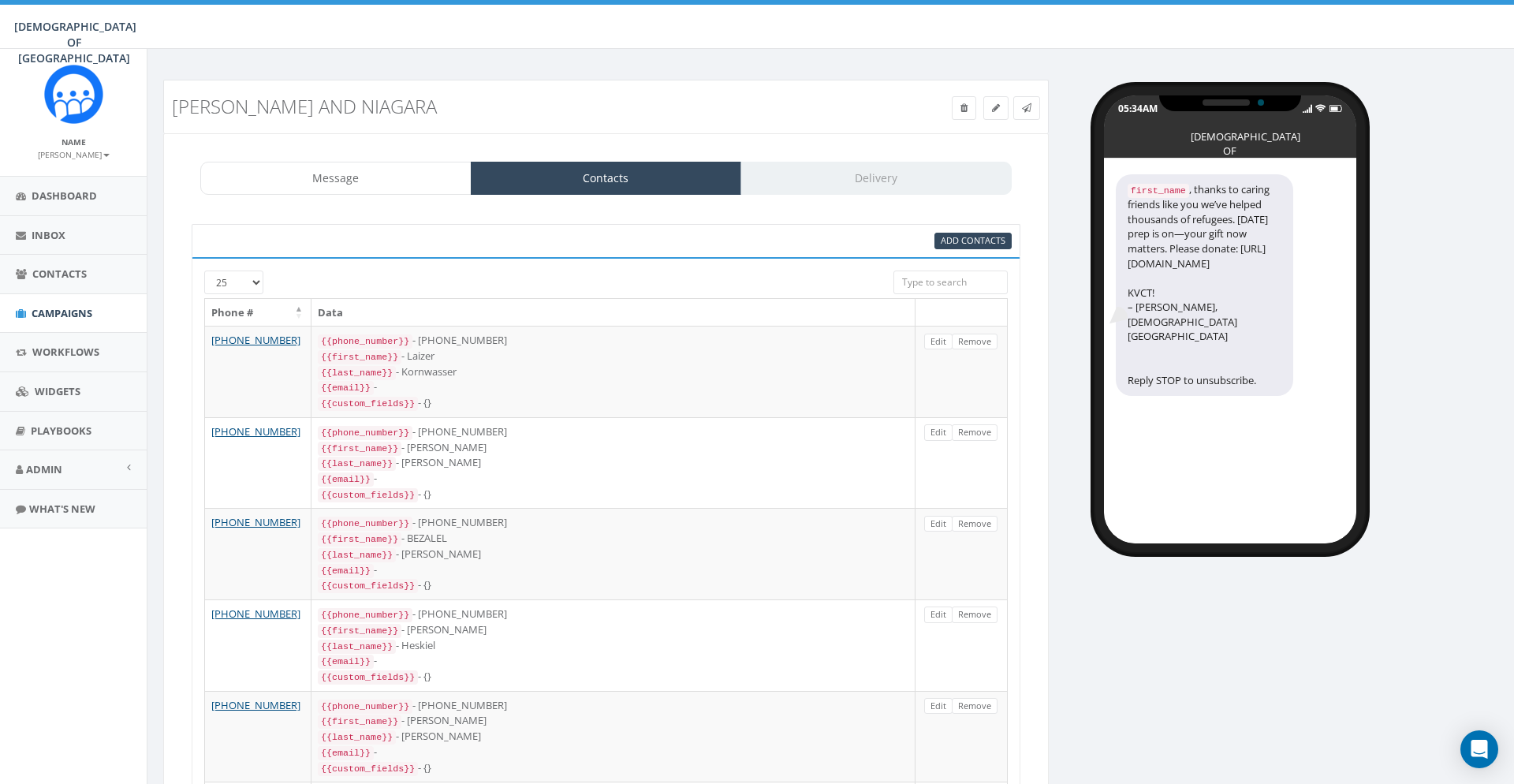
click at [874, 185] on div "Message Contacts Delivery" at bounding box center [606, 179] width 811 height 33
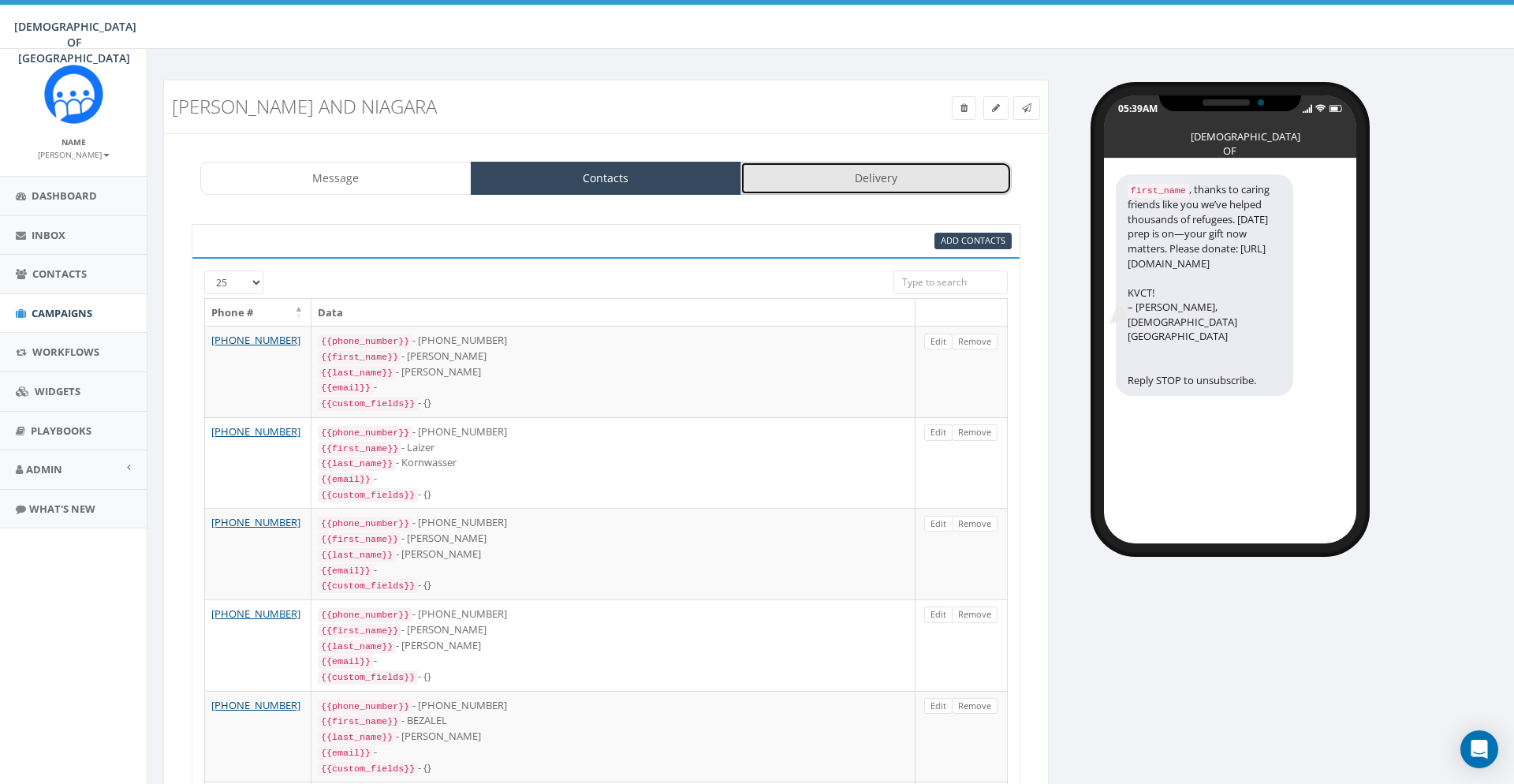
click at [899, 174] on link "Delivery" at bounding box center [876, 179] width 271 height 33
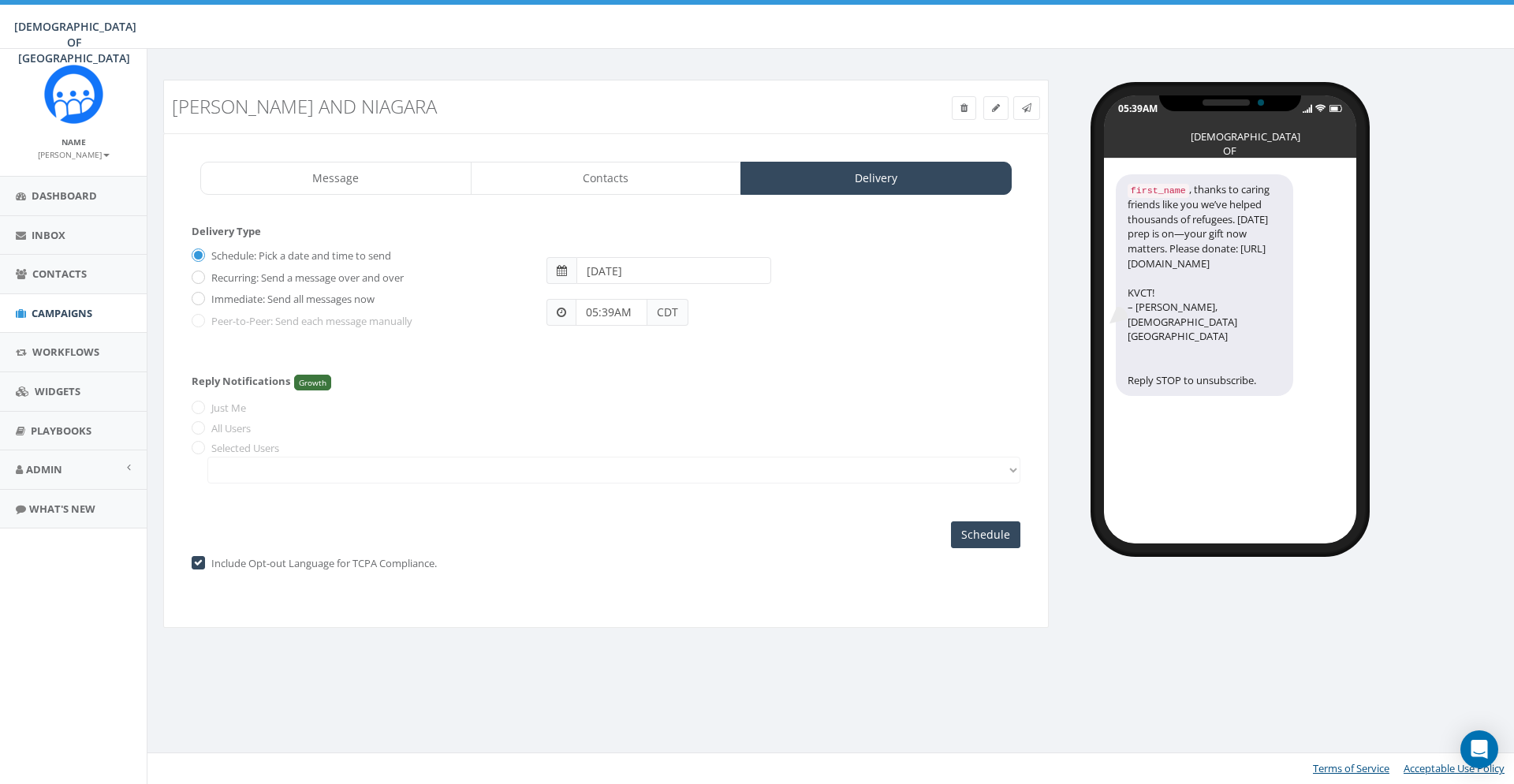
click at [338, 301] on label "Immediate: Send all messages now" at bounding box center [290, 299] width 168 height 16
click at [202, 301] on input "Immediate: Send all messages now" at bounding box center [196, 299] width 10 height 10
radio input "true"
click at [961, 542] on input "Send Now" at bounding box center [983, 534] width 74 height 27
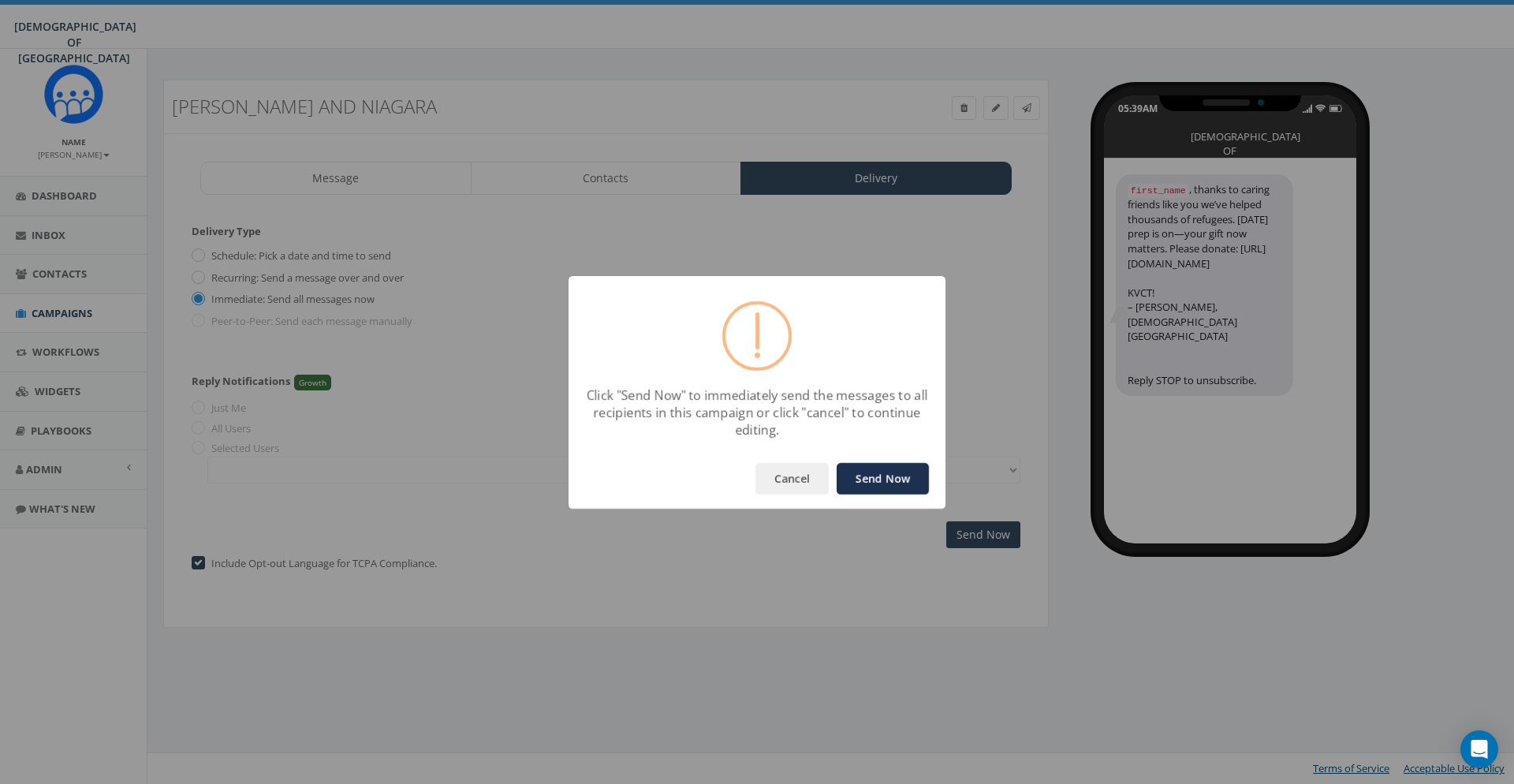
click at [891, 485] on button "Send Now" at bounding box center [883, 478] width 93 height 31
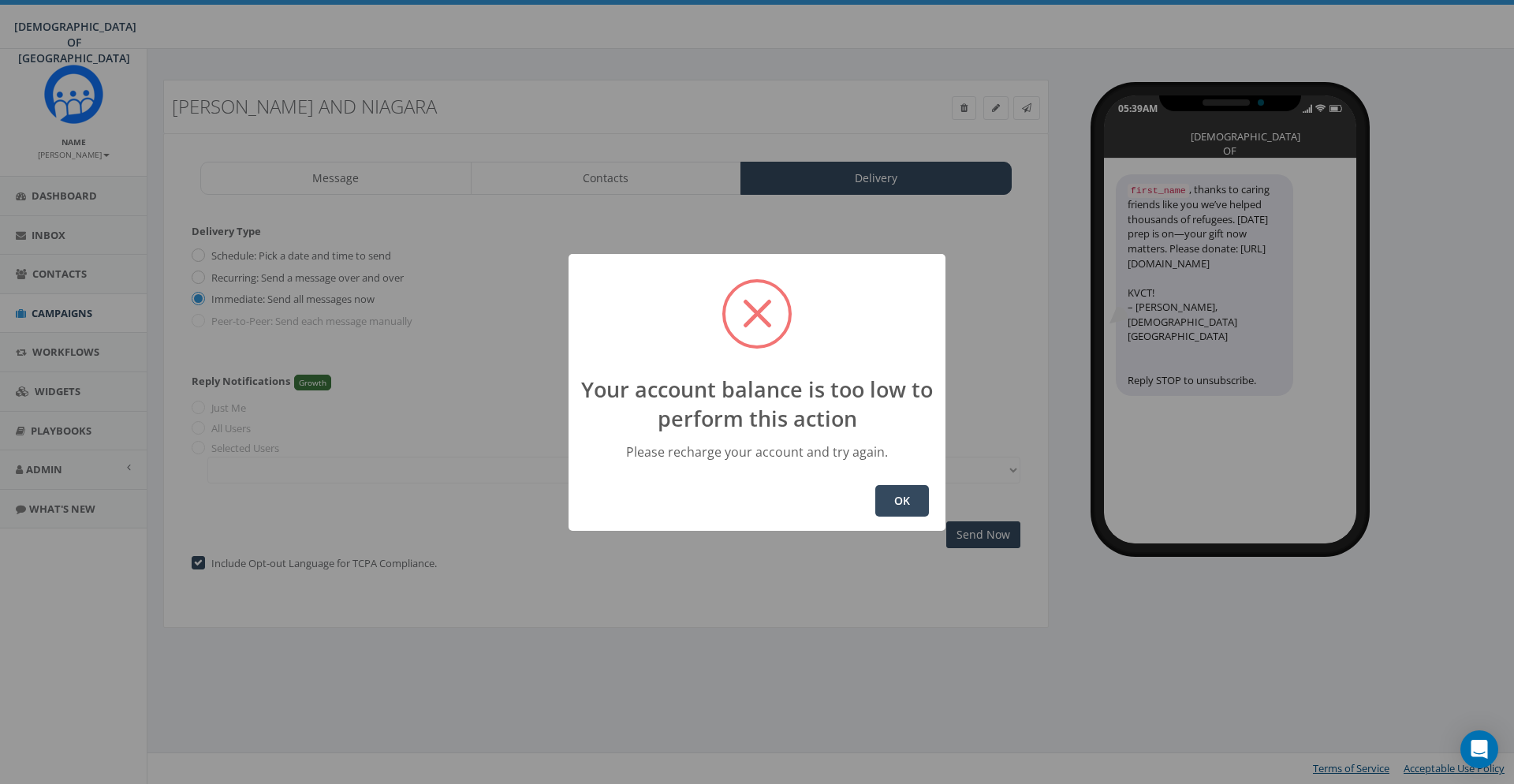
click at [899, 497] on button "OK" at bounding box center [902, 501] width 54 height 31
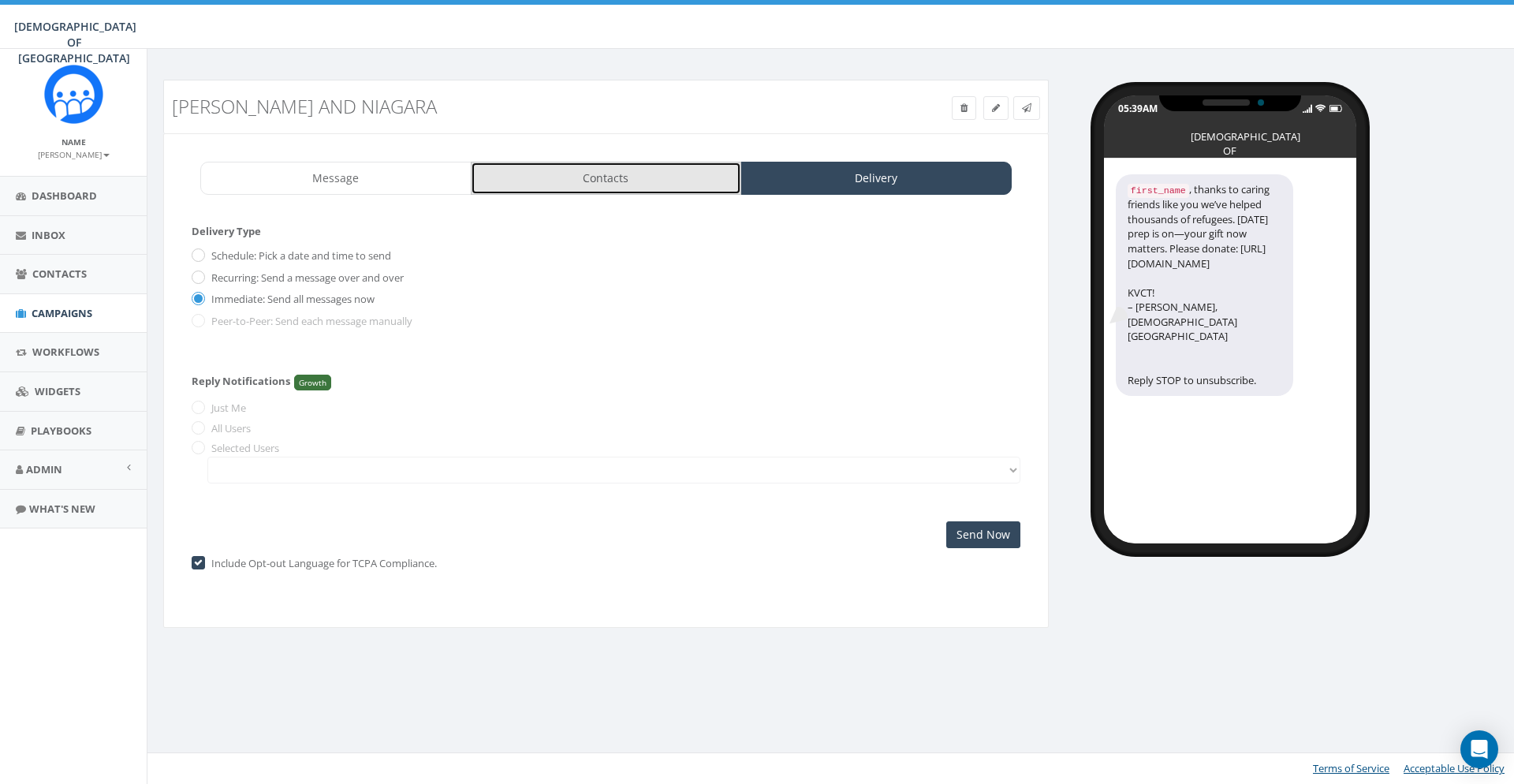
click at [671, 182] on link "Contacts" at bounding box center [606, 179] width 271 height 33
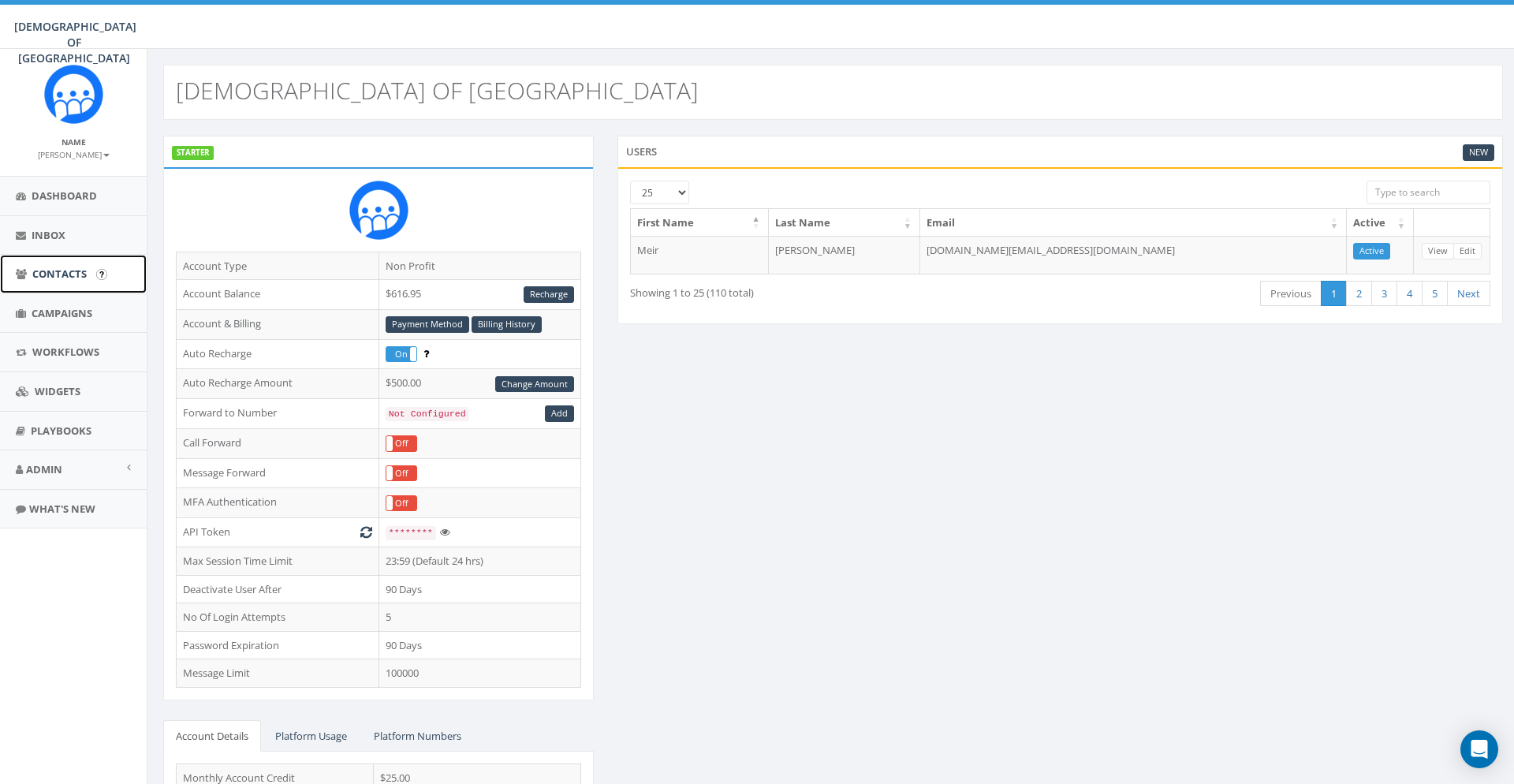
click at [72, 275] on span "Contacts" at bounding box center [59, 273] width 54 height 14
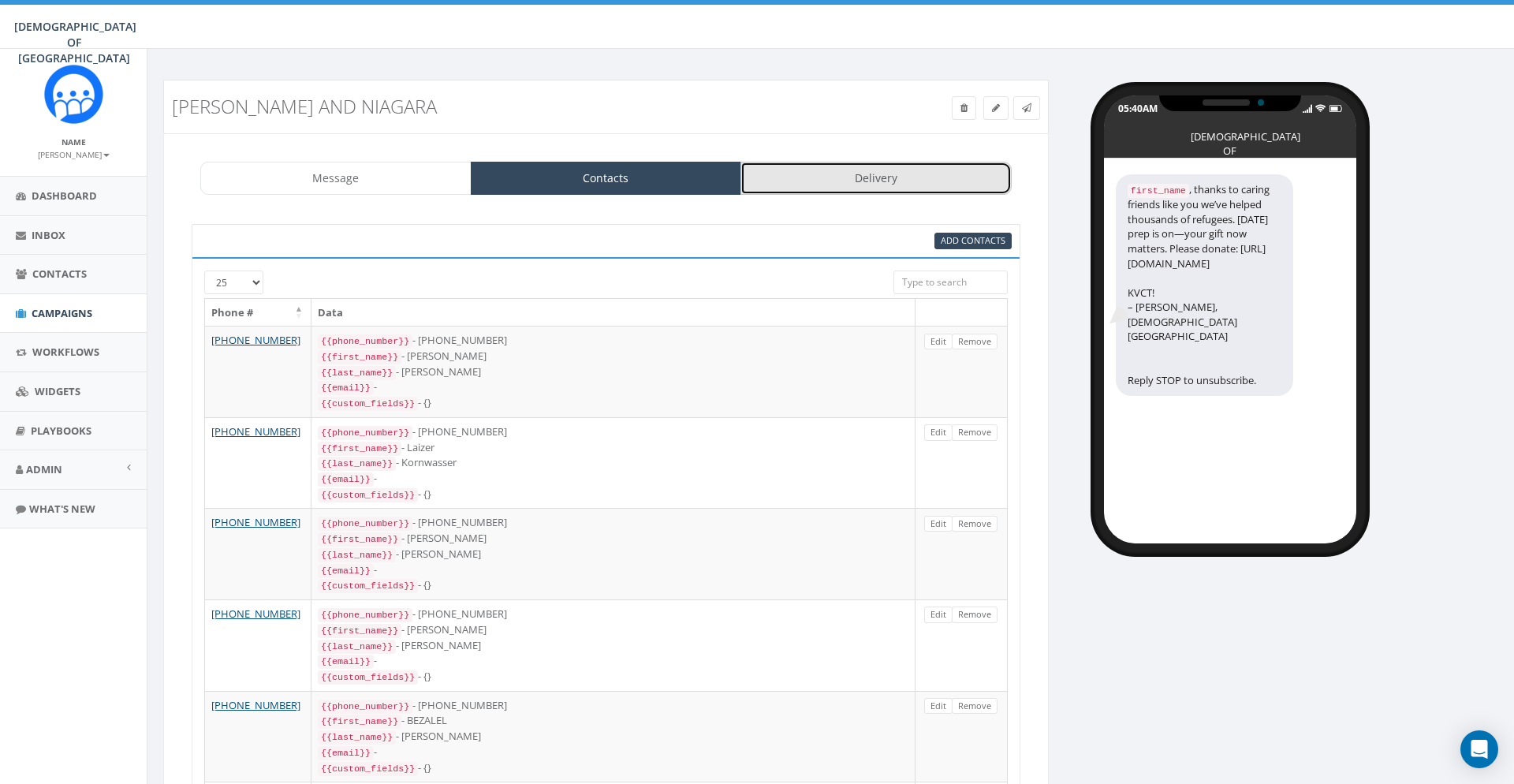
click at [848, 167] on link "Delivery" at bounding box center [876, 179] width 271 height 33
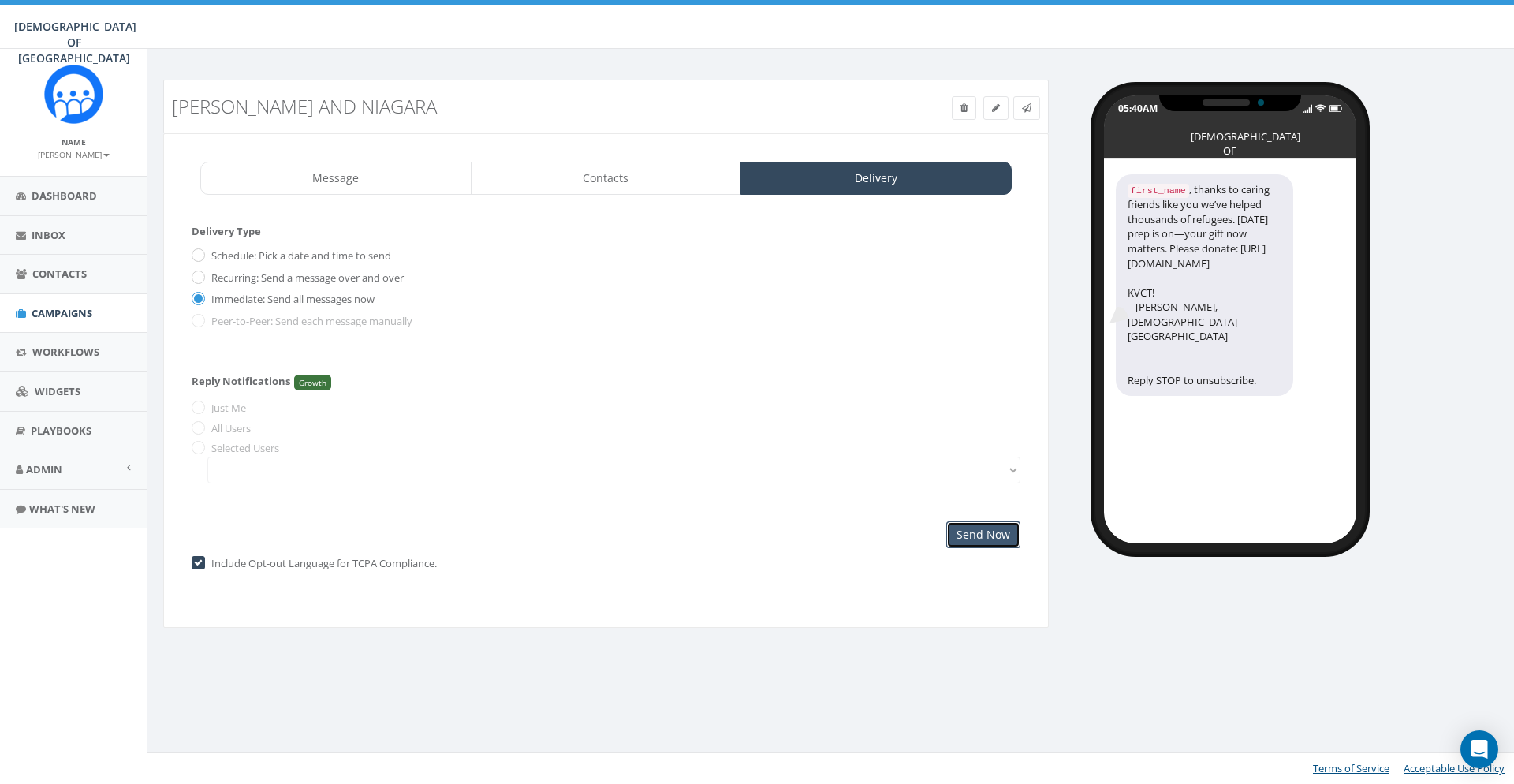
click at [973, 536] on input "Send Now" at bounding box center [983, 534] width 74 height 27
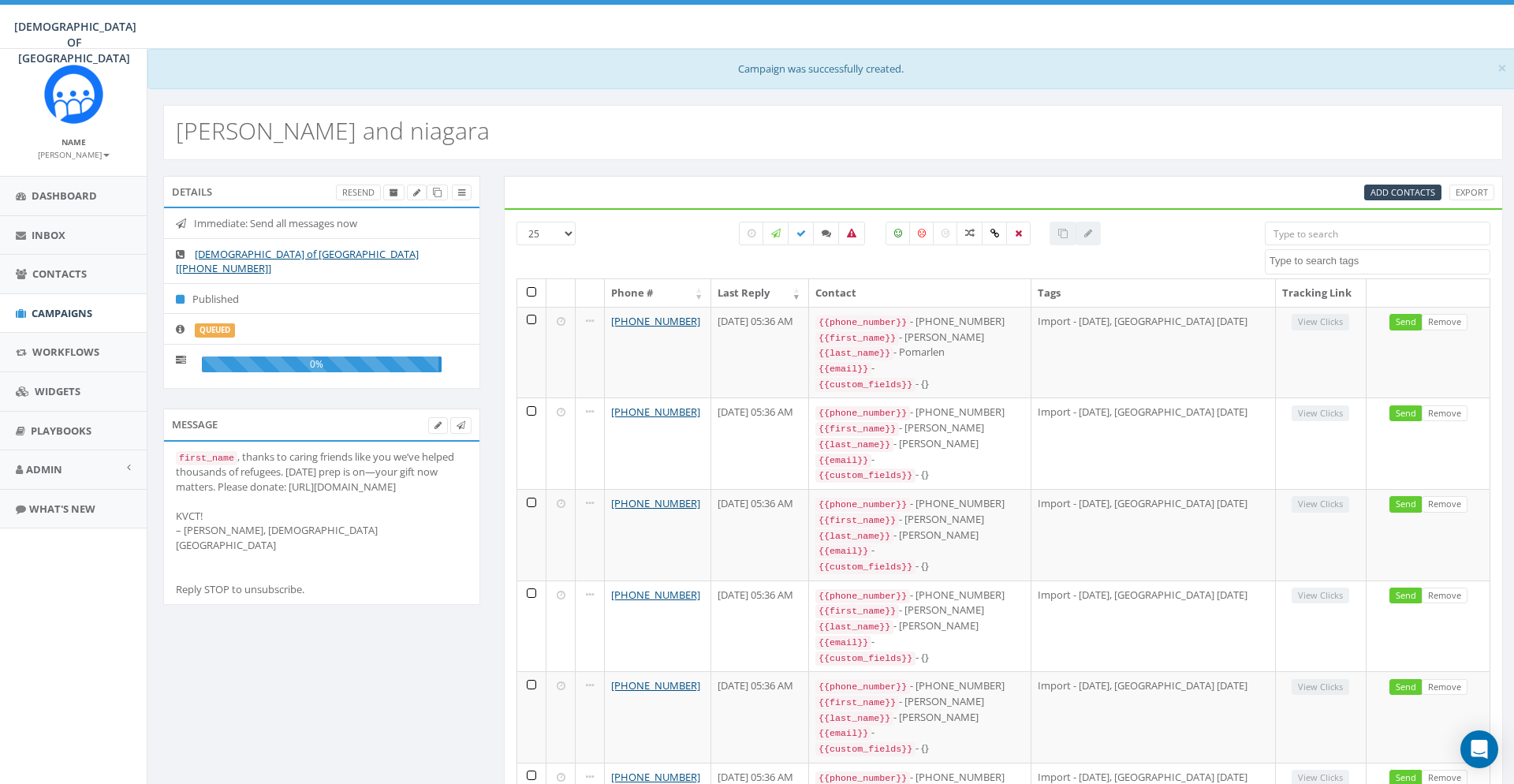
select select
click at [1263, 16] on div "3.89 % of Available Amount Used You have used 3.89 % of your available amount." at bounding box center [1340, 27] width 371 height 44
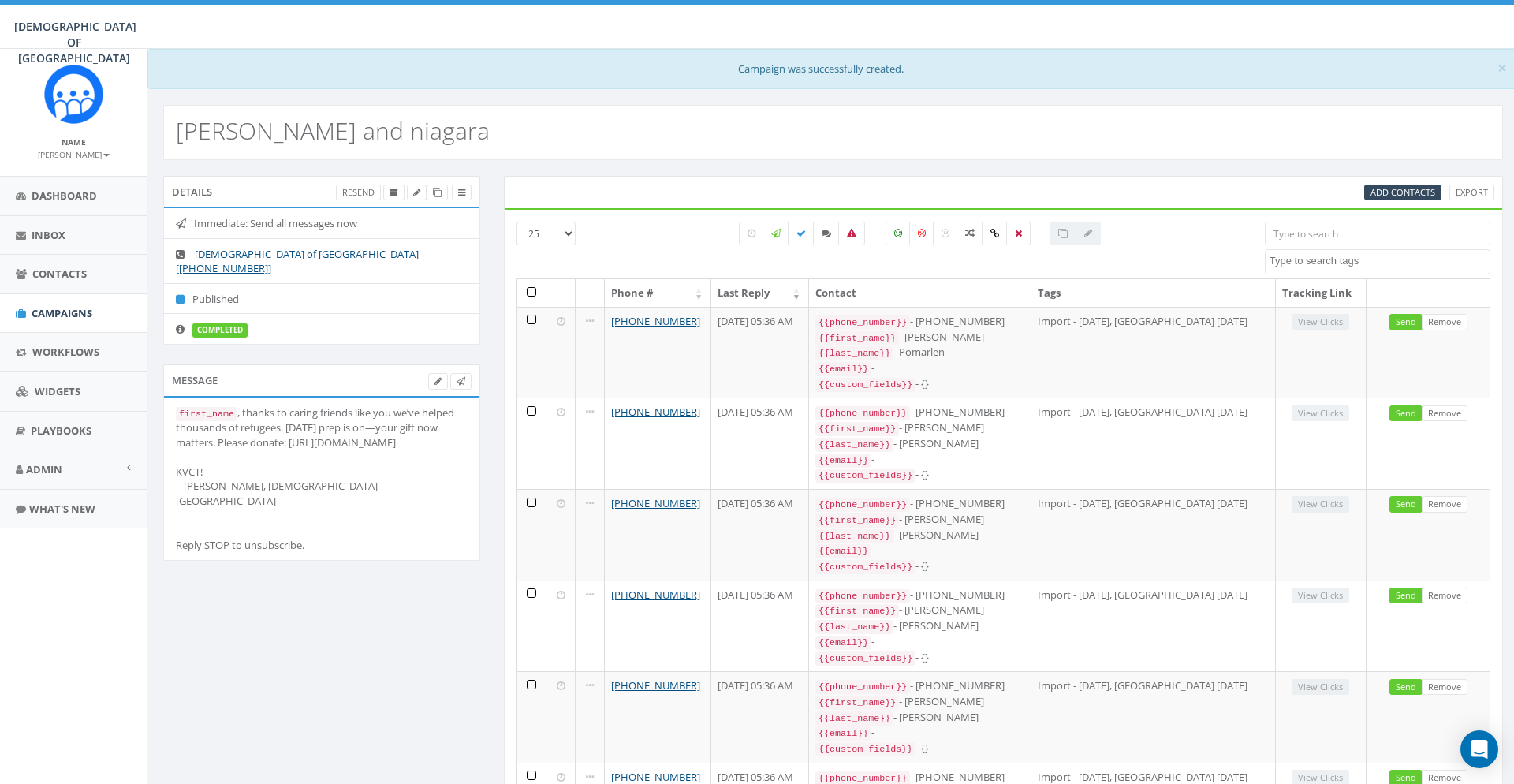
click at [216, 348] on div "Details Resend Immediate: Send all messages now [DEMOGRAPHIC_DATA] of [GEOGRAPH…" at bounding box center [321, 270] width 341 height 189
click at [62, 467] on link "Admin" at bounding box center [73, 470] width 147 height 38
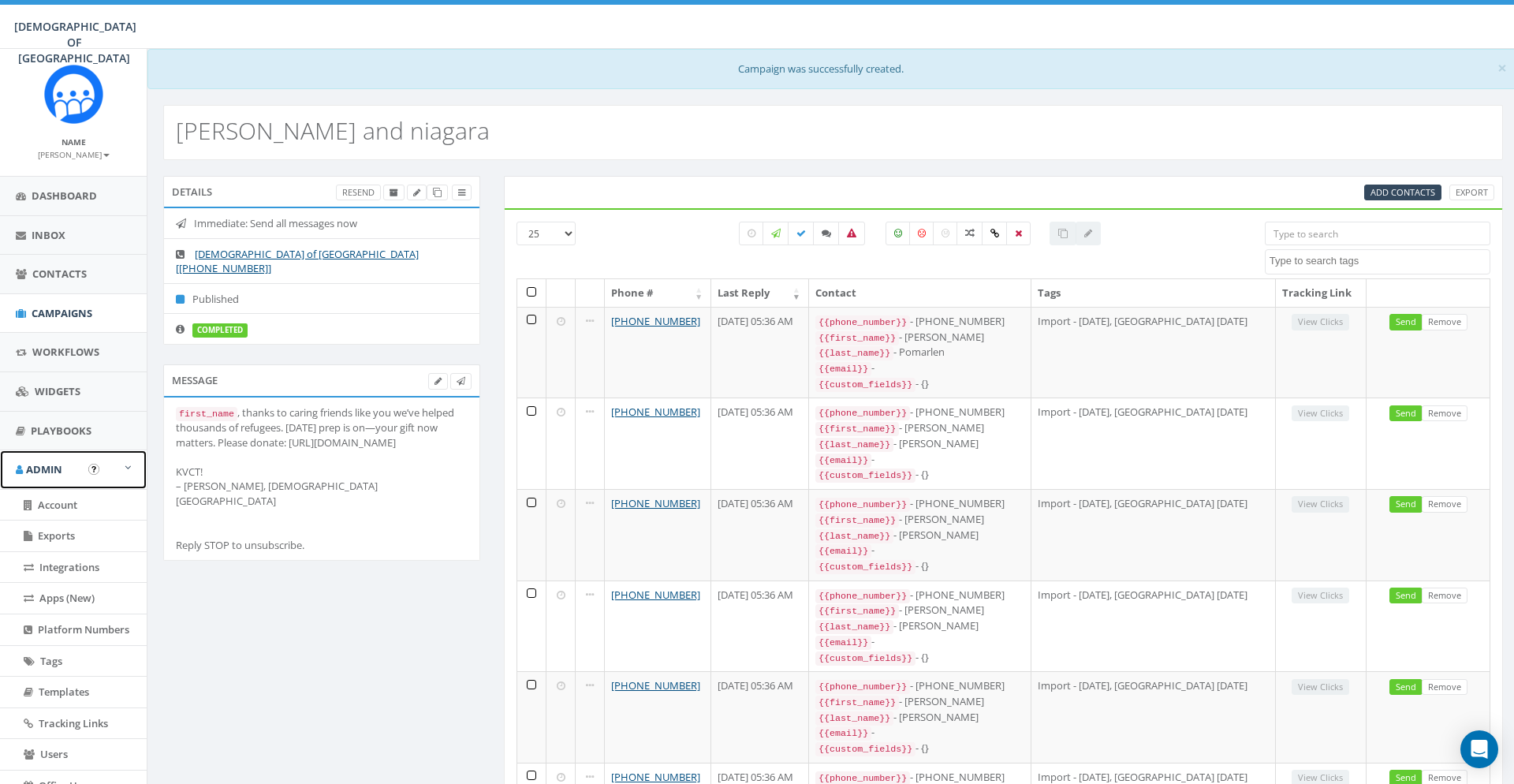
click at [53, 471] on span "Admin" at bounding box center [44, 469] width 37 height 14
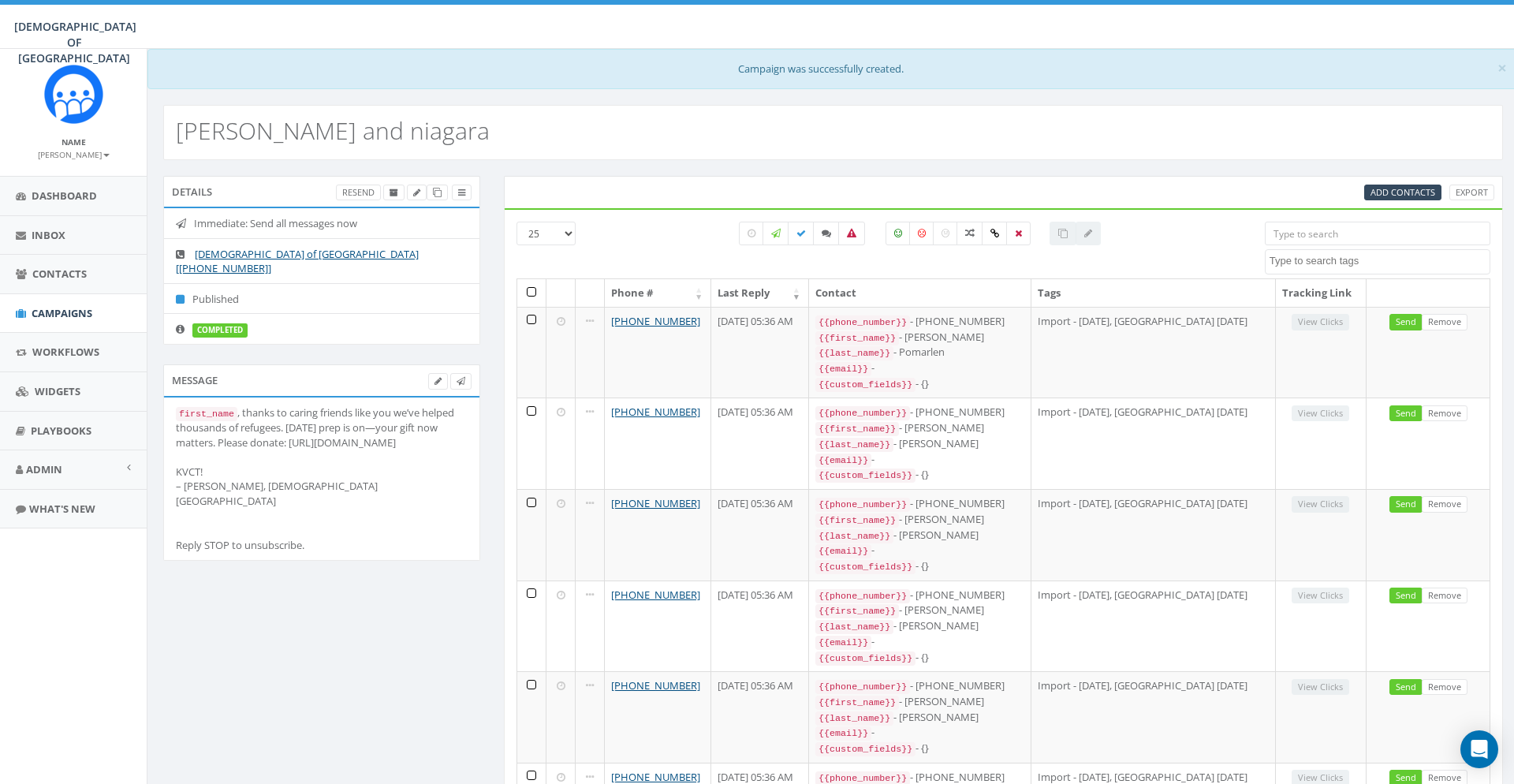
click at [1170, 110] on div "[PERSON_NAME] and niagara" at bounding box center [833, 133] width 1340 height 55
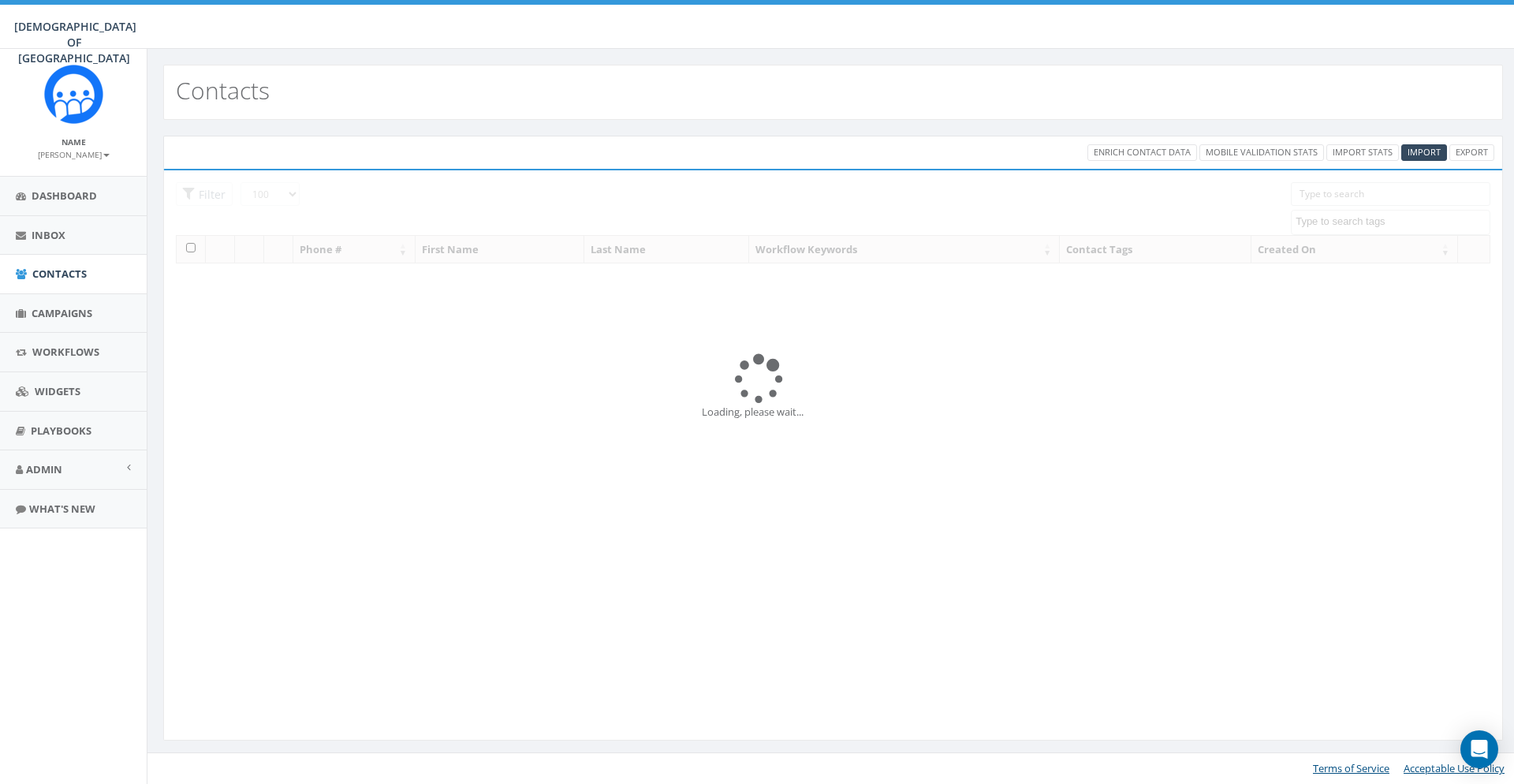
select select "100"
select select
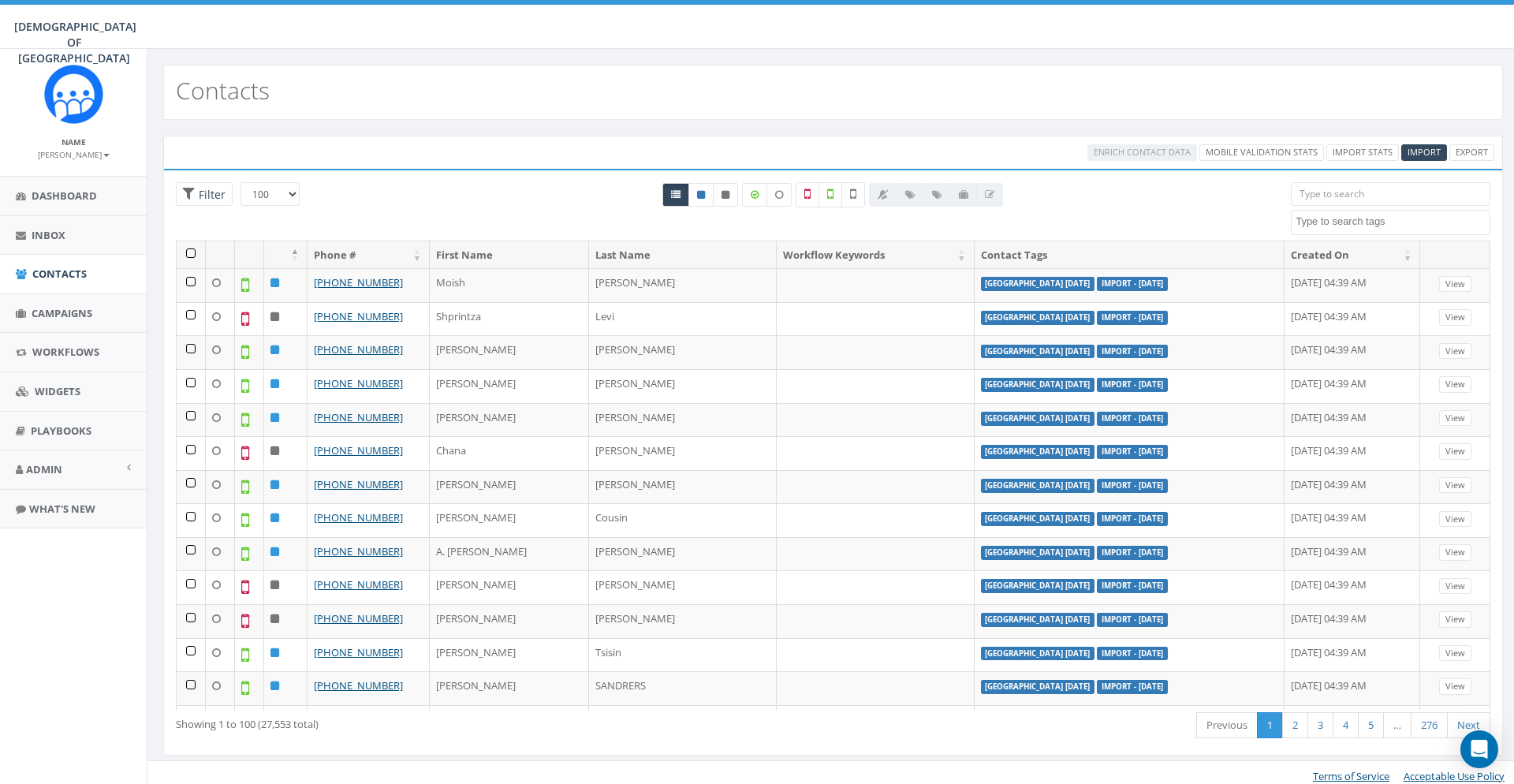
click at [1343, 69] on div "Contacts" at bounding box center [833, 93] width 1340 height 55
click at [1323, 222] on textarea "Search" at bounding box center [1393, 221] width 194 height 14
click at [1331, 220] on textarea "Search" at bounding box center [1393, 221] width 194 height 14
type textarea "niaga"
select select "[GEOGRAPHIC_DATA] [DATE]"
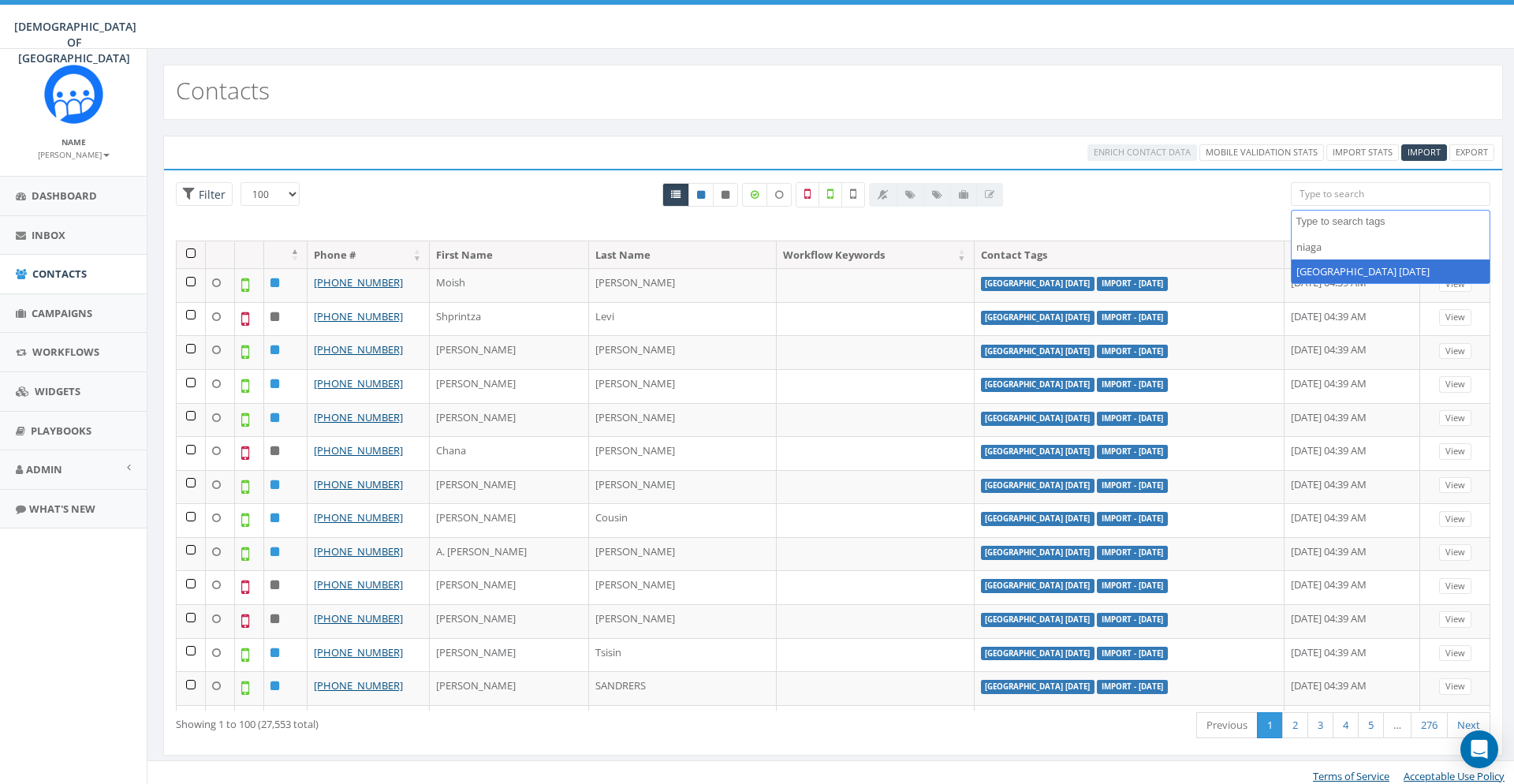
scroll to position [514, 0]
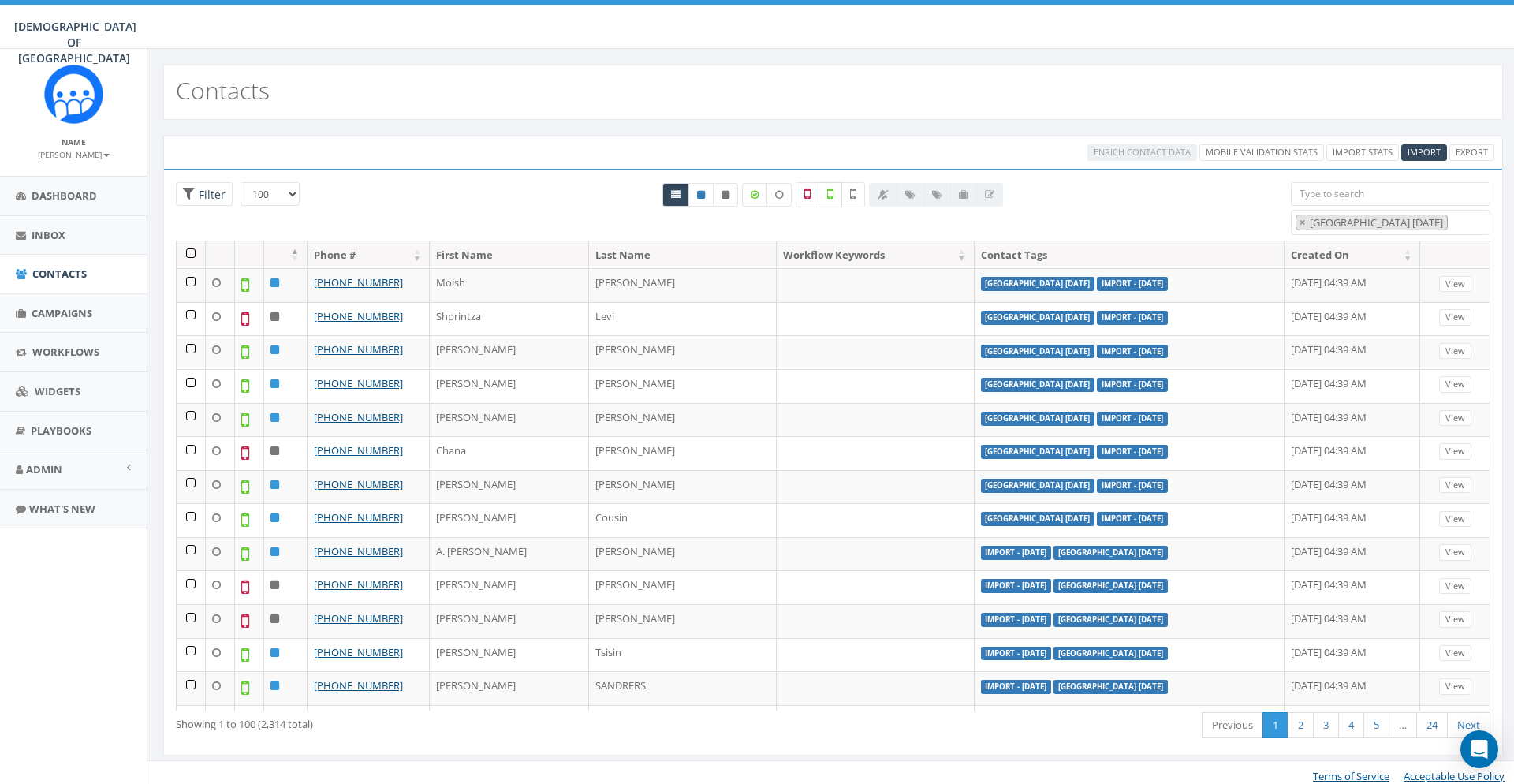
click at [833, 195] on icon at bounding box center [830, 193] width 6 height 14
checkbox input "true"
drag, startPoint x: 288, startPoint y: 724, endPoint x: 263, endPoint y: 726, distance: 25.1
click at [263, 726] on div "Showing 1 to 100 (1,613 total)" at bounding box center [442, 721] width 534 height 21
copy div "1,613"
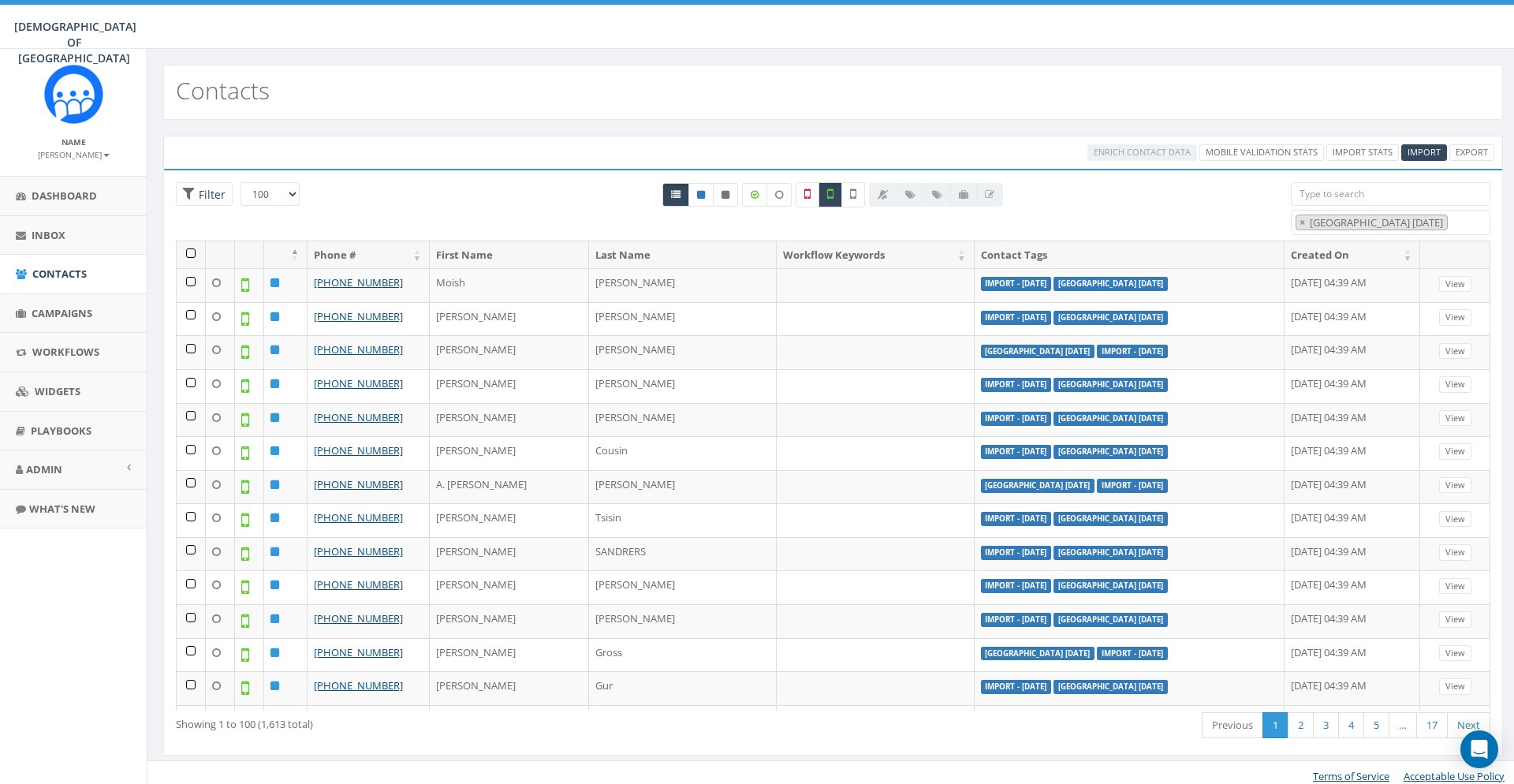
click at [147, 588] on div "Contacts Enrich Contact Data Mobile Validation Stats Import Stats Import Export…" at bounding box center [833, 419] width 1372 height 742
click at [1253, 199] on div "All 0 contact(s) on current page All 2314 contact(s) filtered" at bounding box center [833, 212] width 892 height 59
click at [1302, 224] on span "×" at bounding box center [1302, 222] width 5 height 14
select select
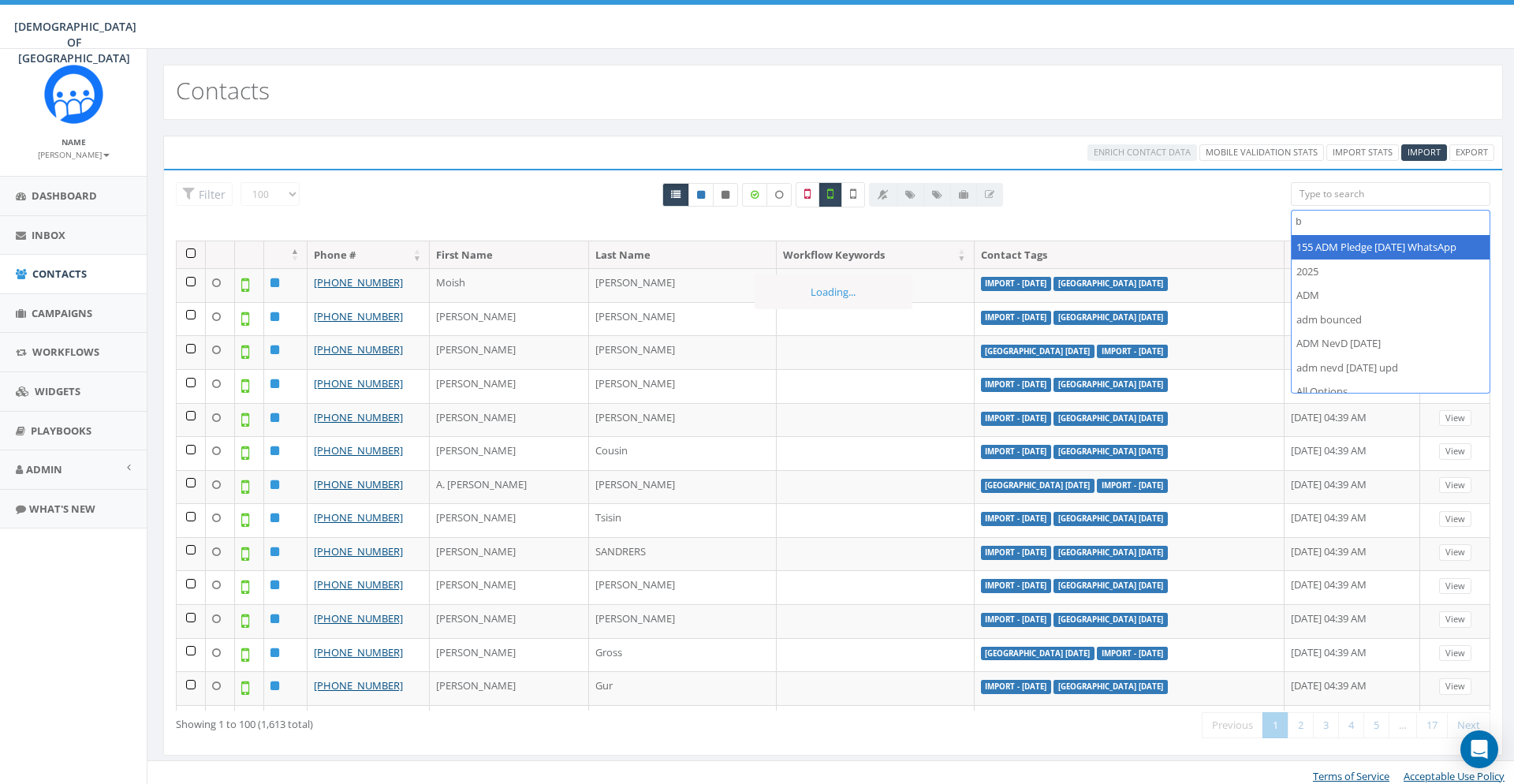
scroll to position [0, 0]
drag, startPoint x: 1357, startPoint y: 225, endPoint x: 1277, endPoint y: 224, distance: 80.0
click at [1296, 224] on textarea "breerdich" at bounding box center [1393, 221] width 194 height 14
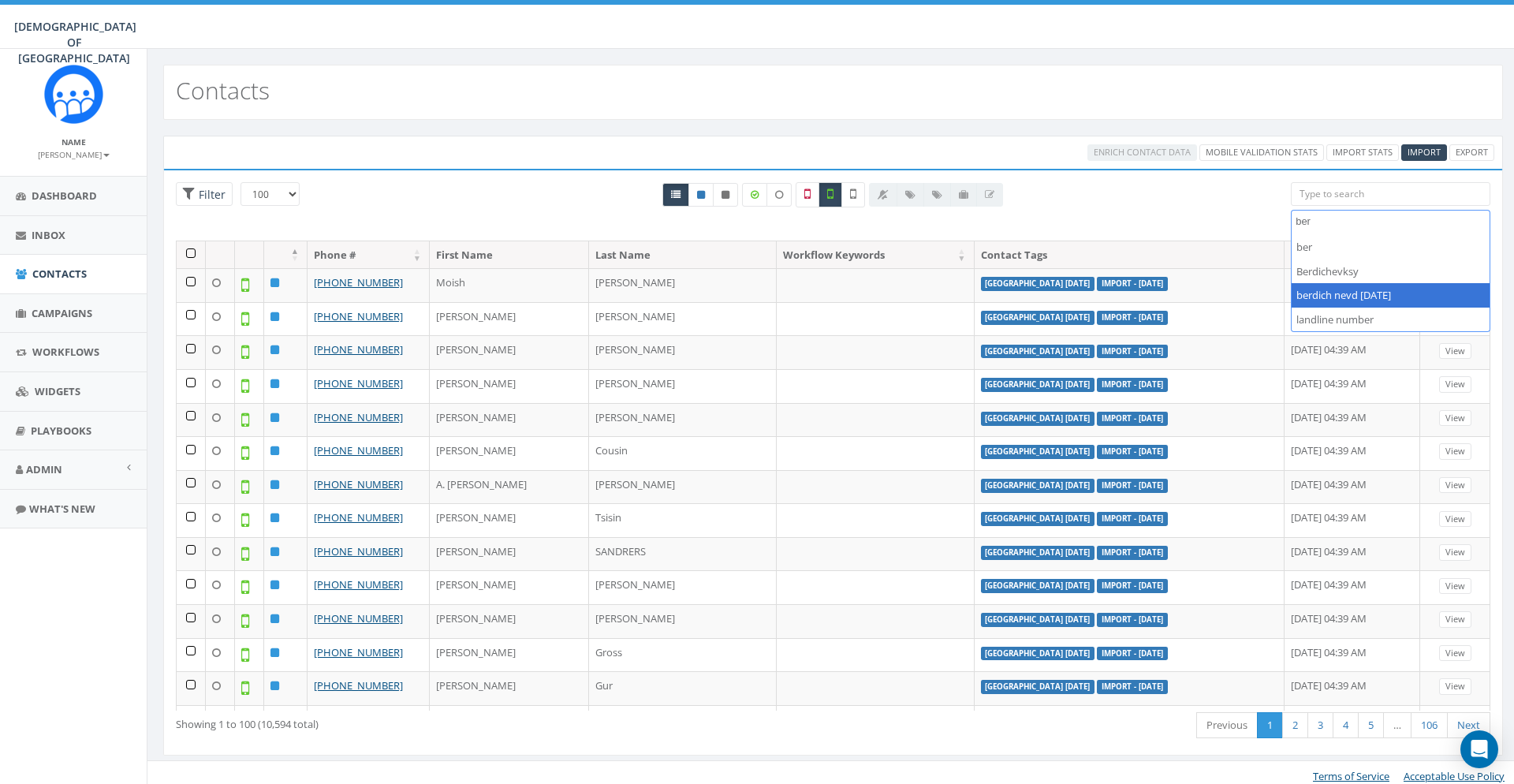
type textarea "ber"
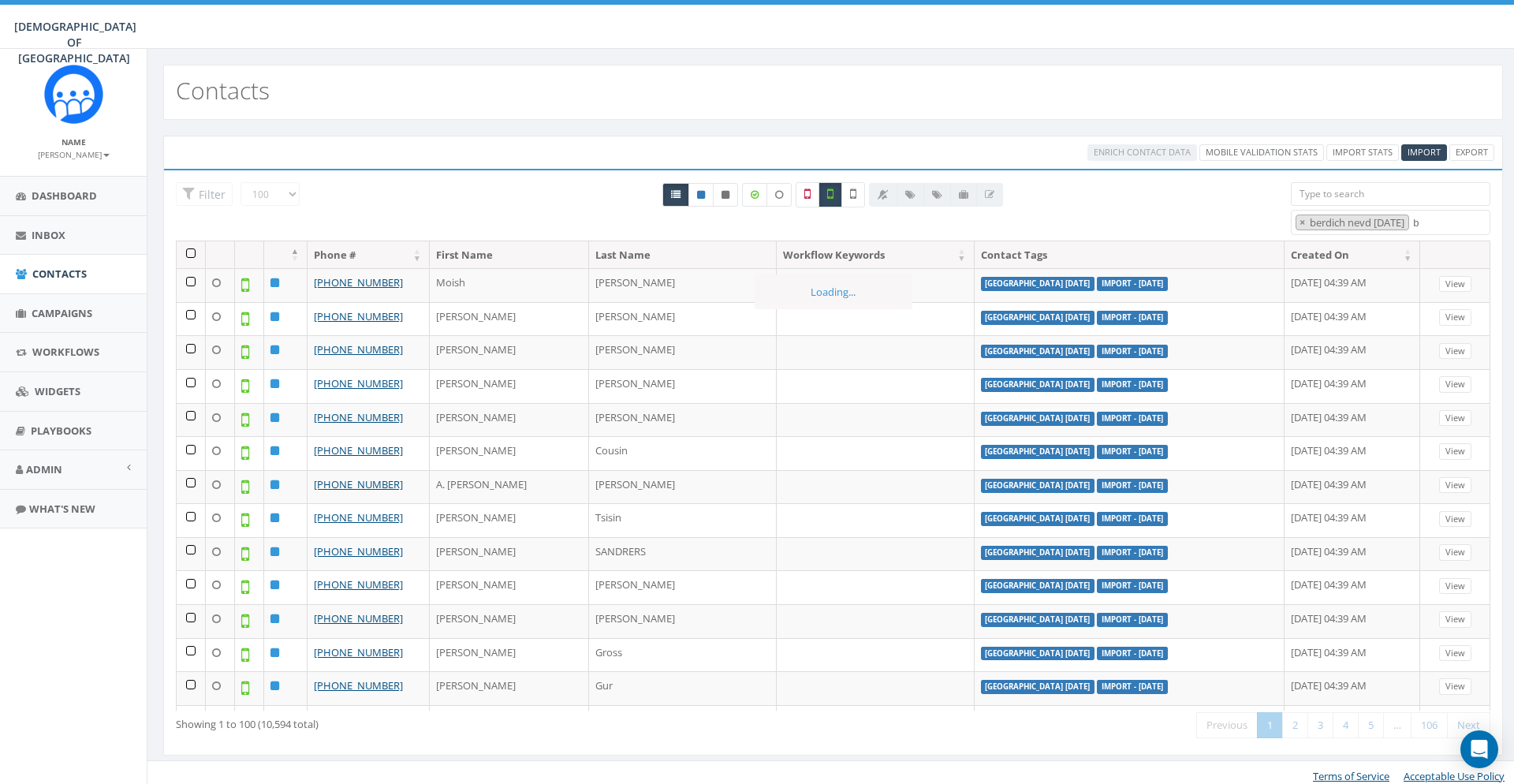
select select "berdich nevd [DATE]"
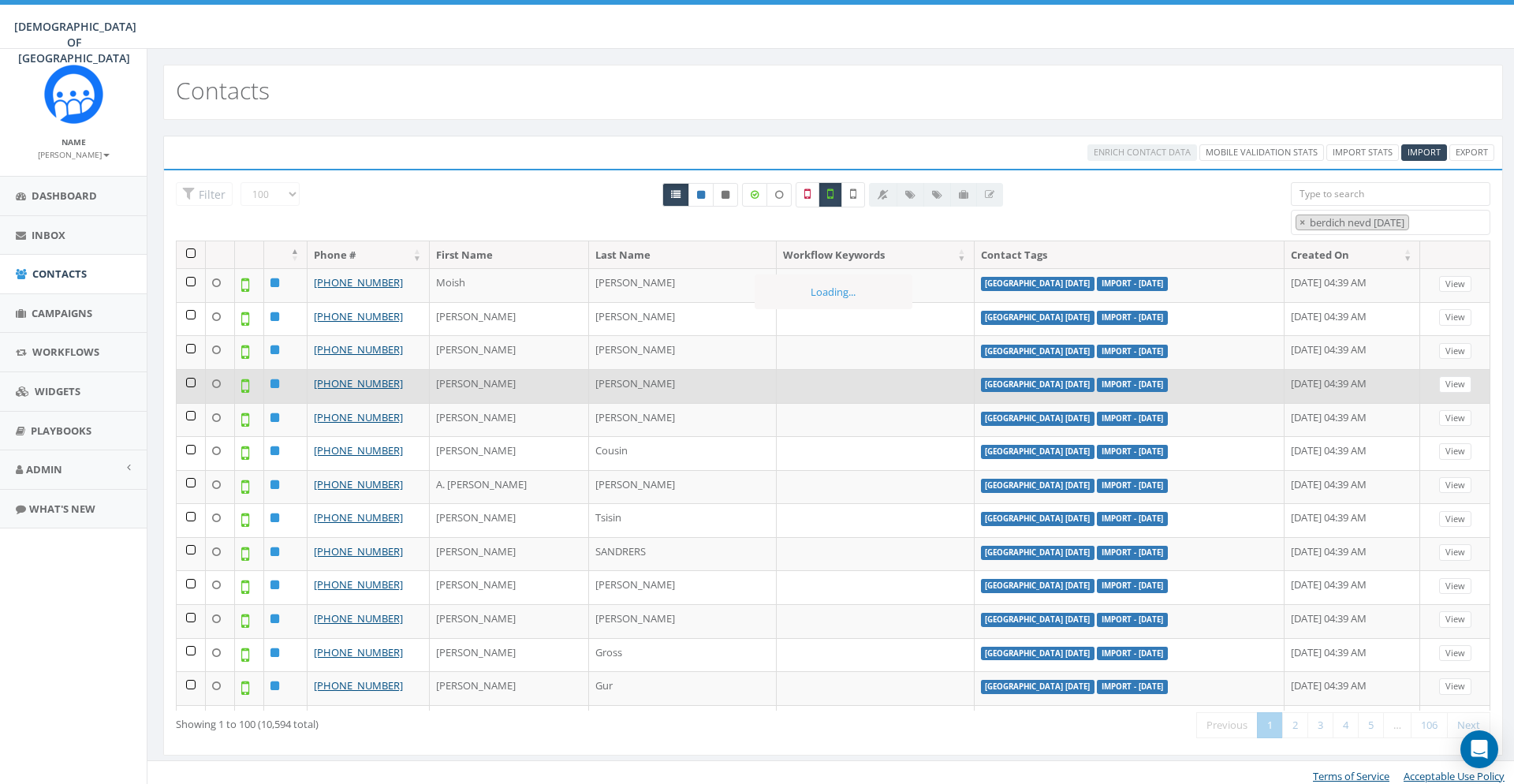
scroll to position [166, 0]
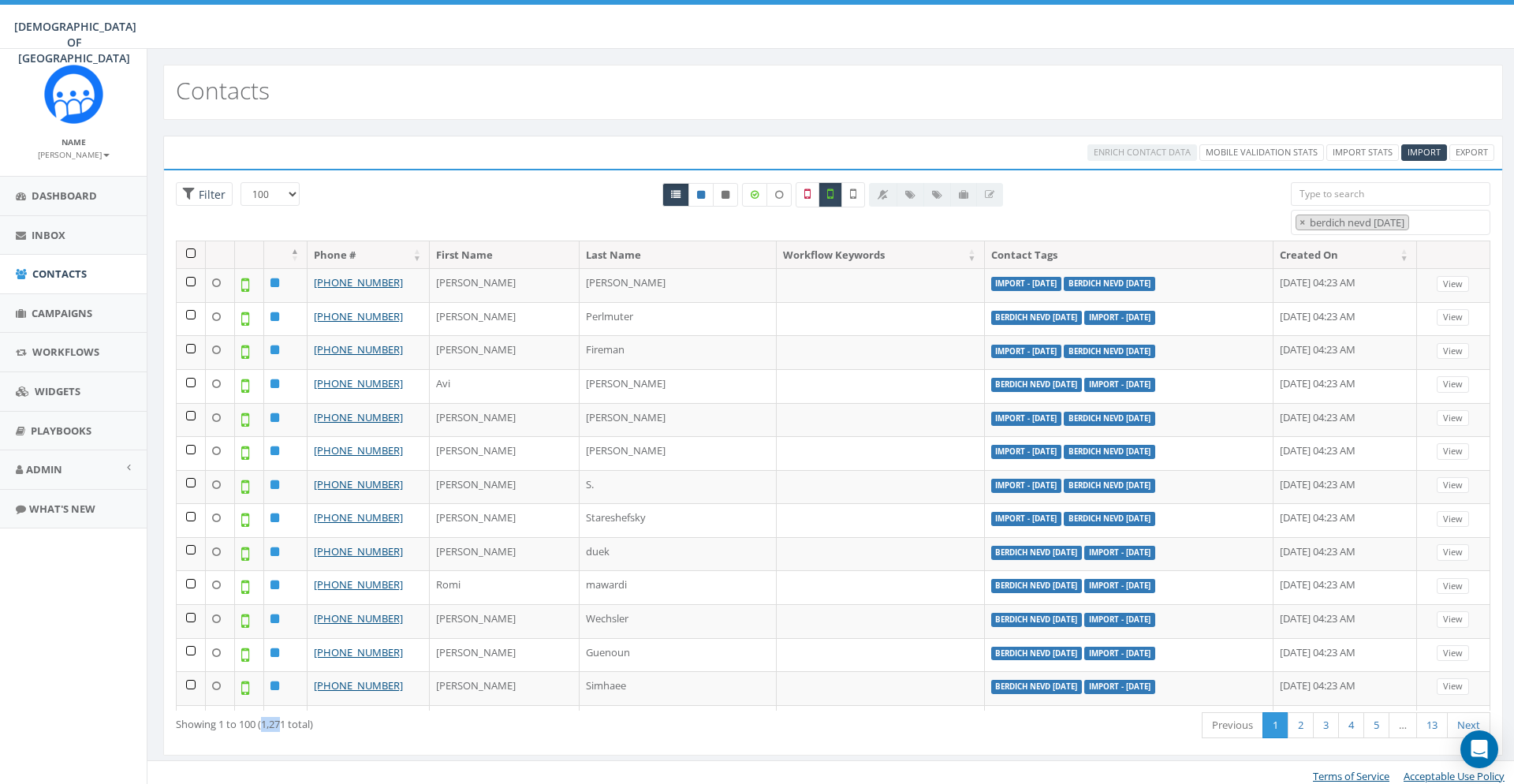
drag, startPoint x: 286, startPoint y: 722, endPoint x: 264, endPoint y: 725, distance: 22.2
click at [264, 725] on div "Showing 1 to 100 (1,271 total)" at bounding box center [442, 721] width 534 height 21
drag, startPoint x: 287, startPoint y: 724, endPoint x: 266, endPoint y: 725, distance: 21.0
click at [266, 725] on div "Showing 1 to 100 (1,271 total)" at bounding box center [442, 721] width 534 height 21
copy div "1,271"
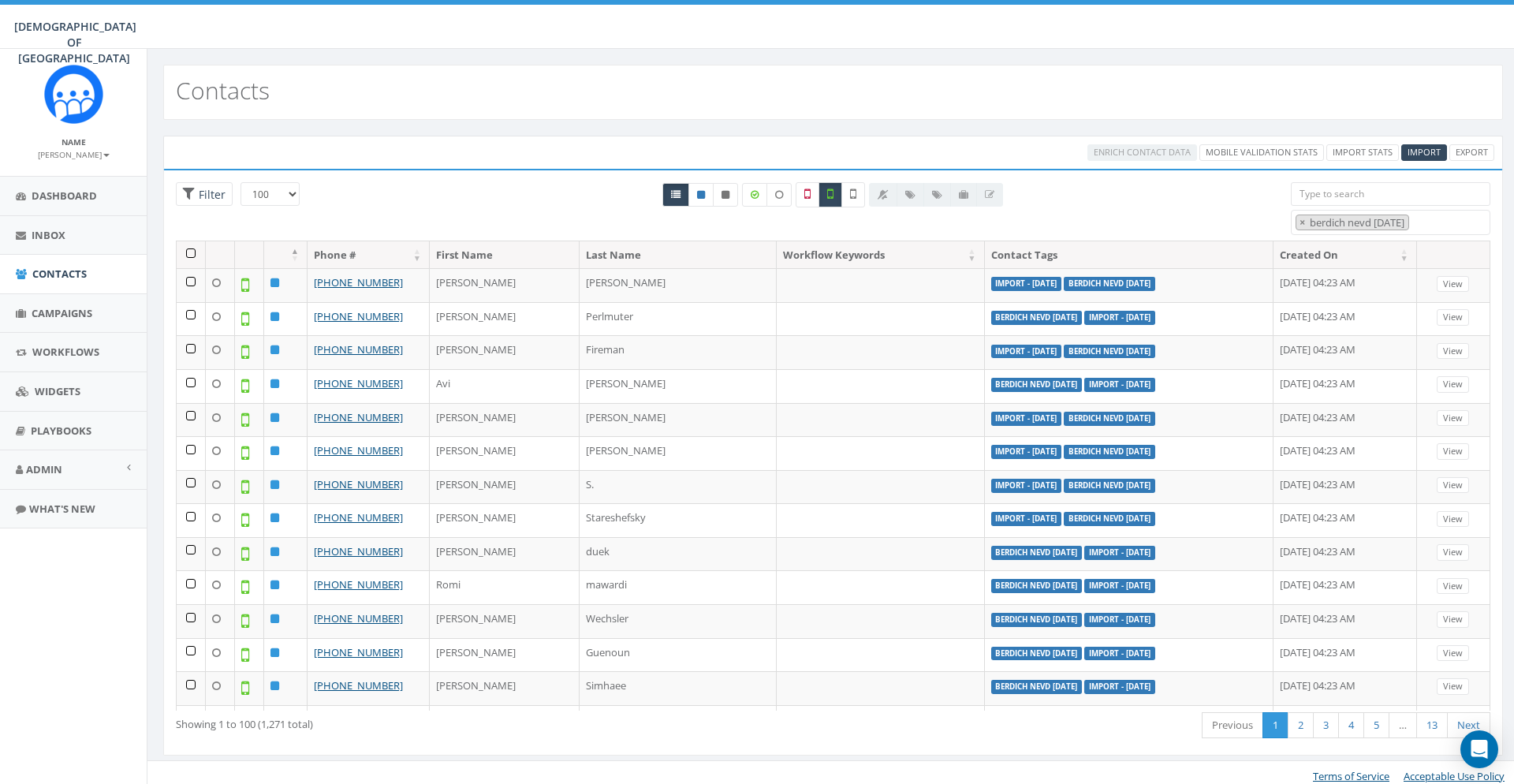
click at [371, 726] on div "Showing 1 to 100 (1,271 total)" at bounding box center [442, 721] width 534 height 21
